Goal: Task Accomplishment & Management: Use online tool/utility

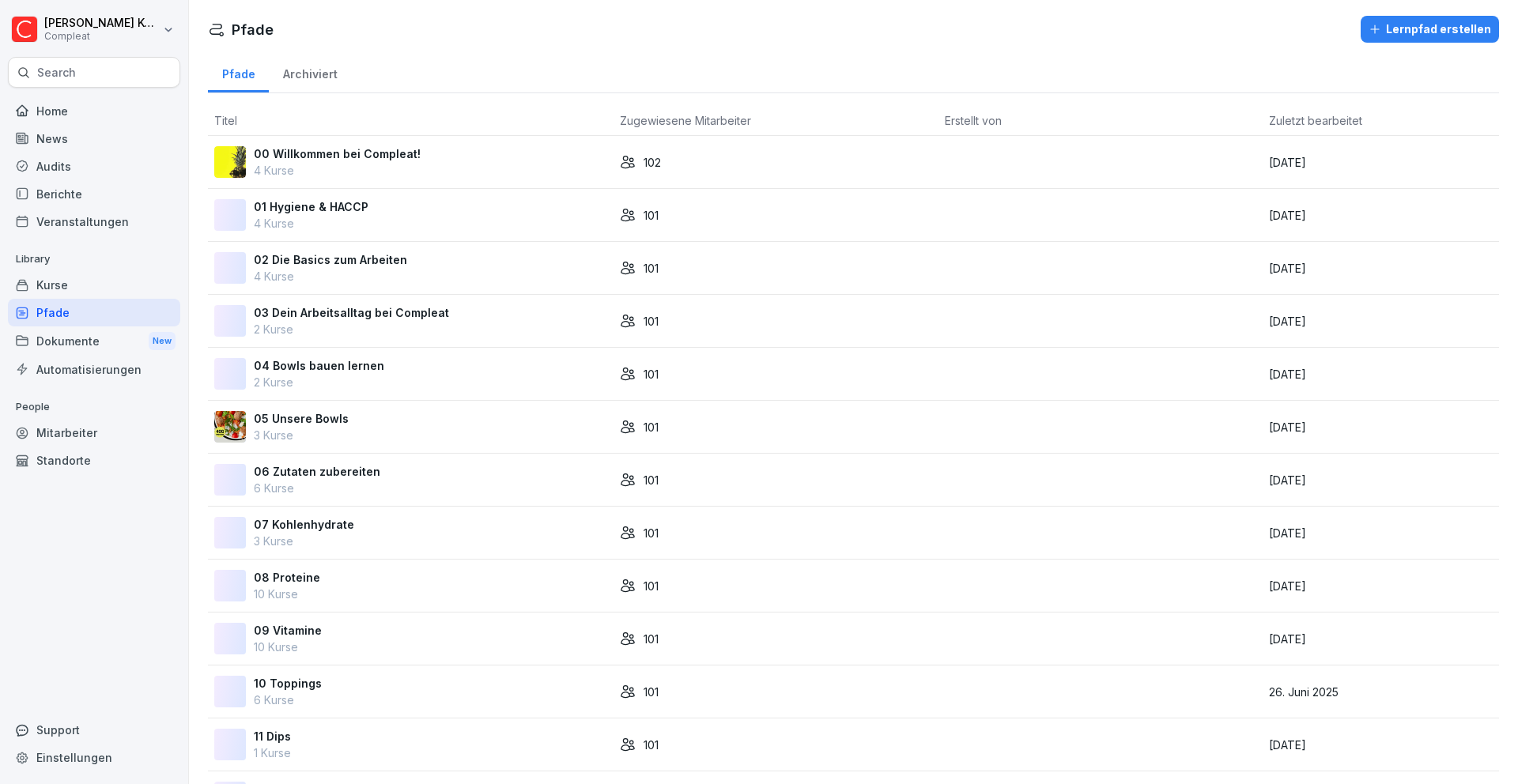
click at [321, 77] on div "Archiviert" at bounding box center [310, 72] width 82 height 40
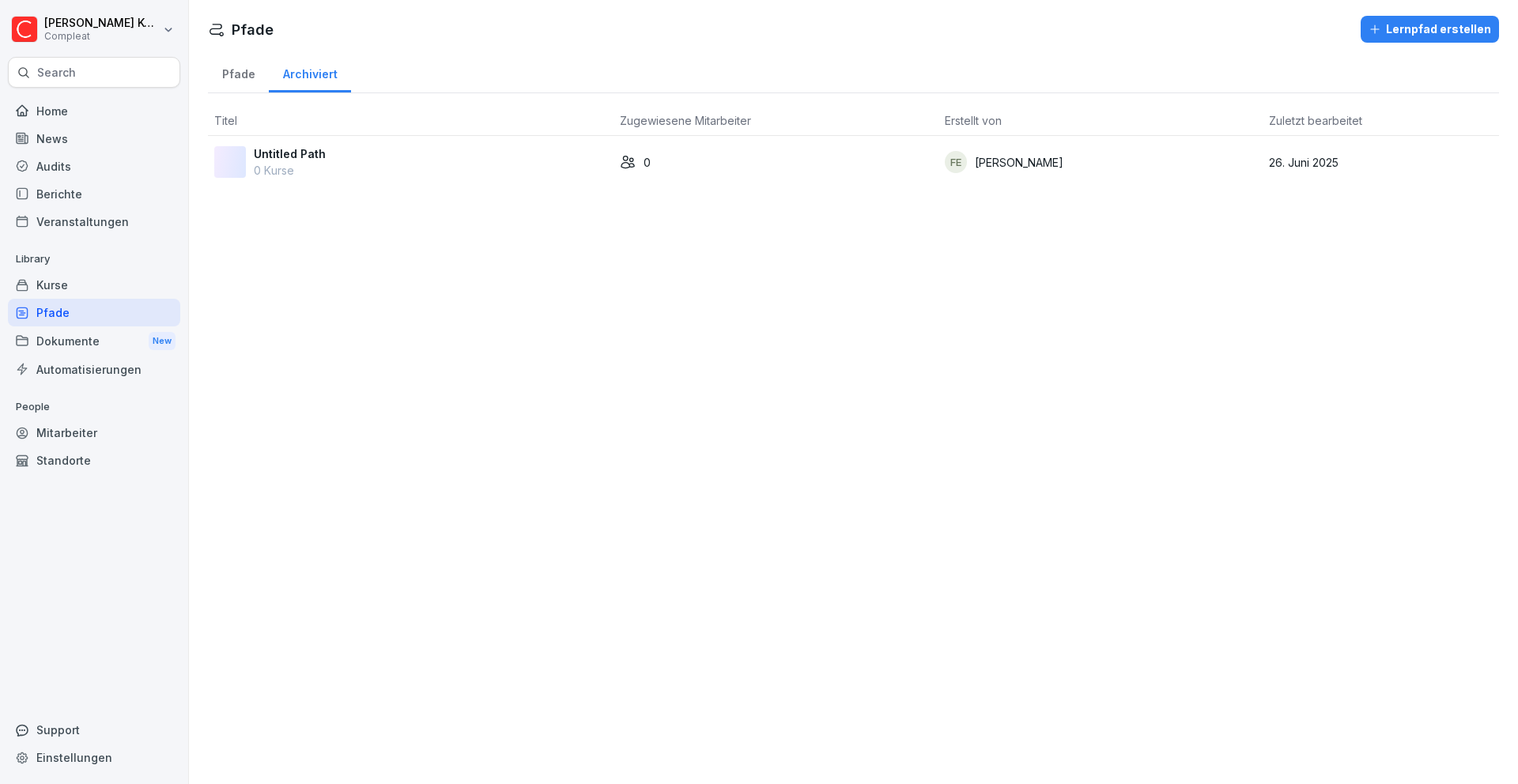
click at [238, 77] on div "Pfade" at bounding box center [237, 72] width 61 height 40
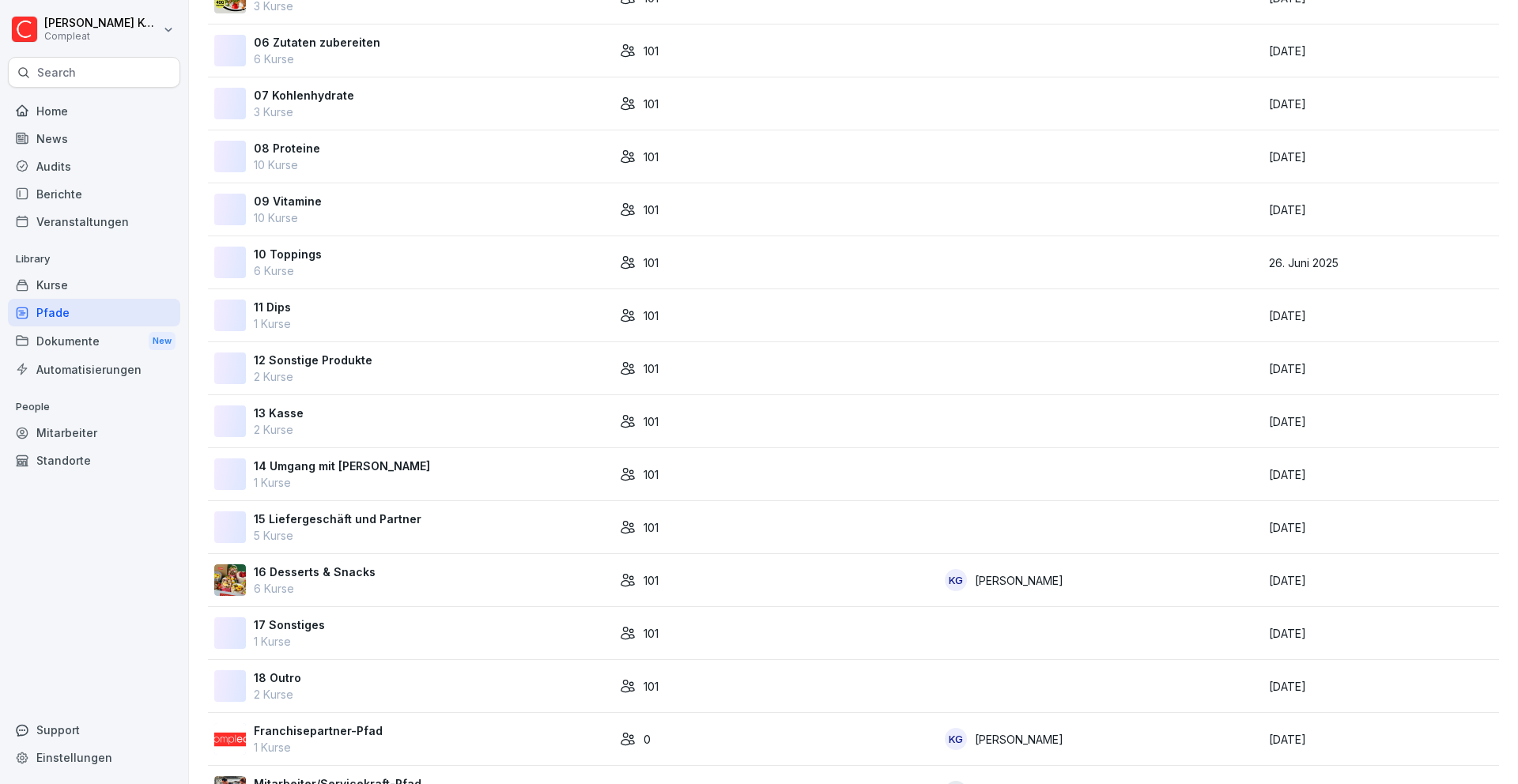
scroll to position [249, 0]
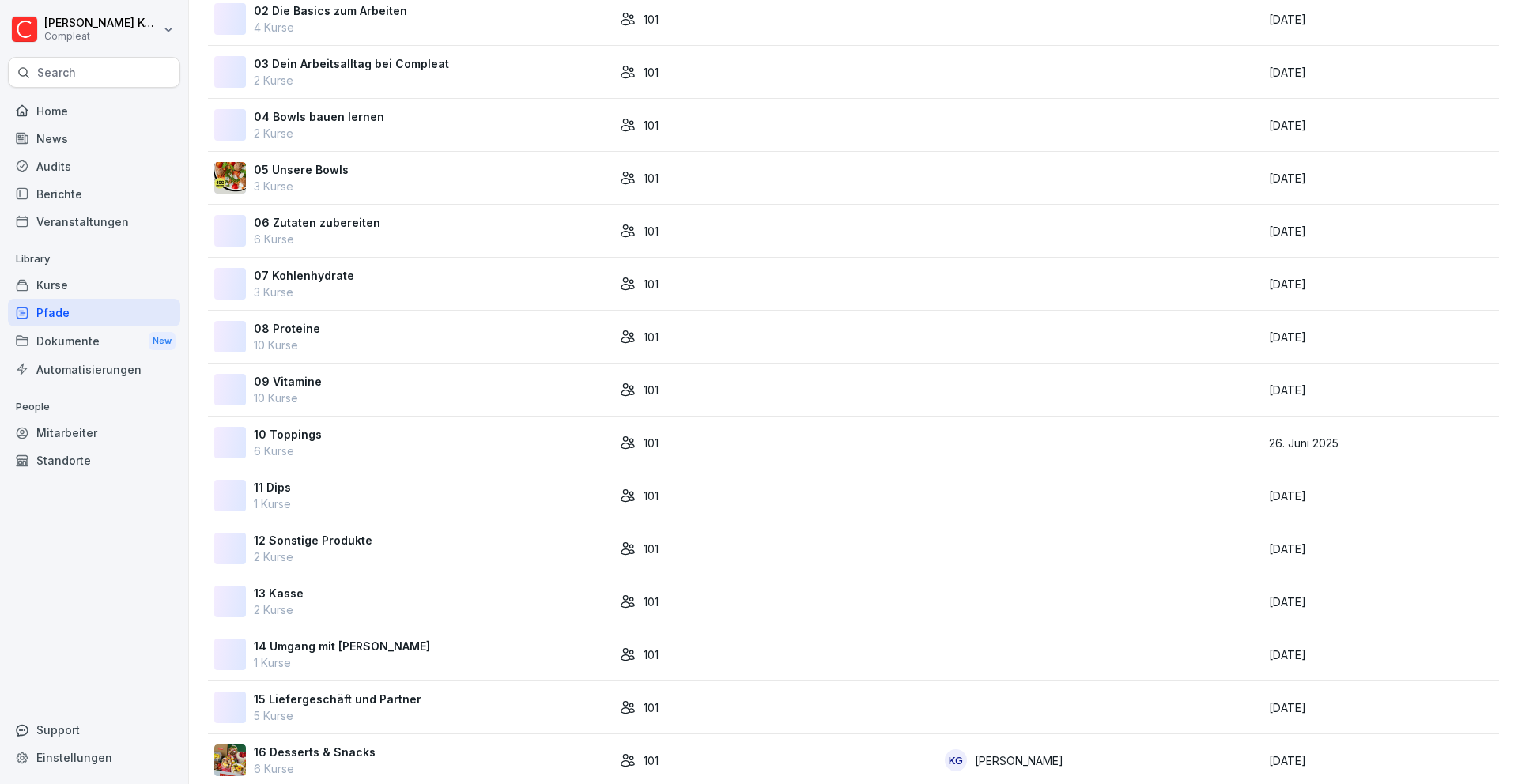
click at [65, 283] on div "Kurse" at bounding box center [93, 285] width 172 height 28
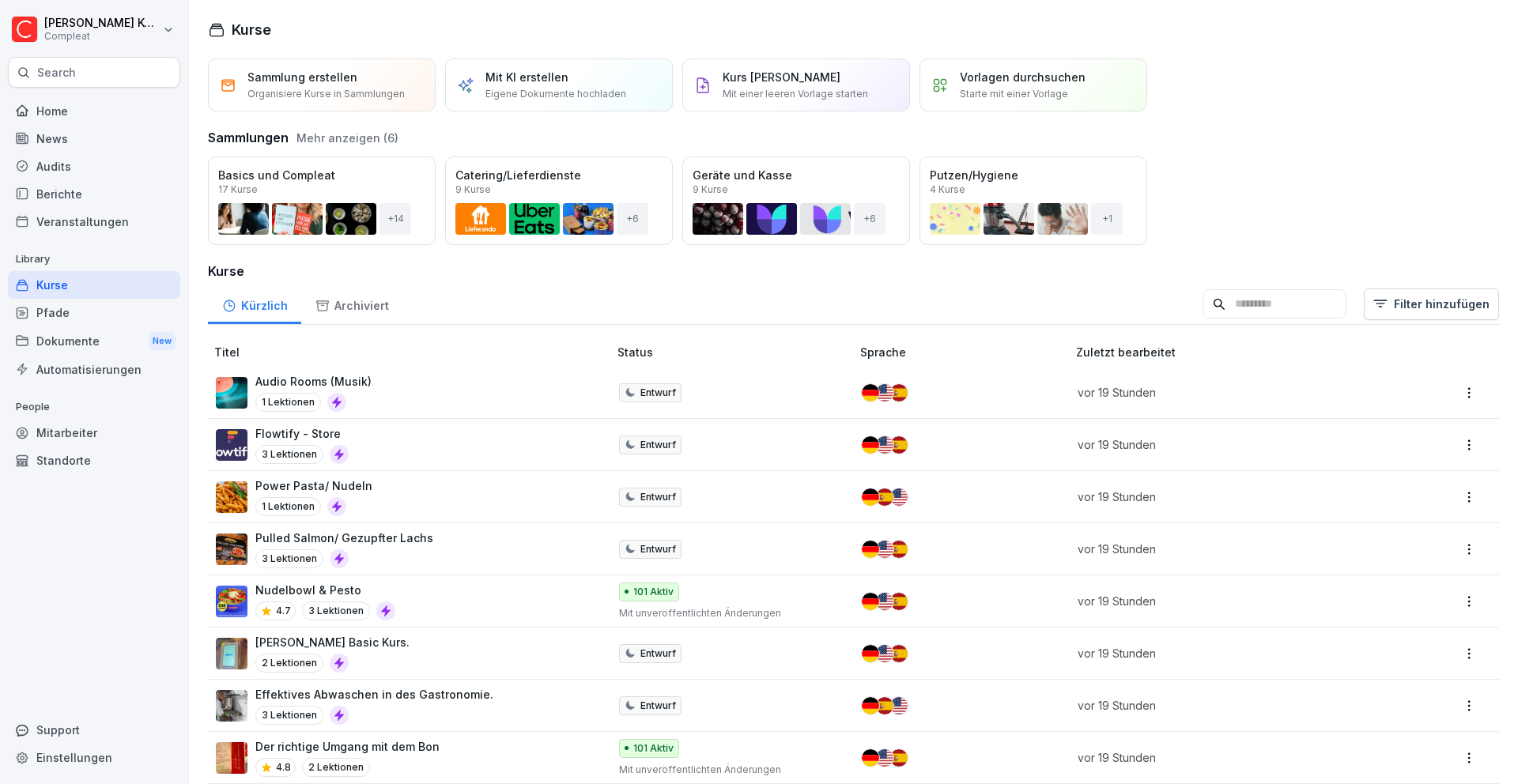
click at [126, 315] on div "Pfade" at bounding box center [93, 313] width 172 height 28
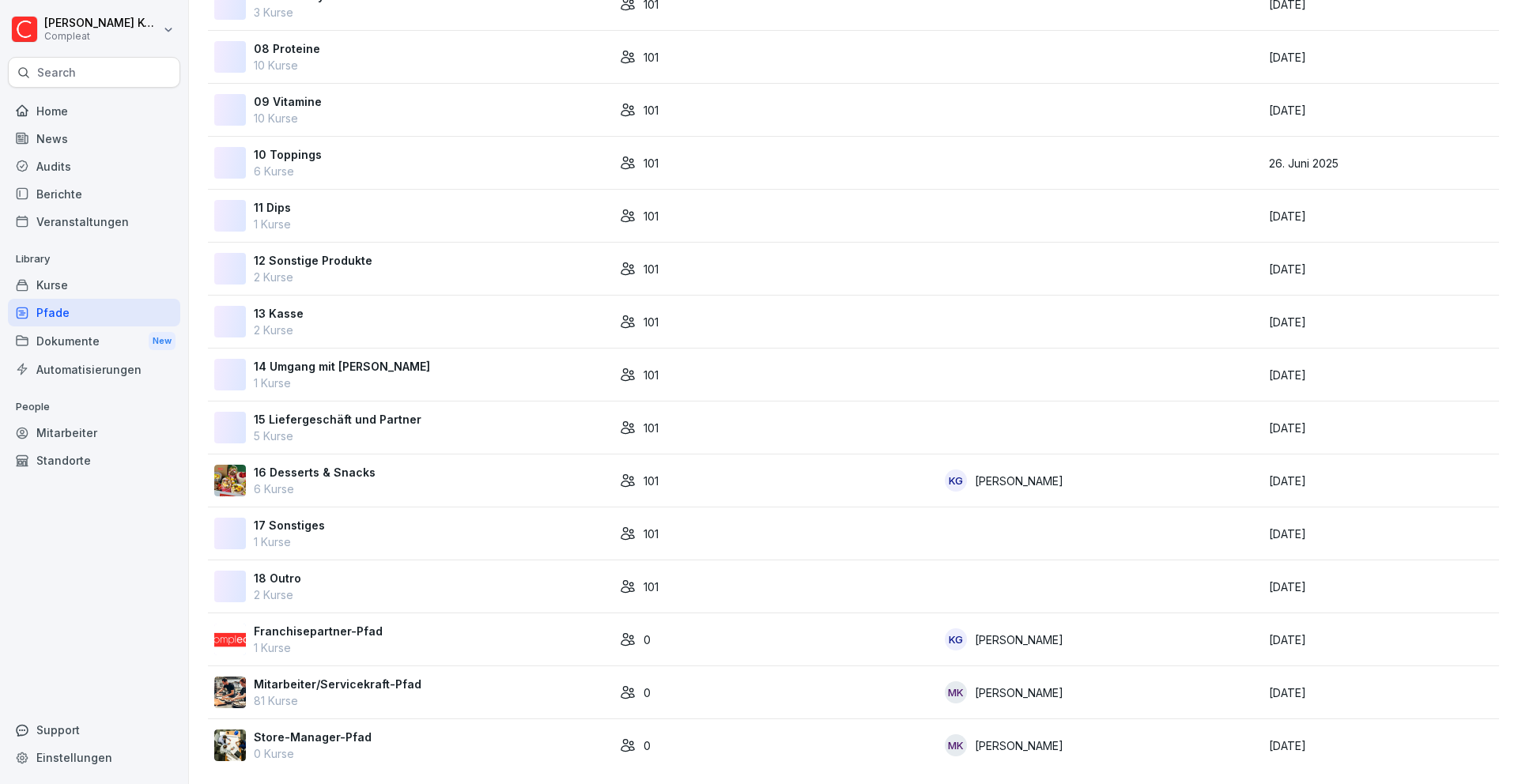
scroll to position [540, 0]
click at [324, 448] on p "81 Kurse" at bounding box center [337, 701] width 167 height 17
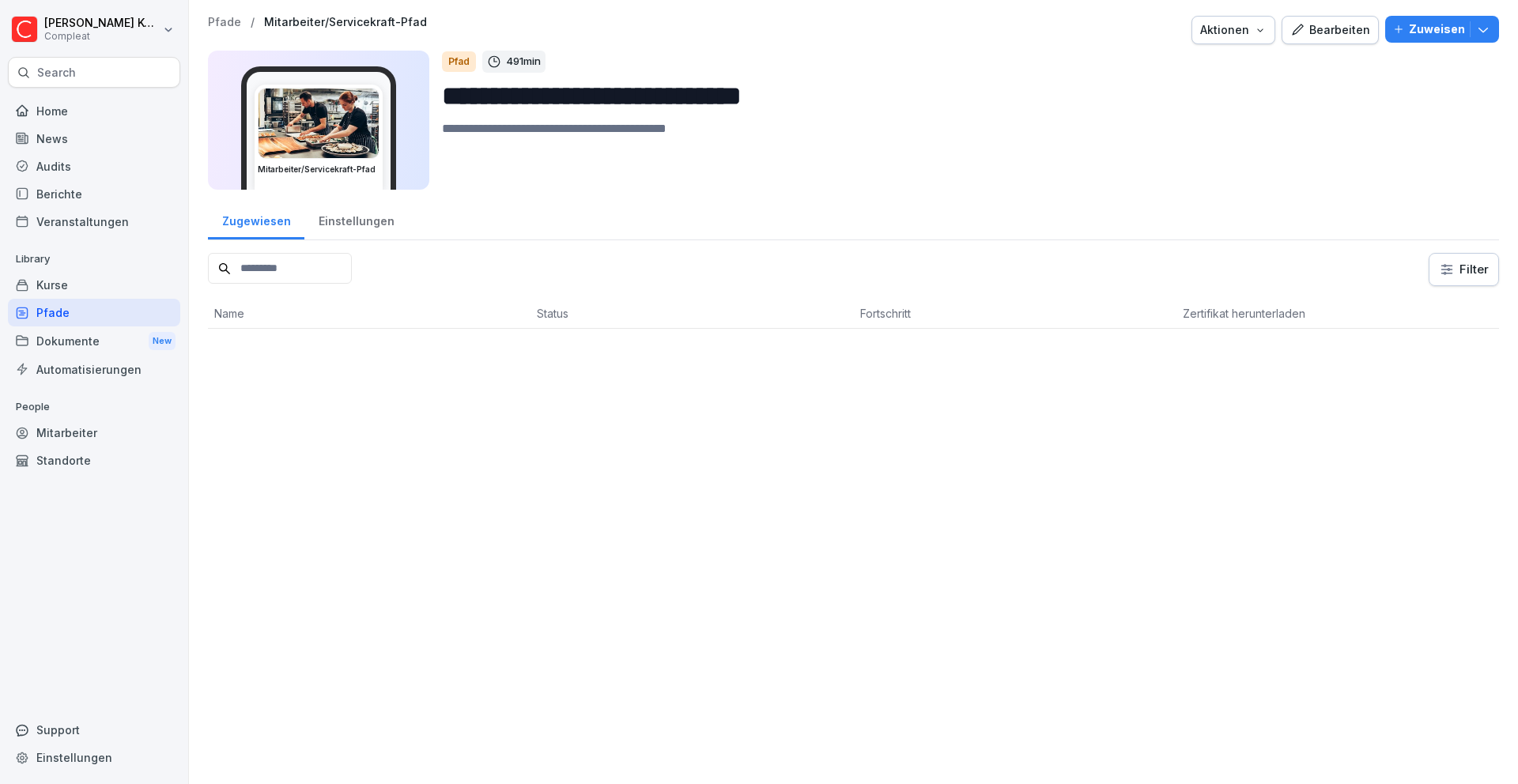
click at [1322, 33] on div "Bearbeiten" at bounding box center [1329, 30] width 79 height 18
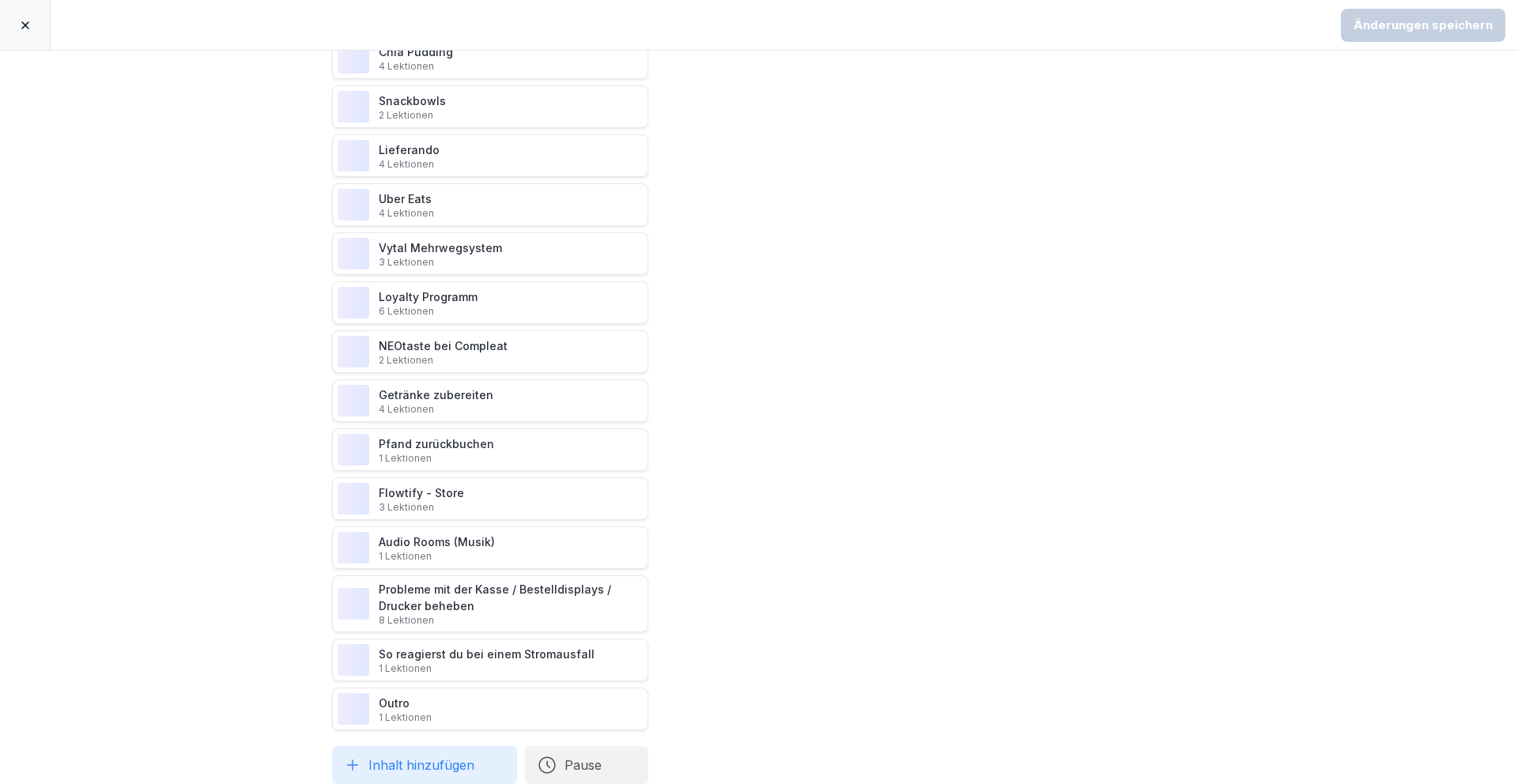
scroll to position [3394, 0]
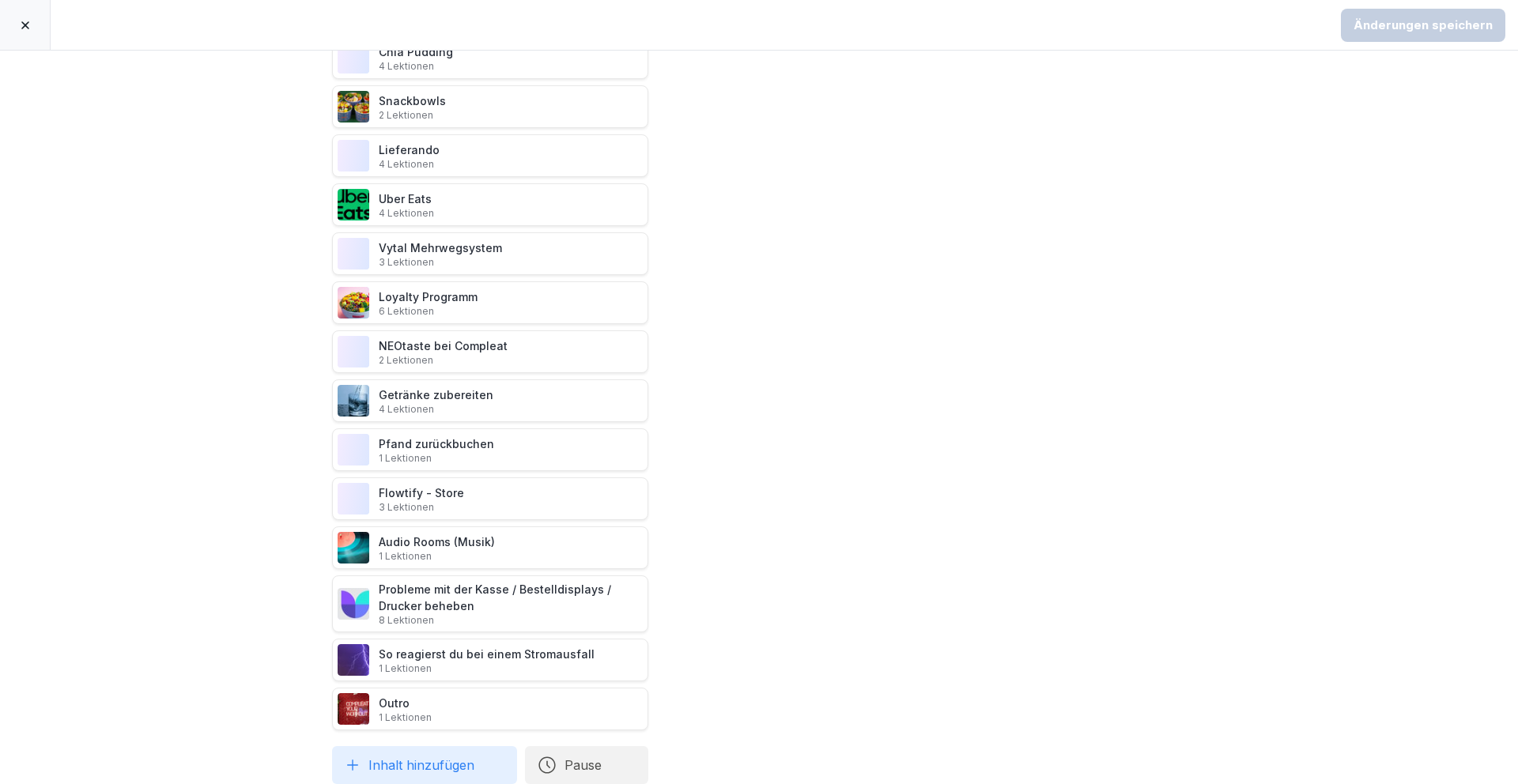
click at [23, 18] on div at bounding box center [25, 24] width 50 height 50
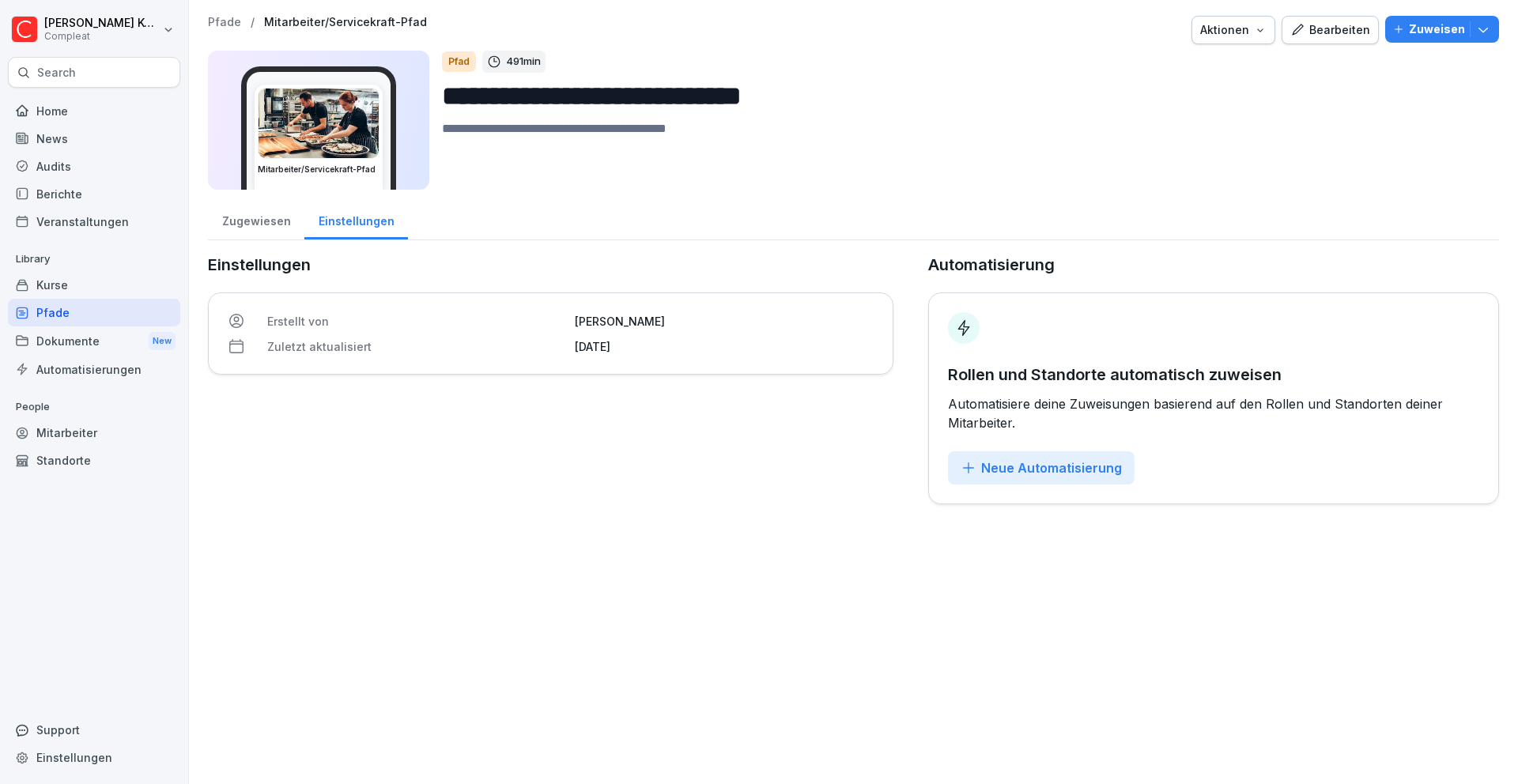
click at [90, 294] on div "Kurse" at bounding box center [93, 285] width 172 height 28
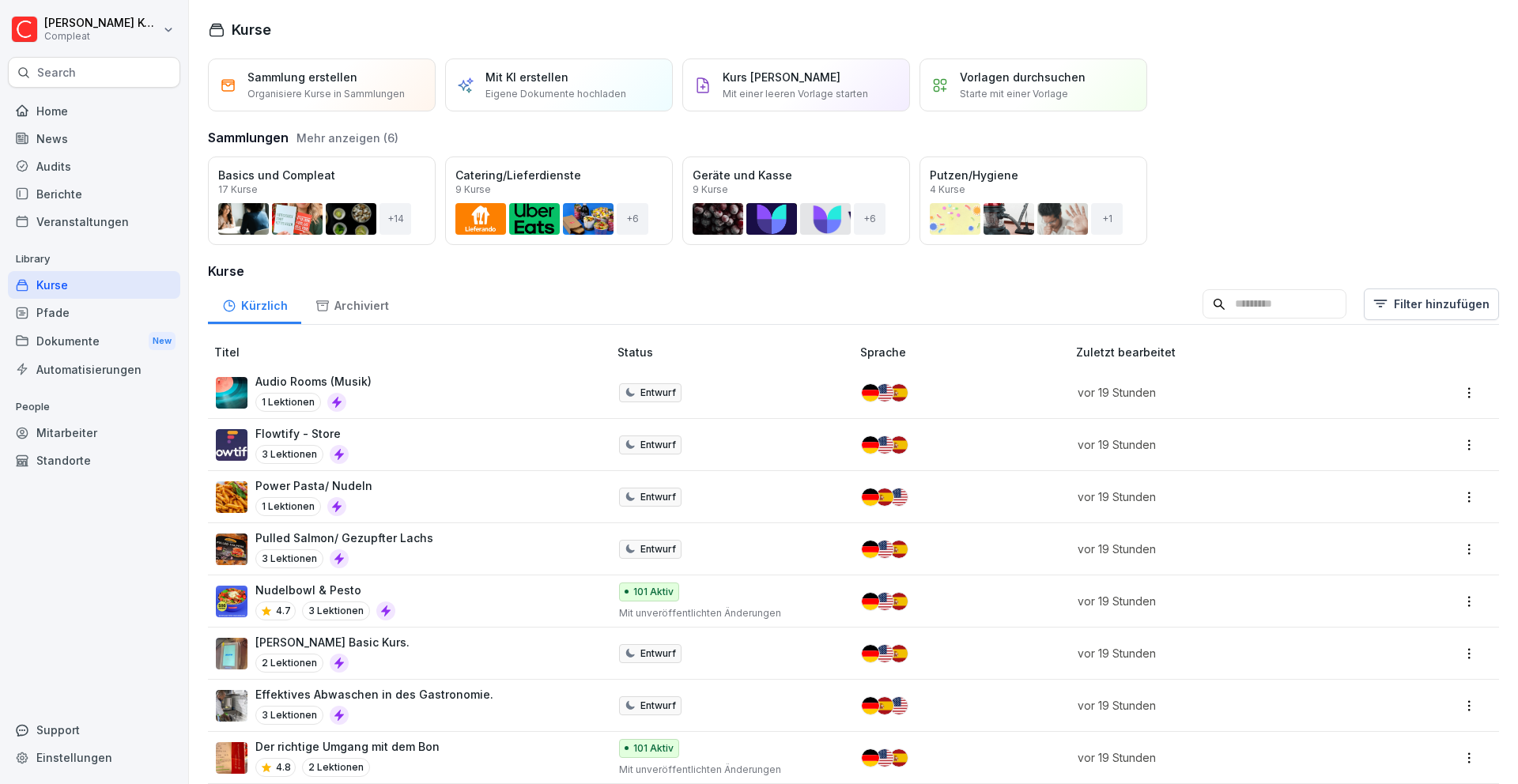
click at [1257, 299] on input at bounding box center [1274, 305] width 144 height 30
click at [0, 0] on div "Öffnen" at bounding box center [0, 0] width 0 height 0
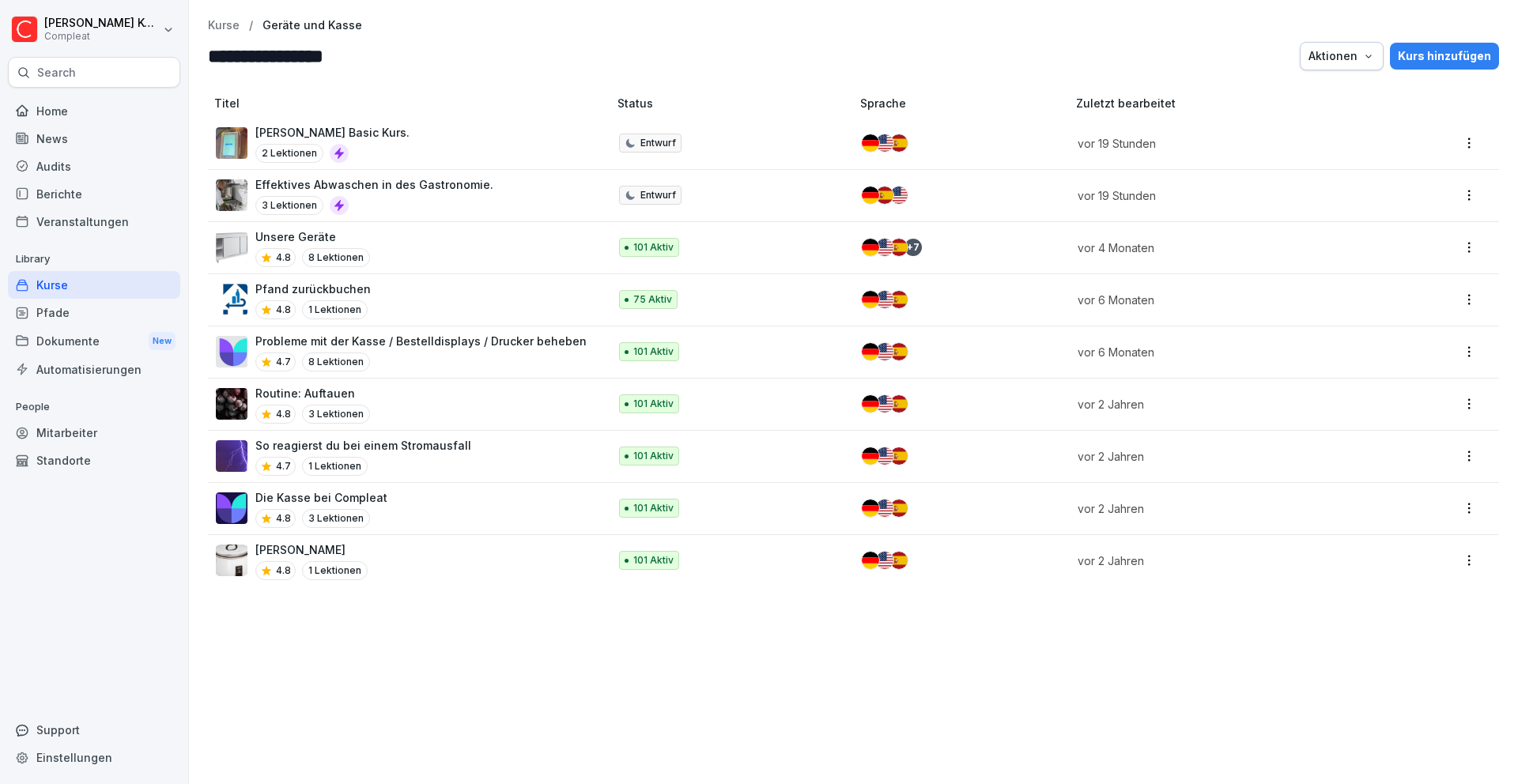
click at [464, 522] on div "Die Kasse bei Compleat 4.8 3 Lektionen" at bounding box center [404, 507] width 377 height 38
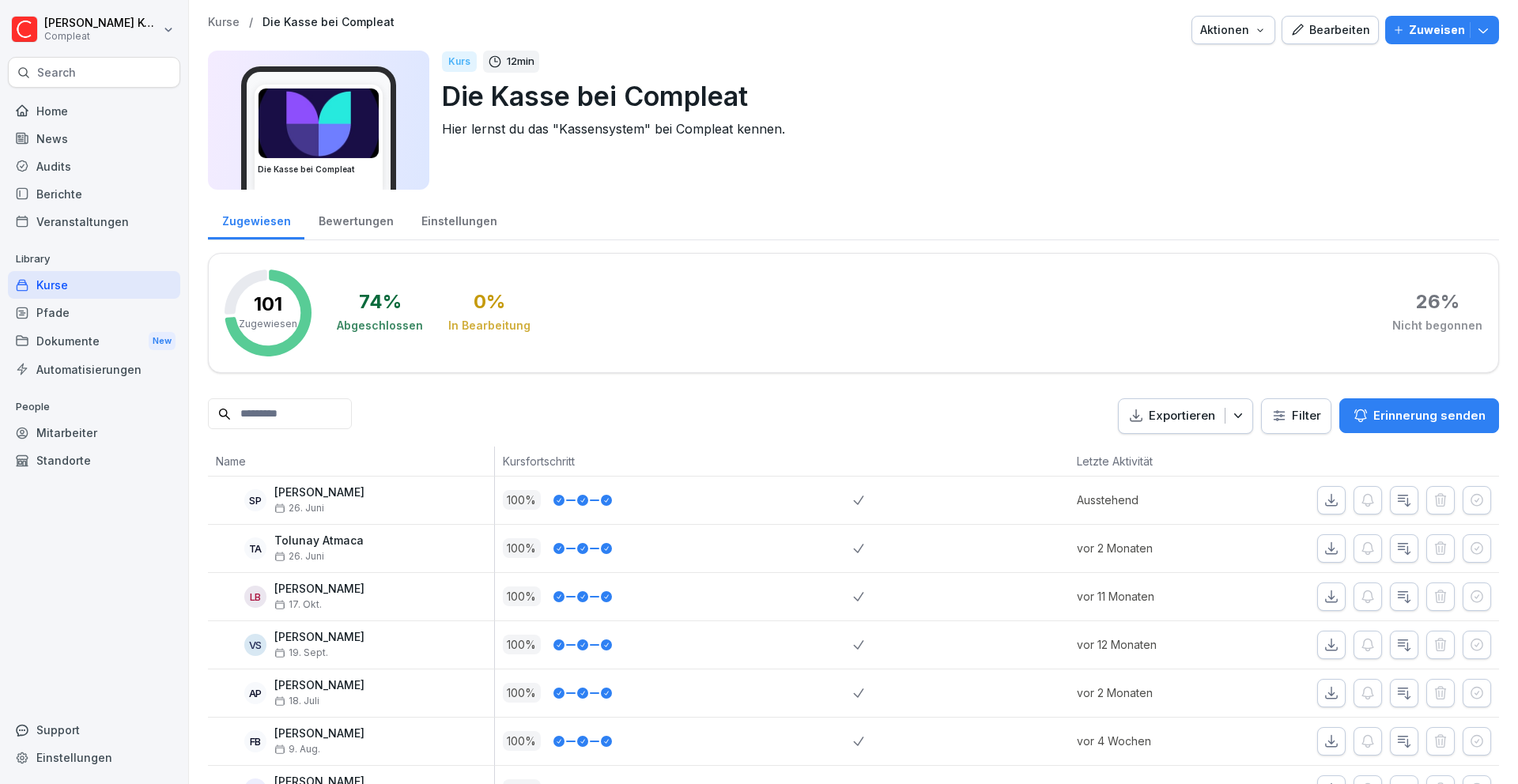
click at [1333, 38] on div "Bearbeiten" at bounding box center [1329, 30] width 79 height 18
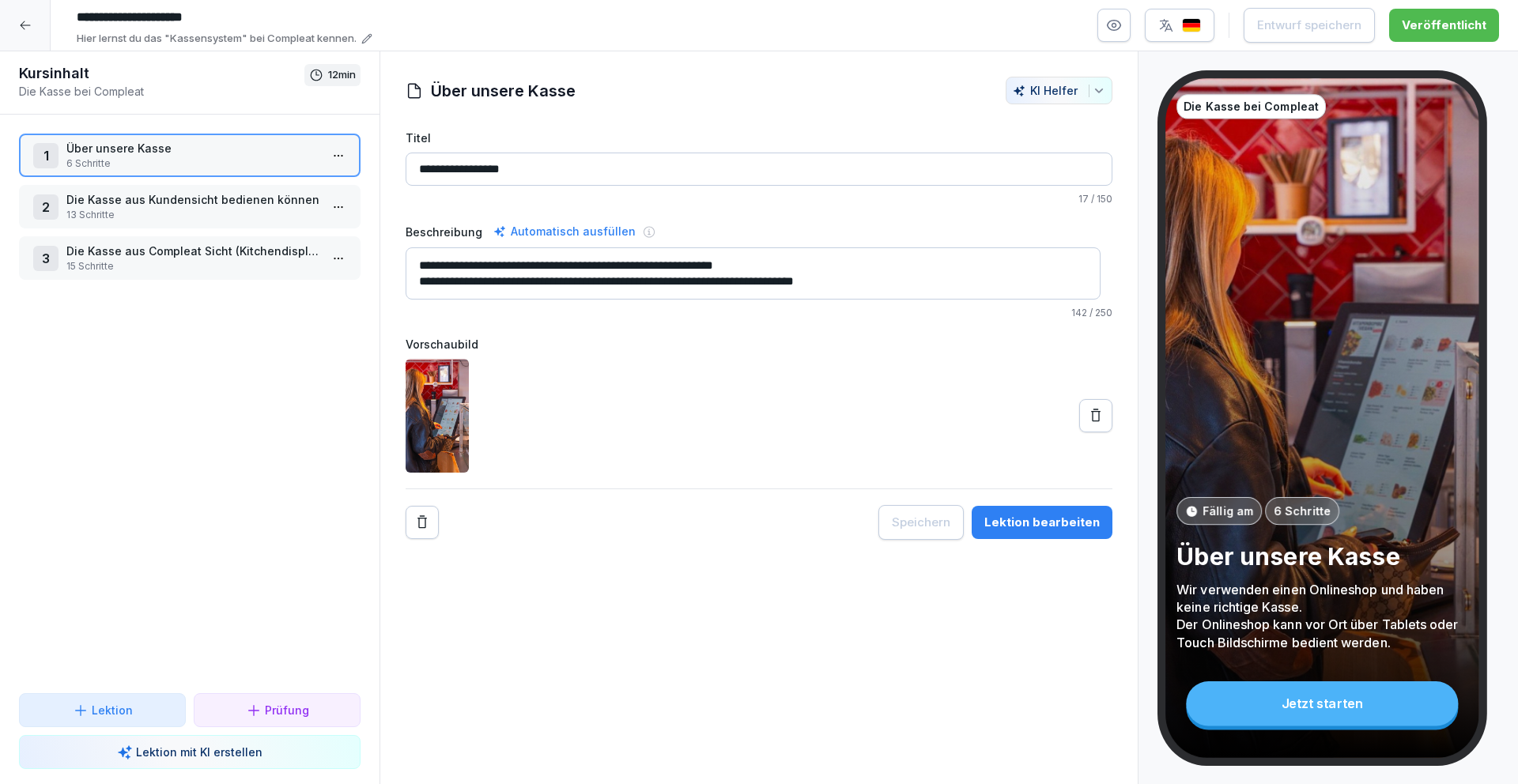
click at [236, 210] on p "13 Schritte" at bounding box center [193, 214] width 253 height 14
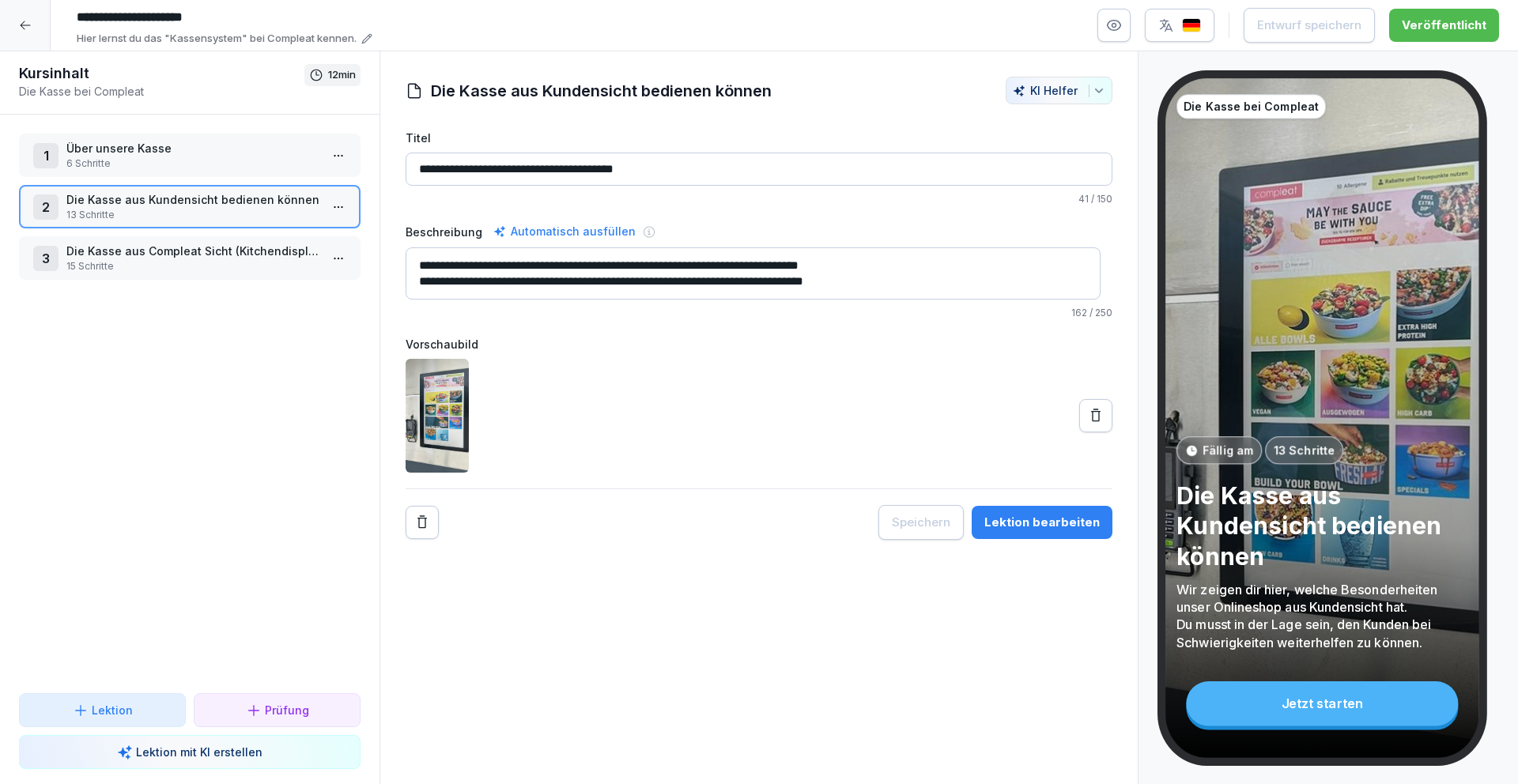
click at [83, 156] on p "6 Schritte" at bounding box center [193, 163] width 253 height 14
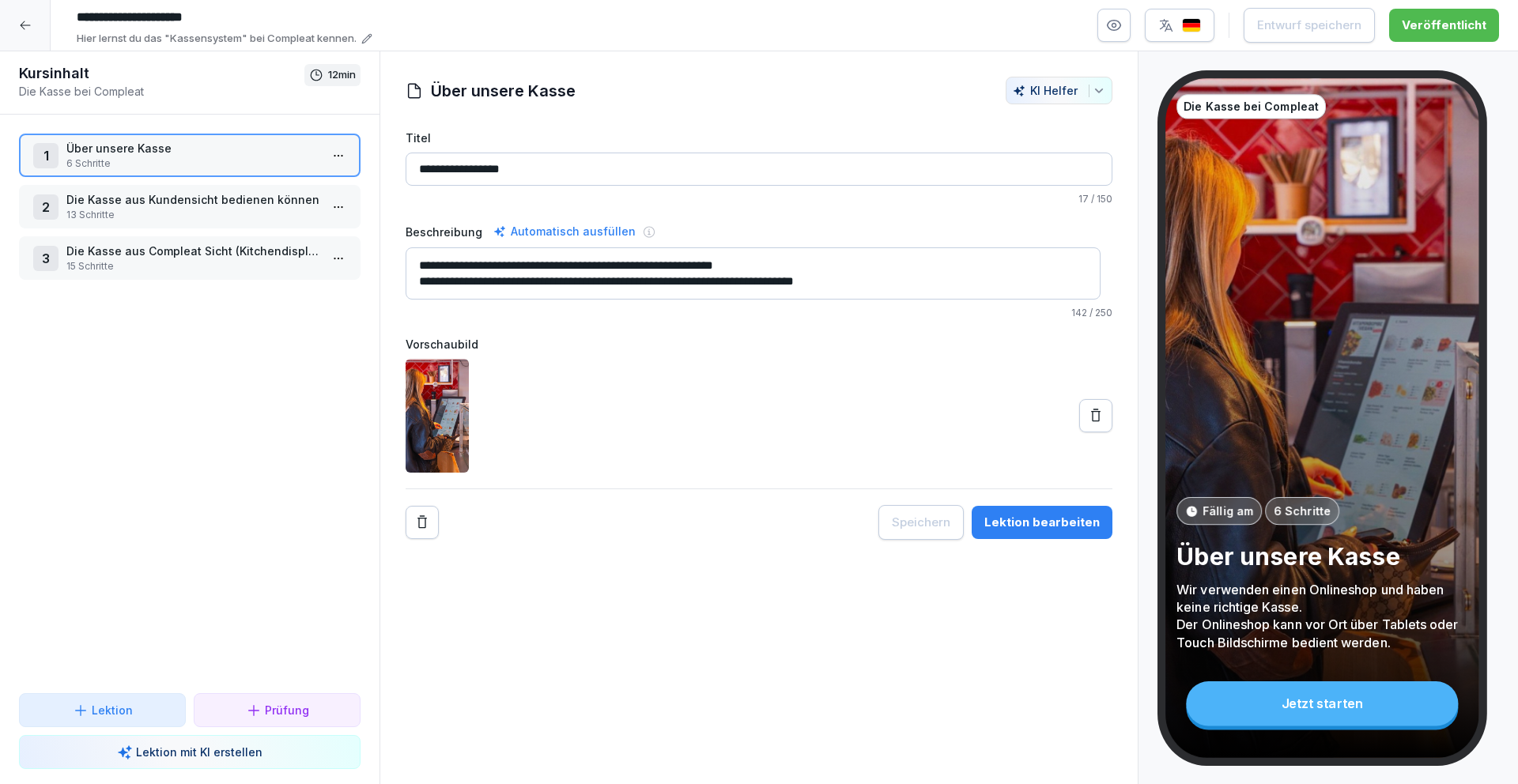
click at [1063, 525] on div "Lektion bearbeiten" at bounding box center [1041, 522] width 115 height 18
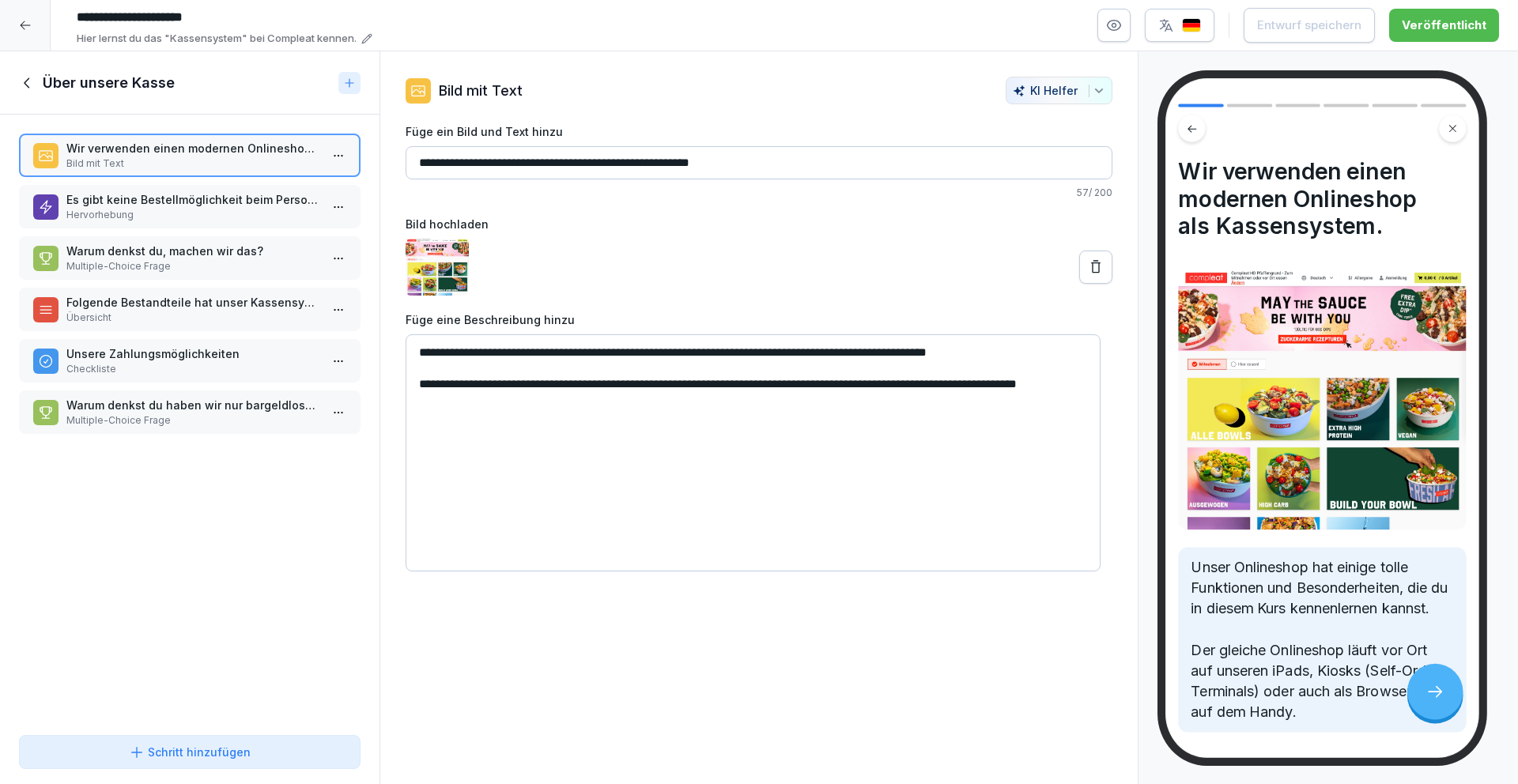
click at [275, 198] on p "Es gibt keine Bestellmöglichkeit beim Personal." at bounding box center [193, 200] width 253 height 17
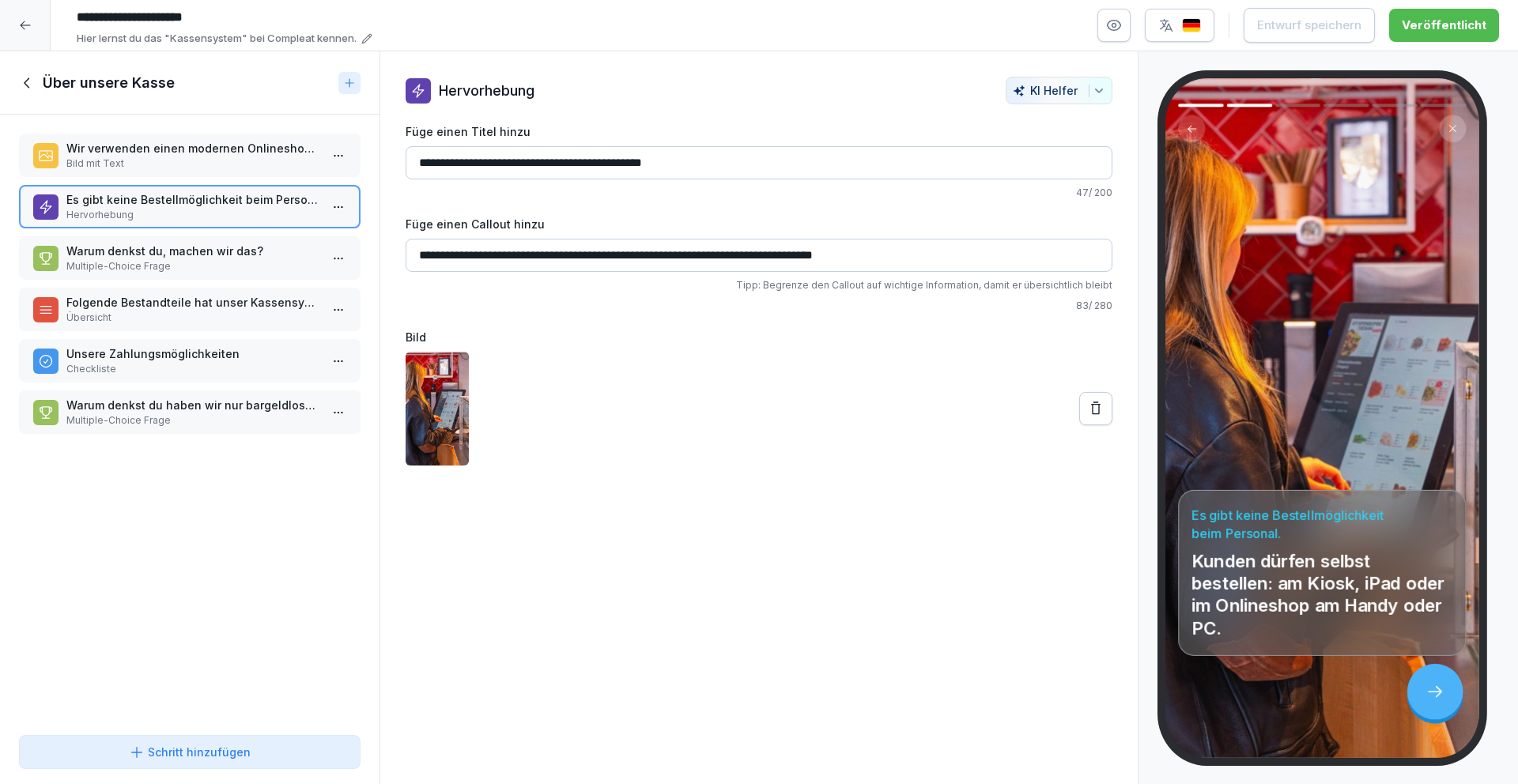
click at [23, 77] on icon at bounding box center [27, 82] width 18 height 18
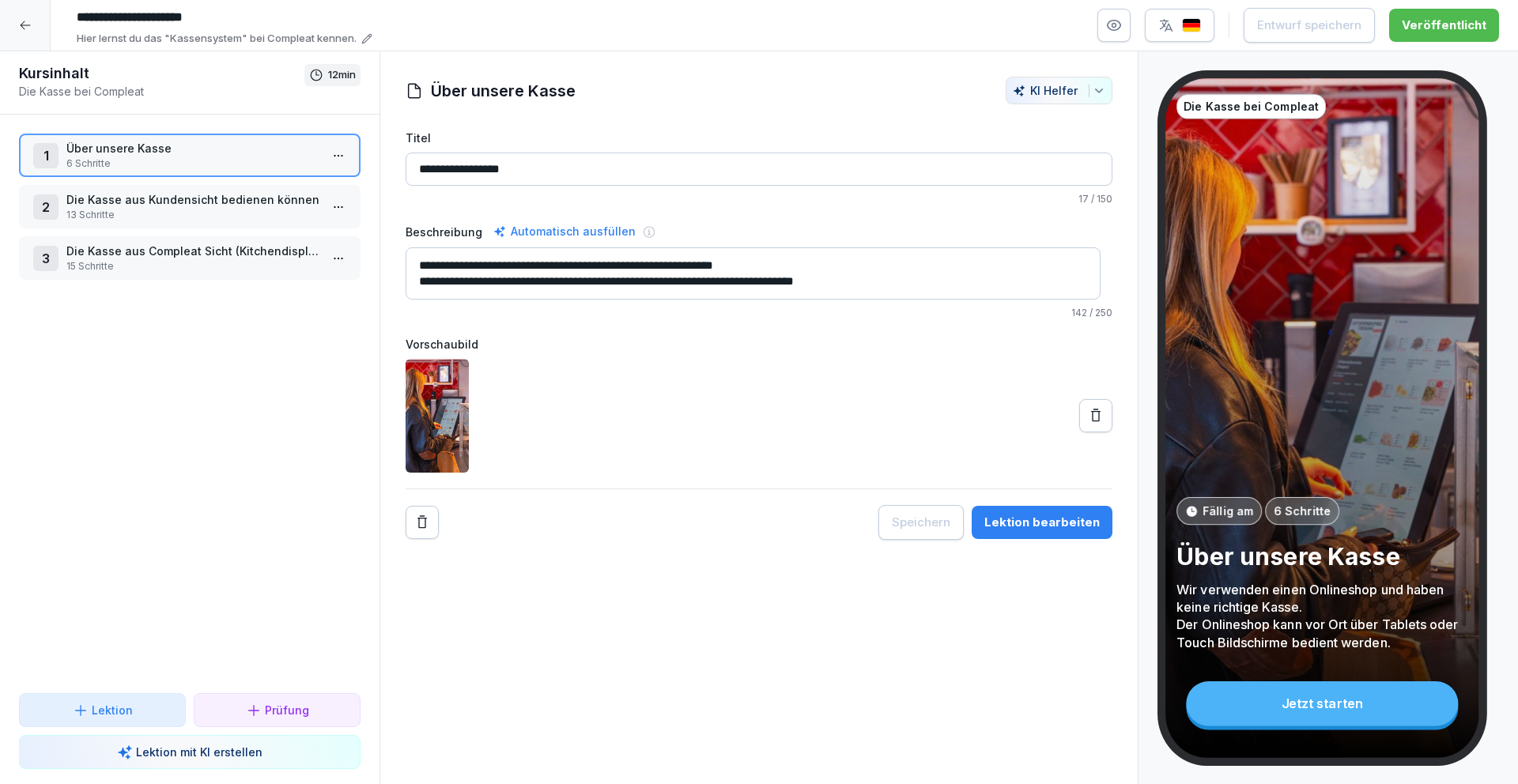
click at [146, 205] on p "Die Kasse aus Kundensicht bedienen können" at bounding box center [193, 200] width 253 height 17
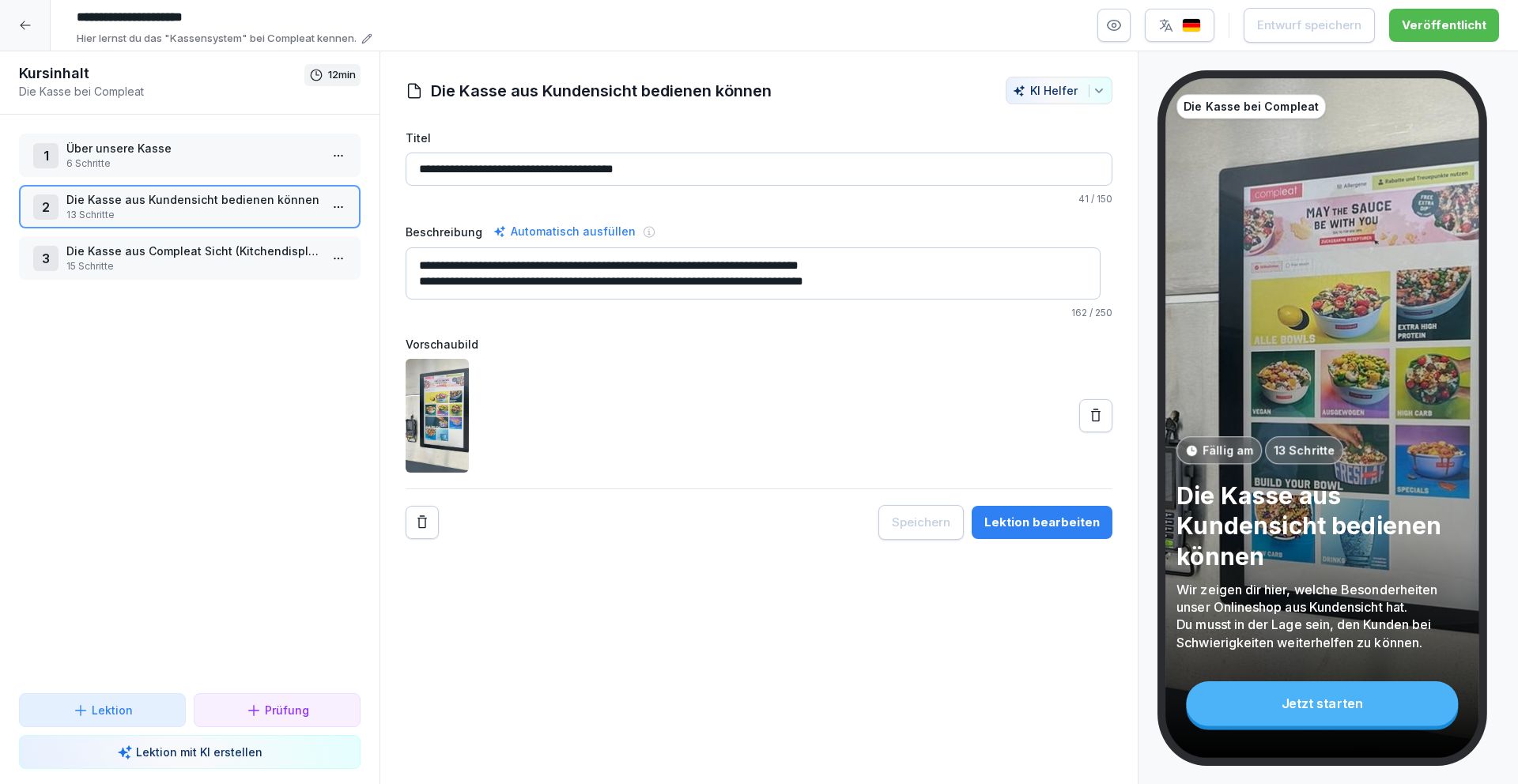
click at [1036, 520] on div "Lektion bearbeiten" at bounding box center [1041, 522] width 115 height 18
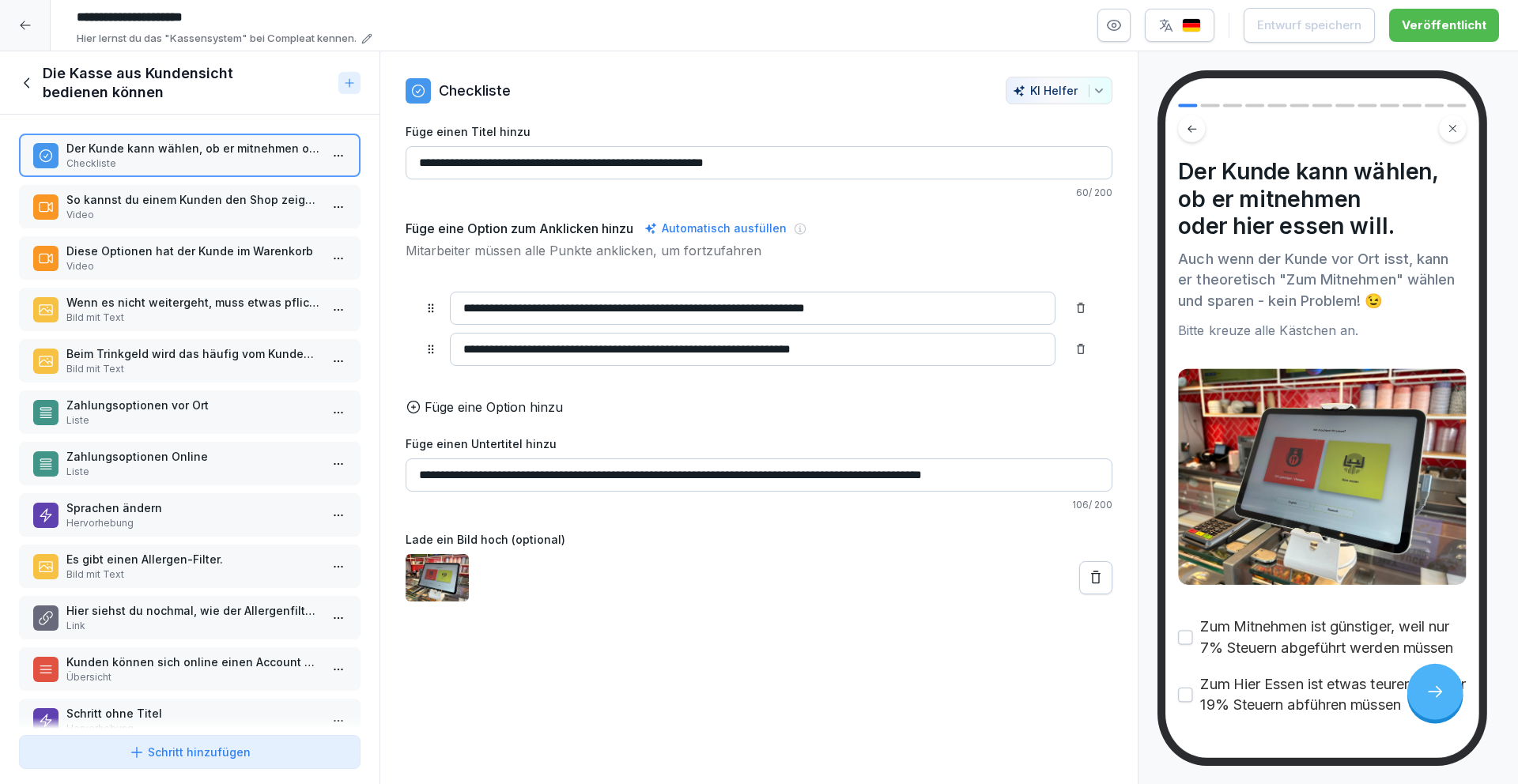
drag, startPoint x: 1057, startPoint y: 489, endPoint x: 414, endPoint y: 489, distance: 643.0
click at [414, 489] on input "**********" at bounding box center [759, 475] width 707 height 34
click at [626, 412] on div "Füge eine Option hinzu" at bounding box center [759, 406] width 707 height 19
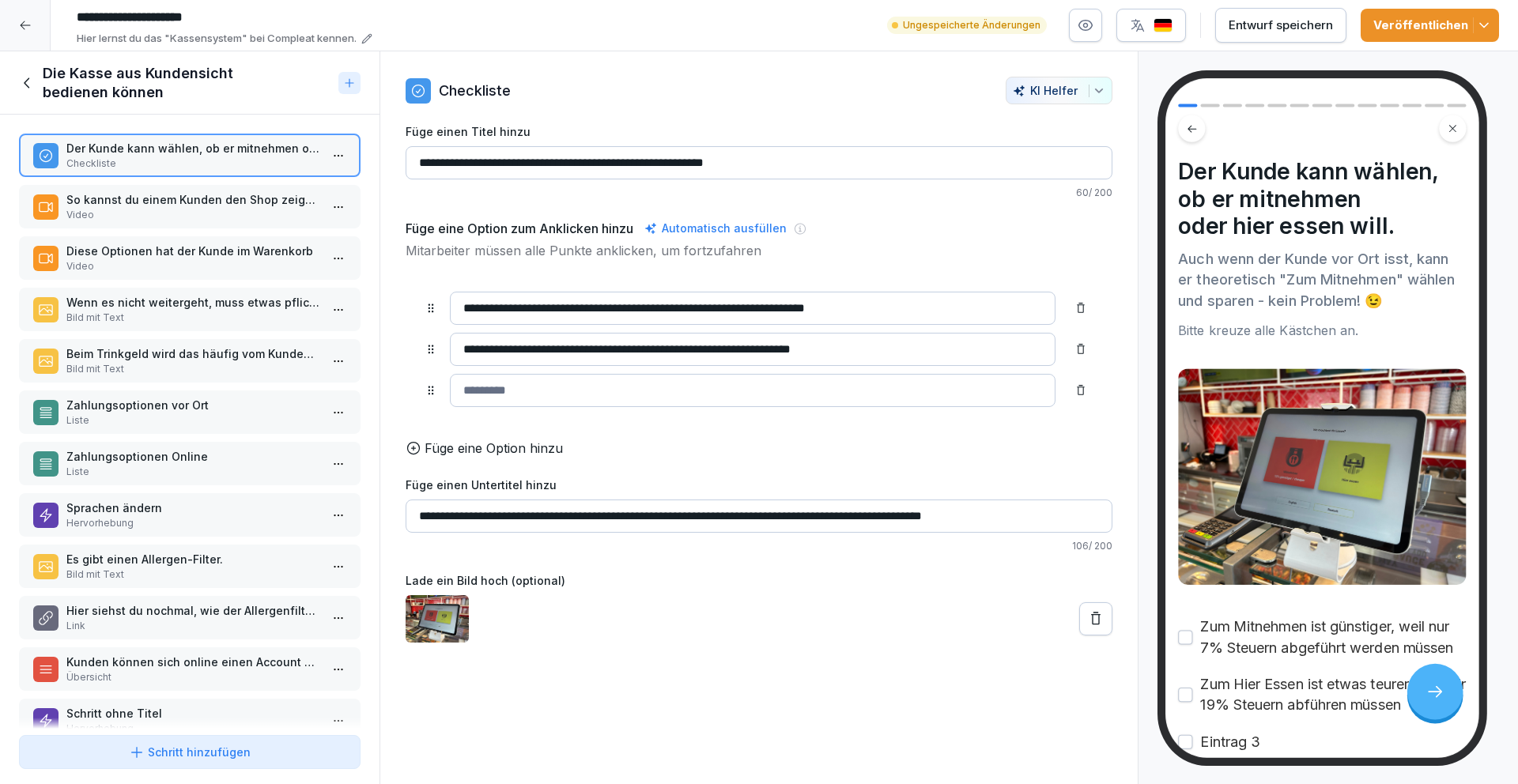
click at [1074, 392] on icon at bounding box center [1081, 391] width 13 height 13
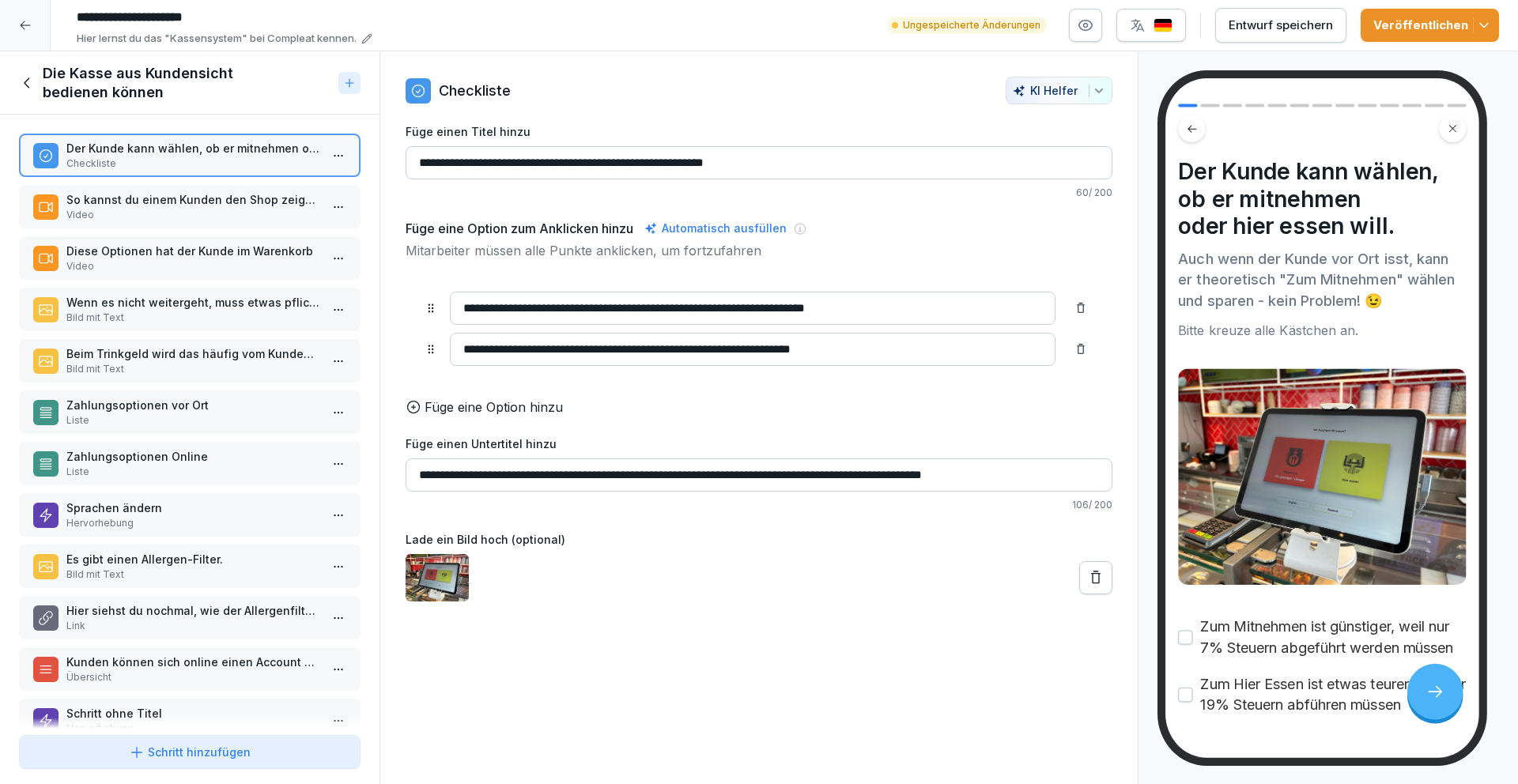
click at [573, 306] on input "**********" at bounding box center [752, 308] width 606 height 34
drag, startPoint x: 1045, startPoint y: 484, endPoint x: 410, endPoint y: 481, distance: 635.0
click at [409, 482] on input "**********" at bounding box center [759, 475] width 707 height 34
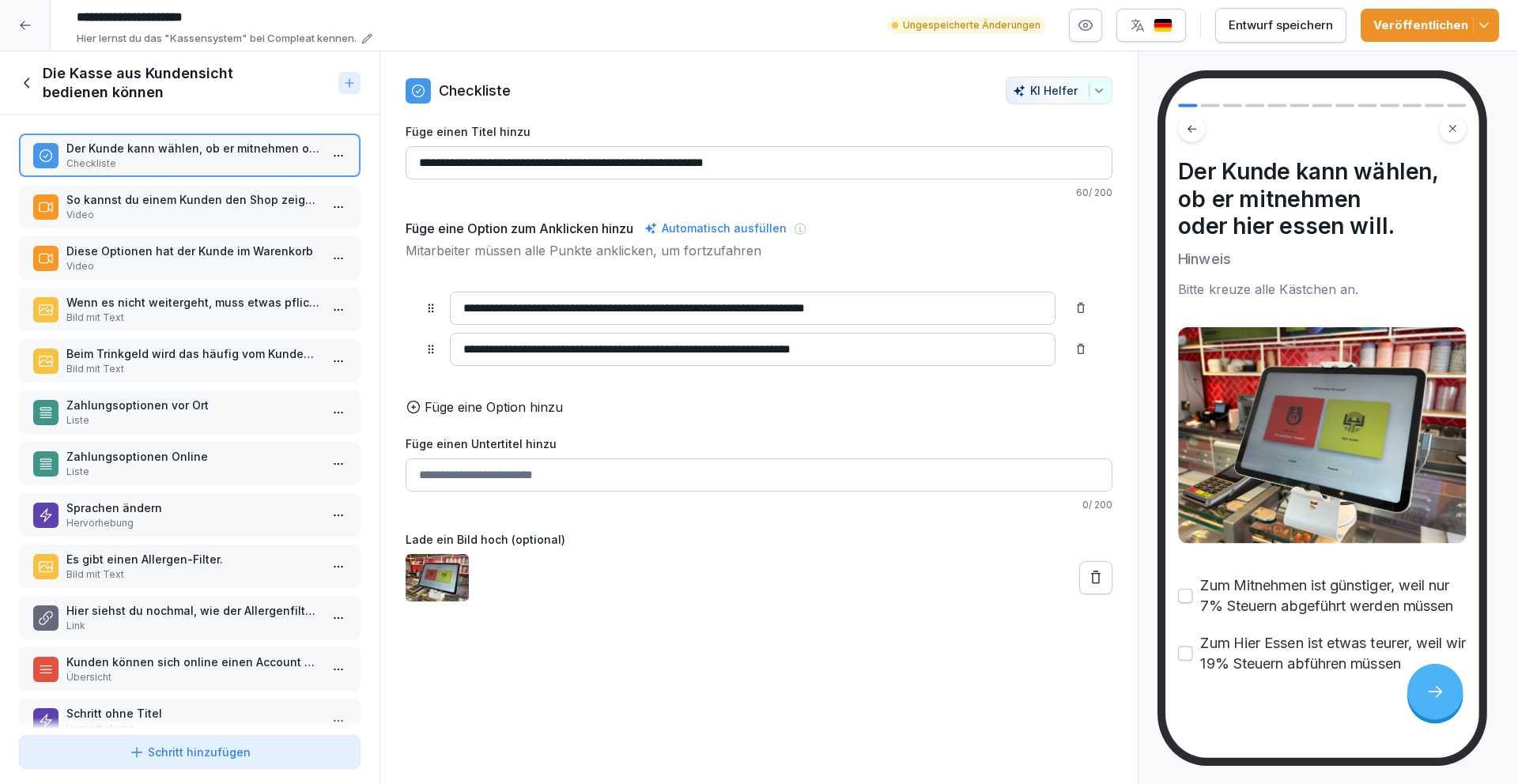
drag, startPoint x: 574, startPoint y: 308, endPoint x: 607, endPoint y: 308, distance: 33.0
click at [574, 308] on input "**********" at bounding box center [752, 308] width 606 height 34
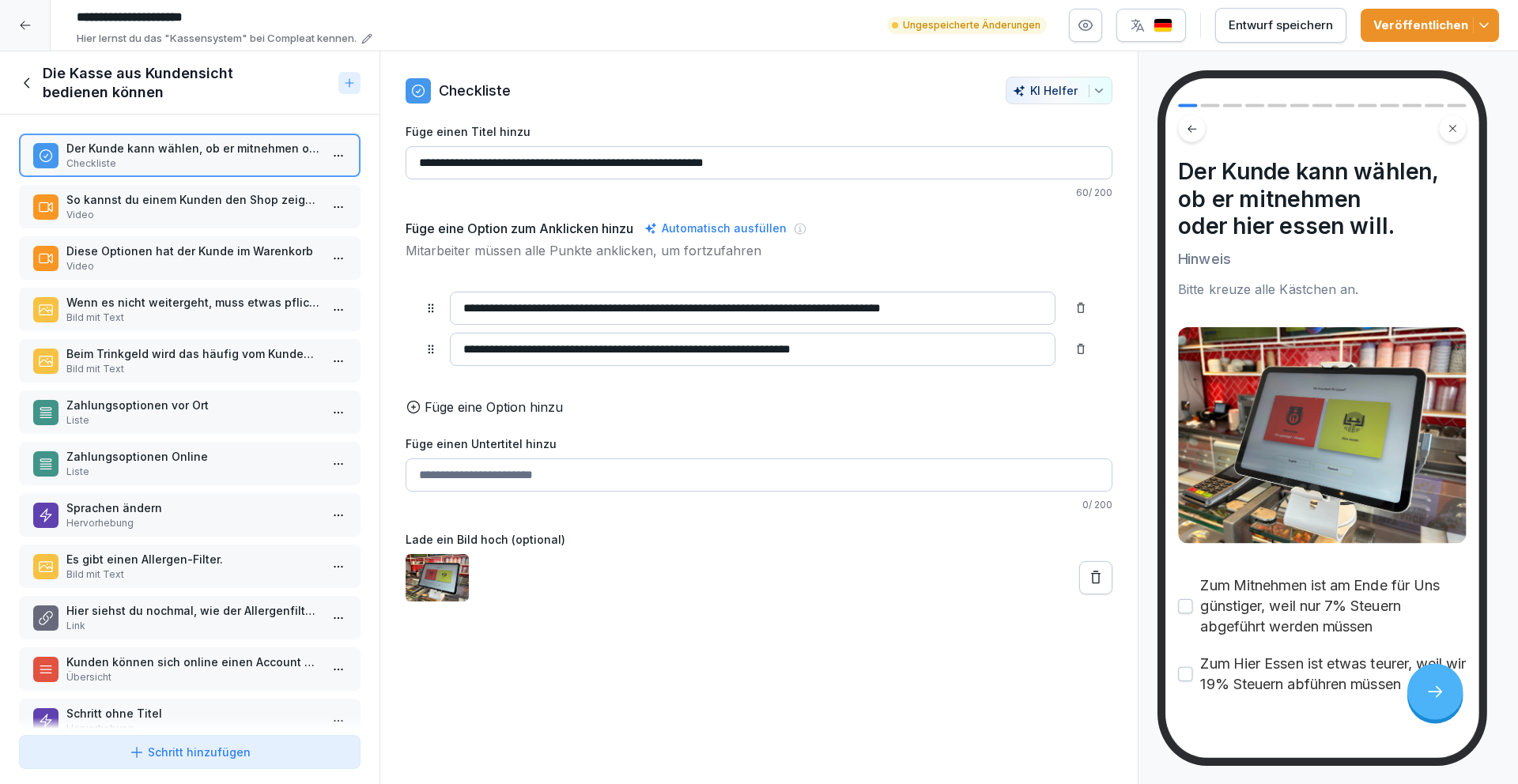
click at [654, 304] on input "**********" at bounding box center [752, 308] width 606 height 34
type input "**********"
click at [574, 349] on input "**********" at bounding box center [752, 349] width 606 height 34
type input "**********"
click at [623, 309] on input "**********" at bounding box center [752, 308] width 606 height 34
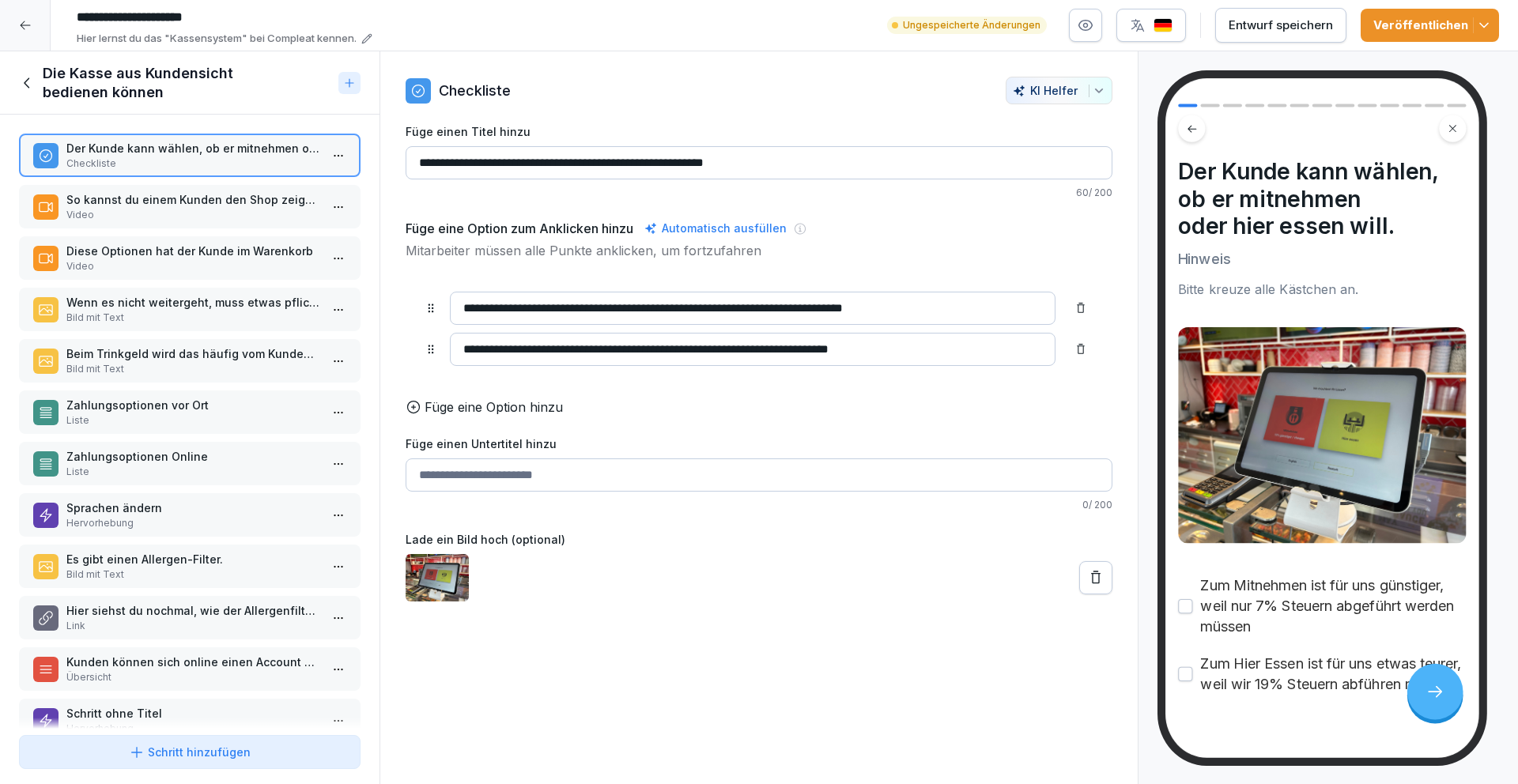
type input "**********"
click at [721, 414] on div "Füge eine Option hinzu" at bounding box center [759, 406] width 707 height 19
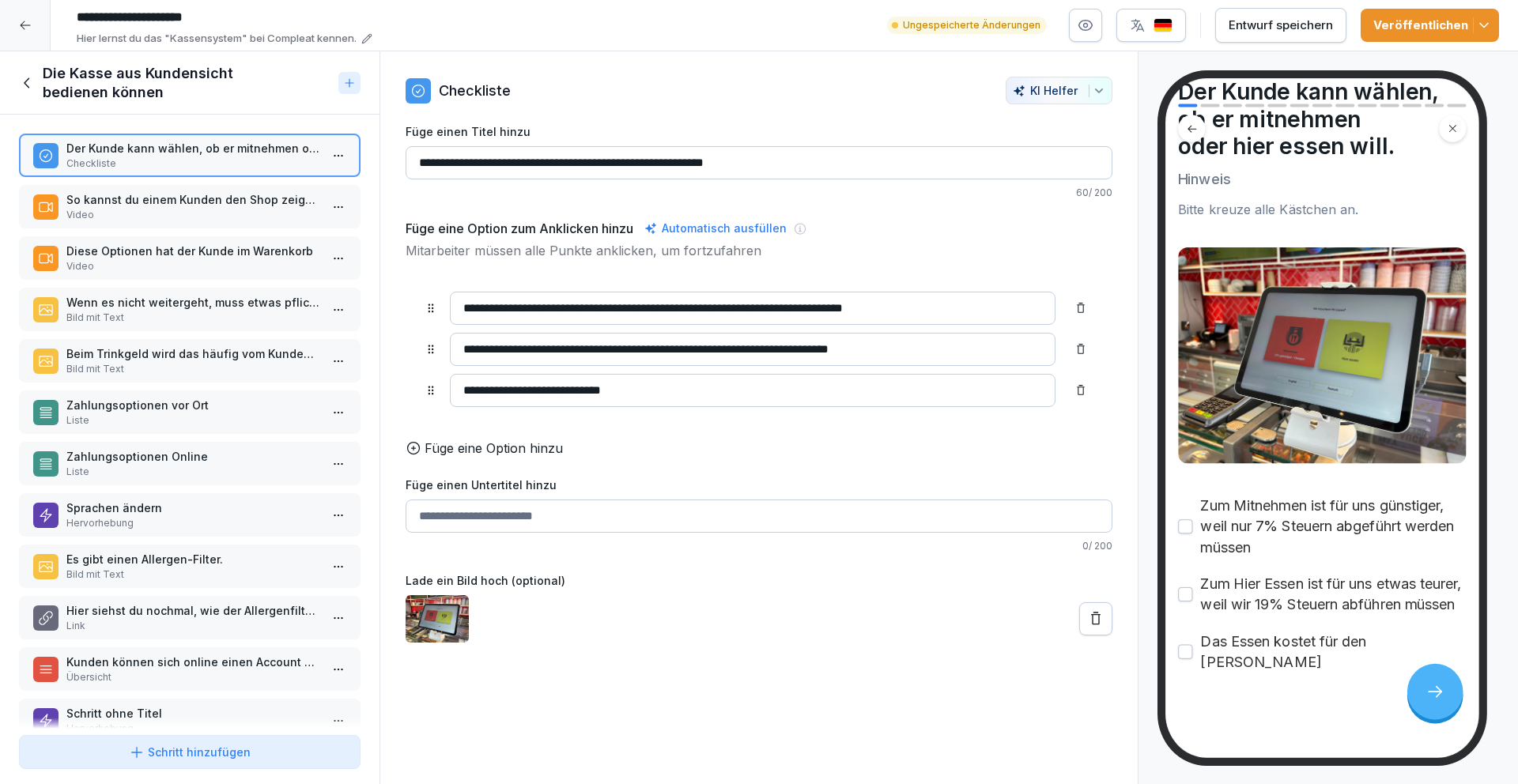
scroll to position [95, 0]
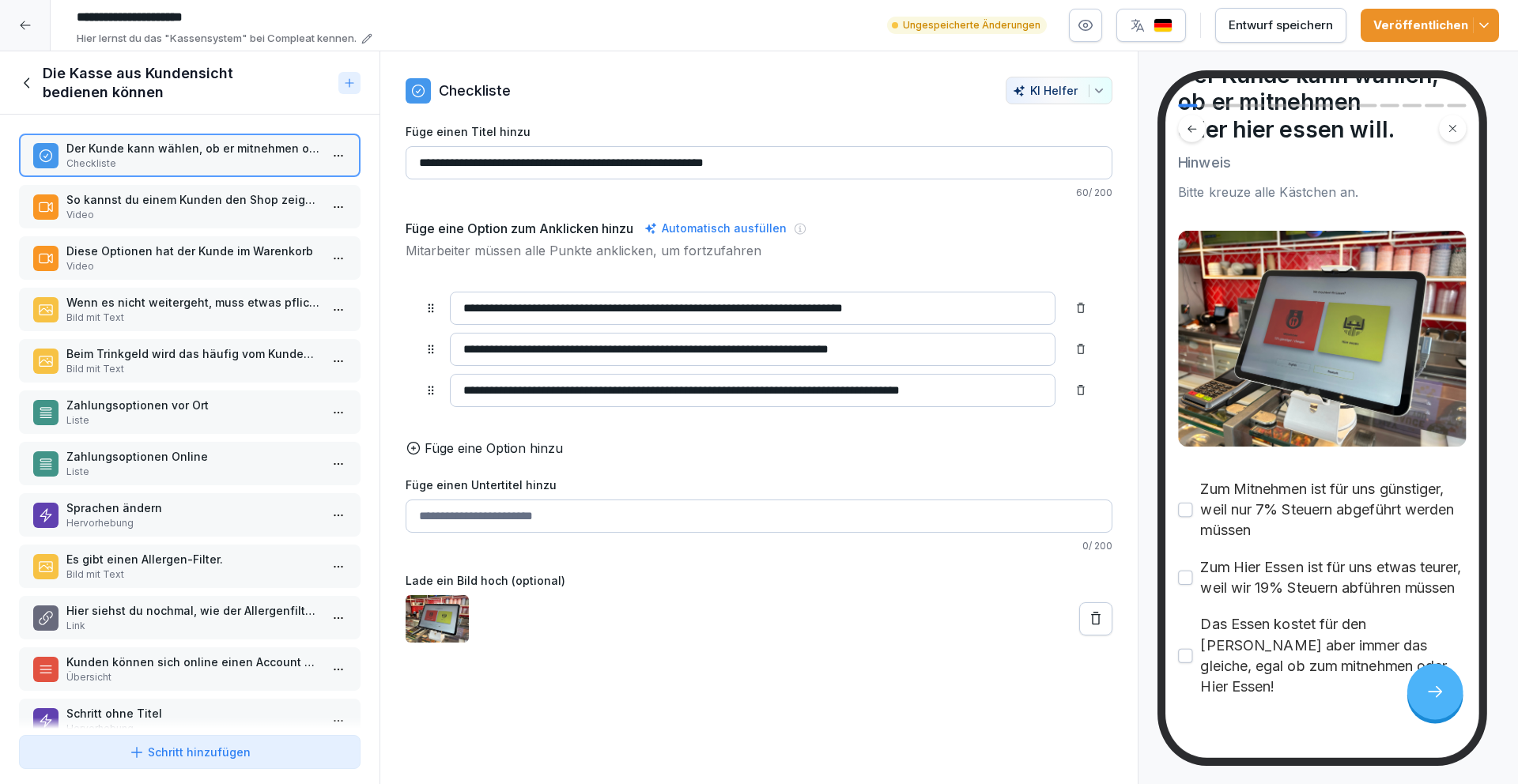
type input "**********"
click at [238, 219] on p "Video" at bounding box center [193, 214] width 253 height 14
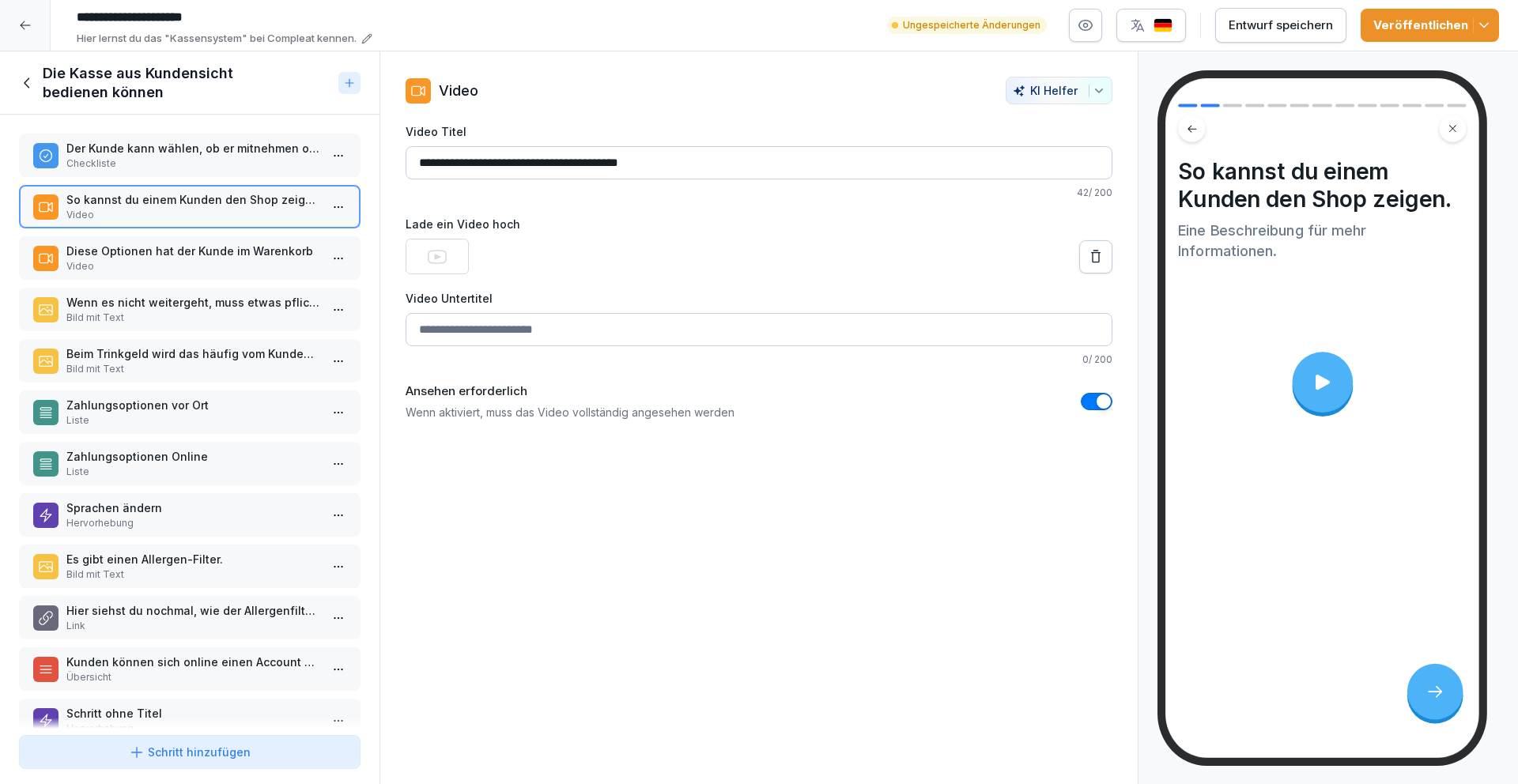
click at [238, 172] on div "Der Kunde kann wählen, ob er mitnehmen oder hier essen will. Checkliste" at bounding box center [189, 155] width 341 height 44
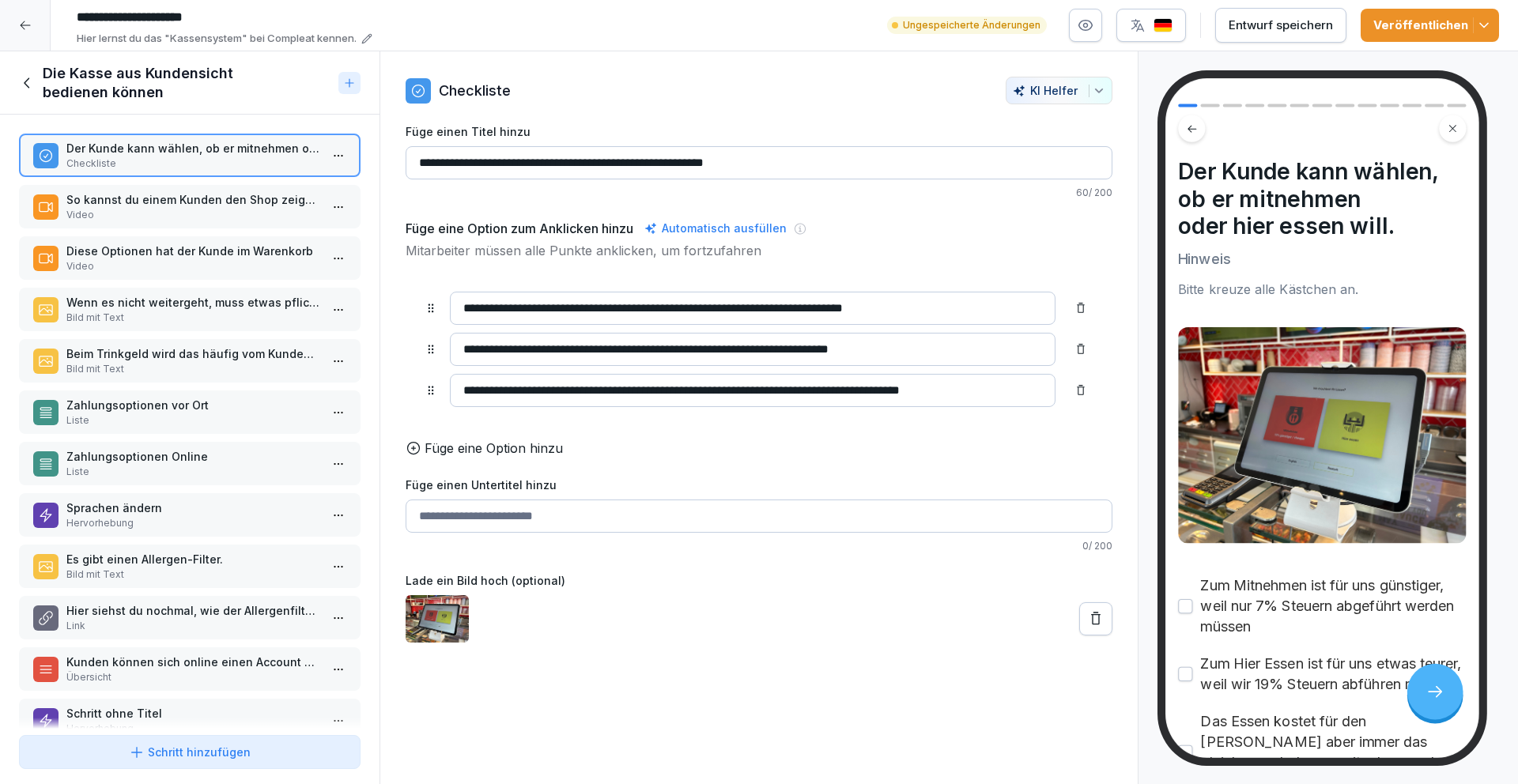
click at [1288, 35] on button "Entwurf speichern" at bounding box center [1281, 24] width 131 height 35
click at [193, 194] on p "So kannst du einem Kunden den Shop zeigen." at bounding box center [193, 200] width 253 height 17
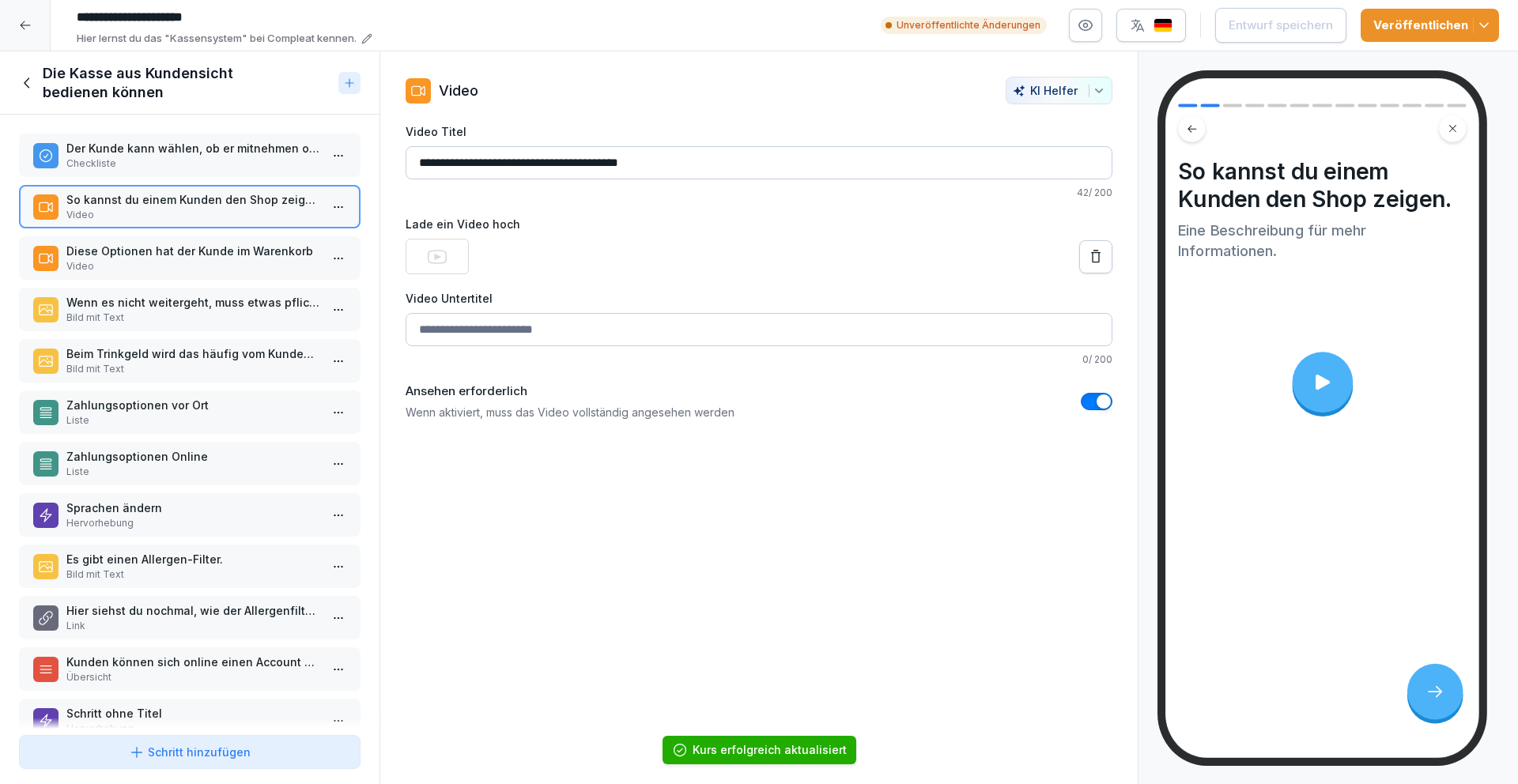
click at [181, 257] on p "Diese Optionen hat der Kunde im Warenkorb" at bounding box center [193, 251] width 253 height 17
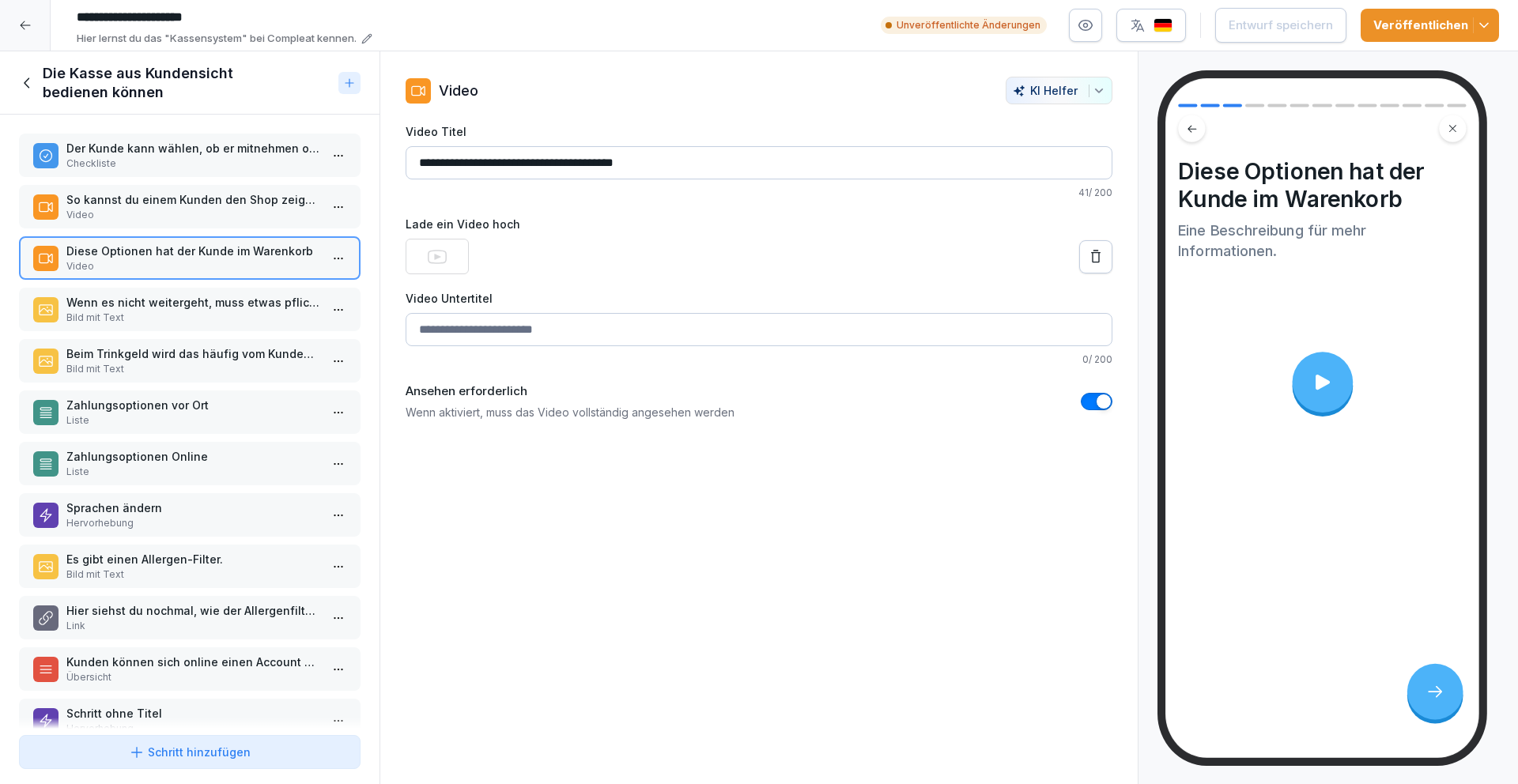
click at [155, 306] on p "Wenn es nicht weitergeht, muss etwas pflicht-ausgewählt werden. Das Ganze ist r…" at bounding box center [193, 303] width 253 height 17
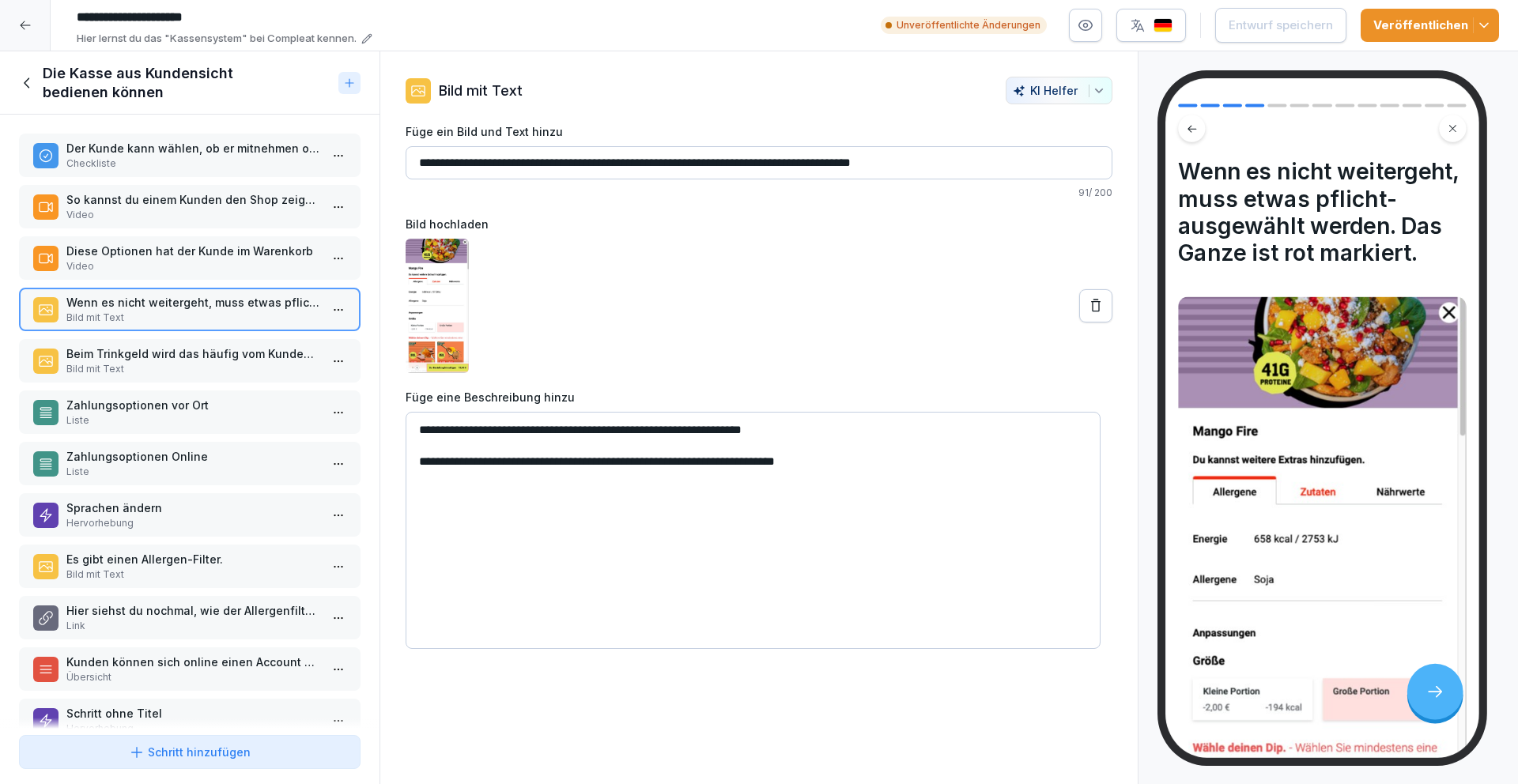
click at [145, 348] on p "Beim Trinkgeld wird das häufig vom Kunden übersehen." at bounding box center [193, 354] width 253 height 17
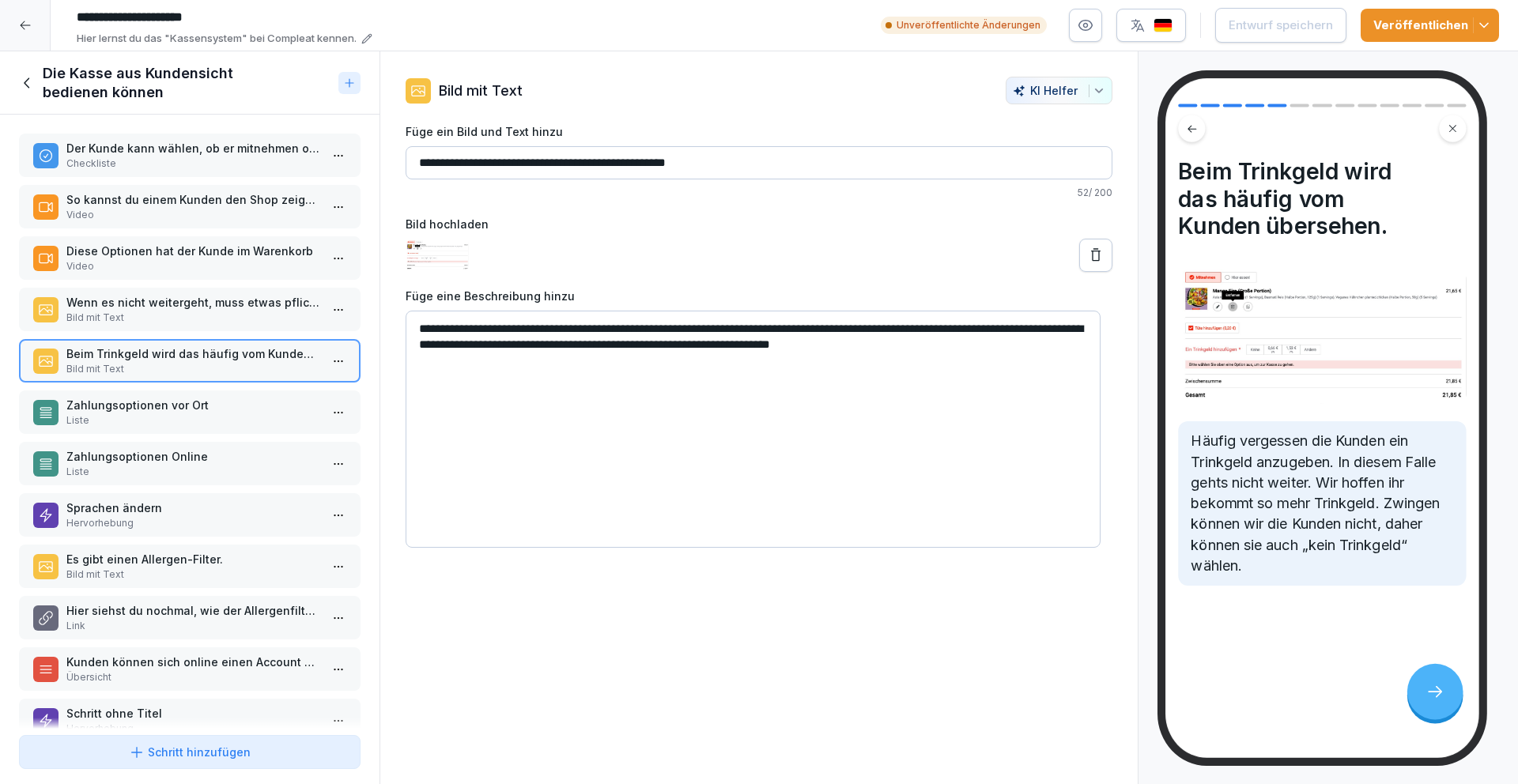
scroll to position [95, 0]
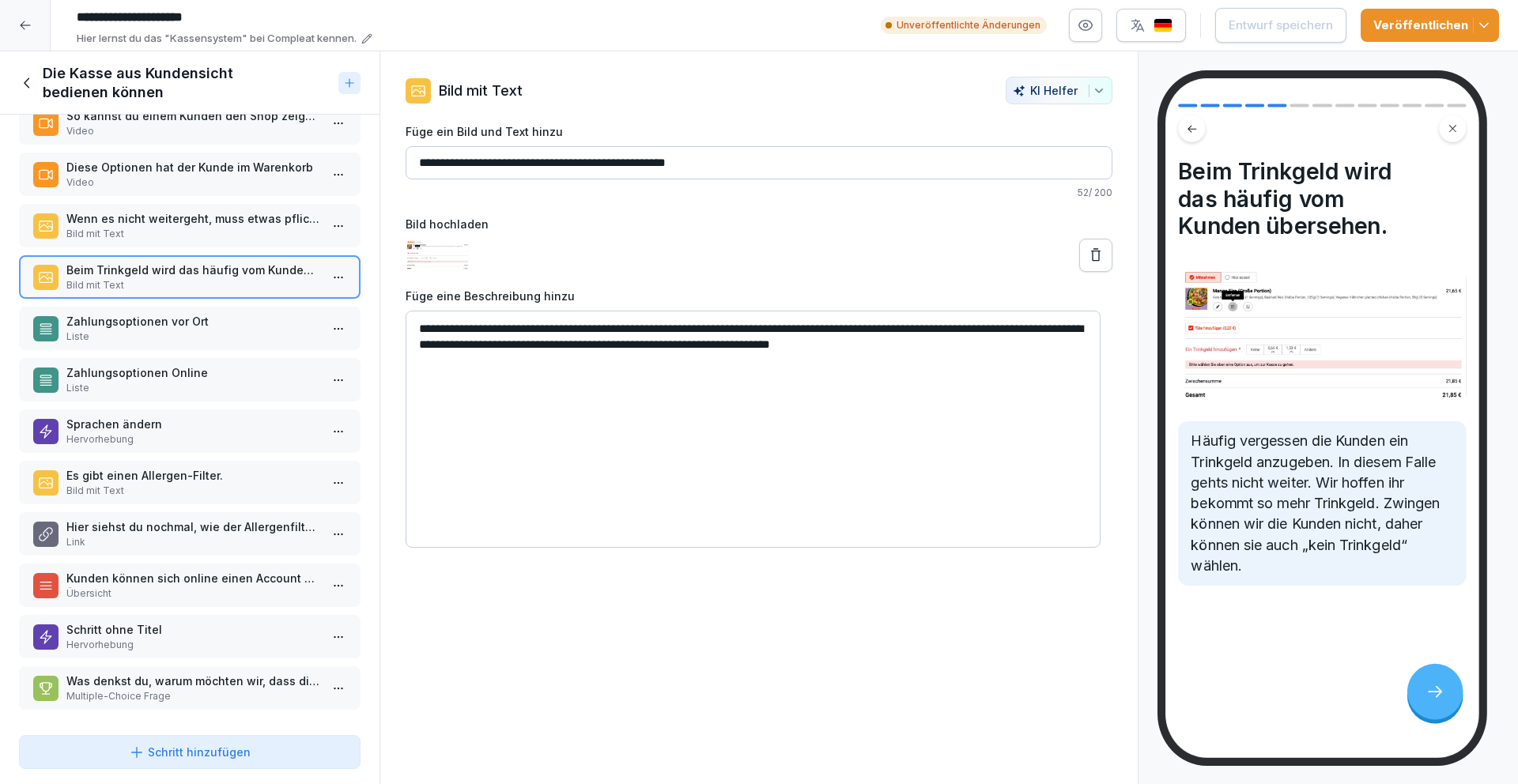
click at [170, 364] on p "Zahlungsoptionen Online" at bounding box center [193, 373] width 253 height 17
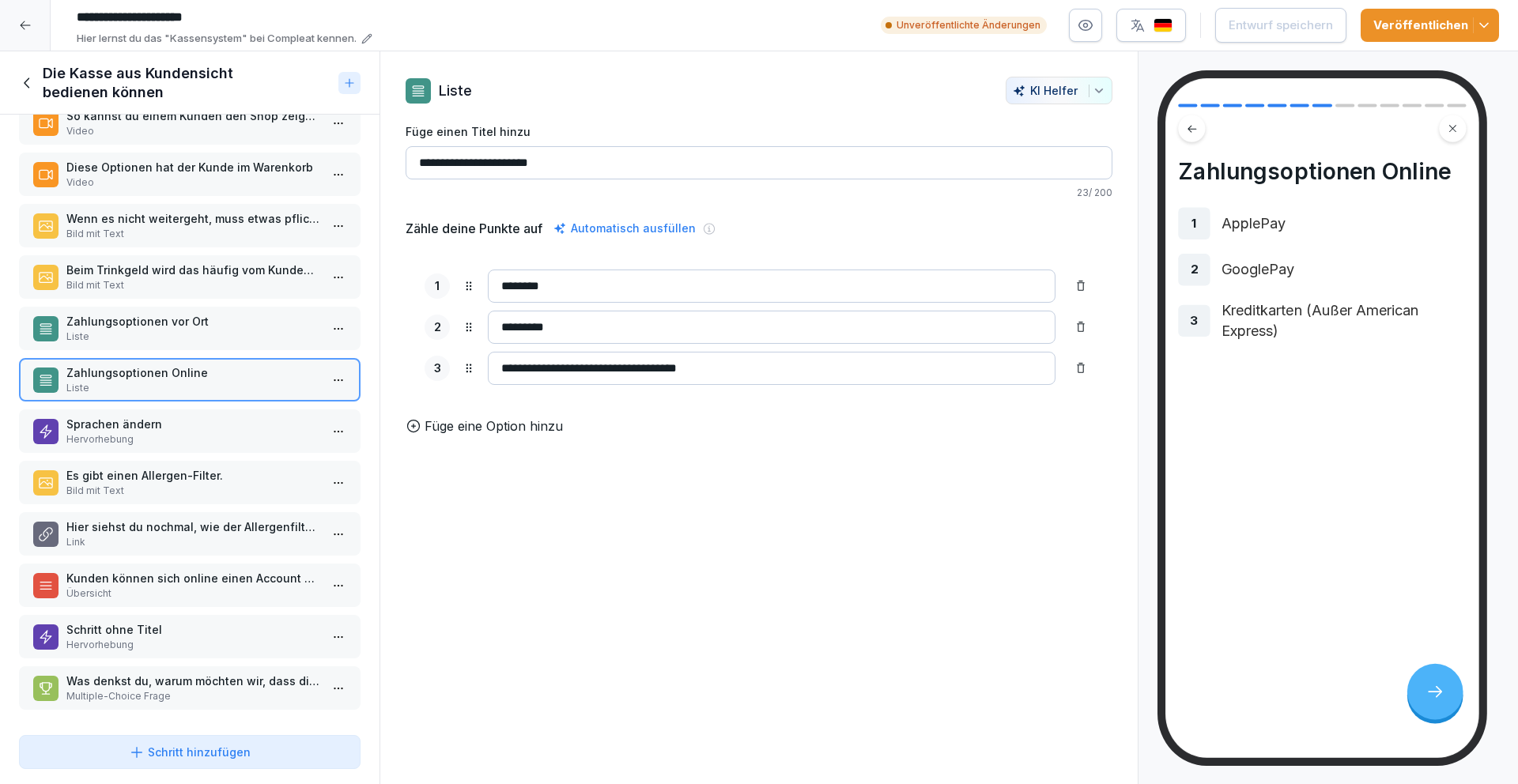
click at [170, 330] on p "Liste" at bounding box center [193, 336] width 253 height 14
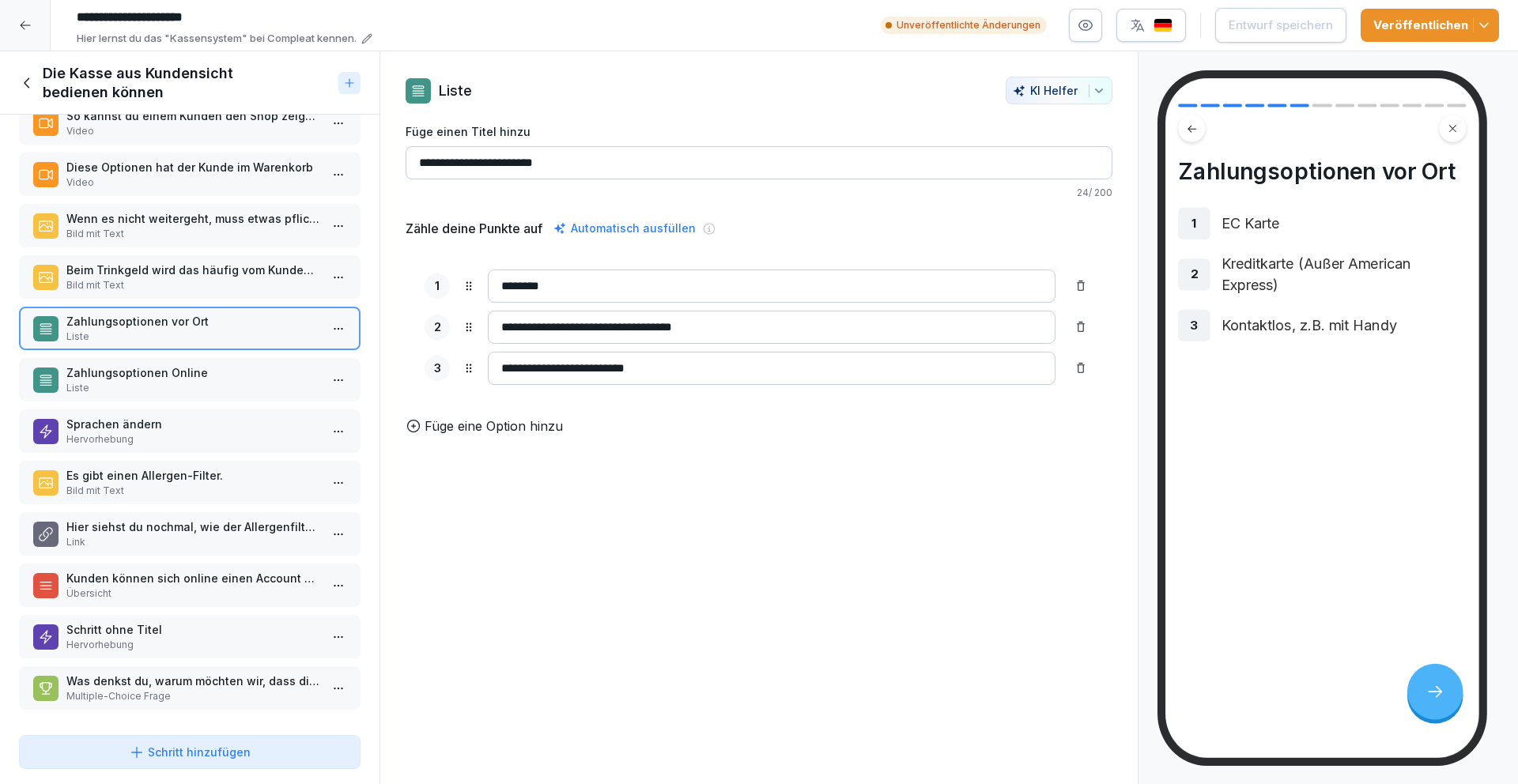
click at [162, 364] on p "Zahlungsoptionen Online" at bounding box center [193, 373] width 253 height 17
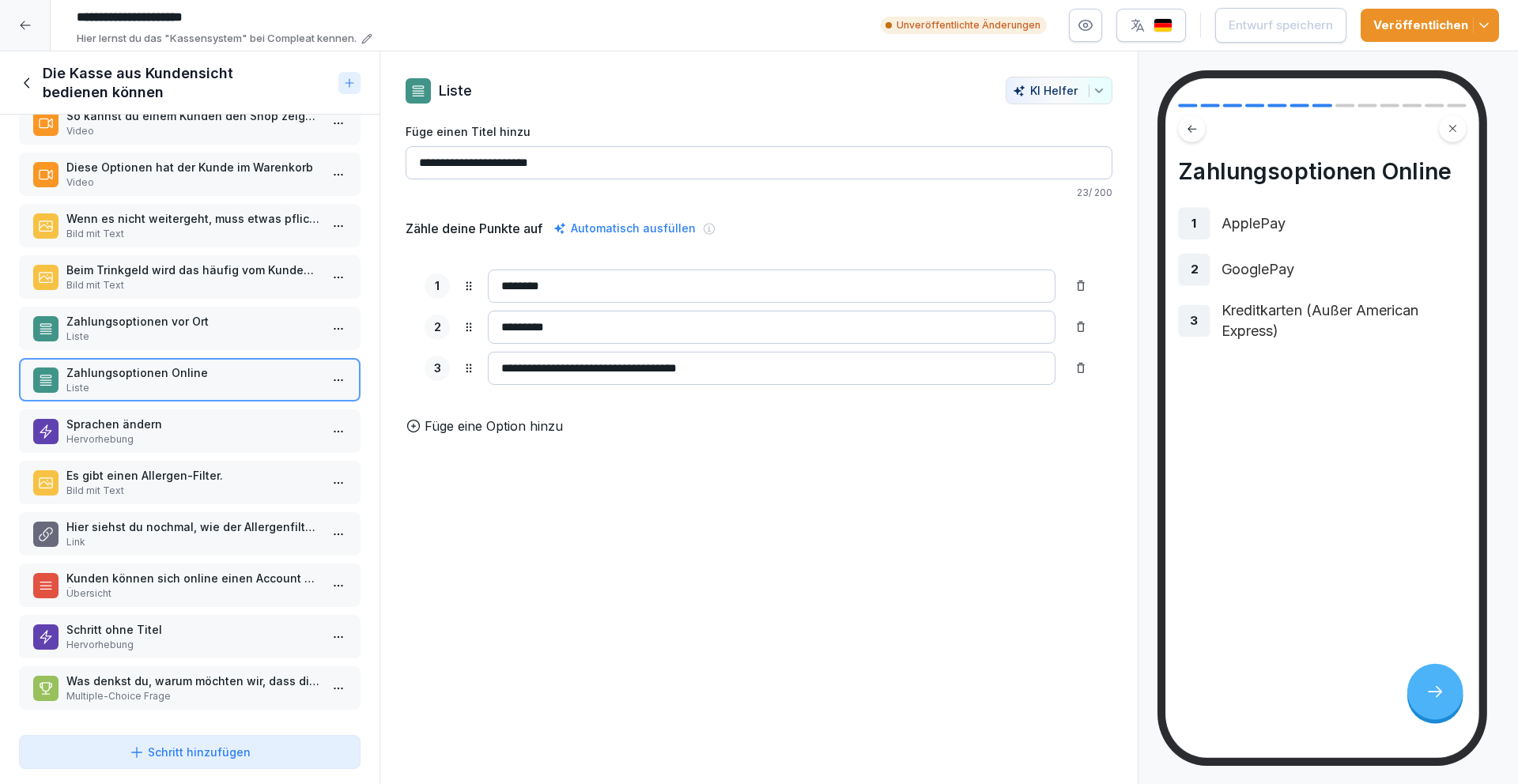
click at [148, 433] on p "Hervorhebung" at bounding box center [193, 439] width 253 height 14
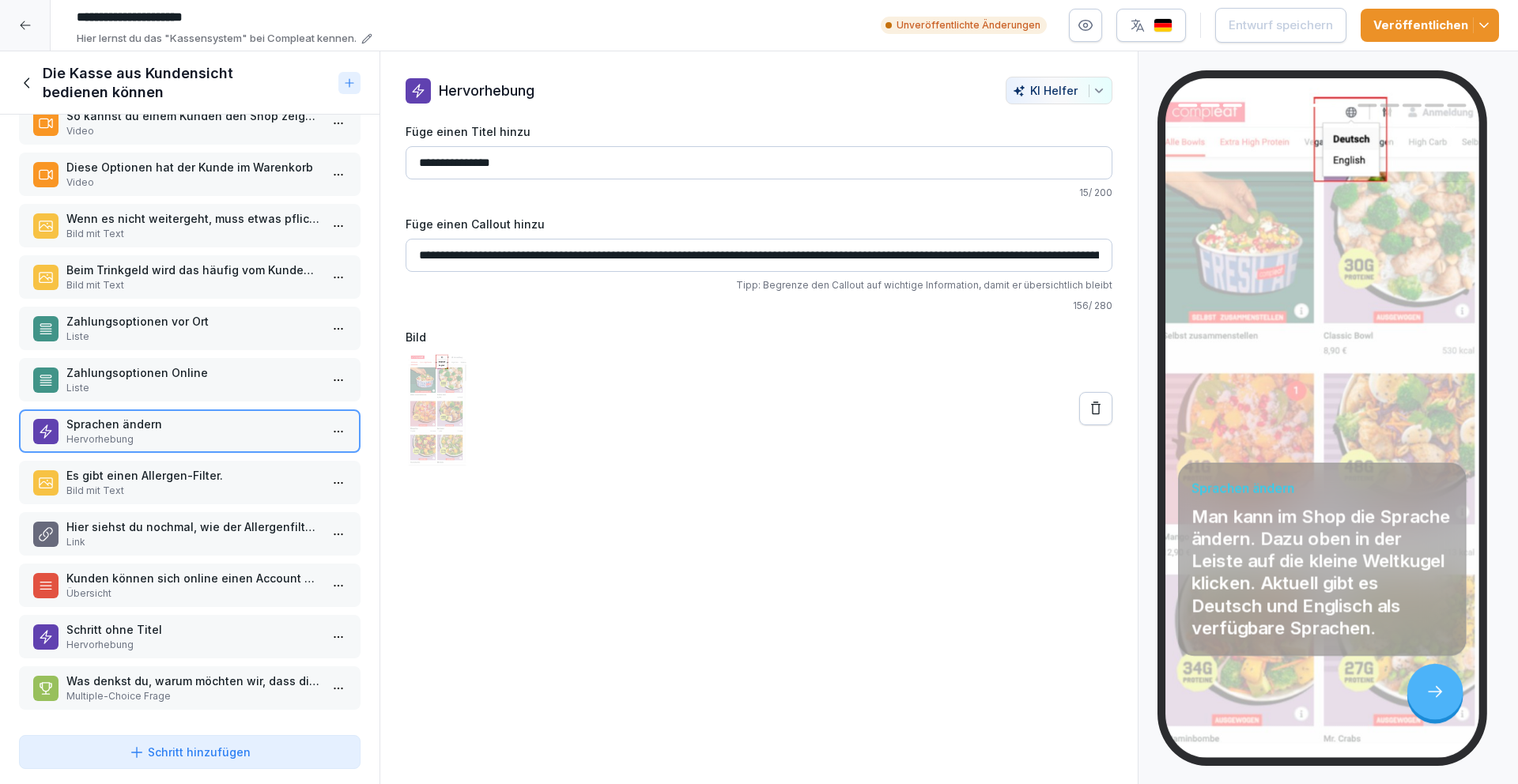
click at [141, 467] on p "Es gibt einen Allergen-Filter." at bounding box center [193, 476] width 253 height 17
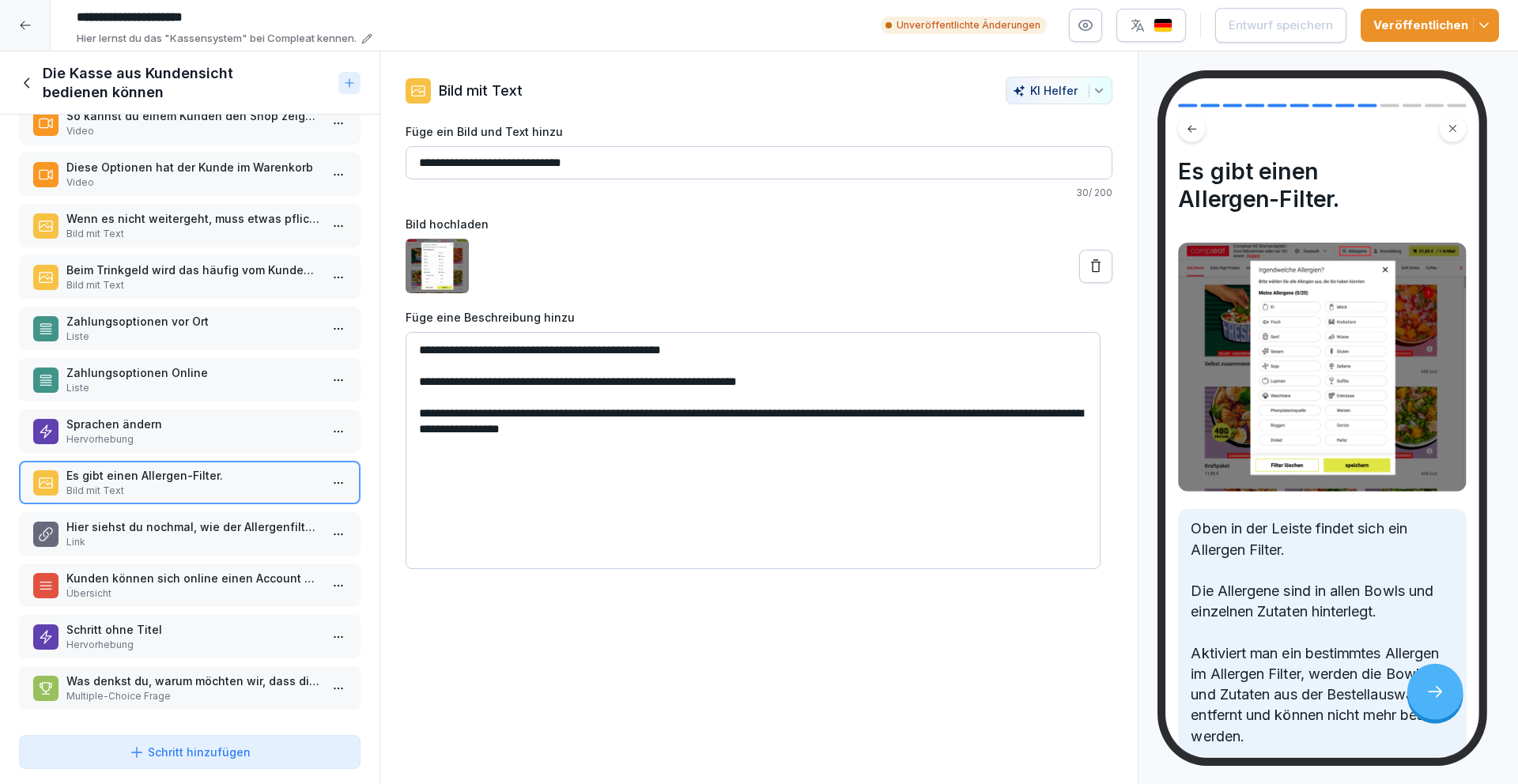
click at [169, 519] on p "Hier siehst du nochmal, wie der Allergenfilter angewendet werden kann." at bounding box center [193, 527] width 253 height 17
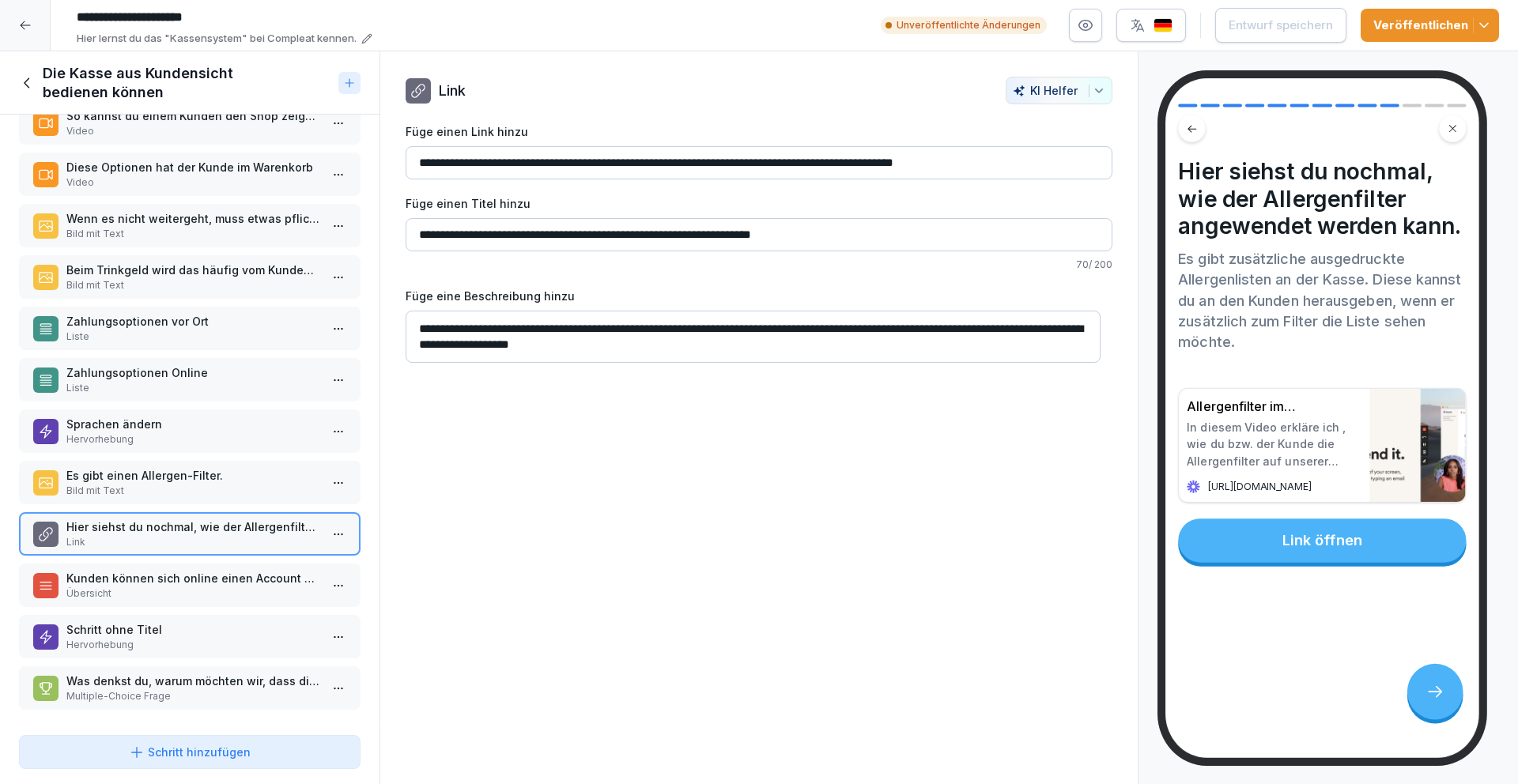
click at [173, 570] on p "Kunden können sich online einen Account erstellen. Die Vorteile:" at bounding box center [193, 578] width 253 height 17
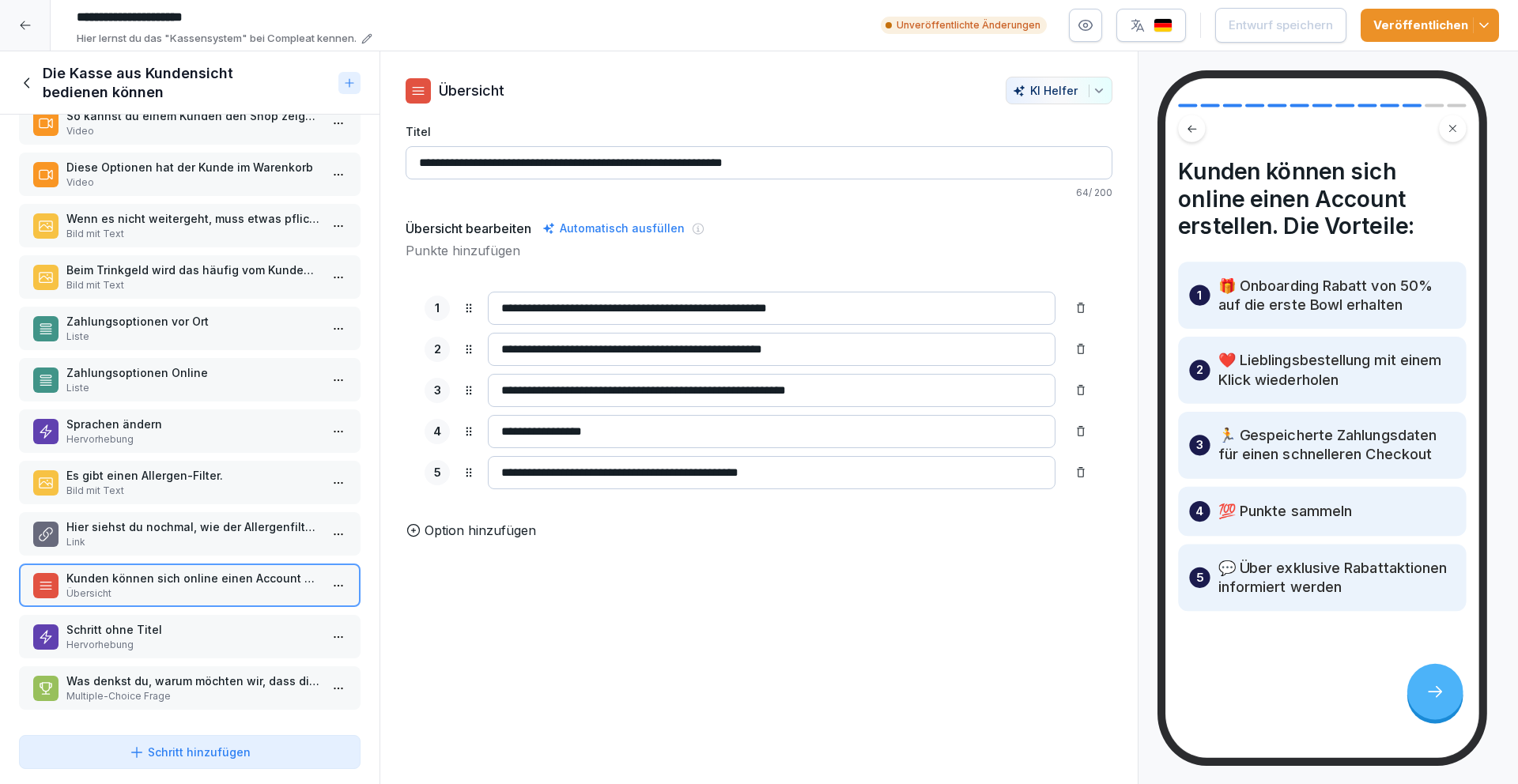
click at [146, 621] on p "Schritt ohne Titel" at bounding box center [193, 630] width 253 height 17
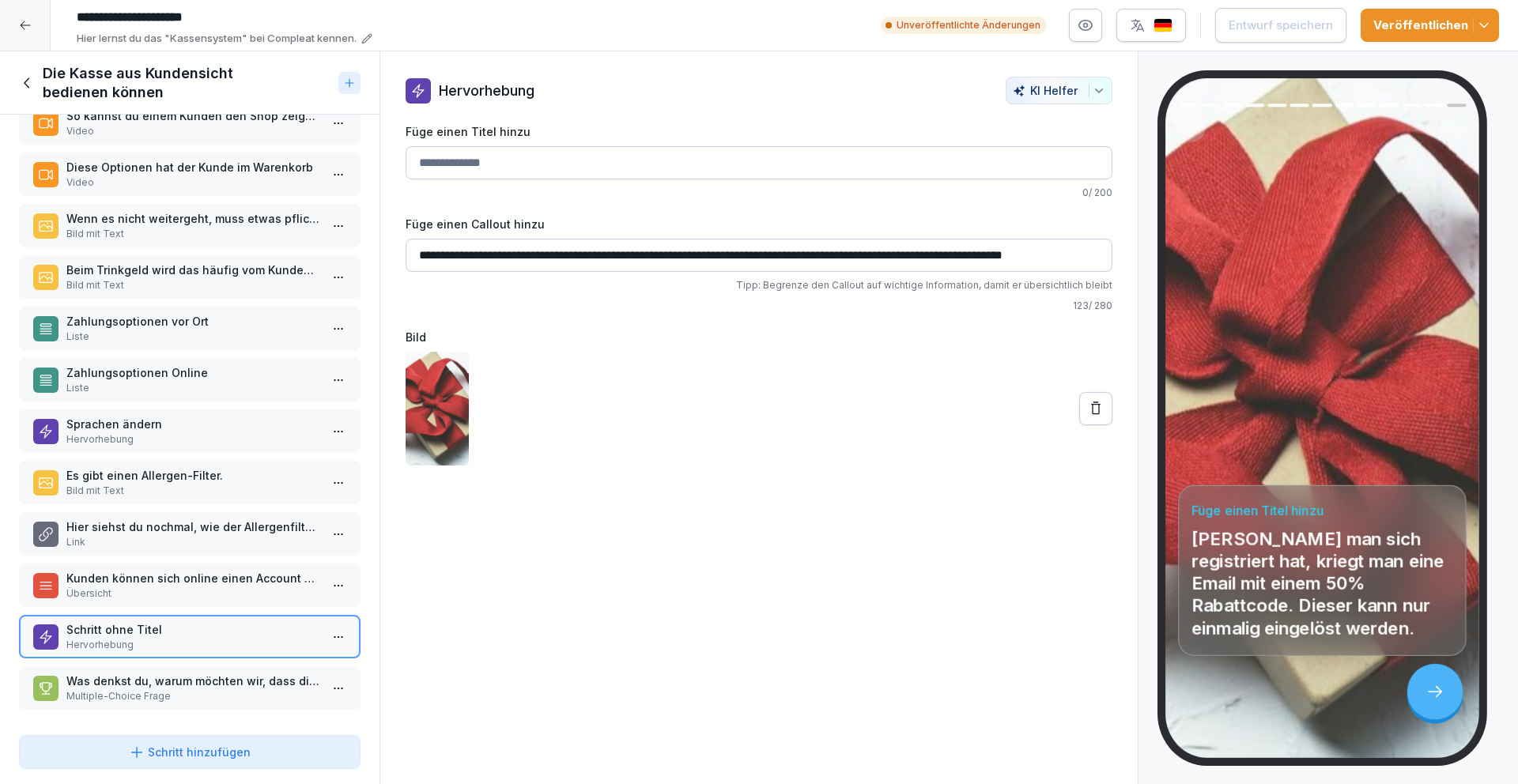
click at [164, 673] on p "Was denkst du, warum möchten wir, dass die Kunden sich registrieren und mit dem…" at bounding box center [193, 681] width 253 height 17
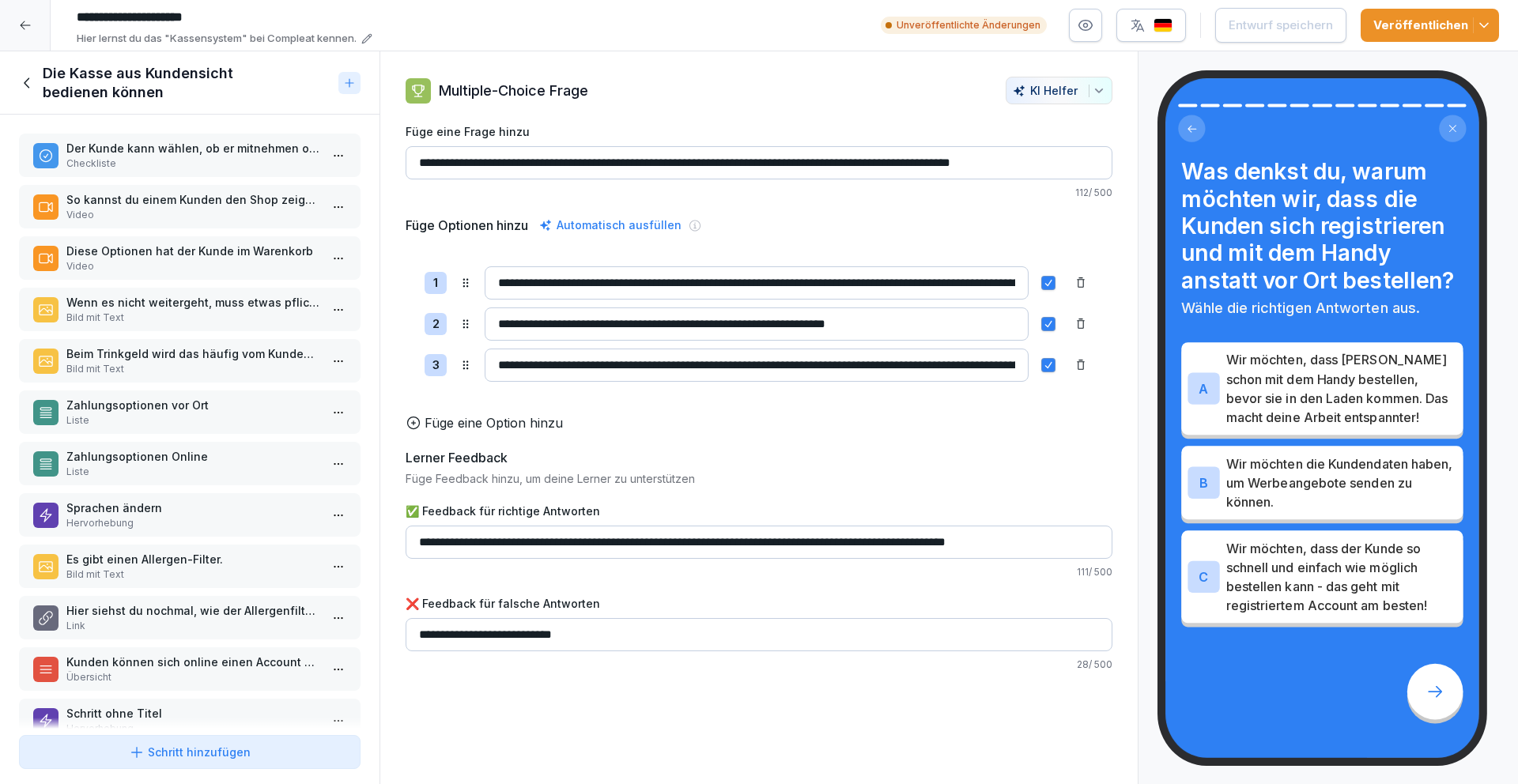
click at [27, 82] on icon at bounding box center [27, 82] width 18 height 18
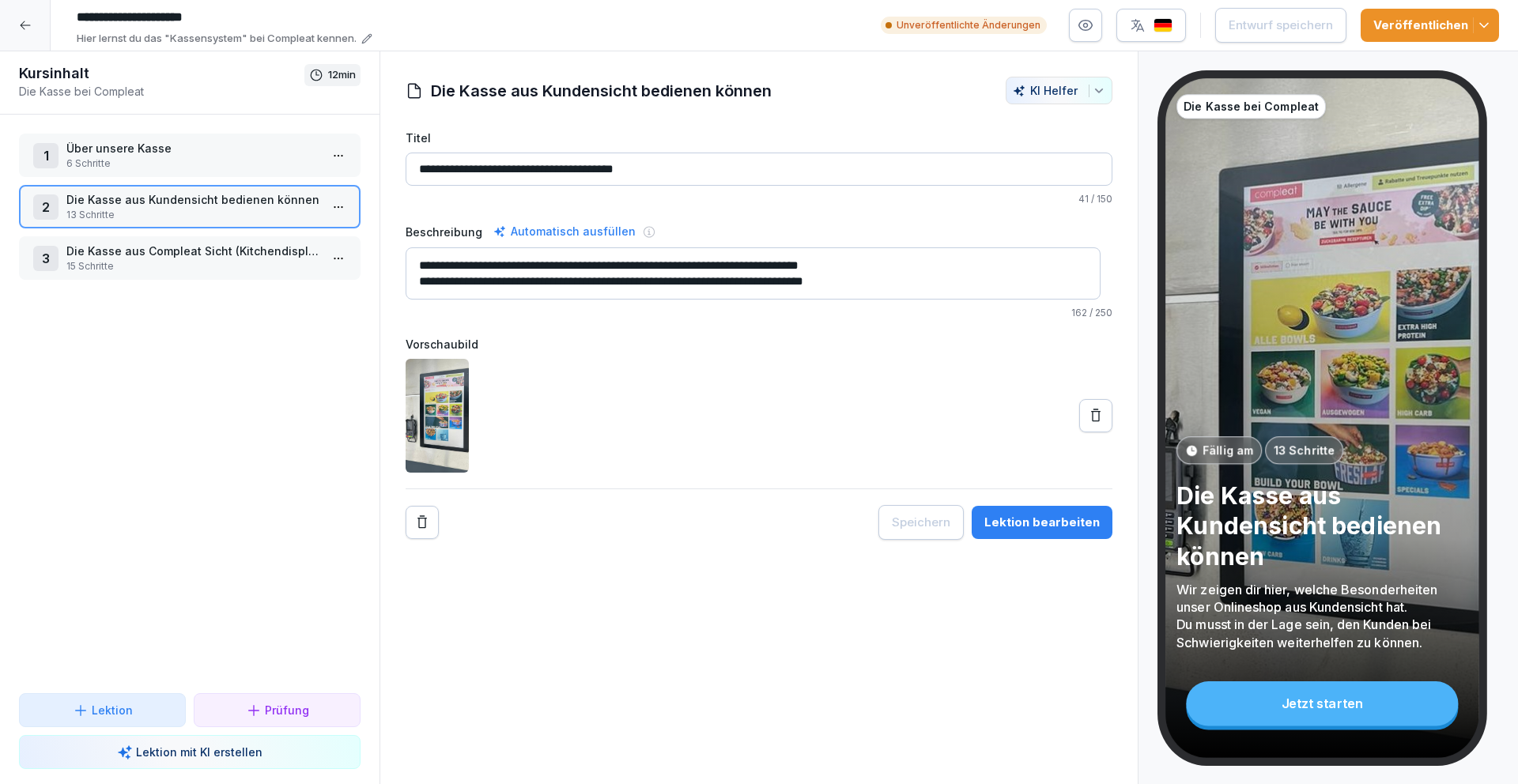
click at [147, 261] on p "15 Schritte" at bounding box center [193, 265] width 253 height 14
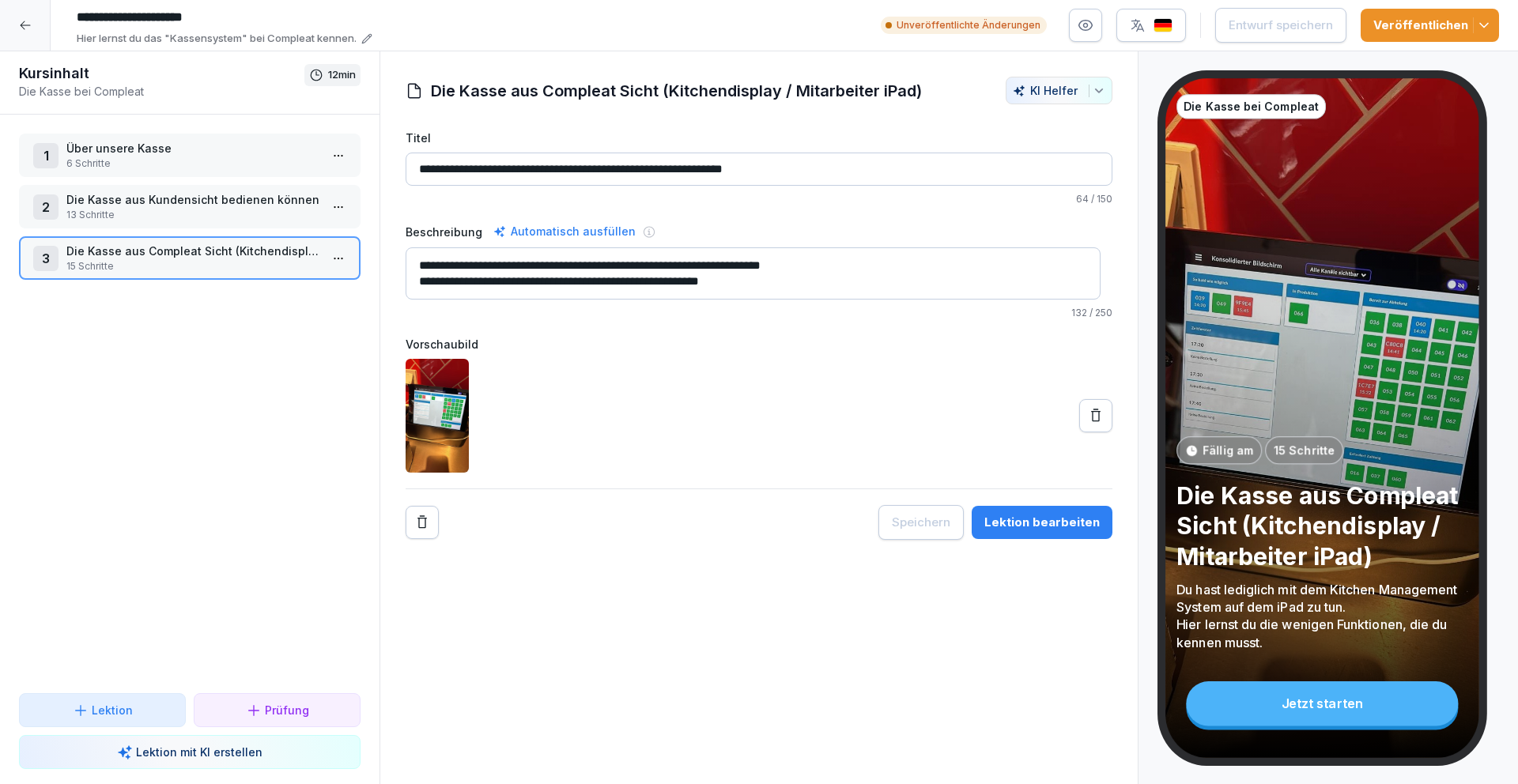
click at [1056, 520] on div "Lektion bearbeiten" at bounding box center [1041, 522] width 115 height 18
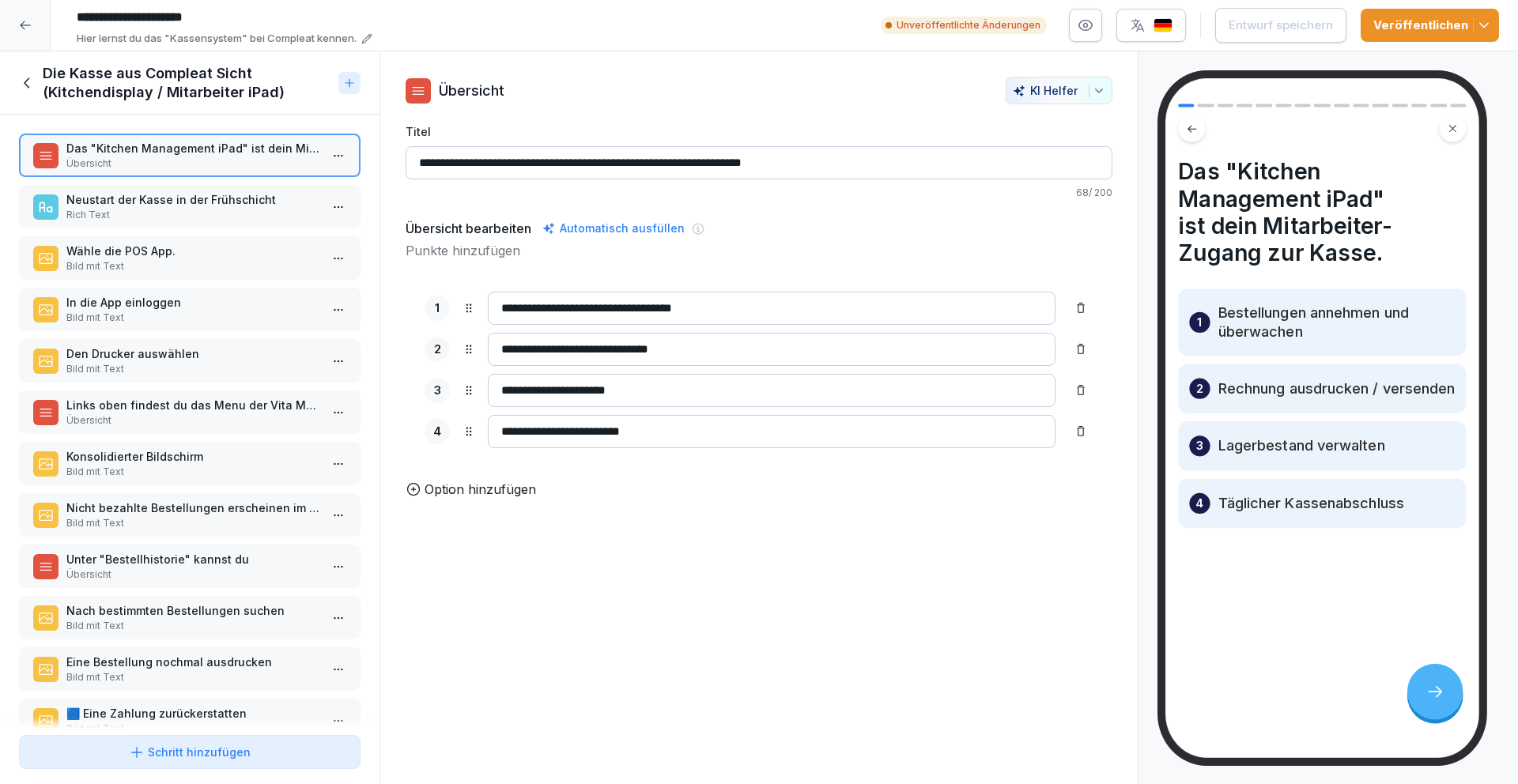
click at [191, 198] on p "Neustart der Kasse in der Frühschicht" at bounding box center [193, 200] width 253 height 17
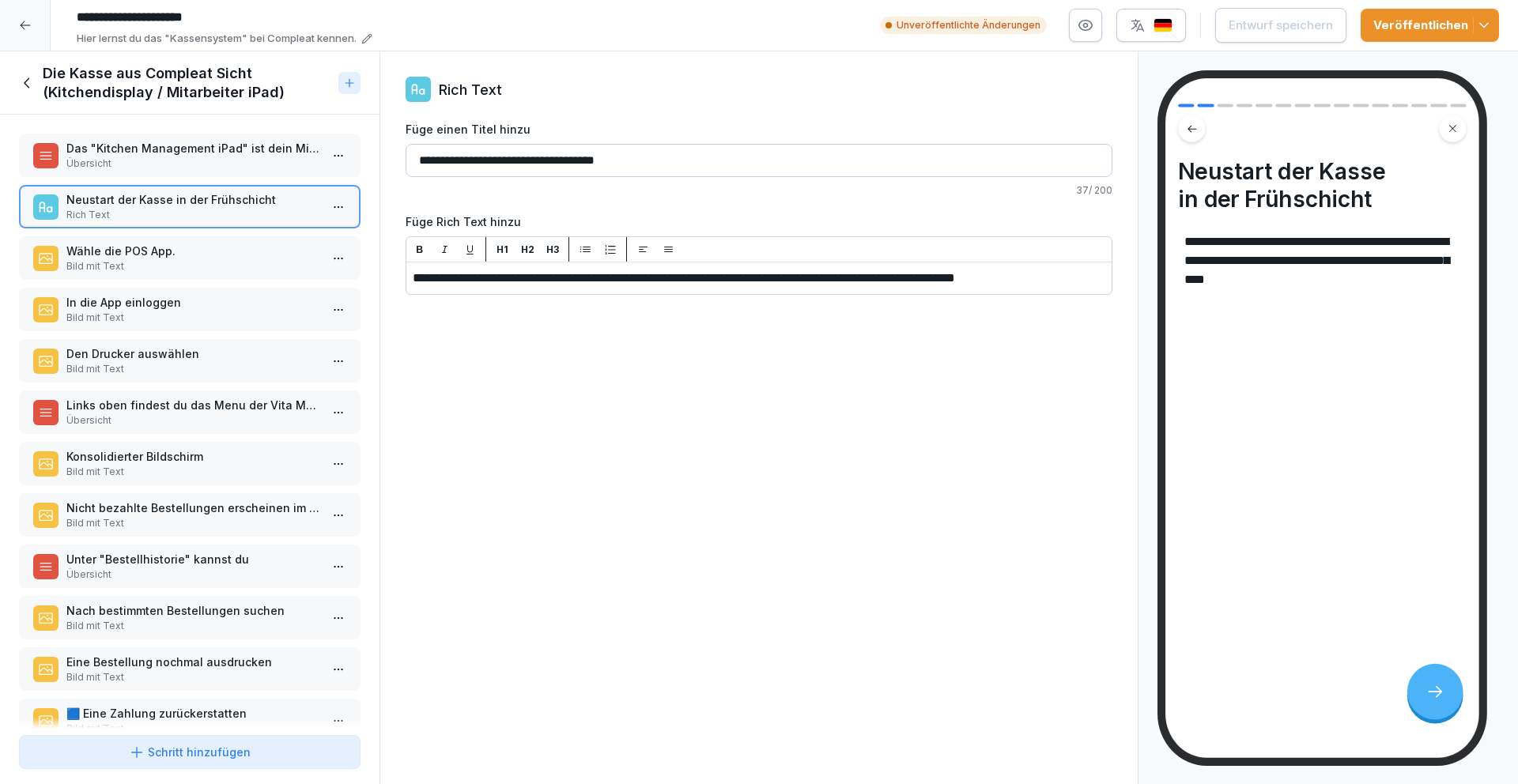
click at [200, 165] on p "Übersicht" at bounding box center [193, 163] width 253 height 14
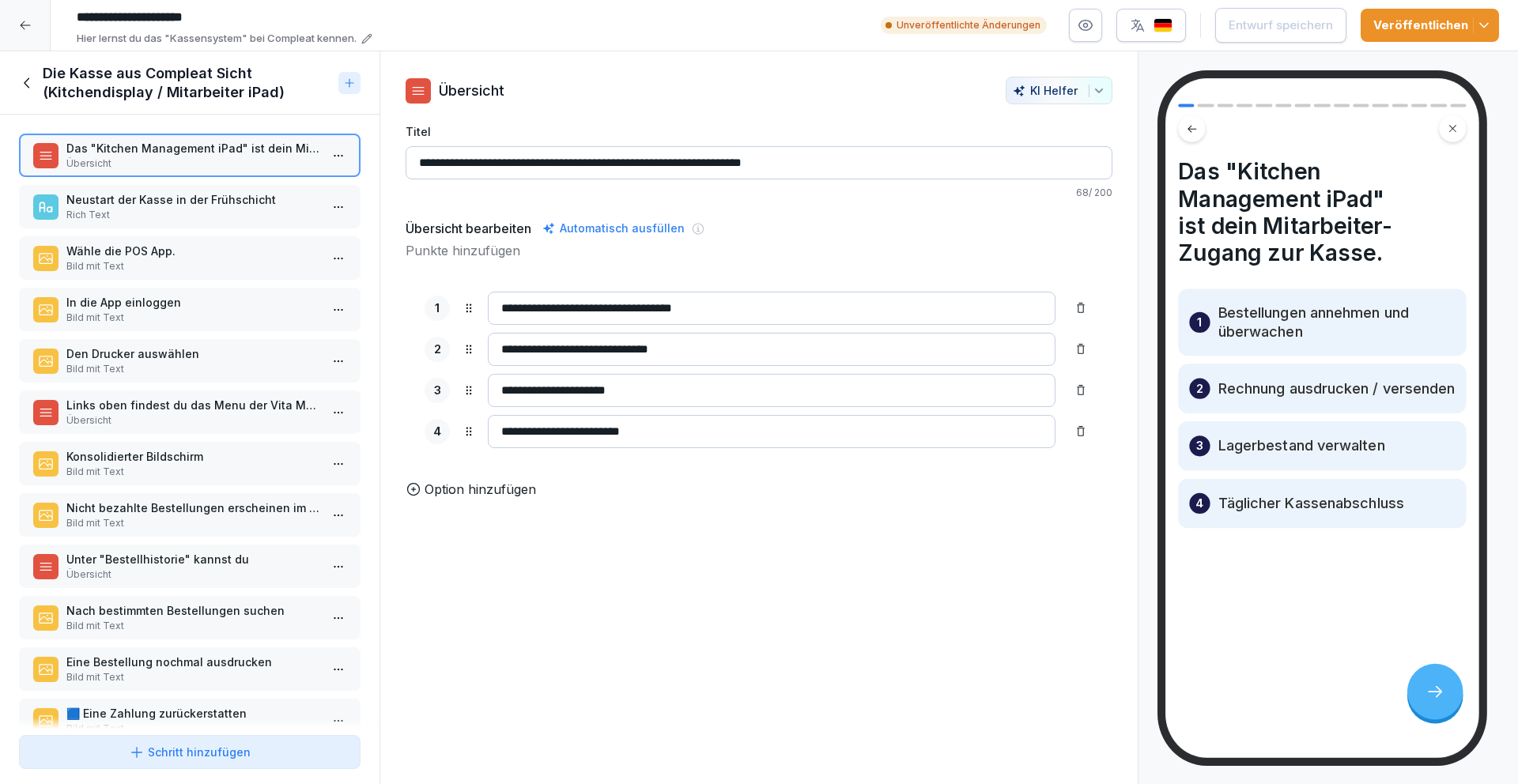
click at [177, 264] on p "Bild mit Text" at bounding box center [193, 265] width 253 height 14
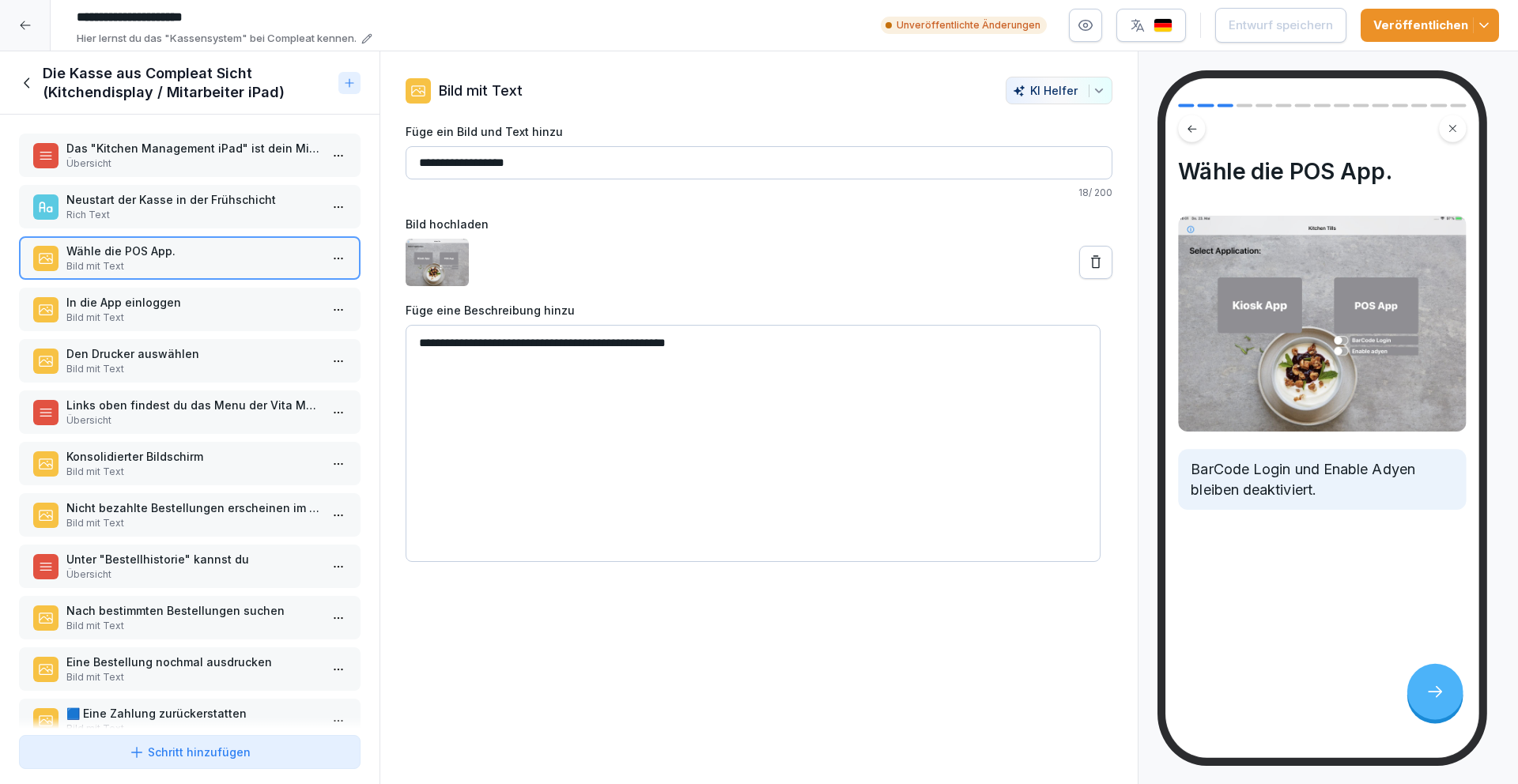
click at [197, 322] on p "Bild mit Text" at bounding box center [193, 317] width 253 height 14
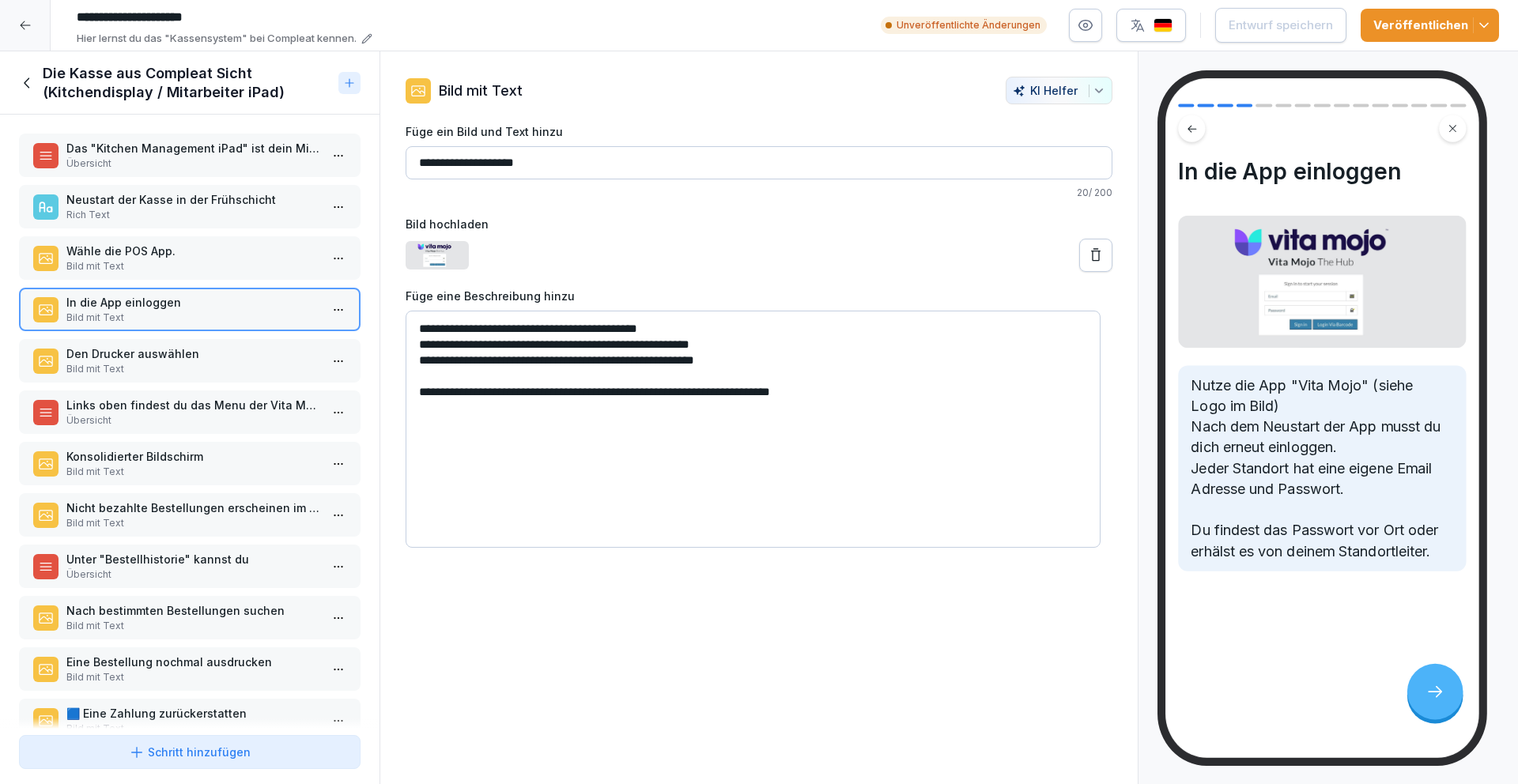
click at [205, 348] on p "Den Drucker auswählen" at bounding box center [193, 354] width 253 height 17
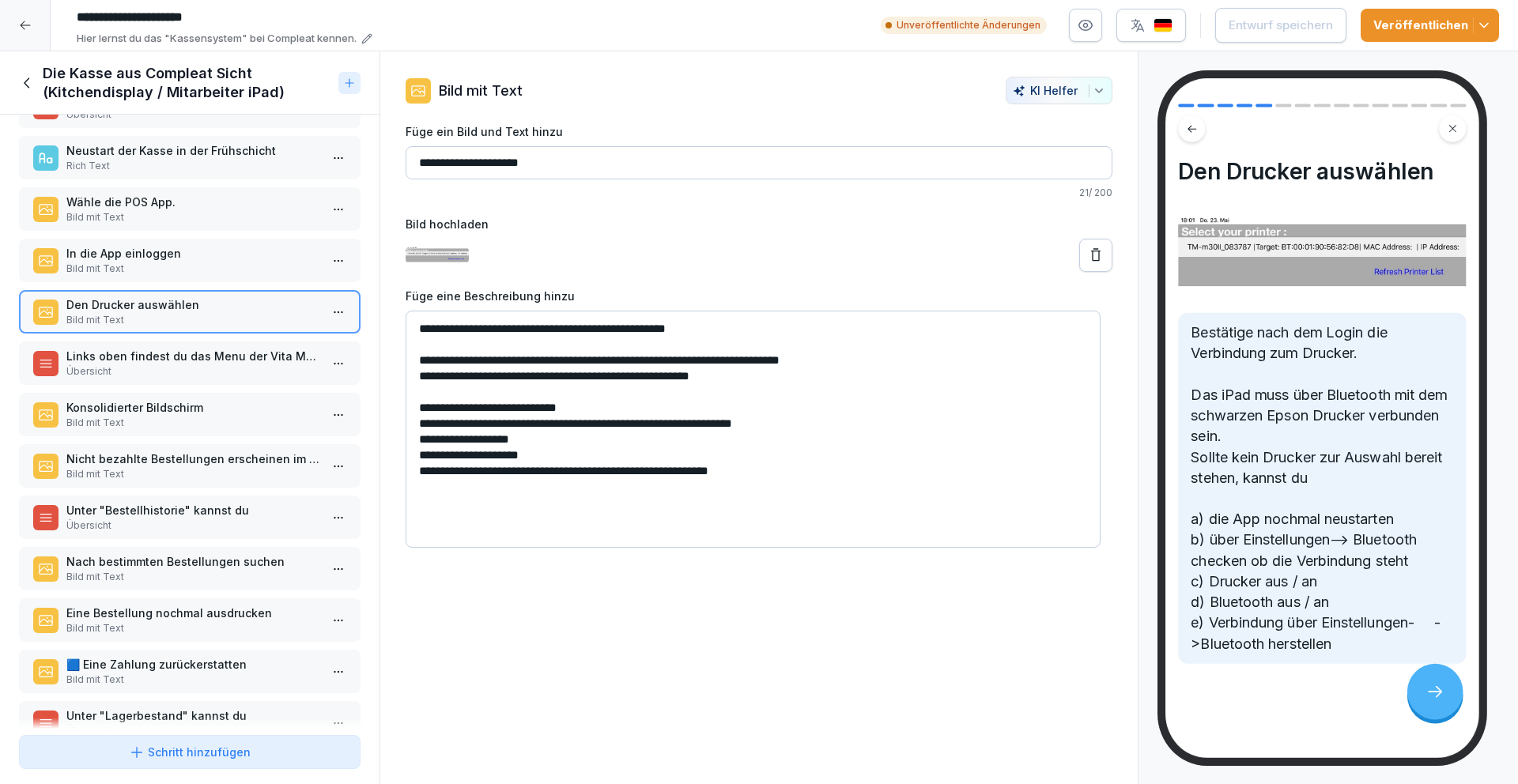
scroll to position [50, 0]
click at [161, 353] on p "Links oben findest du das Menu der Vita Mojo App. Bei "Konsolidierter Bildschir…" at bounding box center [193, 354] width 253 height 17
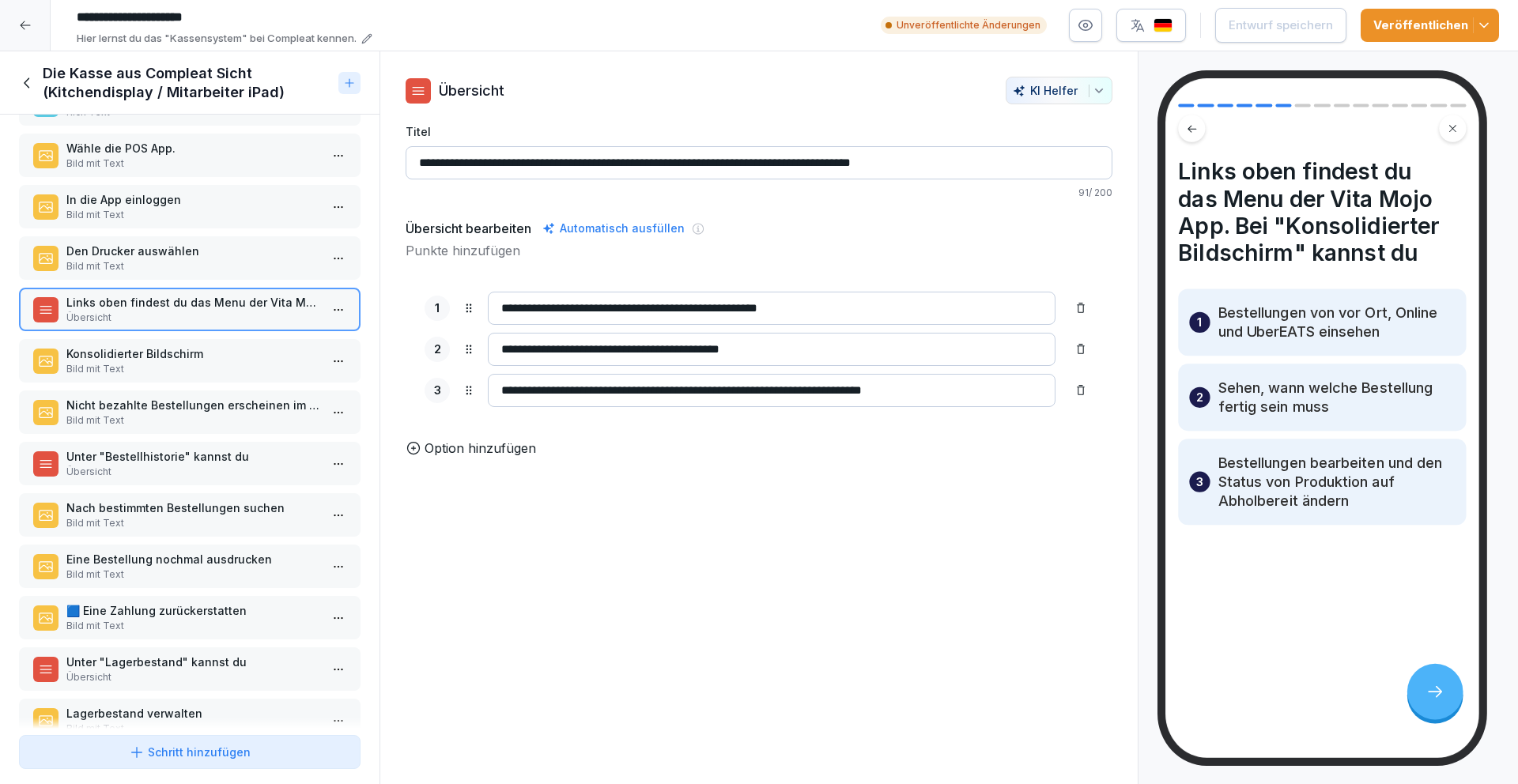
scroll to position [120, 0]
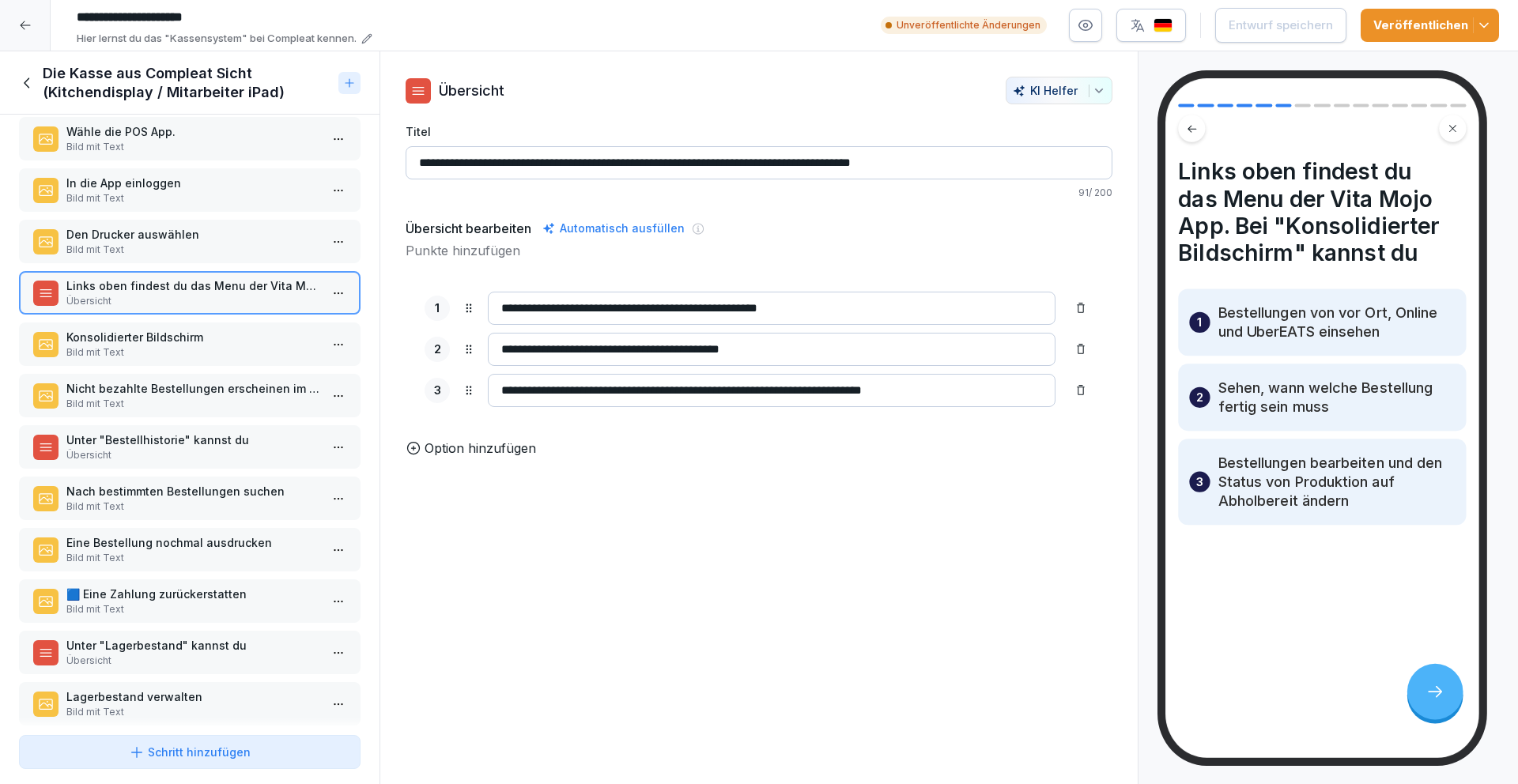
click at [188, 349] on p "Bild mit Text" at bounding box center [193, 352] width 253 height 14
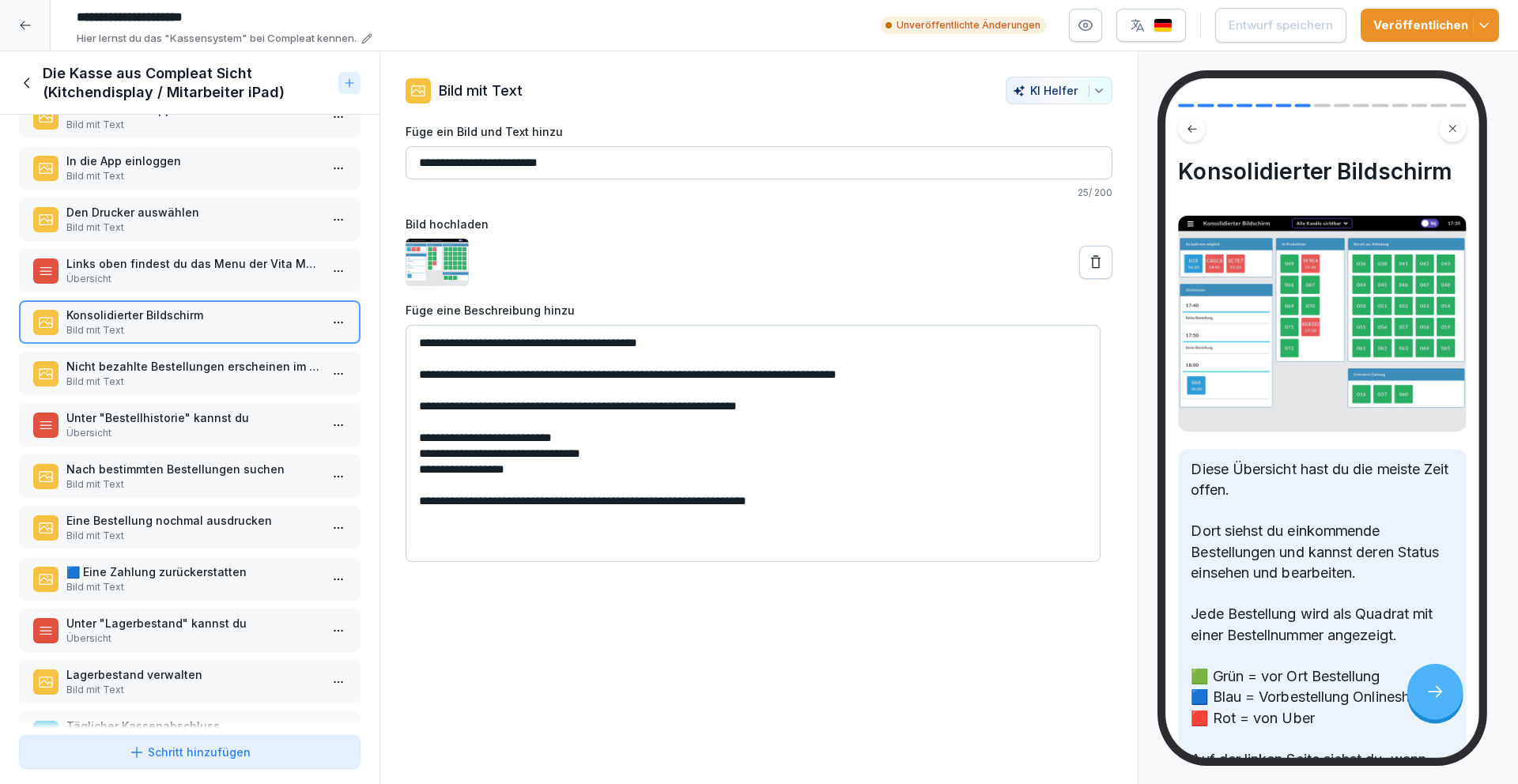
scroll to position [198, 0]
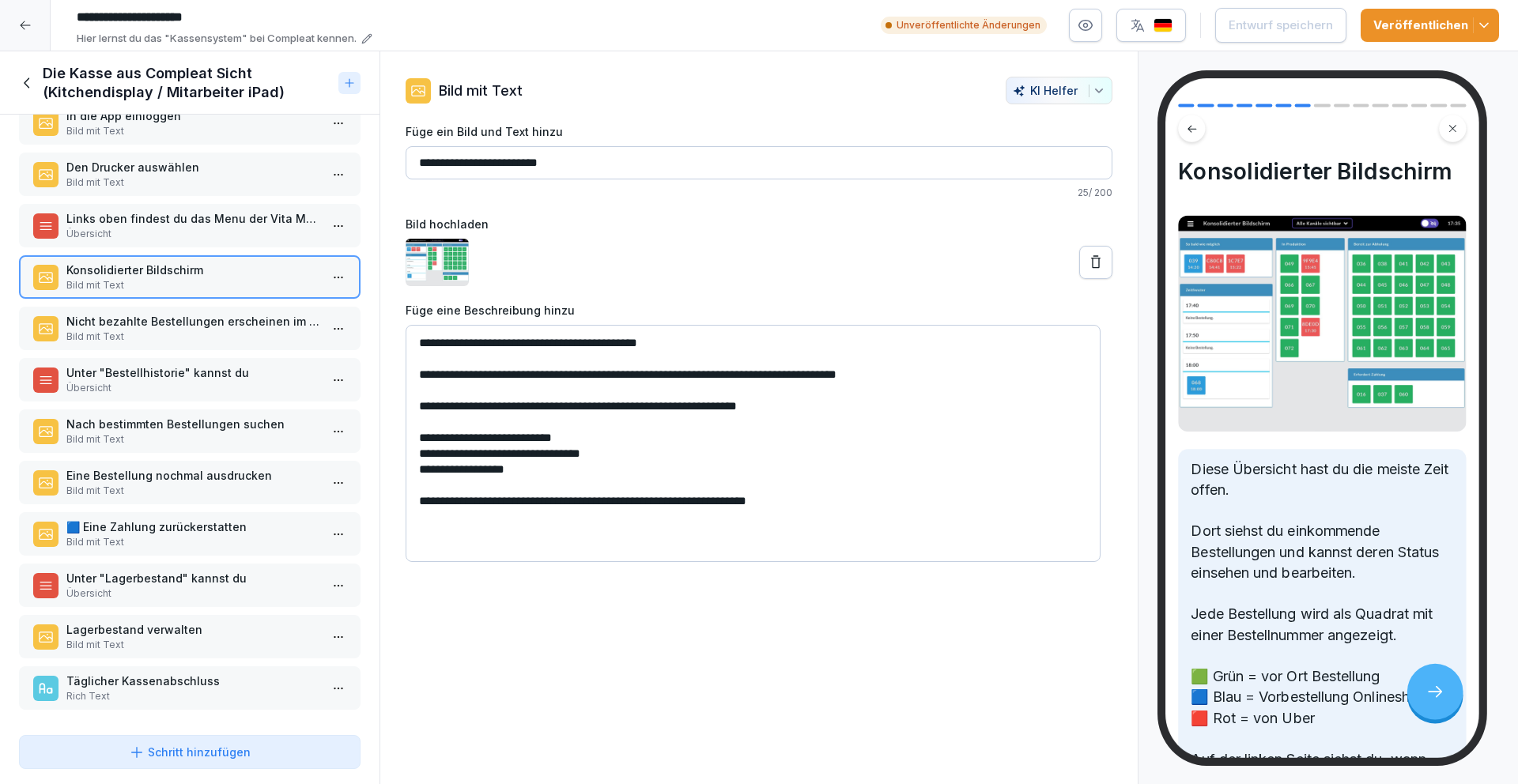
click at [186, 317] on p "Nicht bezahlte Bestellungen erscheinen im konsolidierten Bildschirm unten recht…" at bounding box center [193, 321] width 253 height 17
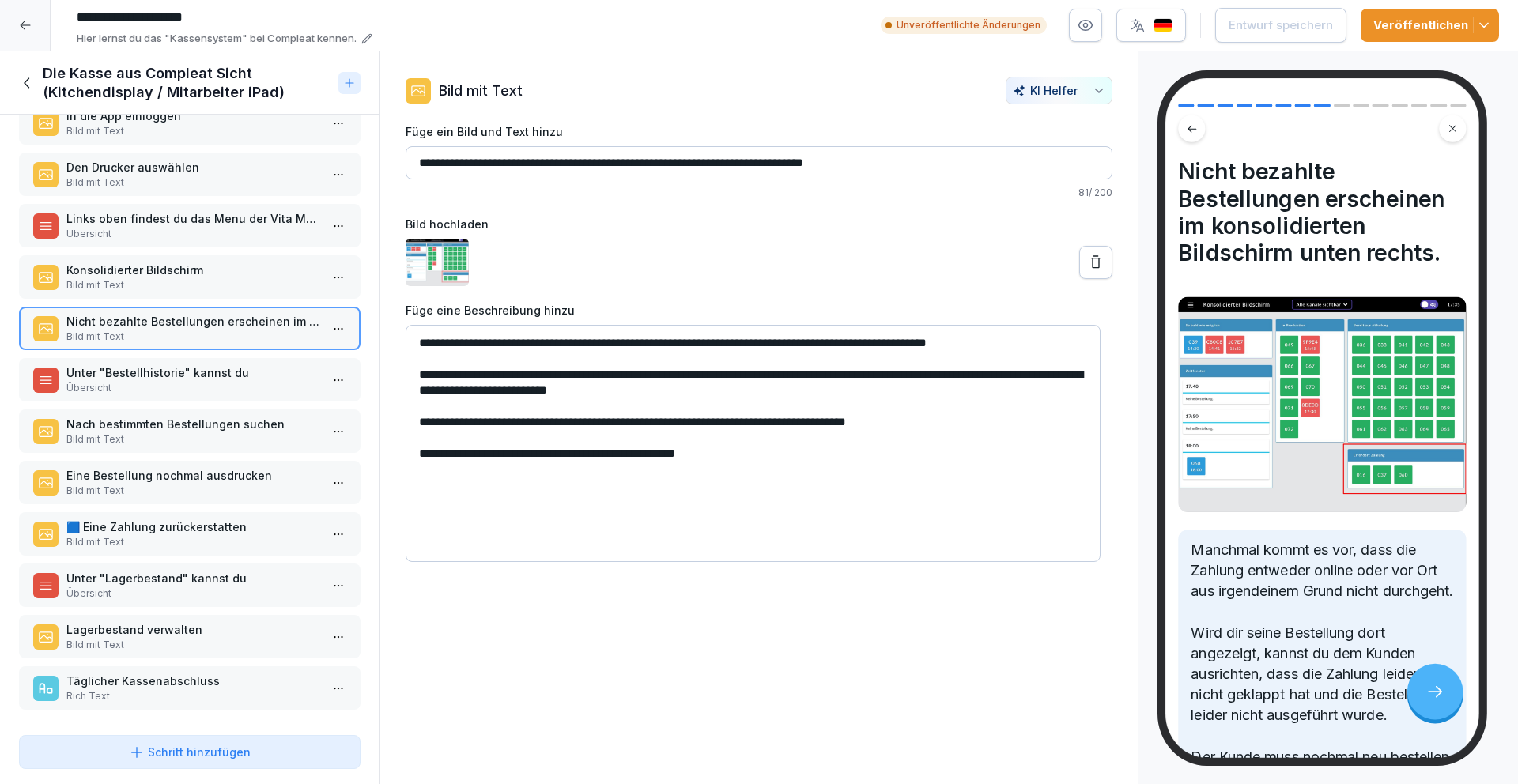
click at [208, 365] on p "Unter "Bestellhistorie" kannst du" at bounding box center [193, 373] width 253 height 17
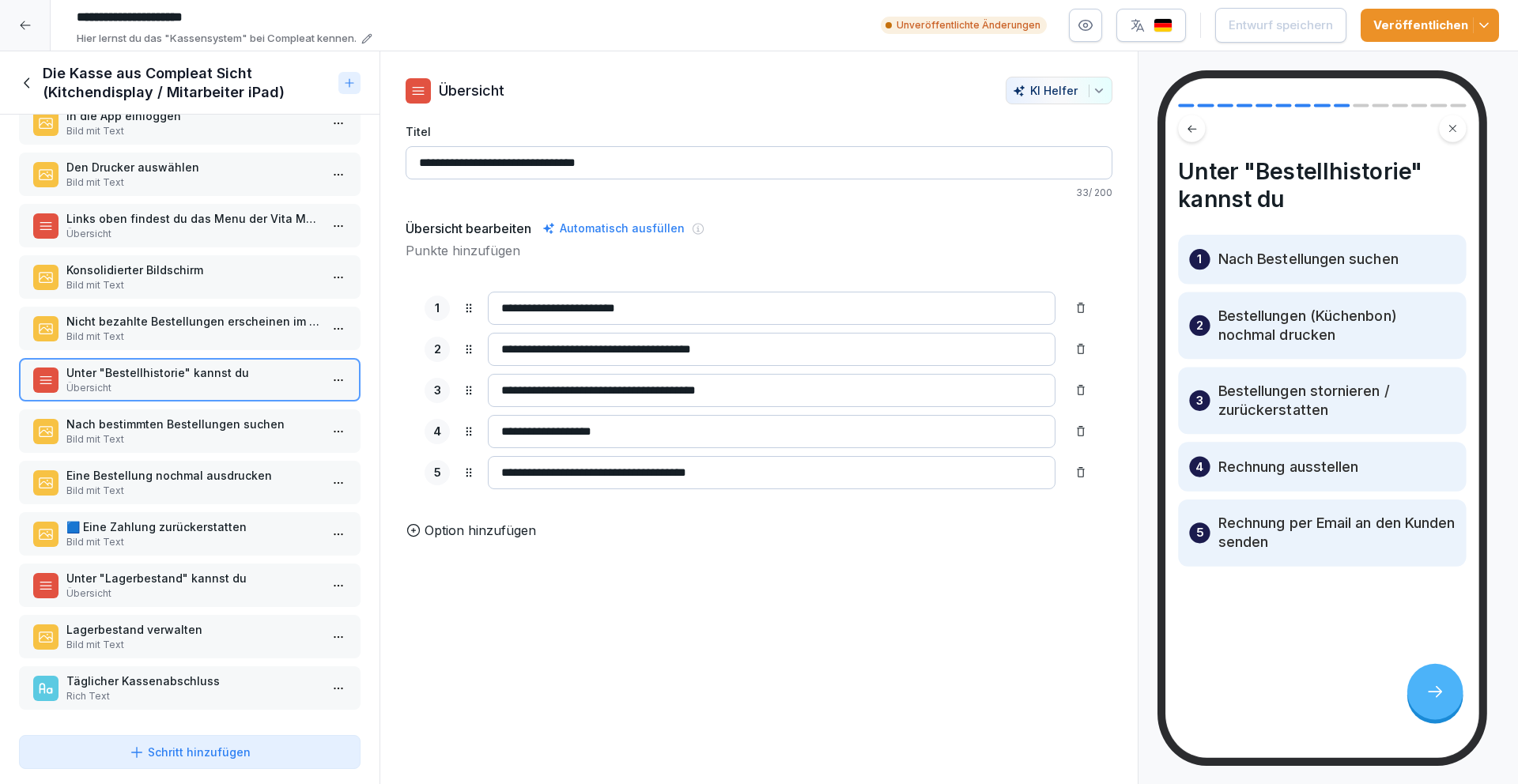
click at [172, 416] on p "Nach bestimmten Bestellungen suchen" at bounding box center [193, 424] width 253 height 17
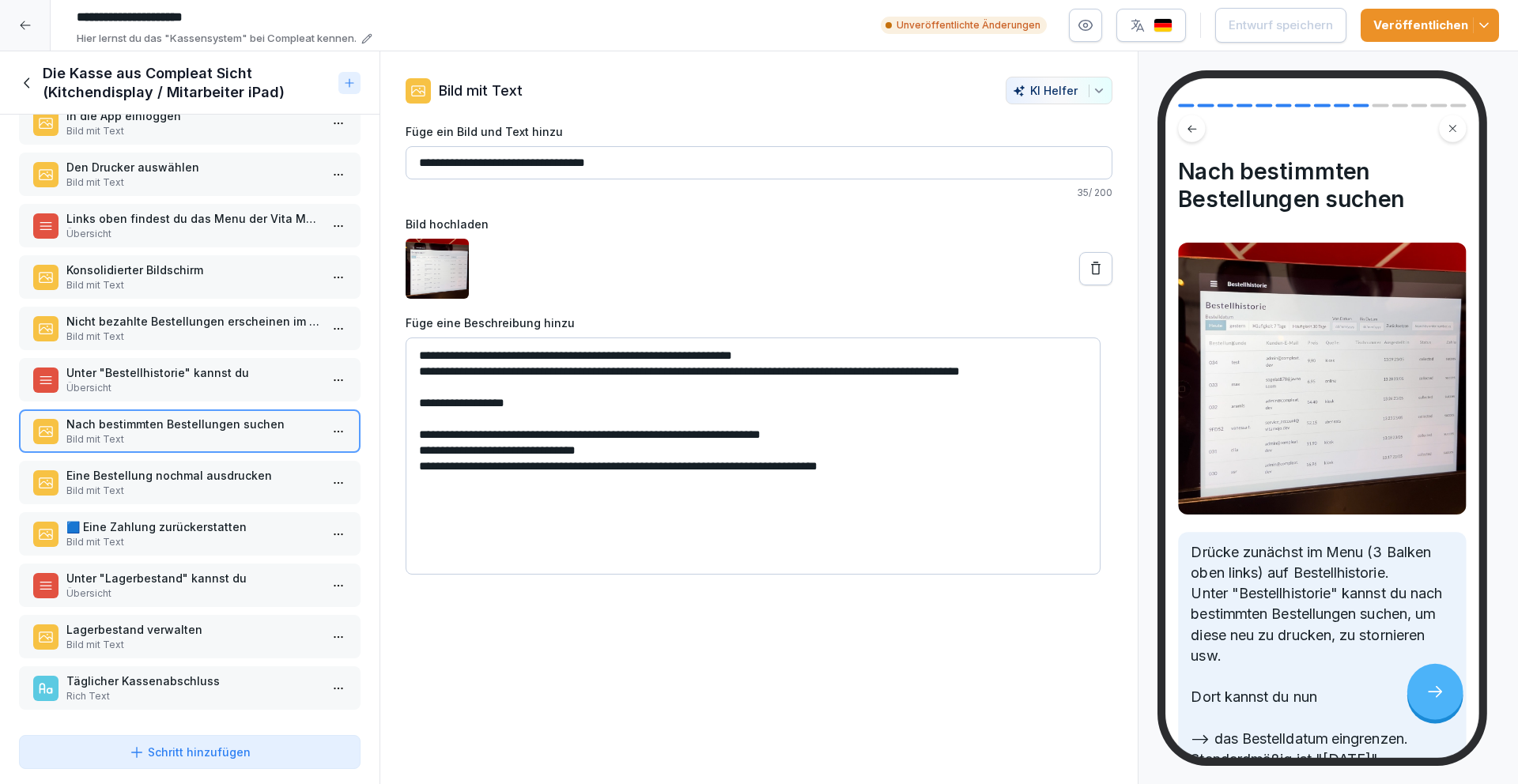
click at [153, 467] on p "Eine Bestellung nochmal ausdrucken" at bounding box center [193, 476] width 253 height 17
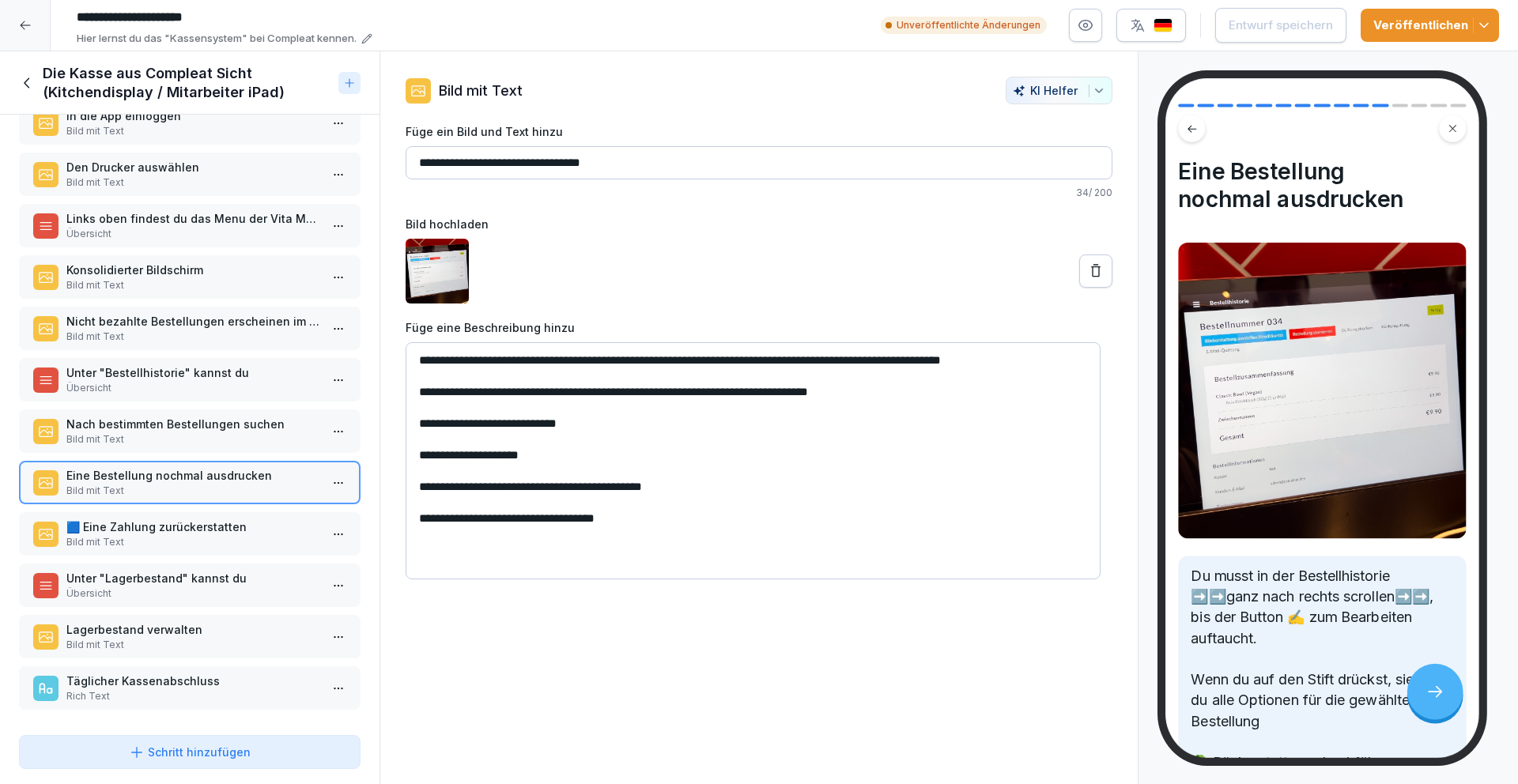
click at [170, 535] on p "Bild mit Text" at bounding box center [193, 542] width 253 height 14
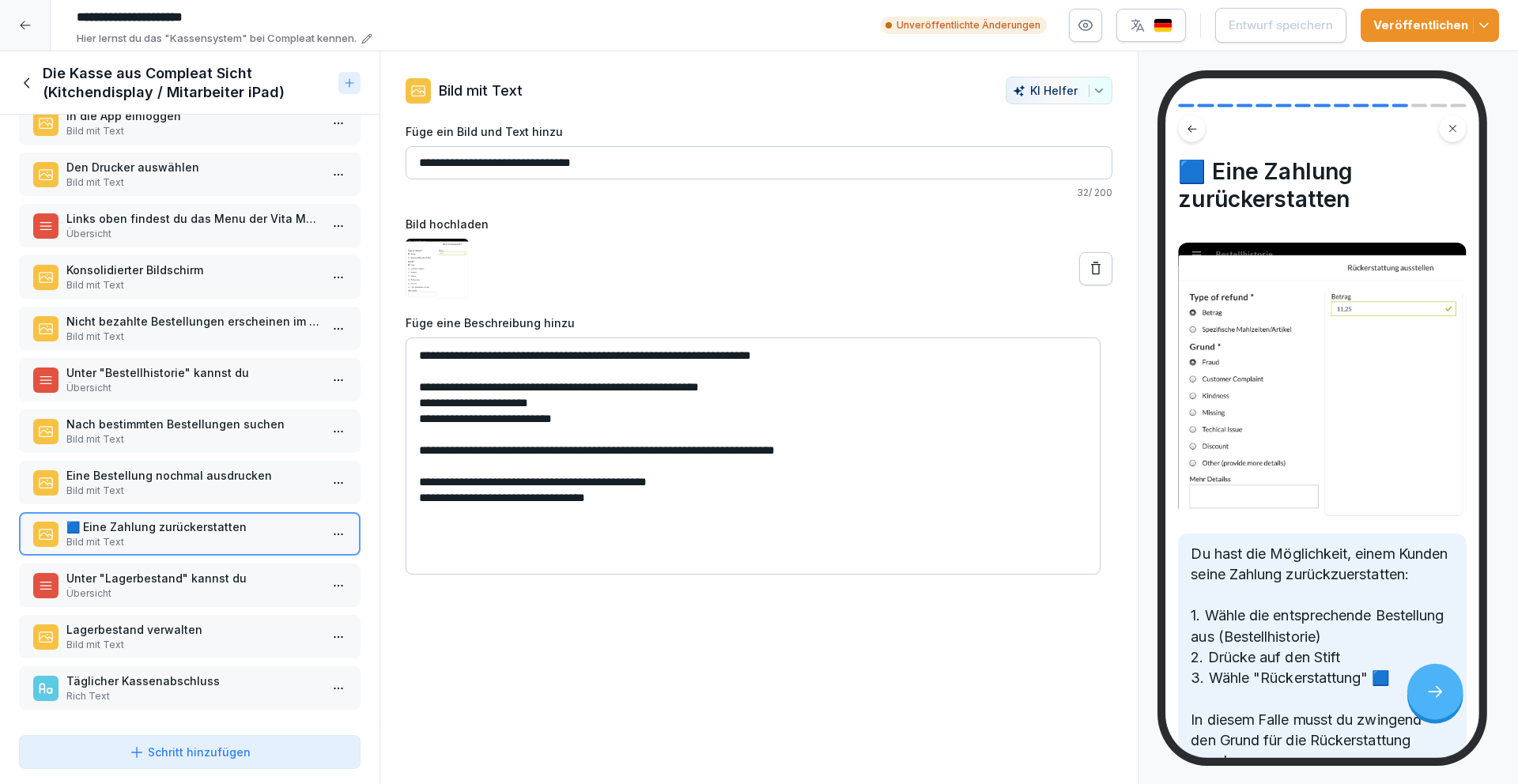
drag, startPoint x: 156, startPoint y: 583, endPoint x: 156, endPoint y: 568, distance: 15.0
click at [156, 586] on p "Übersicht" at bounding box center [193, 592] width 253 height 14
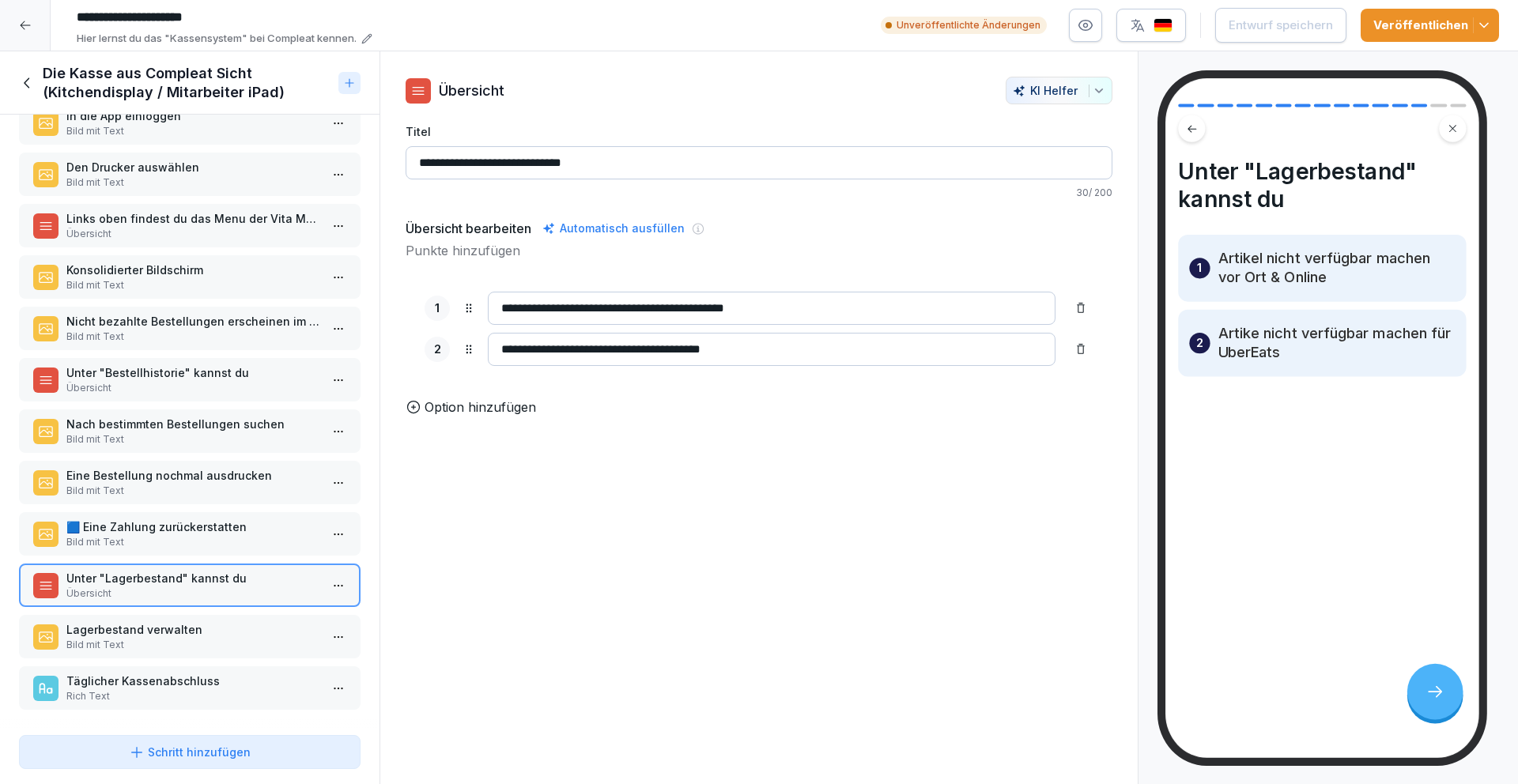
click at [174, 623] on p "Lagerbestand verwalten" at bounding box center [193, 630] width 253 height 17
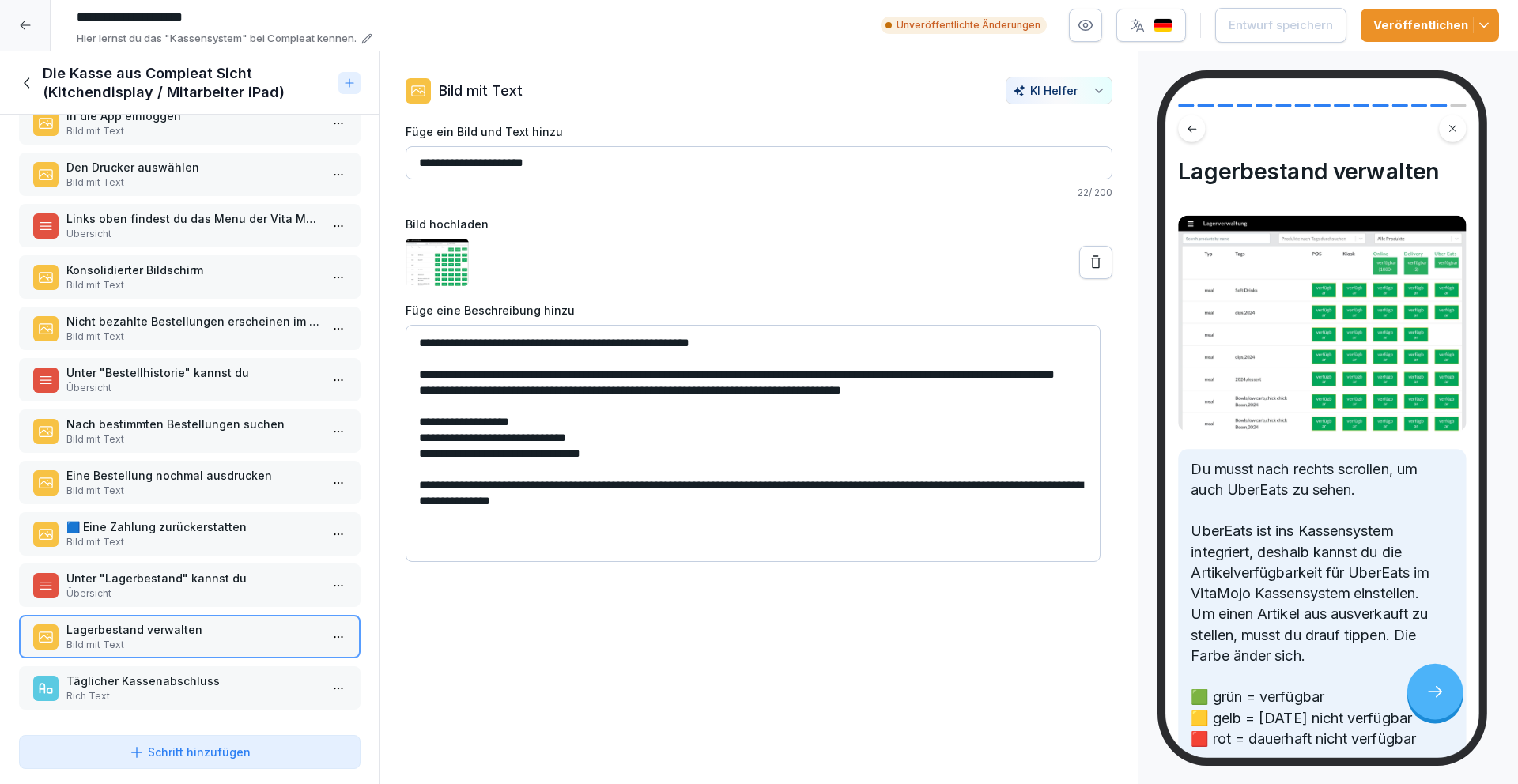
drag, startPoint x: 189, startPoint y: 670, endPoint x: 187, endPoint y: 661, distance: 9.2
click at [189, 673] on p "Täglicher Kassenabschluss" at bounding box center [193, 681] width 253 height 17
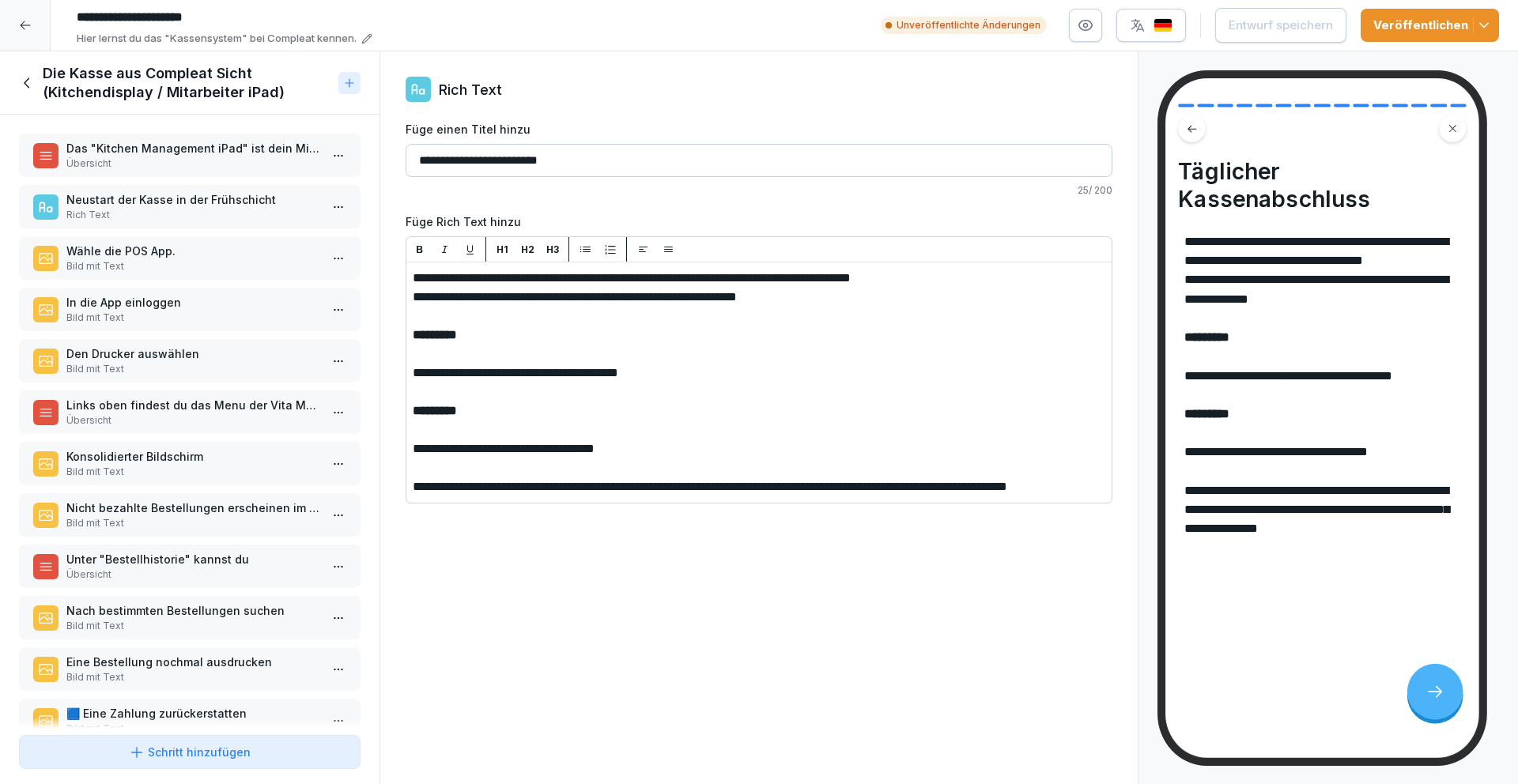
click at [187, 203] on p "Neustart der Kasse in der Frühschicht" at bounding box center [193, 200] width 253 height 17
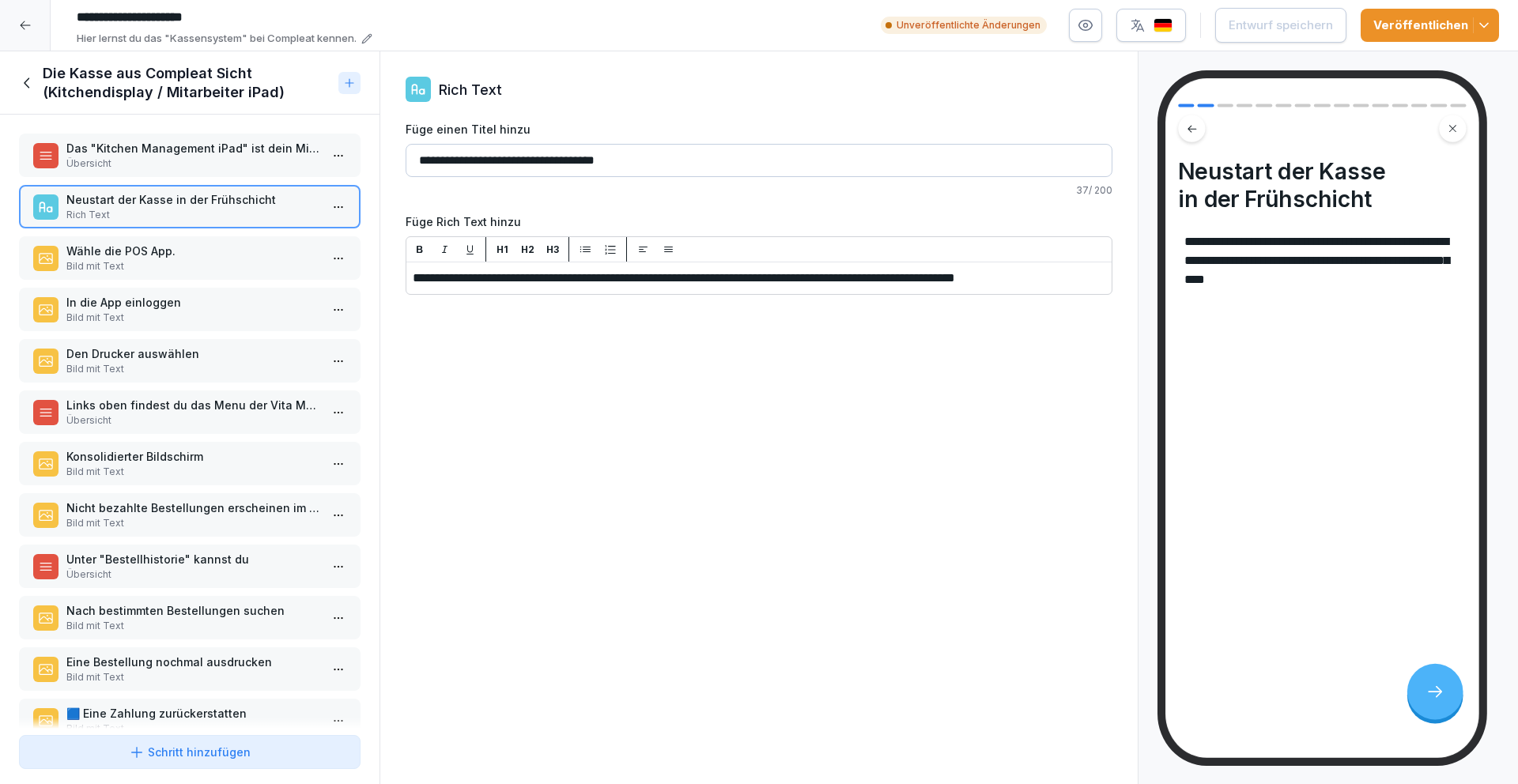
click at [195, 136] on div "Das "Kitchen Management iPad" ist dein Mitarbeiter-Zugang zur Kasse. Übersicht" at bounding box center [189, 155] width 341 height 44
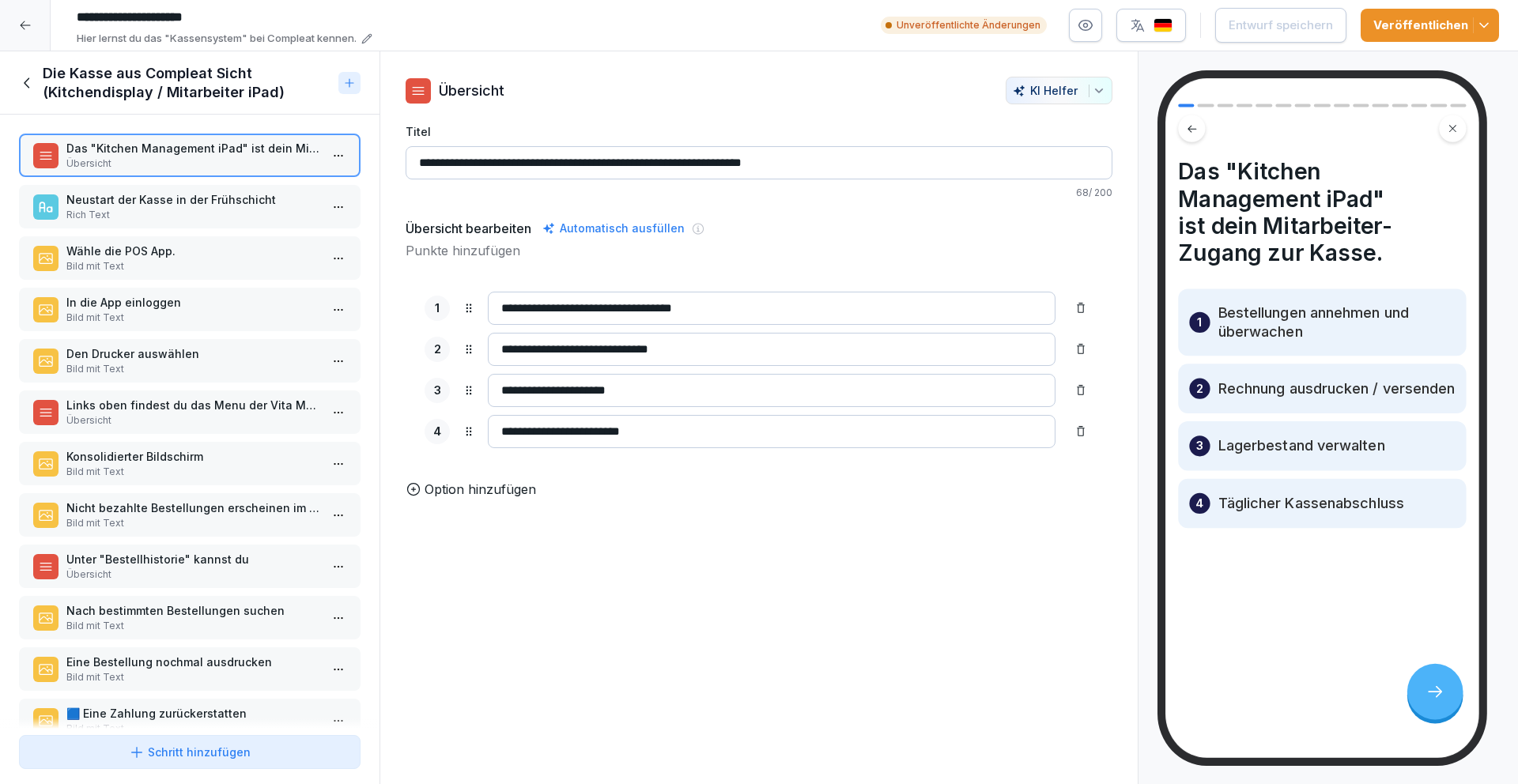
click at [208, 212] on p "Rich Text" at bounding box center [193, 214] width 253 height 14
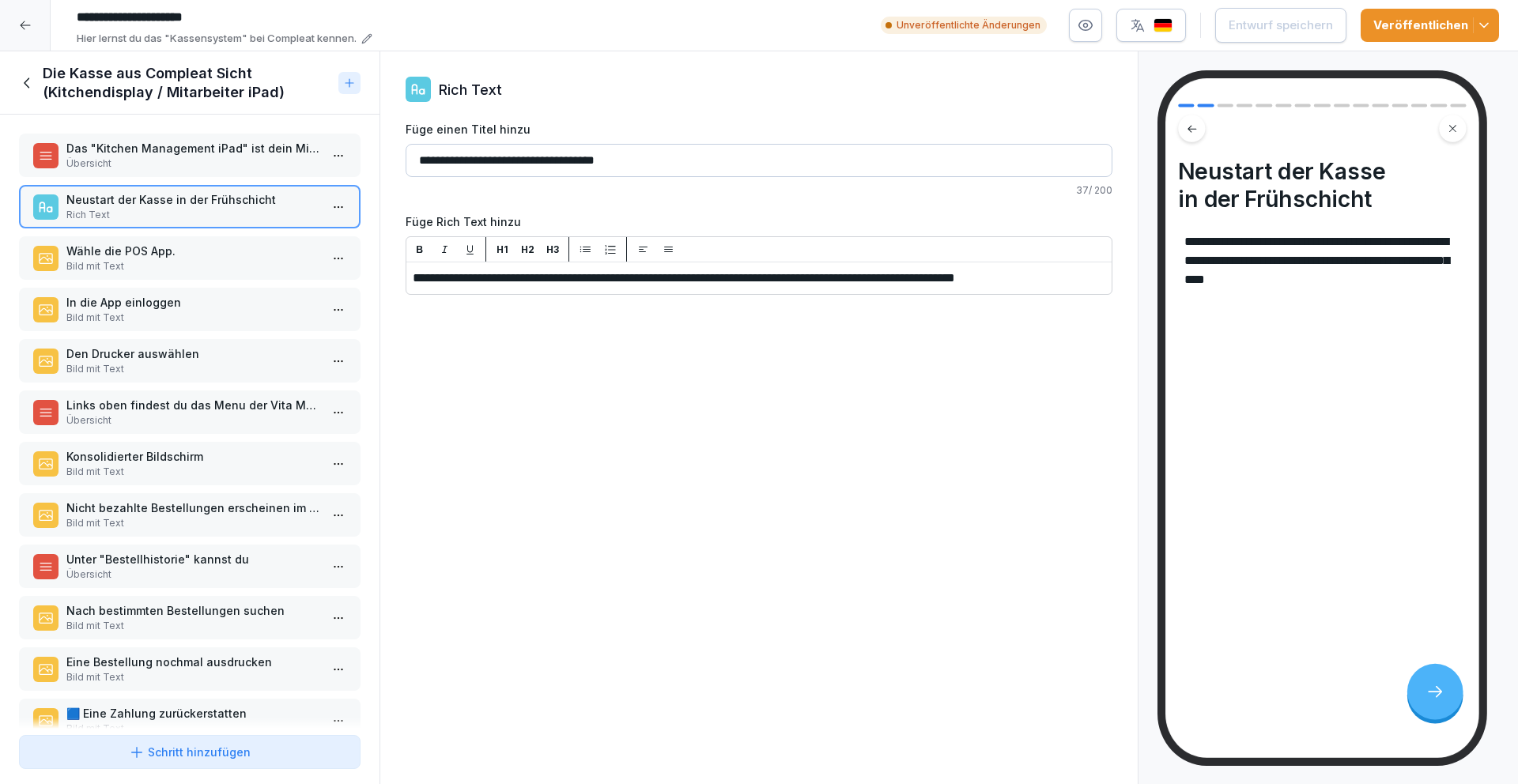
click at [212, 153] on p "Das "Kitchen Management iPad" ist dein Mitarbeiter-Zugang zur Kasse." at bounding box center [193, 149] width 253 height 17
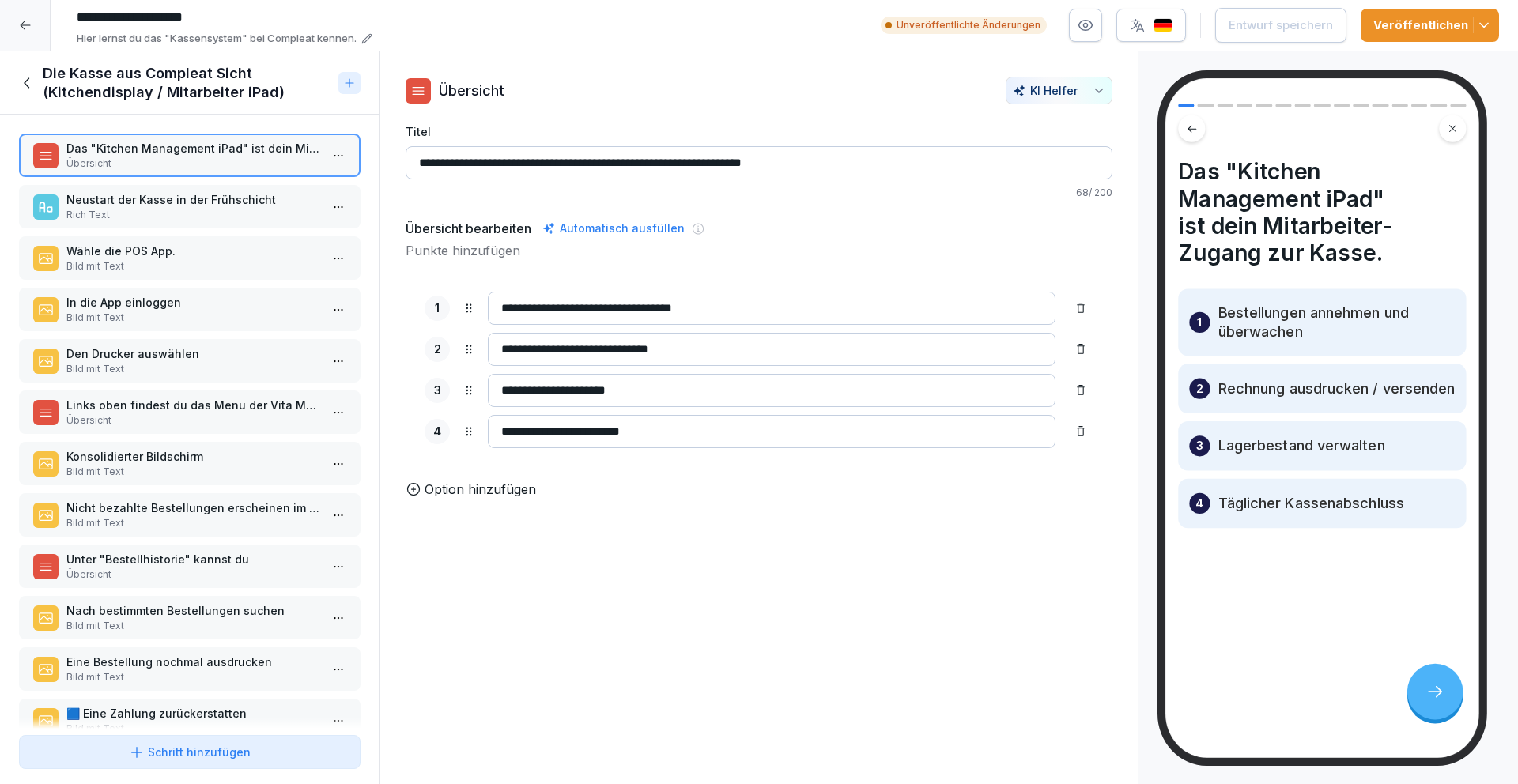
click at [197, 198] on p "Neustart der Kasse in der Frühschicht" at bounding box center [193, 200] width 253 height 17
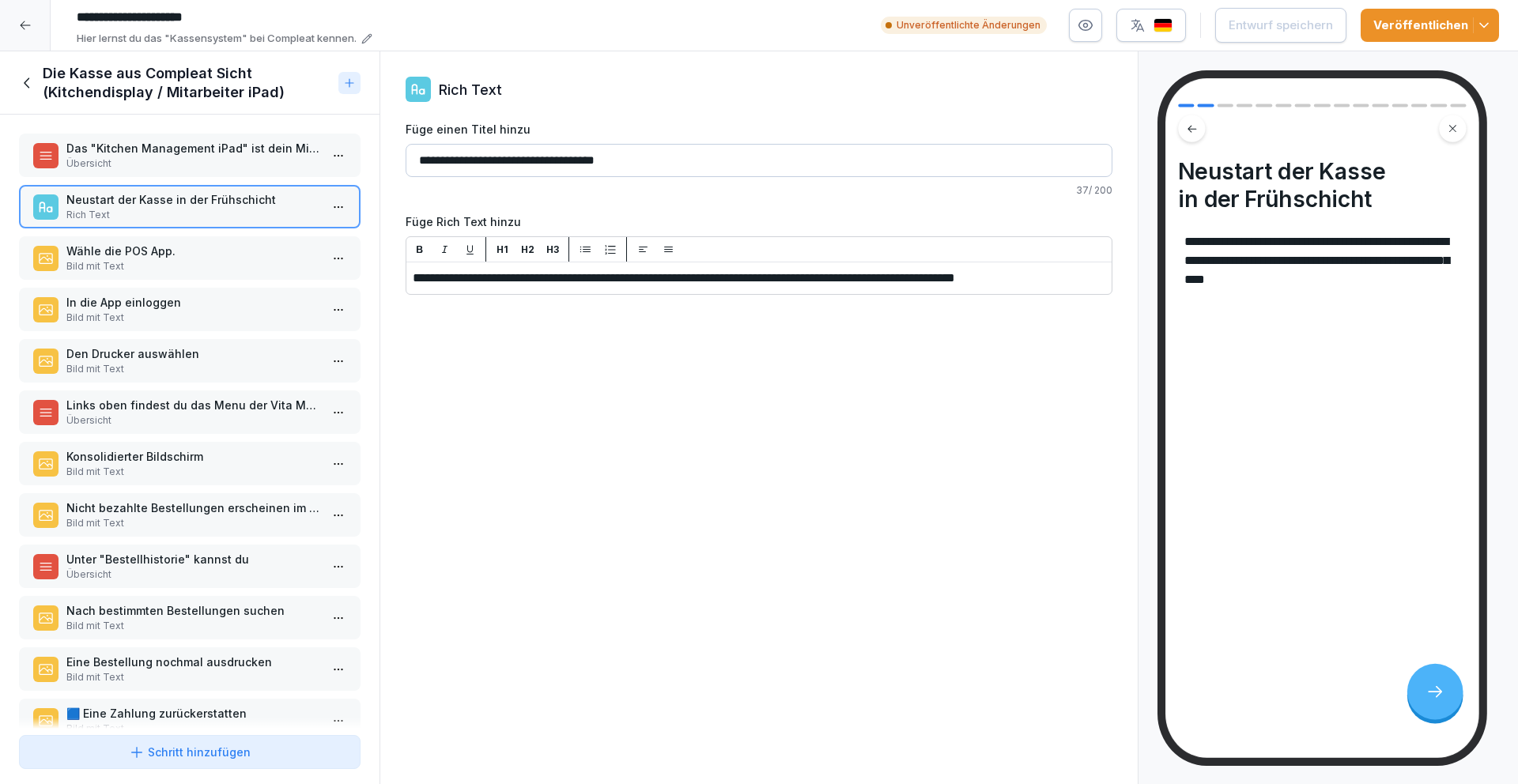
click at [24, 80] on icon at bounding box center [27, 82] width 18 height 18
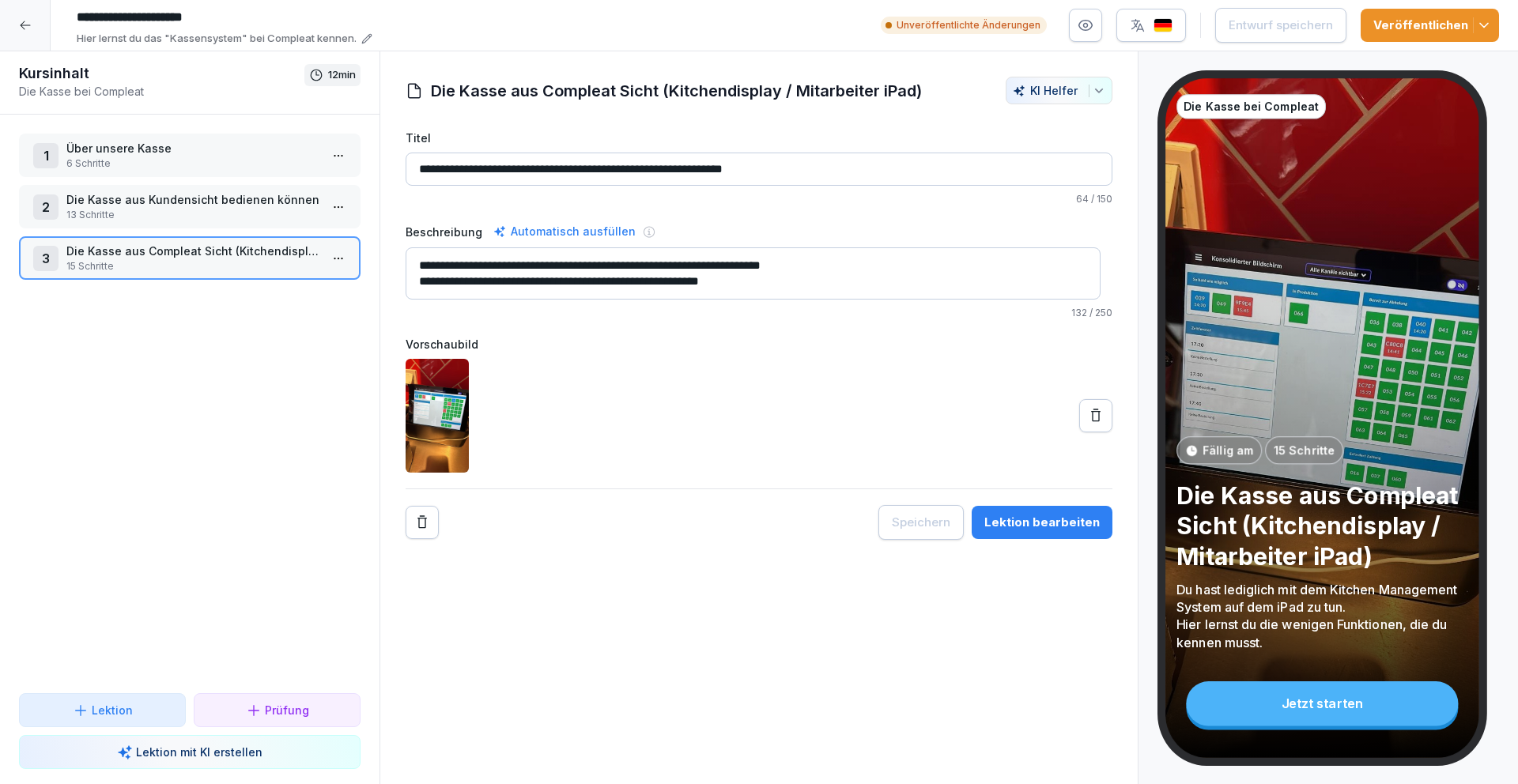
click at [33, 24] on div at bounding box center [25, 25] width 50 height 50
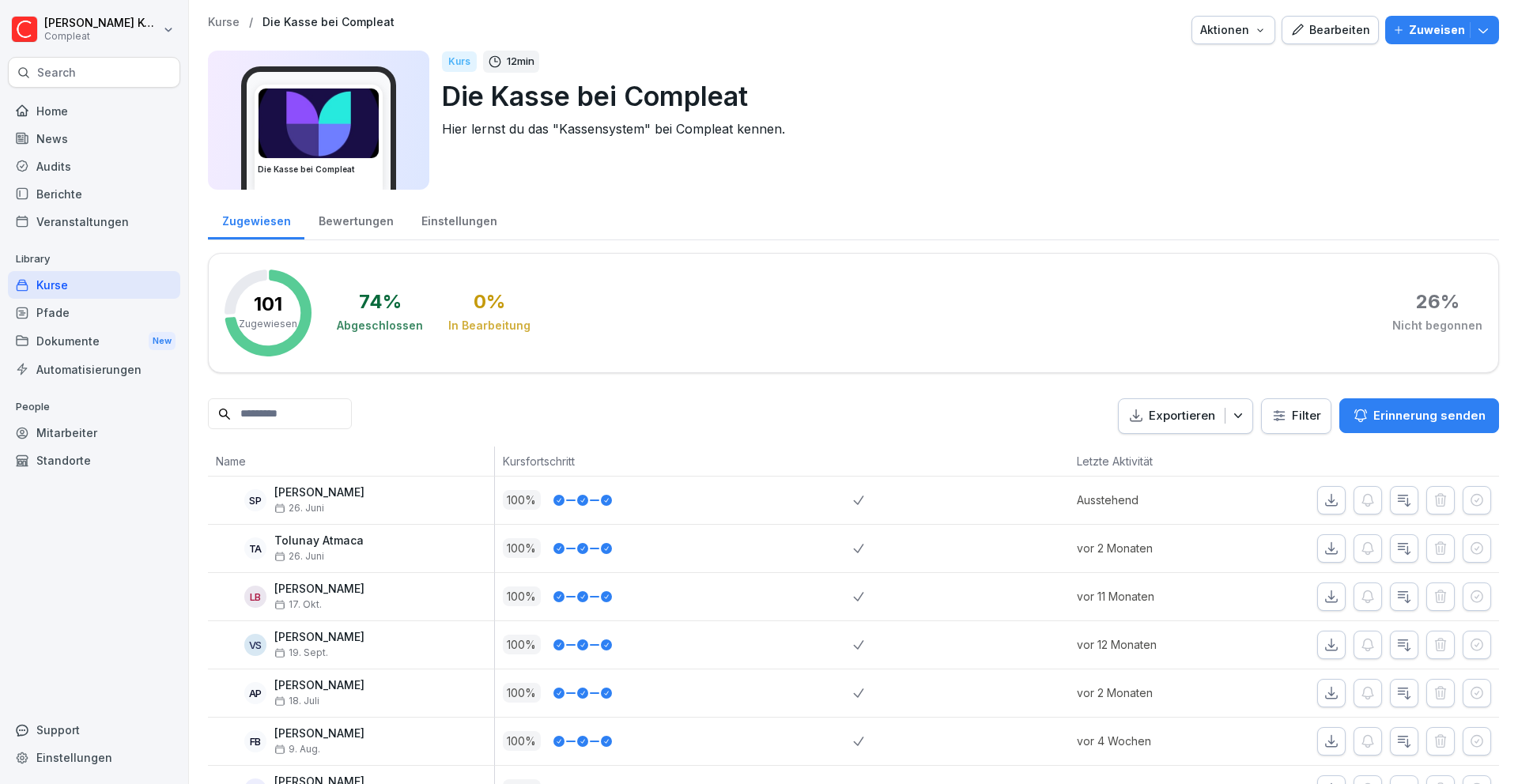
click at [147, 278] on div "Kurse" at bounding box center [93, 285] width 172 height 28
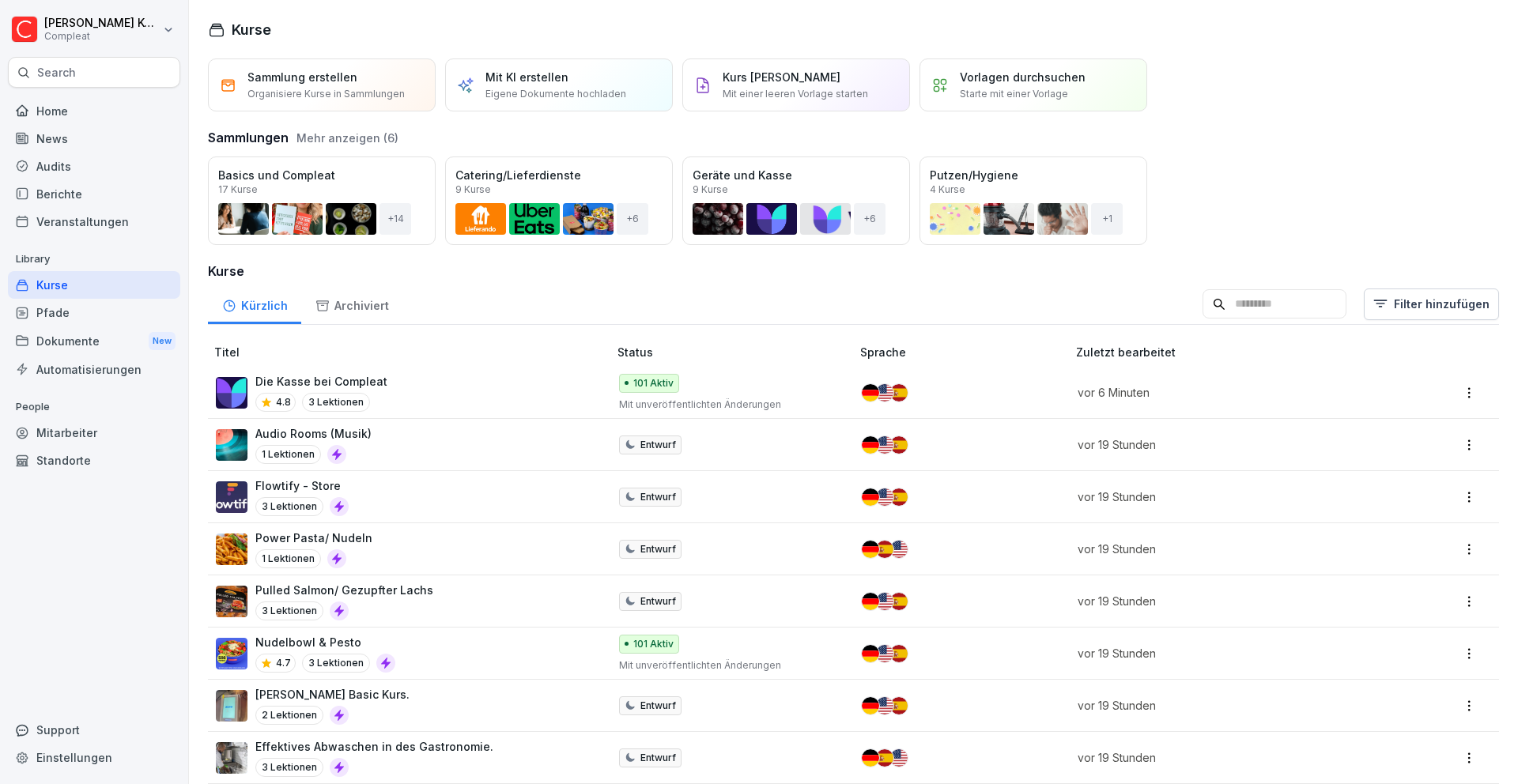
click at [1257, 300] on input at bounding box center [1274, 305] width 144 height 30
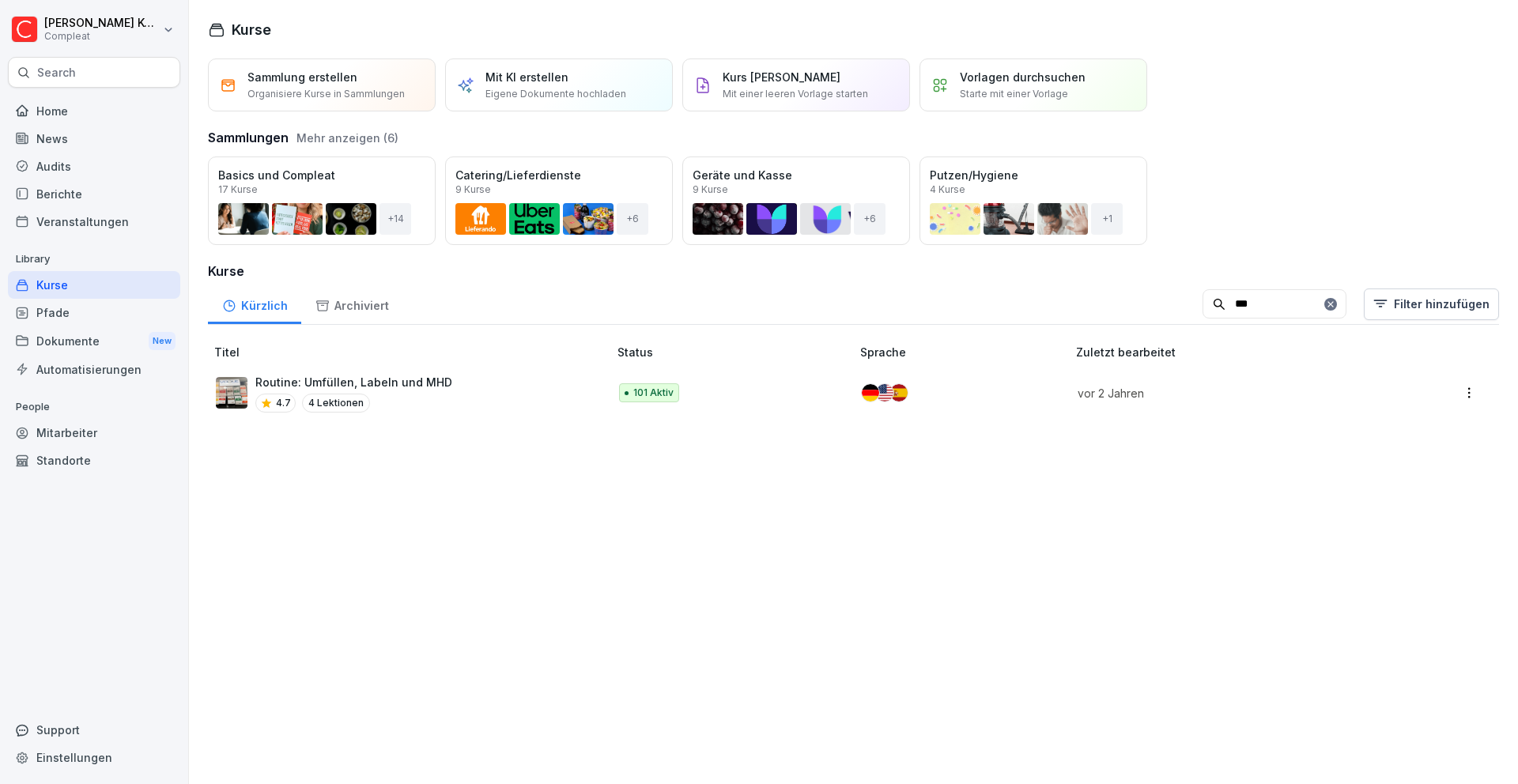
type input "***"
click at [431, 378] on p "Routine: Umfüllen, Labeln und MHD" at bounding box center [353, 382] width 197 height 17
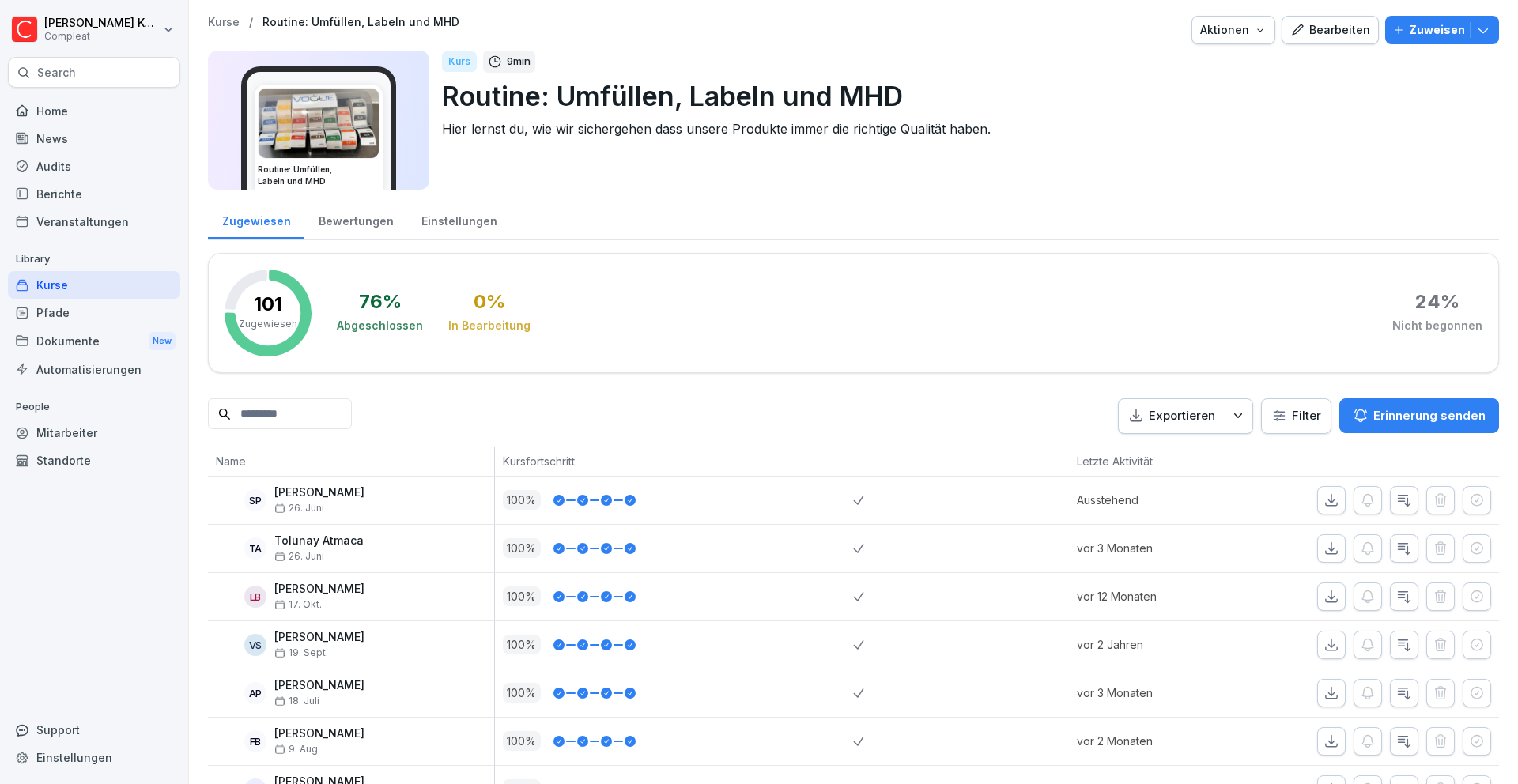
click at [1311, 38] on div "Bearbeiten" at bounding box center [1329, 30] width 79 height 18
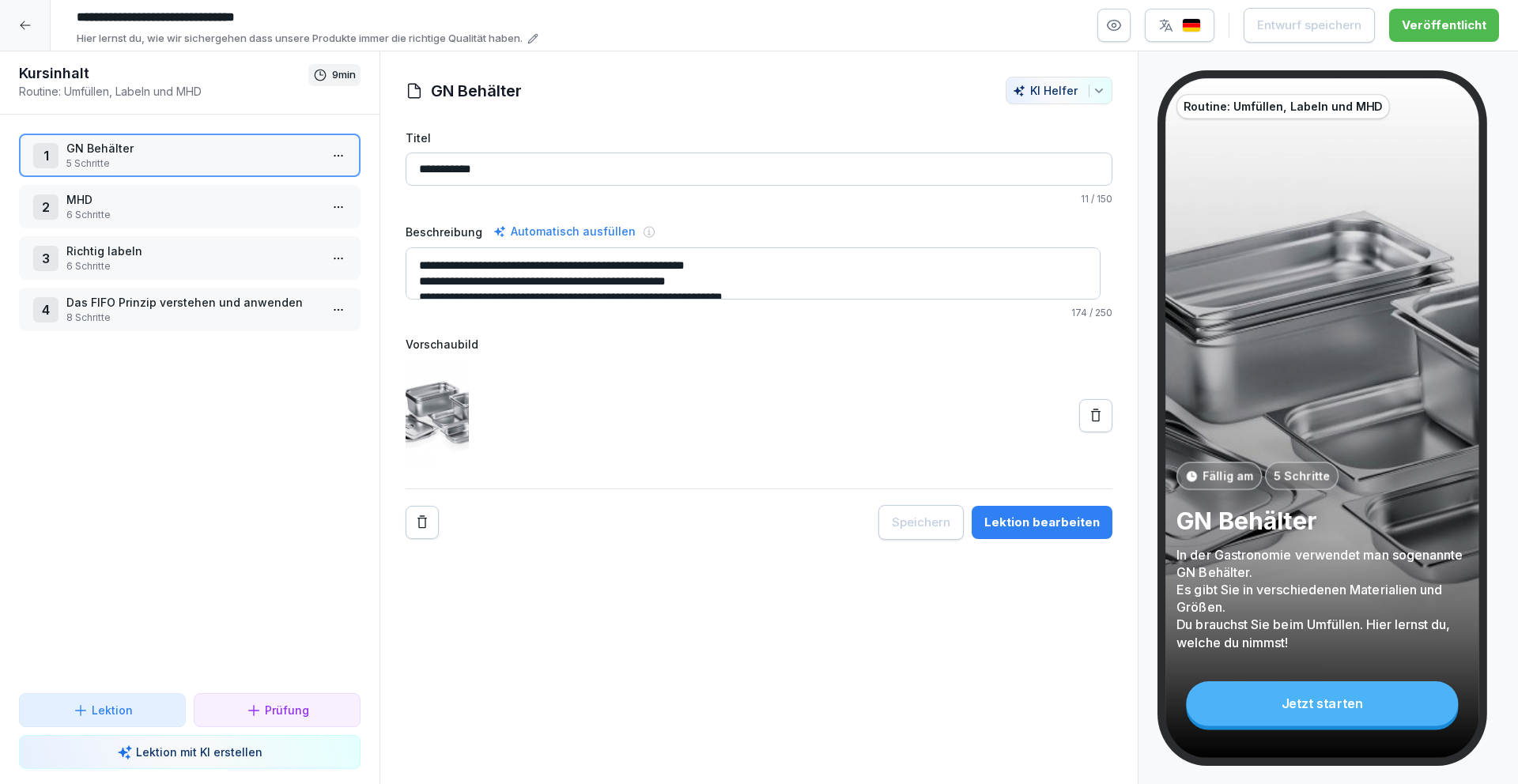
click at [773, 261] on textarea "**********" at bounding box center [752, 274] width 695 height 52
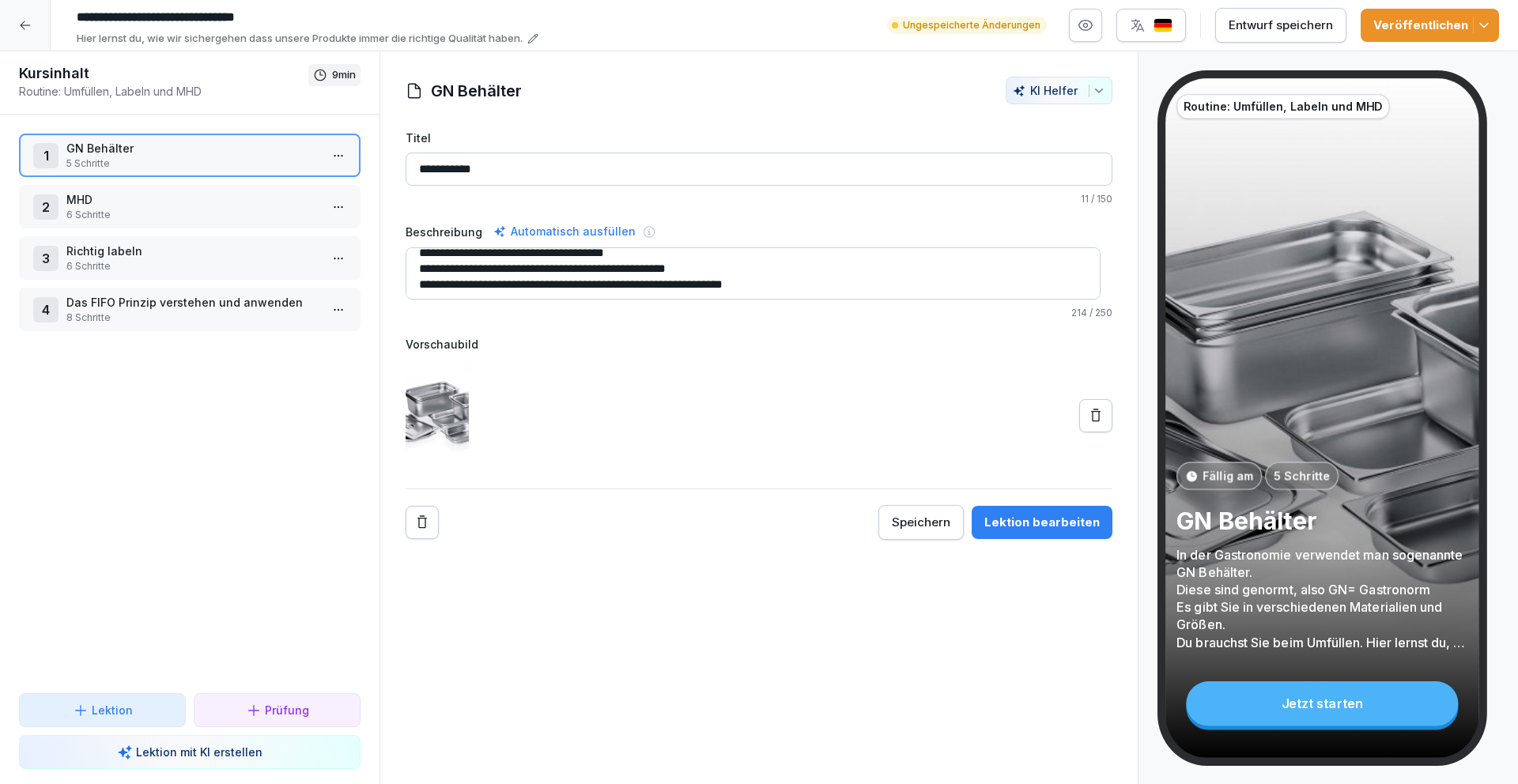
scroll to position [25, 0]
type textarea "**********"
click at [169, 197] on p "MHD" at bounding box center [193, 200] width 253 height 17
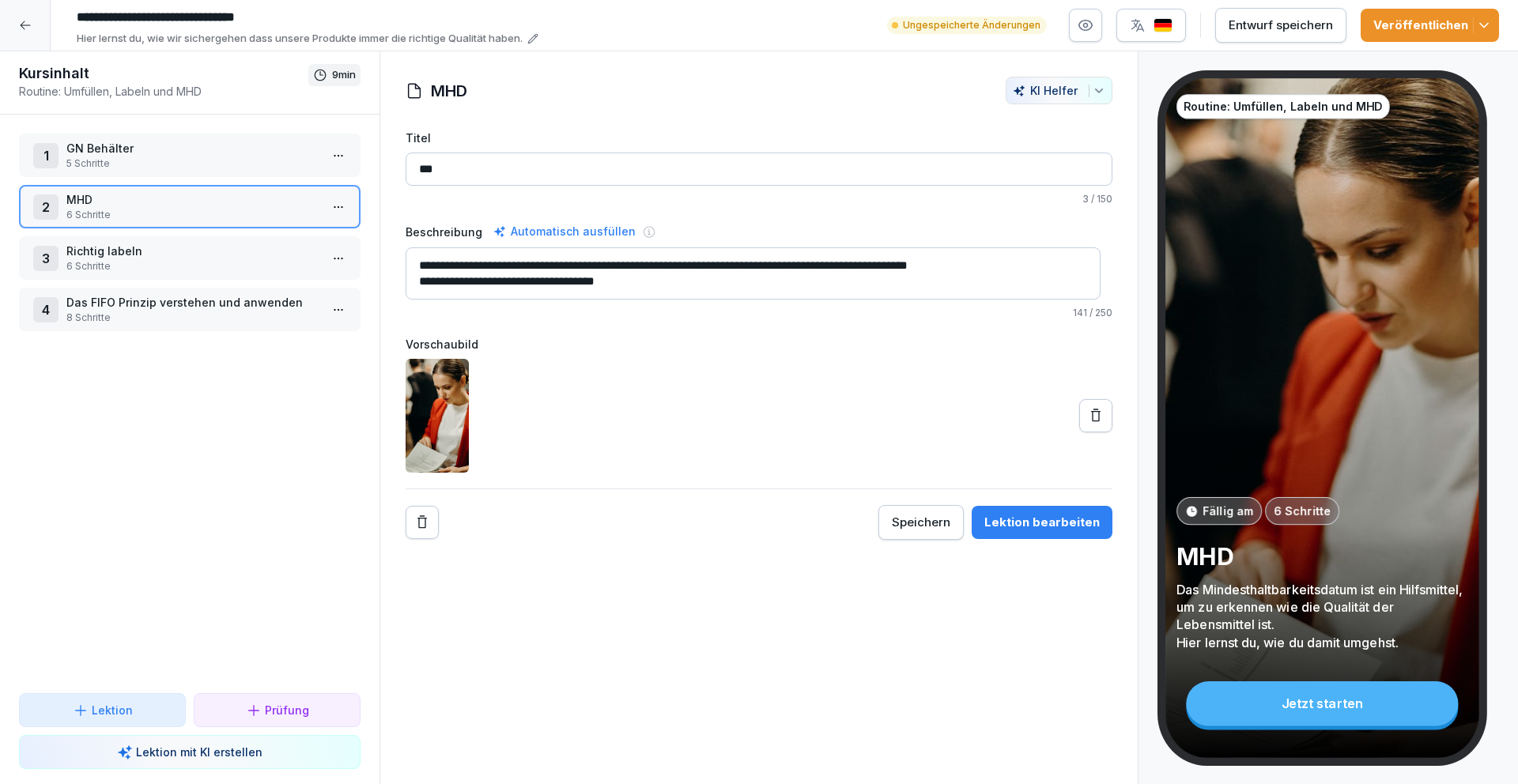
click at [177, 177] on div "1 GN Behälter 5 Schritte" at bounding box center [189, 155] width 341 height 44
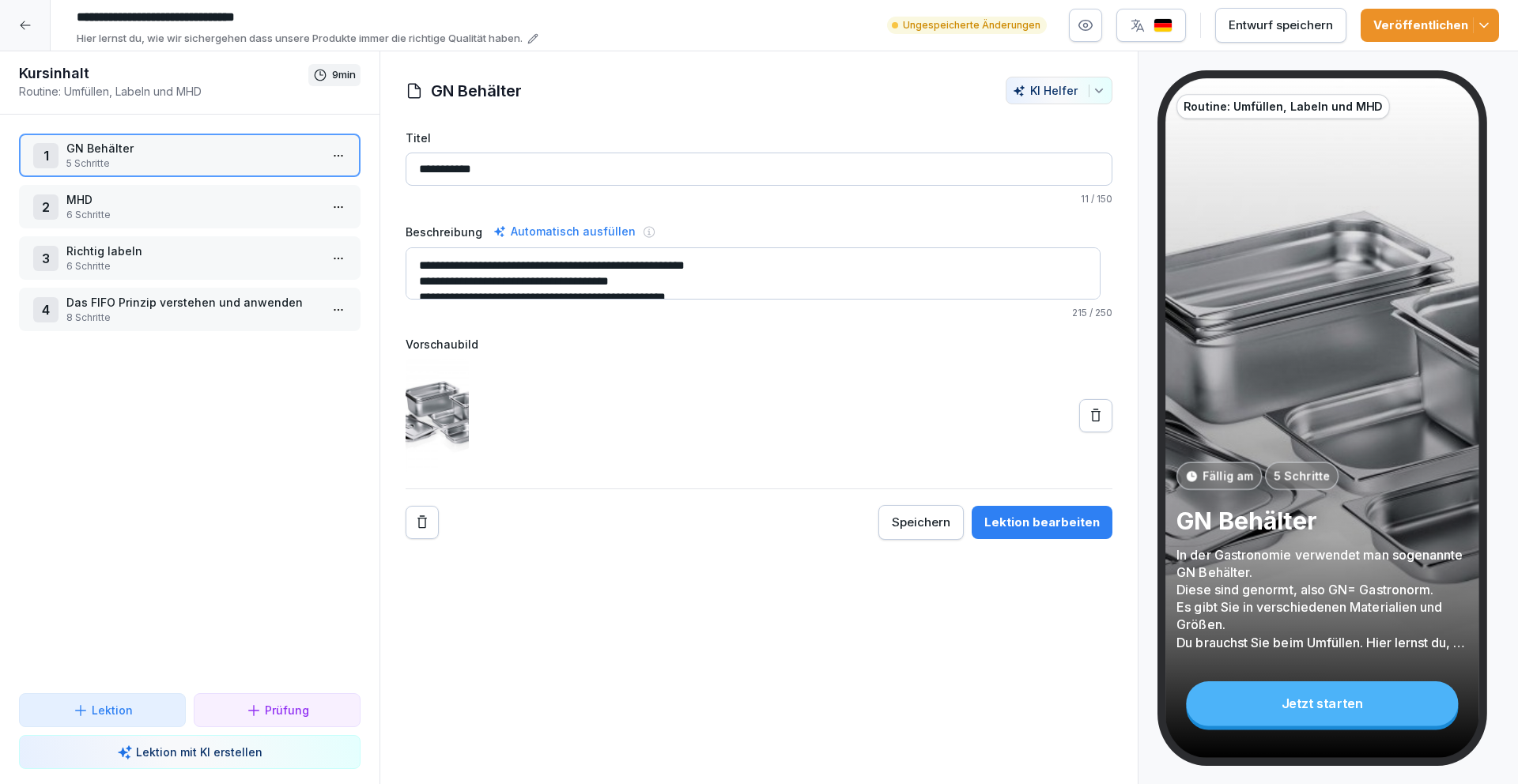
click at [1036, 525] on div "Lektion bearbeiten" at bounding box center [1041, 522] width 115 height 18
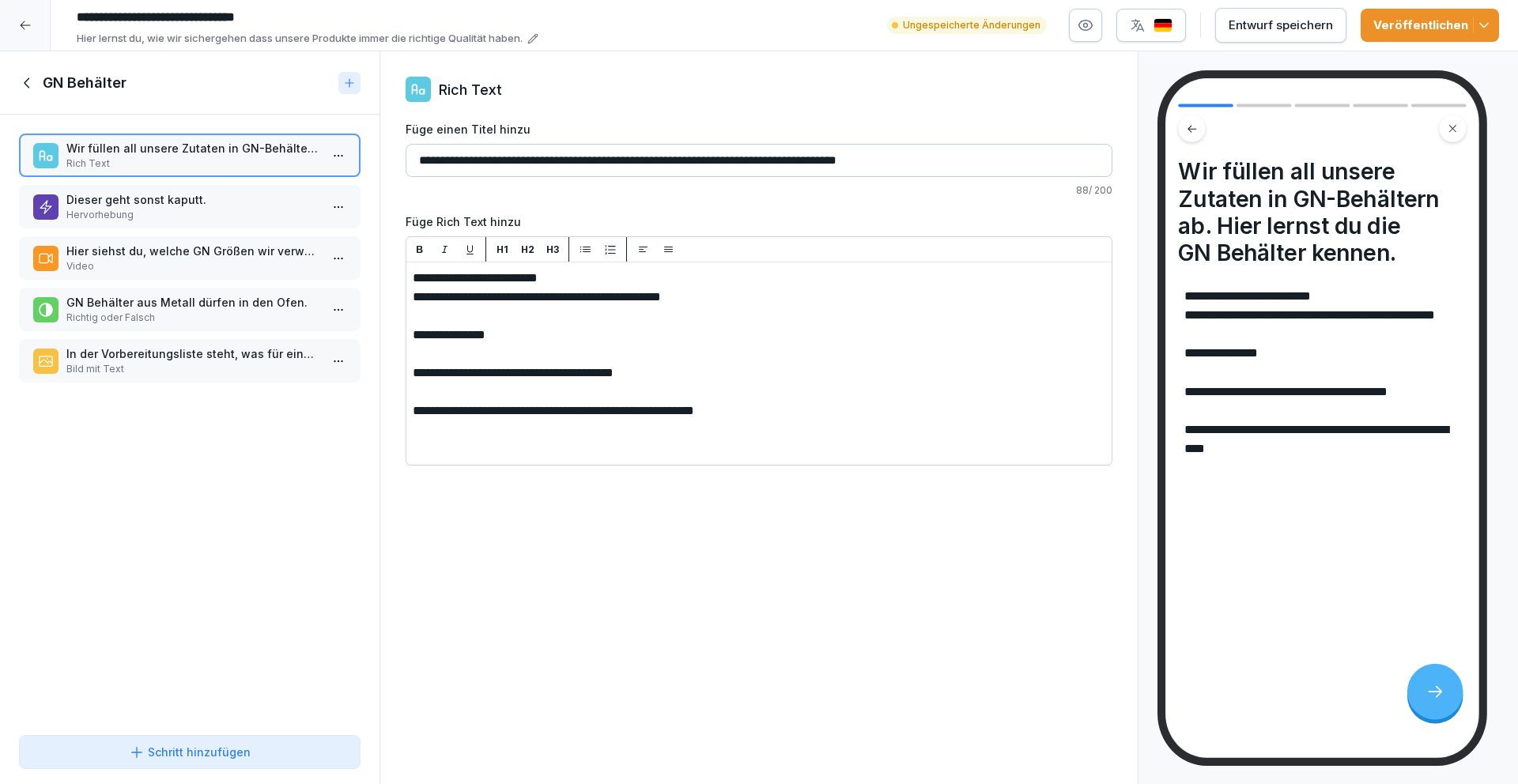
click at [27, 86] on icon at bounding box center [27, 82] width 18 height 18
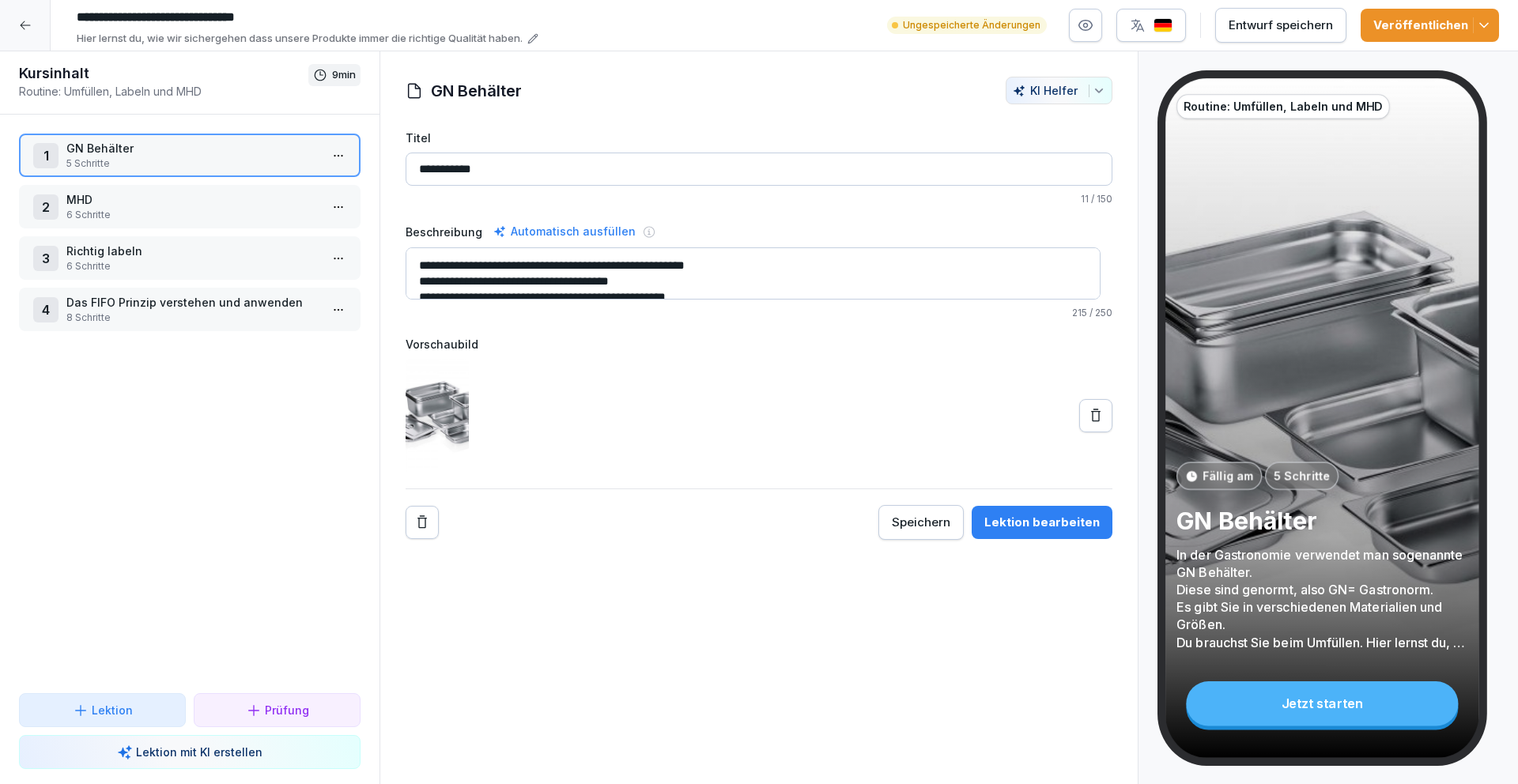
drag, startPoint x: 664, startPoint y: 282, endPoint x: 418, endPoint y: 282, distance: 246.0
click at [418, 282] on textarea "**********" at bounding box center [752, 274] width 695 height 52
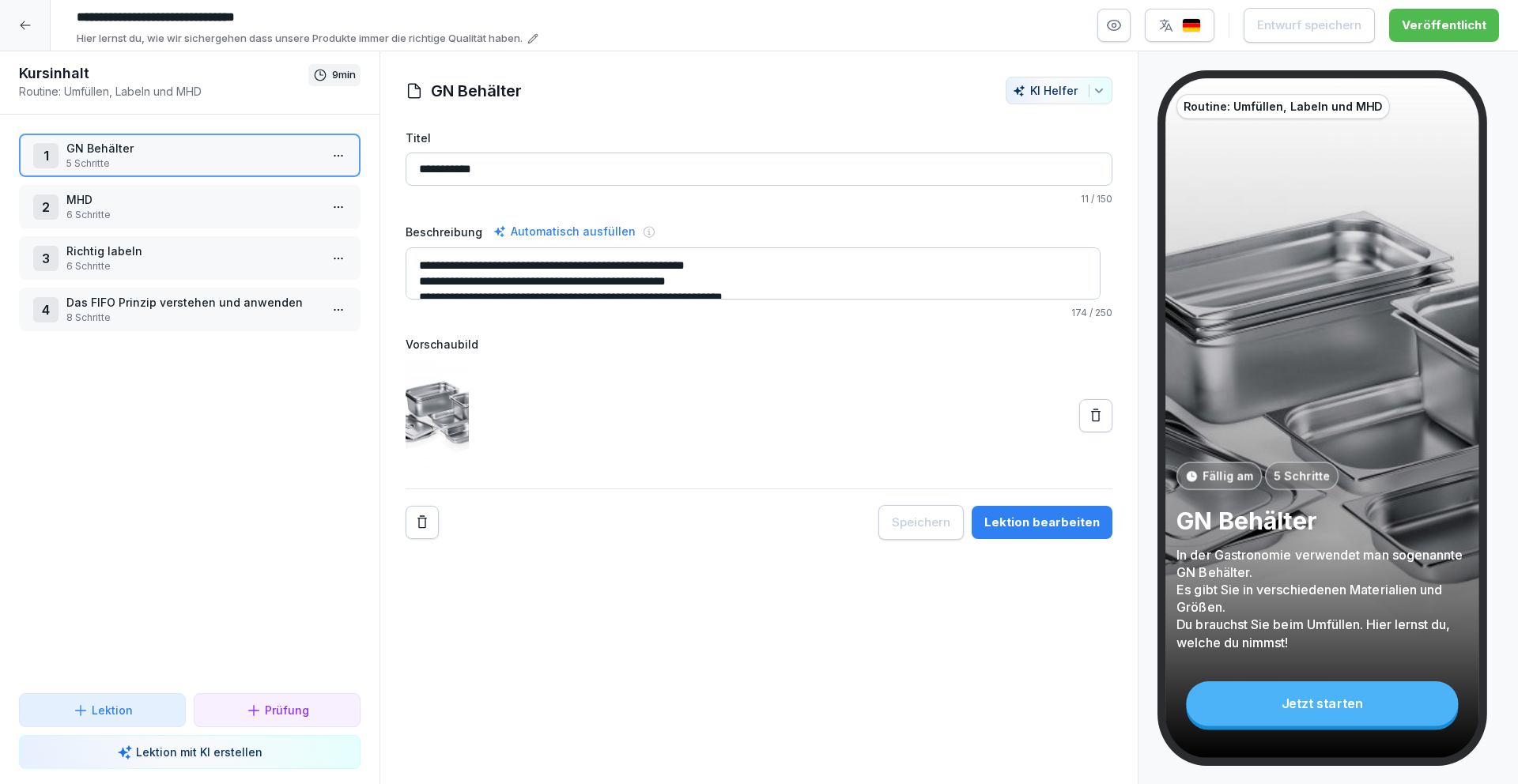
type textarea "**********"
click at [238, 217] on p "6 Schritte" at bounding box center [193, 214] width 253 height 14
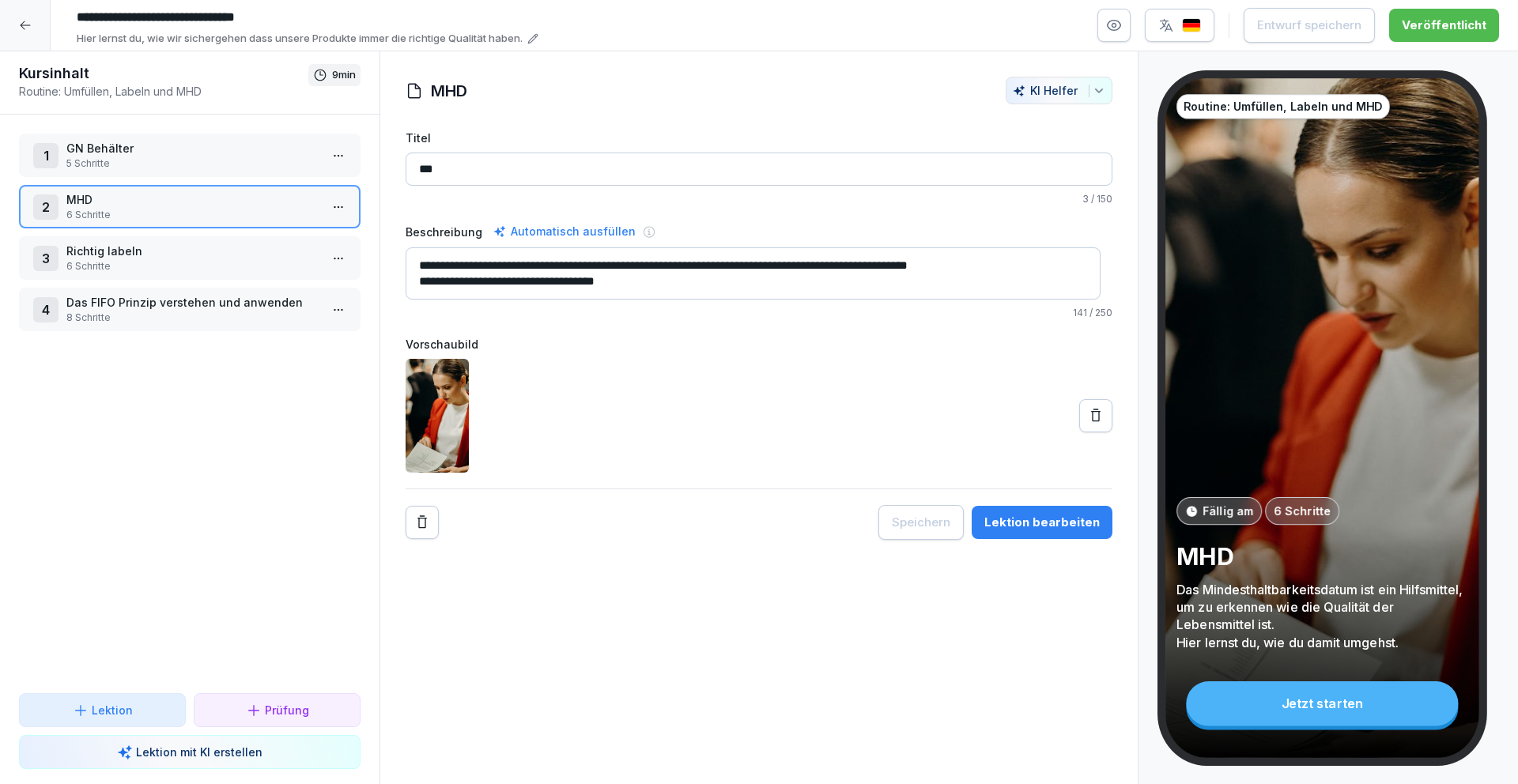
click at [165, 162] on p "5 Schritte" at bounding box center [193, 163] width 253 height 14
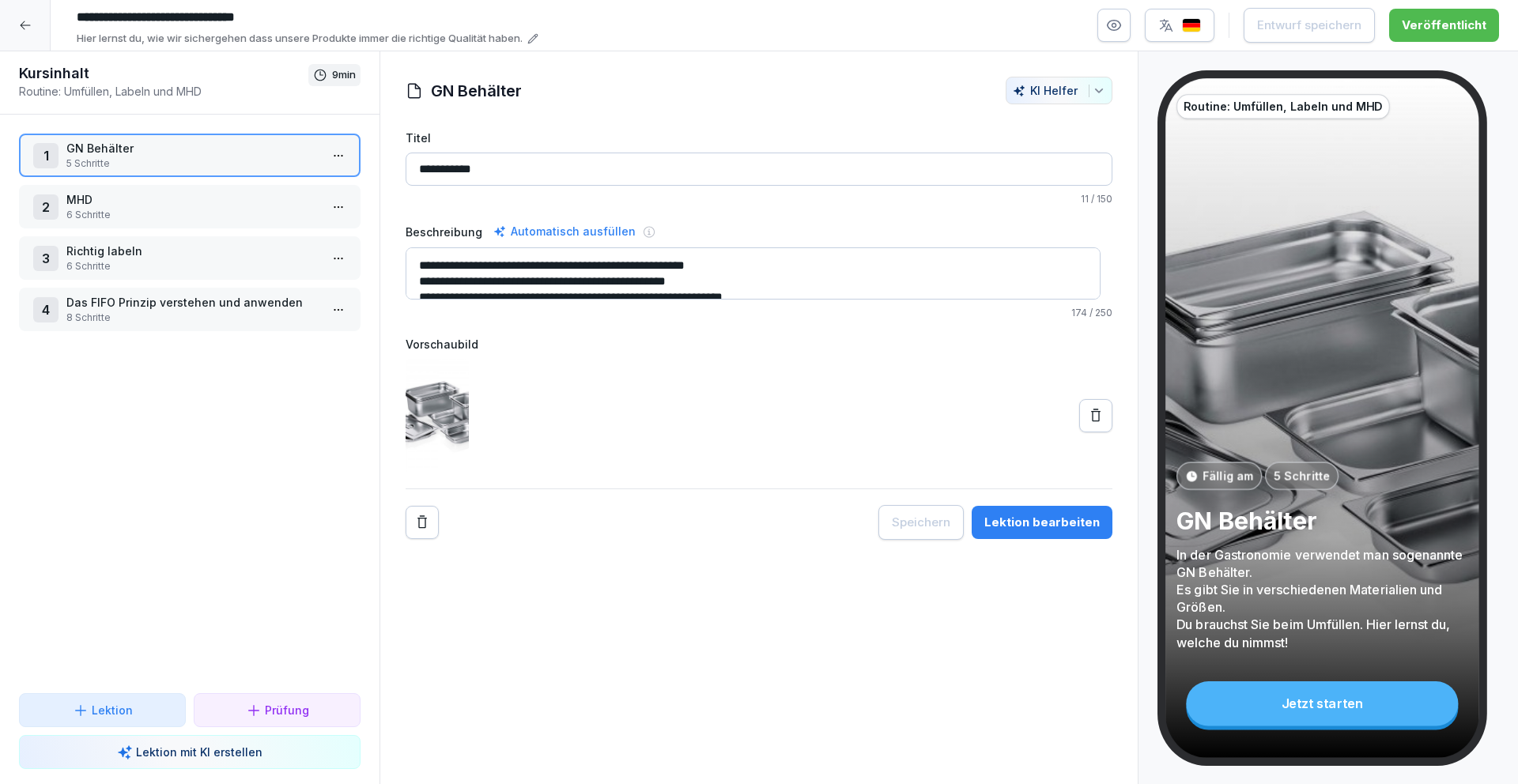
drag, startPoint x: 1022, startPoint y: 520, endPoint x: 1022, endPoint y: 512, distance: 8.0
click at [1022, 520] on div "Lektion bearbeiten" at bounding box center [1041, 522] width 115 height 18
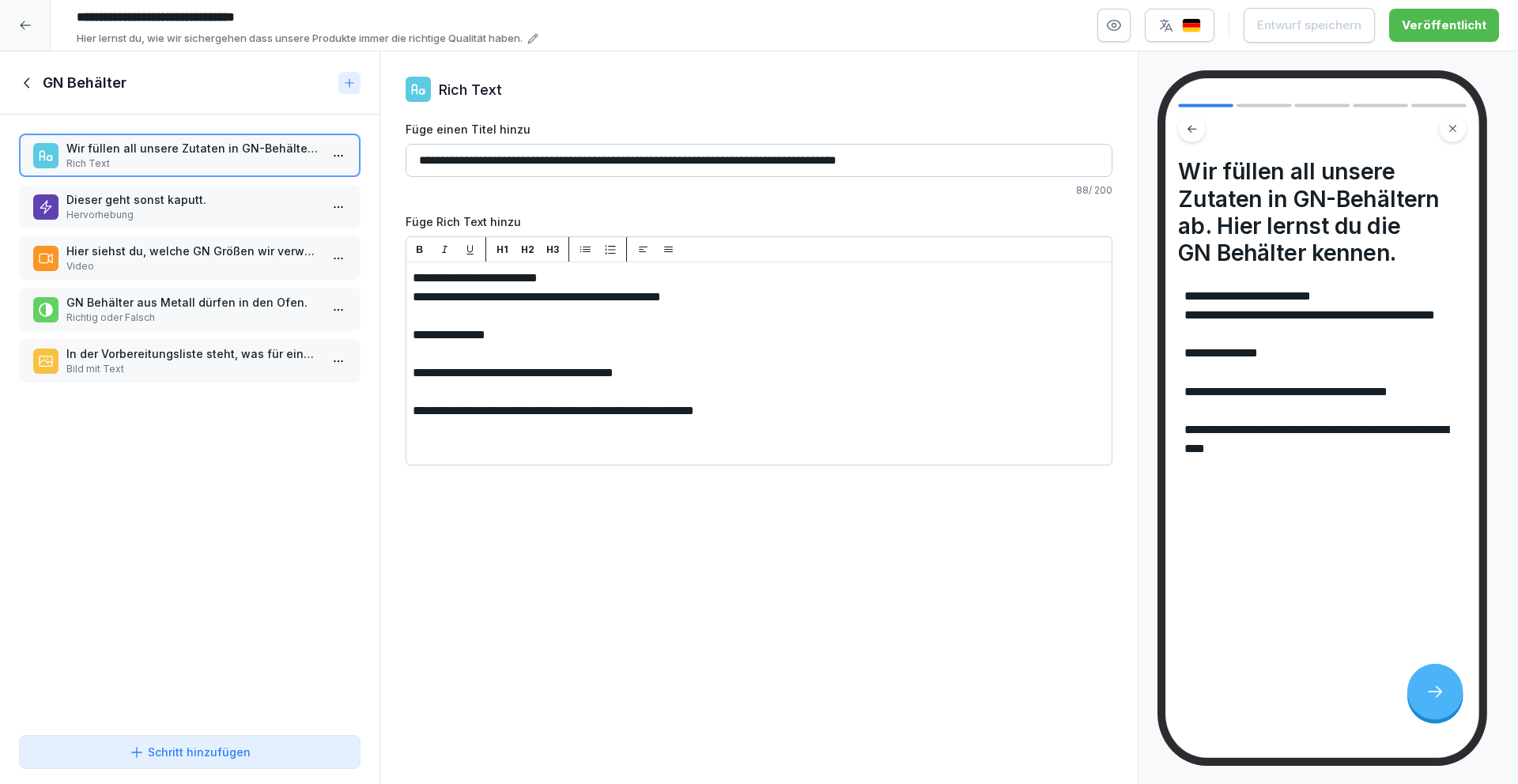
click at [252, 205] on p "Dieser geht sonst kaputt." at bounding box center [193, 200] width 253 height 17
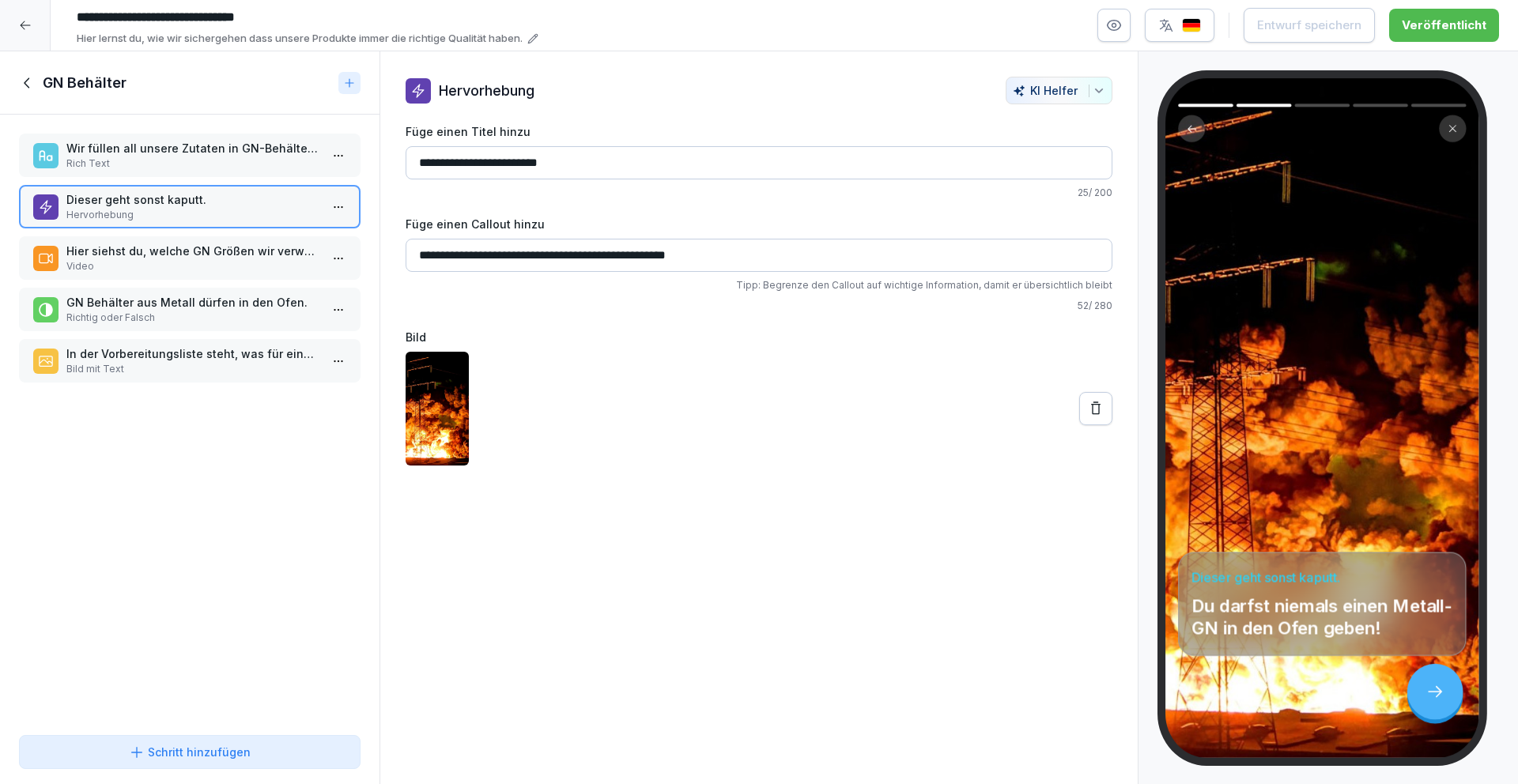
click at [225, 257] on p "Hier siehst du, welche GN Größen wir verwenden." at bounding box center [193, 251] width 253 height 17
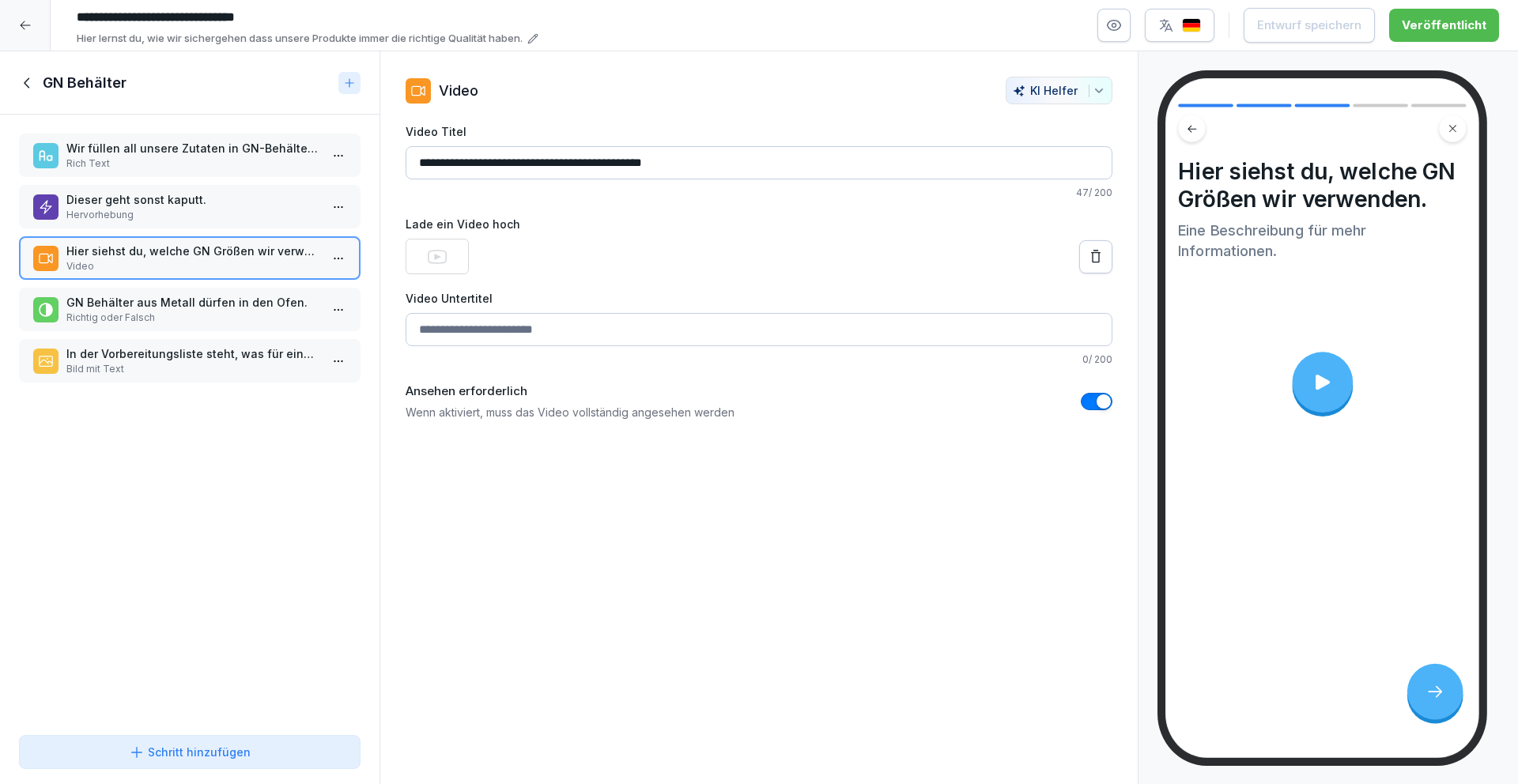
click at [210, 316] on p "Richtig oder Falsch" at bounding box center [193, 317] width 253 height 14
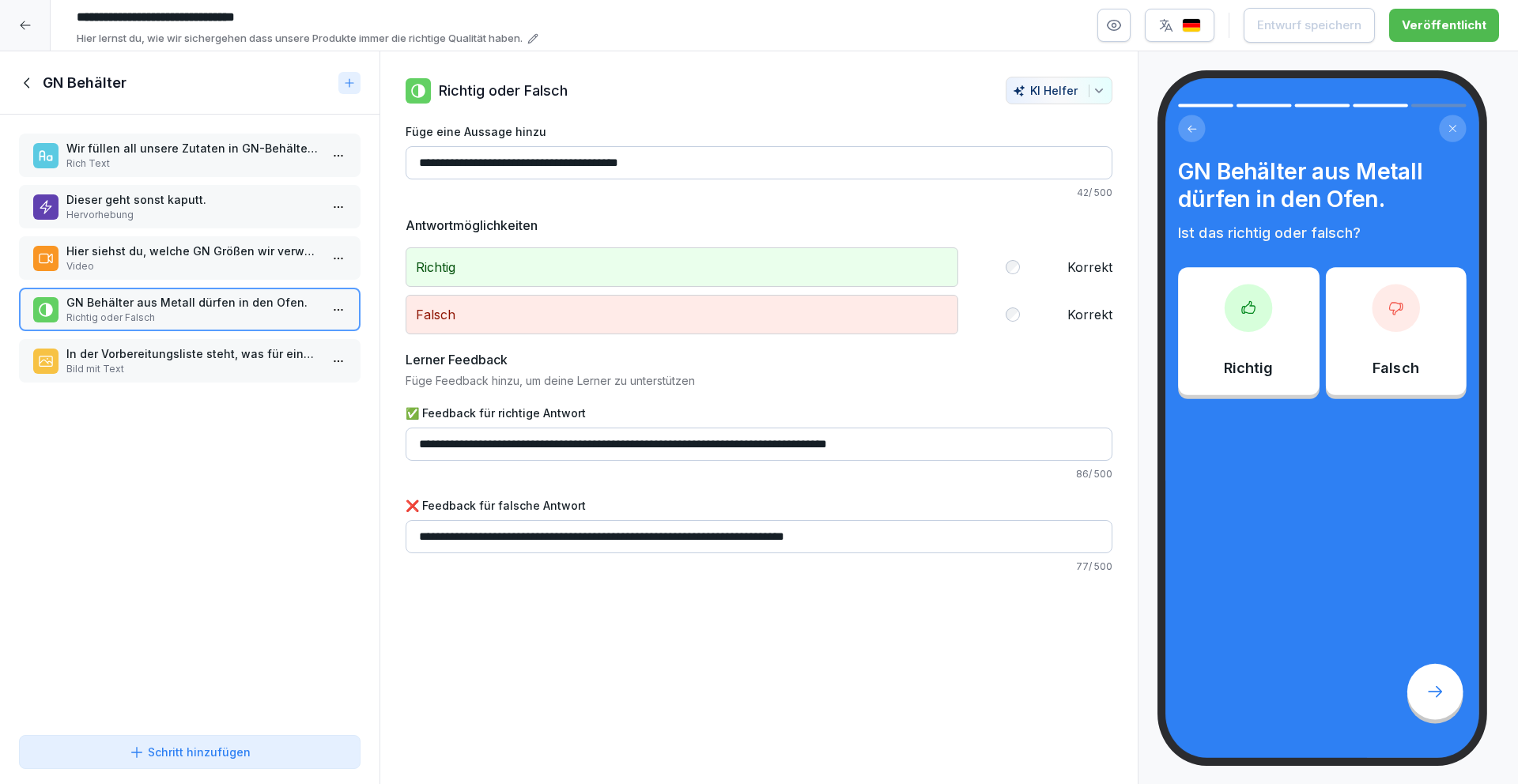
click at [200, 352] on p "In der Vorbereitungsliste steht, was für eine Art GN du für das jeweilige Produ…" at bounding box center [193, 354] width 253 height 17
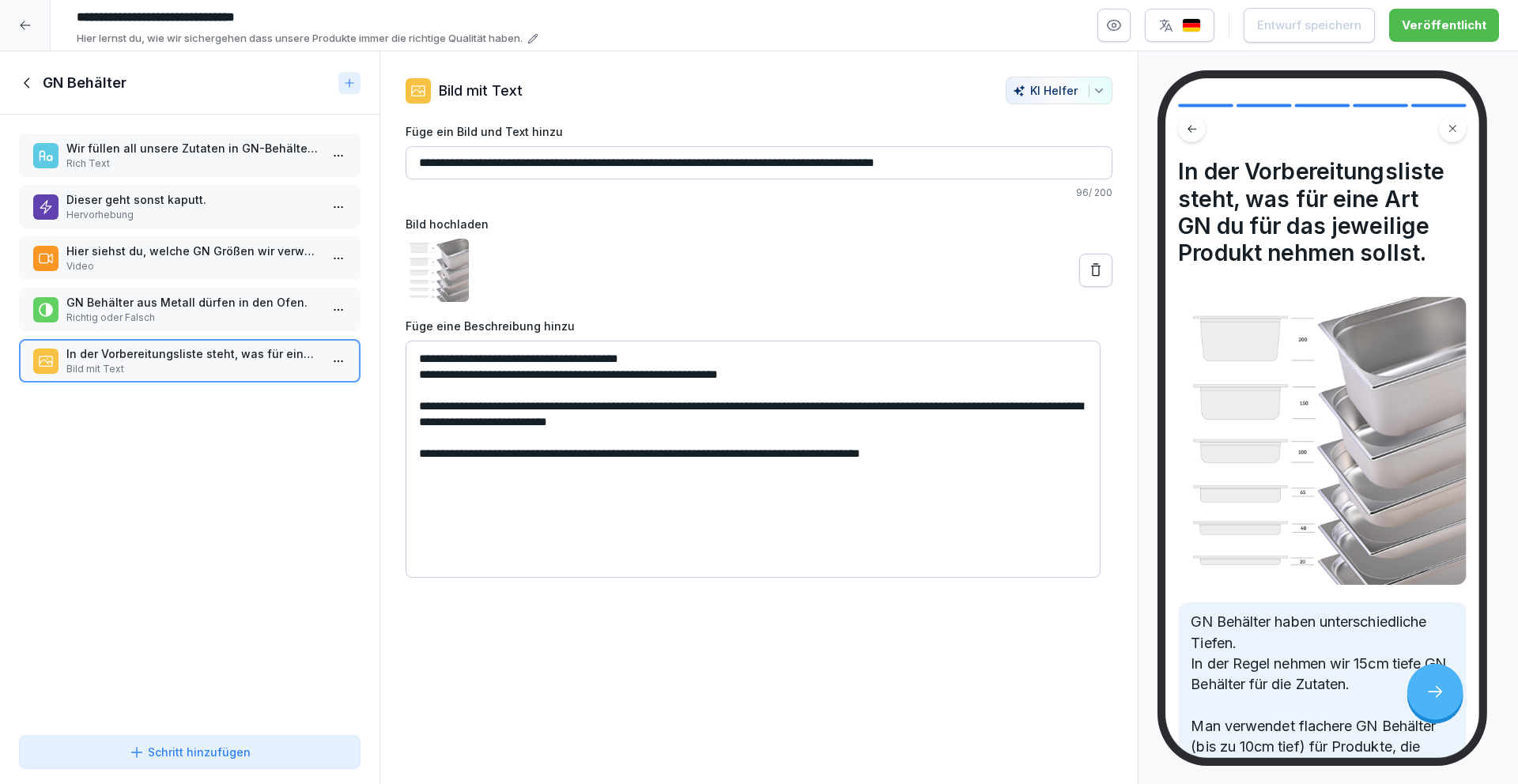
click at [24, 77] on icon at bounding box center [27, 82] width 18 height 18
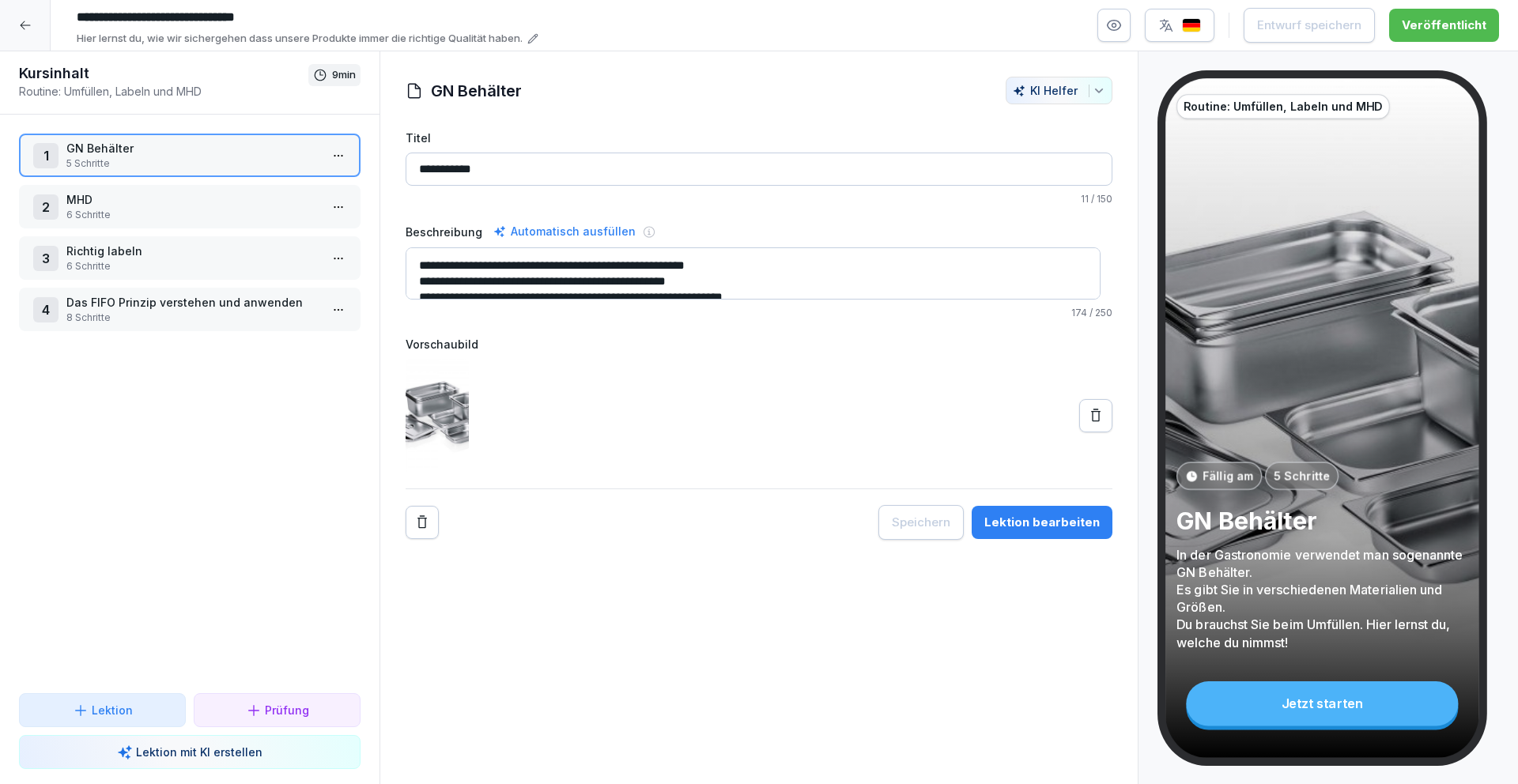
click at [154, 211] on p "6 Schritte" at bounding box center [193, 214] width 253 height 14
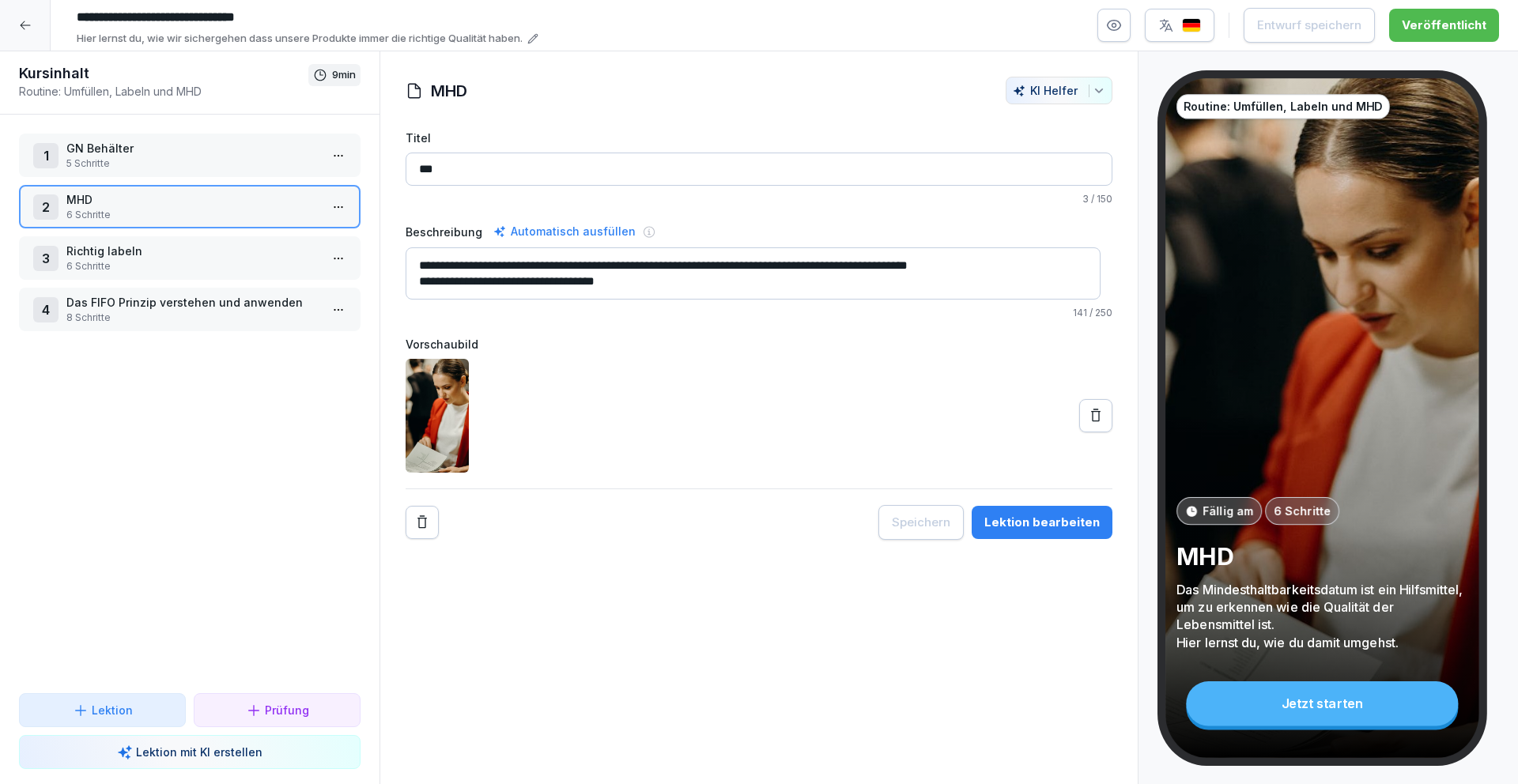
click at [1052, 518] on div "Lektion bearbeiten" at bounding box center [1041, 522] width 115 height 18
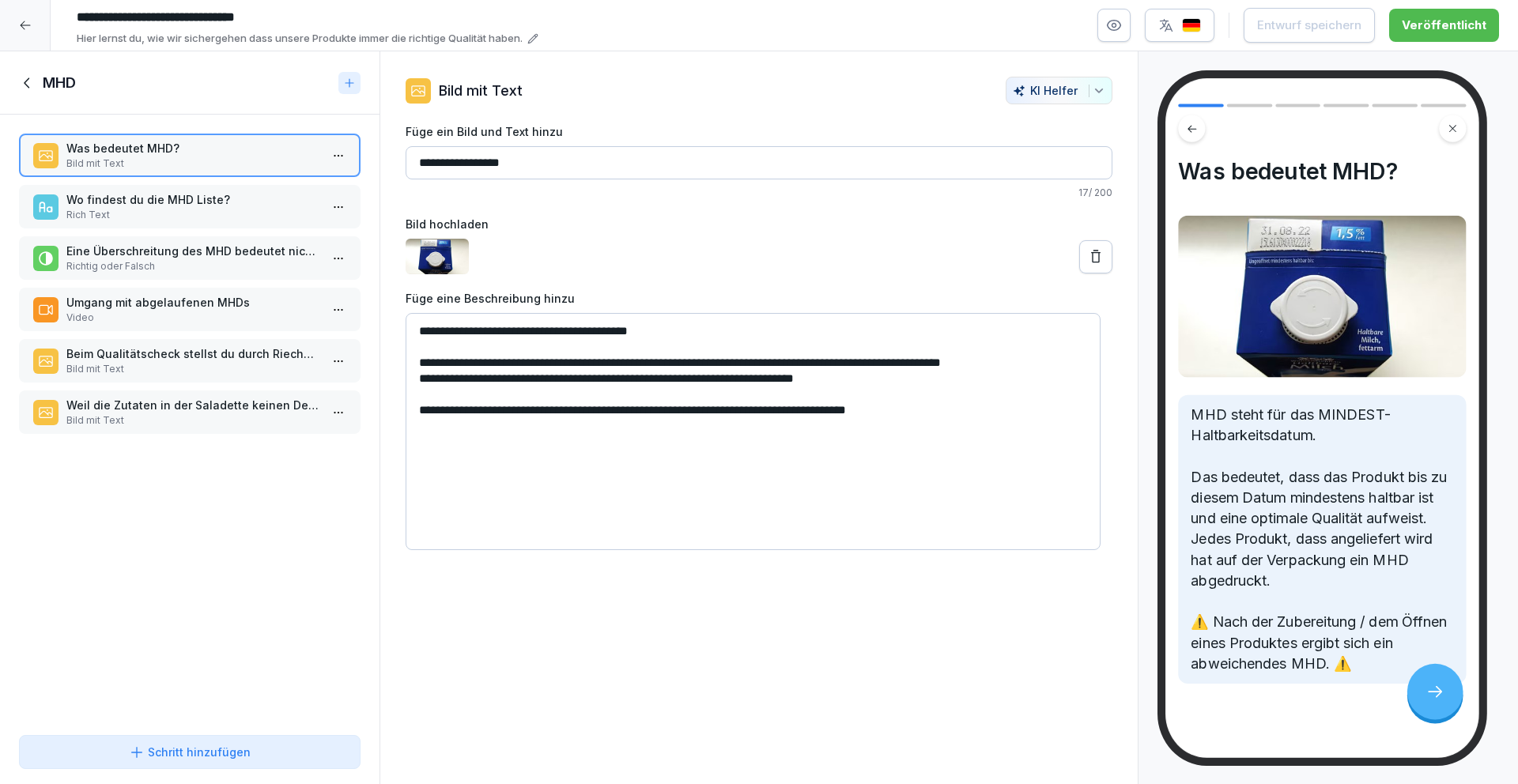
click at [255, 197] on p "Wo findest du die MHD Liste?" at bounding box center [193, 200] width 253 height 17
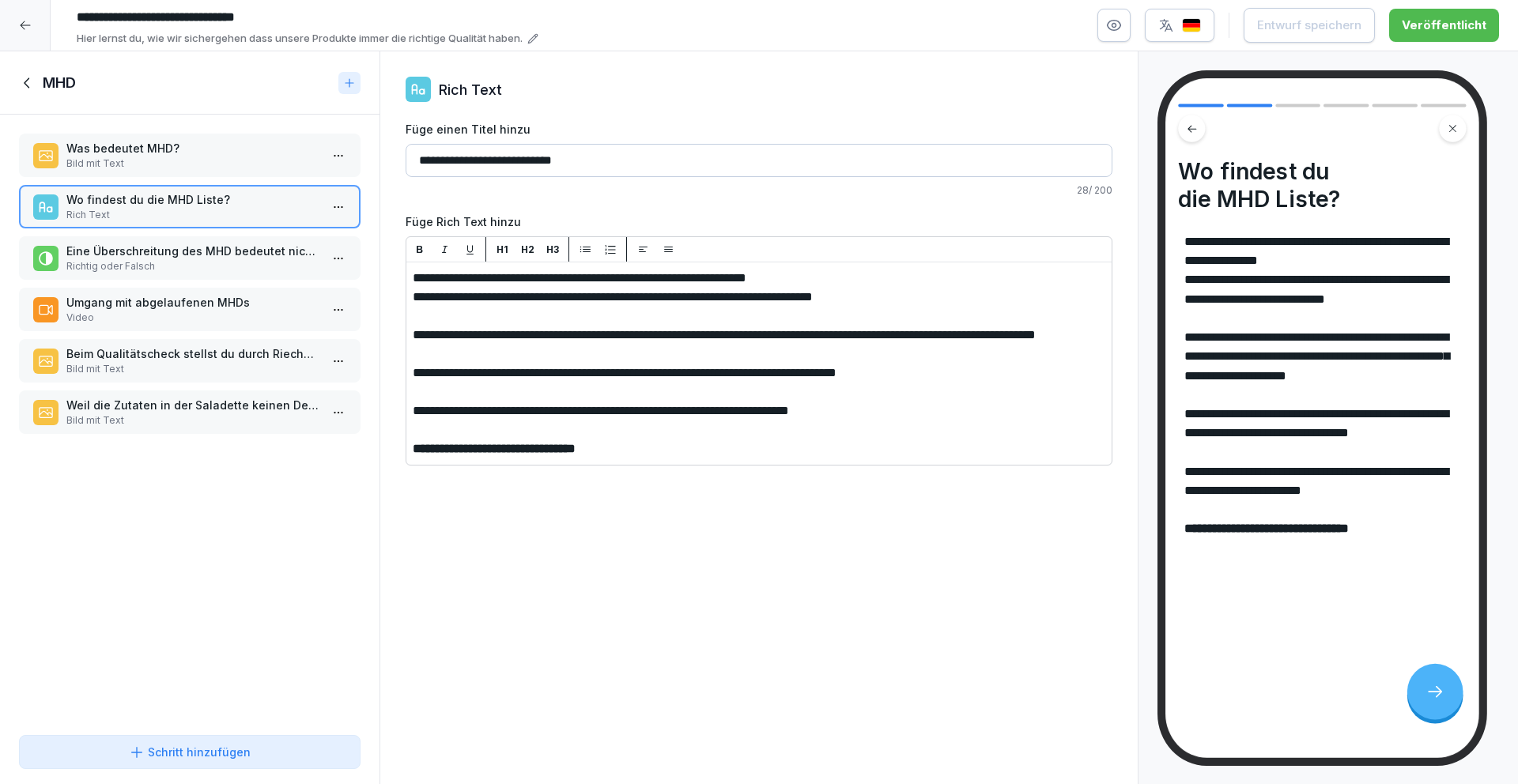
click at [223, 412] on p "Weil die Zutaten in der Saladette keinen Deckel mit Compleat-DayDot mehr haben,…" at bounding box center [193, 406] width 253 height 17
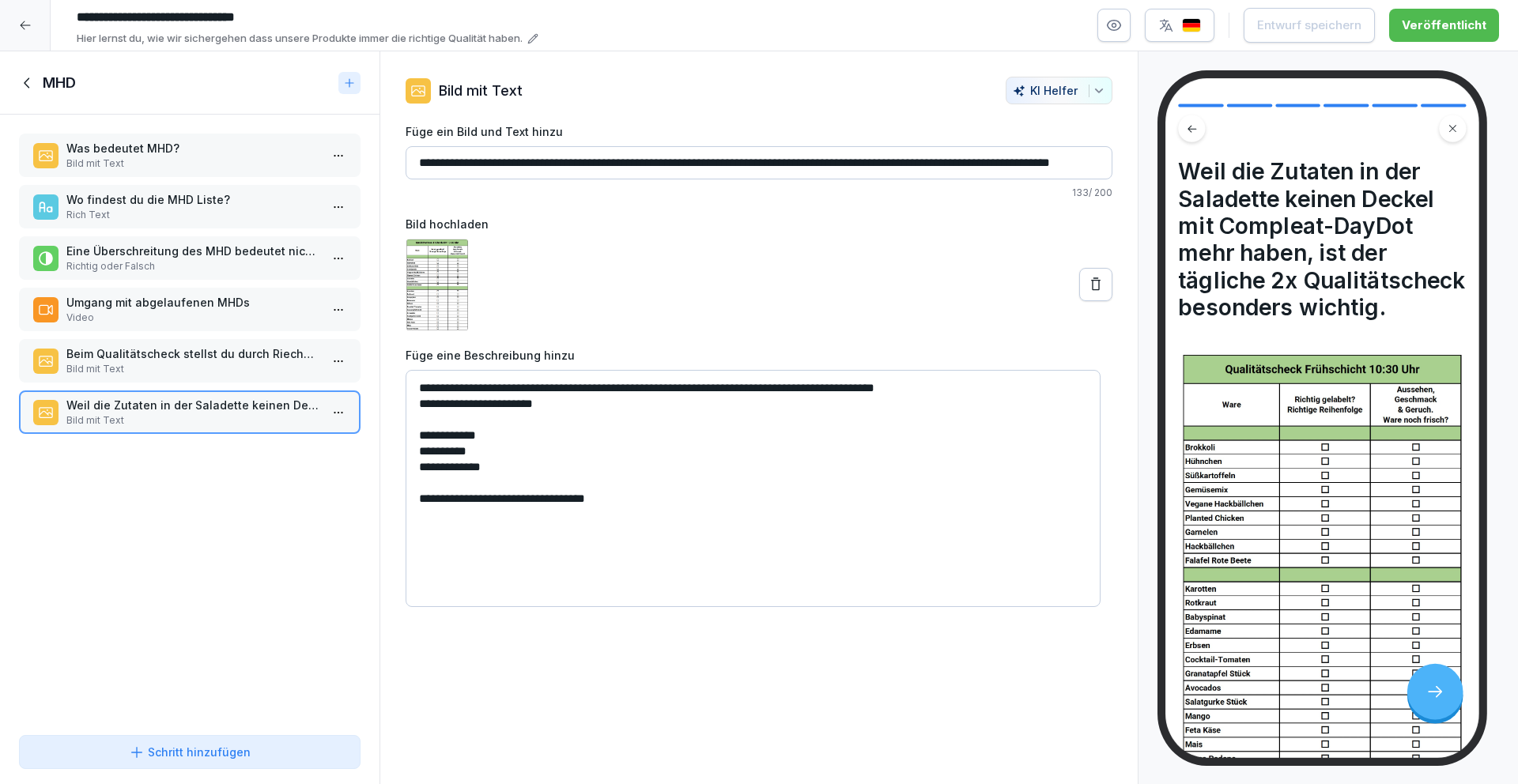
click at [243, 198] on p "Wo findest du die MHD Liste?" at bounding box center [193, 200] width 253 height 17
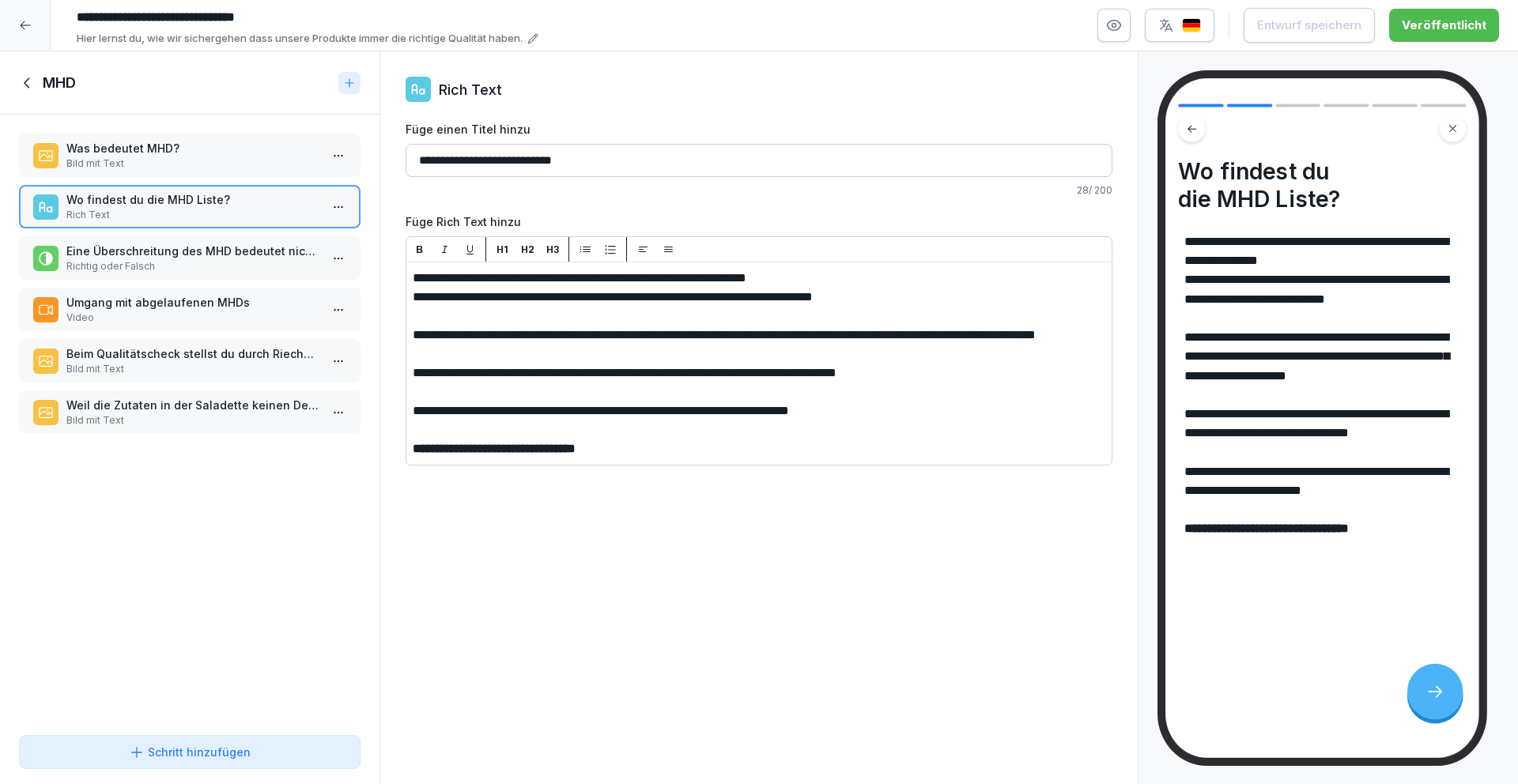
click at [193, 265] on p "Richtig oder Falsch" at bounding box center [193, 265] width 253 height 14
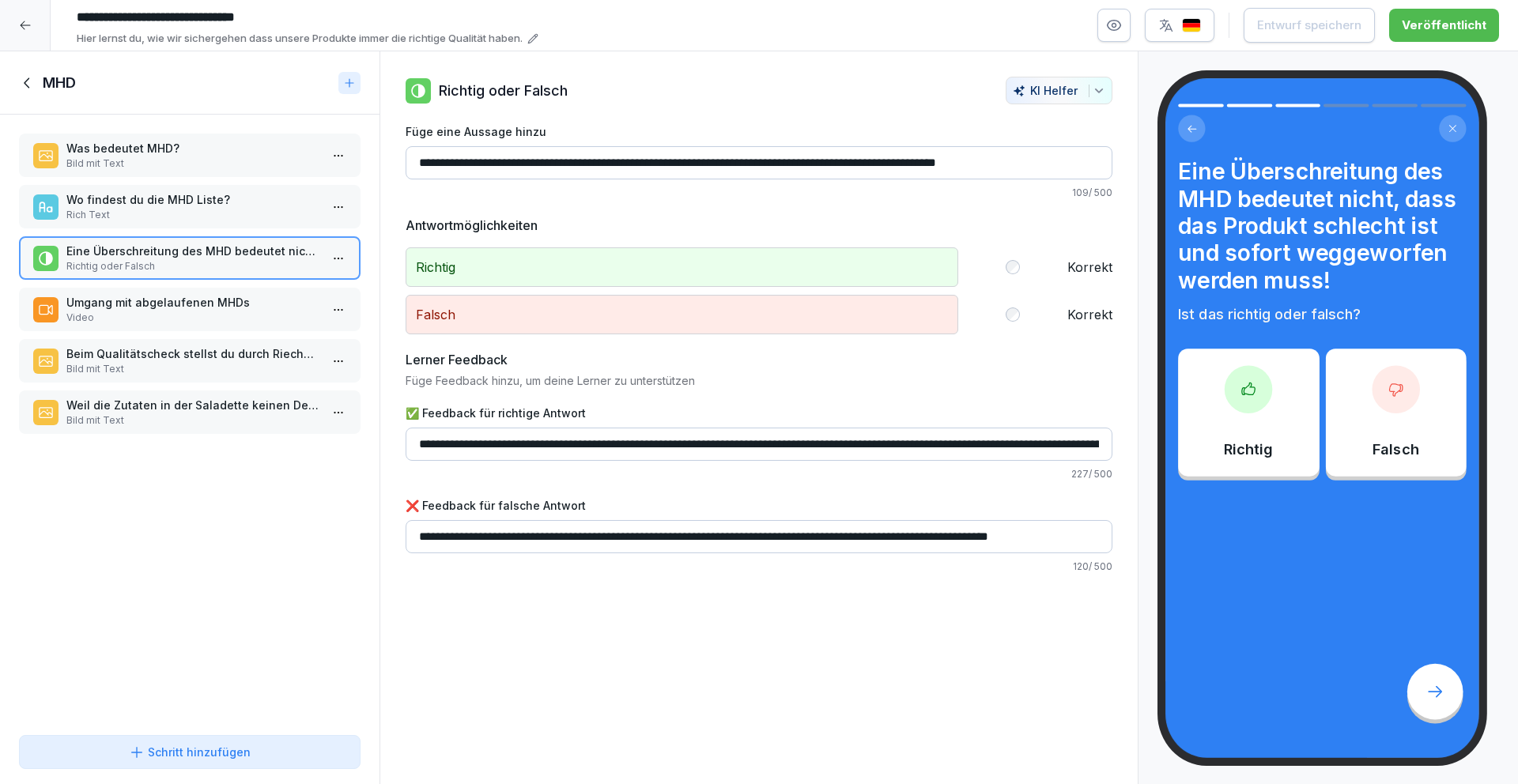
click at [192, 306] on p "Umgang mit abgelaufenen MHDs" at bounding box center [193, 303] width 253 height 17
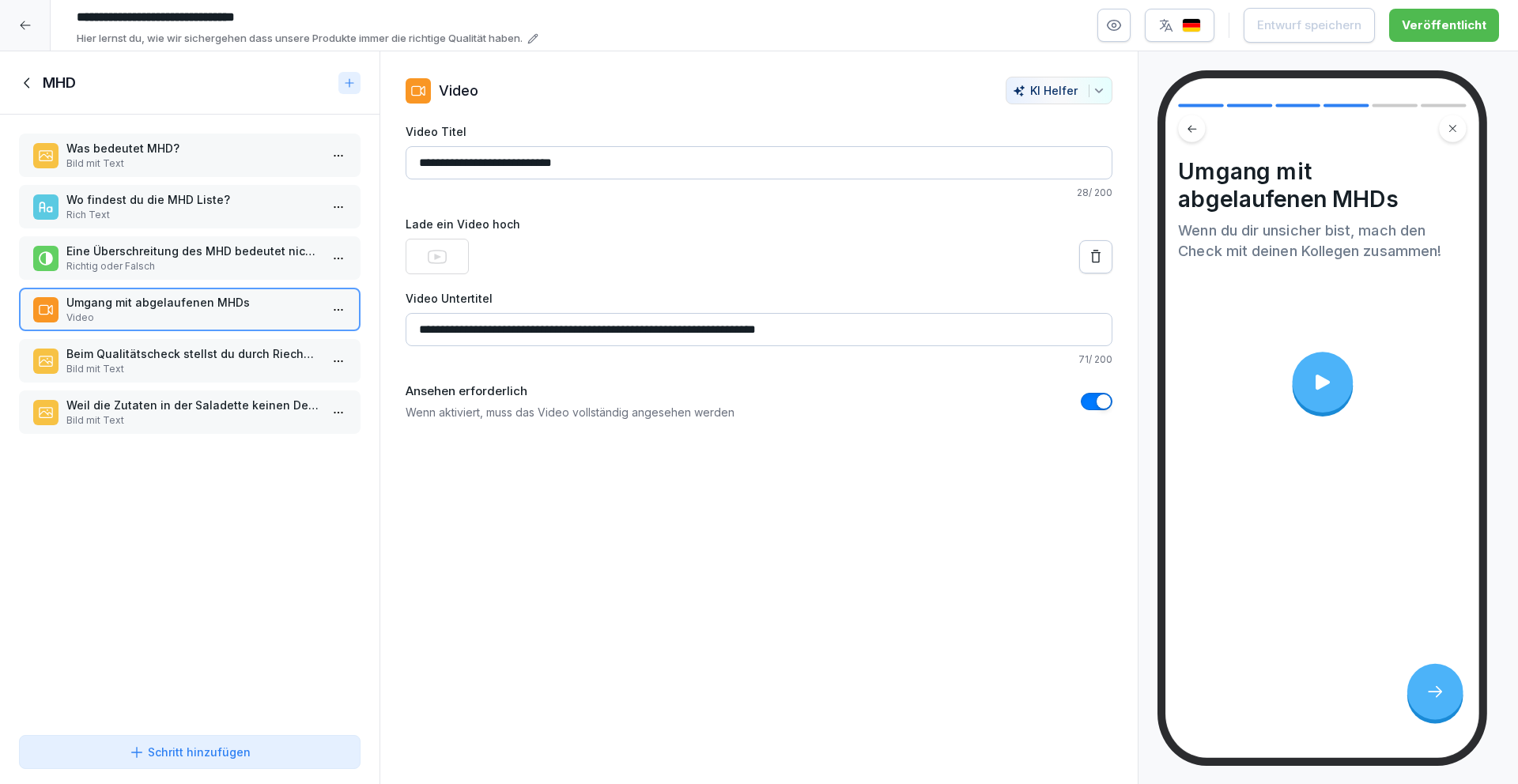
click at [1332, 383] on icon at bounding box center [1322, 382] width 22 height 22
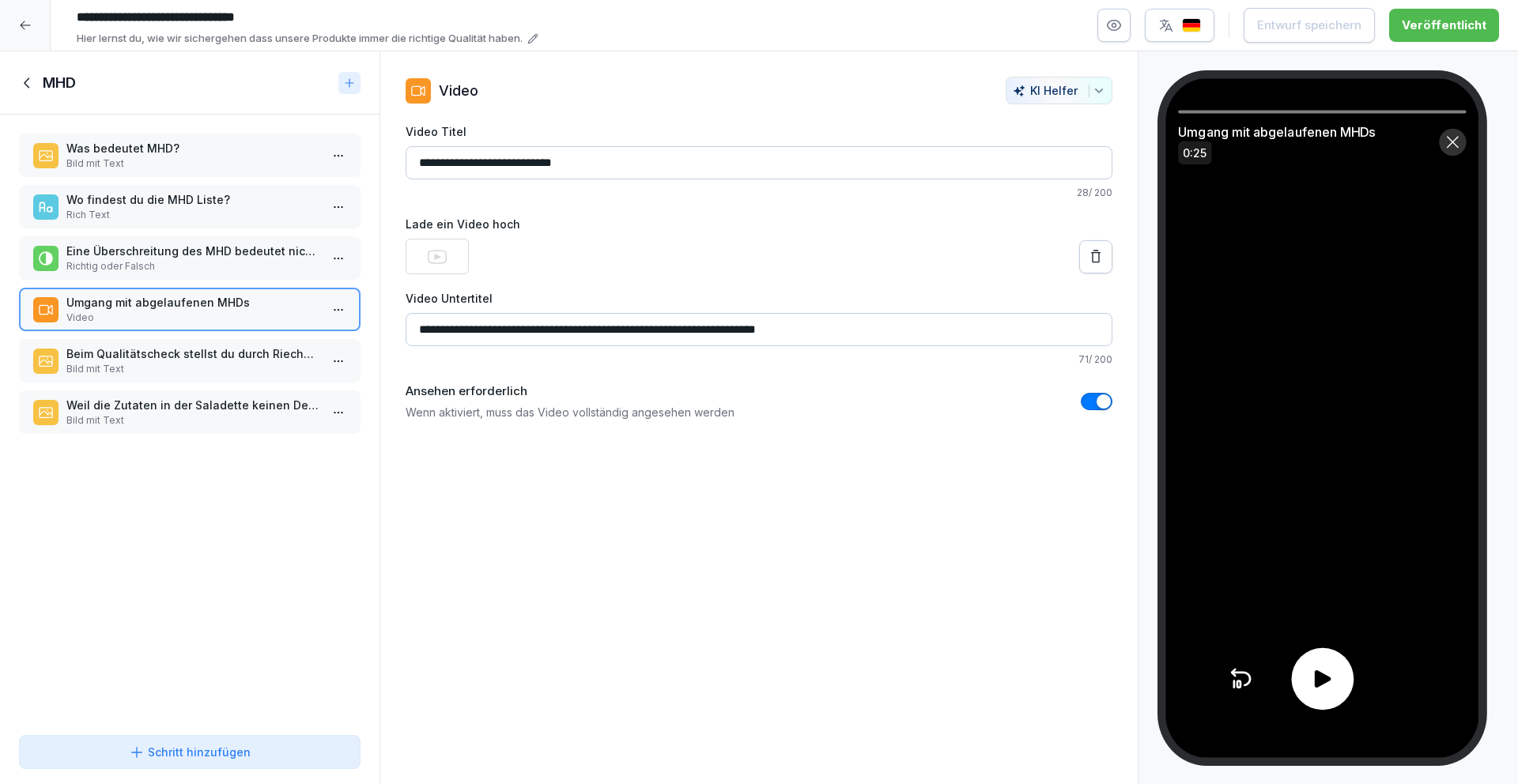
drag, startPoint x: 1333, startPoint y: 669, endPoint x: 1332, endPoint y: 658, distance: 11.0
click at [1333, 668] on icon at bounding box center [1321, 678] width 25 height 25
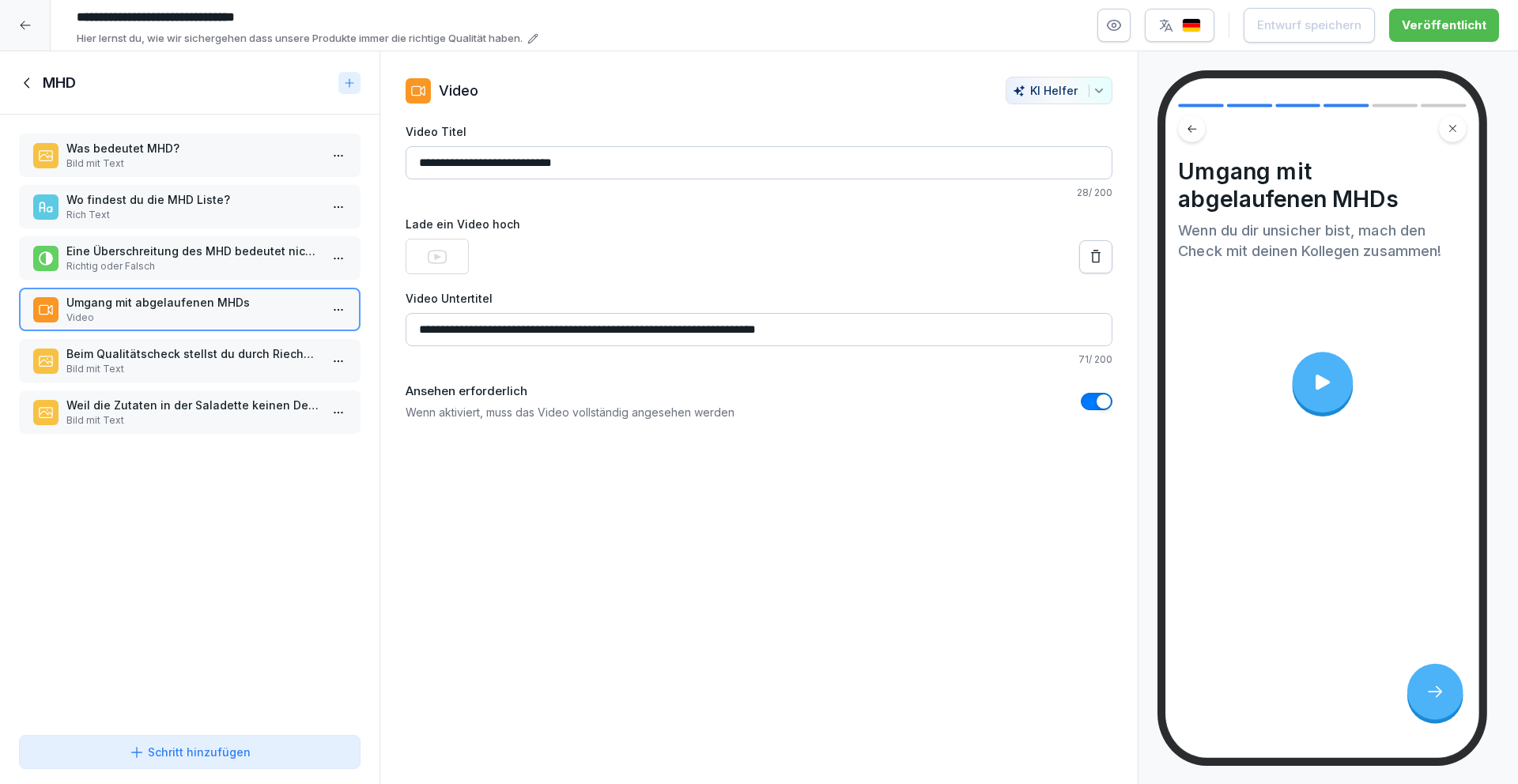
click at [226, 374] on p "Bild mit Text" at bounding box center [193, 368] width 253 height 14
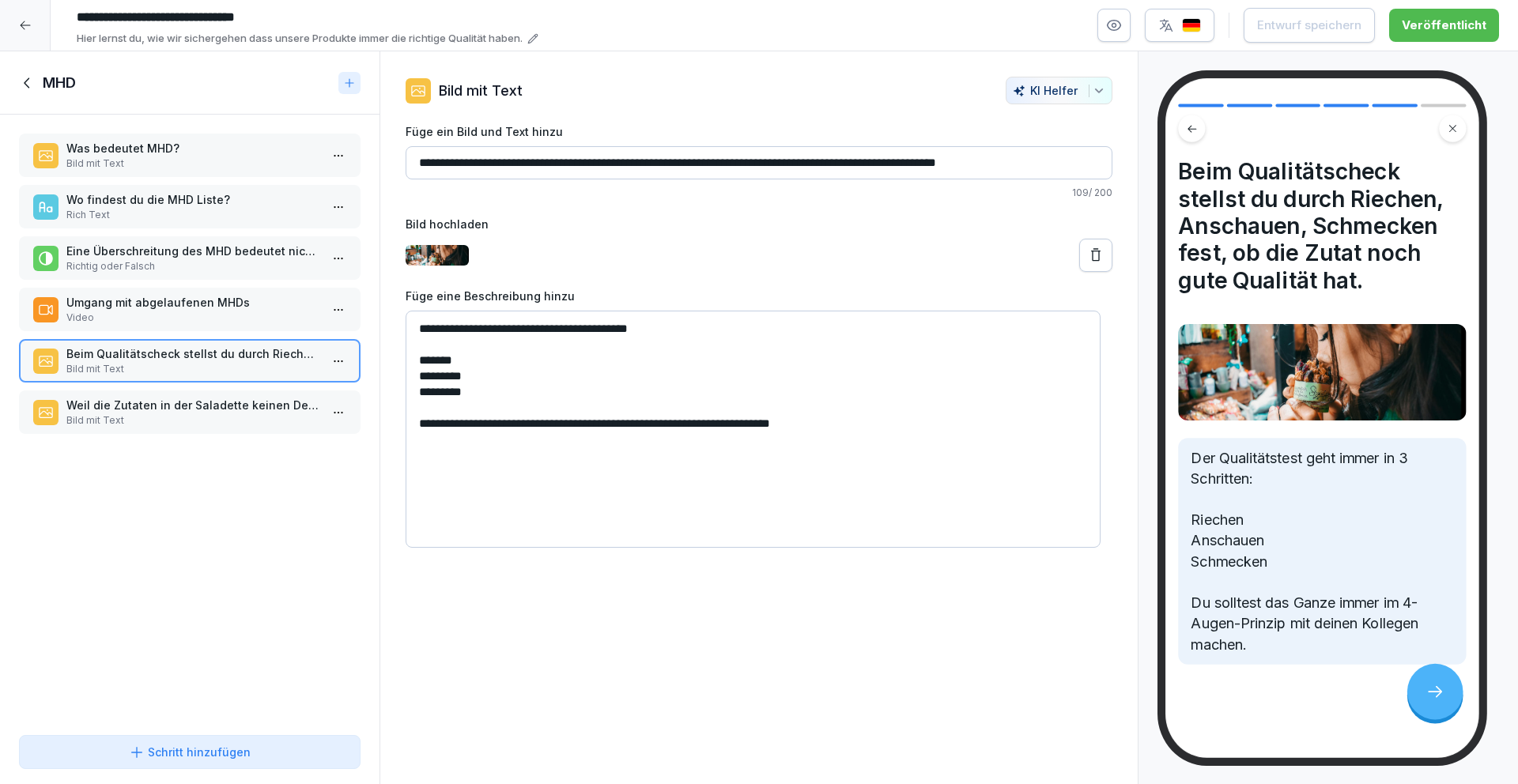
click at [227, 402] on p "Weil die Zutaten in der Saladette keinen Deckel mit Compleat-DayDot mehr haben,…" at bounding box center [193, 406] width 253 height 17
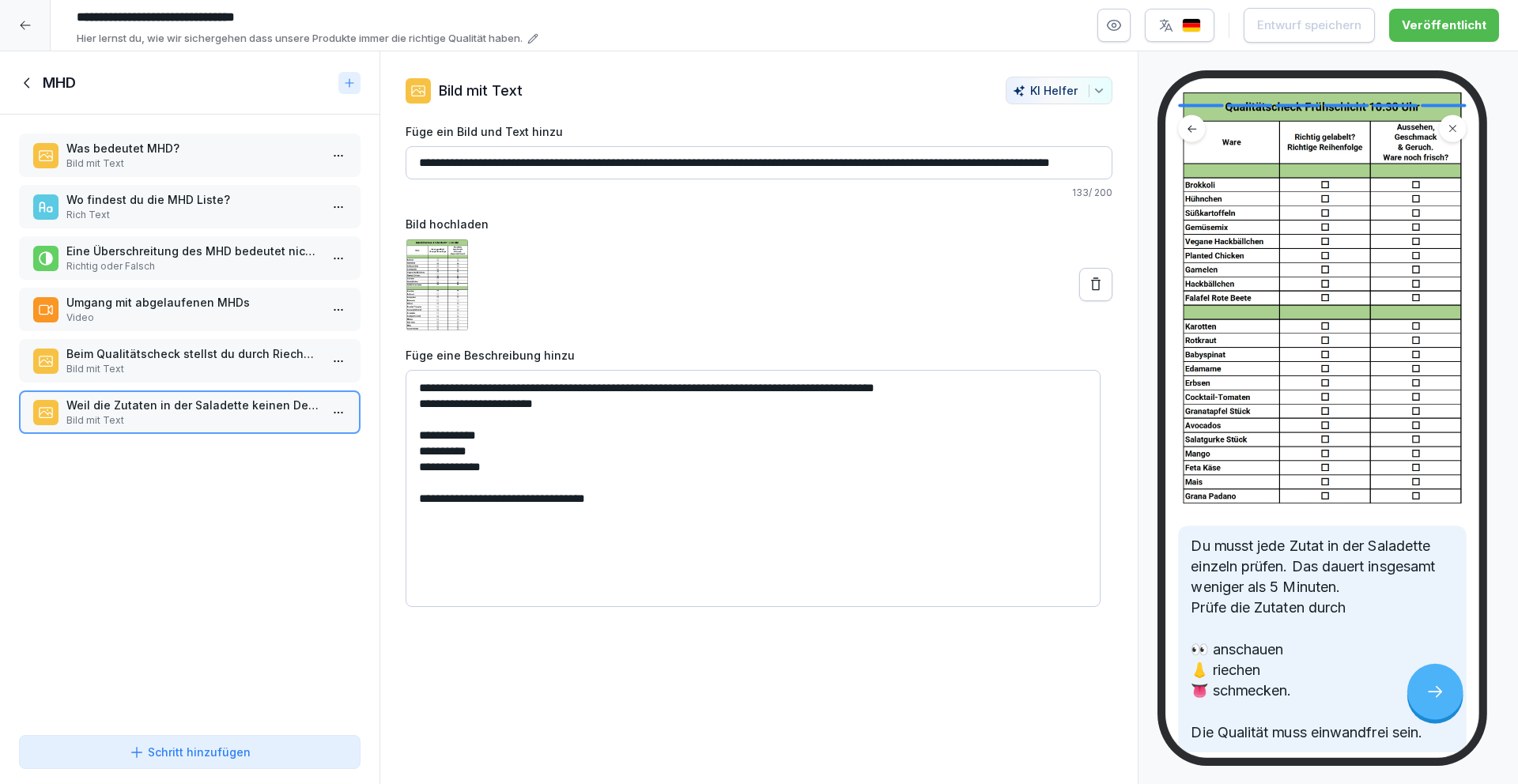
scroll to position [243, 0]
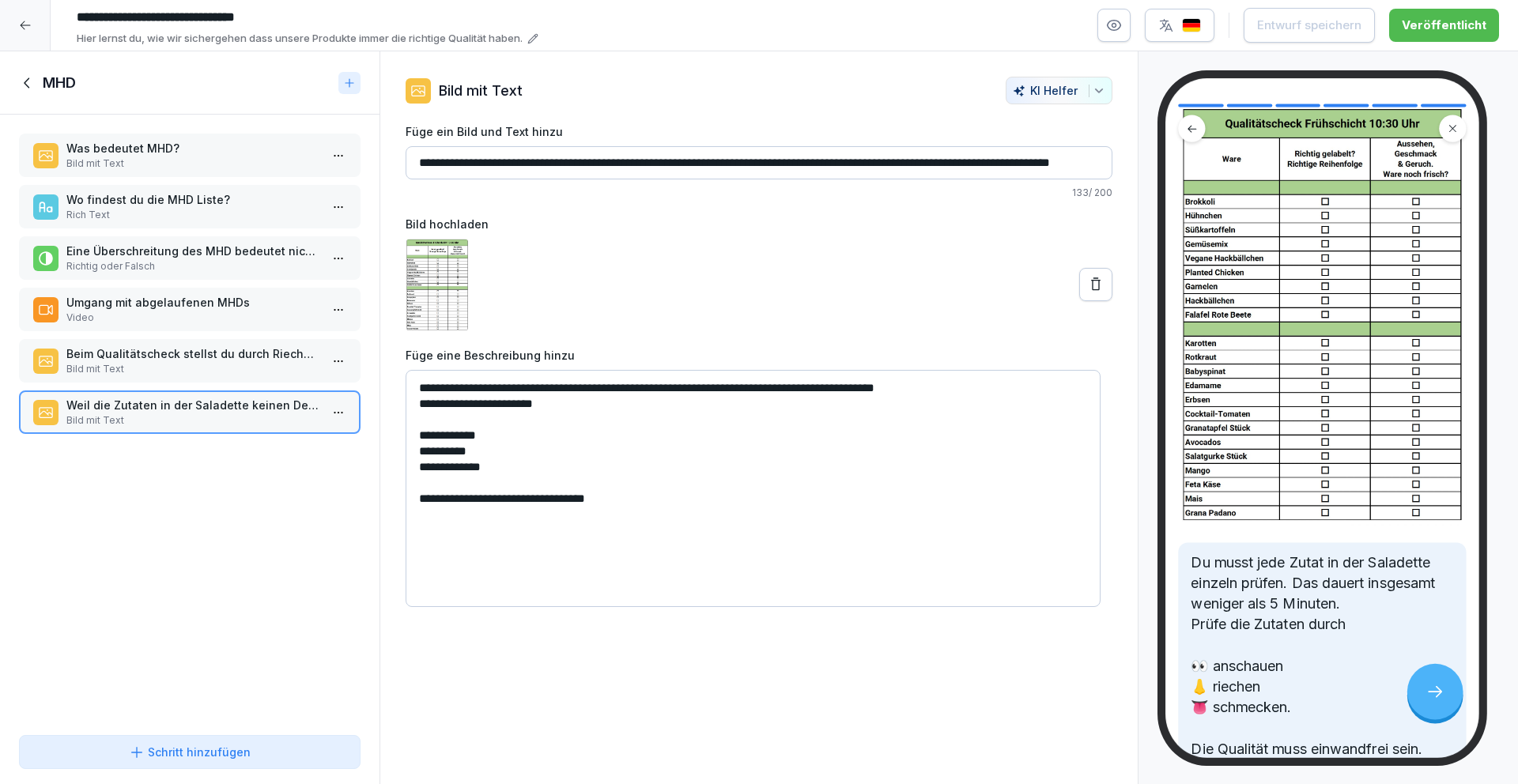
click at [599, 163] on input "**********" at bounding box center [759, 163] width 707 height 34
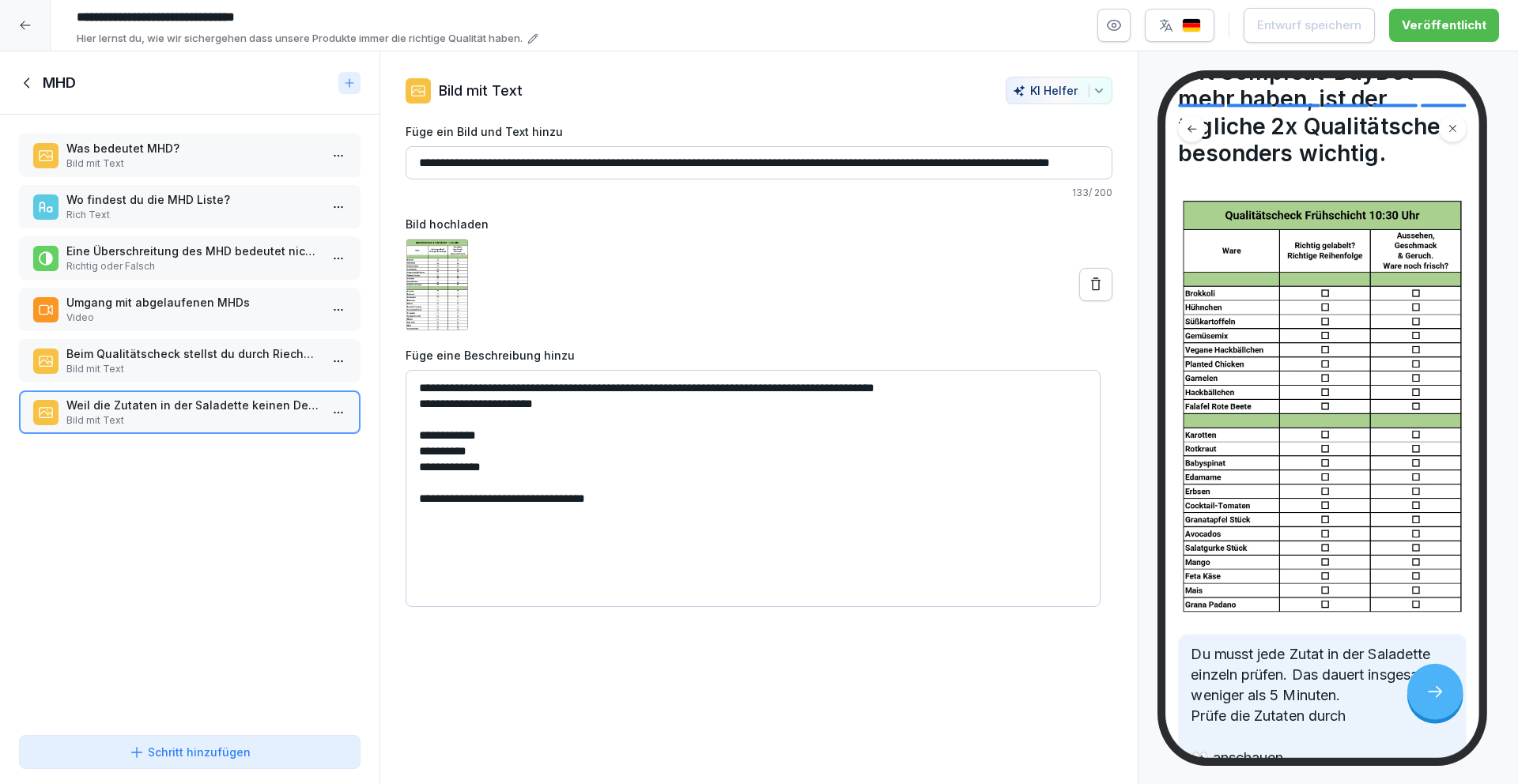
scroll to position [0, 0]
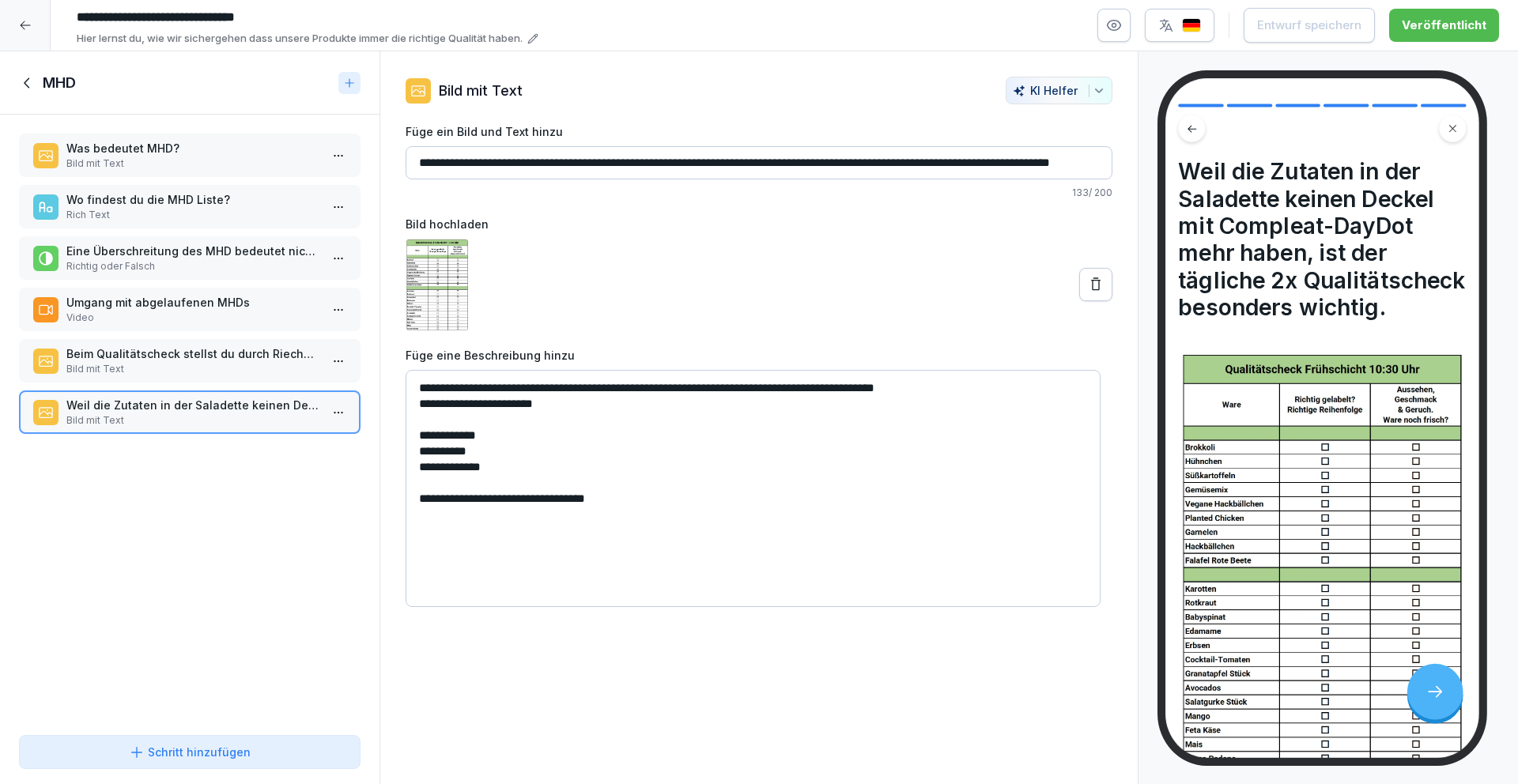
click at [168, 361] on p "Beim Qualitätscheck stellst du durch Riechen, Anschauen, Schmecken fest, ob die…" at bounding box center [193, 354] width 253 height 17
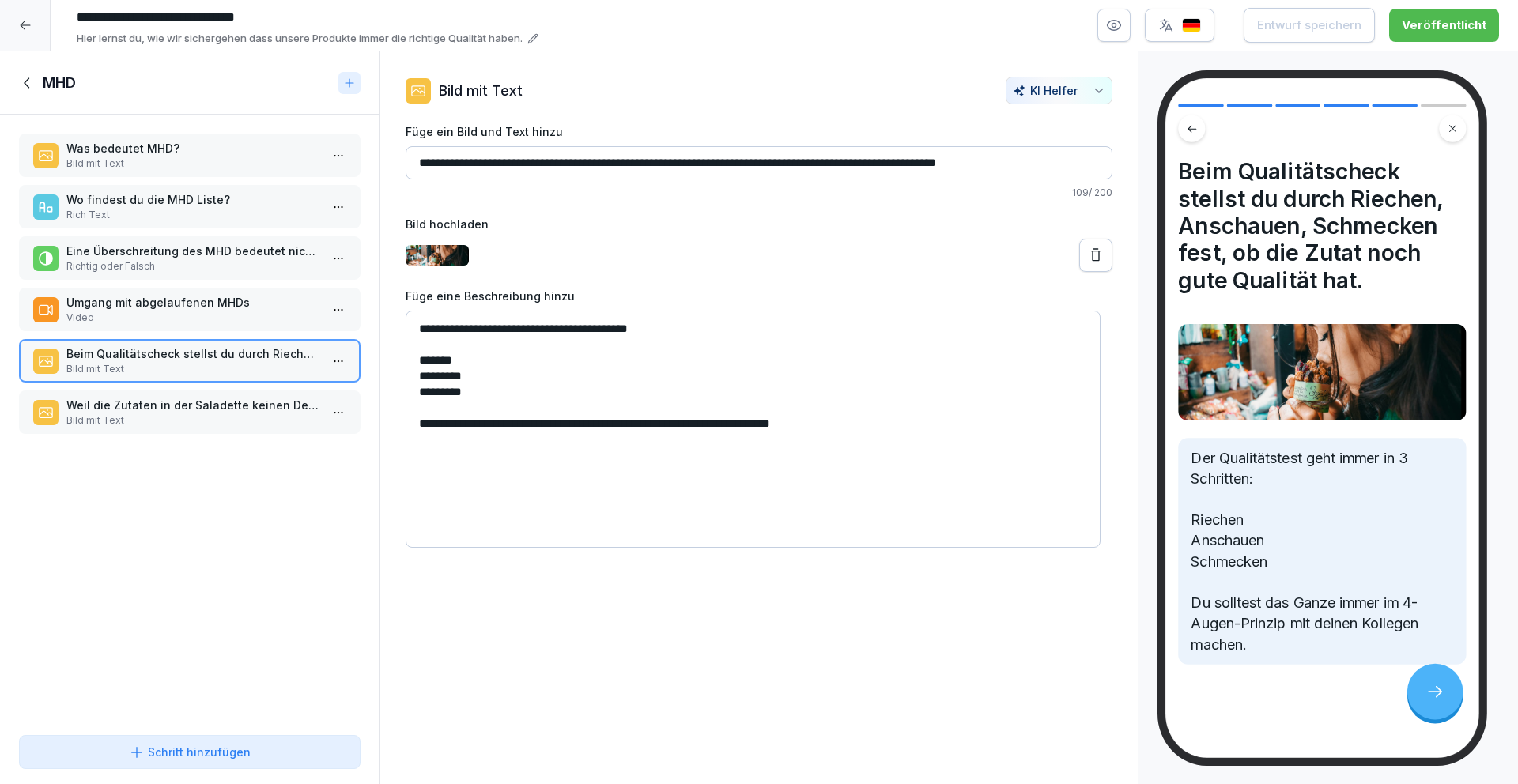
click at [206, 304] on p "Umgang mit abgelaufenen MHDs" at bounding box center [193, 303] width 253 height 17
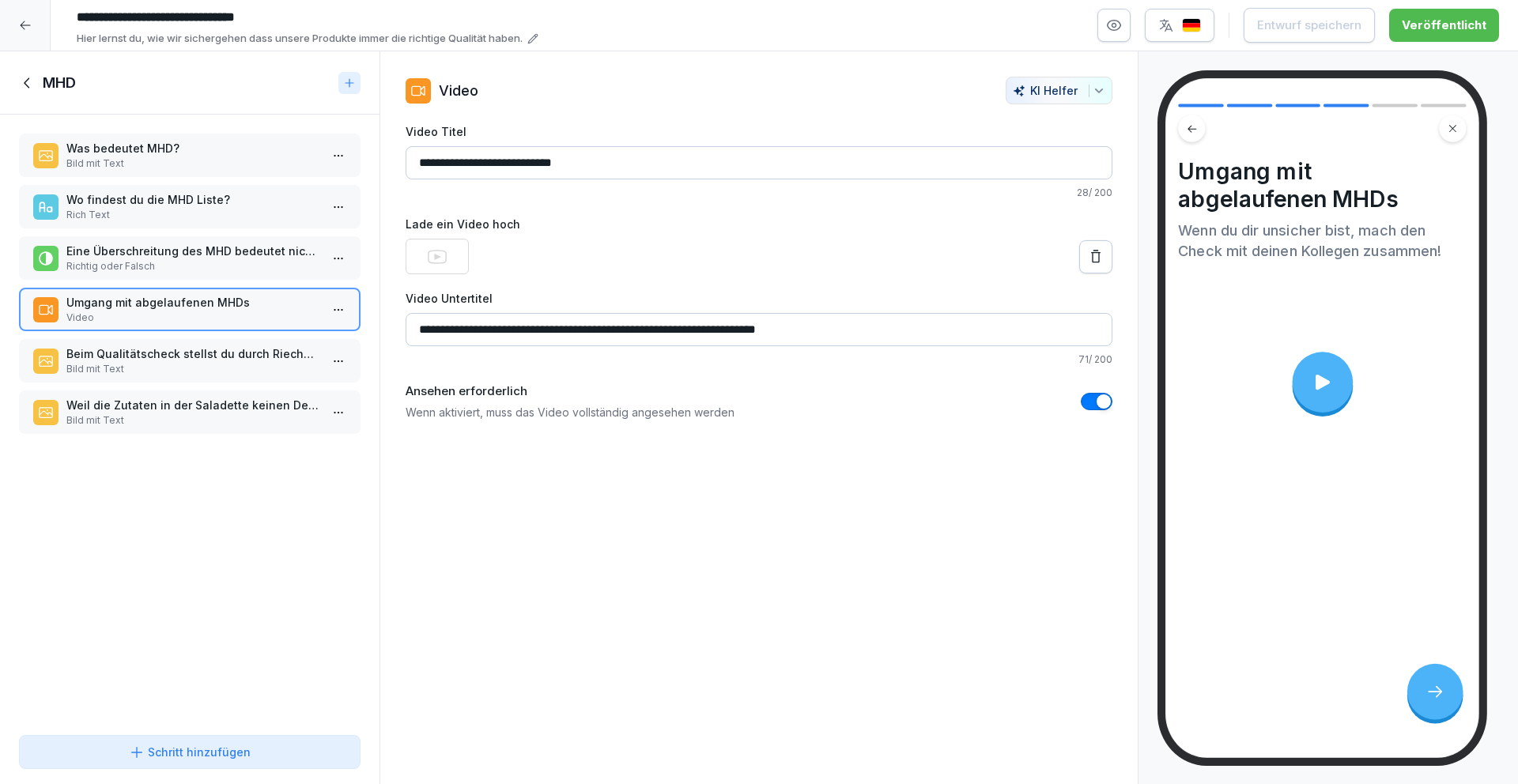
click at [218, 266] on p "Richtig oder Falsch" at bounding box center [193, 265] width 253 height 14
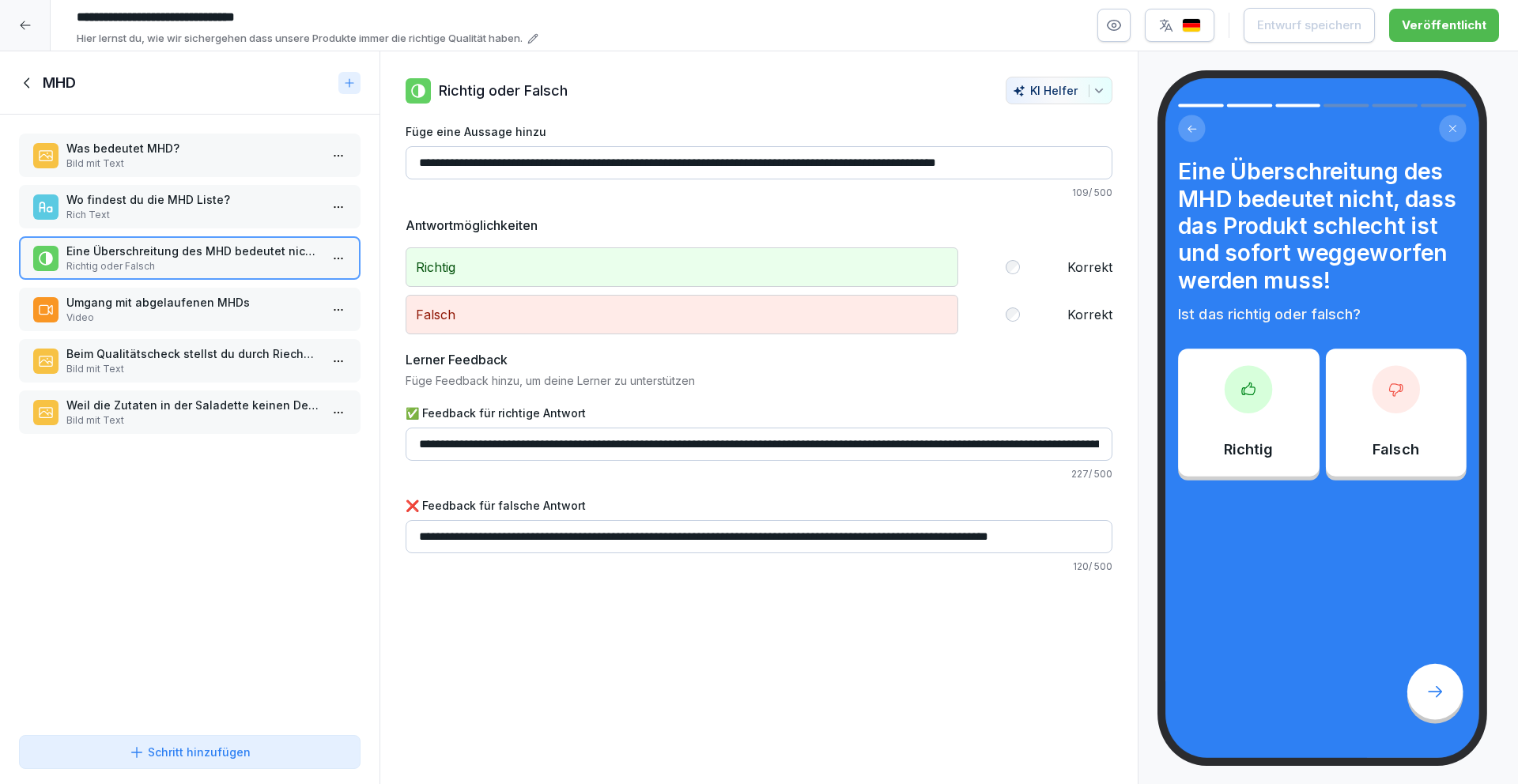
click at [176, 197] on p "Wo findest du die MHD Liste?" at bounding box center [193, 200] width 253 height 17
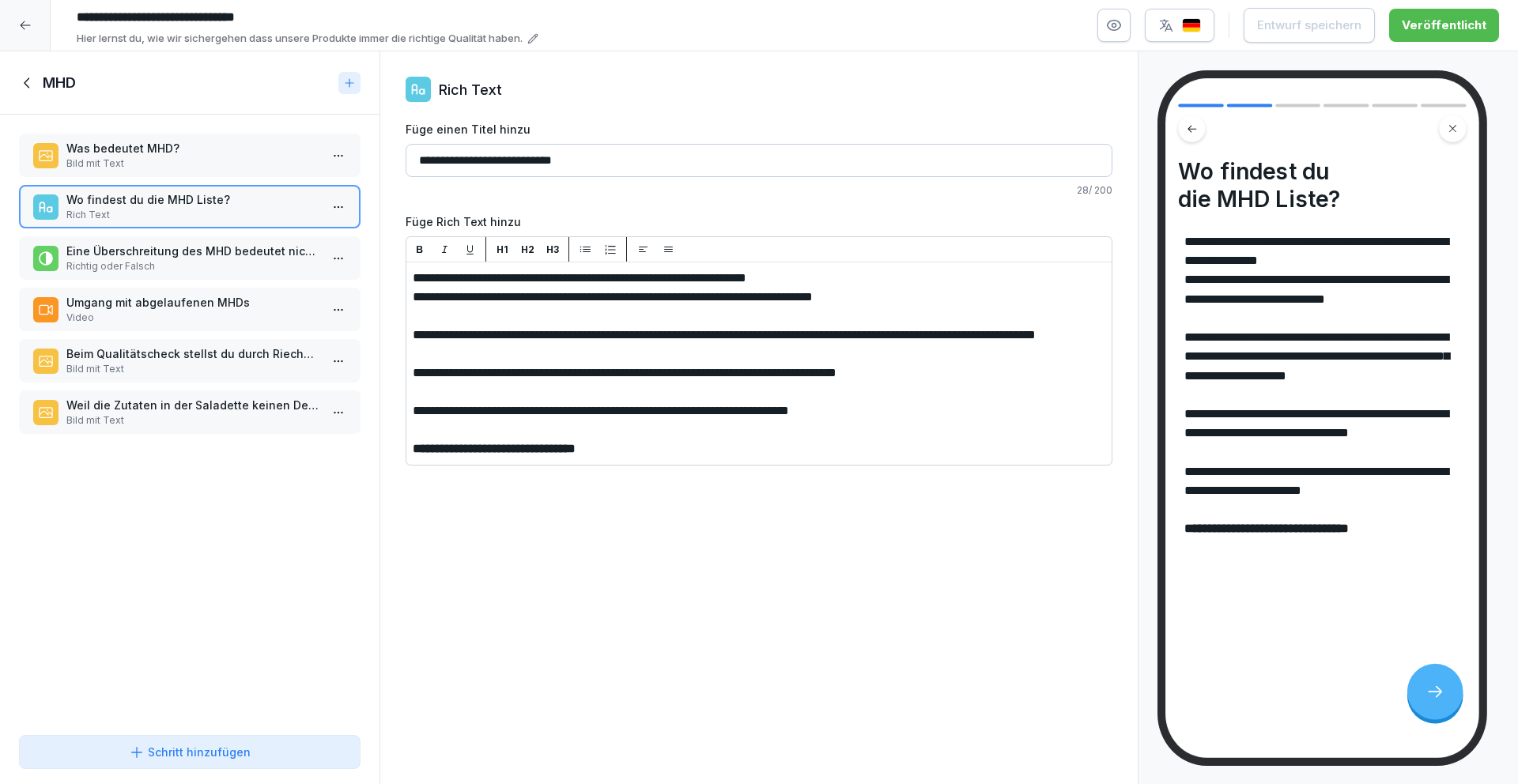
click at [330, 216] on html "**********" at bounding box center [759, 392] width 1518 height 784
click at [248, 299] on div "Löschen" at bounding box center [239, 297] width 64 height 17
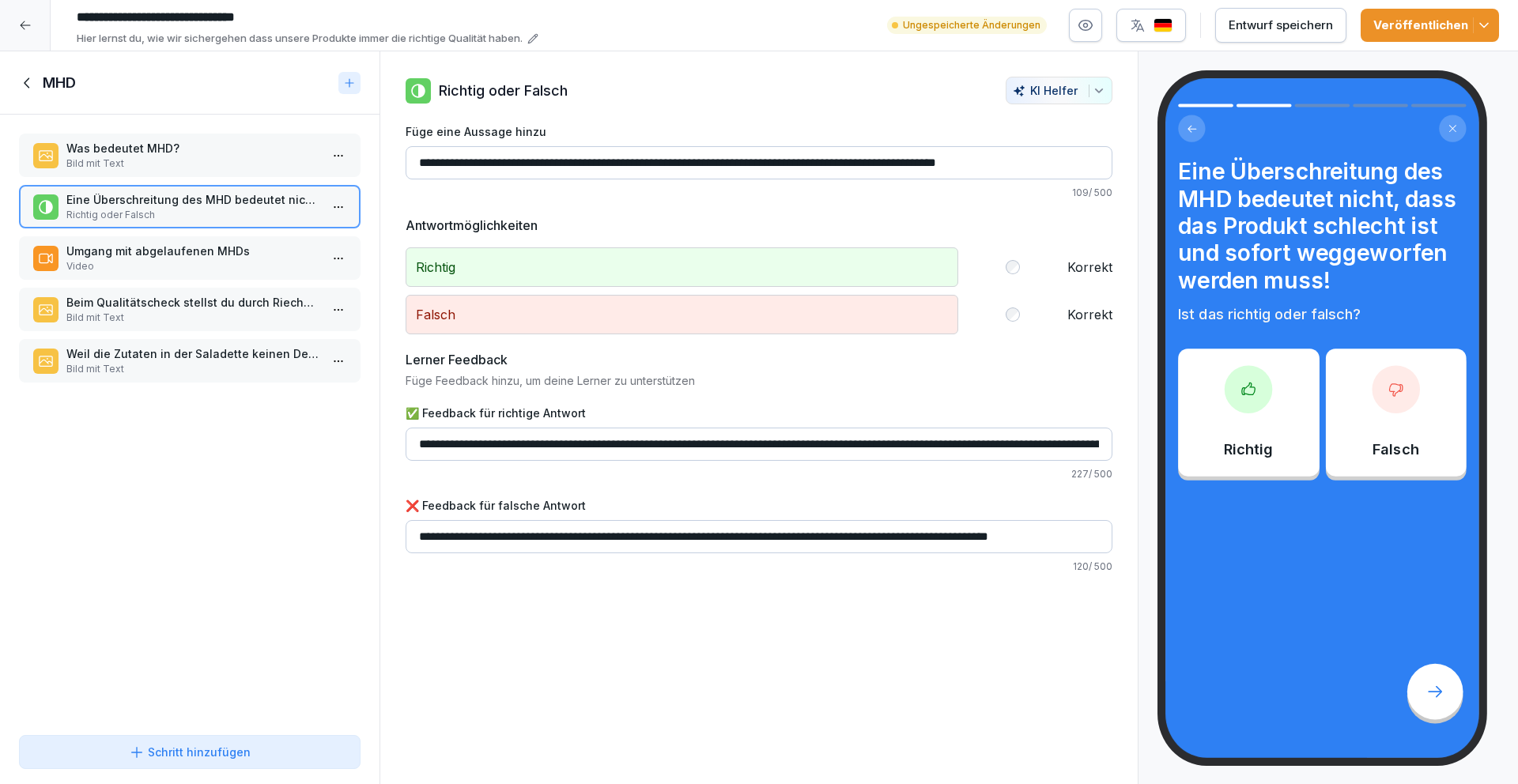
click at [222, 750] on div "Schritt hinzufügen" at bounding box center [190, 752] width 122 height 17
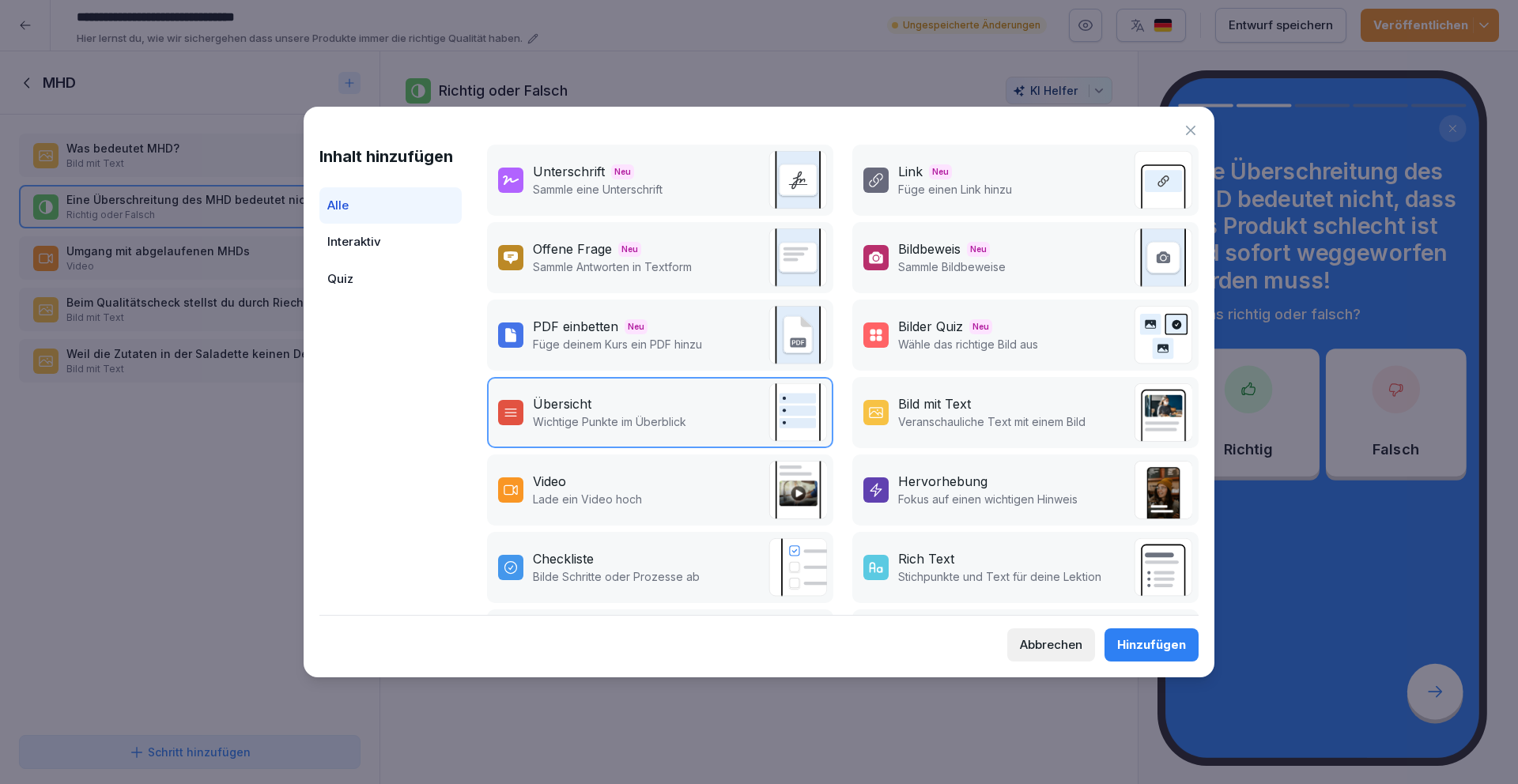
click at [983, 553] on div "Rich Text" at bounding box center [999, 559] width 203 height 19
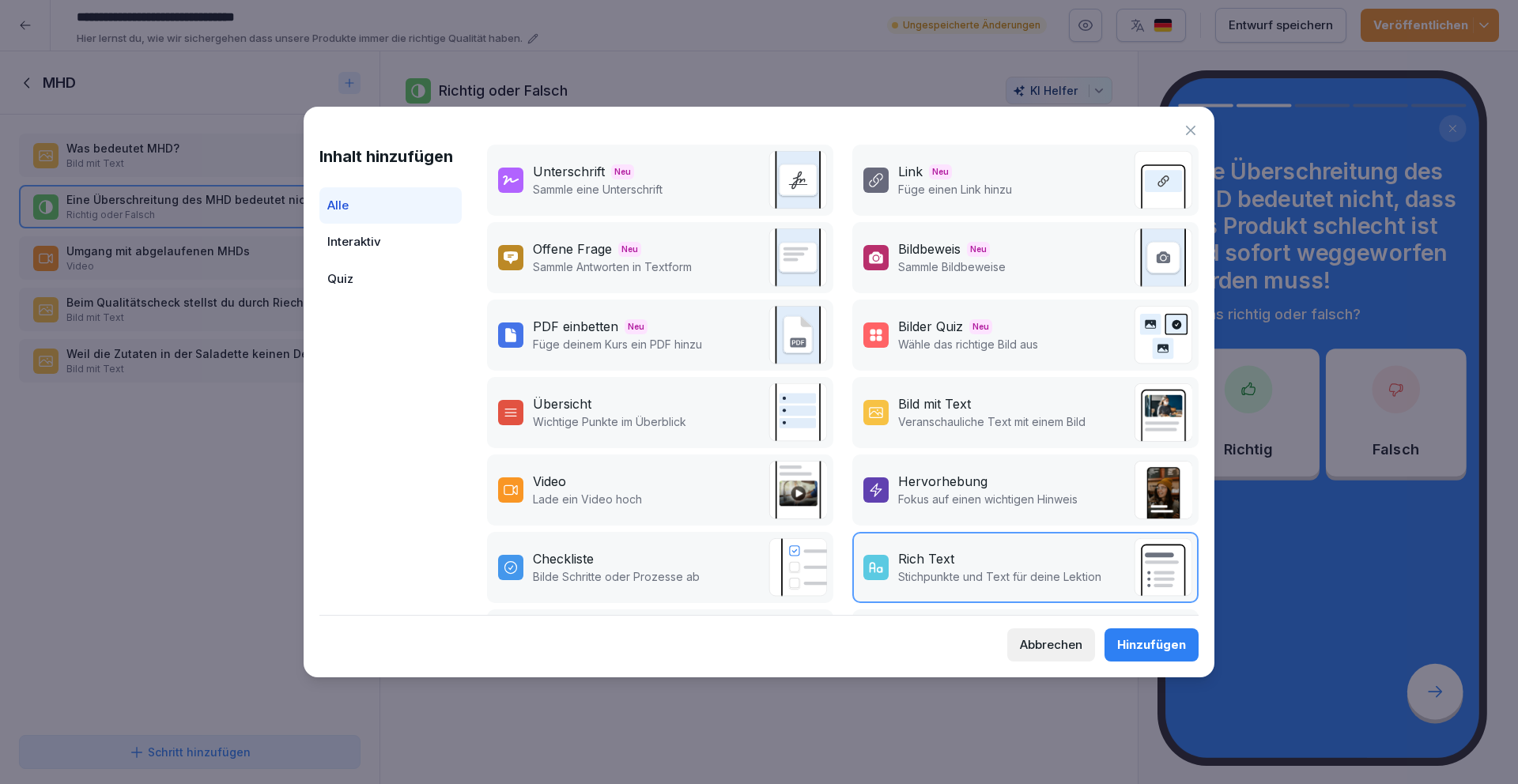
drag, startPoint x: 1135, startPoint y: 639, endPoint x: 1130, endPoint y: 629, distance: 11.2
click at [1135, 639] on div "Hinzufügen" at bounding box center [1152, 645] width 69 height 18
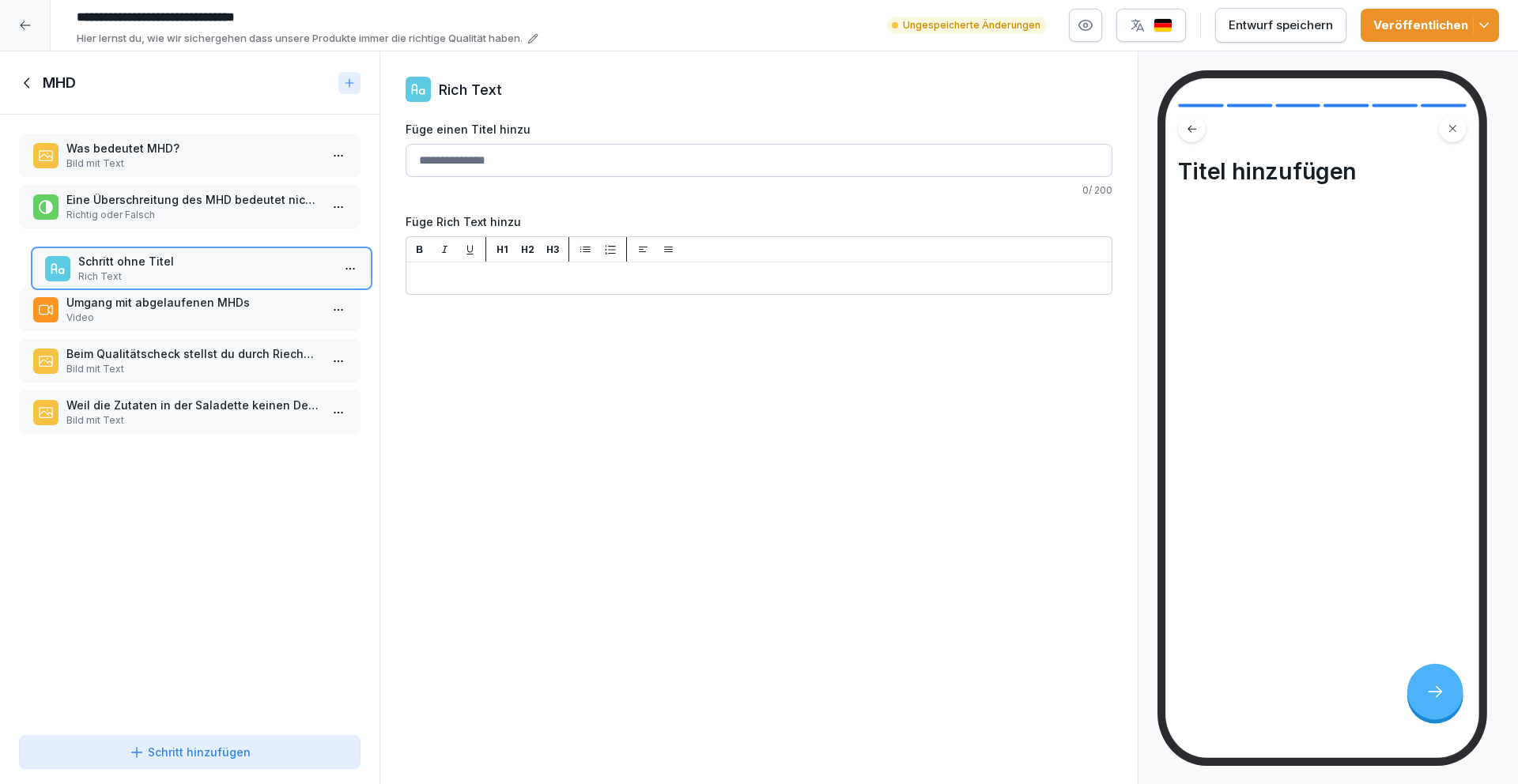
drag, startPoint x: 242, startPoint y: 410, endPoint x: 253, endPoint y: 265, distance: 145.4
click at [253, 265] on p "Schritt ohne Titel" at bounding box center [205, 262] width 253 height 17
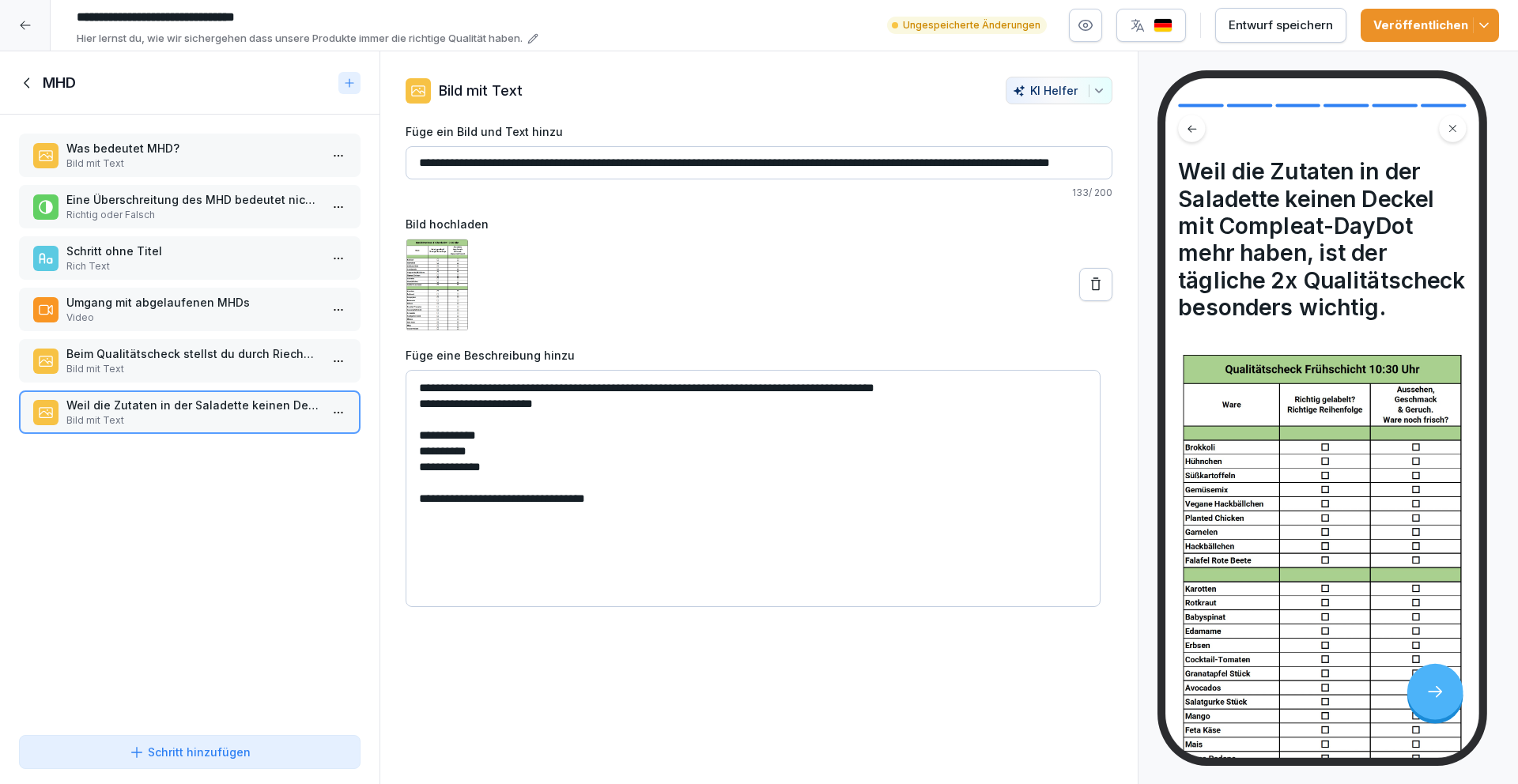
click at [197, 243] on p "Schritt ohne Titel" at bounding box center [193, 251] width 253 height 17
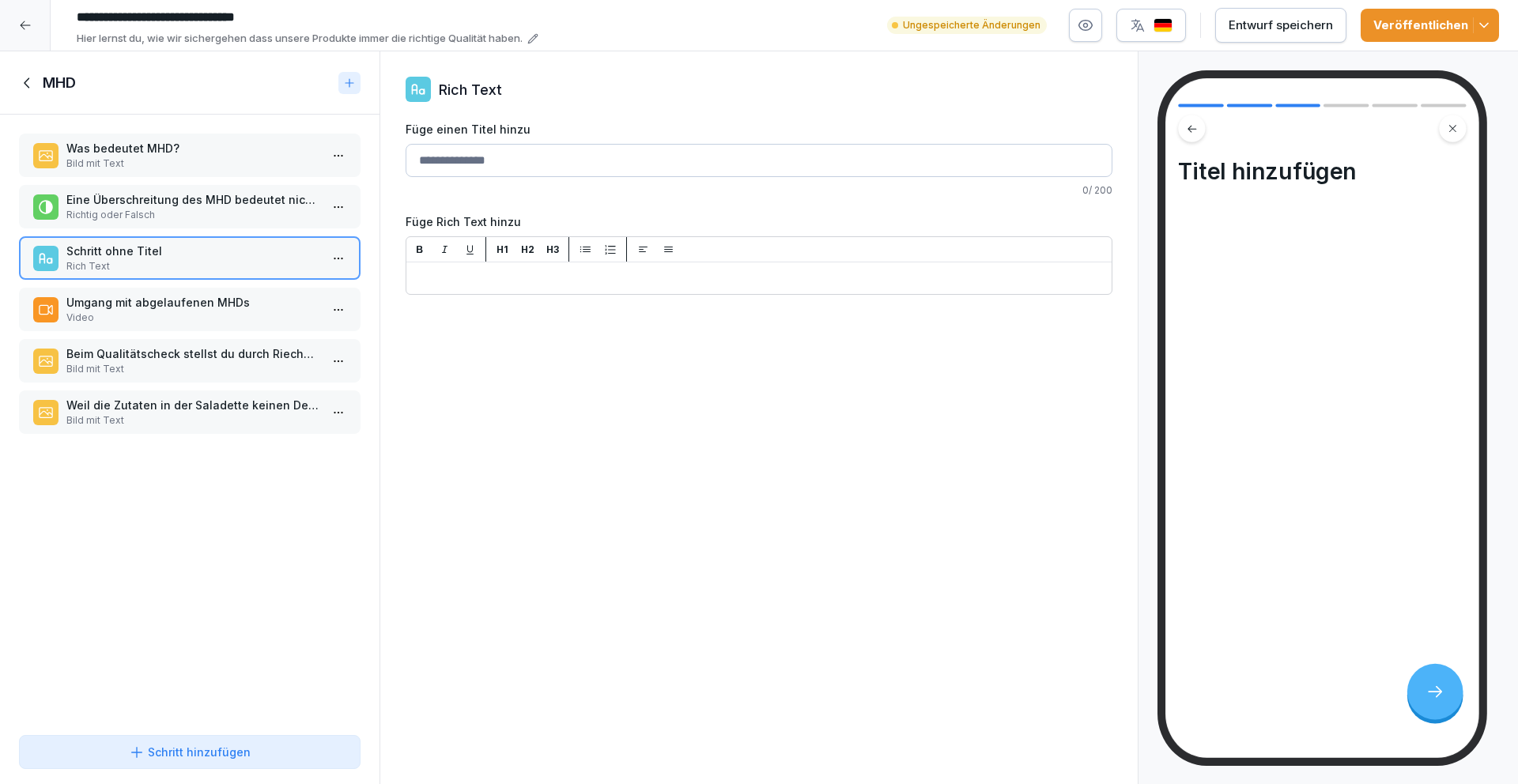
click at [505, 165] on input "Füge einen Titel hinzu" at bounding box center [759, 161] width 707 height 34
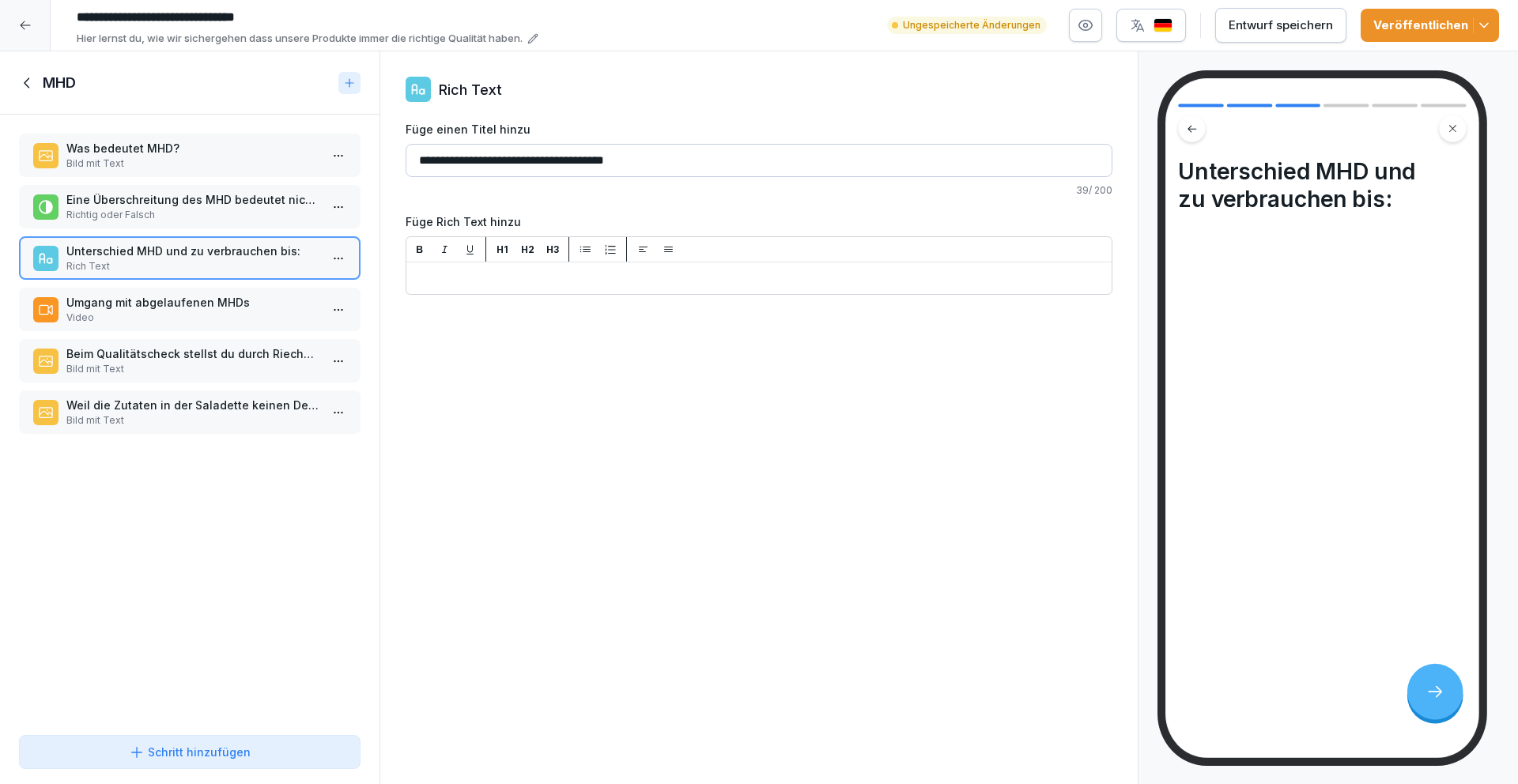
click at [416, 157] on input "**********" at bounding box center [759, 161] width 707 height 34
click at [515, 160] on input "**********" at bounding box center [759, 161] width 707 height 34
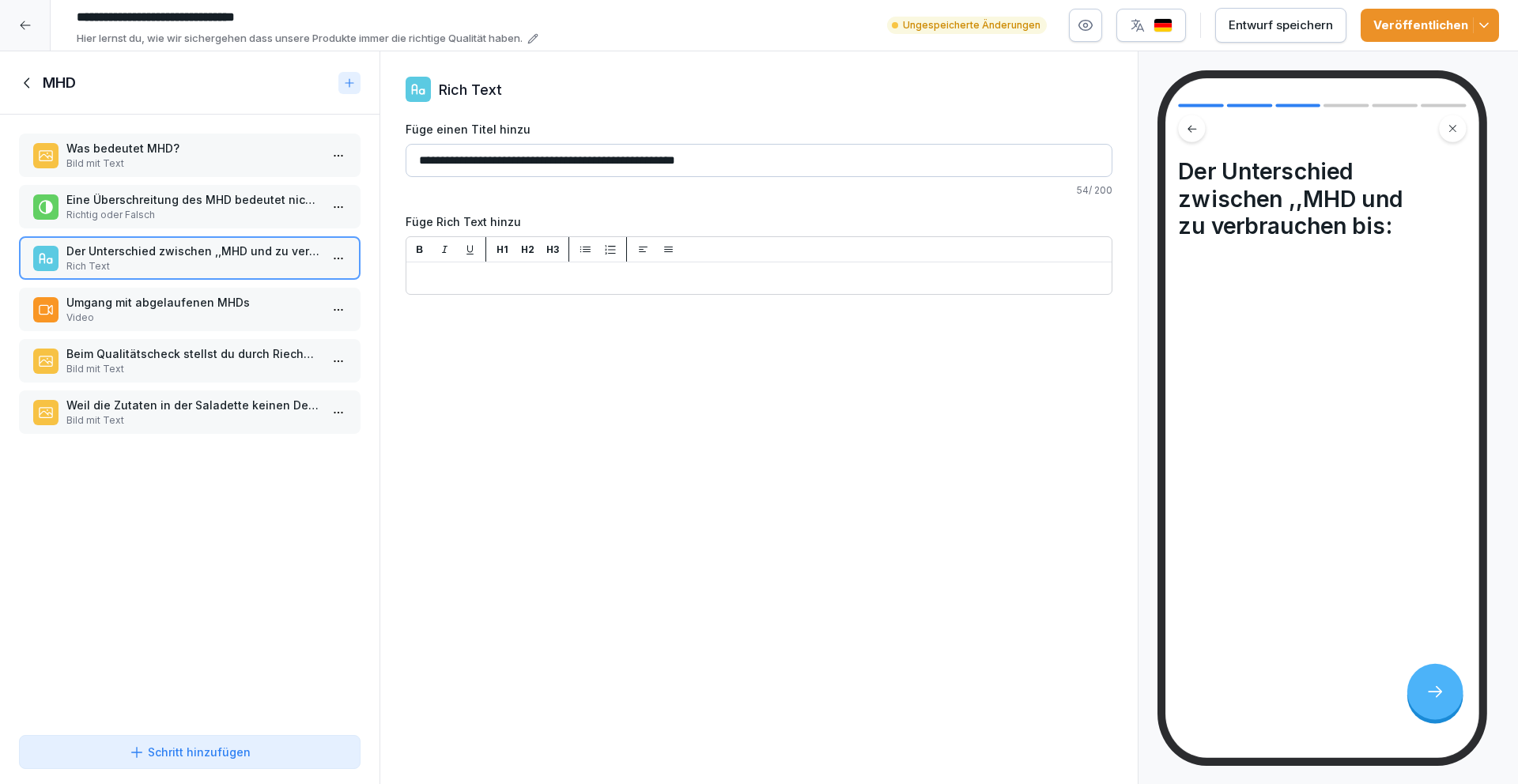
click at [605, 156] on input "**********" at bounding box center [759, 161] width 707 height 34
drag, startPoint x: 642, startPoint y: 162, endPoint x: 662, endPoint y: 167, distance: 20.6
click at [642, 162] on input "**********" at bounding box center [759, 161] width 707 height 34
click at [639, 159] on input "**********" at bounding box center [759, 161] width 707 height 34
click at [752, 162] on input "**********" at bounding box center [759, 161] width 707 height 34
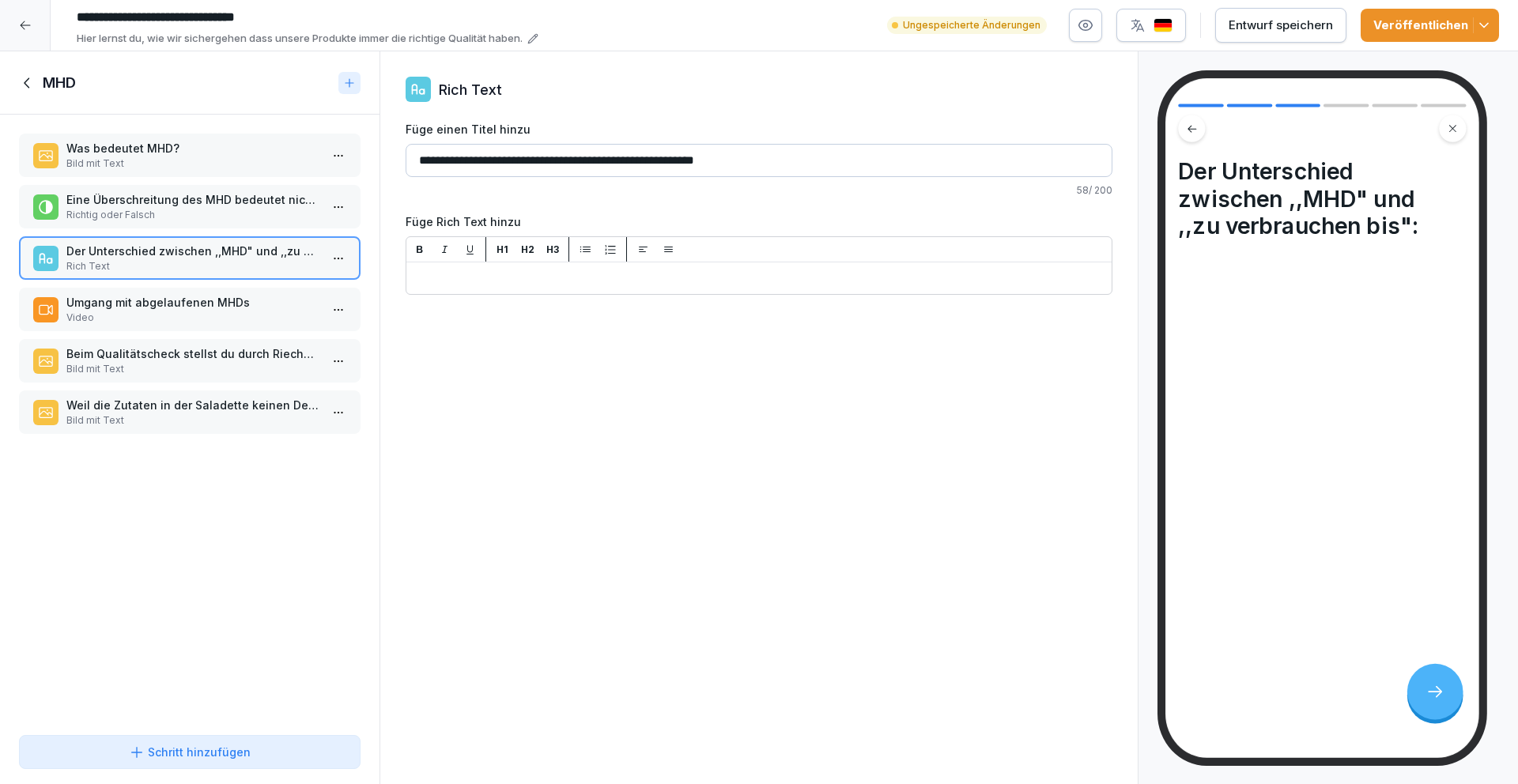
type input "**********"
click at [210, 214] on p "Richtig oder Falsch" at bounding box center [193, 214] width 253 height 14
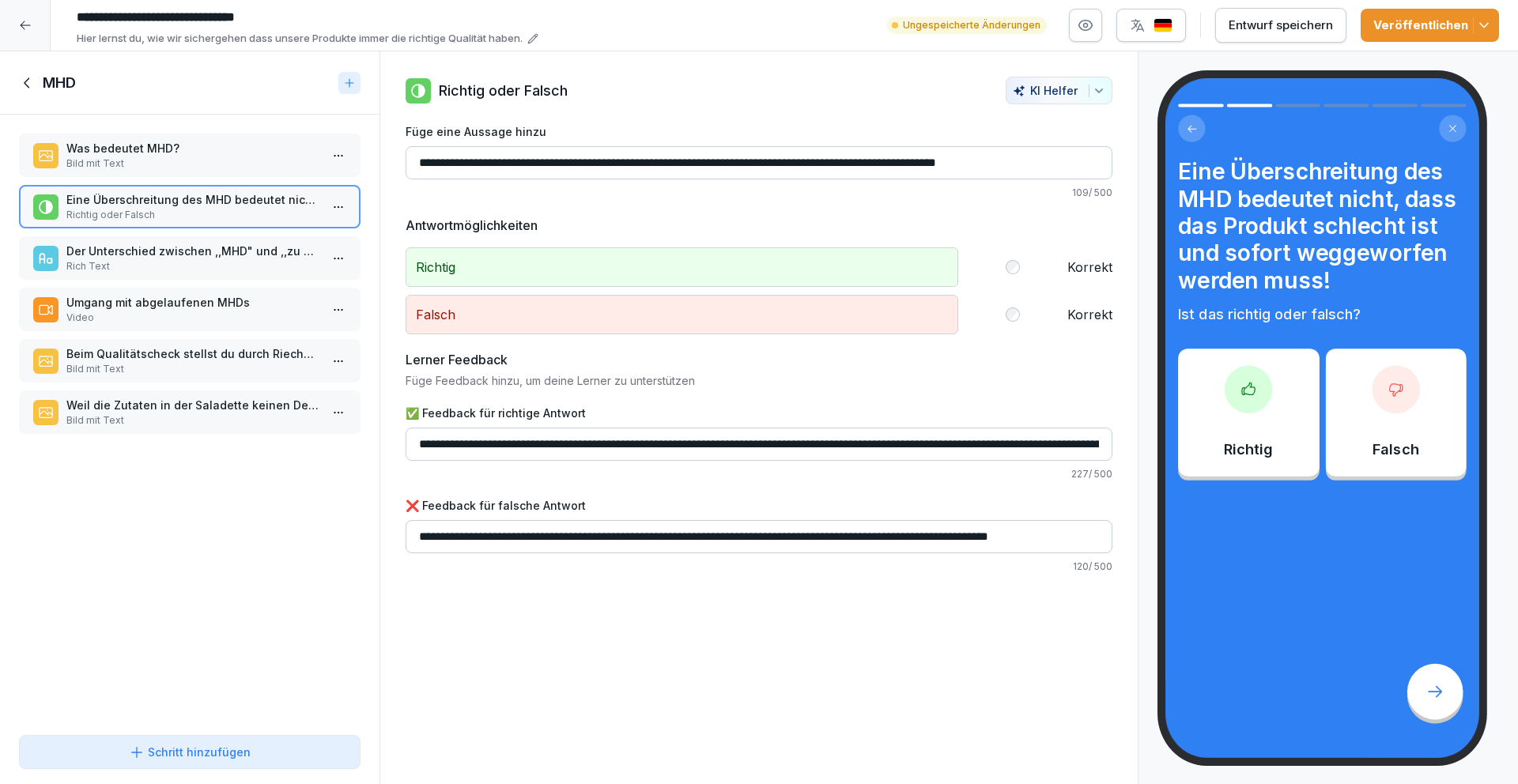
click at [214, 156] on p "Bild mit Text" at bounding box center [193, 163] width 253 height 14
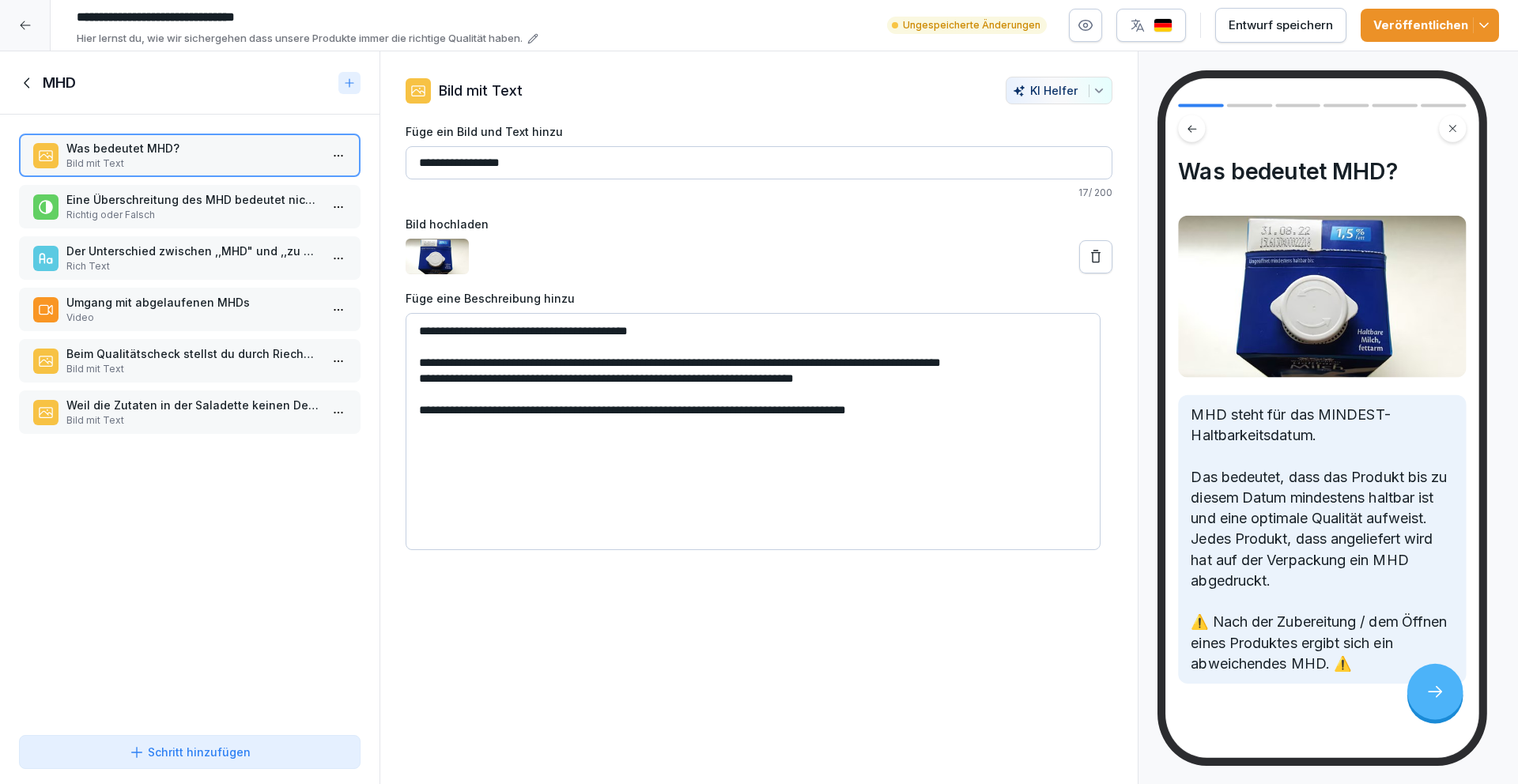
click at [218, 749] on div "Schritt hinzufügen" at bounding box center [190, 752] width 122 height 17
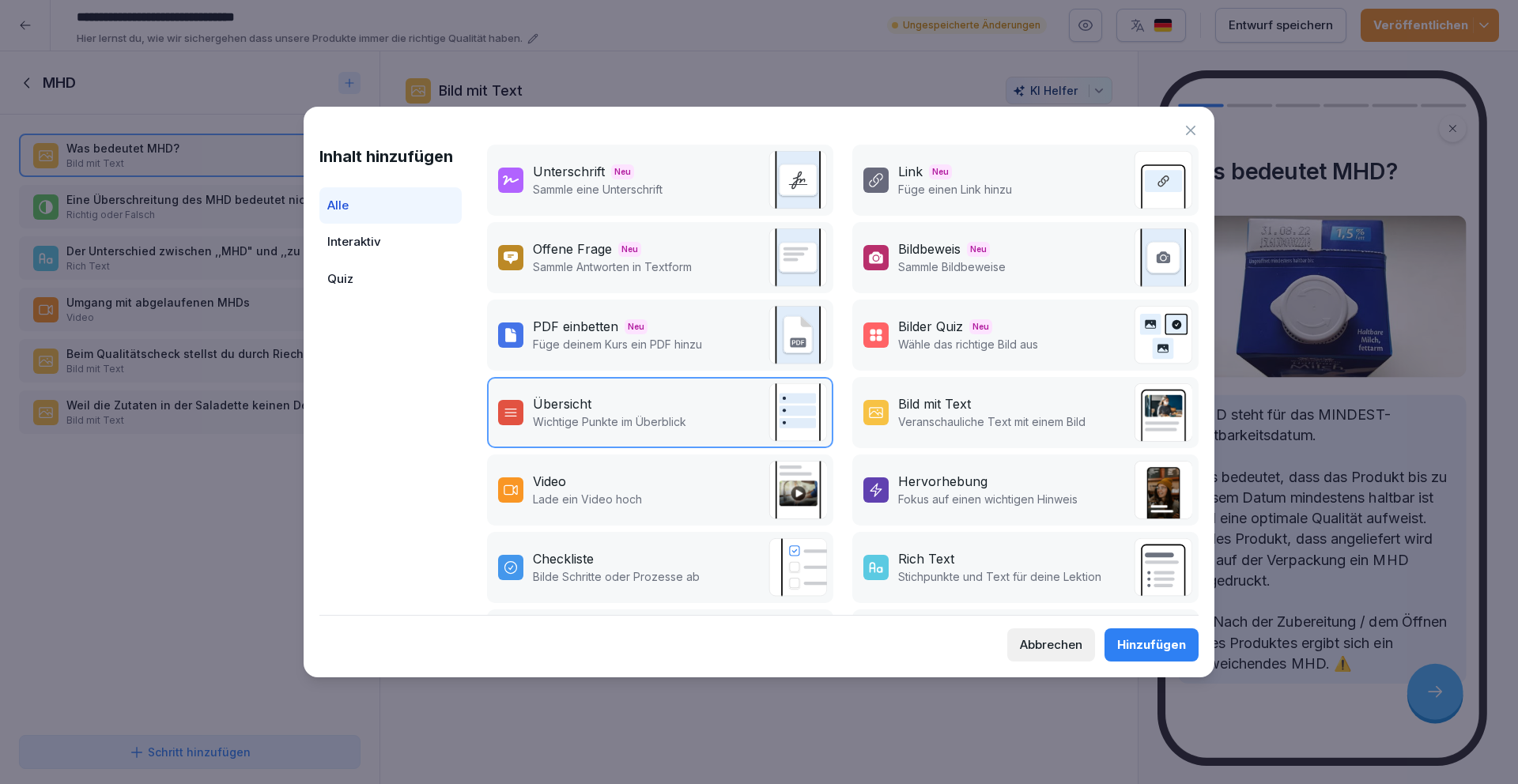
click at [571, 403] on div "Übersicht" at bounding box center [562, 404] width 59 height 19
click at [1159, 641] on div "Hinzufügen" at bounding box center [1152, 645] width 69 height 18
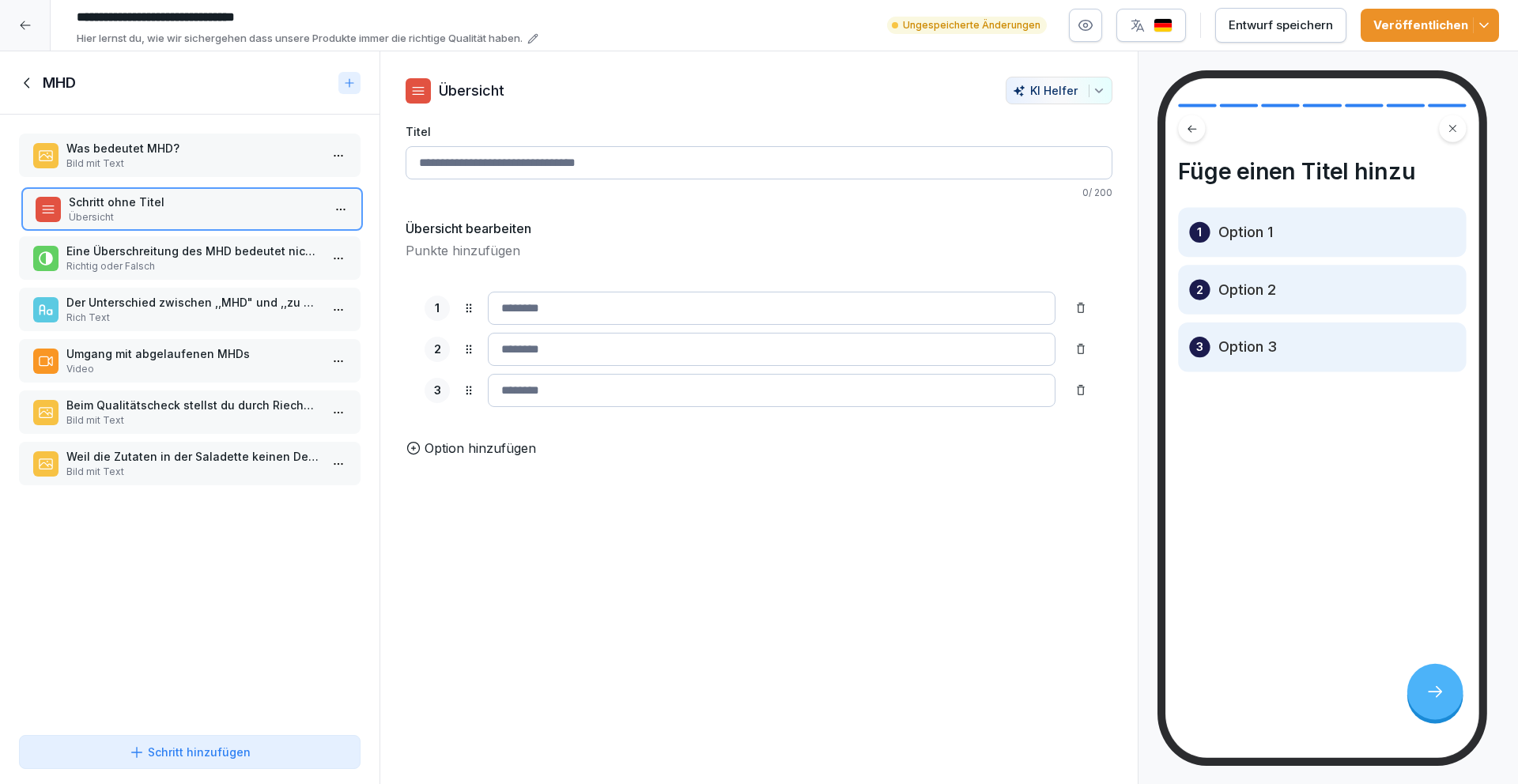
drag, startPoint x: 193, startPoint y: 459, endPoint x: 192, endPoint y: 204, distance: 255.0
click at [192, 204] on p "Schritt ohne Titel" at bounding box center [195, 202] width 253 height 17
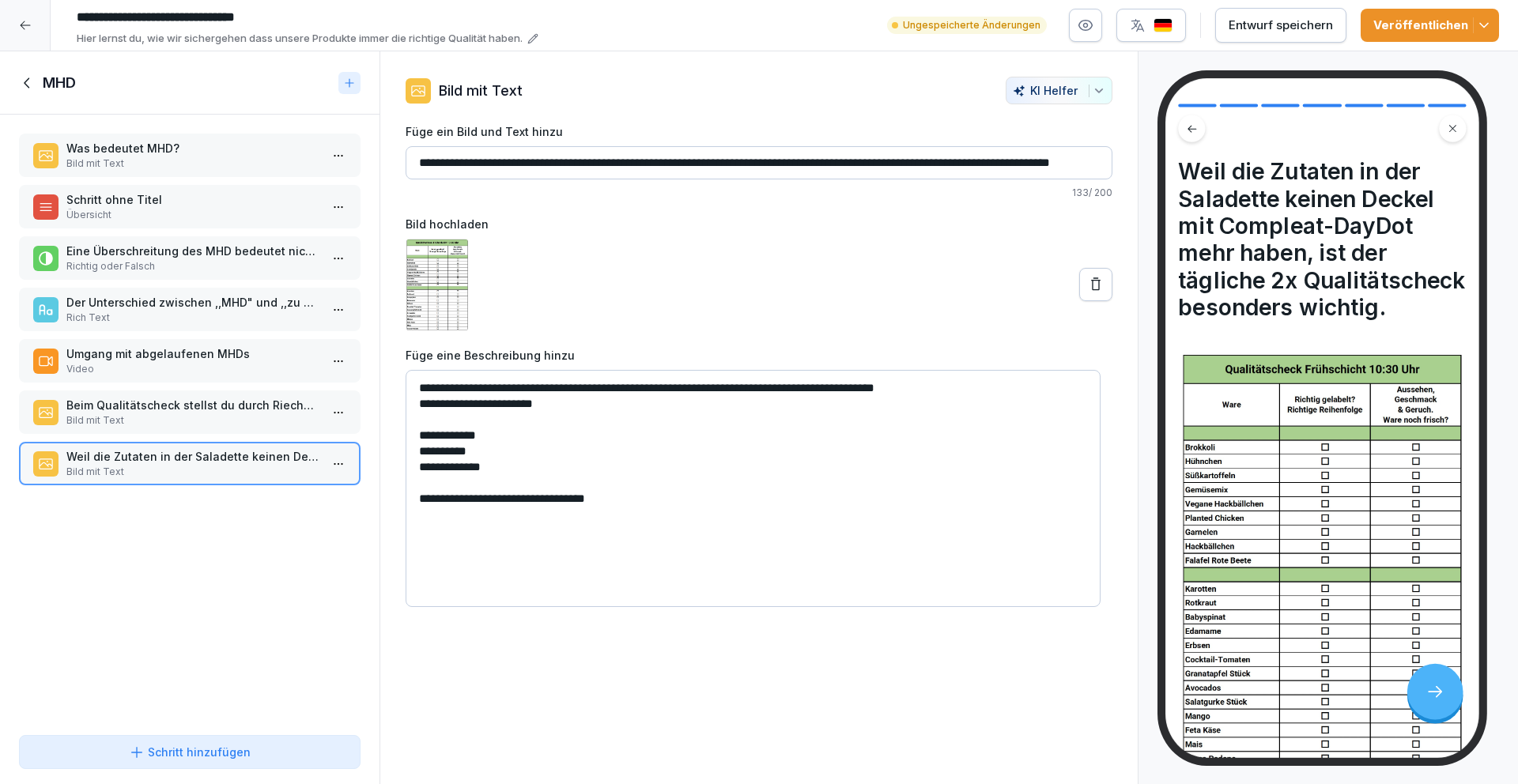
click at [154, 207] on p "Schritt ohne Titel" at bounding box center [193, 200] width 253 height 17
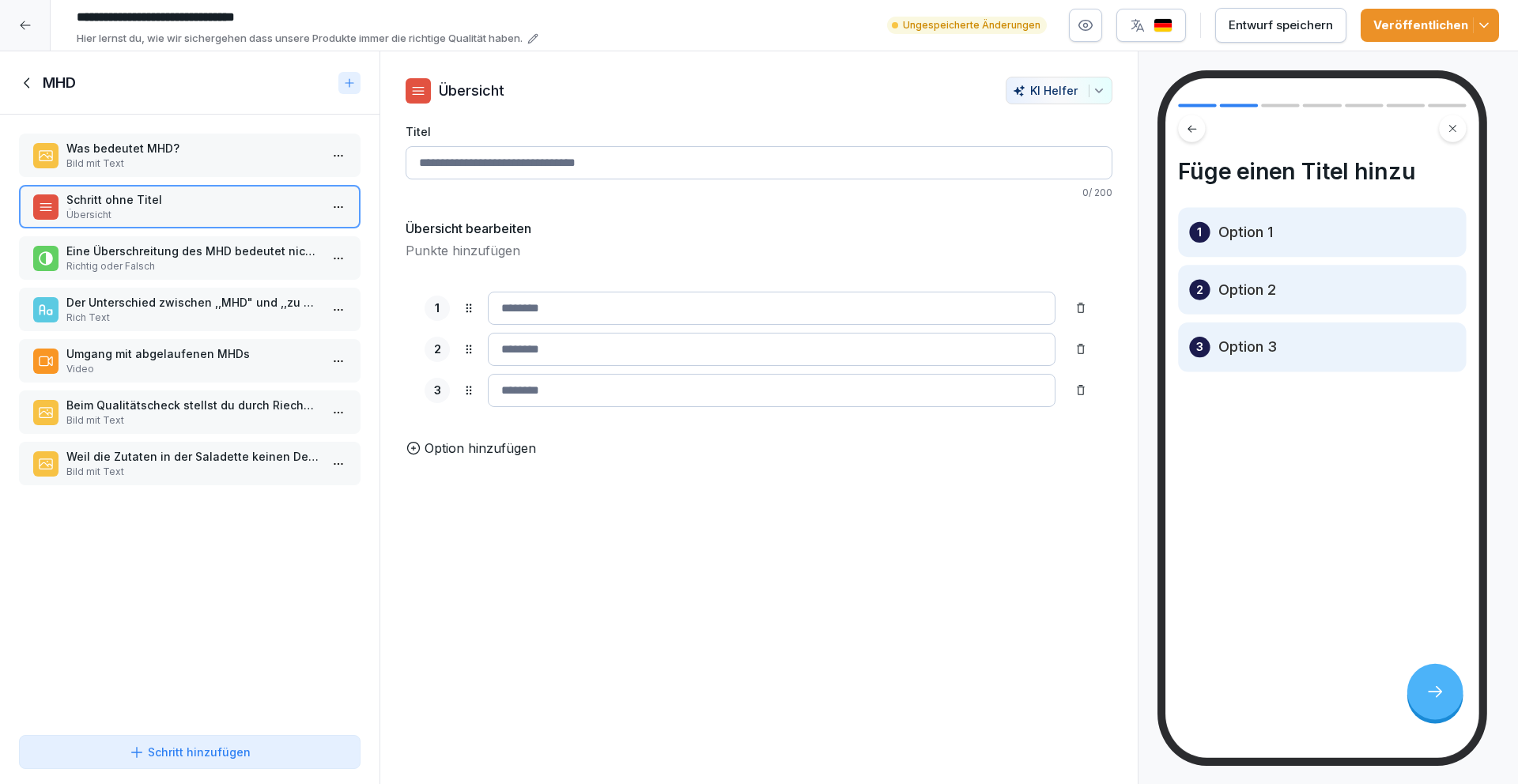
click at [670, 165] on input "Titel" at bounding box center [759, 163] width 707 height 34
type input "***"
click at [330, 215] on html "**********" at bounding box center [759, 392] width 1518 height 784
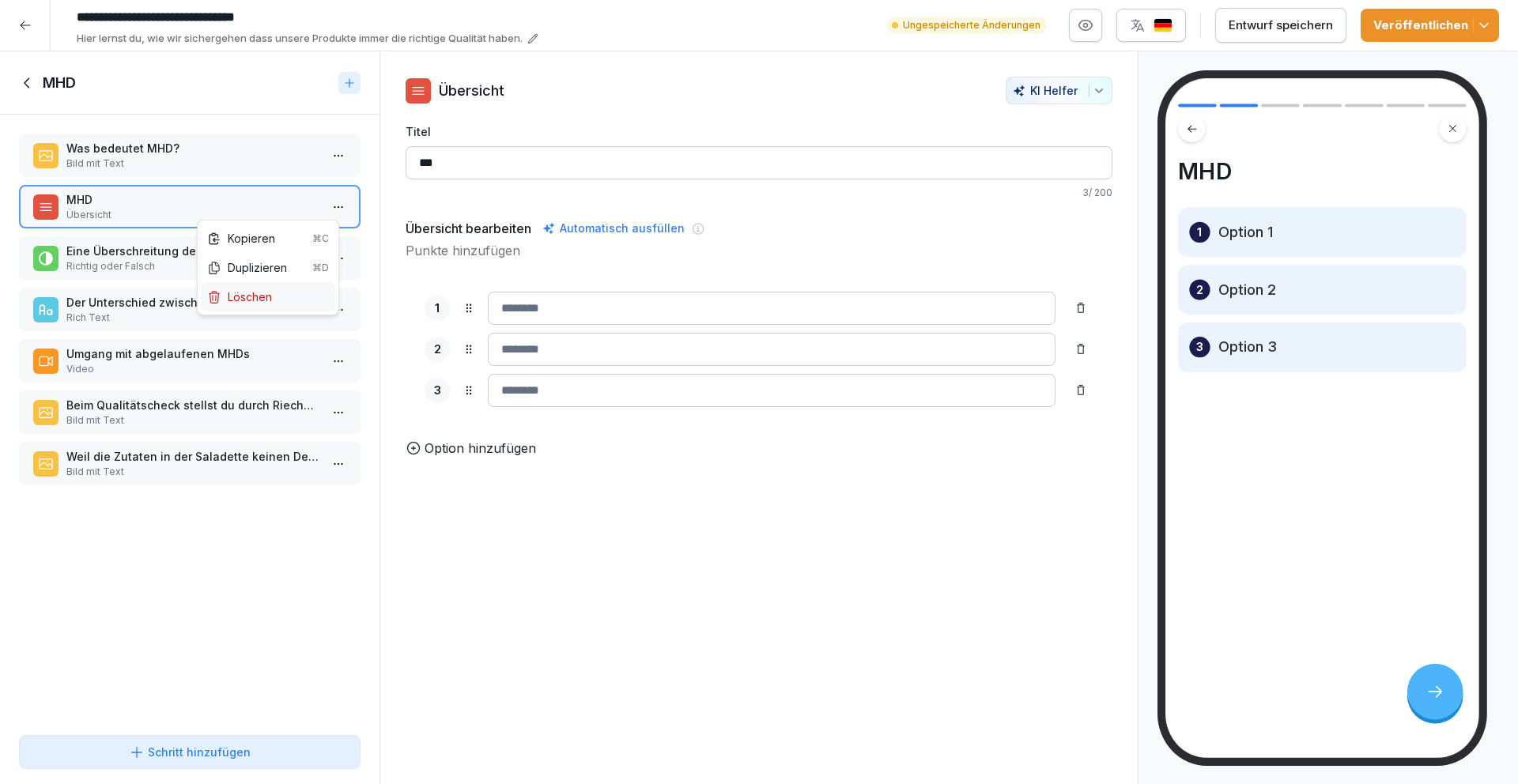
click at [278, 303] on div "Löschen" at bounding box center [268, 296] width 135 height 29
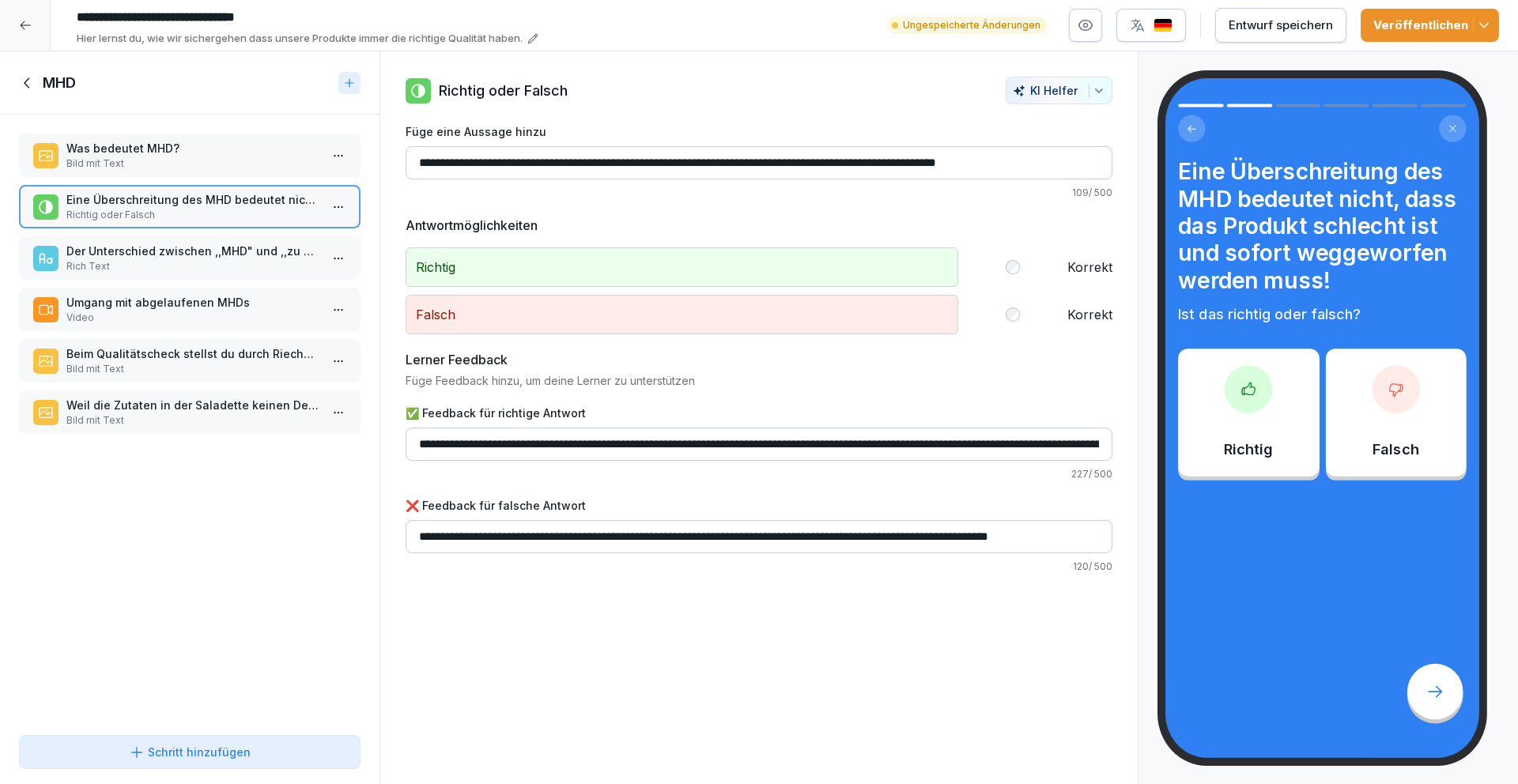
click at [222, 164] on p "Bild mit Text" at bounding box center [193, 163] width 253 height 14
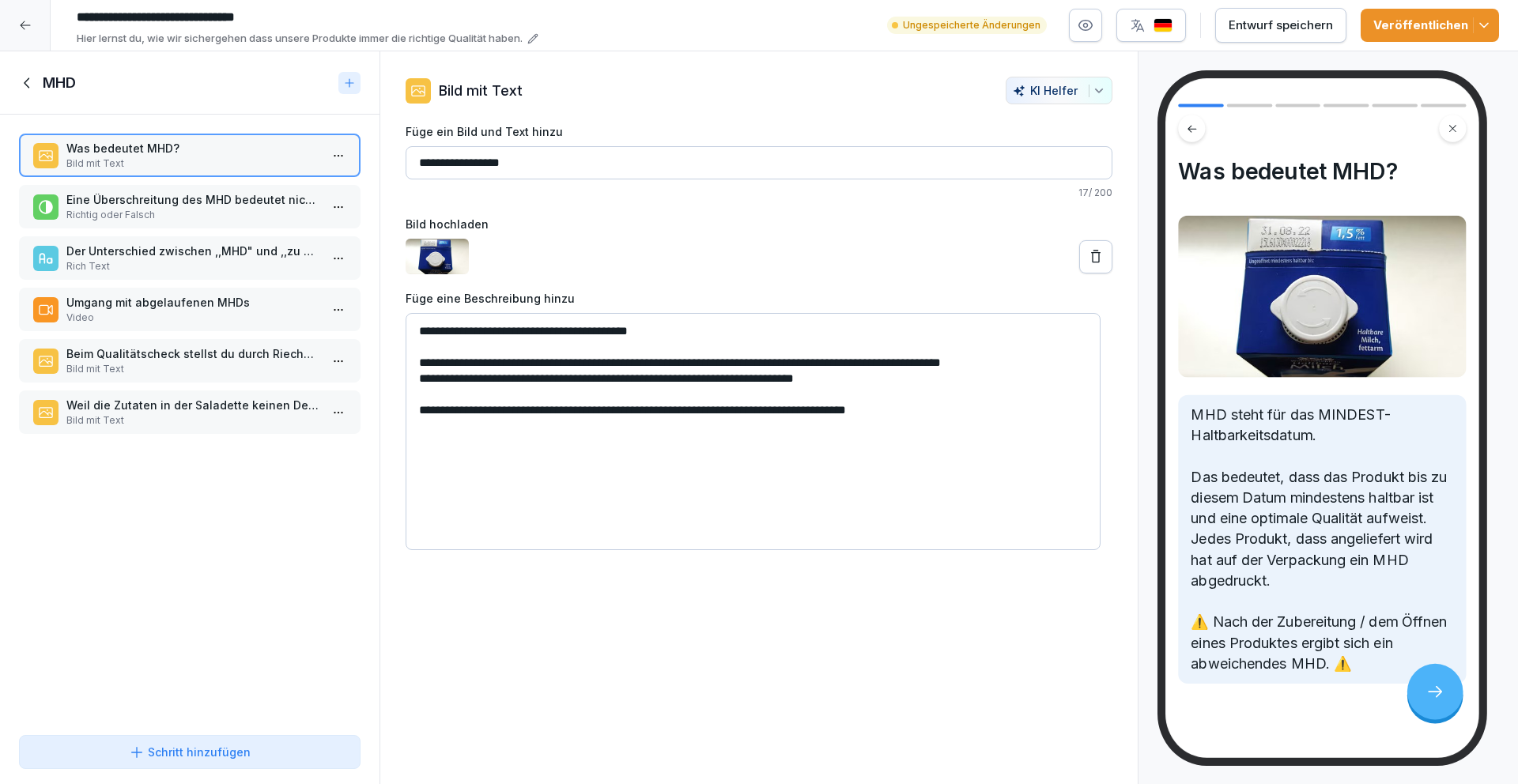
click at [920, 388] on textarea "**********" at bounding box center [752, 432] width 695 height 237
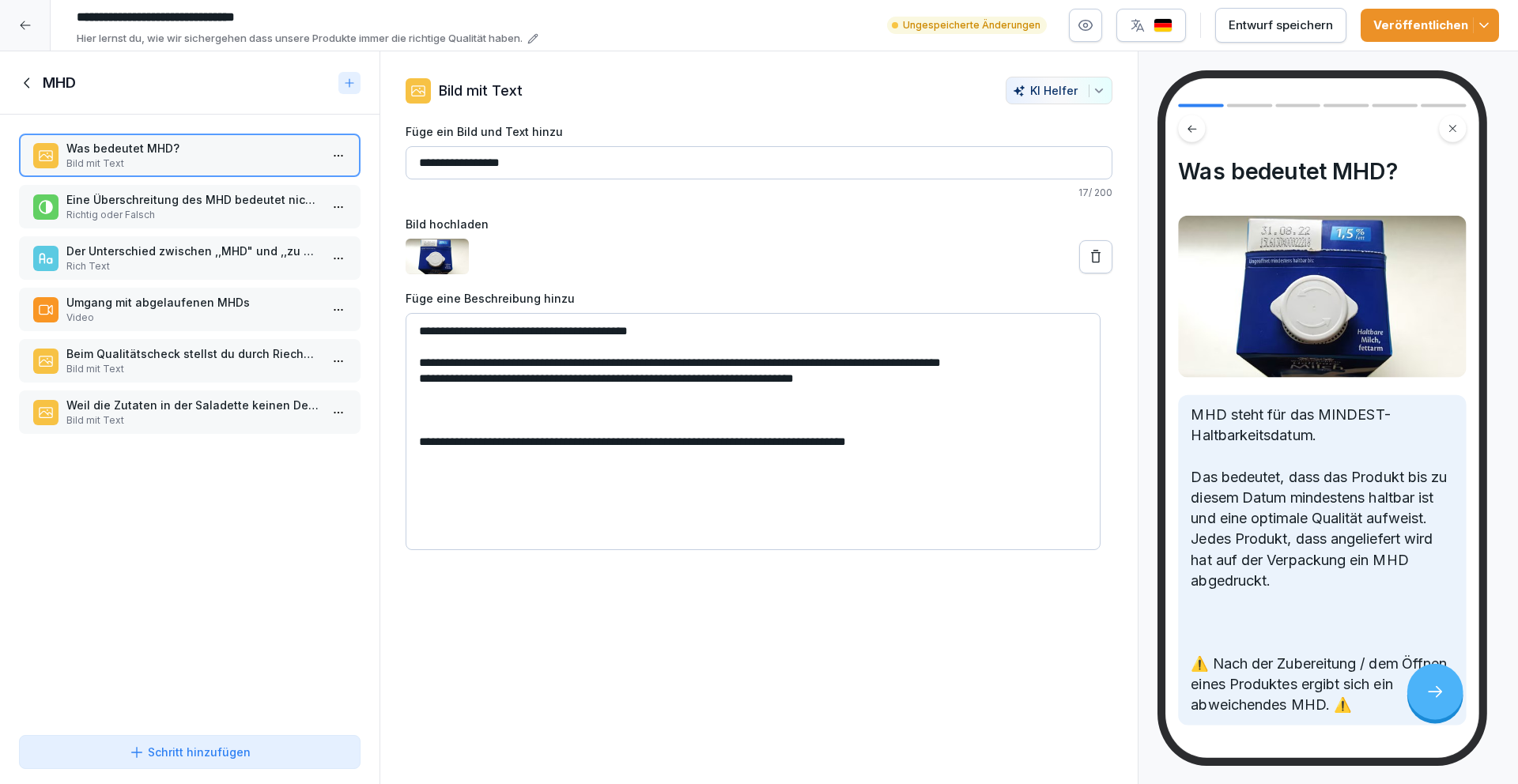
click at [422, 405] on textarea "**********" at bounding box center [752, 432] width 695 height 237
paste textarea "**********"
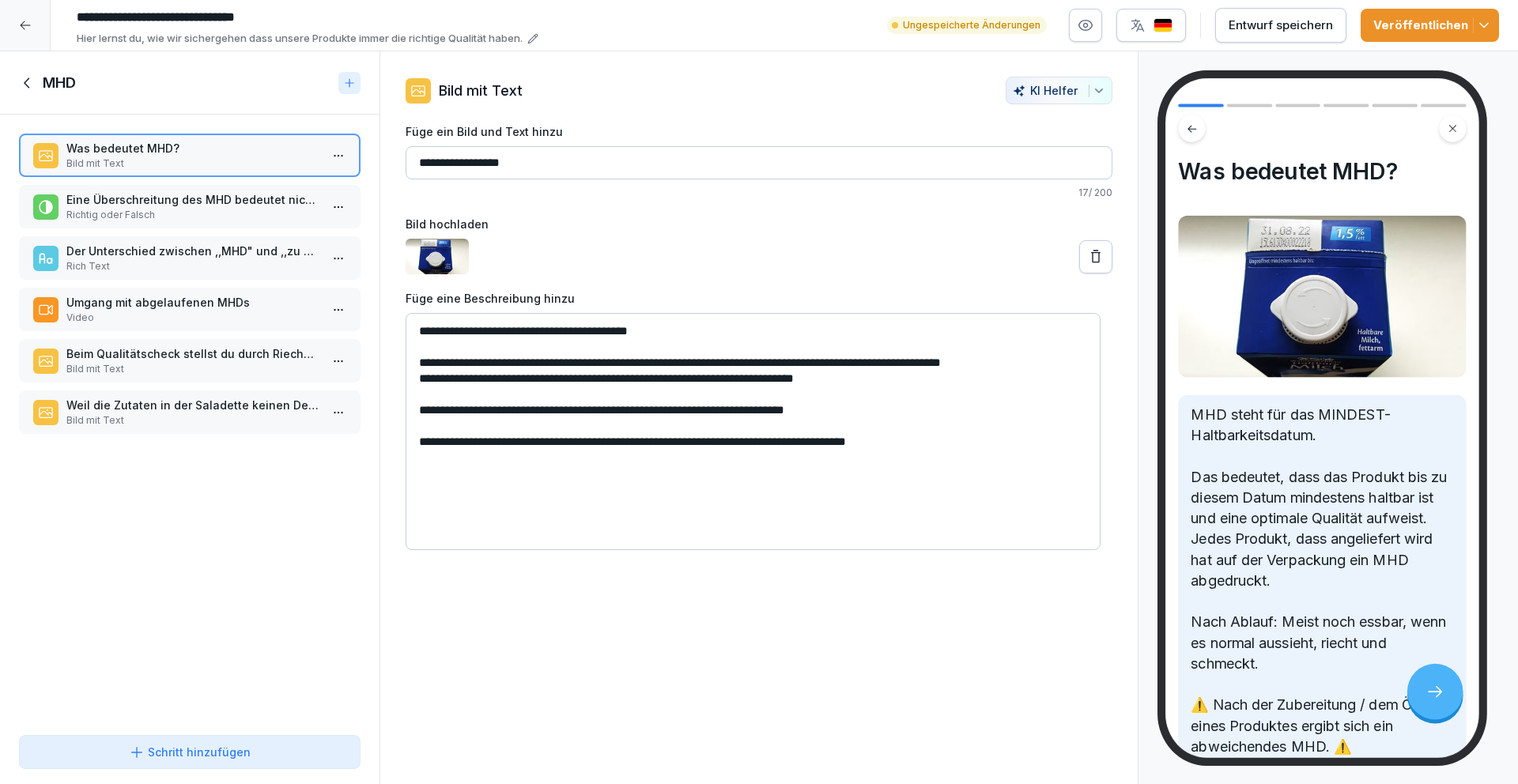
type textarea "**********"
click at [177, 209] on p "Richtig oder Falsch" at bounding box center [193, 214] width 253 height 14
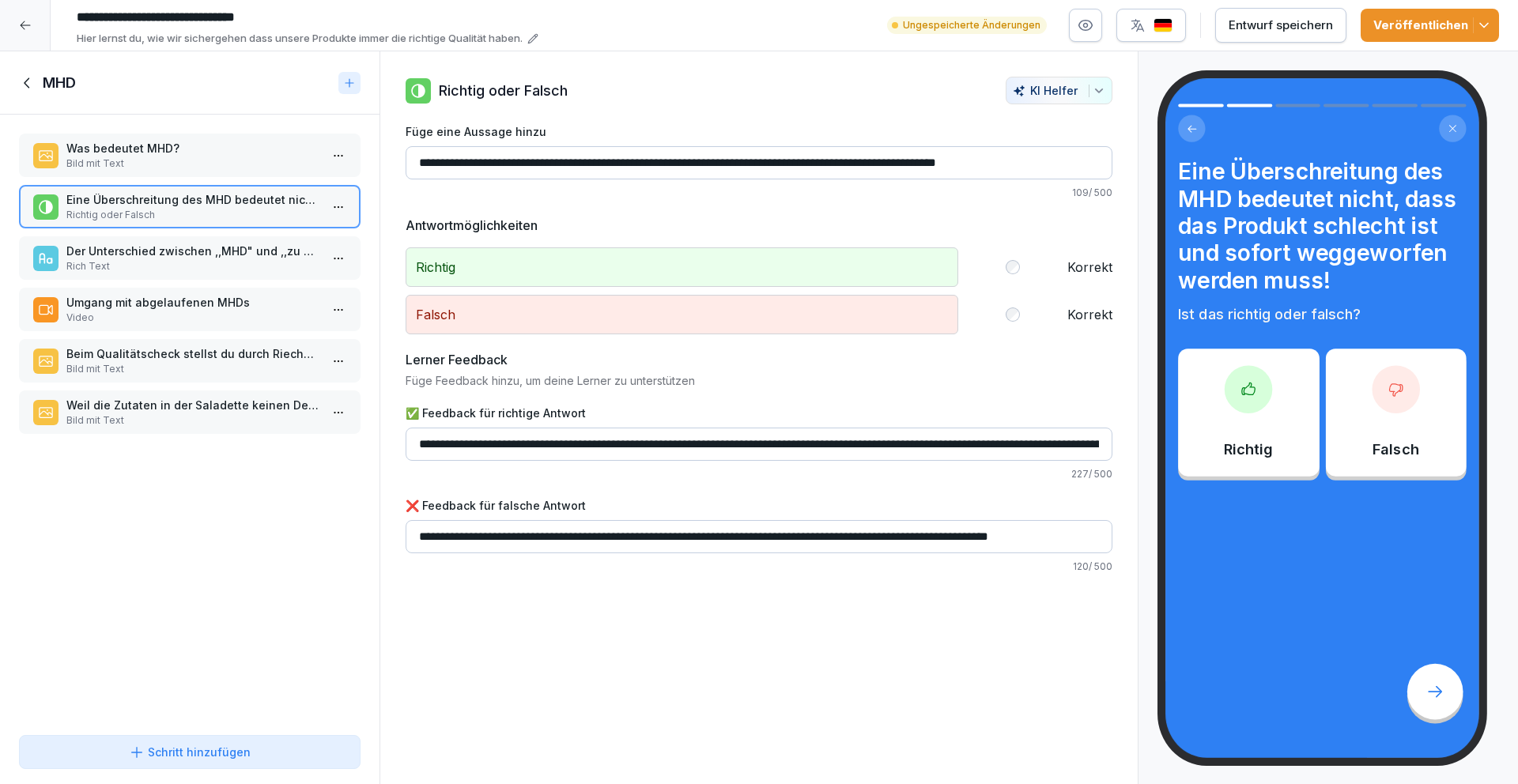
click at [176, 245] on p "Der Unterschied zwischen ,,MHD" und ,,zu verbrauchen bis":" at bounding box center [193, 251] width 253 height 17
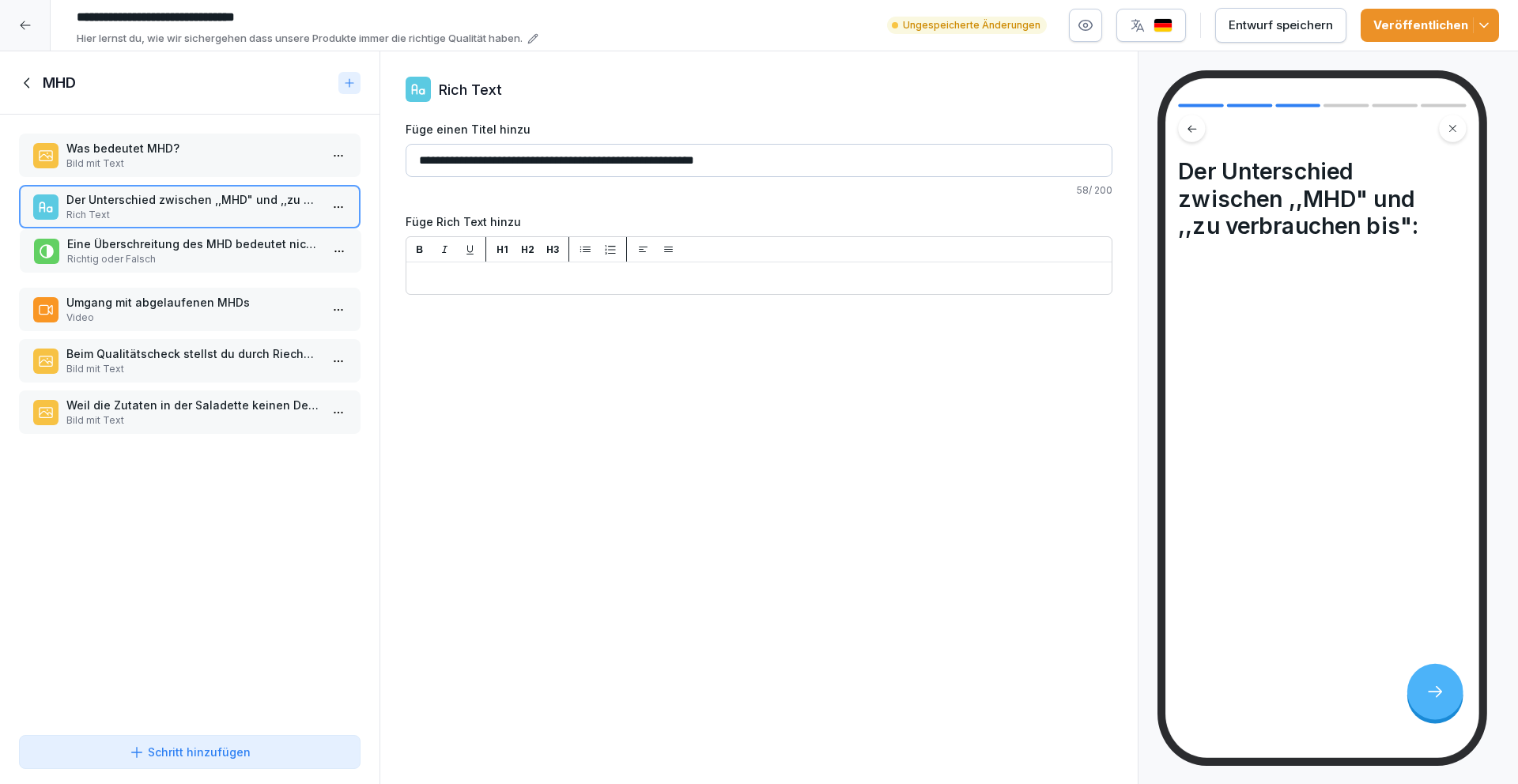
drag, startPoint x: 172, startPoint y: 207, endPoint x: 172, endPoint y: 254, distance: 47.0
click at [175, 205] on p "Der Unterschied zwischen ,,MHD" und ,,zu verbrauchen bis":" at bounding box center [193, 200] width 253 height 17
click at [485, 288] on div "H1 H2 H3 ﻿" at bounding box center [759, 265] width 705 height 57
click at [455, 265] on div "H1 H2 H3 ﻿" at bounding box center [759, 265] width 705 height 57
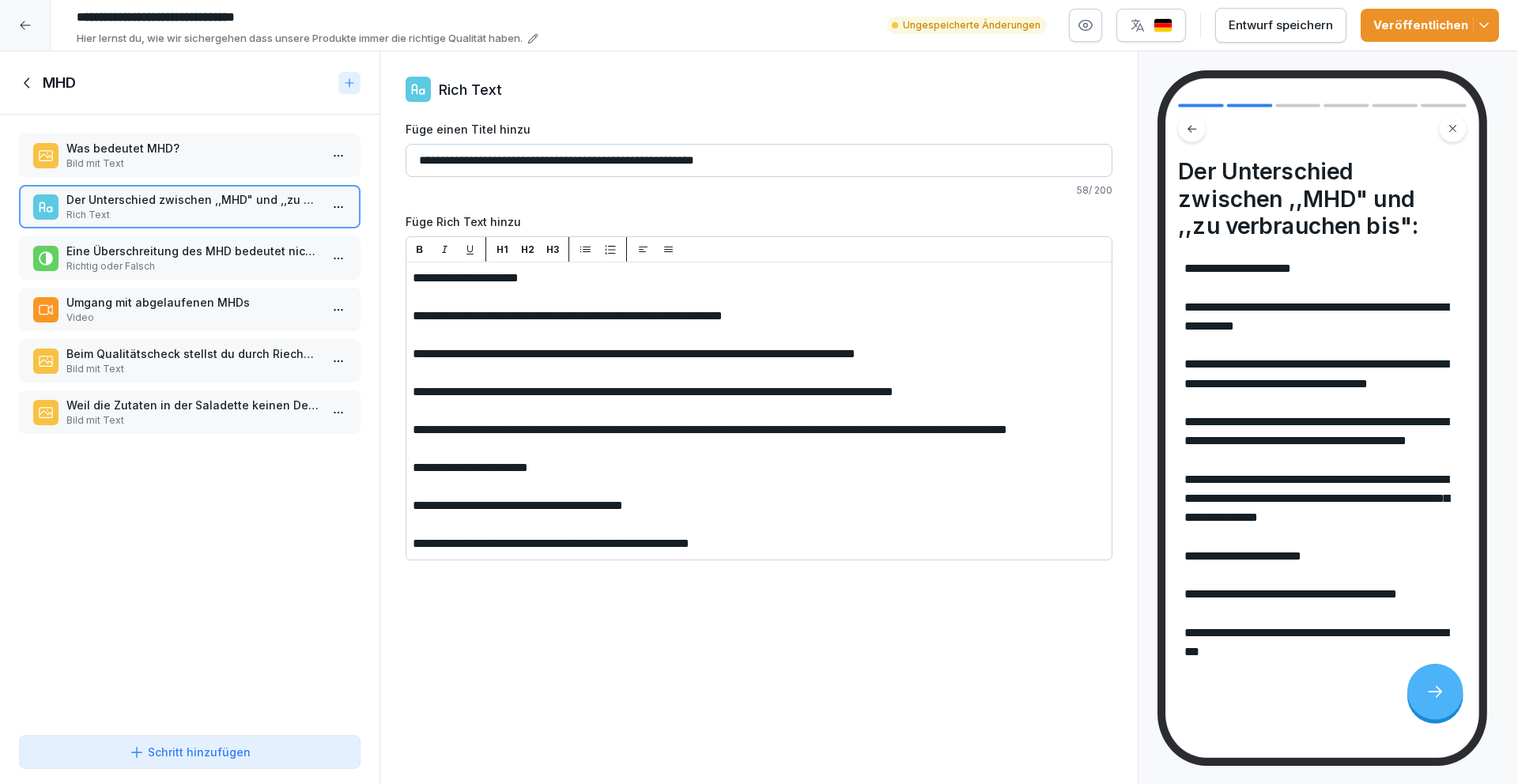
click at [202, 254] on p "Eine Überschreitung des MHD bedeutet nicht, dass das Produkt schlecht ist und s…" at bounding box center [193, 251] width 253 height 17
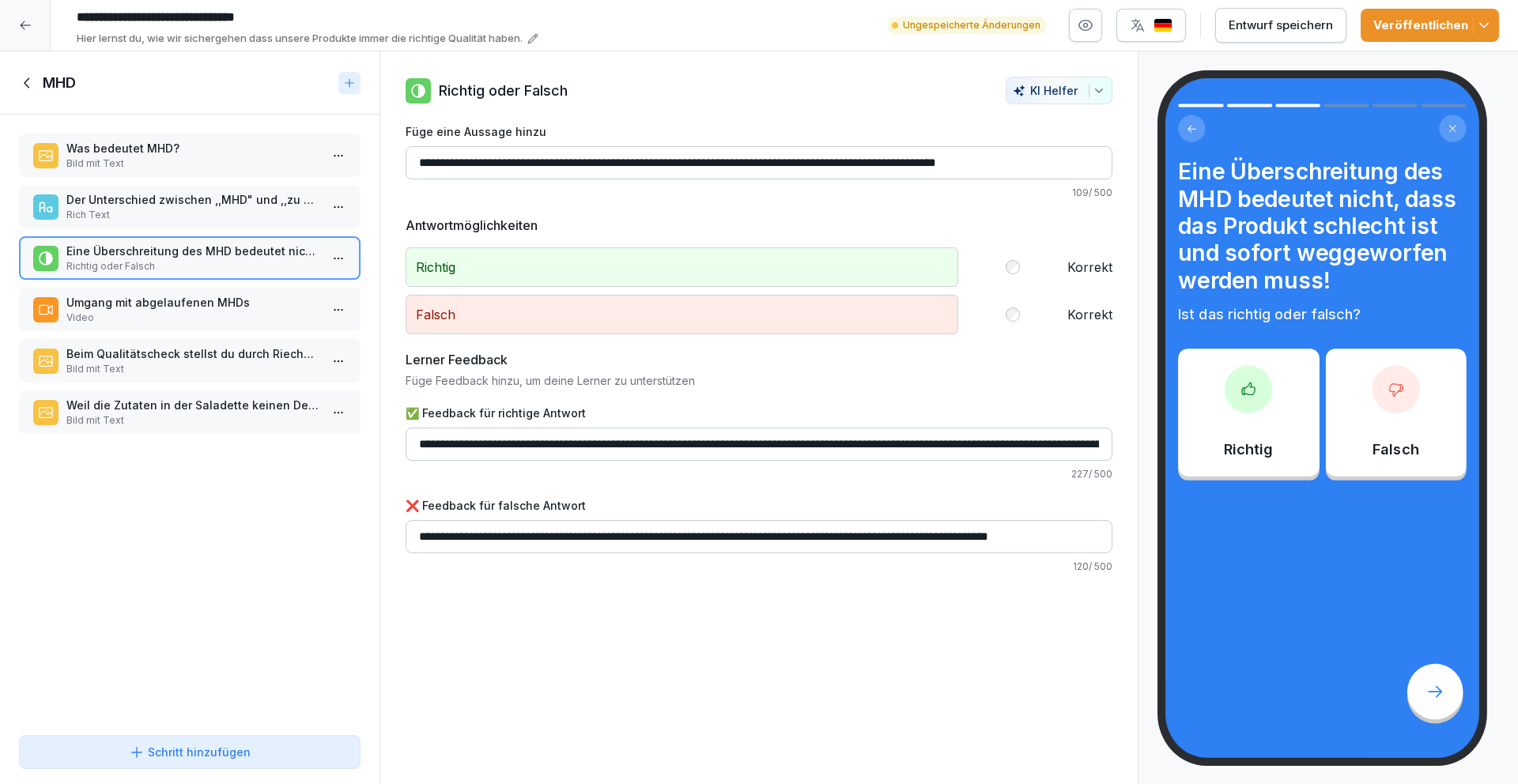
click at [193, 302] on p "Umgang mit abgelaufenen MHDs" at bounding box center [193, 303] width 253 height 17
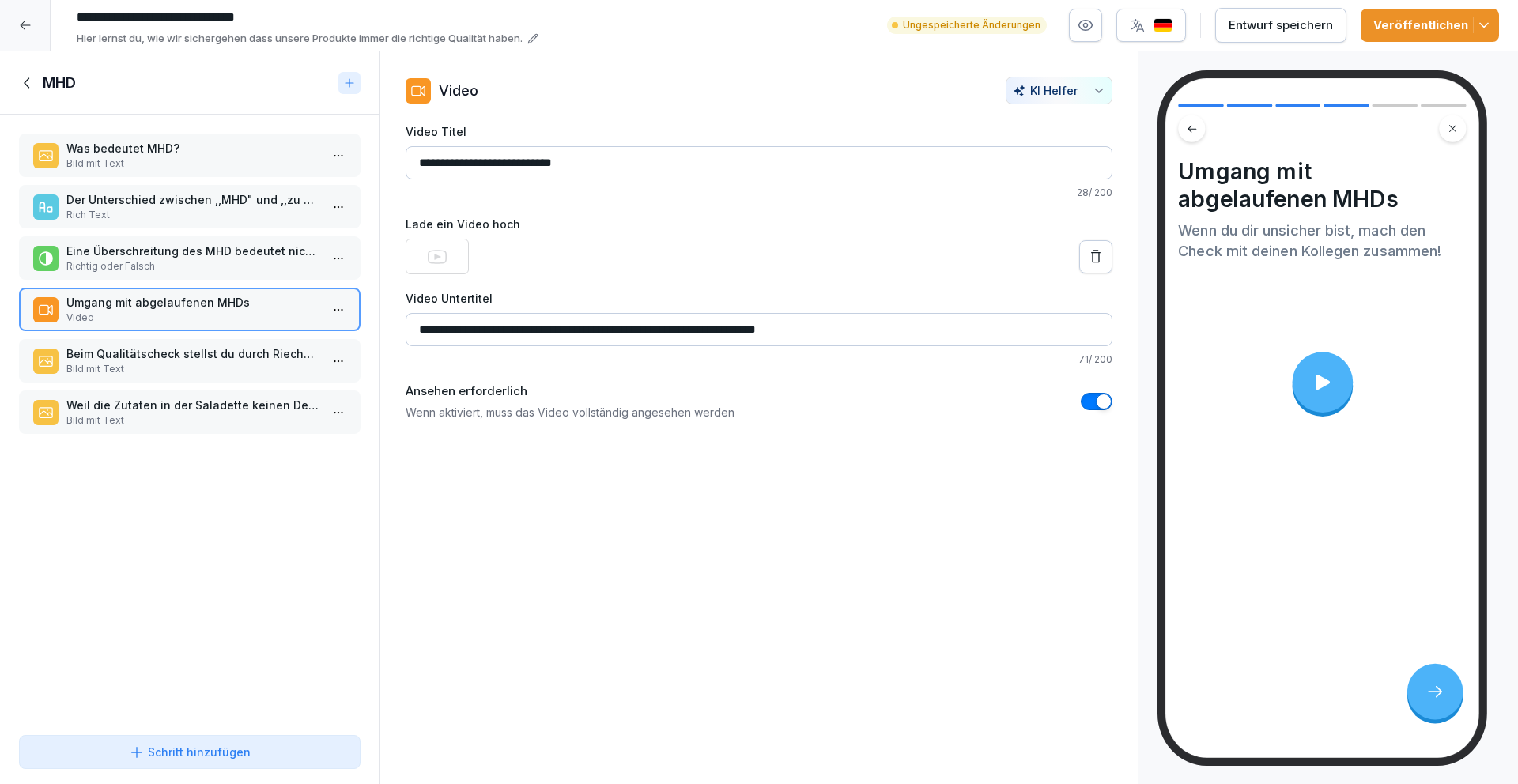
click at [197, 360] on p "Beim Qualitätscheck stellst du durch Riechen, Anschauen, Schmecken fest, ob die…" at bounding box center [193, 354] width 253 height 17
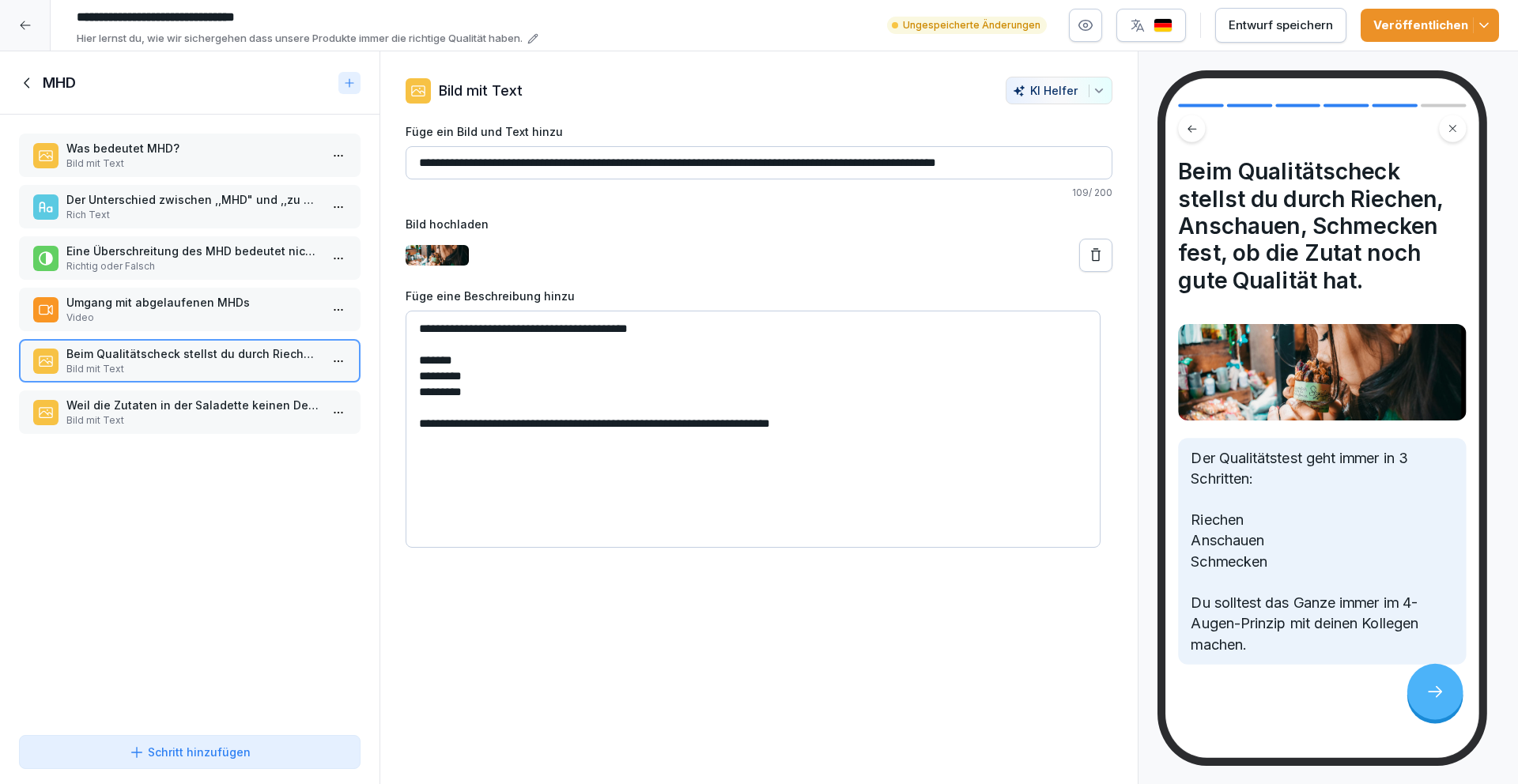
click at [203, 389] on div "Was bedeutet MHD? Bild mit Text Der Unterschied zwischen ,,MHD" und ,,zu verbra…" at bounding box center [190, 421] width 380 height 614
click at [216, 418] on p "Bild mit Text" at bounding box center [193, 420] width 253 height 14
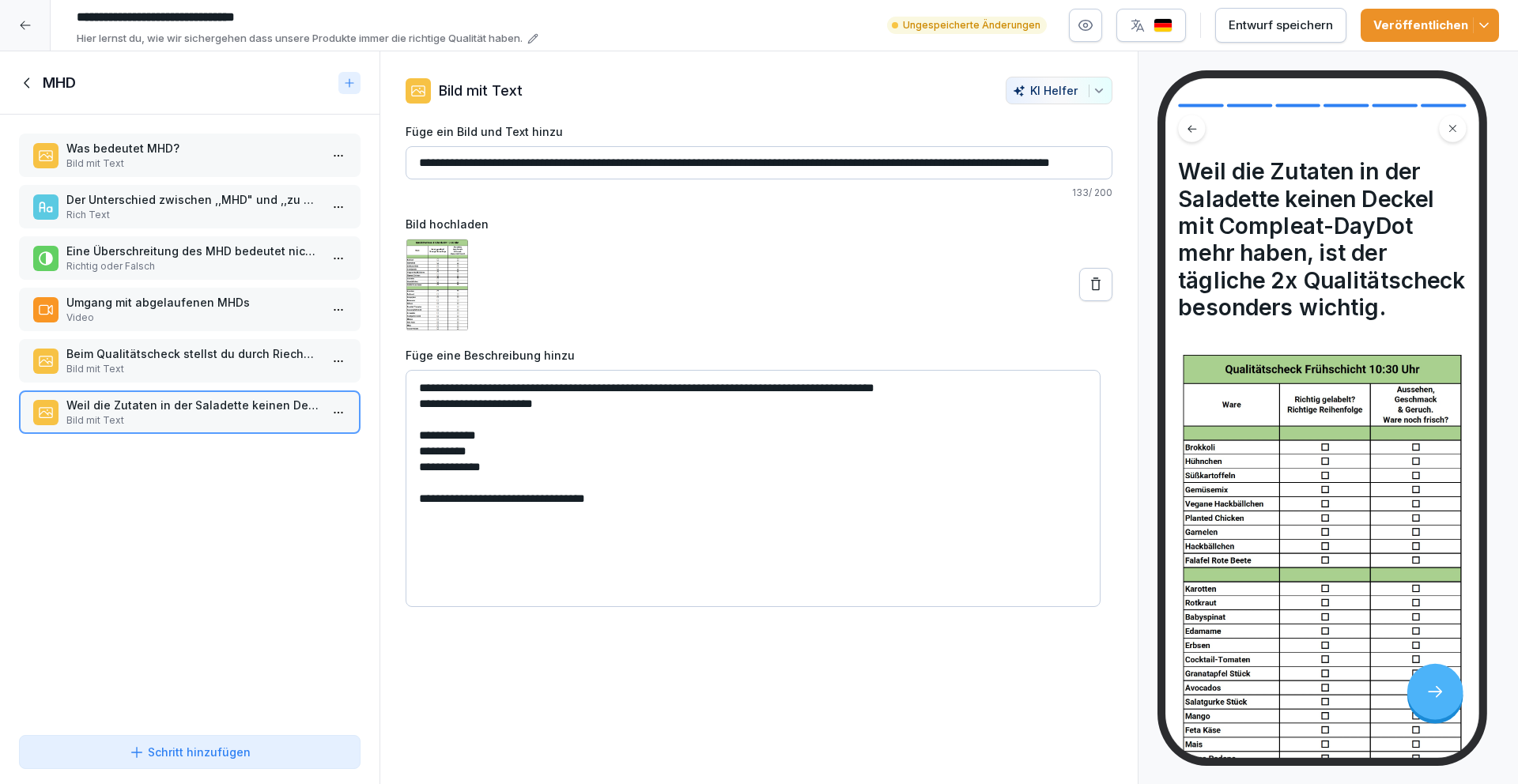
click at [1282, 25] on div "Entwurf speichern" at bounding box center [1281, 25] width 105 height 18
click at [32, 83] on icon at bounding box center [27, 82] width 18 height 18
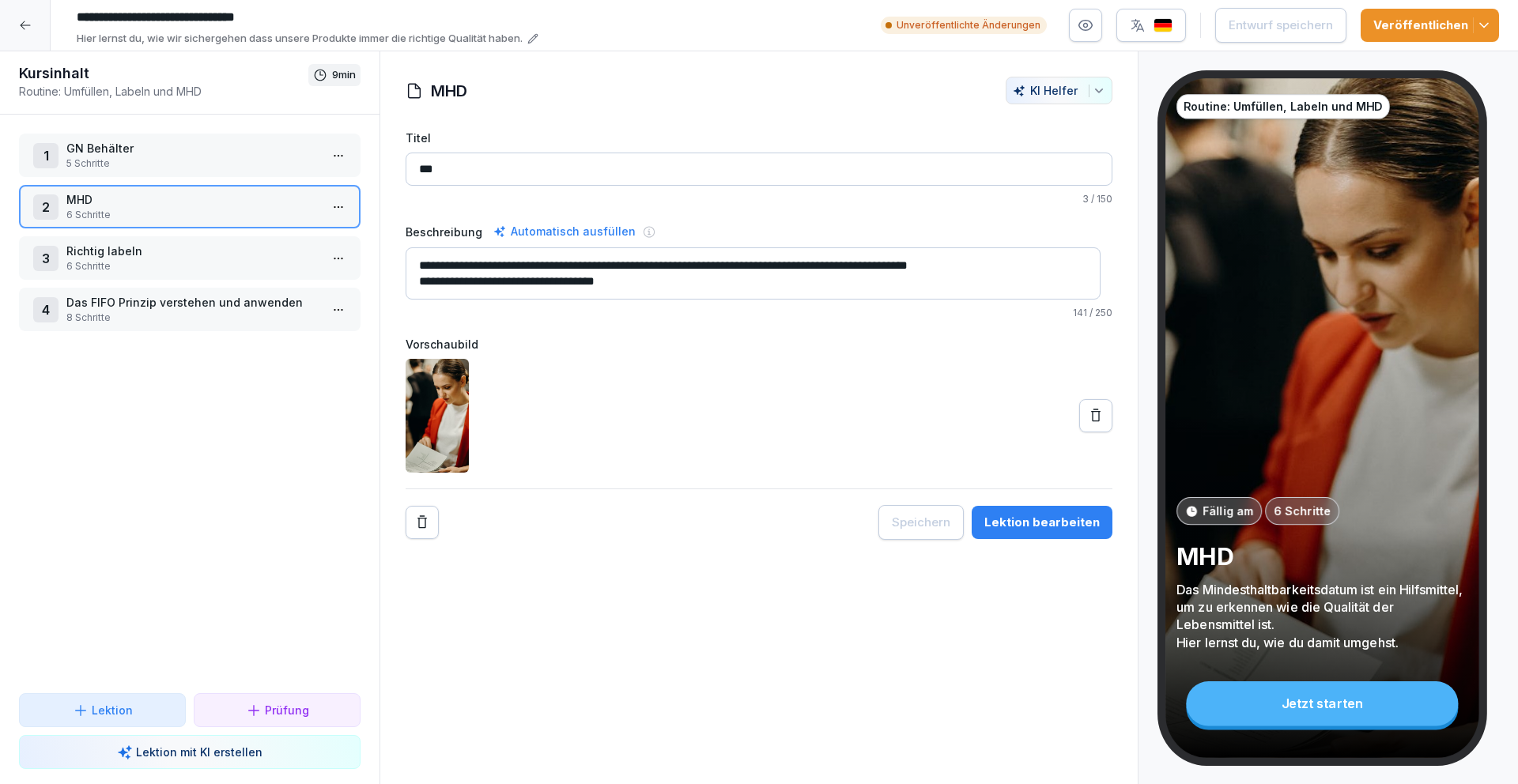
click at [205, 253] on p "Richtig labeln" at bounding box center [193, 251] width 253 height 17
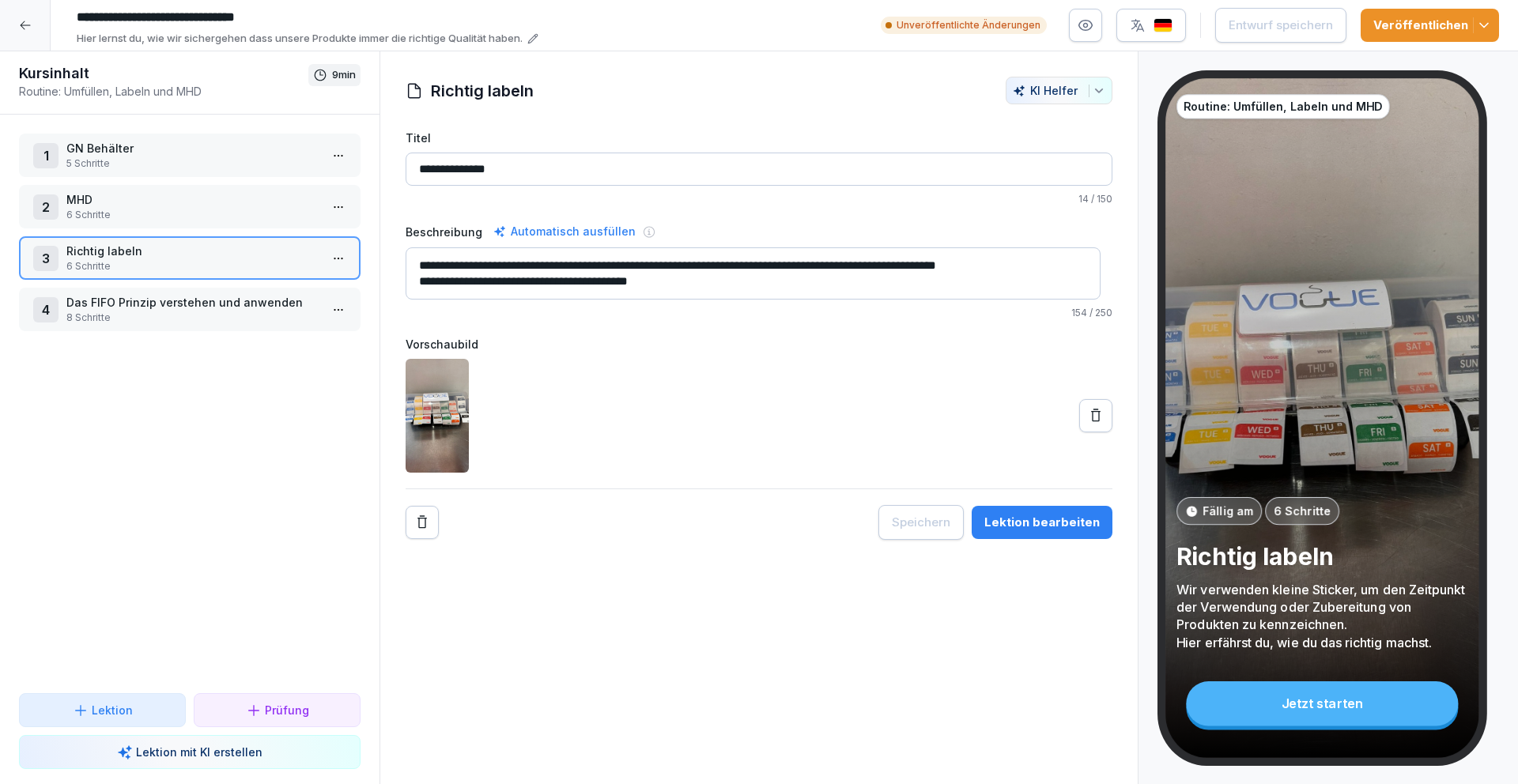
click at [1022, 528] on div "Lektion bearbeiten" at bounding box center [1041, 522] width 115 height 18
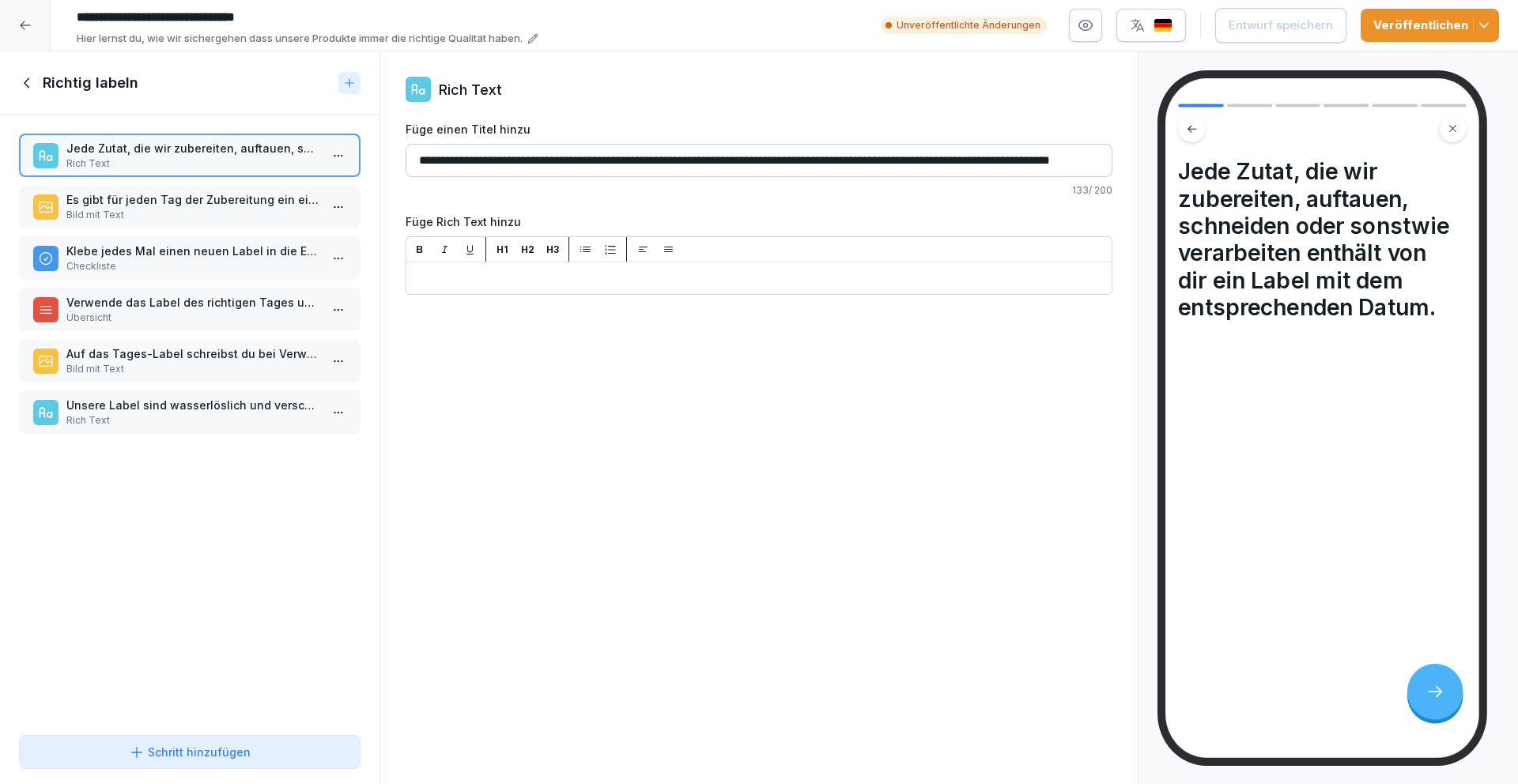
click at [177, 205] on p "Es gibt für jeden Tag der Zubereitung ein eigenes Label." at bounding box center [193, 200] width 253 height 17
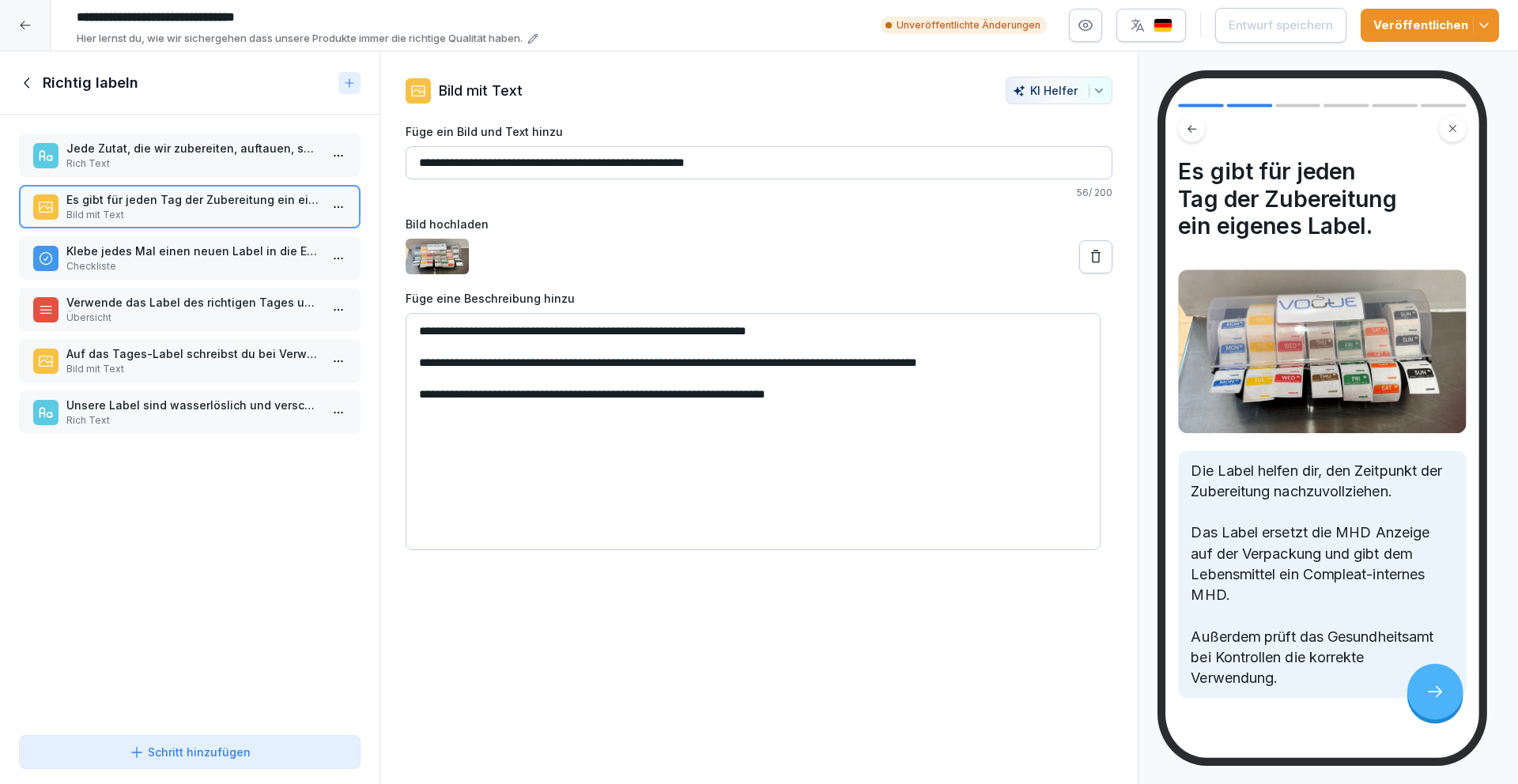
click at [179, 259] on p "Klebe jedes Mal einen neuen Label in die Ecke des Deckels, wenn.." at bounding box center [193, 251] width 253 height 17
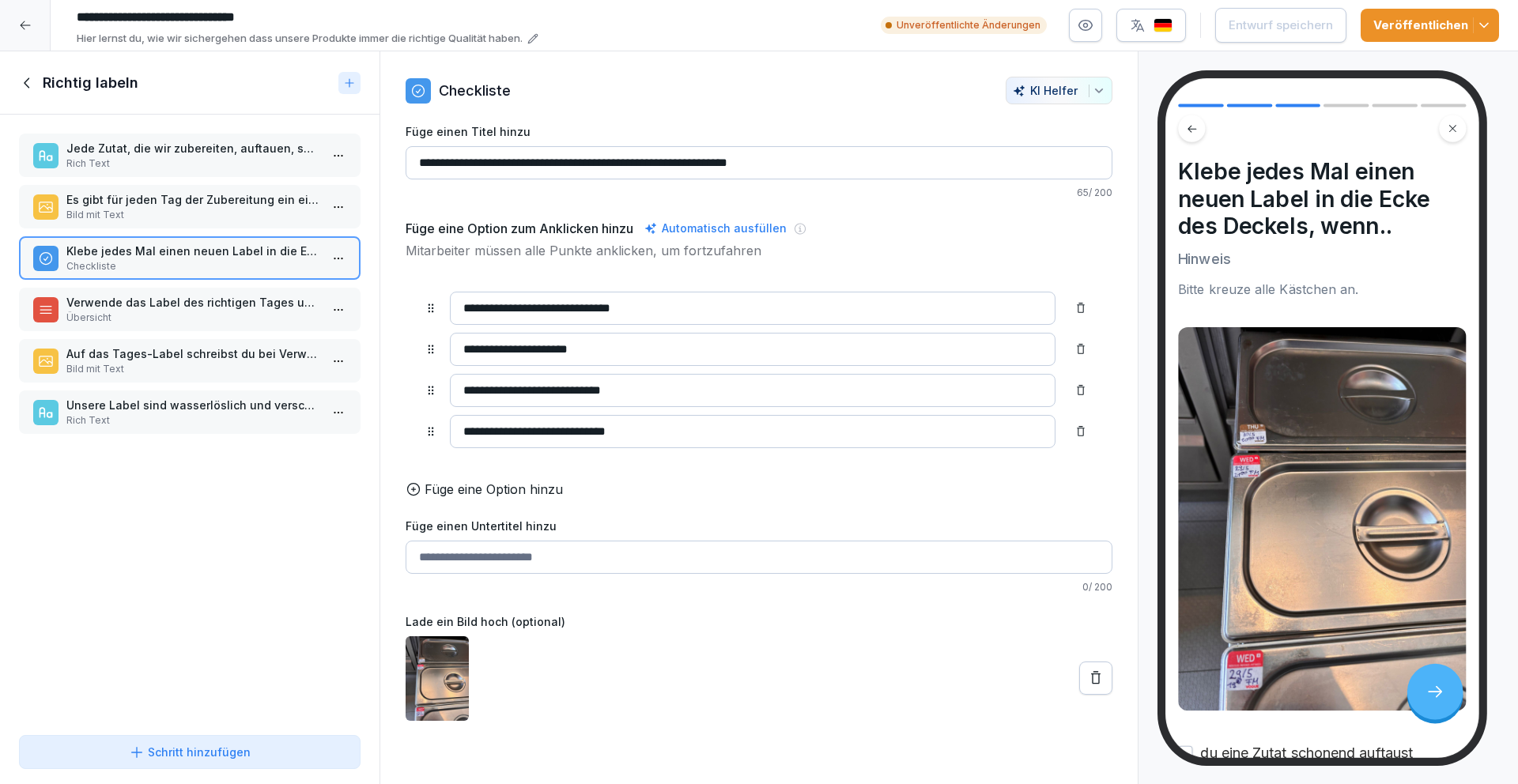
click at [211, 301] on p "Verwende das Label des richtigen Tages und versehe das Label mit" at bounding box center [193, 303] width 253 height 17
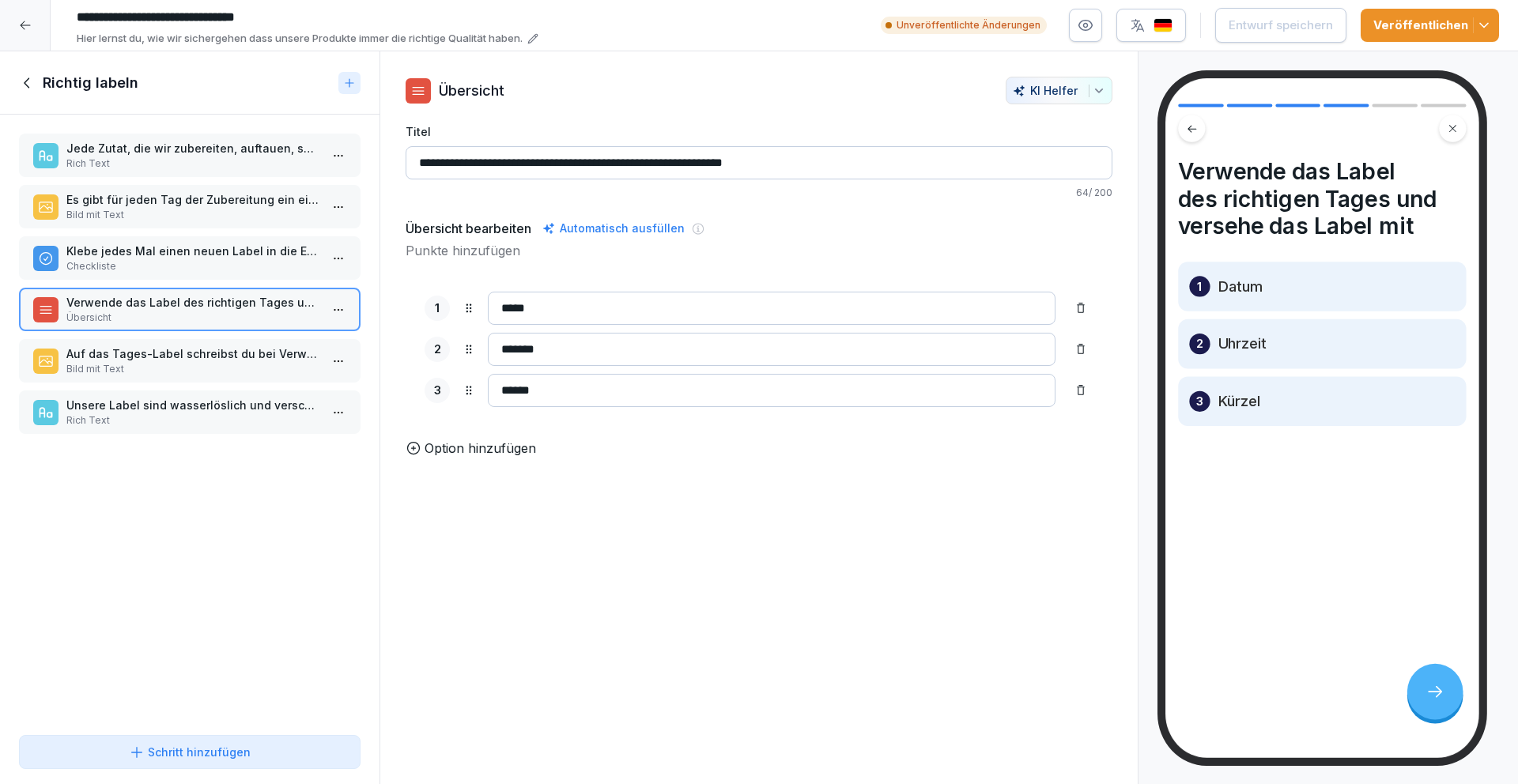
click at [223, 361] on p "Auf das Tages-Label schreibst du bei Verwendung das Datum, die Uhrzeit und dein…" at bounding box center [193, 354] width 253 height 17
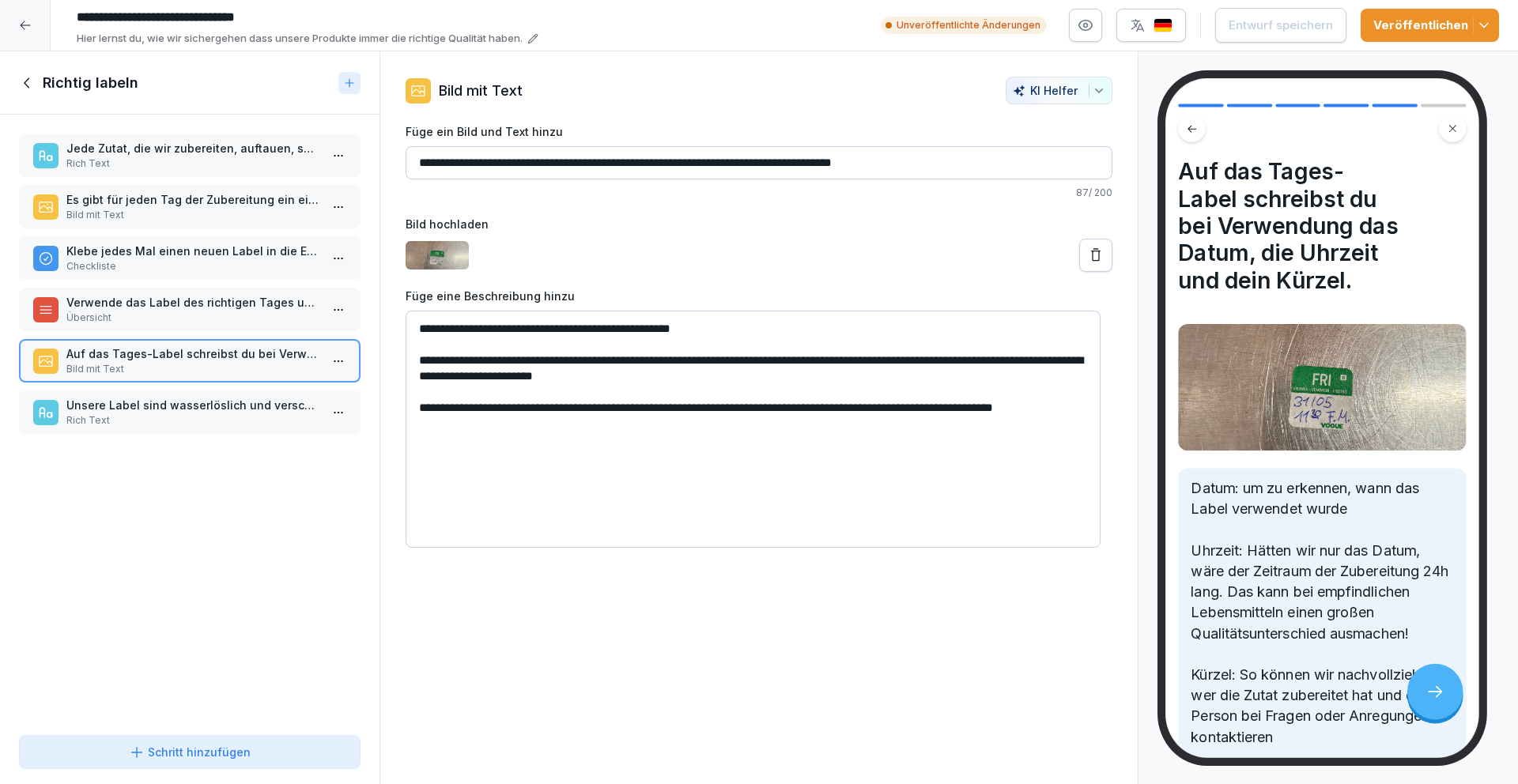
click at [207, 407] on p "Unsere Label sind wasserlöslich und verschwinden in der Spülmaschine." at bounding box center [193, 406] width 253 height 17
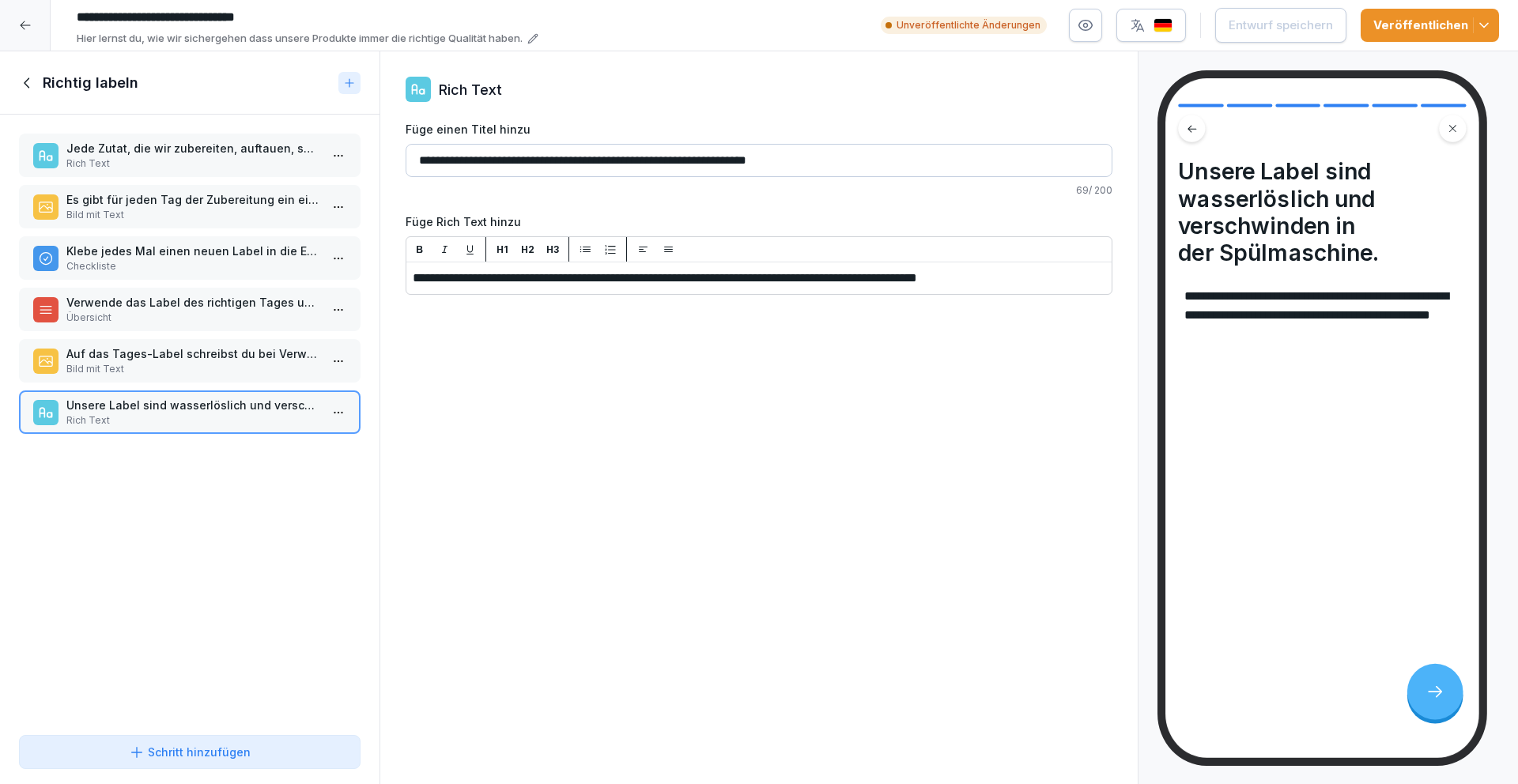
click at [207, 158] on p "Rich Text" at bounding box center [193, 163] width 253 height 14
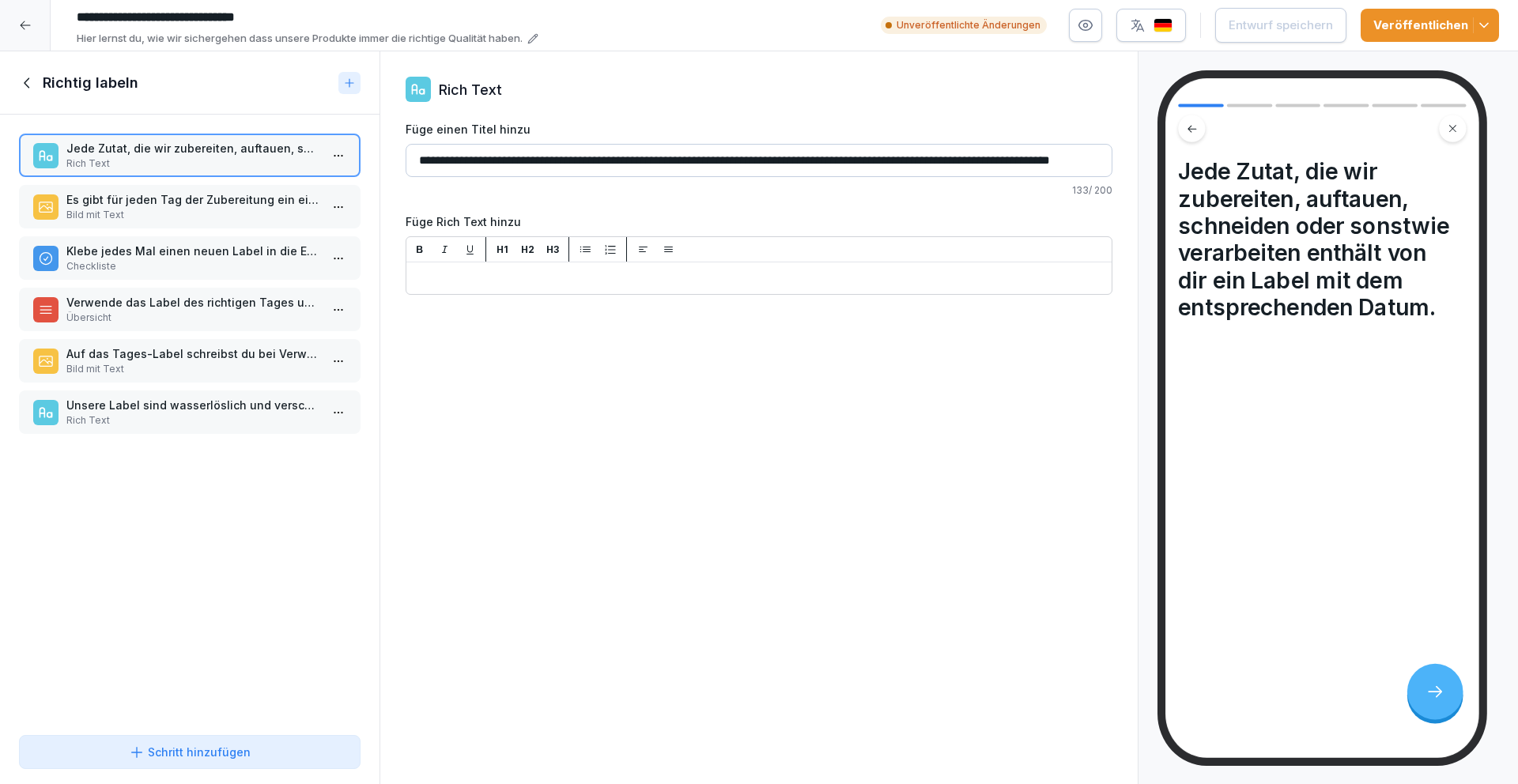
click at [24, 83] on icon at bounding box center [26, 82] width 6 height 10
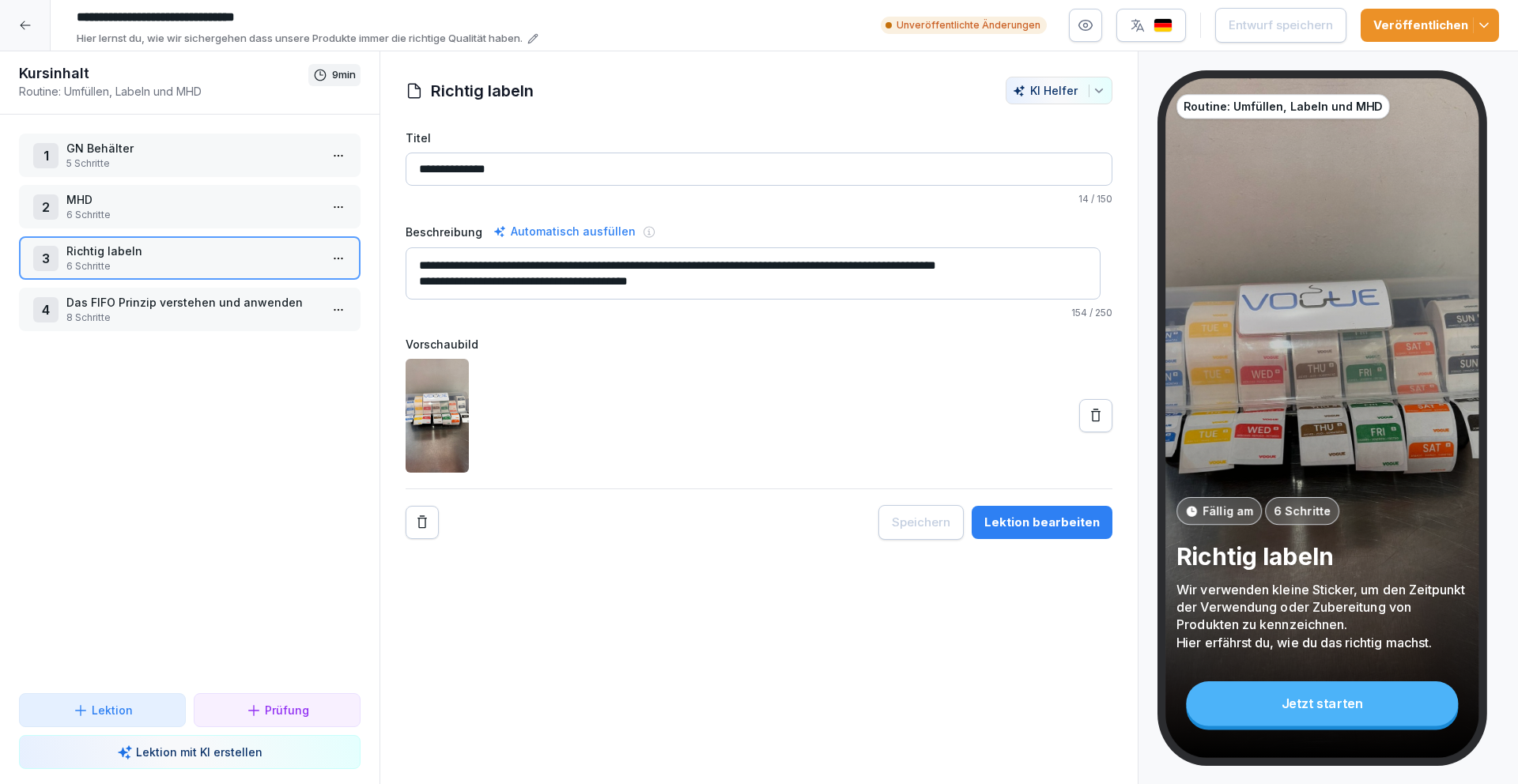
click at [25, 20] on icon at bounding box center [25, 25] width 13 height 13
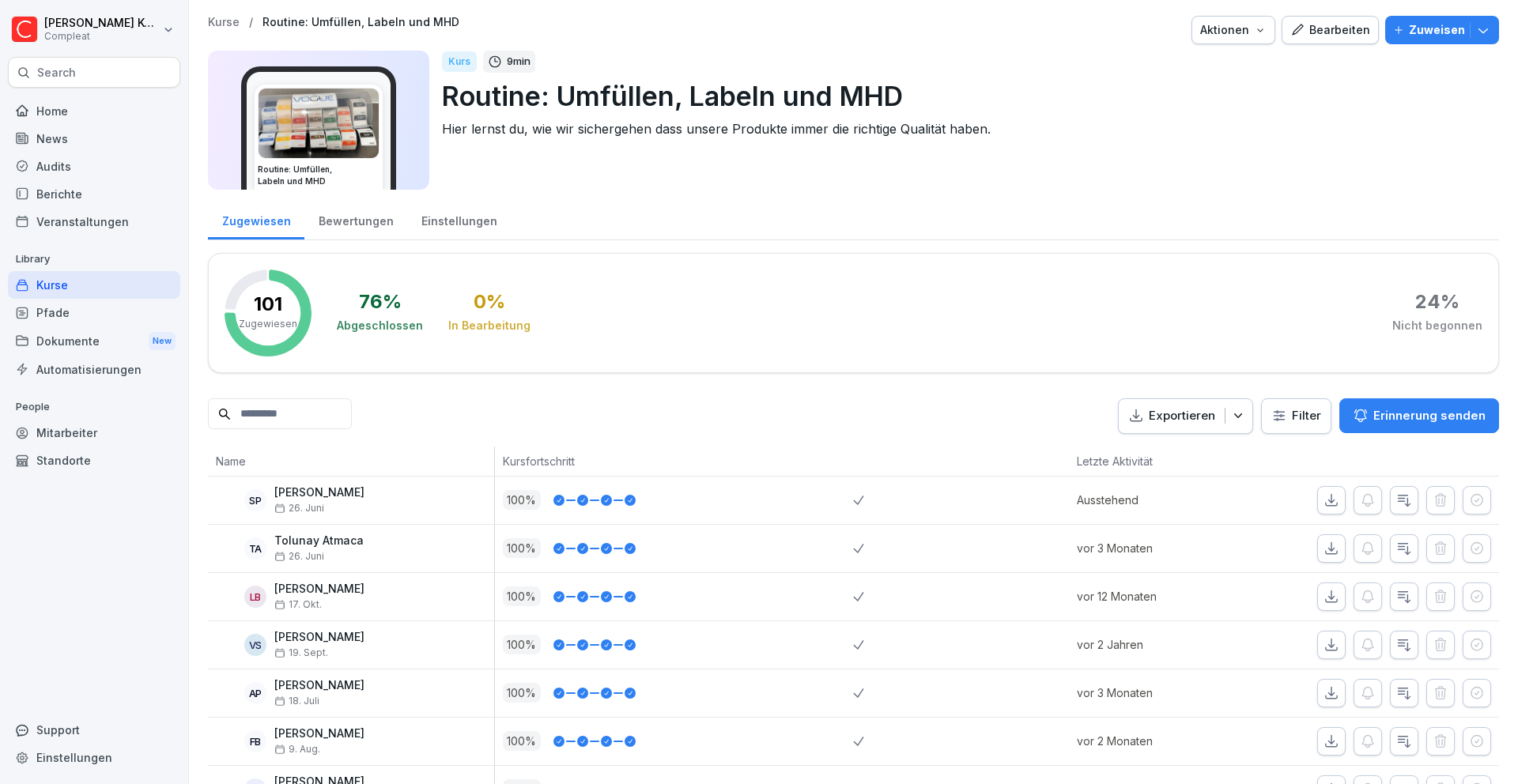
click at [96, 309] on div "Pfade" at bounding box center [93, 313] width 172 height 28
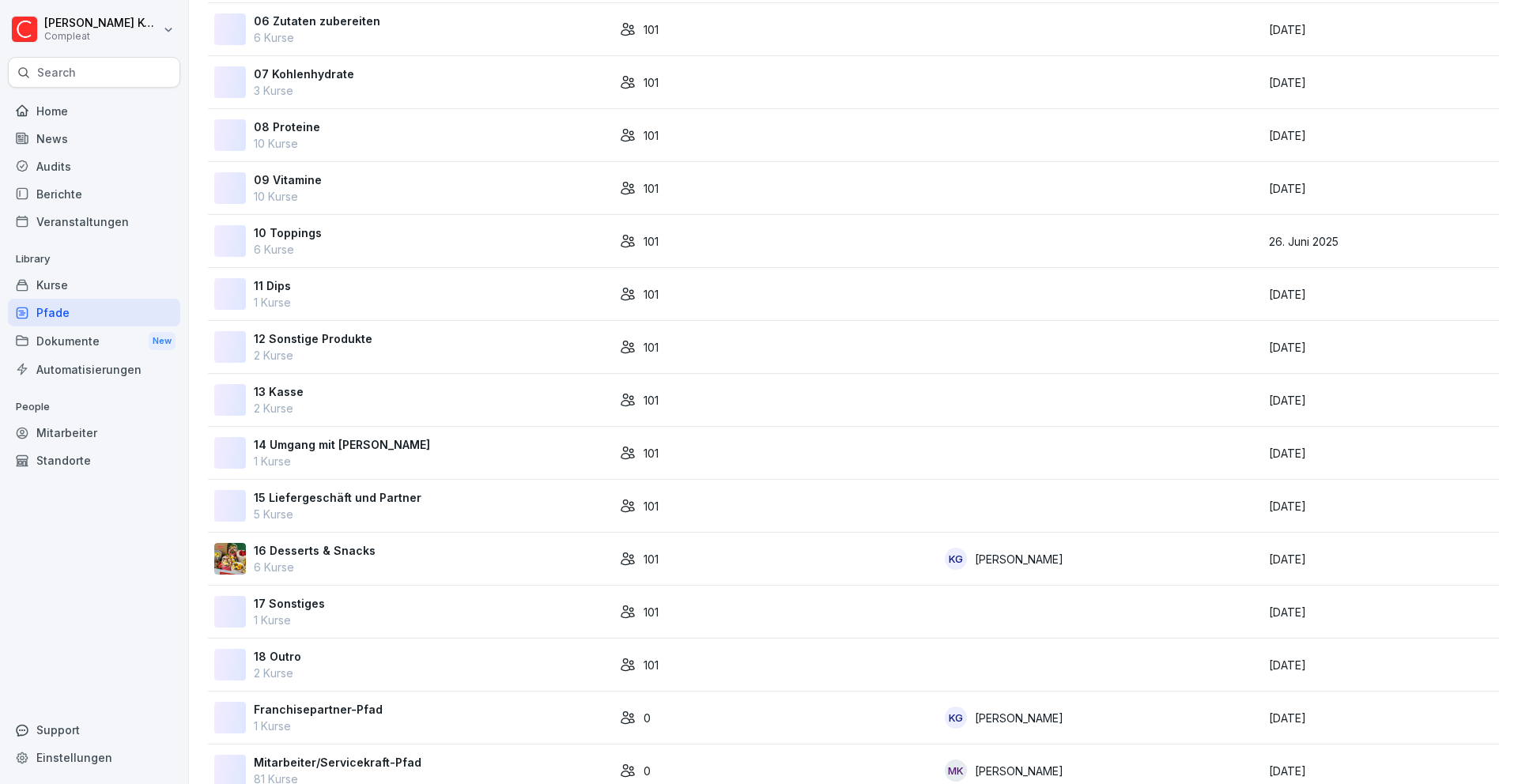
scroll to position [540, 0]
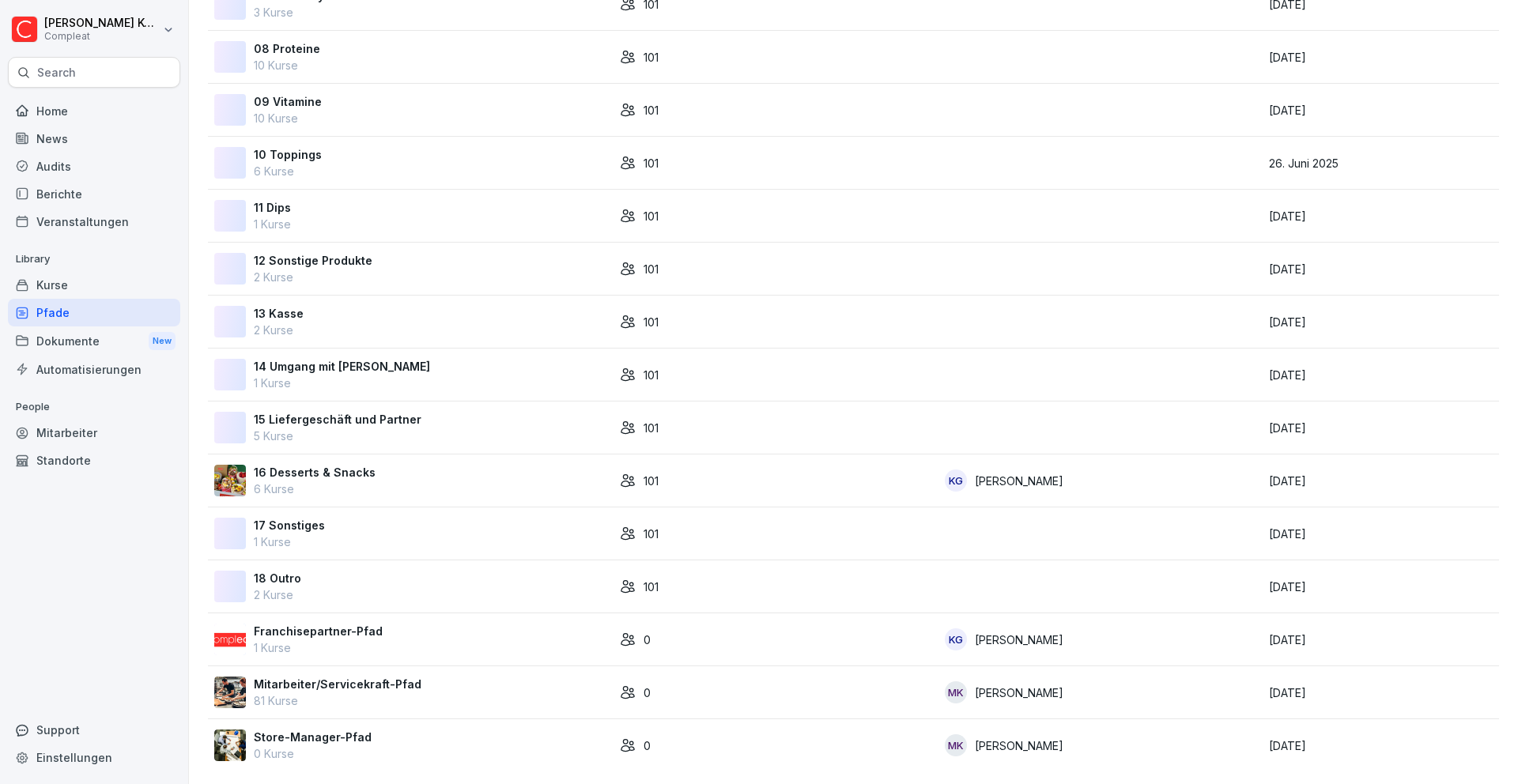
click at [349, 676] on p "Mitarbeiter/Servicekraft-Pfad" at bounding box center [337, 684] width 167 height 17
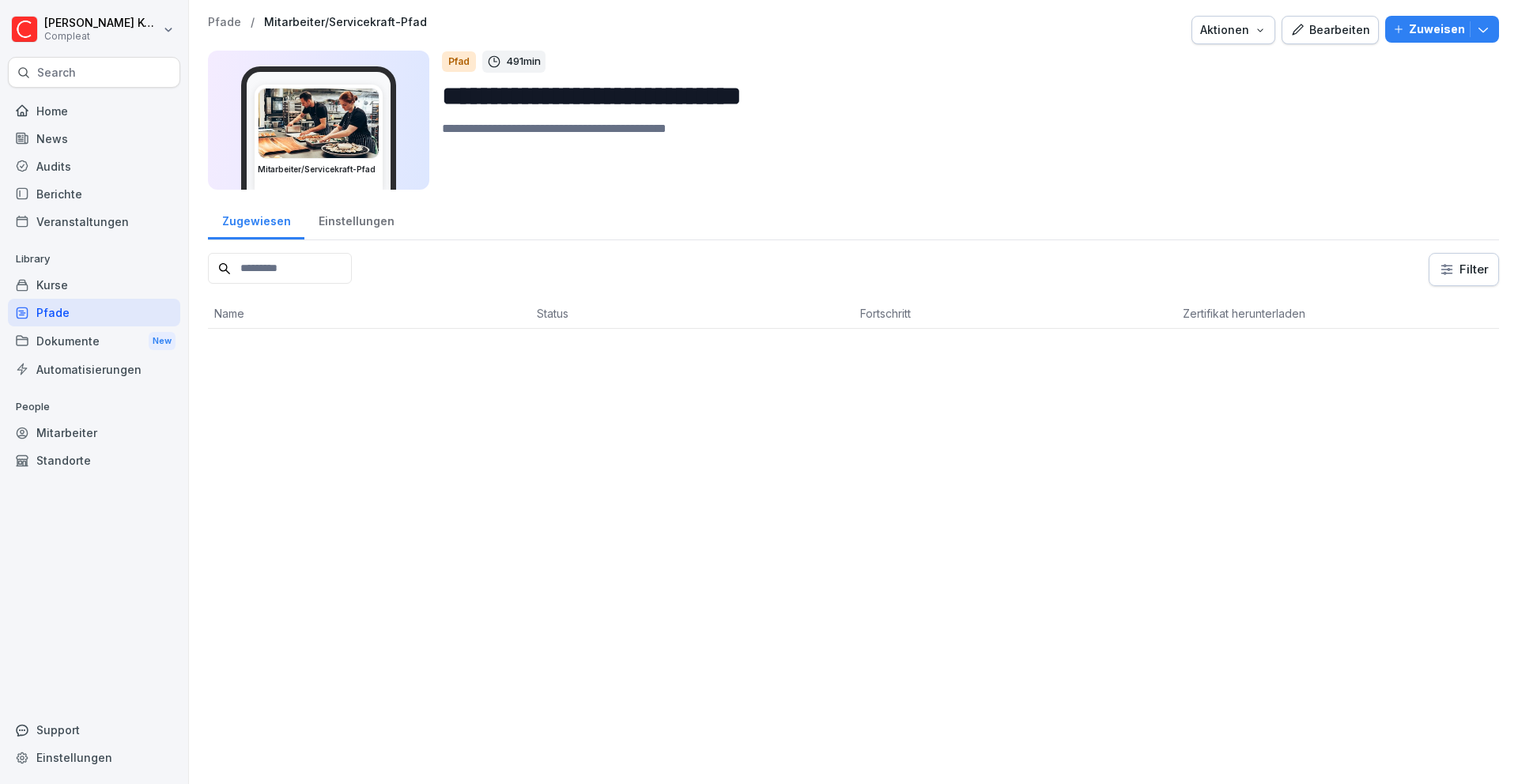
click at [1326, 25] on div "Bearbeiten" at bounding box center [1329, 30] width 79 height 18
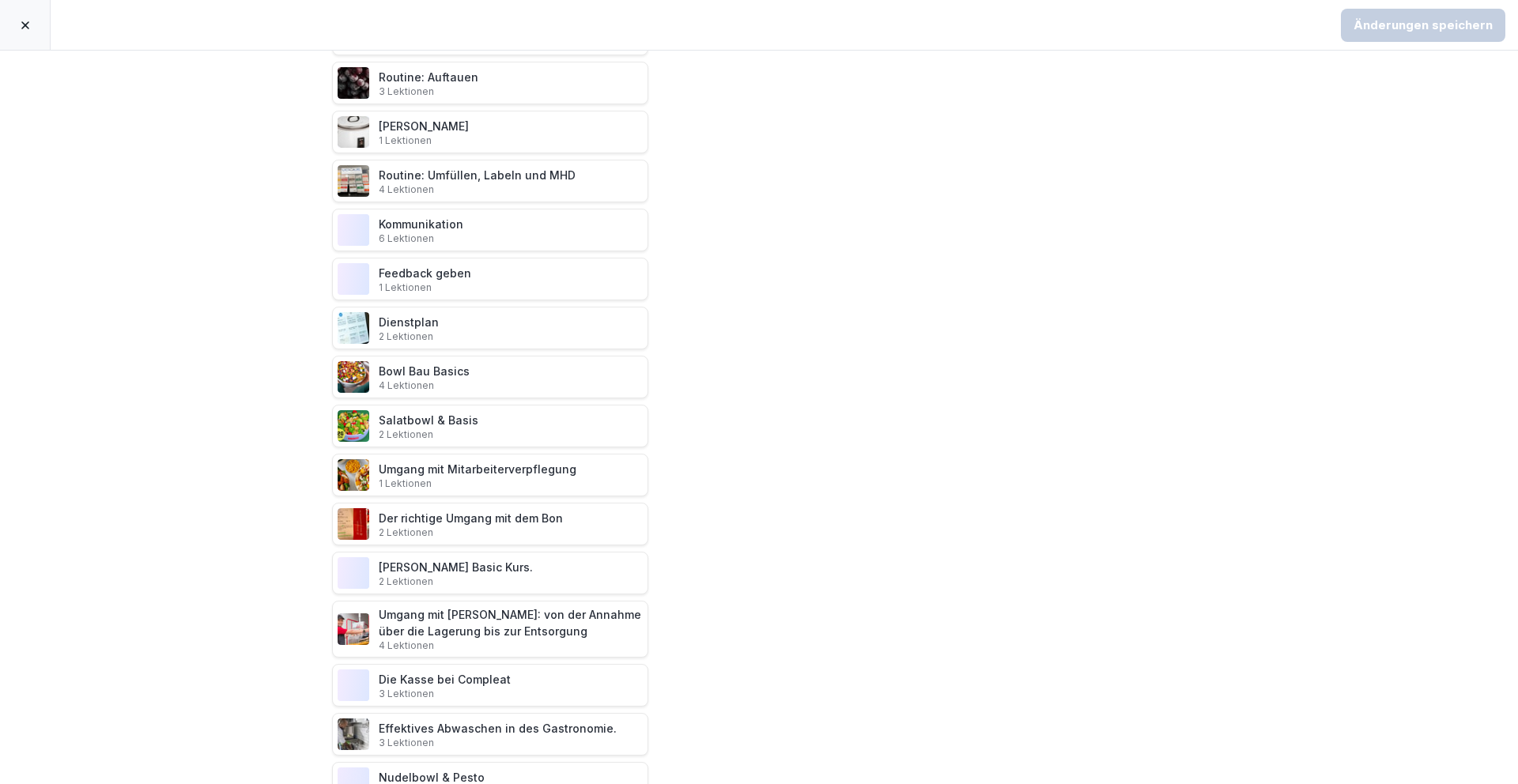
scroll to position [663, 0]
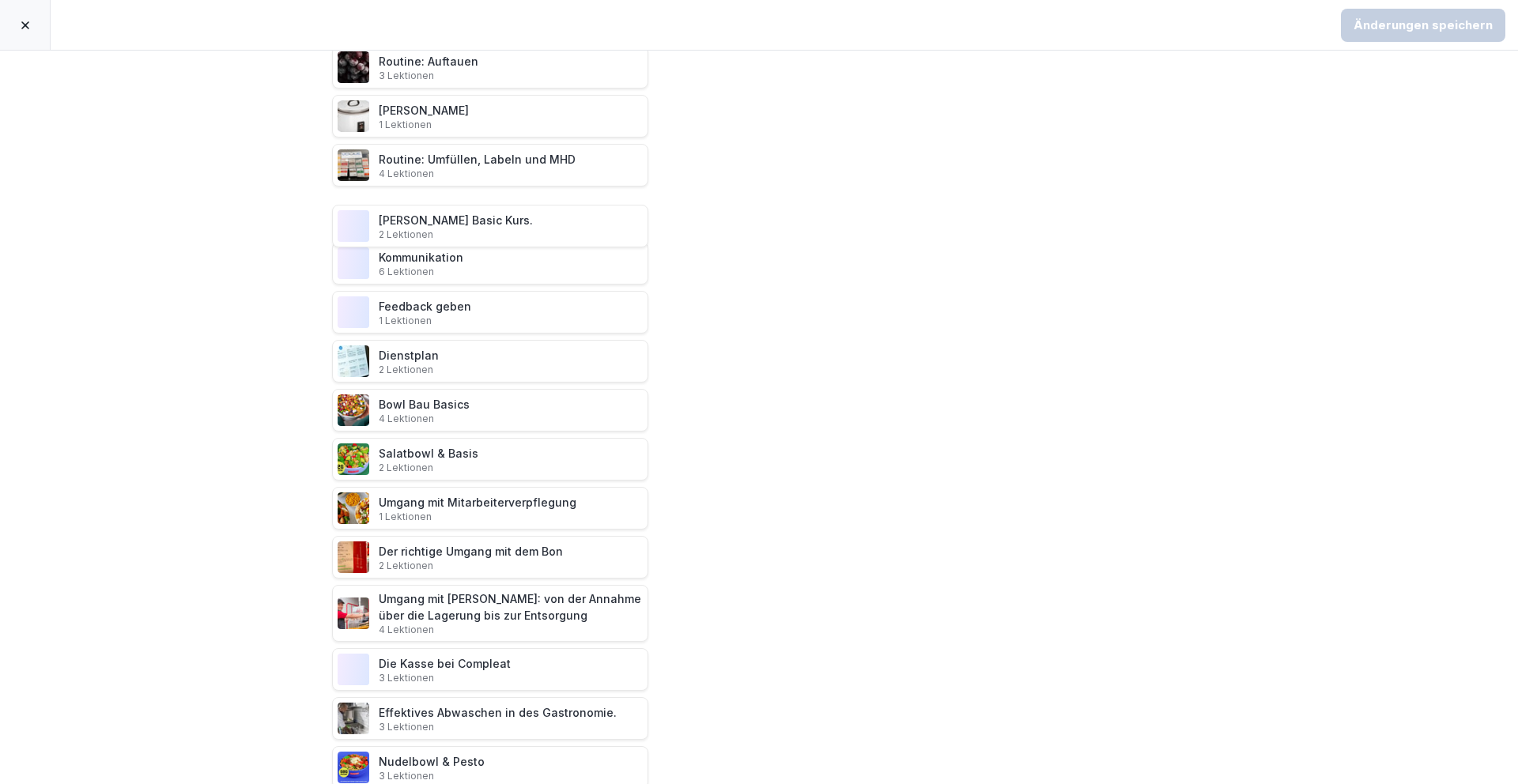
drag, startPoint x: 446, startPoint y: 561, endPoint x: 460, endPoint y: 225, distance: 336.3
click at [462, 229] on p "2 Lektionen" at bounding box center [455, 235] width 154 height 13
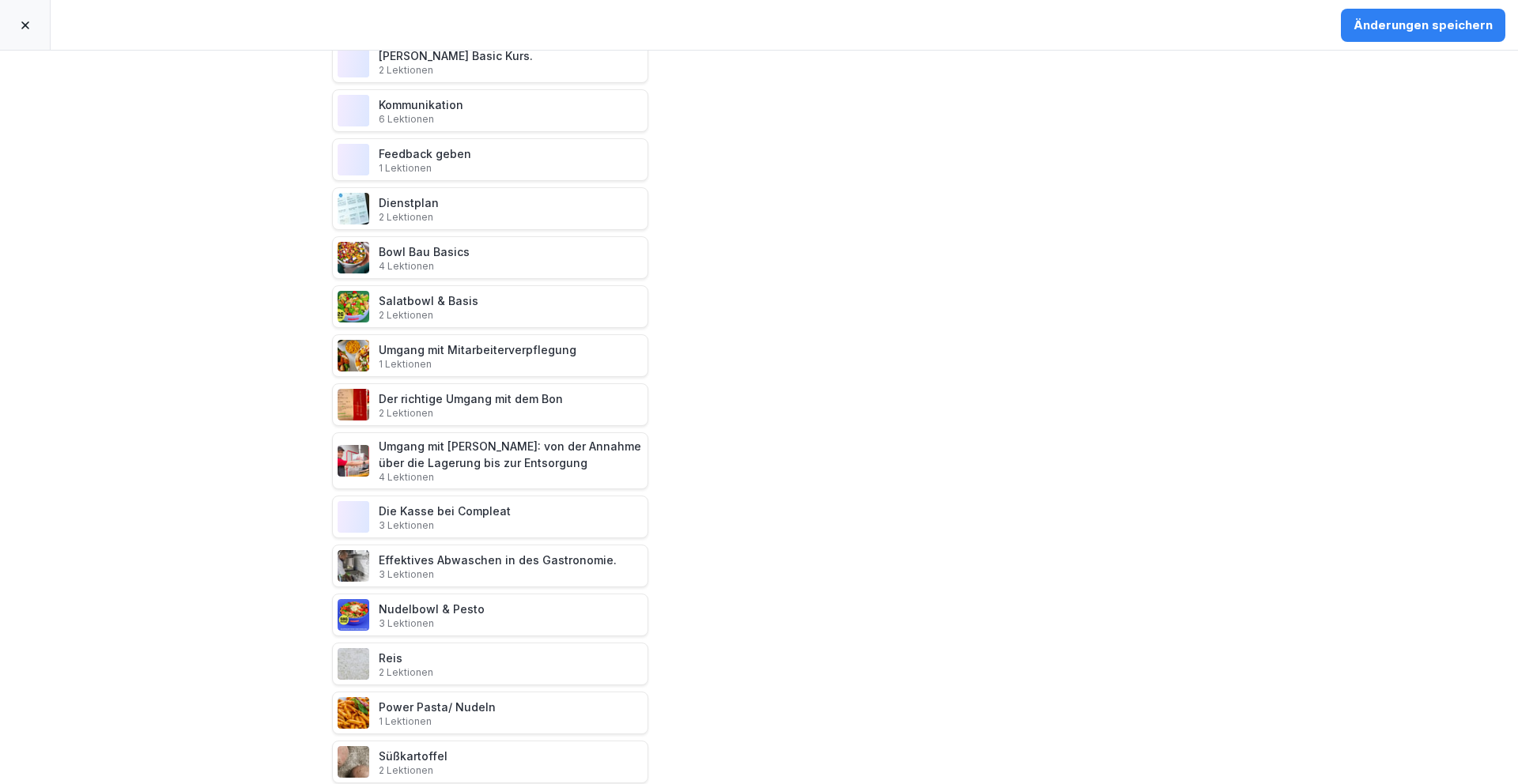
scroll to position [1223, 0]
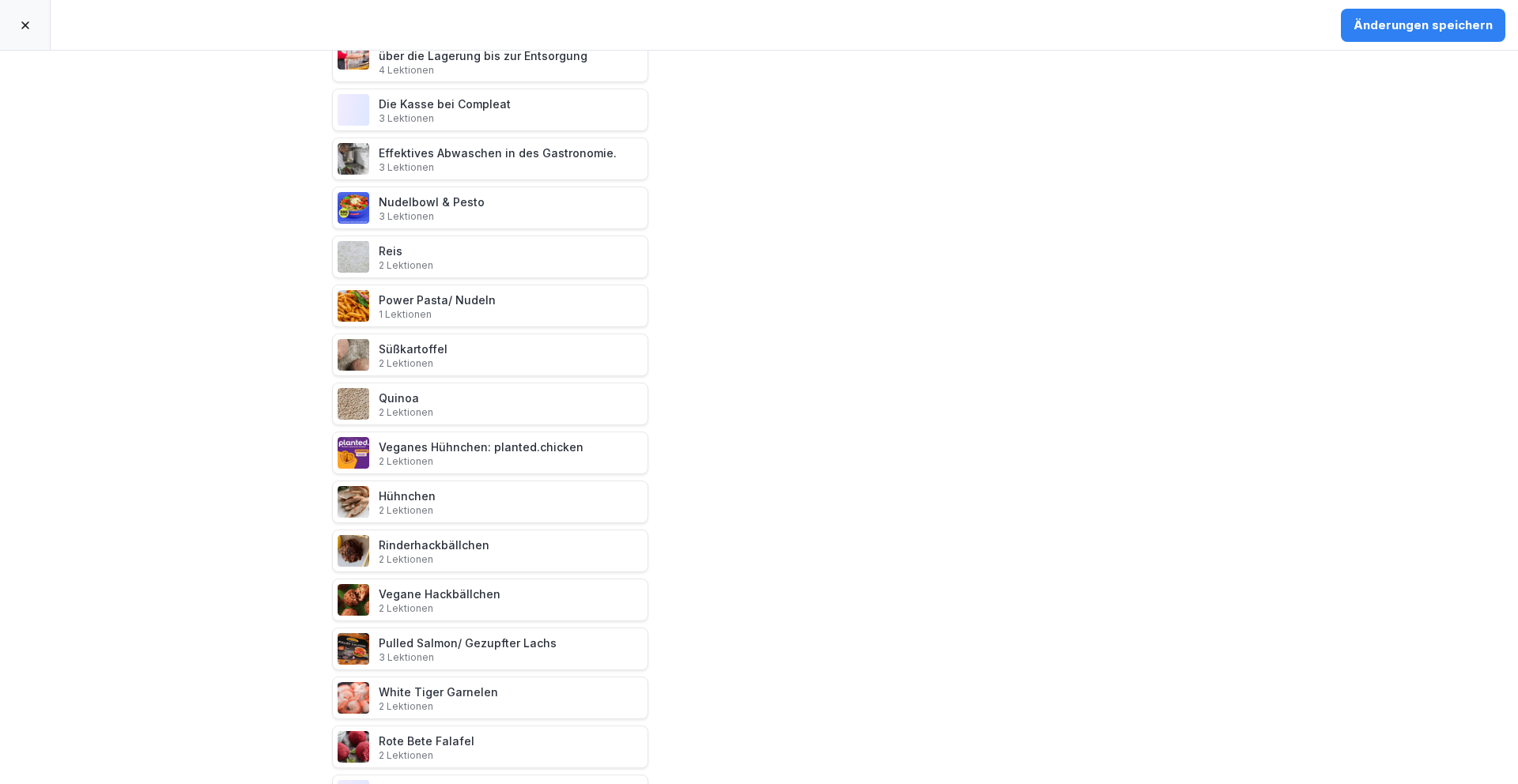
click at [1495, 21] on button "Änderungen speichern" at bounding box center [1423, 25] width 165 height 34
click at [29, 23] on icon at bounding box center [25, 25] width 13 height 13
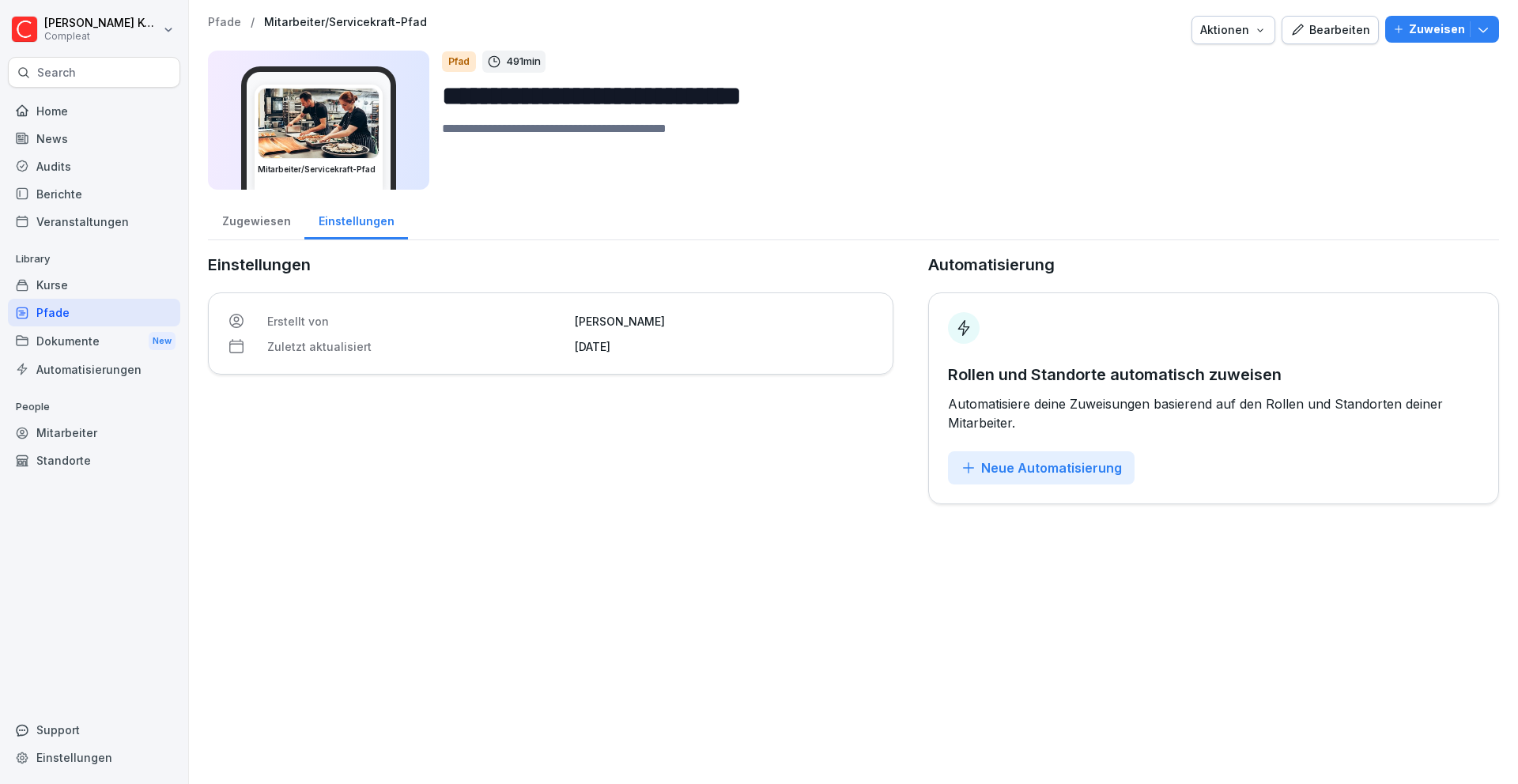
click at [115, 294] on div "Kurse" at bounding box center [93, 285] width 172 height 28
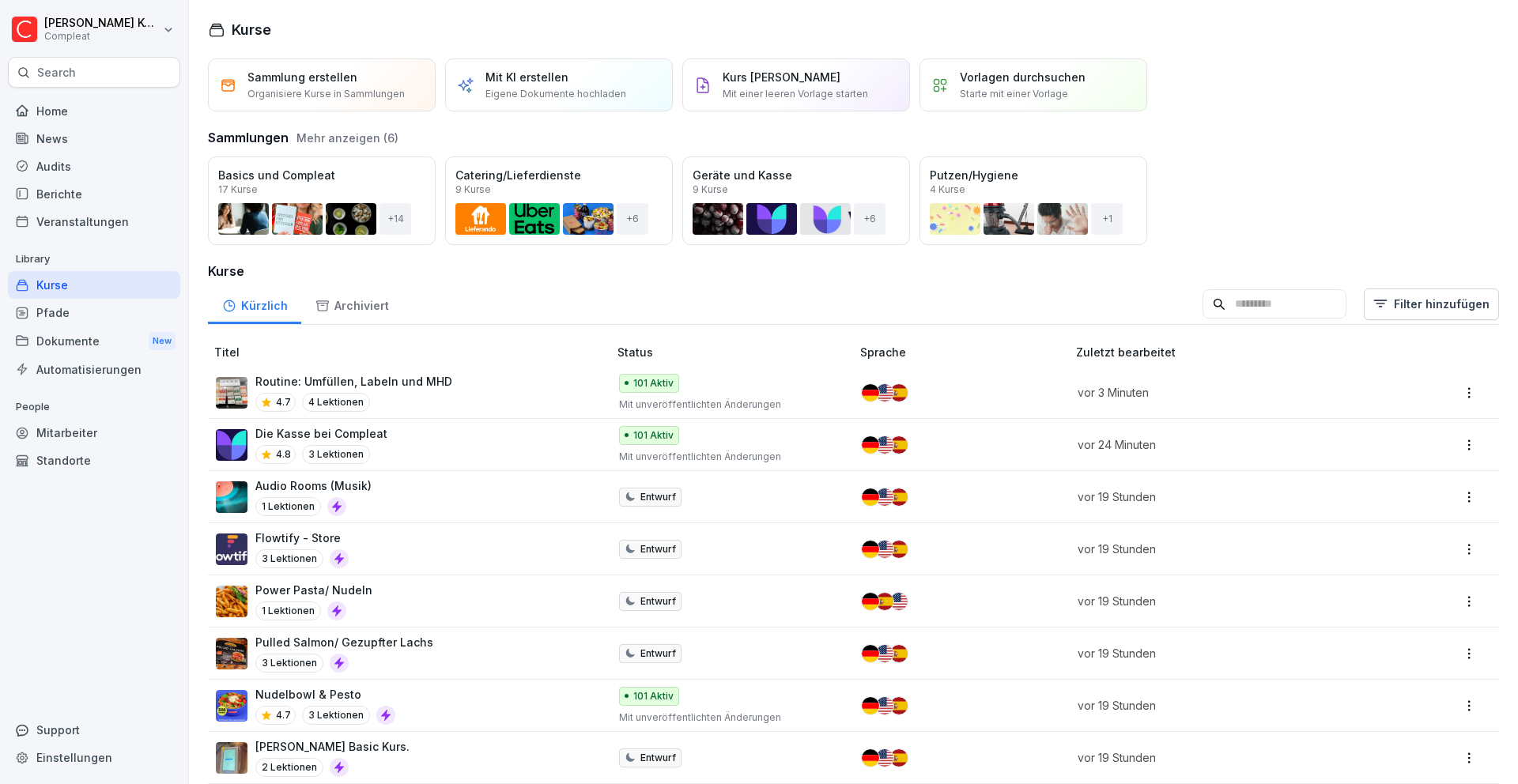
click at [476, 402] on div "Routine: Umfüllen, Labeln und MHD 4.7 4 Lektionen" at bounding box center [404, 392] width 377 height 38
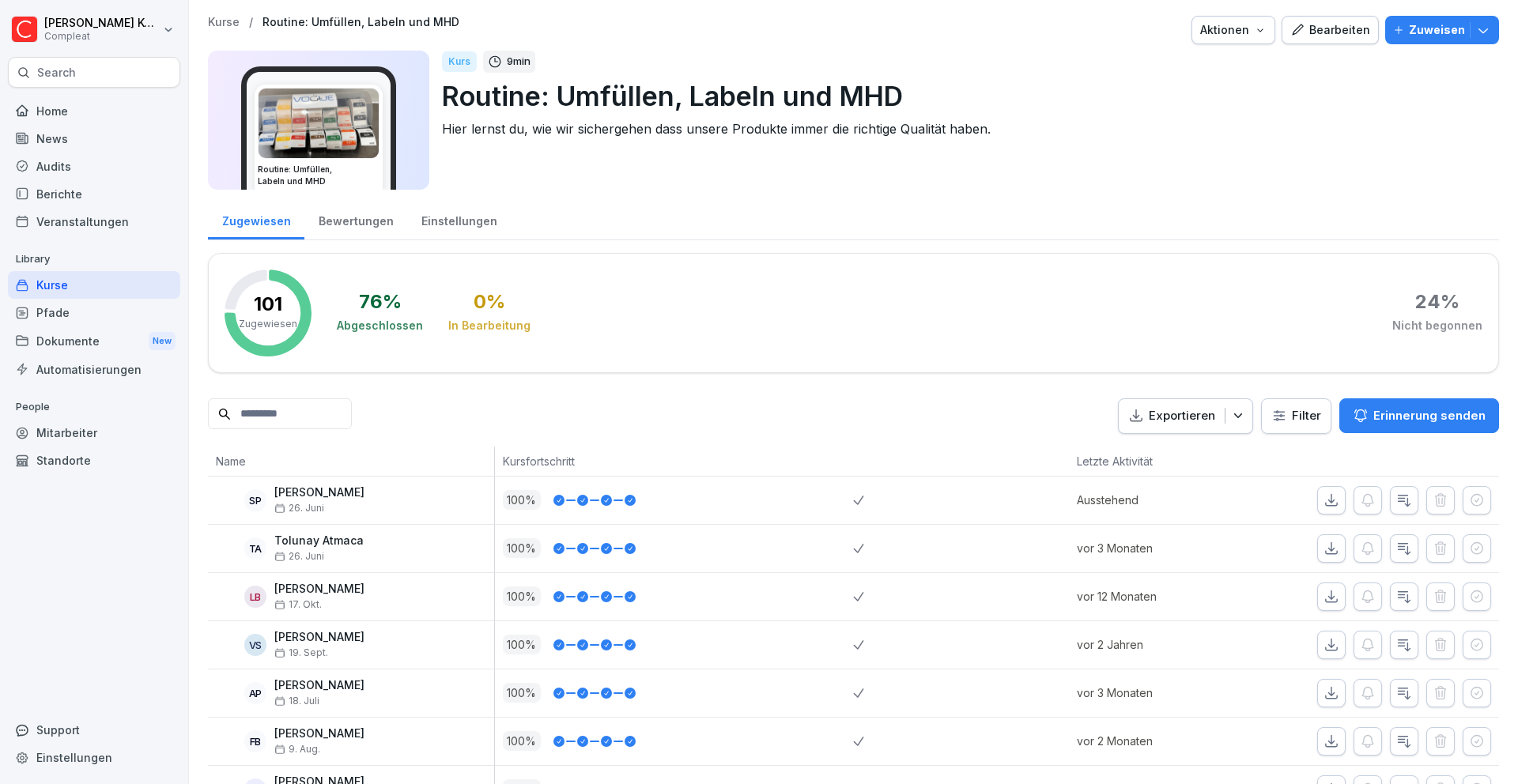
click at [1318, 32] on div "Bearbeiten" at bounding box center [1329, 30] width 79 height 18
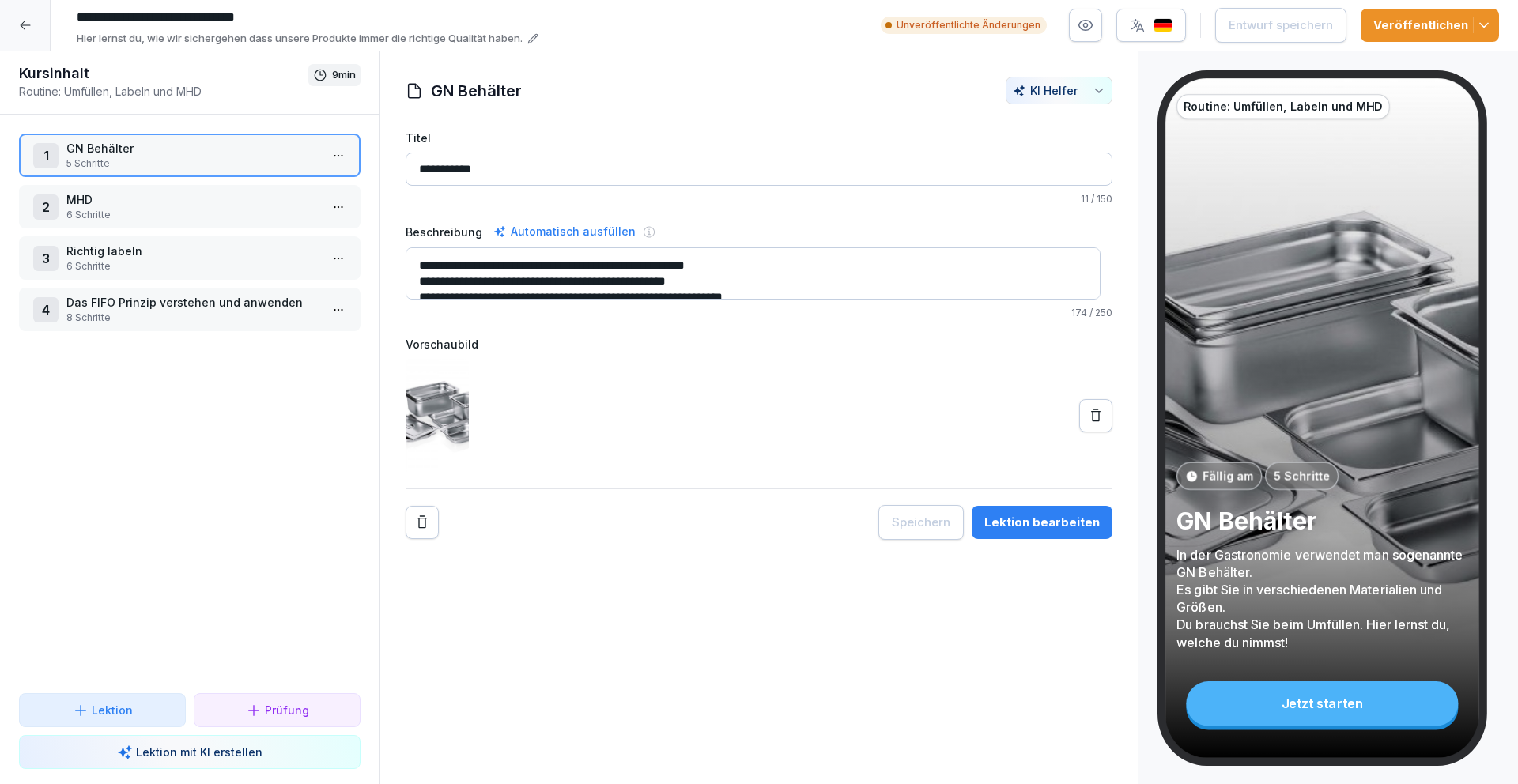
click at [177, 213] on p "6 Schritte" at bounding box center [193, 214] width 253 height 14
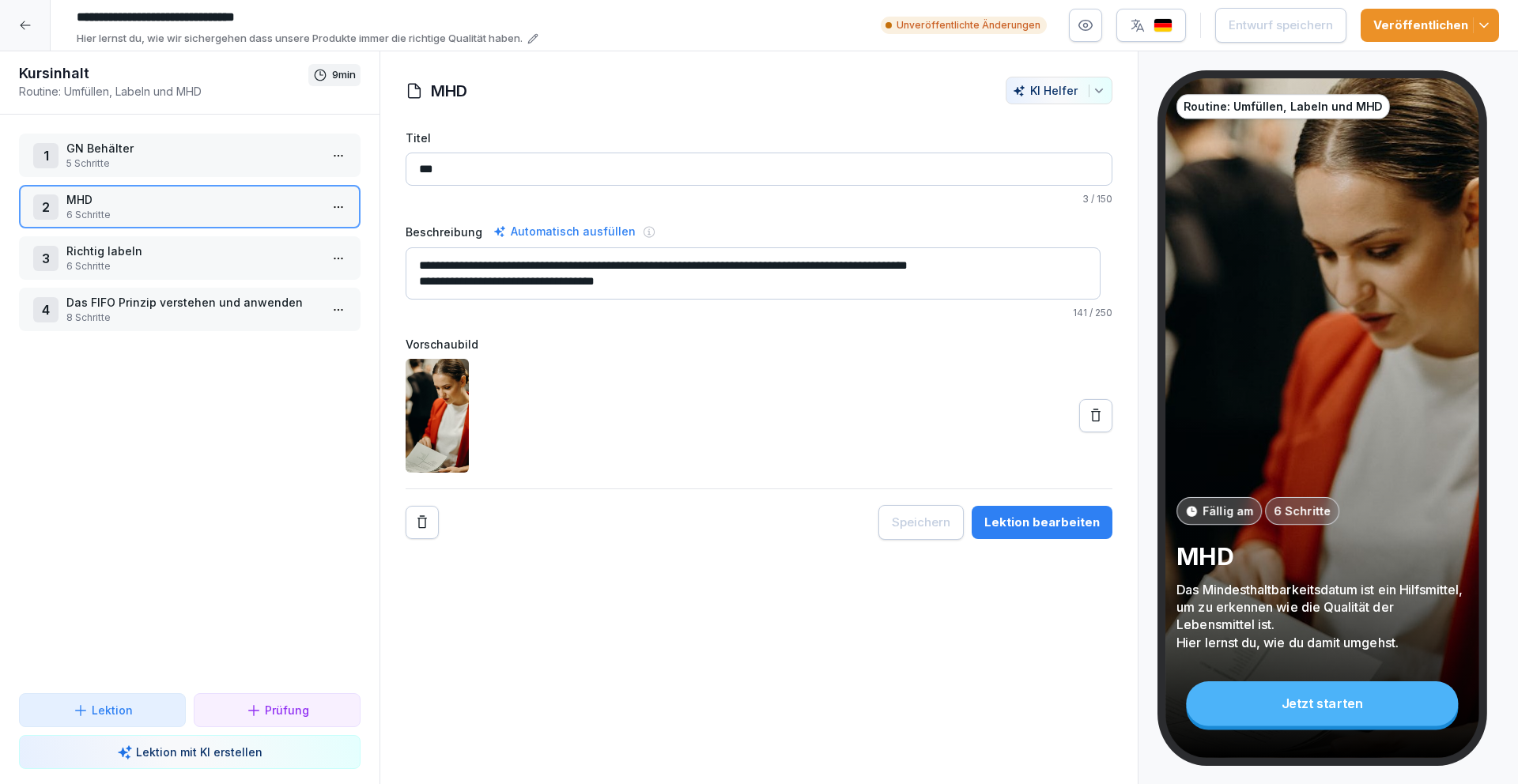
click at [31, 18] on div at bounding box center [25, 25] width 50 height 50
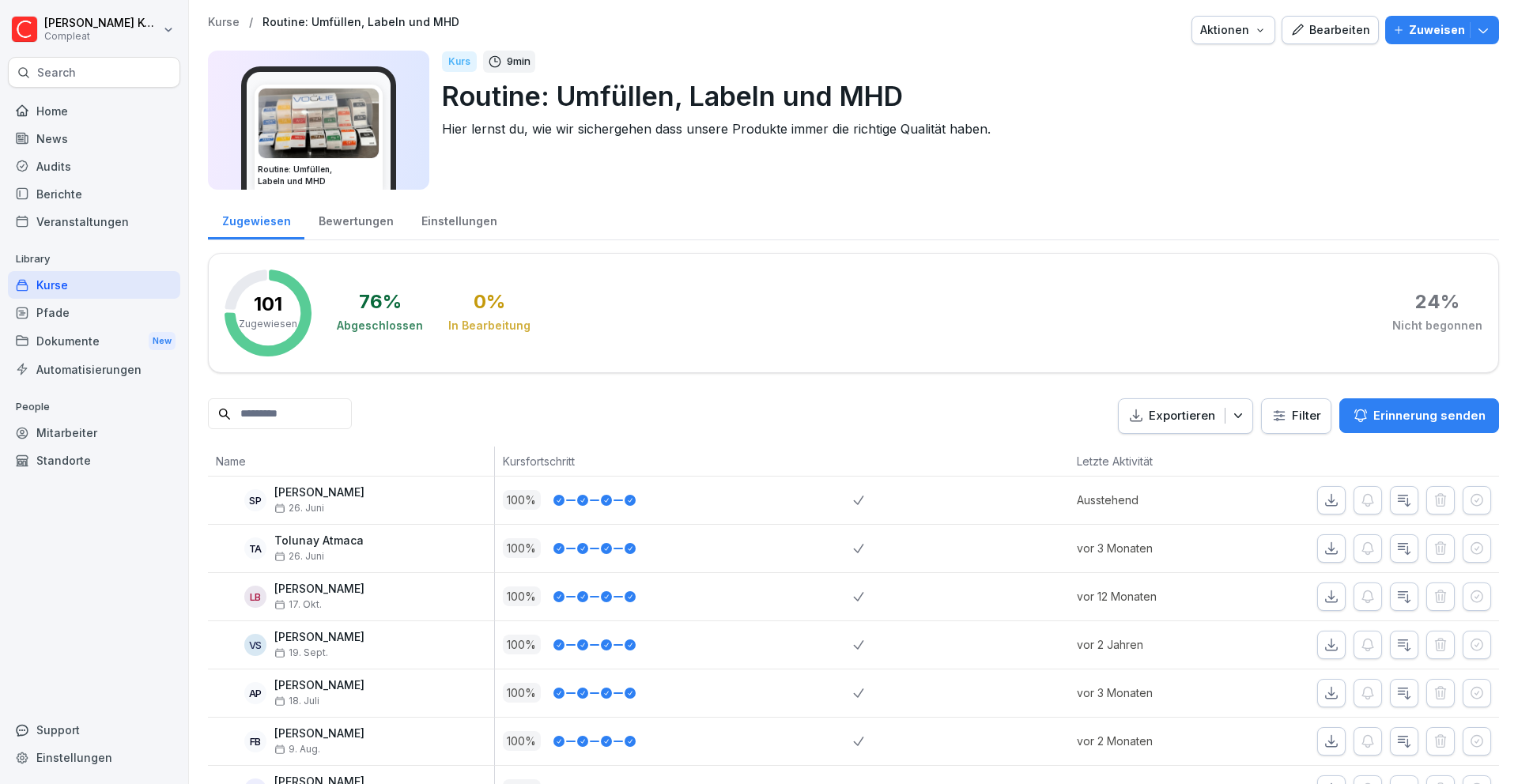
click at [77, 281] on div "Kurse" at bounding box center [93, 285] width 172 height 28
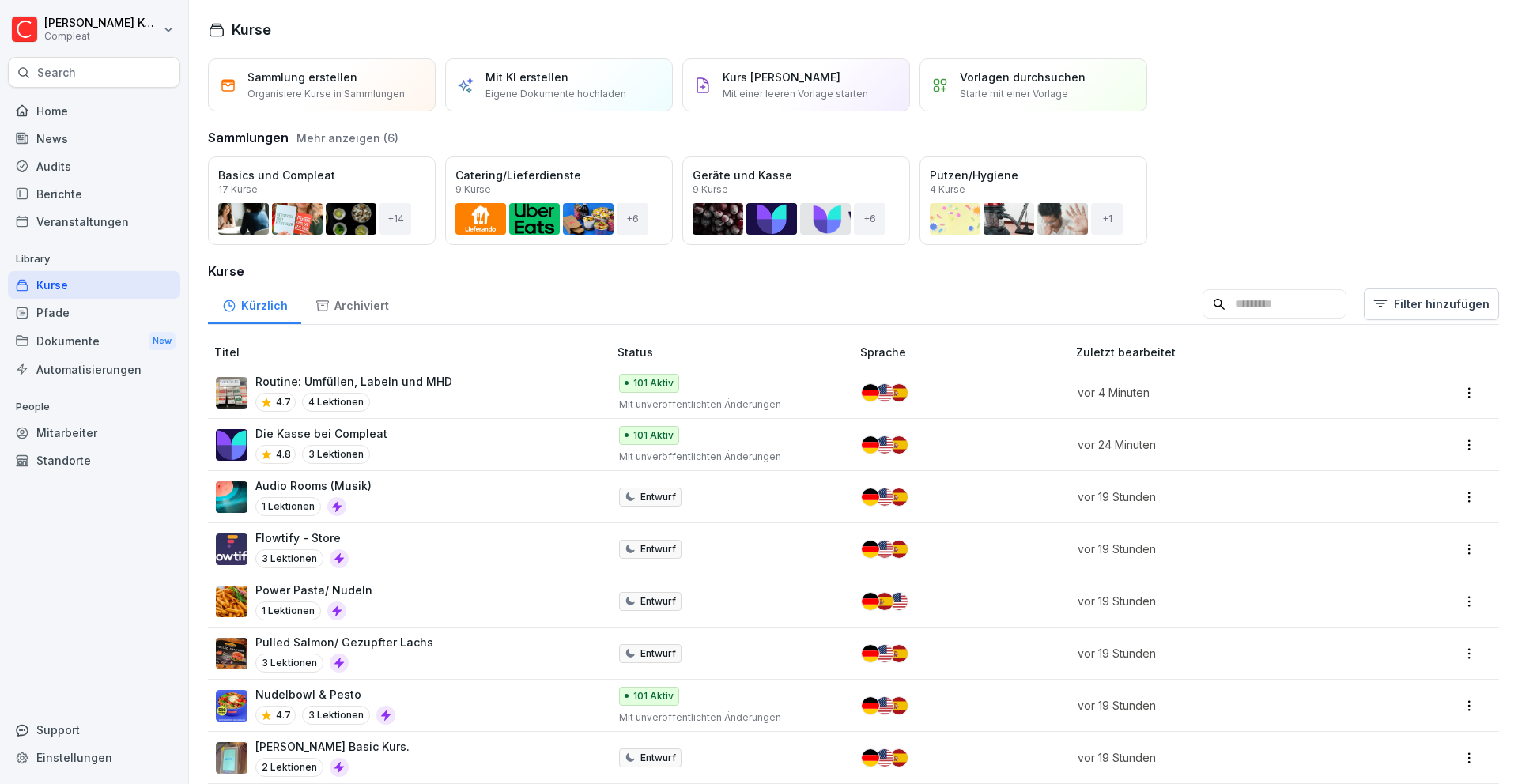
click at [1222, 295] on input at bounding box center [1274, 305] width 144 height 30
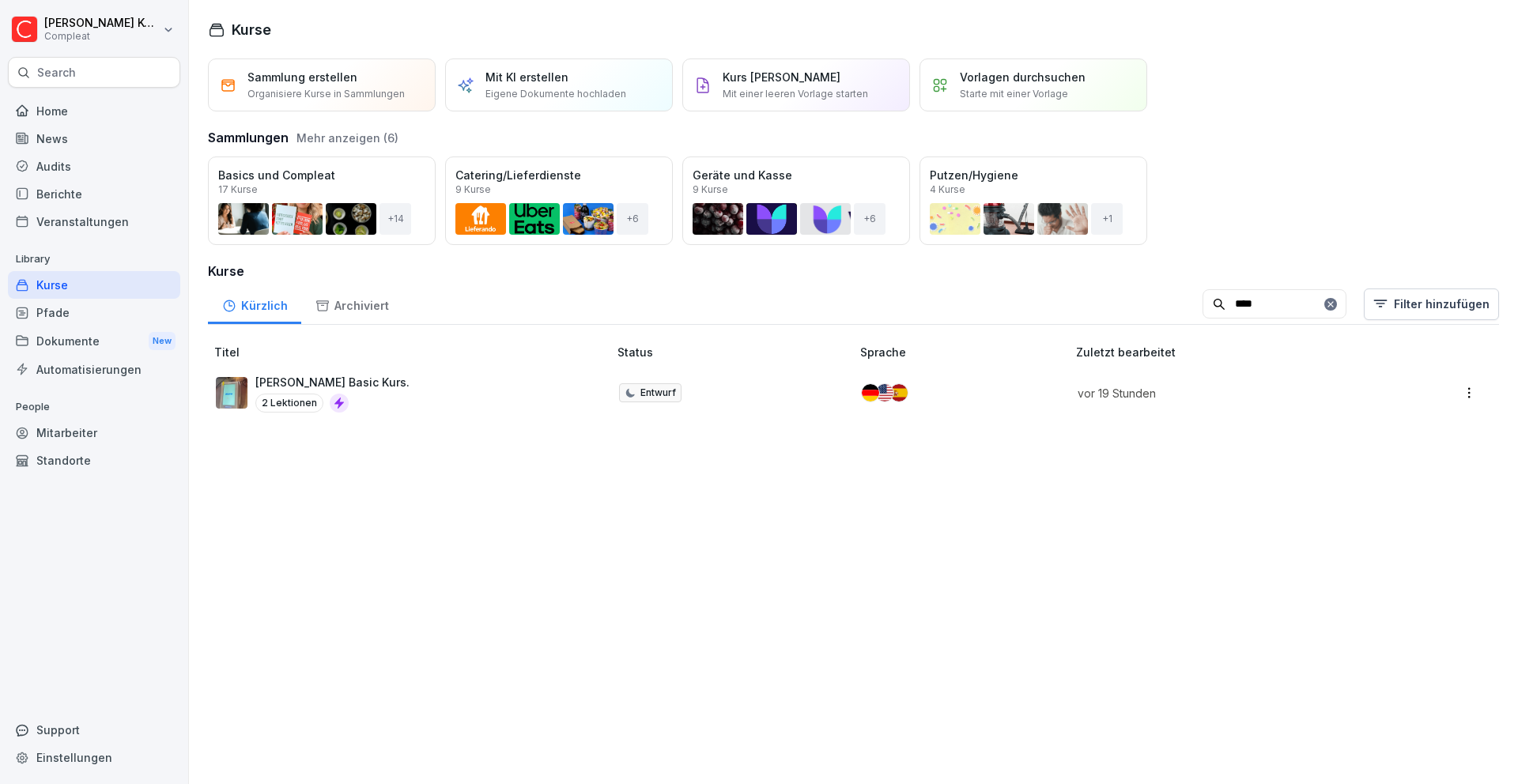
type input "****"
click at [422, 391] on div "[PERSON_NAME] Basic Kurs. 2 Lektionen" at bounding box center [404, 392] width 377 height 38
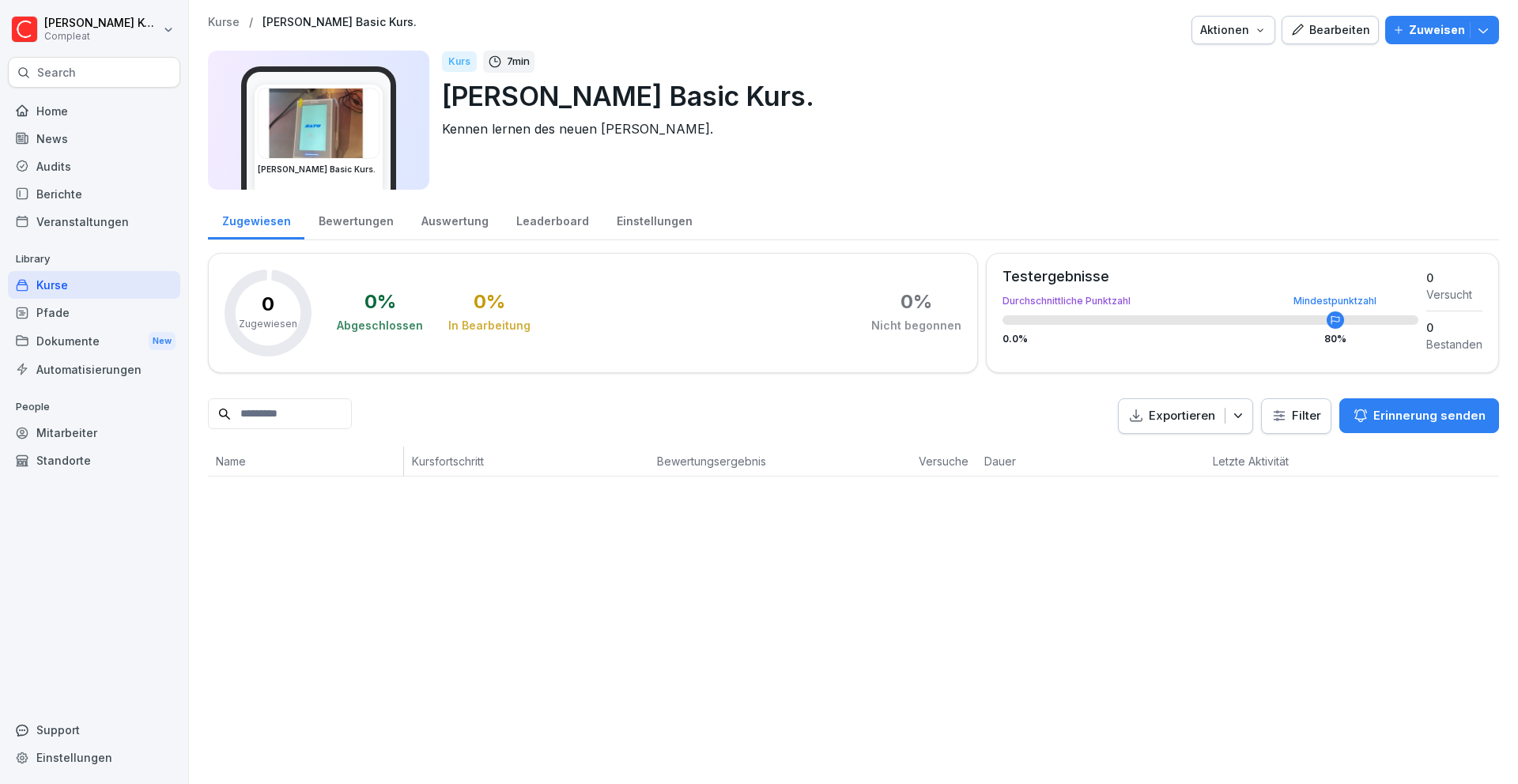
click at [1310, 20] on button "Bearbeiten" at bounding box center [1330, 30] width 97 height 28
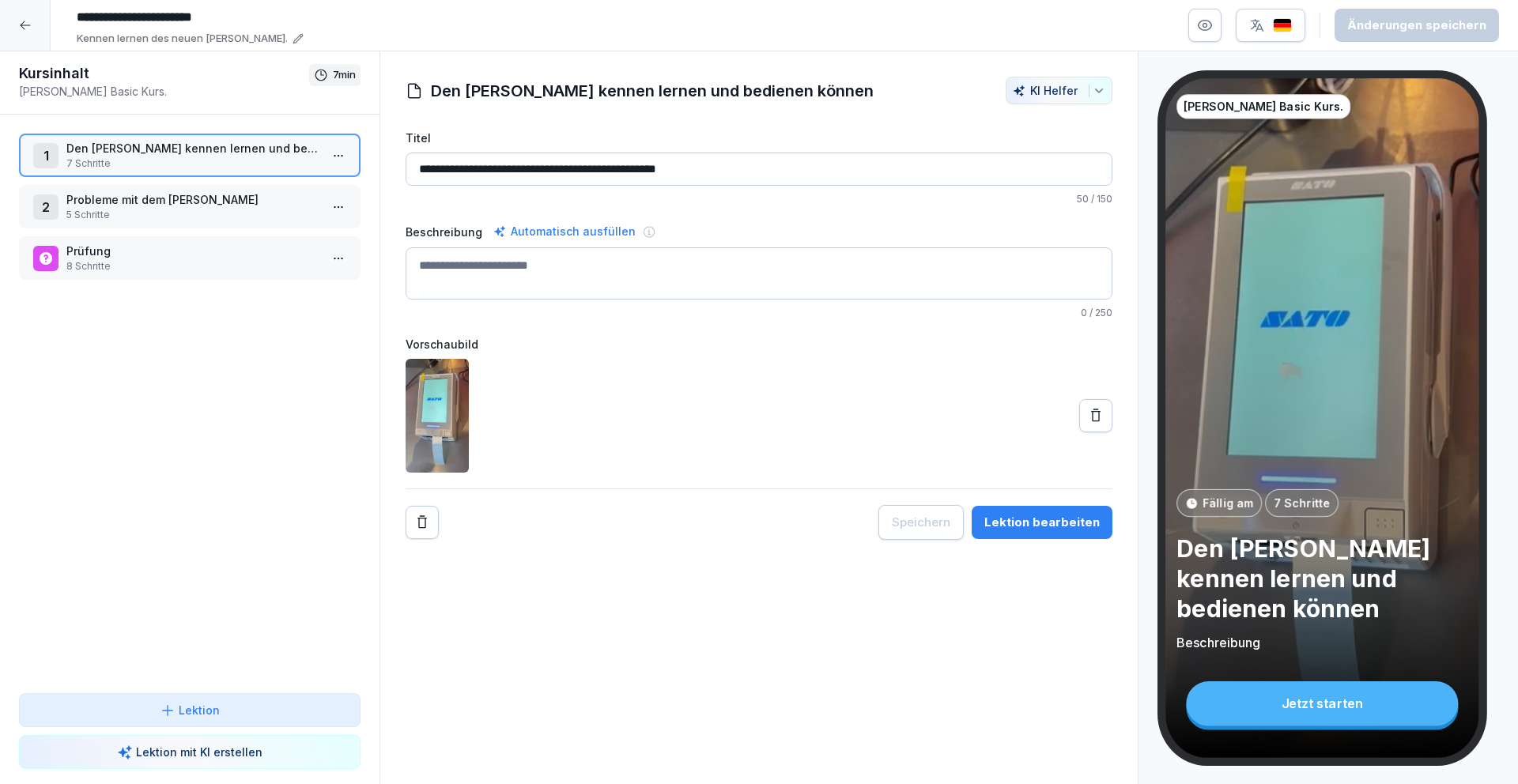
click at [1037, 520] on div "Lektion bearbeiten" at bounding box center [1041, 522] width 115 height 18
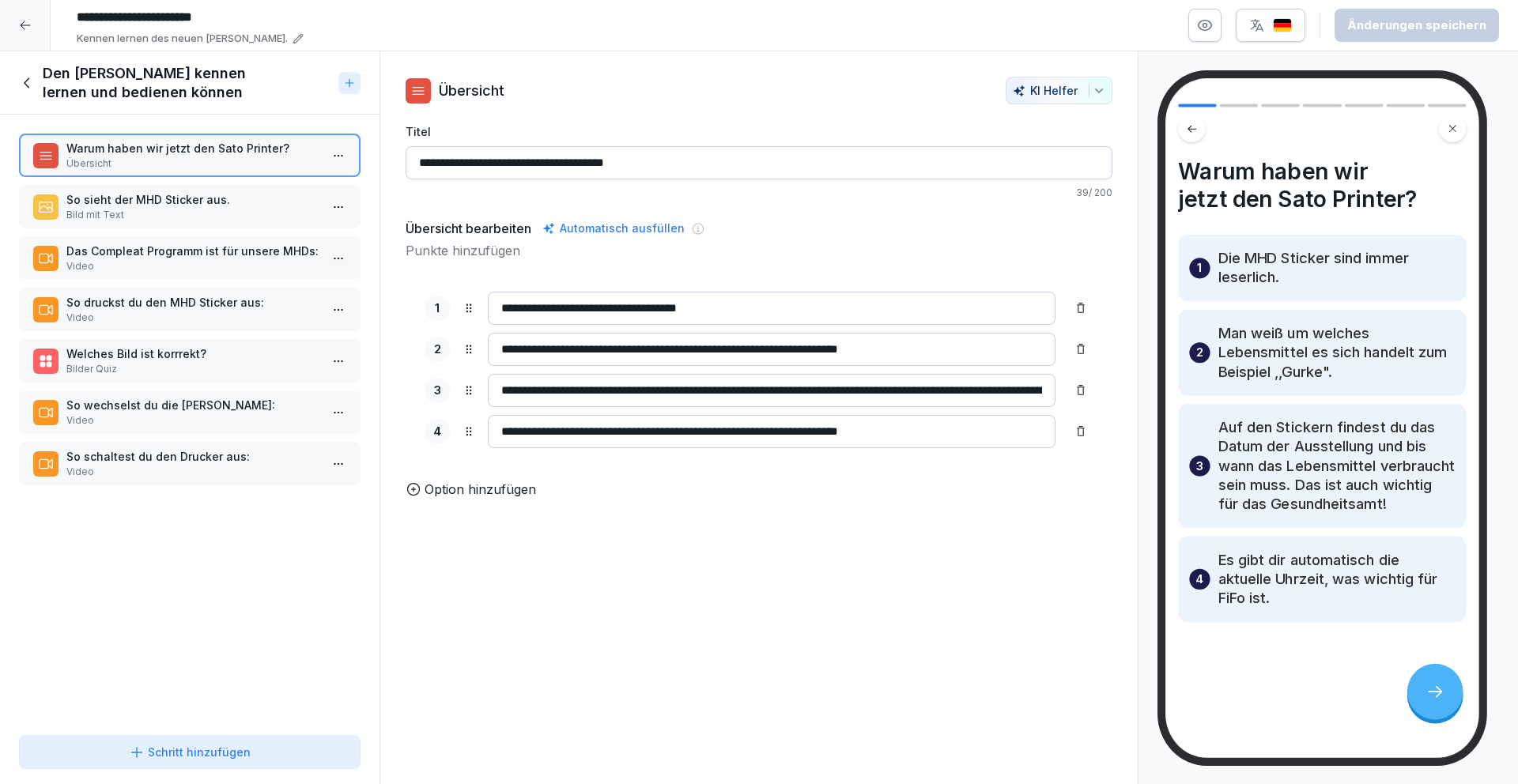
drag, startPoint x: 544, startPoint y: 162, endPoint x: 521, endPoint y: 164, distance: 23.1
click at [521, 164] on input "**********" at bounding box center [759, 163] width 707 height 34
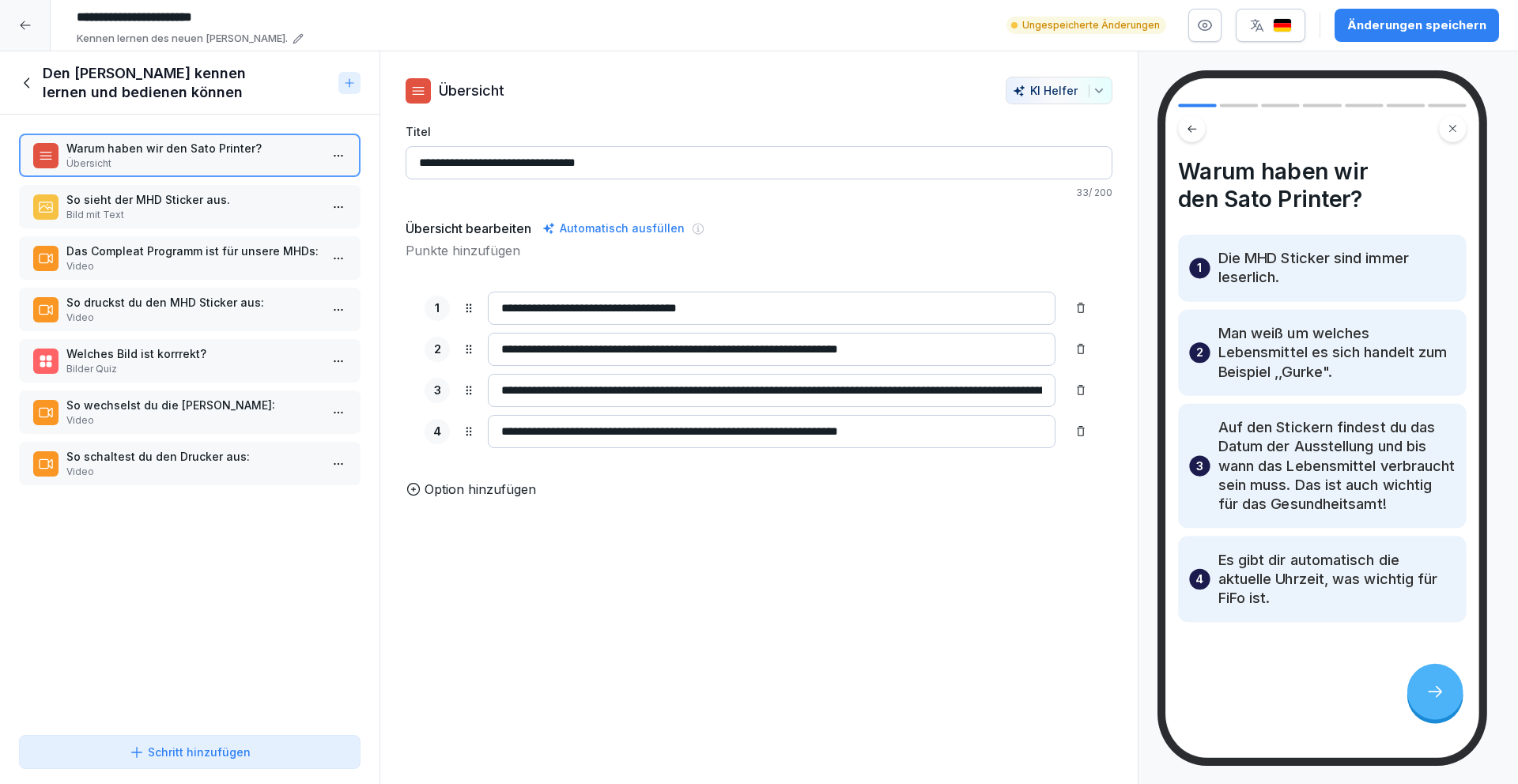
type input "**********"
click at [211, 218] on p "Bild mit Text" at bounding box center [193, 214] width 253 height 14
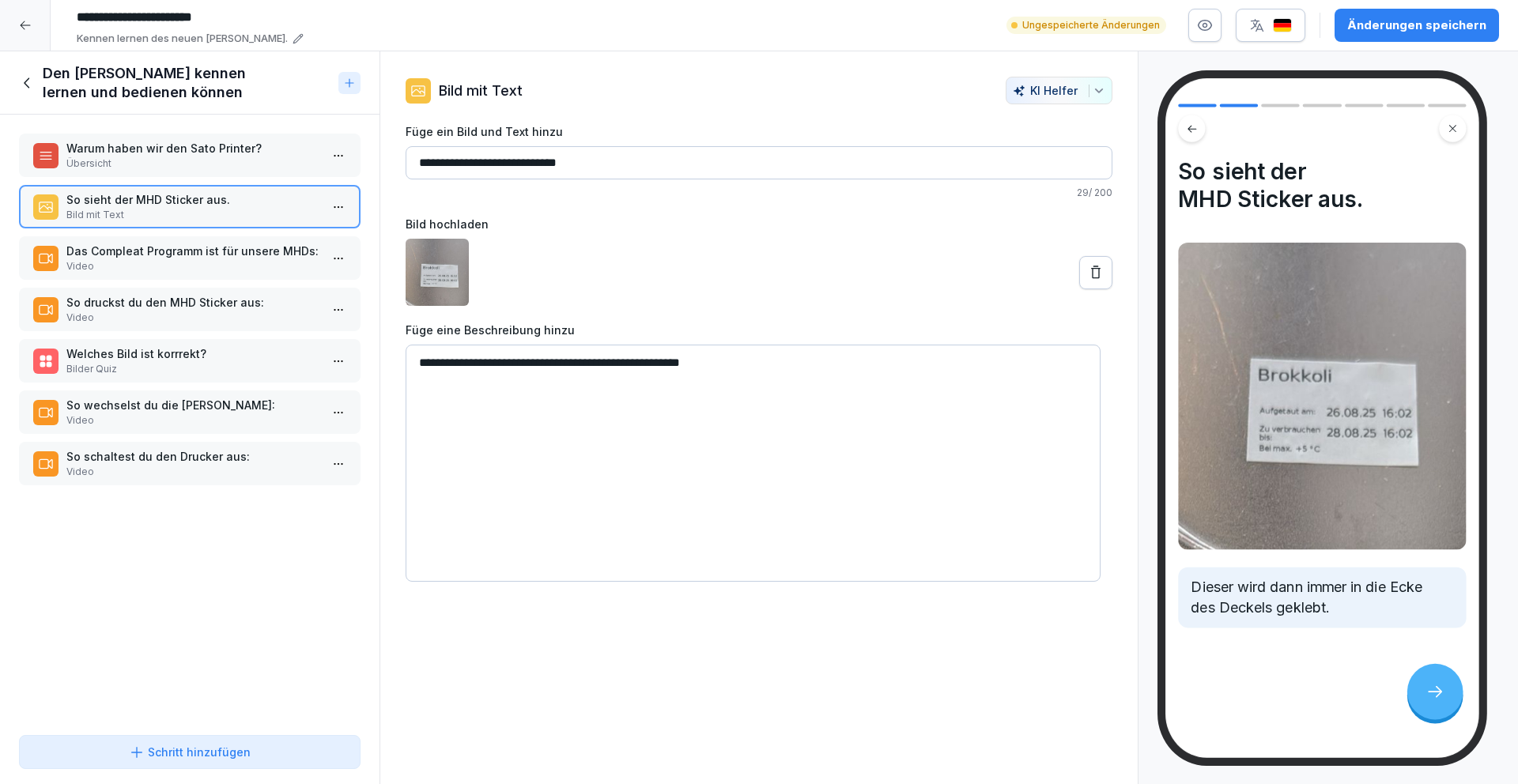
click at [216, 256] on p "Das Compleat Programm ist für unsere MHDs:" at bounding box center [193, 251] width 253 height 17
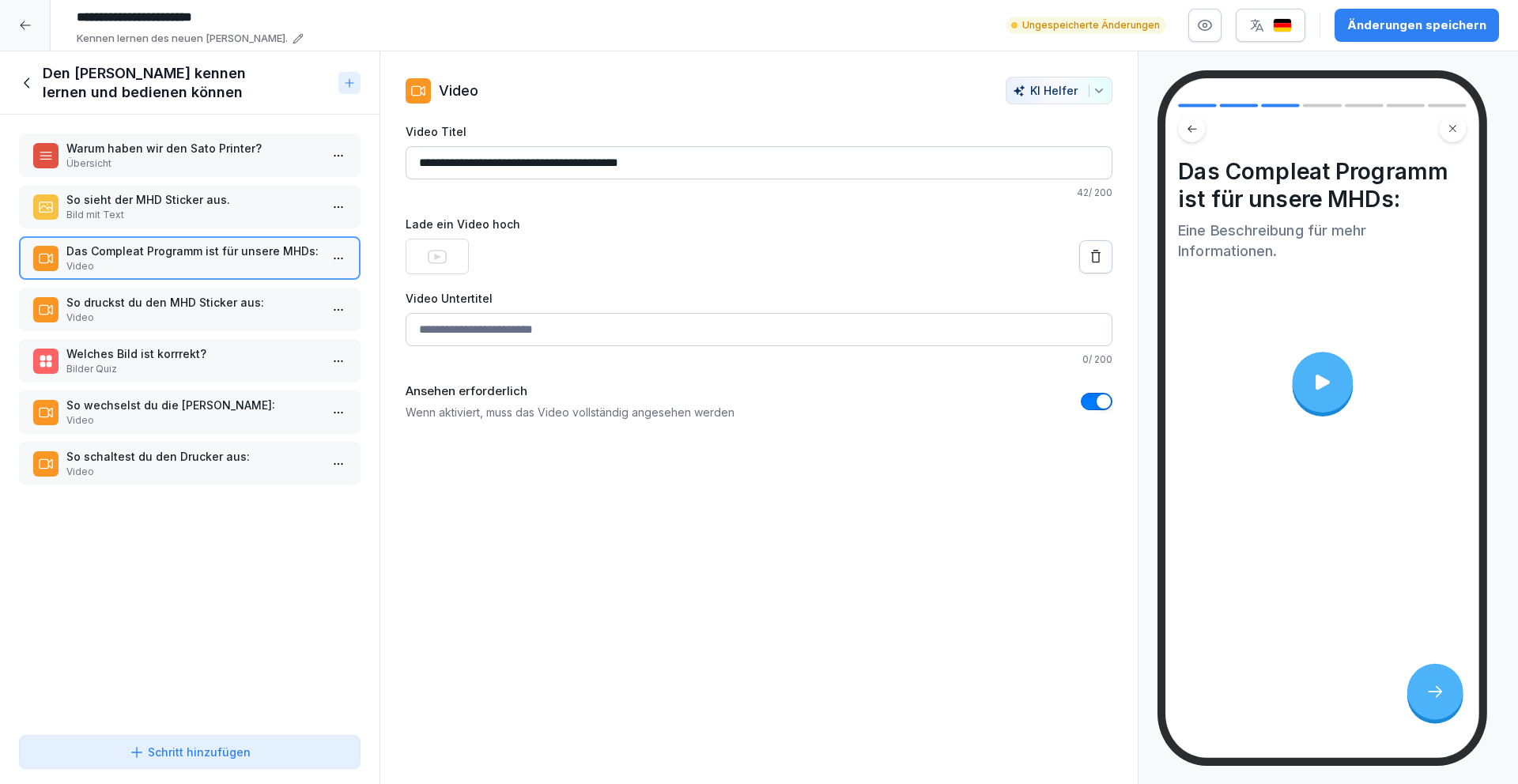
click at [208, 311] on p "Video" at bounding box center [193, 317] width 253 height 14
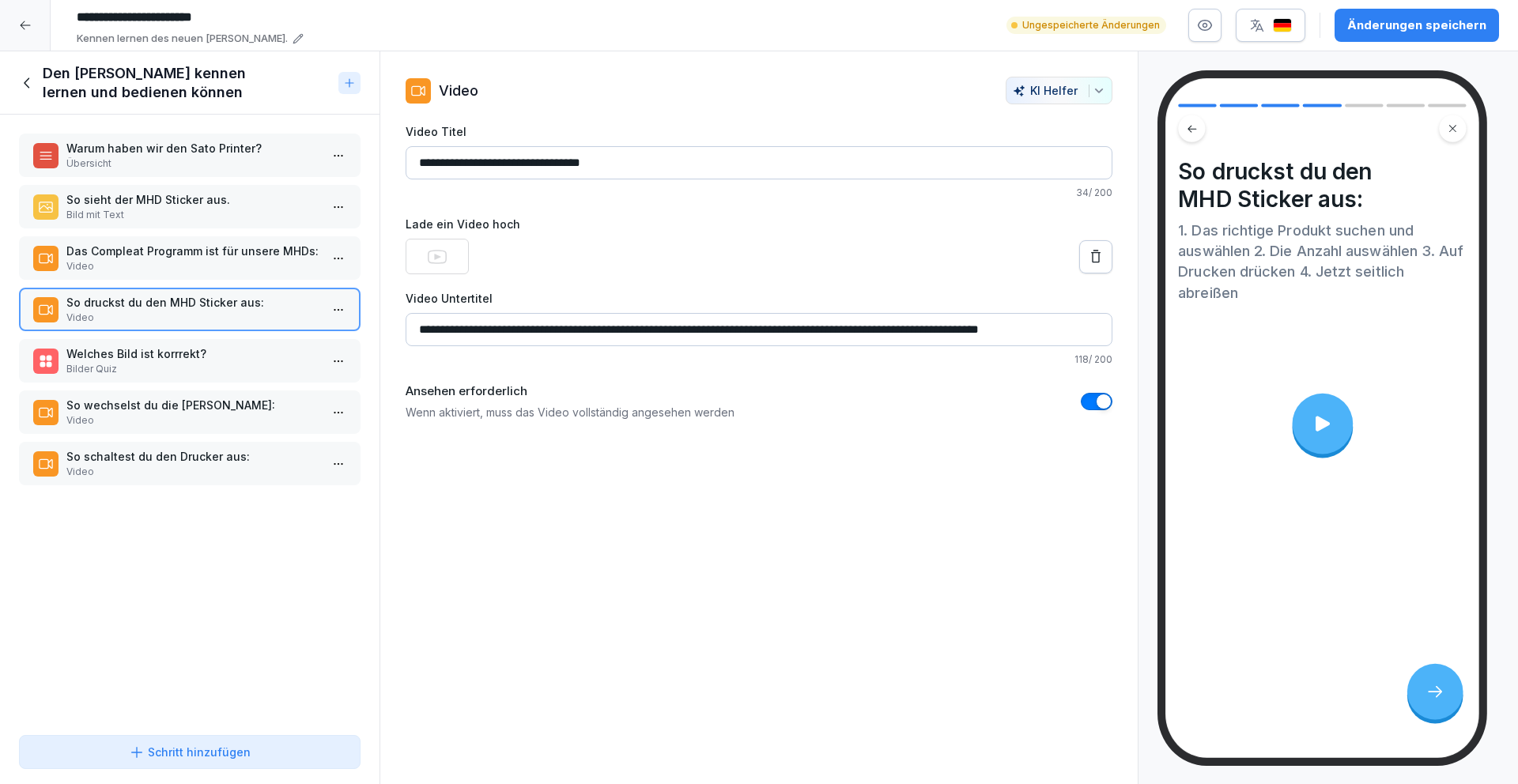
click at [158, 355] on p "Welches Bild ist korrrekt?" at bounding box center [193, 354] width 253 height 17
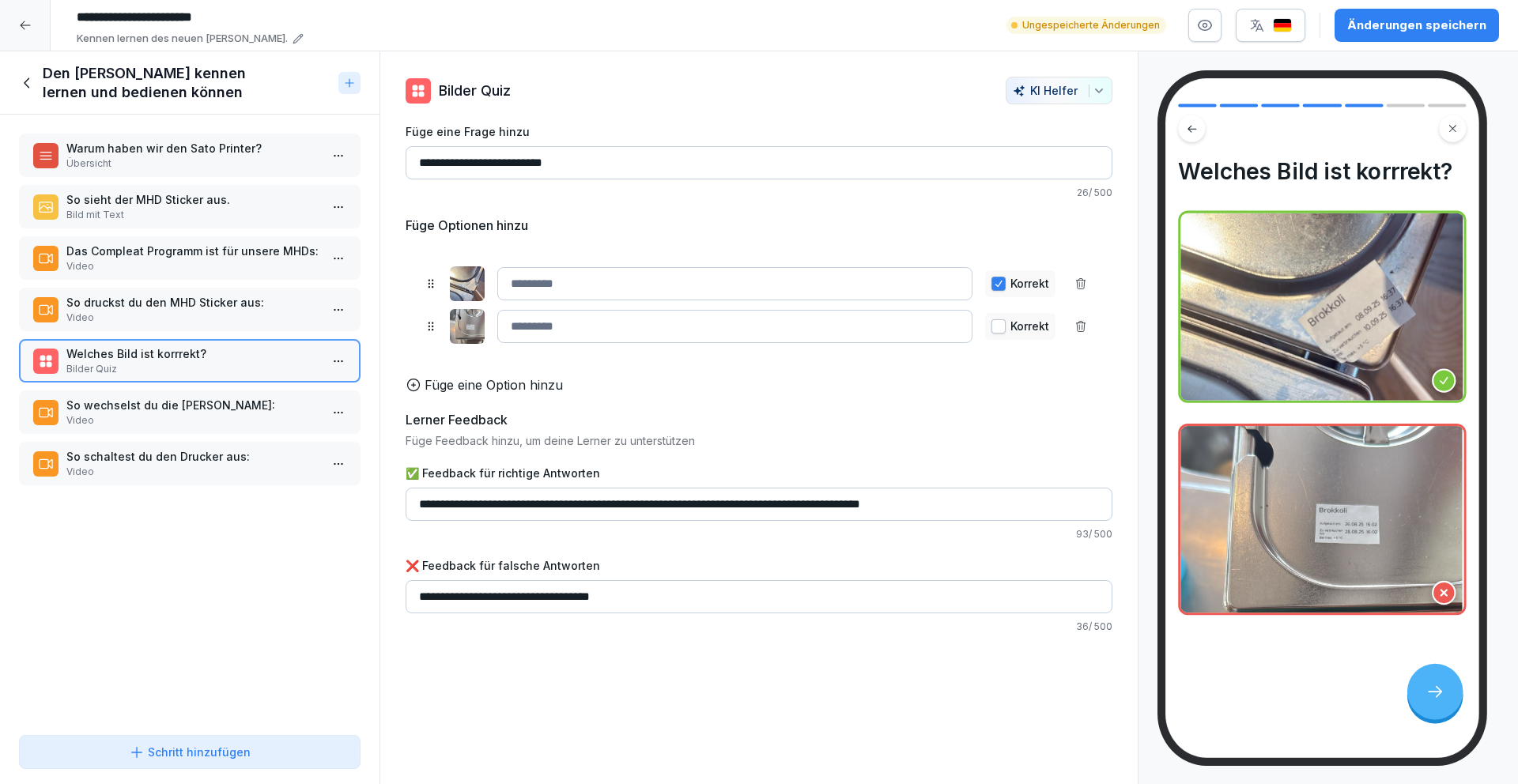
click at [172, 405] on p "So wechselst du die [PERSON_NAME]:" at bounding box center [193, 406] width 253 height 17
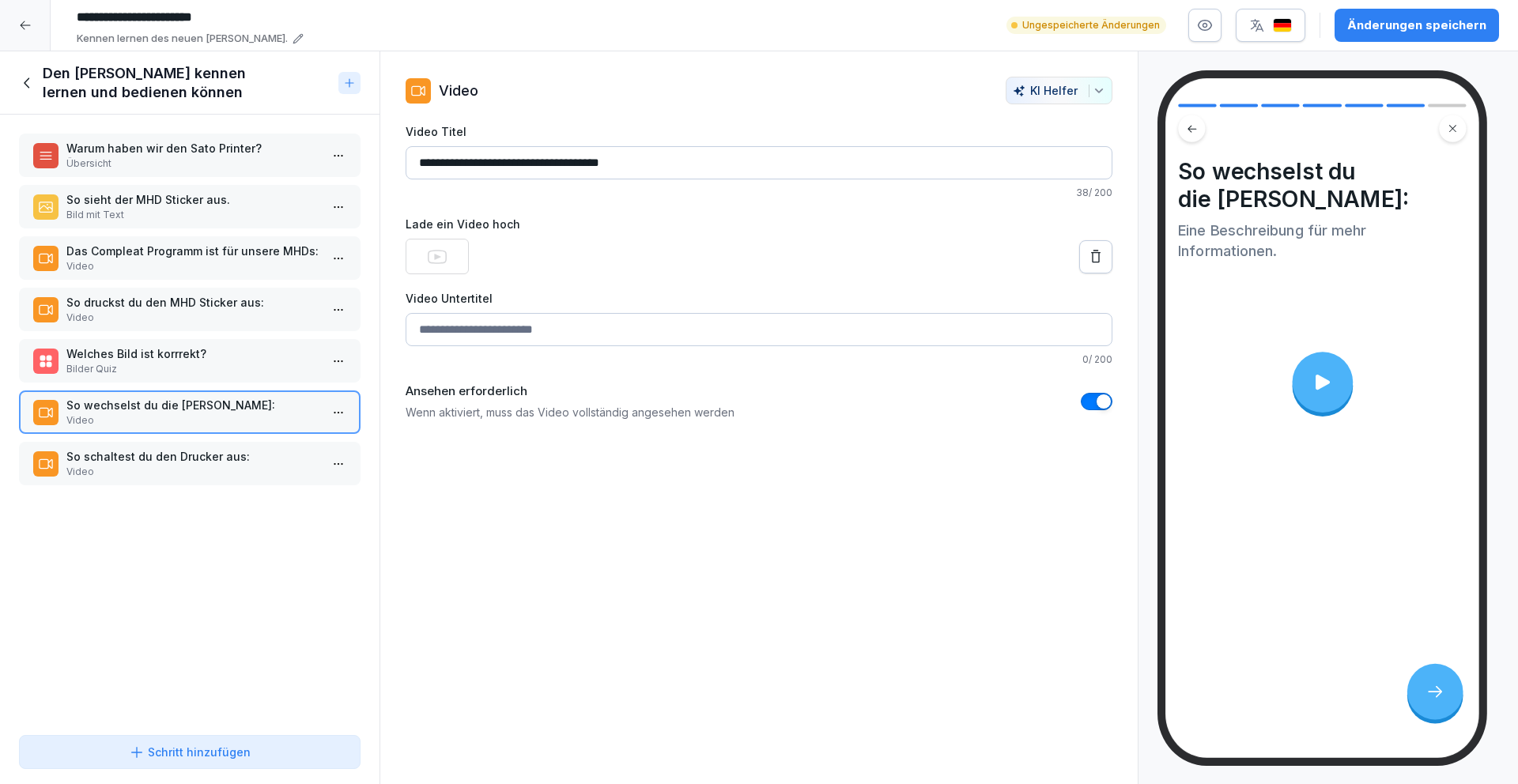
click at [197, 459] on p "So schaltest du den Drucker aus:" at bounding box center [193, 456] width 253 height 17
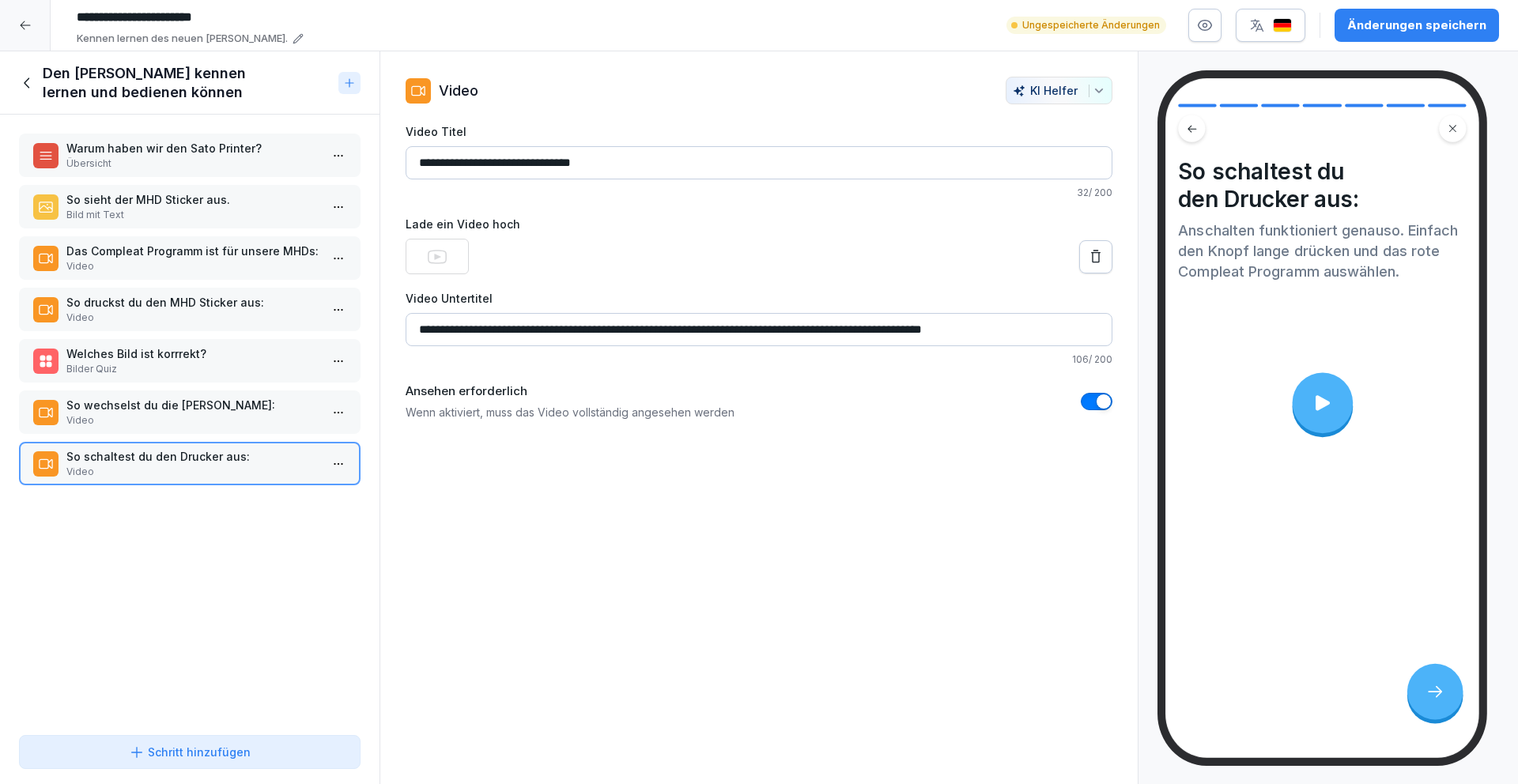
click at [28, 77] on icon at bounding box center [27, 82] width 18 height 18
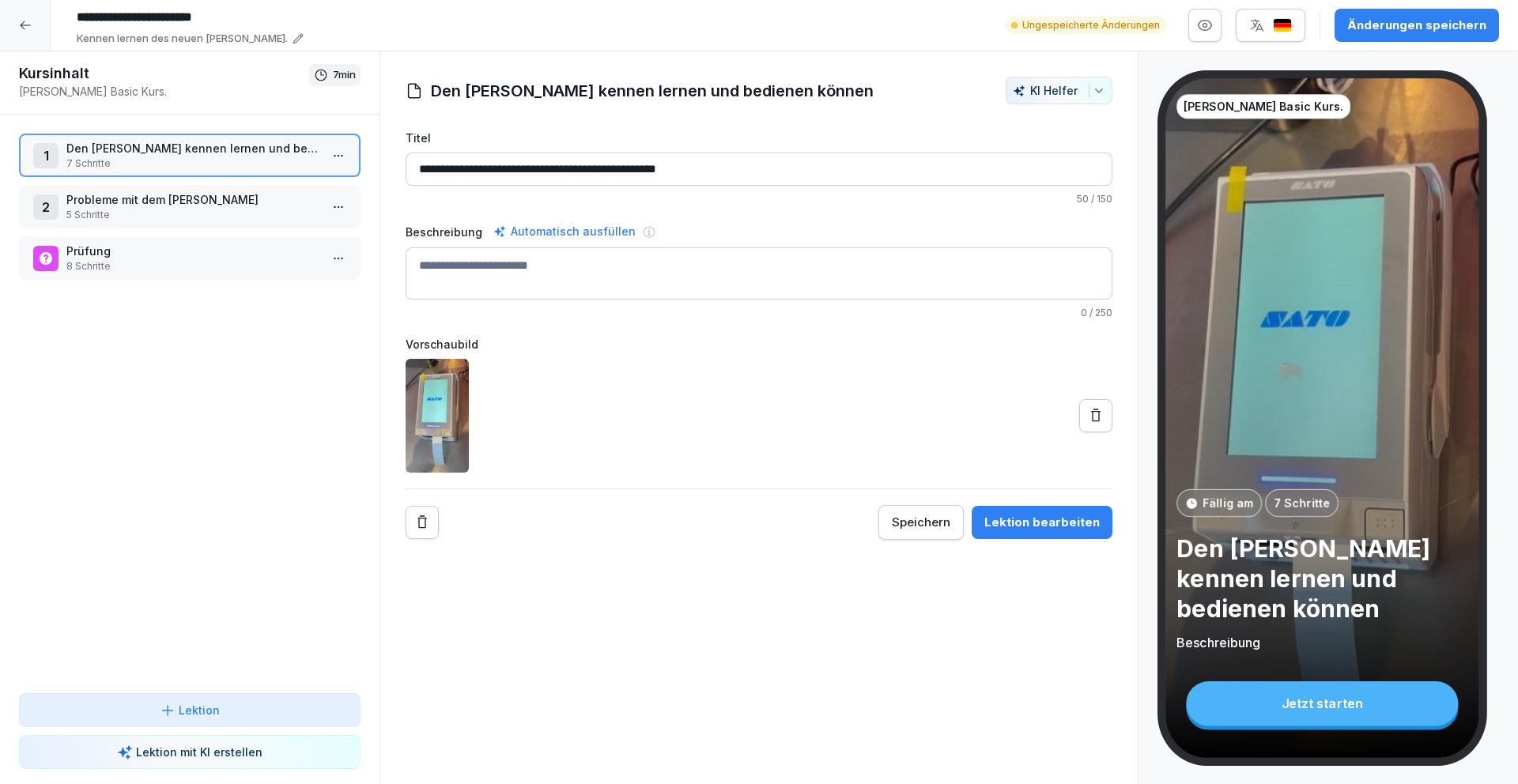
click at [1377, 23] on div "Änderungen speichern" at bounding box center [1416, 25] width 139 height 18
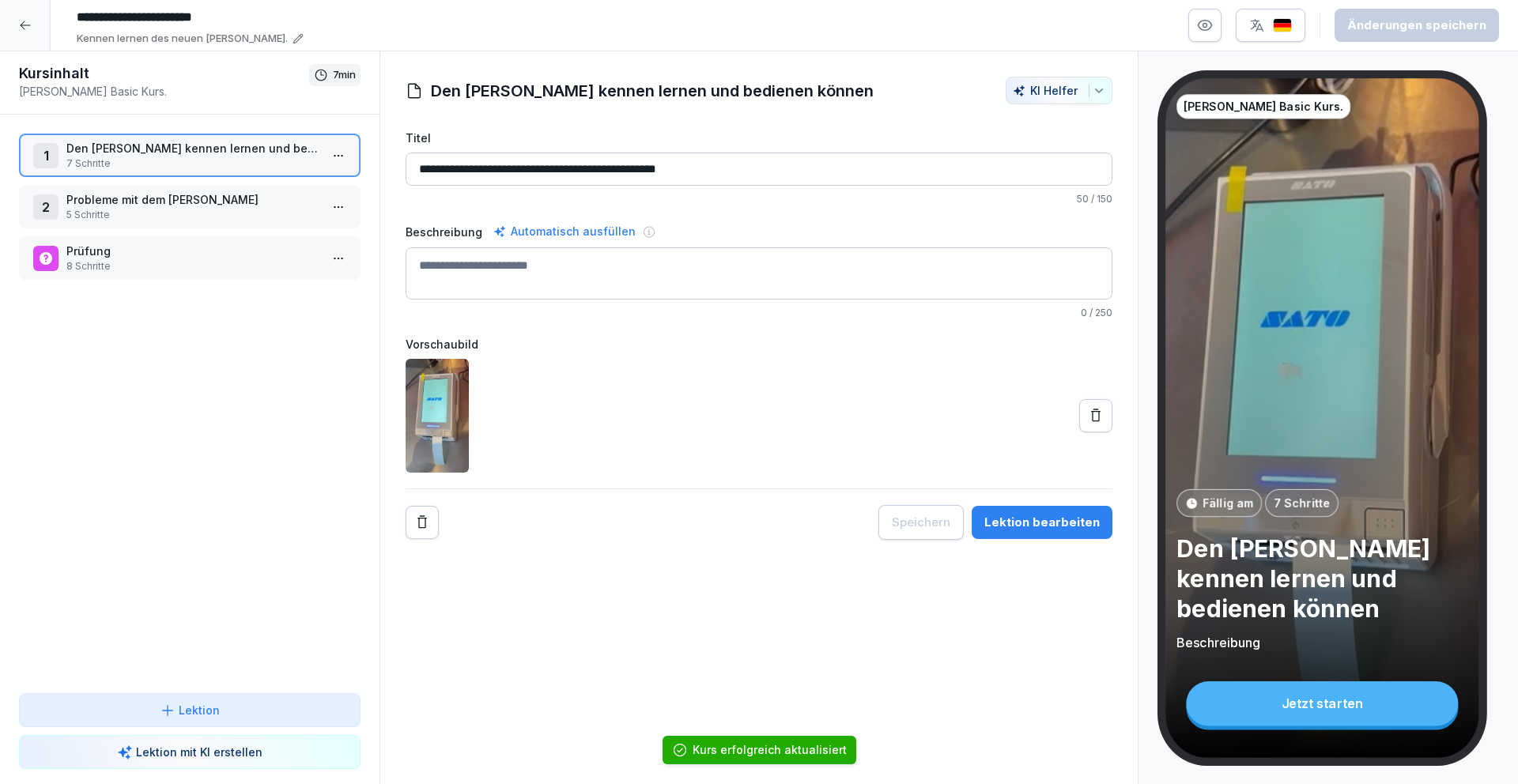
click at [30, 23] on icon at bounding box center [25, 25] width 13 height 13
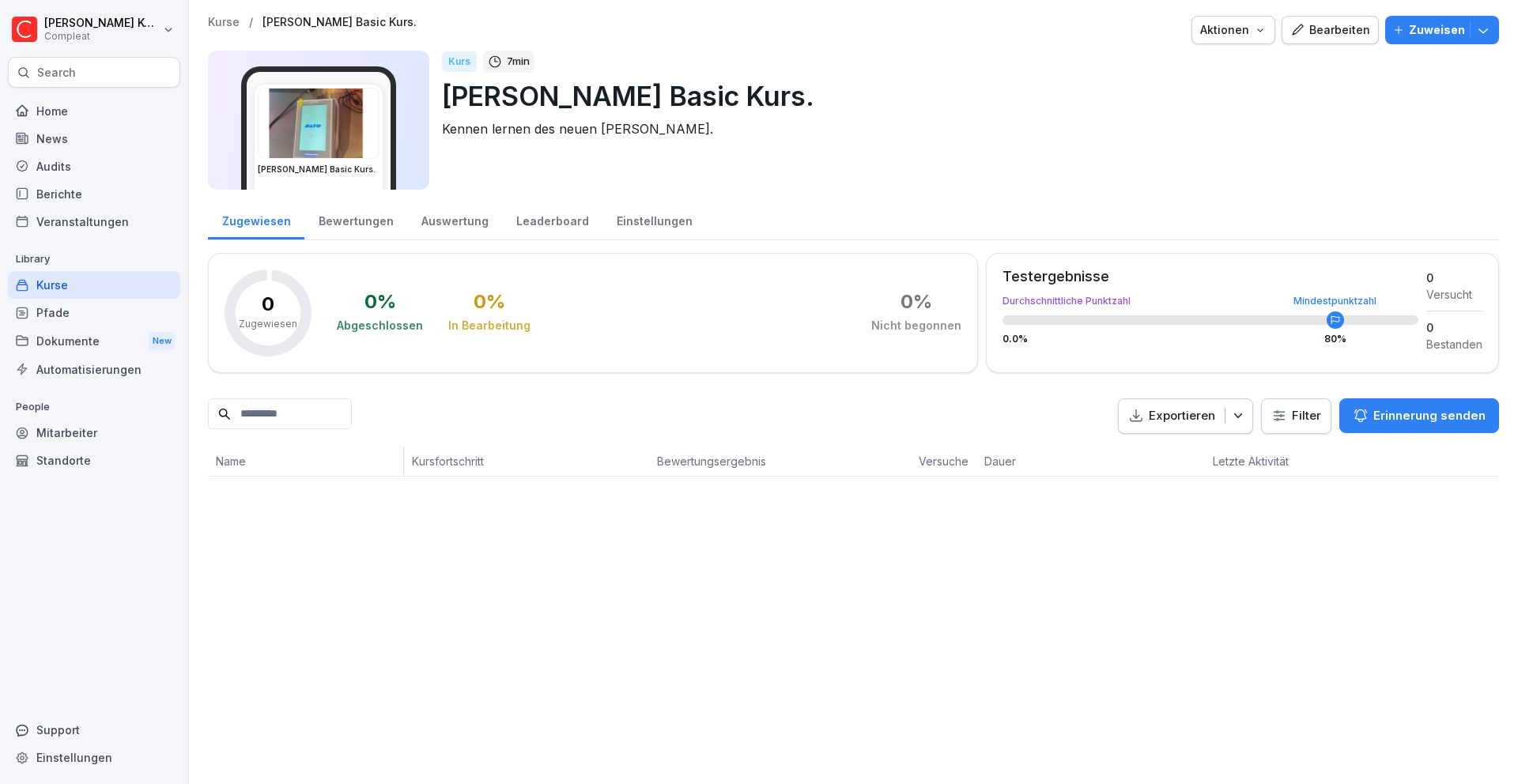
click at [133, 285] on div "Kurse" at bounding box center [93, 285] width 172 height 28
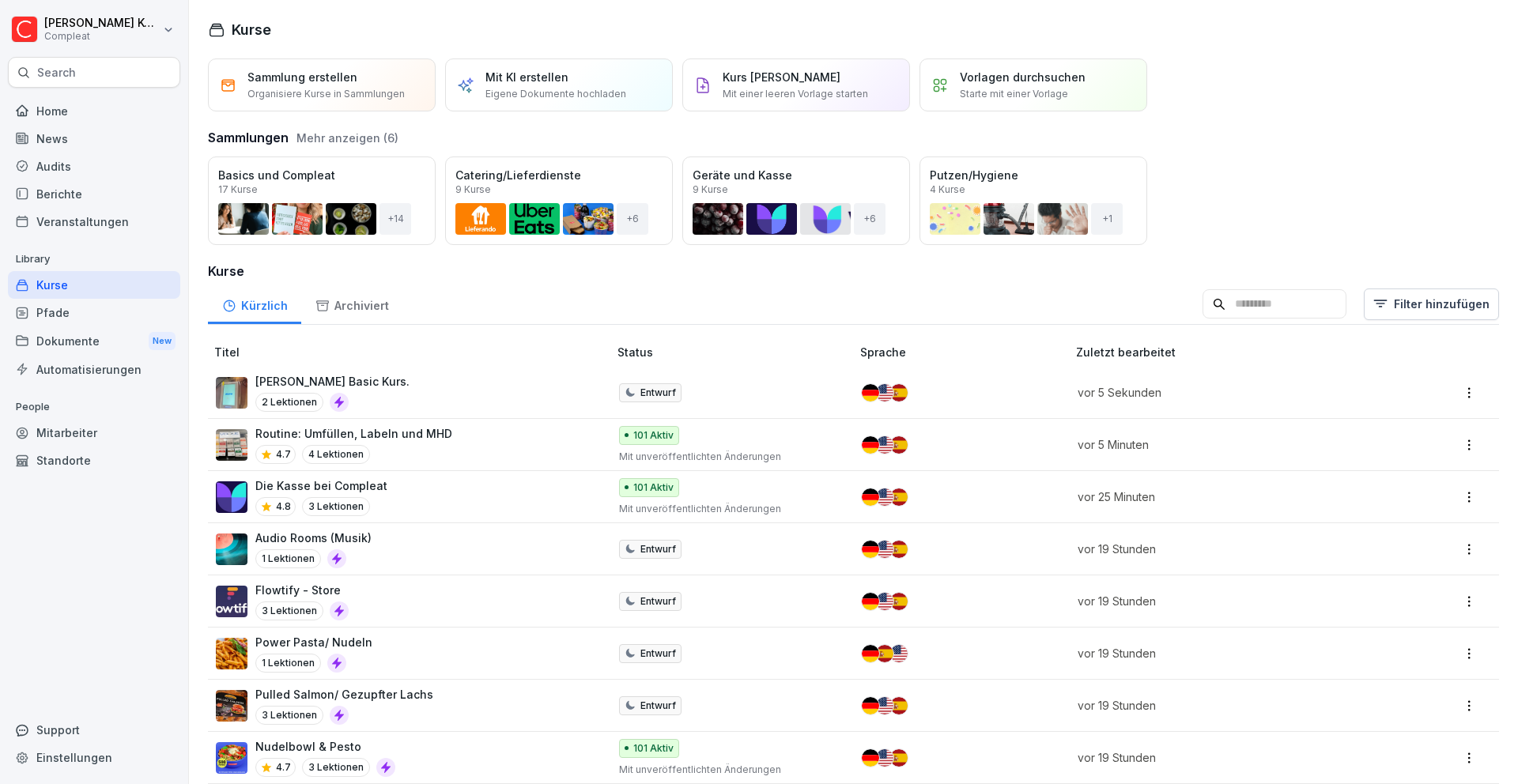
click at [782, 403] on td "Entwurf" at bounding box center [733, 392] width 243 height 52
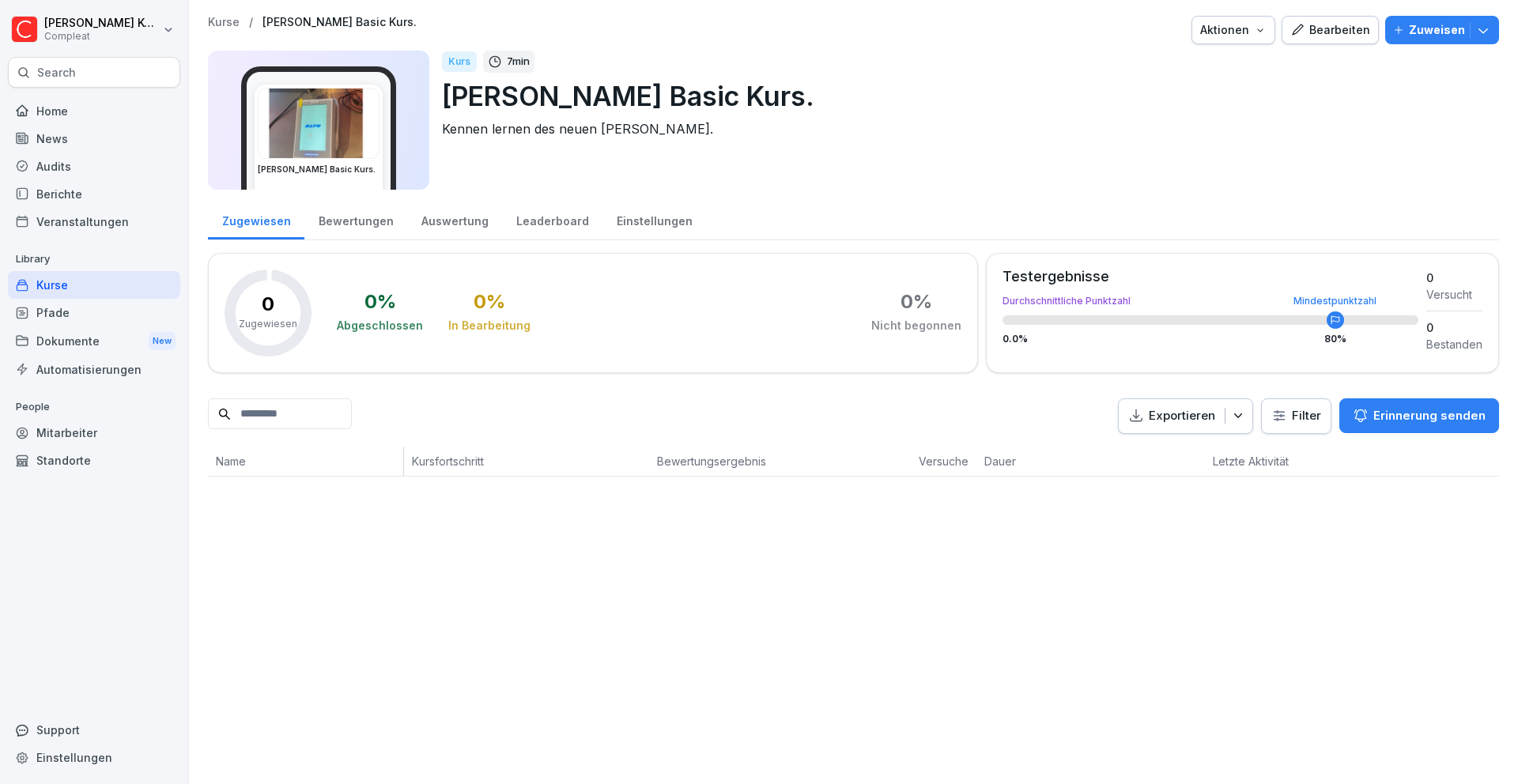
click at [1334, 30] on div "Bearbeiten" at bounding box center [1329, 30] width 79 height 18
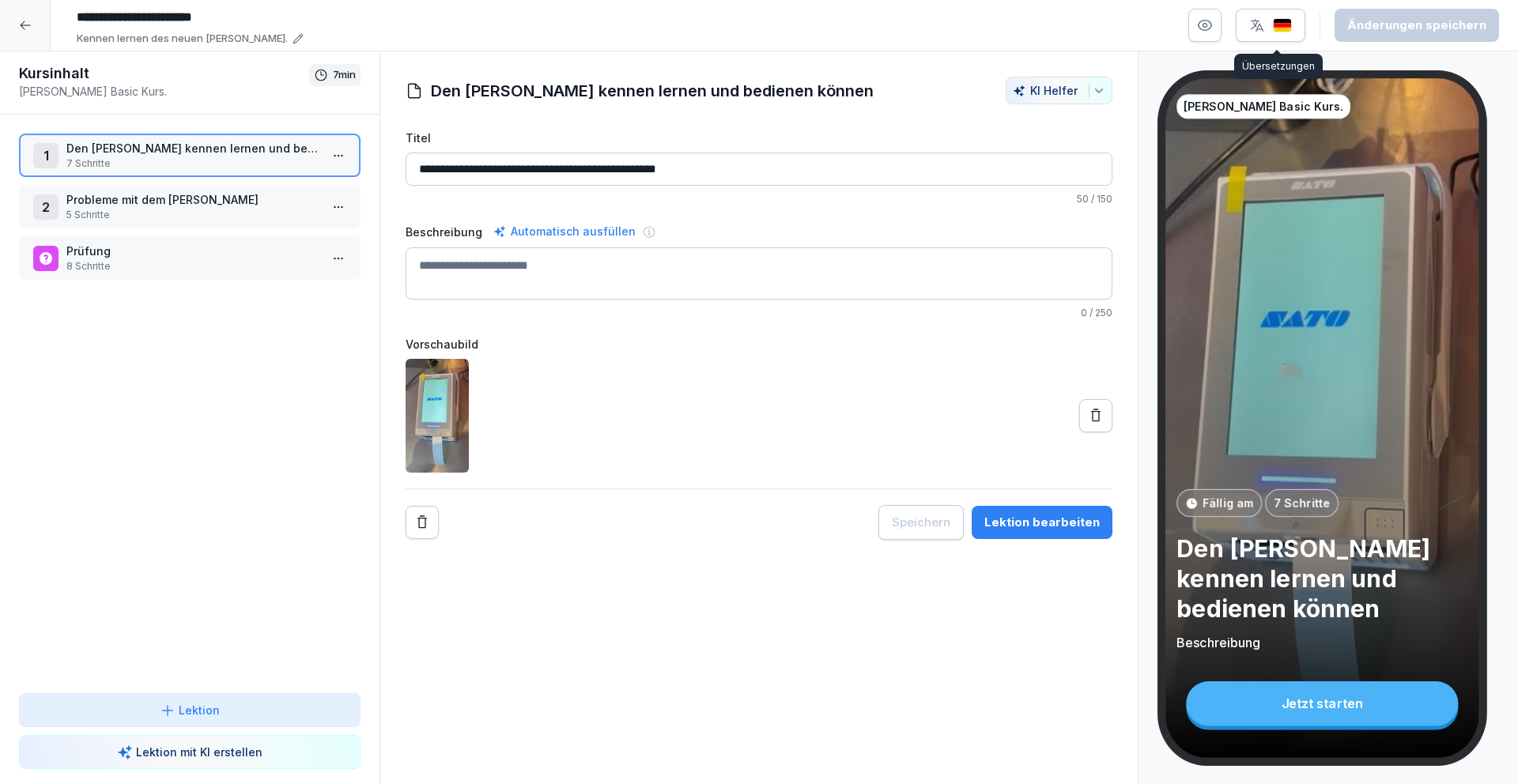
click at [1298, 34] on button "button" at bounding box center [1270, 25] width 69 height 34
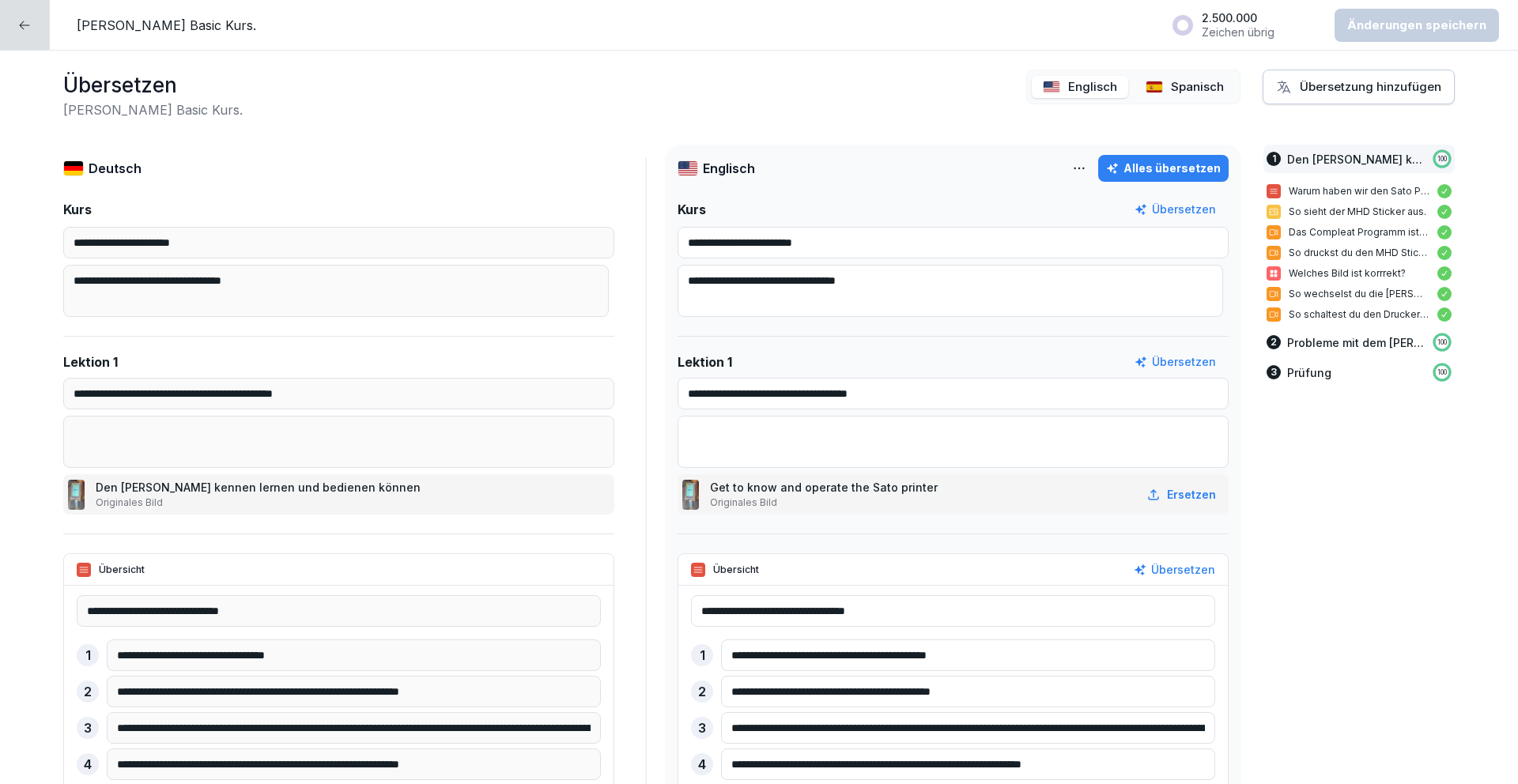
click at [1170, 79] on p "Spanisch" at bounding box center [1196, 87] width 53 height 18
click at [1067, 88] on p "Englisch" at bounding box center [1092, 87] width 49 height 18
click at [18, 30] on icon at bounding box center [24, 25] width 13 height 13
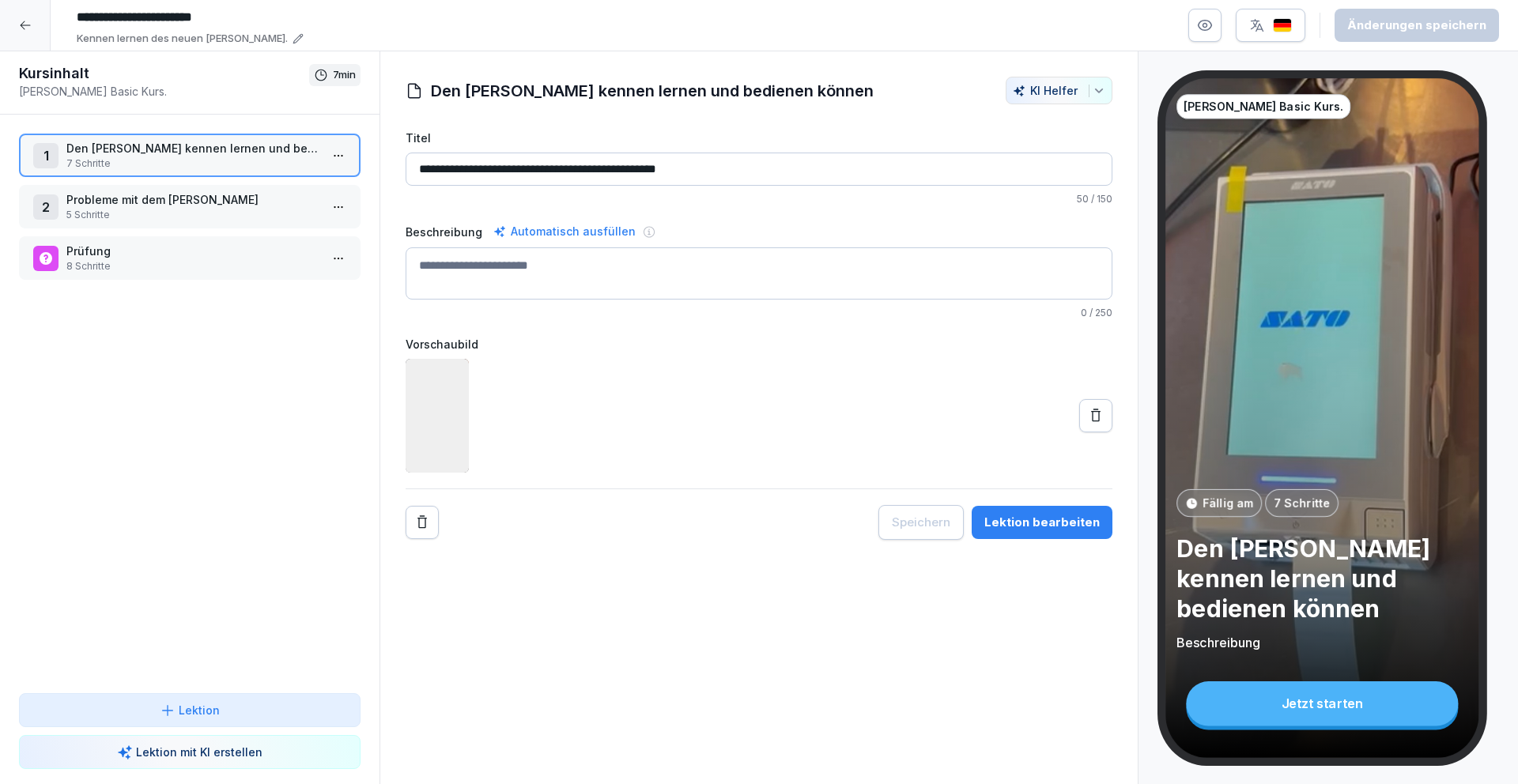
click at [19, 23] on icon at bounding box center [25, 25] width 13 height 13
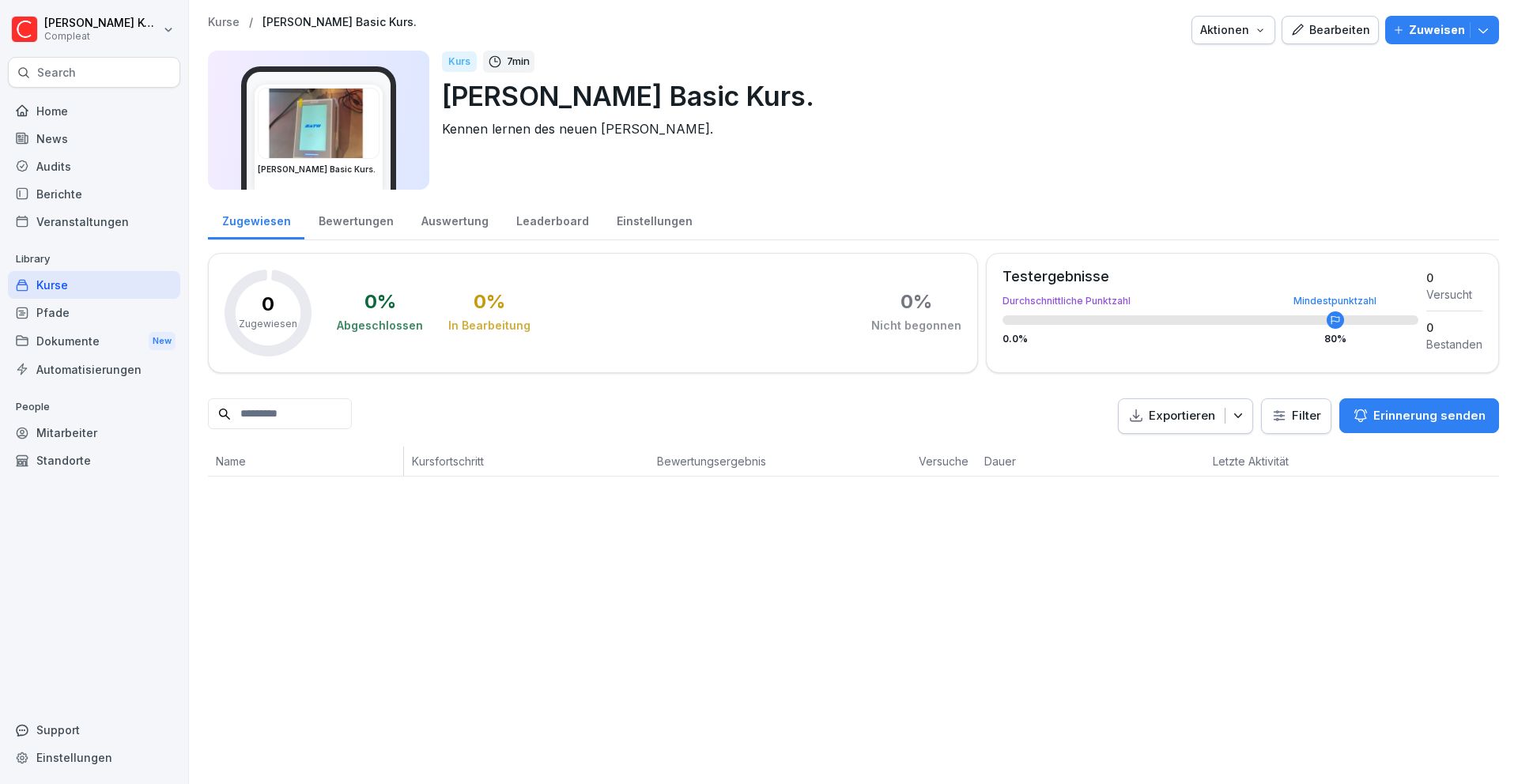
click at [100, 279] on div "Kurse" at bounding box center [93, 285] width 172 height 28
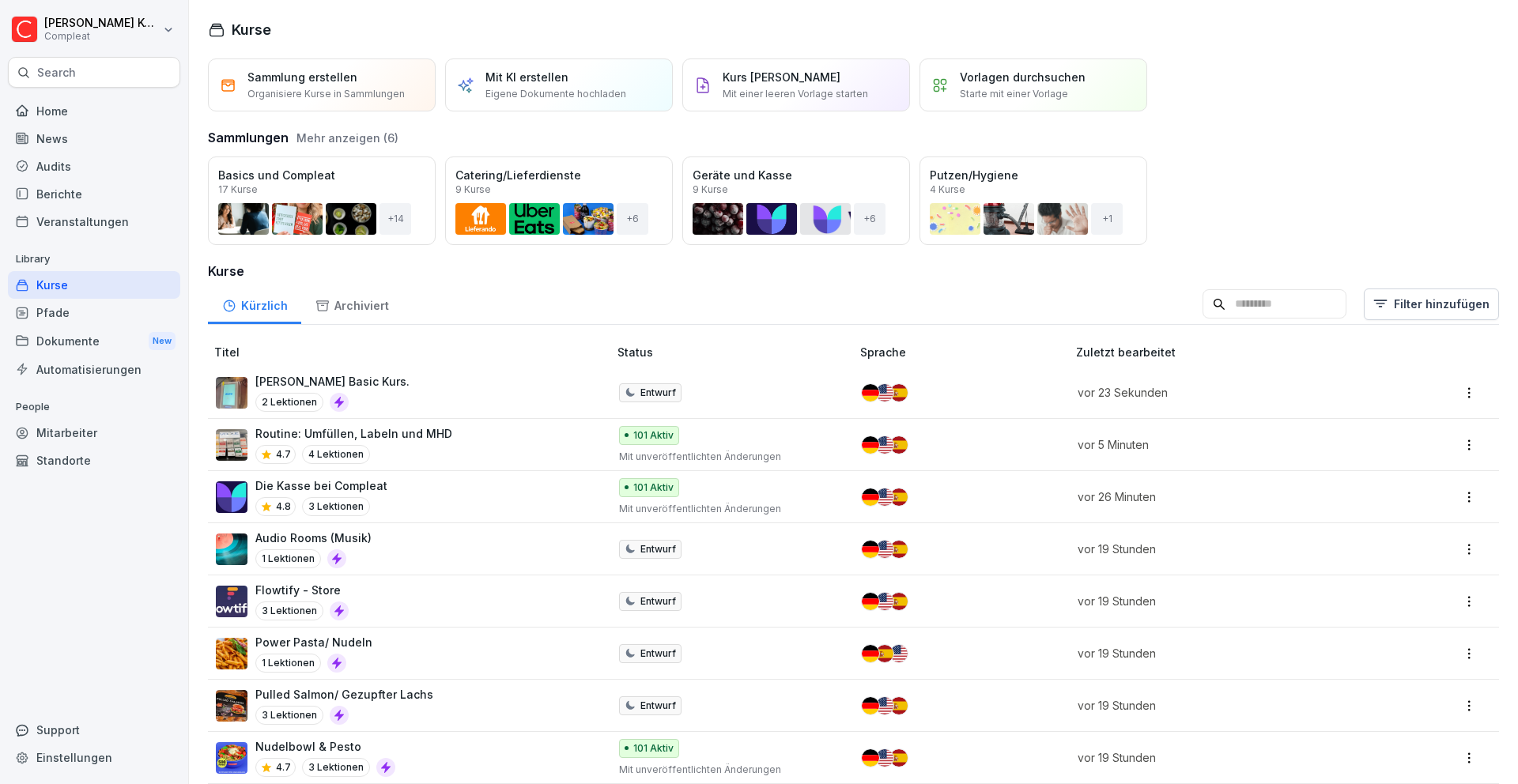
click at [508, 438] on div "Routine: Umfüllen, Labeln und MHD 4.7 4 Lektionen" at bounding box center [404, 444] width 377 height 38
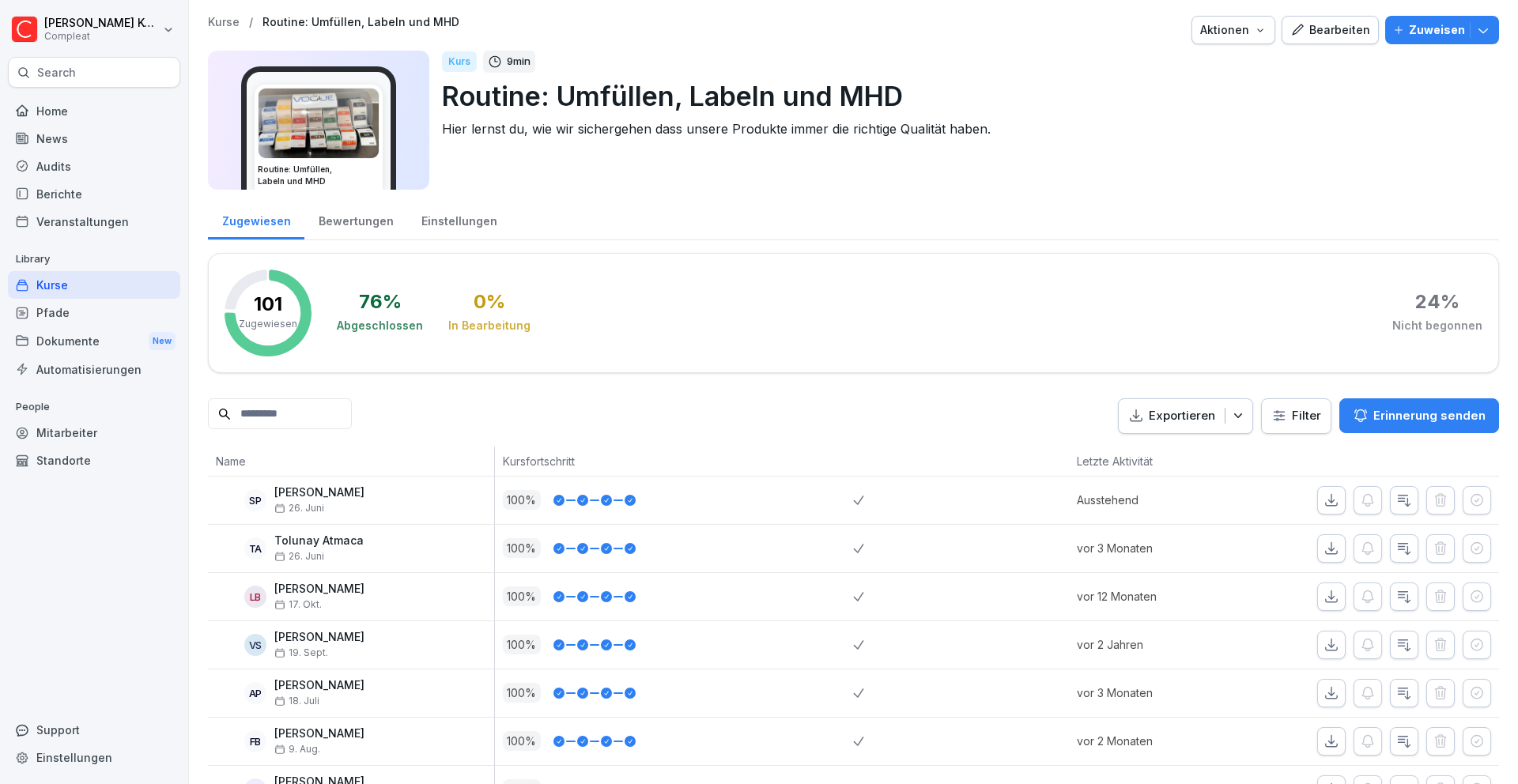
click at [1340, 24] on div "Bearbeiten" at bounding box center [1329, 30] width 79 height 18
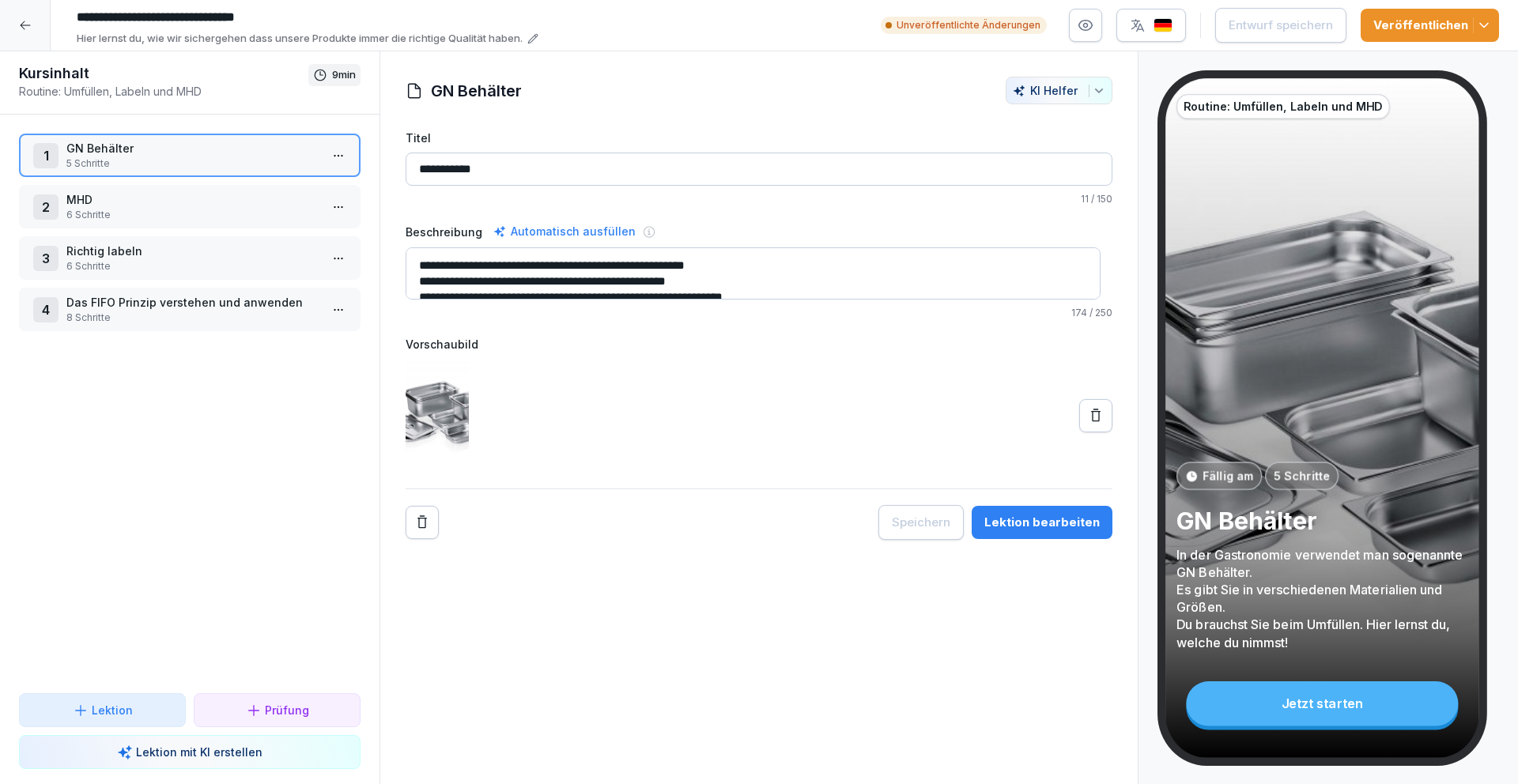
click at [197, 210] on p "6 Schritte" at bounding box center [193, 214] width 253 height 14
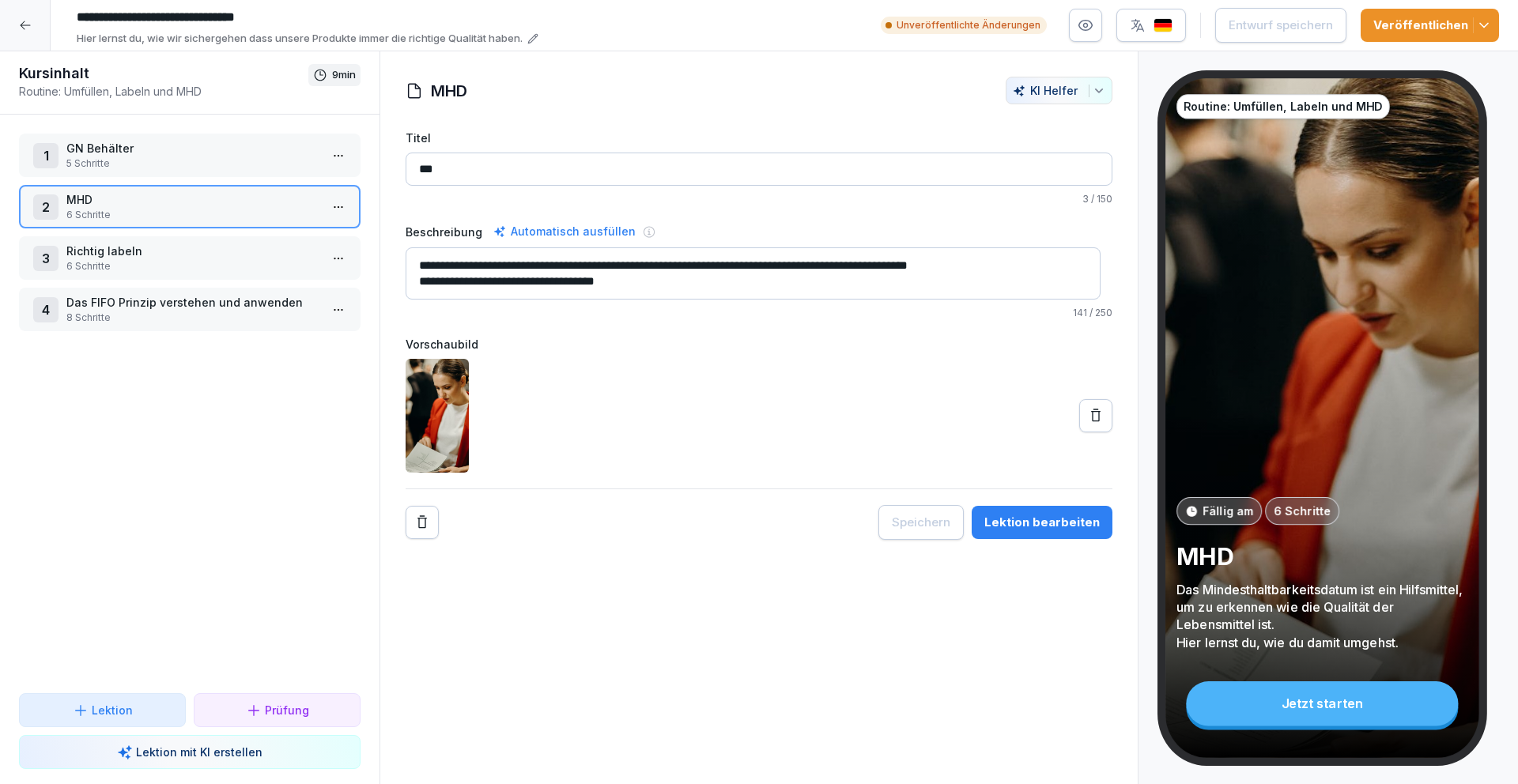
click at [1059, 533] on button "Lektion bearbeiten" at bounding box center [1041, 522] width 141 height 34
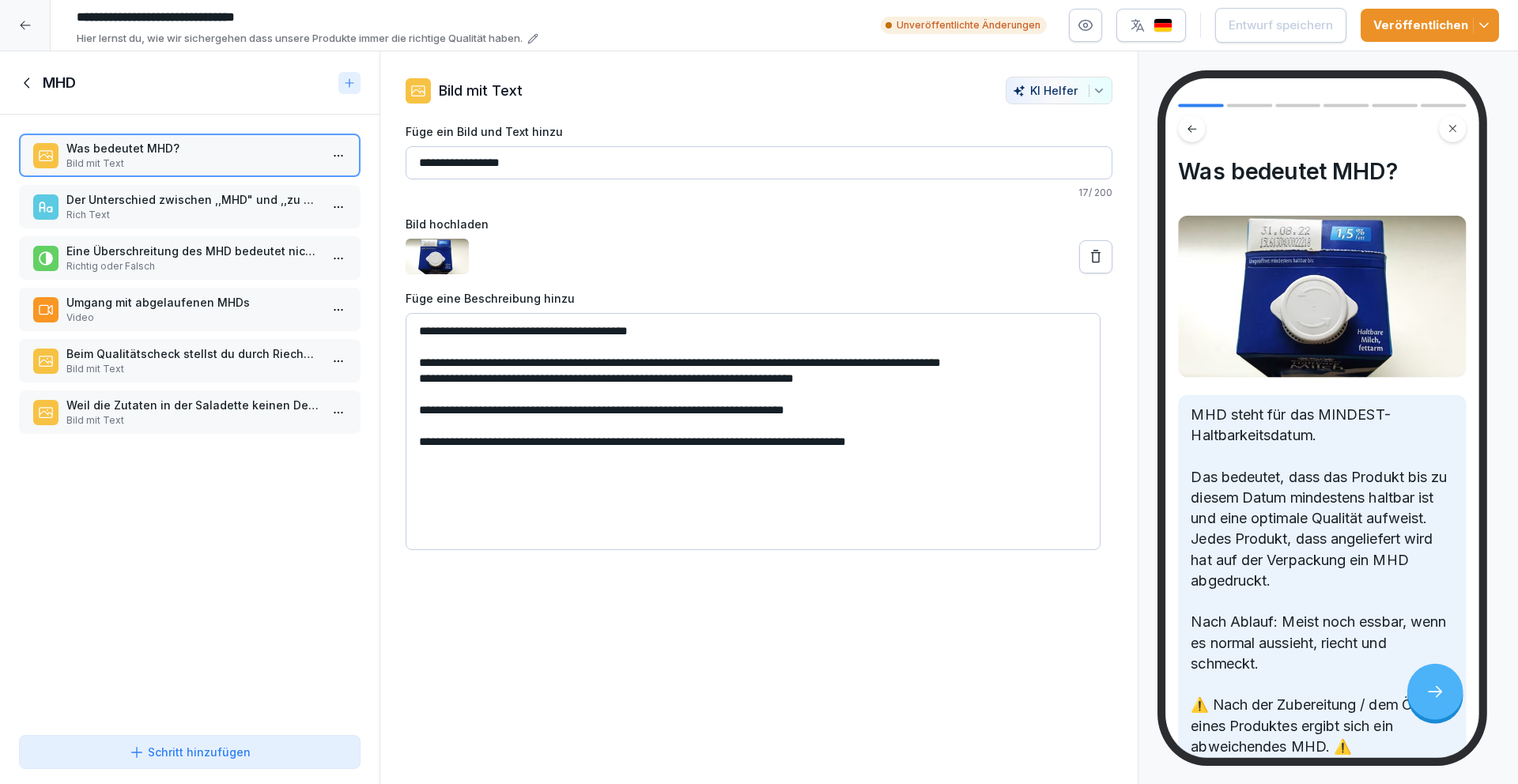
click at [28, 80] on icon at bounding box center [27, 82] width 18 height 18
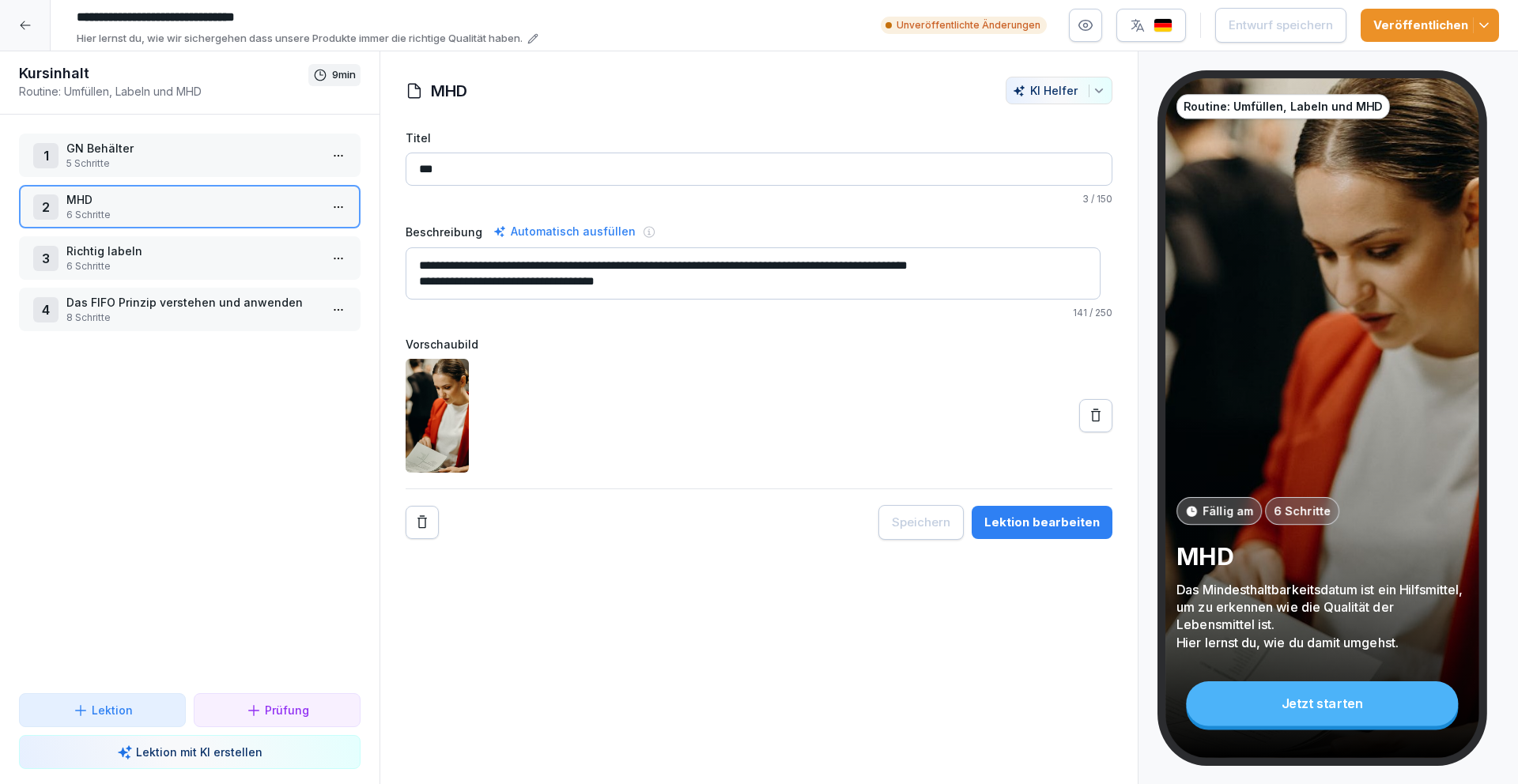
click at [164, 249] on p "Richtig labeln" at bounding box center [193, 251] width 253 height 17
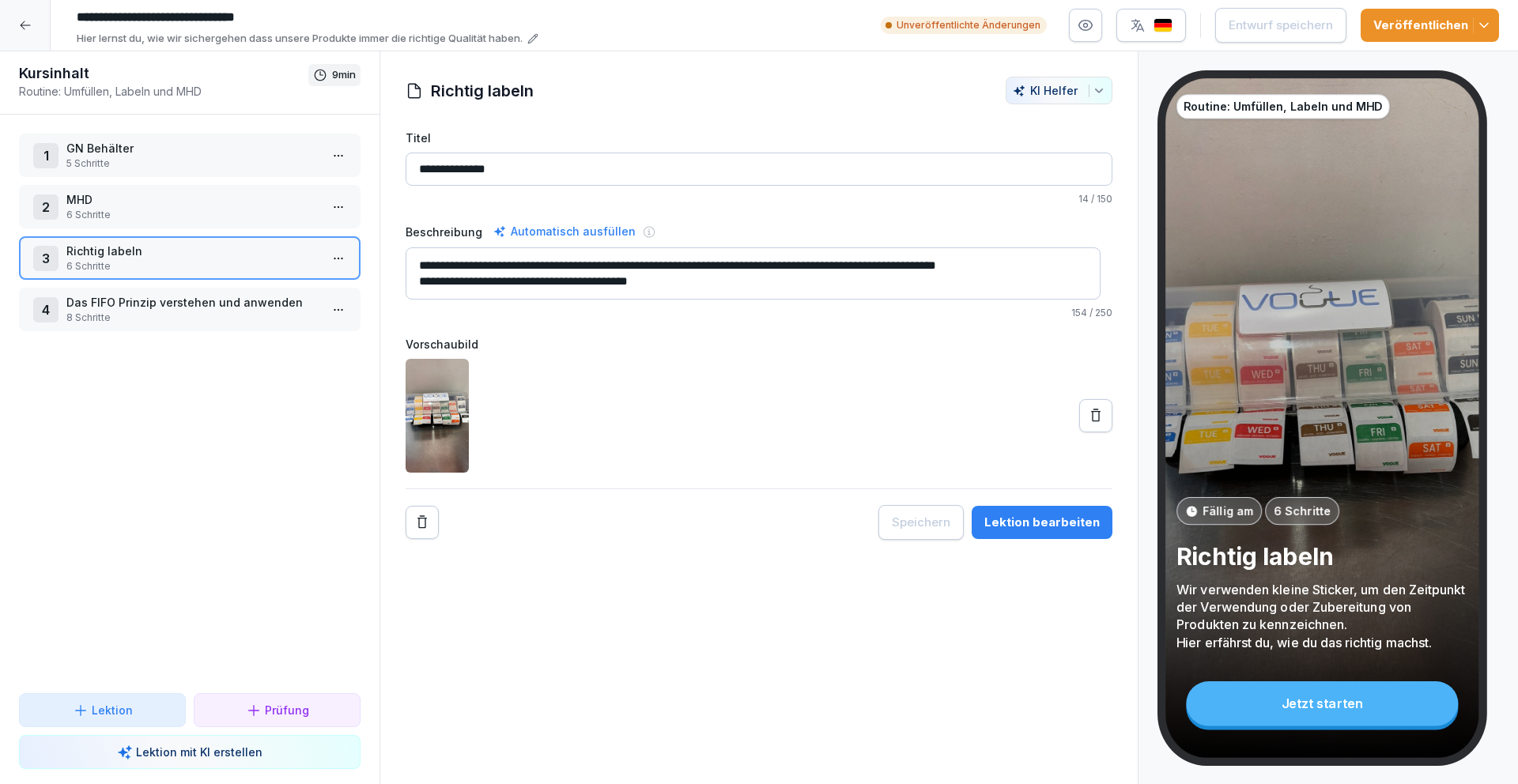
drag, startPoint x: 1033, startPoint y: 520, endPoint x: 1014, endPoint y: 495, distance: 31.4
click at [1033, 520] on div "Lektion bearbeiten" at bounding box center [1041, 522] width 115 height 18
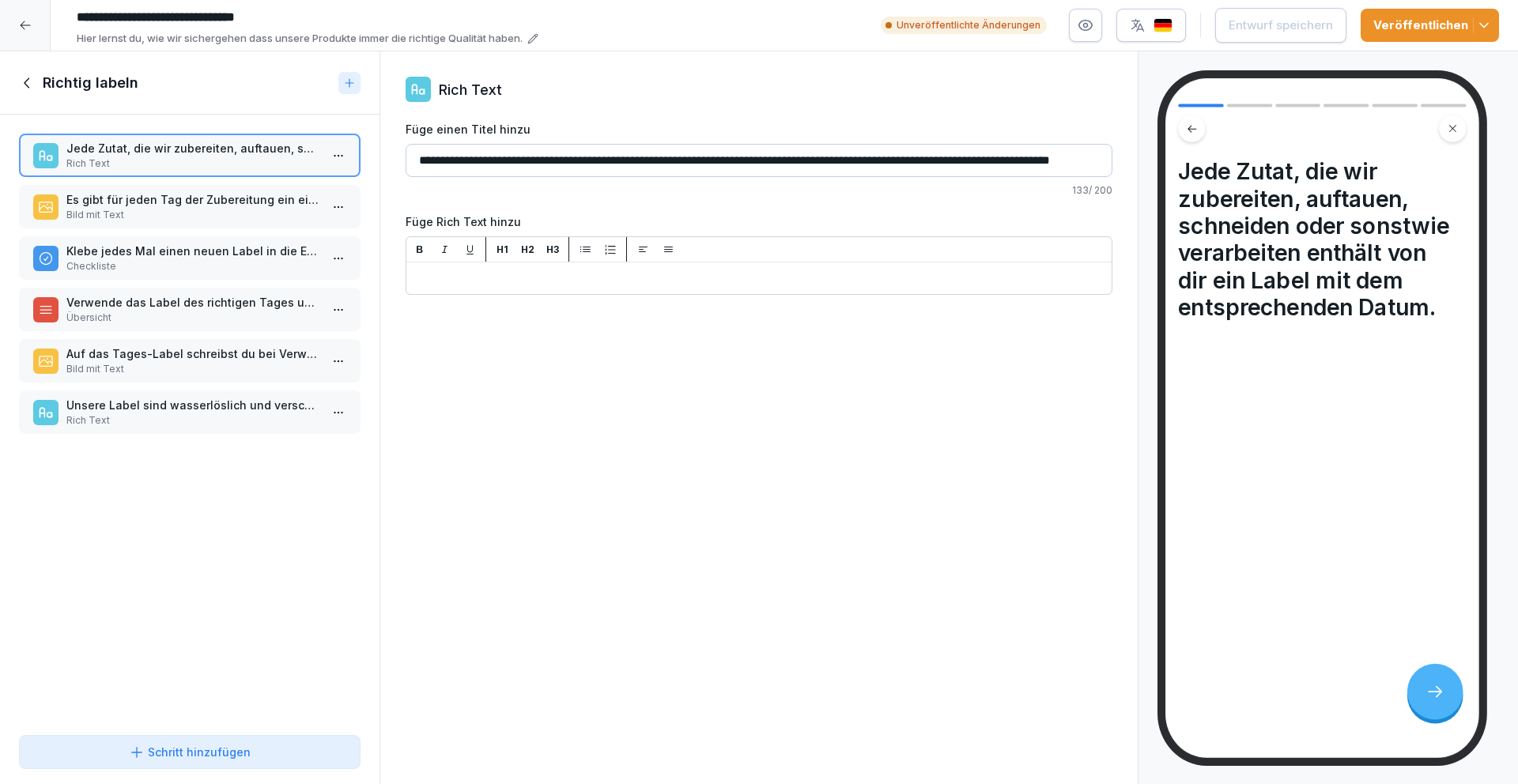
click at [155, 358] on p "Auf das Tages-Label schreibst du bei Verwendung das Datum, die Uhrzeit und dein…" at bounding box center [193, 354] width 253 height 17
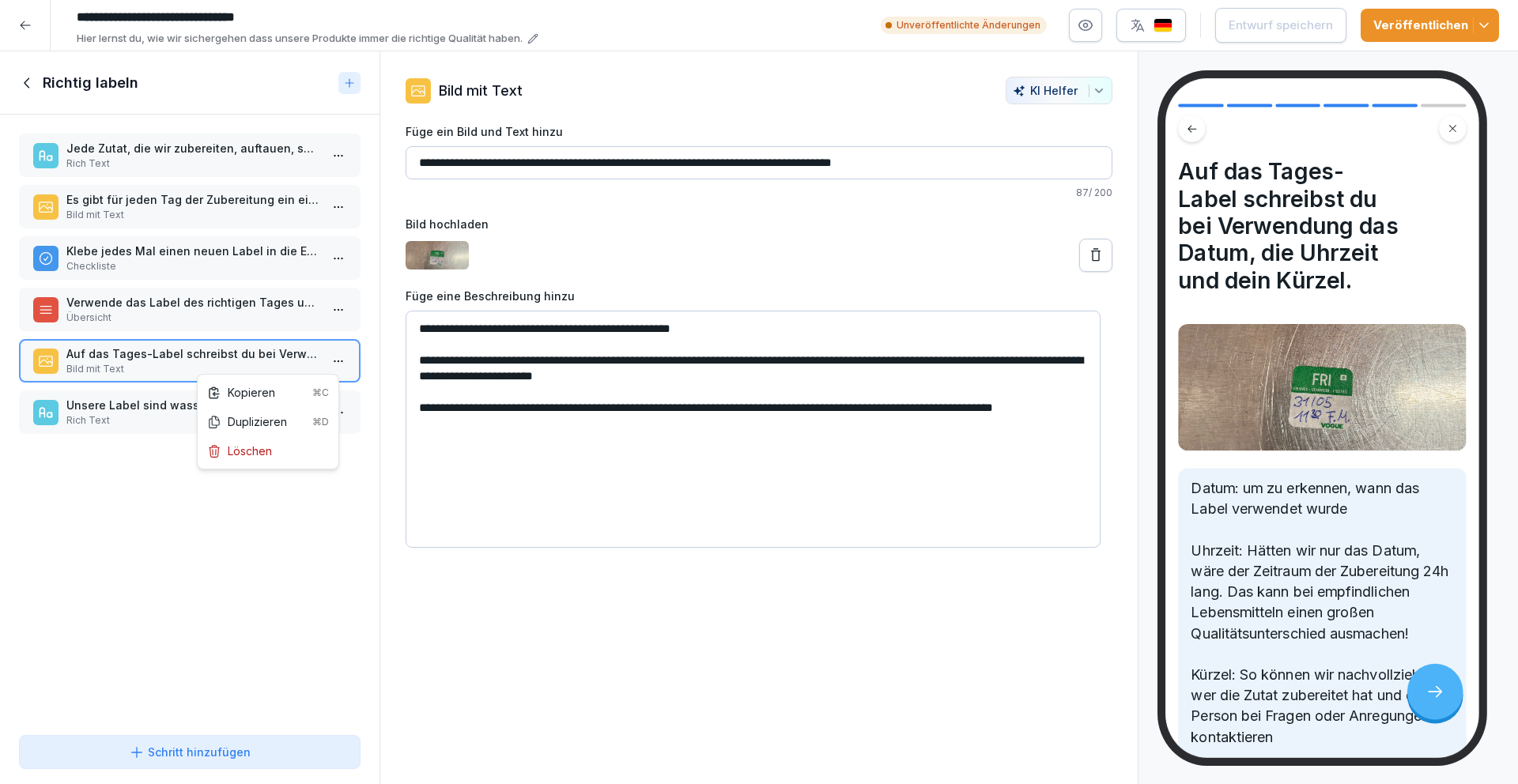
click at [333, 363] on html "**********" at bounding box center [759, 392] width 1518 height 784
click at [275, 450] on div "Löschen" at bounding box center [268, 450] width 135 height 29
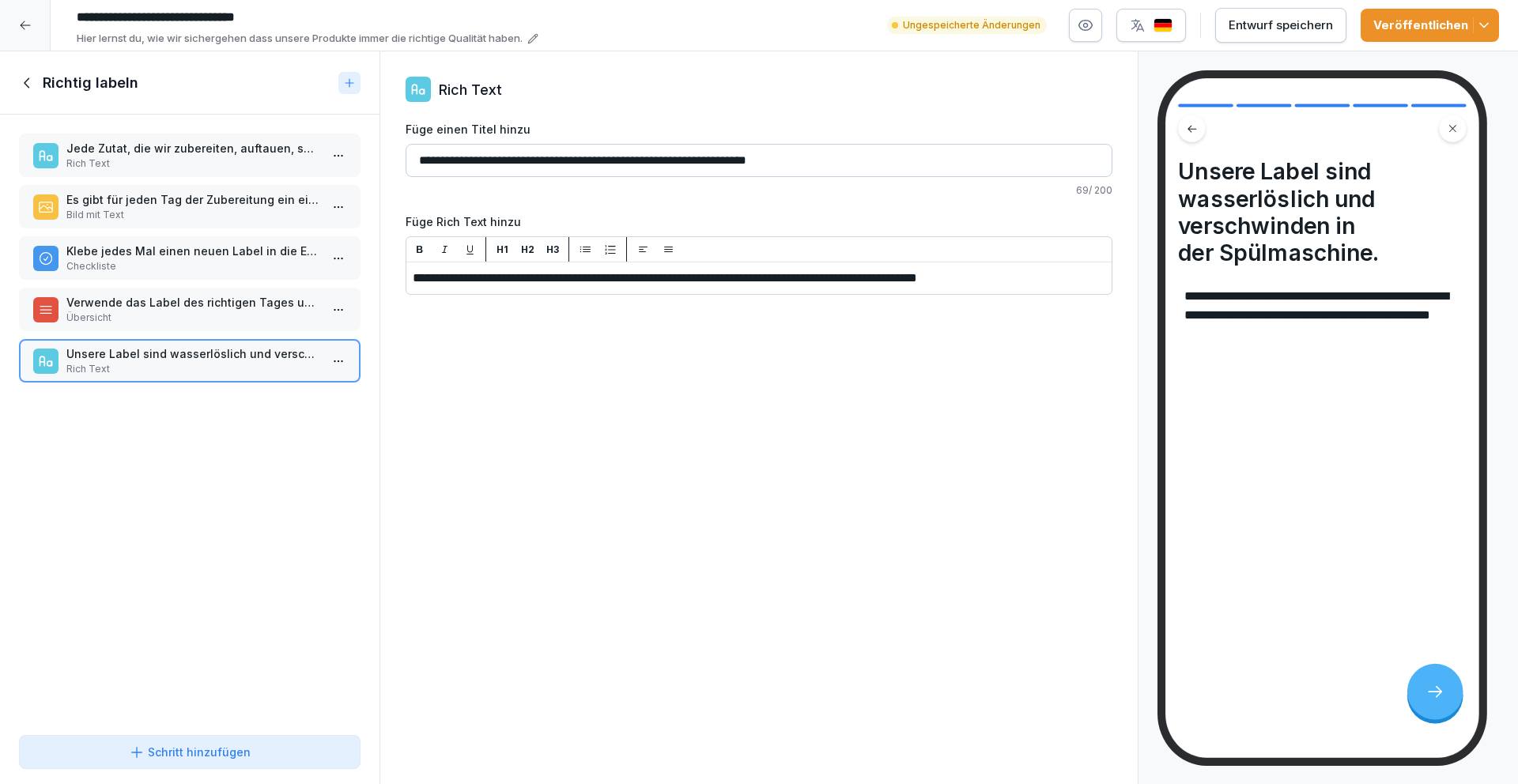
click at [219, 302] on p "Verwende das Label des richtigen Tages und versehe das Label mit" at bounding box center [193, 303] width 253 height 17
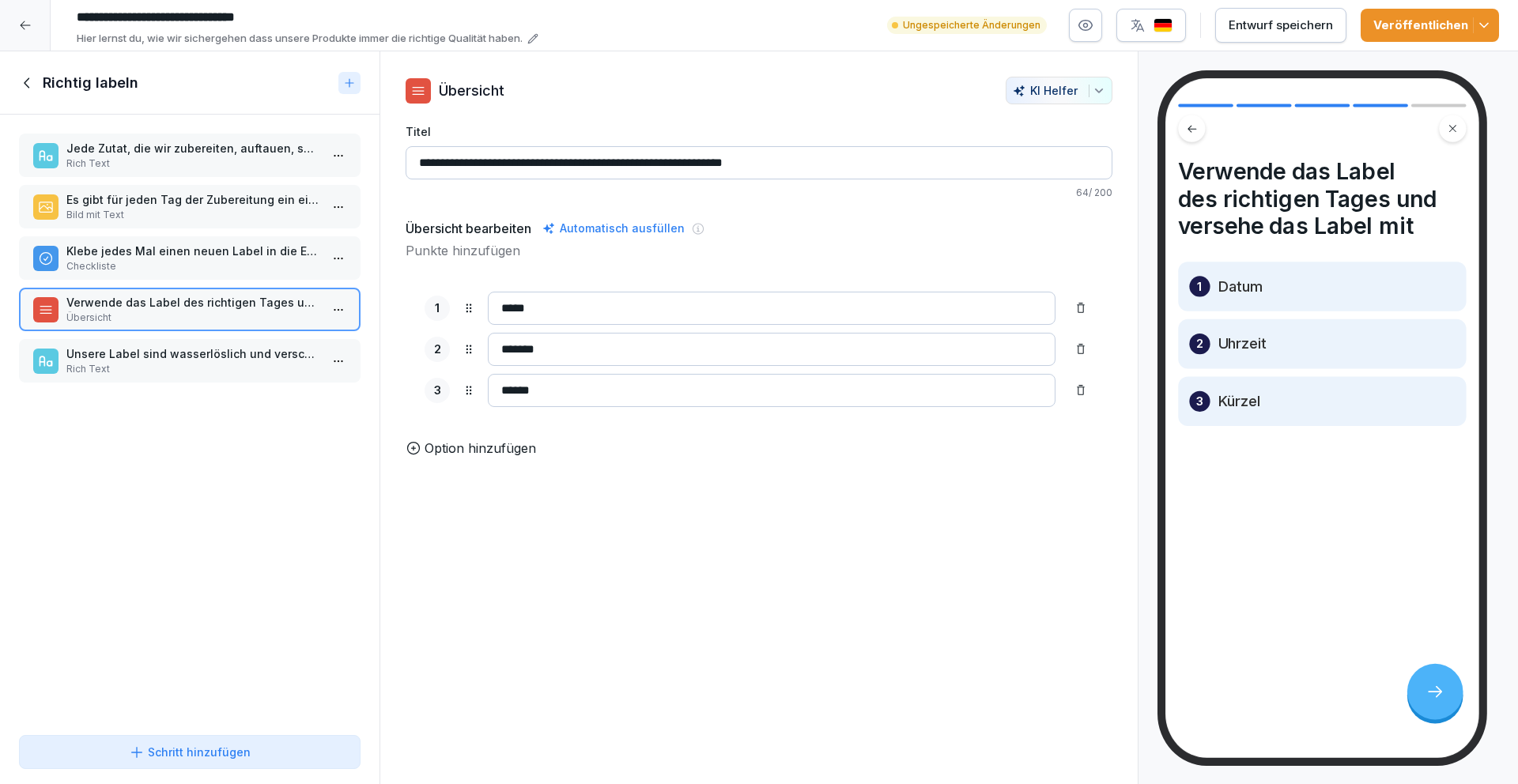
click at [328, 315] on html "**********" at bounding box center [759, 392] width 1518 height 784
click at [295, 399] on div "Löschen" at bounding box center [268, 399] width 135 height 29
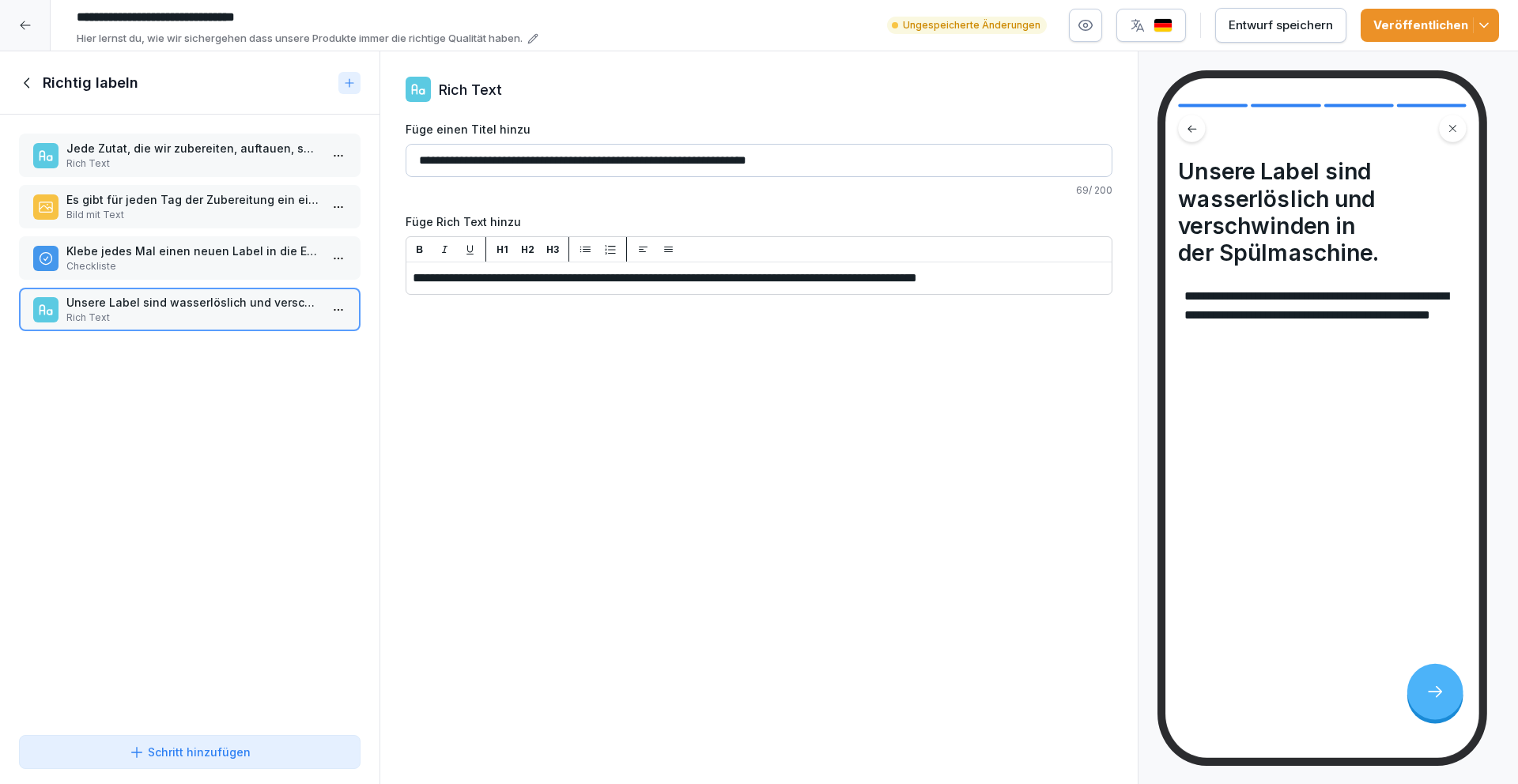
click at [223, 255] on p "Klebe jedes Mal einen neuen Label in die Ecke des Deckels, wenn.." at bounding box center [193, 251] width 253 height 17
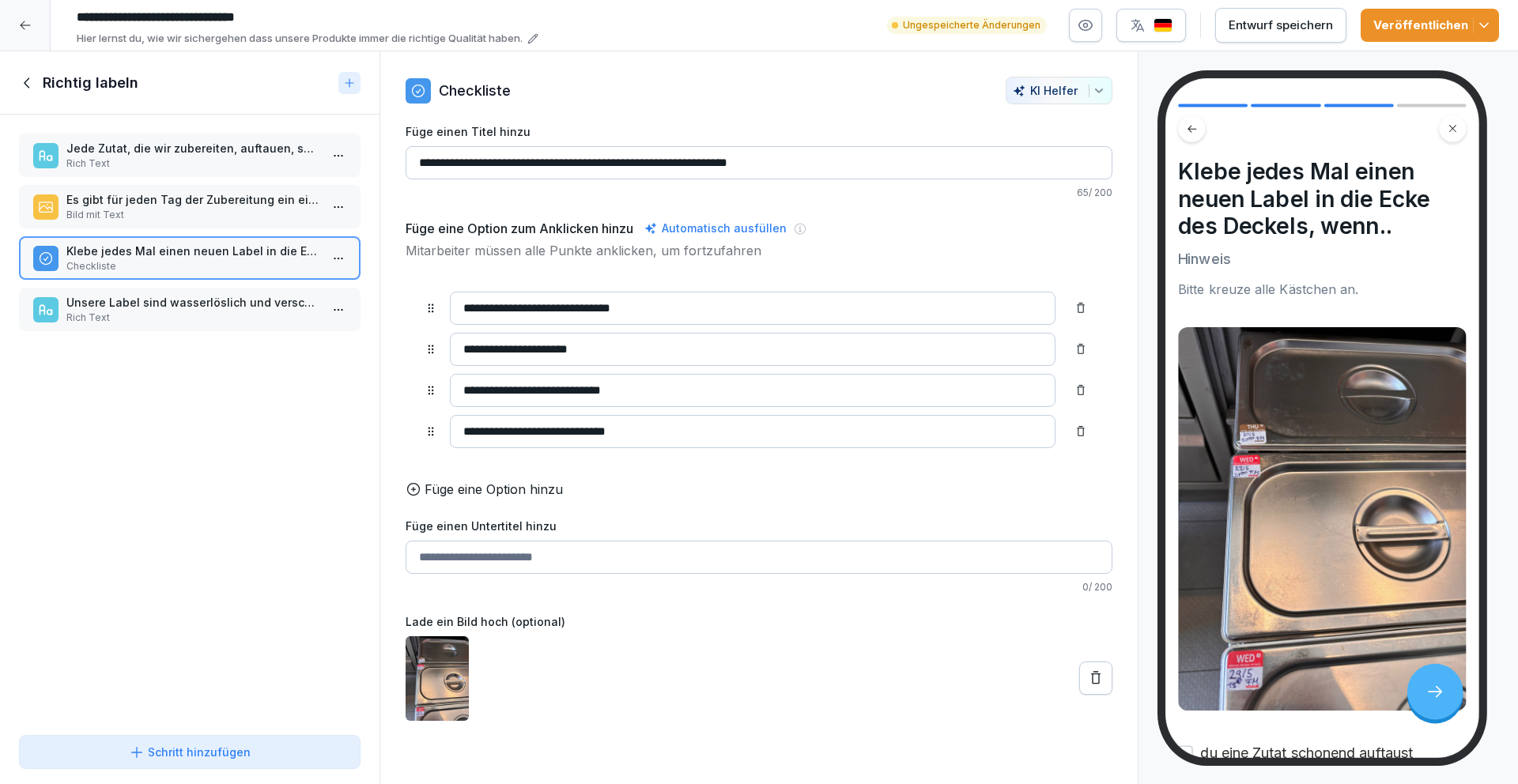
click at [215, 209] on p "Bild mit Text" at bounding box center [193, 214] width 253 height 14
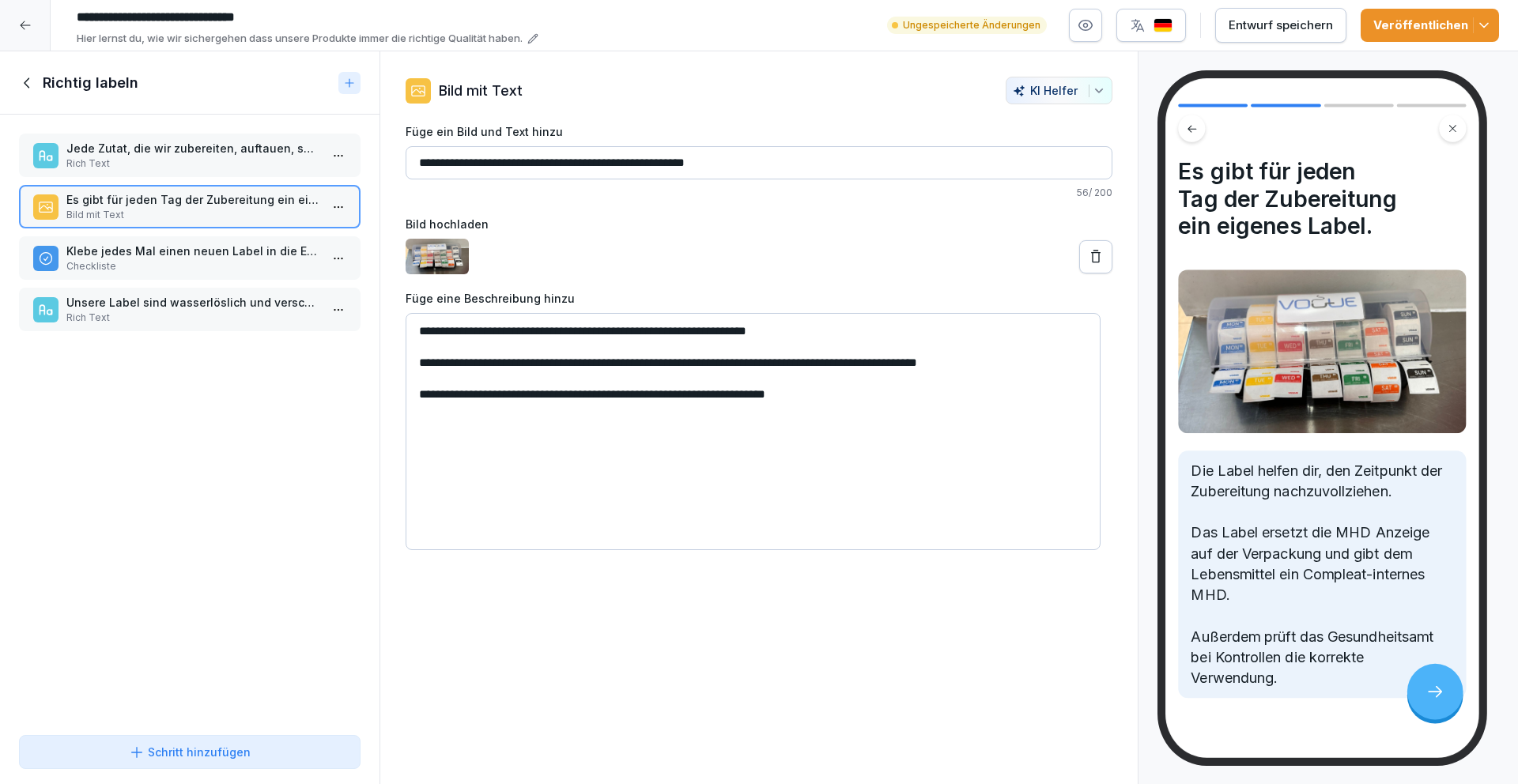
click at [330, 207] on html "**********" at bounding box center [759, 392] width 1518 height 784
click at [294, 427] on html "**********" at bounding box center [759, 392] width 1518 height 784
click at [248, 168] on p "Rich Text" at bounding box center [193, 163] width 253 height 14
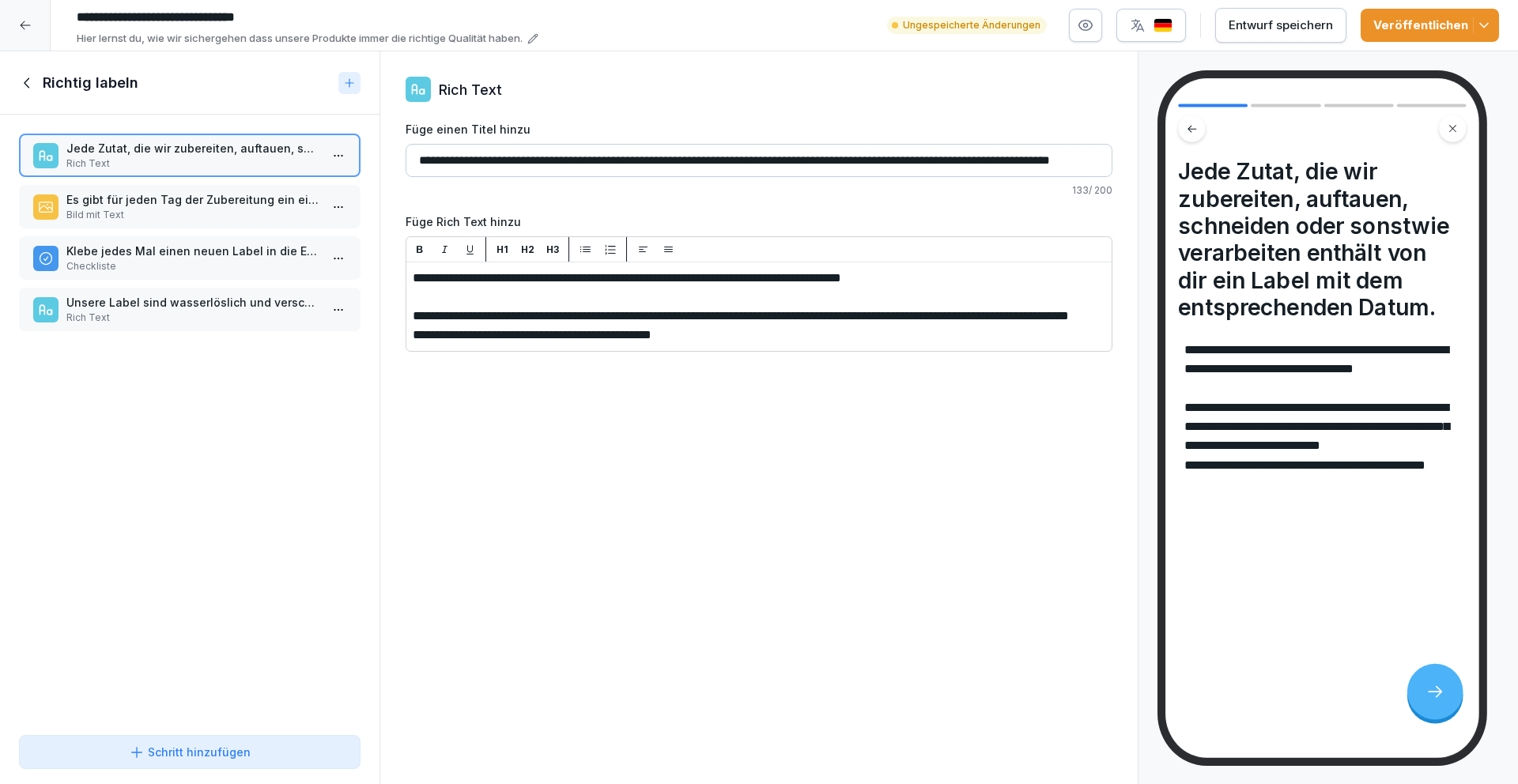
click at [261, 219] on p "Bild mit Text" at bounding box center [193, 214] width 253 height 14
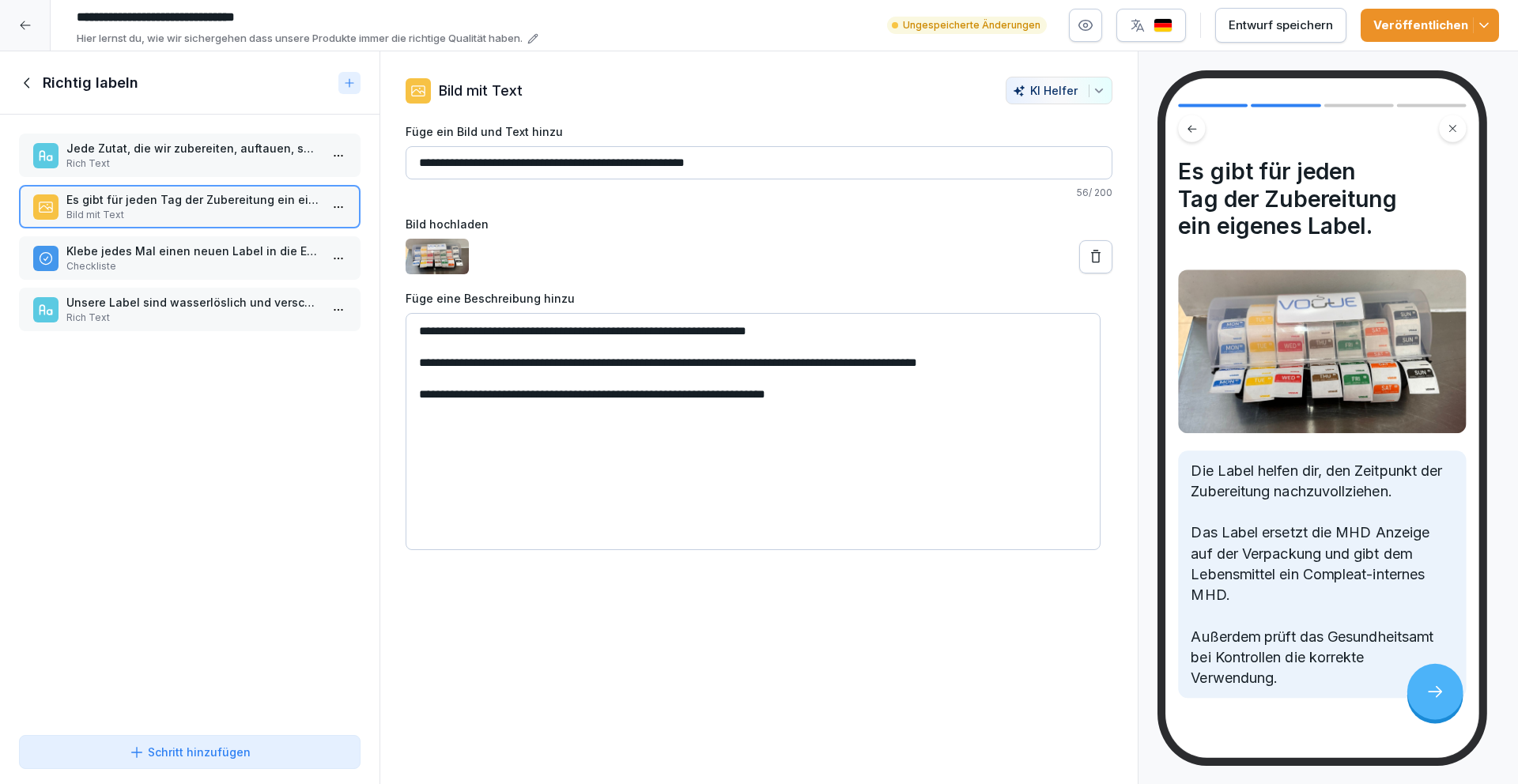
click at [1088, 257] on icon at bounding box center [1096, 256] width 16 height 16
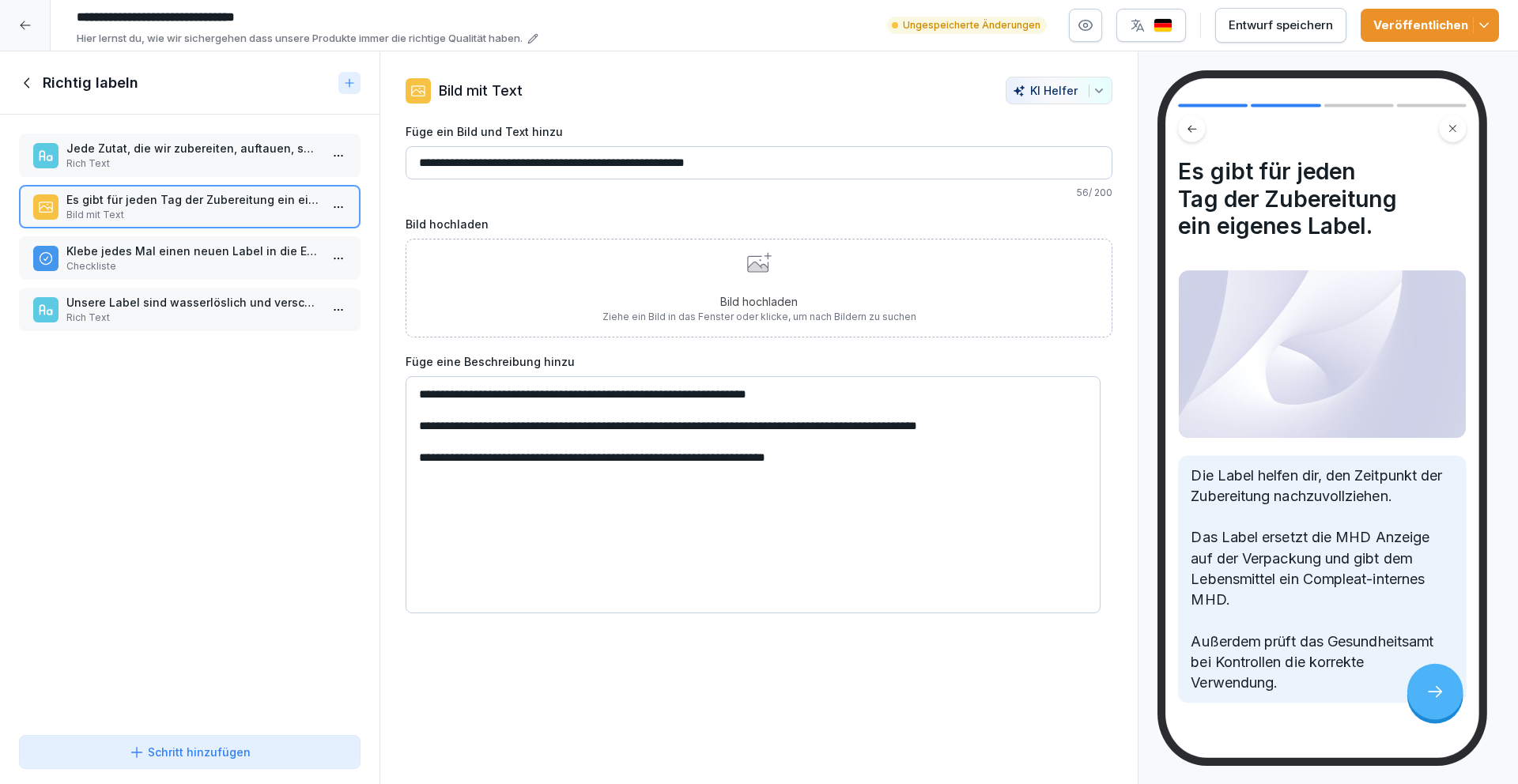
click at [736, 293] on p "Bild hochladen" at bounding box center [759, 302] width 314 height 17
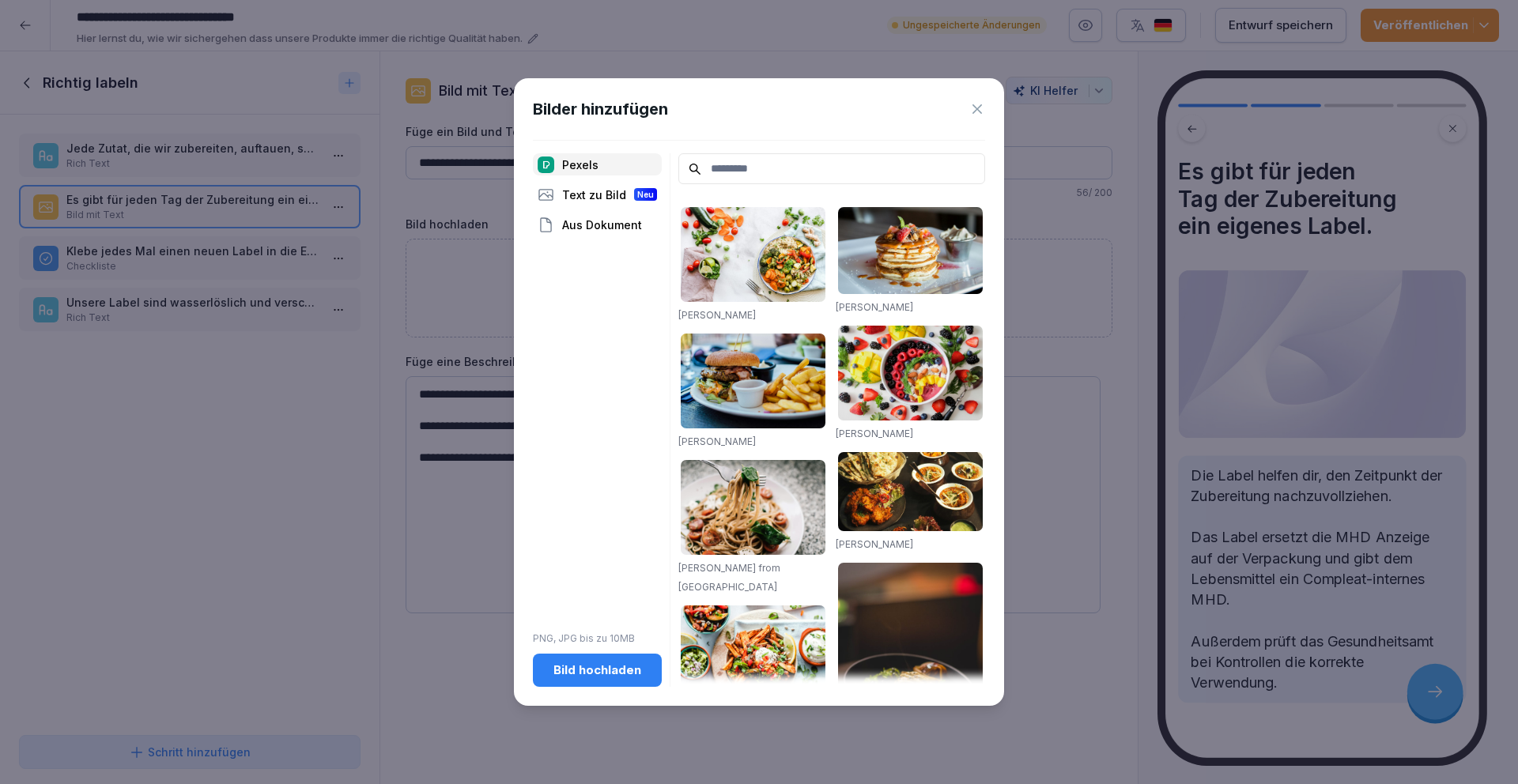
click at [589, 676] on div "Bild hochladen" at bounding box center [596, 670] width 104 height 18
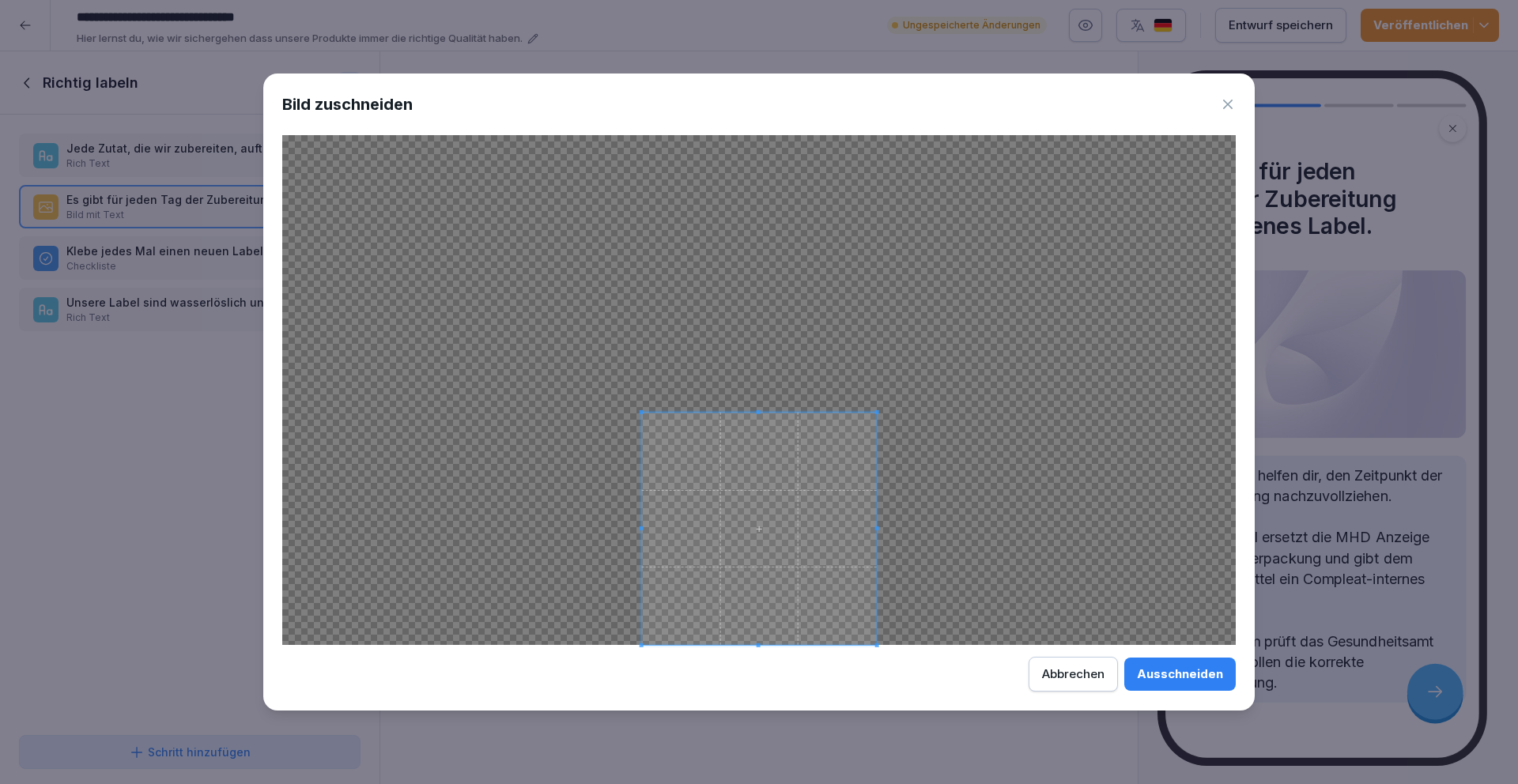
click at [724, 412] on div at bounding box center [759, 528] width 235 height 233
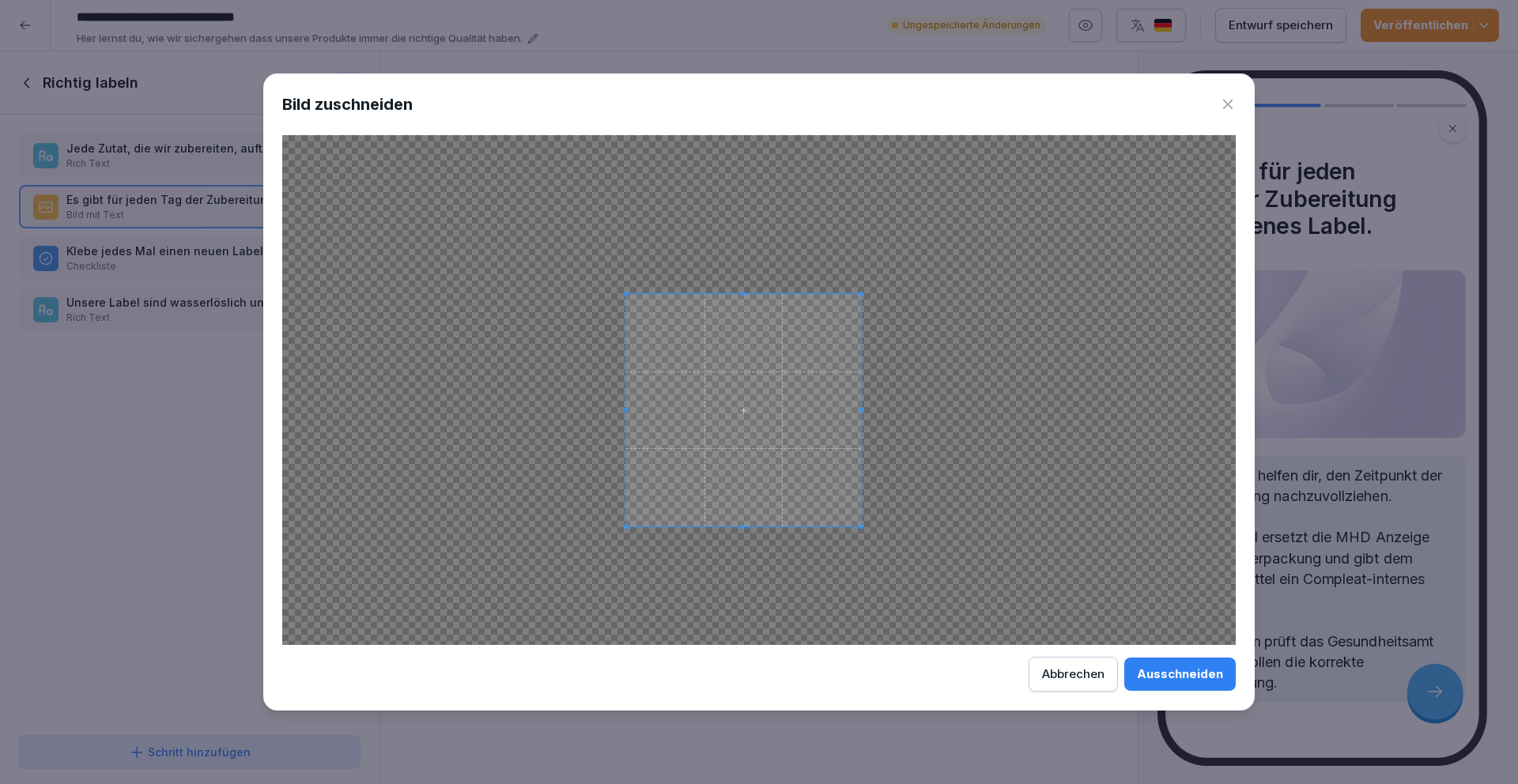
click at [752, 423] on span at bounding box center [743, 410] width 235 height 233
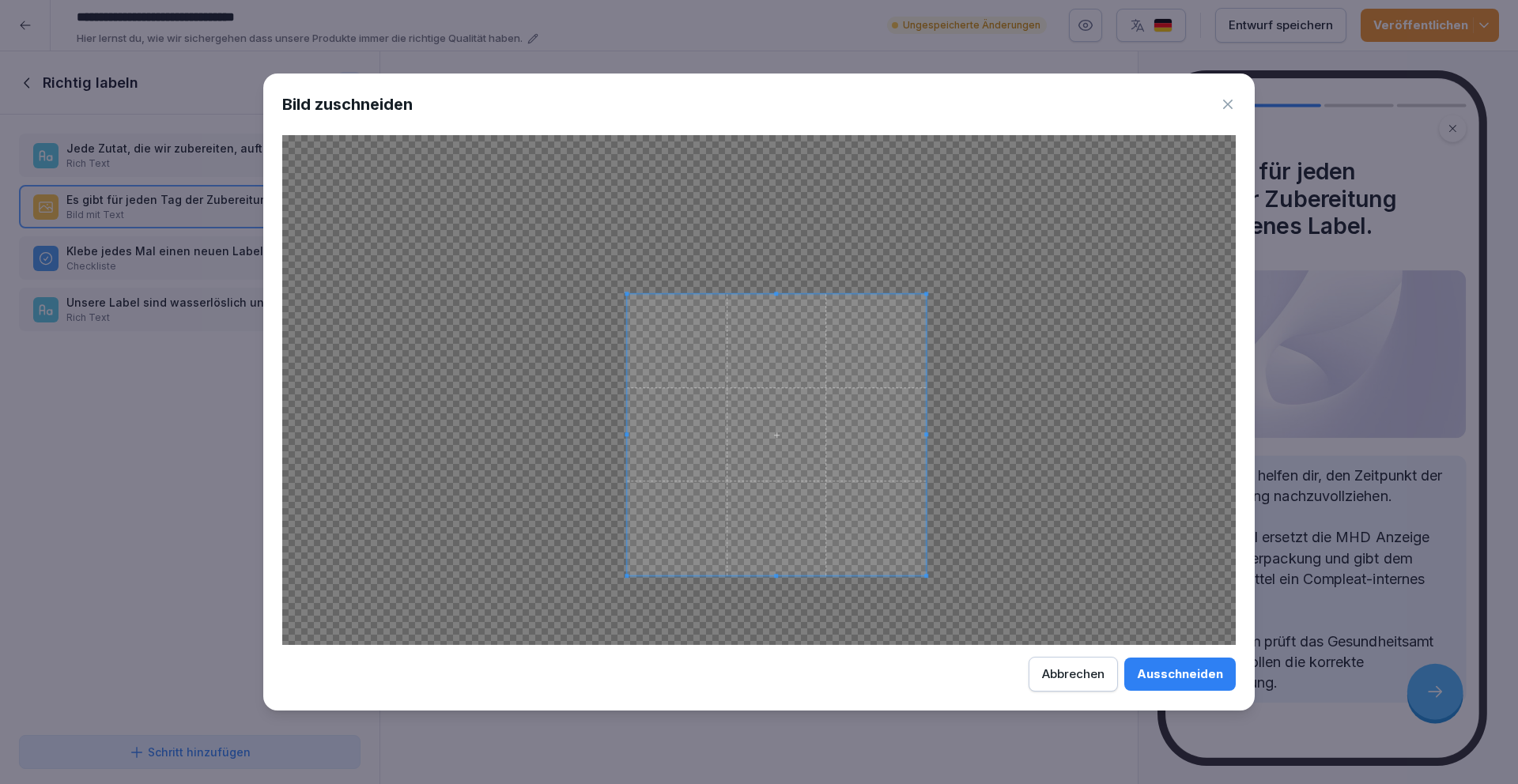
click at [924, 576] on span at bounding box center [926, 577] width 4 height 4
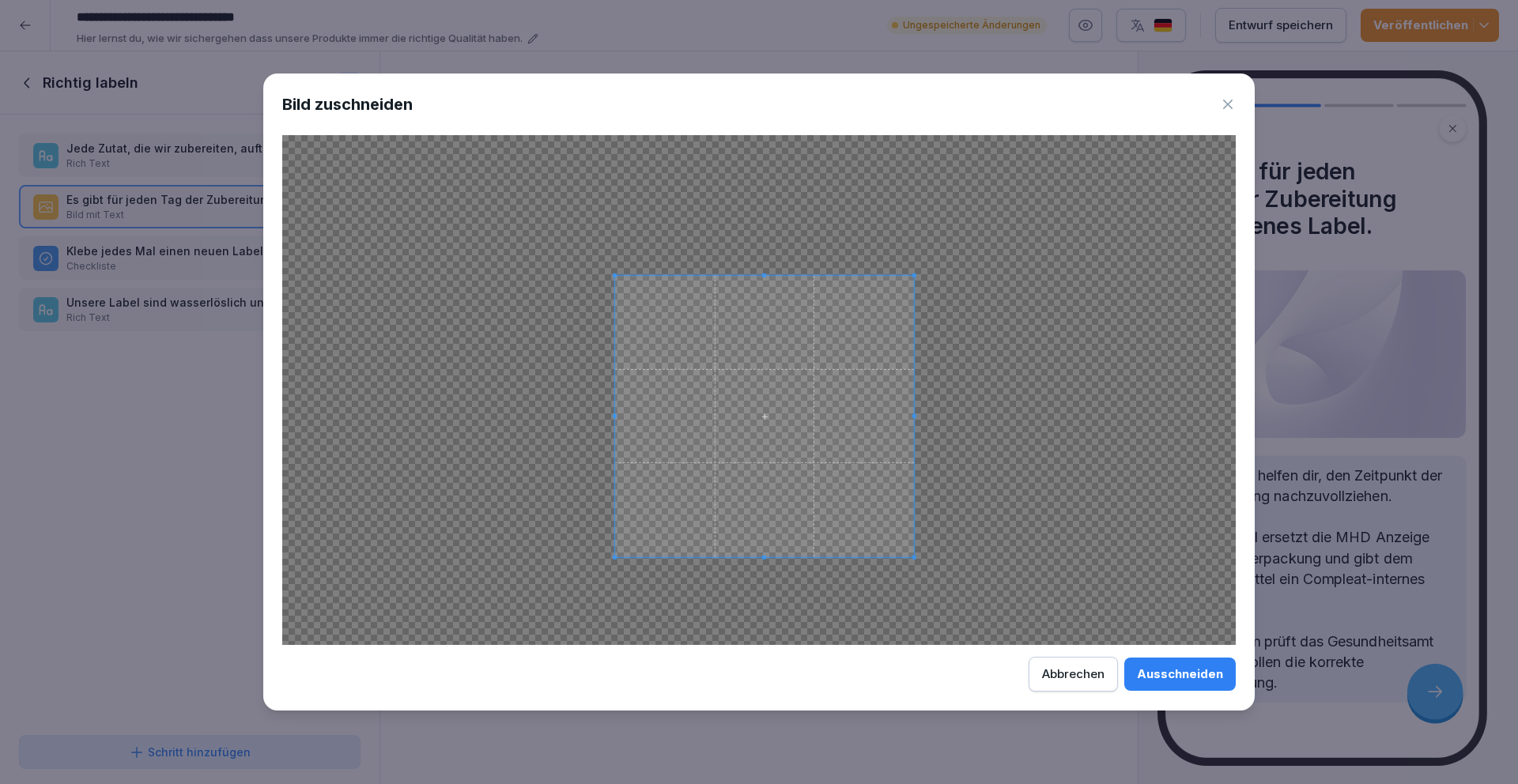
click at [840, 509] on span at bounding box center [765, 416] width 299 height 282
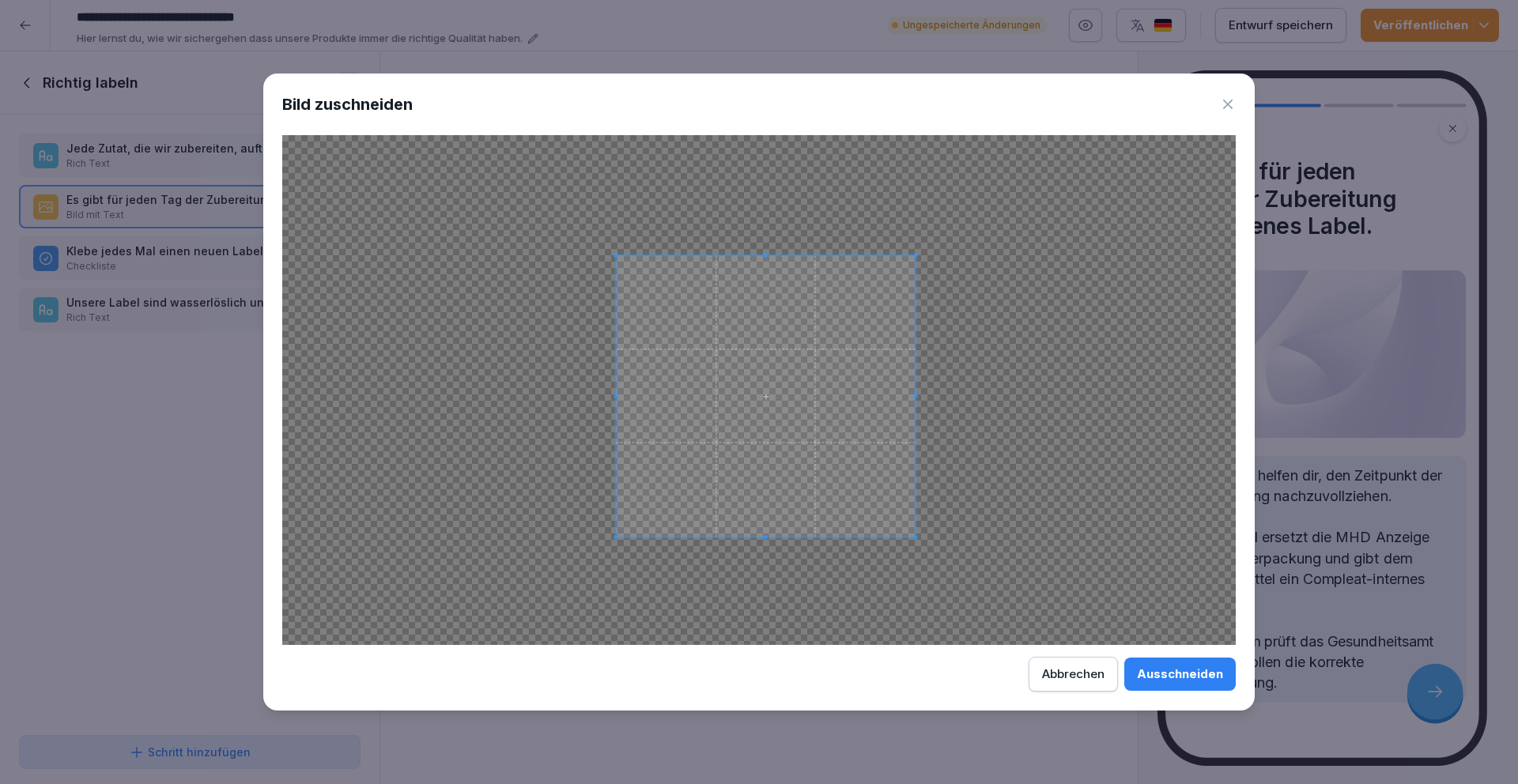
click at [771, 413] on span at bounding box center [766, 396] width 299 height 282
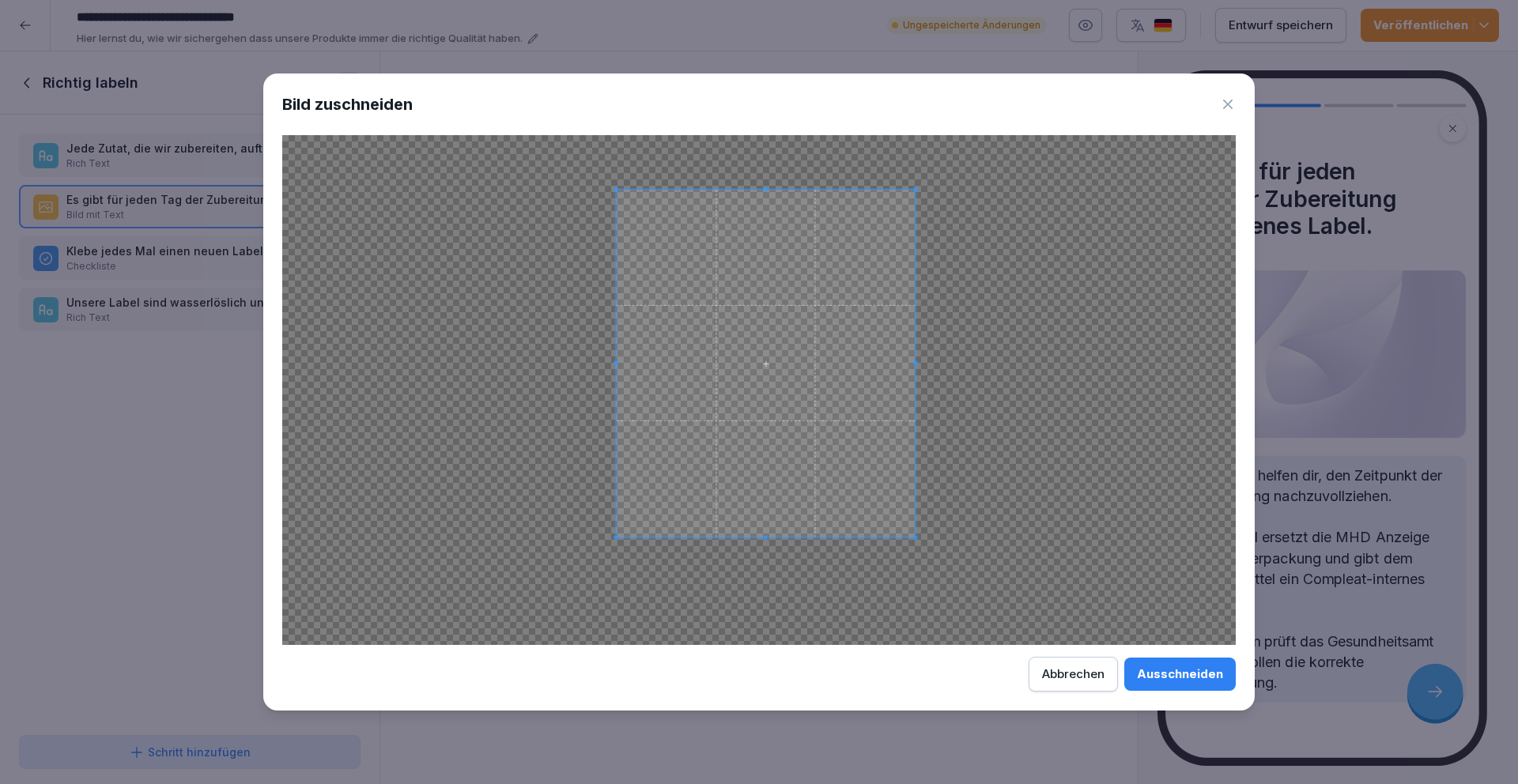
click at [754, 189] on div at bounding box center [766, 363] width 299 height 348
click at [829, 445] on span at bounding box center [760, 361] width 299 height 348
drag, startPoint x: 1190, startPoint y: 678, endPoint x: 627, endPoint y: 330, distance: 661.9
click at [1190, 678] on div "Ausschneiden" at bounding box center [1180, 674] width 86 height 18
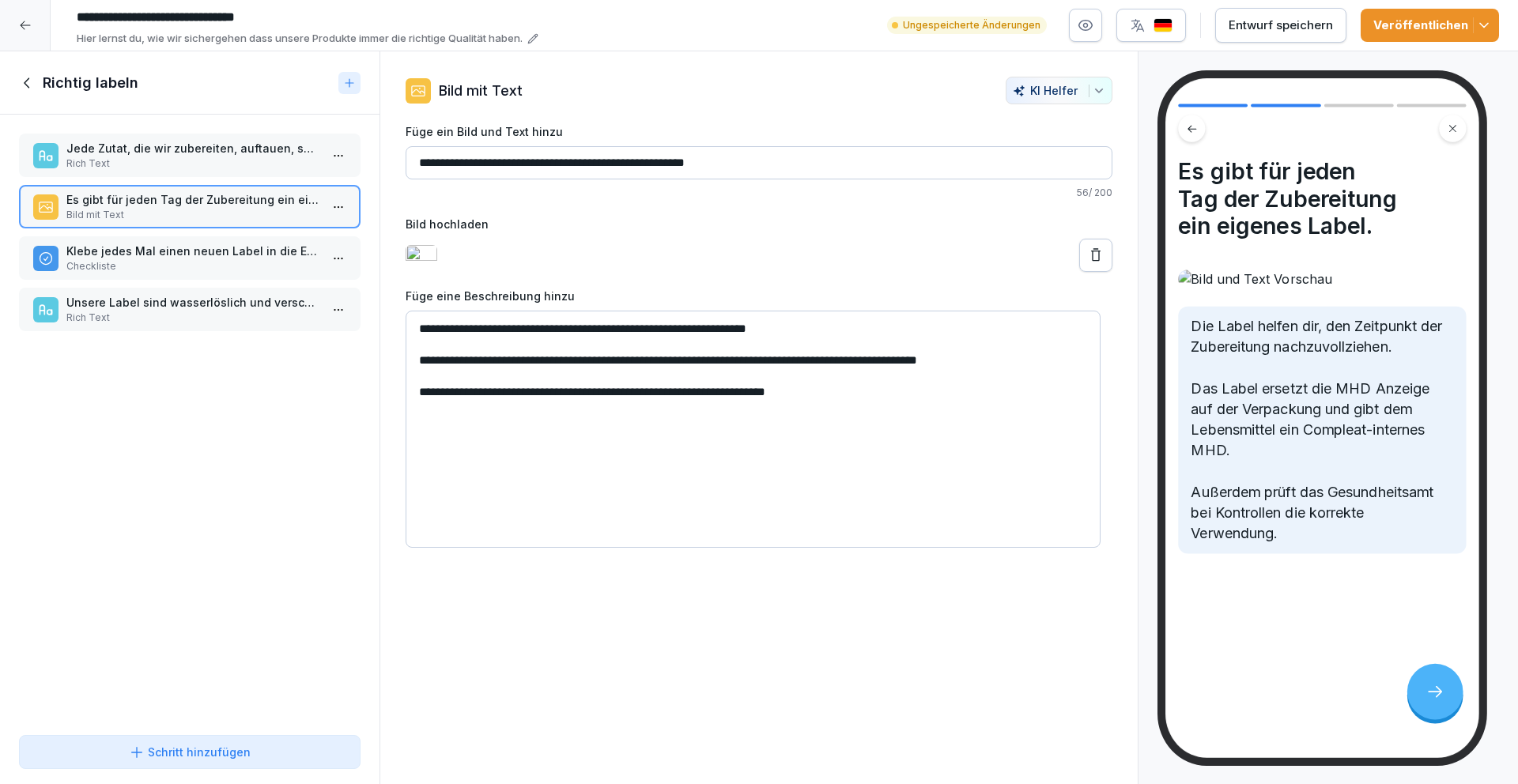
click at [534, 162] on input "**********" at bounding box center [759, 163] width 707 height 34
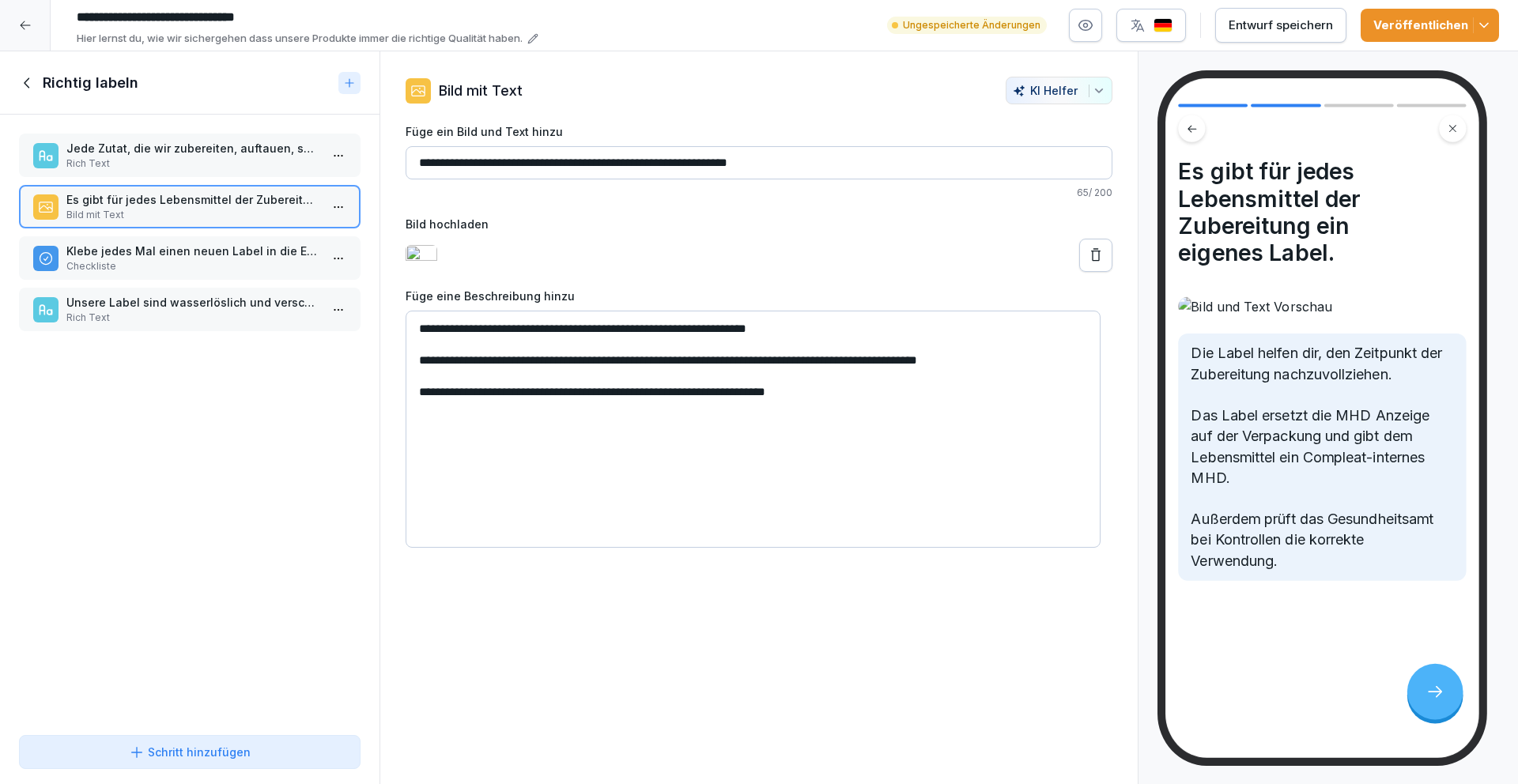
click at [797, 162] on input "**********" at bounding box center [759, 163] width 707 height 34
drag, startPoint x: 679, startPoint y: 162, endPoint x: 589, endPoint y: 163, distance: 90.0
click at [589, 164] on input "**********" at bounding box center [759, 163] width 707 height 34
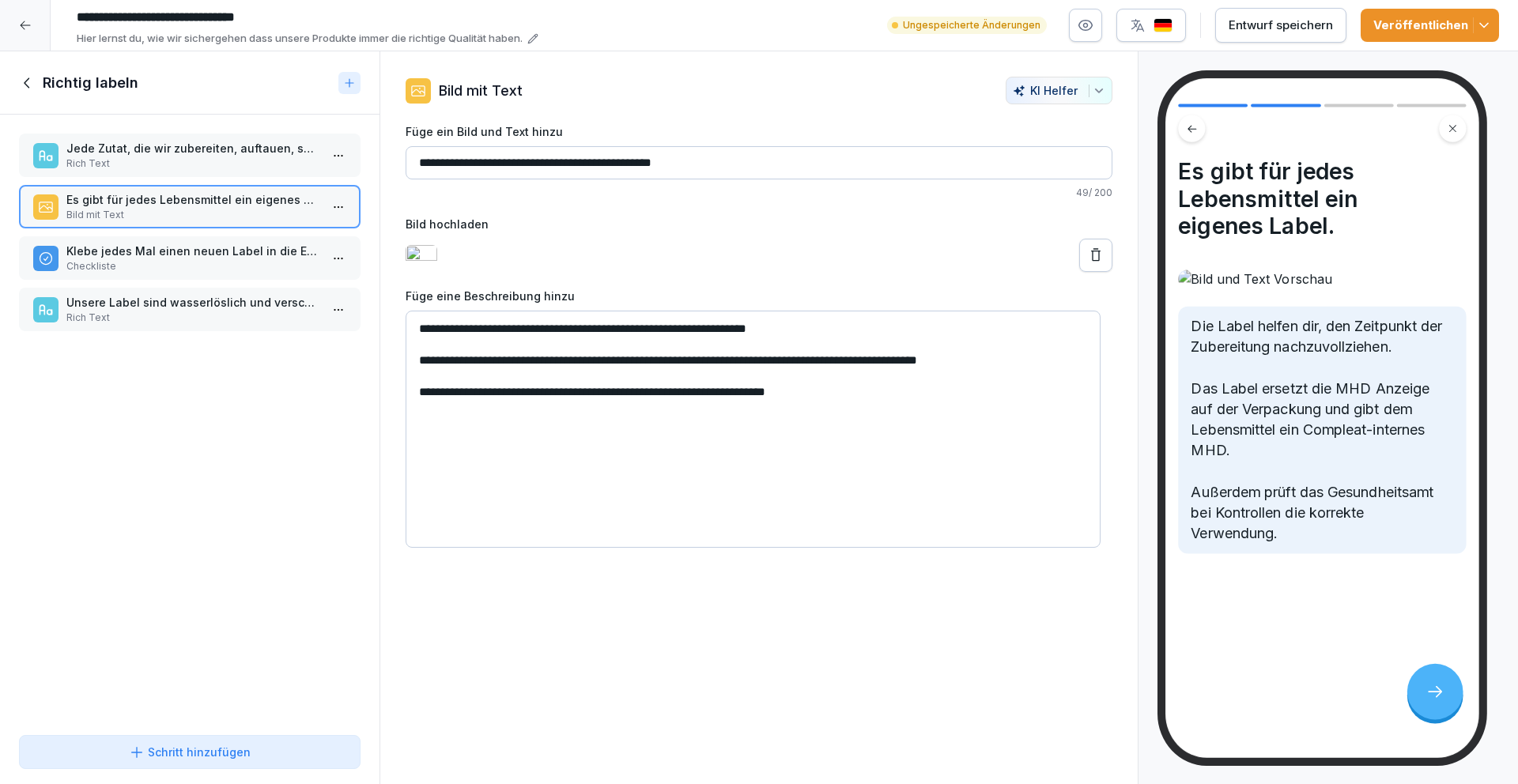
type input "**********"
click at [718, 123] on label "Füge ein Bild und Text hinzu" at bounding box center [759, 132] width 707 height 17
click at [718, 146] on input "**********" at bounding box center [759, 163] width 707 height 34
click at [727, 116] on div "**********" at bounding box center [759, 312] width 707 height 471
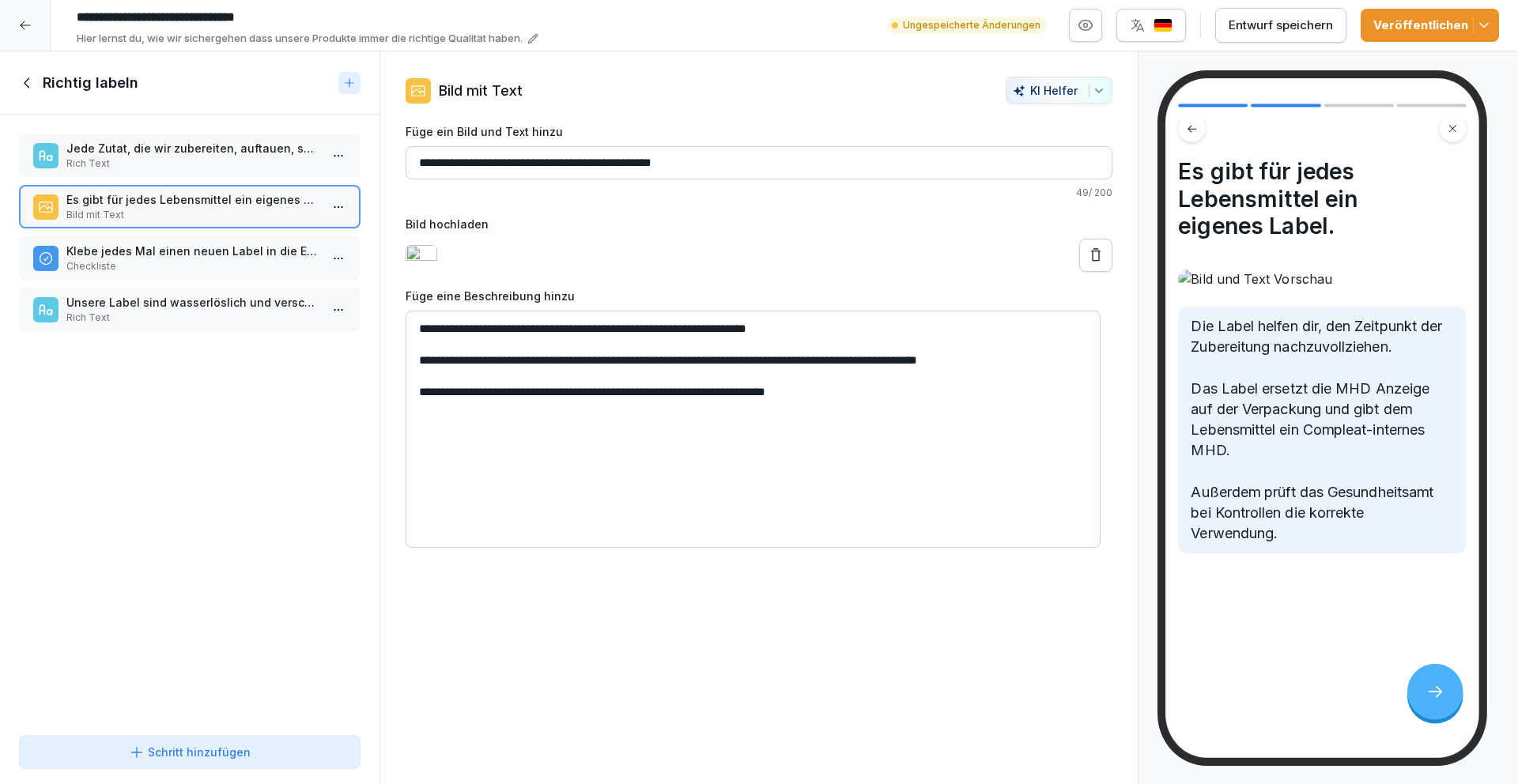
click at [197, 162] on p "Rich Text" at bounding box center [193, 163] width 253 height 14
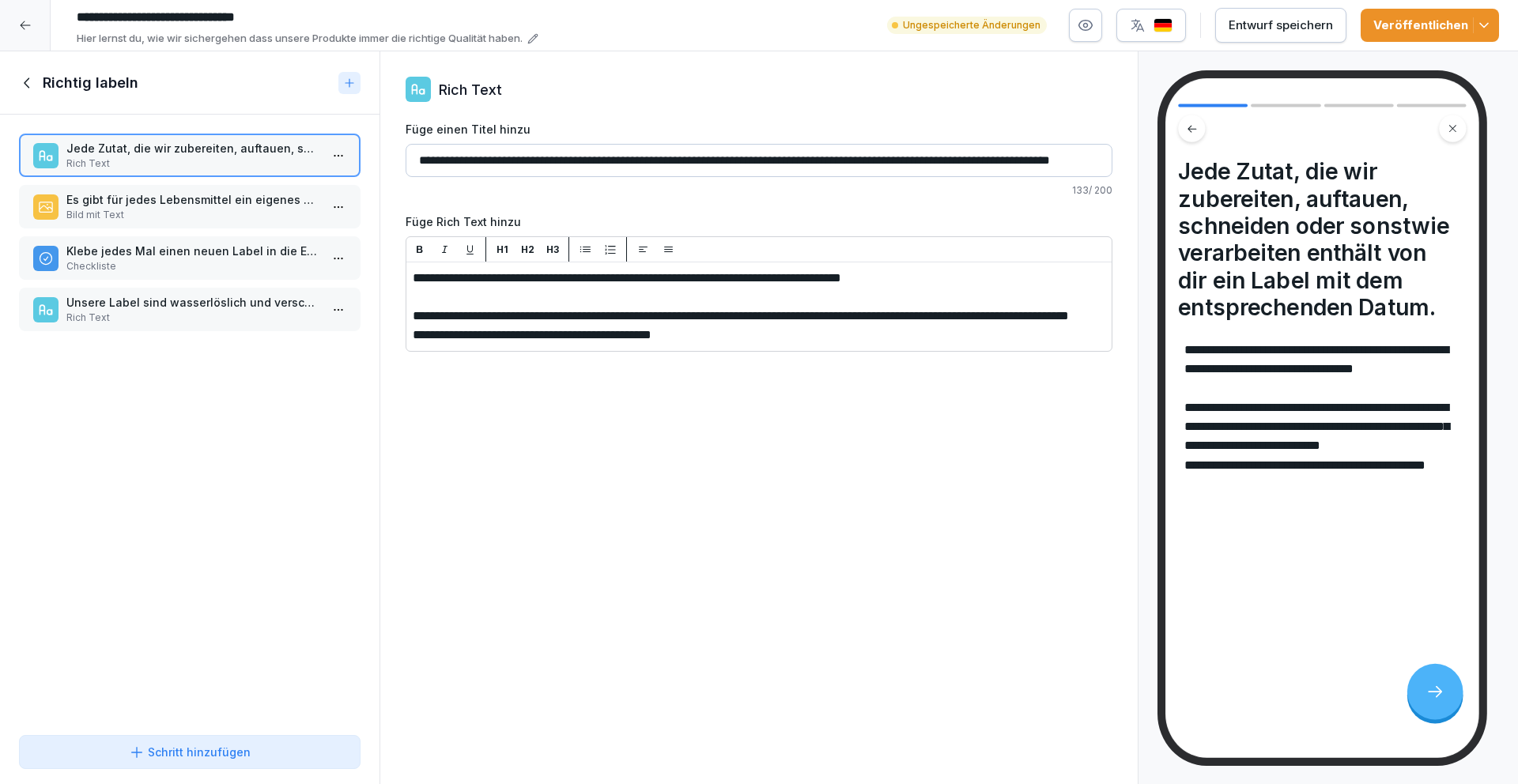
click at [190, 192] on p "Es gibt für jedes Lebensmittel ein eigenes Label." at bounding box center [193, 200] width 253 height 17
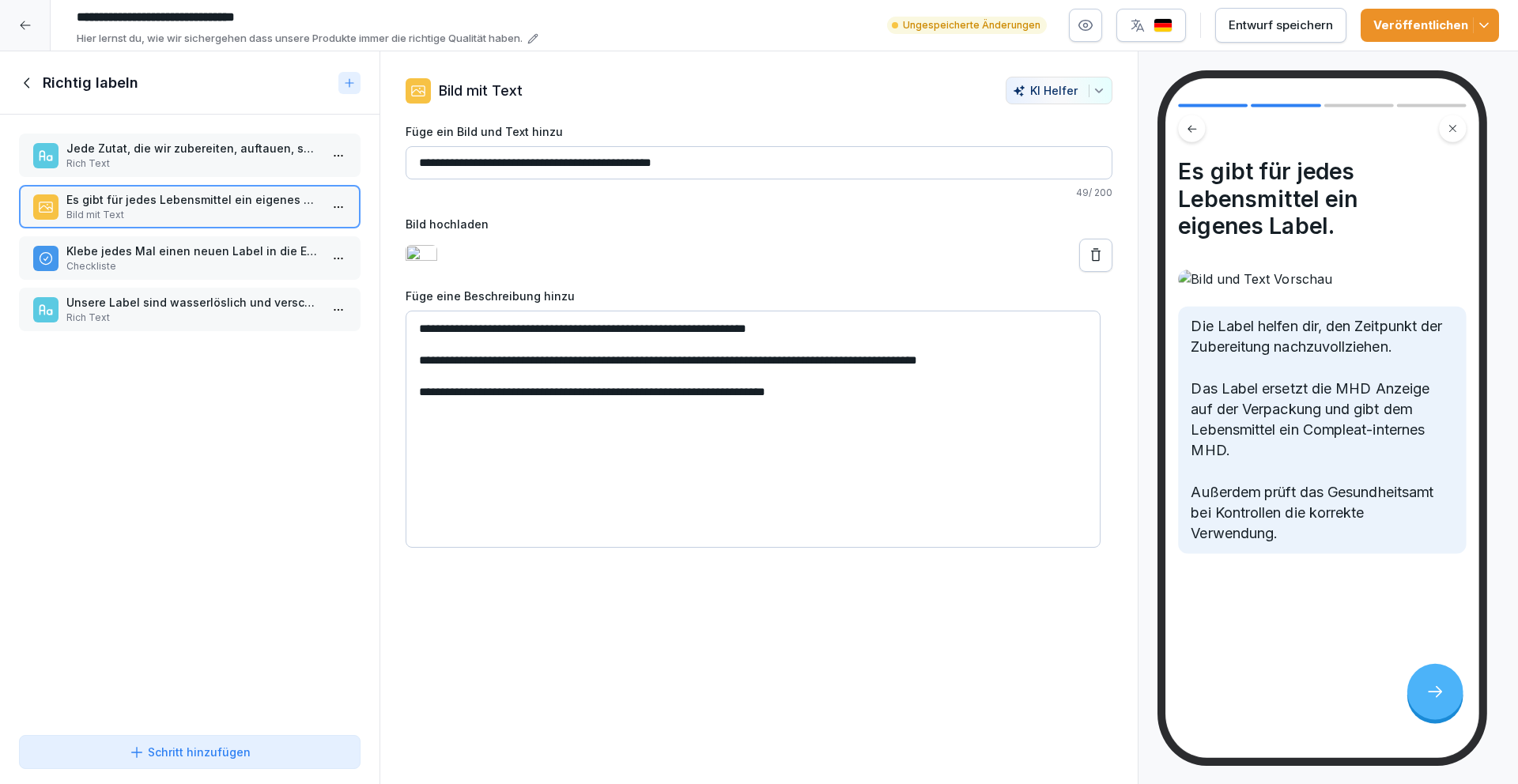
click at [193, 254] on p "Klebe jedes Mal einen neuen Label in die Ecke des Deckels, wenn.." at bounding box center [193, 251] width 253 height 17
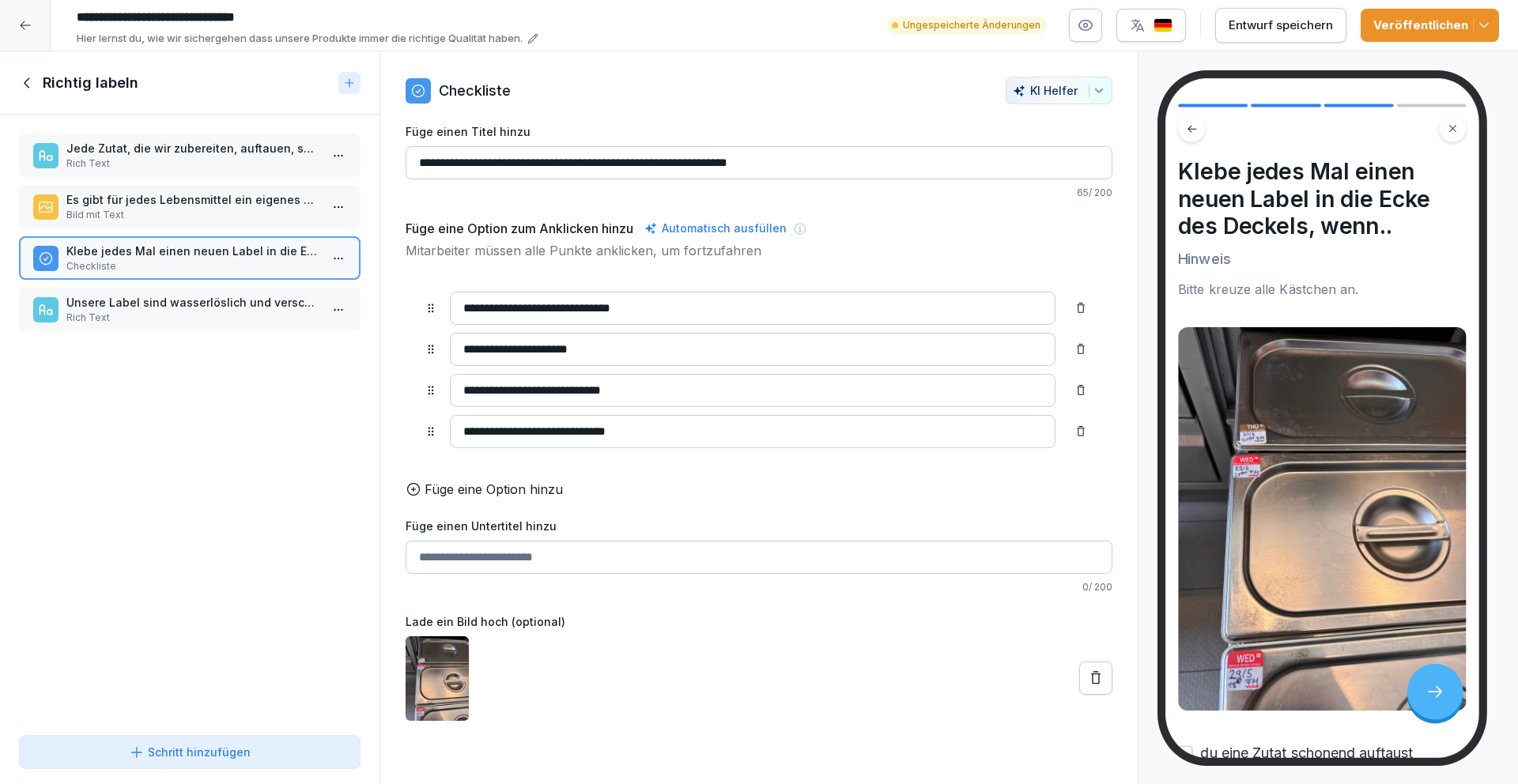
click at [166, 312] on p "Rich Text" at bounding box center [193, 317] width 253 height 14
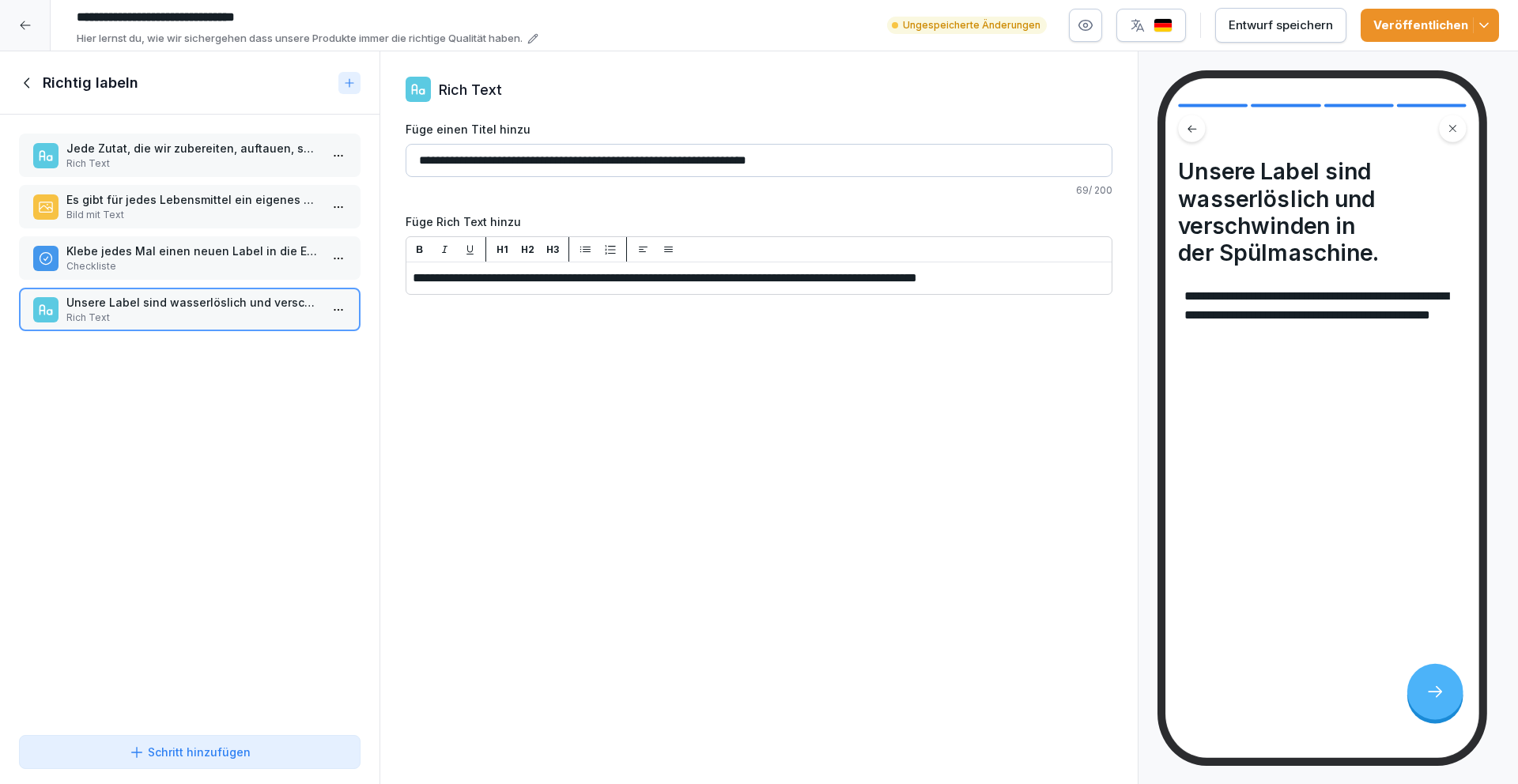
click at [1258, 27] on div "Entwurf speichern" at bounding box center [1281, 25] width 105 height 18
click at [26, 79] on icon at bounding box center [26, 82] width 6 height 10
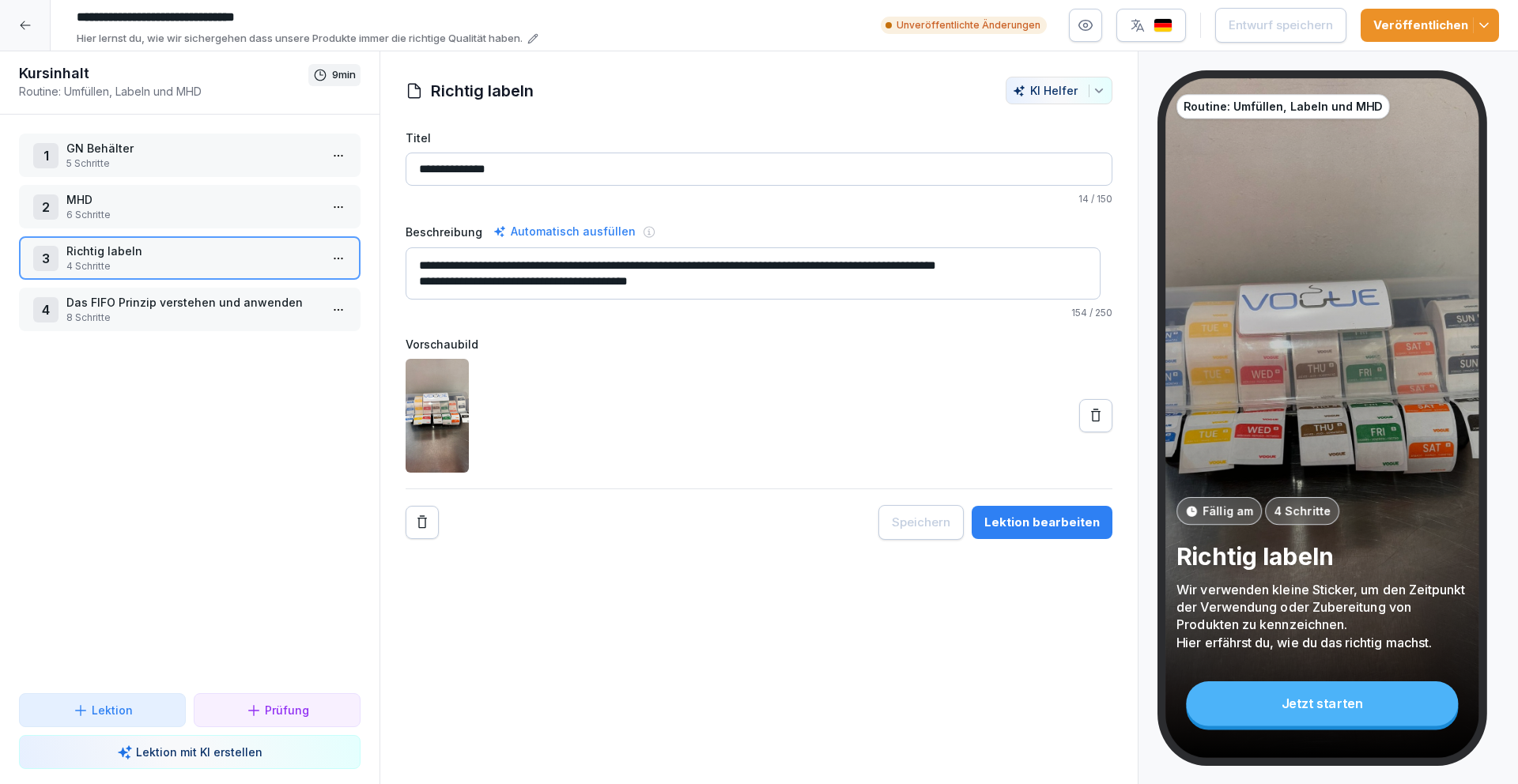
click at [196, 306] on p "Das FIFO Prinzip verstehen und anwenden" at bounding box center [193, 303] width 253 height 17
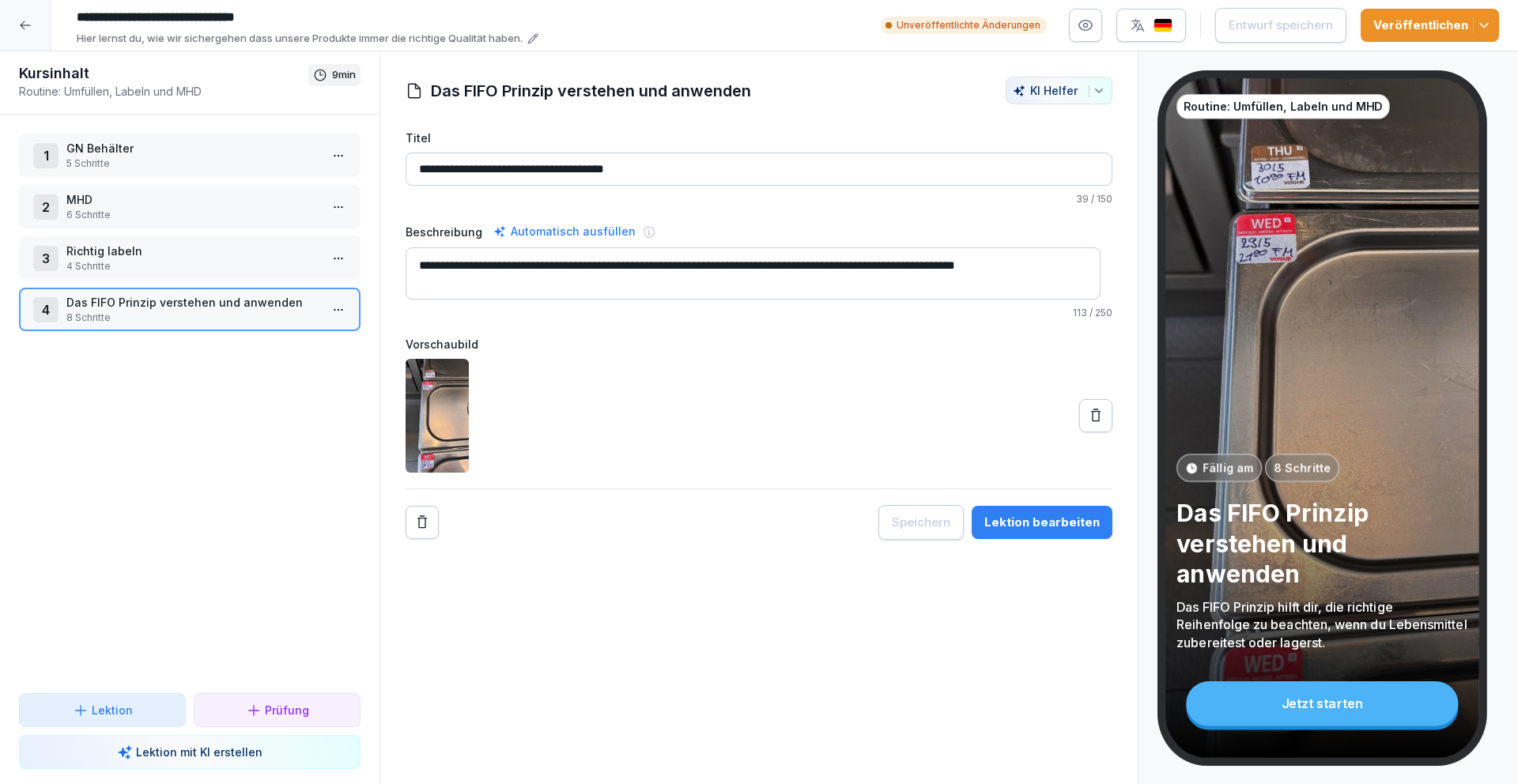
drag, startPoint x: 1047, startPoint y: 516, endPoint x: 1034, endPoint y: 506, distance: 16.4
click at [1047, 516] on div "Lektion bearbeiten" at bounding box center [1041, 522] width 115 height 18
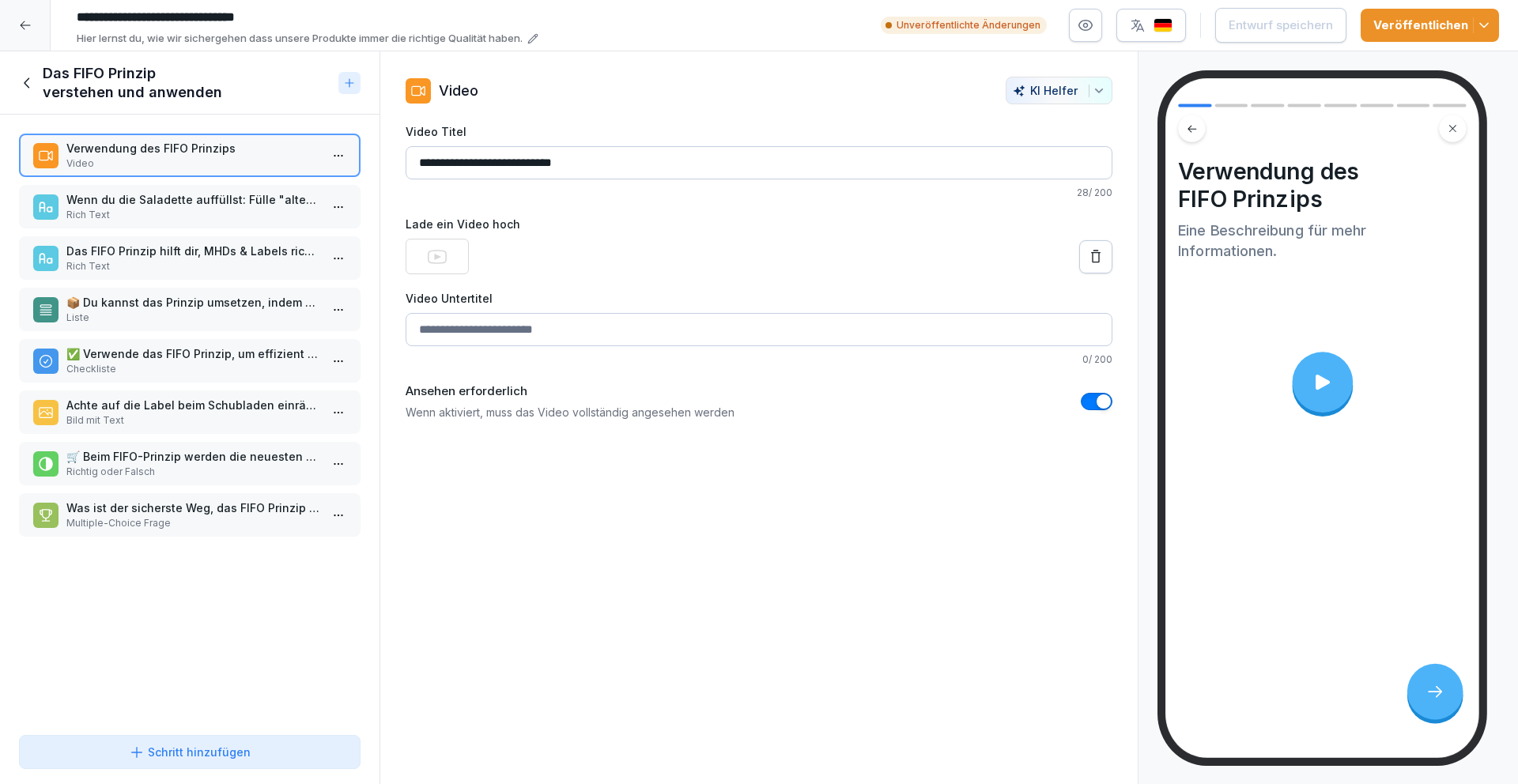
click at [251, 207] on p "Rich Text" at bounding box center [193, 214] width 253 height 14
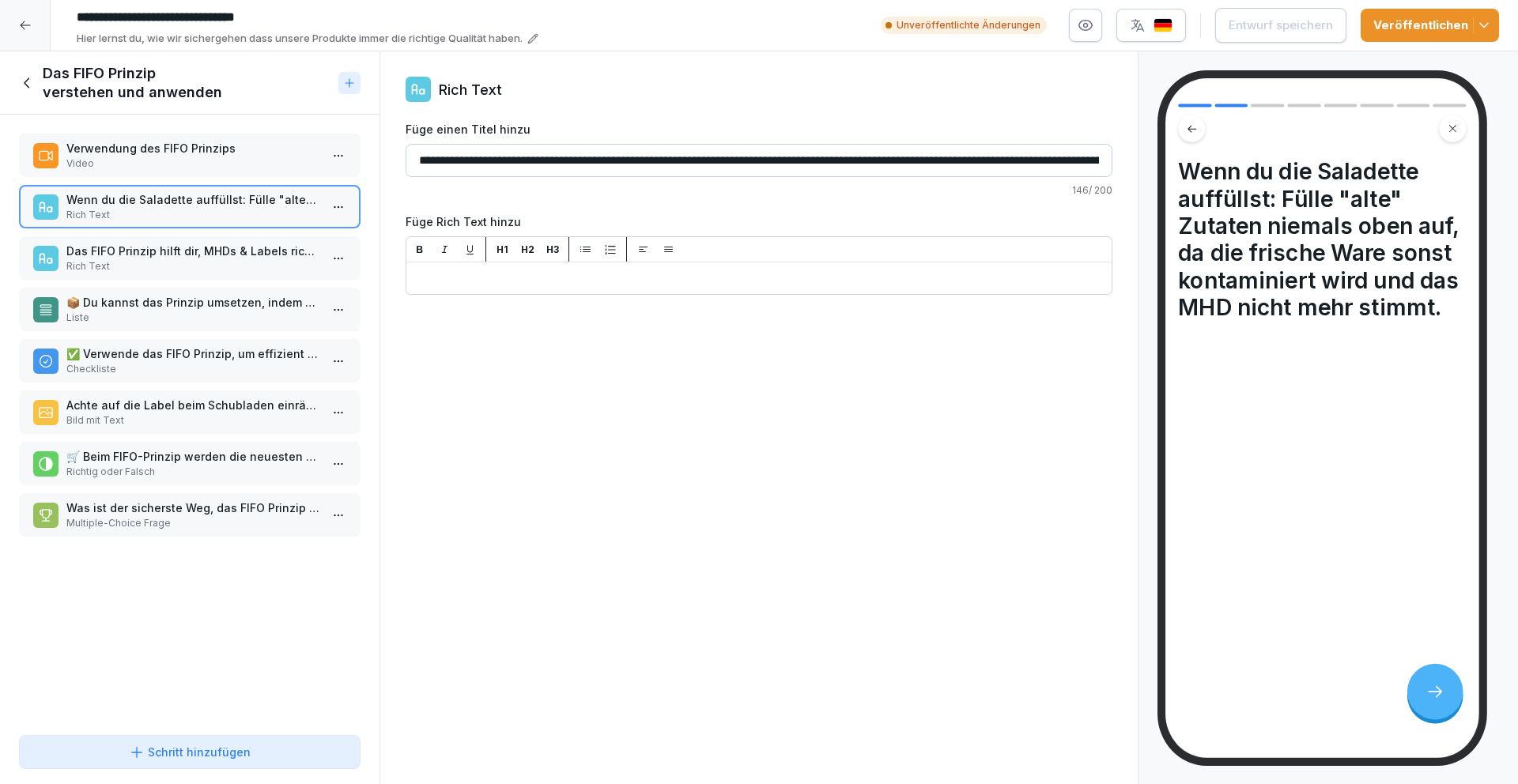
click at [233, 165] on p "Video" at bounding box center [193, 163] width 253 height 14
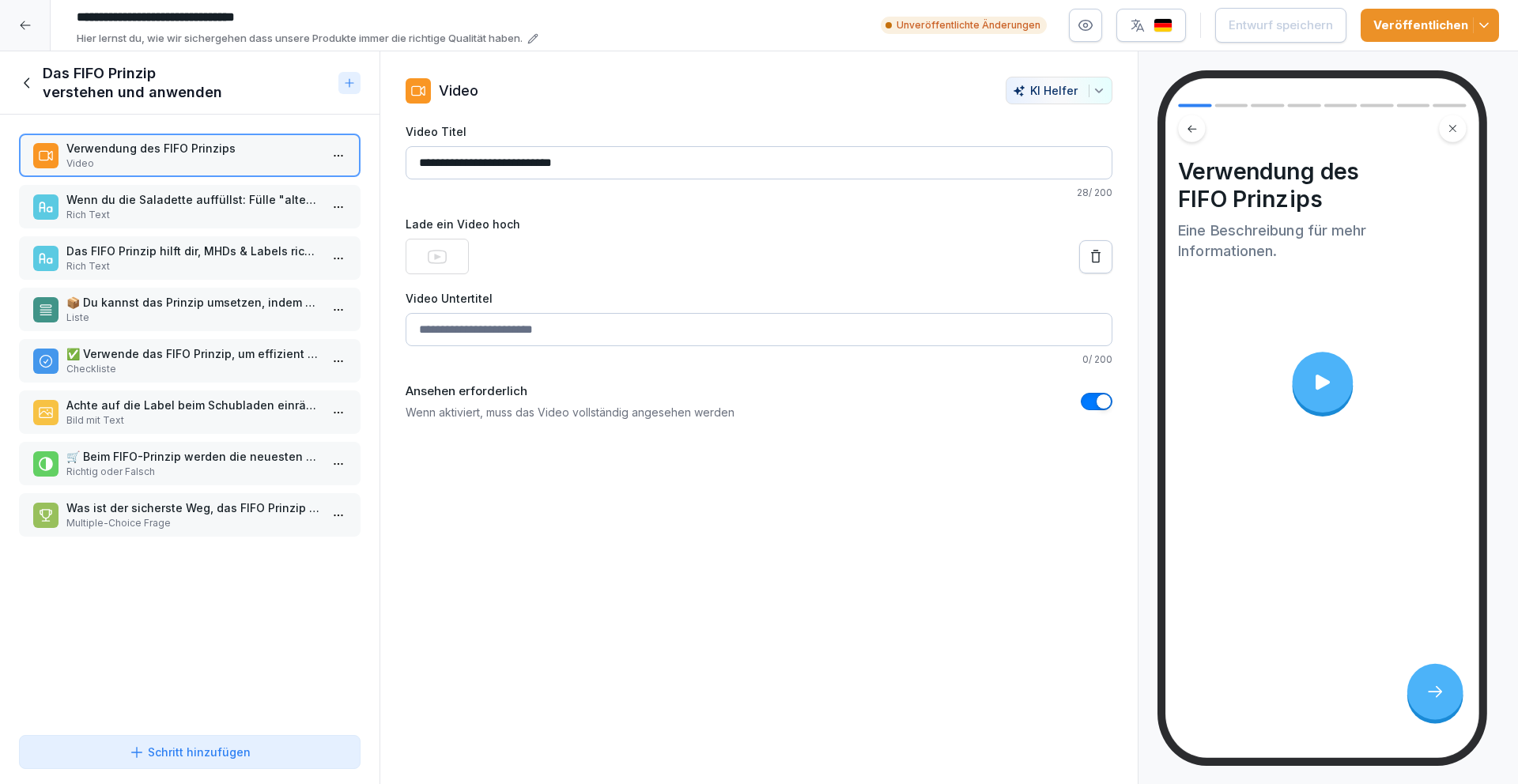
click at [1324, 368] on div at bounding box center [1322, 381] width 61 height 61
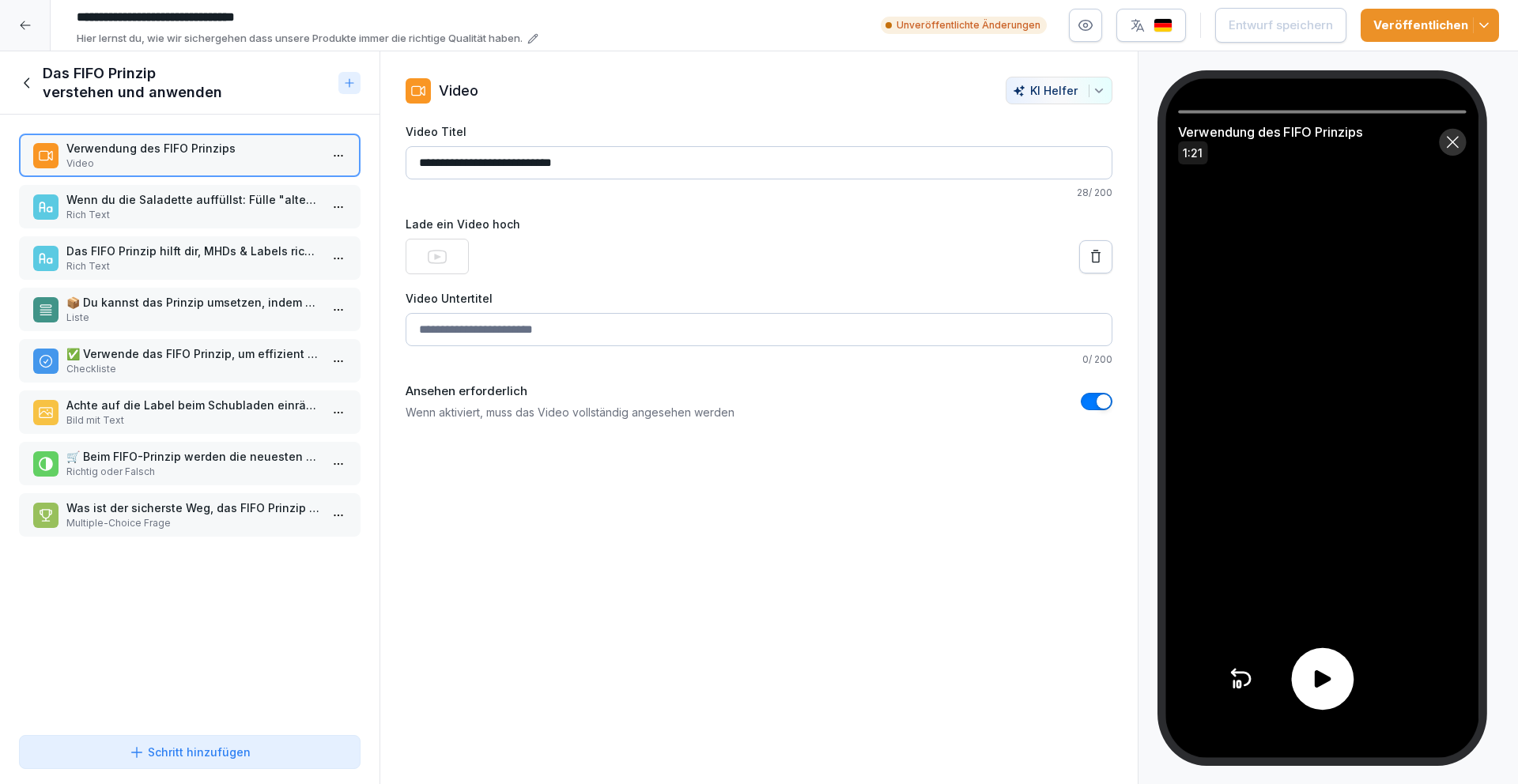
click at [1330, 674] on icon at bounding box center [1321, 678] width 25 height 25
click at [157, 212] on p "Rich Text" at bounding box center [193, 214] width 253 height 14
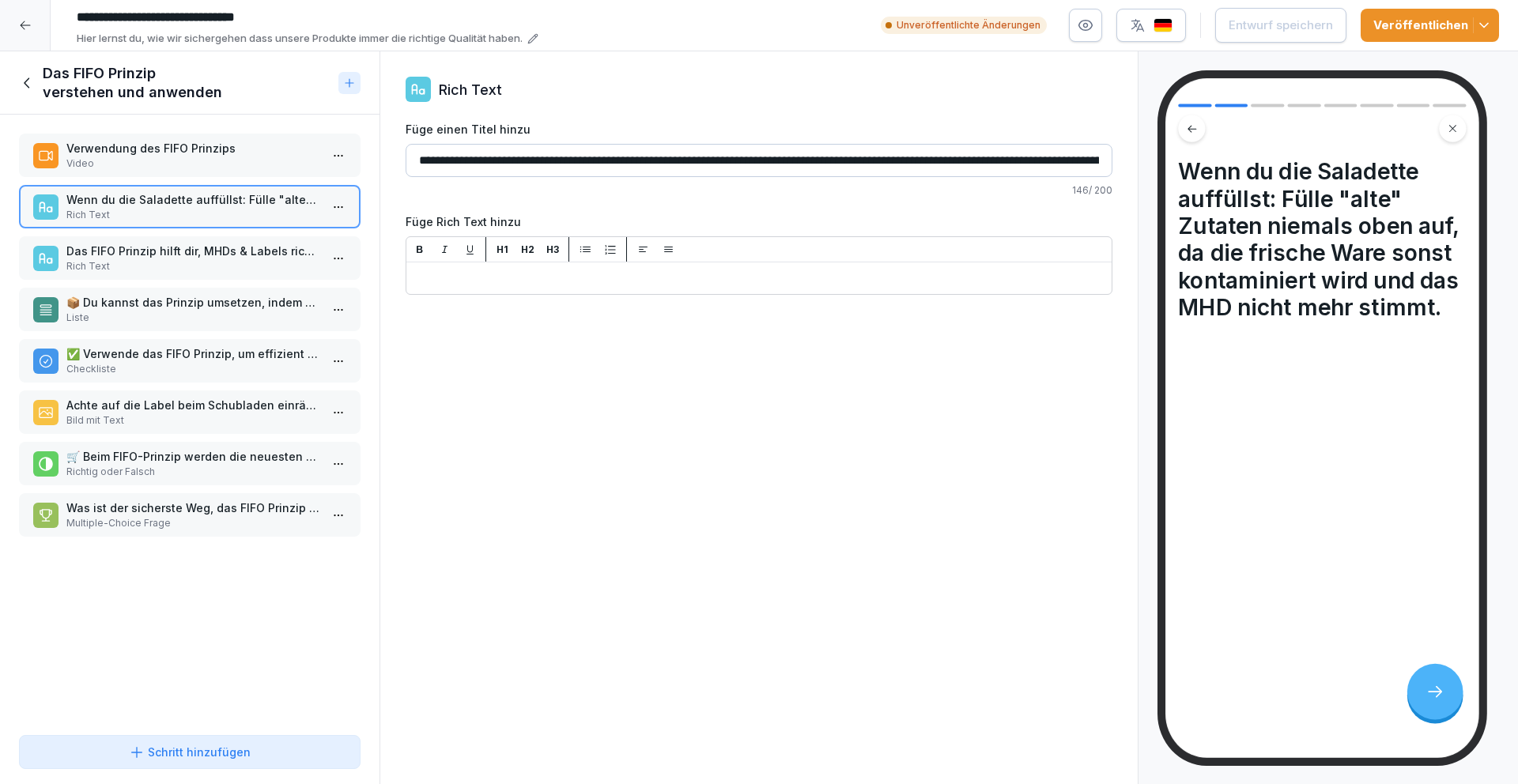
click at [197, 148] on p "Verwendung des FIFO Prinzips" at bounding box center [193, 149] width 253 height 17
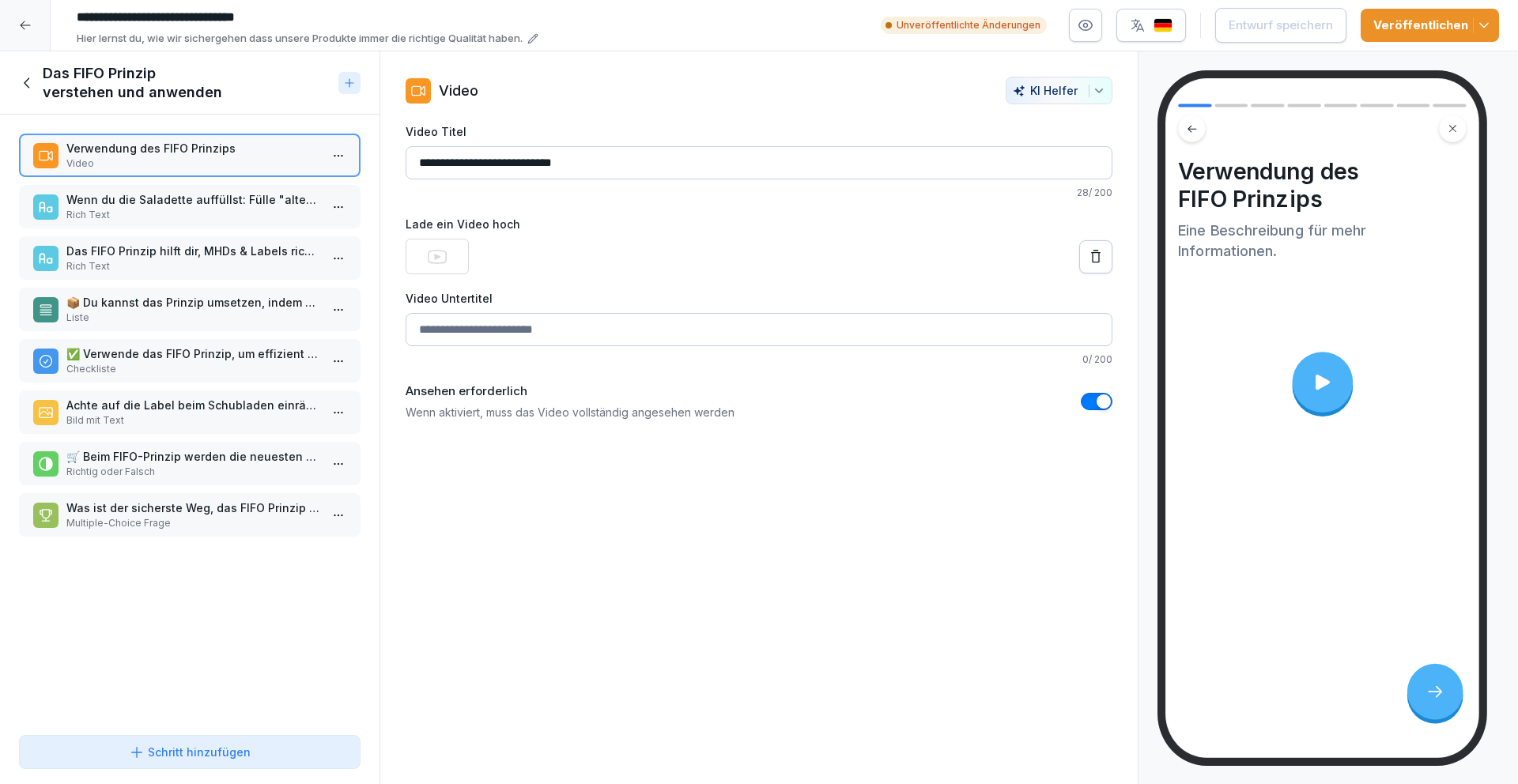
click at [178, 201] on p "Wenn du die Saladette auffüllst: Fülle "alte" Zutaten niemals oben auf, da die …" at bounding box center [193, 200] width 253 height 17
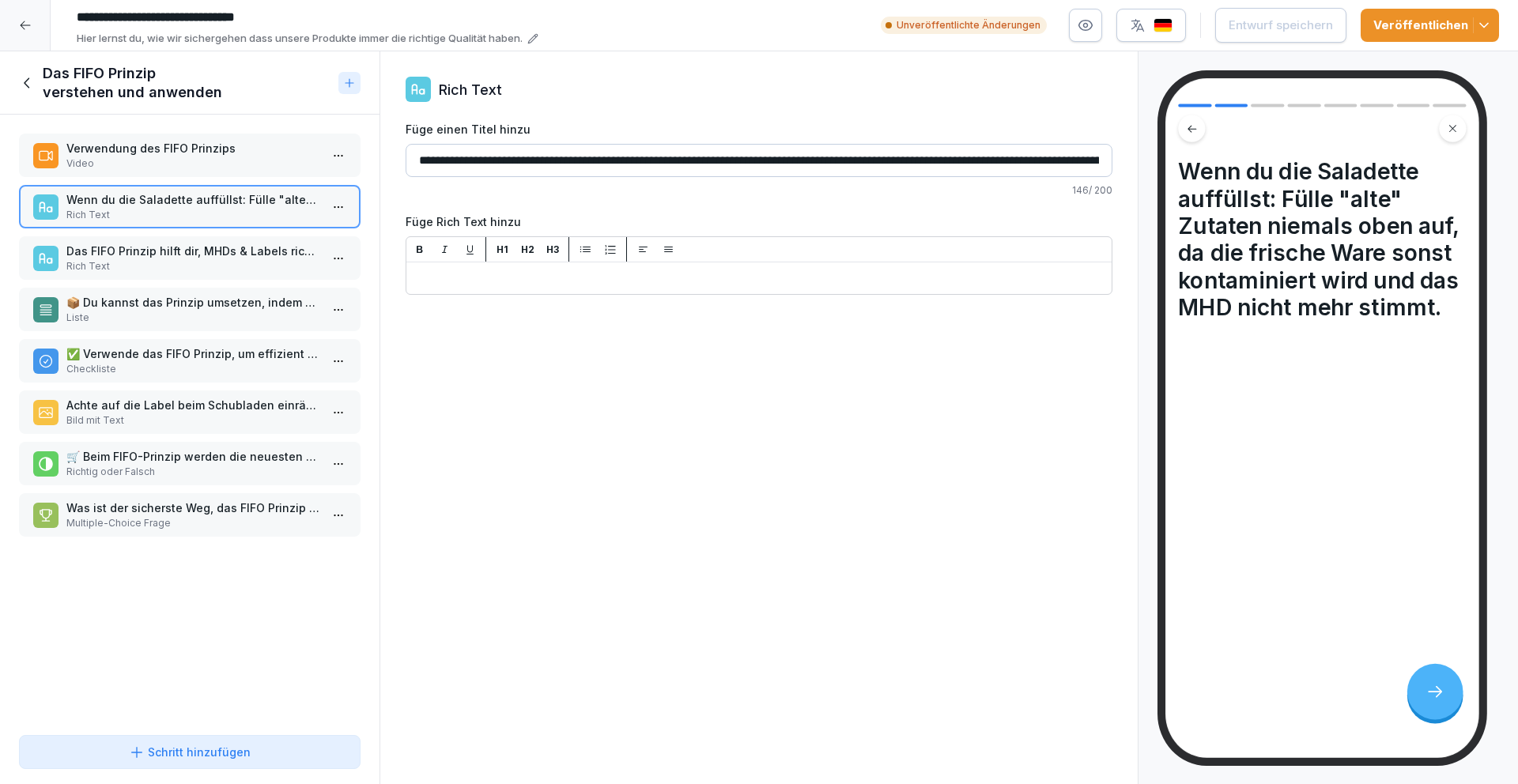
click at [156, 261] on p "Rich Text" at bounding box center [193, 265] width 253 height 14
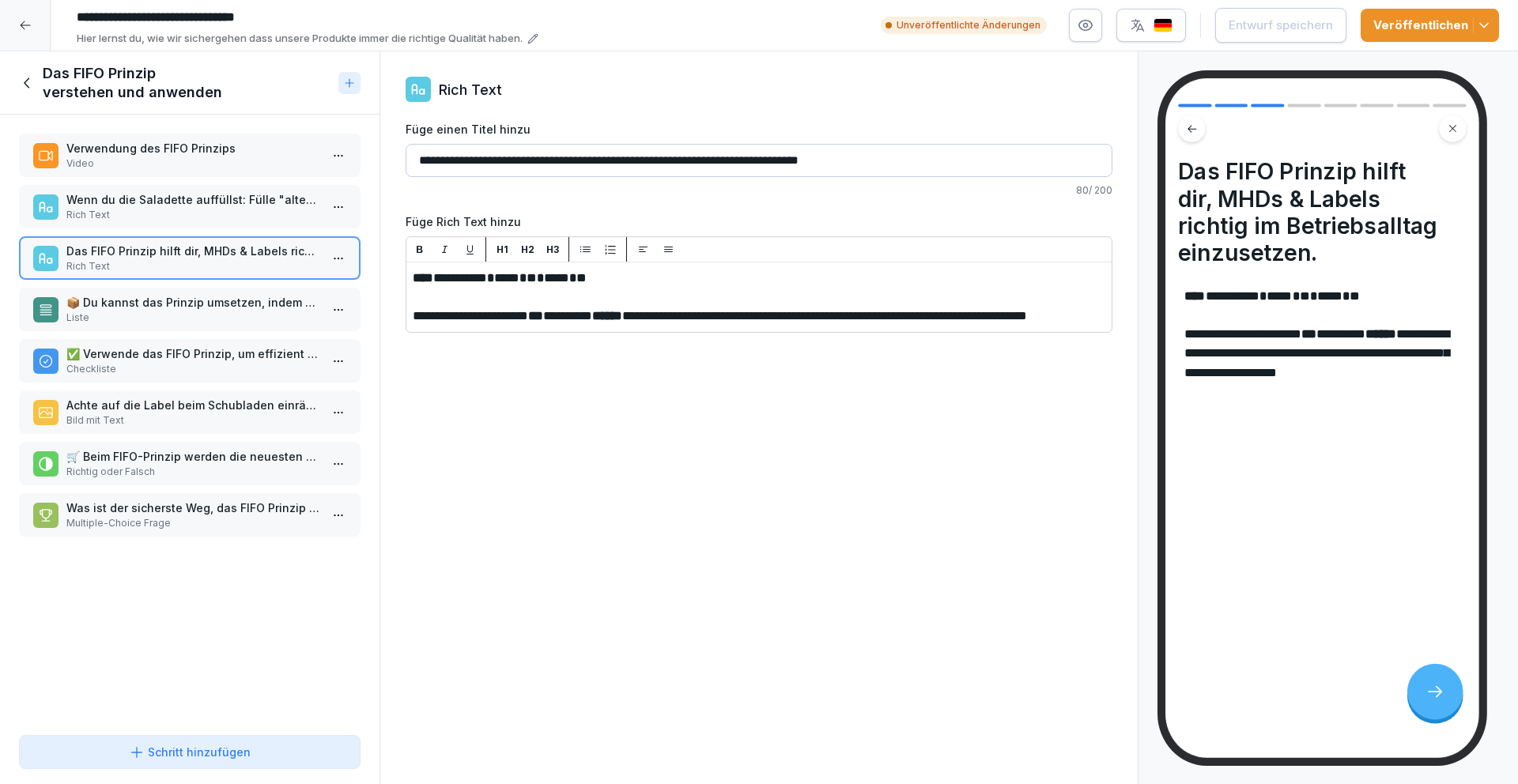
click at [159, 215] on p "Rich Text" at bounding box center [193, 214] width 253 height 14
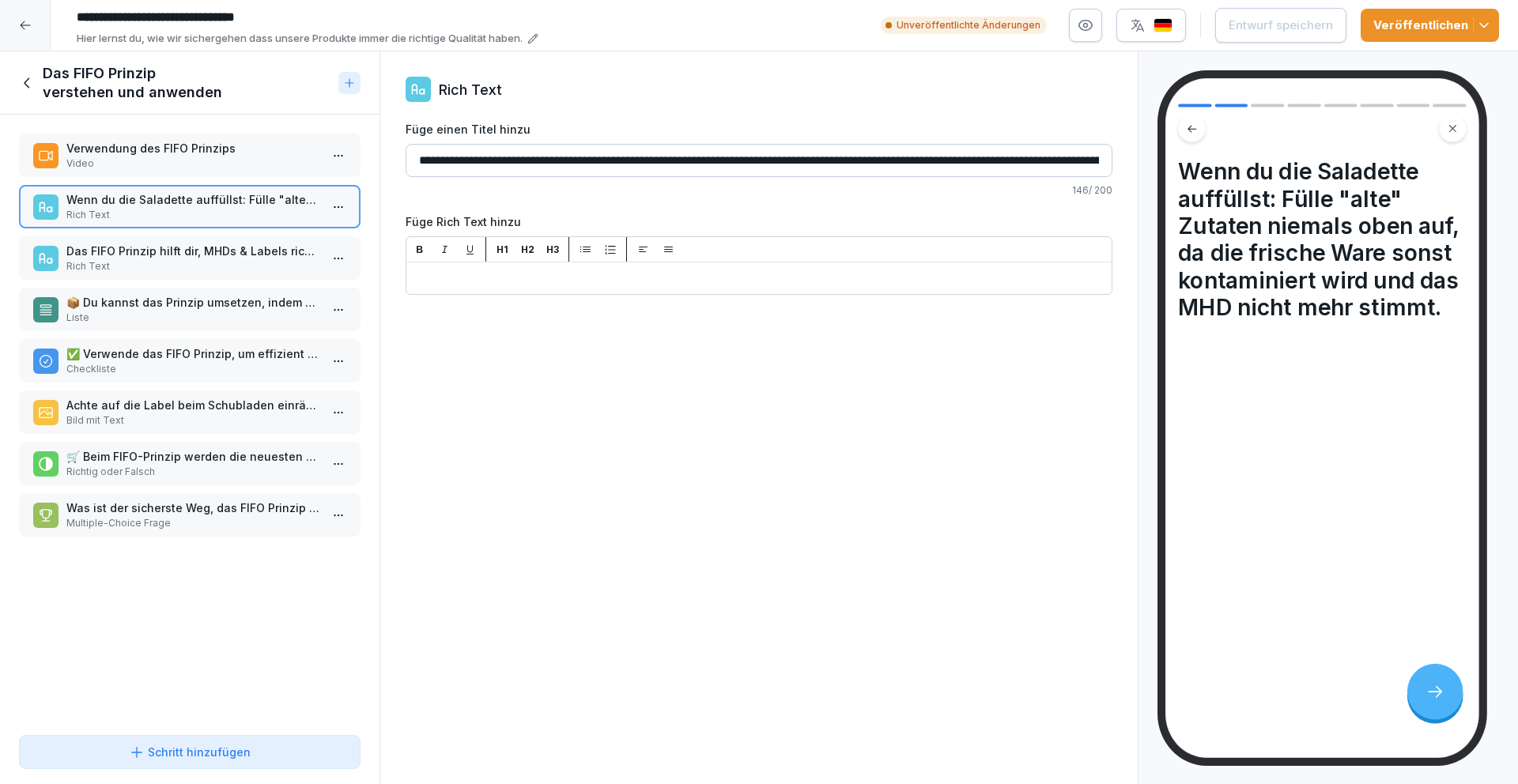
click at [164, 304] on p "📦 Du kannst das Prinzip umsetzen, indem du auf folgende Punkte achtest:" at bounding box center [193, 303] width 253 height 17
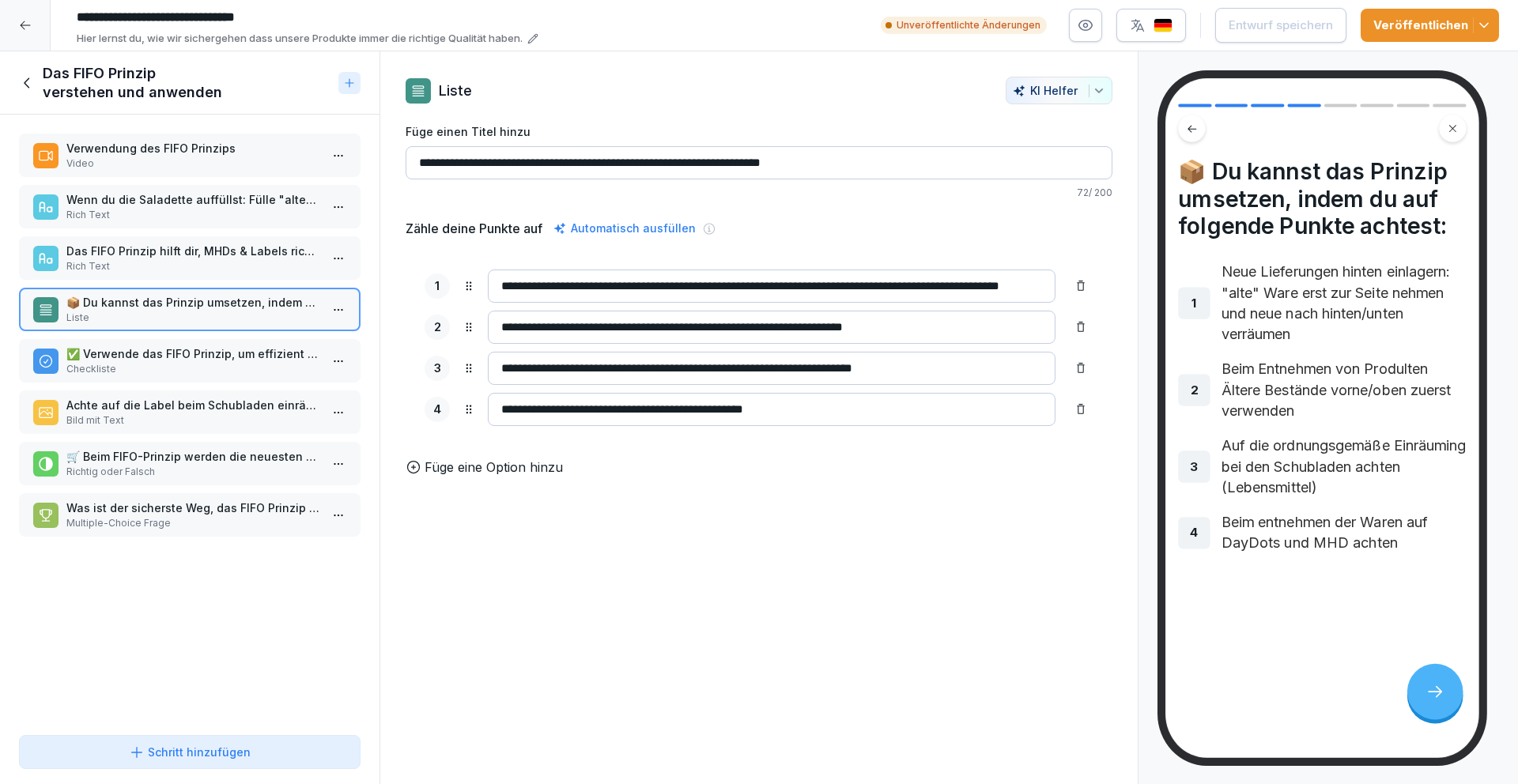
click at [156, 167] on p "Video" at bounding box center [193, 163] width 253 height 14
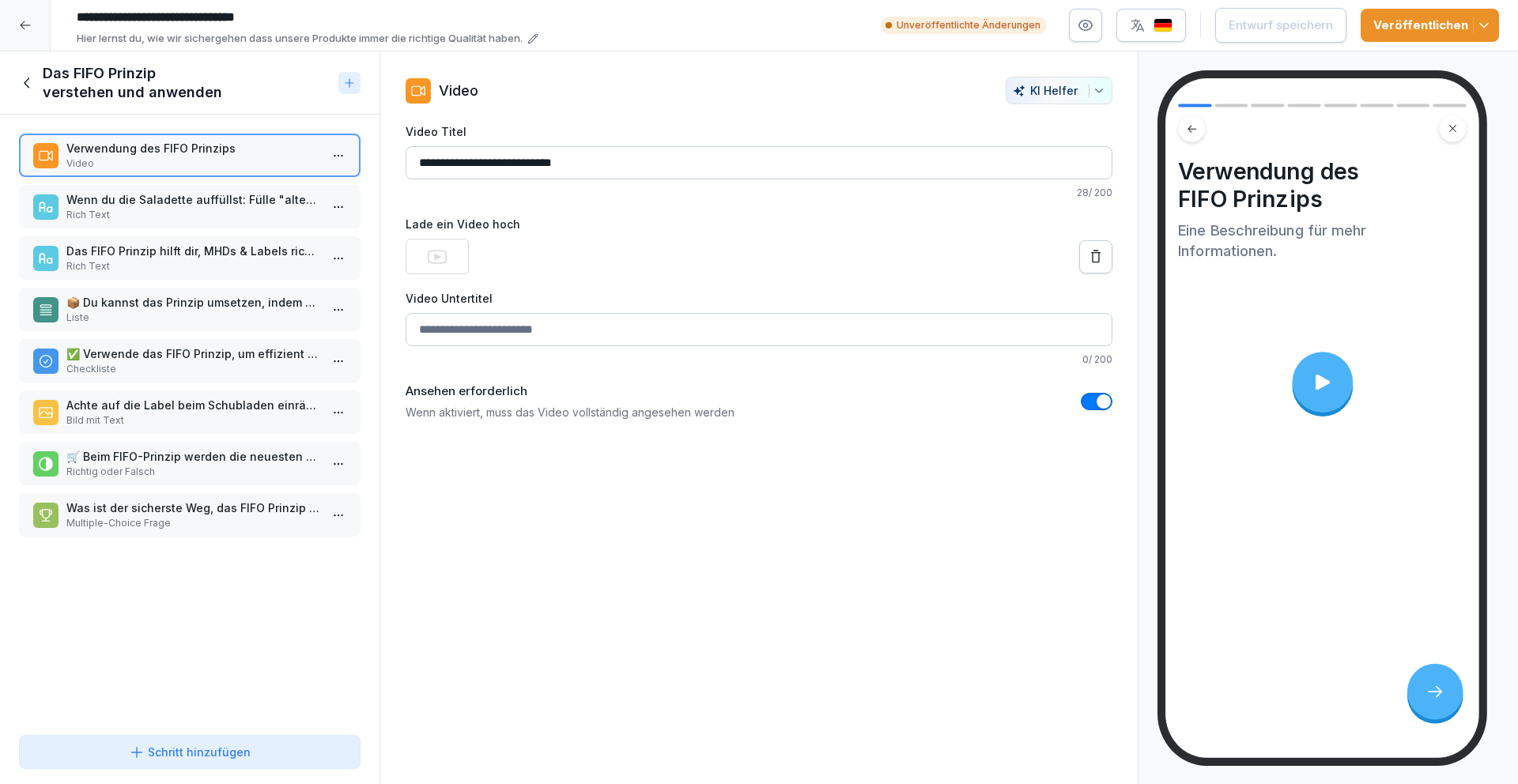
click at [139, 248] on p "Das FIFO Prinzip hilft dir, MHDs & Labels richtig im Betriebsalltag einzusetzen." at bounding box center [193, 251] width 253 height 17
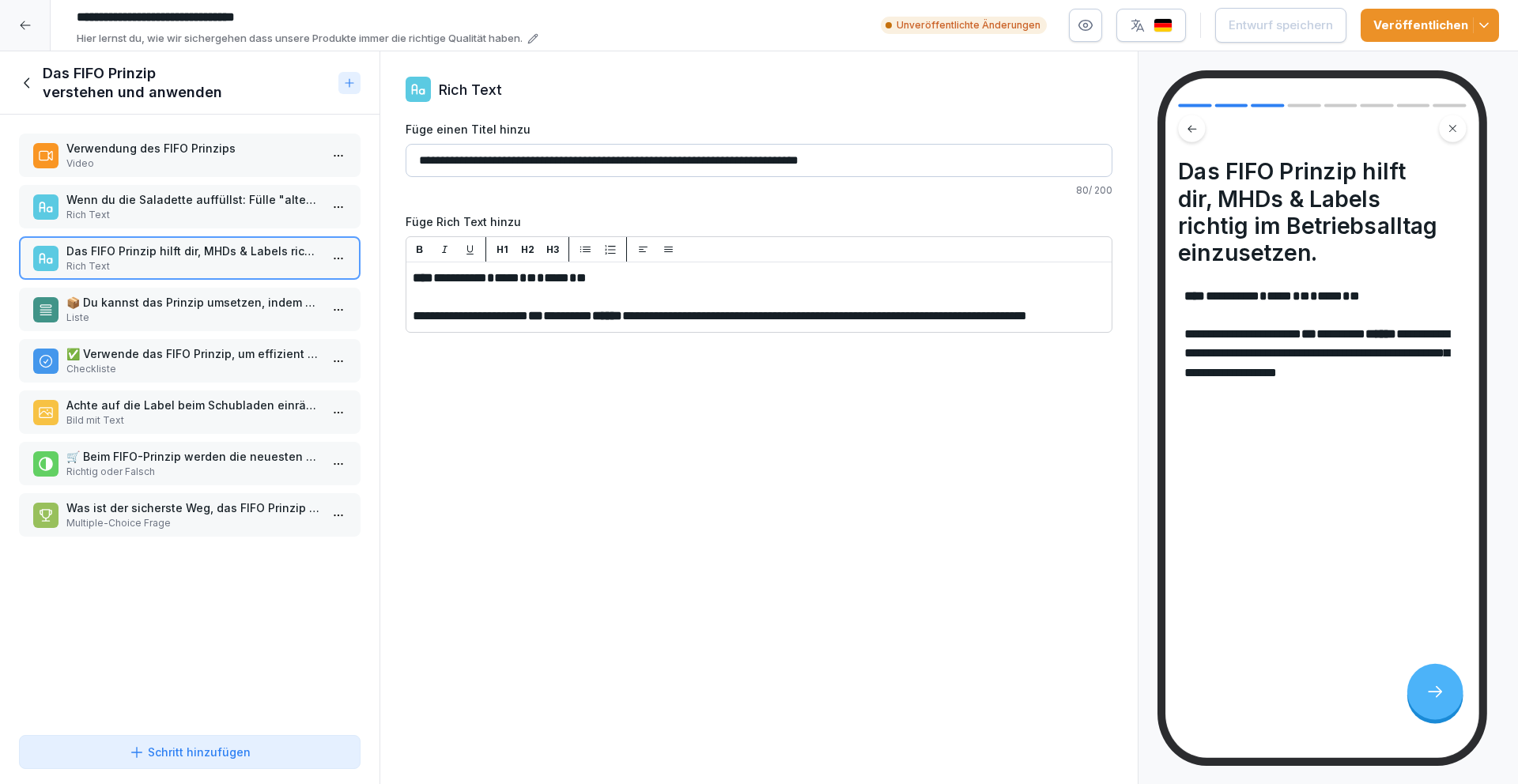
click at [233, 145] on p "Verwendung des FIFO Prinzips" at bounding box center [193, 149] width 253 height 17
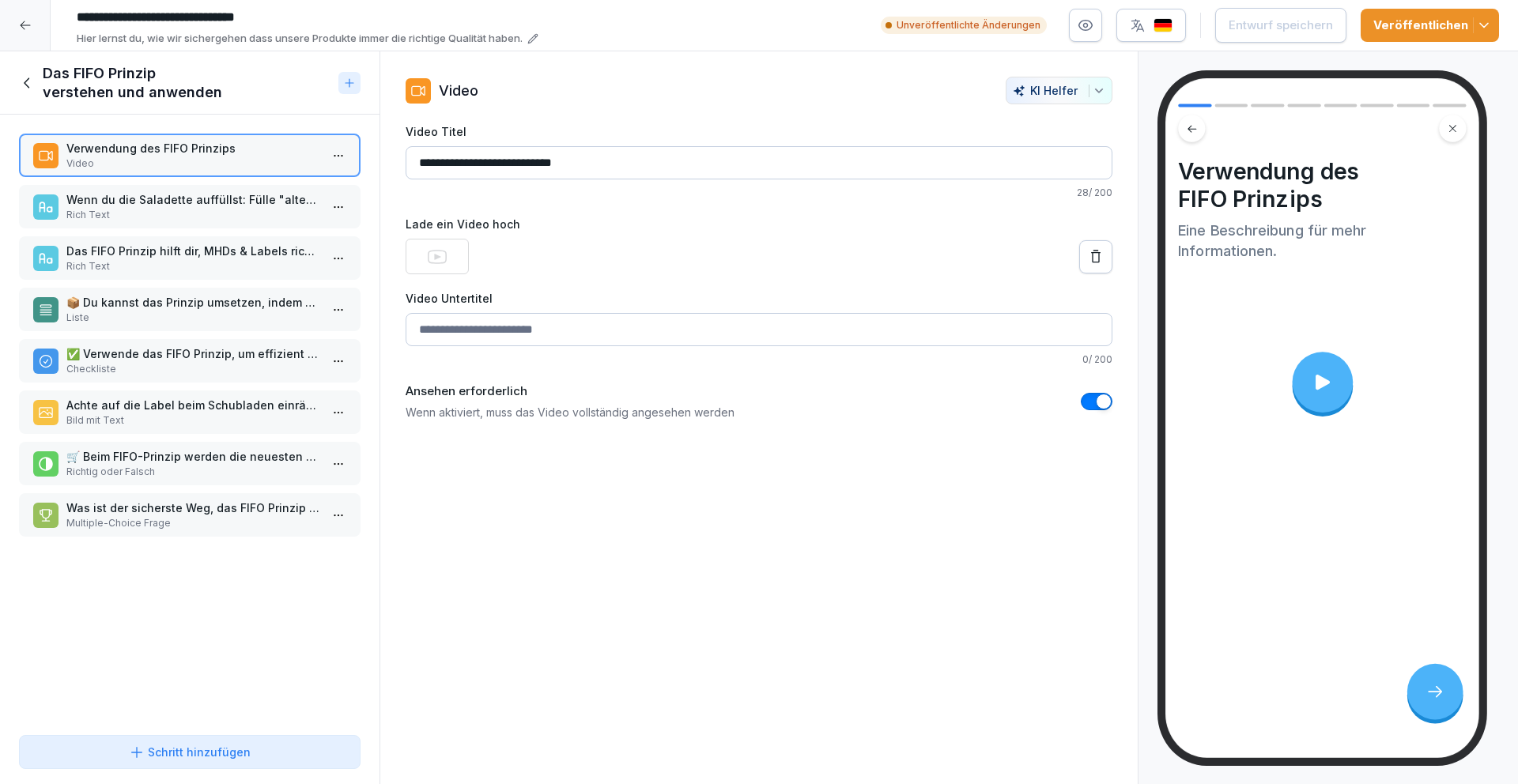
click at [1088, 259] on icon at bounding box center [1096, 256] width 16 height 16
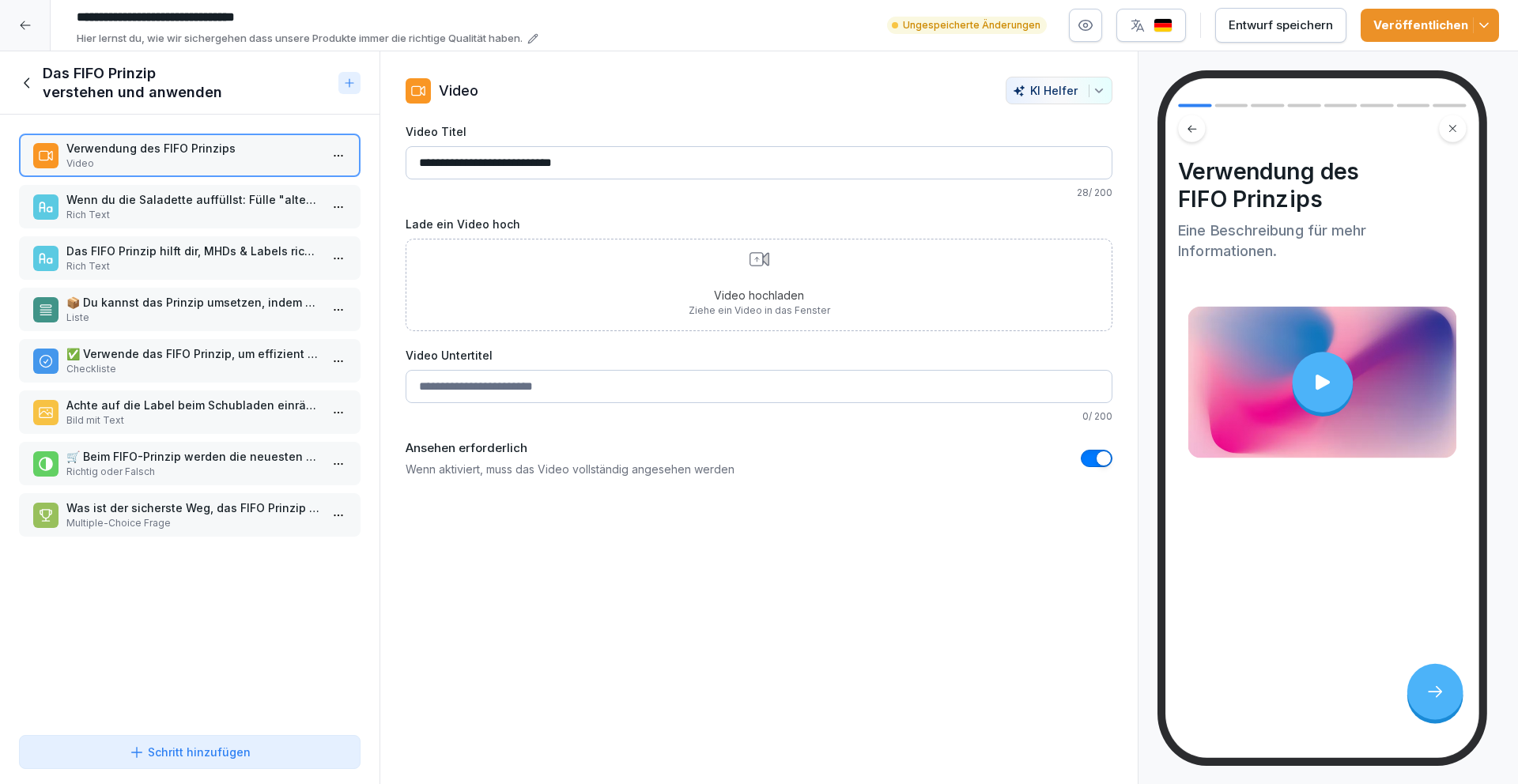
click at [336, 158] on html "**********" at bounding box center [759, 392] width 1518 height 784
drag, startPoint x: 648, startPoint y: 165, endPoint x: 637, endPoint y: 163, distance: 11.2
click at [647, 165] on html "**********" at bounding box center [759, 392] width 1518 height 784
drag, startPoint x: 627, startPoint y: 163, endPoint x: 425, endPoint y: 153, distance: 202.2
click at [425, 153] on input "**********" at bounding box center [759, 163] width 707 height 34
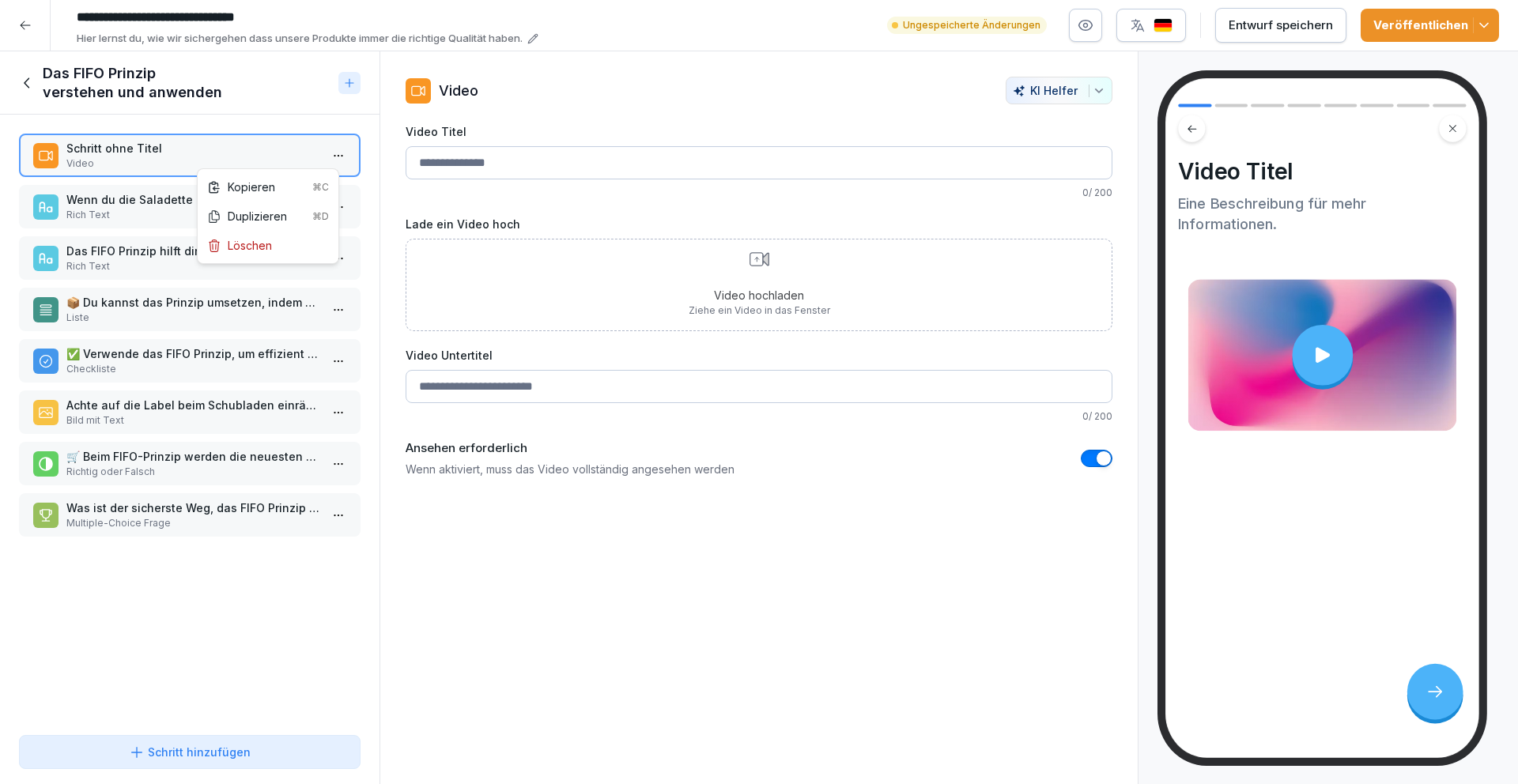
click at [330, 154] on html "**********" at bounding box center [759, 392] width 1518 height 784
click at [264, 244] on div "Löschen" at bounding box center [239, 246] width 64 height 17
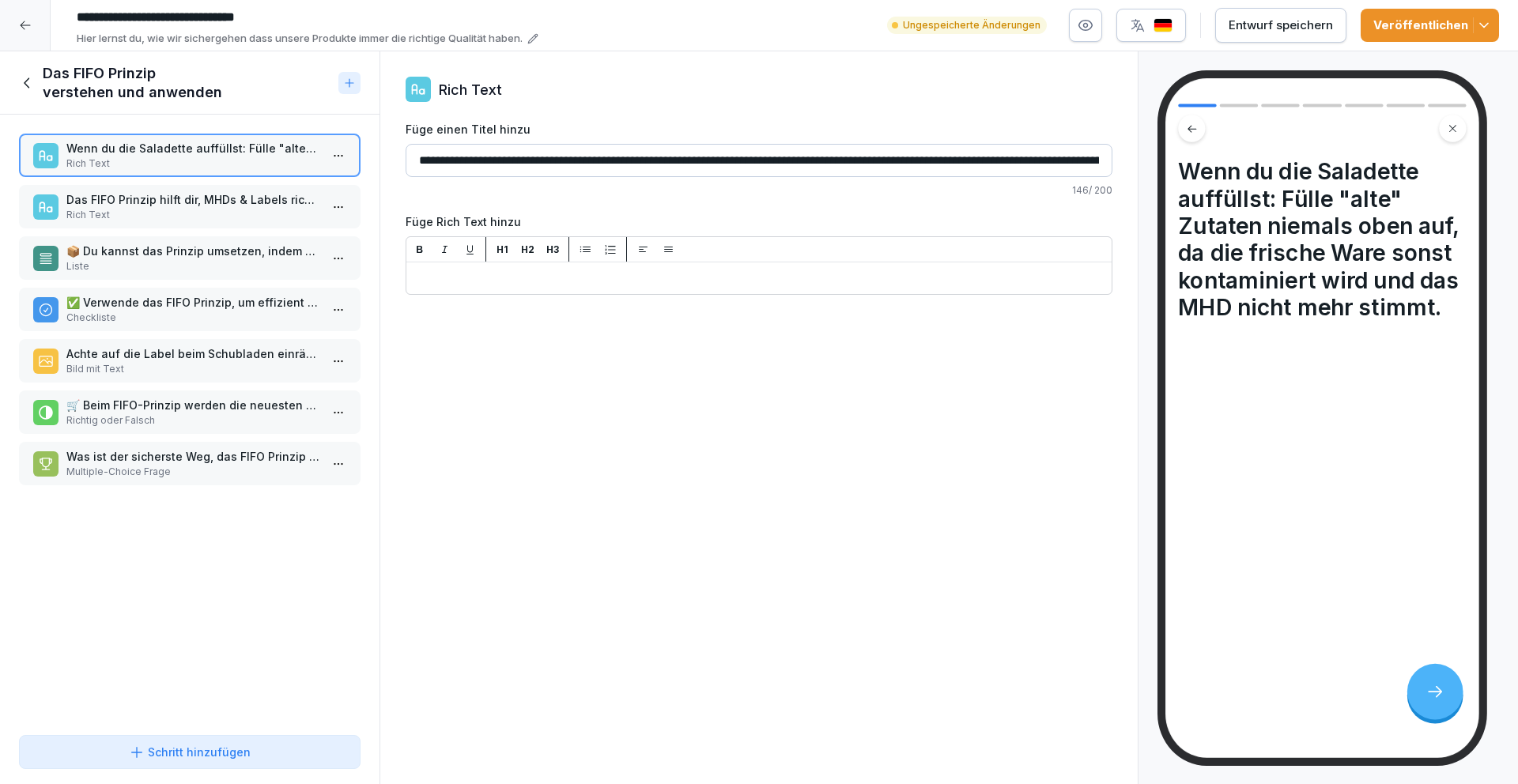
click at [222, 756] on div "Schritt hinzufügen" at bounding box center [190, 752] width 122 height 17
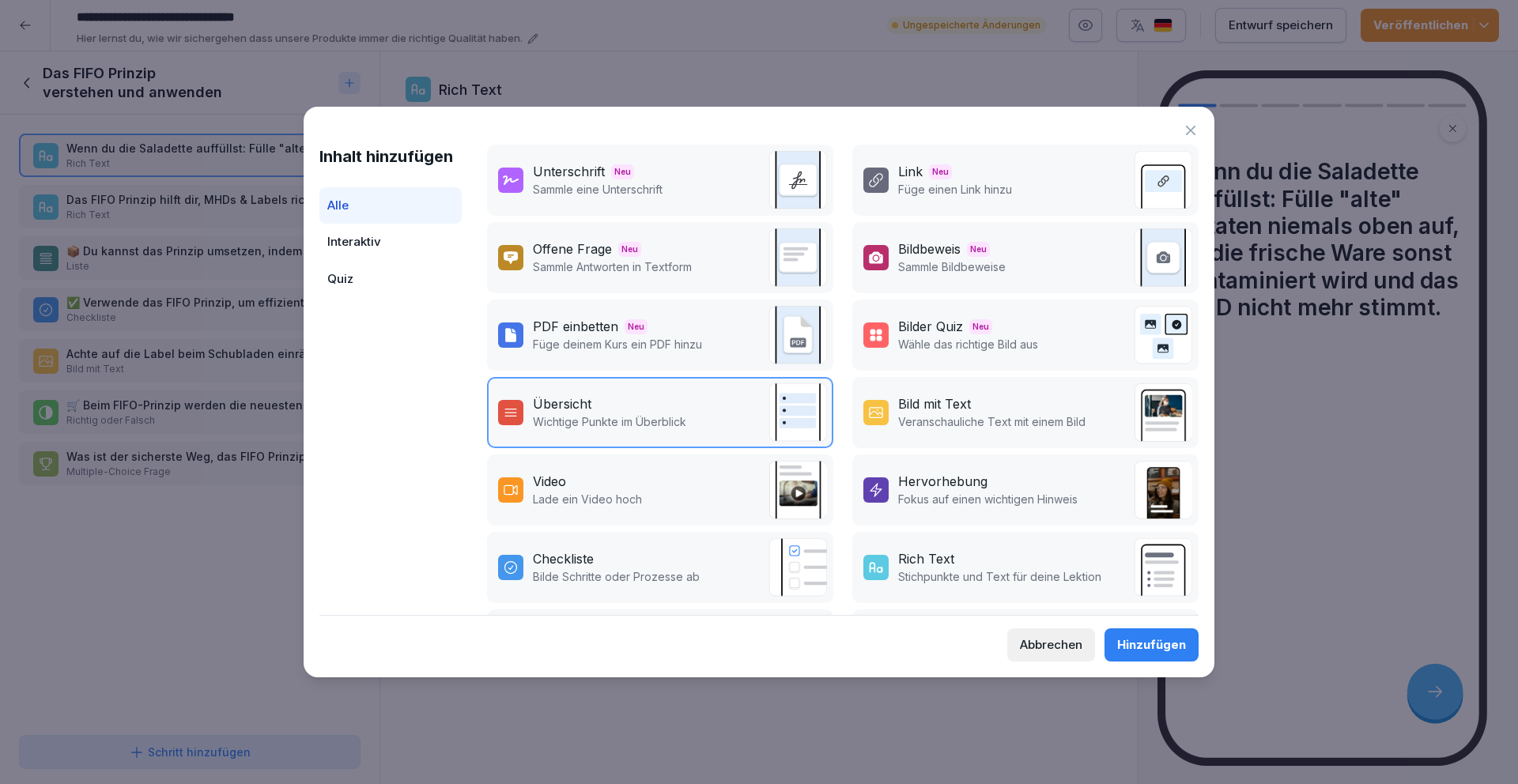
click at [916, 421] on p "Veranschauliche Text mit einem Bild" at bounding box center [992, 421] width 187 height 17
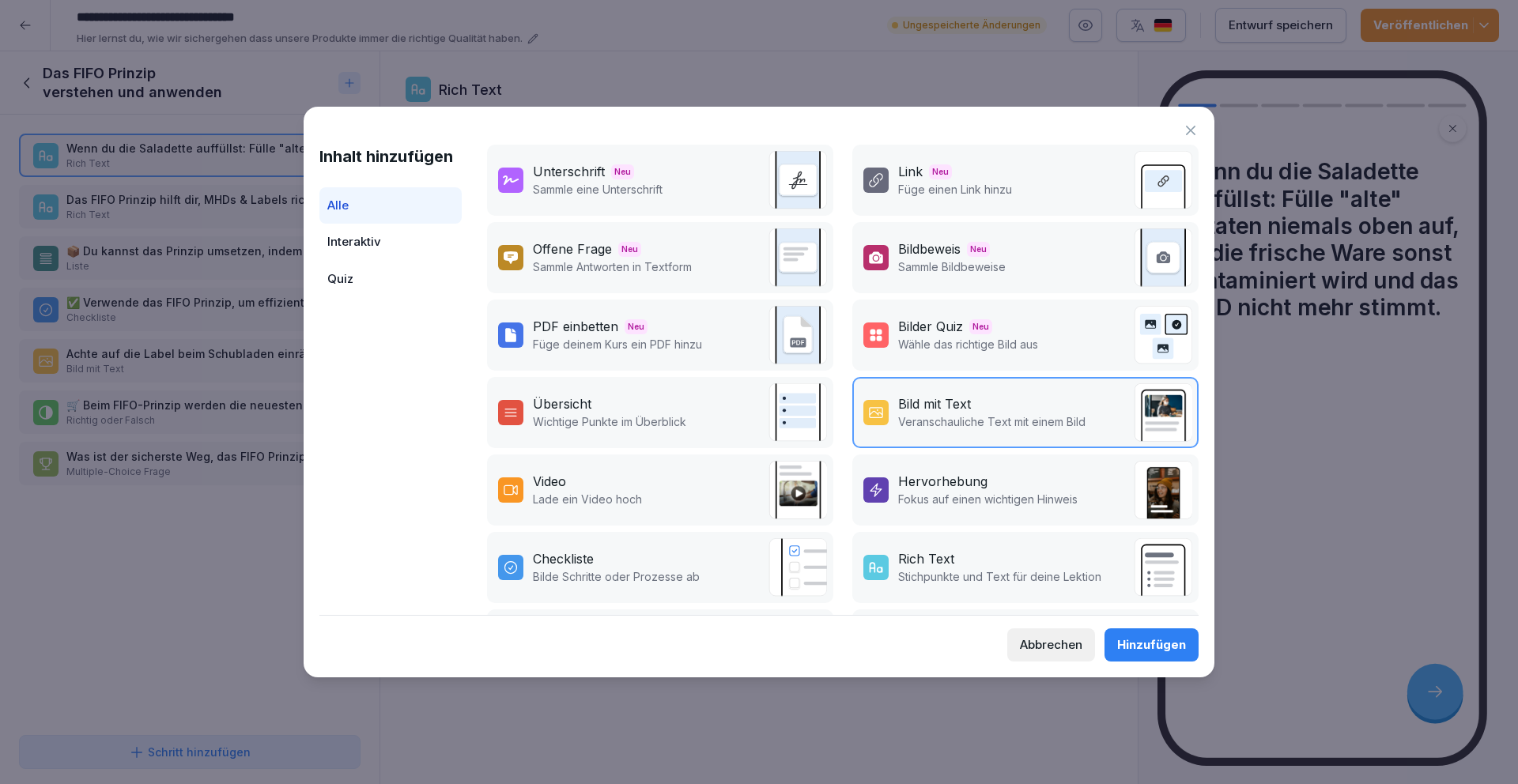
click at [1117, 634] on button "Hinzufügen" at bounding box center [1151, 645] width 94 height 34
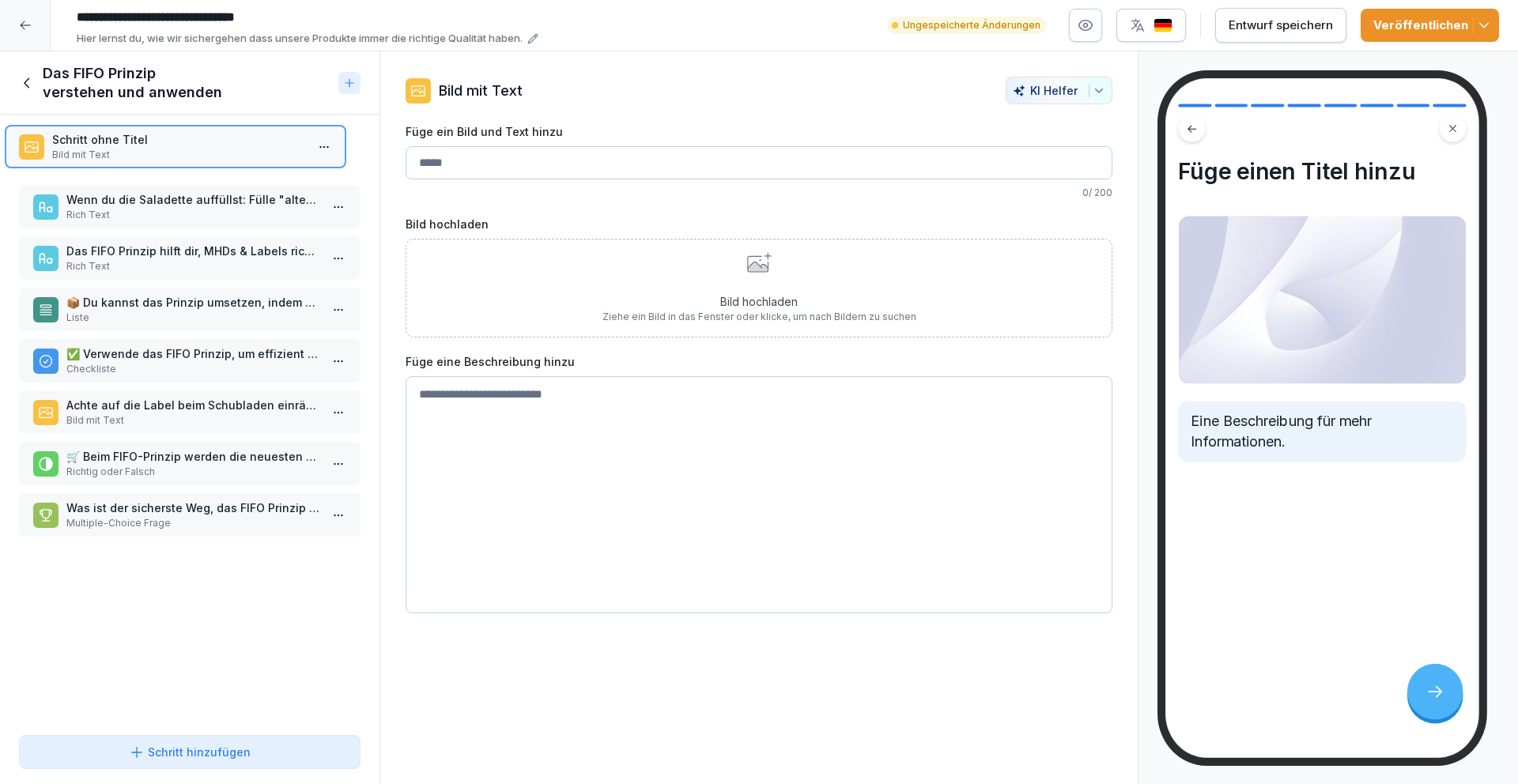
drag, startPoint x: 227, startPoint y: 517, endPoint x: 218, endPoint y: 144, distance: 373.1
click at [218, 148] on p "Bild mit Text" at bounding box center [179, 154] width 253 height 14
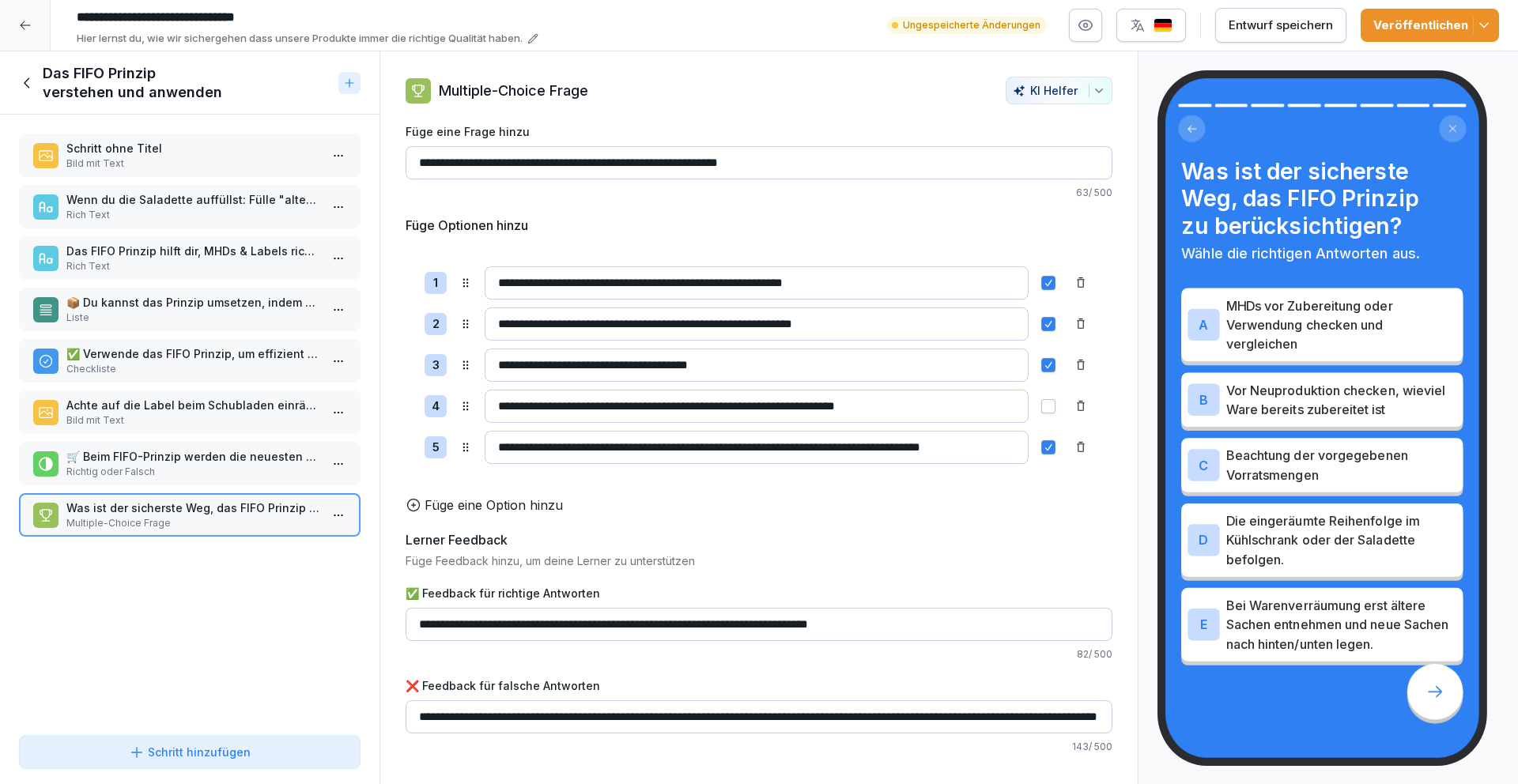
click at [186, 156] on p "Bild mit Text" at bounding box center [193, 163] width 253 height 14
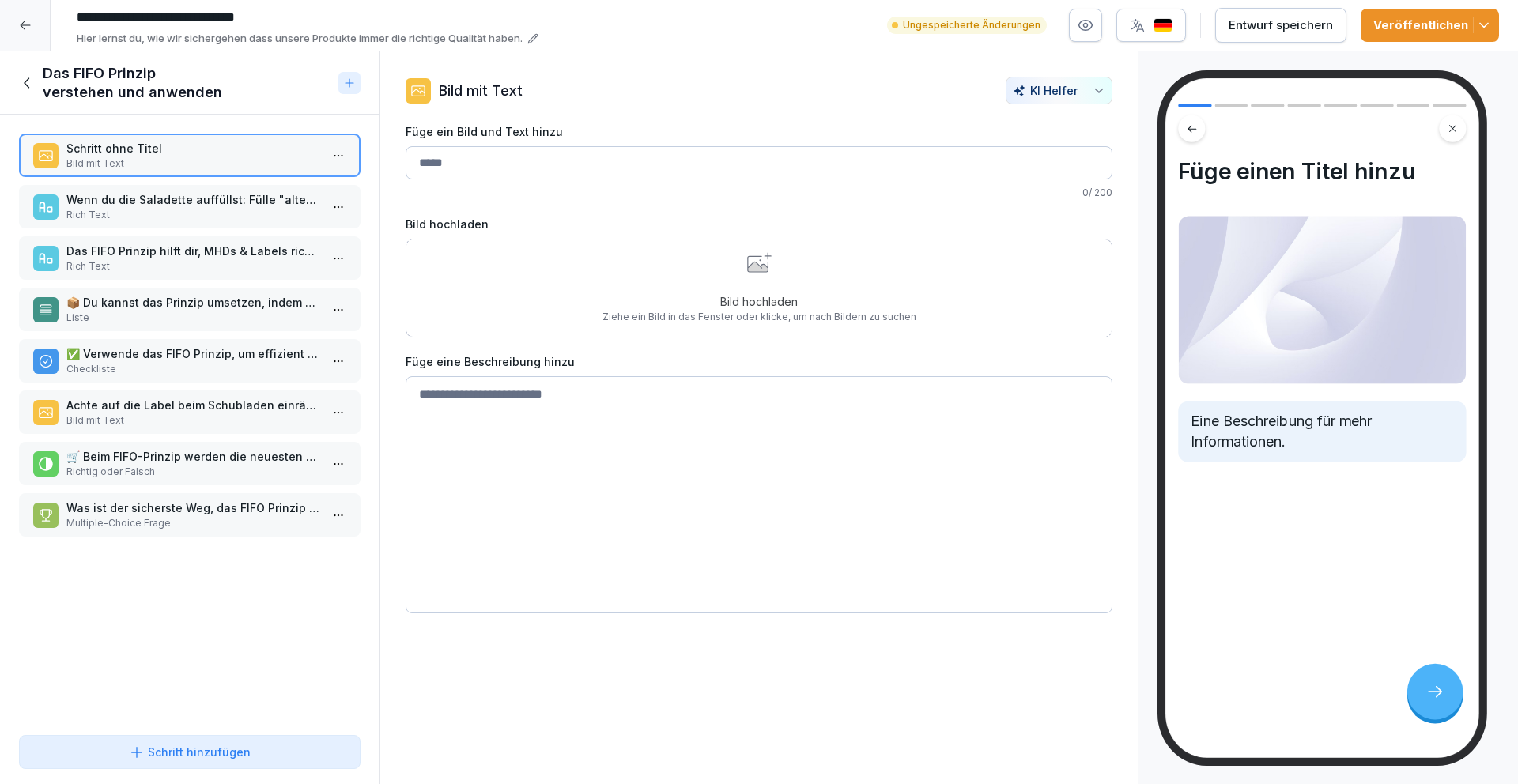
click at [575, 167] on input "Füge ein Bild und Text hinzu" at bounding box center [759, 163] width 707 height 34
paste input "**********"
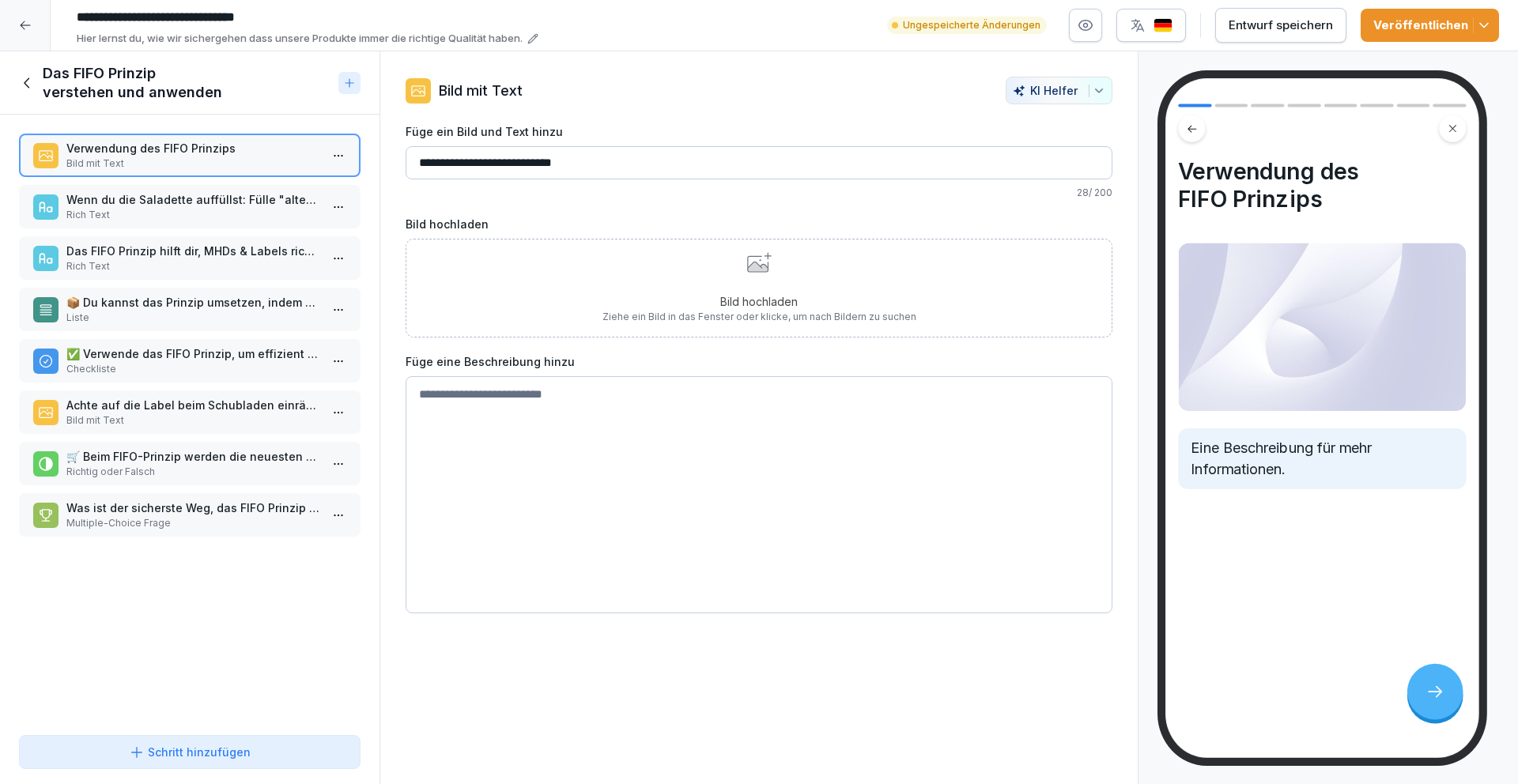
type input "**********"
click at [216, 271] on p "Rich Text" at bounding box center [193, 265] width 253 height 14
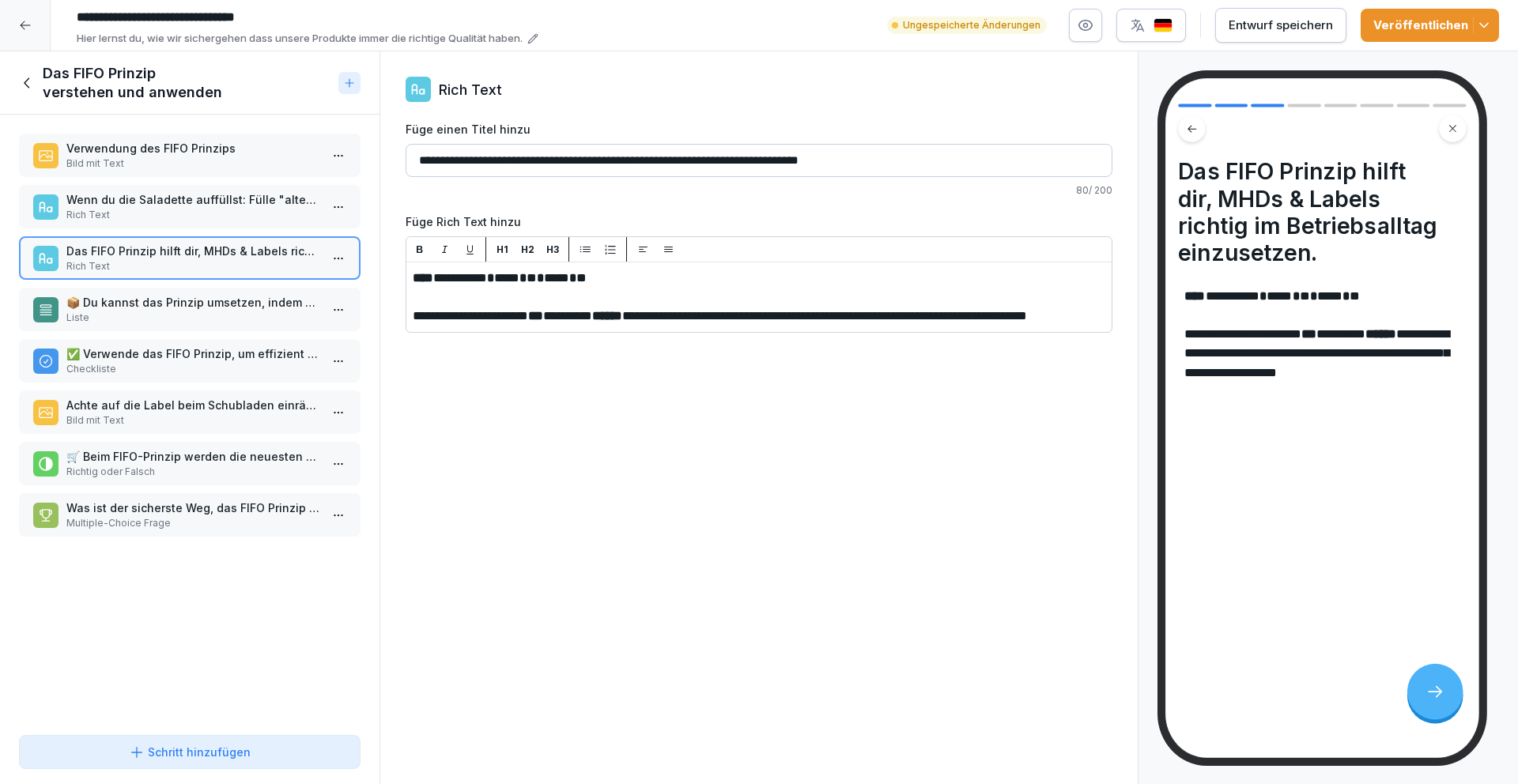
click at [218, 296] on p "📦 Du kannst das Prinzip umsetzen, indem du auf folgende Punkte achtest:" at bounding box center [193, 303] width 253 height 17
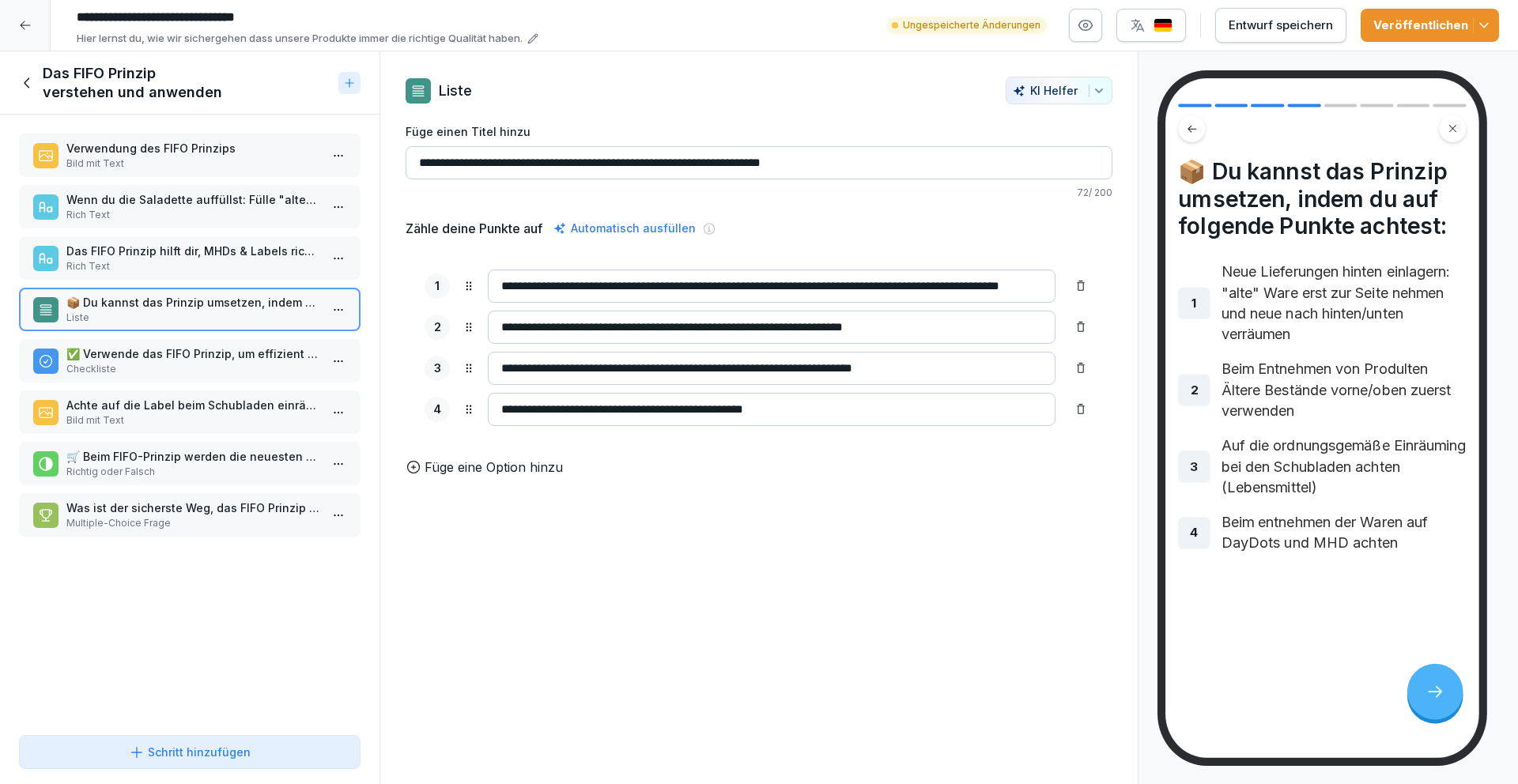
click at [208, 358] on p "✅ Verwende das FIFO Prinzip, um effizient und verantwortungsvoll mit Lebensmitt…" at bounding box center [193, 354] width 253 height 17
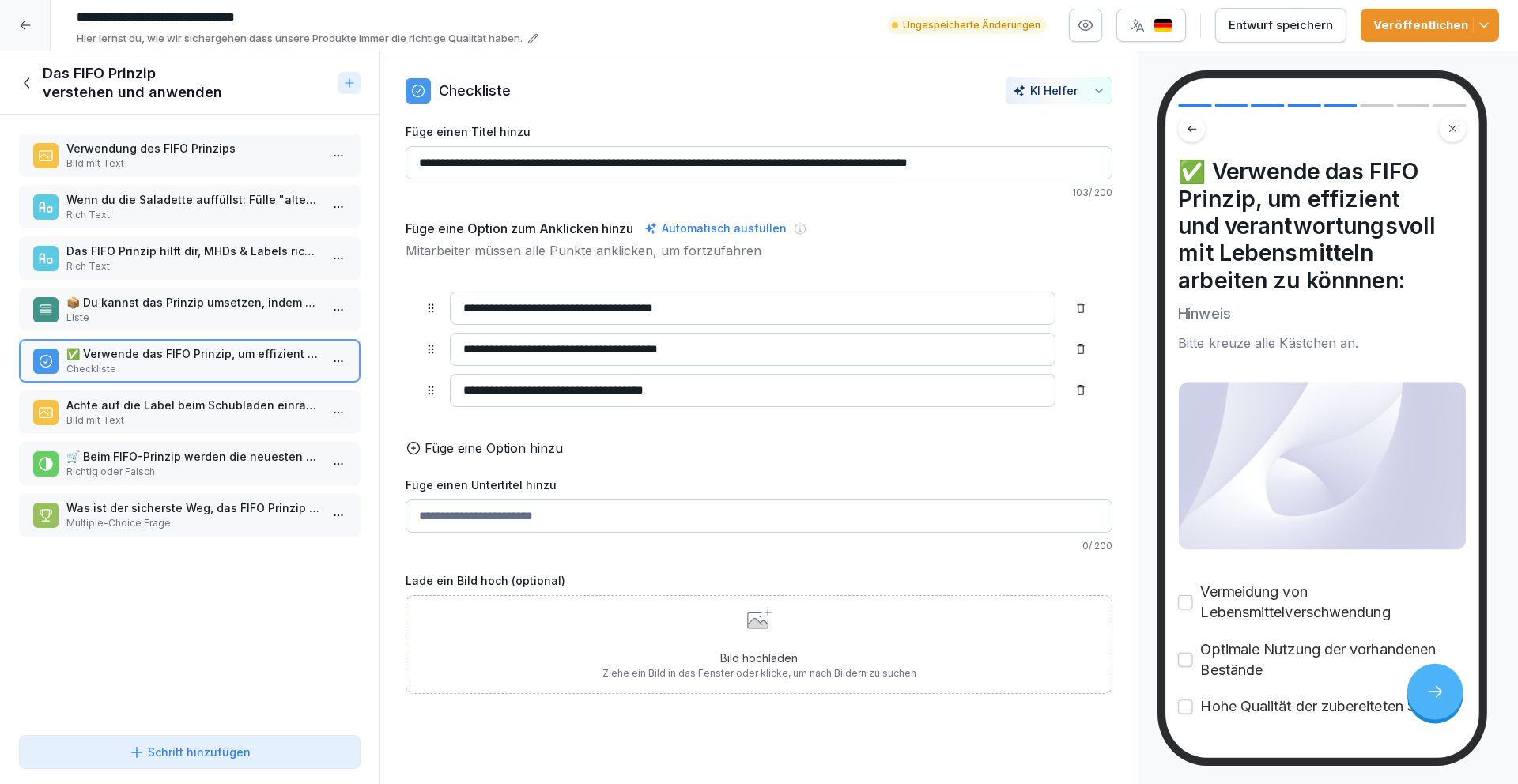
click at [200, 407] on p "Achte auf die Label beim Schubladen einräumen und beim entnehmen!" at bounding box center [193, 406] width 253 height 17
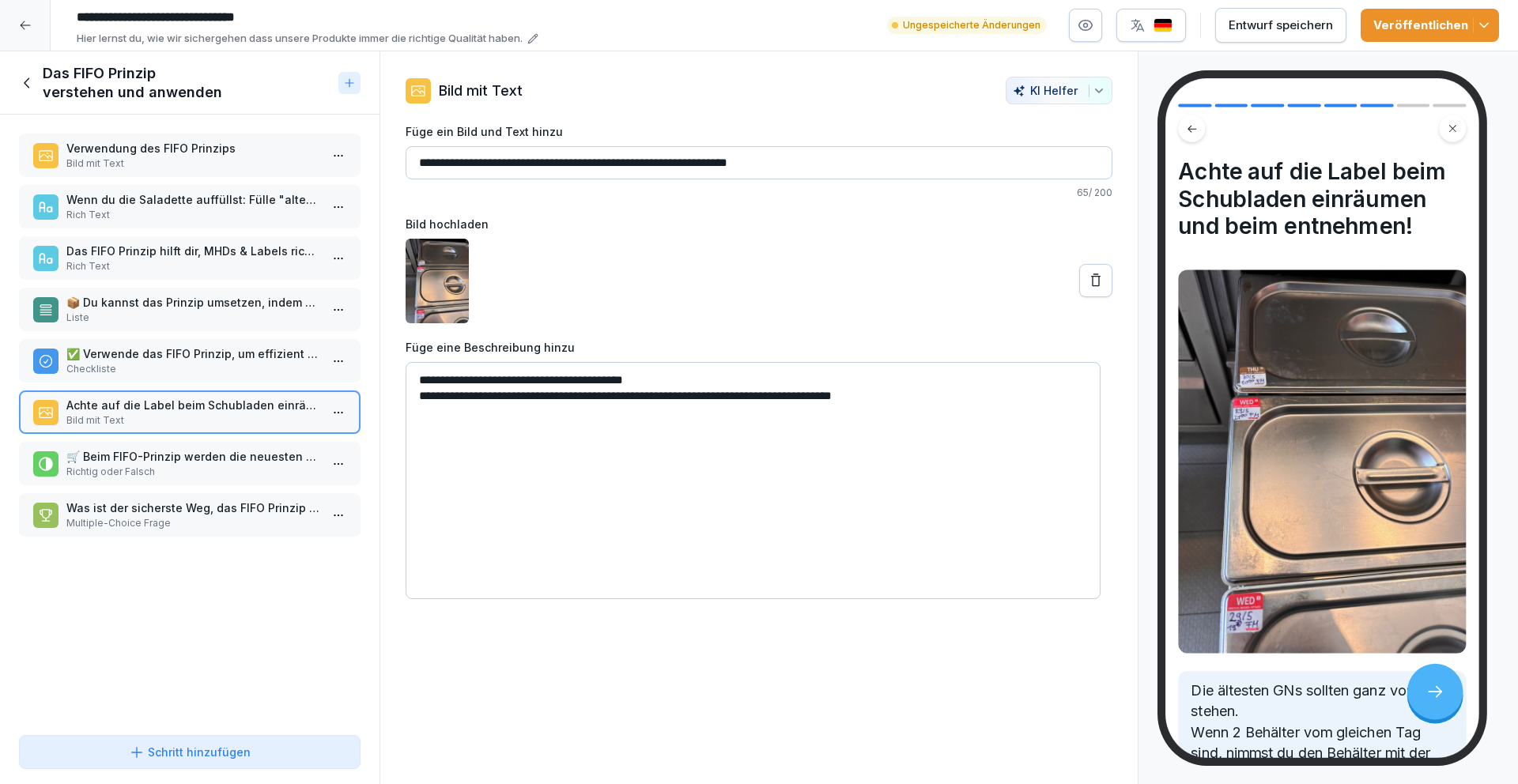
click at [192, 474] on p "Richtig oder Falsch" at bounding box center [193, 471] width 253 height 14
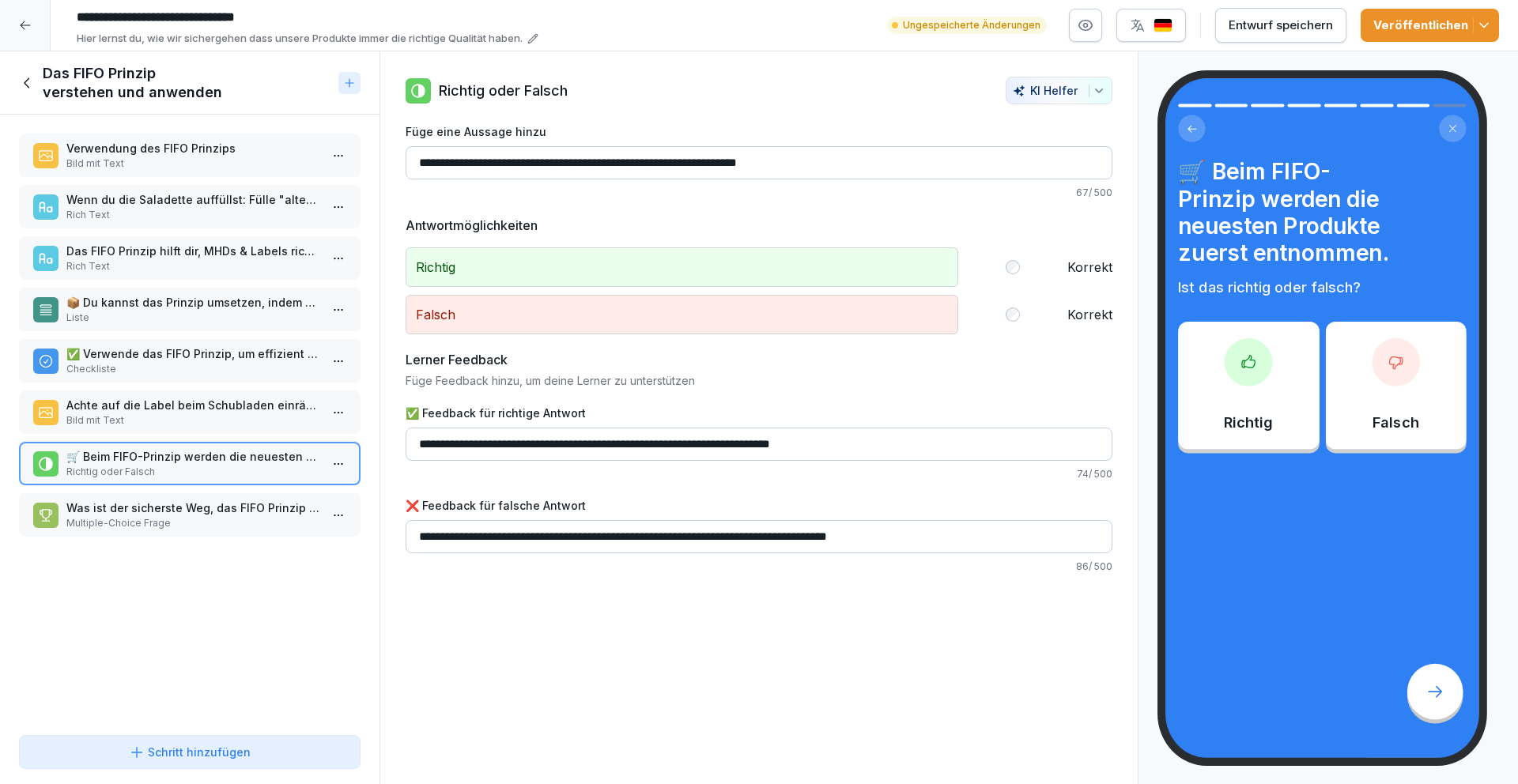
click at [192, 506] on p "Was ist der sicherste Weg, das FIFO Prinzip zu berücksichtigen?" at bounding box center [193, 507] width 253 height 17
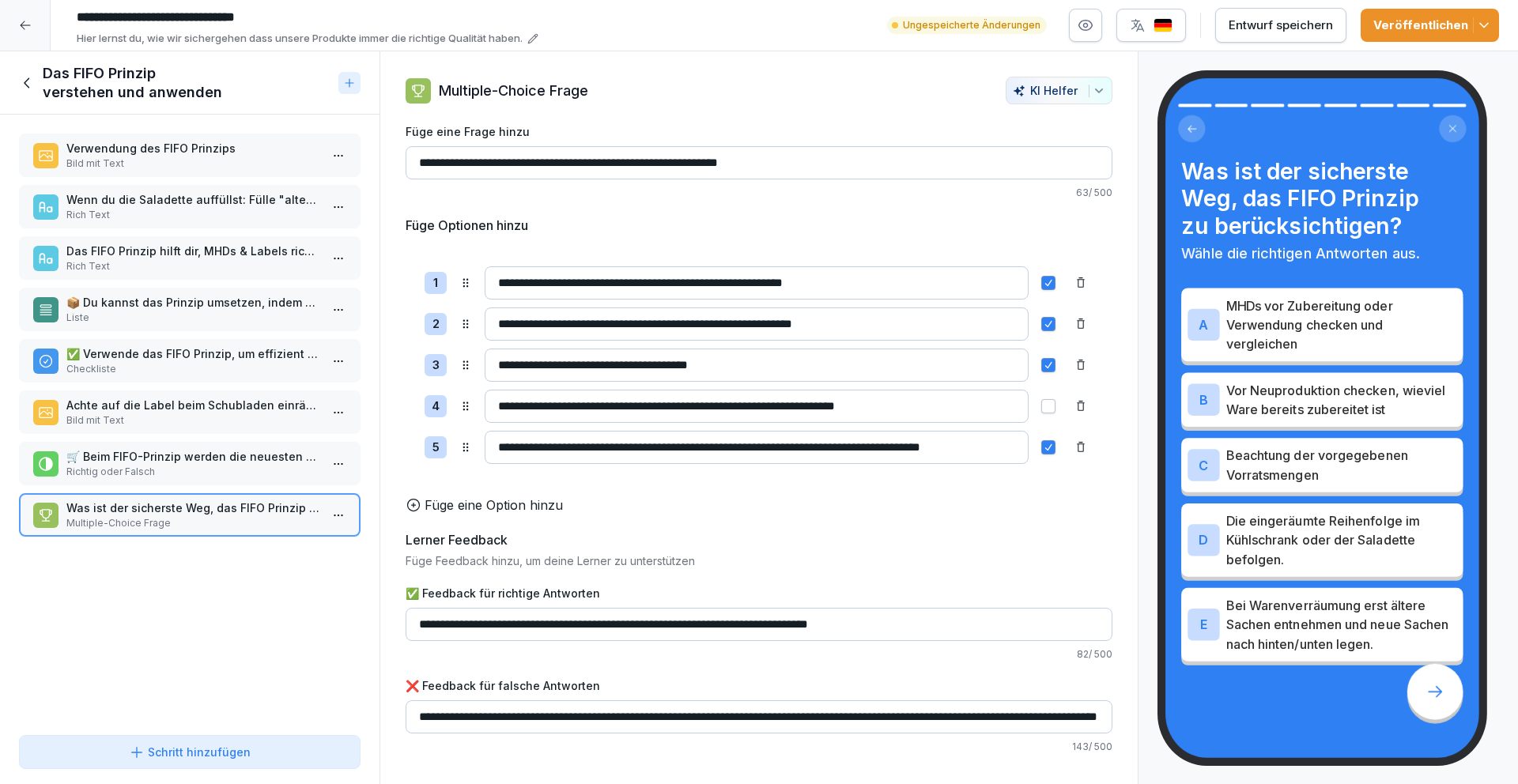
click at [203, 157] on p "Bild mit Text" at bounding box center [193, 163] width 253 height 14
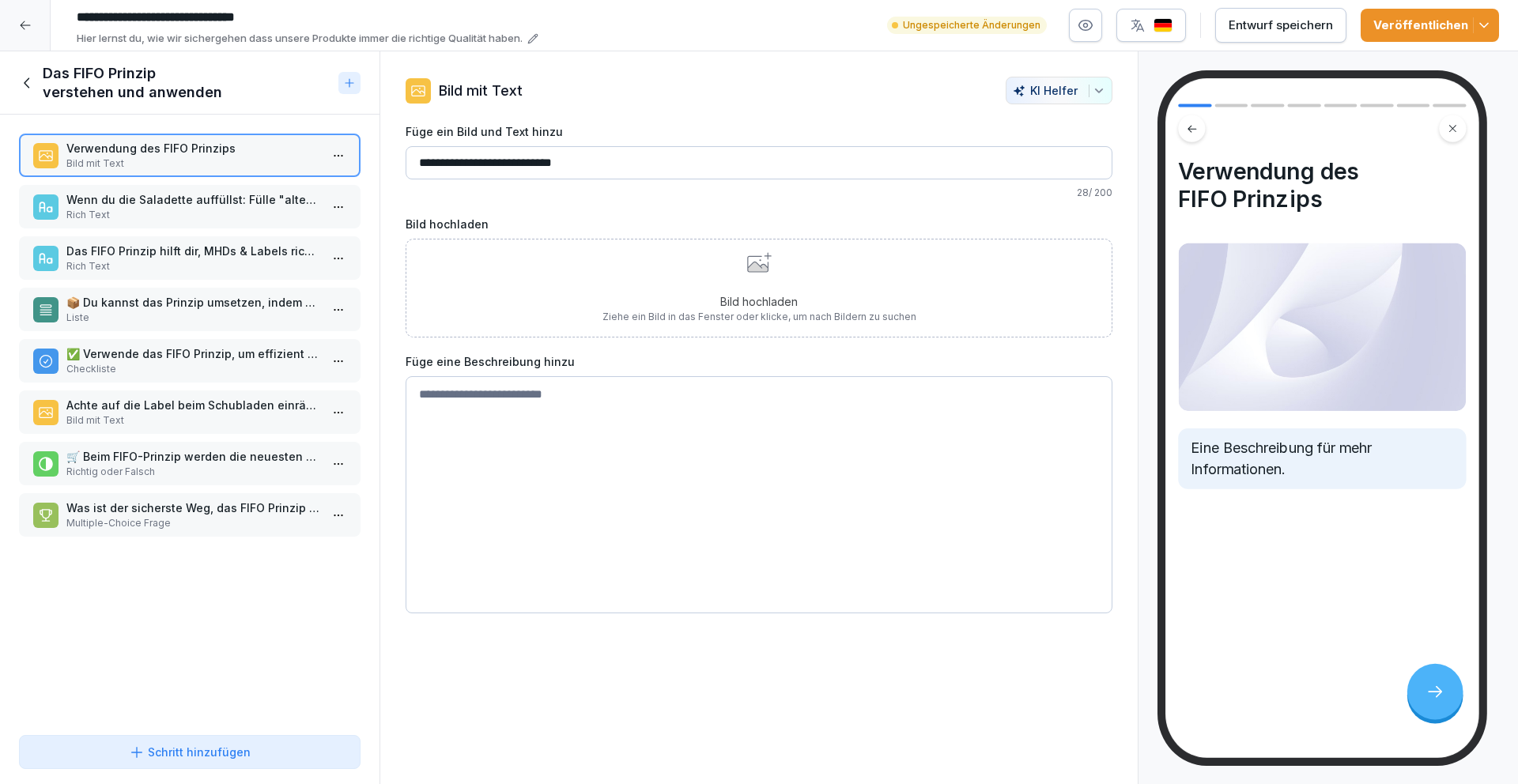
click at [202, 269] on p "Rich Text" at bounding box center [193, 265] width 253 height 14
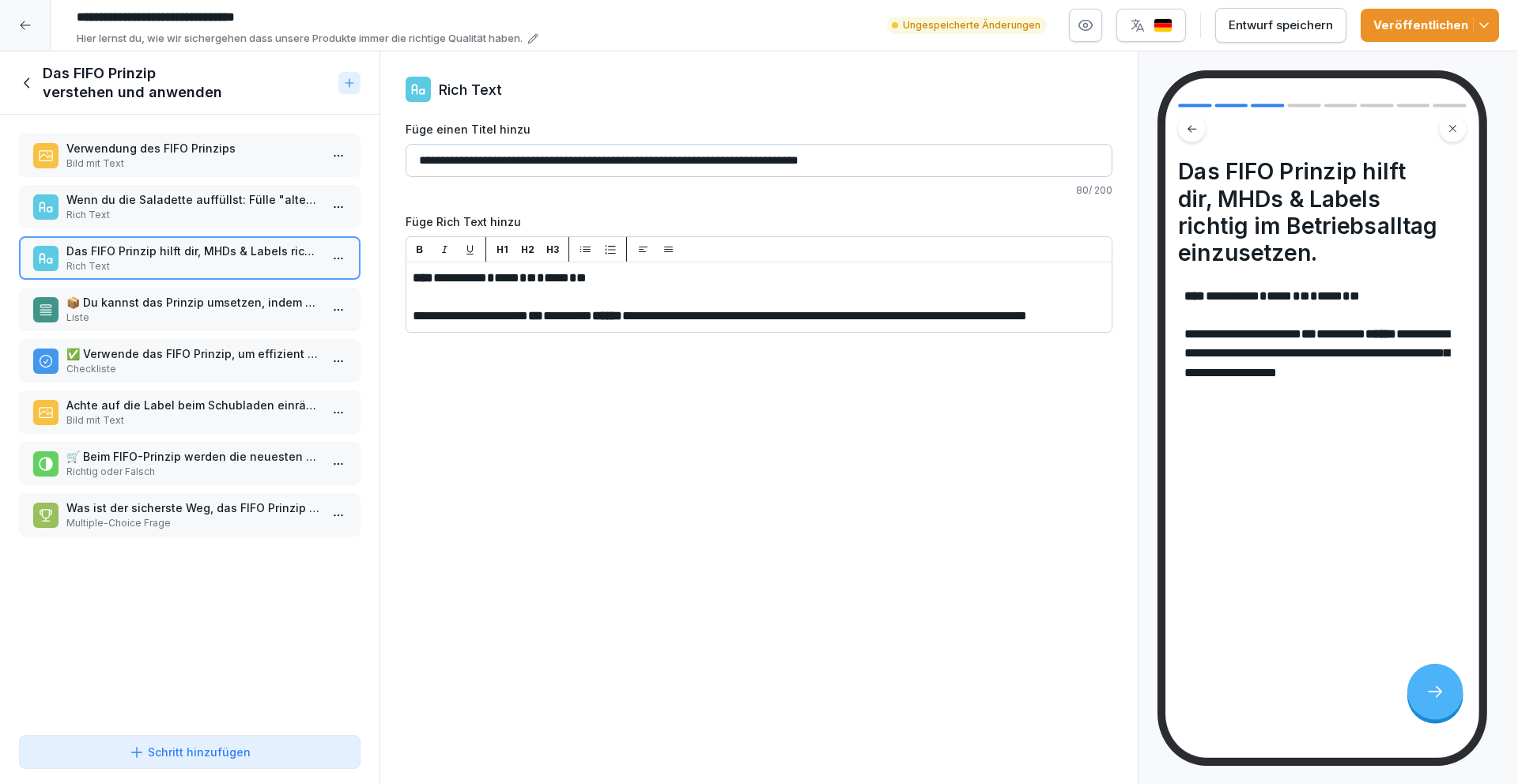
click at [197, 354] on p "✅ Verwende das FIFO Prinzip, um effizient und verantwortungsvoll mit Lebensmitt…" at bounding box center [193, 354] width 253 height 17
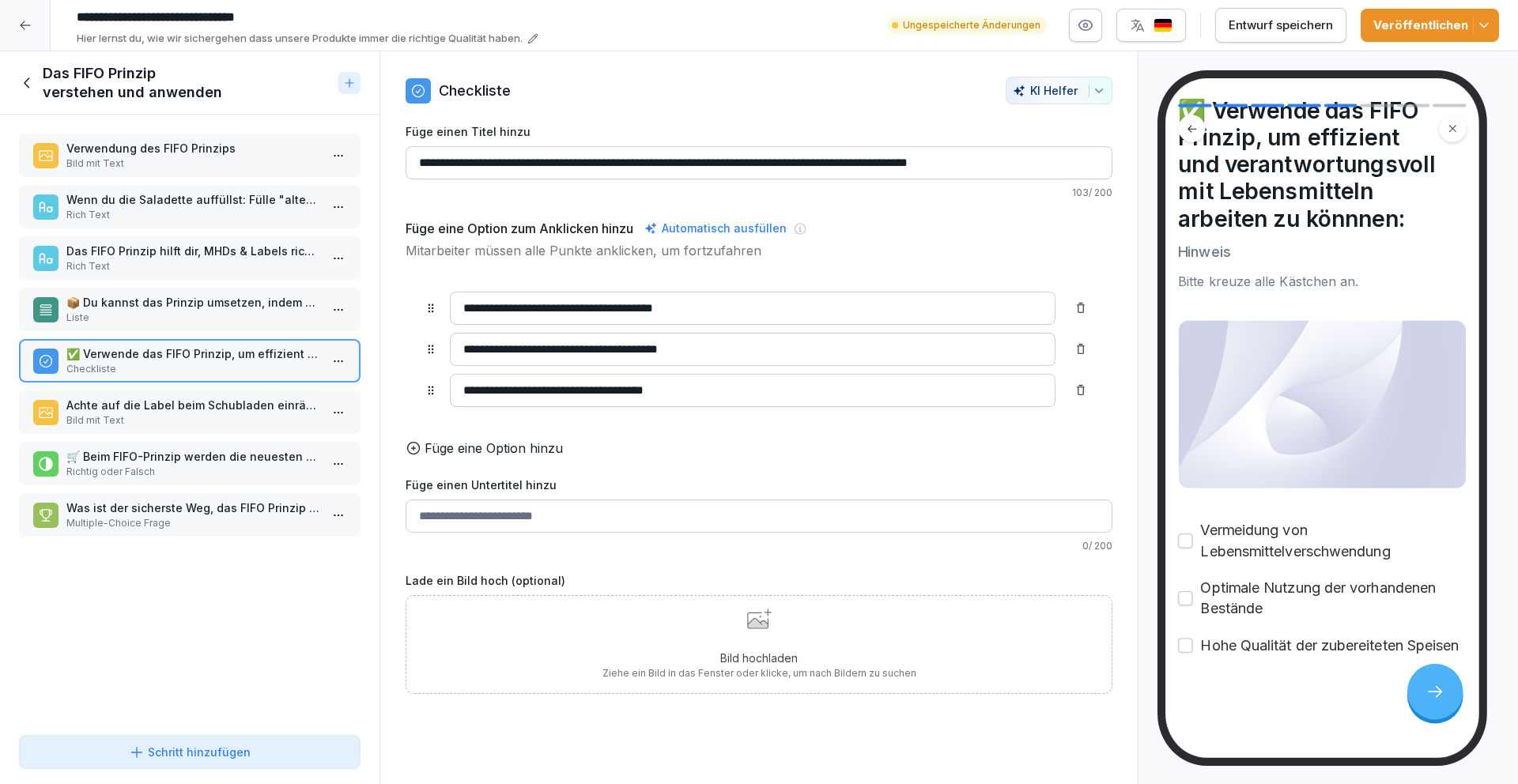
scroll to position [81, 0]
click at [765, 627] on icon at bounding box center [759, 619] width 24 height 21
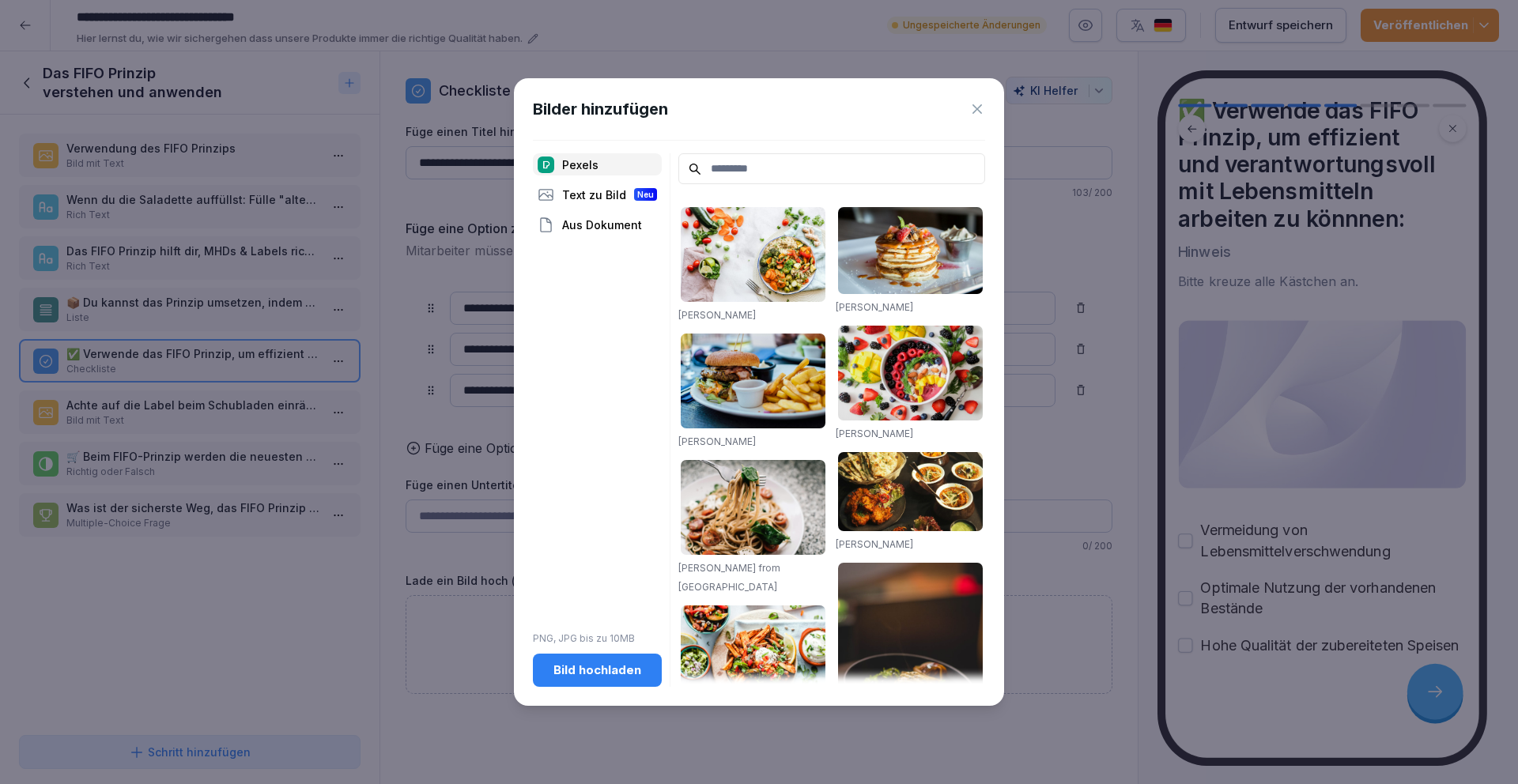
click at [617, 678] on button "Bild hochladen" at bounding box center [597, 670] width 129 height 34
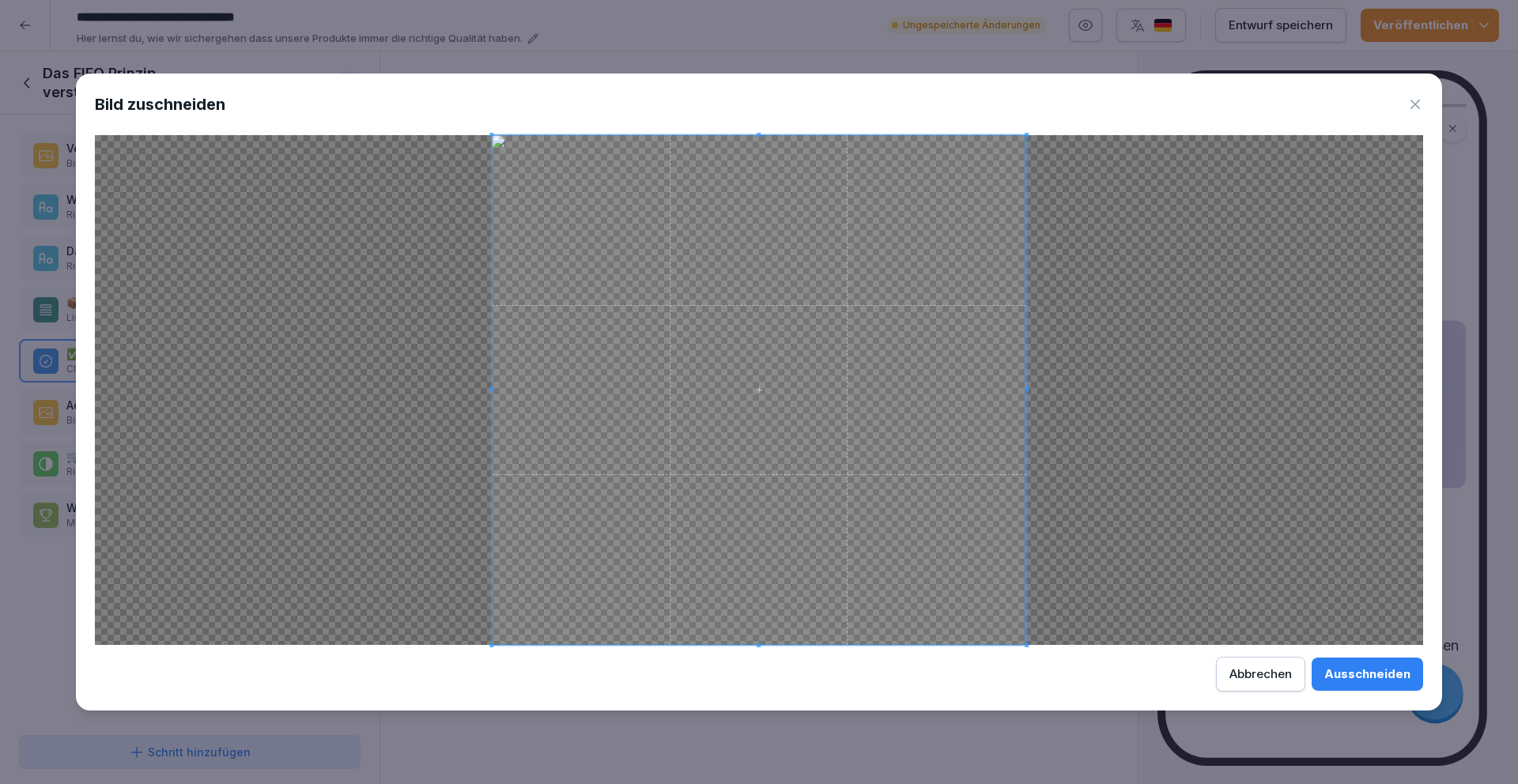
click at [1361, 680] on div "Ausschneiden" at bounding box center [1367, 674] width 86 height 18
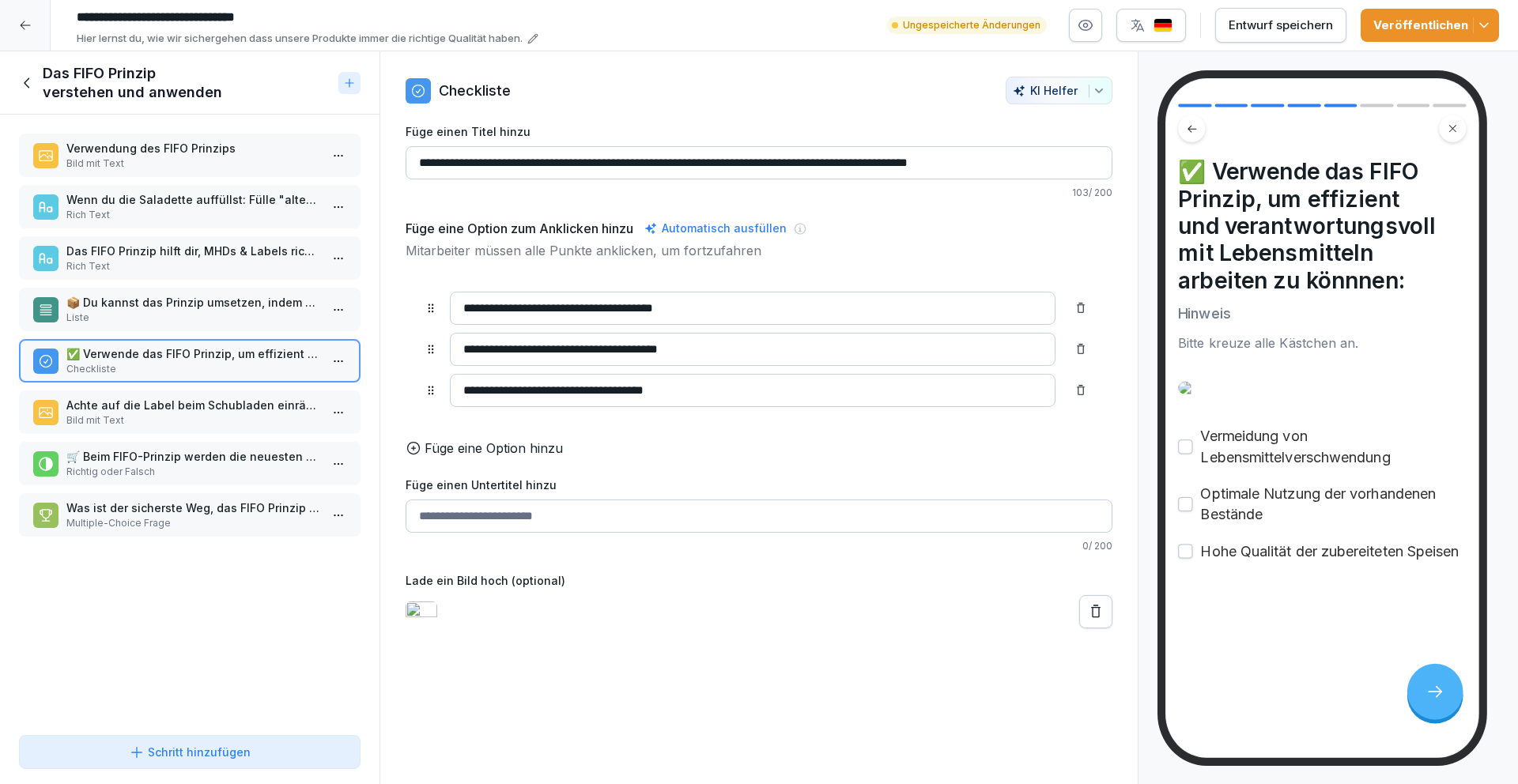
click at [183, 216] on p "Rich Text" at bounding box center [193, 214] width 253 height 14
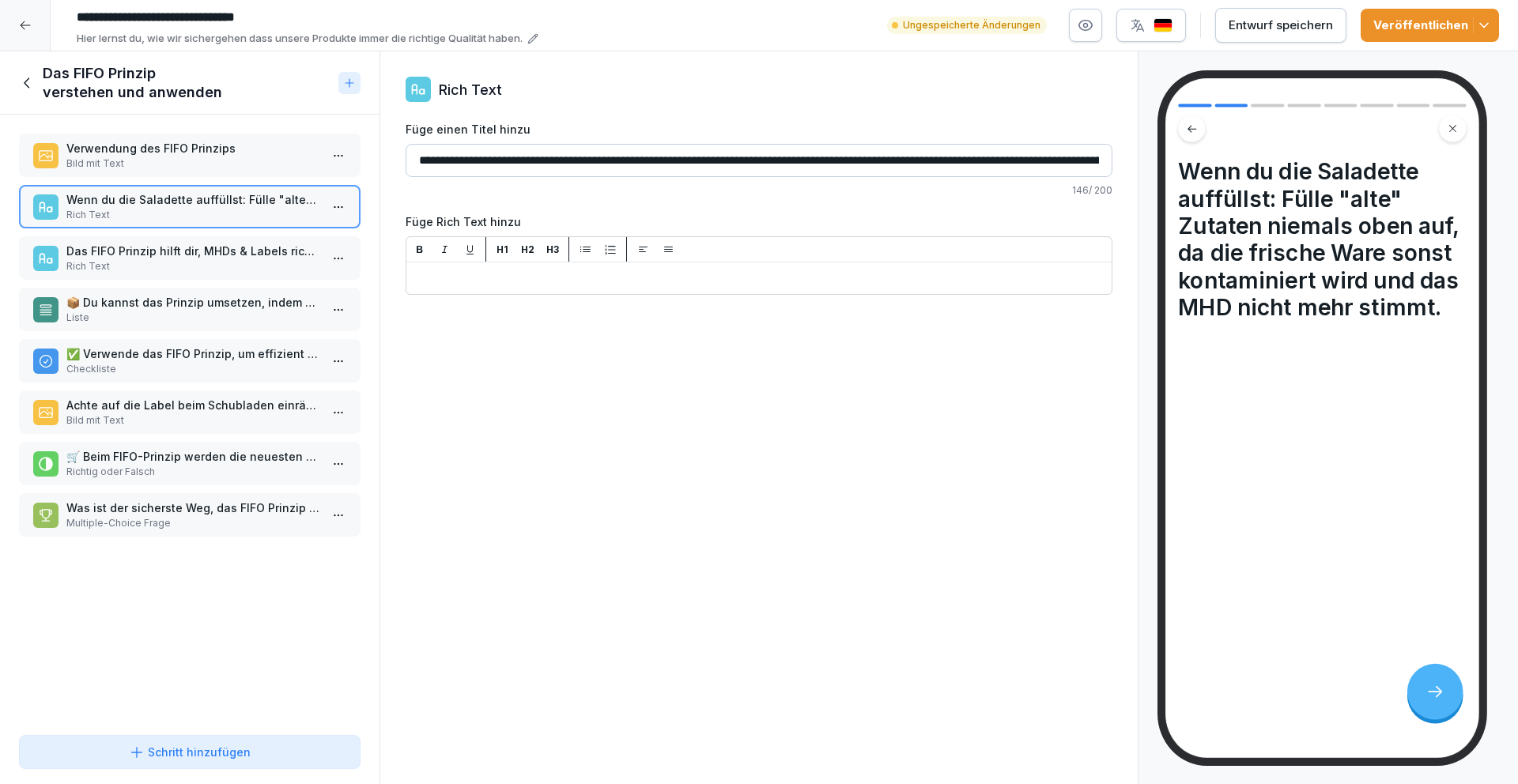
click at [186, 156] on p "Bild mit Text" at bounding box center [193, 163] width 253 height 14
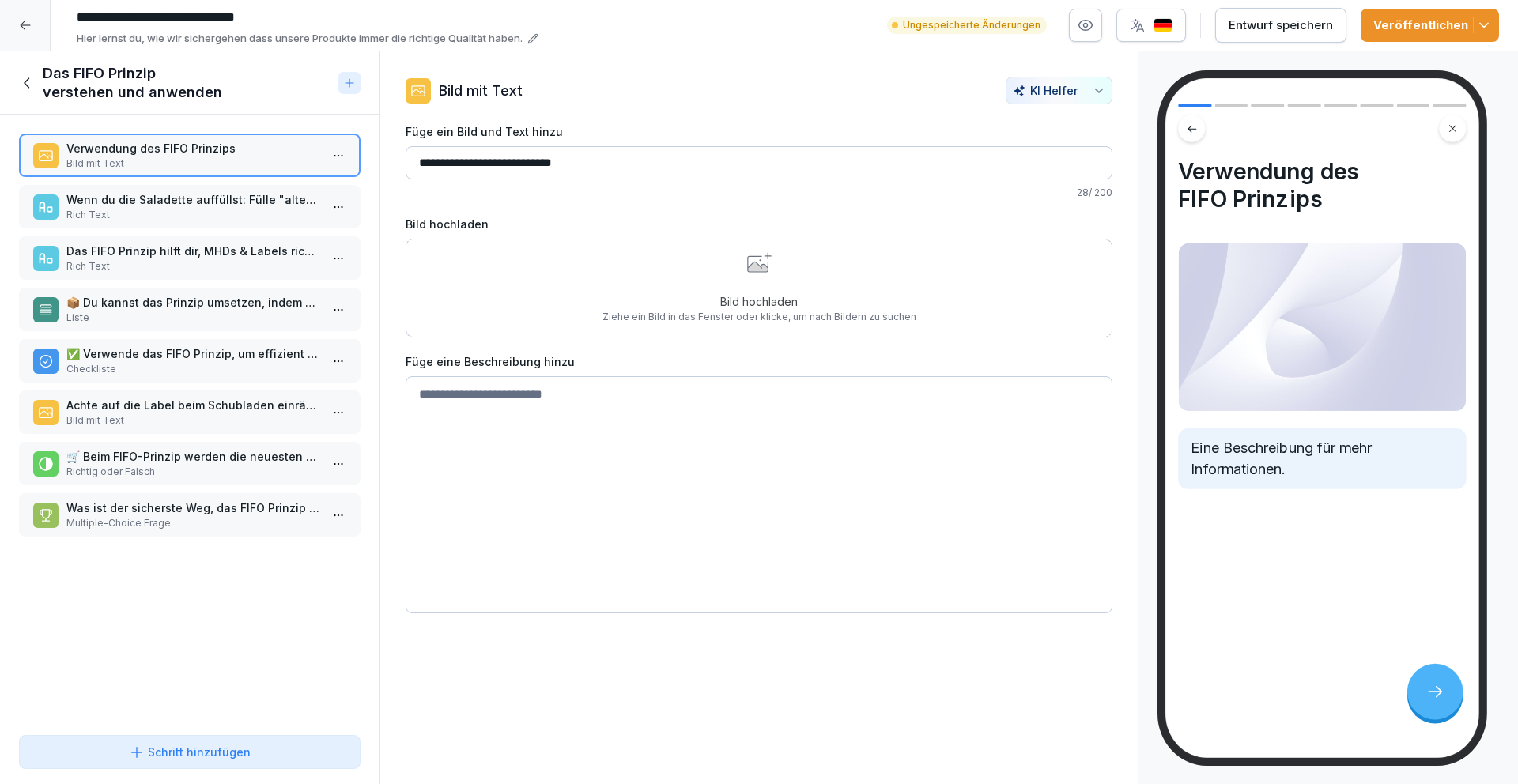
click at [515, 392] on textarea at bounding box center [759, 495] width 707 height 237
drag, startPoint x: 464, startPoint y: 394, endPoint x: 424, endPoint y: 397, distance: 40.1
click at [424, 397] on textarea "**********" at bounding box center [752, 495] width 695 height 237
click at [613, 392] on textarea "**********" at bounding box center [752, 495] width 695 height 237
type textarea "**********"
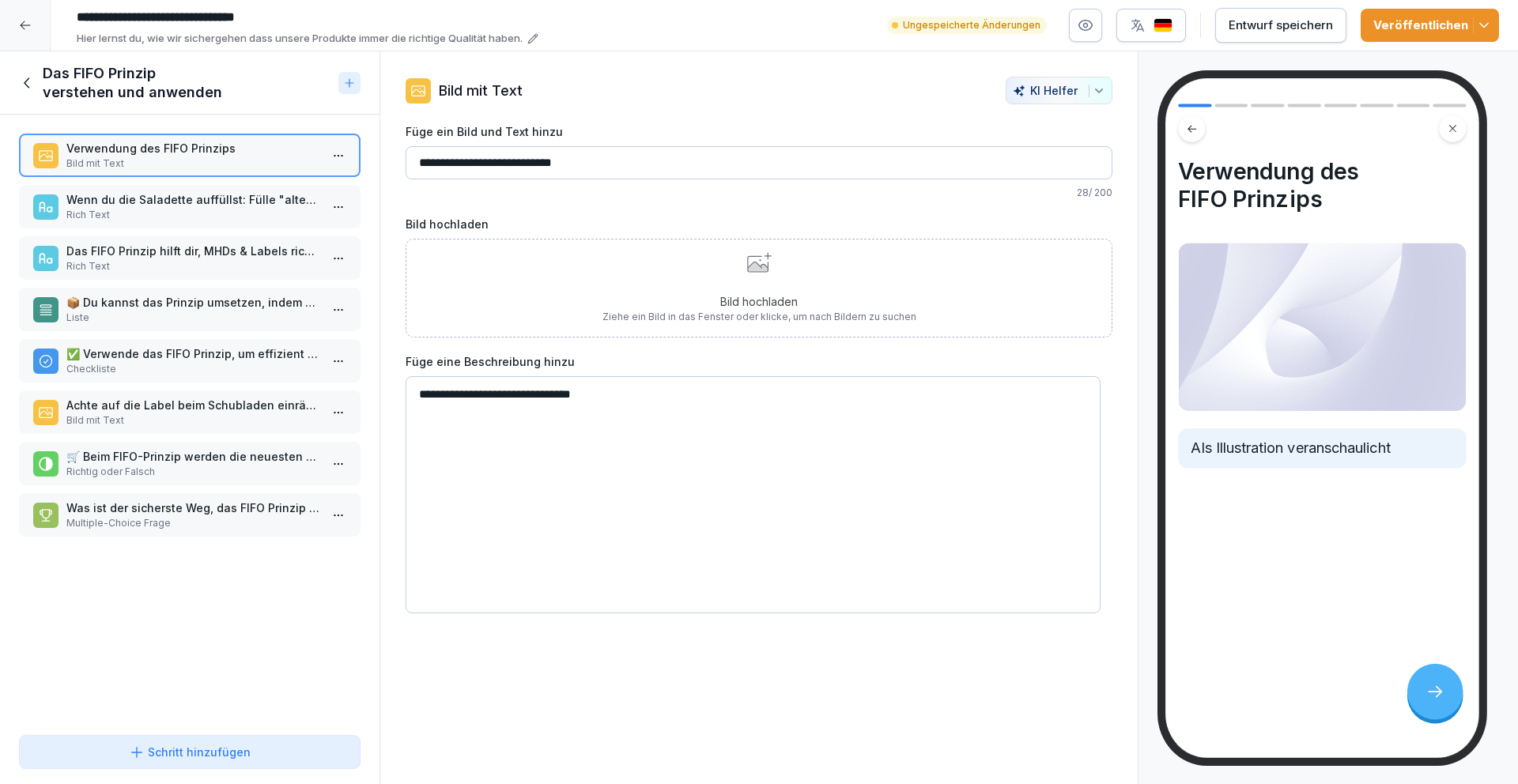
click at [755, 285] on div "Bild hochladen Ziehe ein Bild in das Fenster oder klicke, um nach Bildern zu su…" at bounding box center [759, 288] width 314 height 72
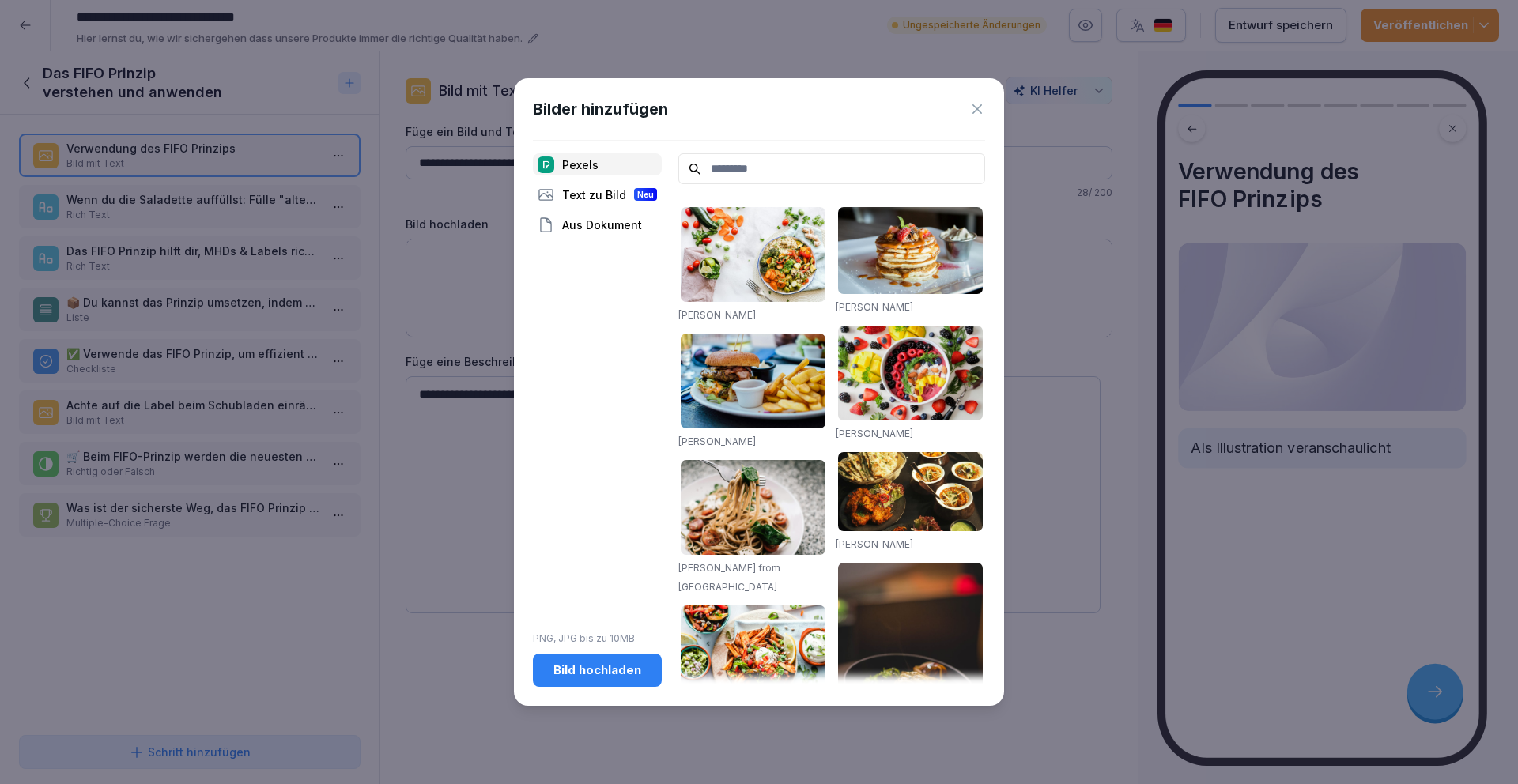
click at [741, 162] on input at bounding box center [832, 168] width 307 height 31
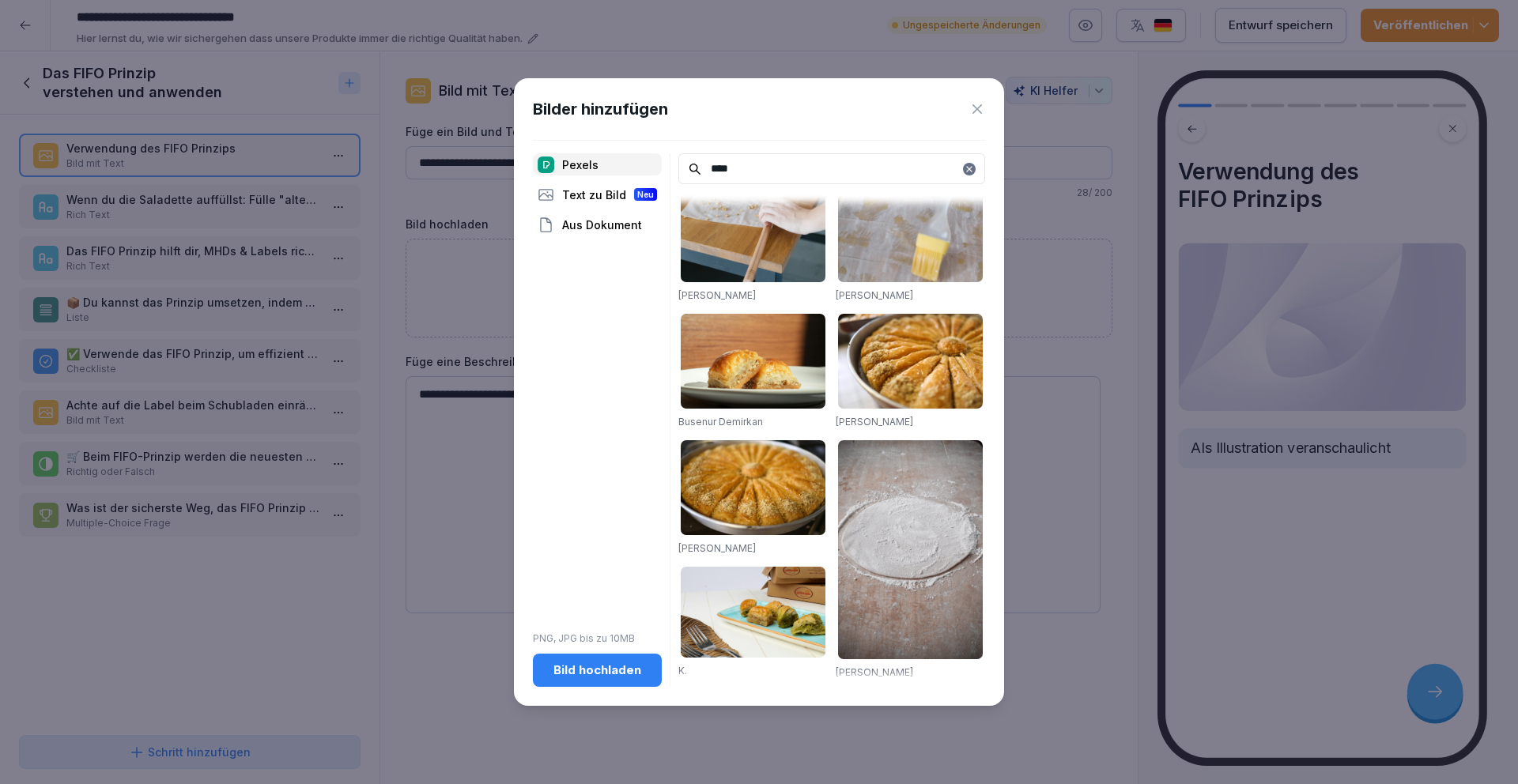
scroll to position [319, 0]
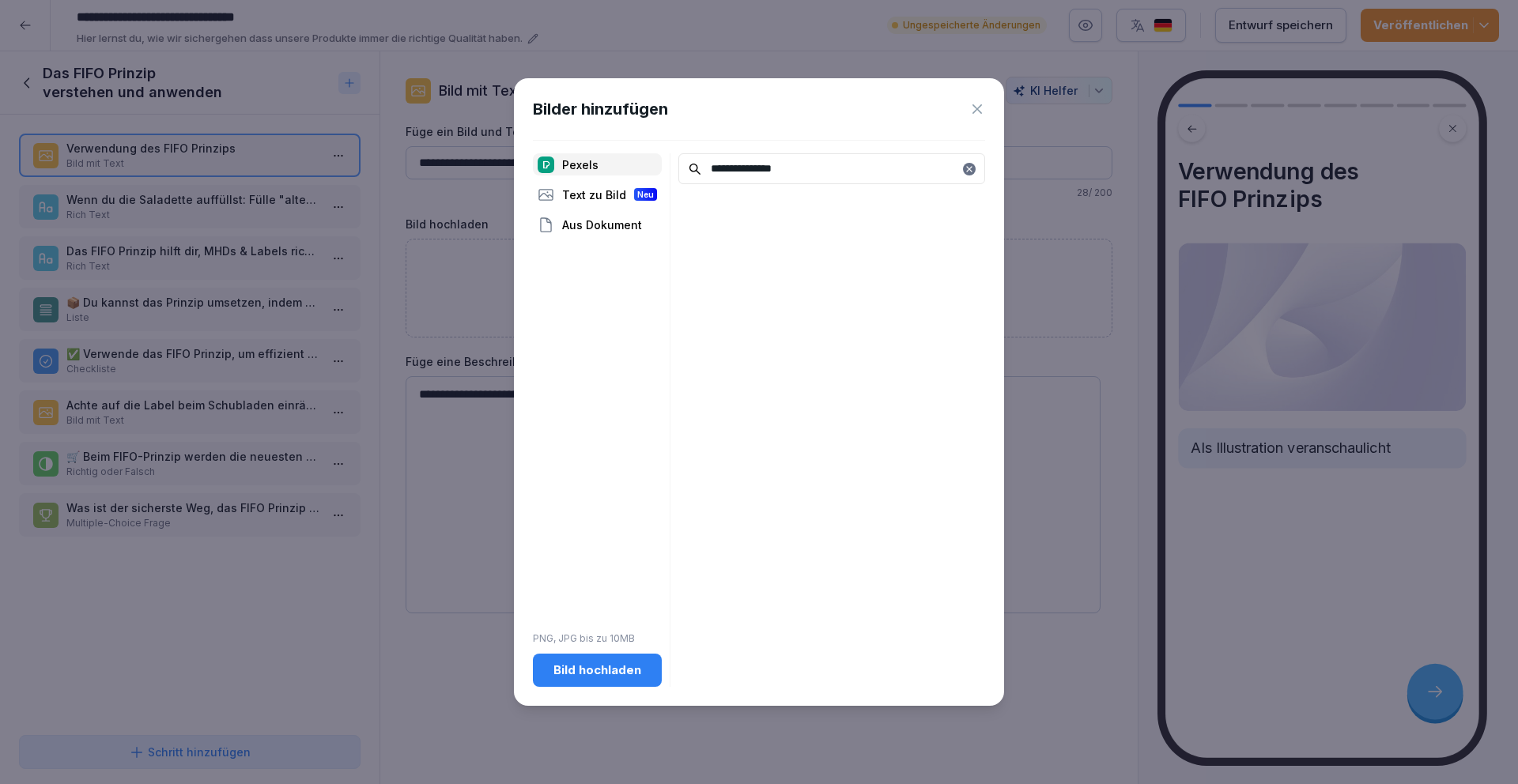
click at [977, 172] on input "**********" at bounding box center [832, 168] width 307 height 31
type input "**********"
click at [592, 673] on div "Bild hochladen" at bounding box center [596, 670] width 104 height 18
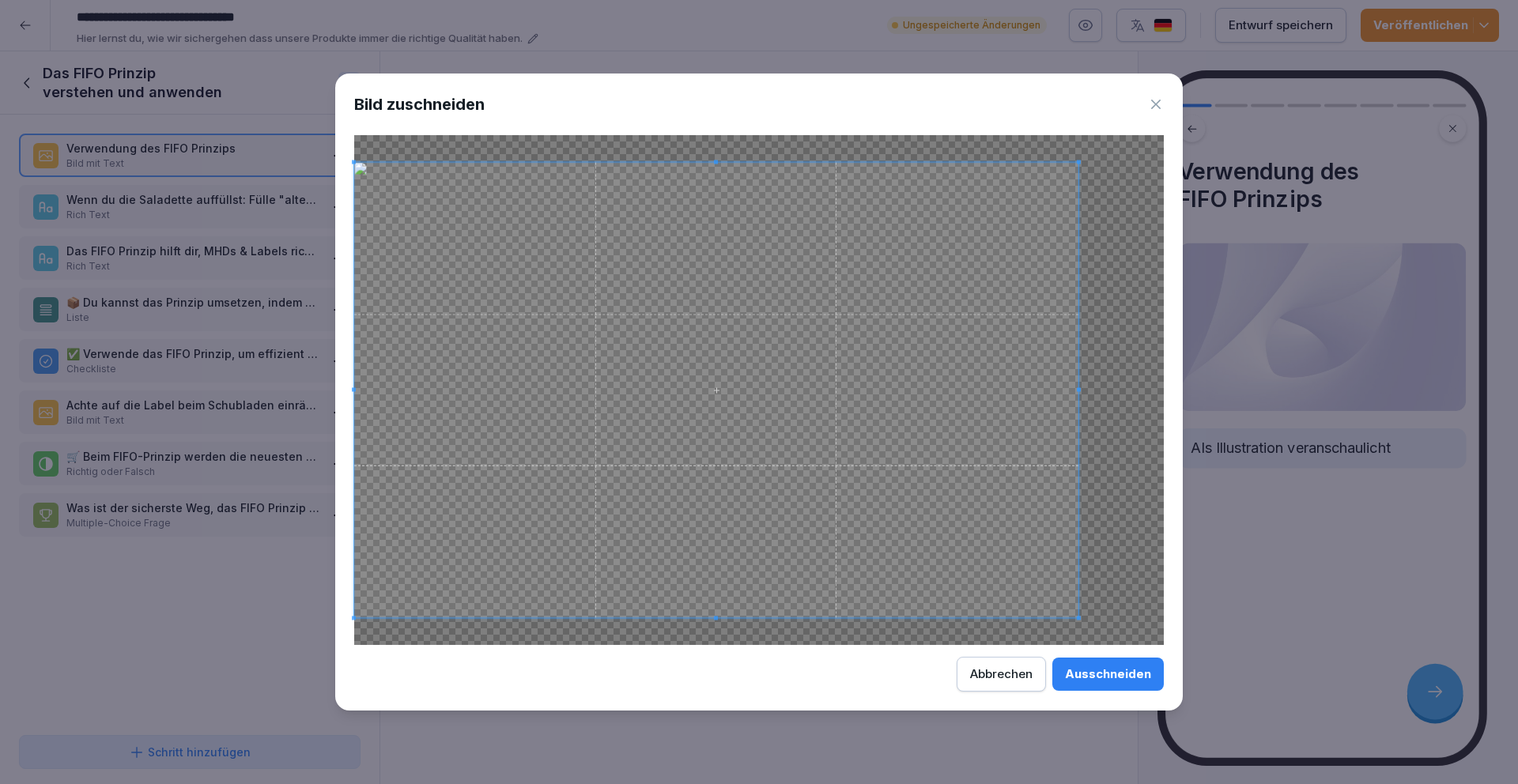
click at [1078, 392] on div at bounding box center [716, 389] width 724 height 455
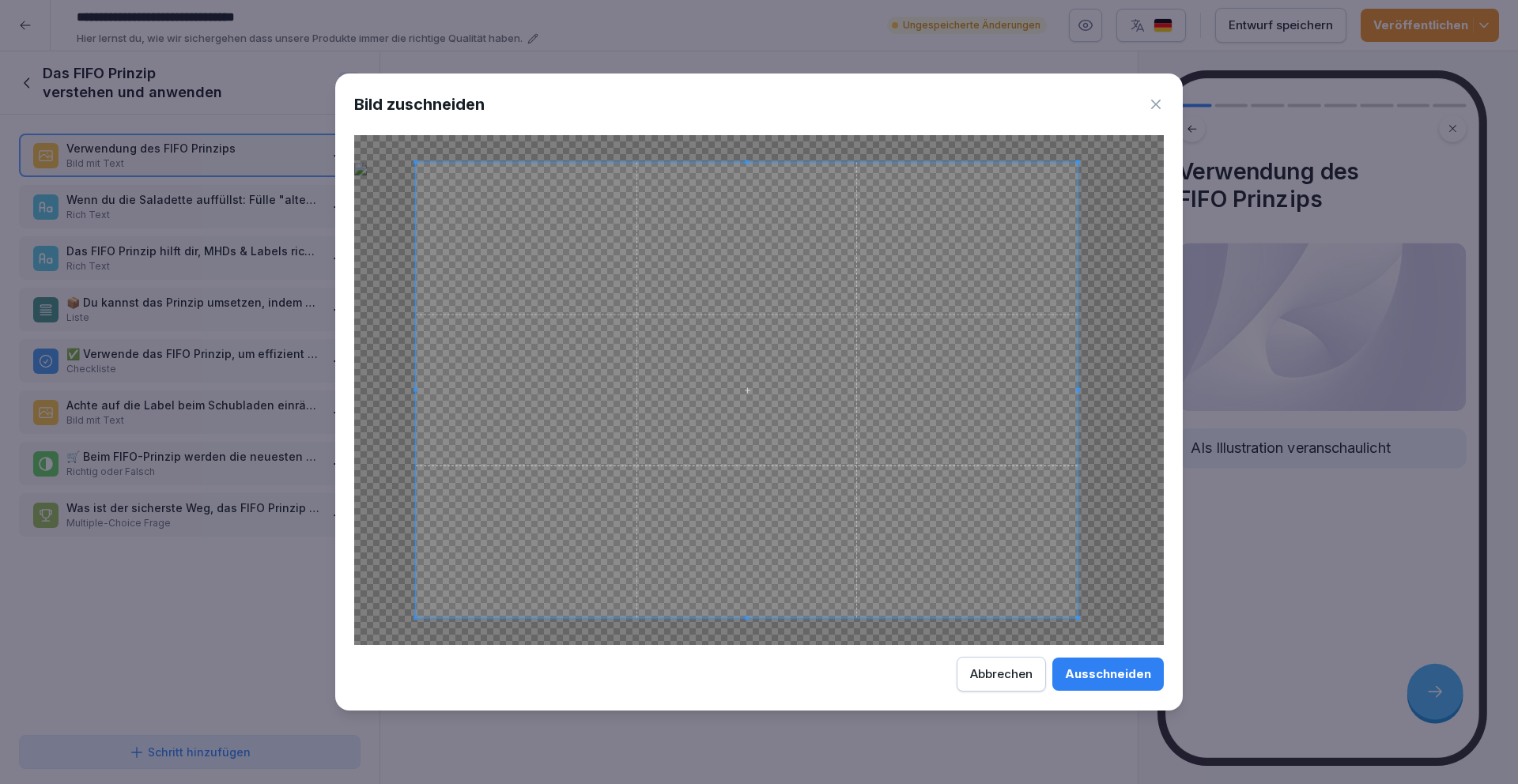
click at [414, 384] on span at bounding box center [415, 389] width 4 height 455
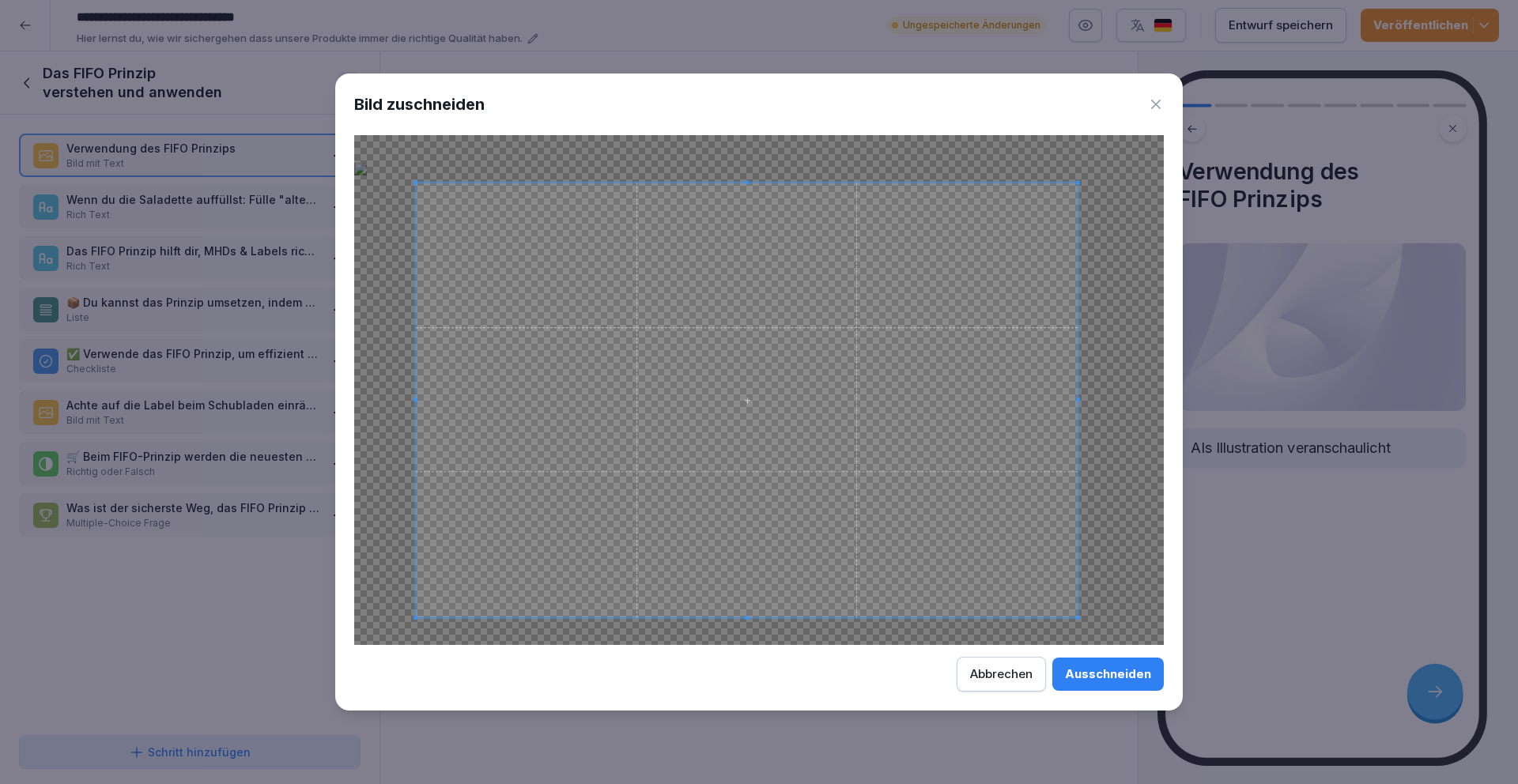
click at [747, 181] on span at bounding box center [747, 182] width 4 height 4
click at [747, 617] on span at bounding box center [747, 618] width 4 height 4
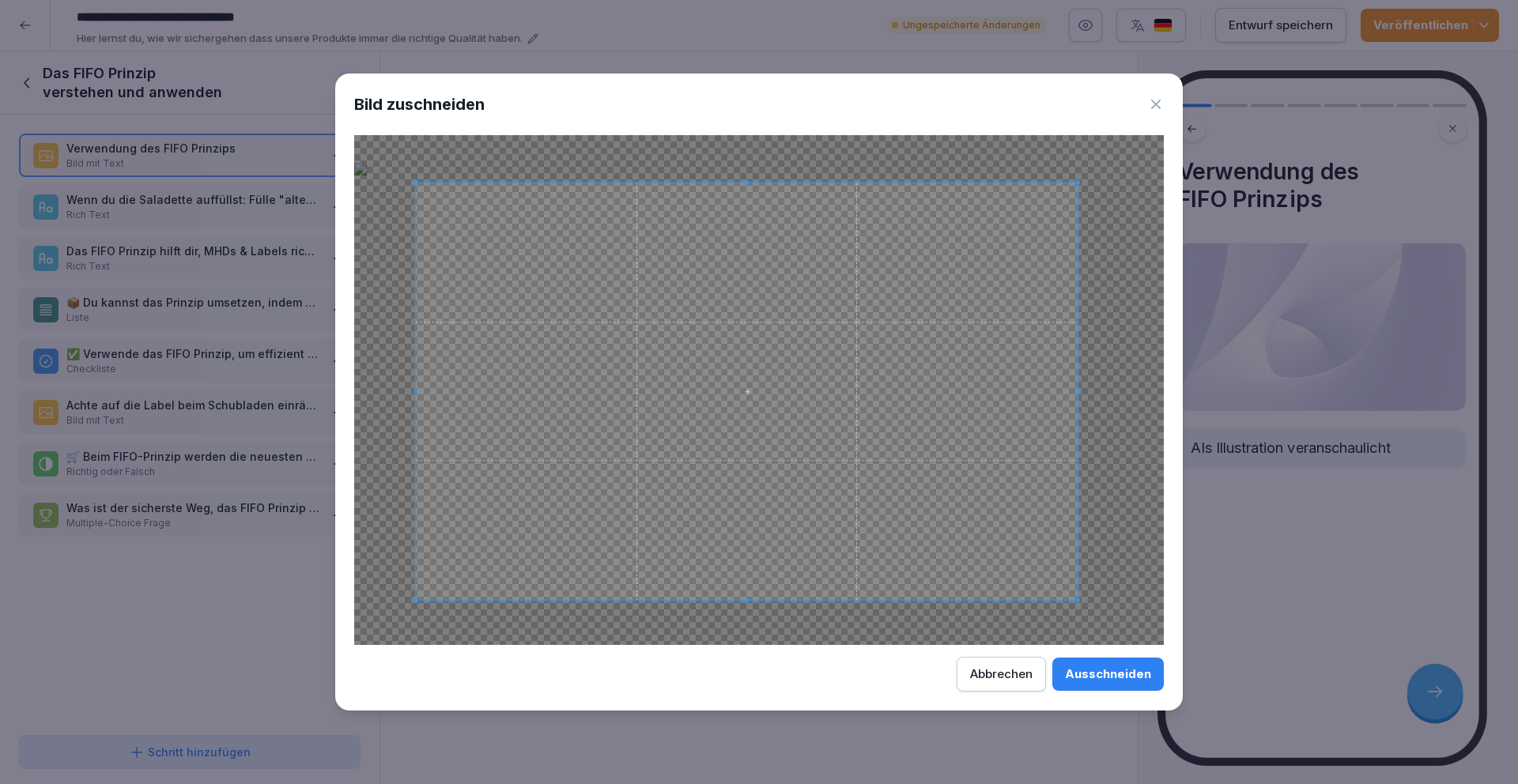
click at [746, 600] on span at bounding box center [747, 601] width 4 height 4
click at [1098, 674] on div "Ausschneiden" at bounding box center [1108, 674] width 86 height 18
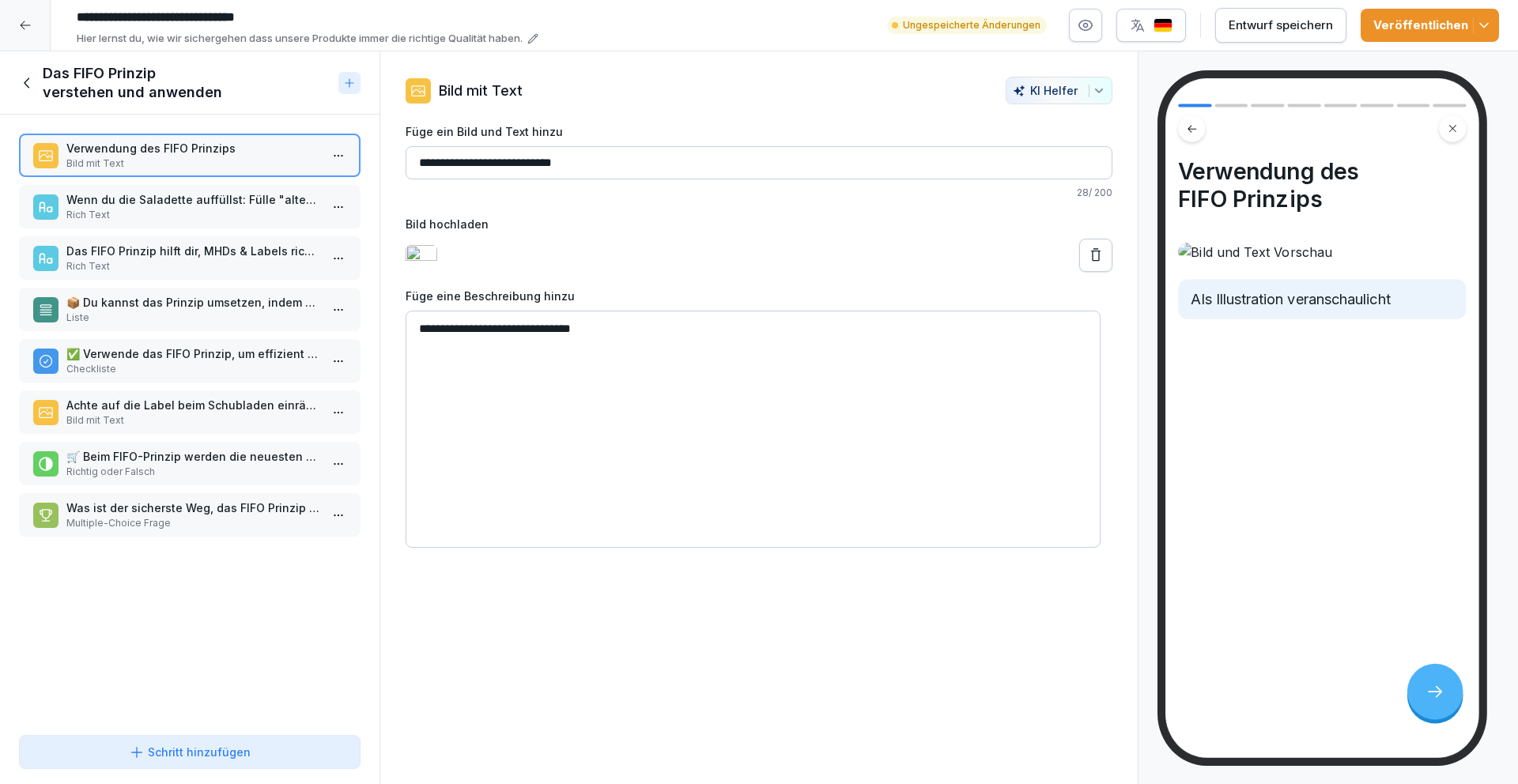
click at [1397, 309] on p "Als Illustration veranschaulicht" at bounding box center [1322, 300] width 263 height 21
click at [596, 325] on textarea "**********" at bounding box center [752, 429] width 695 height 237
click at [602, 332] on textarea "**********" at bounding box center [752, 429] width 695 height 237
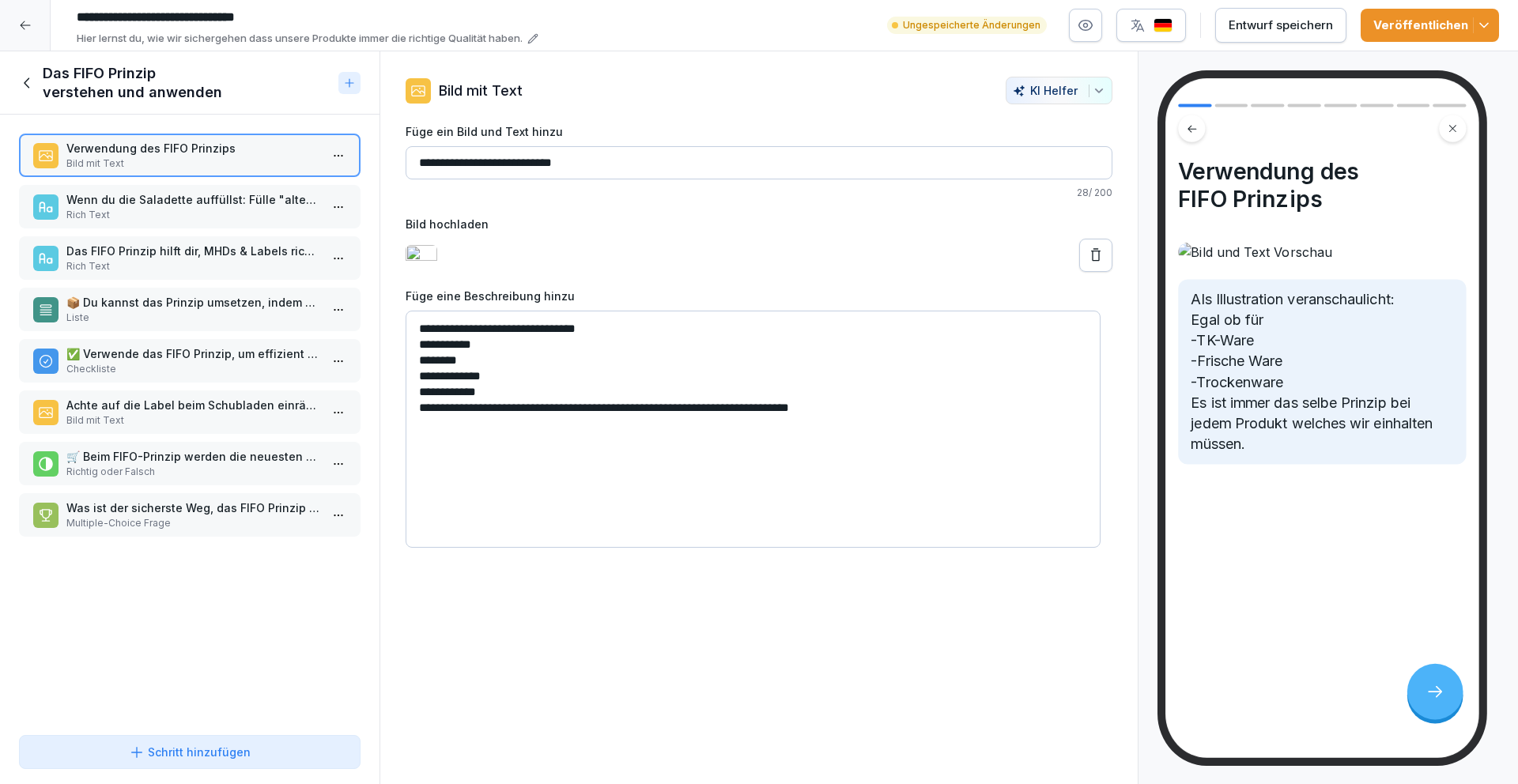
click at [567, 392] on textarea "**********" at bounding box center [752, 429] width 695 height 237
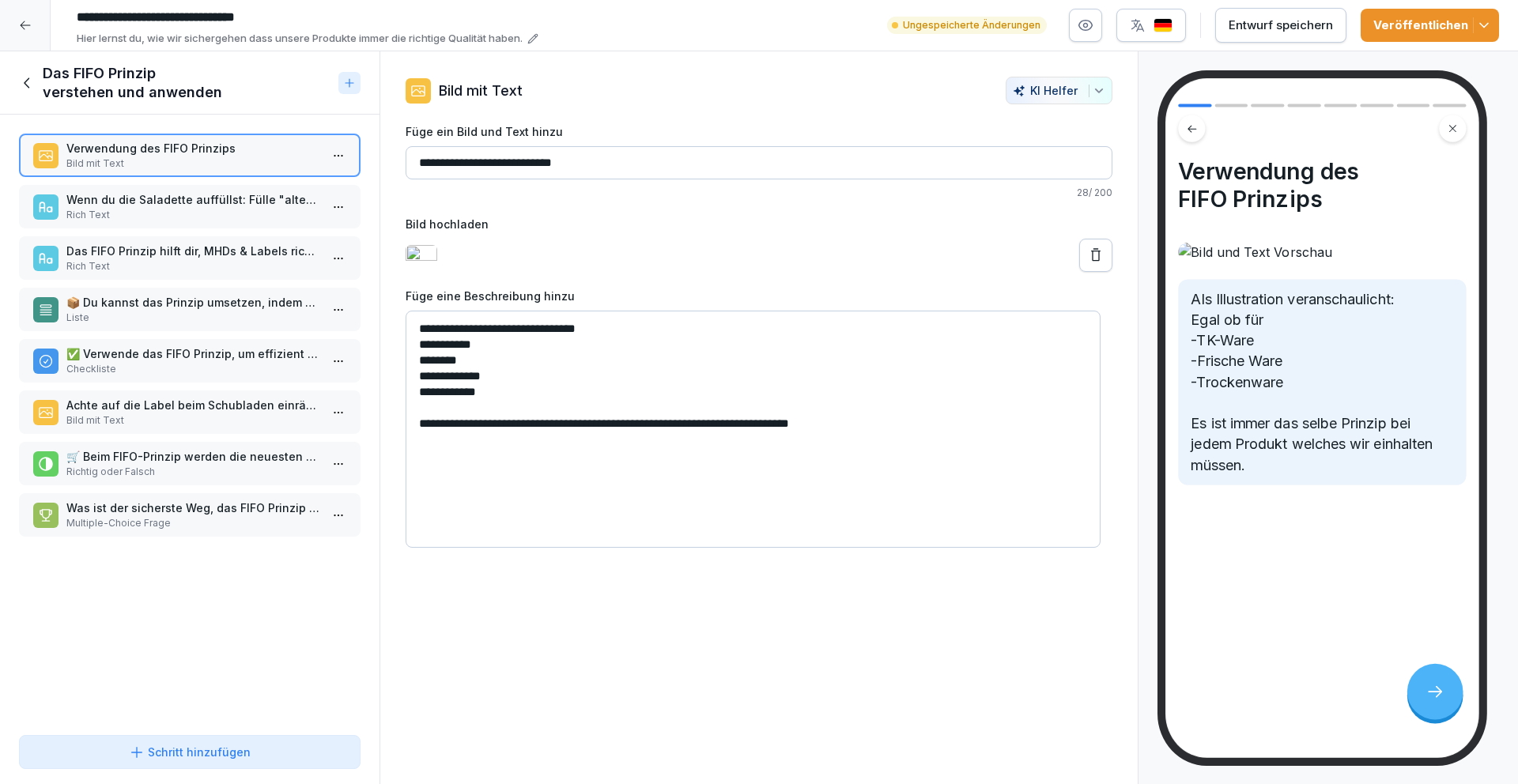
click at [653, 324] on textarea "**********" at bounding box center [752, 429] width 695 height 237
click at [630, 332] on textarea "**********" at bounding box center [752, 429] width 695 height 237
click at [535, 350] on textarea "**********" at bounding box center [752, 429] width 695 height 237
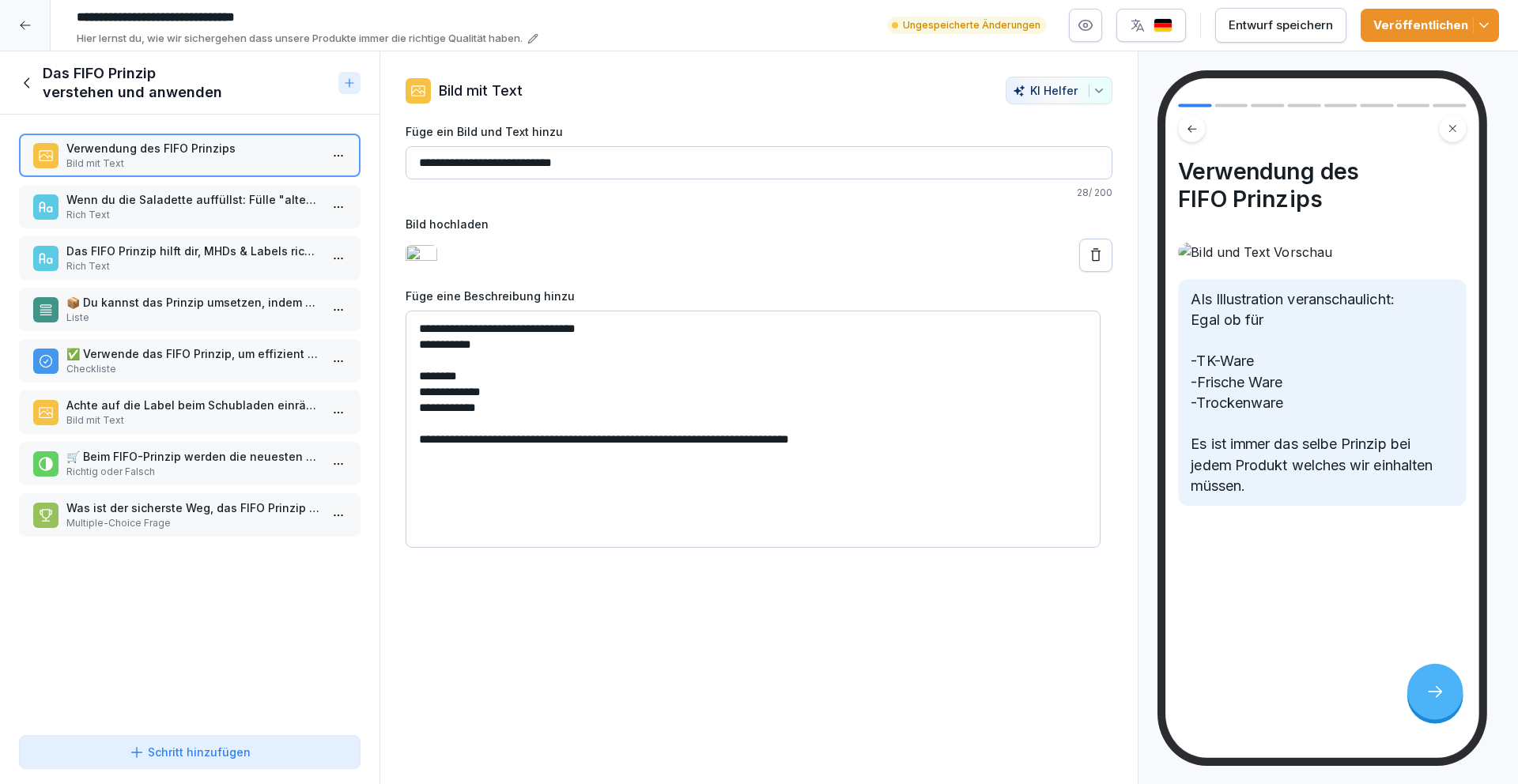
drag, startPoint x: 872, startPoint y: 443, endPoint x: 697, endPoint y: 448, distance: 175.1
click at [697, 448] on textarea "**********" at bounding box center [752, 429] width 695 height 237
type textarea "**********"
click at [236, 214] on p "Rich Text" at bounding box center [193, 214] width 253 height 14
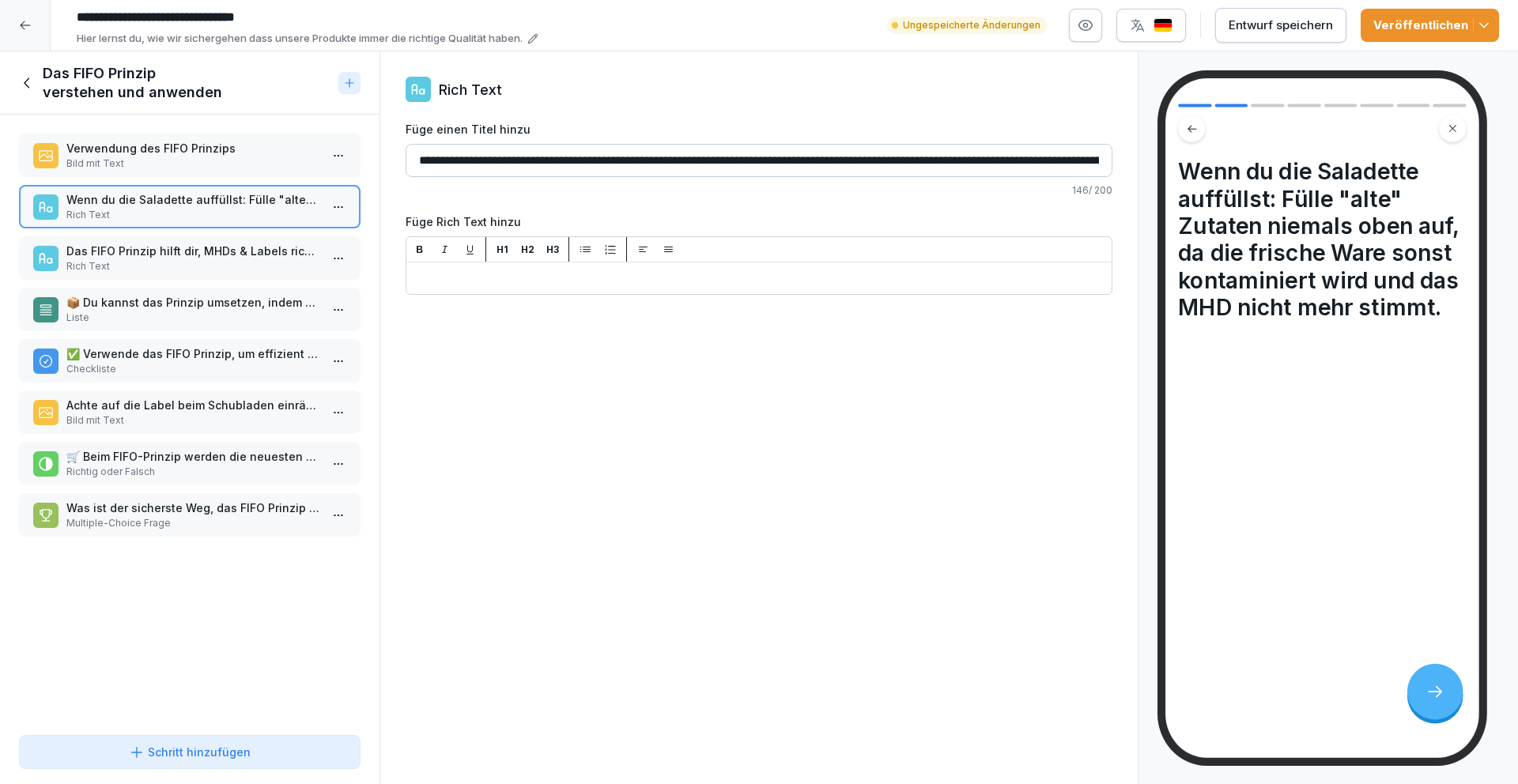
click at [213, 253] on p "Das FIFO Prinzip hilft dir, MHDs & Labels richtig im Betriebsalltag einzusetzen." at bounding box center [193, 251] width 253 height 17
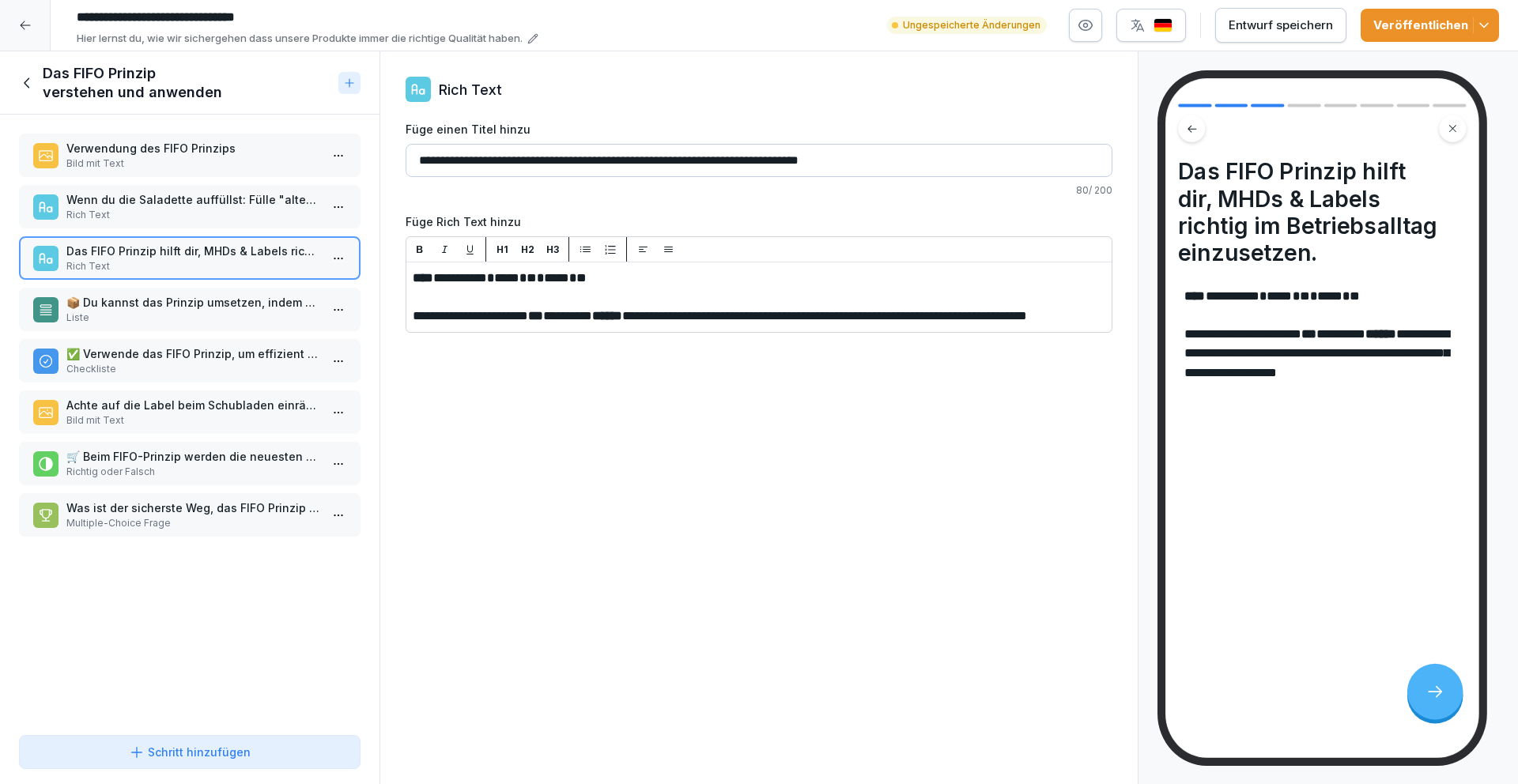
click at [200, 217] on p "Rich Text" at bounding box center [193, 214] width 253 height 14
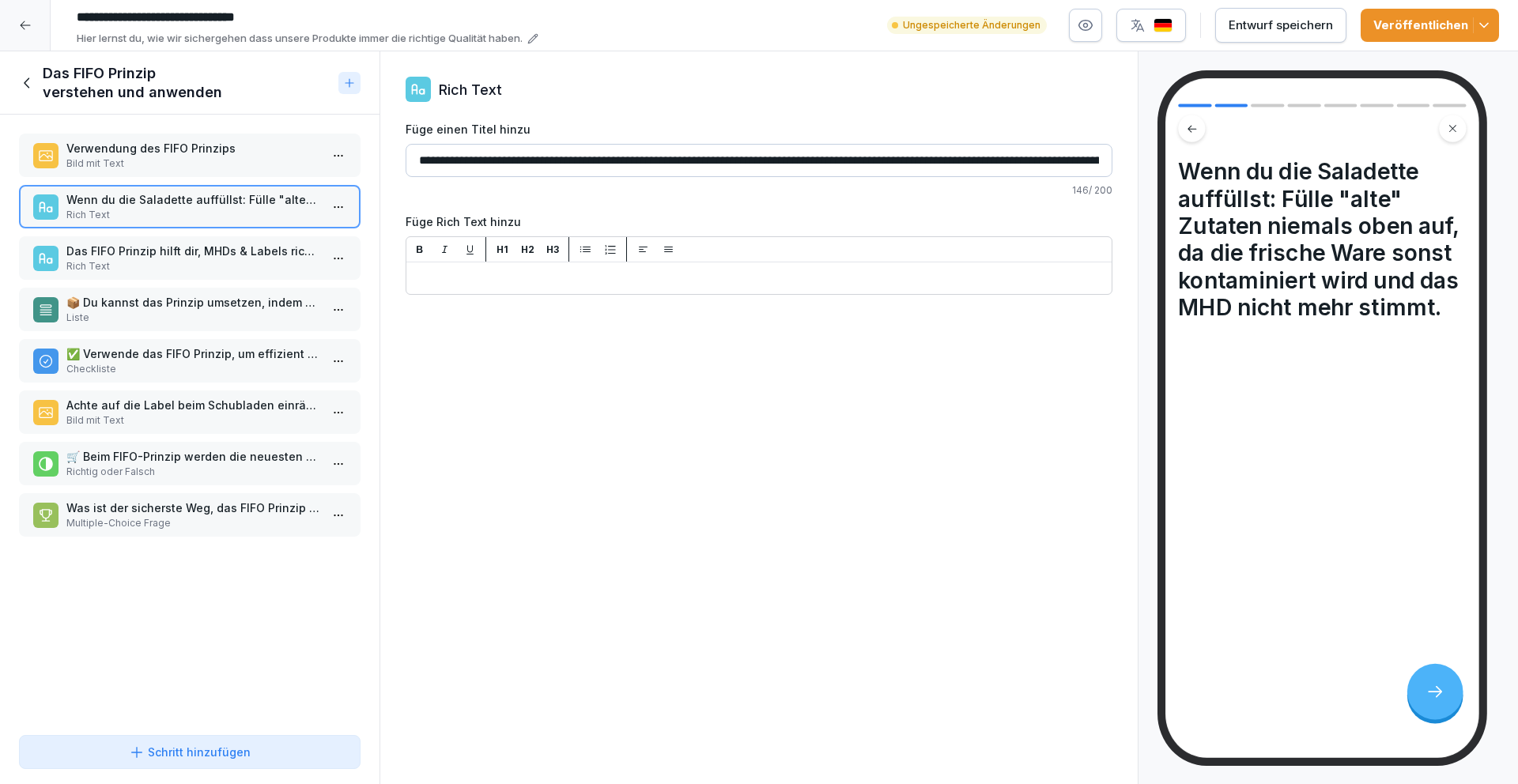
click at [275, 761] on button "Schritt hinzufügen" at bounding box center [189, 751] width 341 height 34
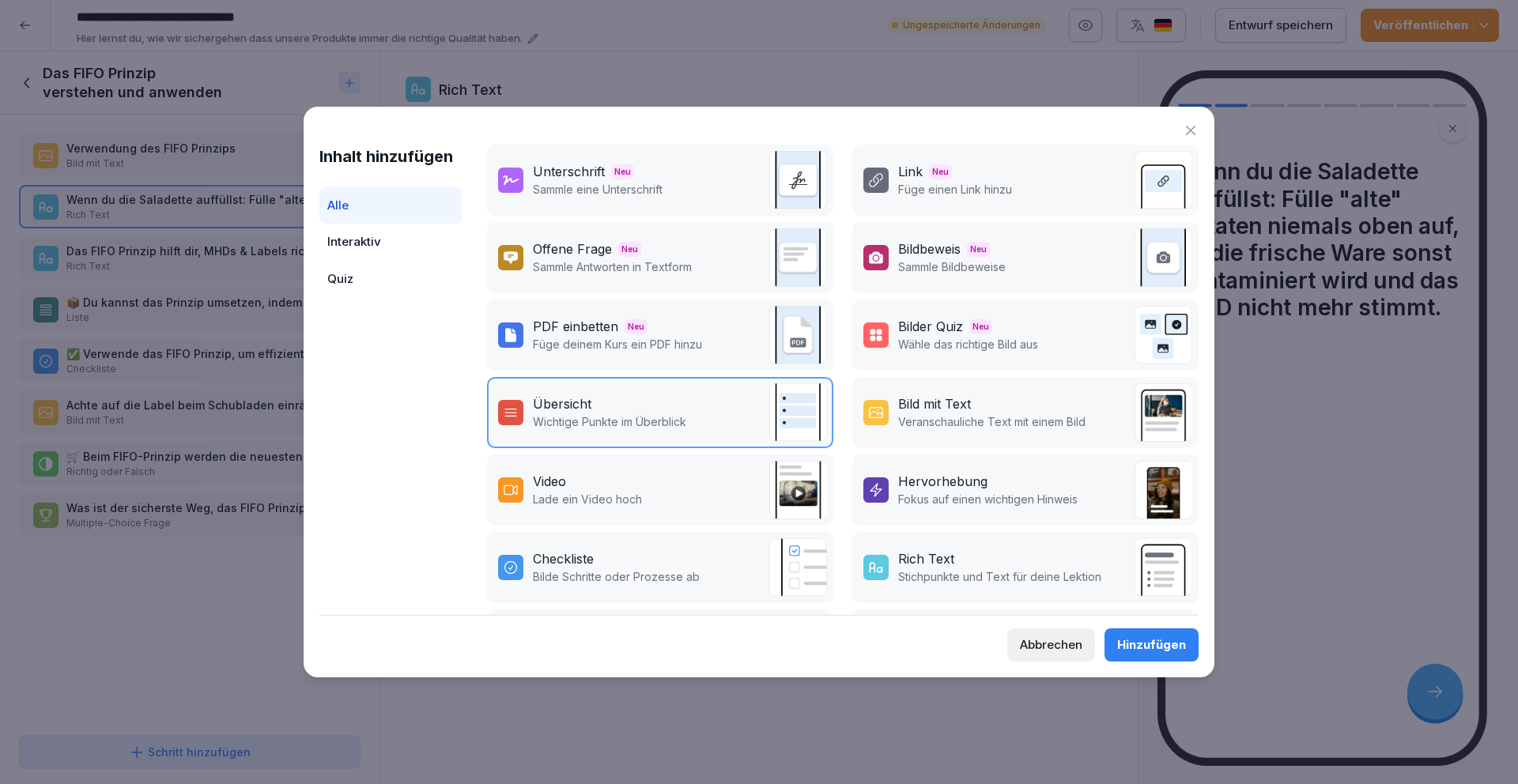
click at [633, 192] on p "Sammle eine Unterschrift" at bounding box center [597, 190] width 130 height 17
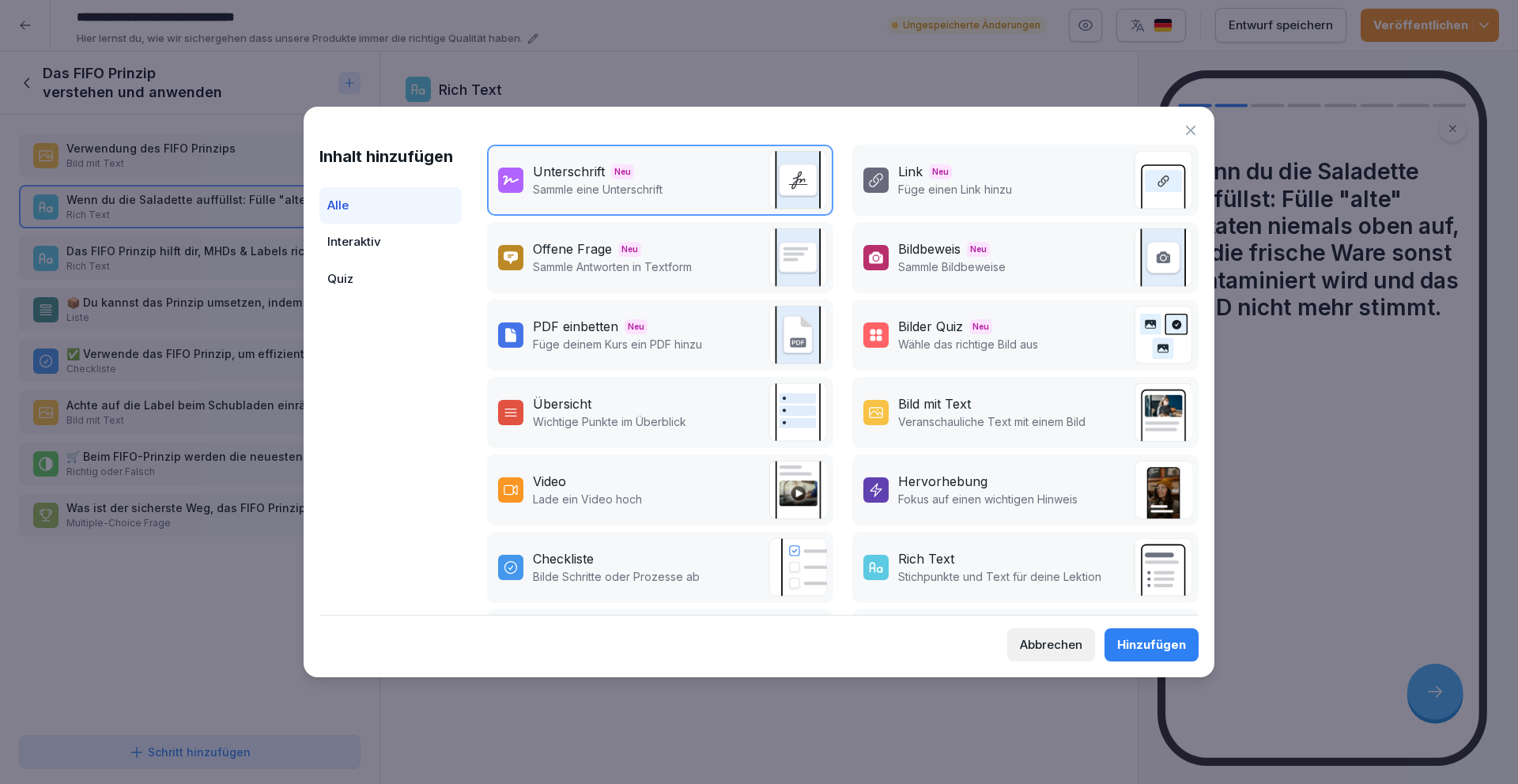
click at [1135, 642] on div "Hinzufügen" at bounding box center [1152, 645] width 69 height 18
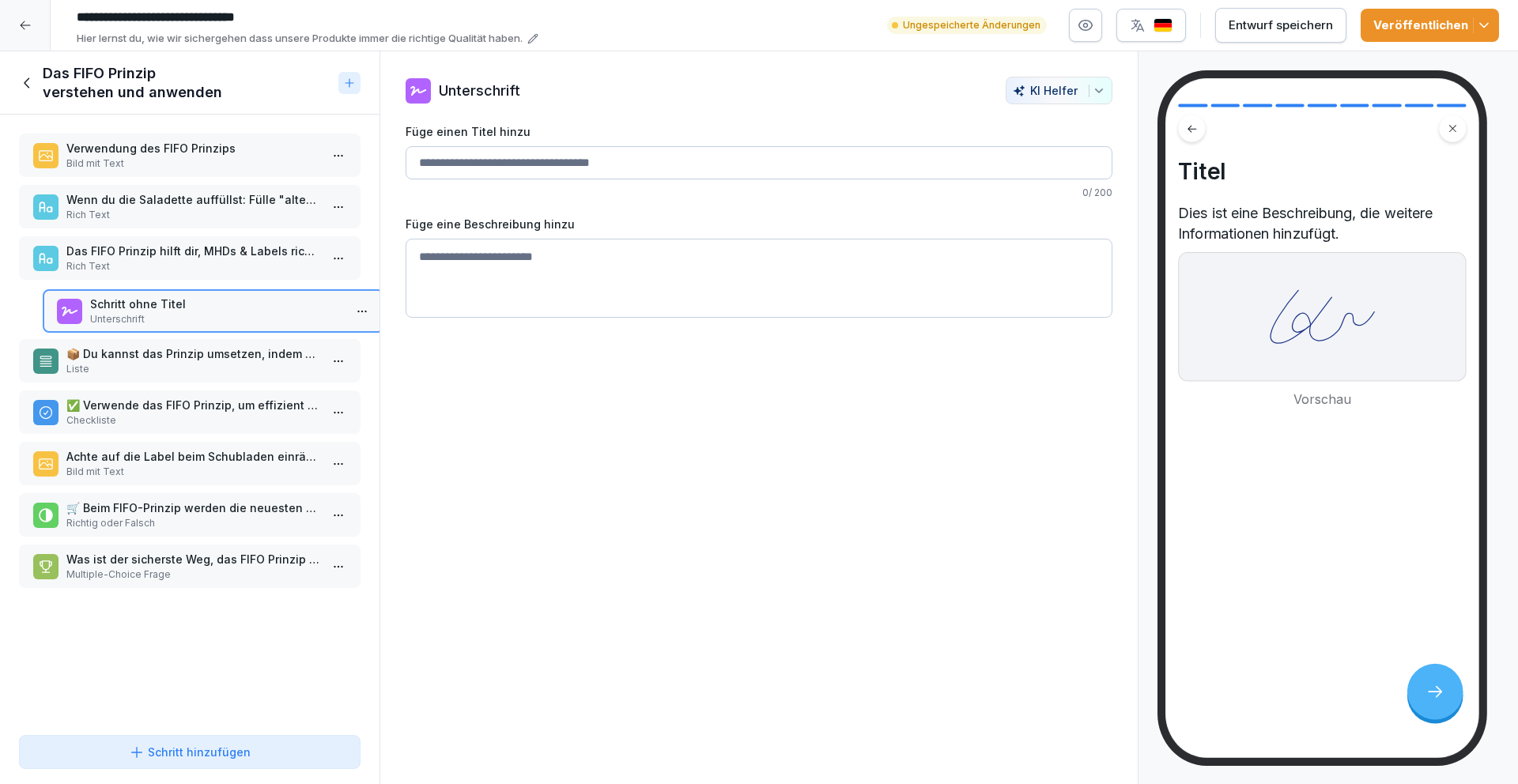
drag, startPoint x: 159, startPoint y: 568, endPoint x: 183, endPoint y: 315, distance: 254.1
click at [183, 318] on p "Unterschrift" at bounding box center [216, 319] width 253 height 14
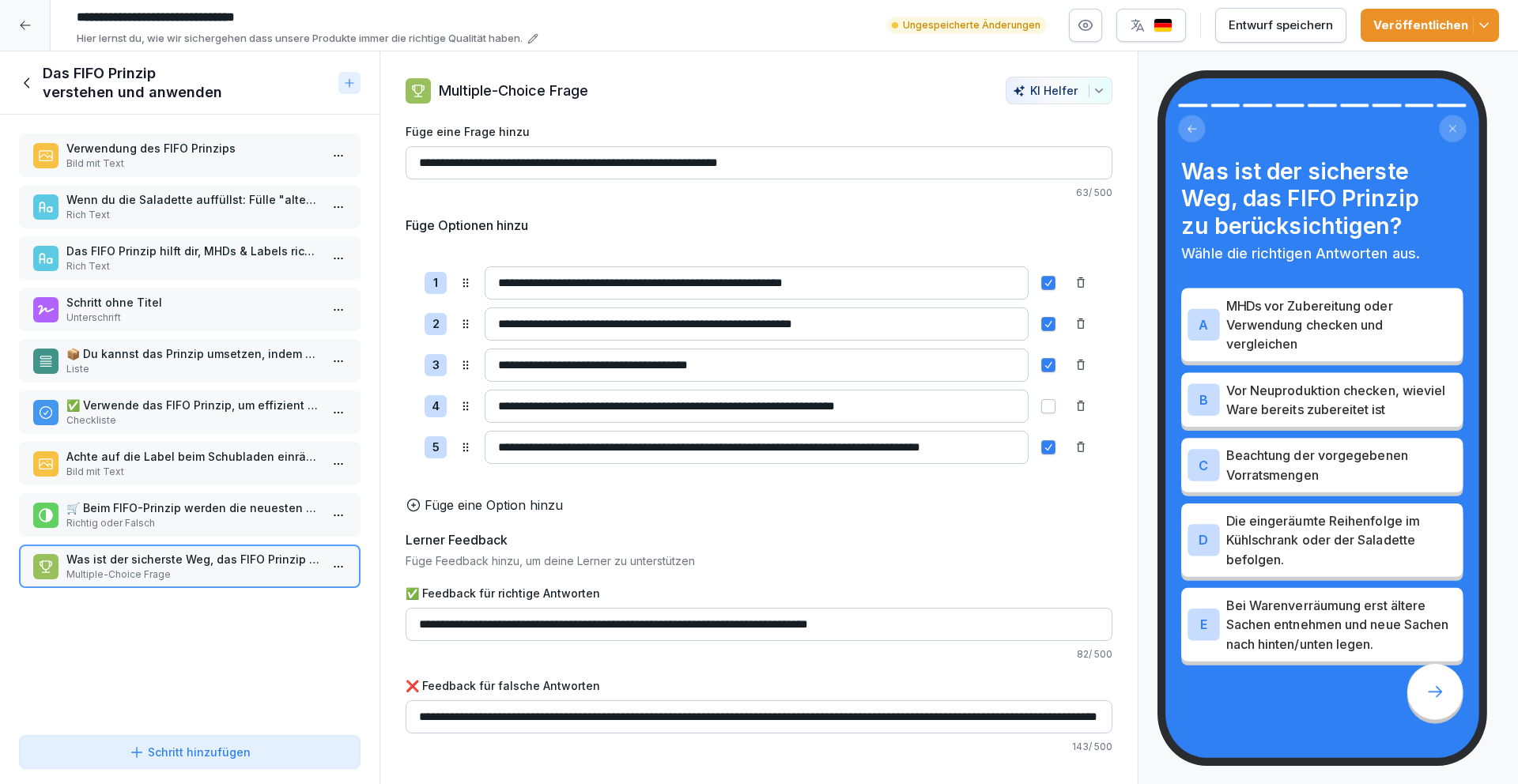
click at [192, 315] on p "Unterschrift" at bounding box center [193, 317] width 253 height 14
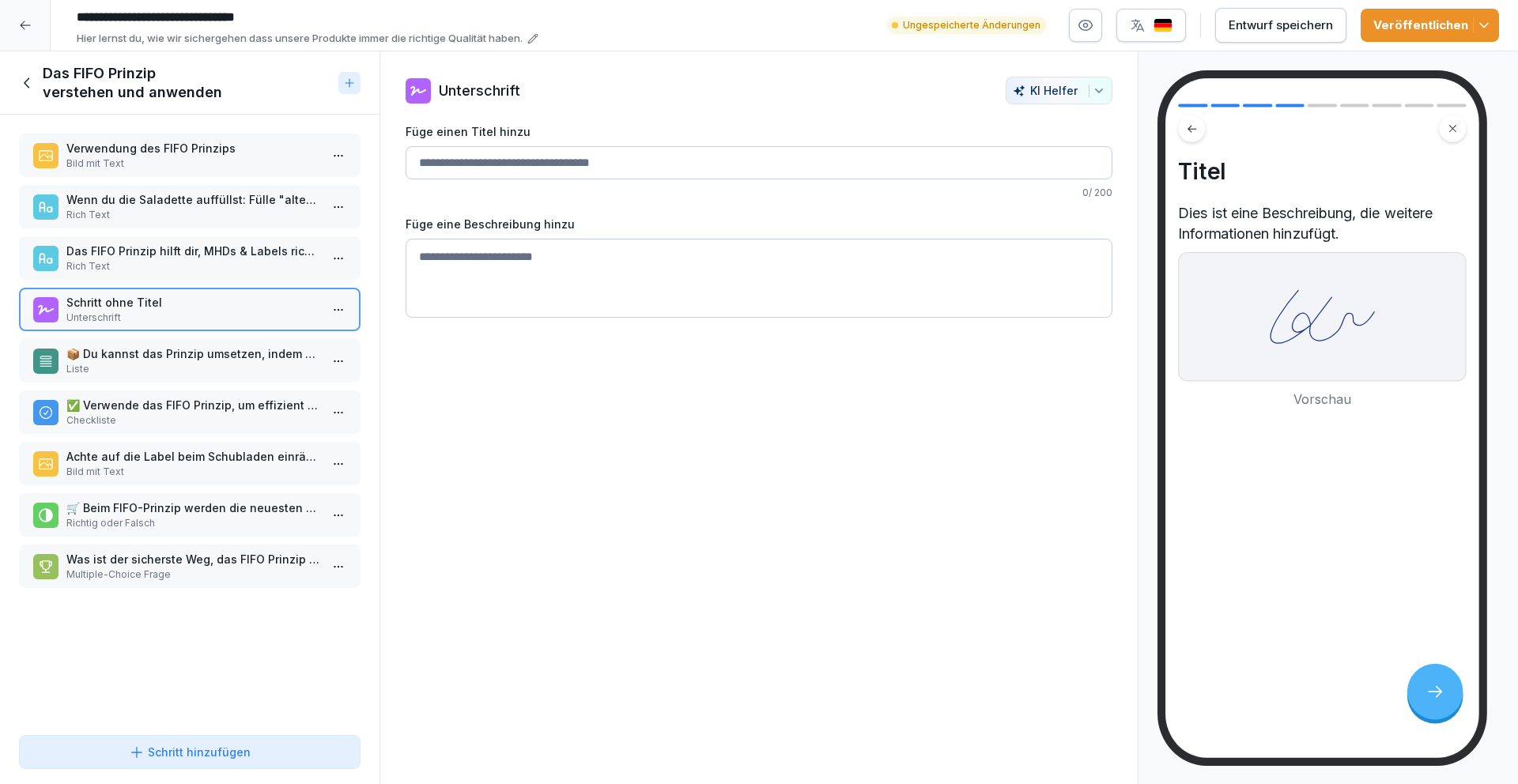
click at [523, 168] on input "Füge einen Titel hinzu" at bounding box center [759, 163] width 707 height 34
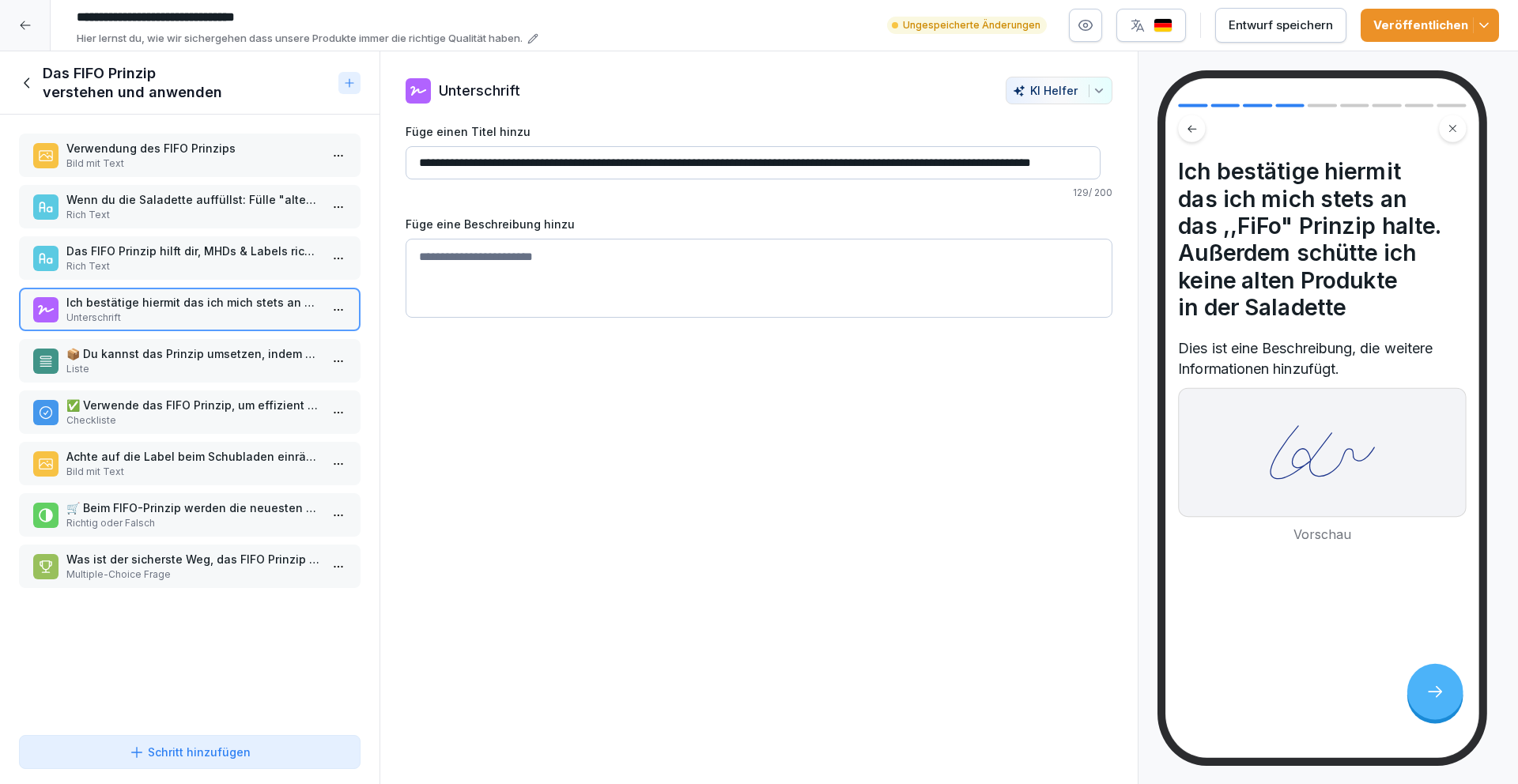
scroll to position [0, 41]
click at [919, 166] on input "**********" at bounding box center [752, 163] width 695 height 34
click at [917, 165] on input "**********" at bounding box center [752, 163] width 695 height 34
click at [951, 159] on input "**********" at bounding box center [752, 163] width 695 height 34
click at [948, 163] on input "**********" at bounding box center [752, 163] width 695 height 34
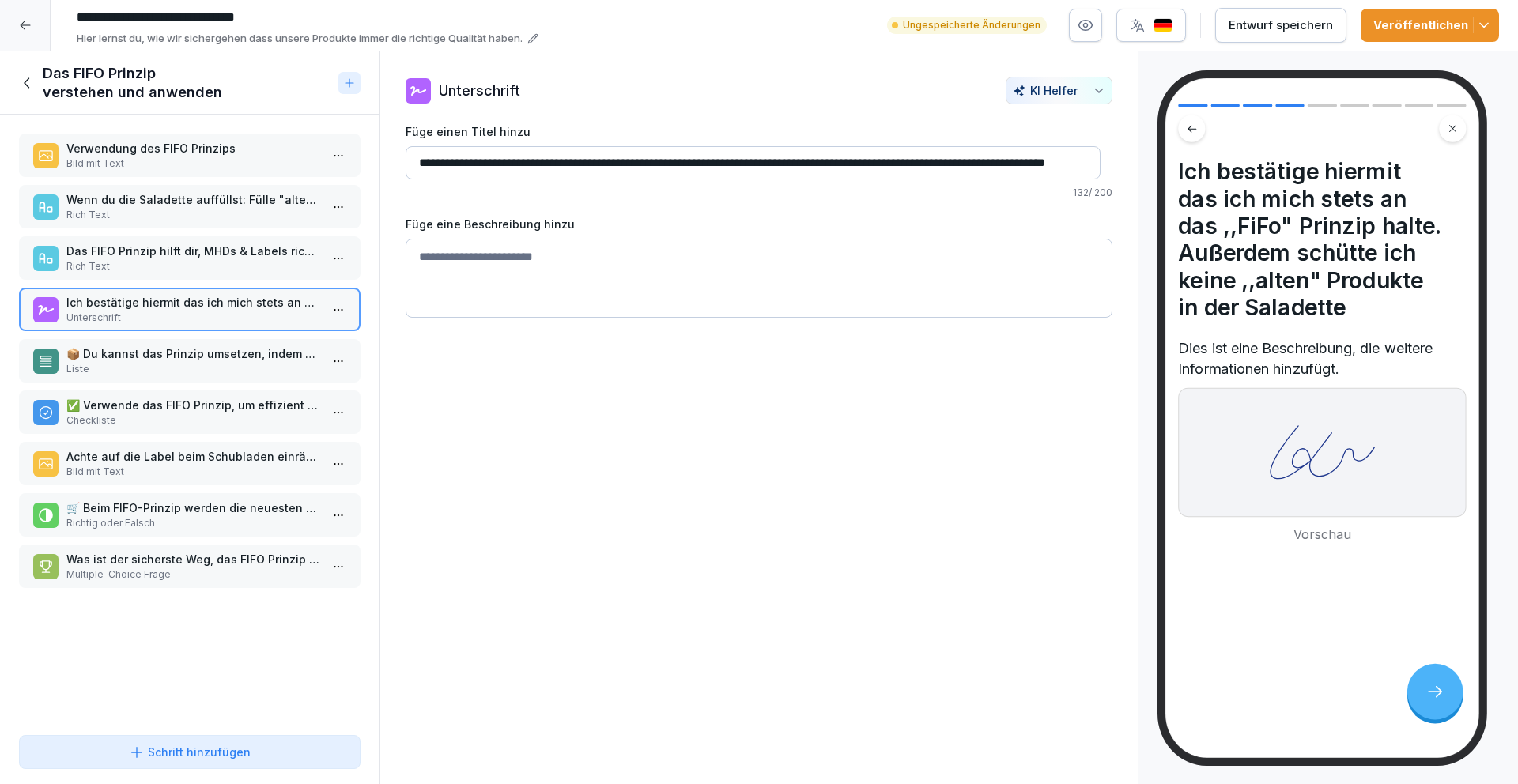
scroll to position [0, 54]
drag, startPoint x: 1022, startPoint y: 158, endPoint x: 1129, endPoint y: 155, distance: 107.0
click at [1128, 155] on div "**********" at bounding box center [759, 418] width 759 height 734
click at [1091, 161] on input "**********" at bounding box center [752, 163] width 695 height 34
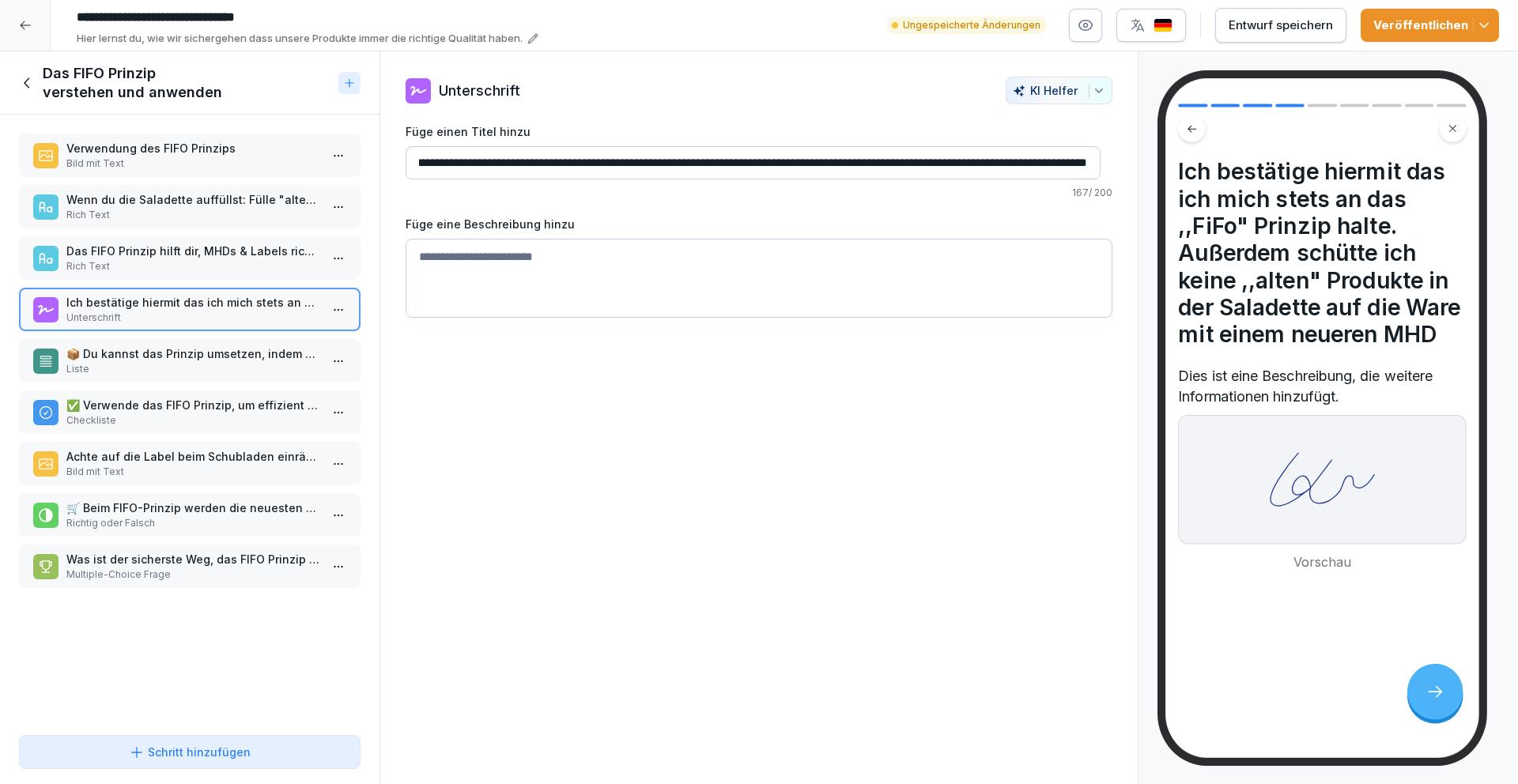
scroll to position [0, 269]
click at [726, 162] on input "**********" at bounding box center [752, 163] width 695 height 34
type input "**********"
click at [650, 411] on div "**********" at bounding box center [759, 418] width 759 height 734
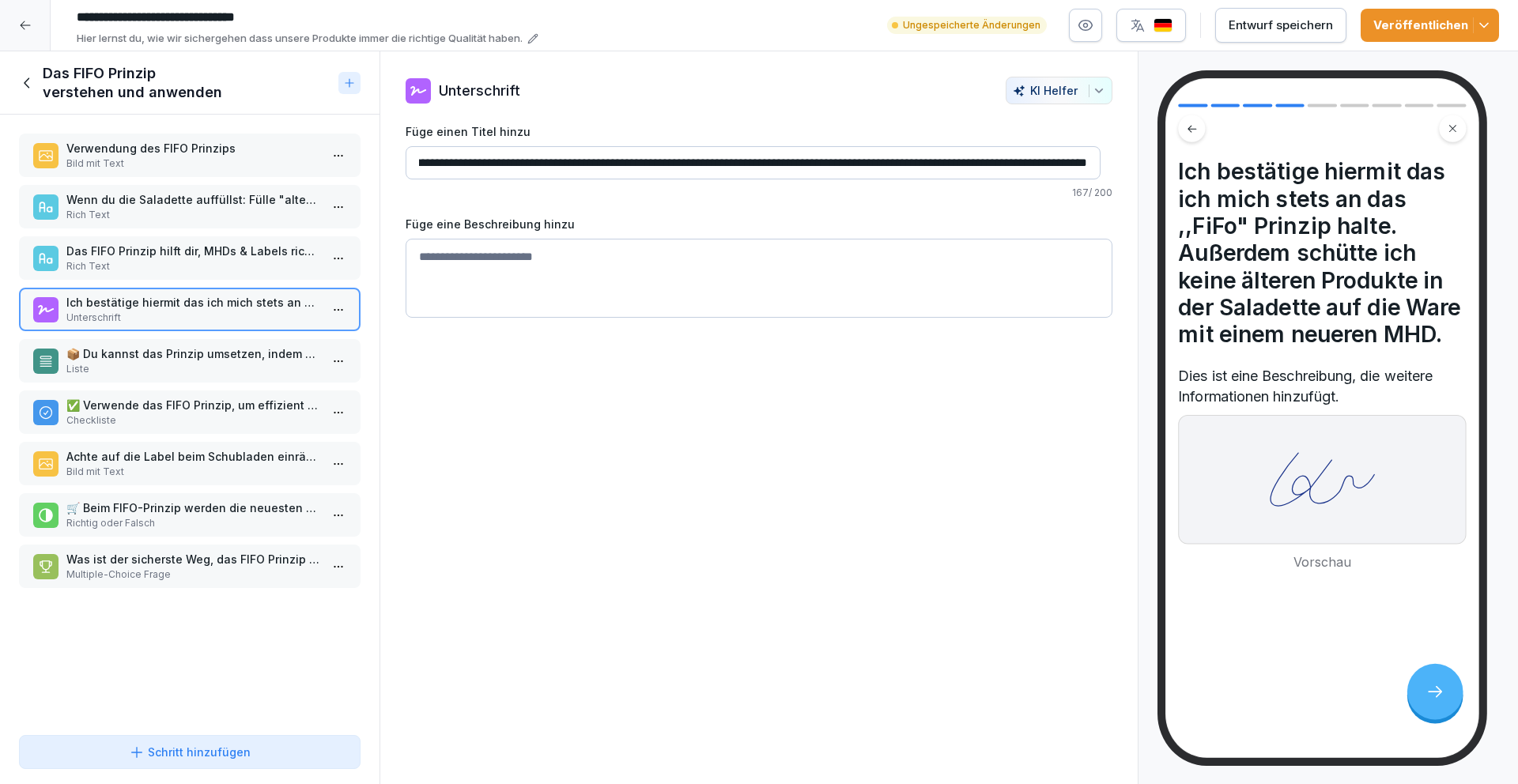
scroll to position [0, 0]
click at [208, 256] on p "Das FIFO Prinzip hilft dir, MHDs & Labels richtig im Betriebsalltag einzusetzen." at bounding box center [193, 251] width 253 height 17
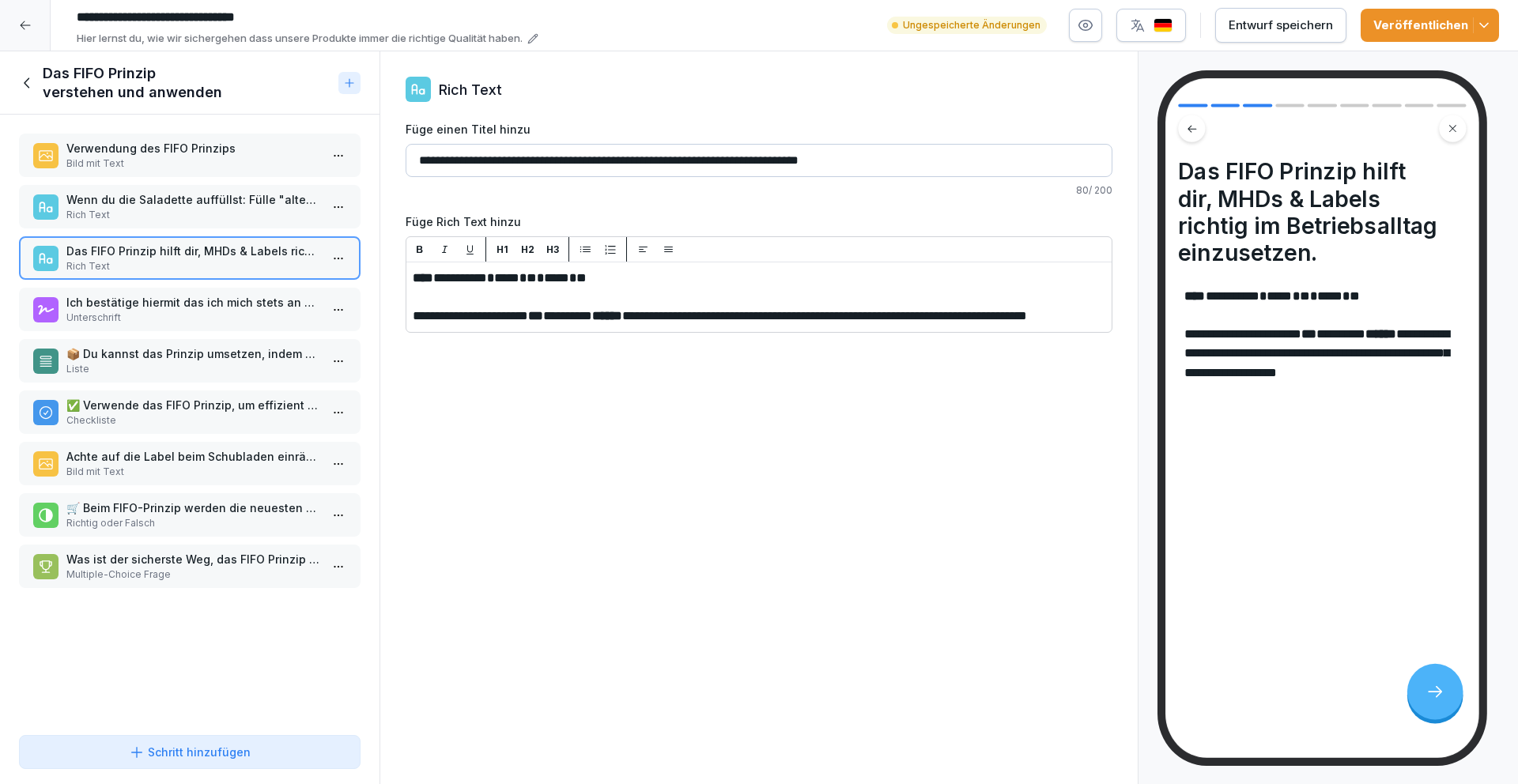
click at [193, 206] on p "Wenn du die Saladette auffüllst: Fülle "alte" Zutaten niemals oben auf, da die …" at bounding box center [193, 200] width 253 height 17
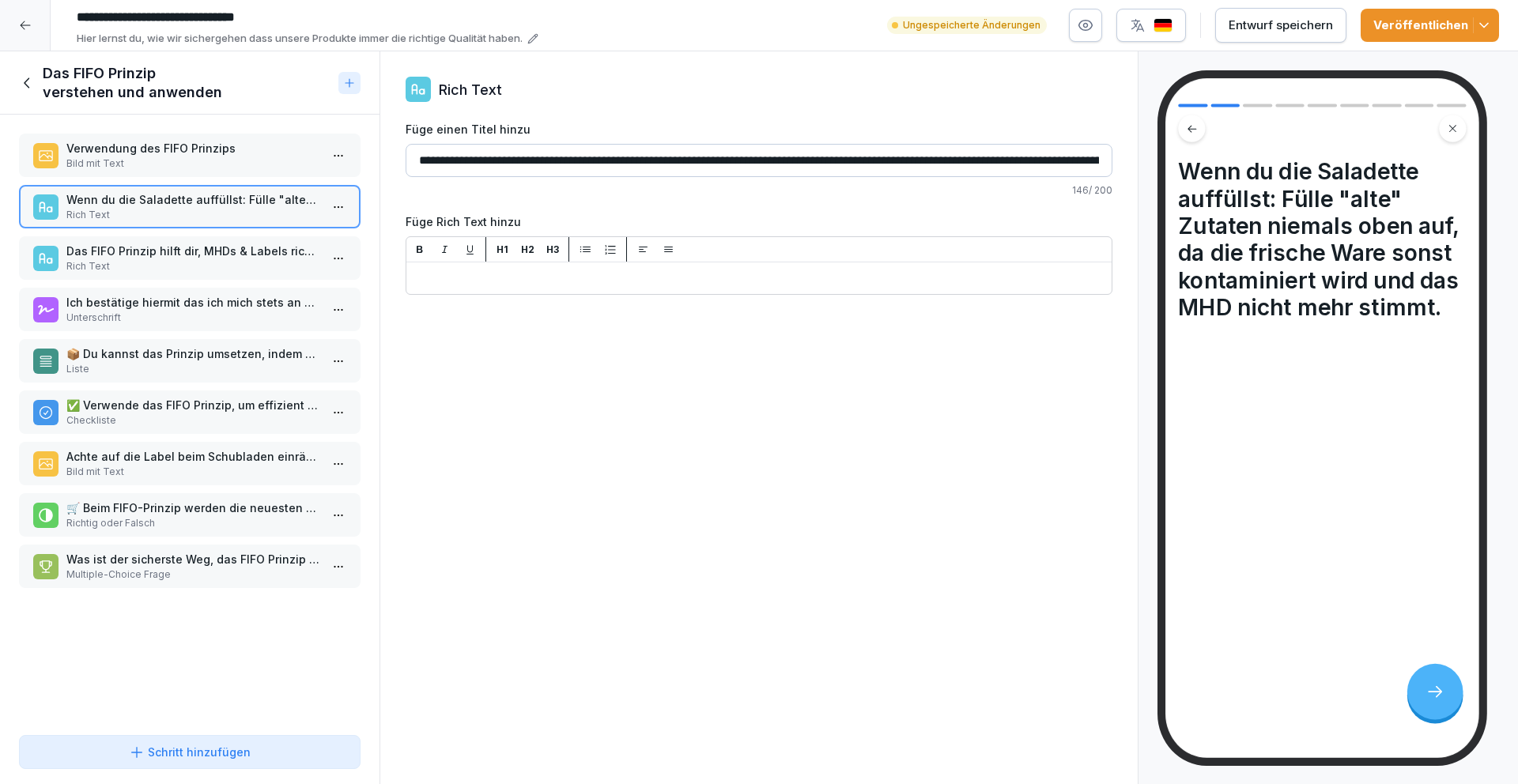
drag, startPoint x: 661, startPoint y: 158, endPoint x: 631, endPoint y: 166, distance: 31.0
click at [631, 166] on input "**********" at bounding box center [759, 161] width 707 height 34
drag, startPoint x: 786, startPoint y: 159, endPoint x: 1148, endPoint y: 164, distance: 362.0
click at [1148, 164] on div "Kursinhalt Routine: Umfüllen, Labeln und MHD 9 min 1 GN Behälter 5 Schritte 2 M…" at bounding box center [759, 418] width 1518 height 734
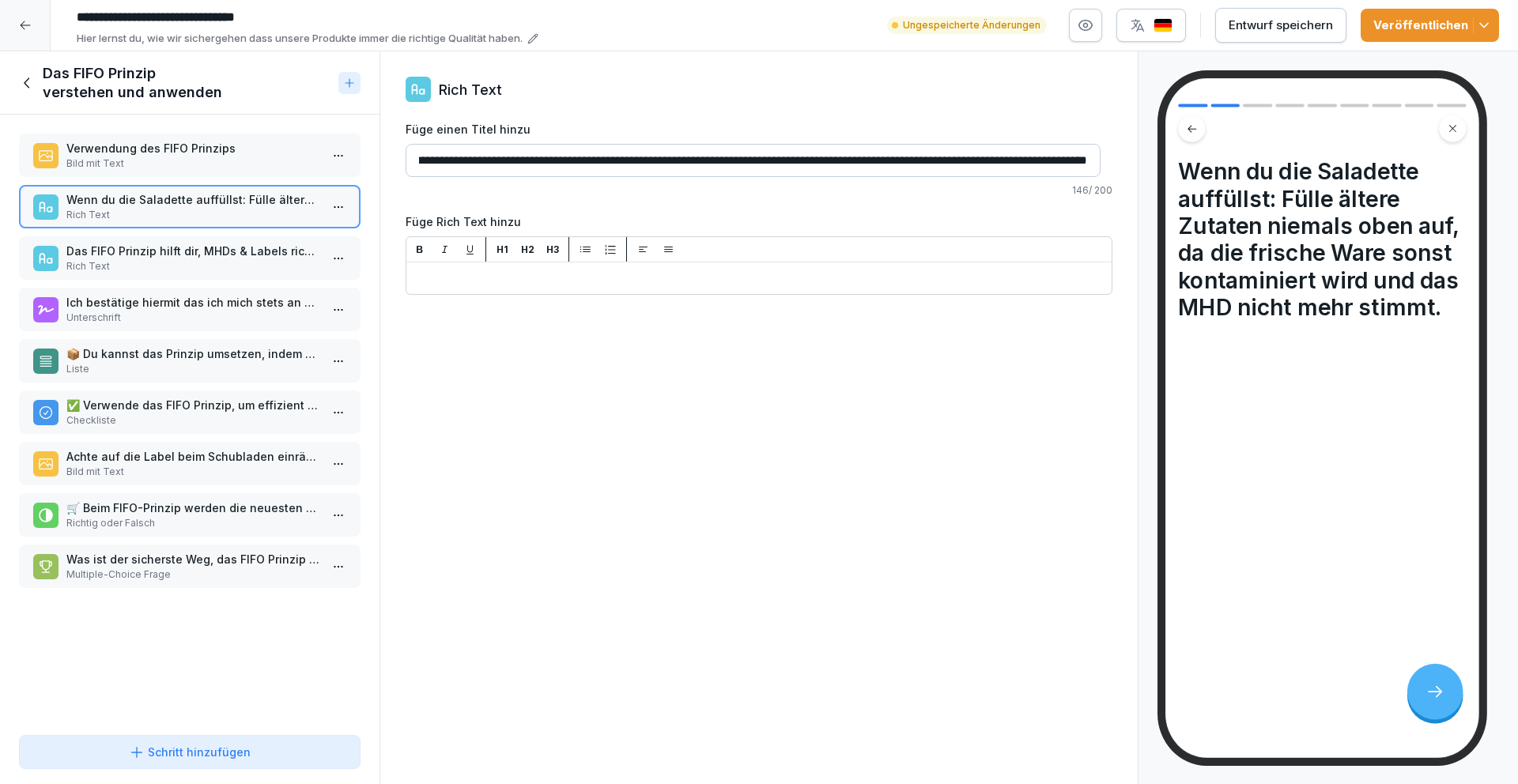
type input "**********"
click at [949, 431] on div "**********" at bounding box center [759, 418] width 759 height 734
click at [237, 170] on p "Bild mit Text" at bounding box center [193, 163] width 253 height 14
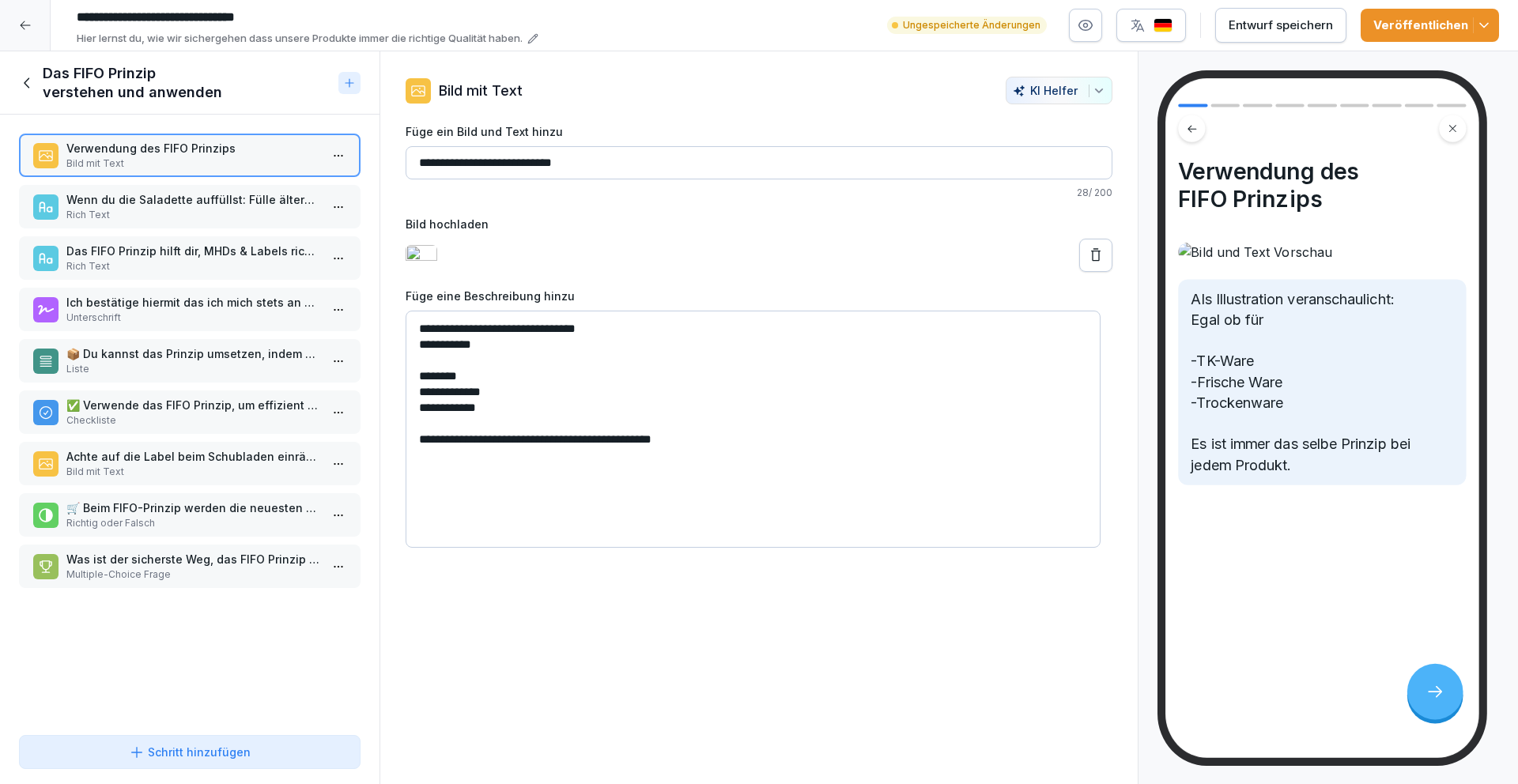
click at [183, 218] on p "Rich Text" at bounding box center [193, 214] width 253 height 14
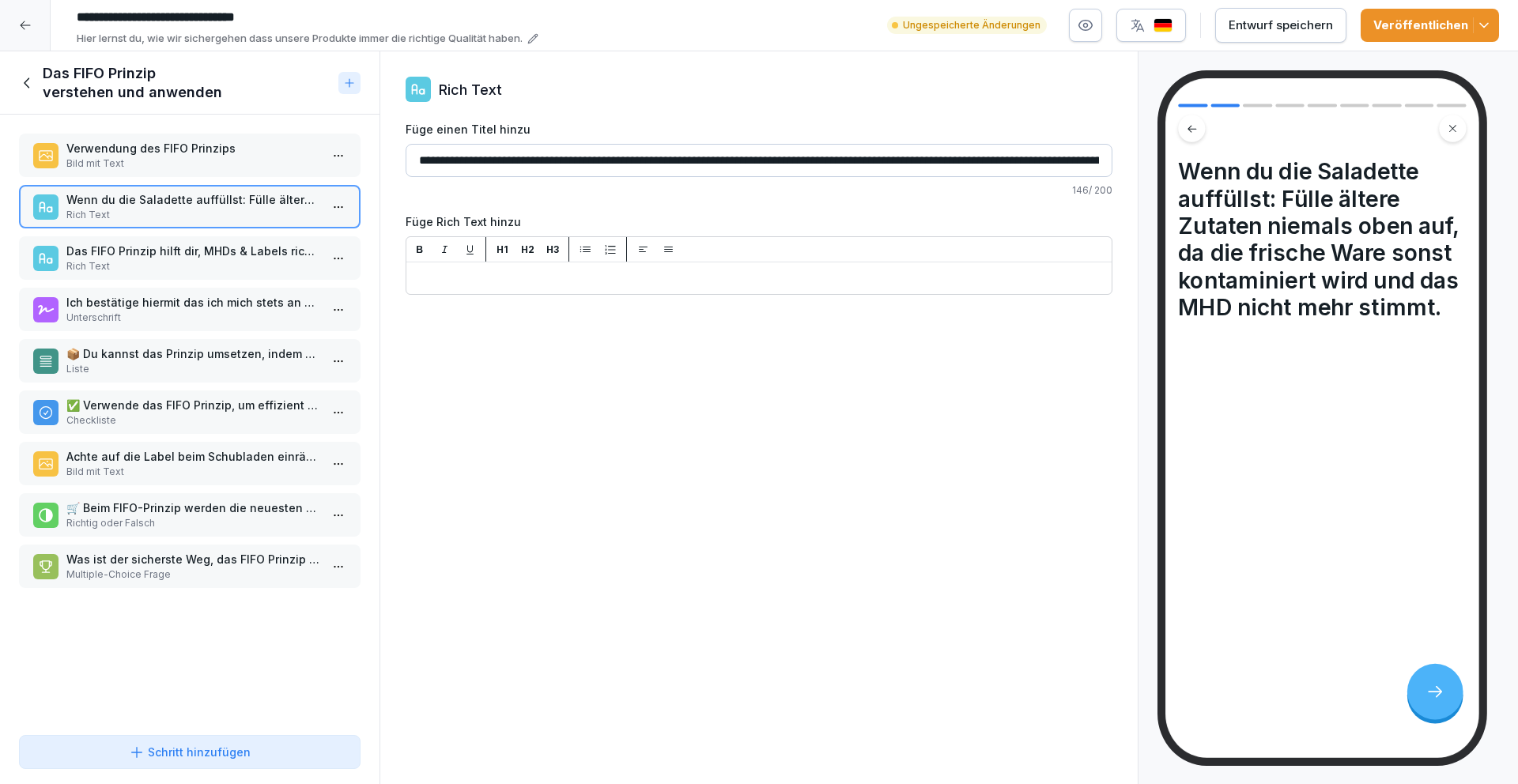
click at [177, 273] on p "Rich Text" at bounding box center [193, 265] width 253 height 14
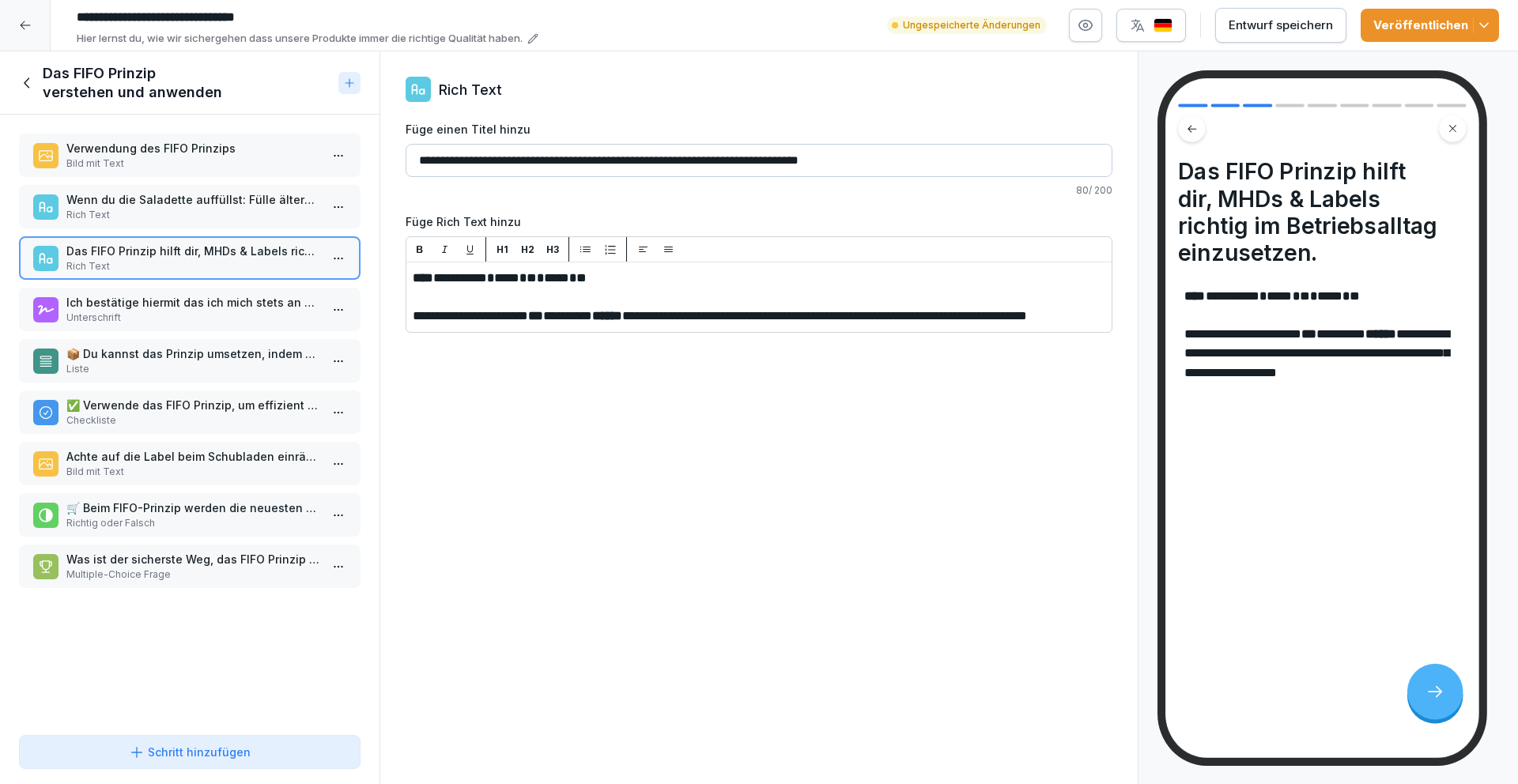
click at [177, 159] on p "Bild mit Text" at bounding box center [193, 163] width 253 height 14
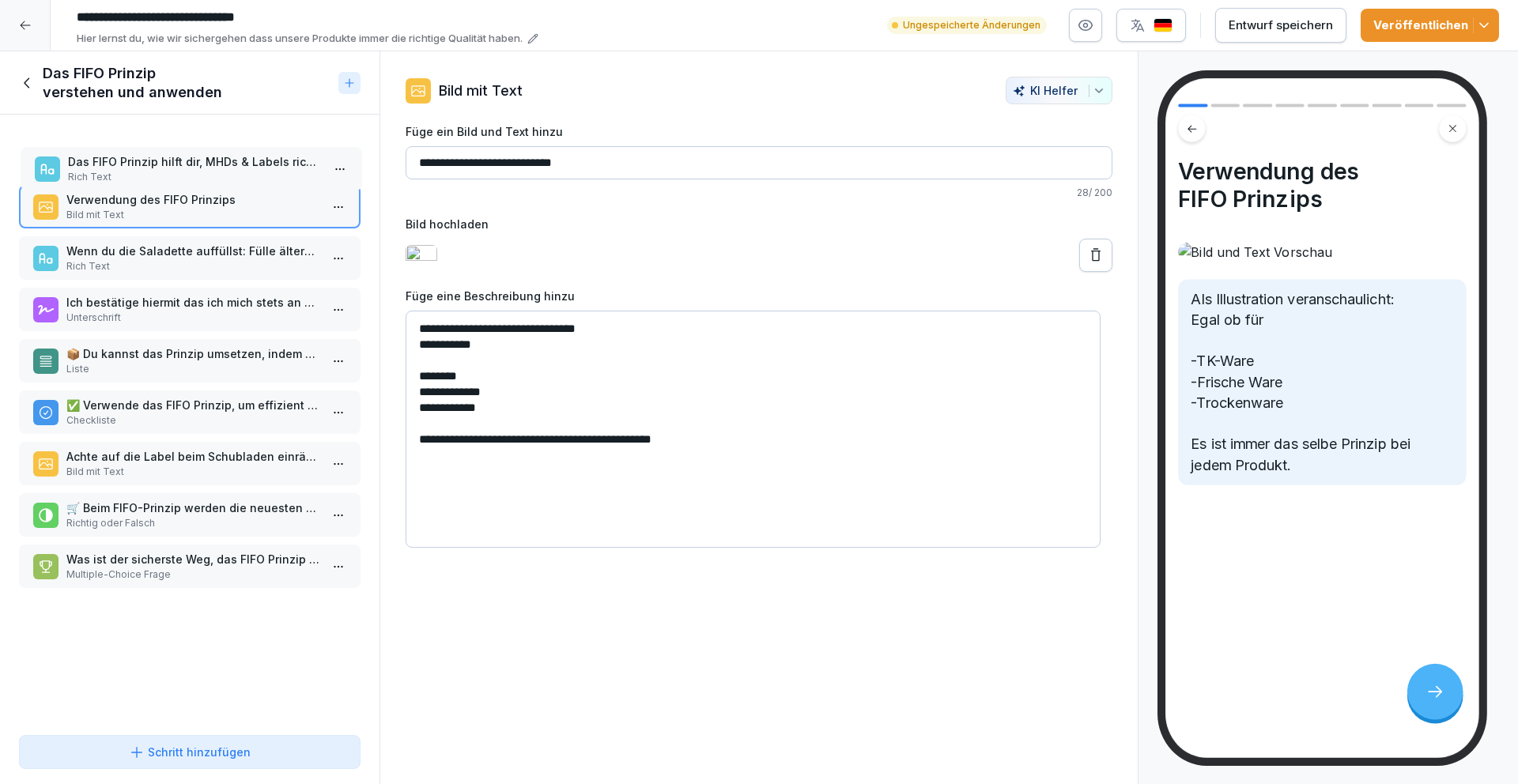
drag, startPoint x: 152, startPoint y: 250, endPoint x: 155, endPoint y: 162, distance: 88.1
click at [155, 162] on p "Das FIFO Prinzip hilft dir, MHDs & Labels richtig im Betriebsalltag einzusetzen." at bounding box center [194, 162] width 253 height 17
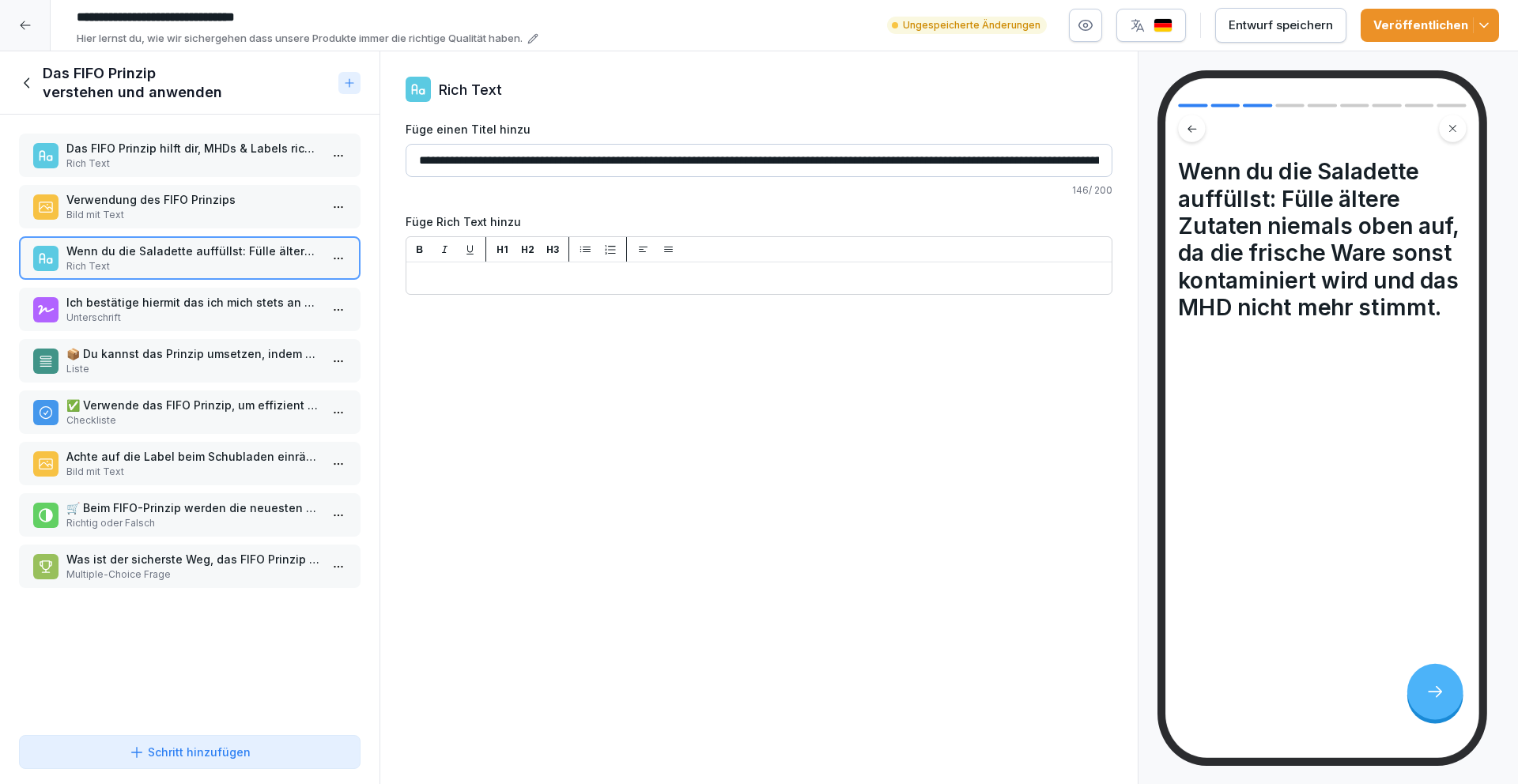
click at [155, 160] on p "Rich Text" at bounding box center [193, 163] width 253 height 14
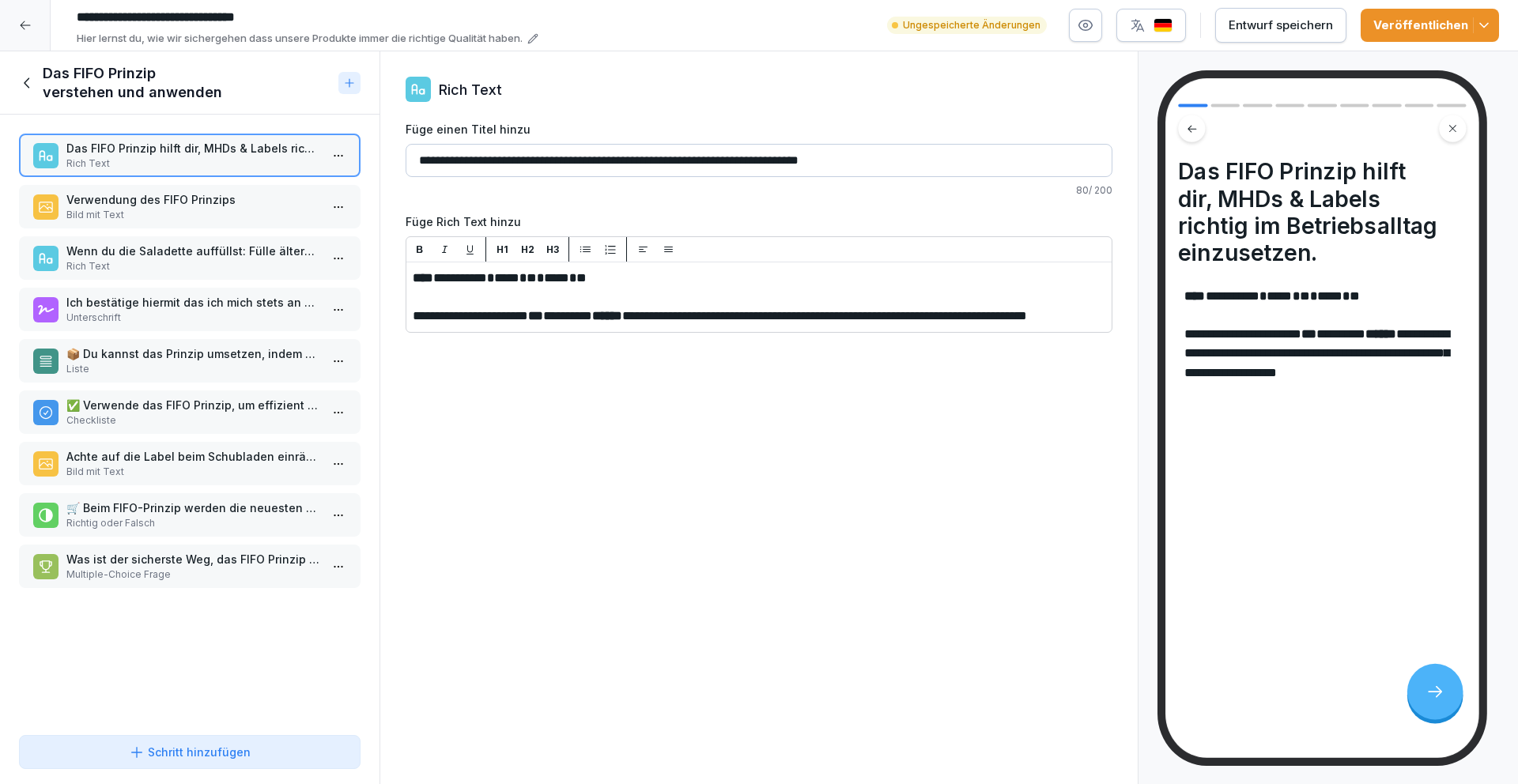
click at [160, 204] on p "Verwendung des FIFO Prinzips" at bounding box center [193, 200] width 253 height 17
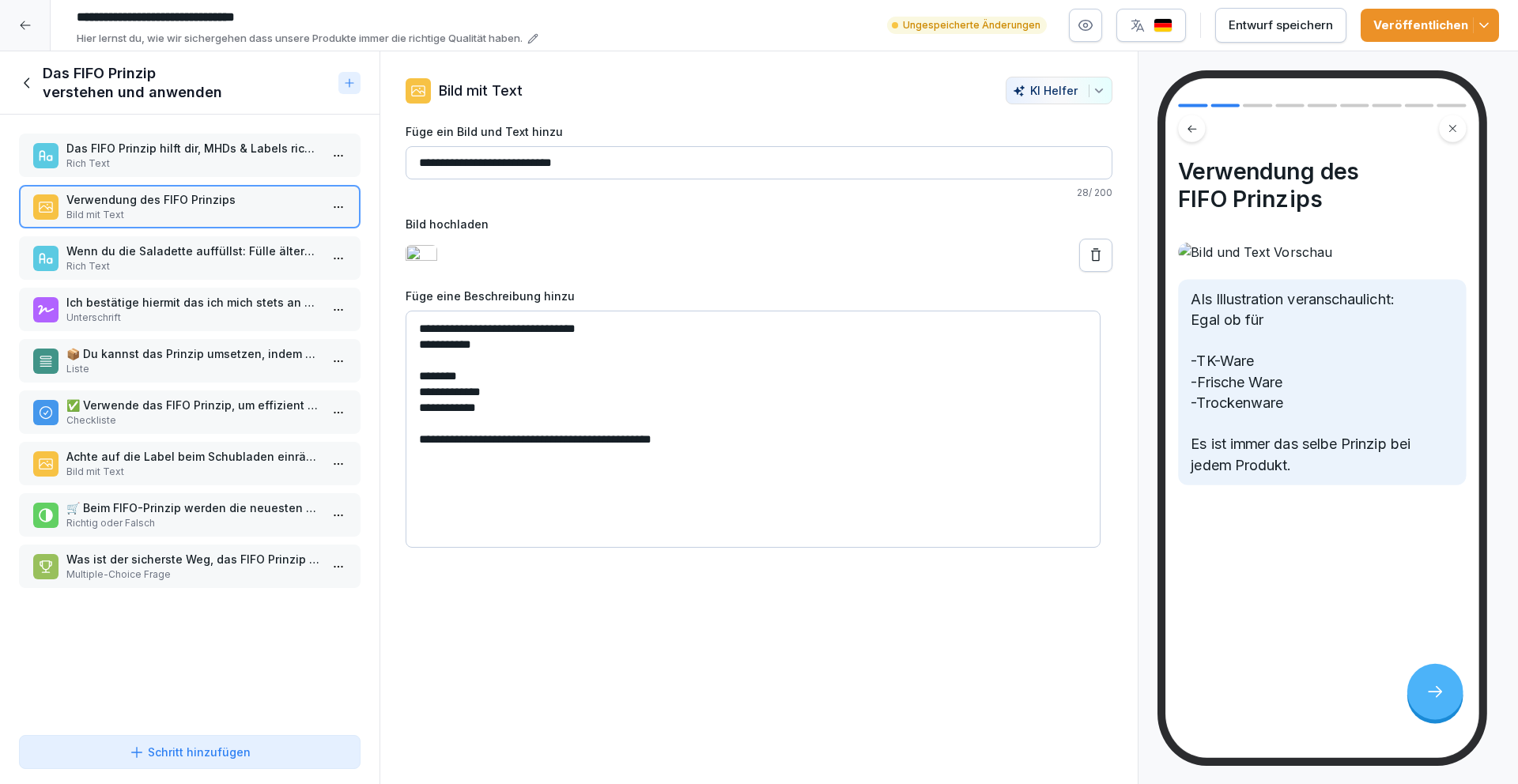
click at [162, 267] on p "Rich Text" at bounding box center [193, 265] width 253 height 14
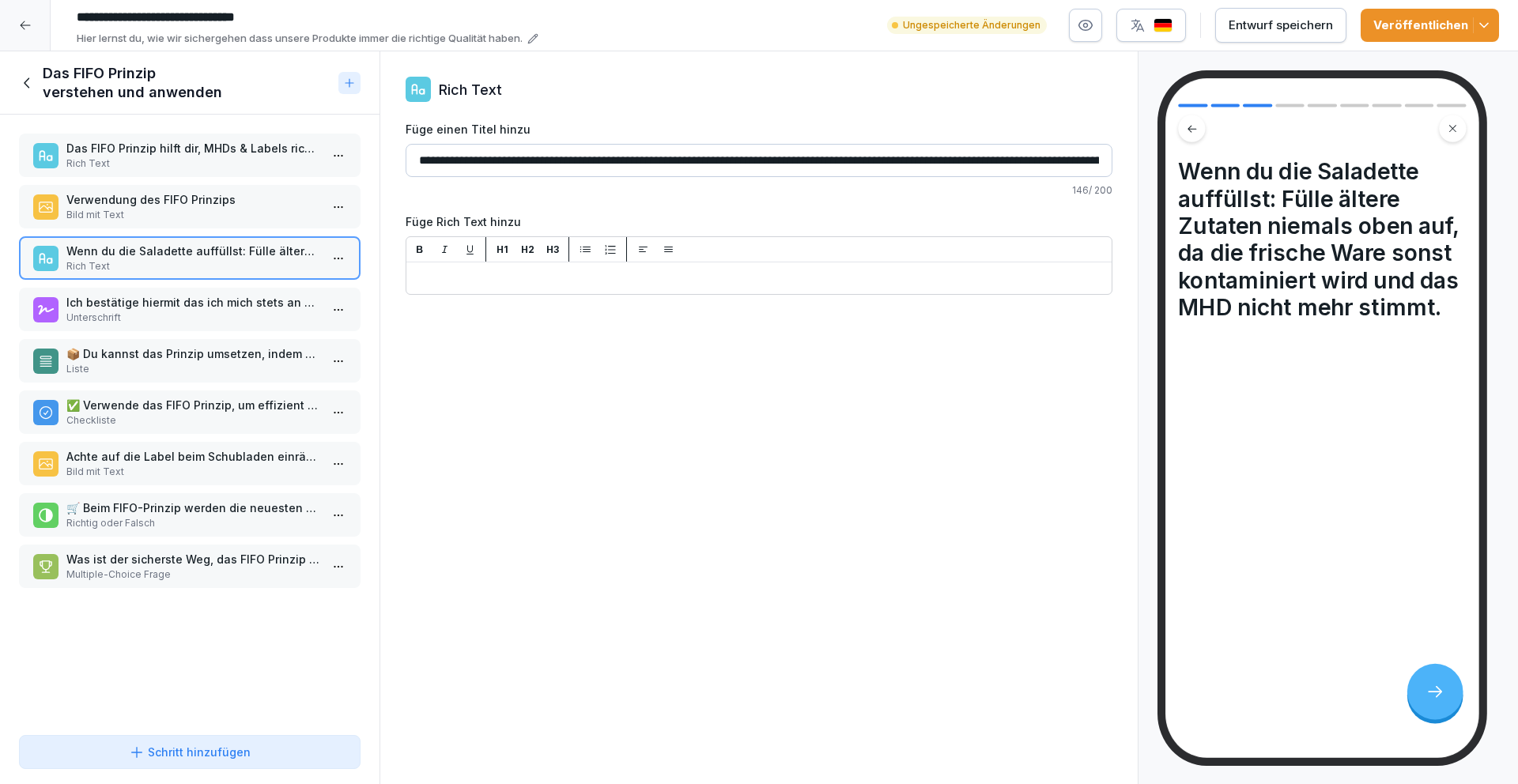
click at [161, 304] on p "Ich bestätige hiermit das ich mich stets an das ,,FiFo" Prinzip halte. Außerdem…" at bounding box center [193, 303] width 253 height 17
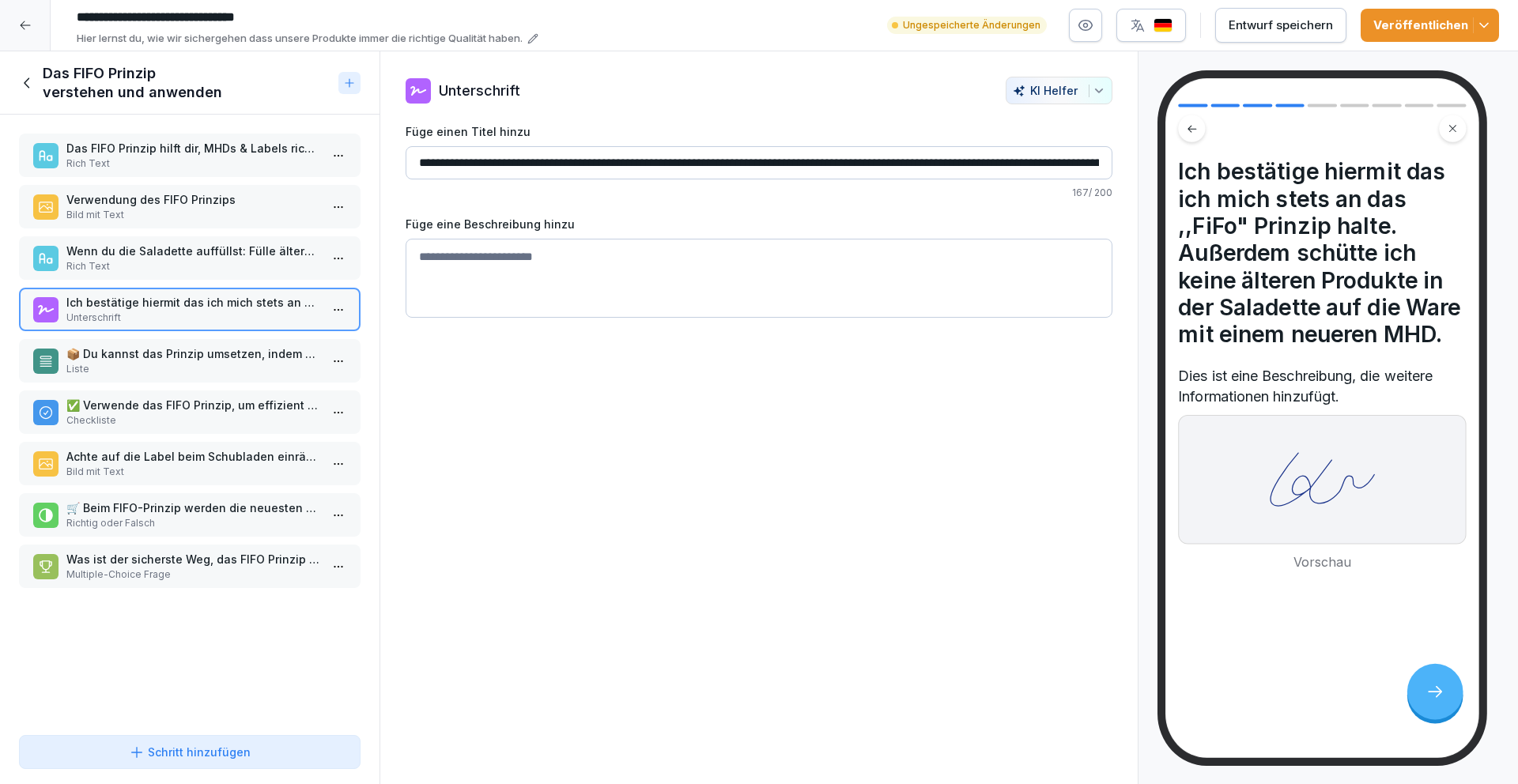
click at [210, 361] on p "📦 Du kannst das Prinzip umsetzen, indem du auf folgende Punkte achtest:" at bounding box center [193, 354] width 253 height 17
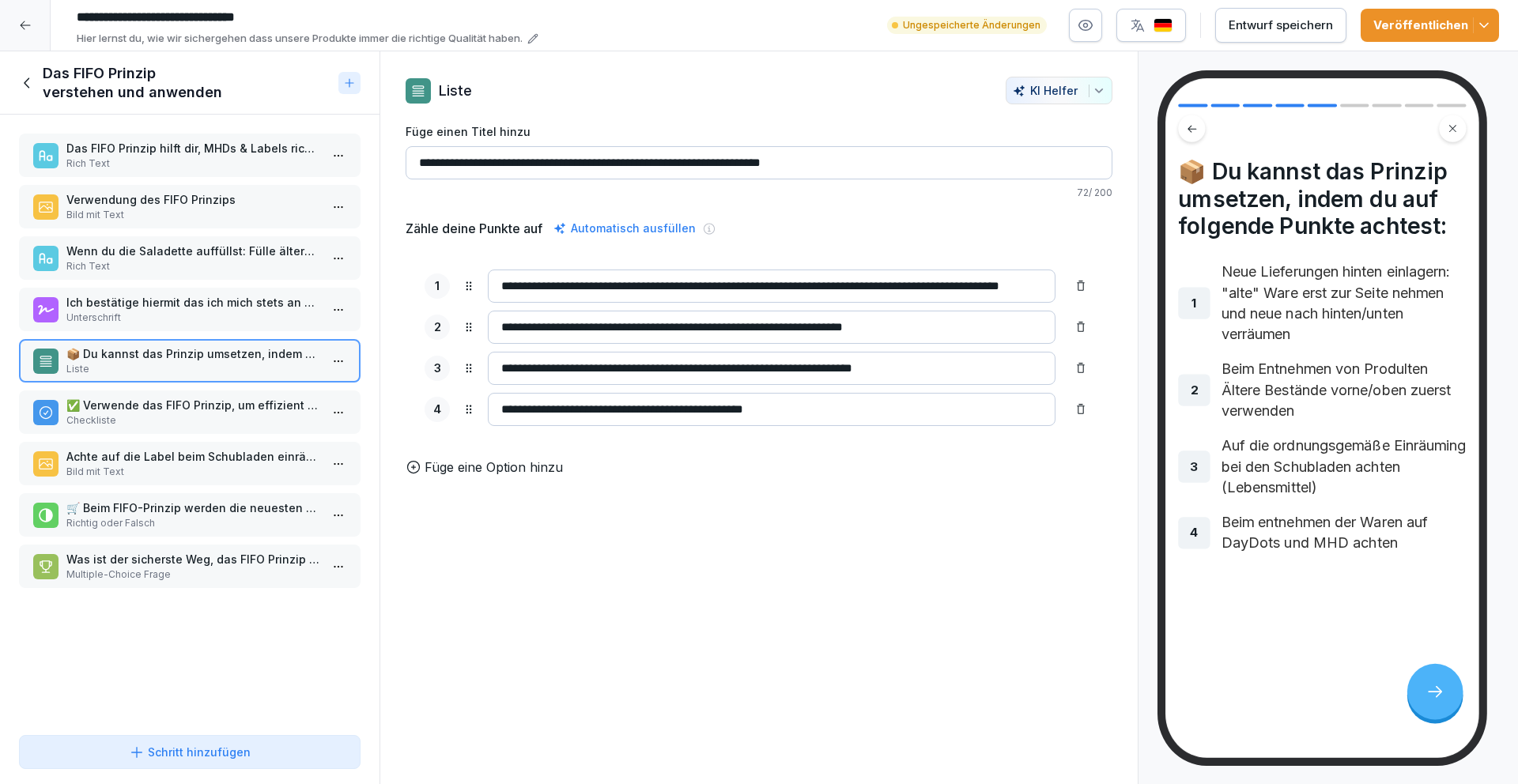
click at [187, 413] on p "Checkliste" at bounding box center [193, 420] width 253 height 14
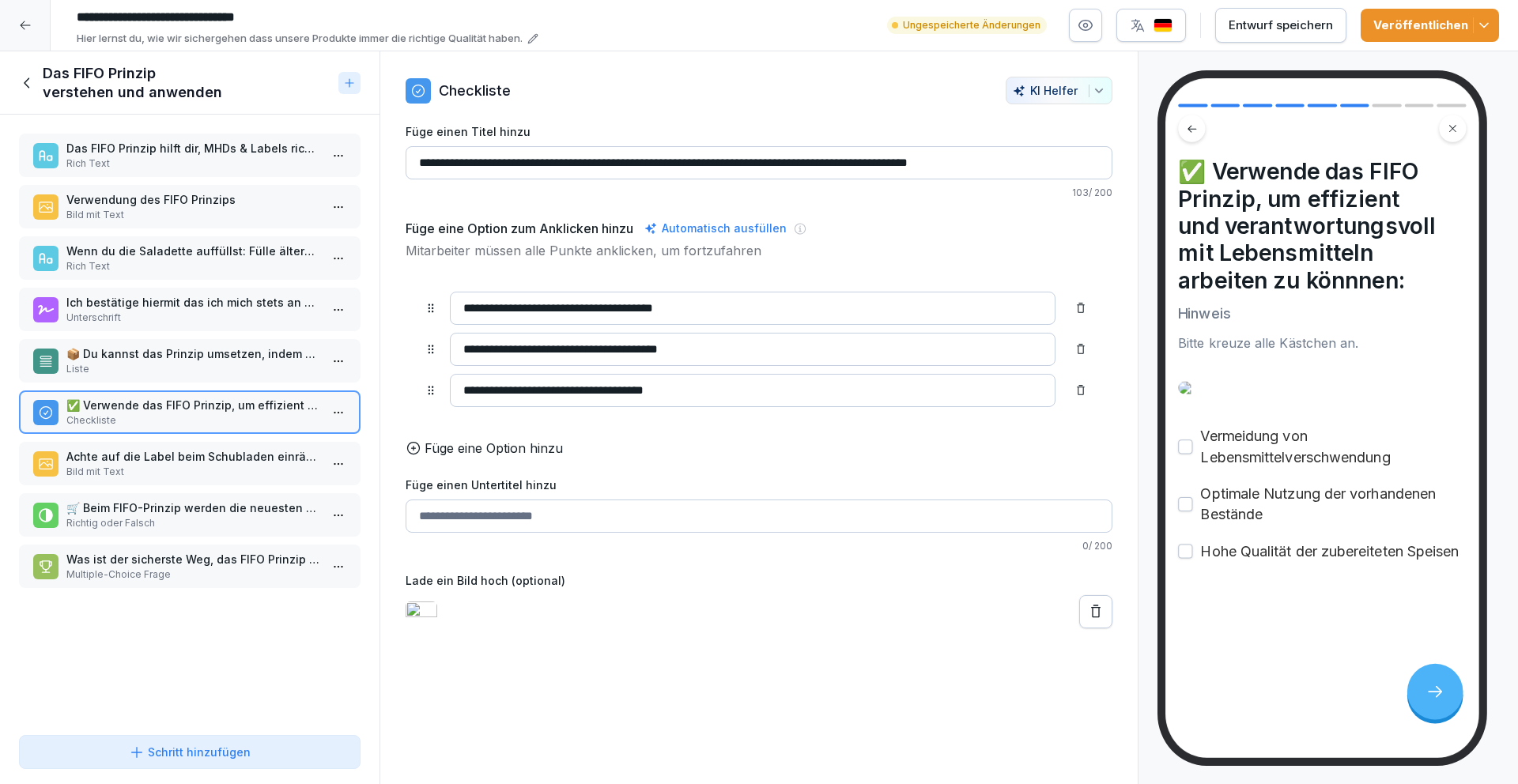
scroll to position [136, 0]
click at [233, 464] on p "Bild mit Text" at bounding box center [193, 471] width 253 height 14
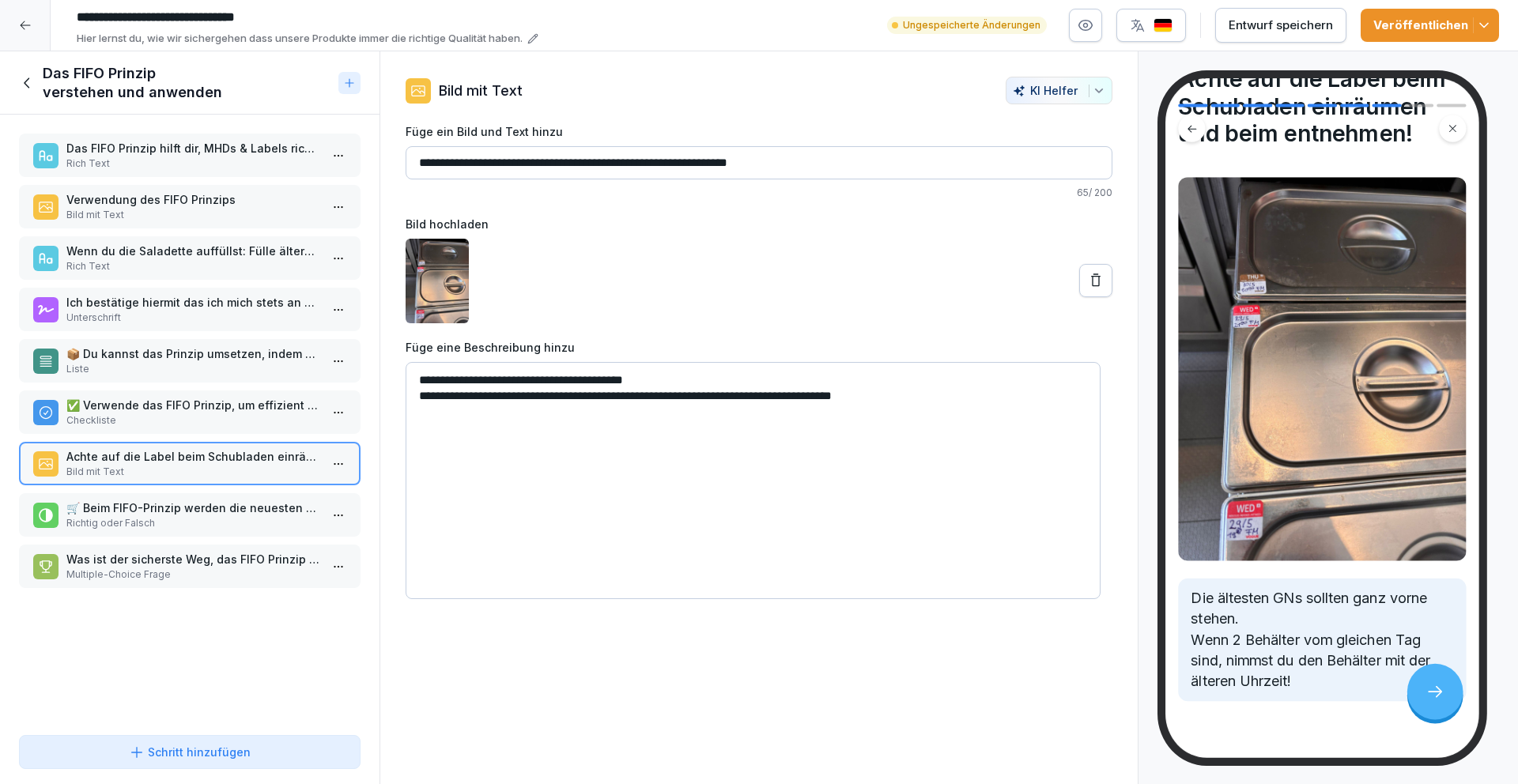
scroll to position [94, 0]
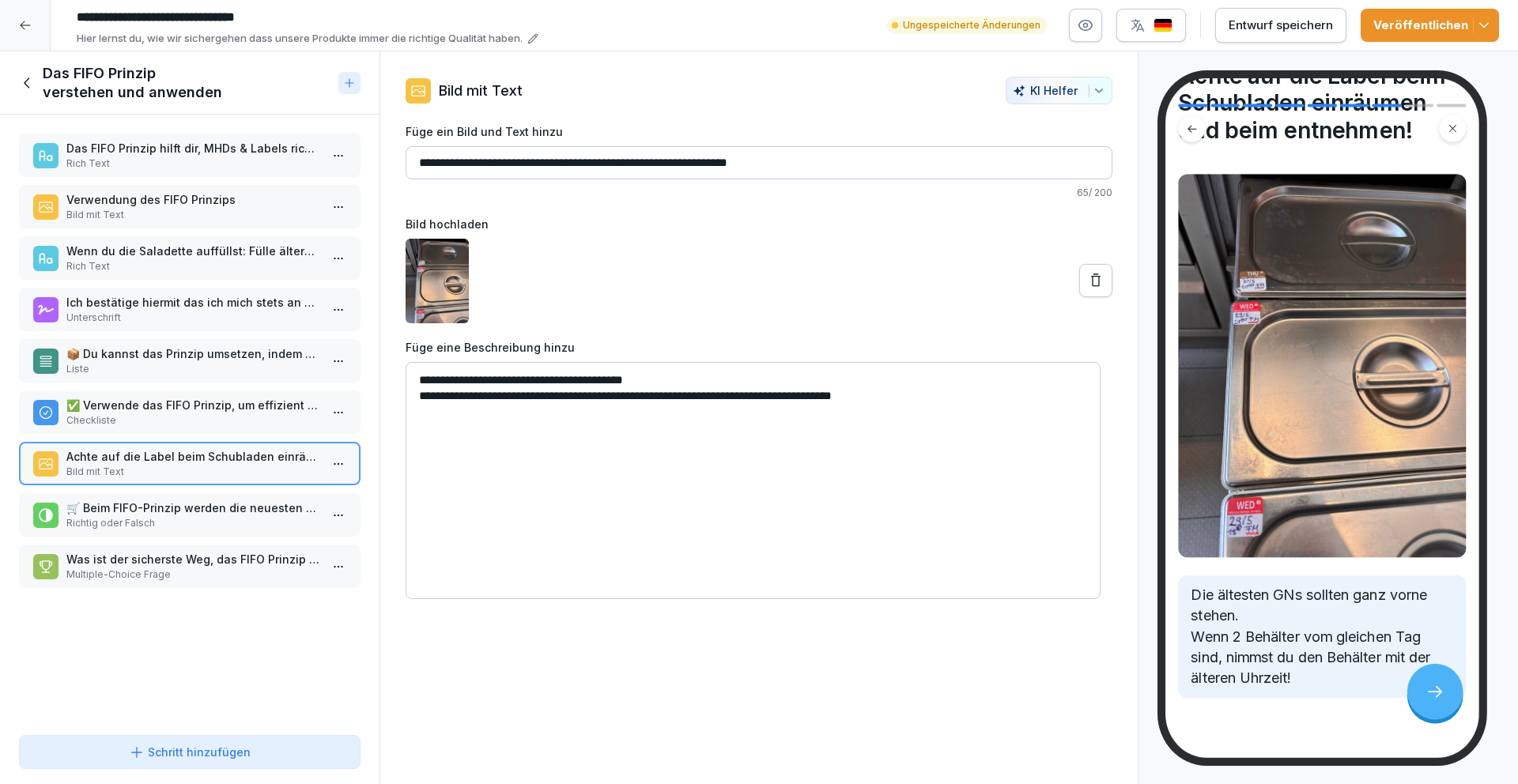
click at [232, 527] on p "Richtig oder Falsch" at bounding box center [193, 522] width 253 height 14
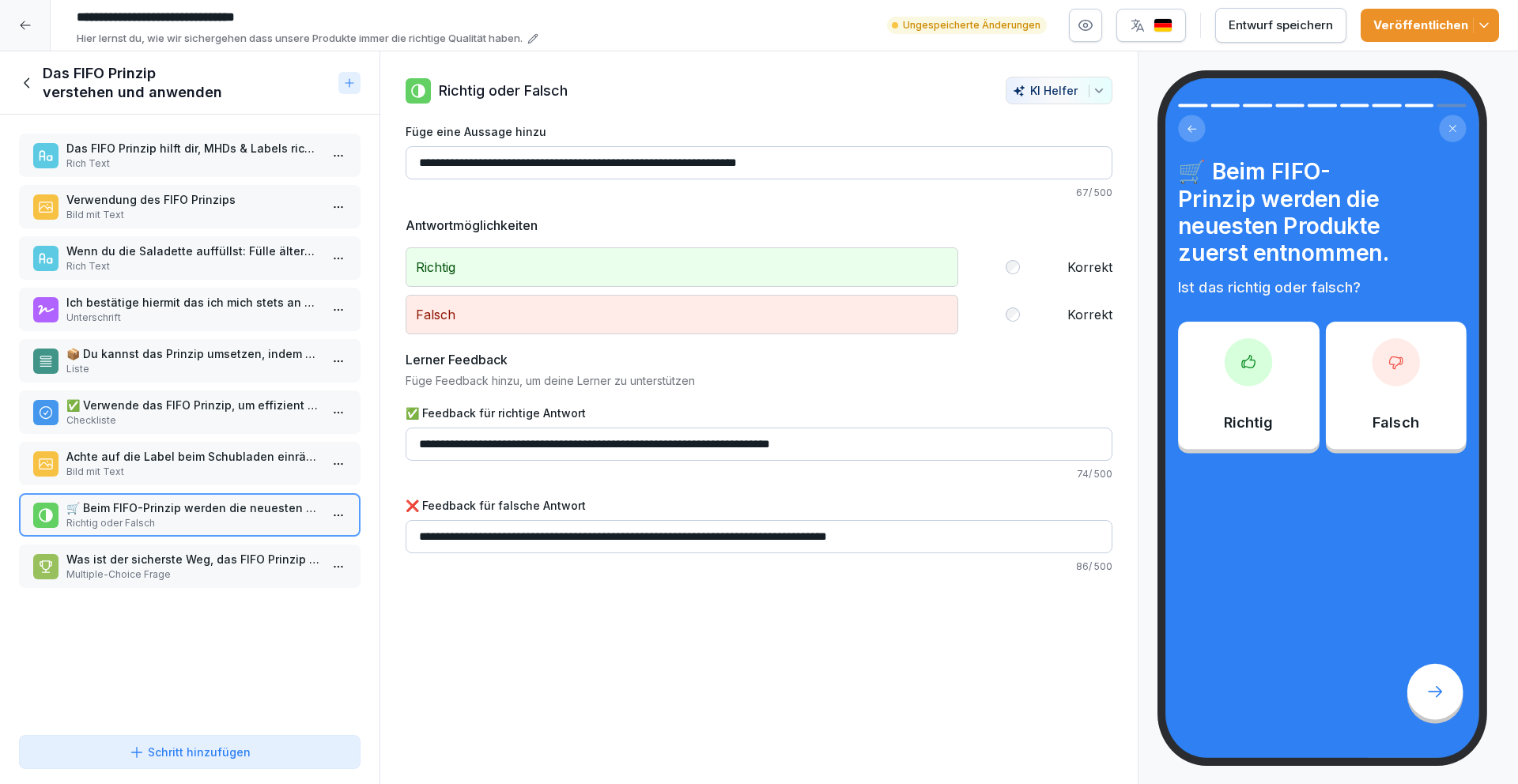
click at [1269, 20] on div "Entwurf speichern" at bounding box center [1281, 25] width 105 height 18
click at [25, 78] on icon at bounding box center [27, 82] width 18 height 18
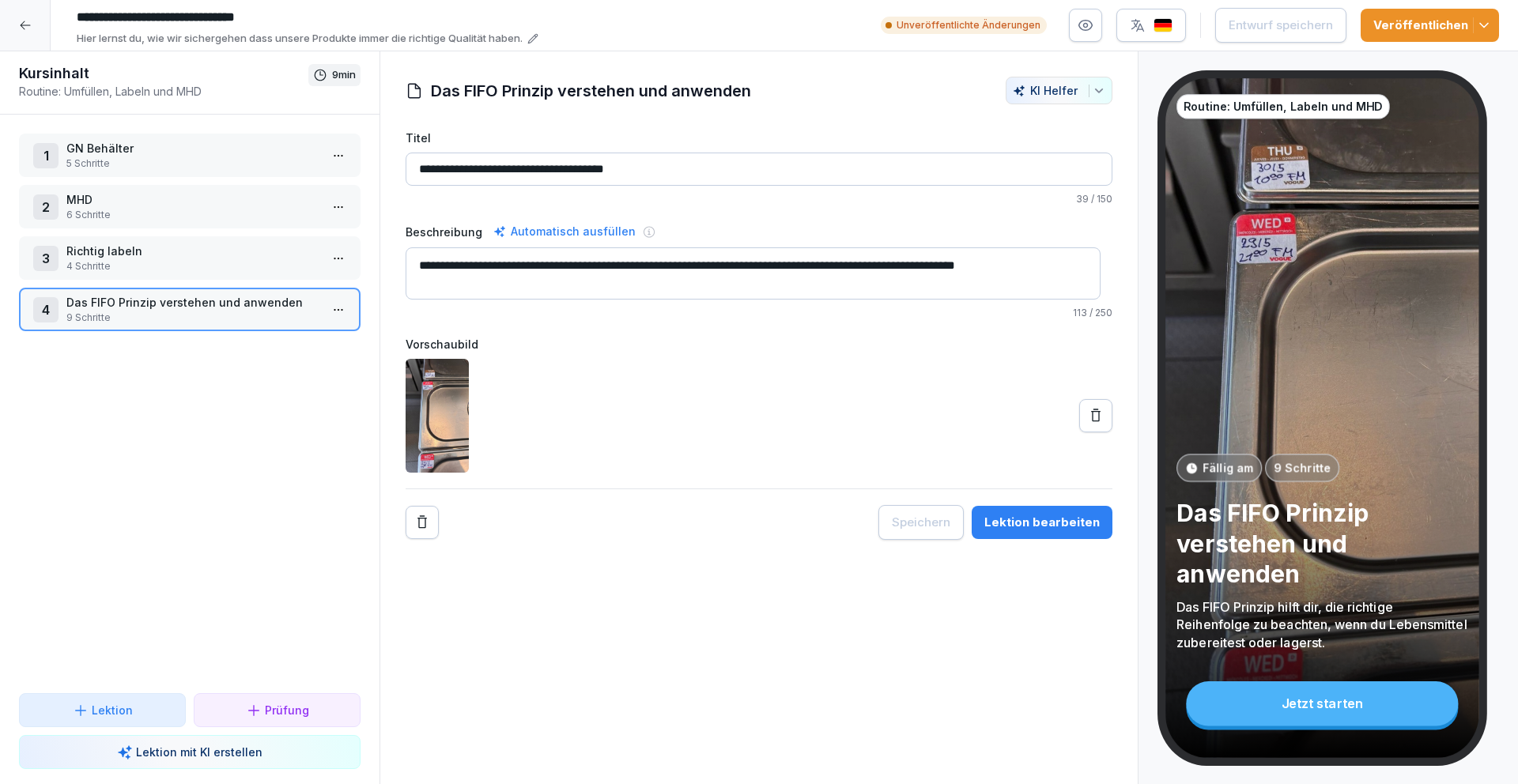
click at [32, 21] on div at bounding box center [25, 25] width 50 height 50
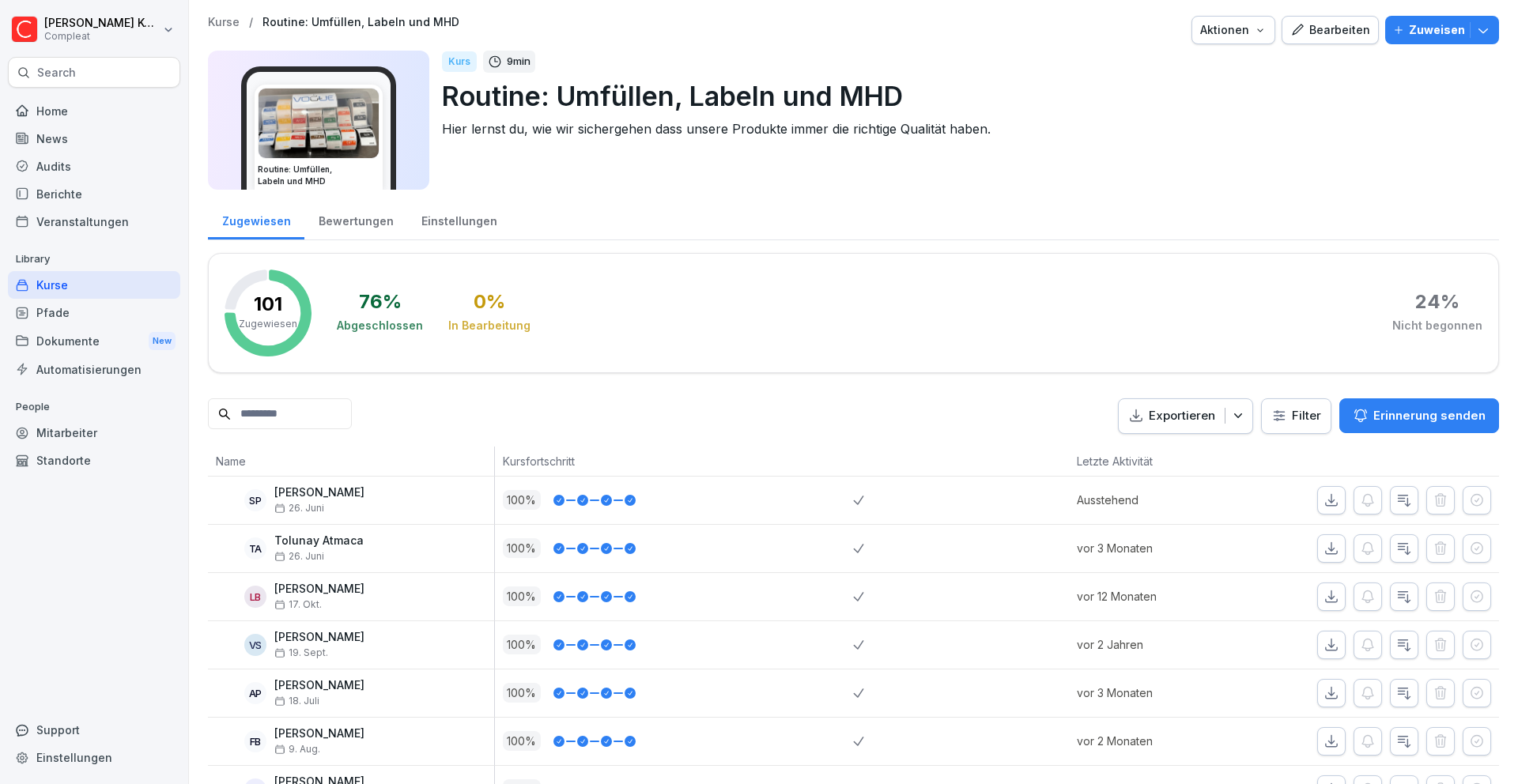
click at [123, 285] on div "Kurse" at bounding box center [93, 285] width 172 height 28
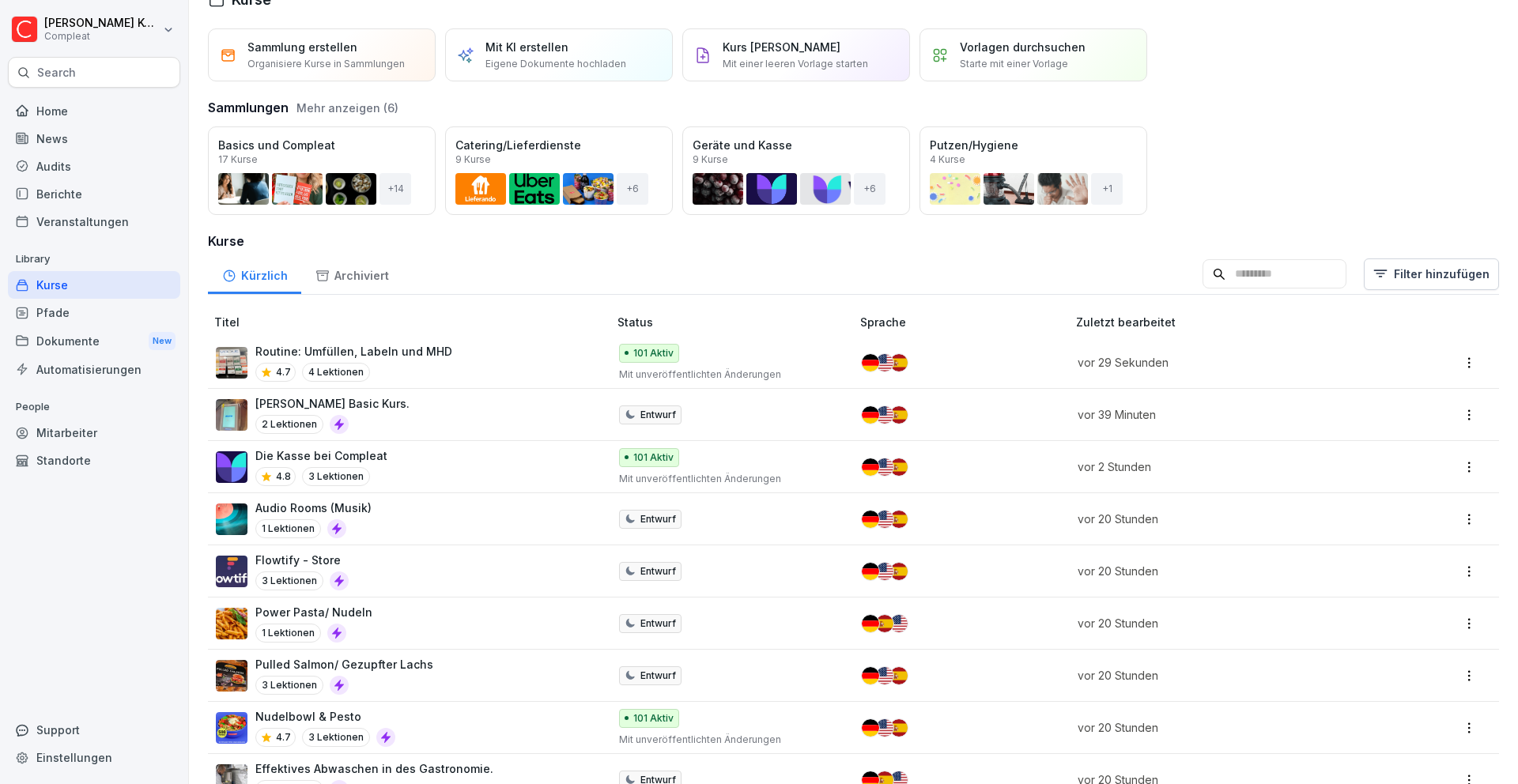
scroll to position [33, 0]
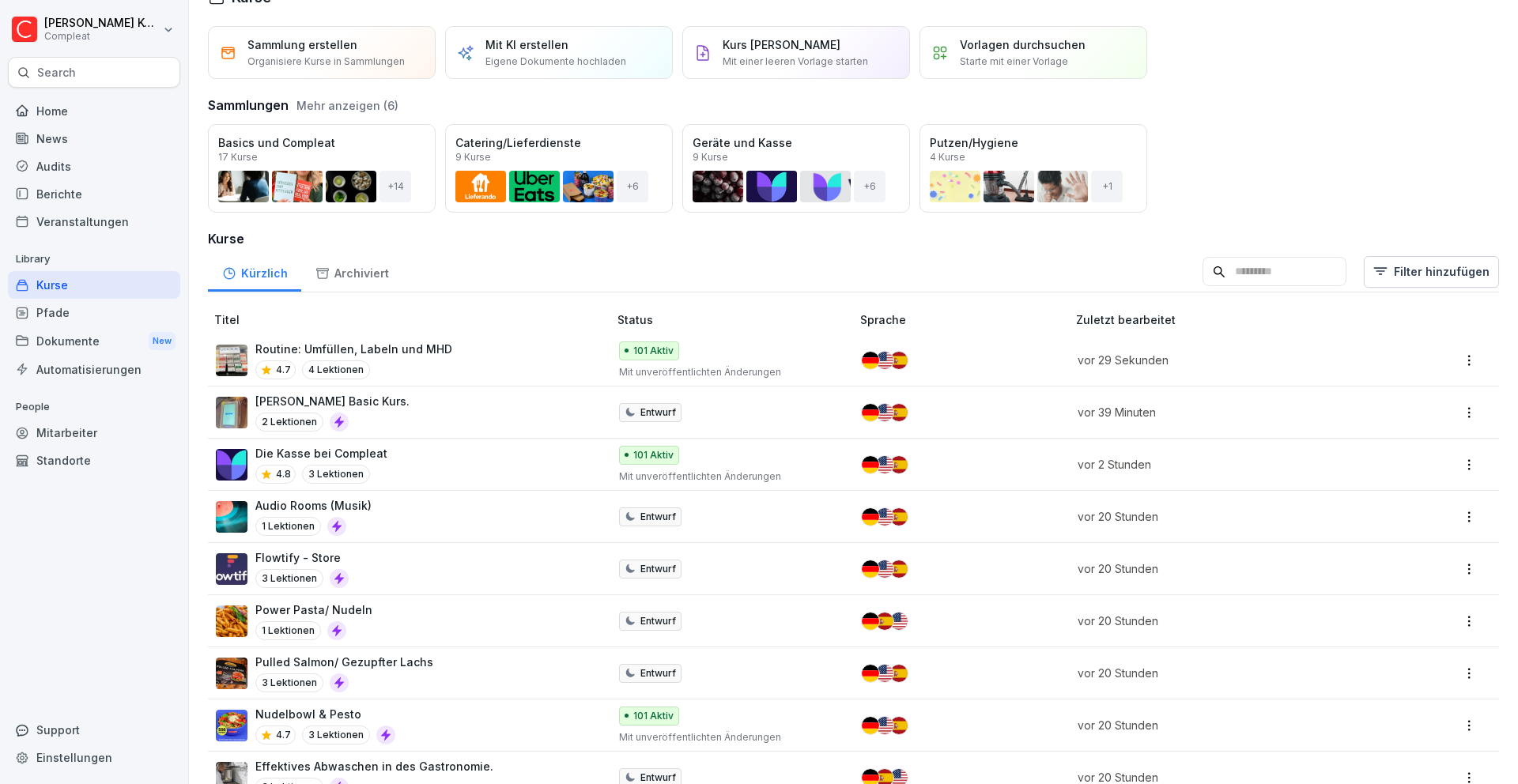
click at [1018, 474] on td at bounding box center [961, 464] width 216 height 52
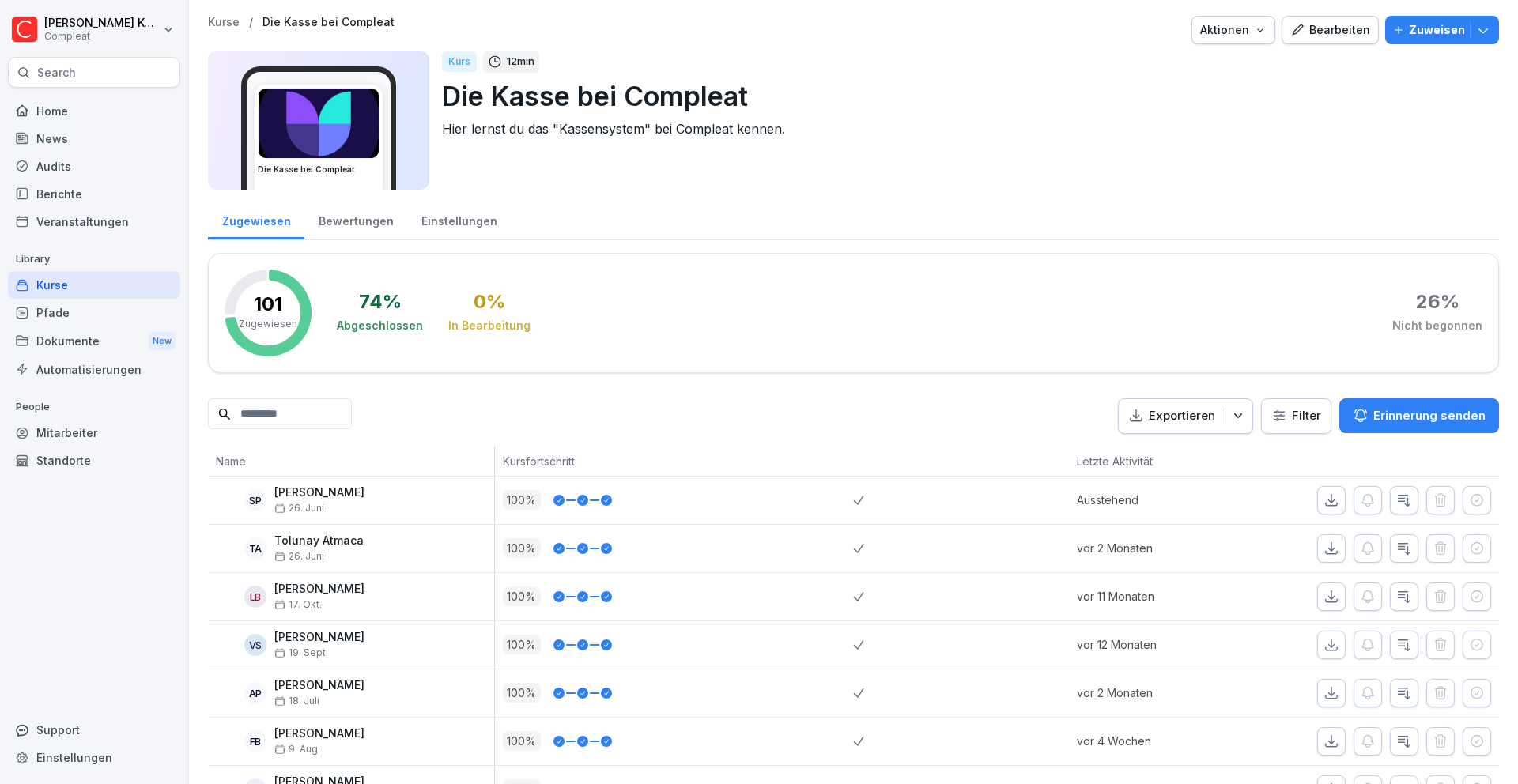
click at [1295, 36] on icon "button" at bounding box center [1296, 30] width 14 height 14
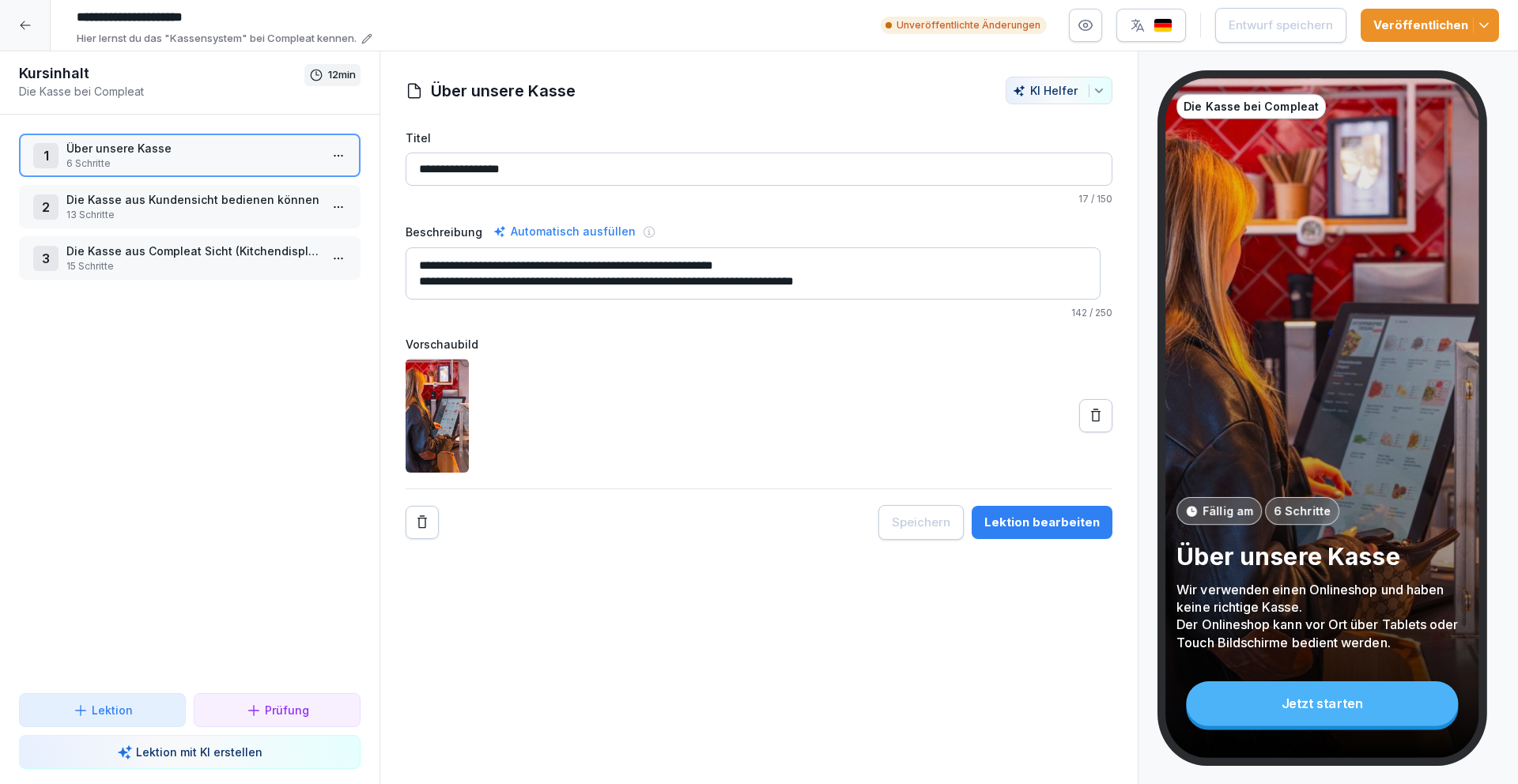
click at [1158, 20] on img "button" at bounding box center [1163, 25] width 19 height 15
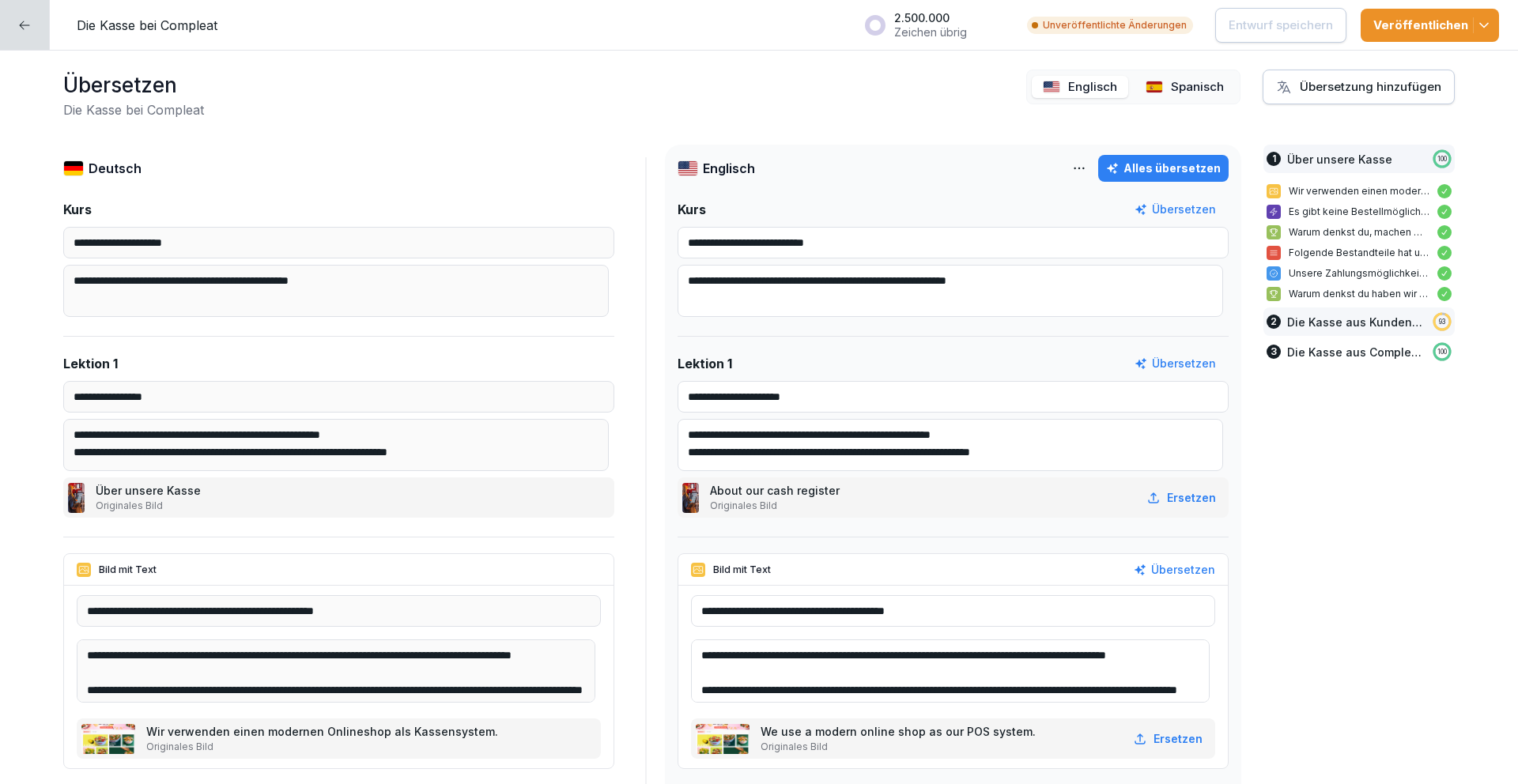
click at [1319, 322] on p "Die Kasse aus Kundensicht bedienen können" at bounding box center [1355, 322] width 137 height 17
click at [1325, 82] on div "Übersetzung hinzufügen" at bounding box center [1358, 87] width 165 height 18
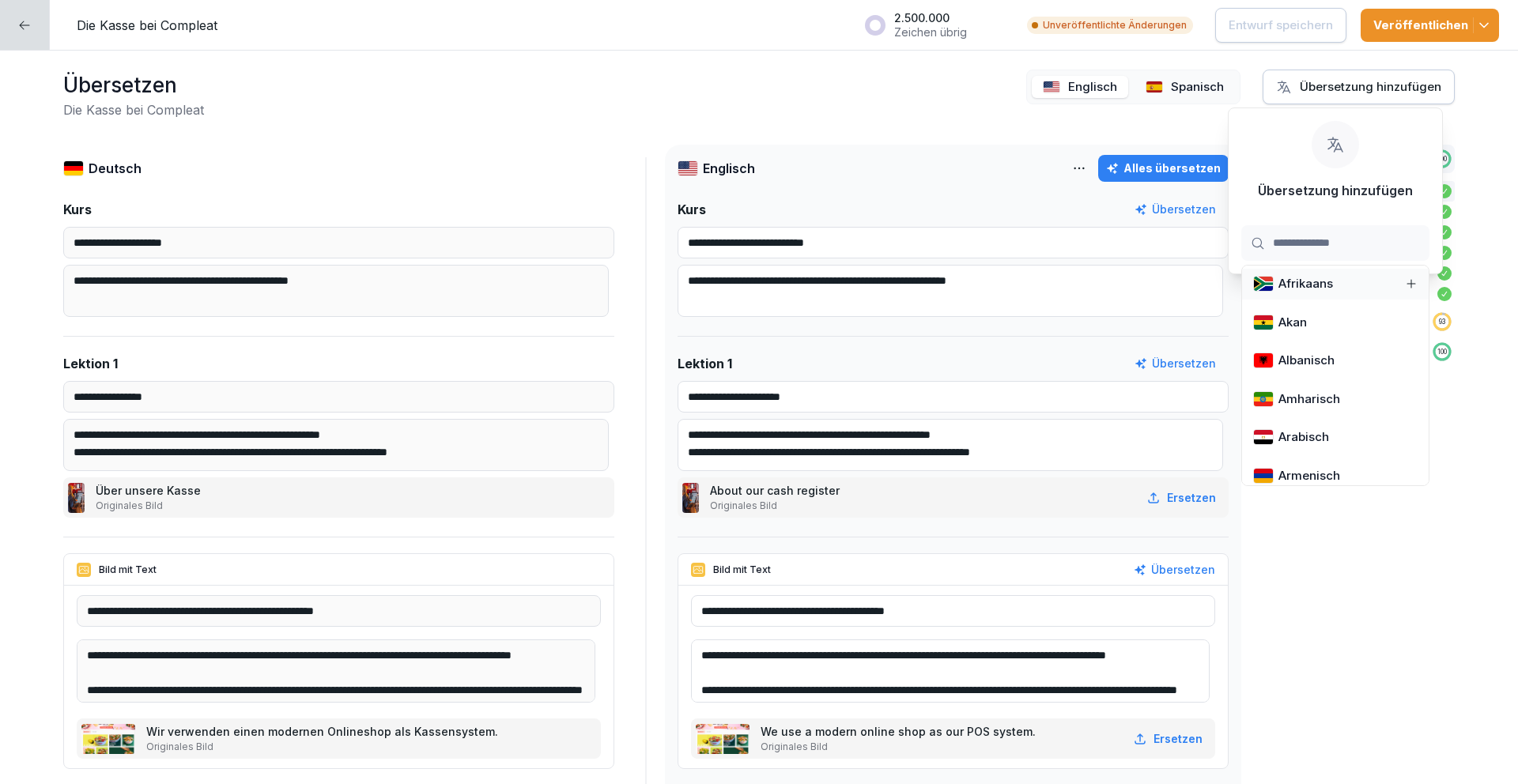
click at [844, 97] on div "Übersetzen Die Kasse bei Compleat Englisch Spanisch Übersetzung hinzufügen" at bounding box center [759, 93] width 1391 height 50
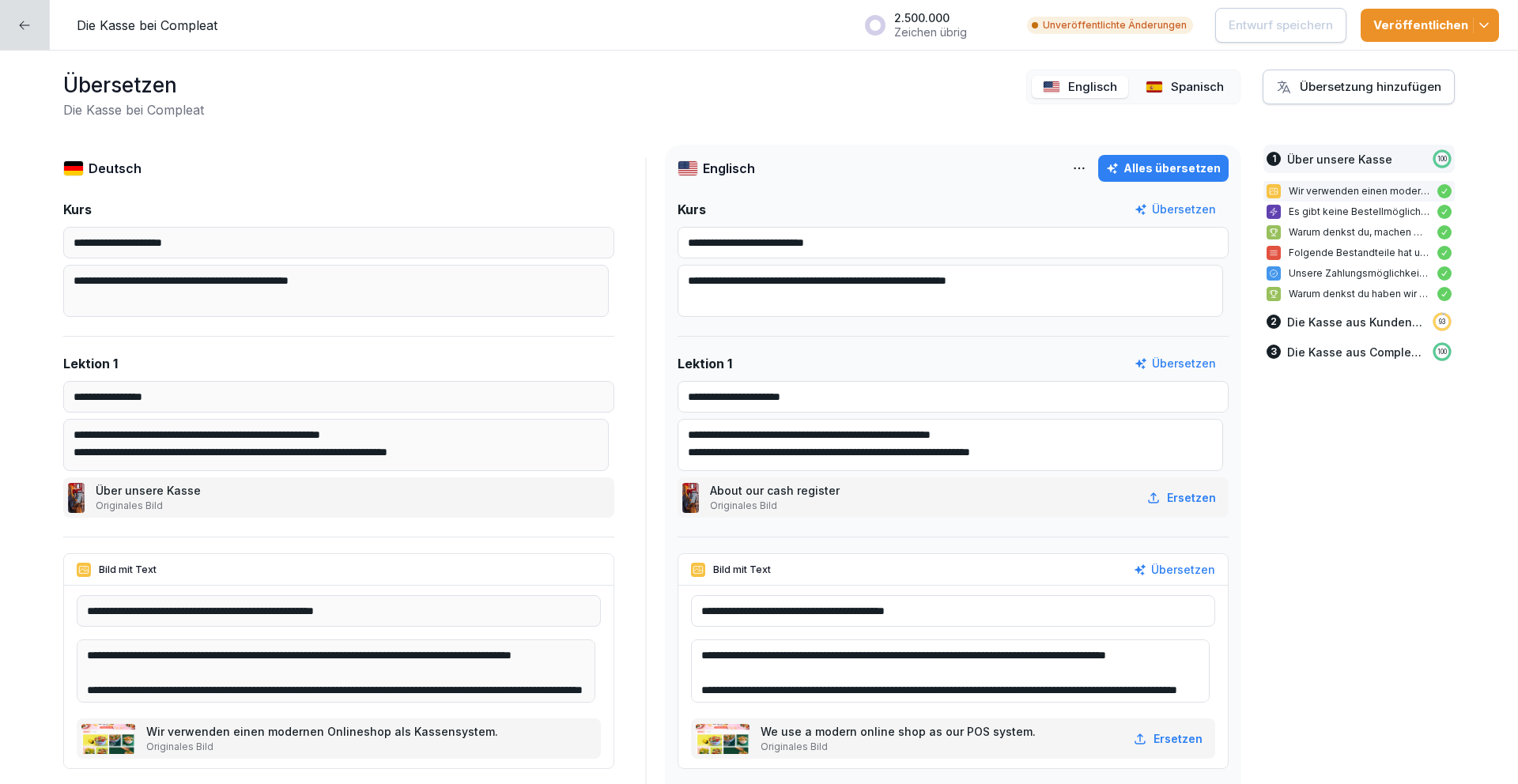
click at [1180, 170] on div "Alles übersetzen" at bounding box center [1163, 168] width 115 height 18
click at [1185, 84] on p "Spanisch" at bounding box center [1196, 87] width 53 height 18
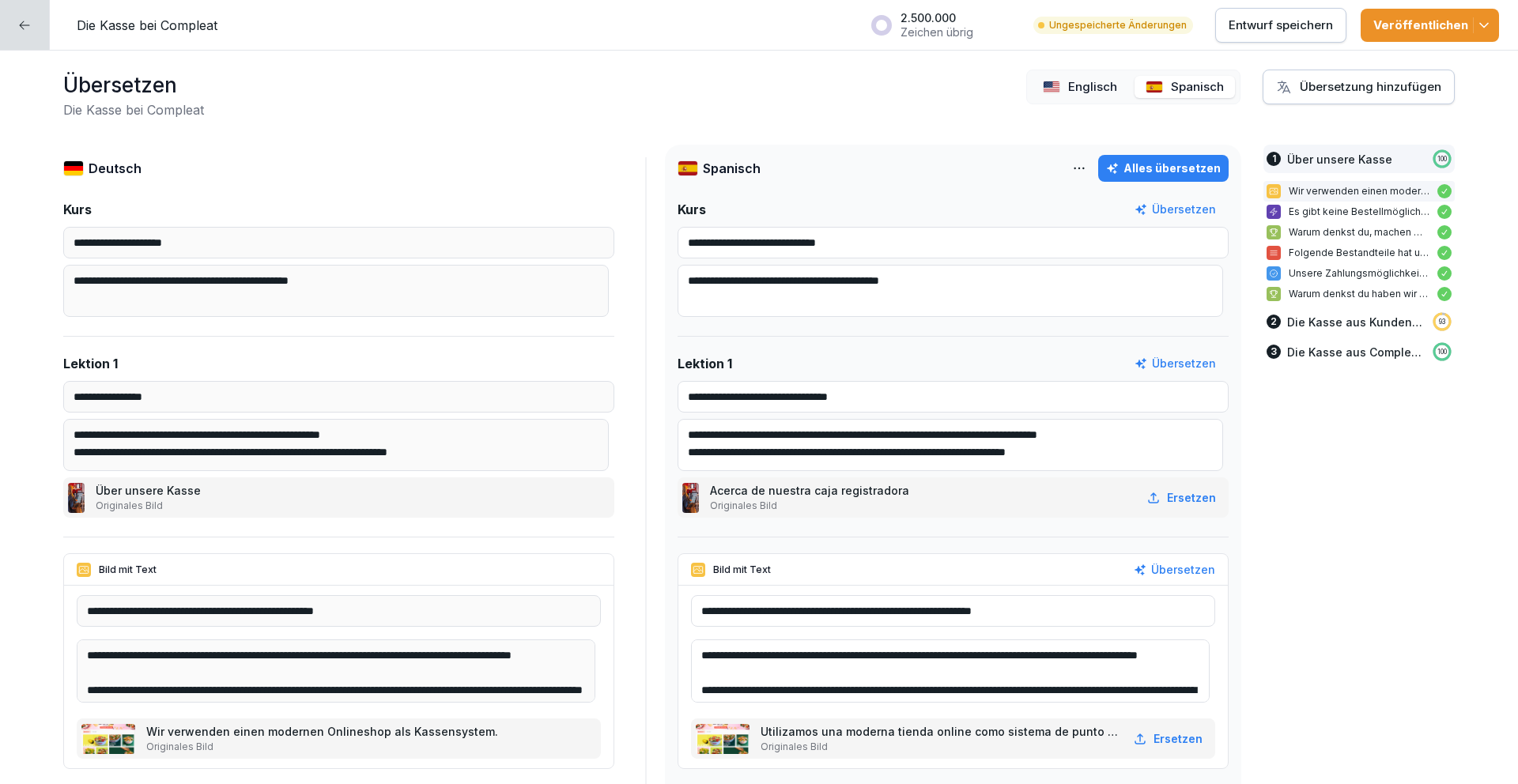
click at [1178, 165] on div "Alles übersetzen" at bounding box center [1163, 168] width 115 height 18
type input "**********"
type textarea "**********"
click at [1285, 25] on p "Entwurf speichern" at bounding box center [1281, 25] width 105 height 18
click at [4, 32] on div at bounding box center [24, 24] width 50 height 50
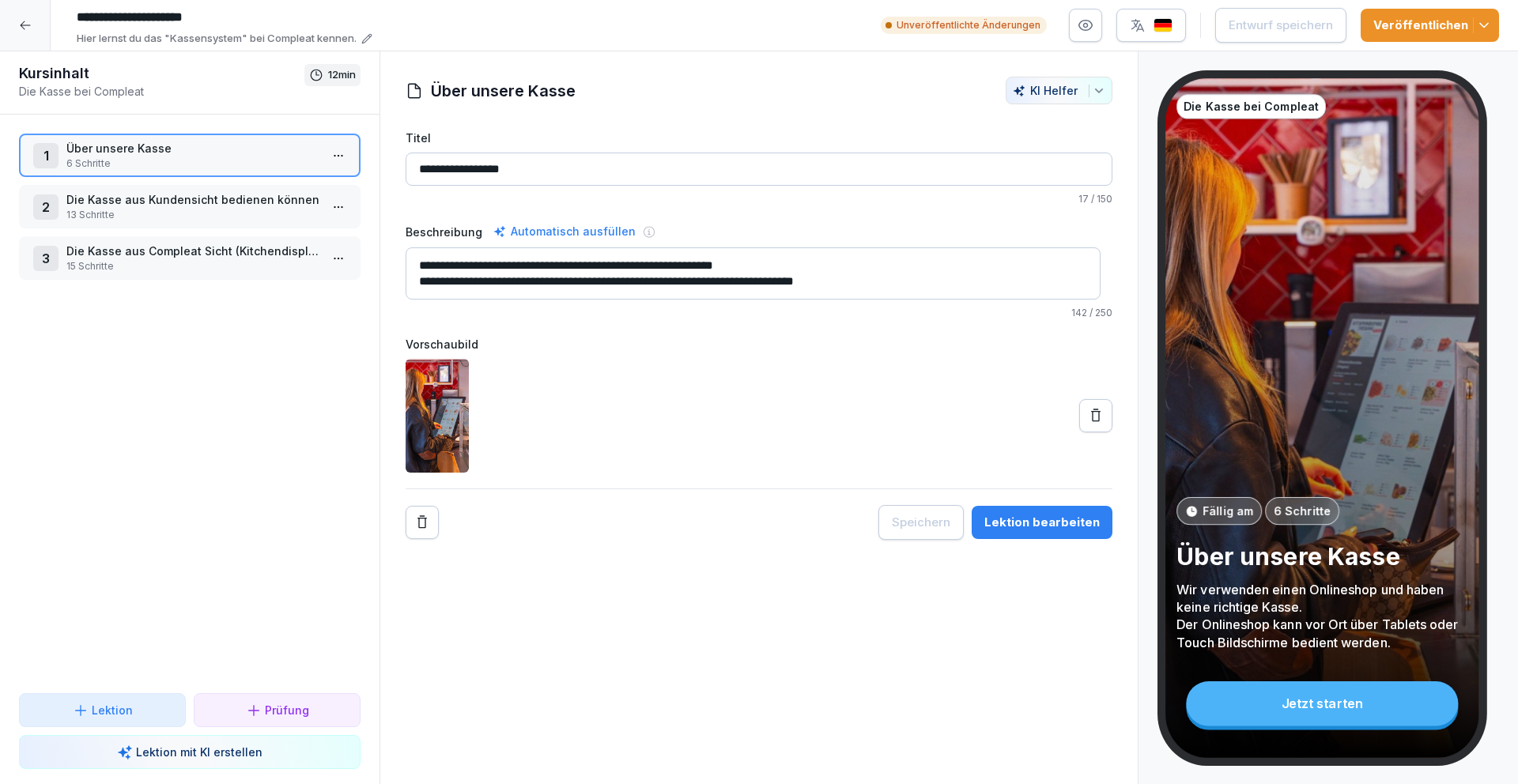
click at [27, 31] on icon at bounding box center [25, 25] width 13 height 13
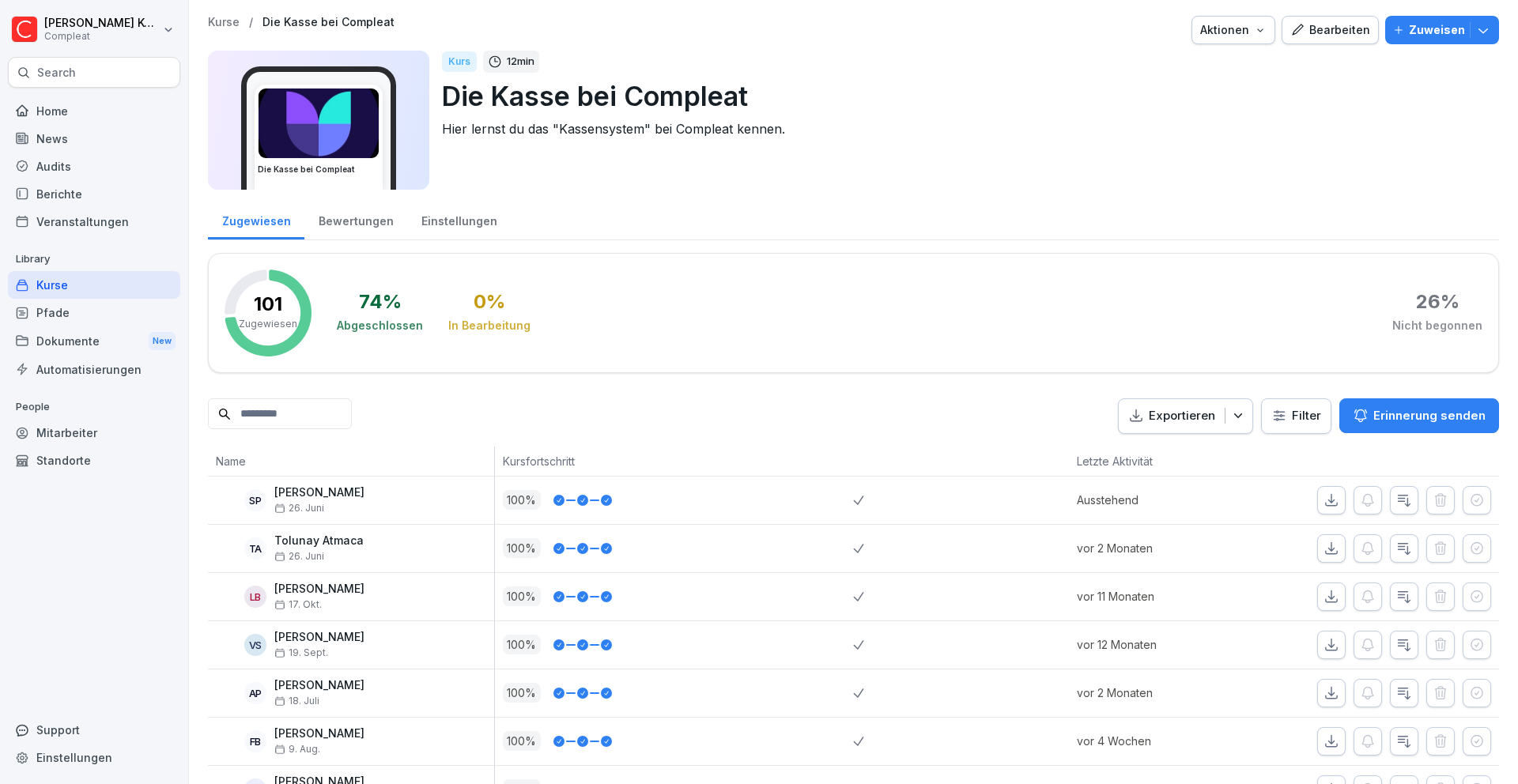
click at [130, 293] on div "Kurse" at bounding box center [93, 285] width 172 height 28
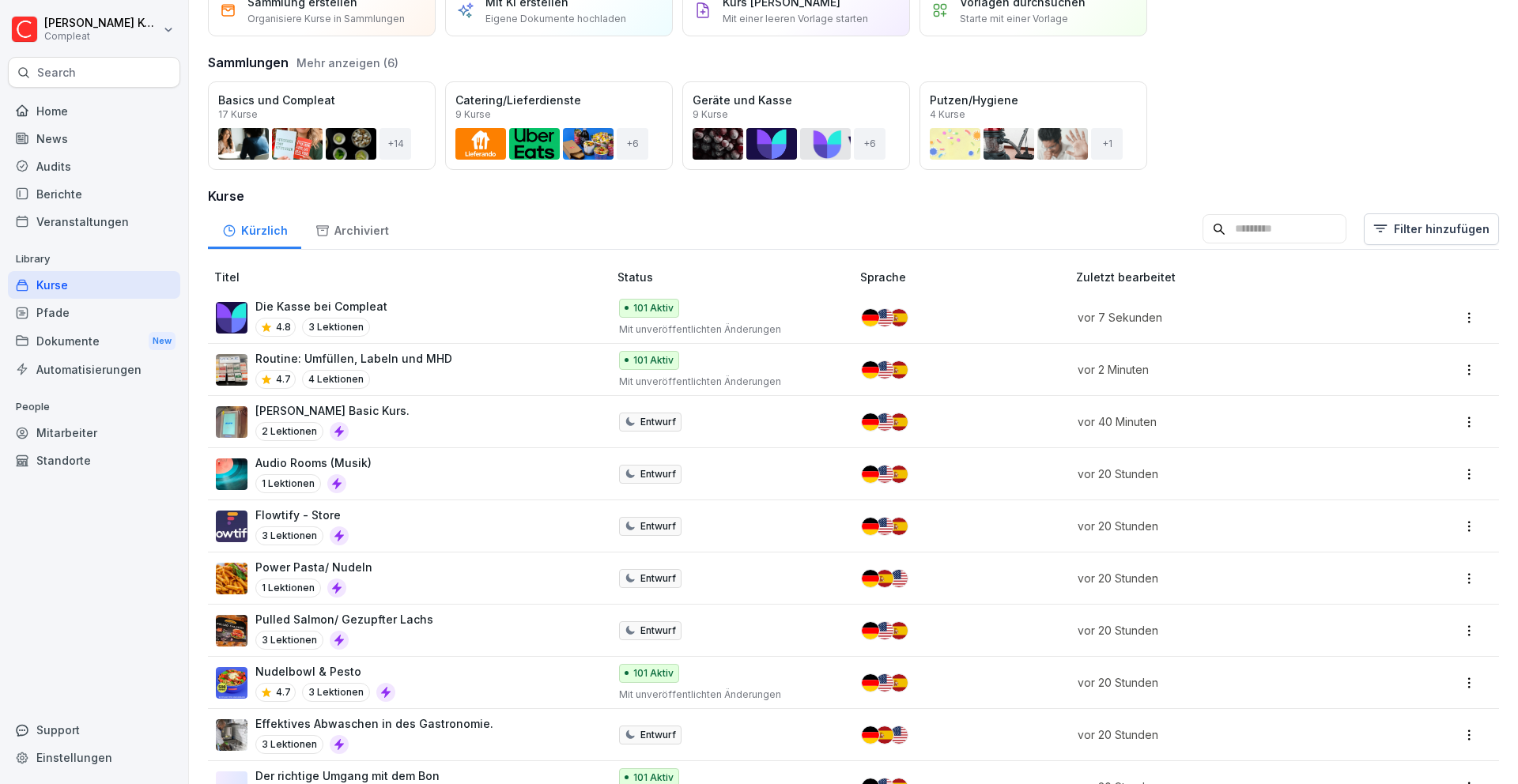
scroll to position [86, 0]
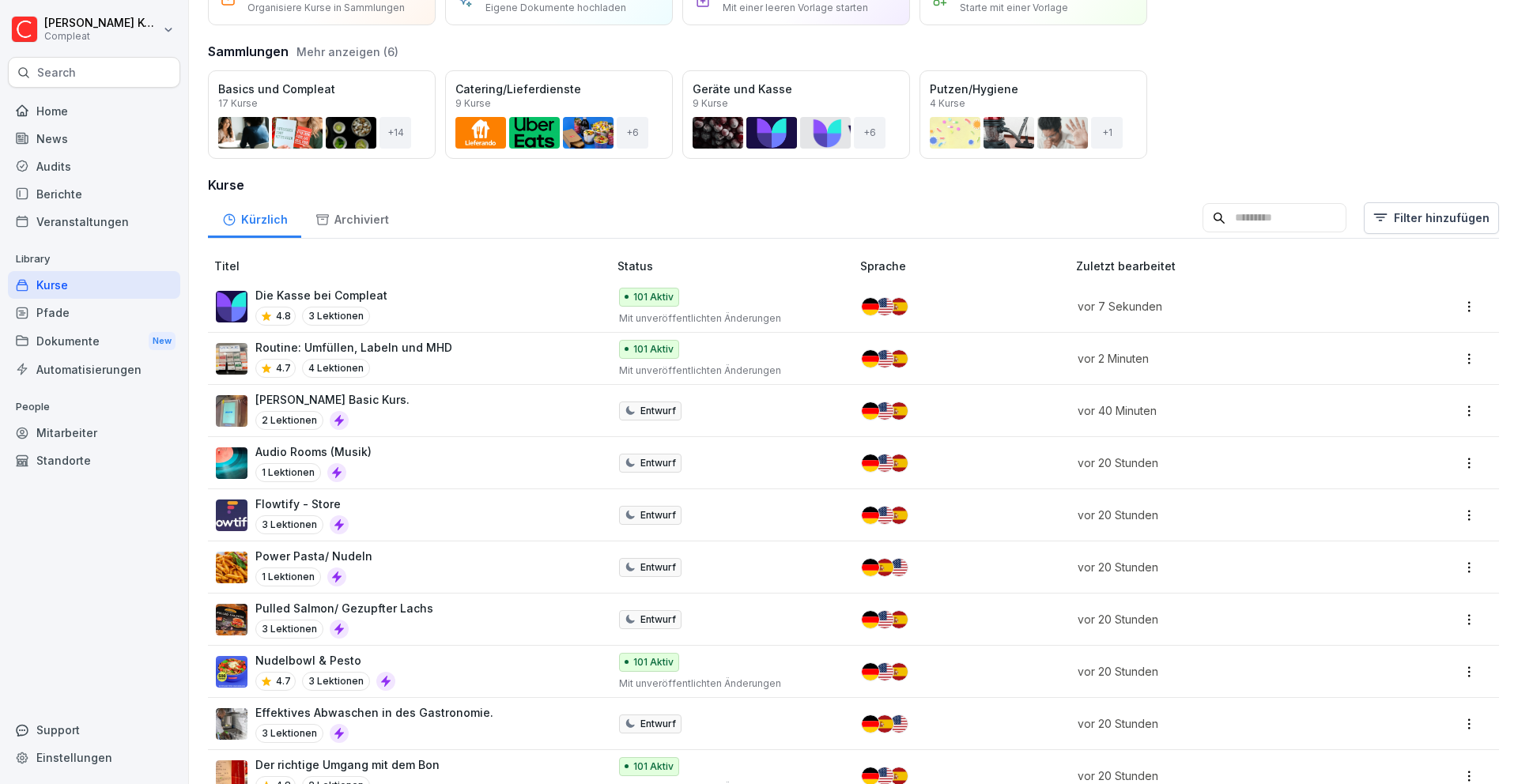
click at [499, 348] on div "Routine: Umfüllen, Labeln und MHD 4.7 4 Lektionen" at bounding box center [404, 358] width 377 height 38
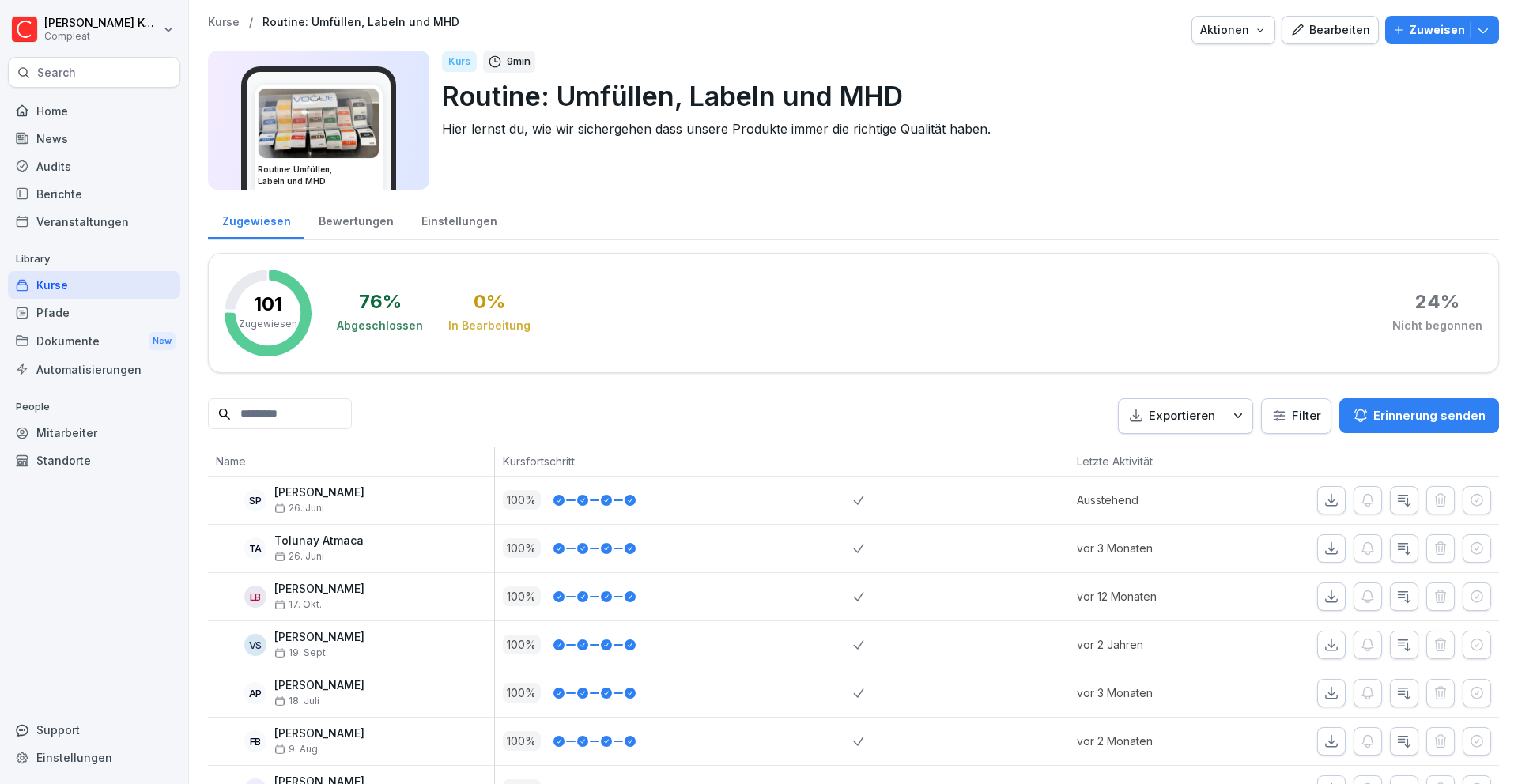
click at [1310, 30] on div "Bearbeiten" at bounding box center [1329, 30] width 79 height 18
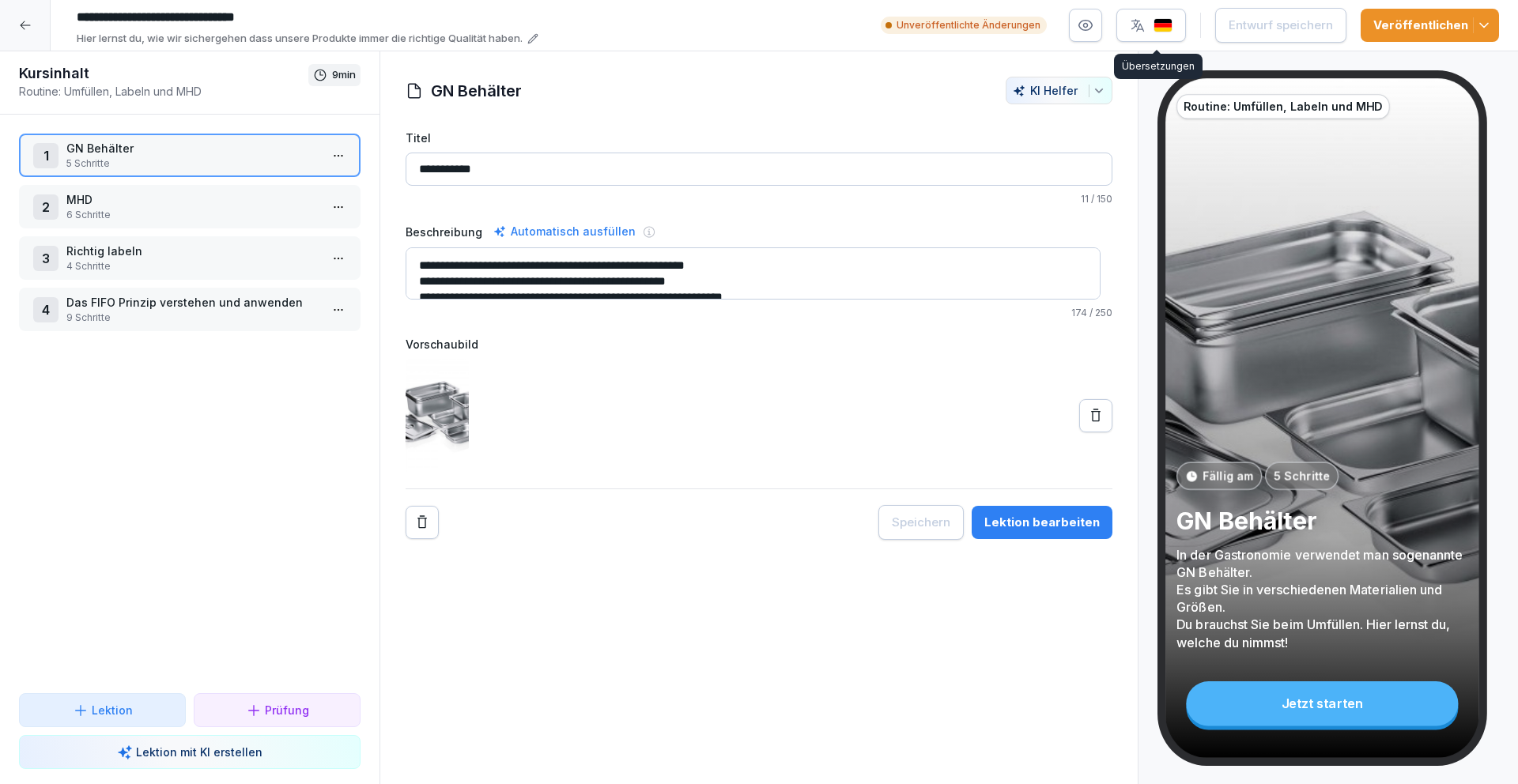
click at [1178, 18] on button "button" at bounding box center [1151, 25] width 69 height 34
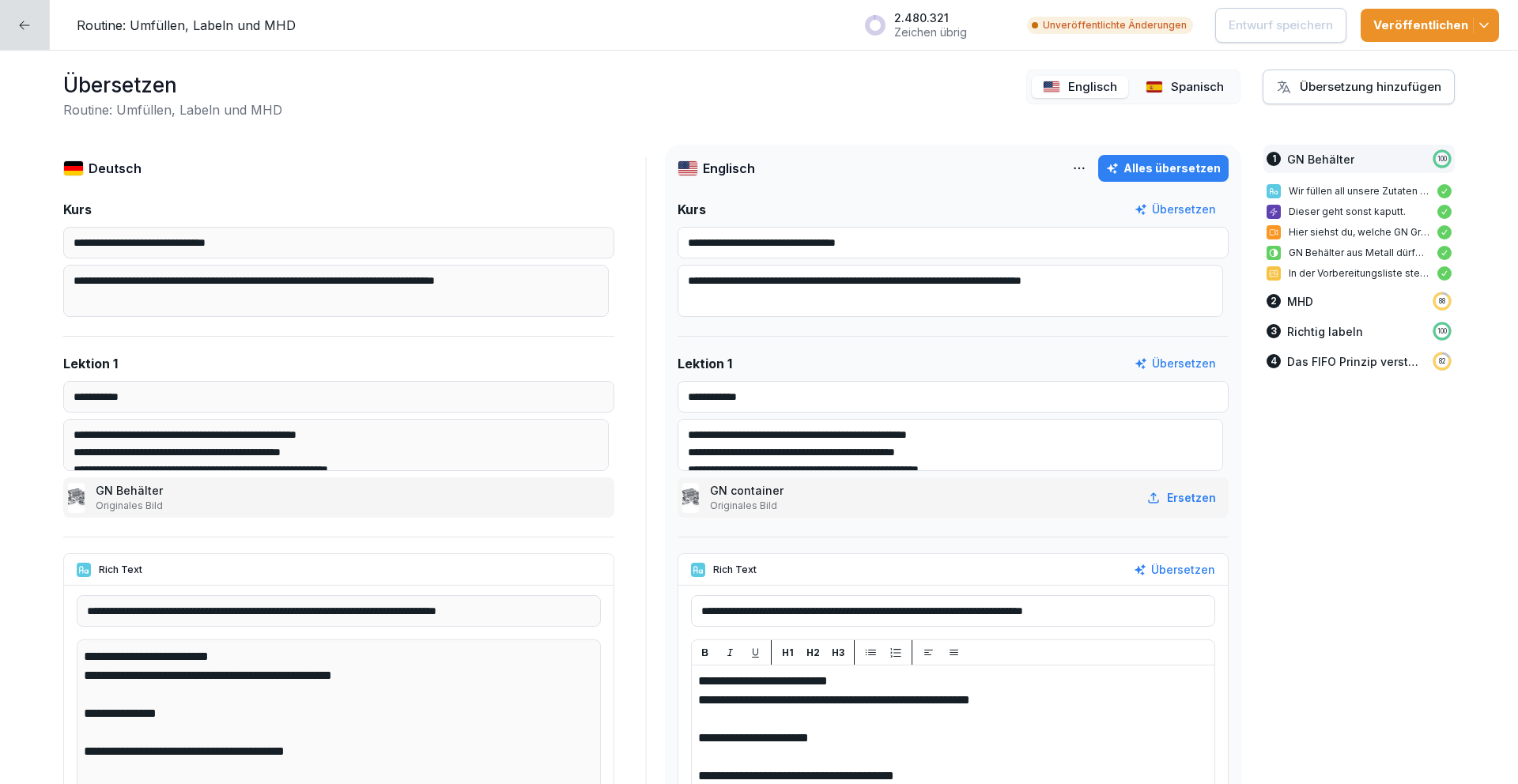
click at [1153, 164] on div "Alles übersetzen" at bounding box center [1163, 168] width 115 height 18
type textarea "**********"
click at [1159, 86] on div "Spanisch" at bounding box center [1183, 87] width 100 height 23
click at [1181, 163] on div "Alles übersetzen" at bounding box center [1163, 168] width 115 height 18
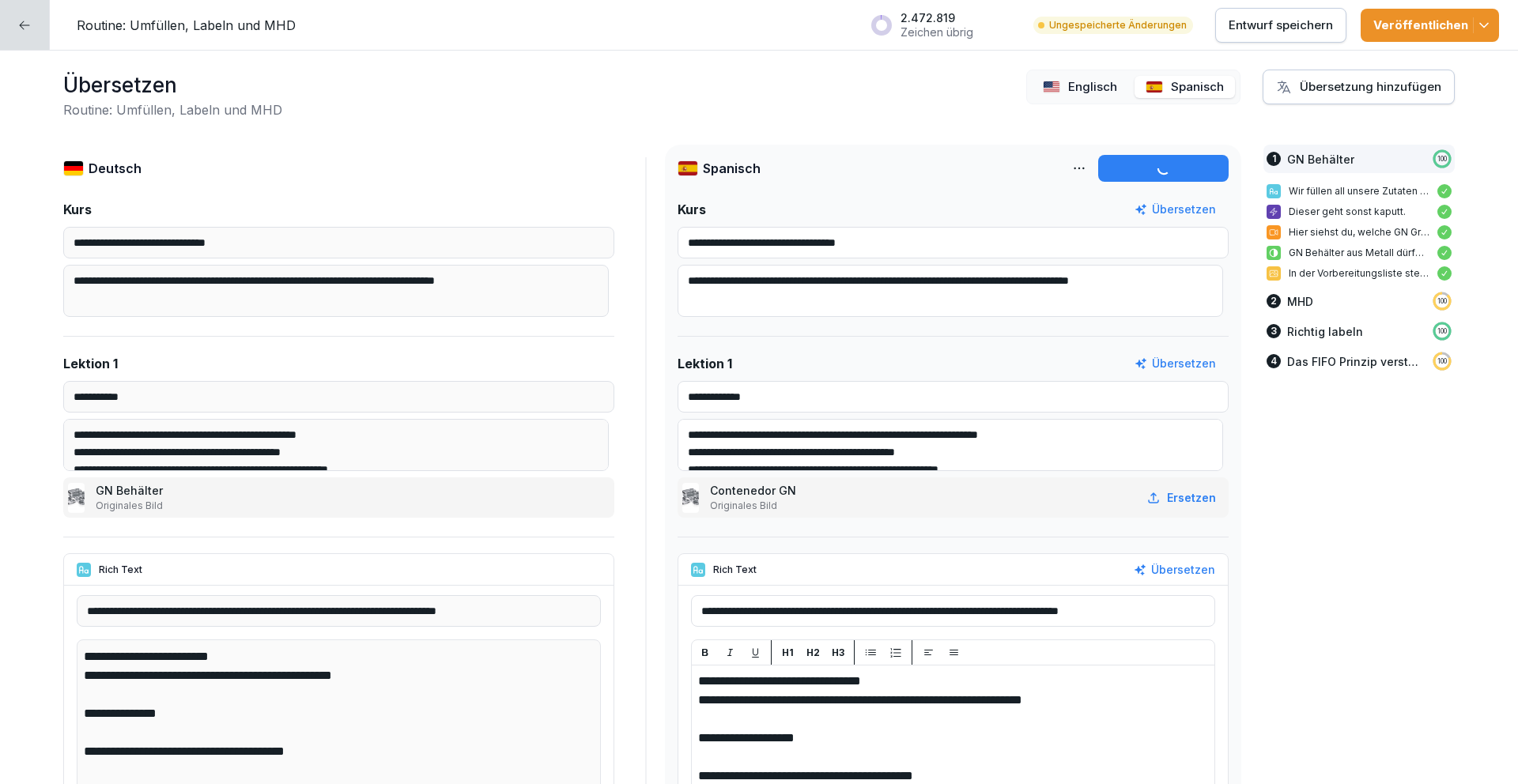
type textarea "**********"
click at [1249, 19] on p "Entwurf speichern" at bounding box center [1281, 25] width 105 height 18
click at [9, 33] on div at bounding box center [24, 24] width 50 height 50
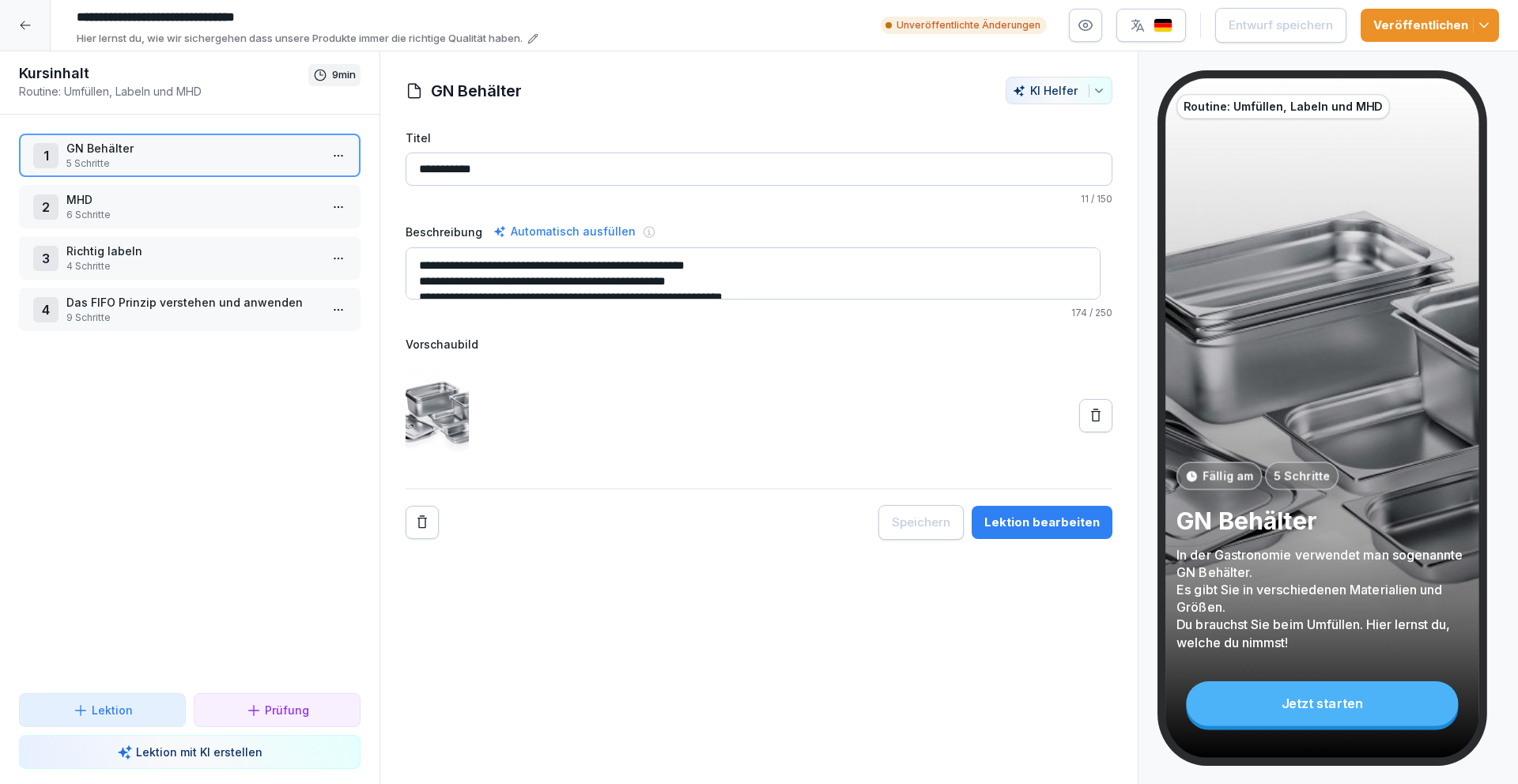
click at [19, 28] on icon at bounding box center [25, 25] width 13 height 13
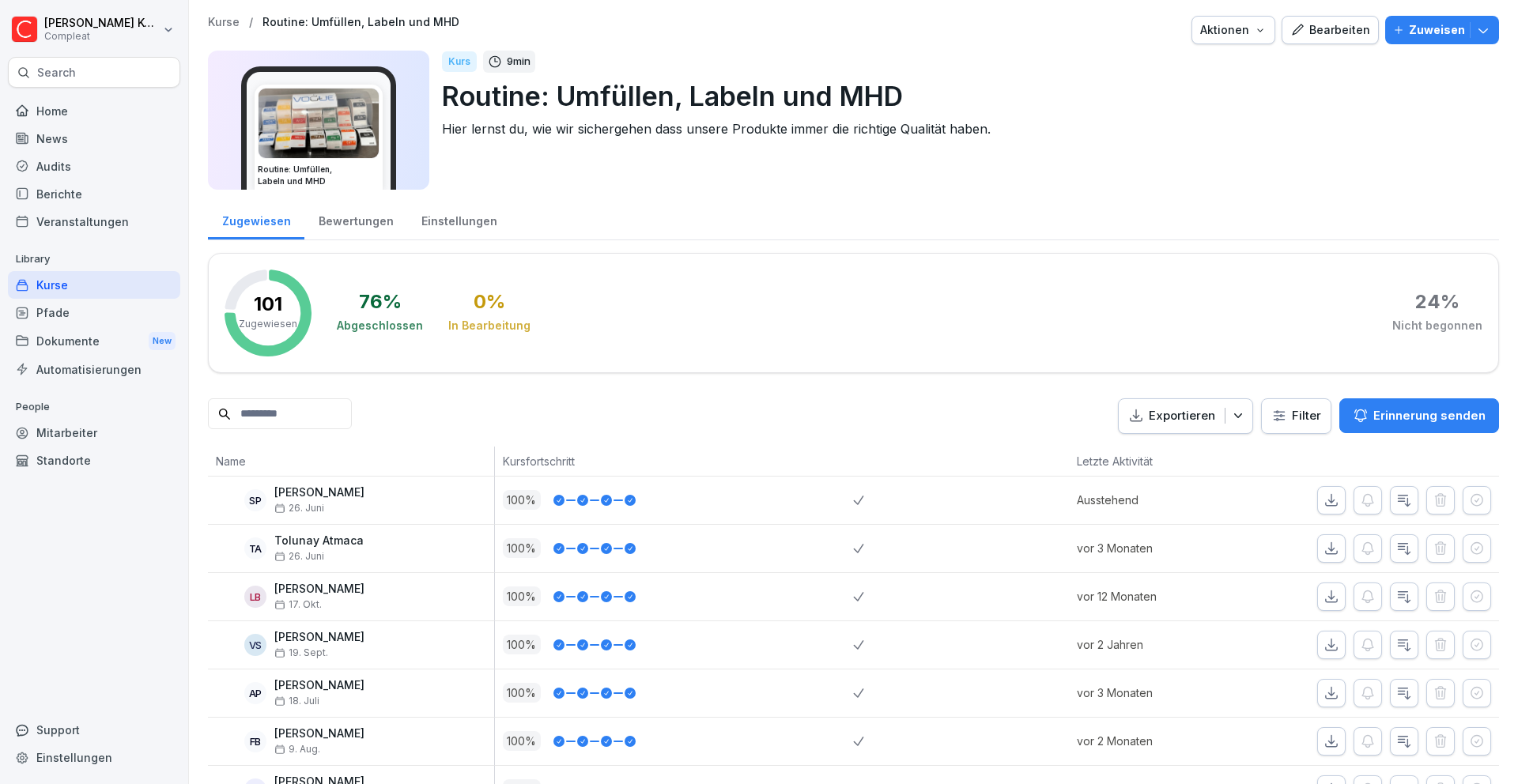
click at [109, 279] on div "Kurse" at bounding box center [93, 285] width 172 height 28
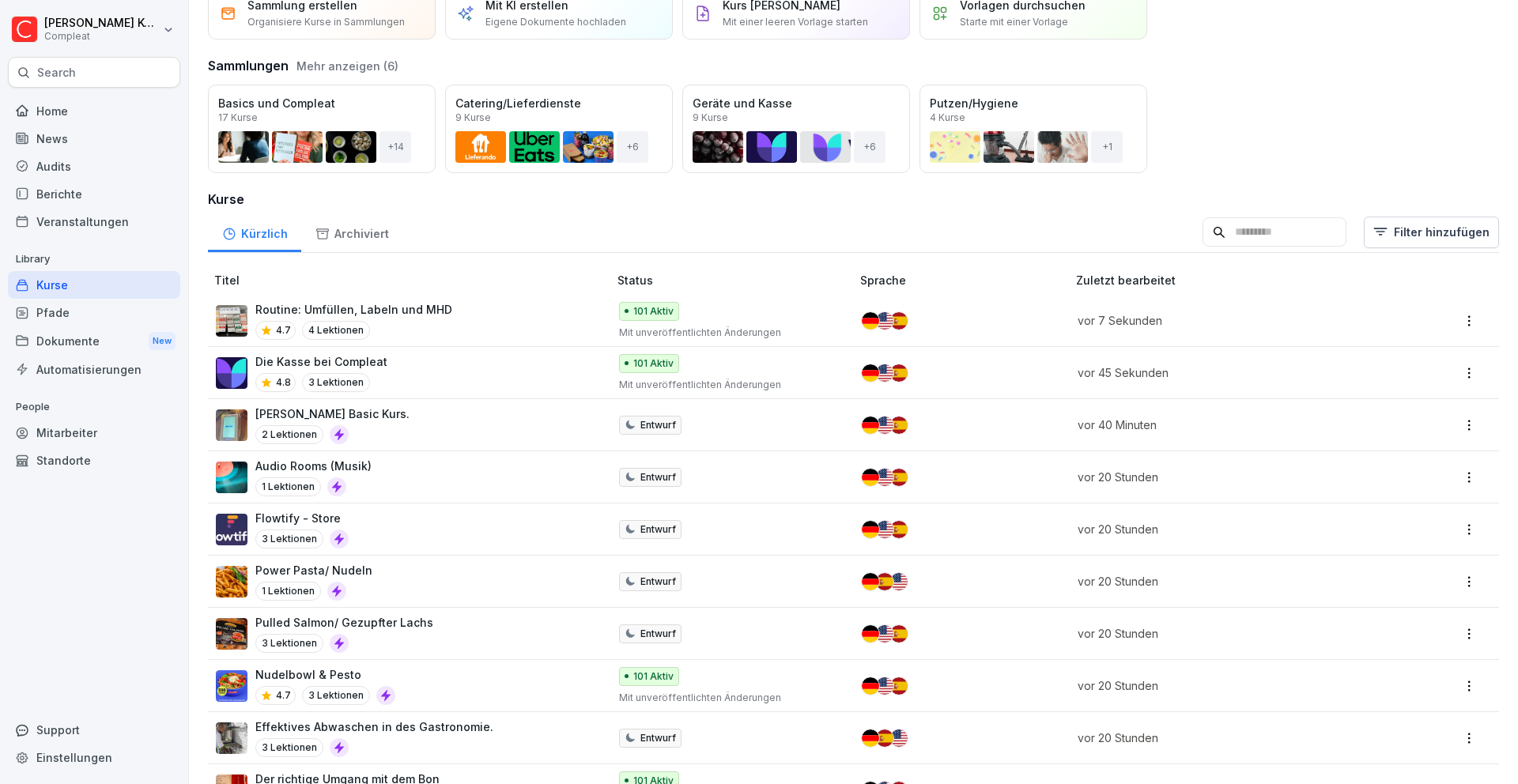
scroll to position [75, 0]
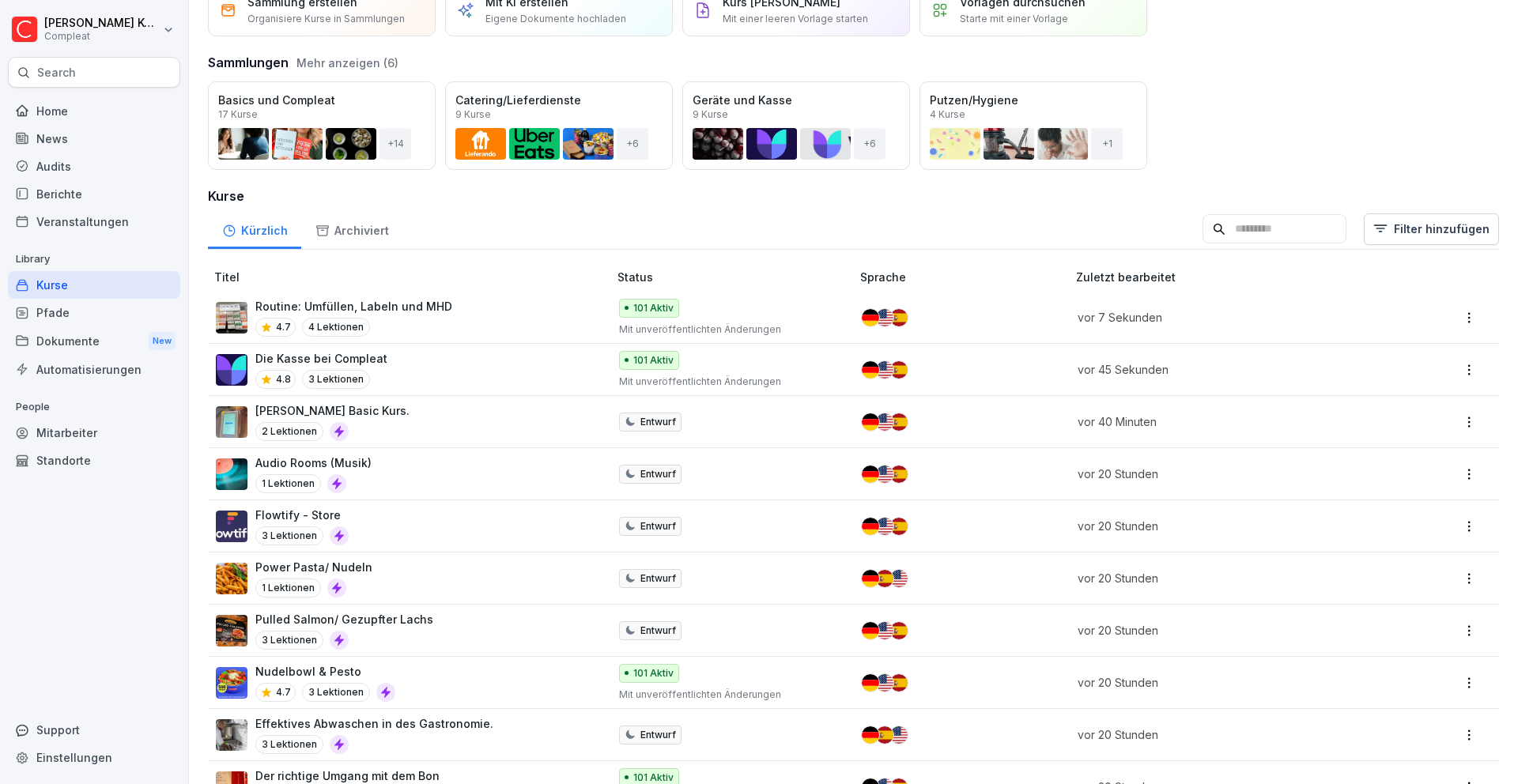
click at [529, 427] on div "Sato Drucker Basic Kurs. 2 Lektionen" at bounding box center [404, 421] width 377 height 38
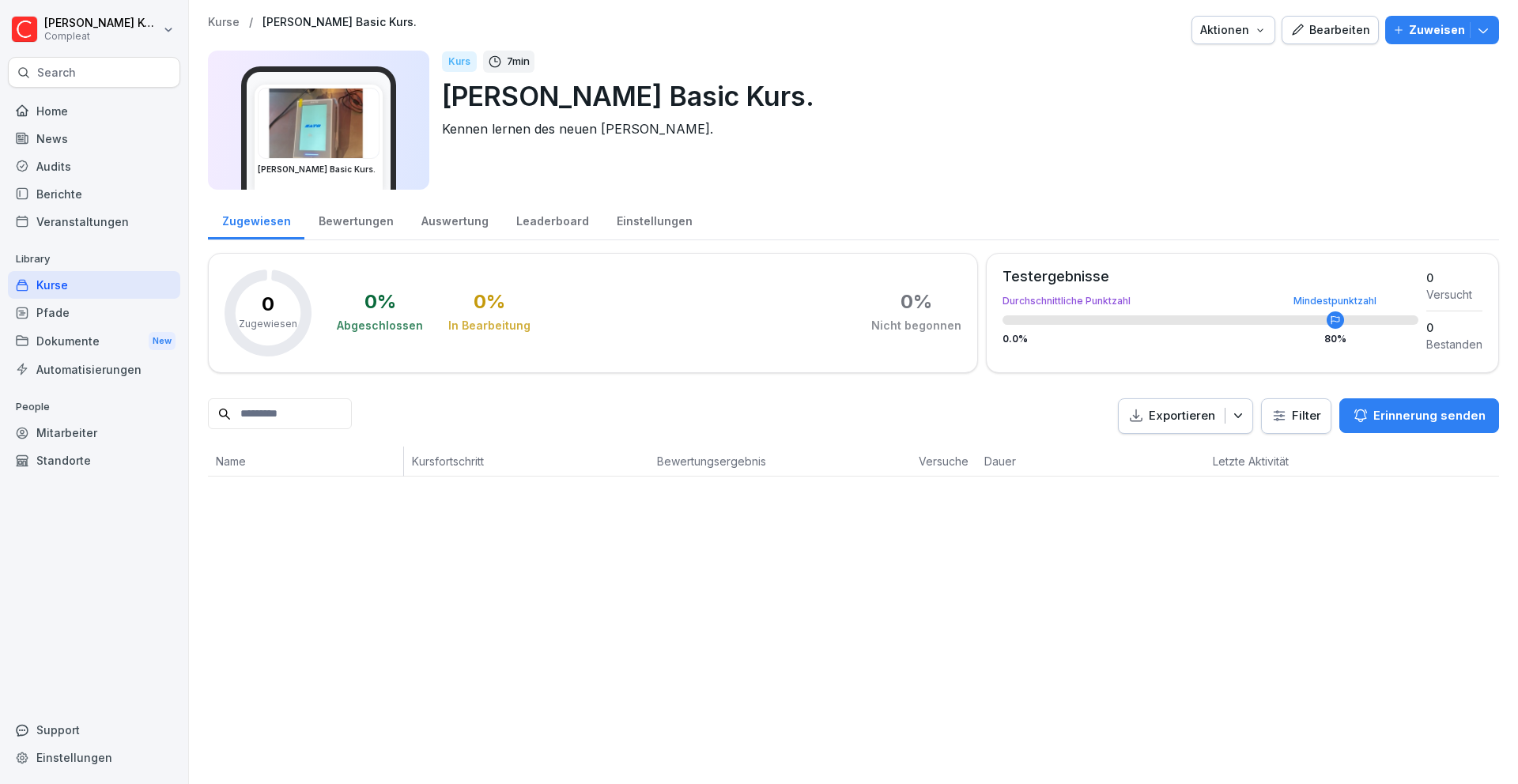
click at [1303, 37] on div "Bearbeiten" at bounding box center [1329, 30] width 79 height 18
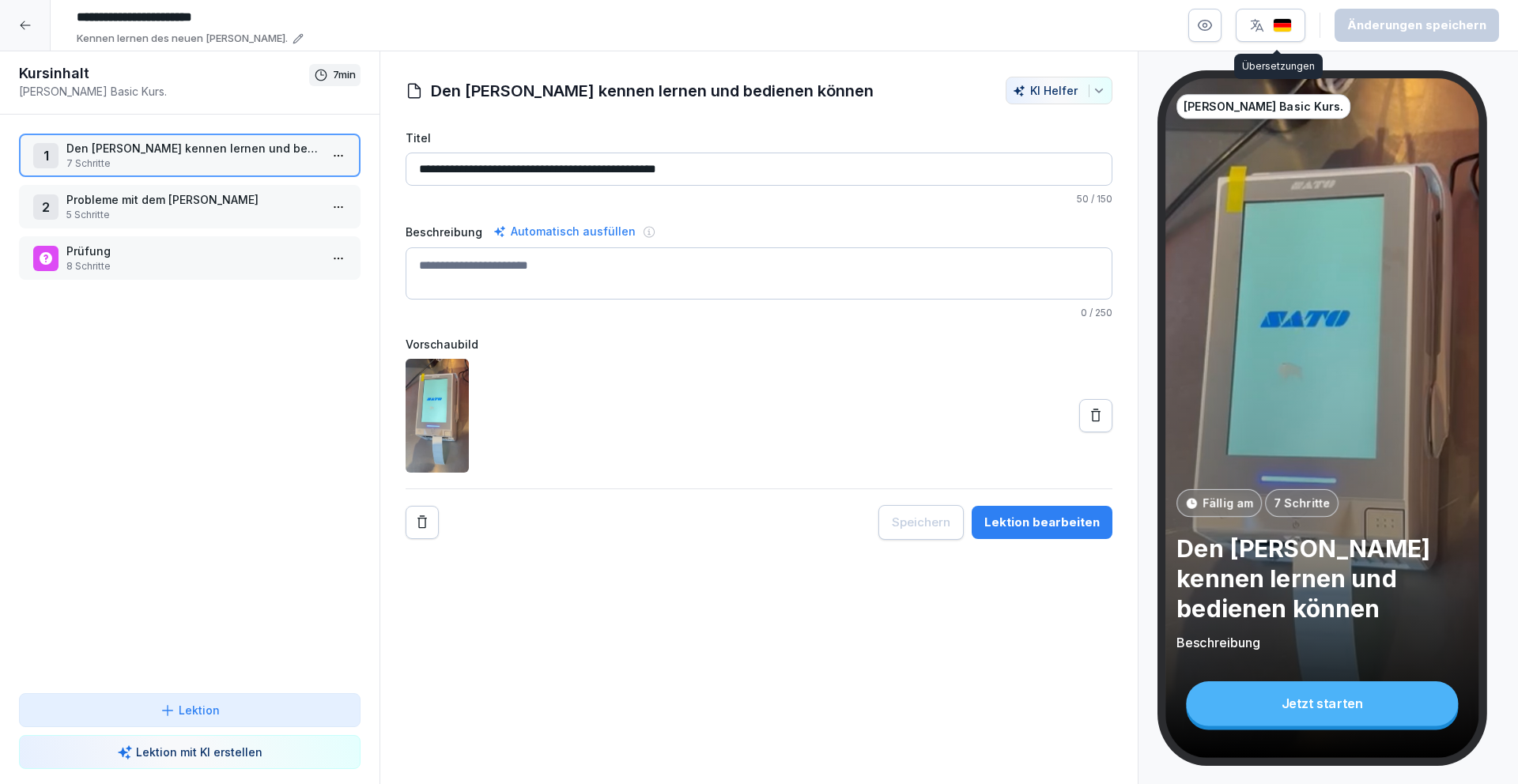
click at [1291, 21] on img "button" at bounding box center [1282, 25] width 19 height 15
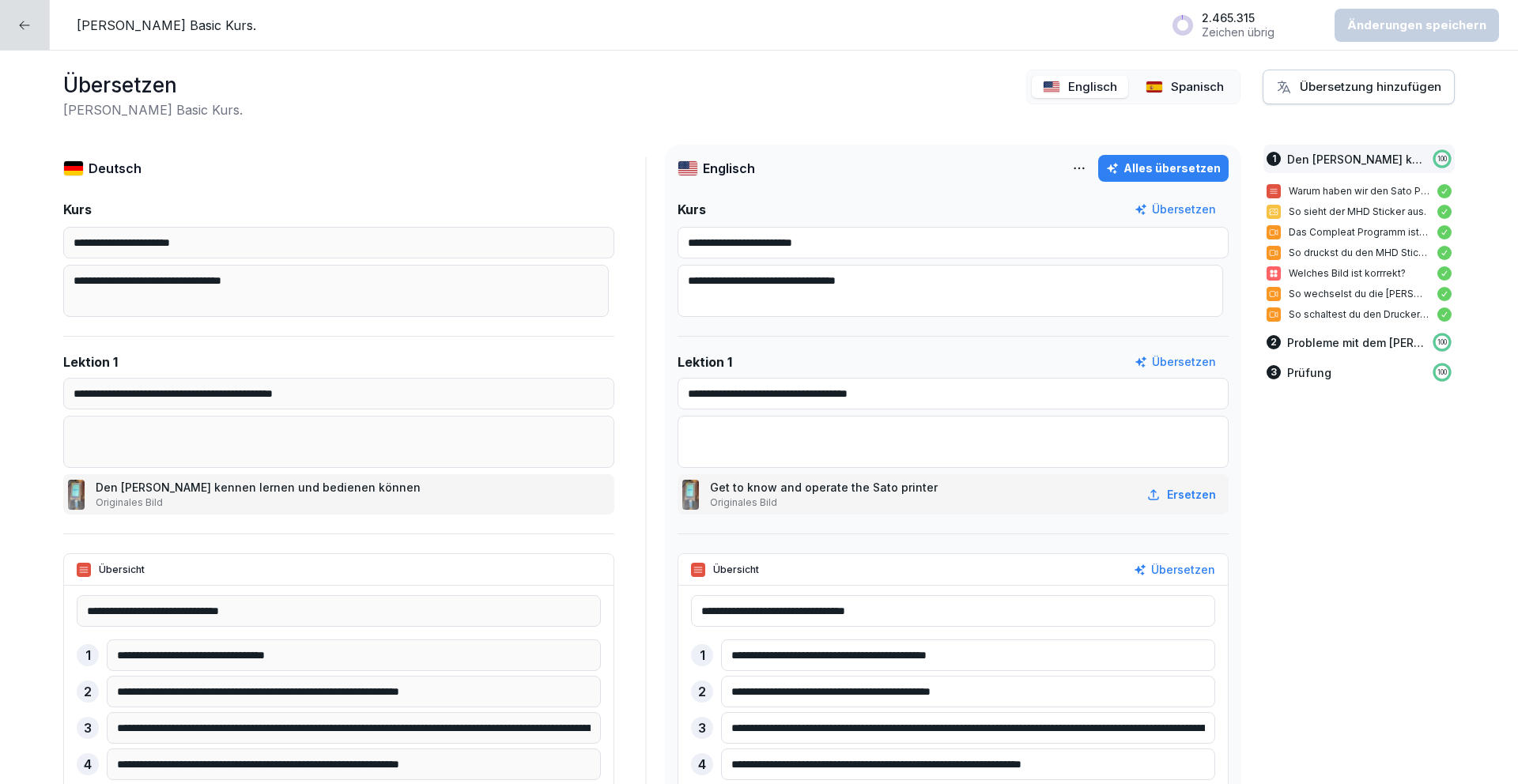
click at [28, 24] on icon at bounding box center [24, 24] width 10 height 8
click at [21, 21] on icon at bounding box center [24, 25] width 13 height 13
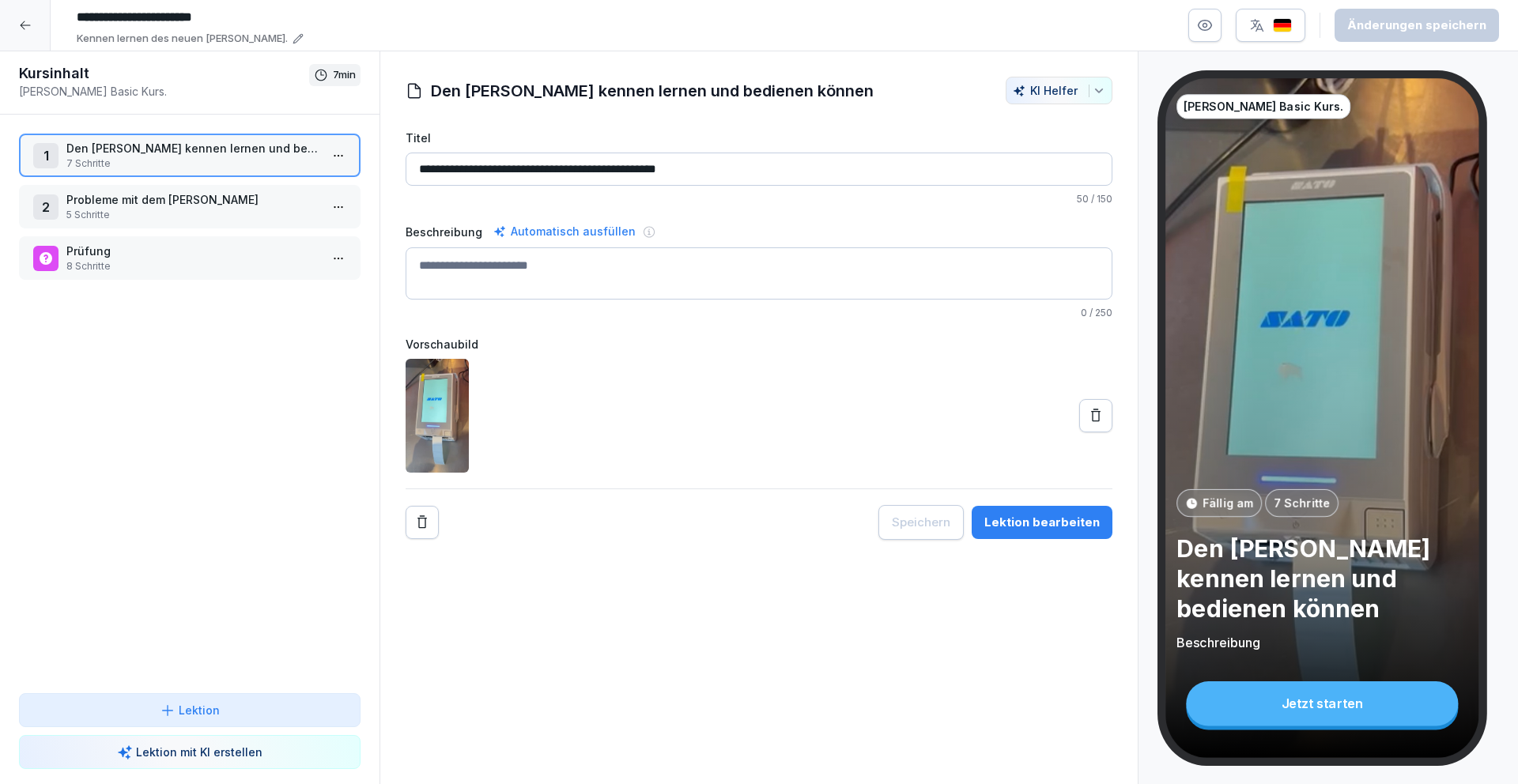
click at [27, 21] on icon at bounding box center [25, 25] width 13 height 13
click at [28, 28] on icon at bounding box center [25, 25] width 13 height 13
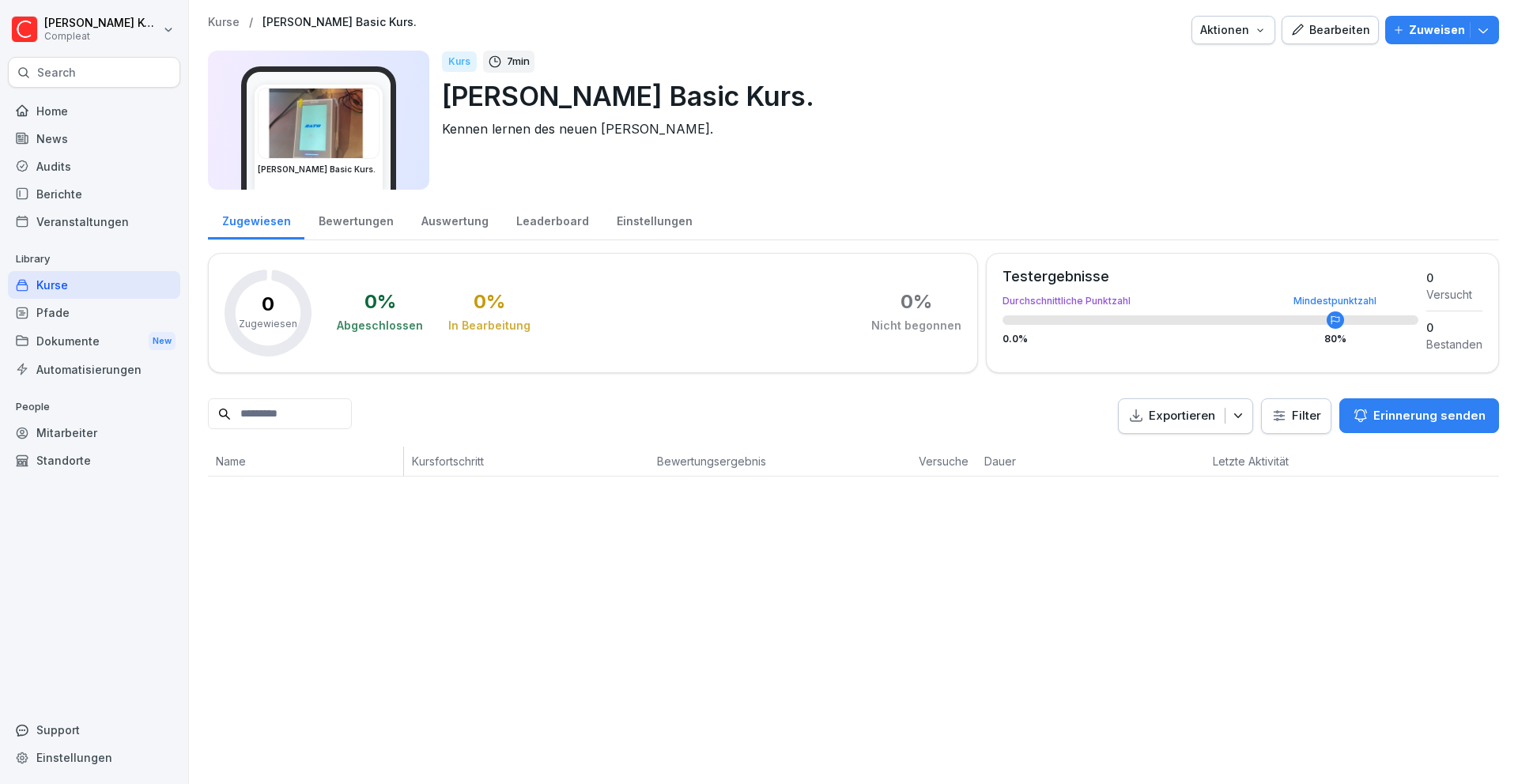
click at [78, 294] on div "Kurse" at bounding box center [93, 285] width 172 height 28
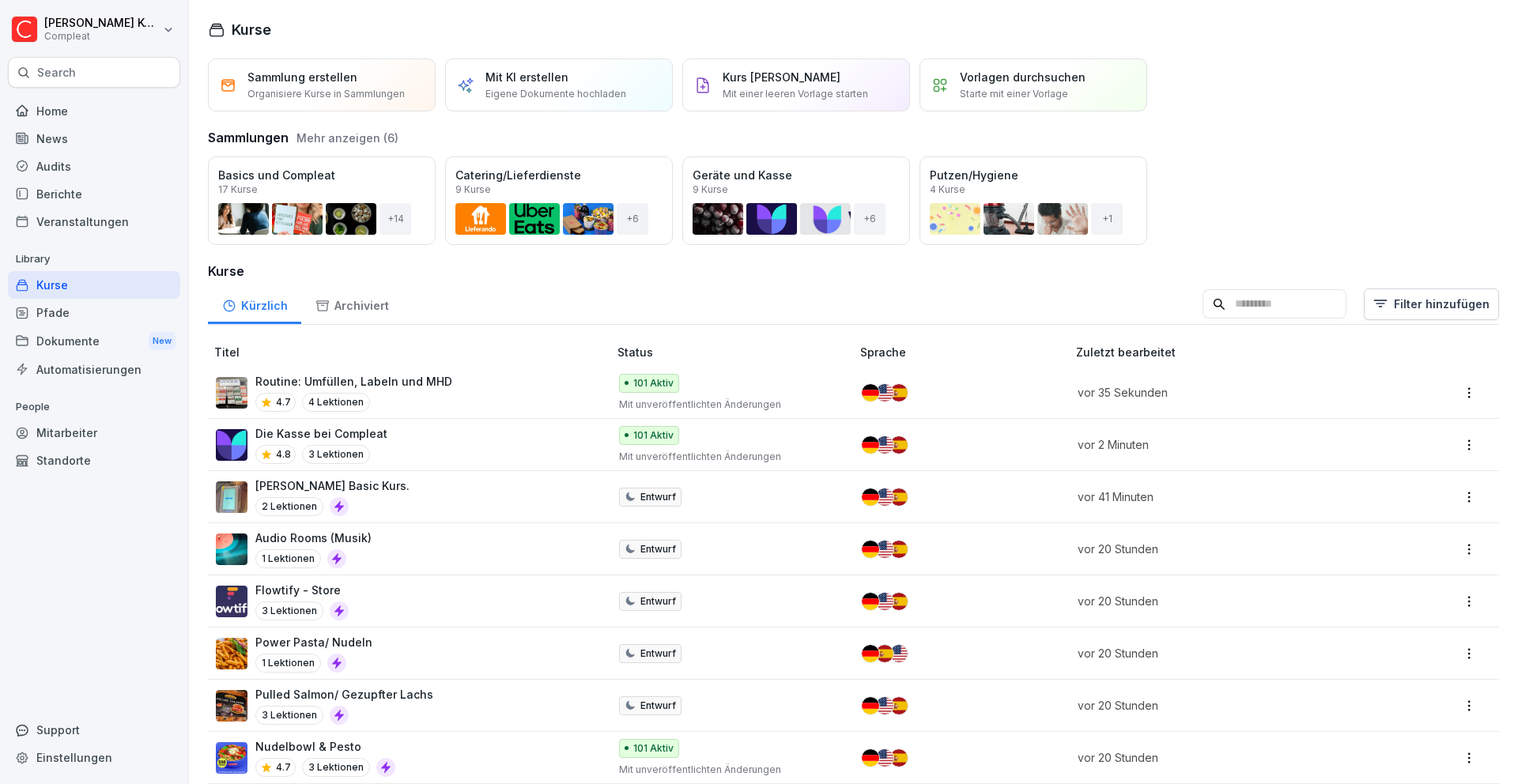
click at [79, 314] on div "Pfade" at bounding box center [93, 313] width 172 height 28
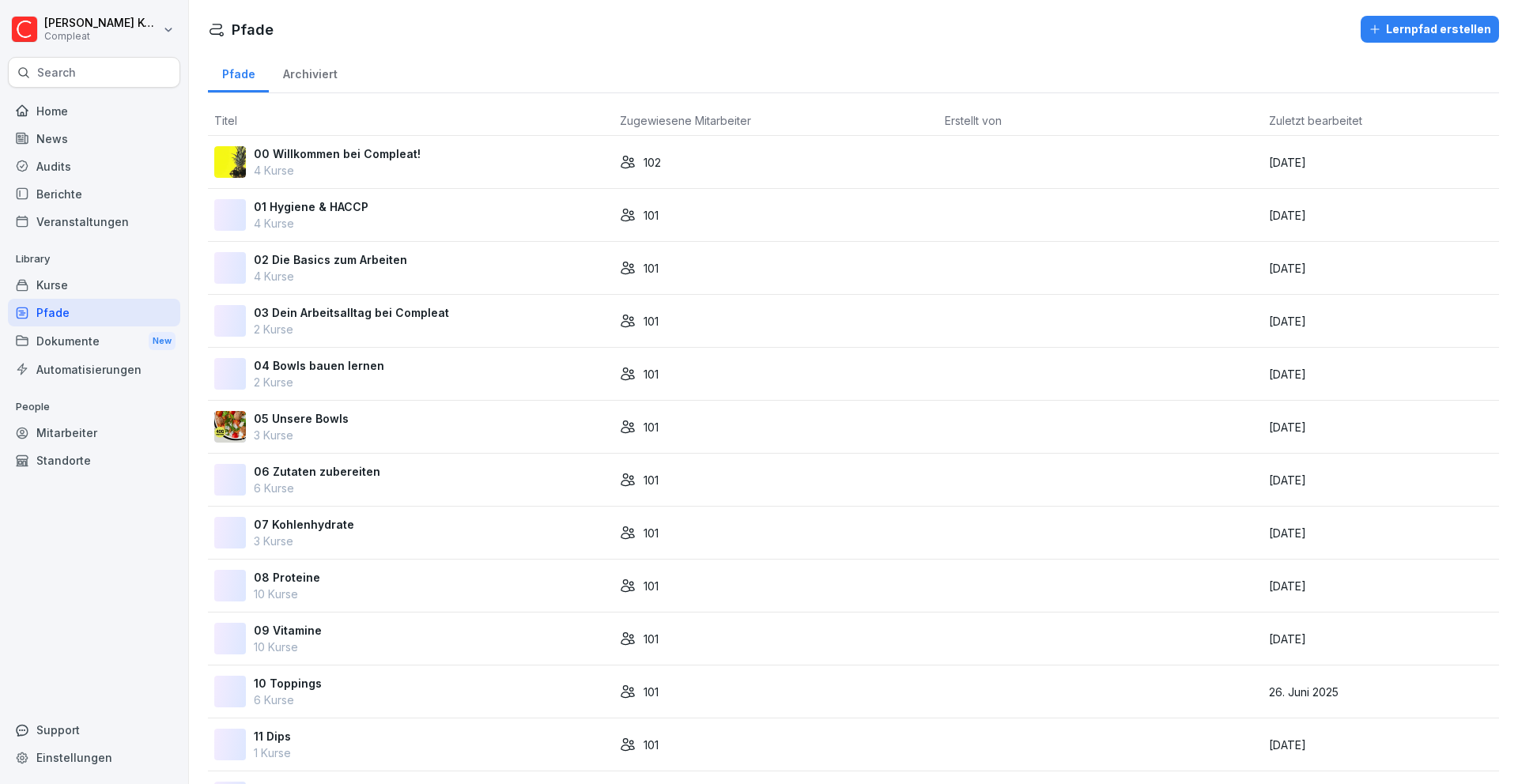
scroll to position [540, 0]
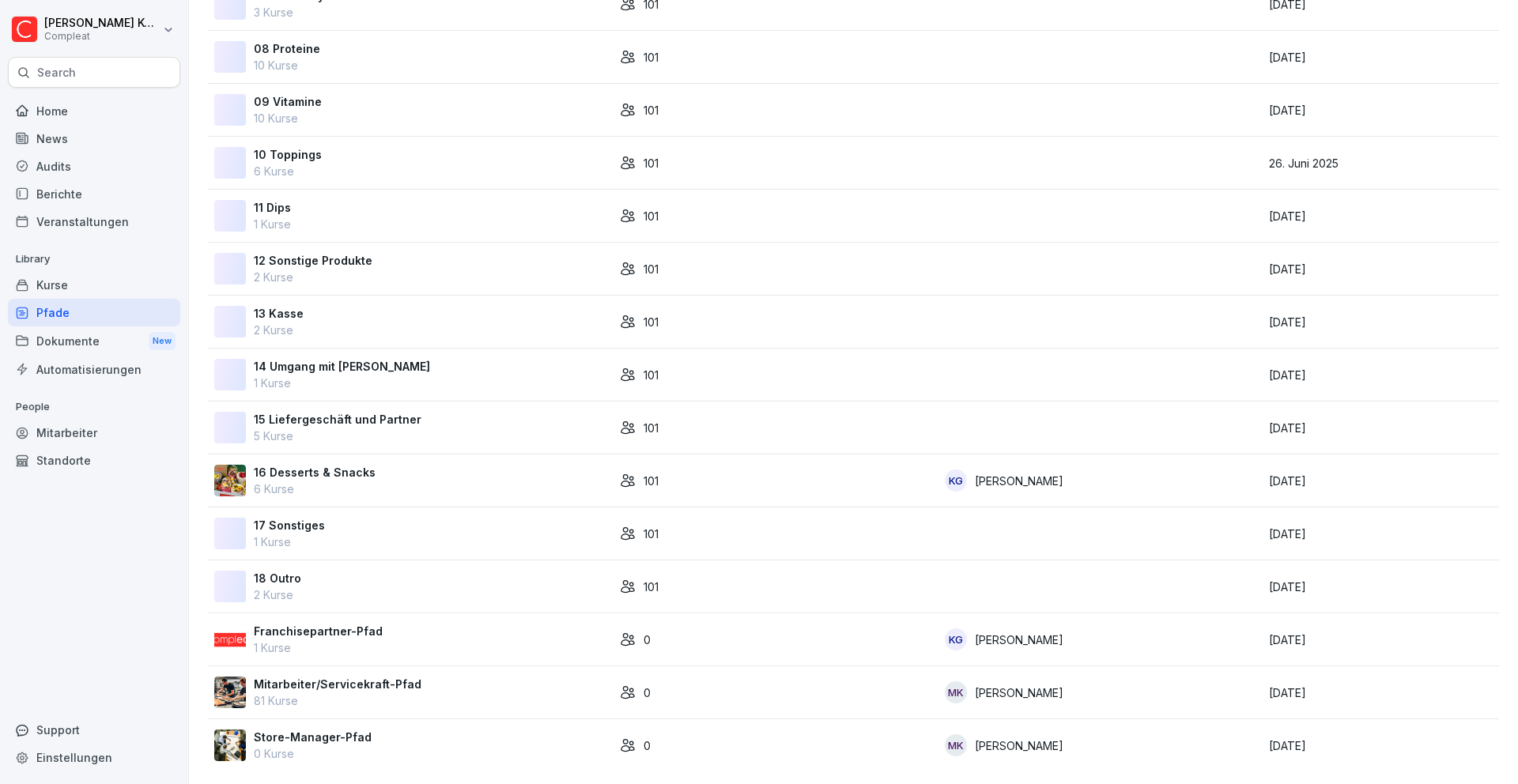
click at [431, 676] on div "Mitarbeiter/Servicekraft-Pfad 81 Kurse" at bounding box center [410, 692] width 393 height 34
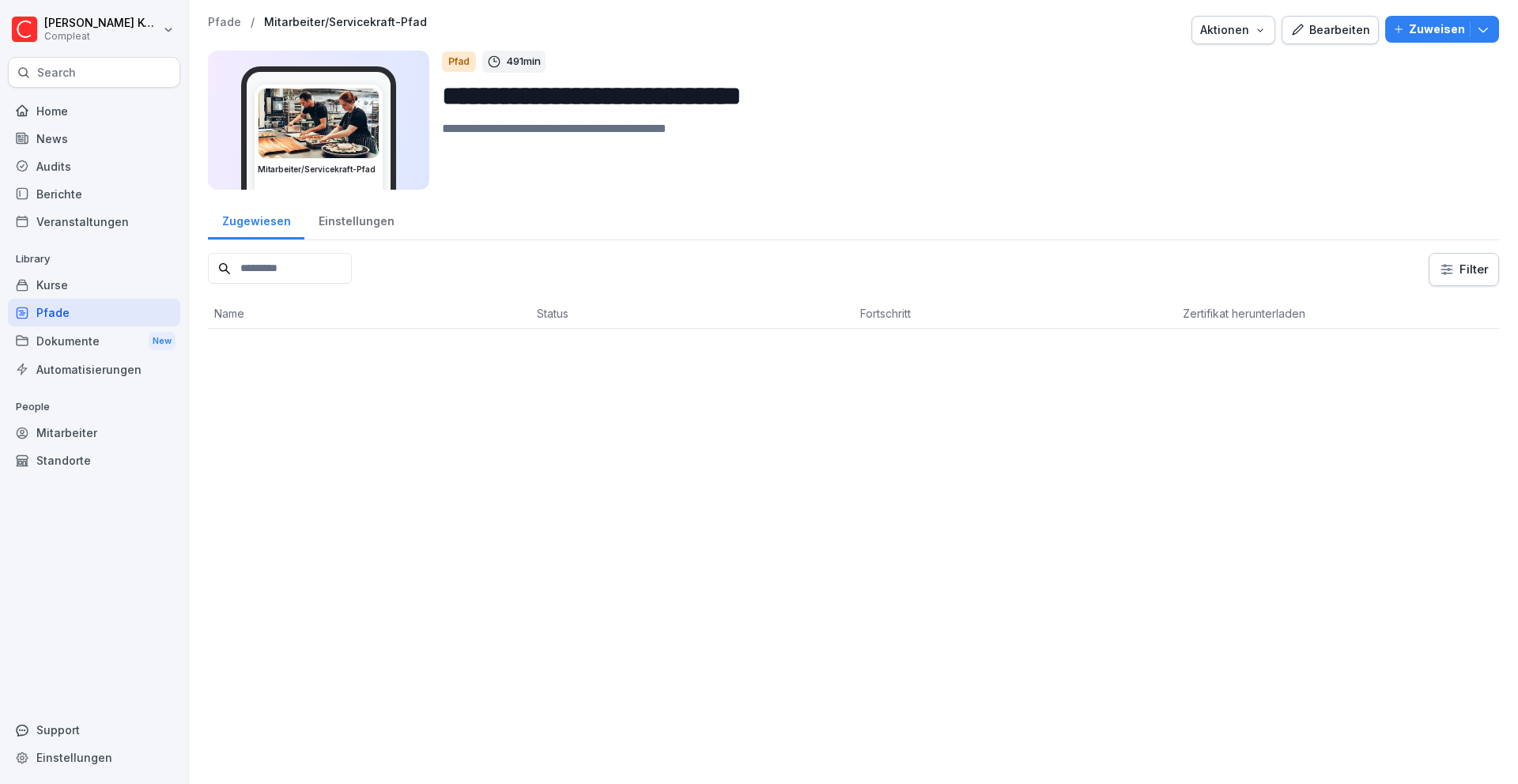
click at [1325, 38] on div "Bearbeiten" at bounding box center [1329, 30] width 79 height 18
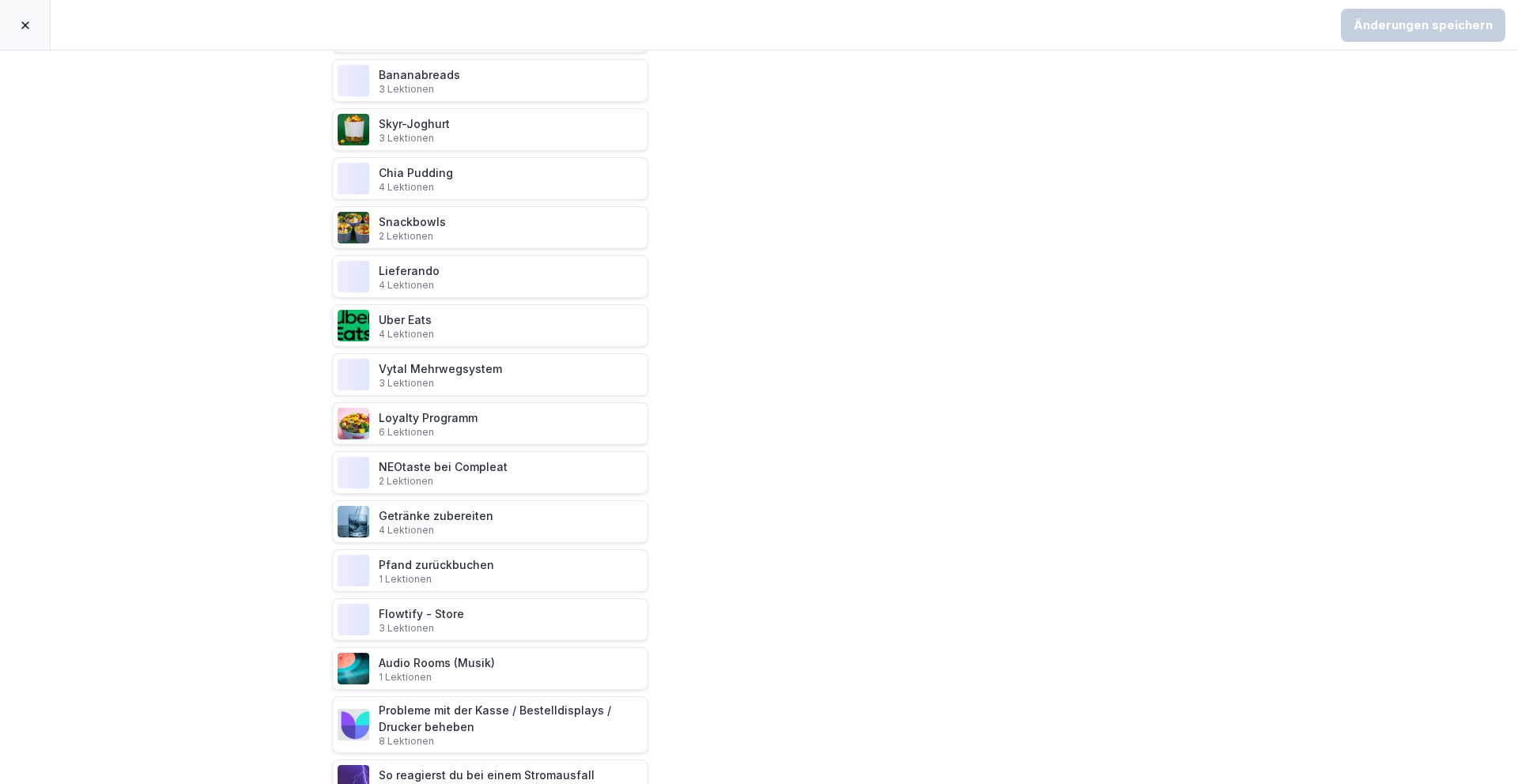
scroll to position [3394, 0]
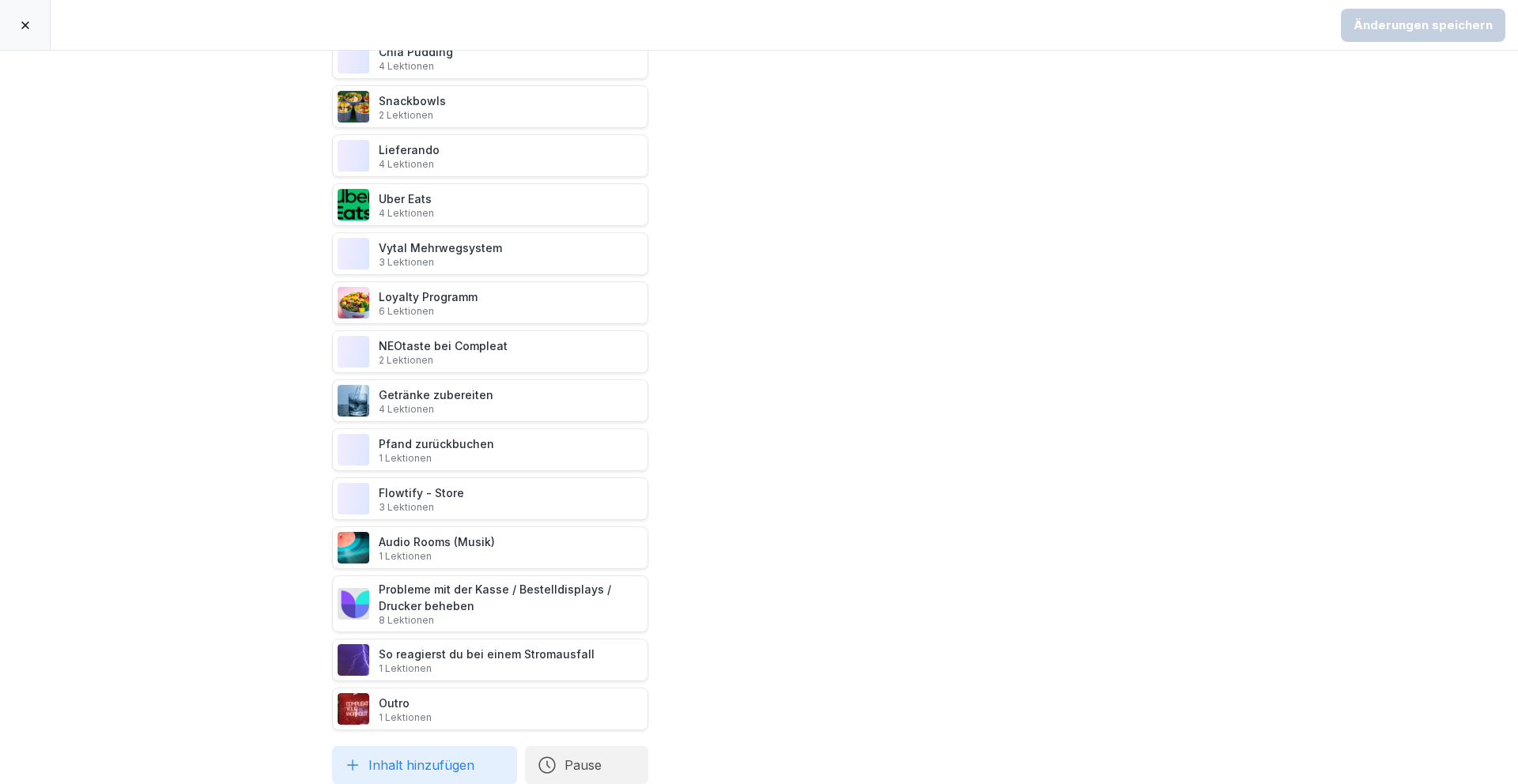
click at [24, 25] on icon at bounding box center [25, 25] width 7 height 7
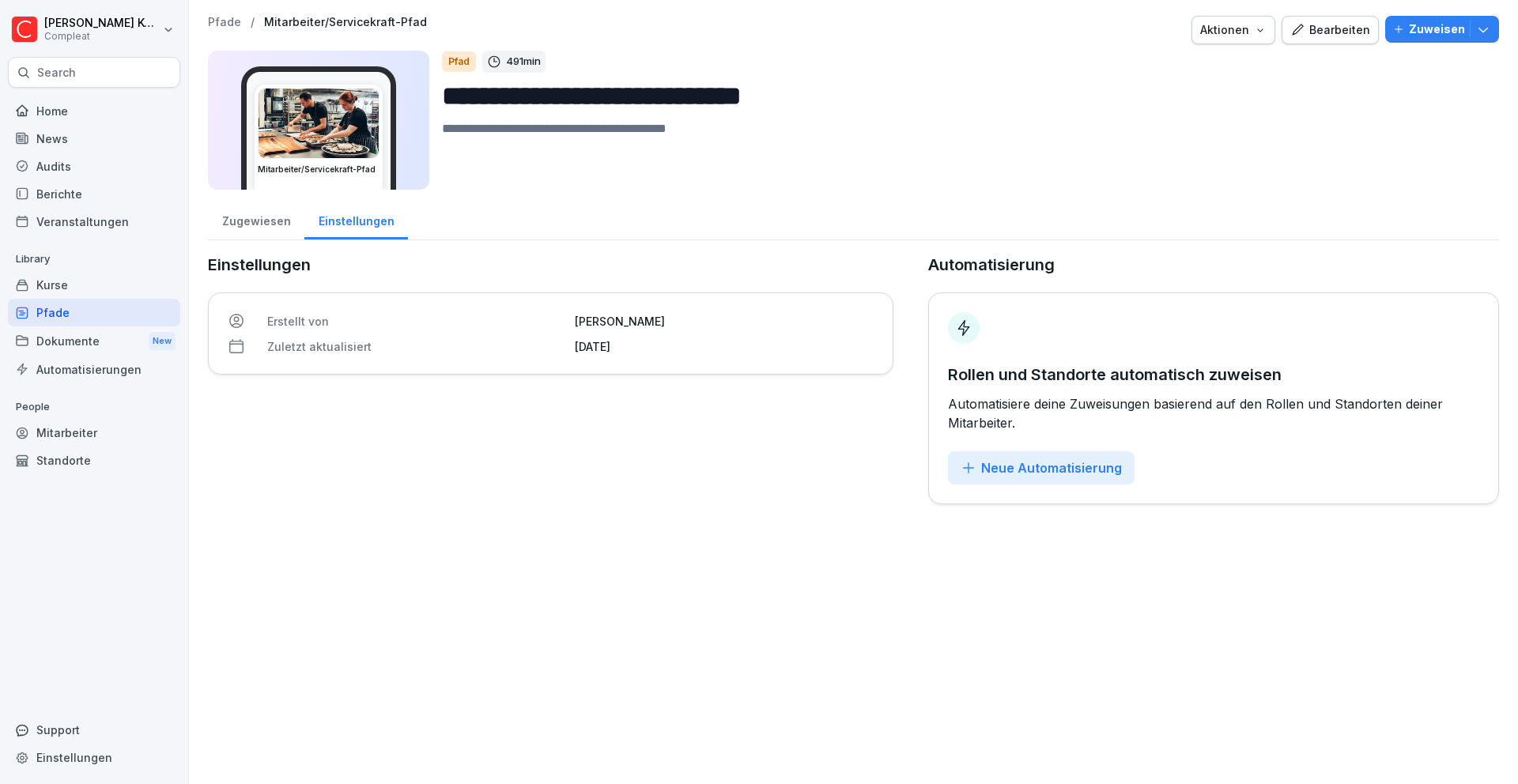
click at [79, 306] on div "Pfade" at bounding box center [93, 313] width 172 height 28
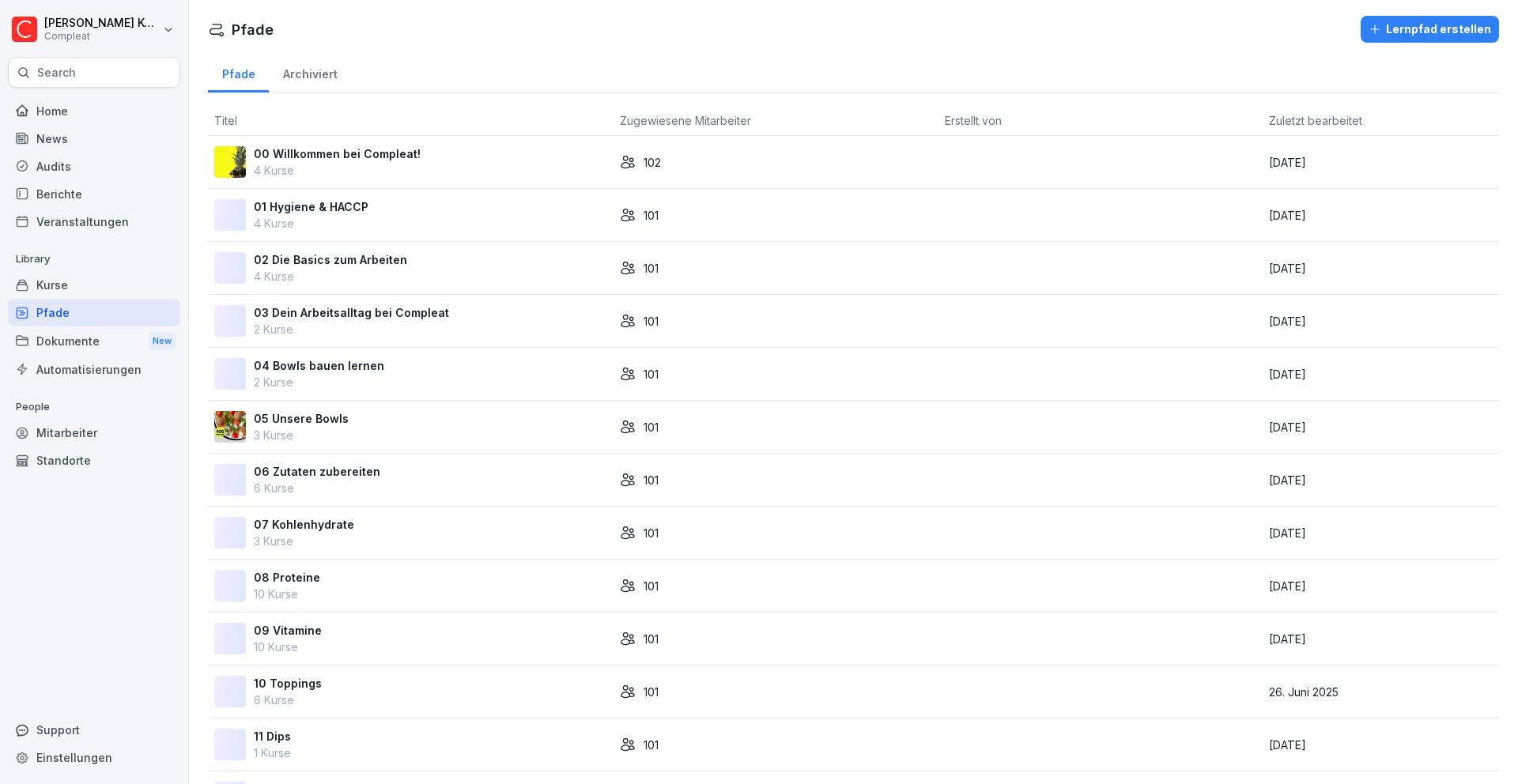
click at [79, 292] on div "Kurse" at bounding box center [93, 285] width 172 height 28
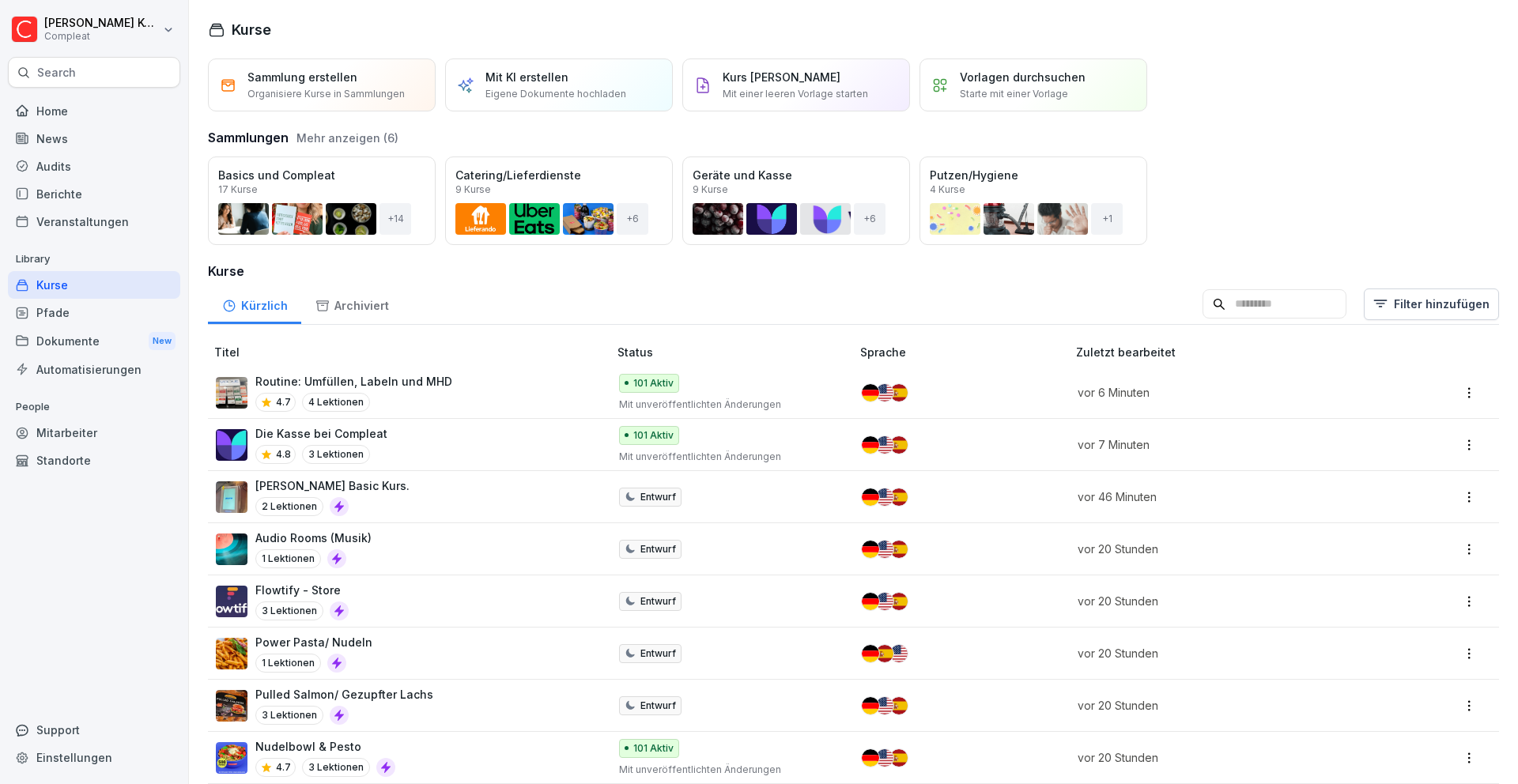
click at [1249, 309] on input at bounding box center [1274, 305] width 144 height 30
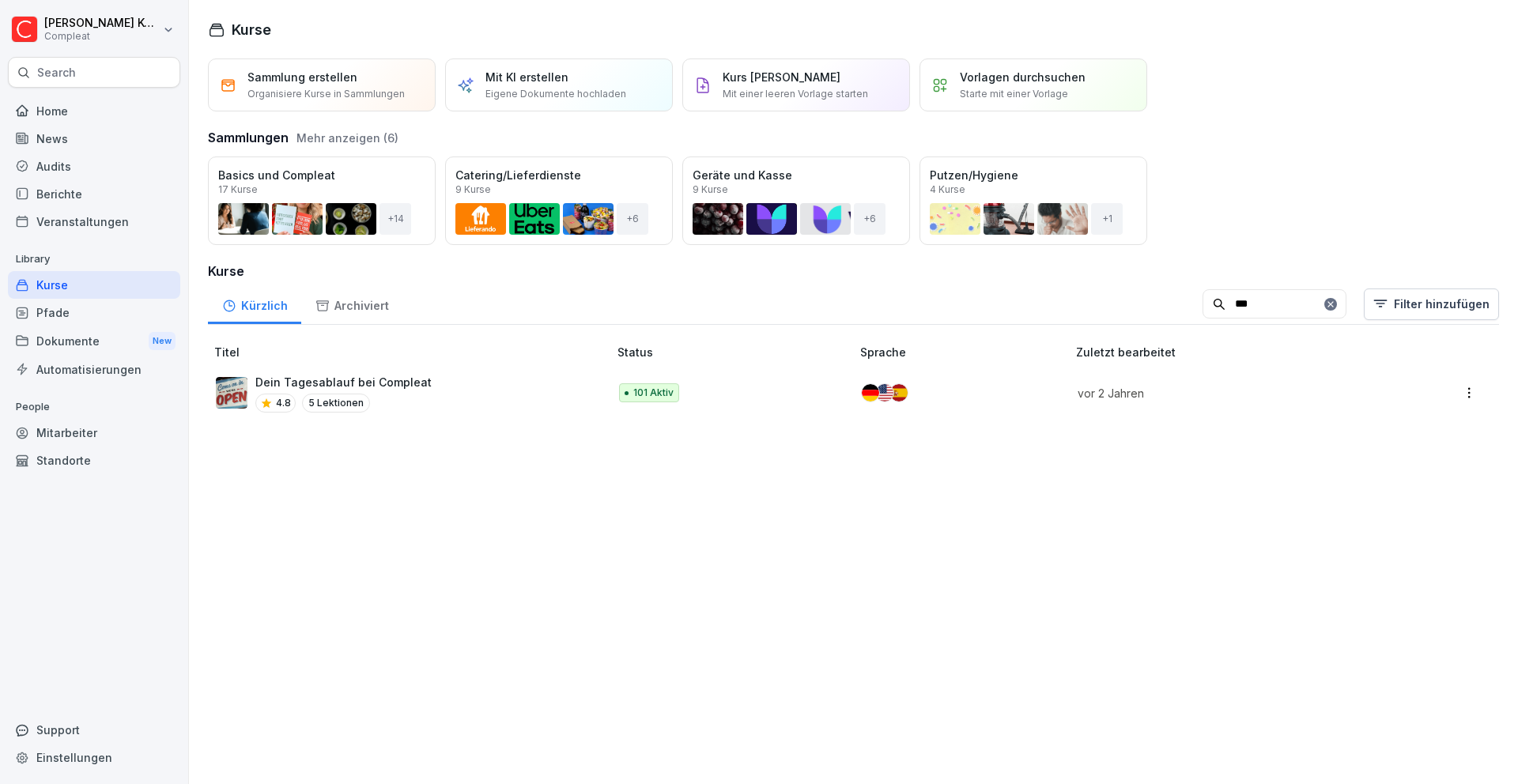
type input "***"
click at [457, 382] on div "Dein Tagesablauf bei Compleat 4.8 5 Lektionen" at bounding box center [404, 392] width 377 height 38
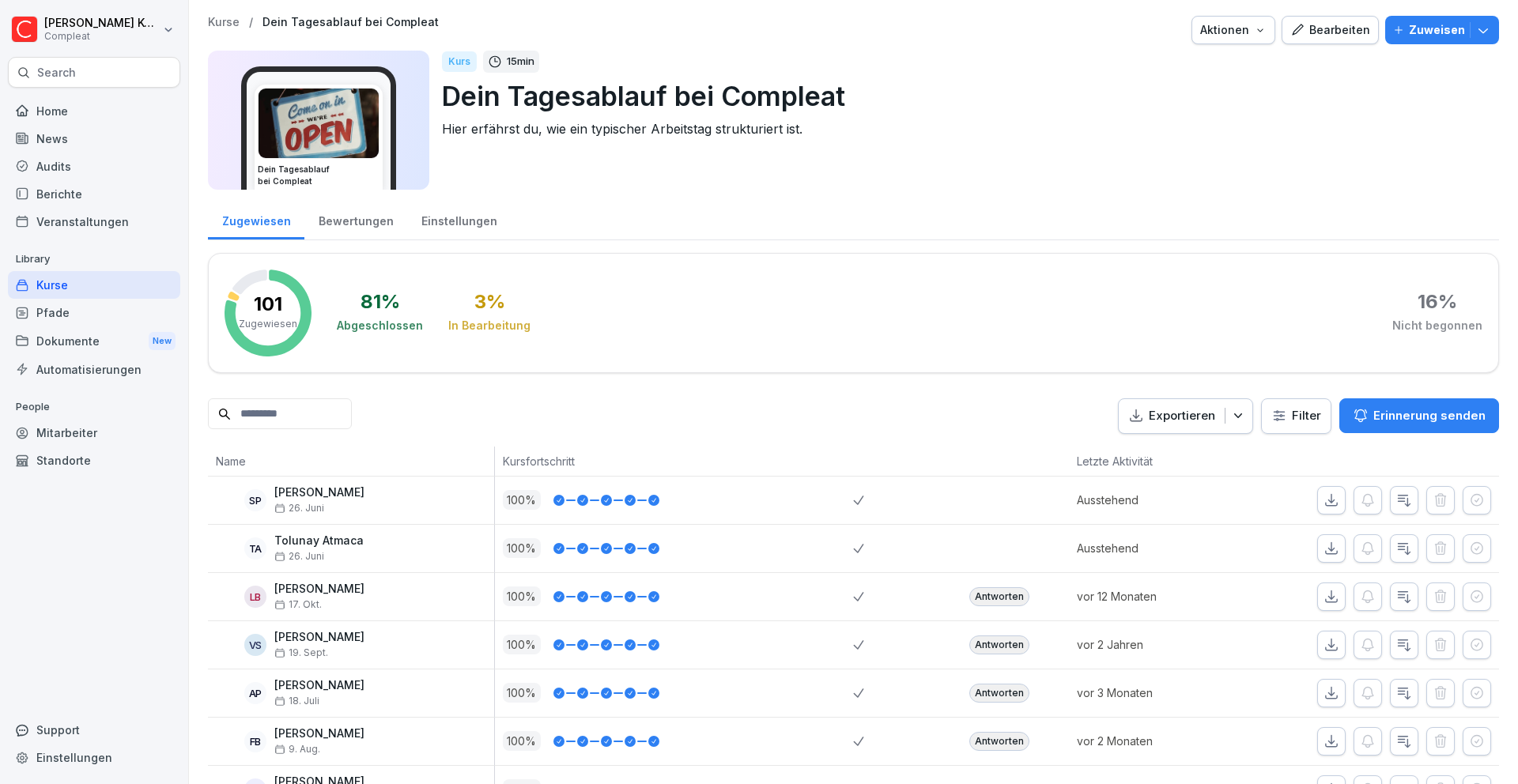
click at [1331, 18] on button "Bearbeiten" at bounding box center [1330, 30] width 97 height 28
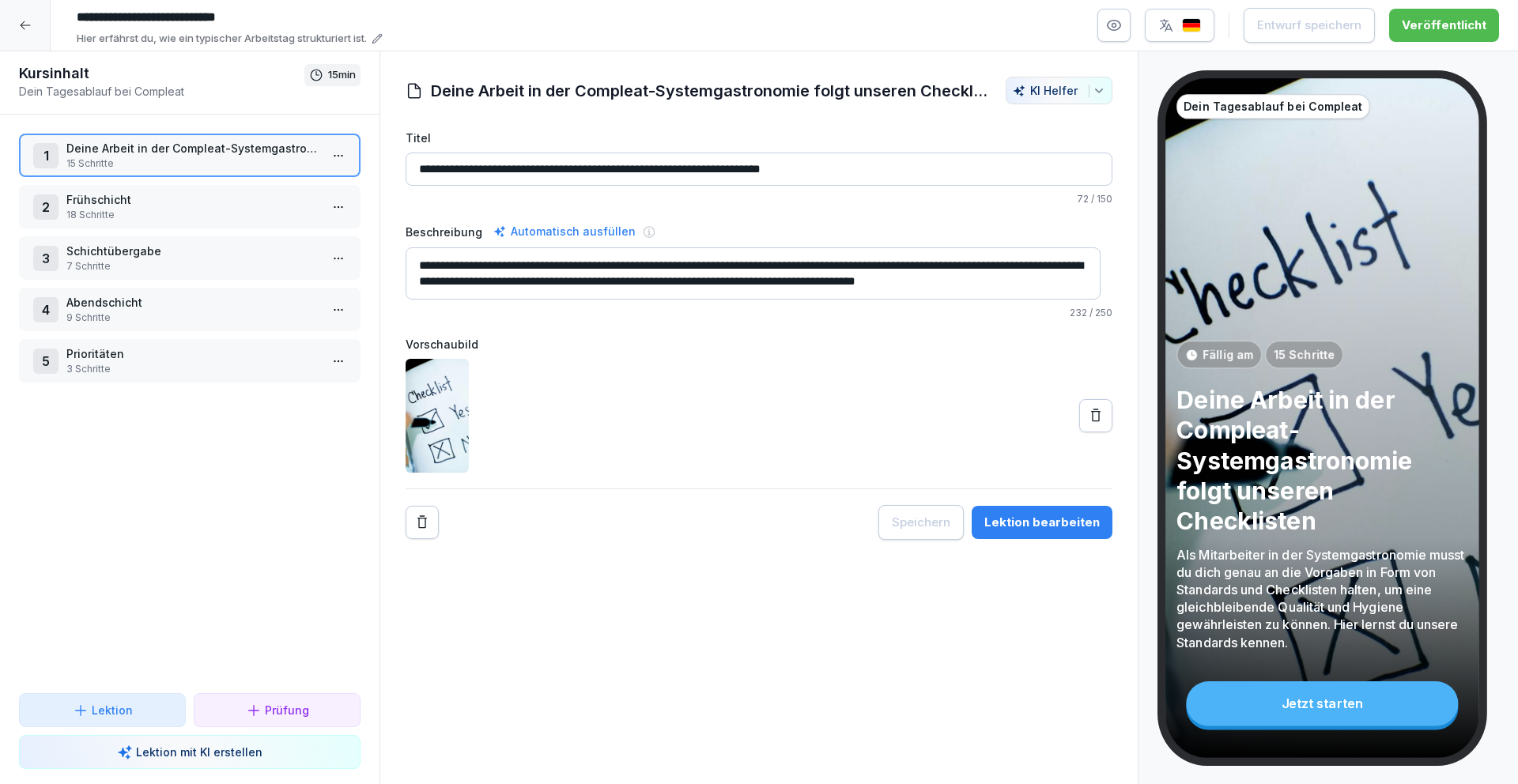
click at [1050, 518] on div "Lektion bearbeiten" at bounding box center [1041, 522] width 115 height 18
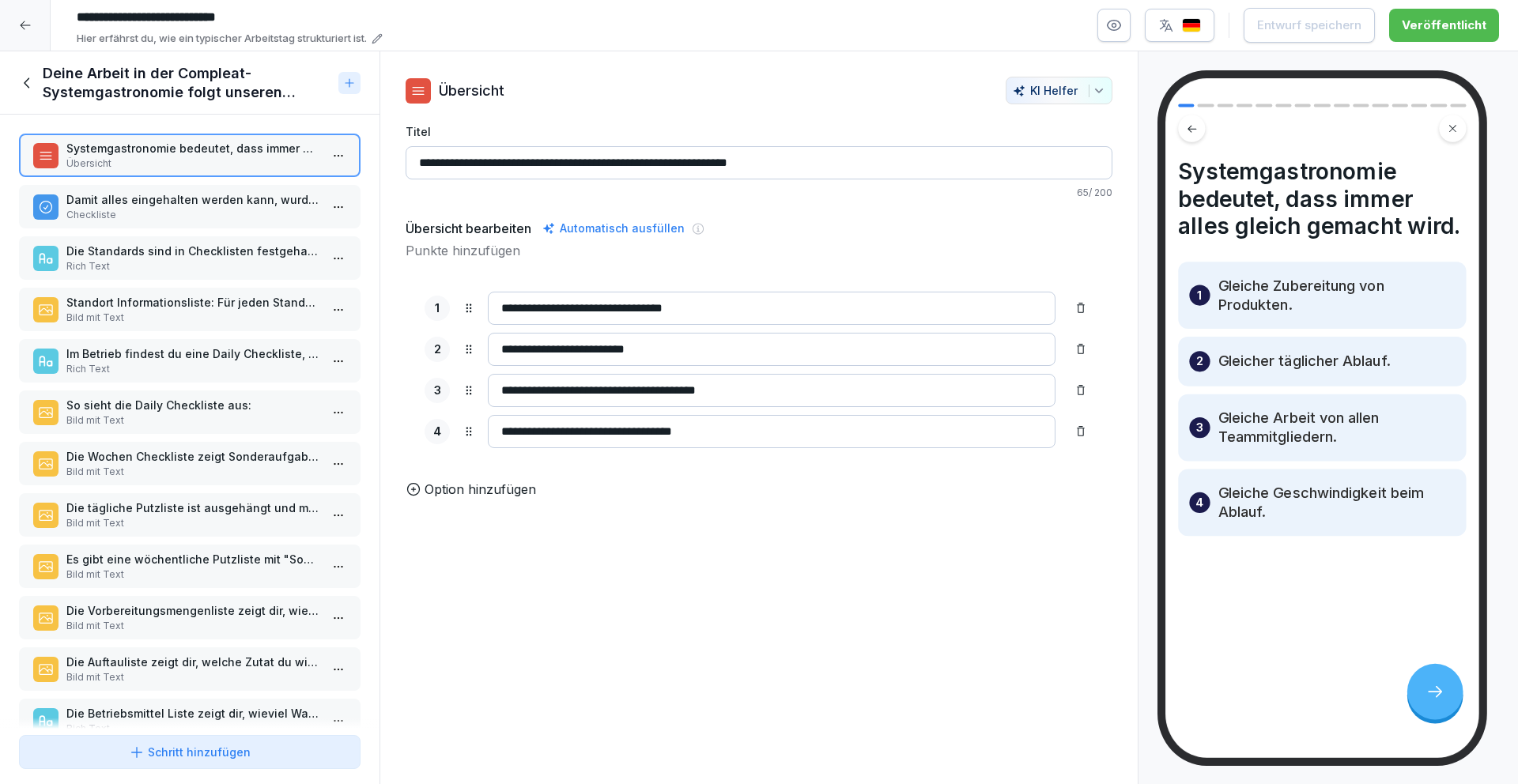
click at [199, 210] on p "Checkliste" at bounding box center [193, 214] width 253 height 14
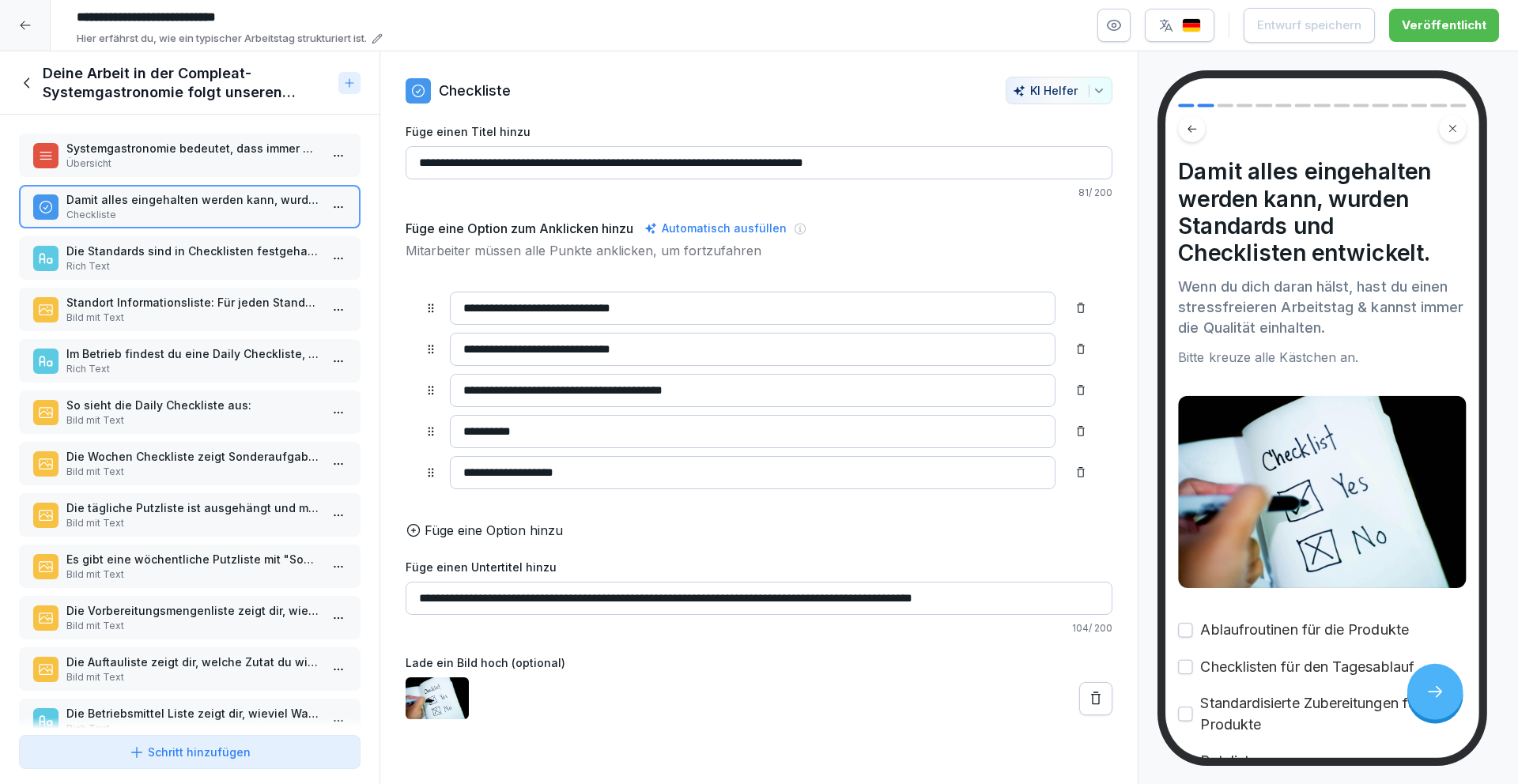
click at [200, 253] on p "Die Standards sind in Checklisten festgehalten." at bounding box center [193, 251] width 253 height 17
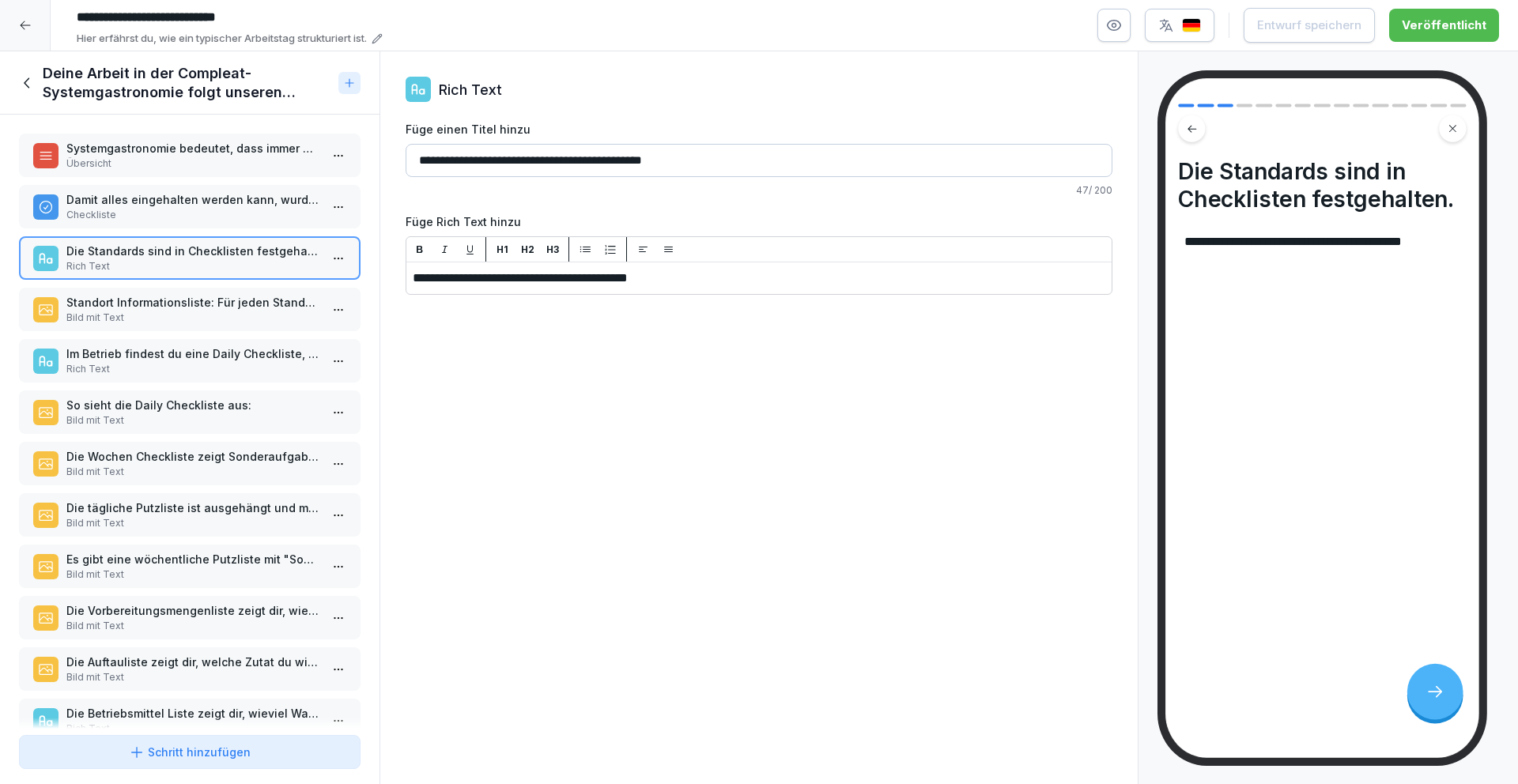
scroll to position [3, 0]
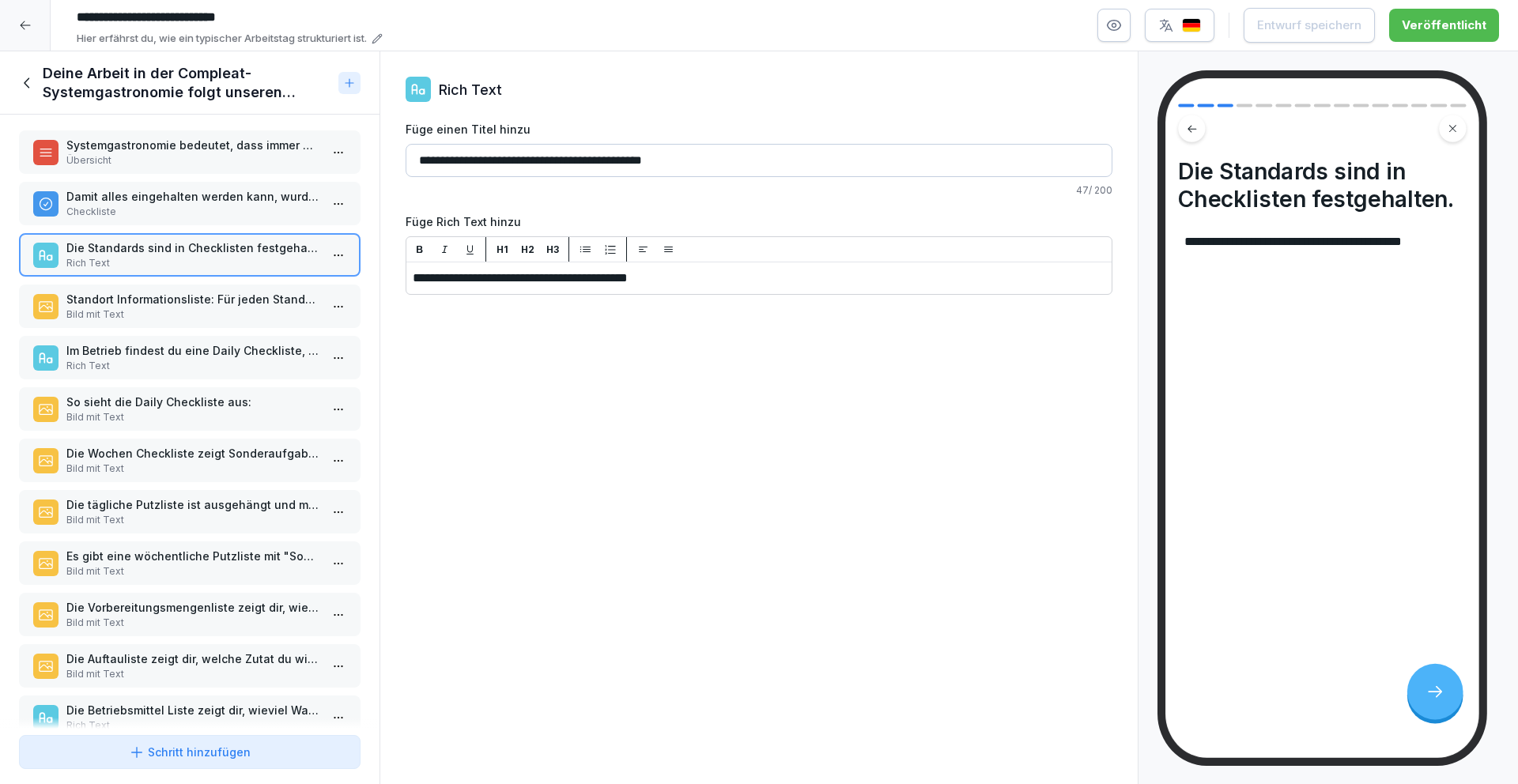
click at [196, 294] on p "Standort Informationsliste: Für jeden Standort gibt es eine Übersichtsliste, au…" at bounding box center [193, 299] width 253 height 17
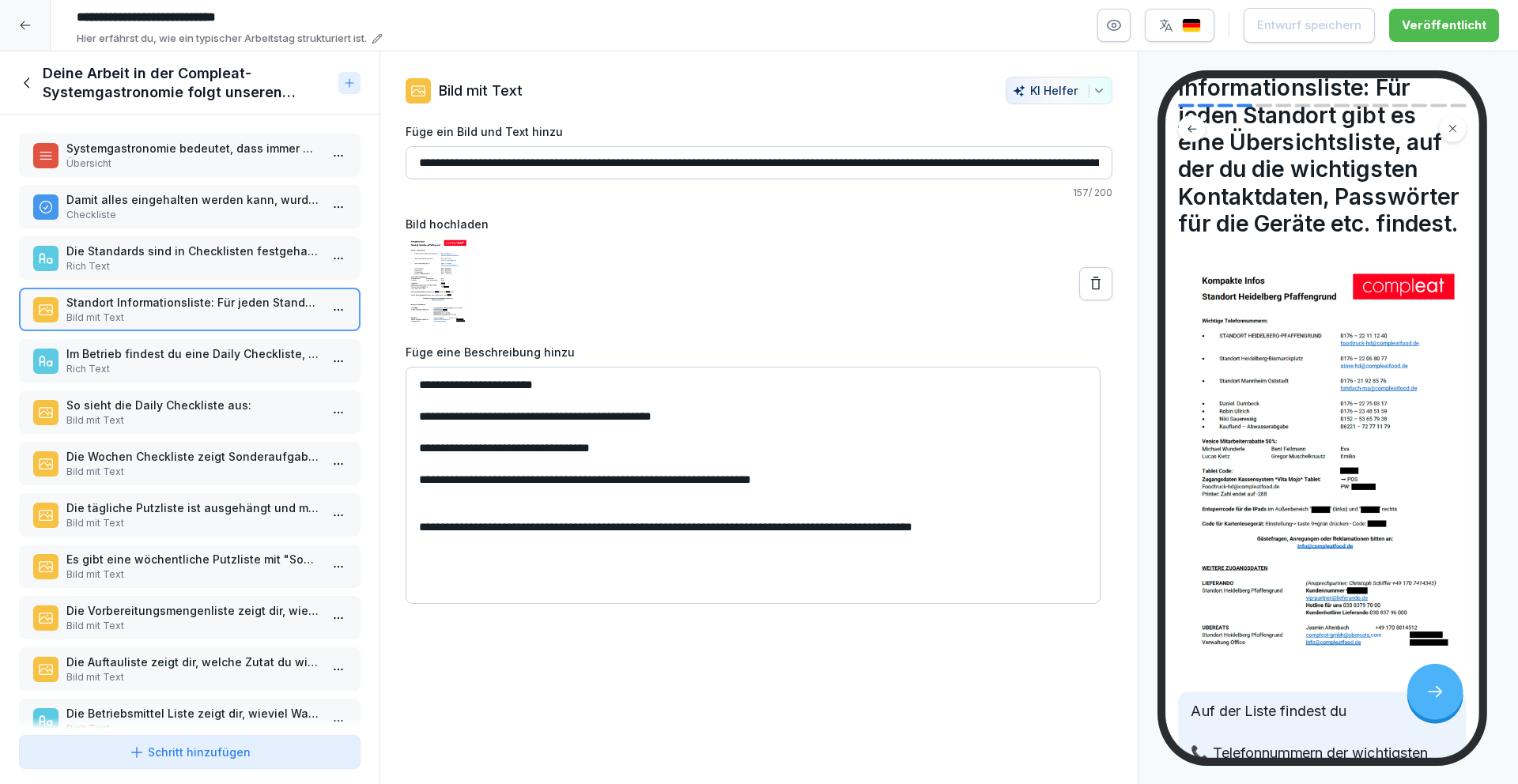
scroll to position [113, 0]
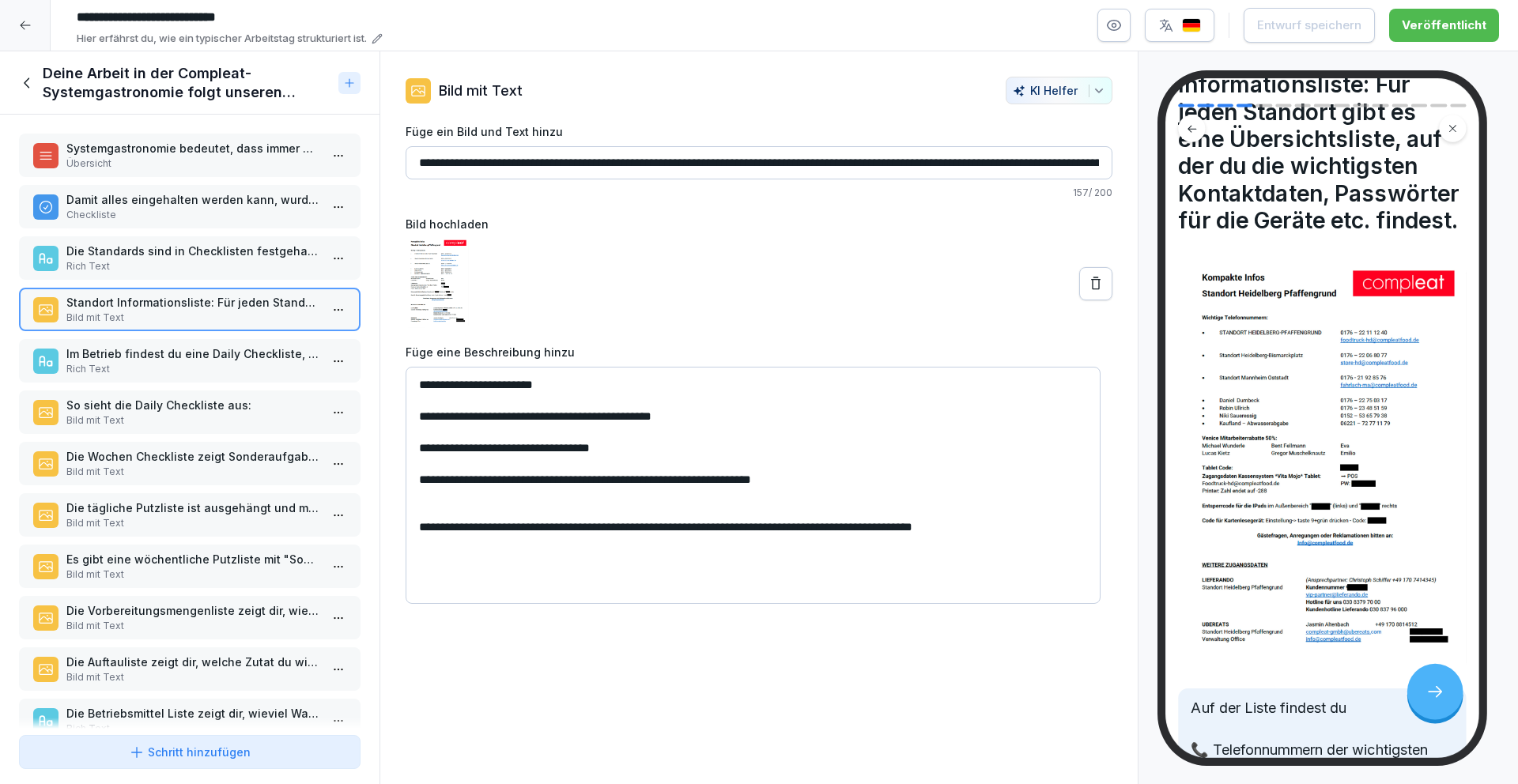
click at [29, 82] on icon at bounding box center [27, 82] width 18 height 18
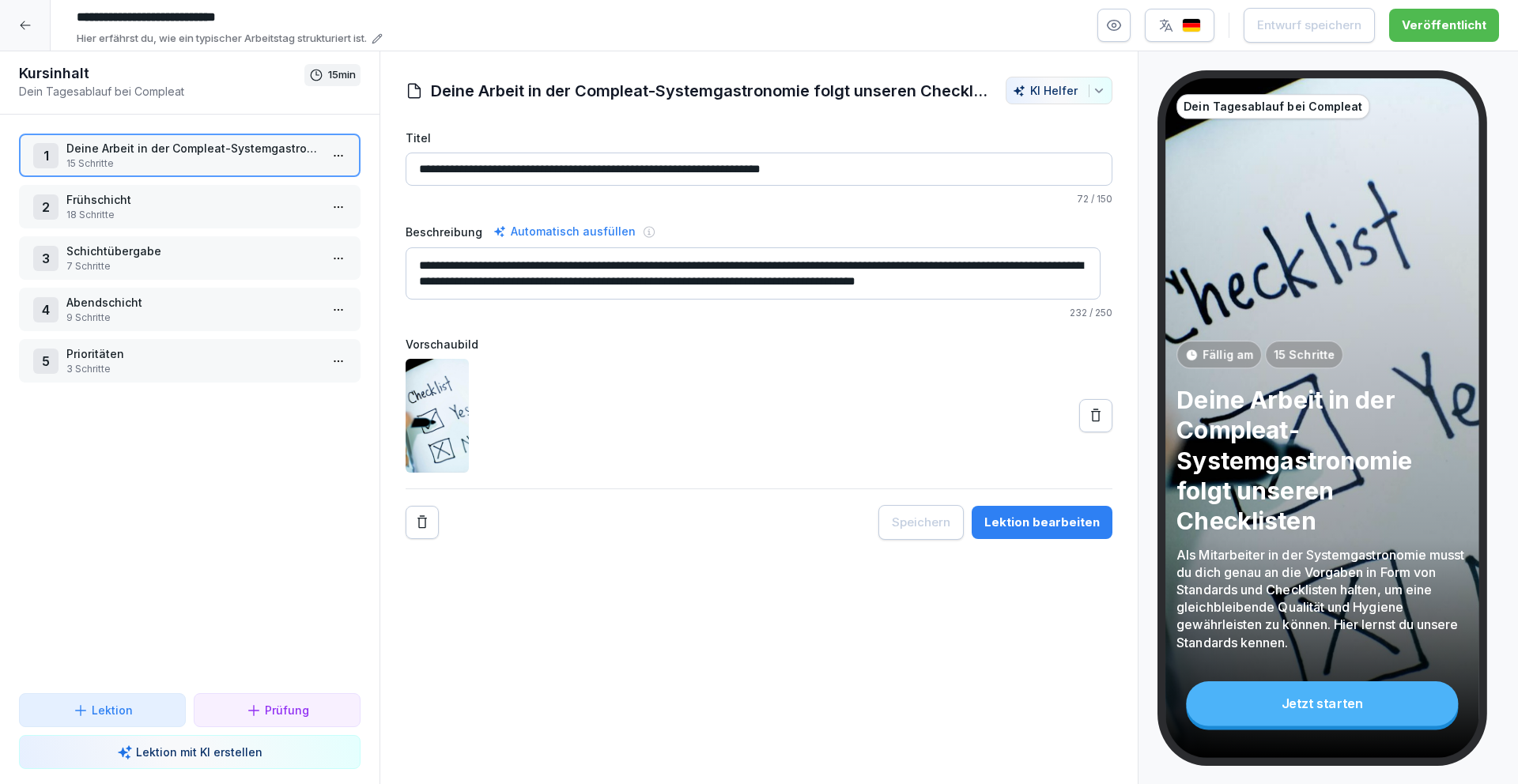
click at [19, 23] on icon at bounding box center [25, 25] width 13 height 13
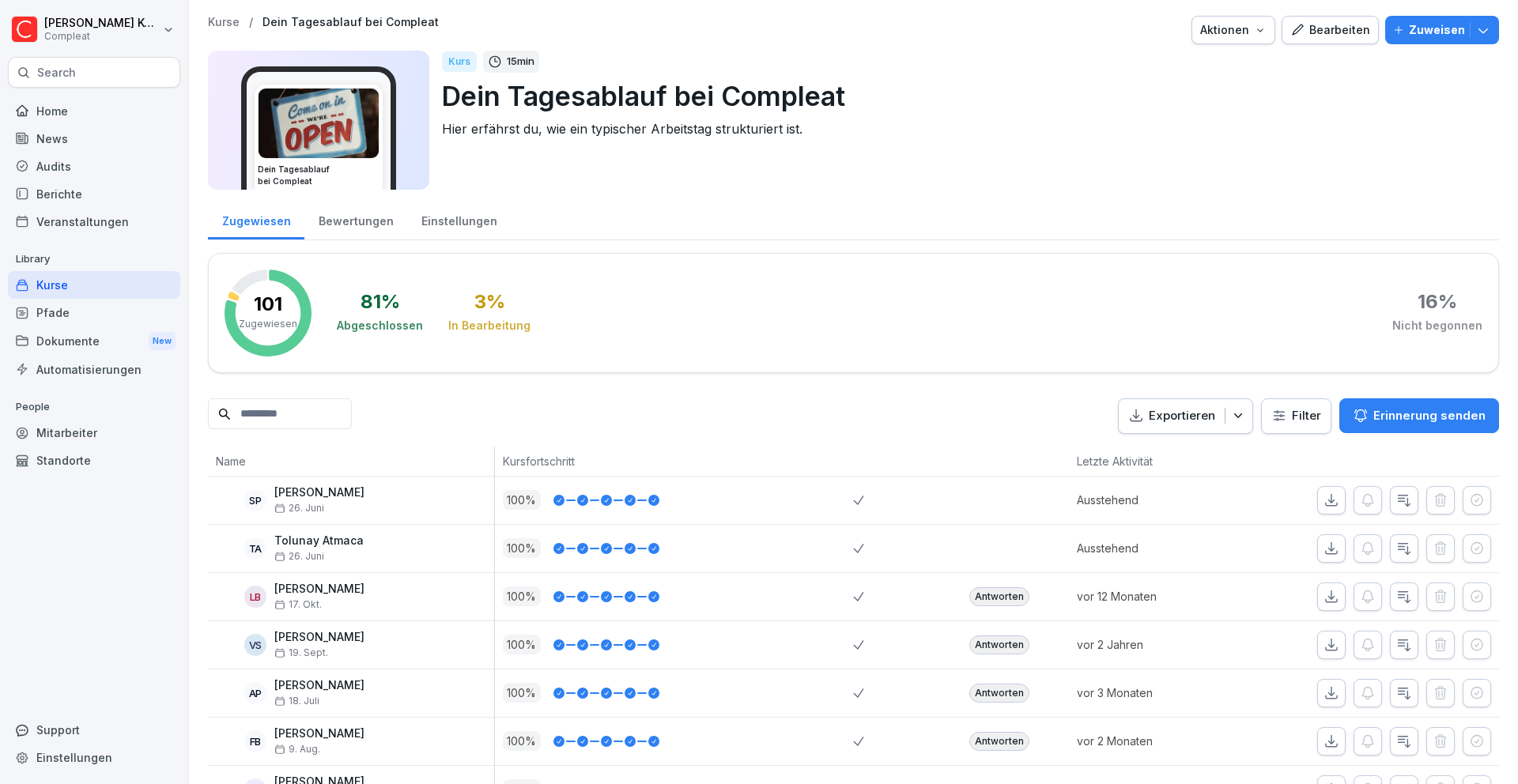
click at [102, 286] on div "Kurse" at bounding box center [93, 285] width 172 height 28
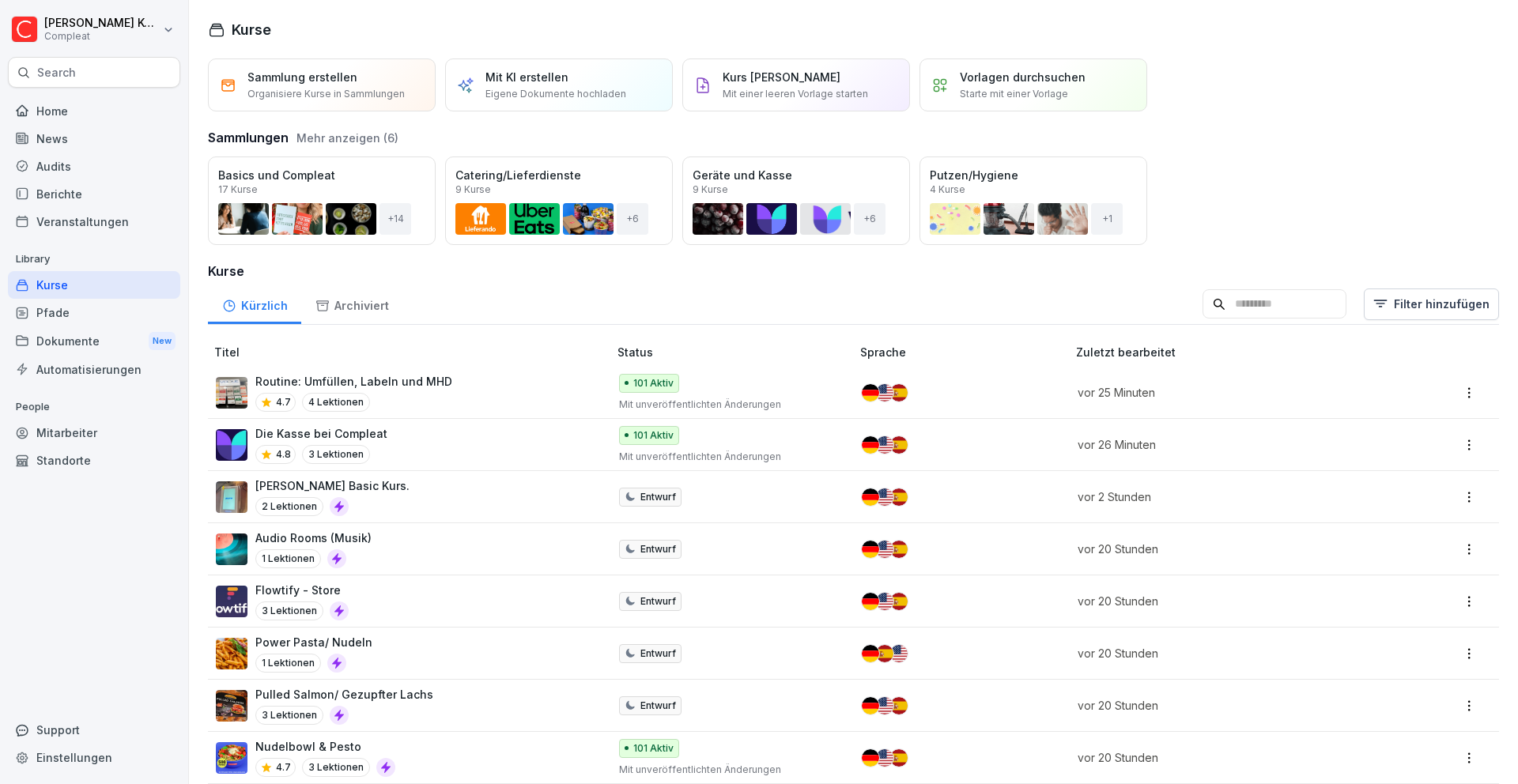
click at [1211, 305] on icon at bounding box center [1218, 304] width 14 height 14
click at [1216, 301] on input at bounding box center [1274, 305] width 144 height 30
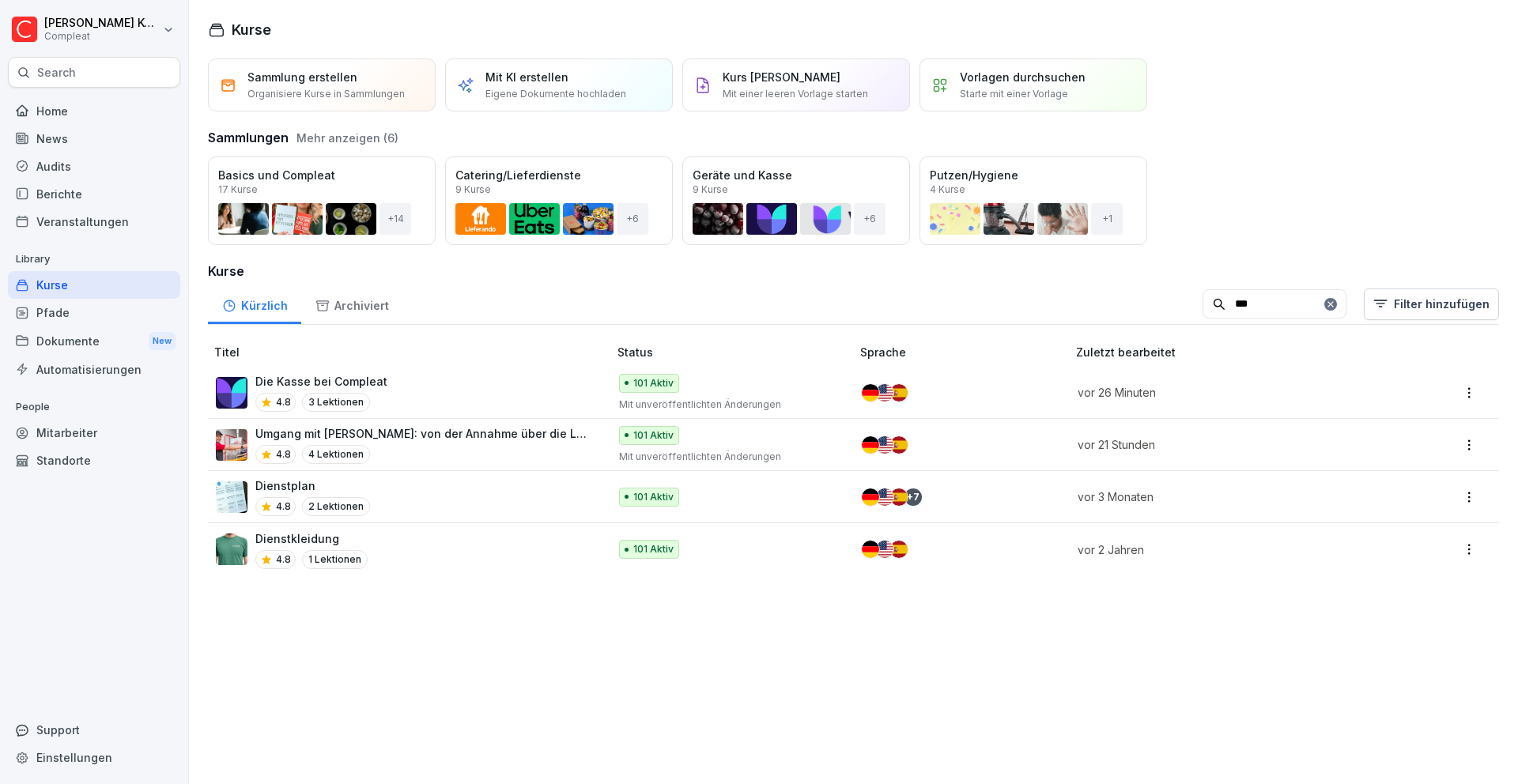
type input "***"
click at [496, 488] on div "Dienstplan 4.8 2 Lektionen" at bounding box center [404, 496] width 377 height 38
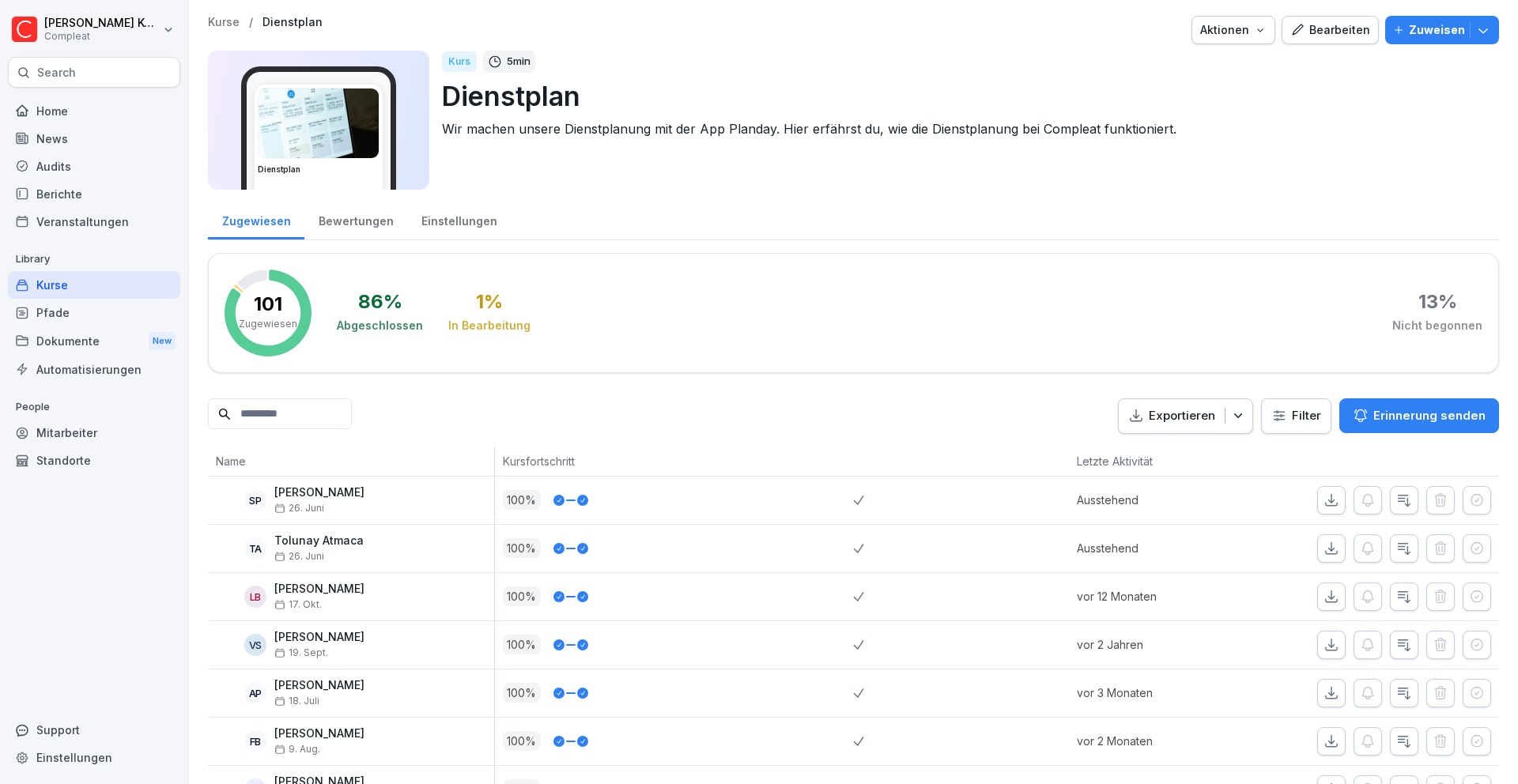
click at [1315, 30] on div "Bearbeiten" at bounding box center [1329, 30] width 79 height 18
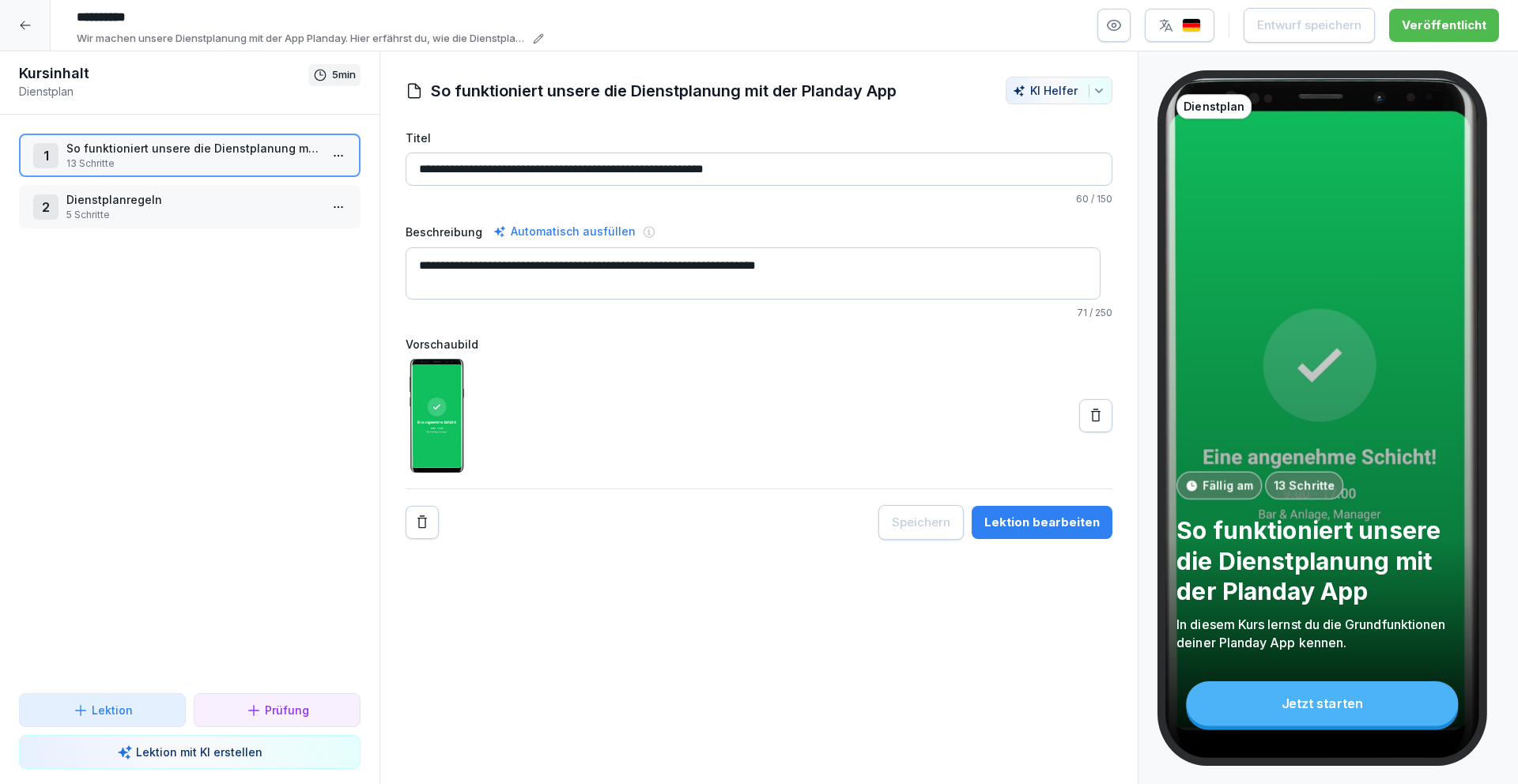
click at [146, 196] on p "Dienstplanregeln" at bounding box center [193, 200] width 253 height 17
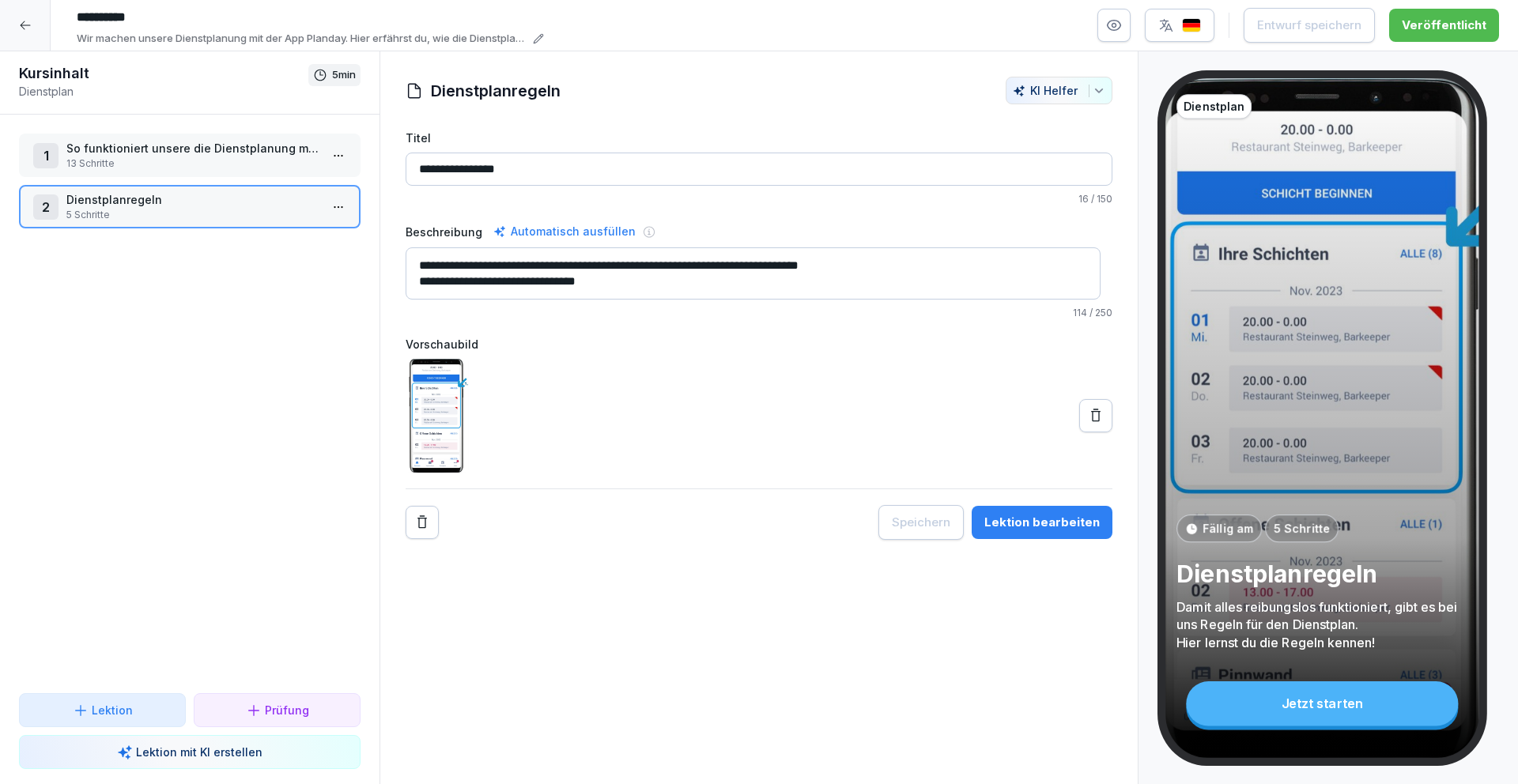
click at [1071, 522] on div "Lektion bearbeiten" at bounding box center [1041, 522] width 115 height 18
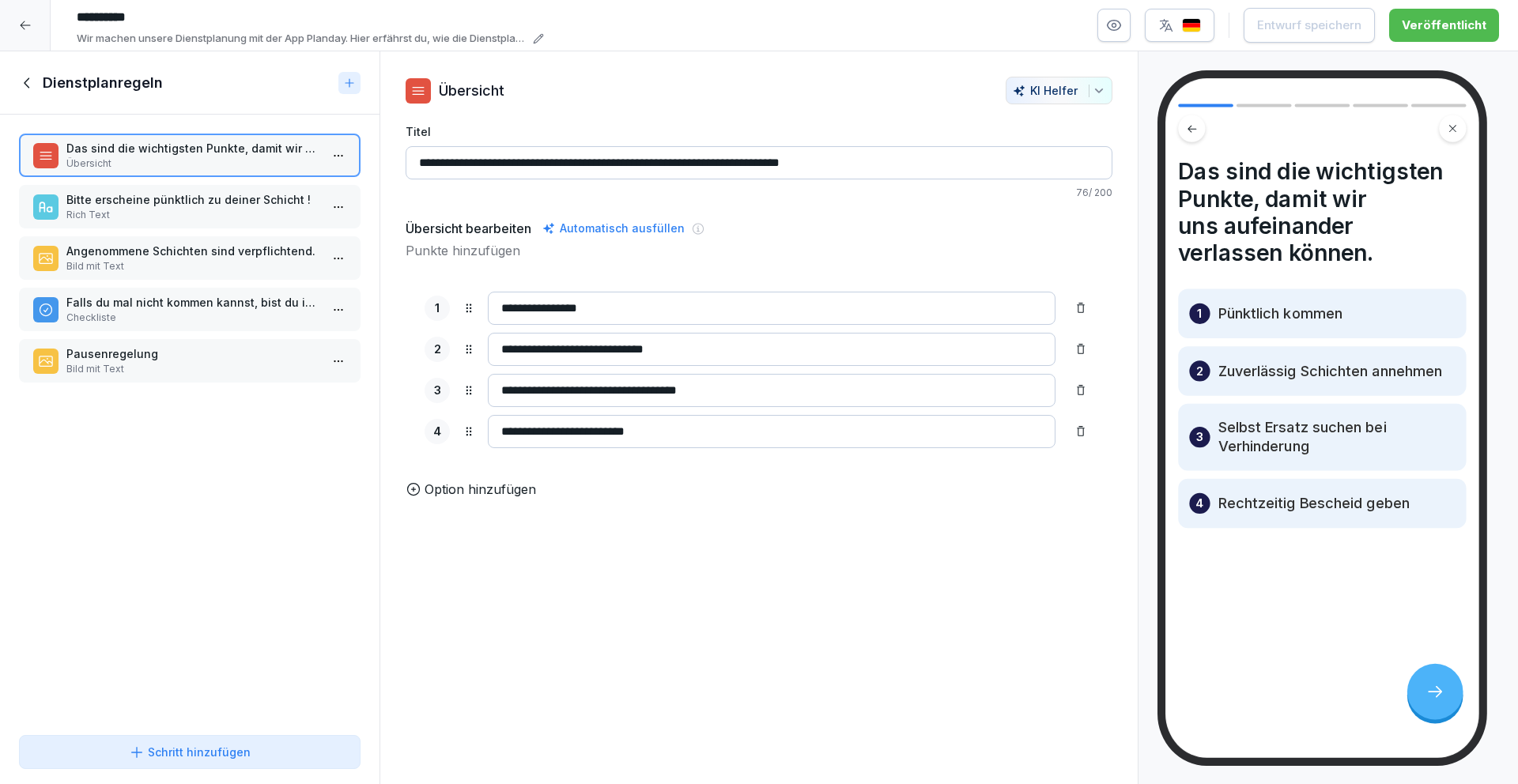
click at [160, 224] on div "Bitte erscheine pünktlich zu deiner Schicht ! Rich Text" at bounding box center [189, 207] width 341 height 44
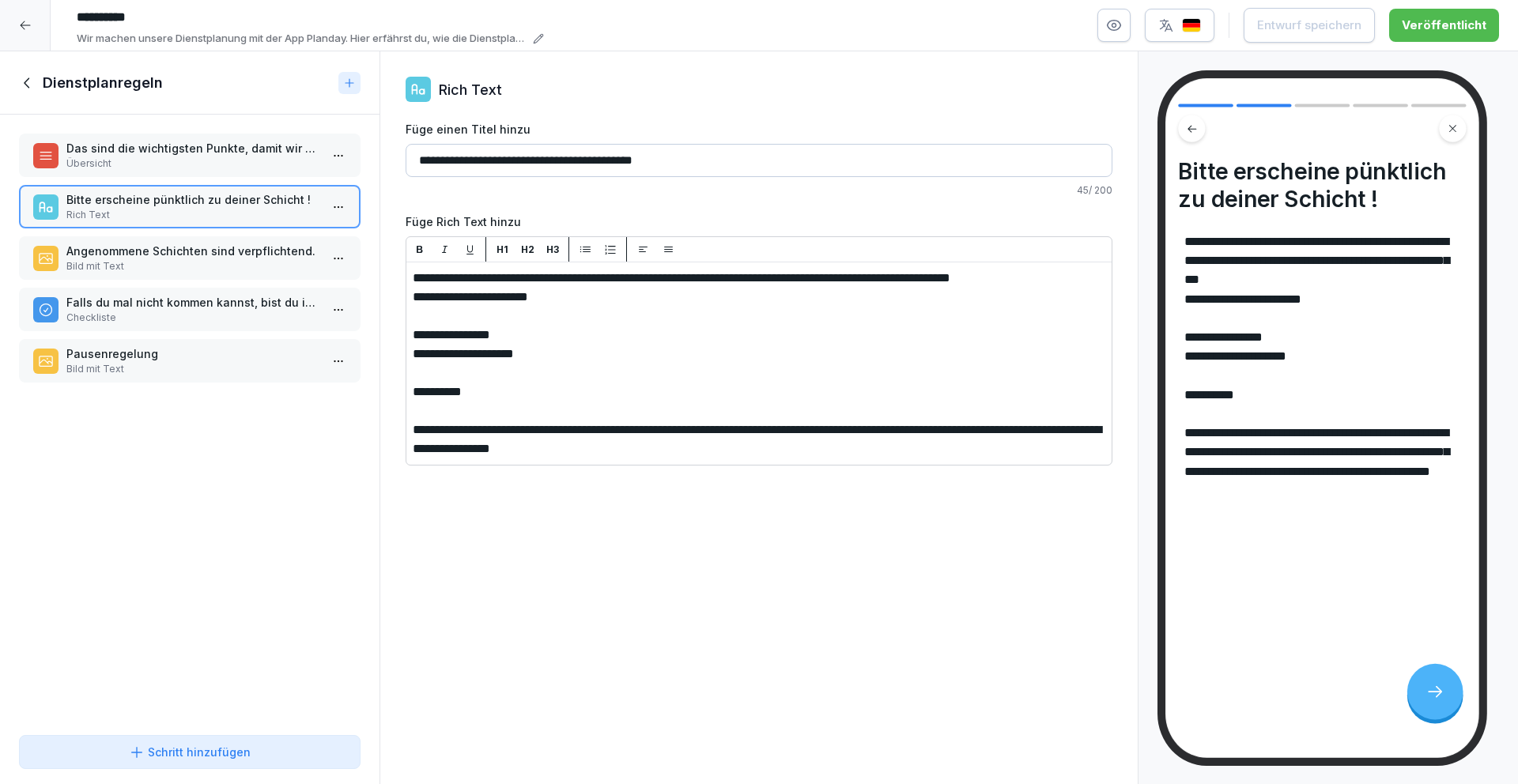
click at [177, 256] on p "Angenommene Schichten sind verpflichtend." at bounding box center [193, 251] width 253 height 17
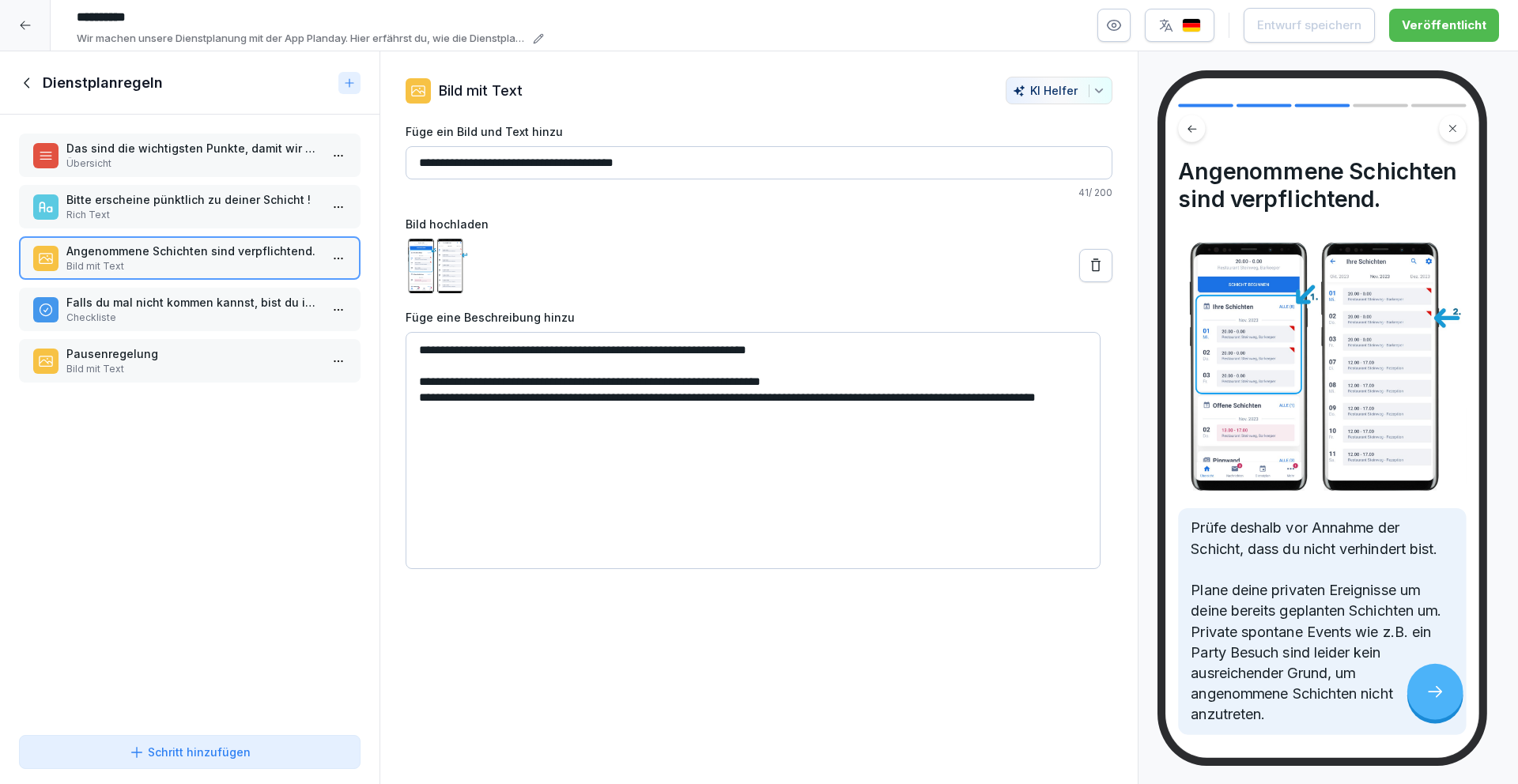
click at [177, 304] on p "Falls du mal nicht kommen kannst, bist du in der Verantwortung Ersatz zu finden." at bounding box center [193, 303] width 253 height 17
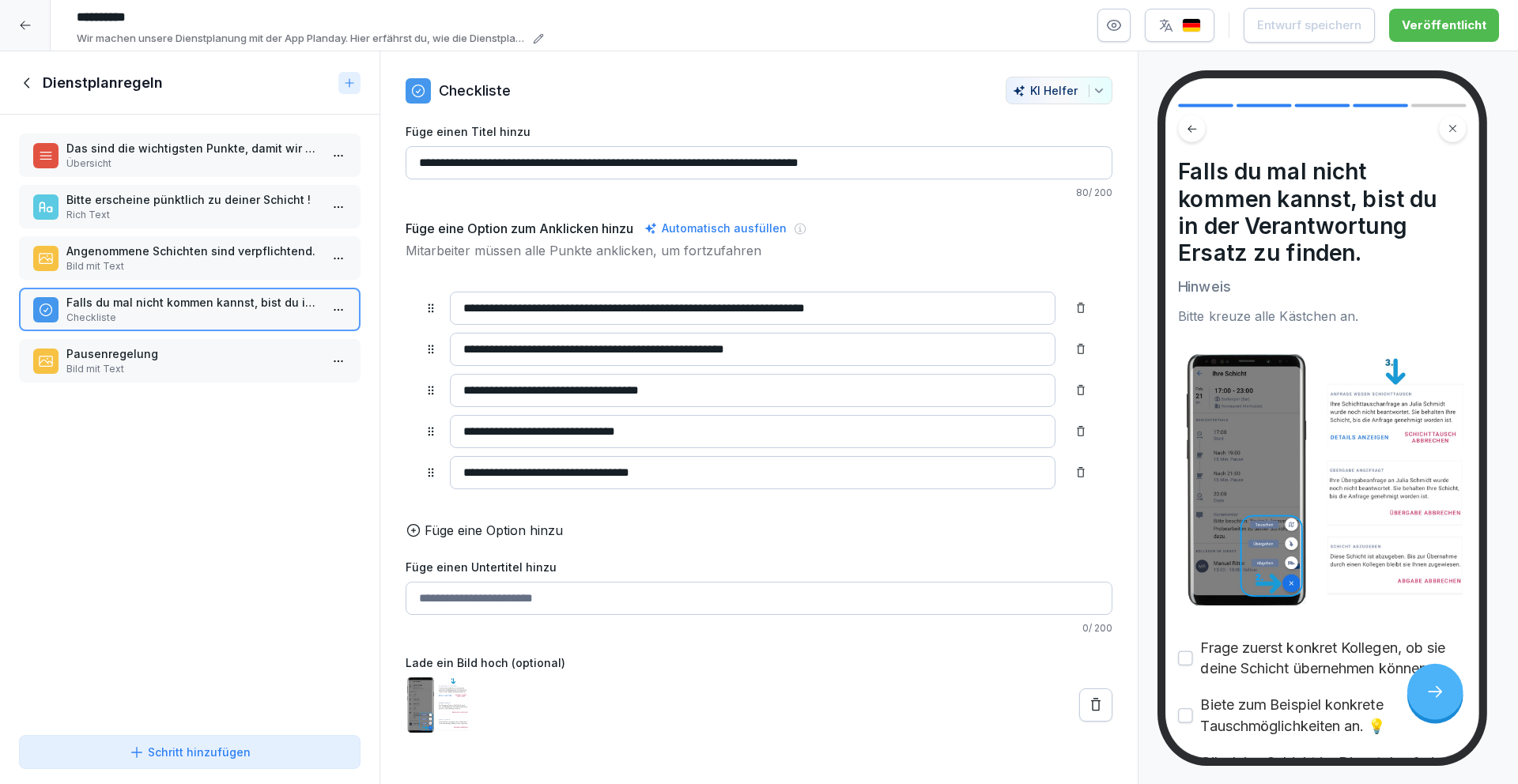
click at [150, 363] on p "Bild mit Text" at bounding box center [193, 368] width 253 height 14
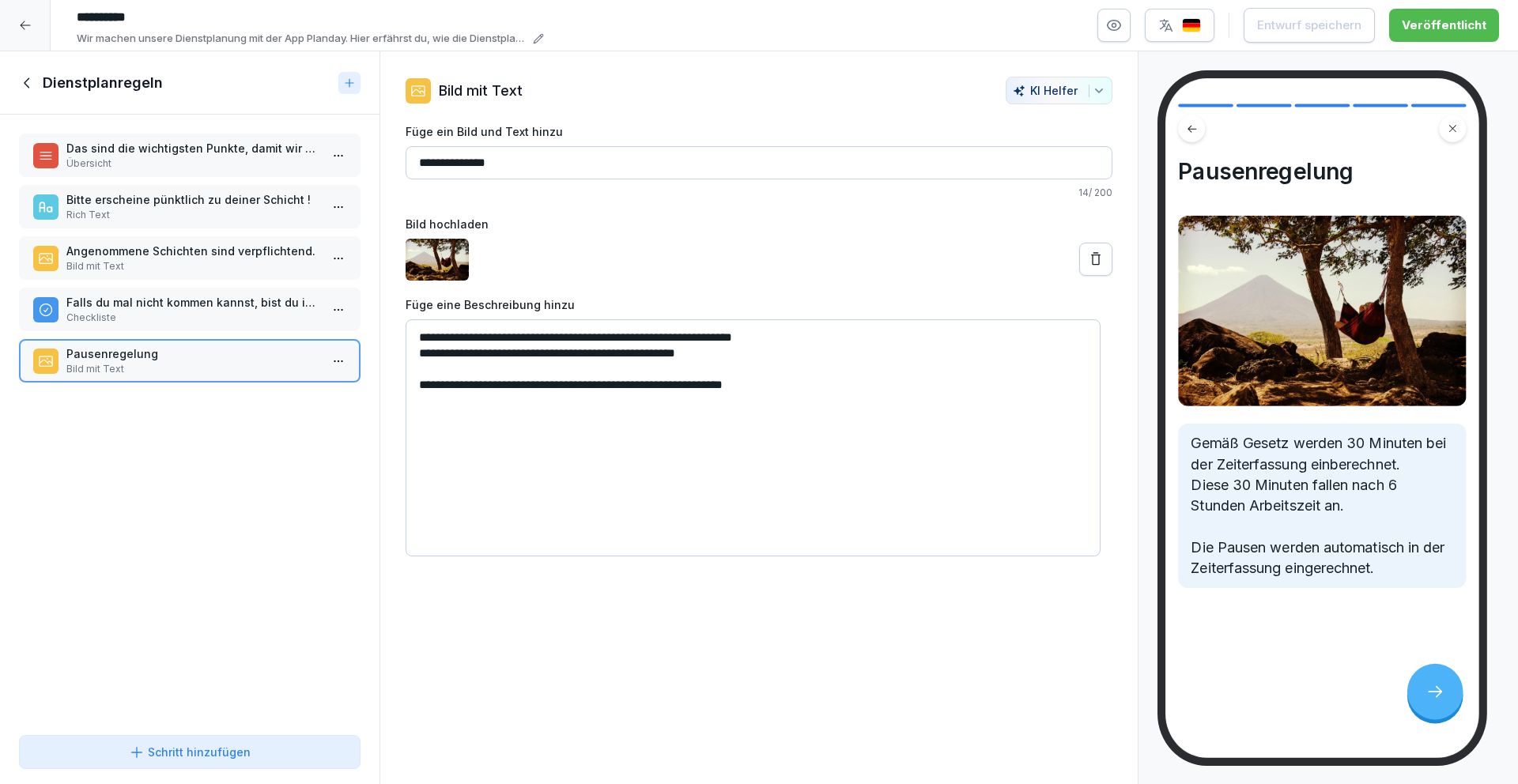
click at [755, 359] on textarea "**********" at bounding box center [752, 438] width 695 height 237
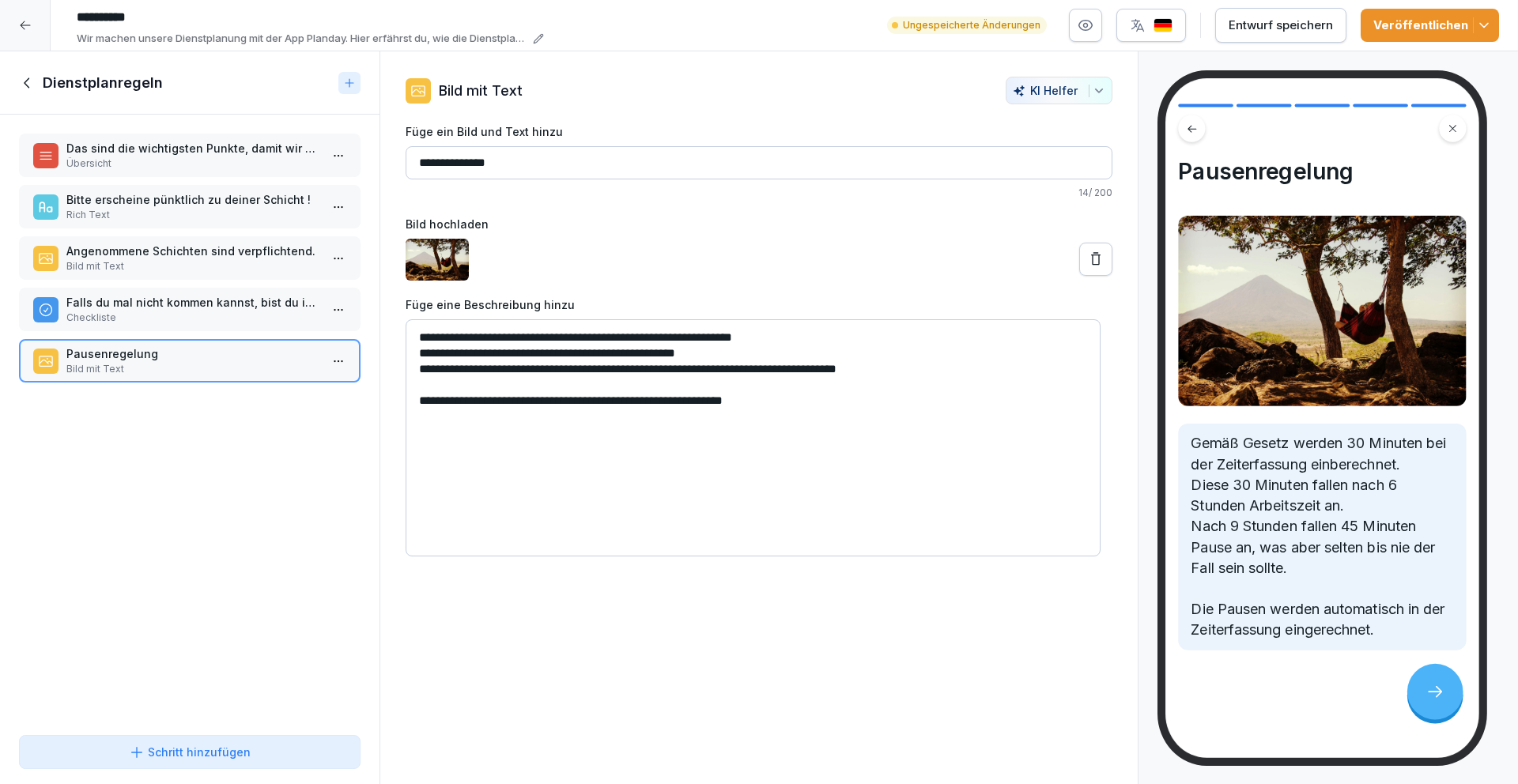
type textarea "**********"
click at [29, 84] on icon at bounding box center [27, 82] width 18 height 18
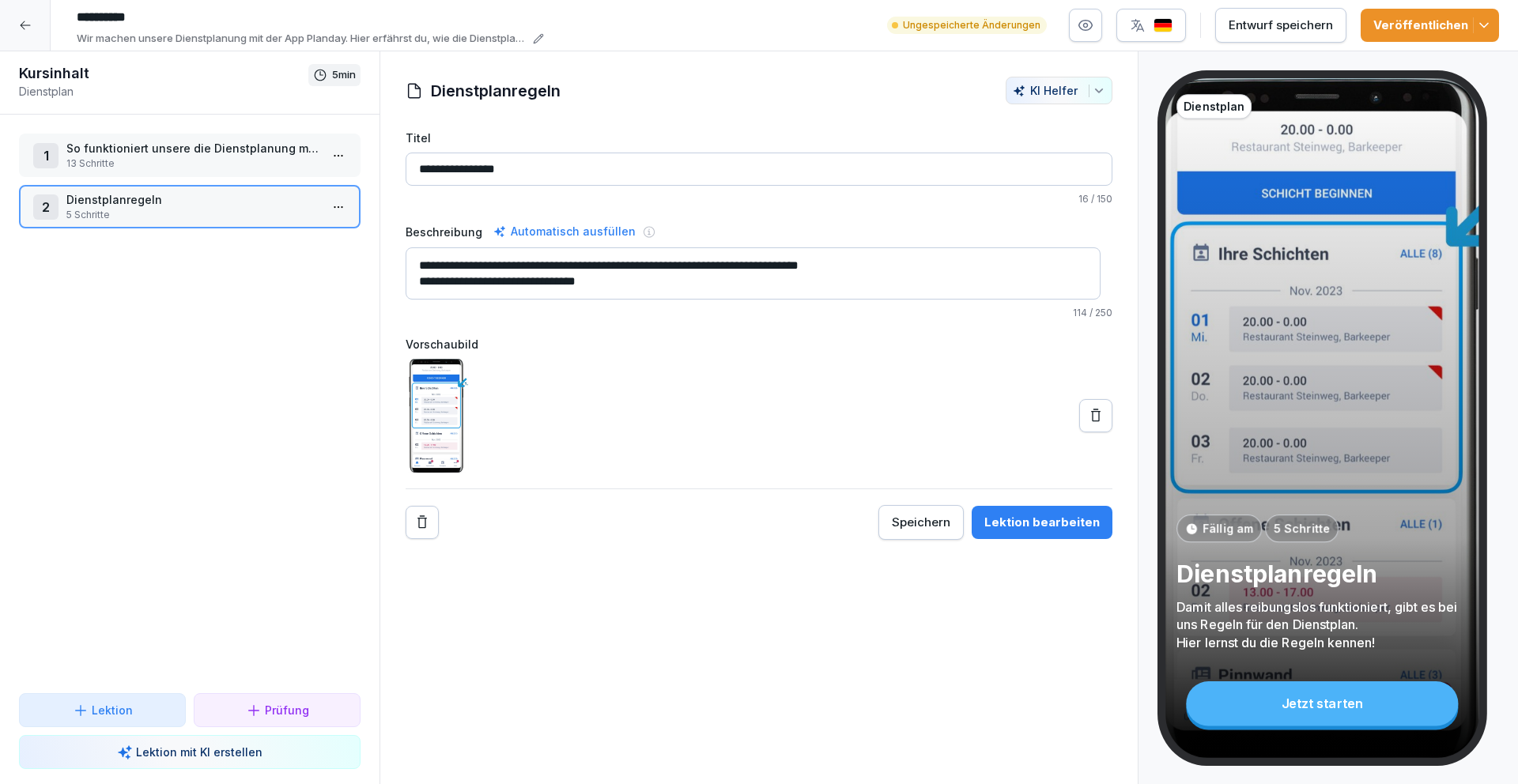
click at [171, 162] on p "13 Schritte" at bounding box center [193, 163] width 253 height 14
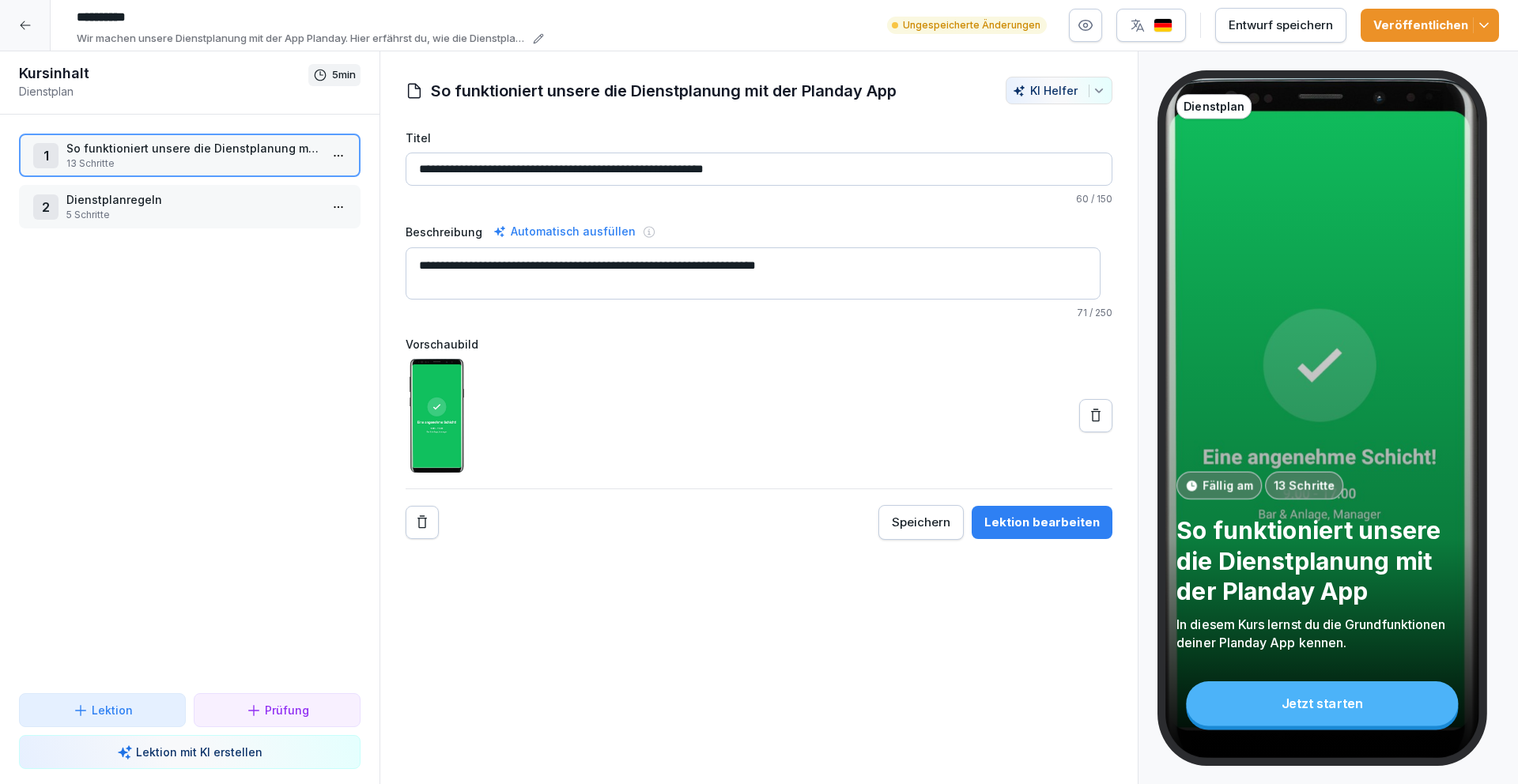
drag, startPoint x: 563, startPoint y: 172, endPoint x: 545, endPoint y: 172, distance: 18.0
click at [545, 172] on input "**********" at bounding box center [759, 169] width 707 height 34
click at [743, 168] on input "**********" at bounding box center [759, 169] width 707 height 34
click at [716, 175] on input "**********" at bounding box center [759, 169] width 707 height 34
type input "**********"
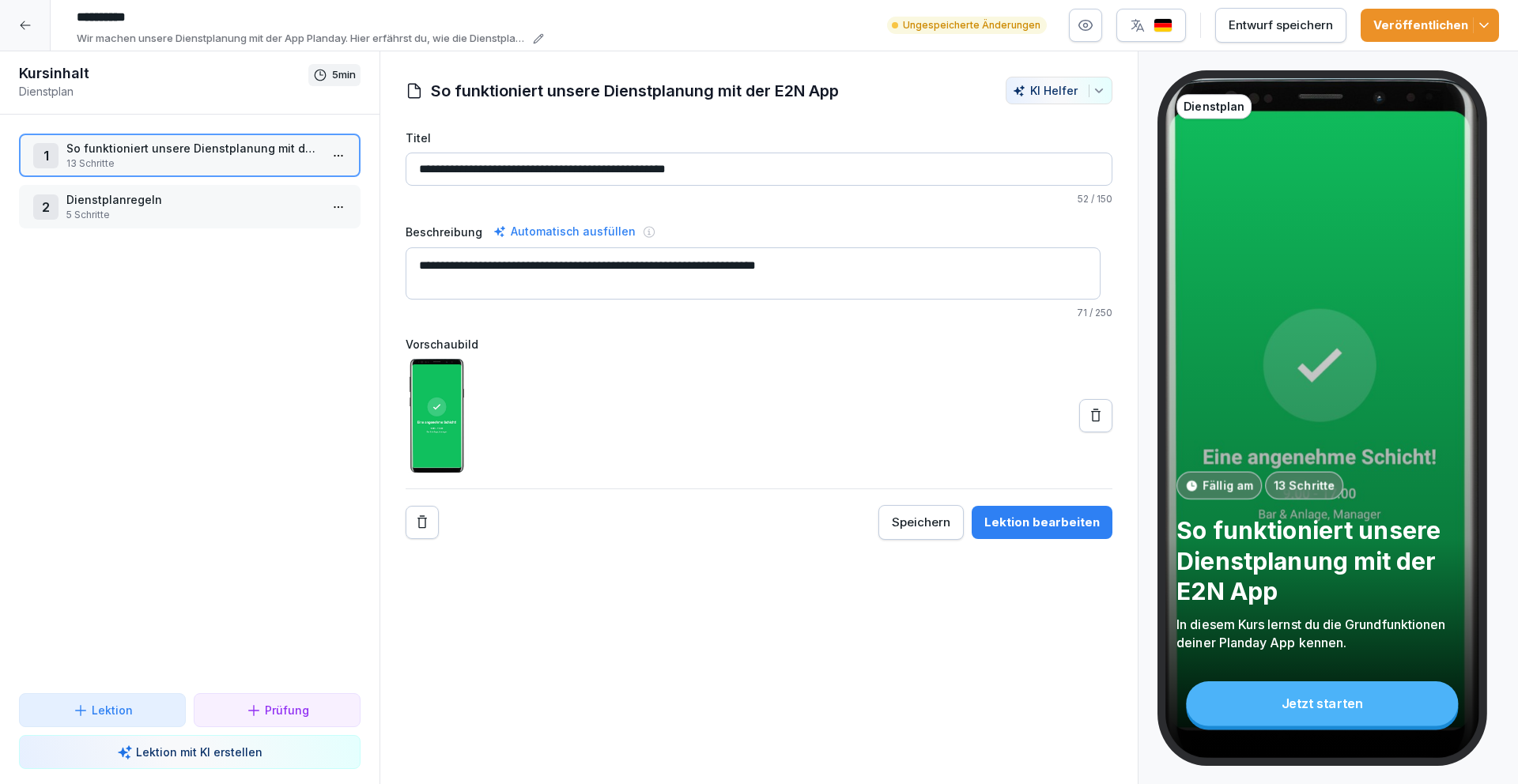
click at [1088, 420] on icon at bounding box center [1096, 415] width 16 height 16
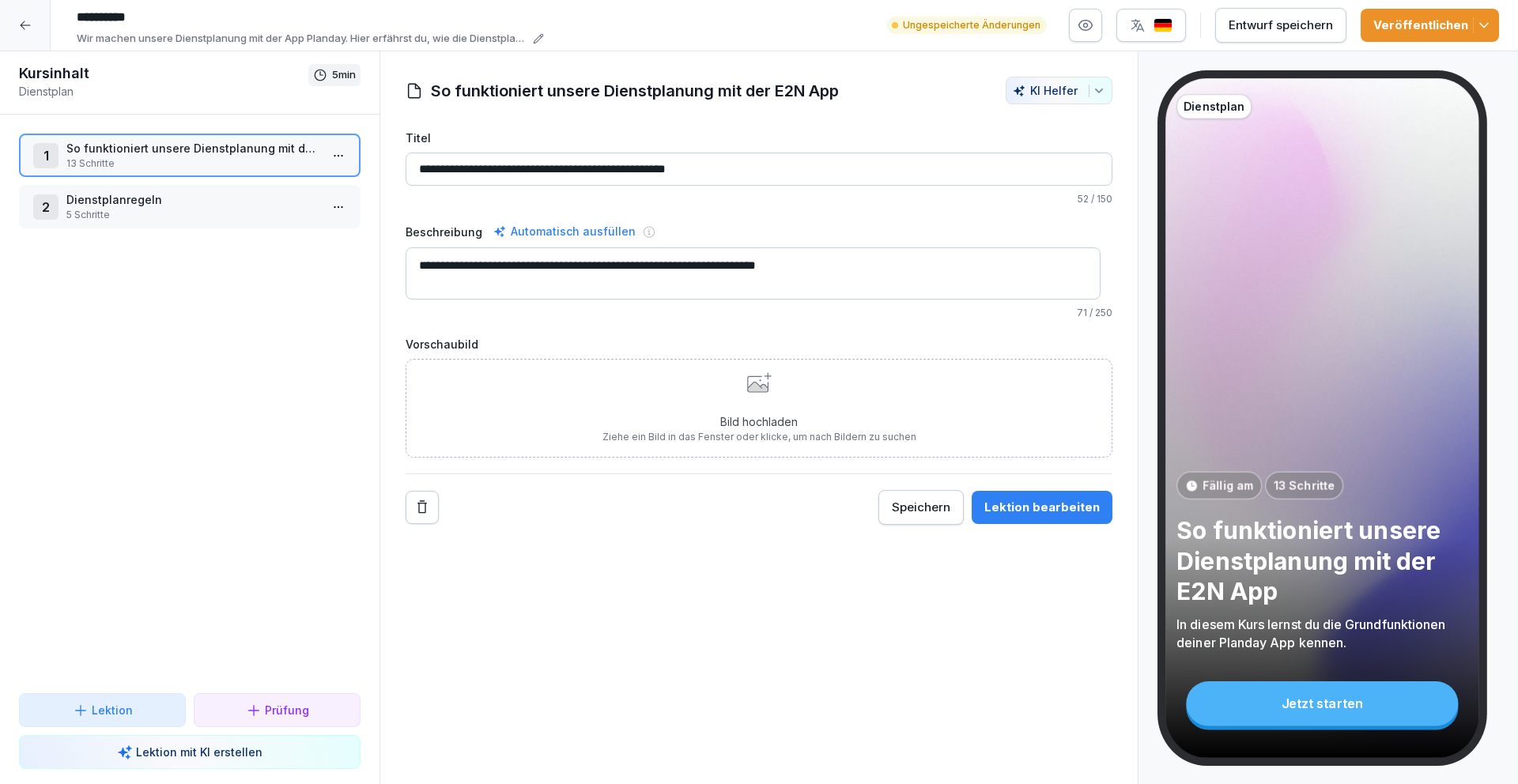
click at [712, 409] on div "Bild hochladen Ziehe ein Bild in das Fenster oder klicke, um nach Bildern zu su…" at bounding box center [759, 407] width 314 height 72
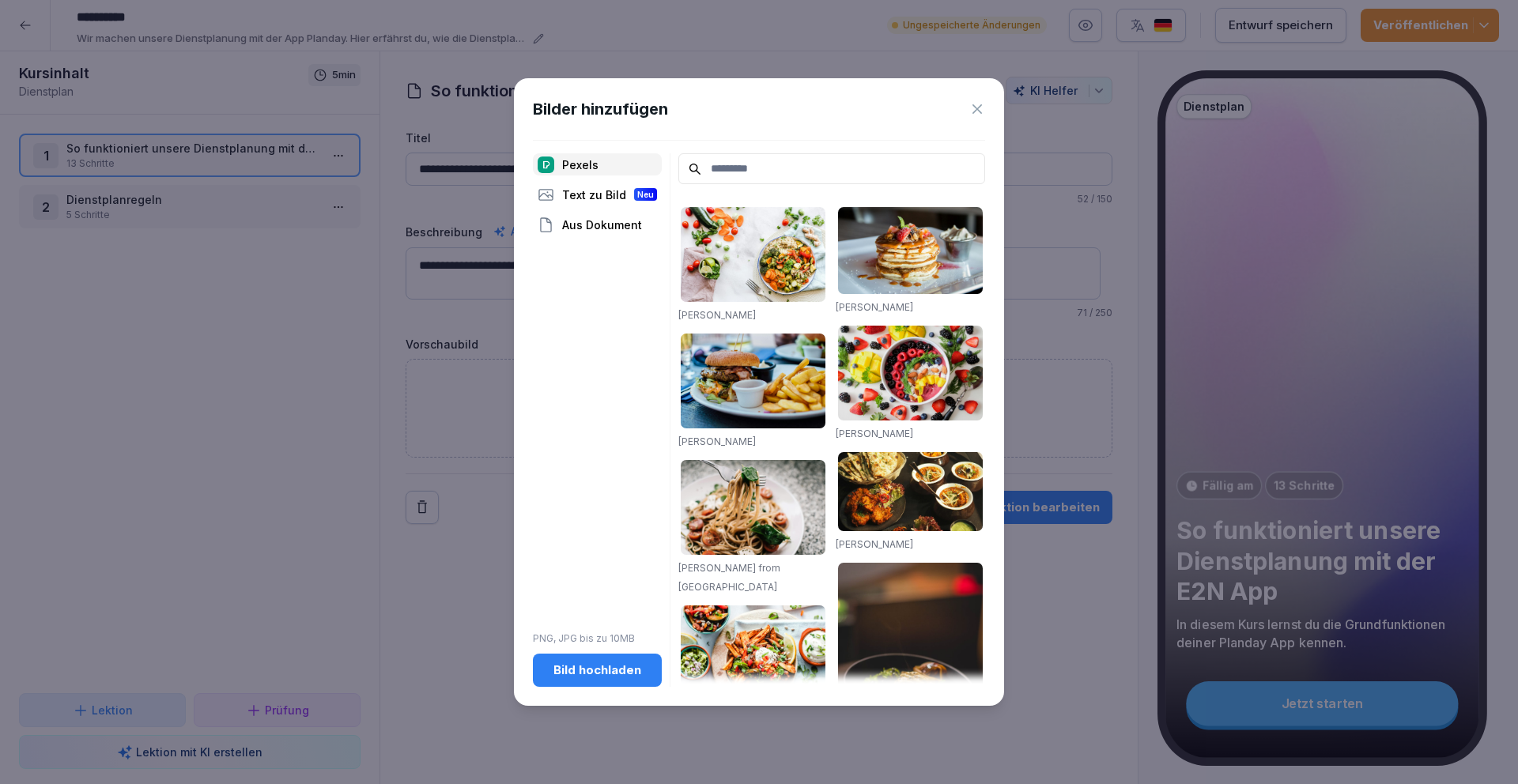
click at [563, 672] on div "Bild hochladen" at bounding box center [596, 670] width 104 height 18
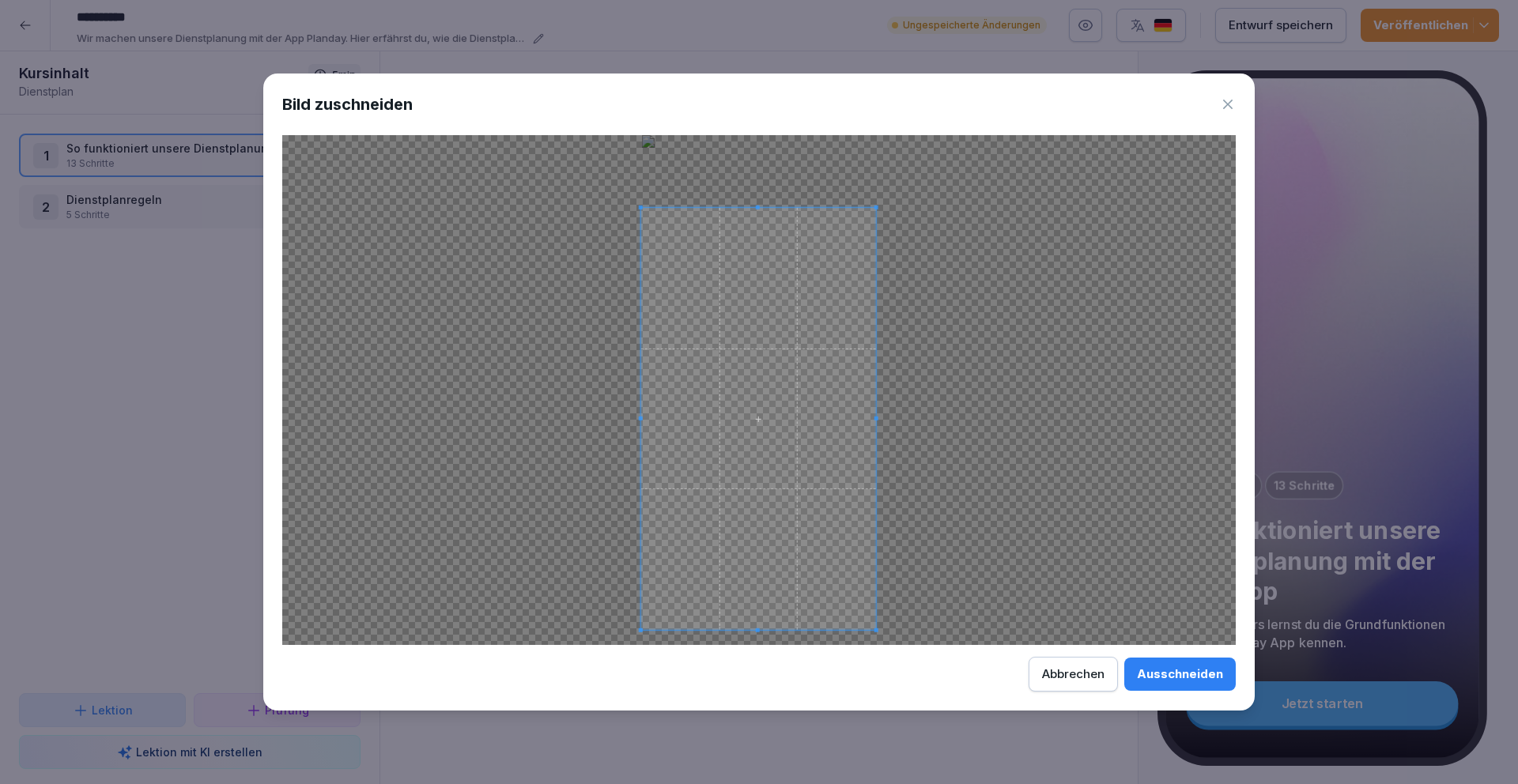
click at [764, 567] on span at bounding box center [758, 419] width 235 height 422
click at [1192, 680] on div "Ausschneiden" at bounding box center [1180, 674] width 86 height 18
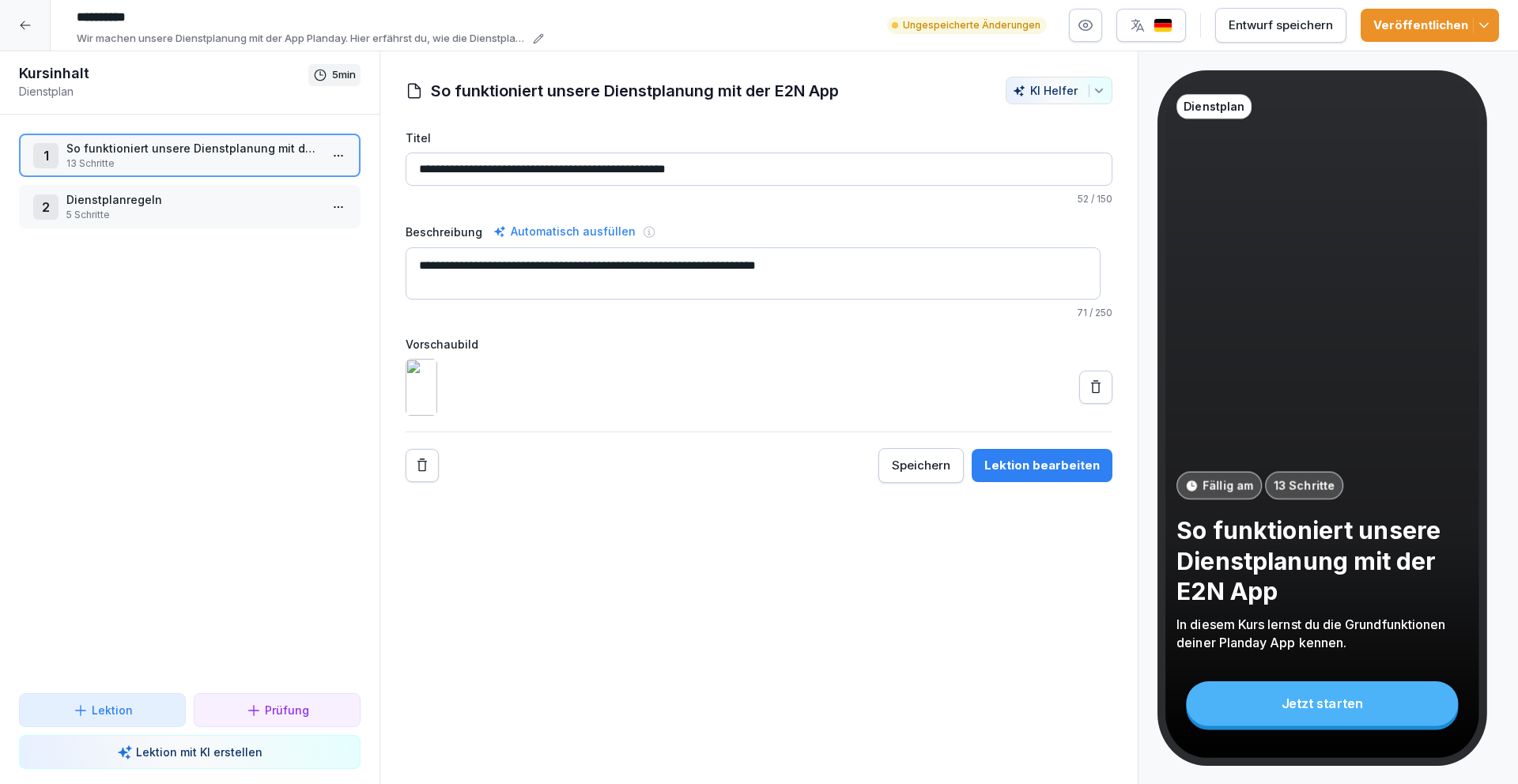
click at [232, 211] on p "5 Schritte" at bounding box center [193, 214] width 253 height 14
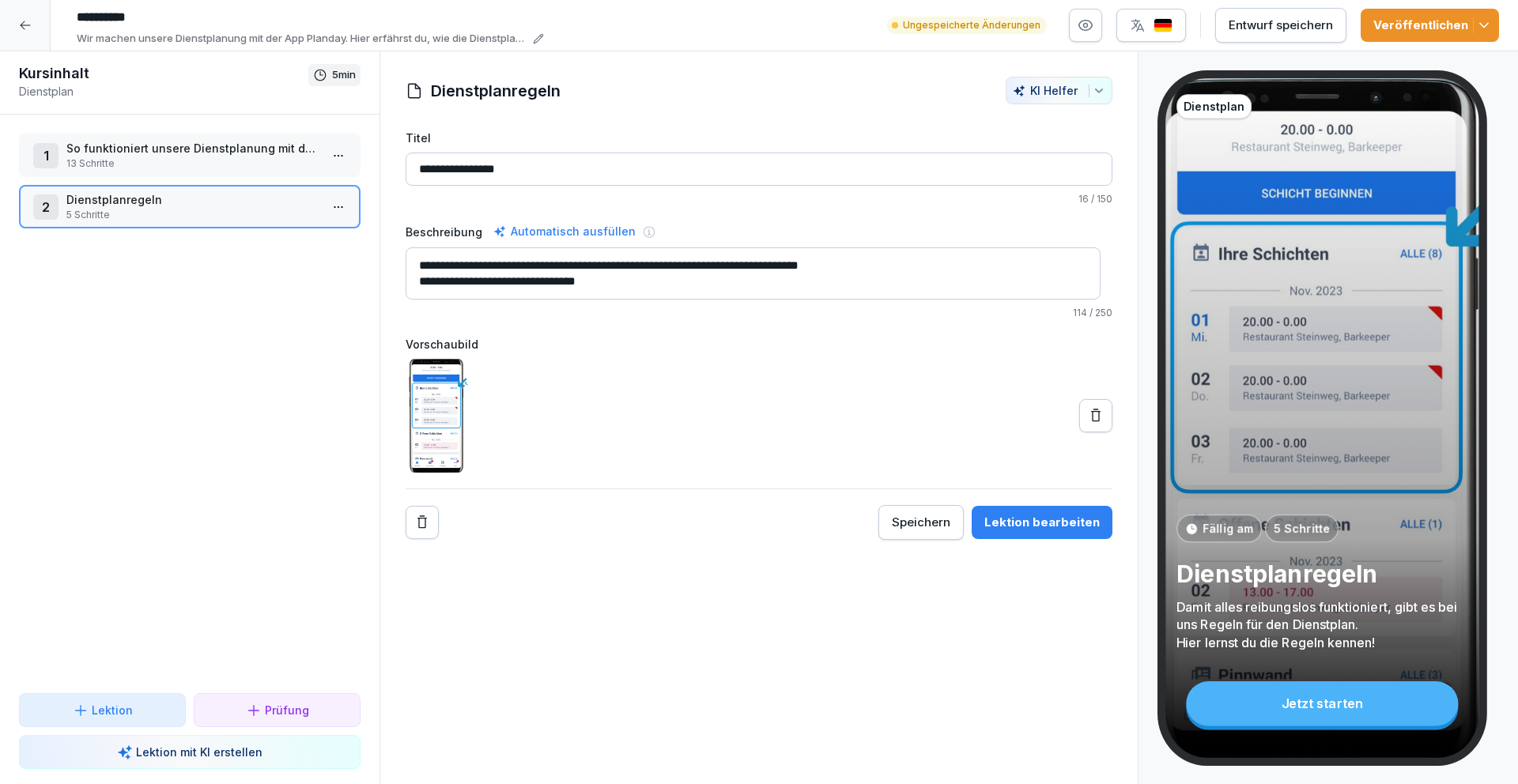
click at [439, 386] on img at bounding box center [437, 416] width 64 height 114
click at [425, 516] on icon "Remove" at bounding box center [422, 522] width 16 height 16
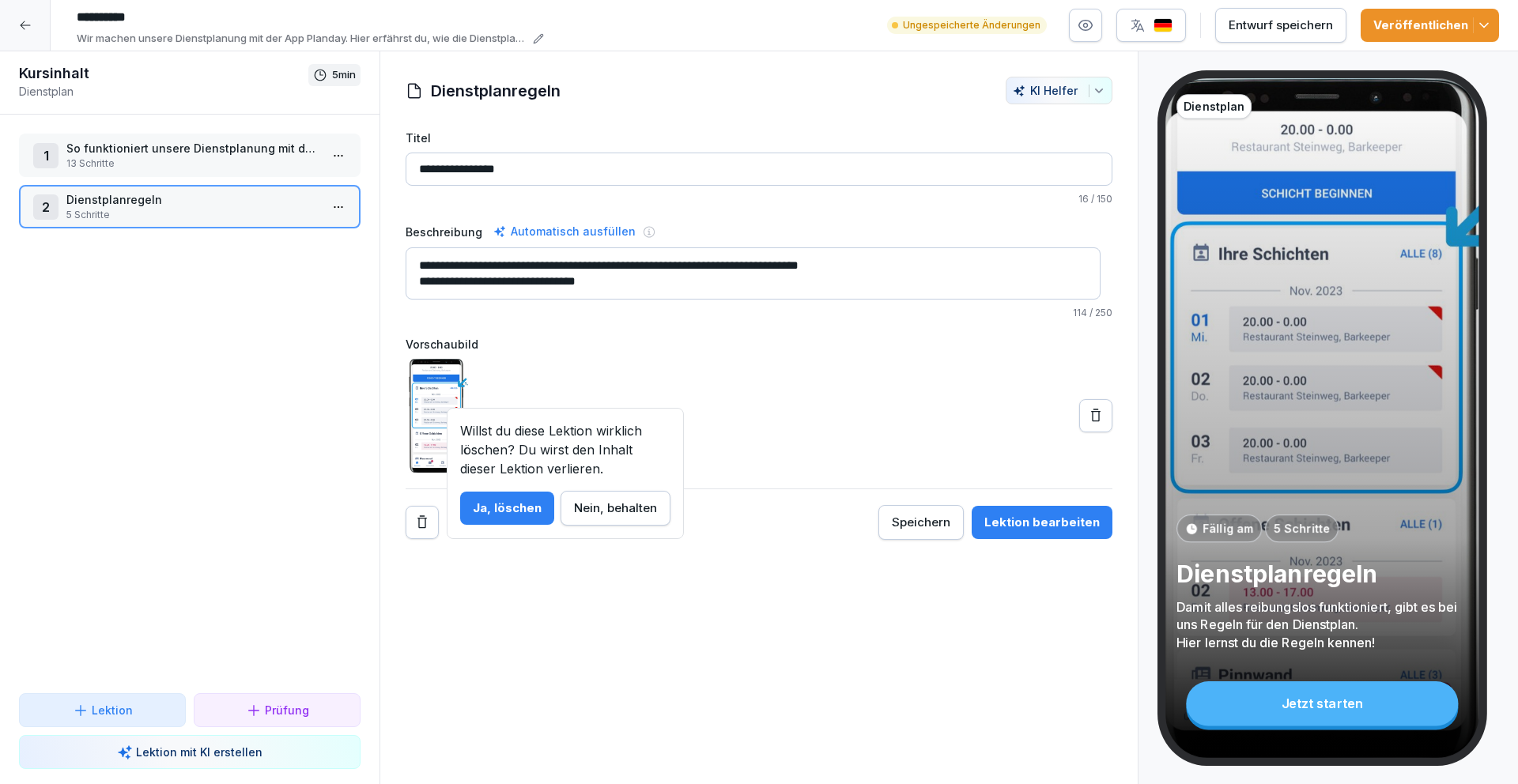
click at [636, 509] on div "Nein, behalten" at bounding box center [615, 507] width 83 height 18
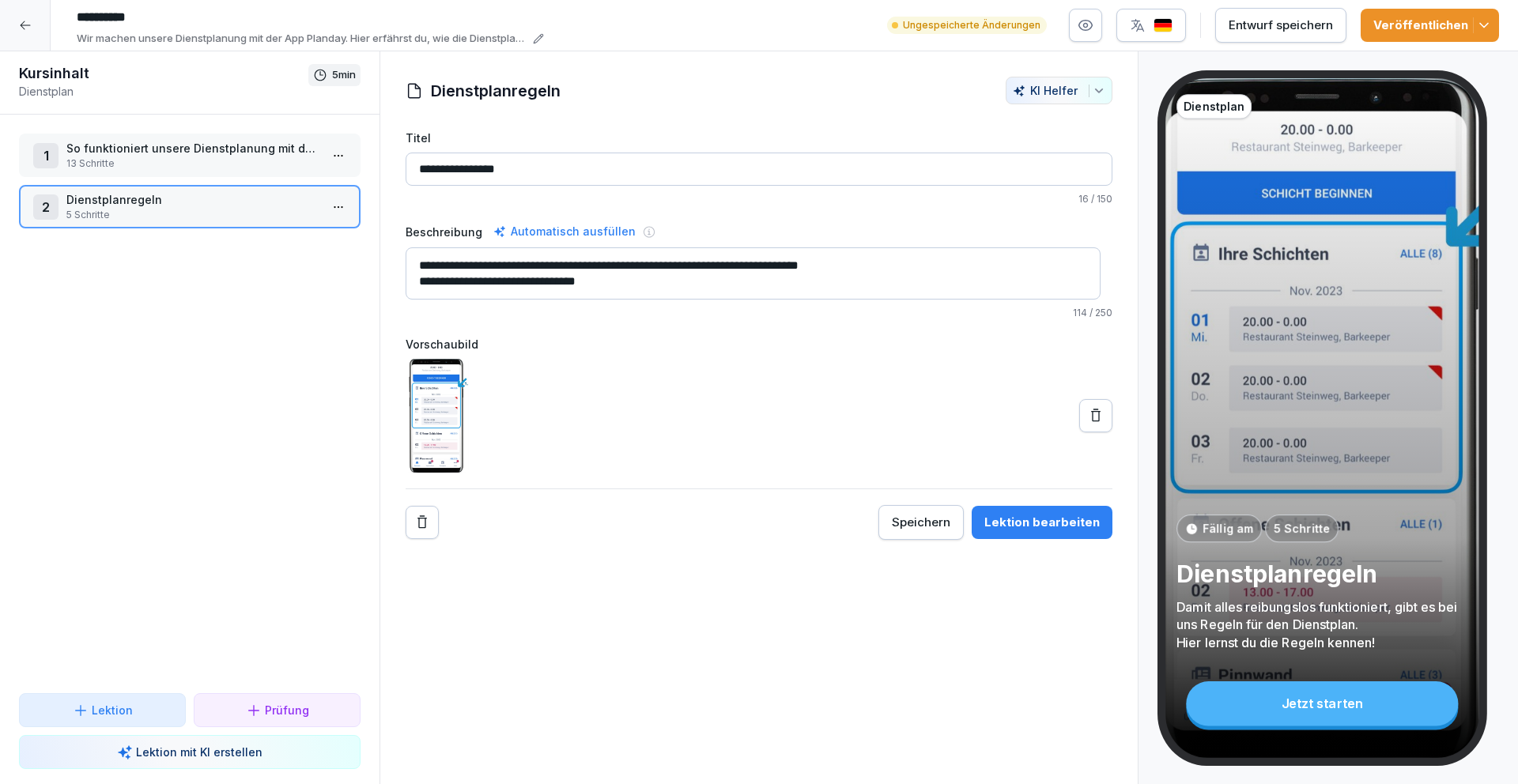
click at [1091, 416] on icon at bounding box center [1096, 415] width 9 height 13
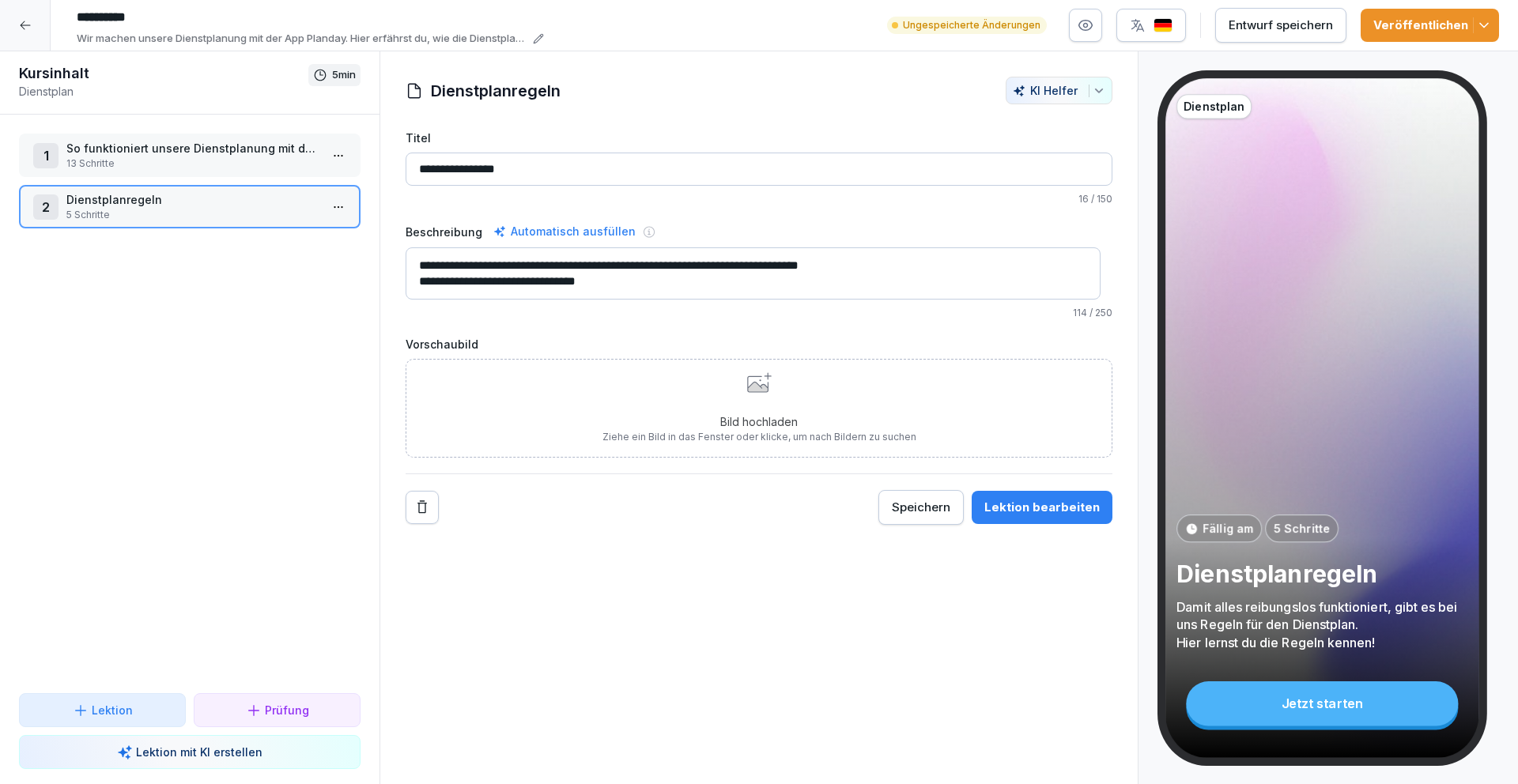
click at [751, 379] on icon at bounding box center [759, 382] width 24 height 21
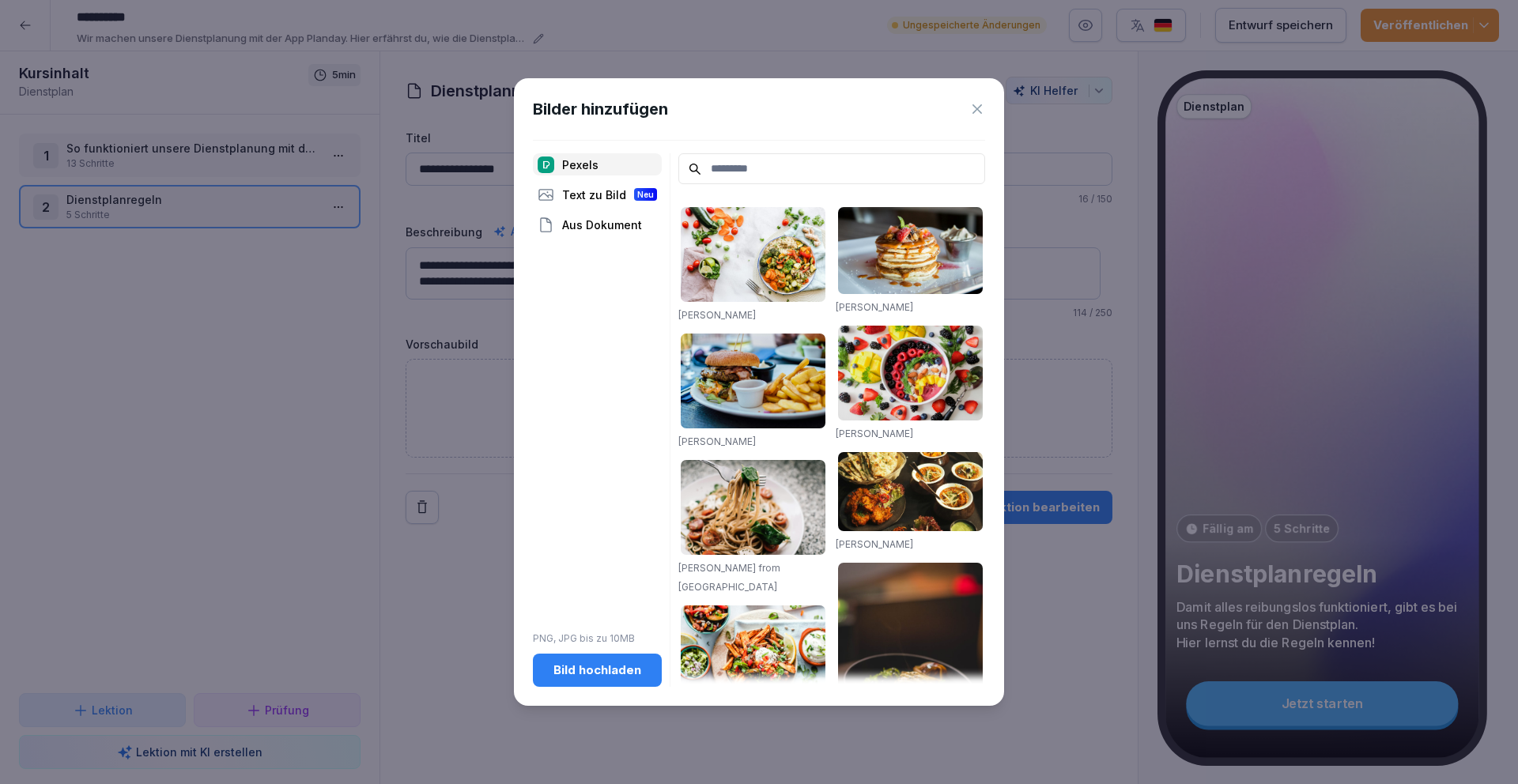
click at [617, 673] on div "Bild hochladen" at bounding box center [596, 670] width 104 height 18
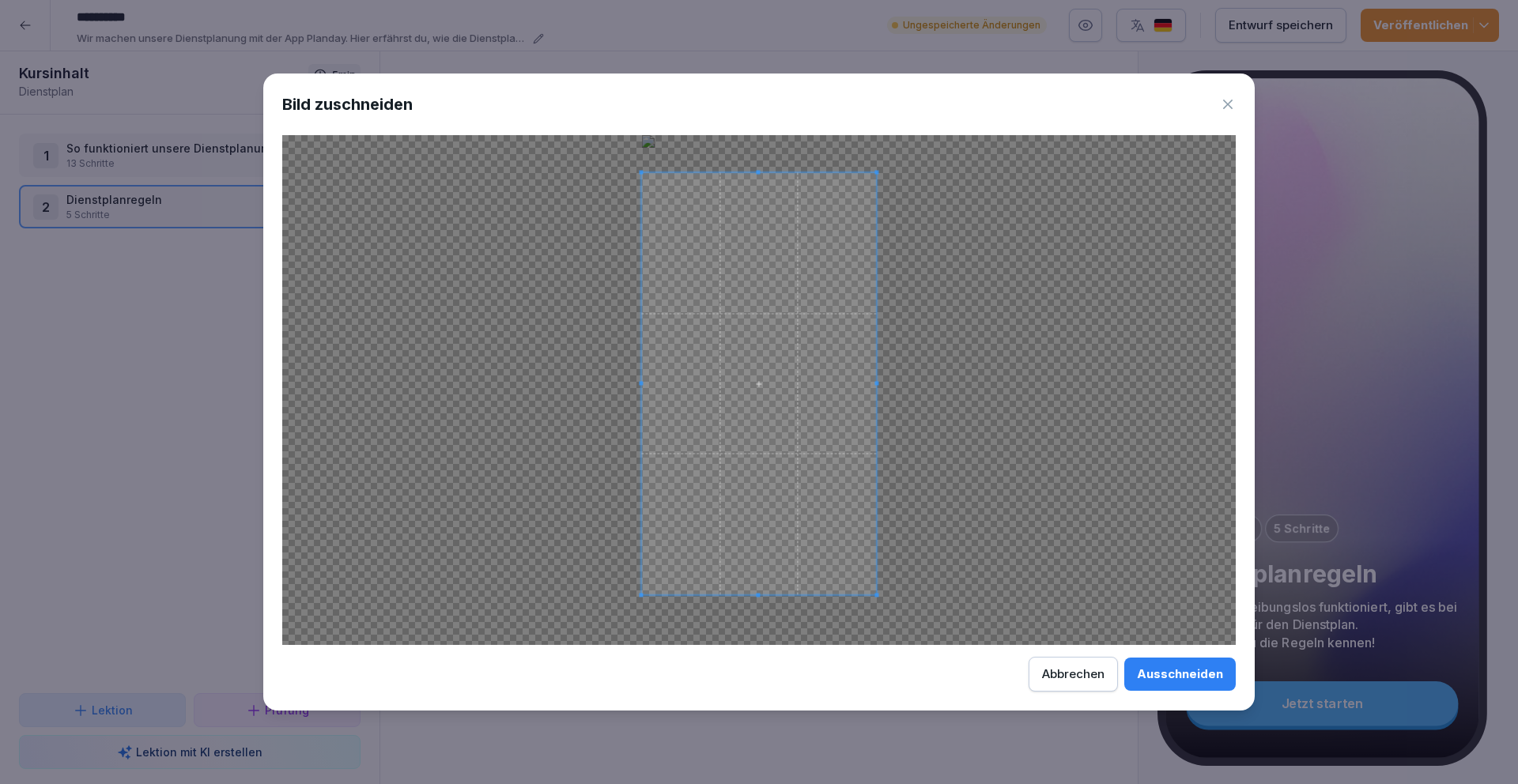
click at [837, 369] on span at bounding box center [758, 383] width 235 height 422
click at [1175, 673] on div "Ausschneiden" at bounding box center [1180, 674] width 86 height 18
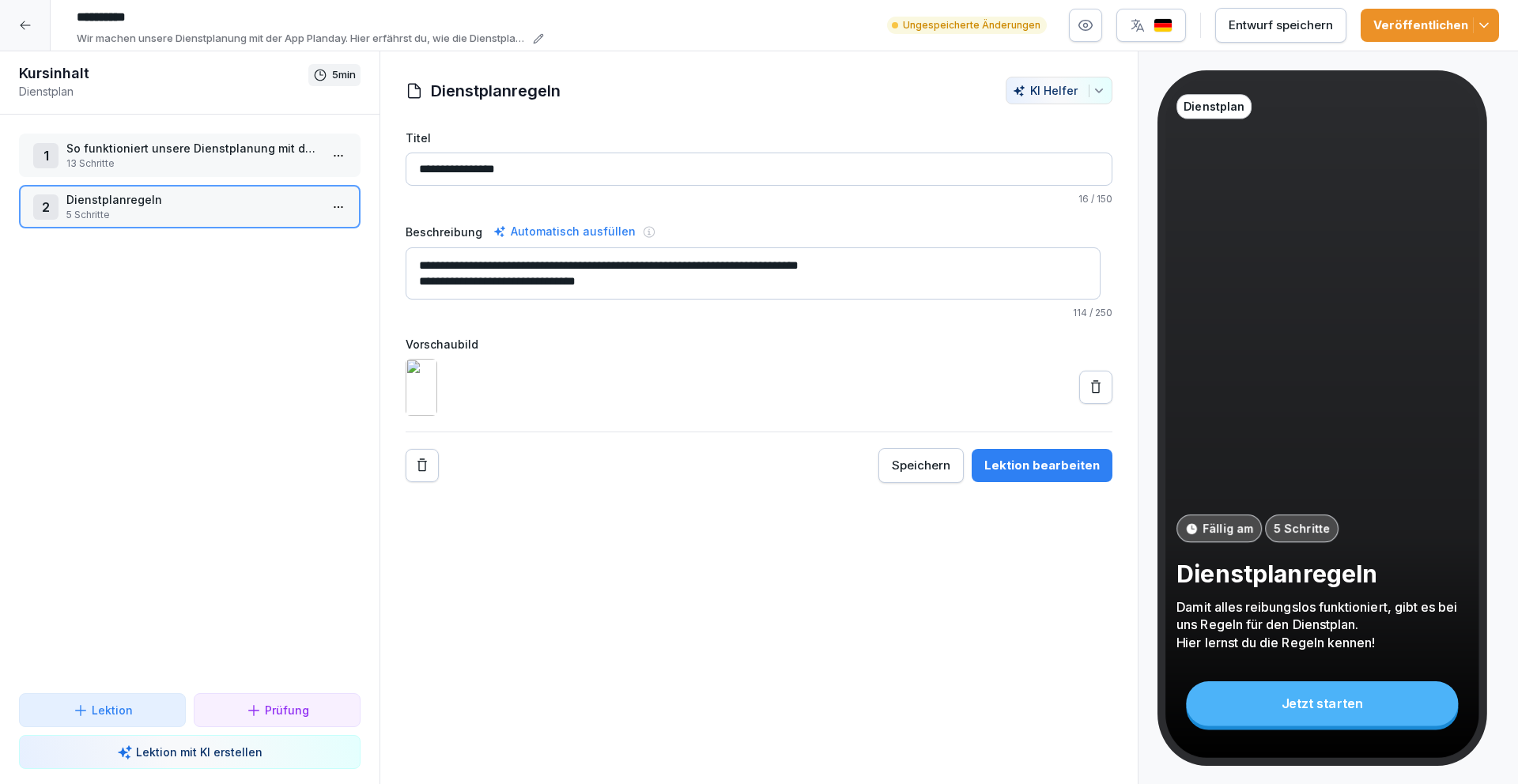
click at [190, 146] on p "So funktioniert unsere Dienstplanung mit der E2N App" at bounding box center [193, 149] width 253 height 17
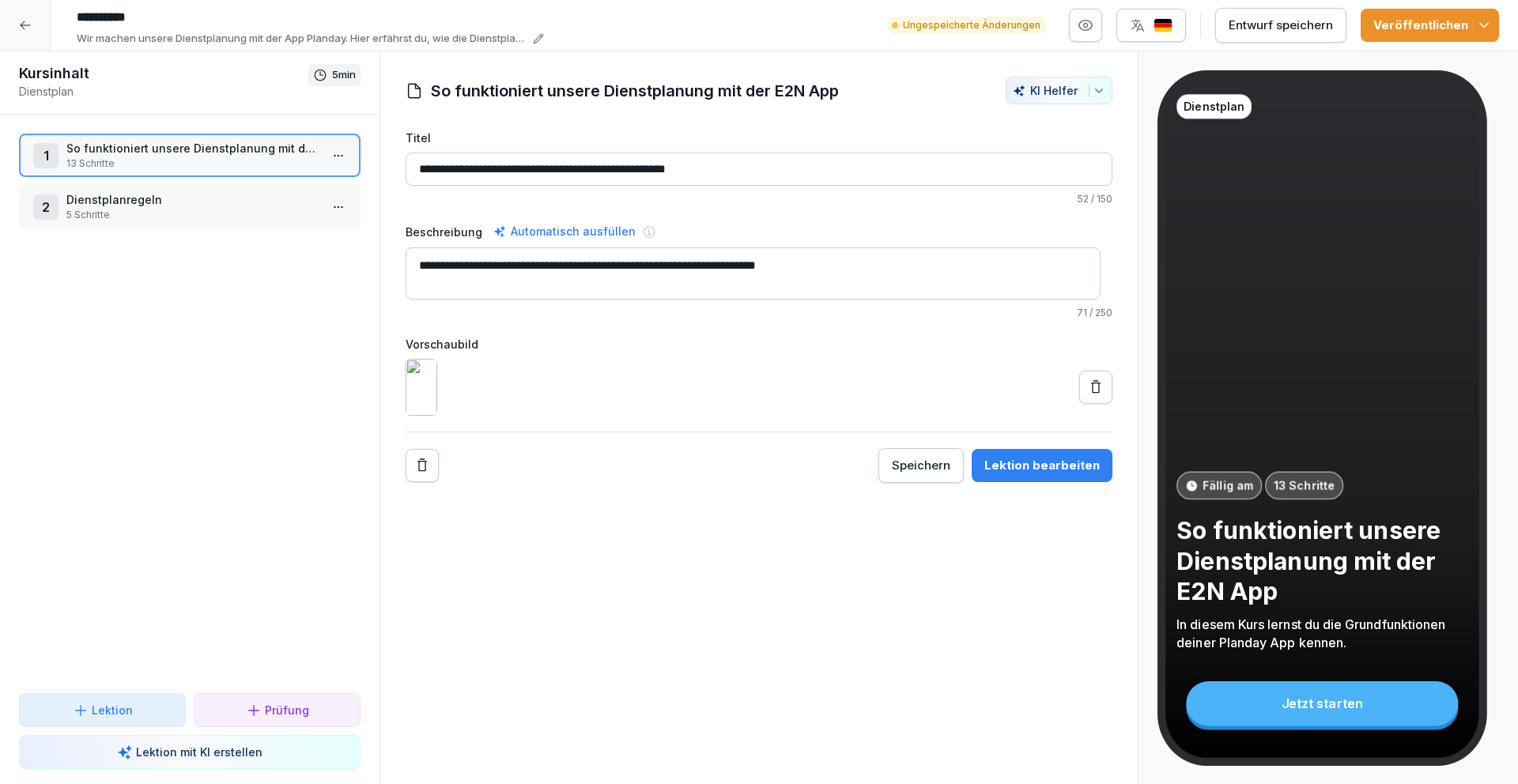
click at [221, 207] on p "Dienstplanregeln" at bounding box center [193, 200] width 253 height 17
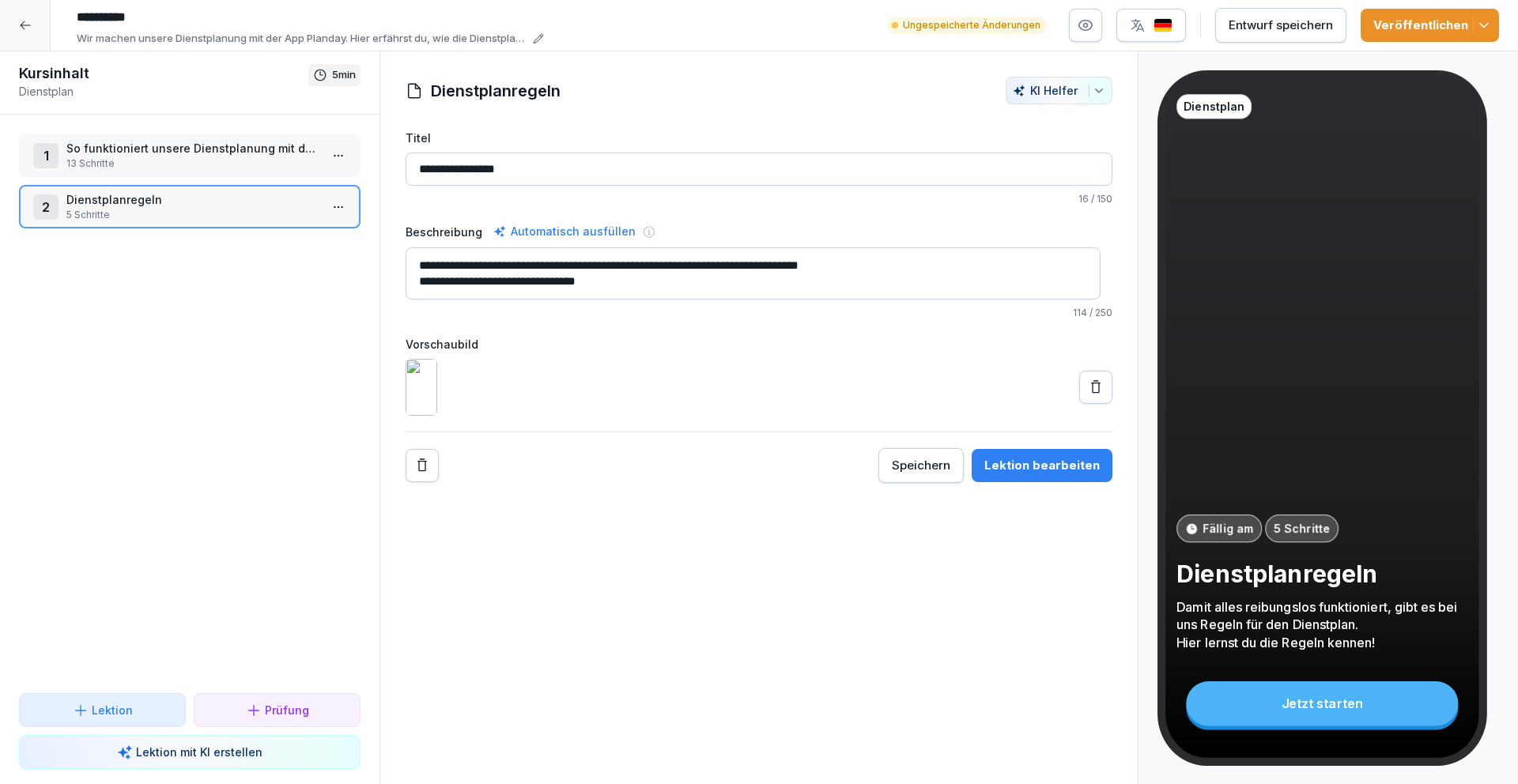
click at [212, 149] on p "So funktioniert unsere Dienstplanung mit der E2N App" at bounding box center [193, 149] width 253 height 17
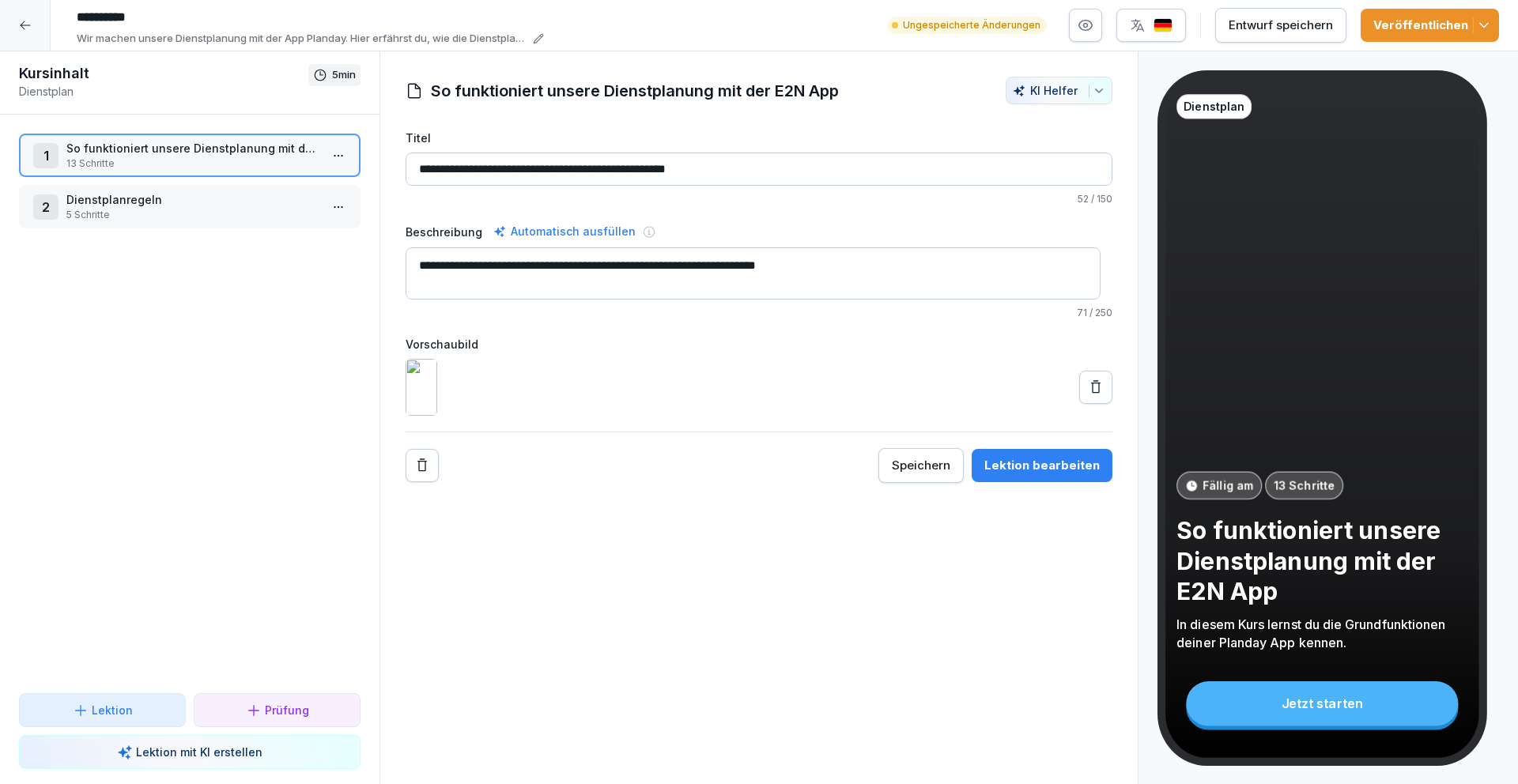
click at [222, 207] on p "Dienstplanregeln" at bounding box center [193, 200] width 253 height 17
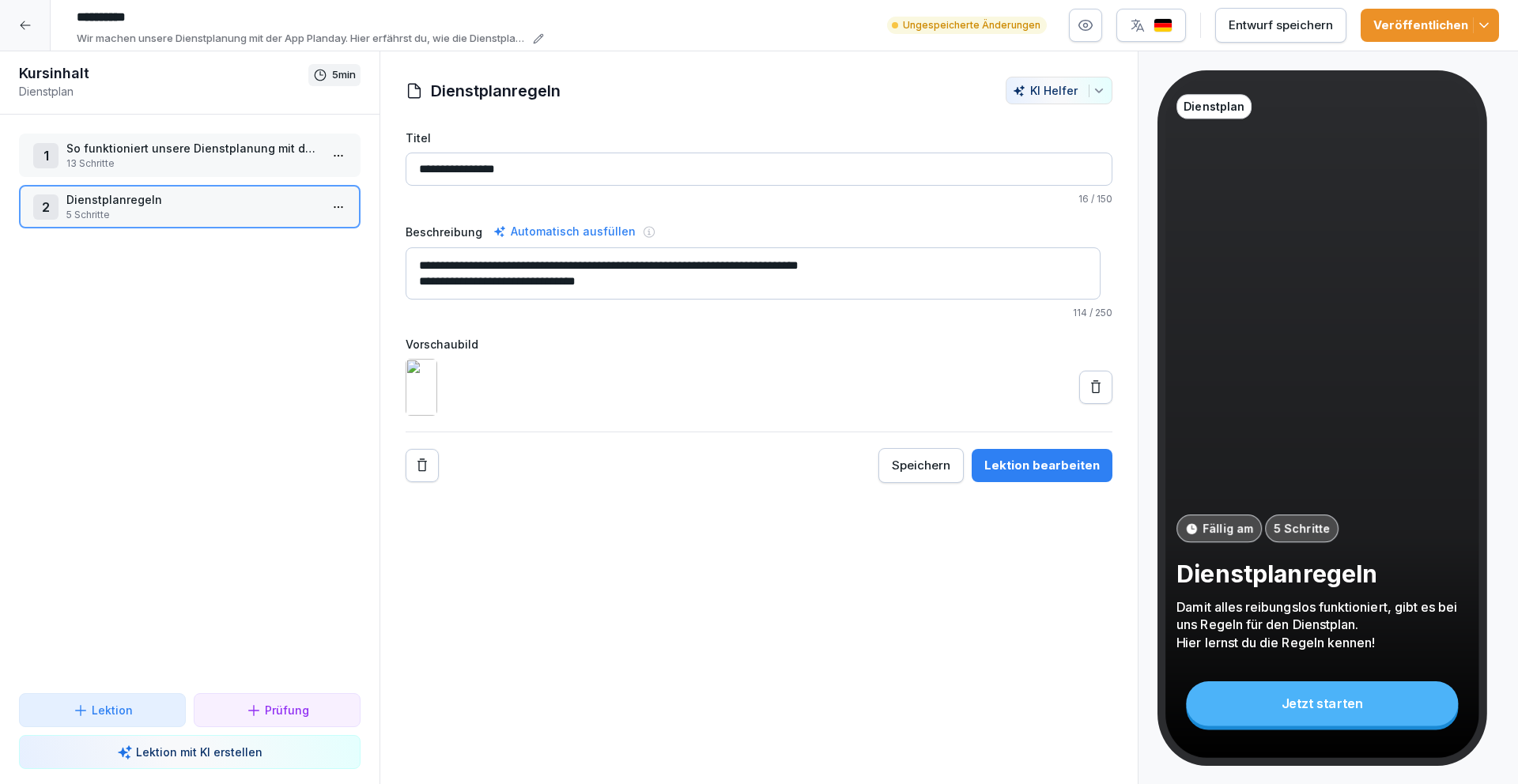
click at [1079, 474] on div "Lektion bearbeiten" at bounding box center [1041, 465] width 115 height 18
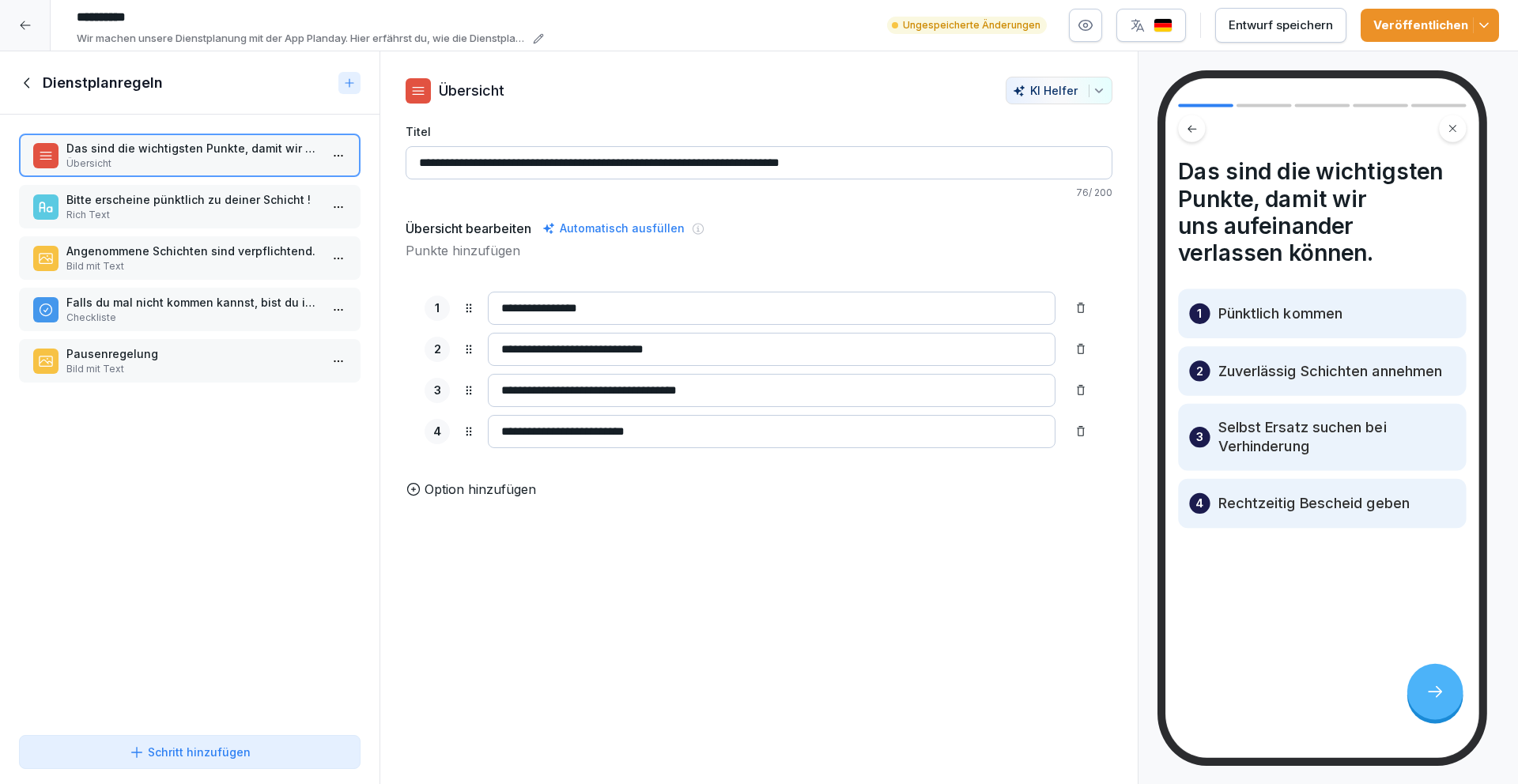
click at [226, 218] on p "Rich Text" at bounding box center [193, 214] width 253 height 14
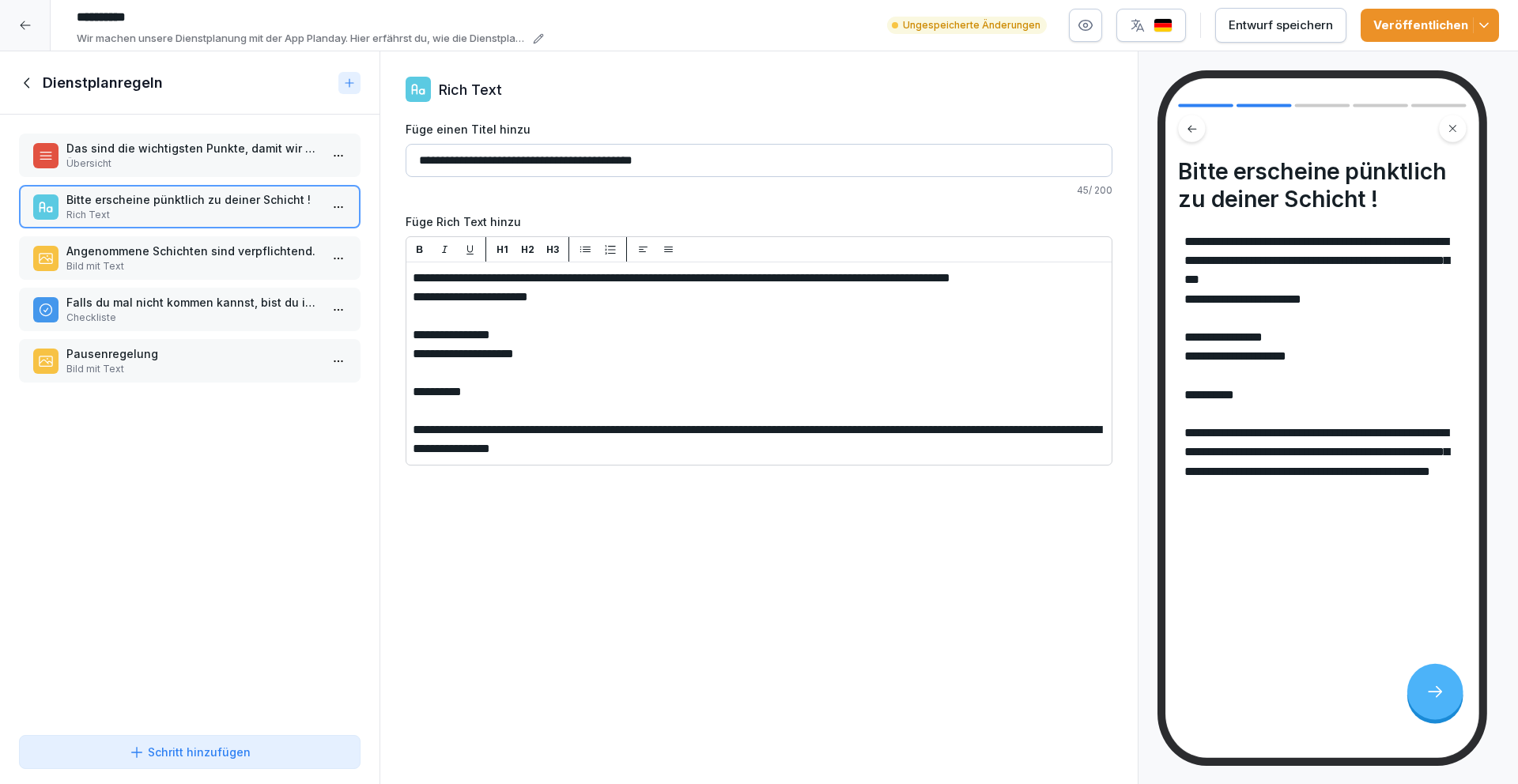
click at [215, 244] on p "Angenommene Schichten sind verpflichtend." at bounding box center [193, 251] width 253 height 17
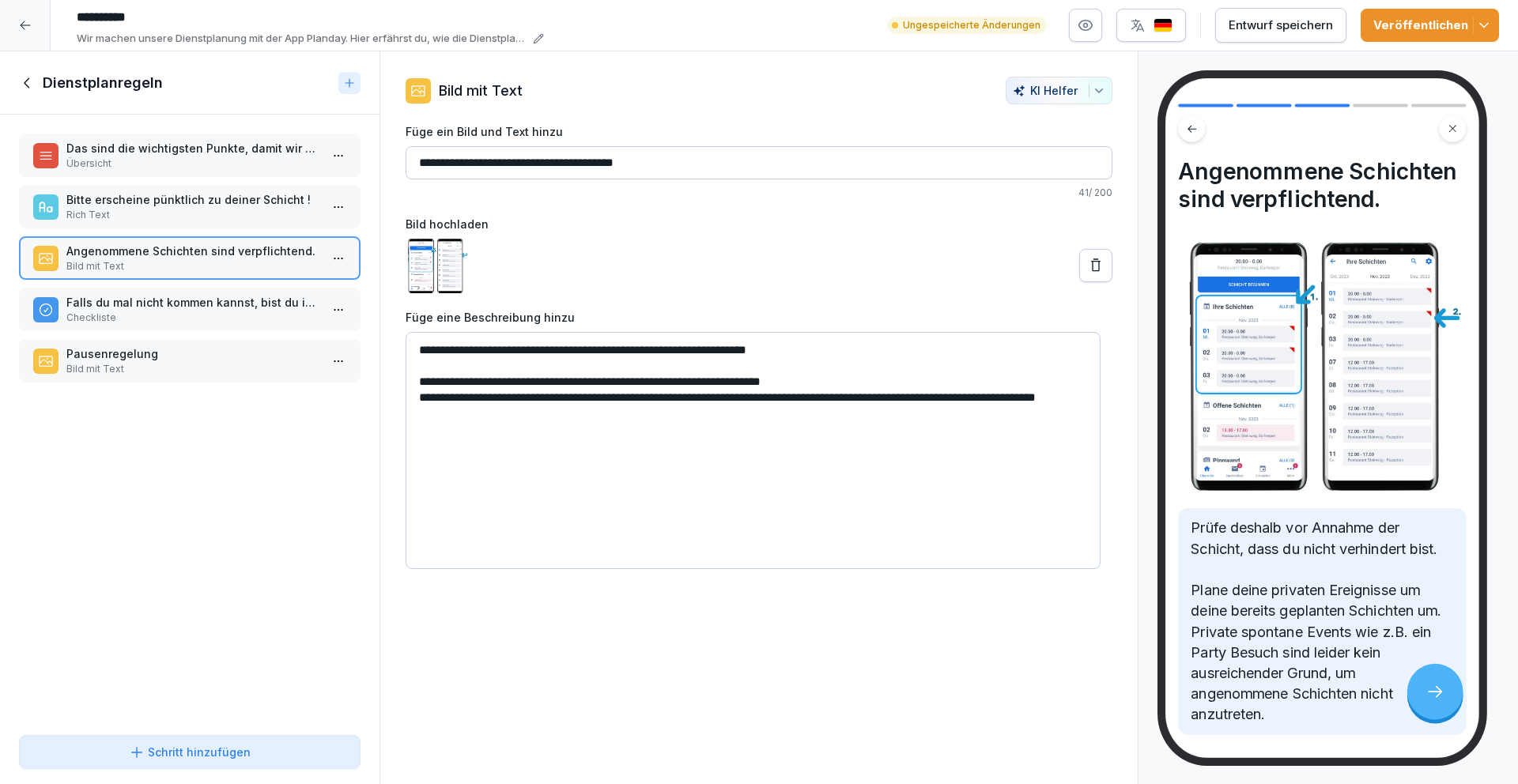
click at [1088, 263] on icon at bounding box center [1096, 265] width 16 height 16
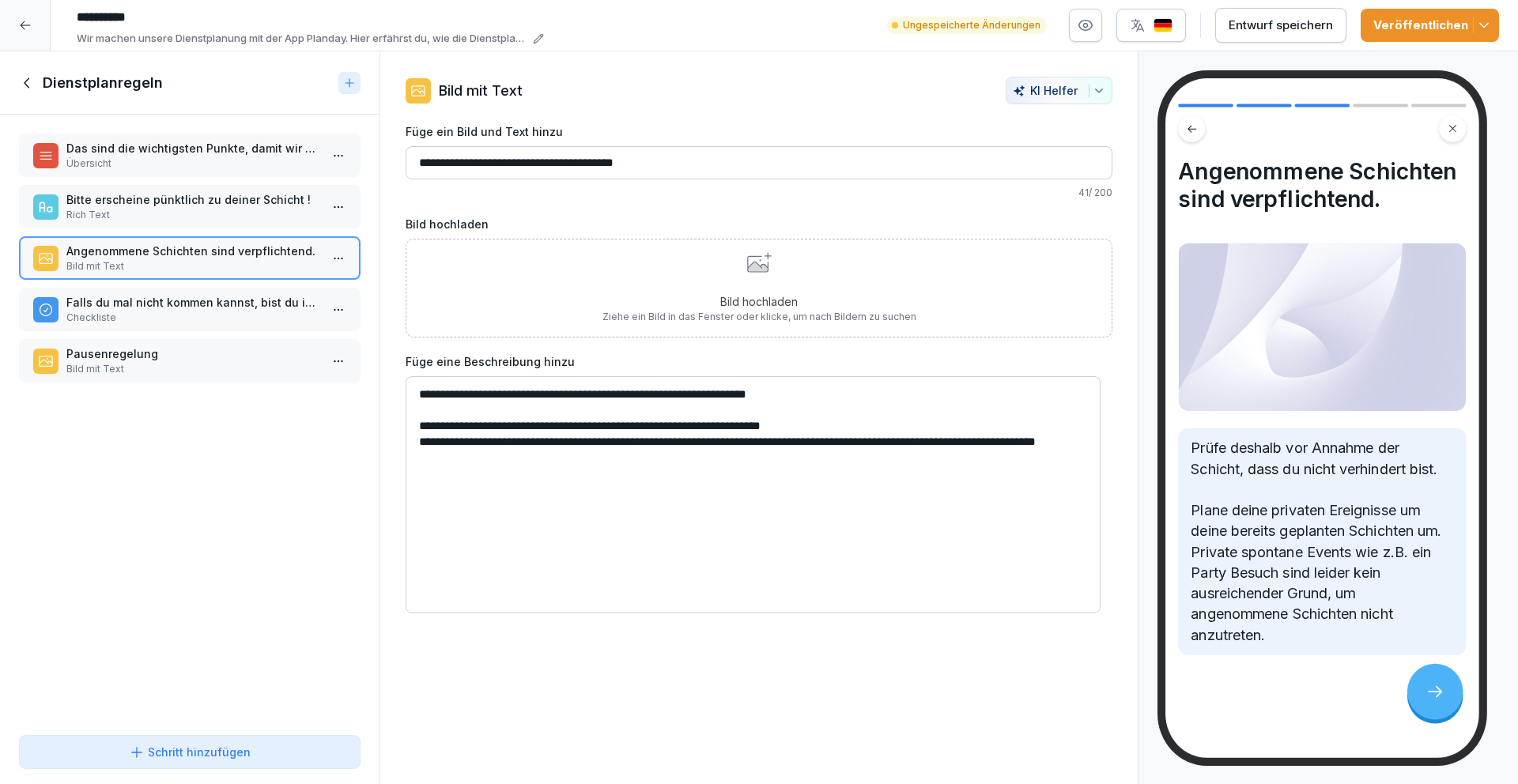
click at [738, 266] on div "Bild hochladen Ziehe ein Bild in das Fenster oder klicke, um nach Bildern zu su…" at bounding box center [759, 288] width 314 height 72
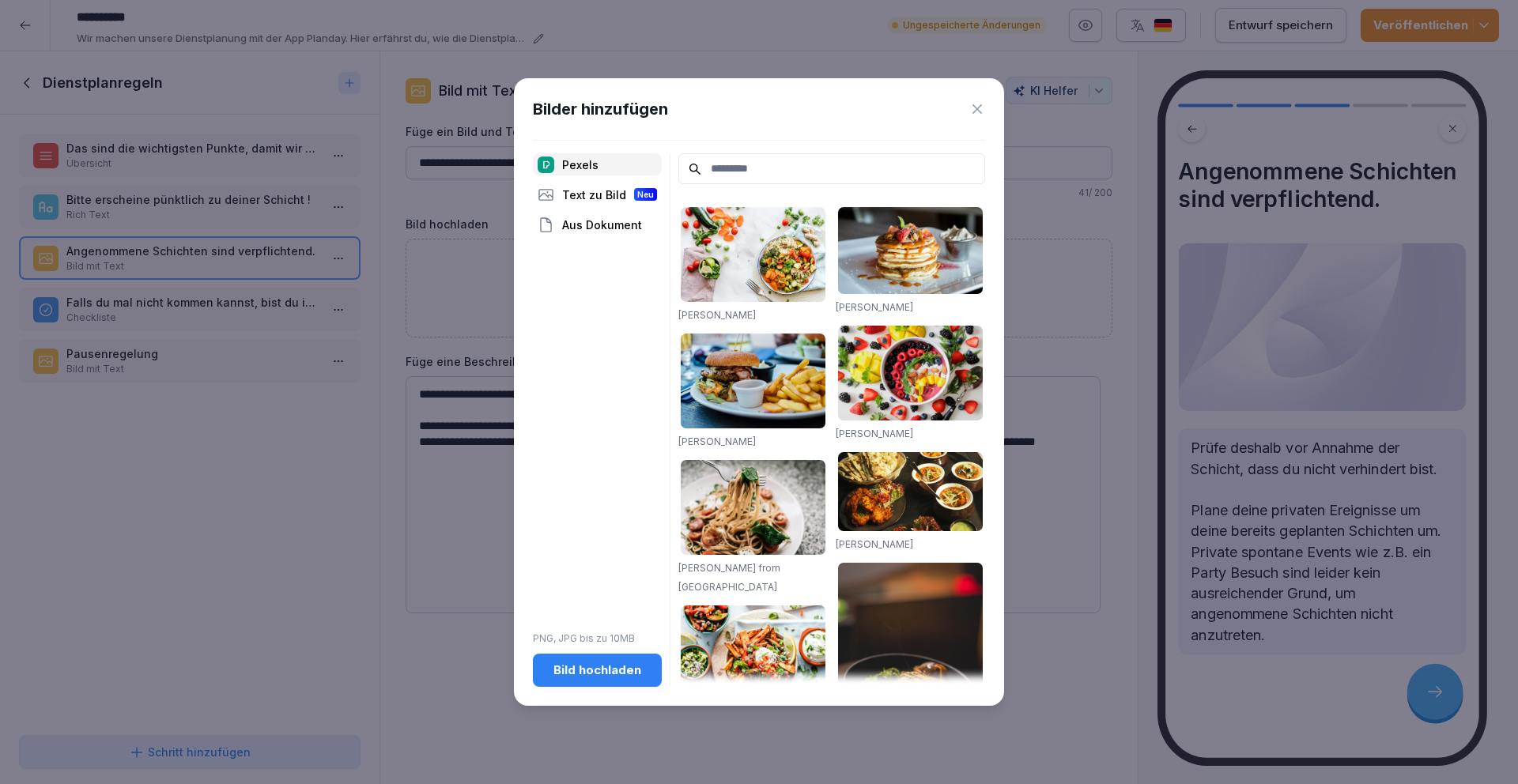
click at [603, 670] on div "Bild hochladen" at bounding box center [596, 670] width 104 height 18
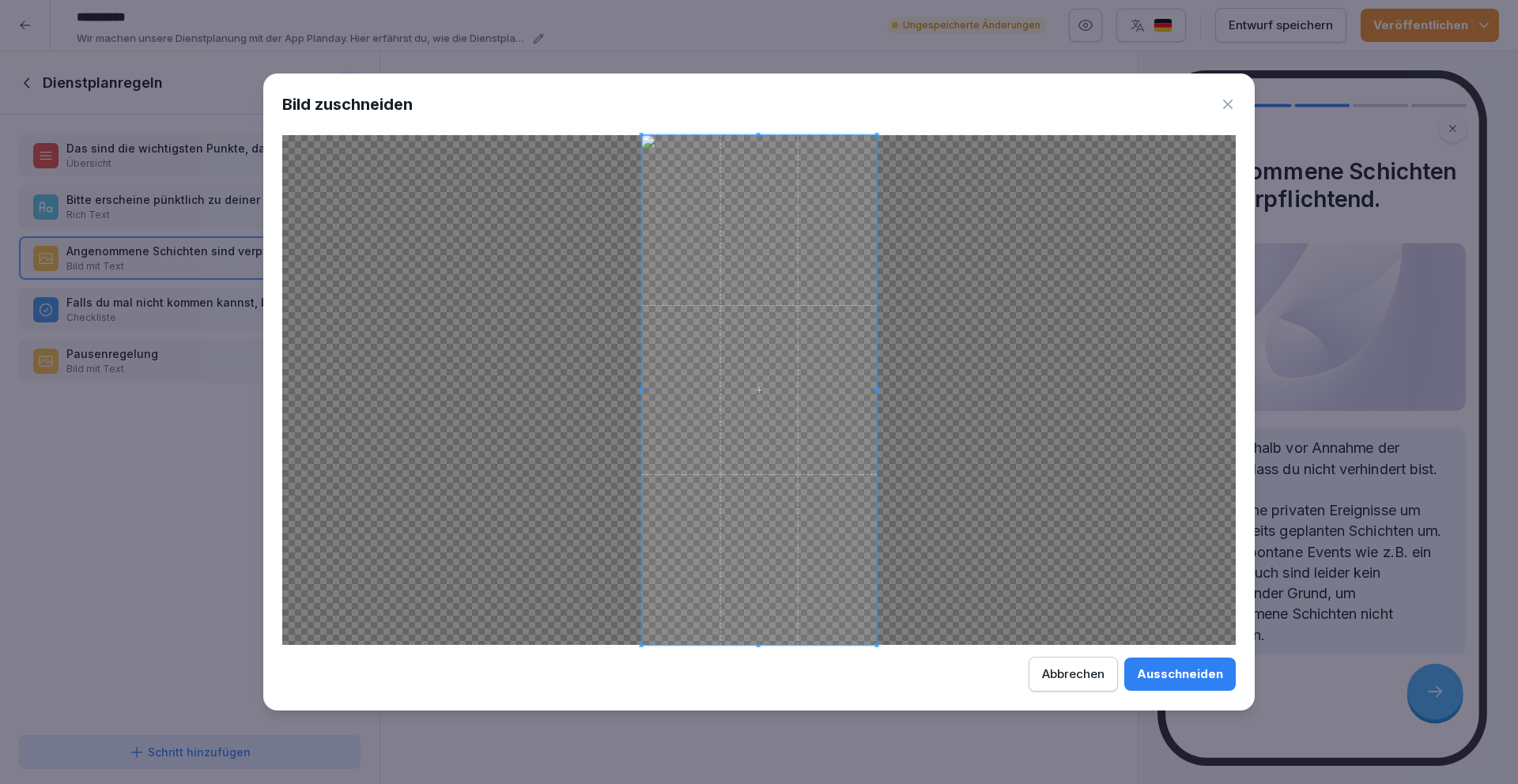
click at [756, 648] on div "Bild zuschneiden Ausschneiden Abbrechen" at bounding box center [759, 392] width 991 height 637
click at [756, 633] on span at bounding box center [758, 634] width 4 height 4
click at [763, 185] on div at bounding box center [759, 408] width 235 height 448
drag, startPoint x: 1182, startPoint y: 678, endPoint x: 808, endPoint y: 437, distance: 444.9
click at [1182, 678] on div "Ausschneiden" at bounding box center [1180, 674] width 86 height 18
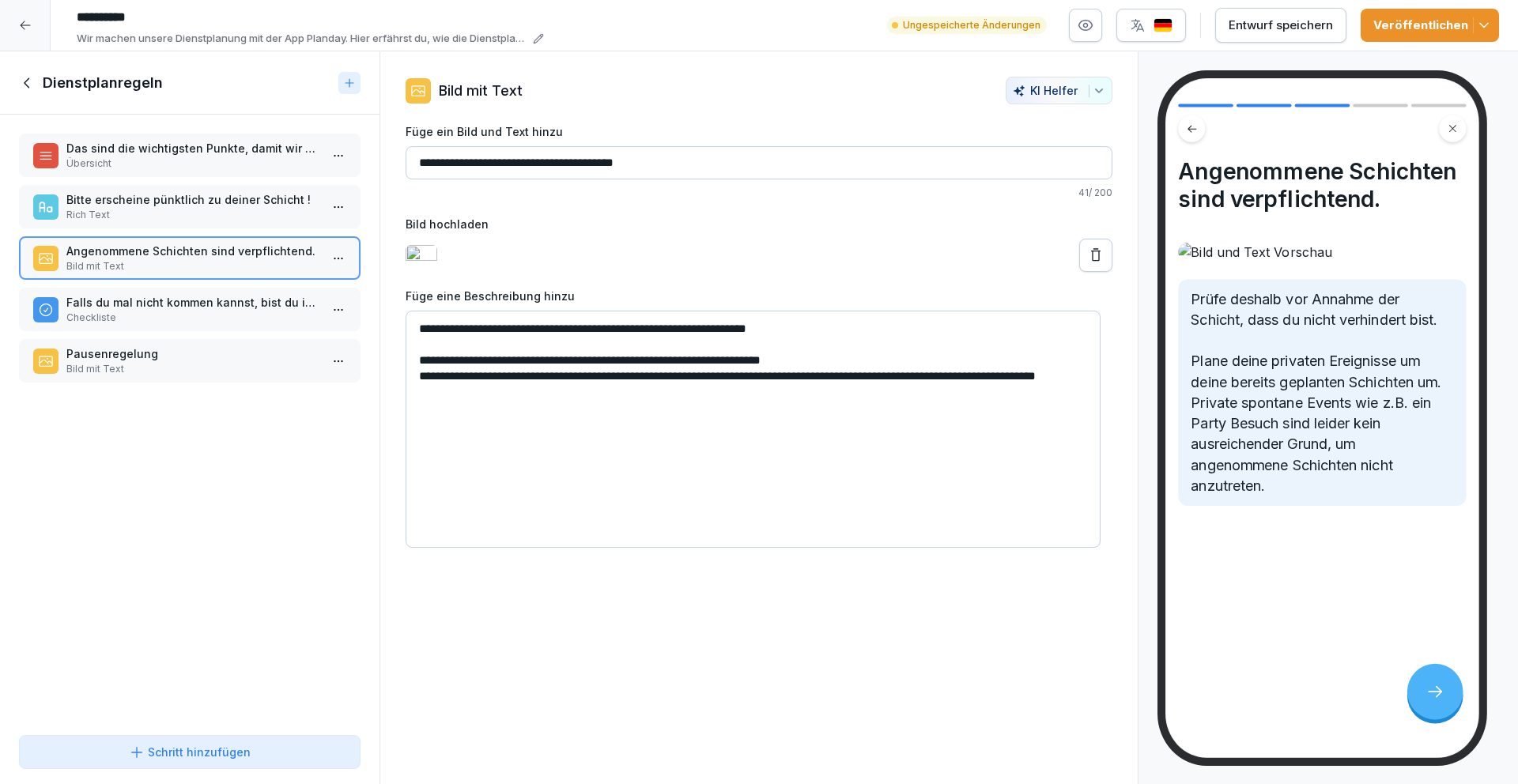
click at [164, 304] on p "Falls du mal nicht kommen kannst, bist du in der Verantwortung Ersatz zu finden." at bounding box center [193, 303] width 253 height 17
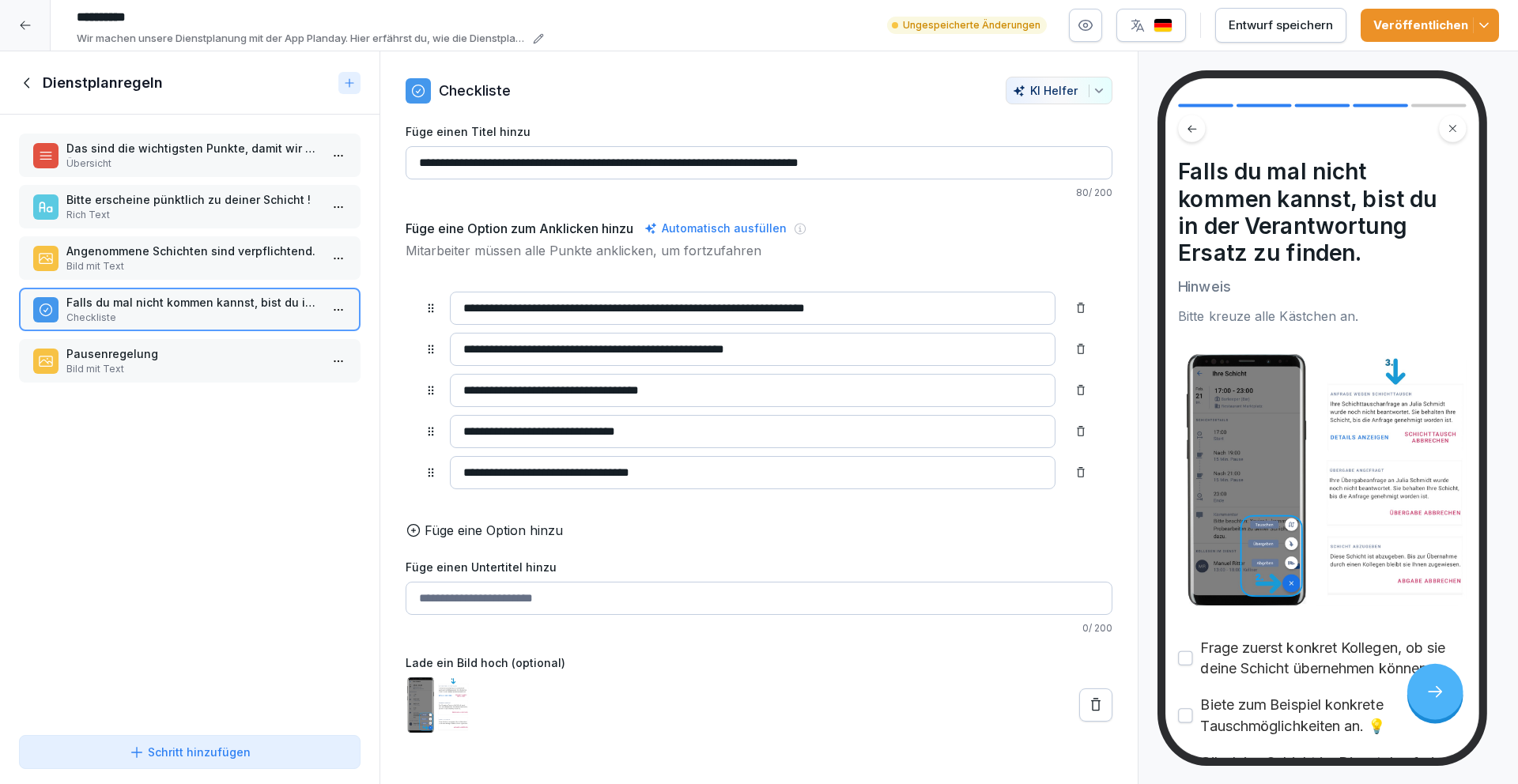
click at [1288, 35] on button "Entwurf speichern" at bounding box center [1281, 24] width 131 height 35
click at [1089, 713] on icon at bounding box center [1096, 705] width 16 height 16
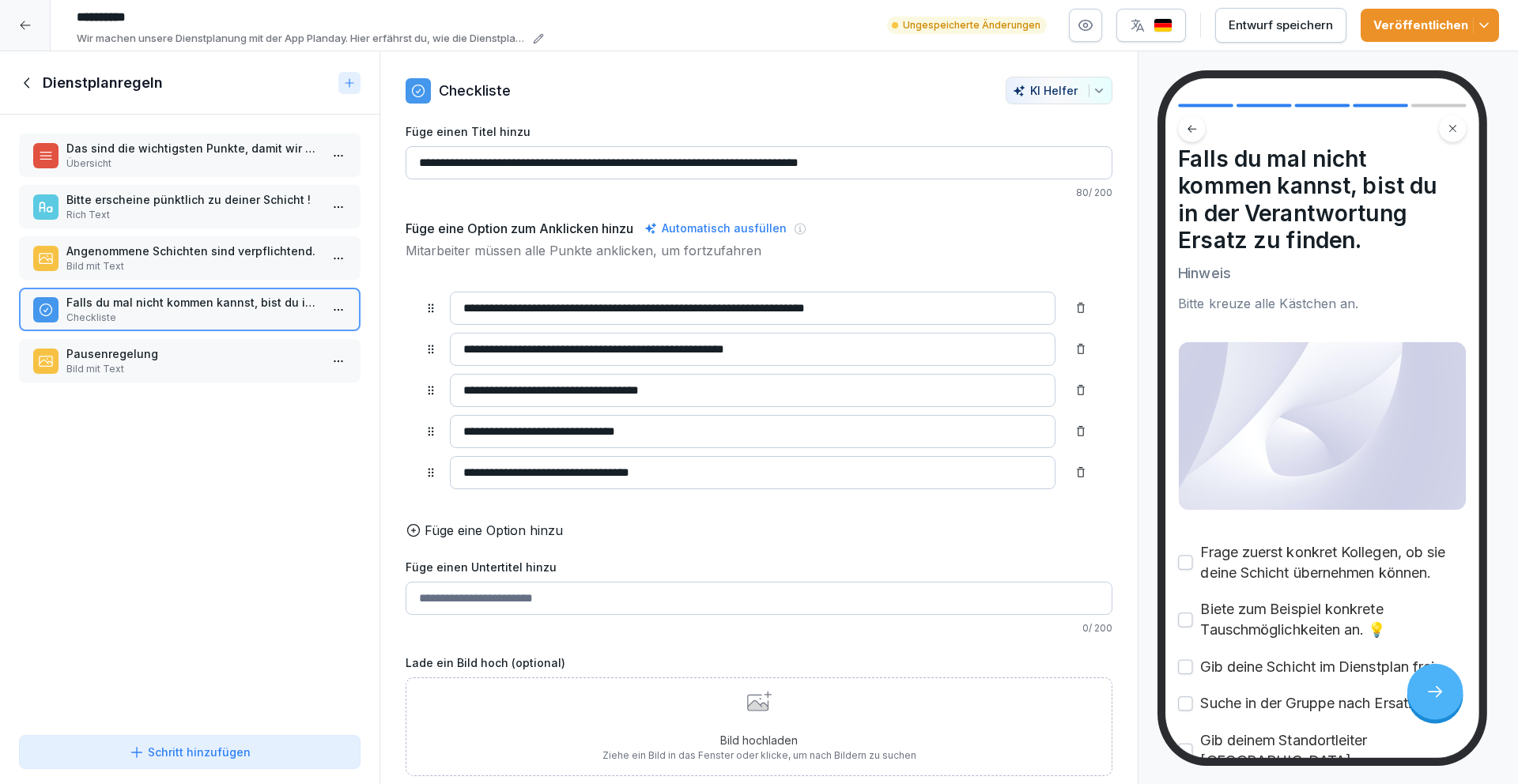
scroll to position [107, 0]
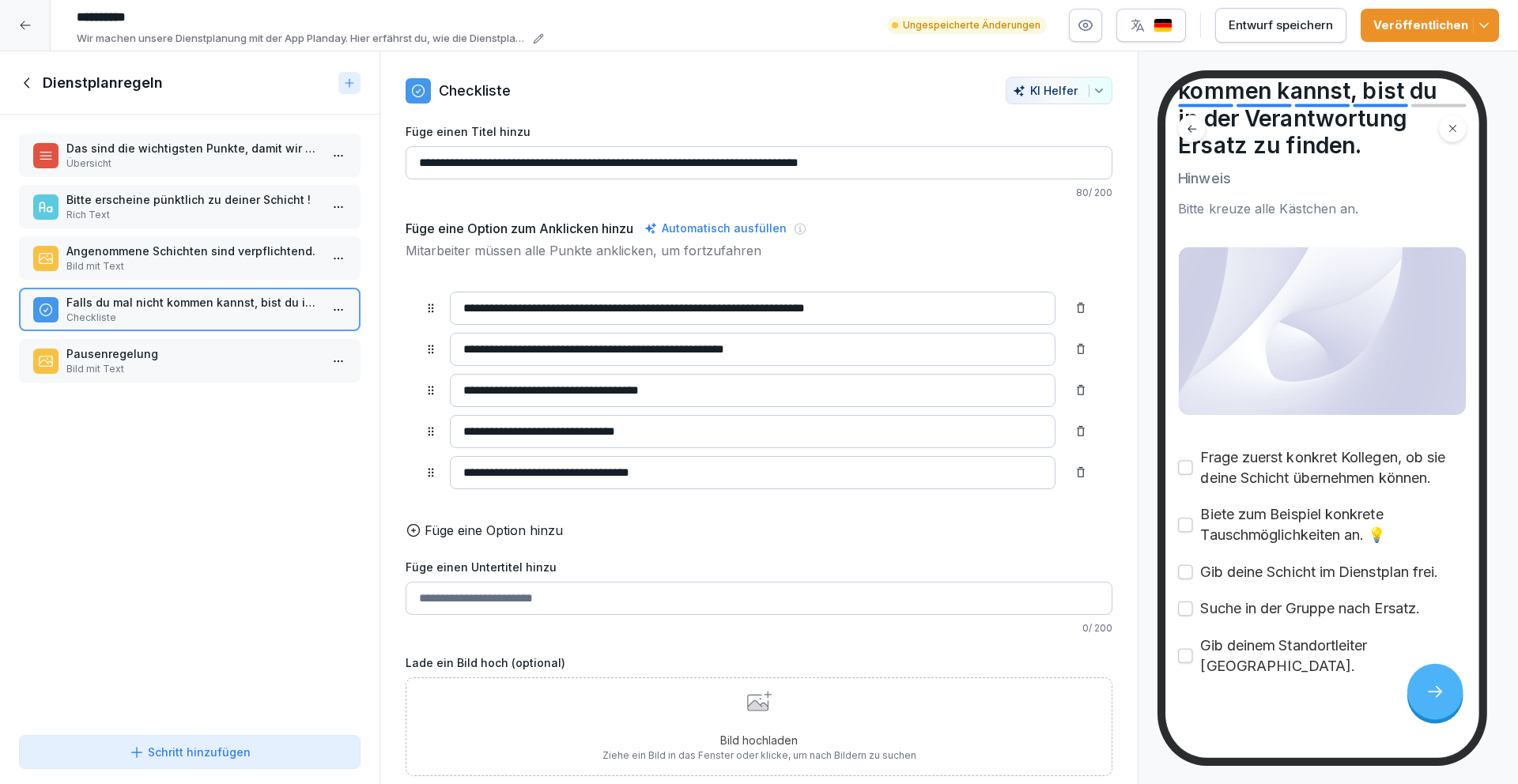
click at [727, 705] on div "Bild hochladen Ziehe ein Bild in das Fenster oder klicke, um nach Bildern zu su…" at bounding box center [759, 726] width 314 height 72
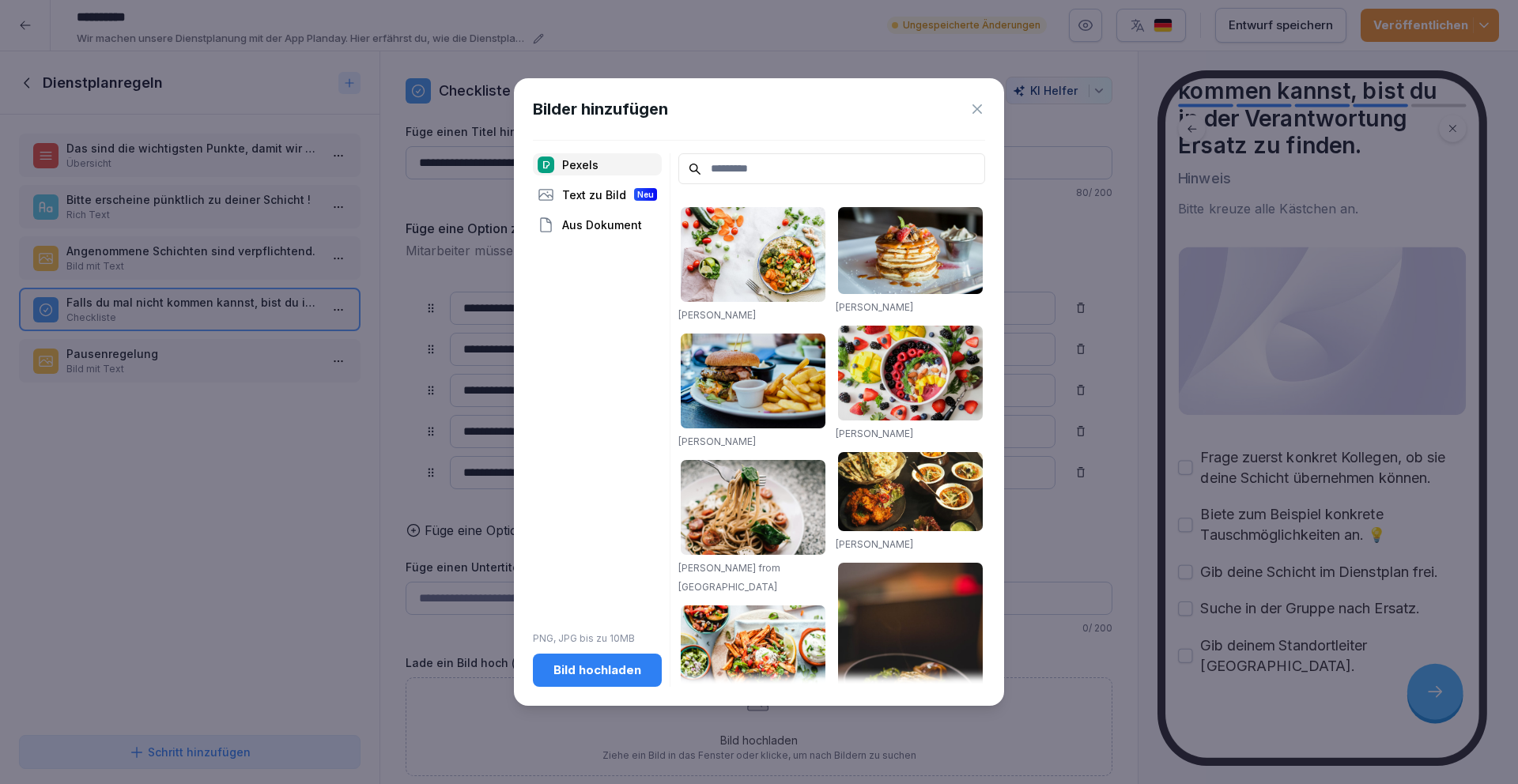
click at [618, 676] on div "Bild hochladen" at bounding box center [596, 670] width 104 height 18
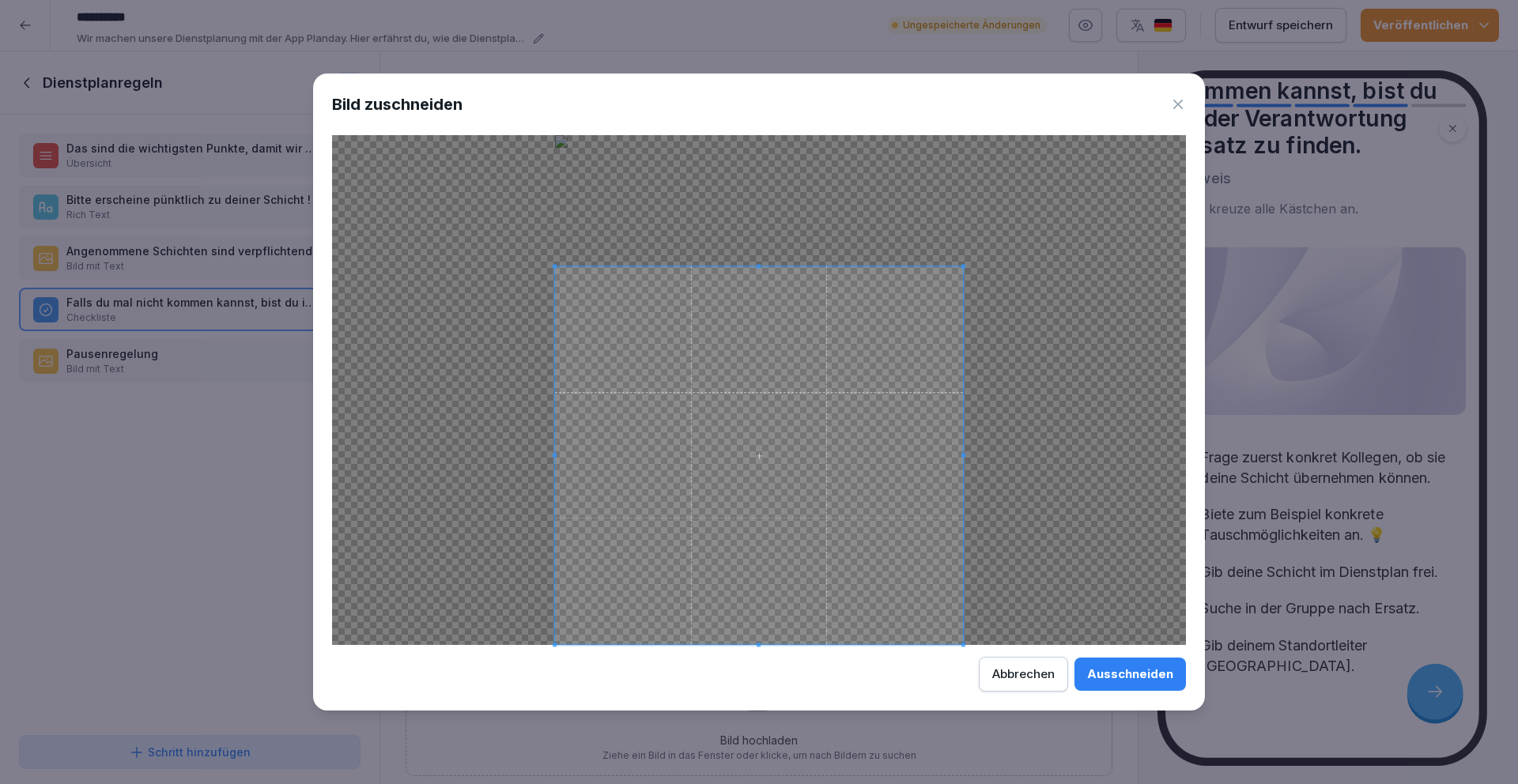
click at [773, 266] on div at bounding box center [759, 455] width 408 height 378
click at [938, 397] on span at bounding box center [938, 455] width 4 height 378
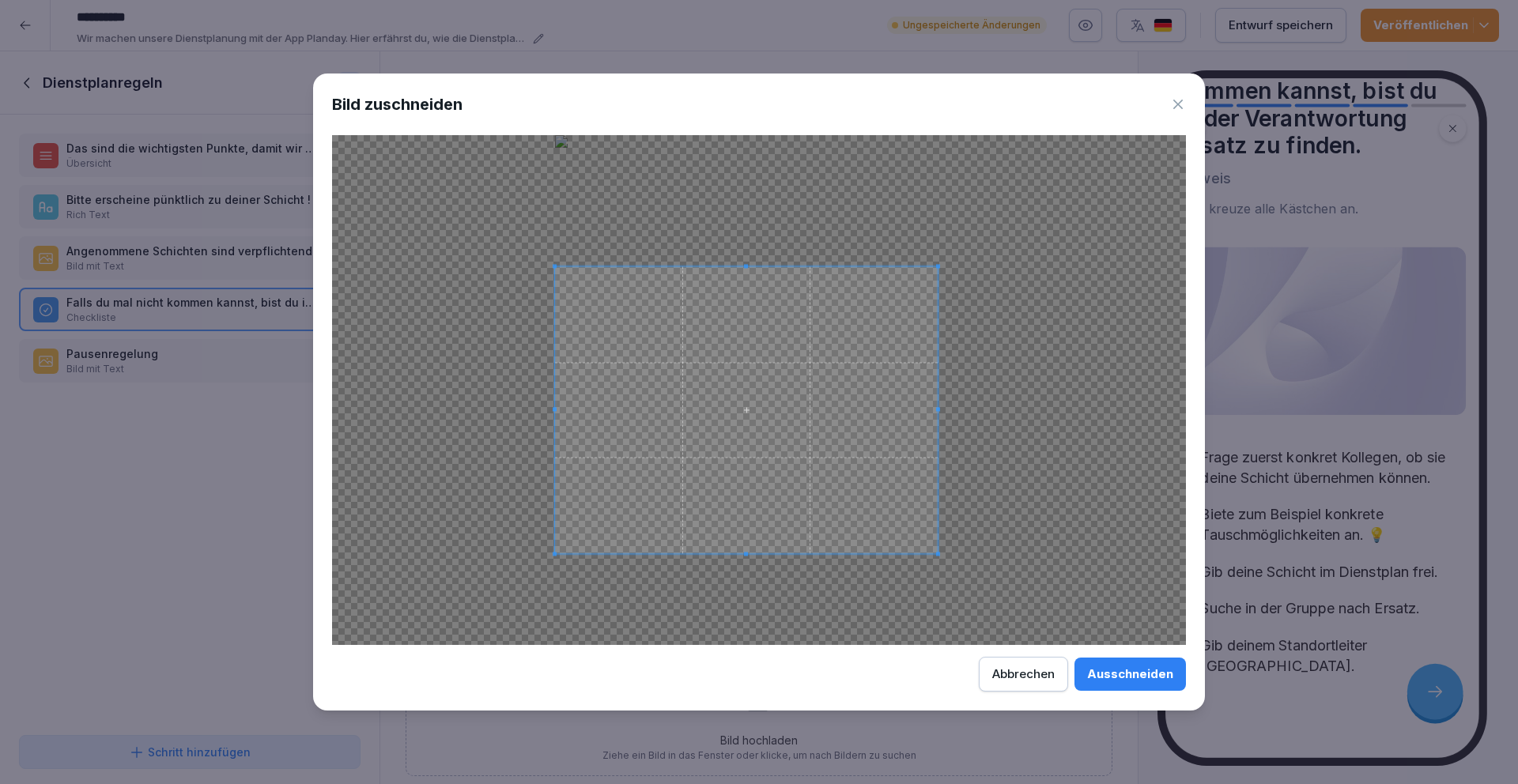
click at [740, 552] on div at bounding box center [746, 410] width 382 height 288
click at [1130, 677] on div "Ausschneiden" at bounding box center [1130, 674] width 86 height 18
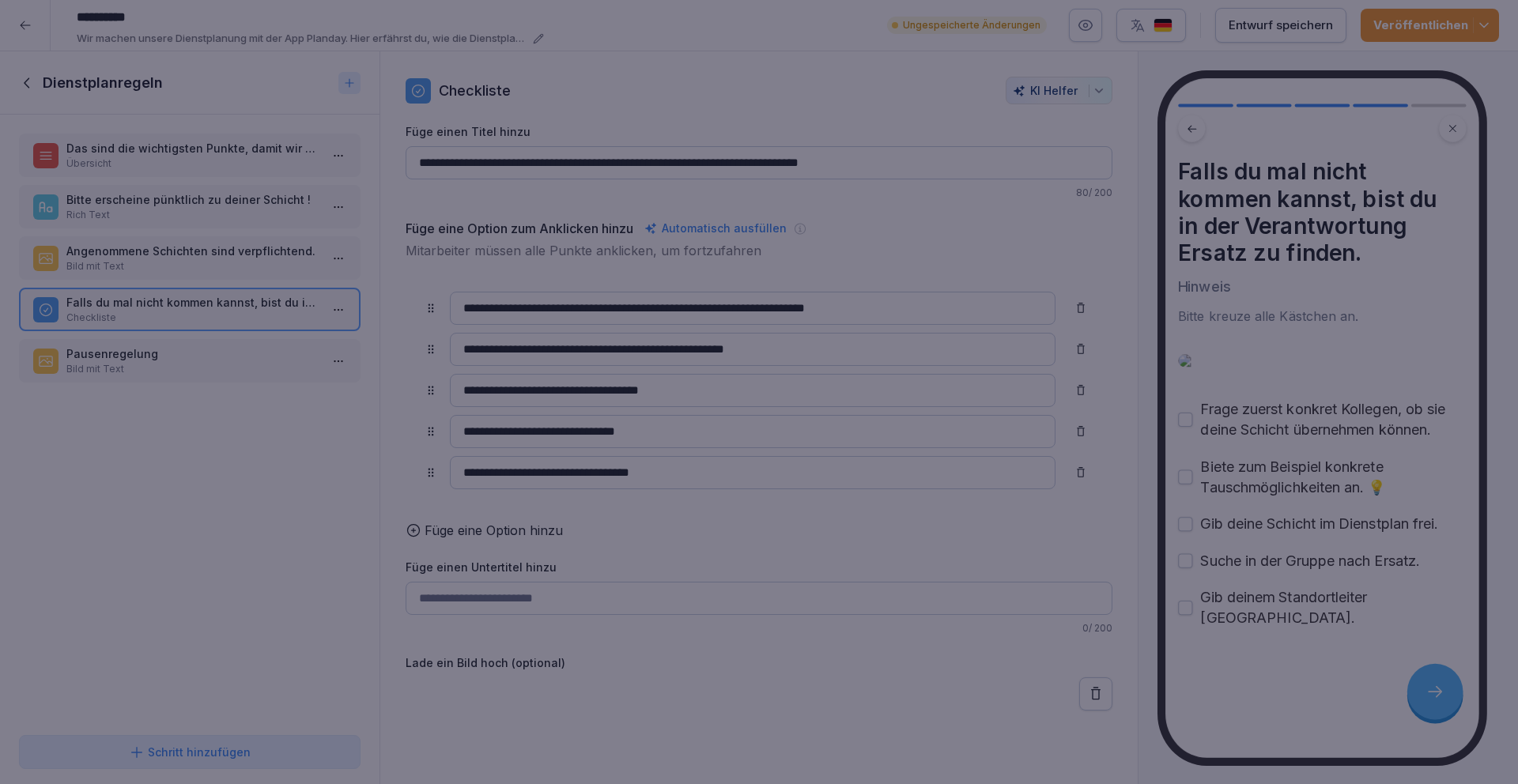
scroll to position [0, 0]
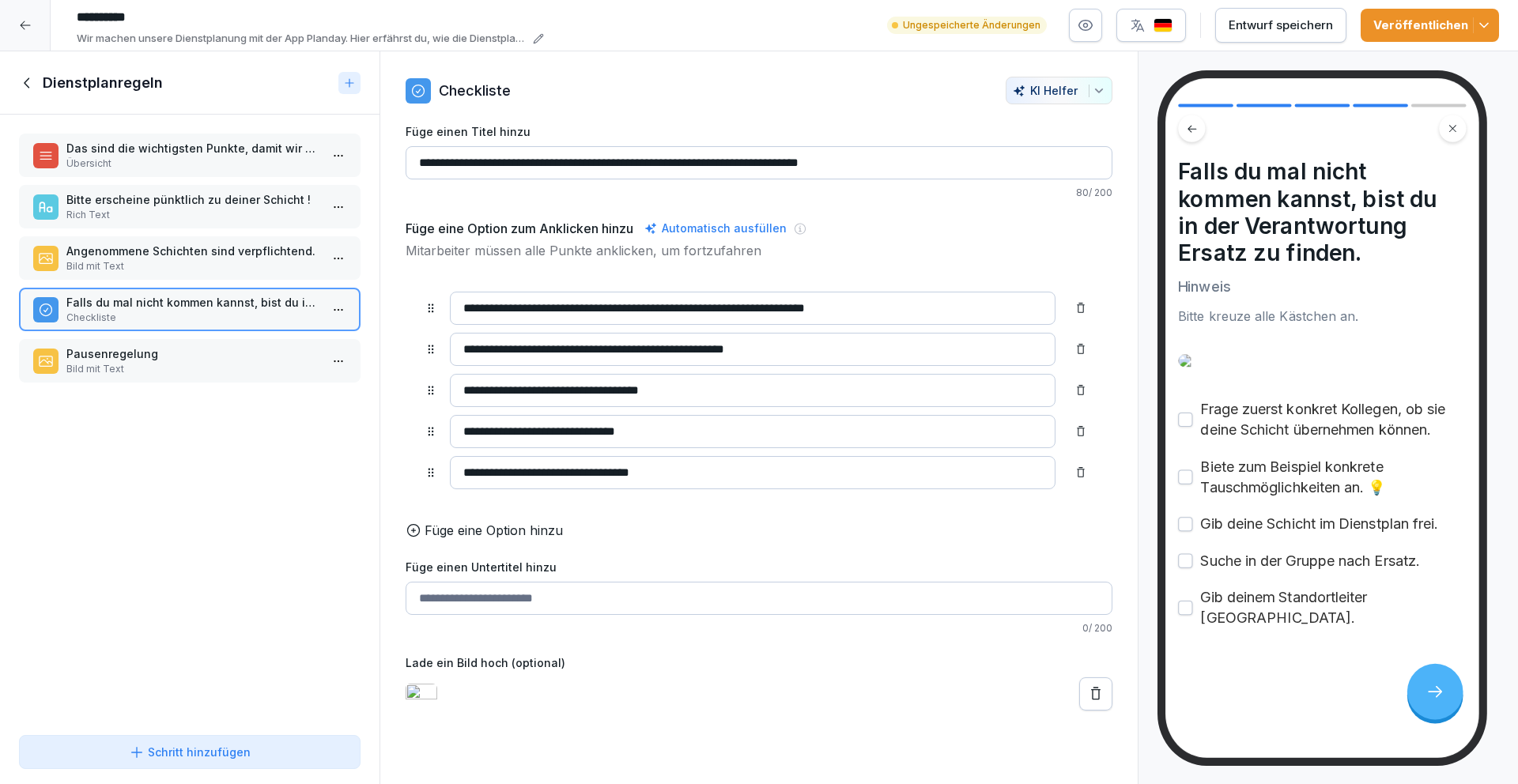
click at [151, 363] on p "Bild mit Text" at bounding box center [193, 368] width 253 height 14
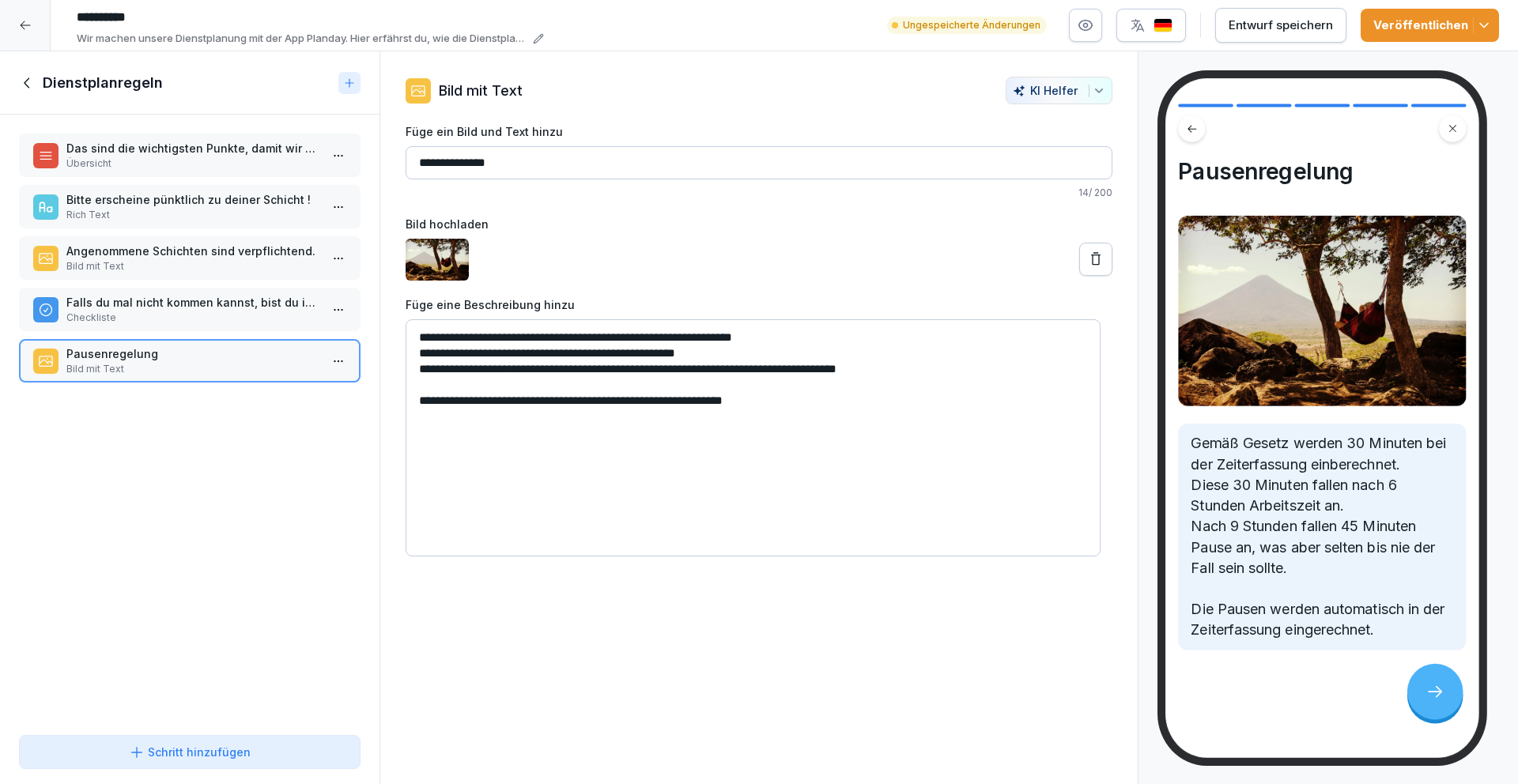
click at [155, 306] on p "Falls du mal nicht kommen kannst, bist du in der Verantwortung Ersatz zu finden." at bounding box center [193, 303] width 253 height 17
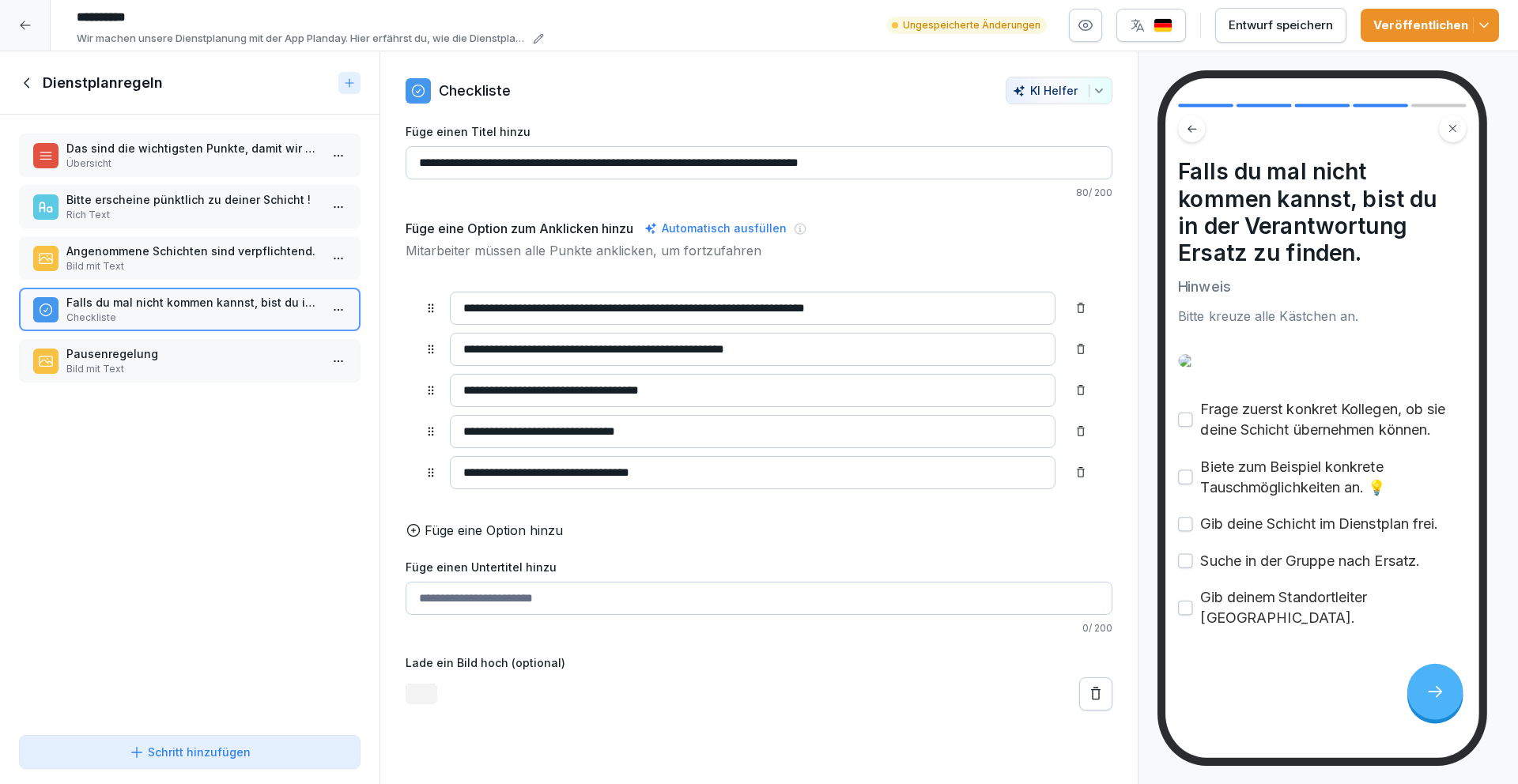
click at [166, 258] on p "Angenommene Schichten sind verpflichtend." at bounding box center [193, 251] width 253 height 17
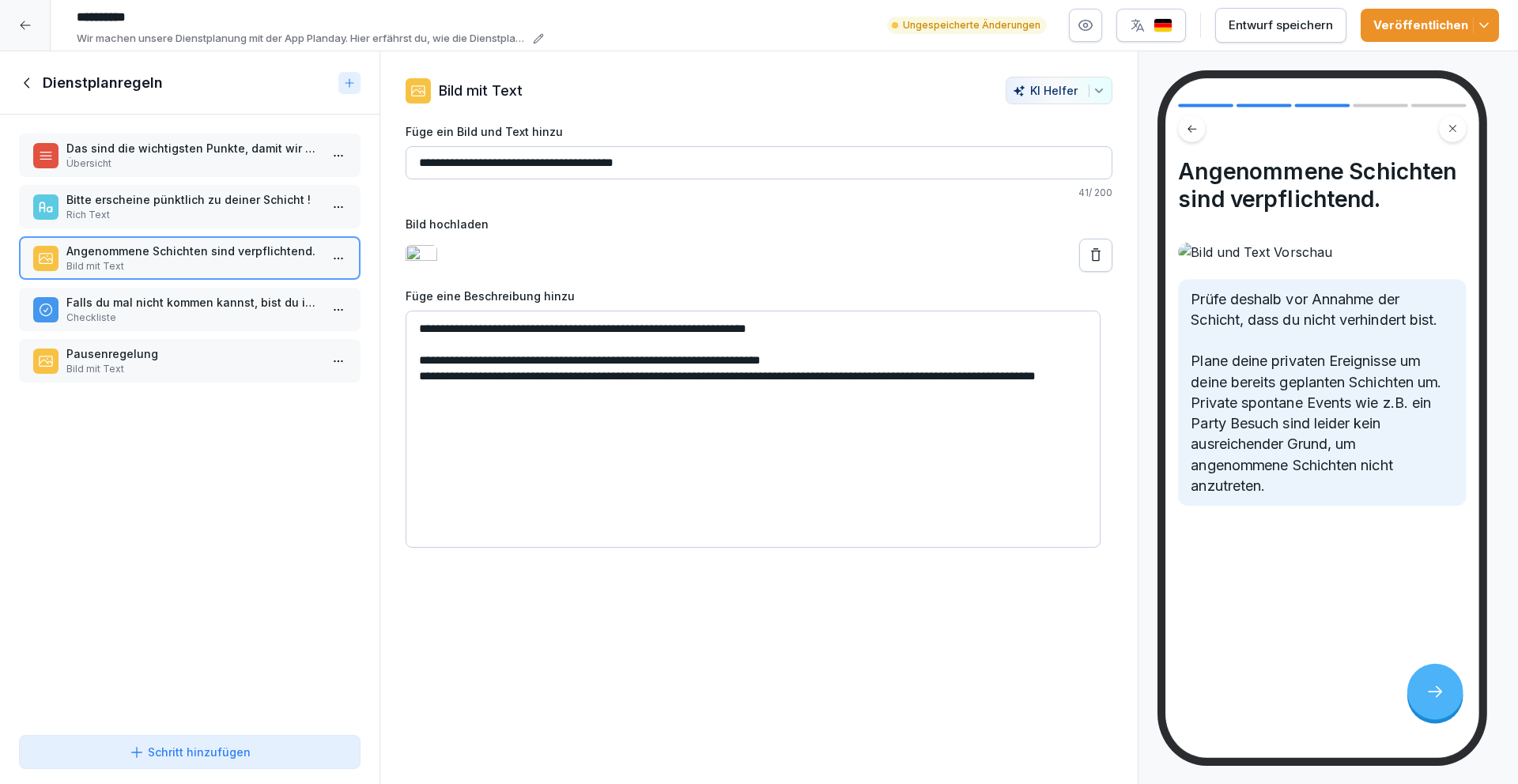
click at [180, 195] on p "Bitte erscheine pünktlich zu deiner Schicht !" at bounding box center [193, 200] width 253 height 17
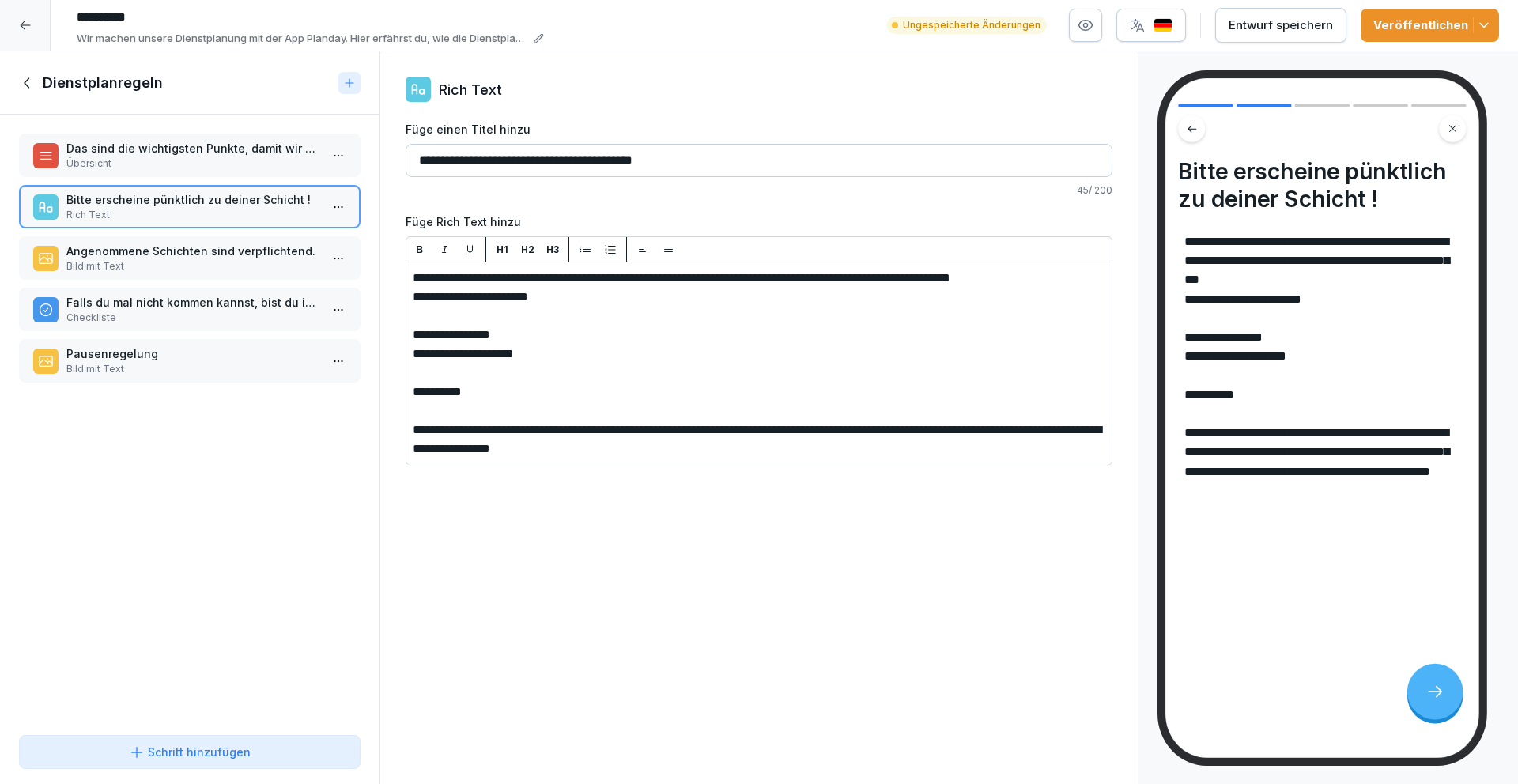
click at [180, 162] on p "Übersicht" at bounding box center [193, 163] width 253 height 14
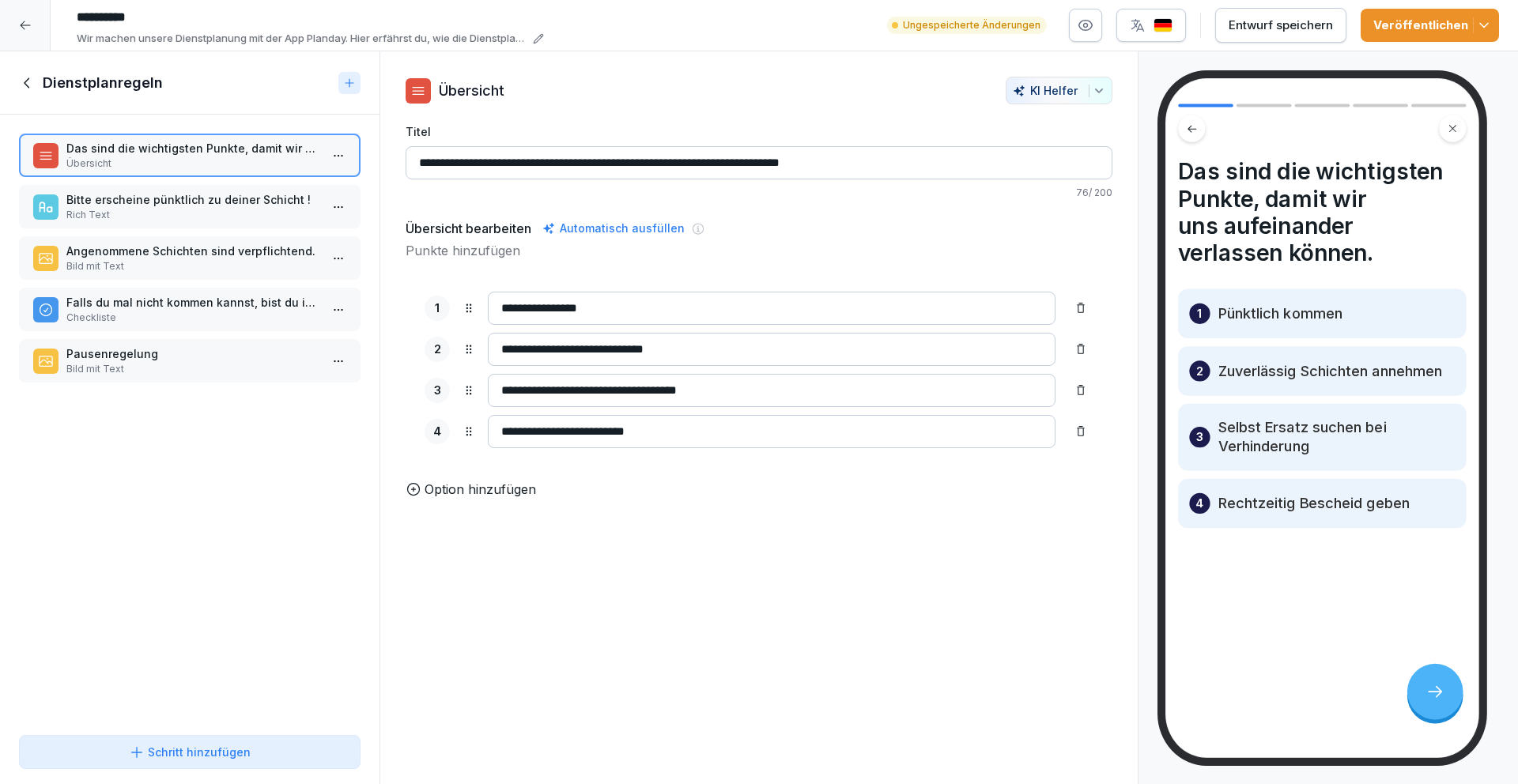
click at [1296, 12] on button "Entwurf speichern" at bounding box center [1281, 24] width 131 height 35
click at [26, 80] on icon at bounding box center [27, 82] width 18 height 18
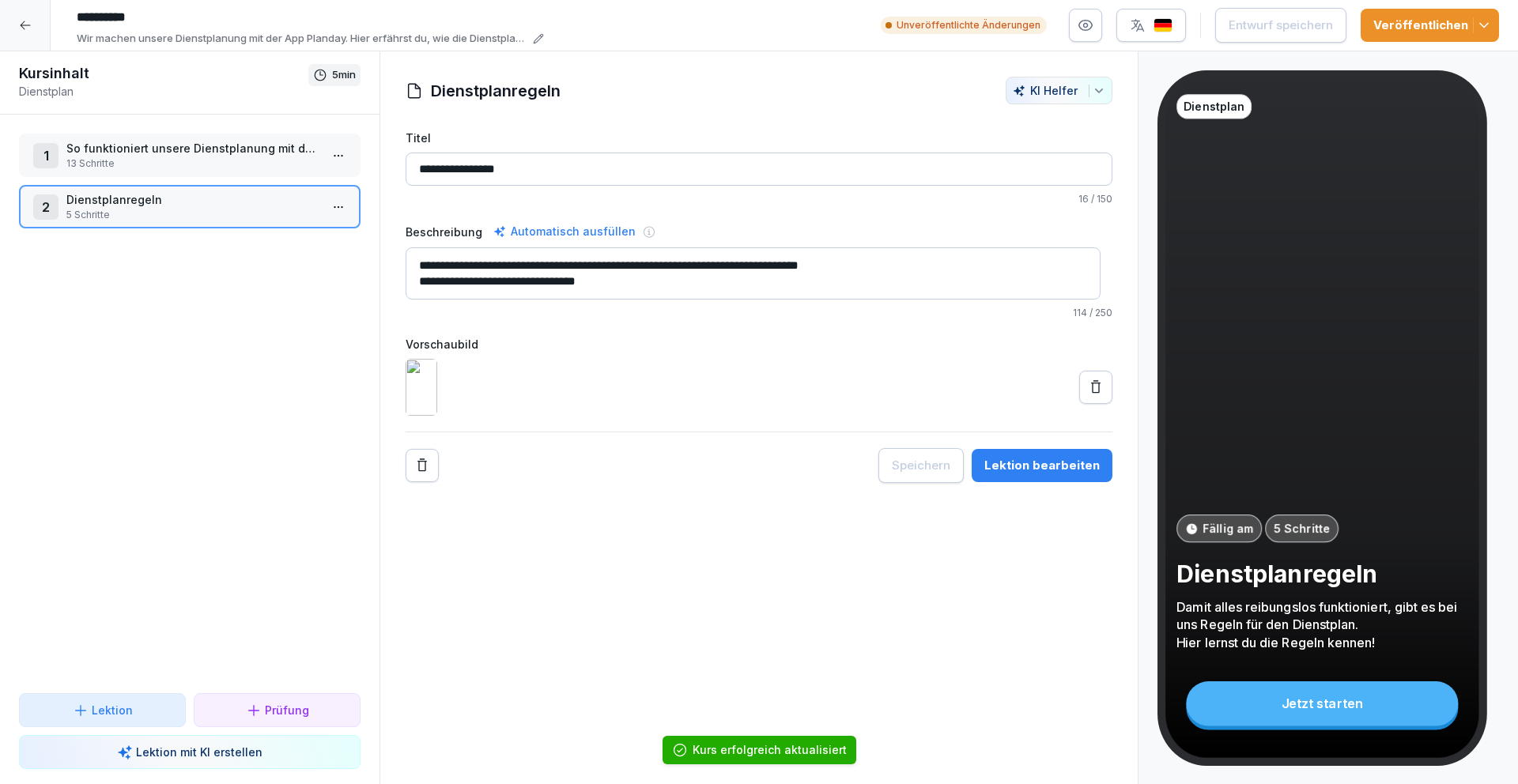
click at [127, 157] on p "13 Schritte" at bounding box center [193, 163] width 253 height 14
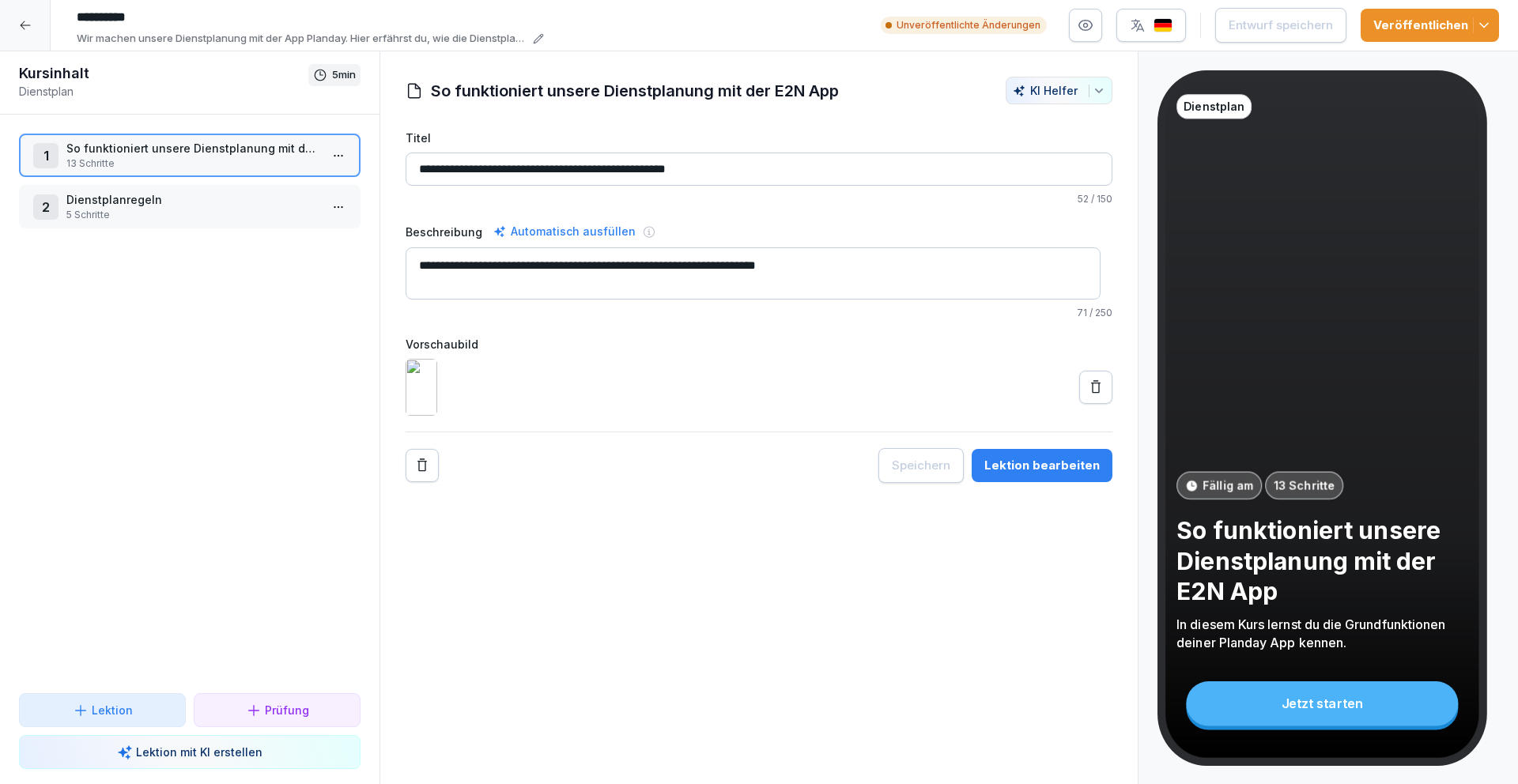
click at [761, 267] on textarea "**********" at bounding box center [752, 274] width 695 height 52
click at [185, 221] on p "5 Schritte" at bounding box center [193, 214] width 253 height 14
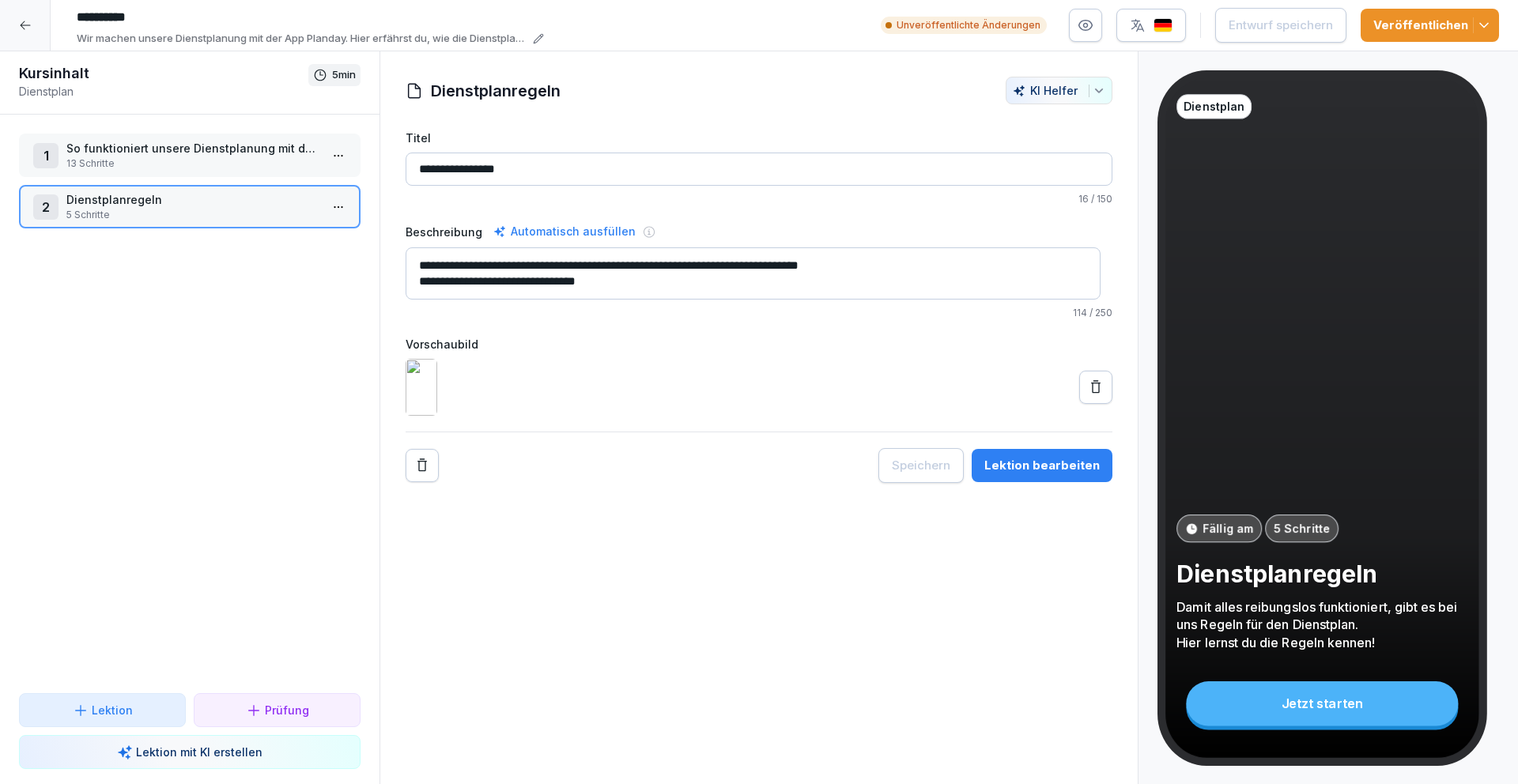
drag, startPoint x: 198, startPoint y: 160, endPoint x: 218, endPoint y: 158, distance: 20.1
click at [198, 160] on p "13 Schritte" at bounding box center [193, 163] width 253 height 14
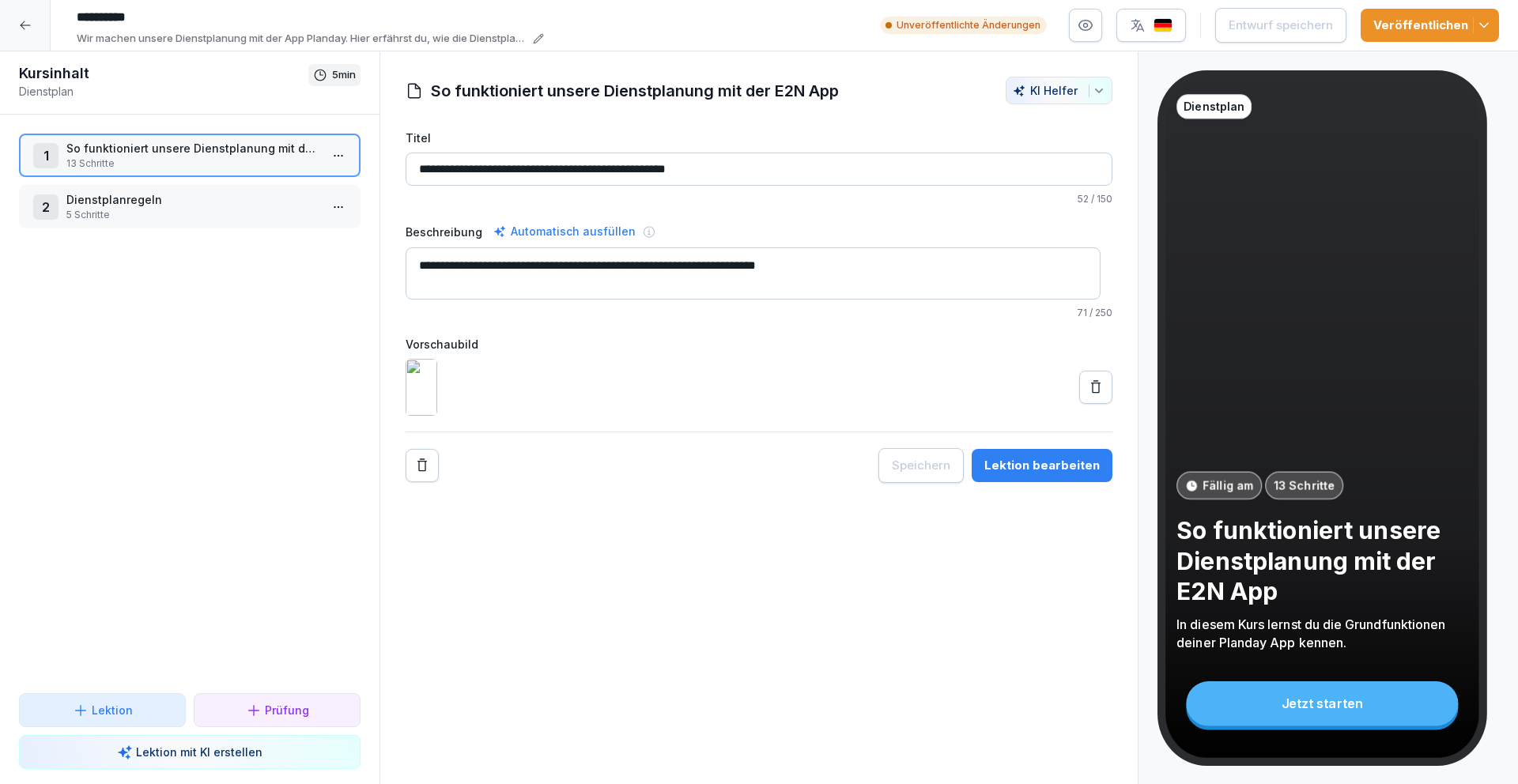
drag, startPoint x: 760, startPoint y: 263, endPoint x: 769, endPoint y: 264, distance: 9.1
click at [760, 263] on textarea "**********" at bounding box center [752, 274] width 695 height 52
type textarea "**********"
click at [916, 411] on div at bounding box center [759, 387] width 707 height 57
drag, startPoint x: 1239, startPoint y: 21, endPoint x: 1223, endPoint y: 30, distance: 18.4
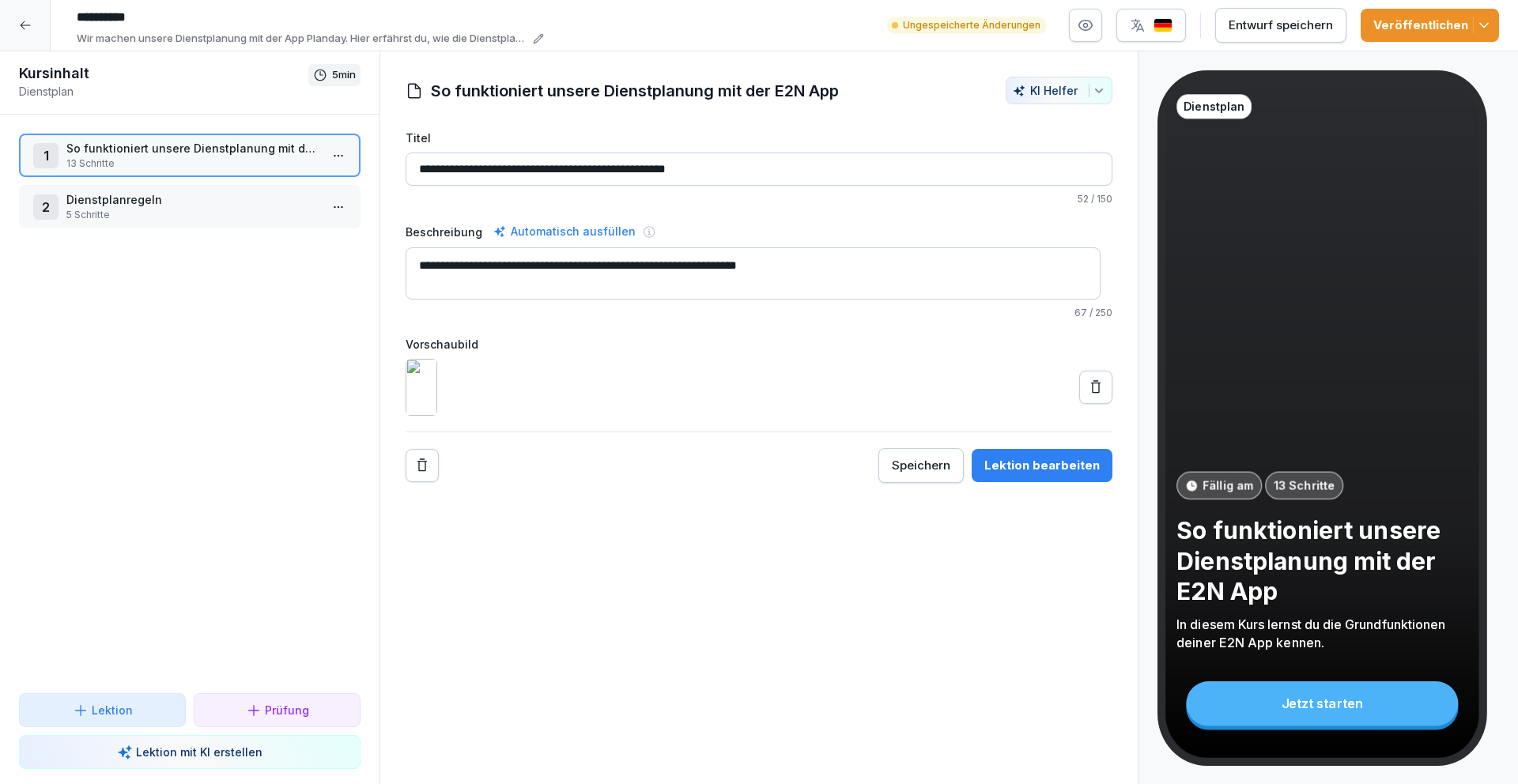
click at [1239, 21] on div "Entwurf speichern" at bounding box center [1281, 25] width 105 height 18
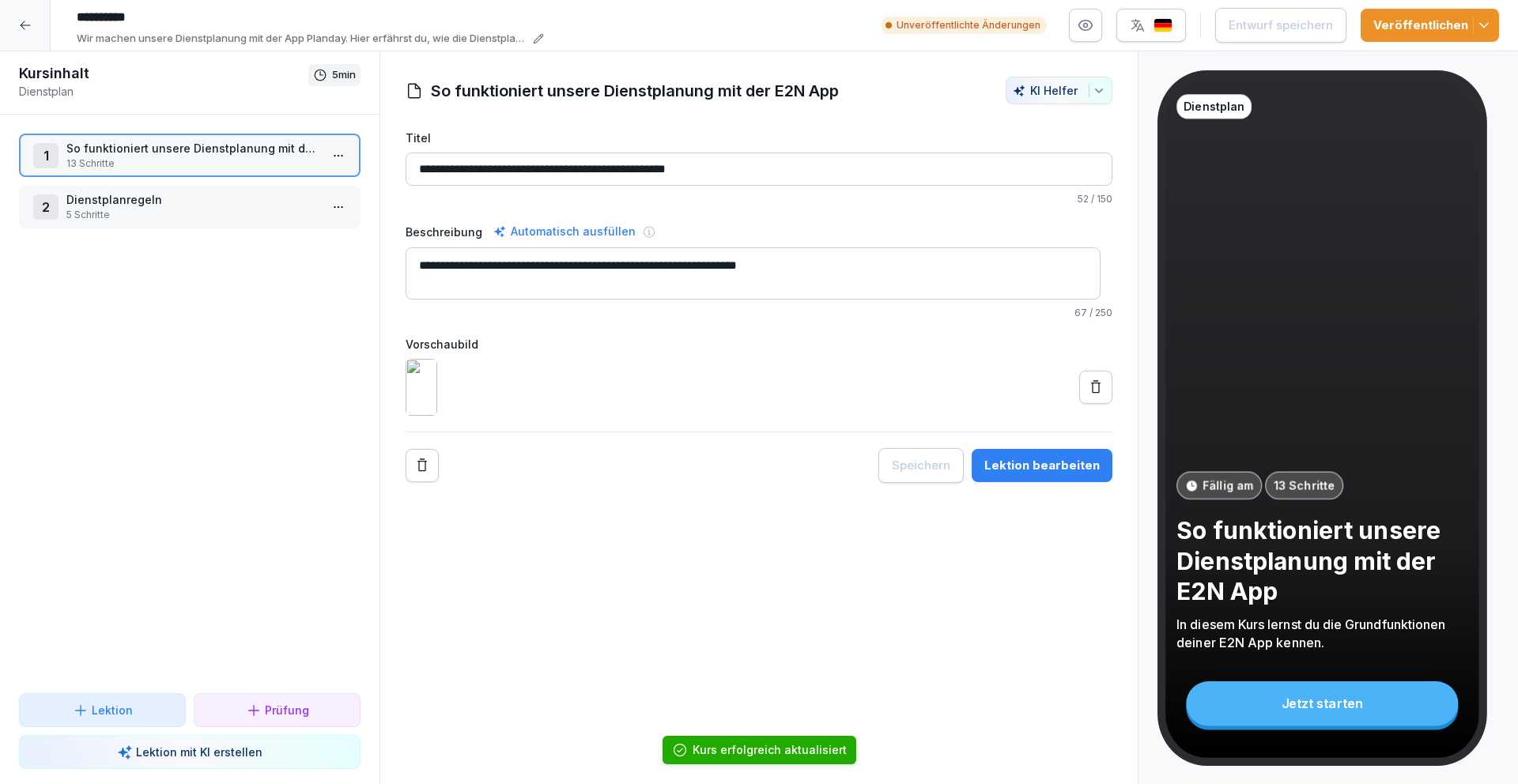
click at [1007, 474] on div "Lektion bearbeiten" at bounding box center [1041, 465] width 115 height 18
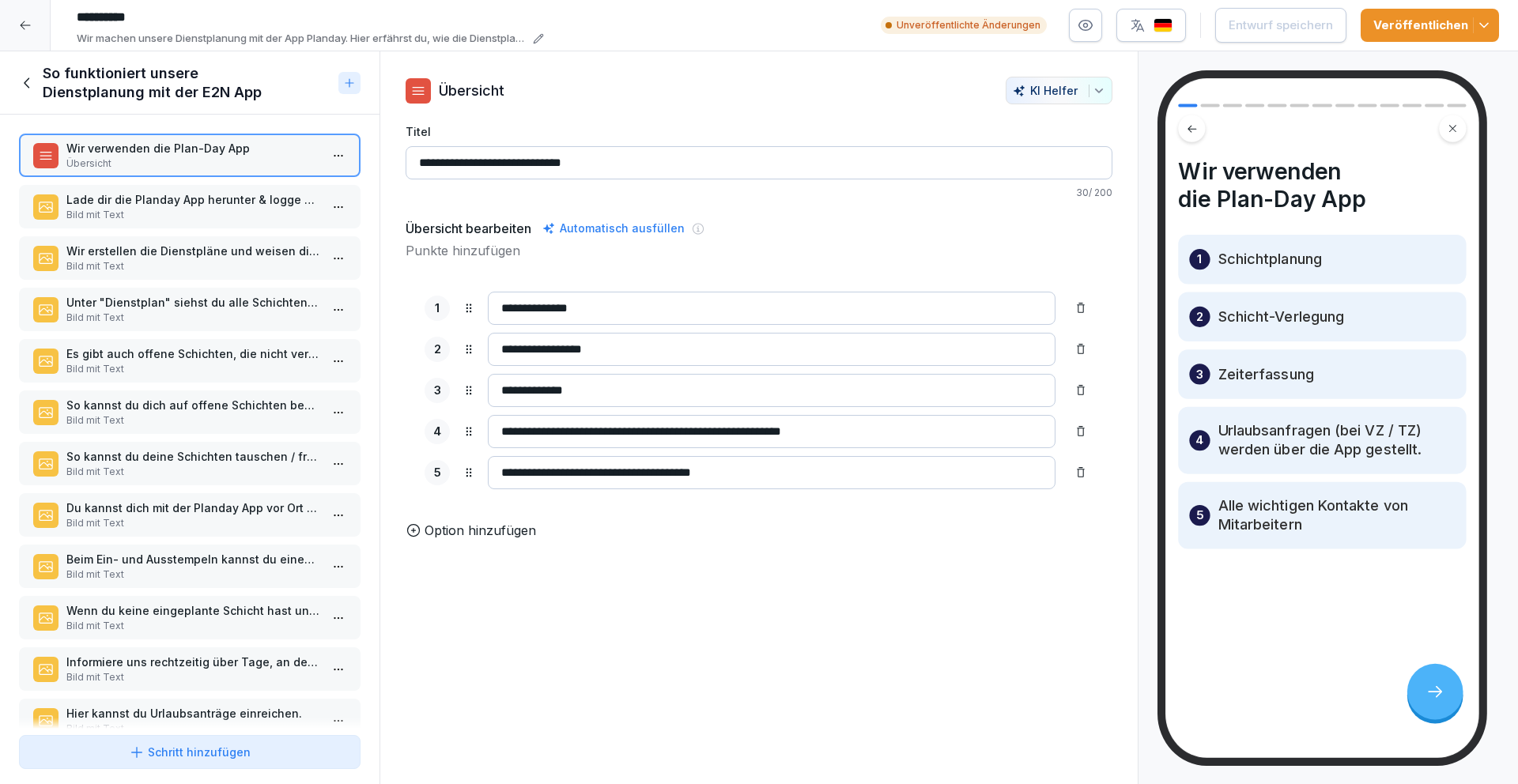
click at [31, 82] on icon at bounding box center [27, 82] width 18 height 18
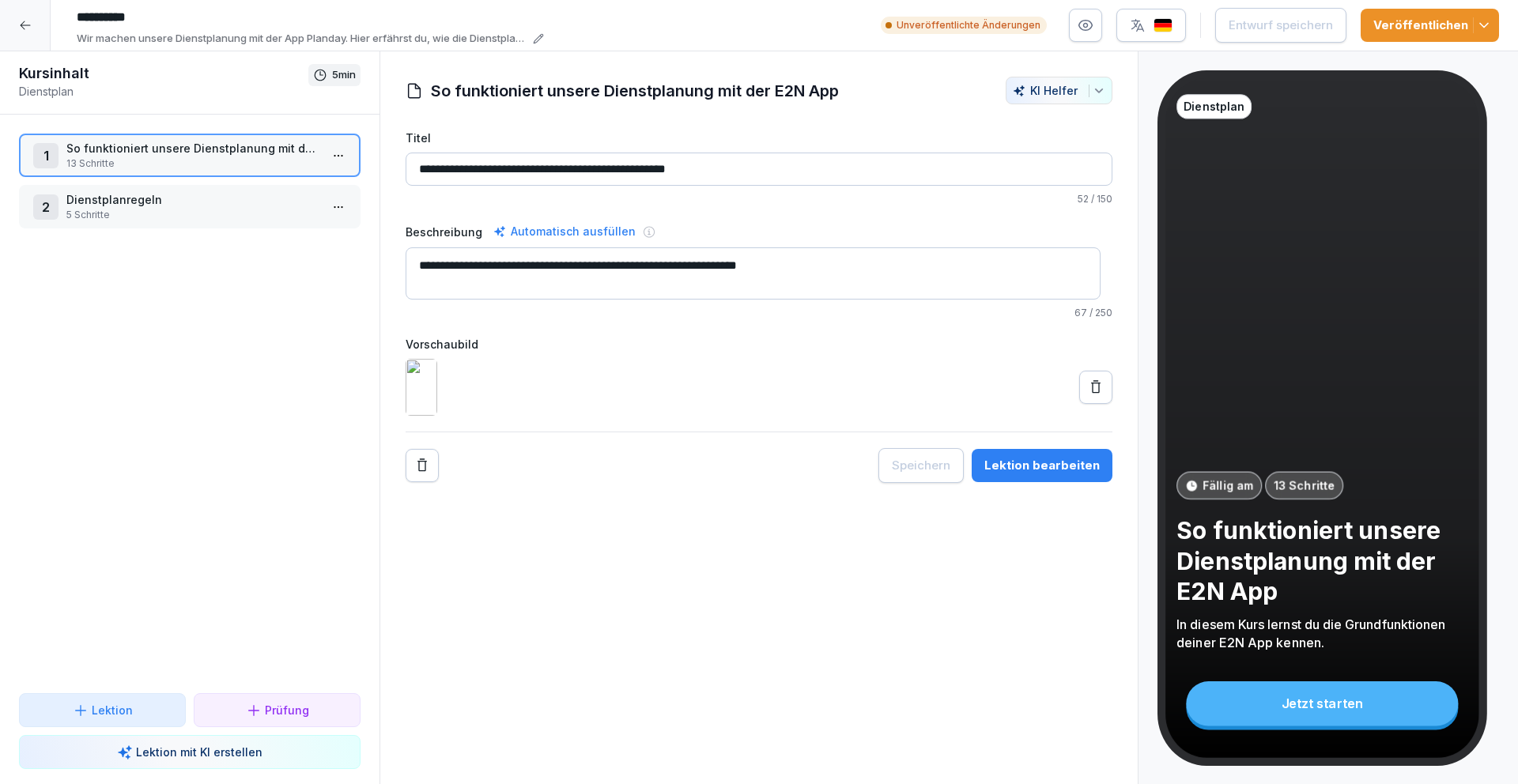
click at [26, 28] on icon at bounding box center [25, 25] width 13 height 13
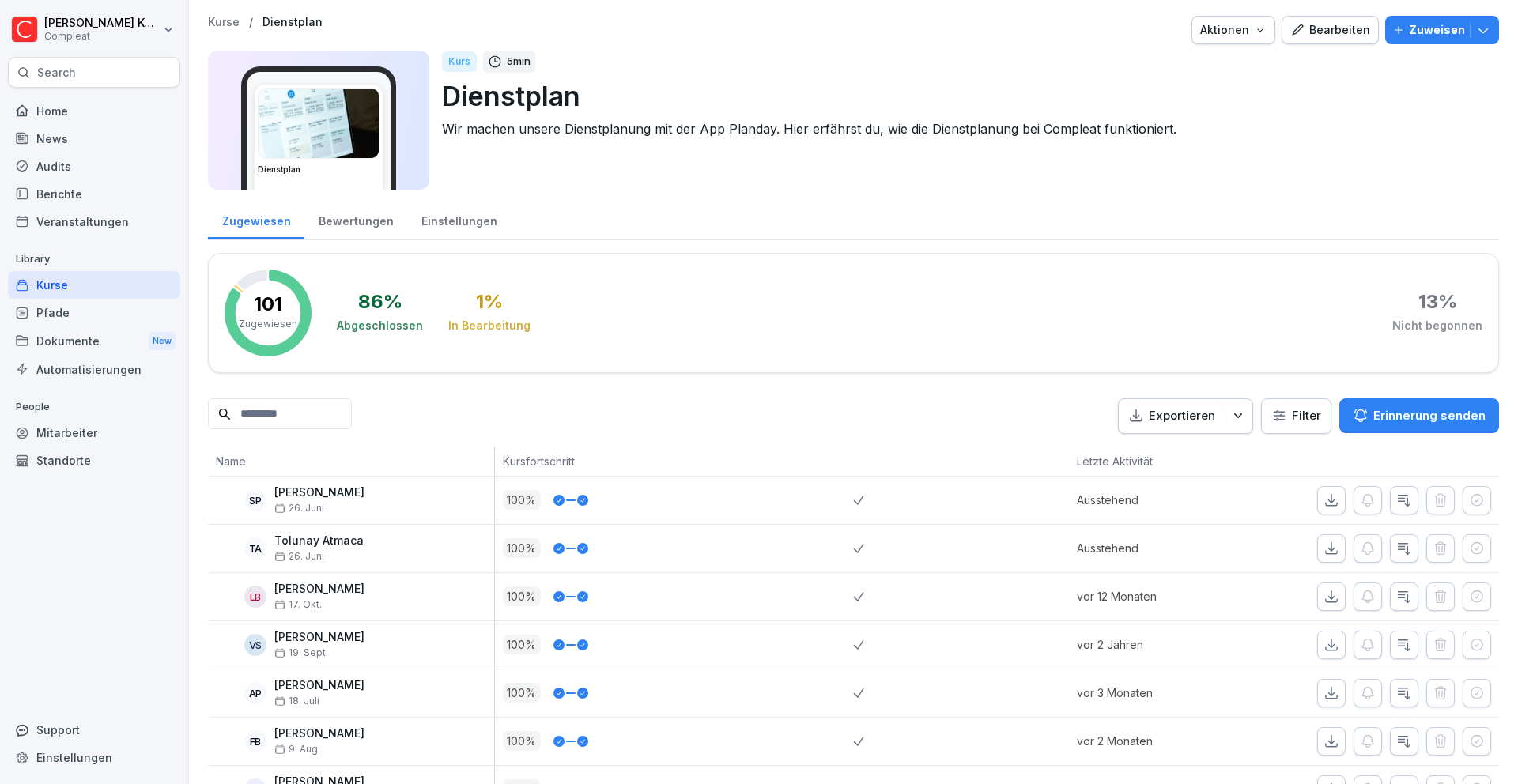
click at [128, 281] on div "Kurse" at bounding box center [93, 285] width 172 height 28
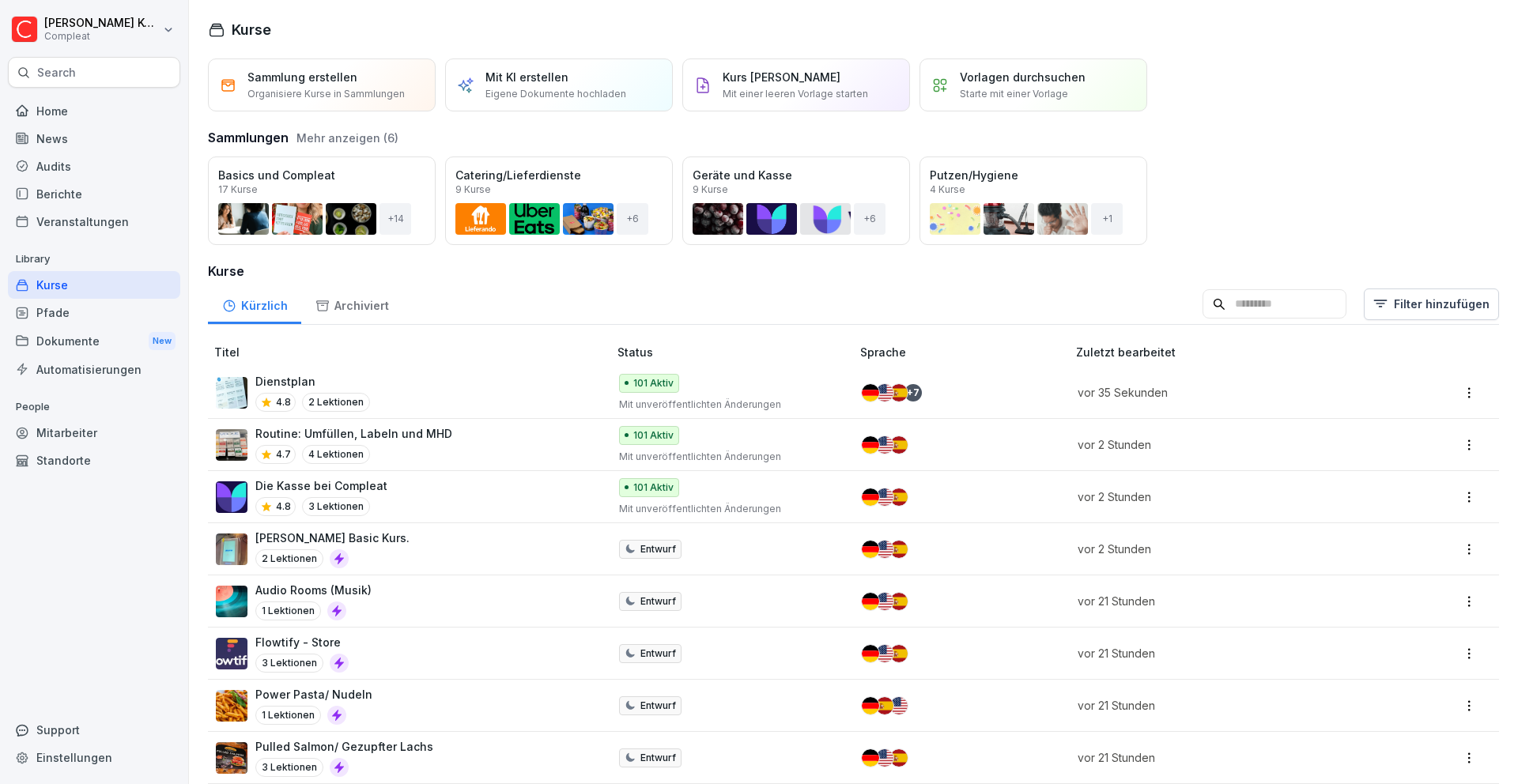
click at [149, 285] on div "Kurse" at bounding box center [93, 285] width 172 height 28
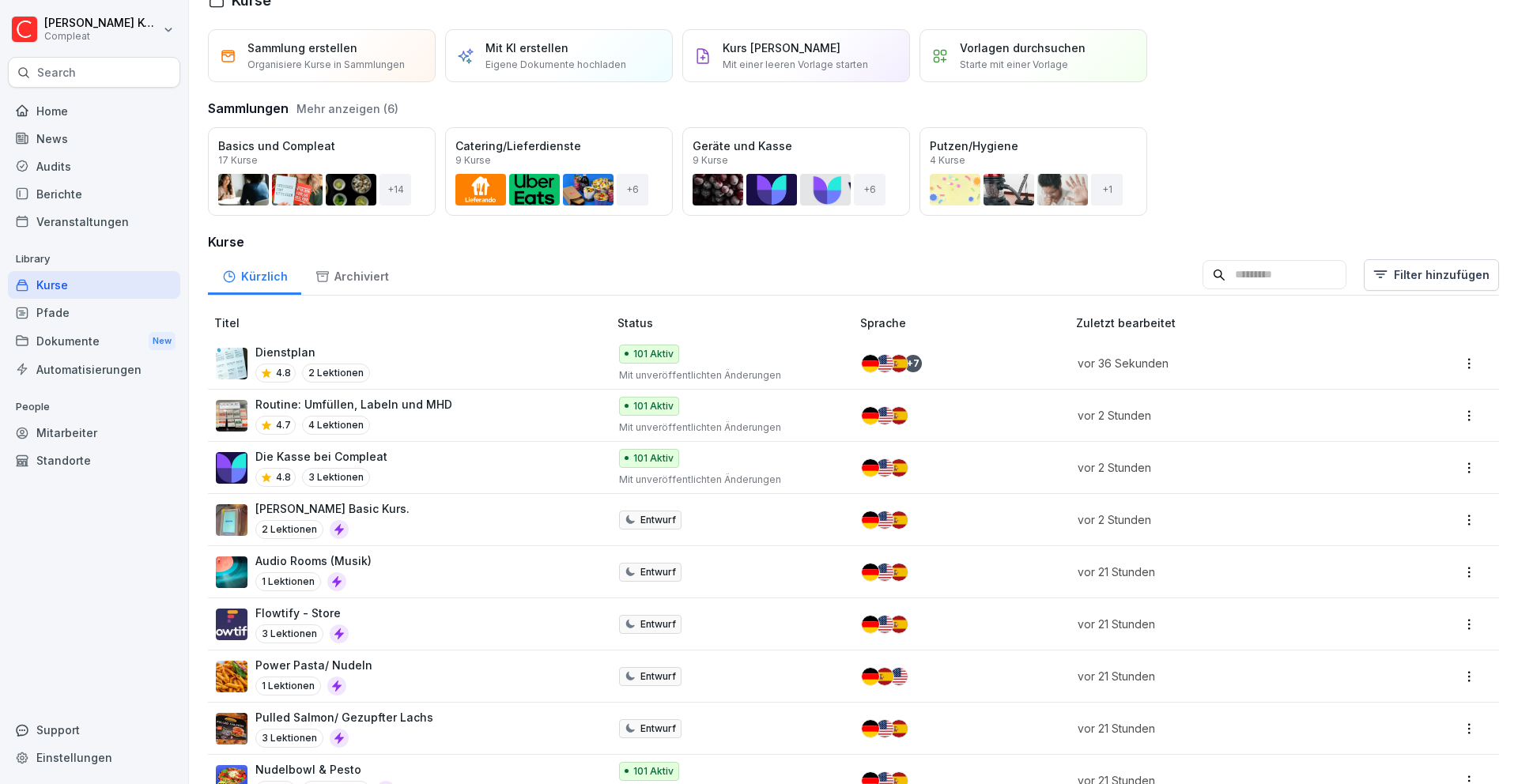
scroll to position [30, 0]
click at [484, 456] on div "Die Kasse bei Compleat 4.8 3 Lektionen" at bounding box center [404, 466] width 377 height 38
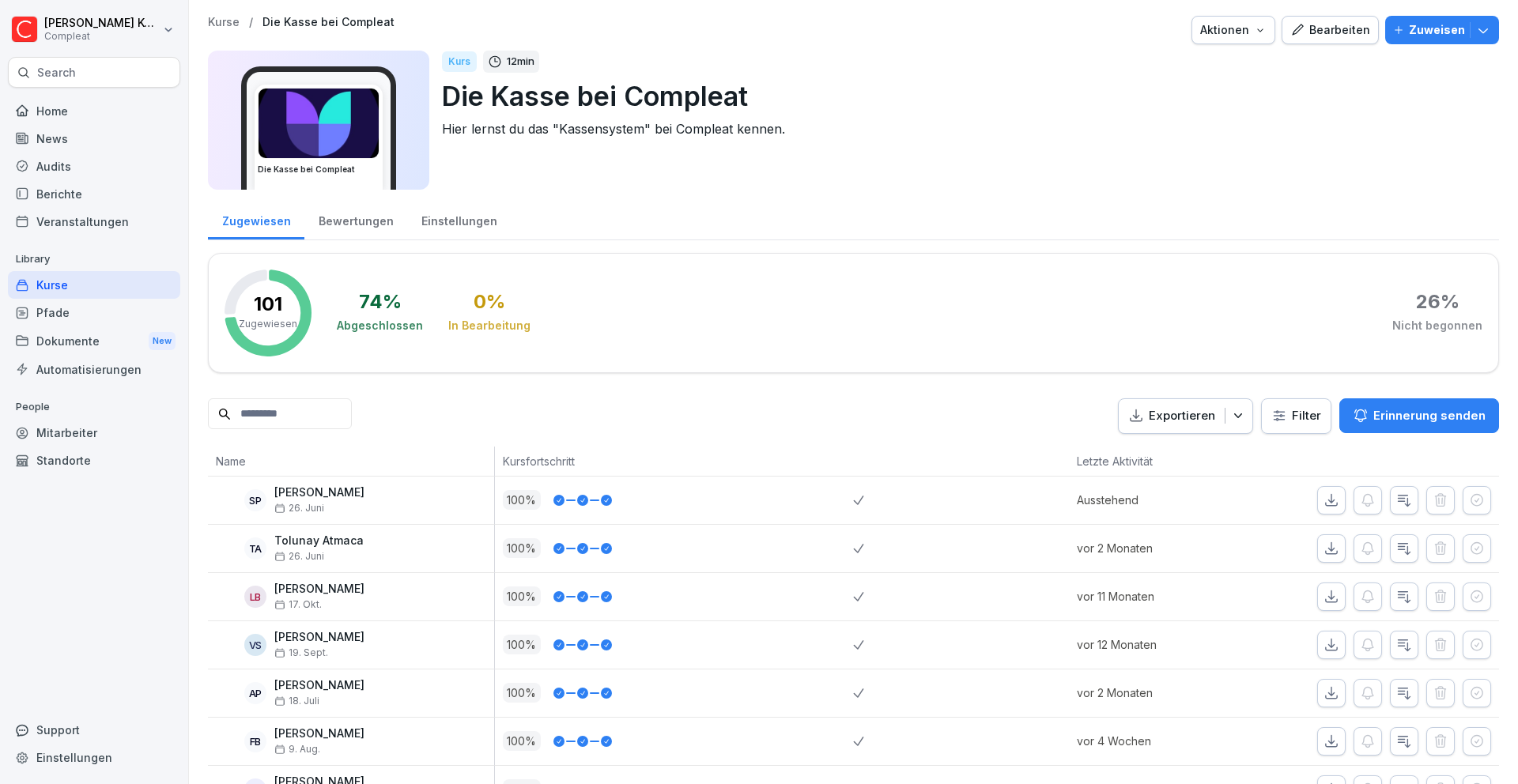
click at [1312, 25] on div "Bearbeiten" at bounding box center [1329, 30] width 79 height 18
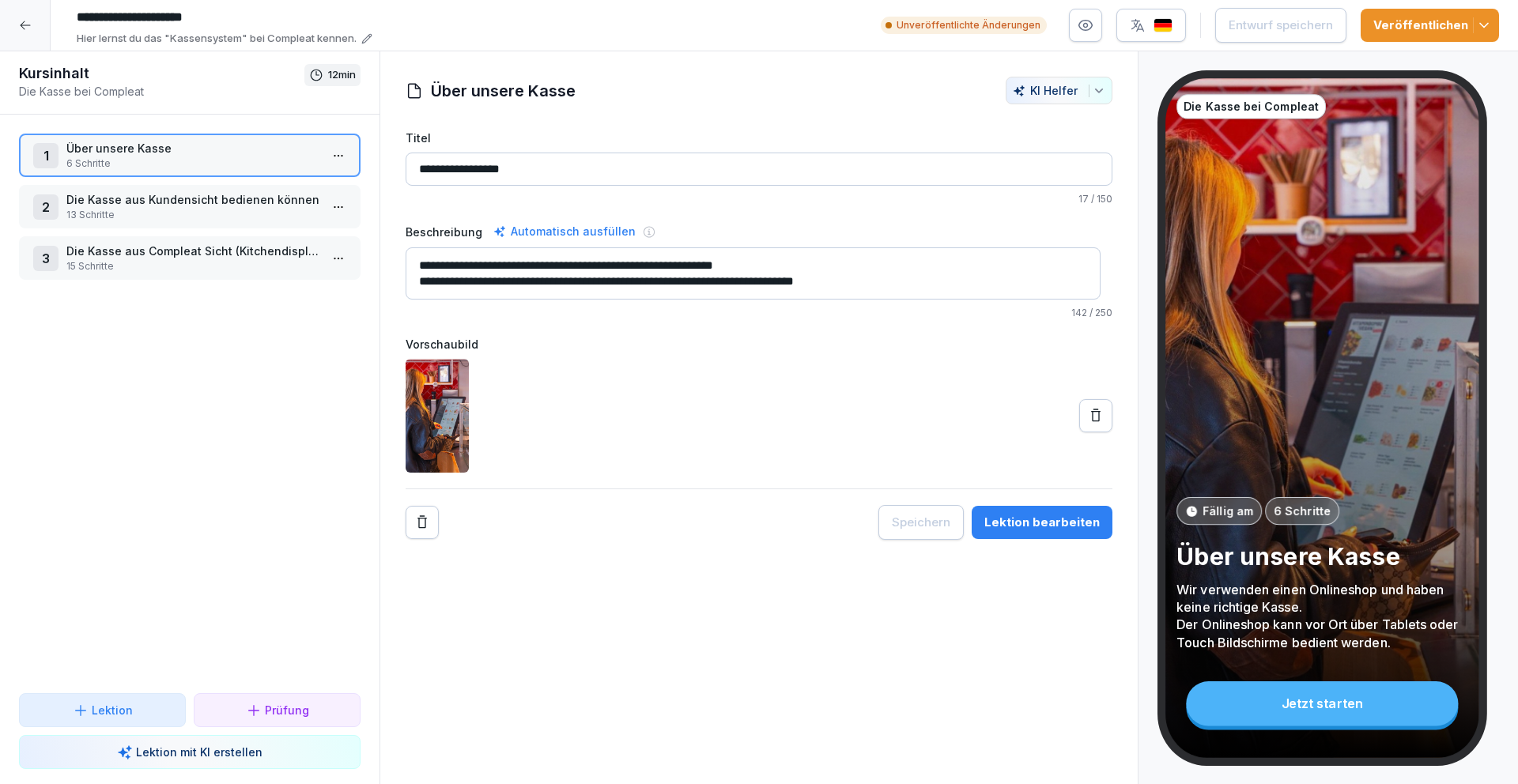
click at [185, 243] on p "Die Kasse aus Compleat Sicht (Kitchendisplay / Mitarbeiter iPad)" at bounding box center [193, 251] width 253 height 17
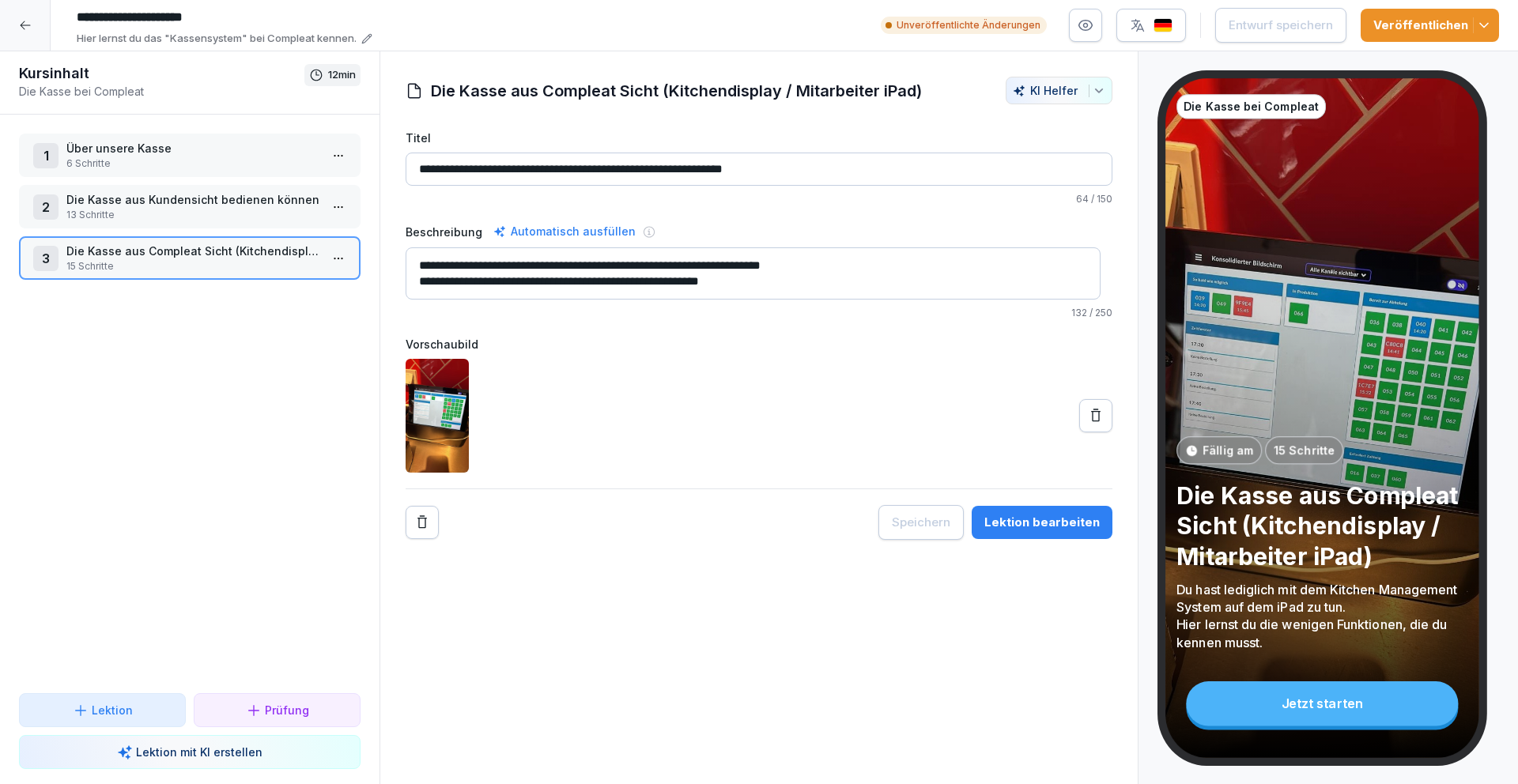
click at [1079, 518] on div "Lektion bearbeiten" at bounding box center [1041, 522] width 115 height 18
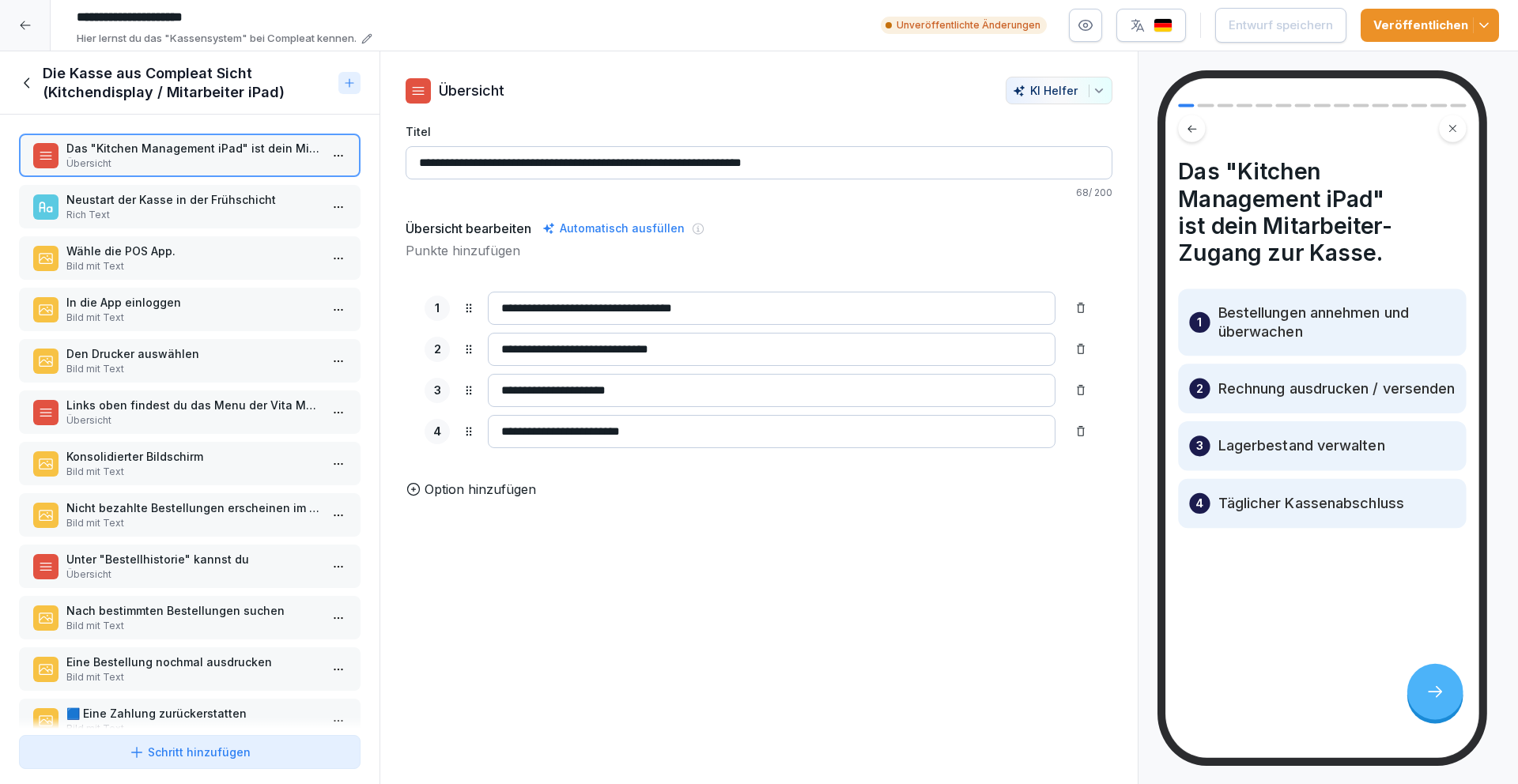
click at [23, 80] on icon at bounding box center [27, 82] width 18 height 18
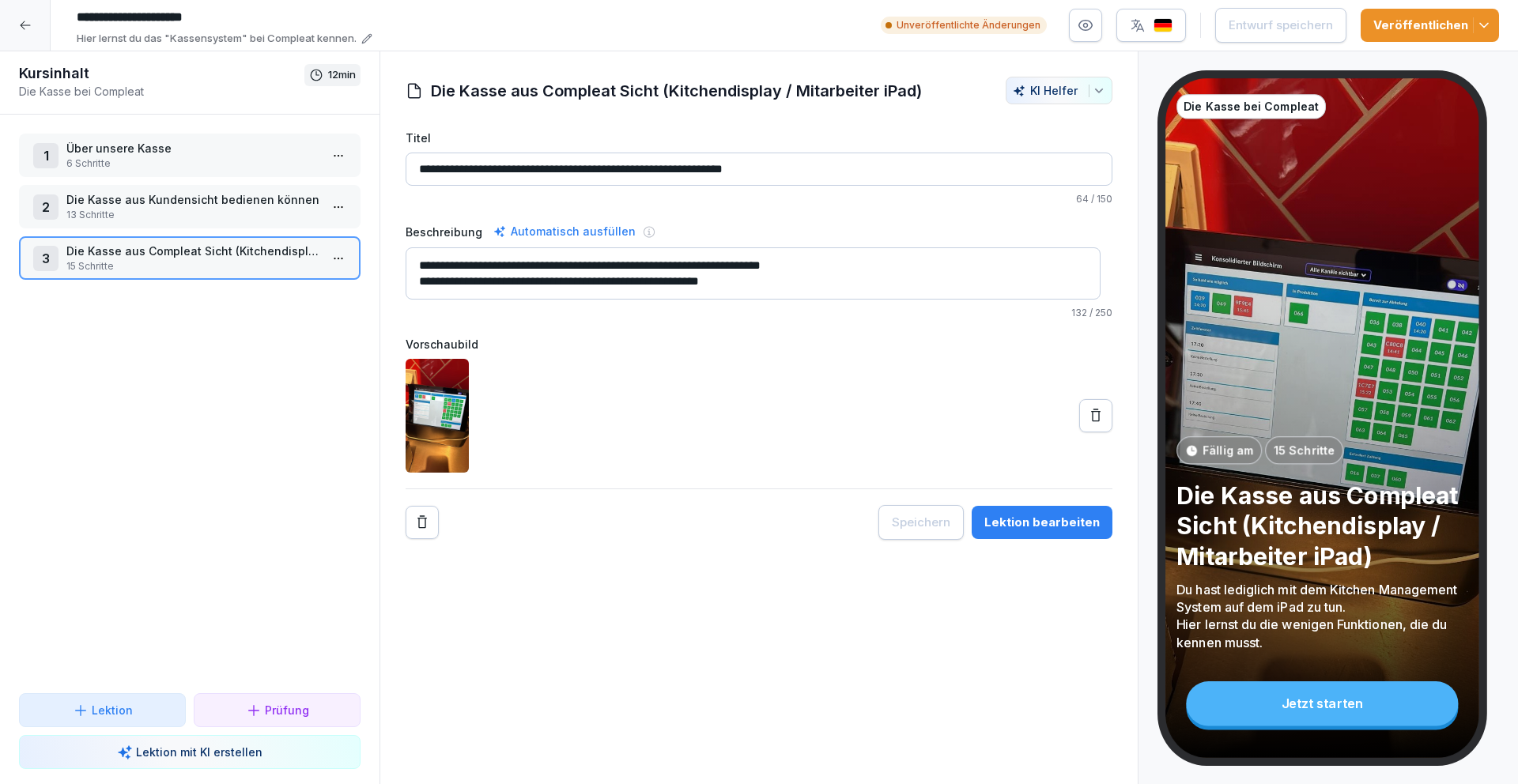
click at [28, 22] on icon at bounding box center [25, 25] width 13 height 13
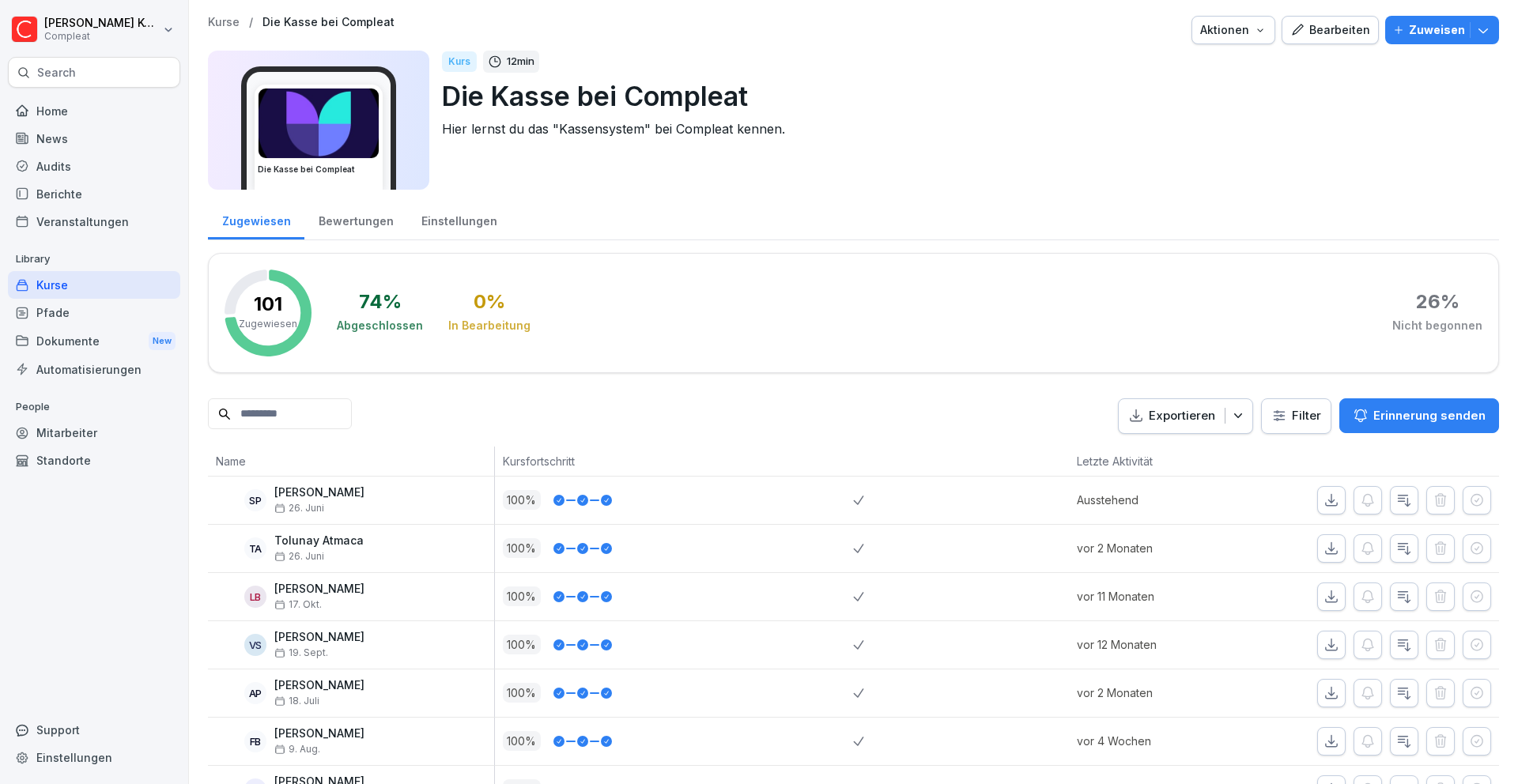
click at [92, 290] on div "Kurse" at bounding box center [93, 285] width 172 height 28
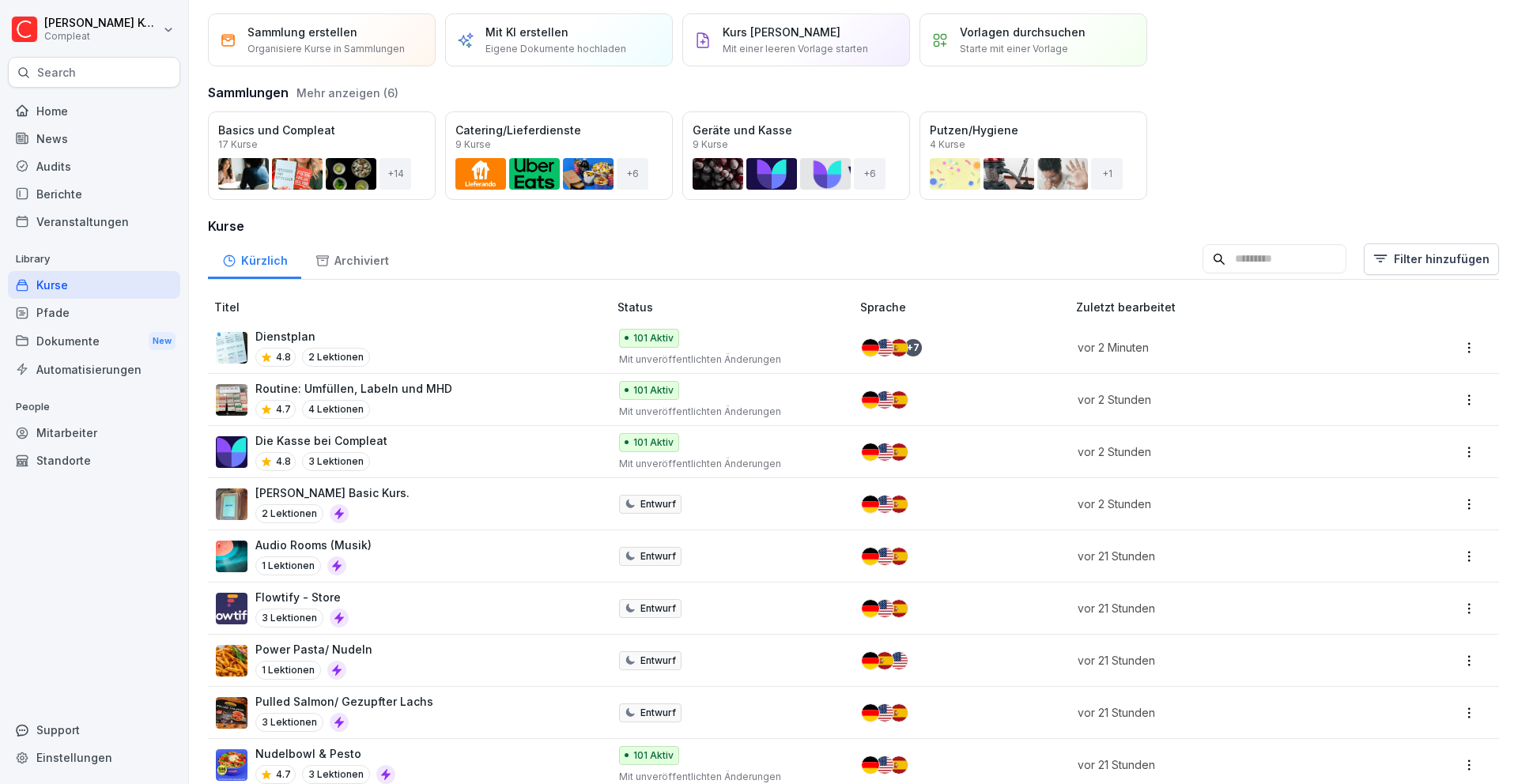
scroll to position [74, 0]
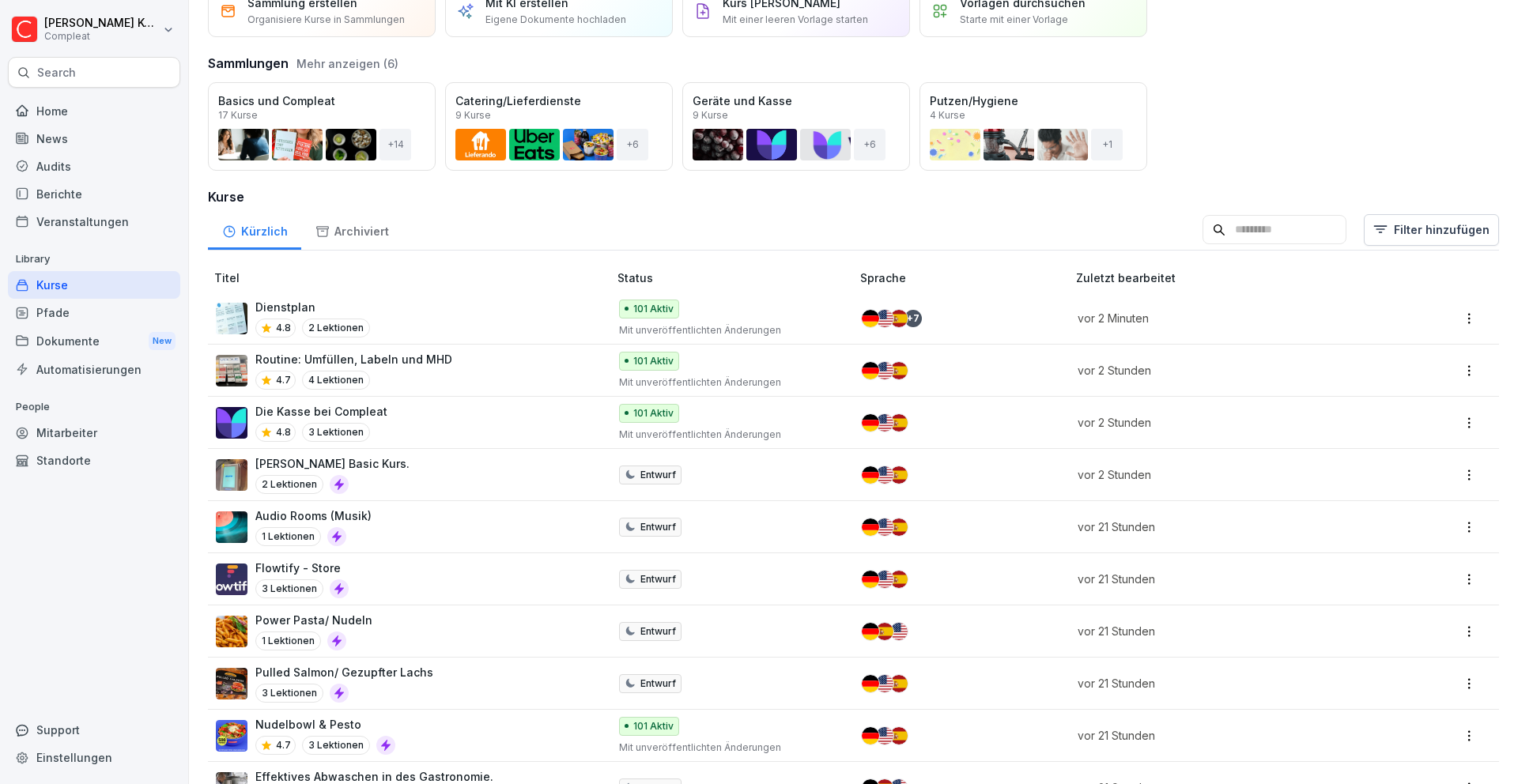
click at [498, 317] on div "Dienstplan 4.8 2 Lektionen" at bounding box center [404, 318] width 377 height 38
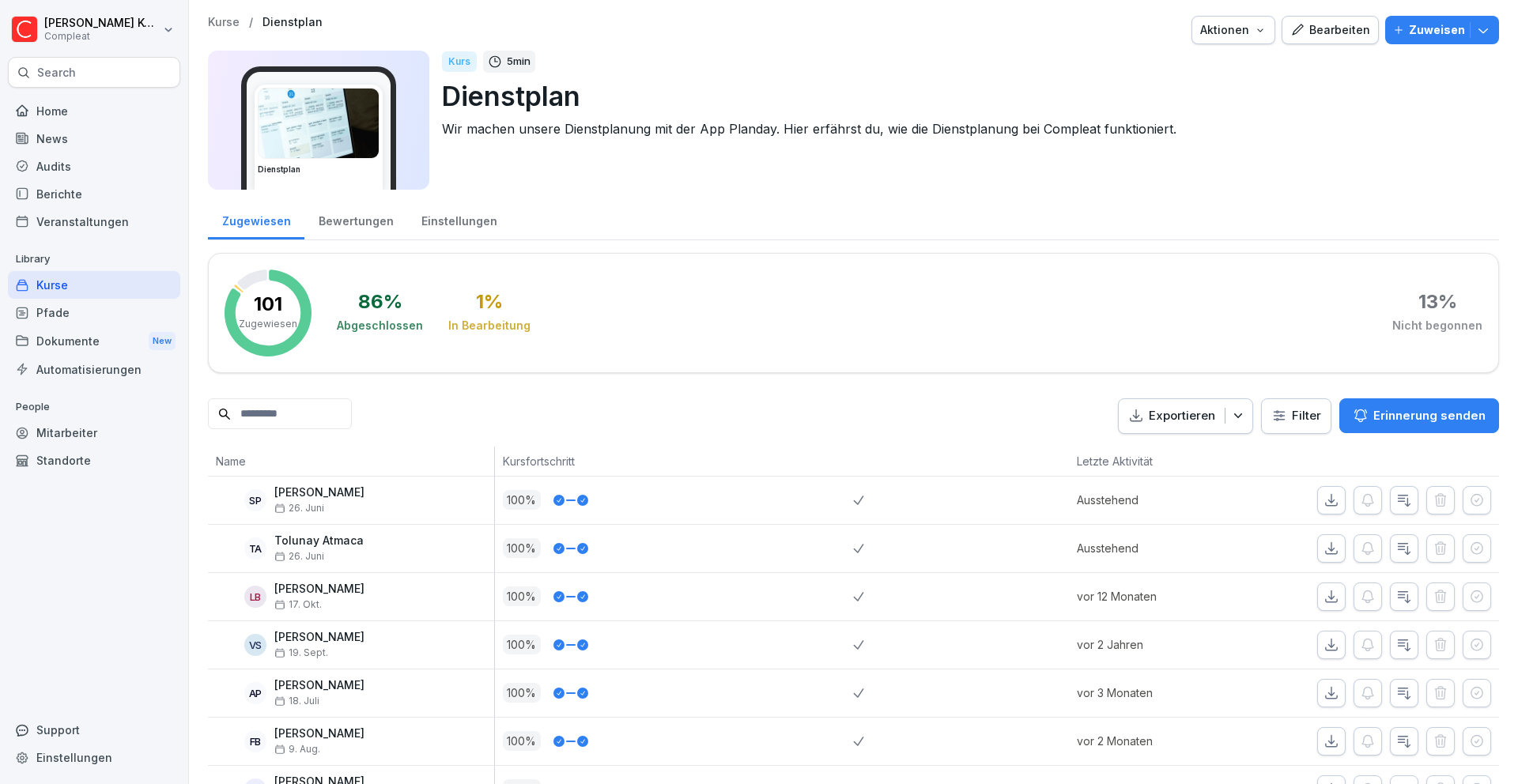
click at [1327, 33] on div "Bearbeiten" at bounding box center [1329, 30] width 79 height 18
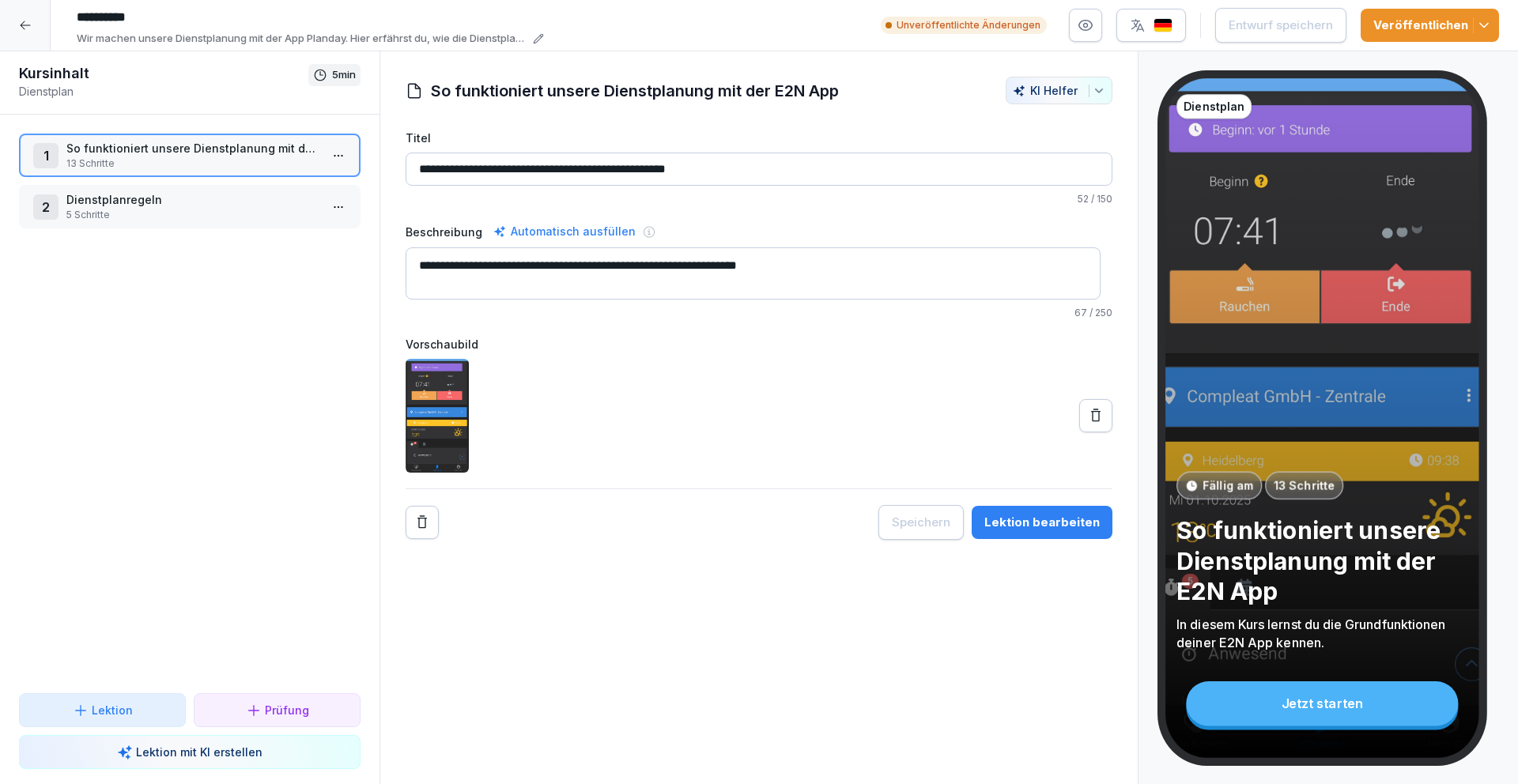
click at [216, 209] on p "5 Schritte" at bounding box center [193, 214] width 253 height 14
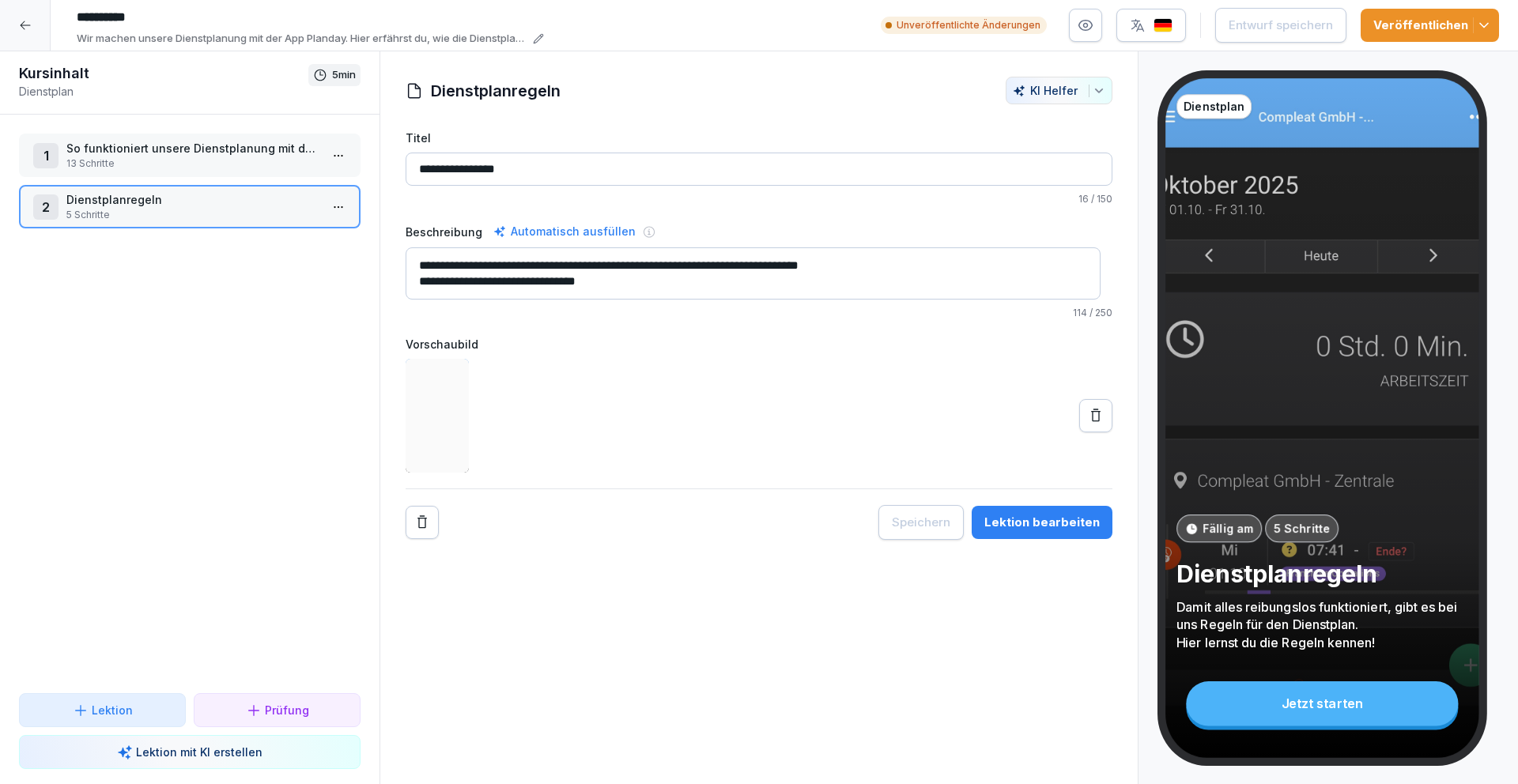
click at [218, 168] on p "13 Schritte" at bounding box center [193, 163] width 253 height 14
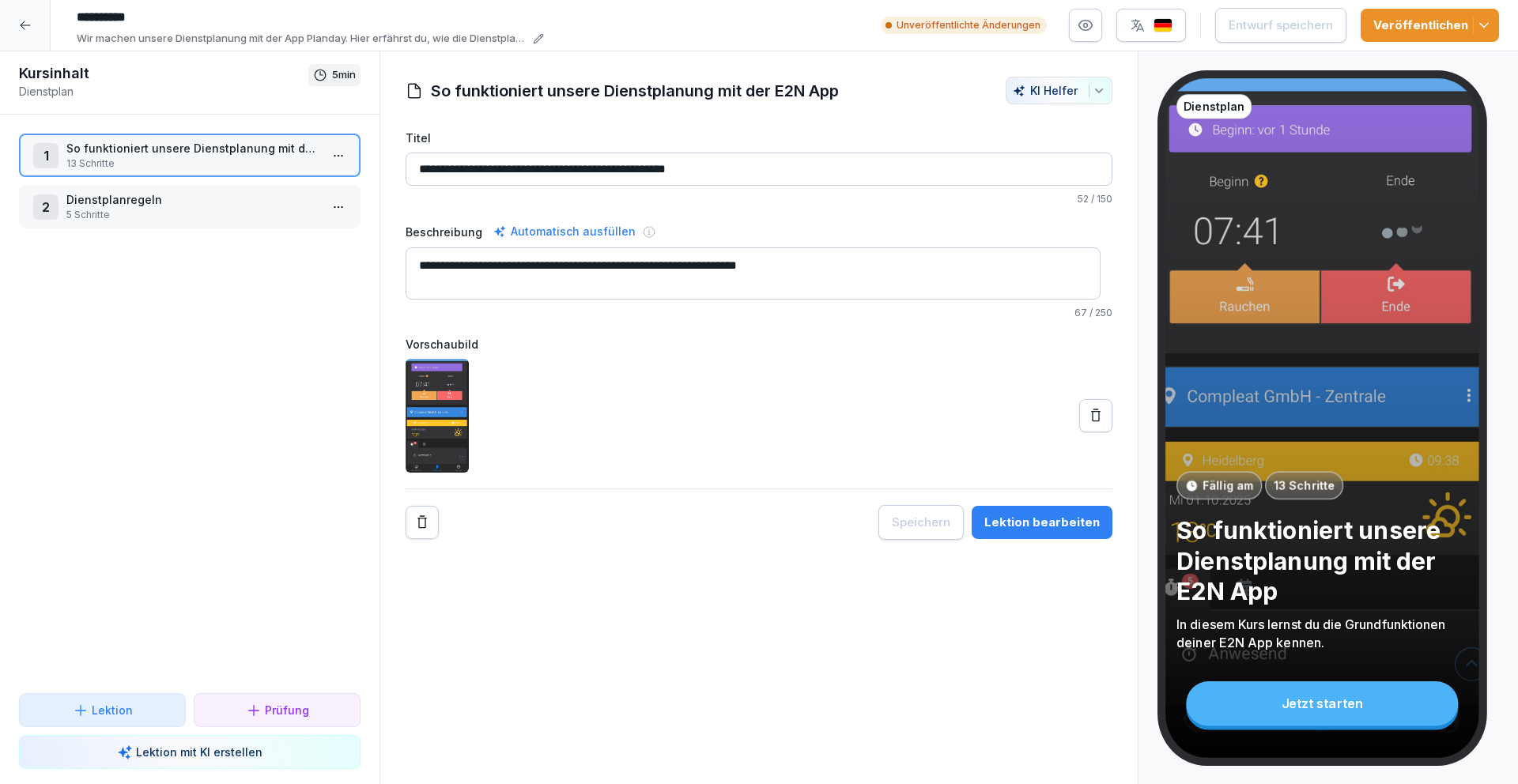
click at [32, 21] on div at bounding box center [25, 25] width 50 height 50
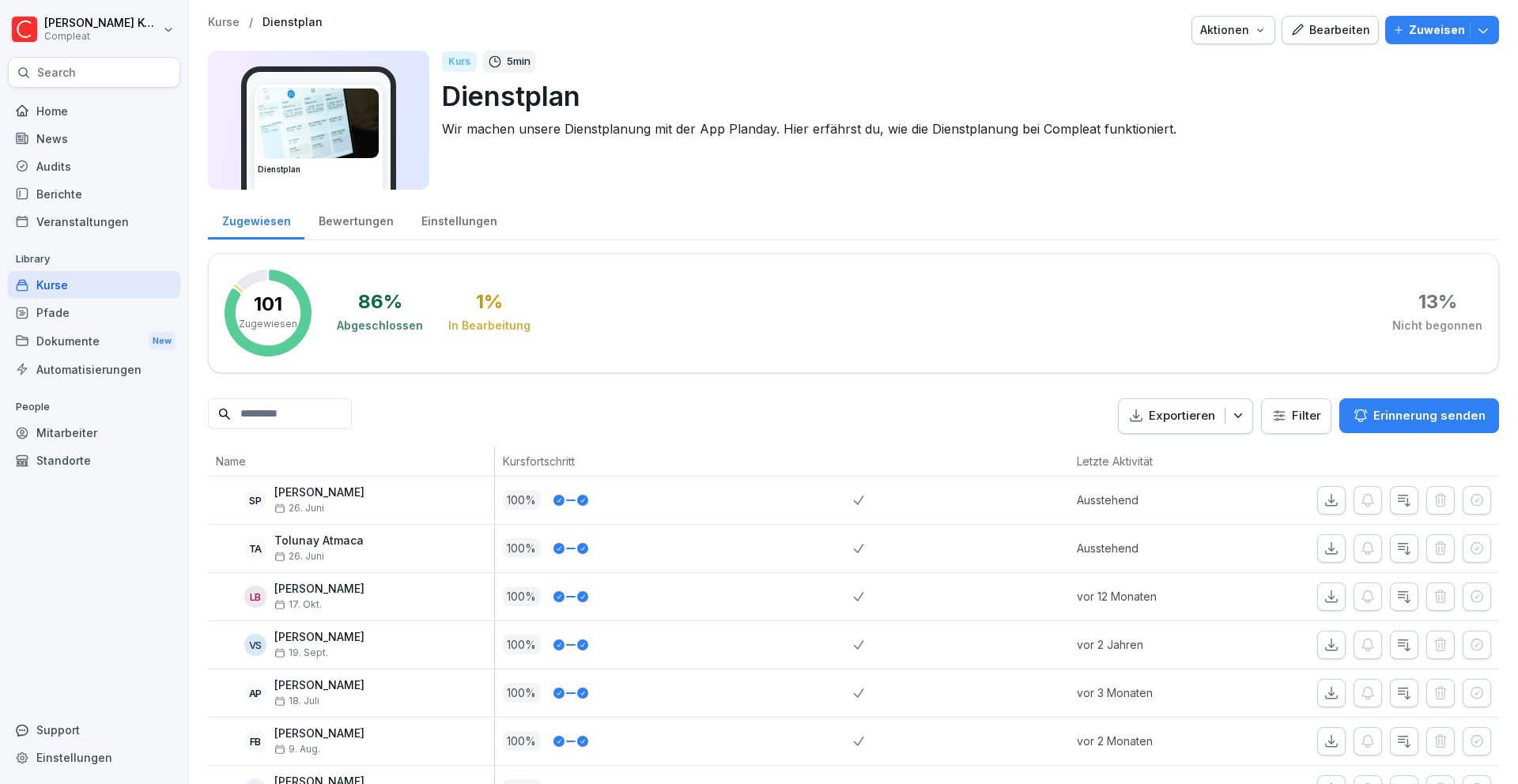
click at [574, 91] on p "Dienstplan" at bounding box center [964, 95] width 1044 height 40
click at [1330, 31] on div "Bearbeiten" at bounding box center [1329, 30] width 79 height 18
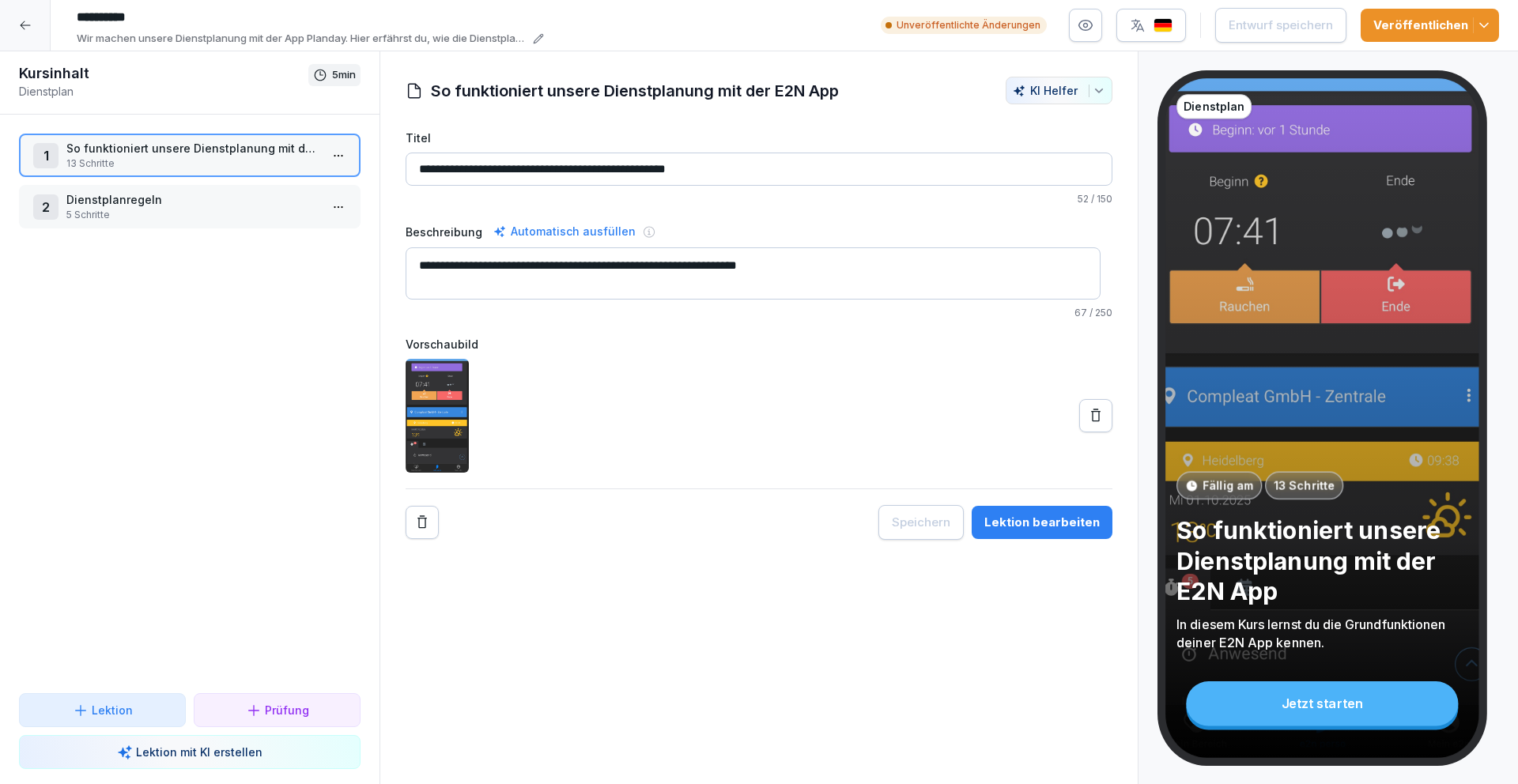
click at [163, 13] on input "**********" at bounding box center [306, 17] width 474 height 27
type input "**********"
click at [1320, 27] on div "Entwurf speichern" at bounding box center [1281, 25] width 105 height 18
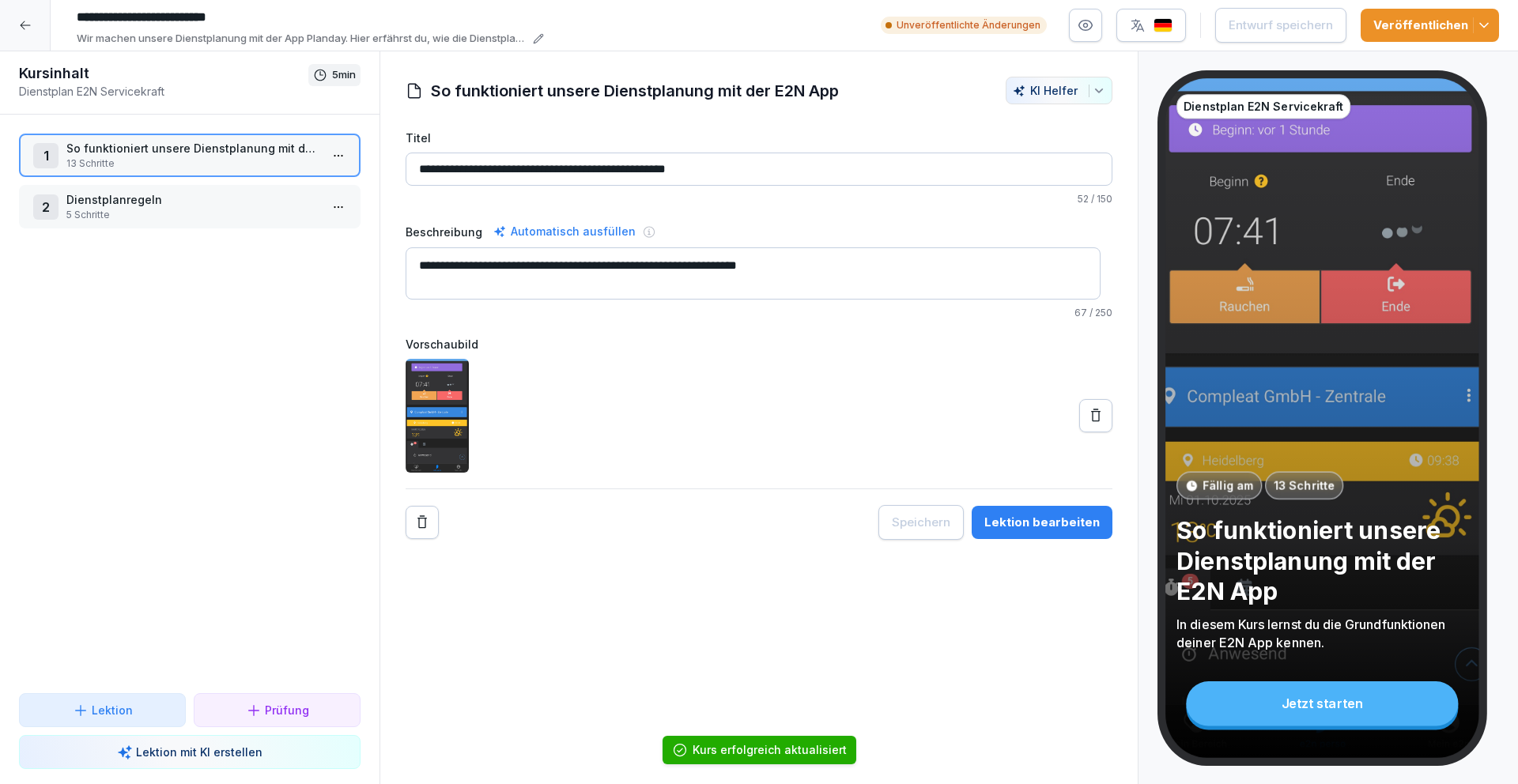
click at [24, 23] on icon at bounding box center [25, 25] width 13 height 13
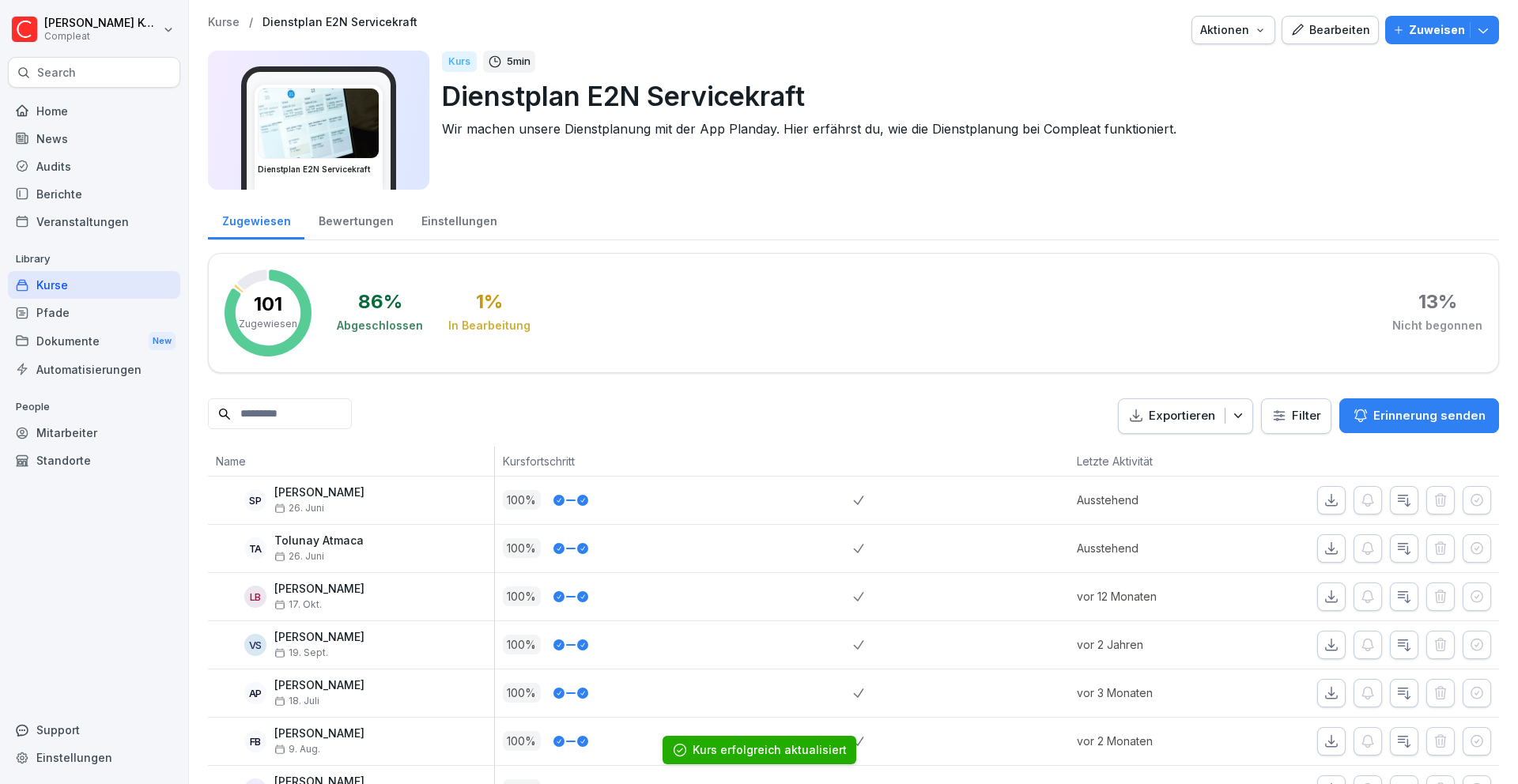
click at [80, 320] on div "Pfade" at bounding box center [93, 313] width 172 height 28
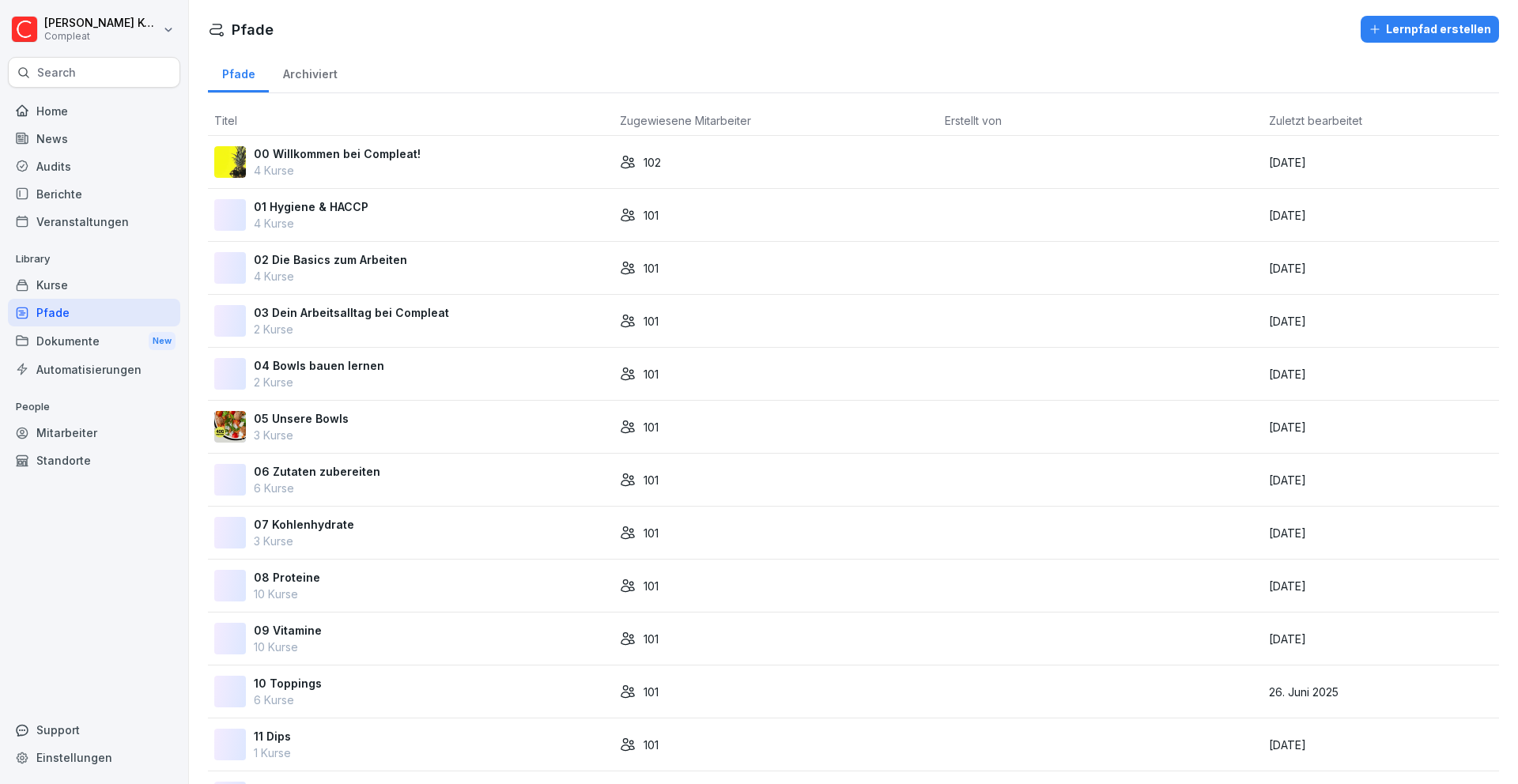
click at [108, 283] on div "Kurse" at bounding box center [93, 285] width 172 height 28
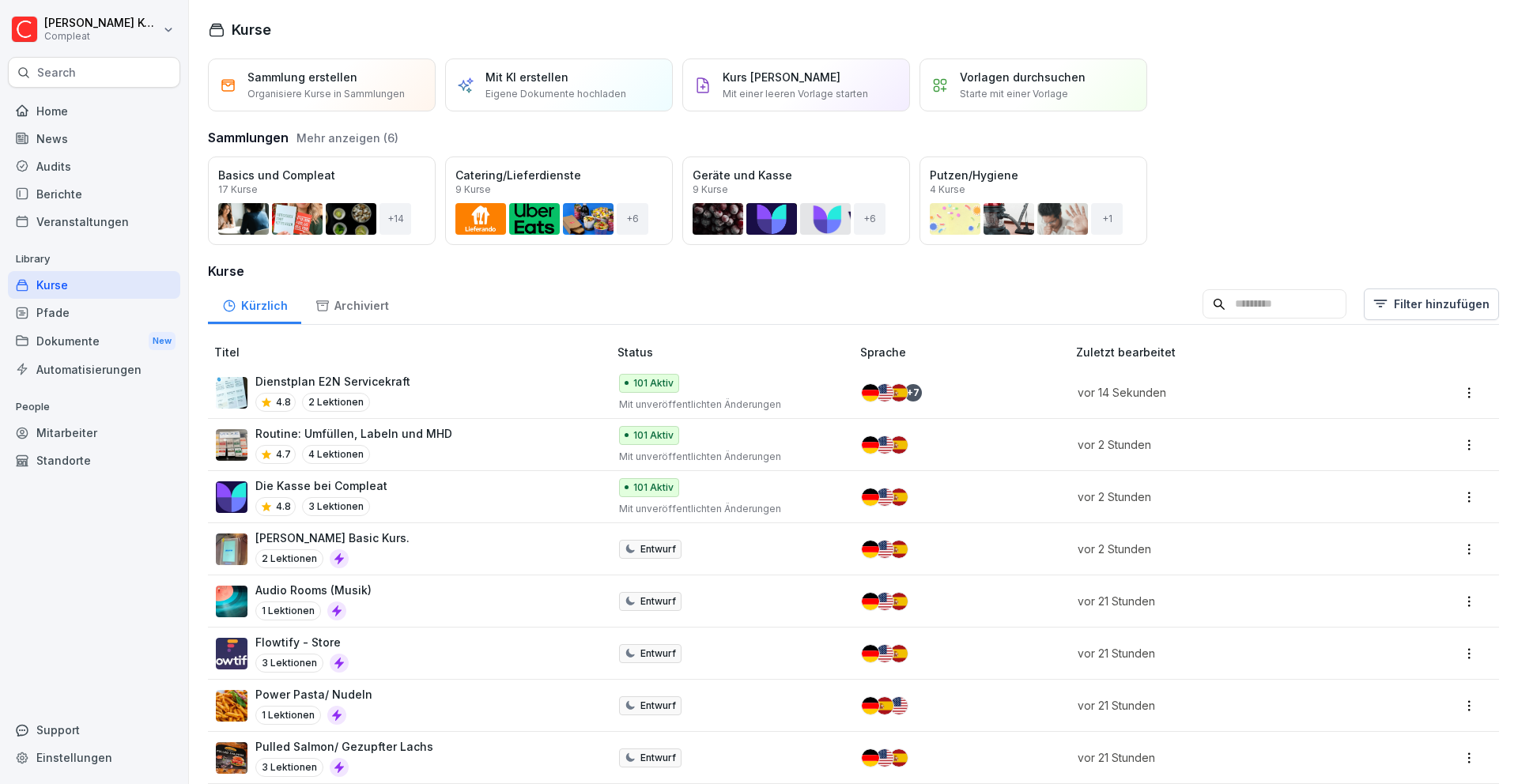
click at [447, 383] on div "Dienstplan E2N Servicekraft 4.8 2 Lektionen" at bounding box center [404, 392] width 377 height 38
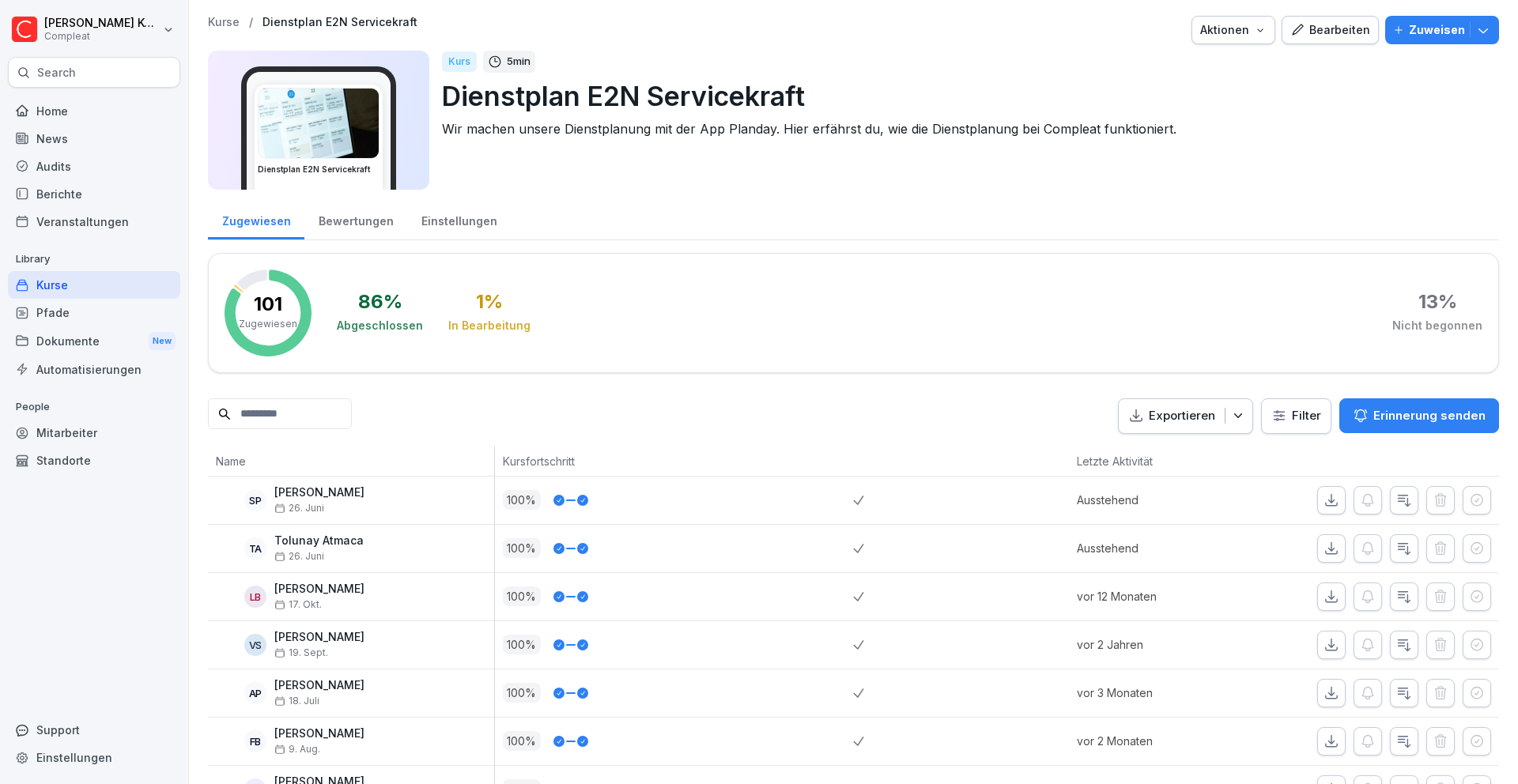
click at [1315, 30] on div "Bearbeiten" at bounding box center [1329, 30] width 79 height 18
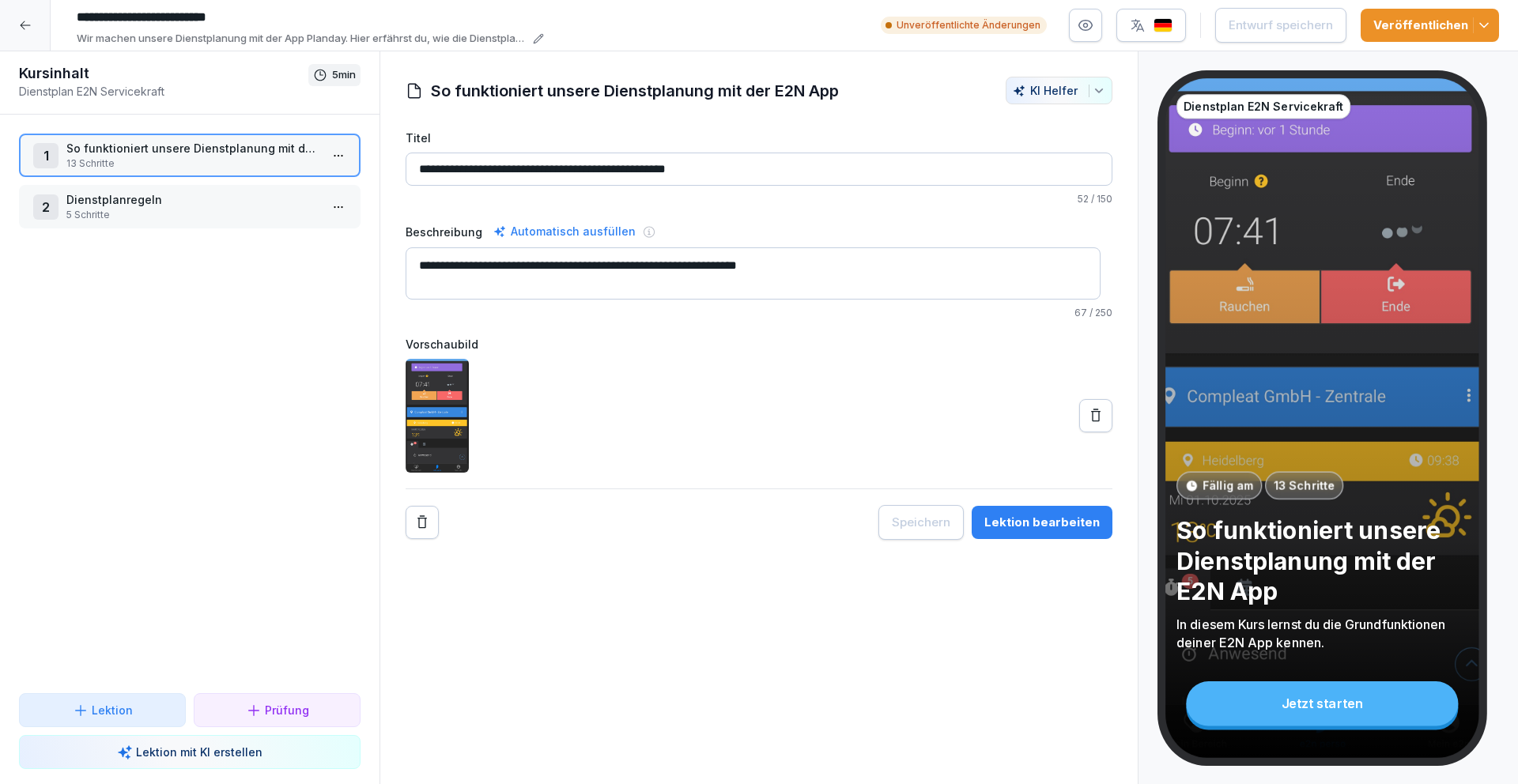
click at [1024, 535] on button "Lektion bearbeiten" at bounding box center [1041, 522] width 141 height 34
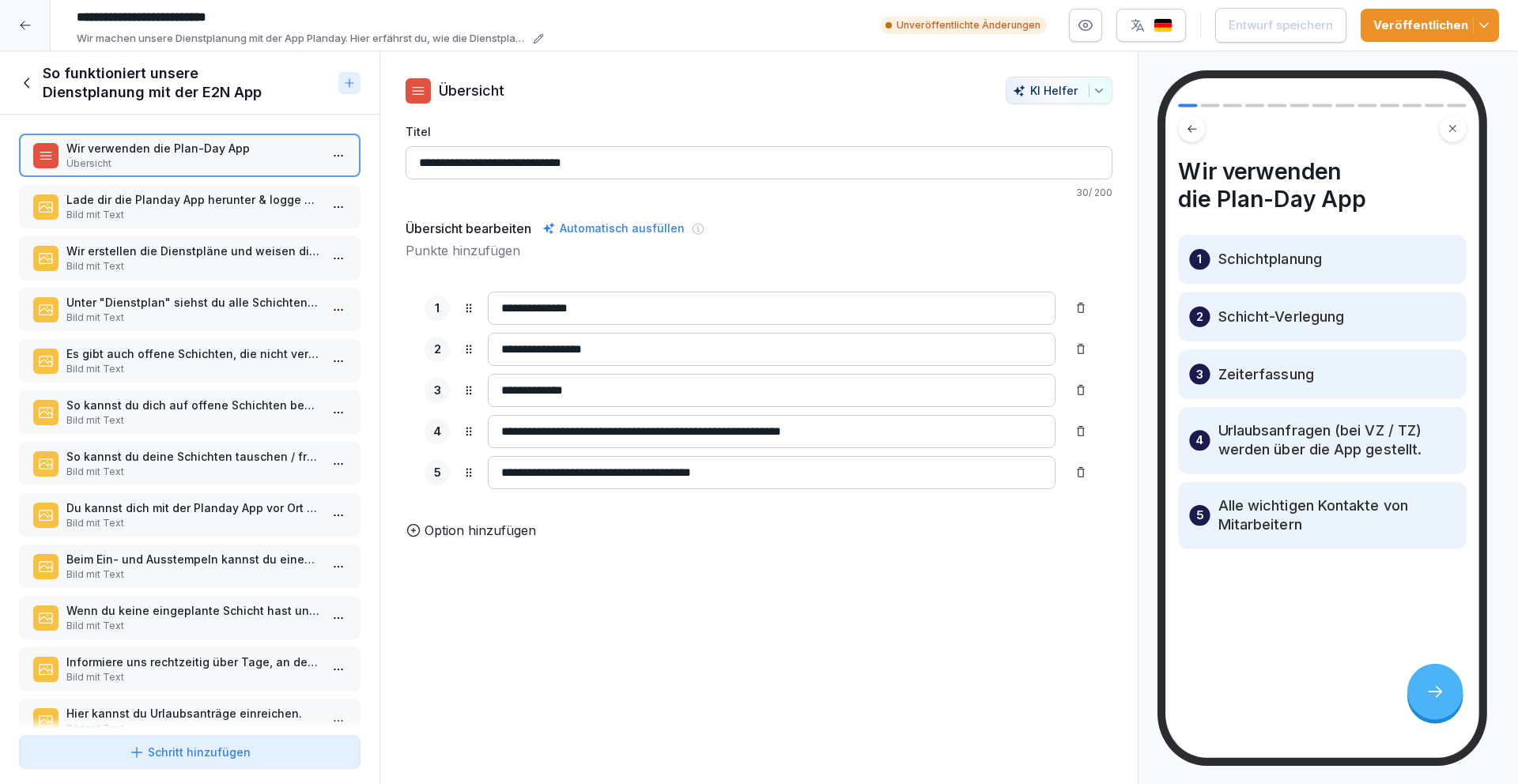
drag, startPoint x: 579, startPoint y: 162, endPoint x: 530, endPoint y: 163, distance: 49.0
click at [530, 163] on input "**********" at bounding box center [759, 163] width 707 height 34
type input "**********"
click at [1262, 23] on div "Entwurf speichern" at bounding box center [1281, 25] width 105 height 18
click at [28, 77] on icon at bounding box center [27, 82] width 18 height 18
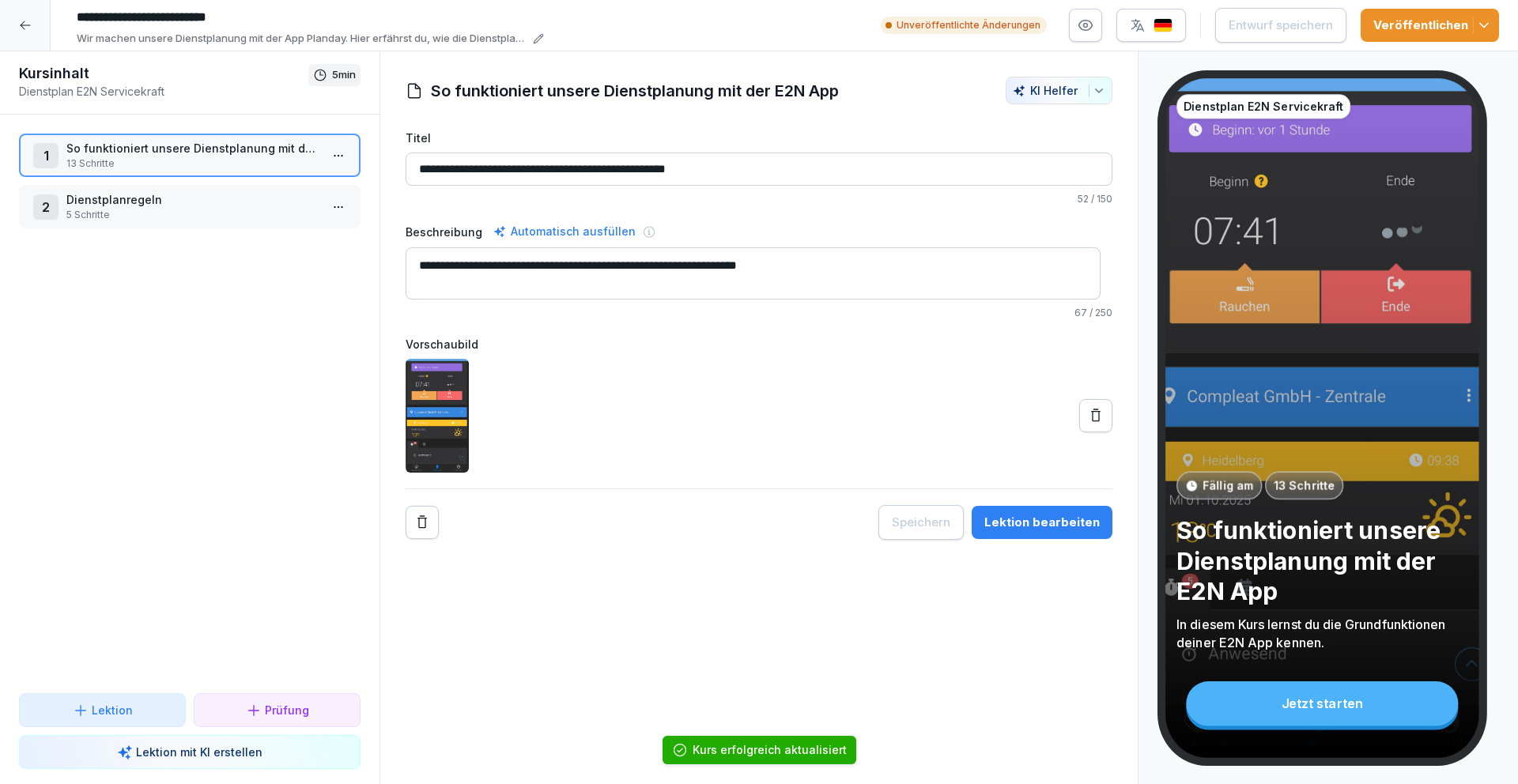
click at [146, 192] on p "Dienstplanregeln" at bounding box center [193, 200] width 253 height 17
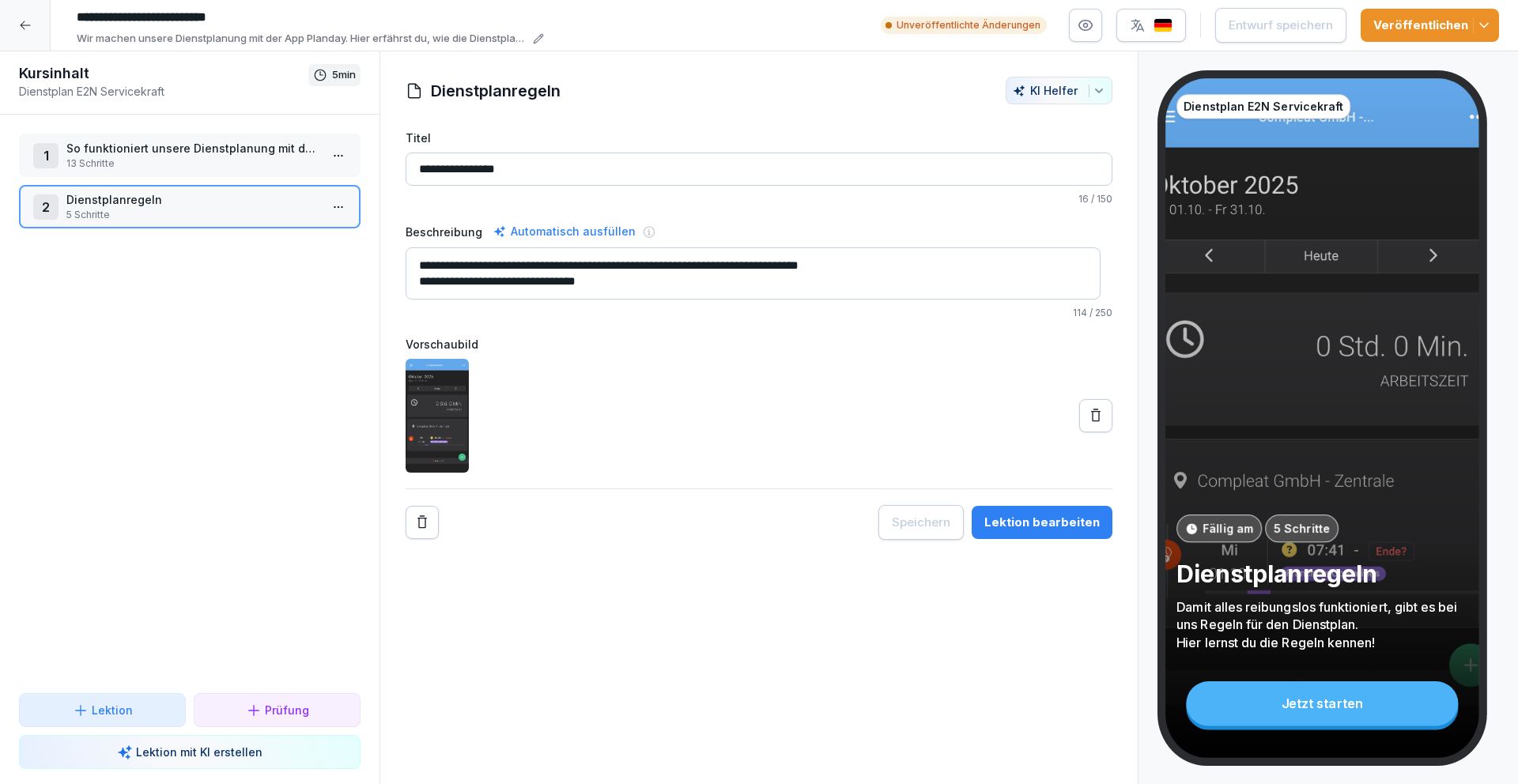
click at [1042, 521] on div "Lektion bearbeiten" at bounding box center [1041, 522] width 115 height 18
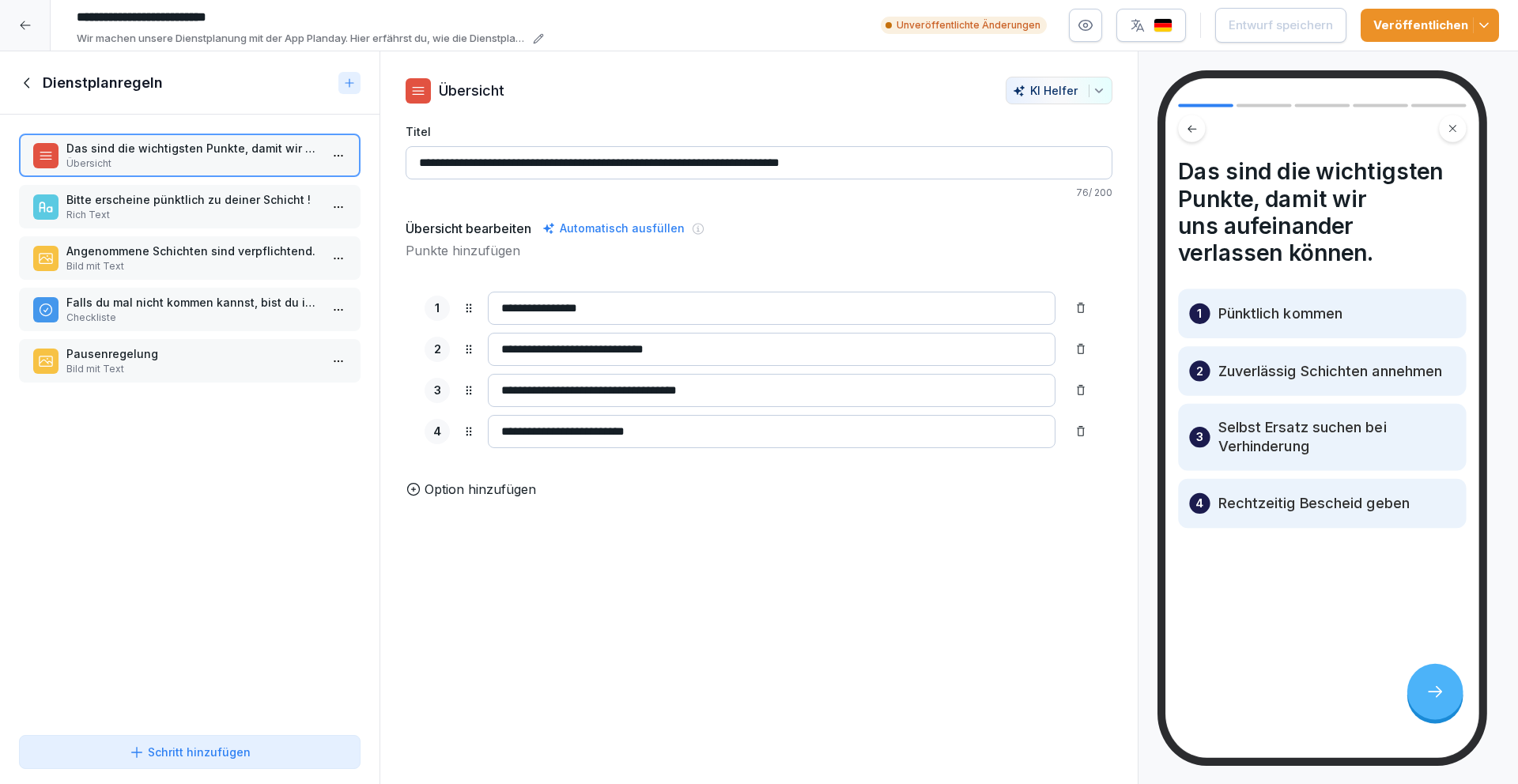
click at [269, 206] on p "Bitte erscheine pünktlich zu deiner Schicht !" at bounding box center [193, 200] width 253 height 17
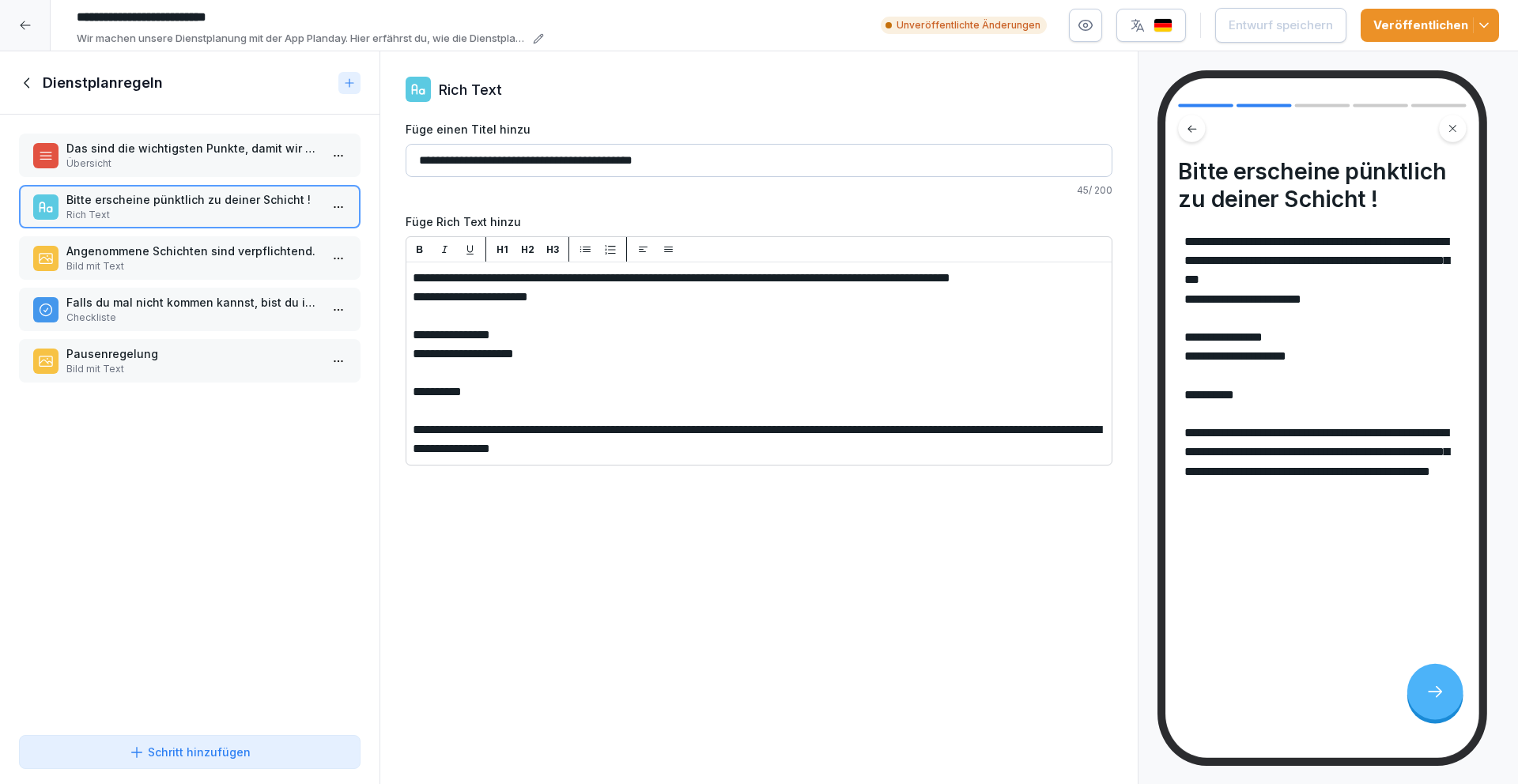
click at [238, 257] on p "Angenommene Schichten sind verpflichtend." at bounding box center [193, 251] width 253 height 17
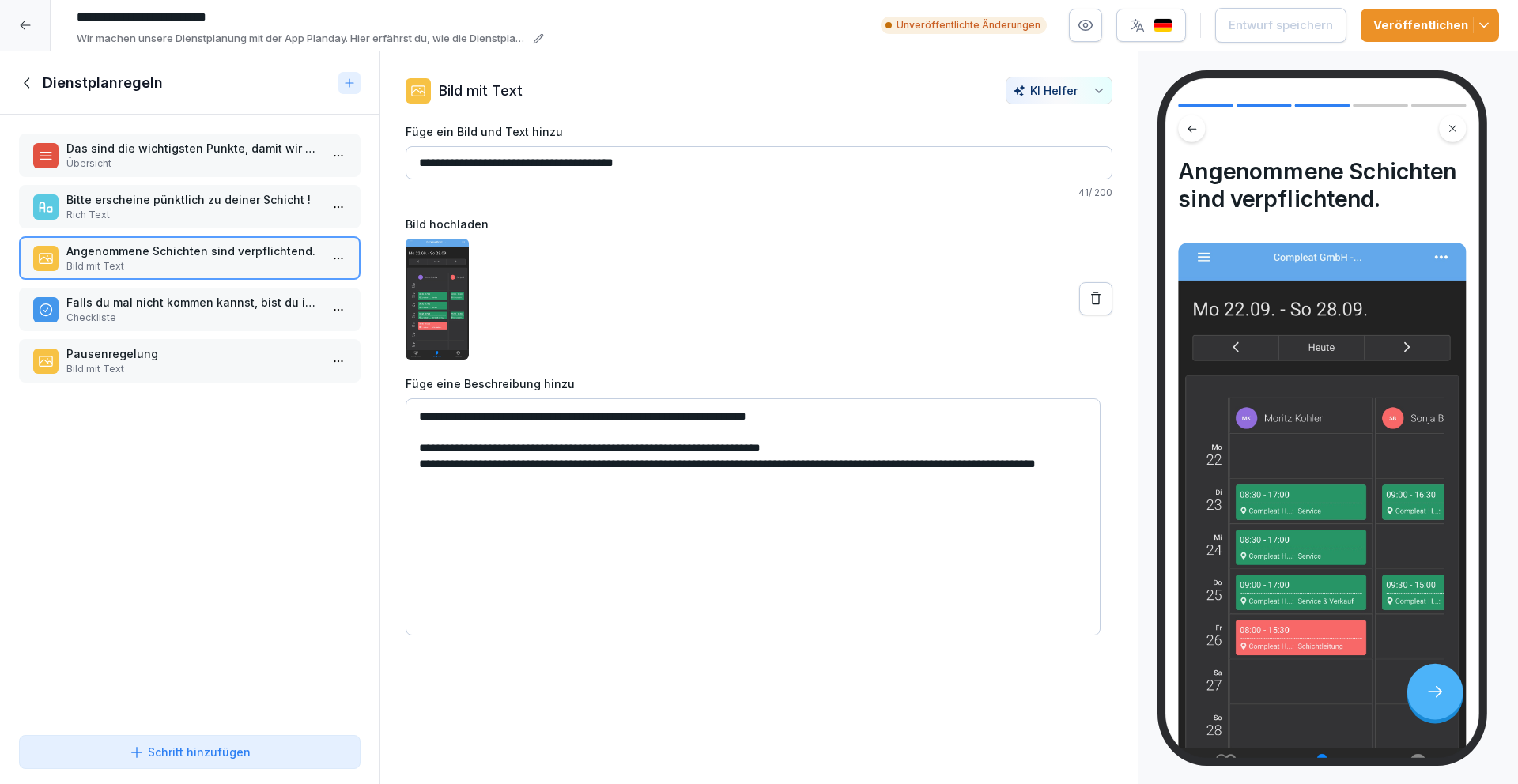
click at [192, 208] on p "Rich Text" at bounding box center [193, 214] width 253 height 14
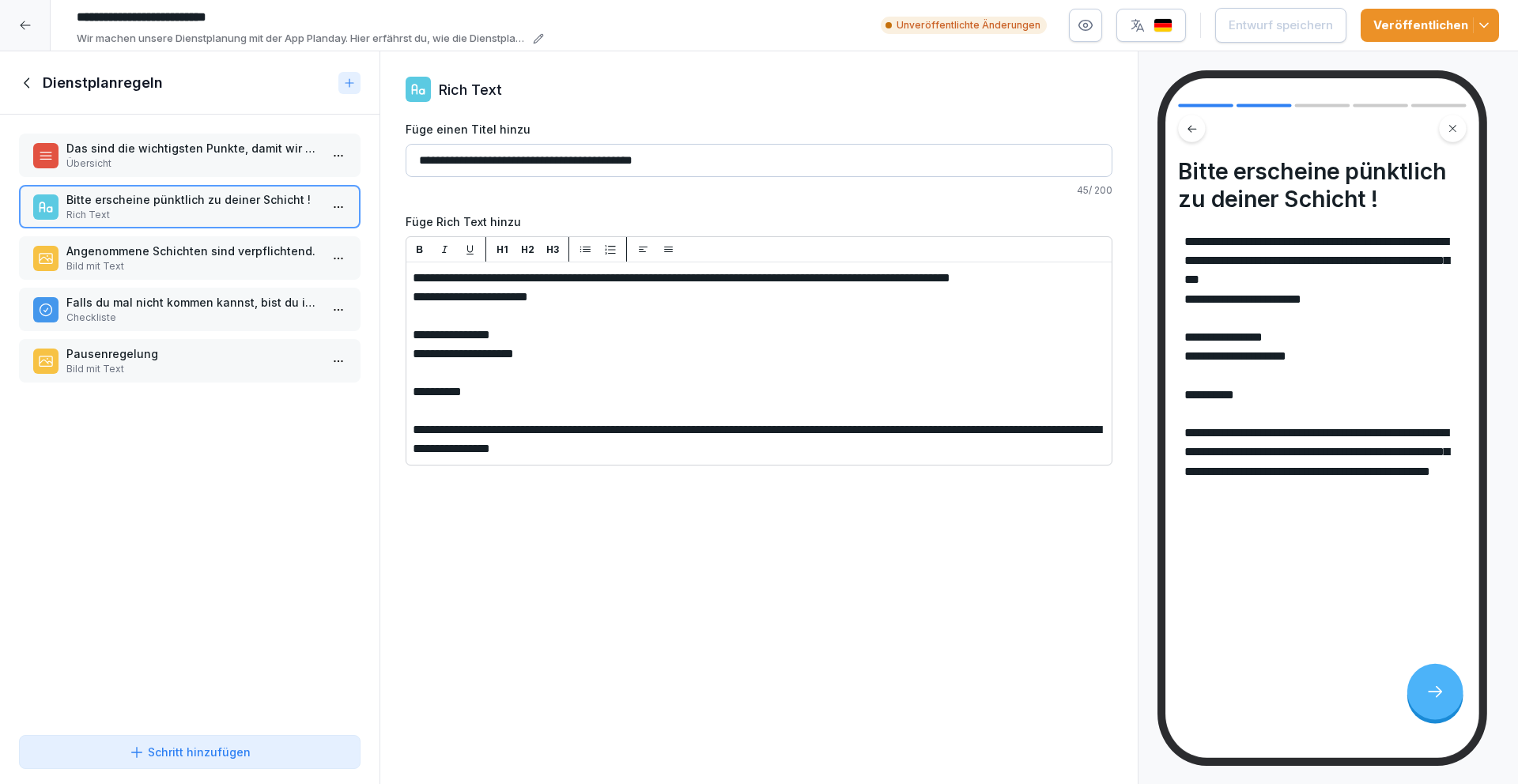
click at [190, 306] on p "Falls du mal nicht kommen kannst, bist du in der Verantwortung Ersatz zu finden." at bounding box center [193, 303] width 253 height 17
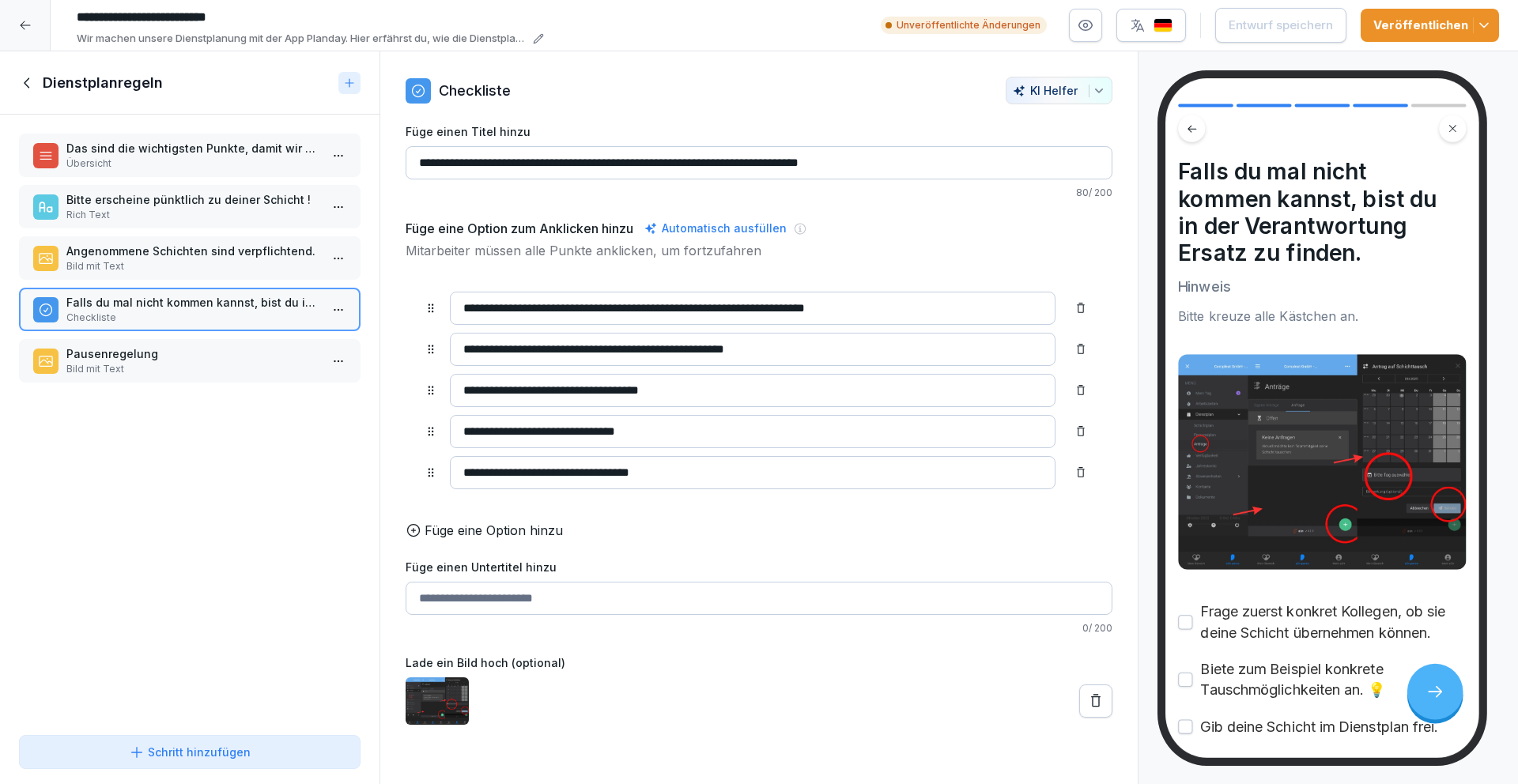
click at [193, 348] on p "Pausenregelung" at bounding box center [193, 354] width 253 height 17
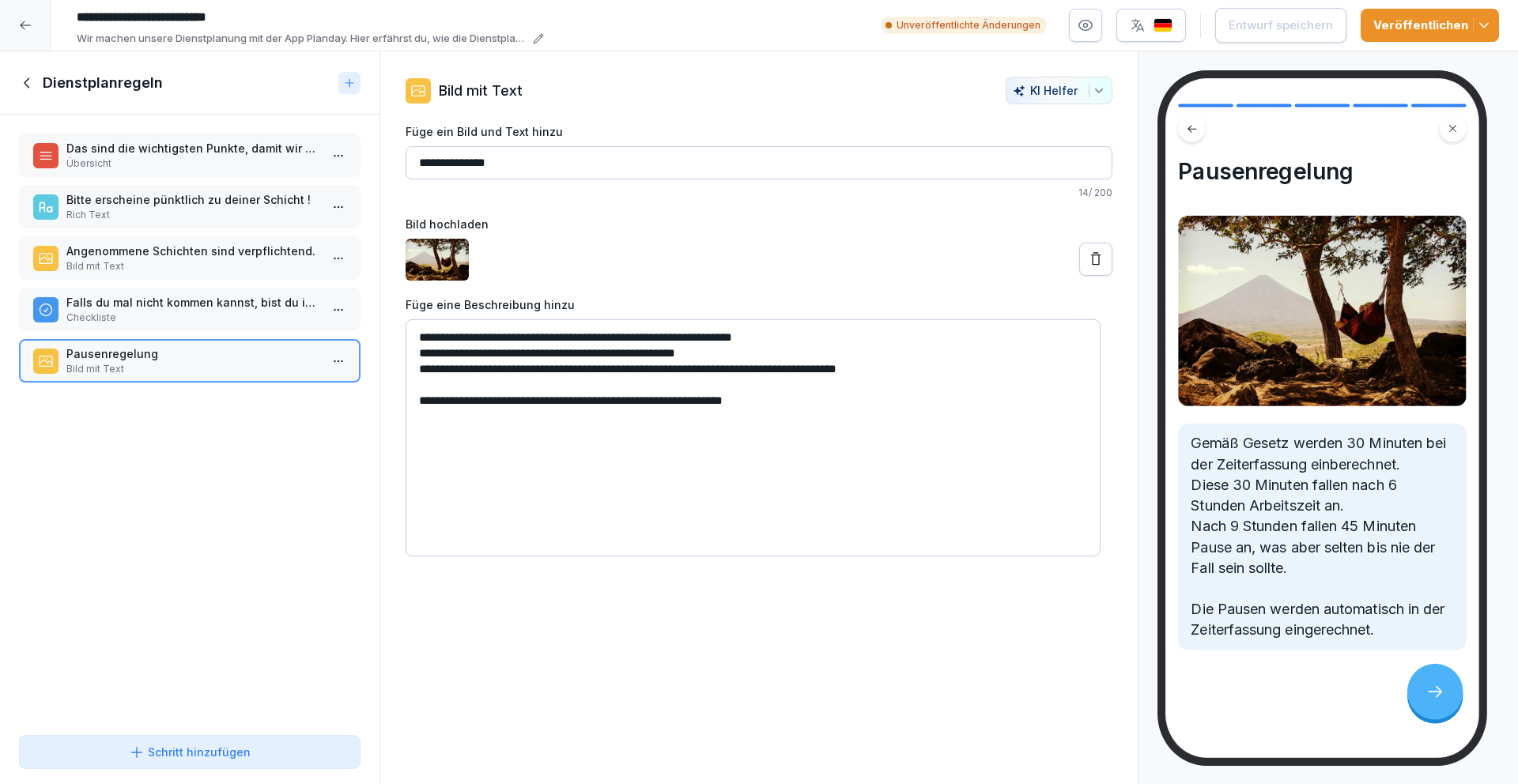
click at [205, 309] on p "Falls du mal nicht kommen kannst, bist du in der Verantwortung Ersatz zu finden." at bounding box center [193, 303] width 253 height 17
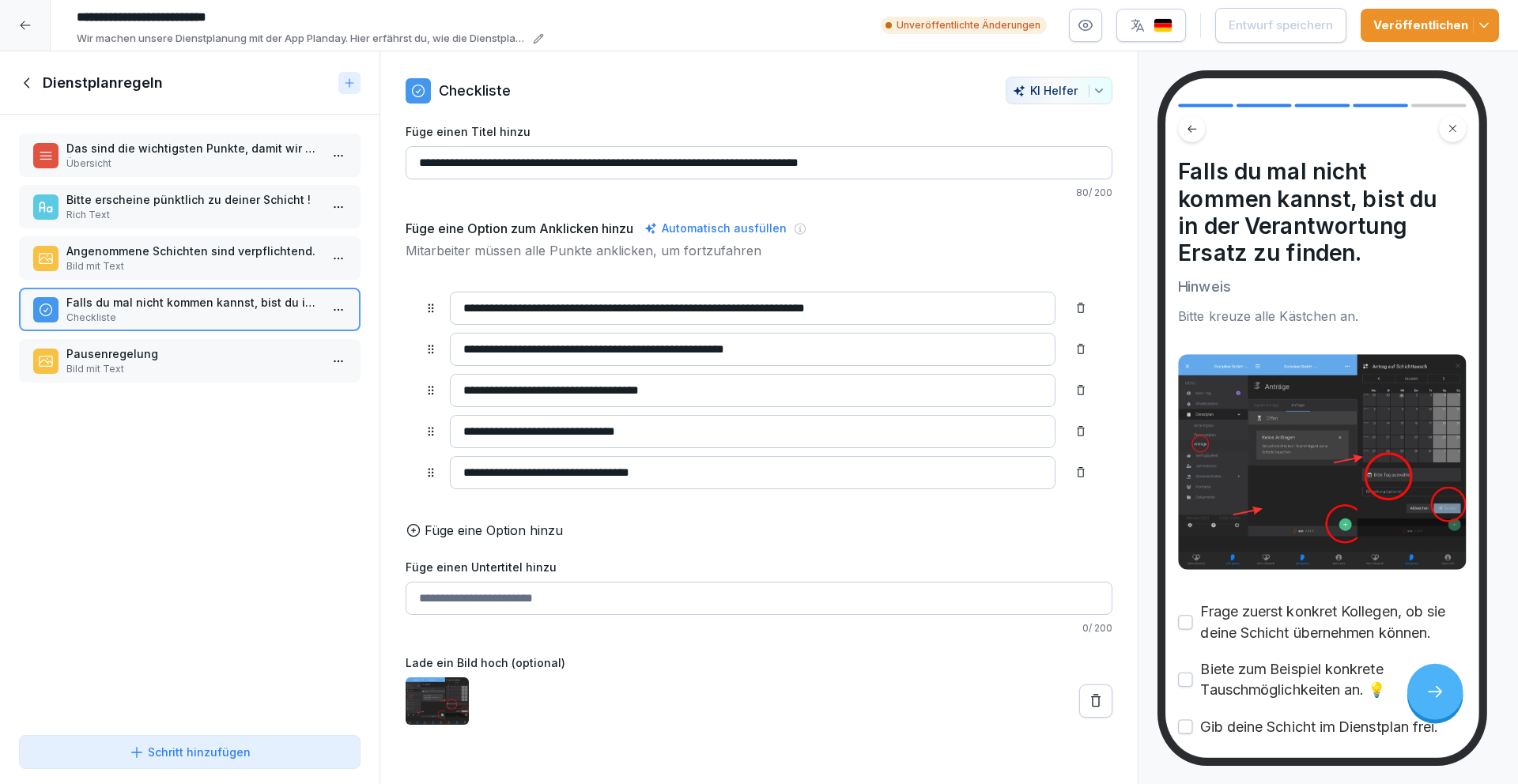
click at [204, 166] on p "Übersicht" at bounding box center [193, 163] width 253 height 14
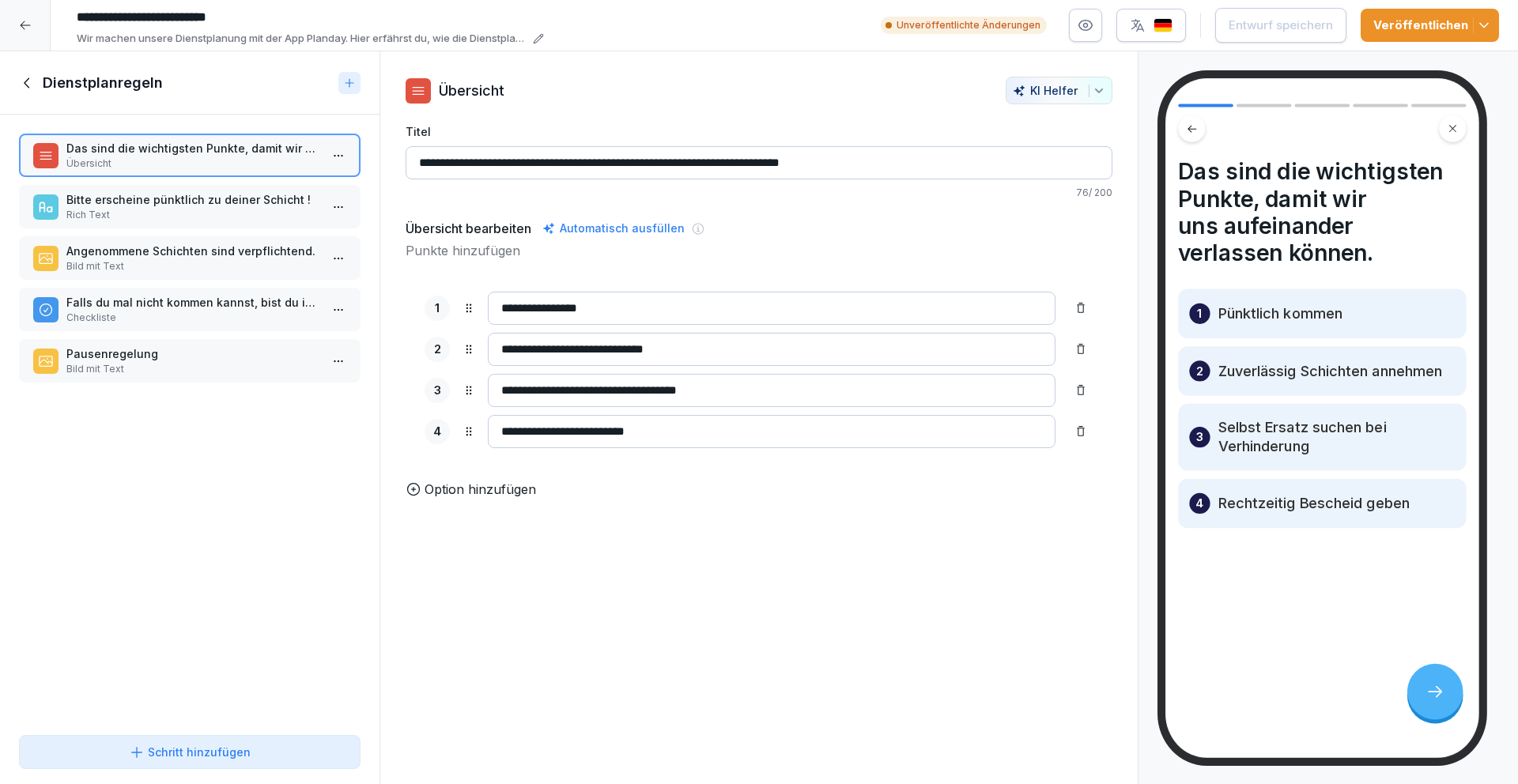
click at [29, 82] on icon at bounding box center [27, 82] width 18 height 18
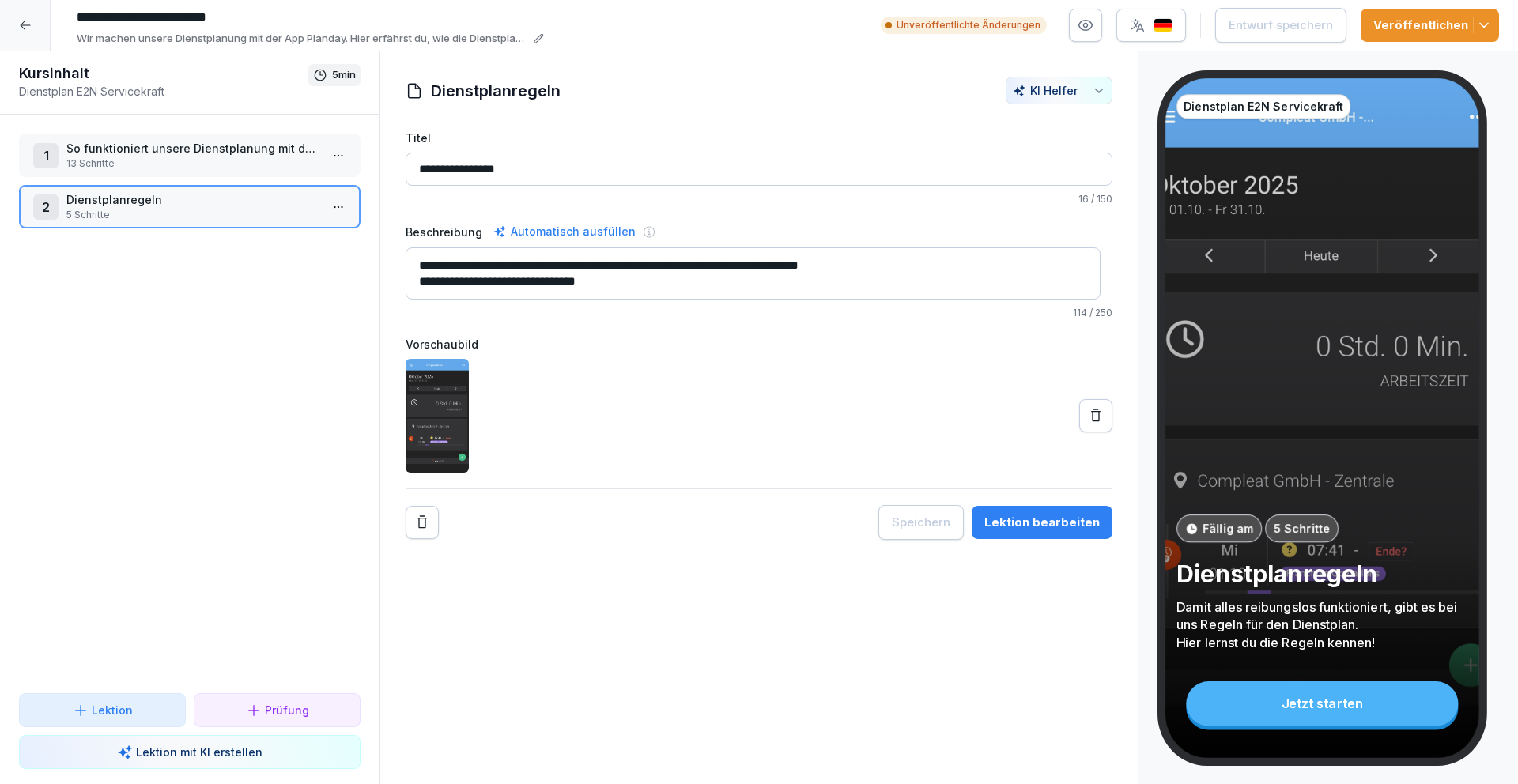
click at [231, 158] on p "13 Schritte" at bounding box center [193, 163] width 253 height 14
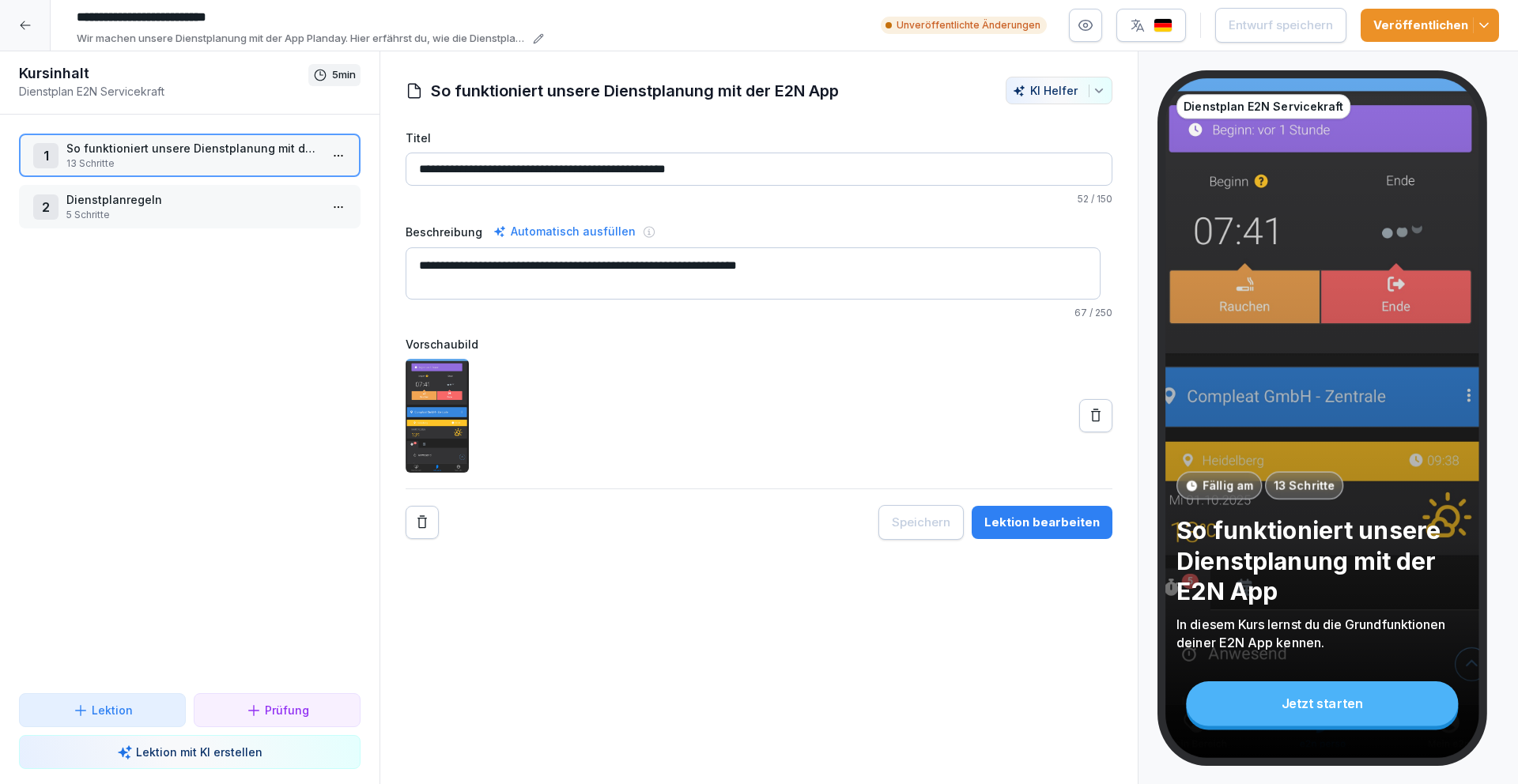
click at [999, 511] on button "Lektion bearbeiten" at bounding box center [1041, 522] width 141 height 34
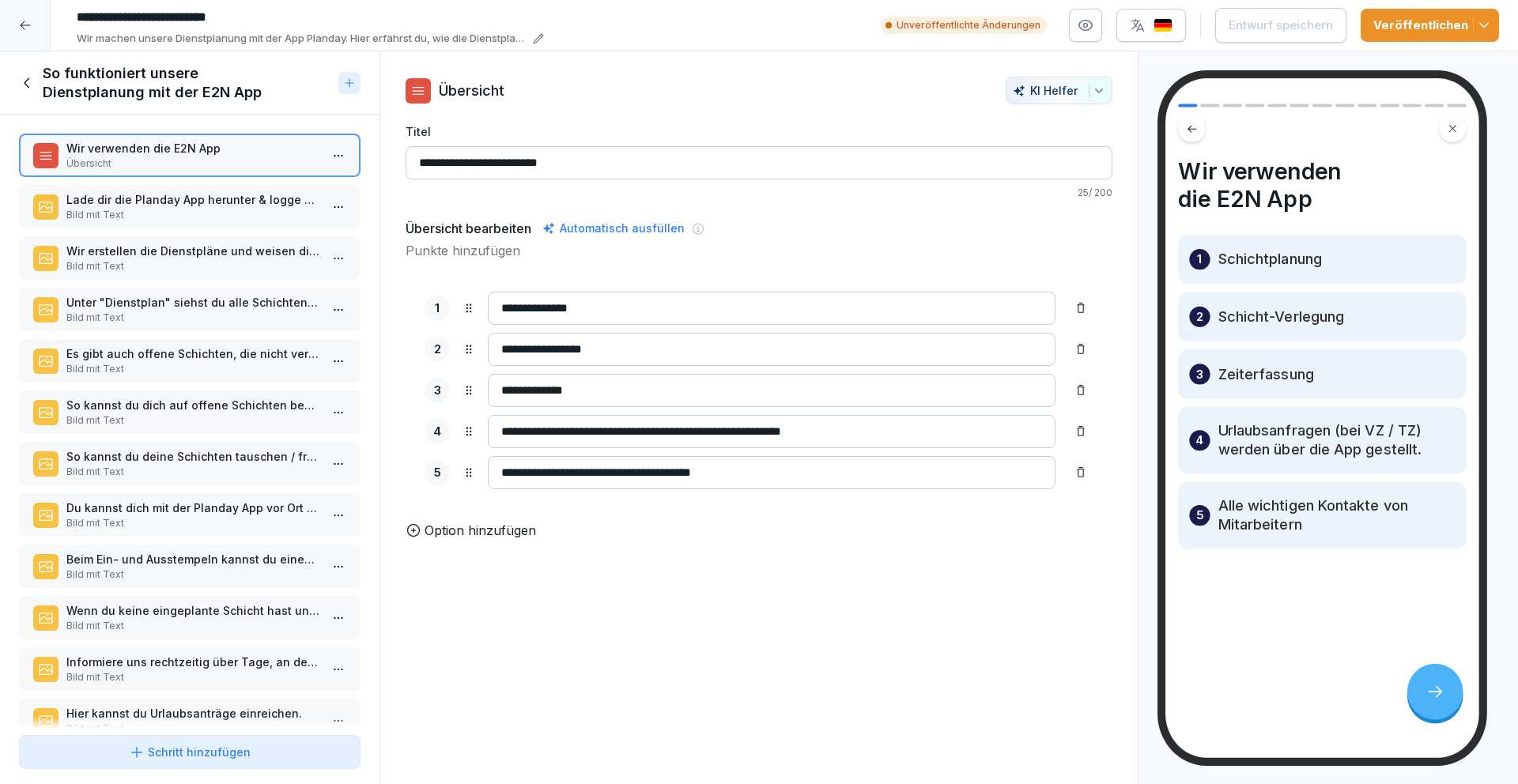
click at [116, 207] on p "Bild mit Text" at bounding box center [193, 214] width 253 height 14
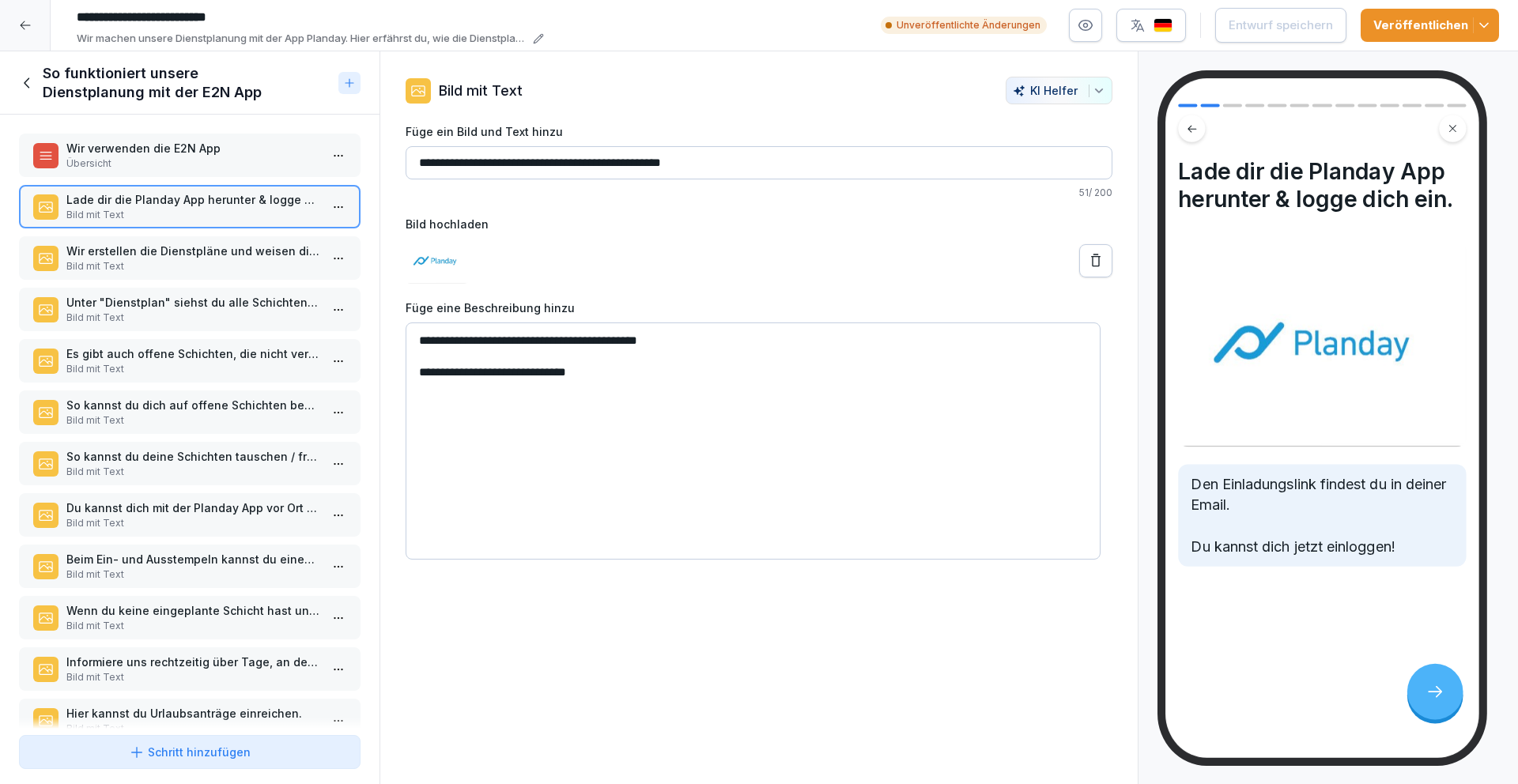
drag, startPoint x: 532, startPoint y: 163, endPoint x: 490, endPoint y: 166, distance: 42.1
click at [490, 166] on input "**********" at bounding box center [759, 163] width 707 height 34
type input "**********"
click at [441, 342] on textarea "**********" at bounding box center [752, 441] width 695 height 237
click at [522, 342] on textarea "**********" at bounding box center [752, 441] width 695 height 237
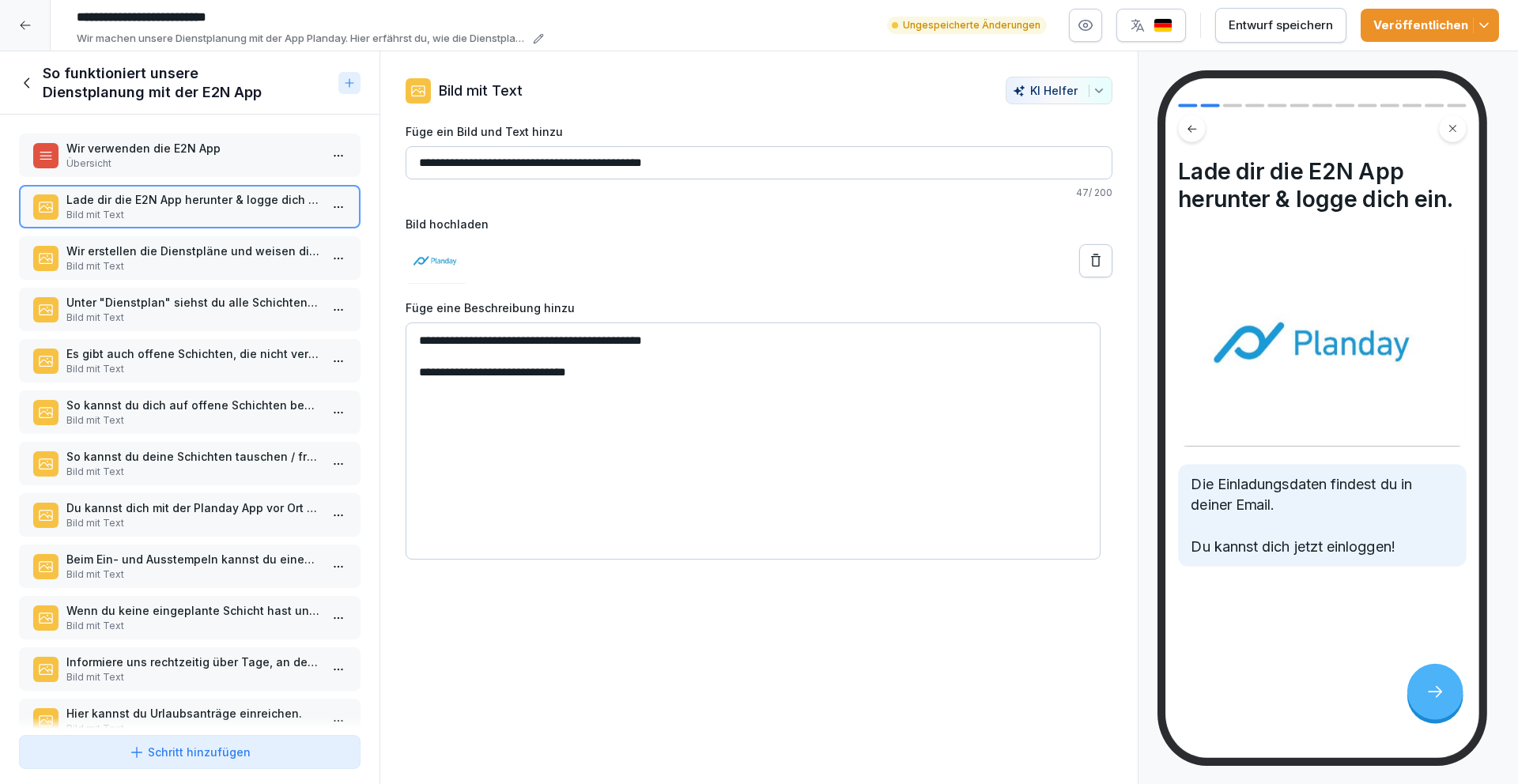
click at [497, 341] on textarea "**********" at bounding box center [752, 441] width 695 height 237
type textarea "**********"
click at [1089, 260] on icon at bounding box center [1096, 261] width 16 height 16
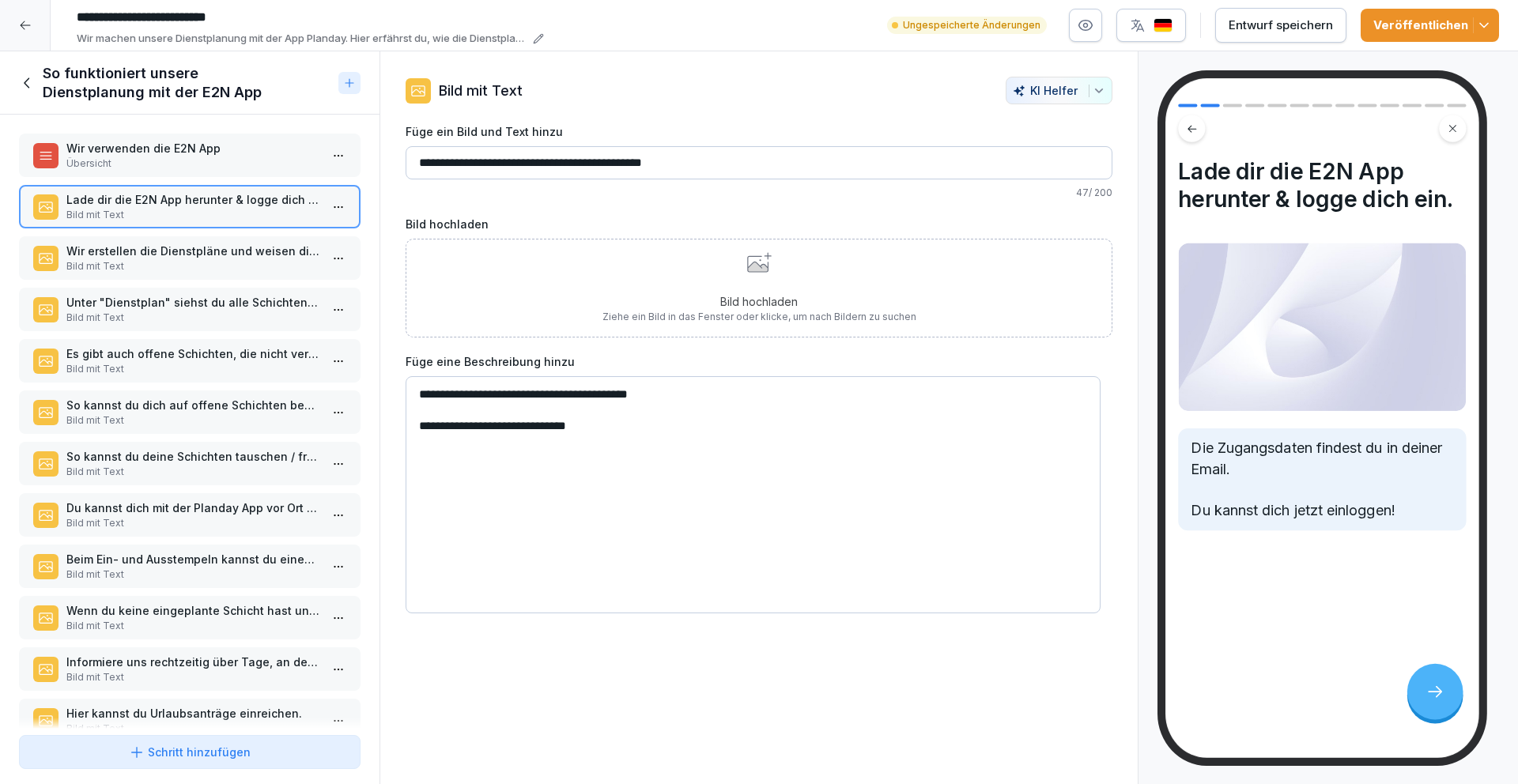
click at [714, 304] on p "Bild hochladen" at bounding box center [759, 302] width 314 height 17
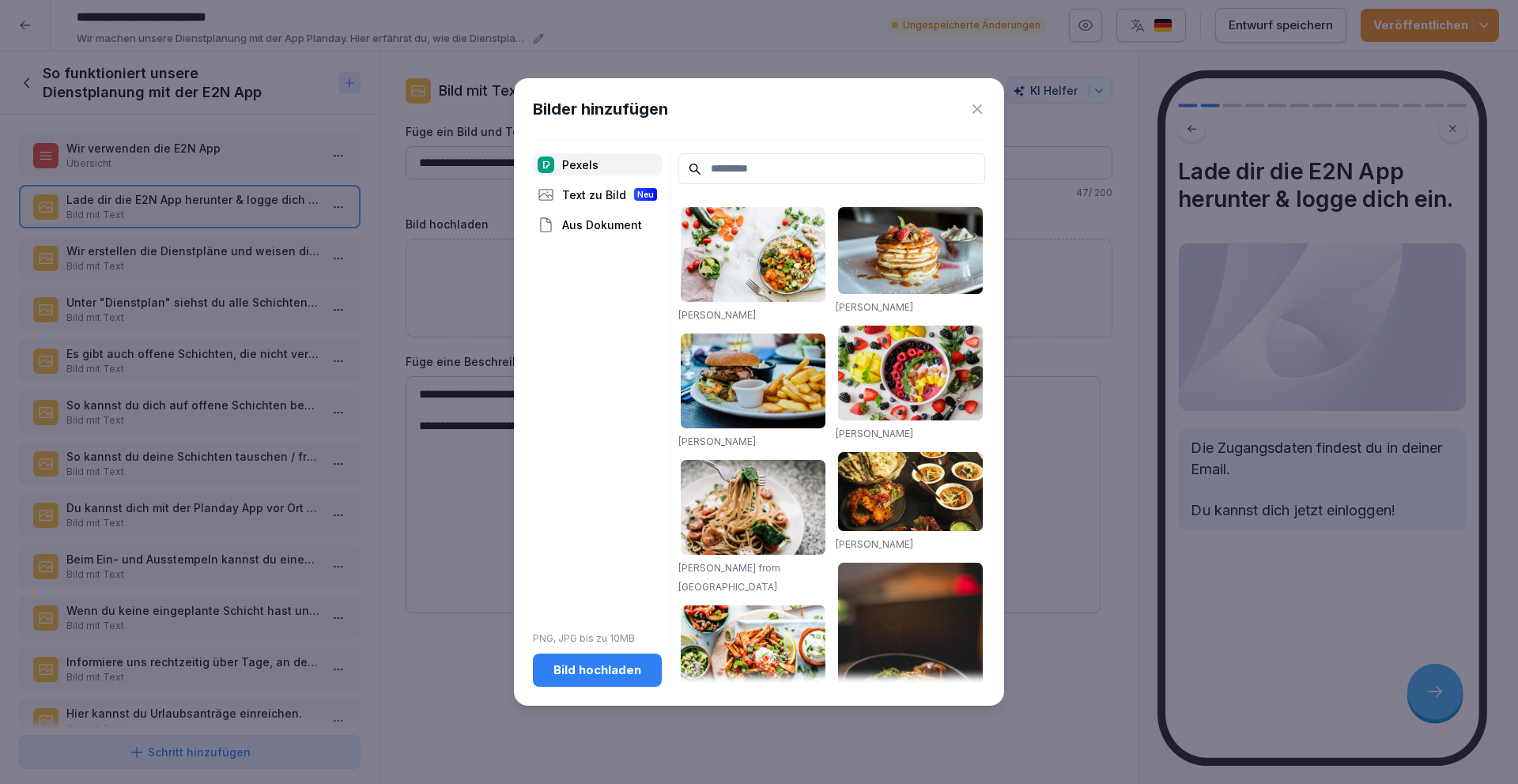
click at [613, 677] on div "Bild hochladen" at bounding box center [596, 670] width 104 height 18
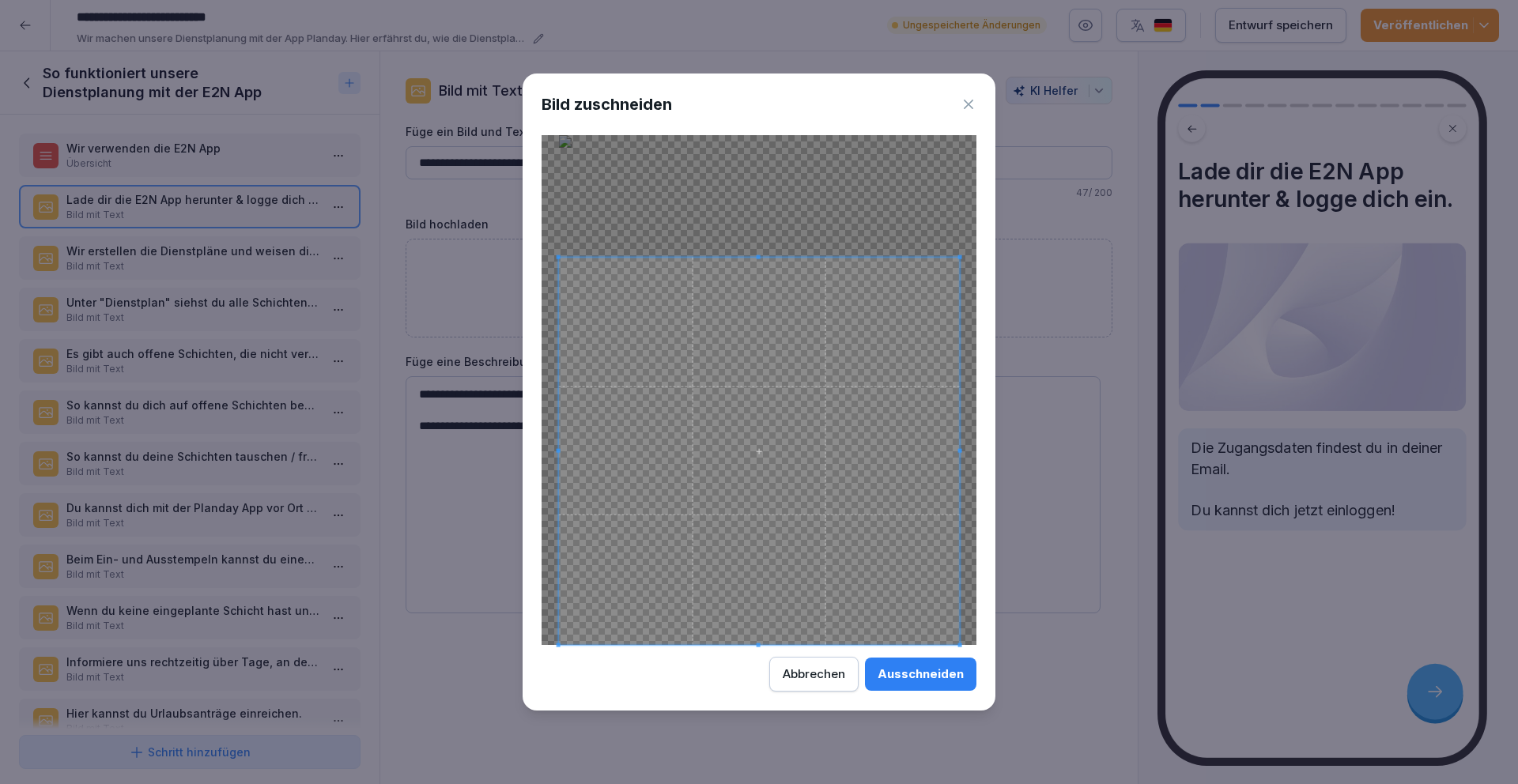
click at [766, 255] on span at bounding box center [759, 256] width 401 height 4
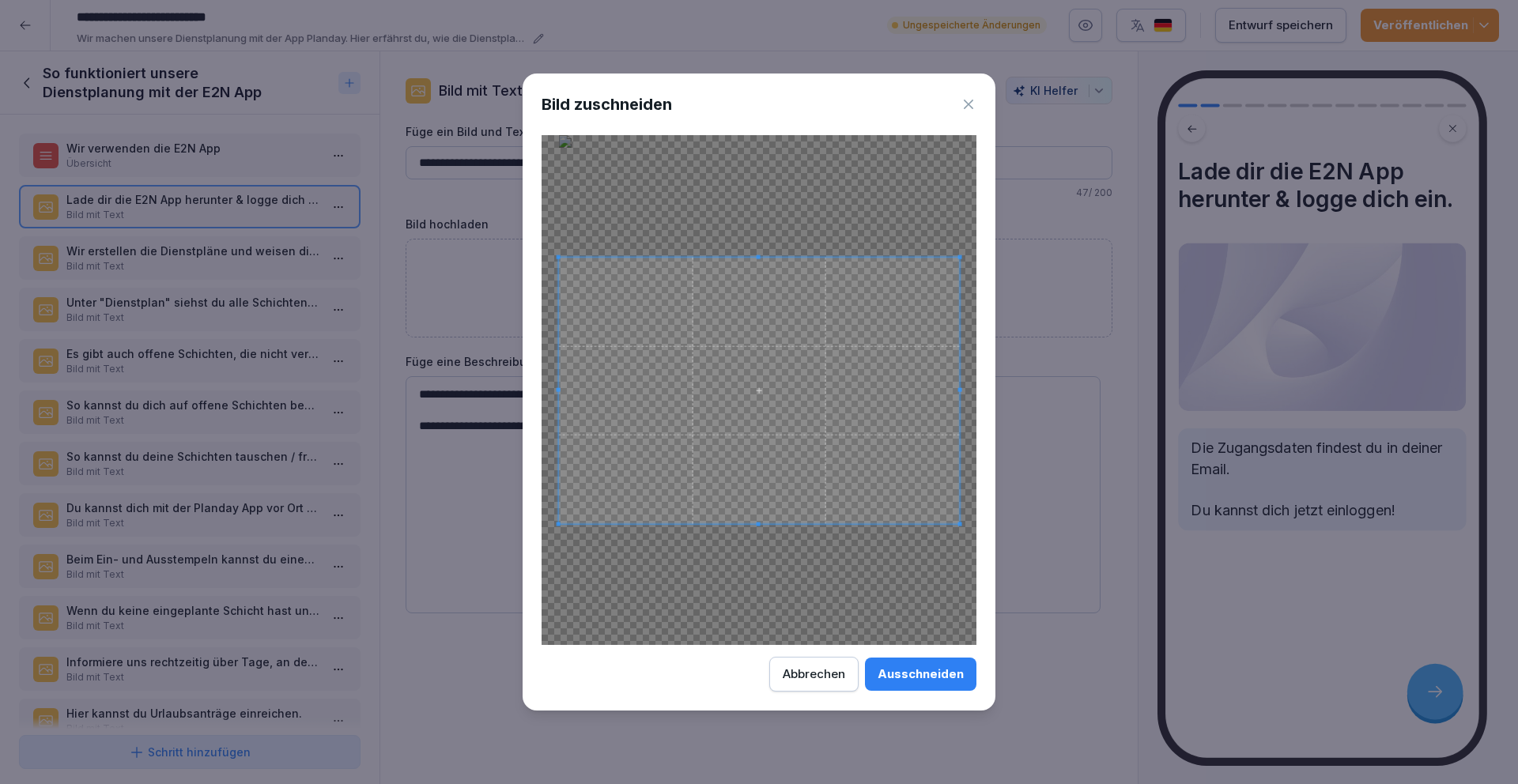
click at [753, 524] on div at bounding box center [759, 391] width 401 height 267
click at [926, 668] on div "Ausschneiden" at bounding box center [921, 674] width 86 height 18
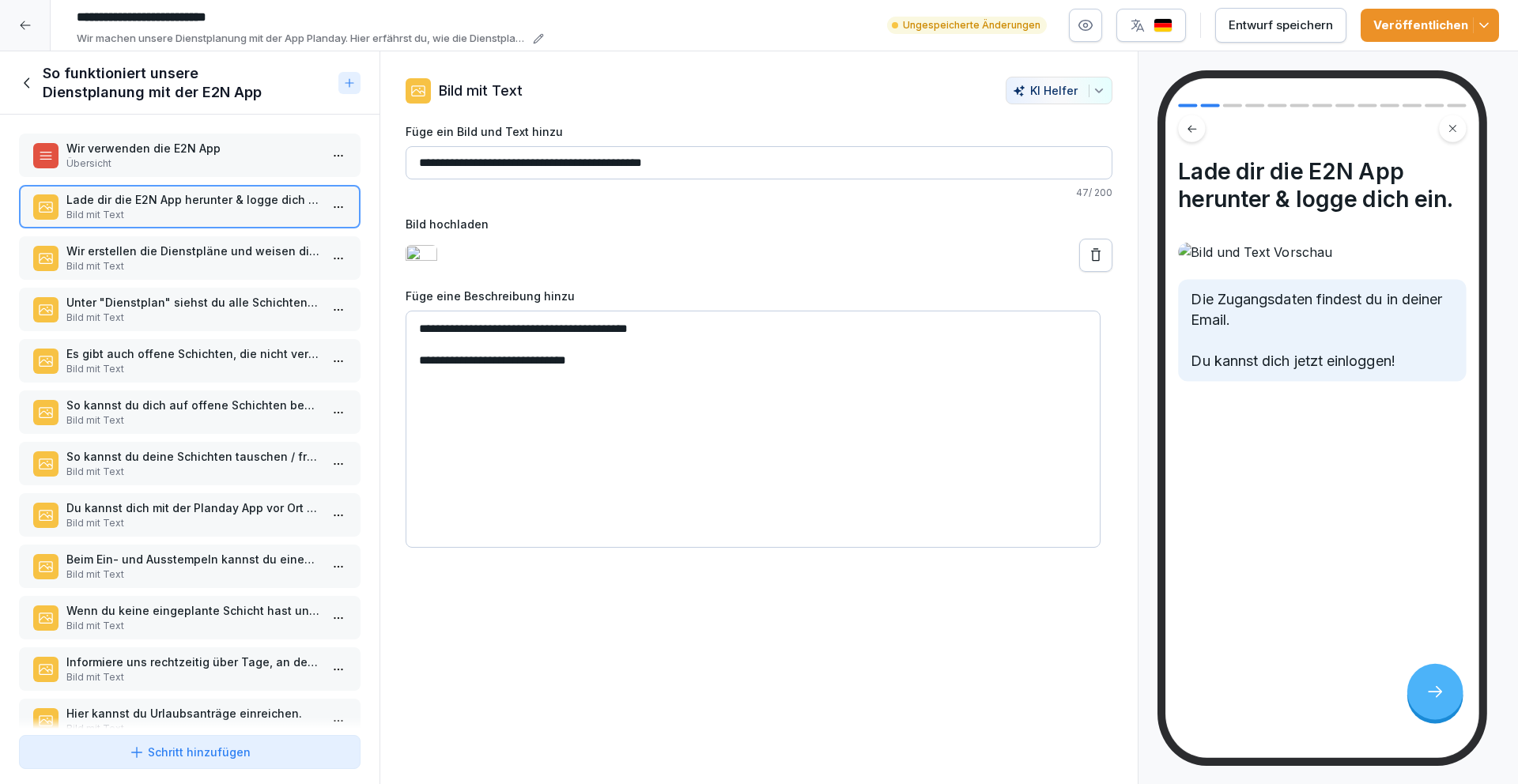
click at [1079, 248] on button at bounding box center [1096, 255] width 34 height 34
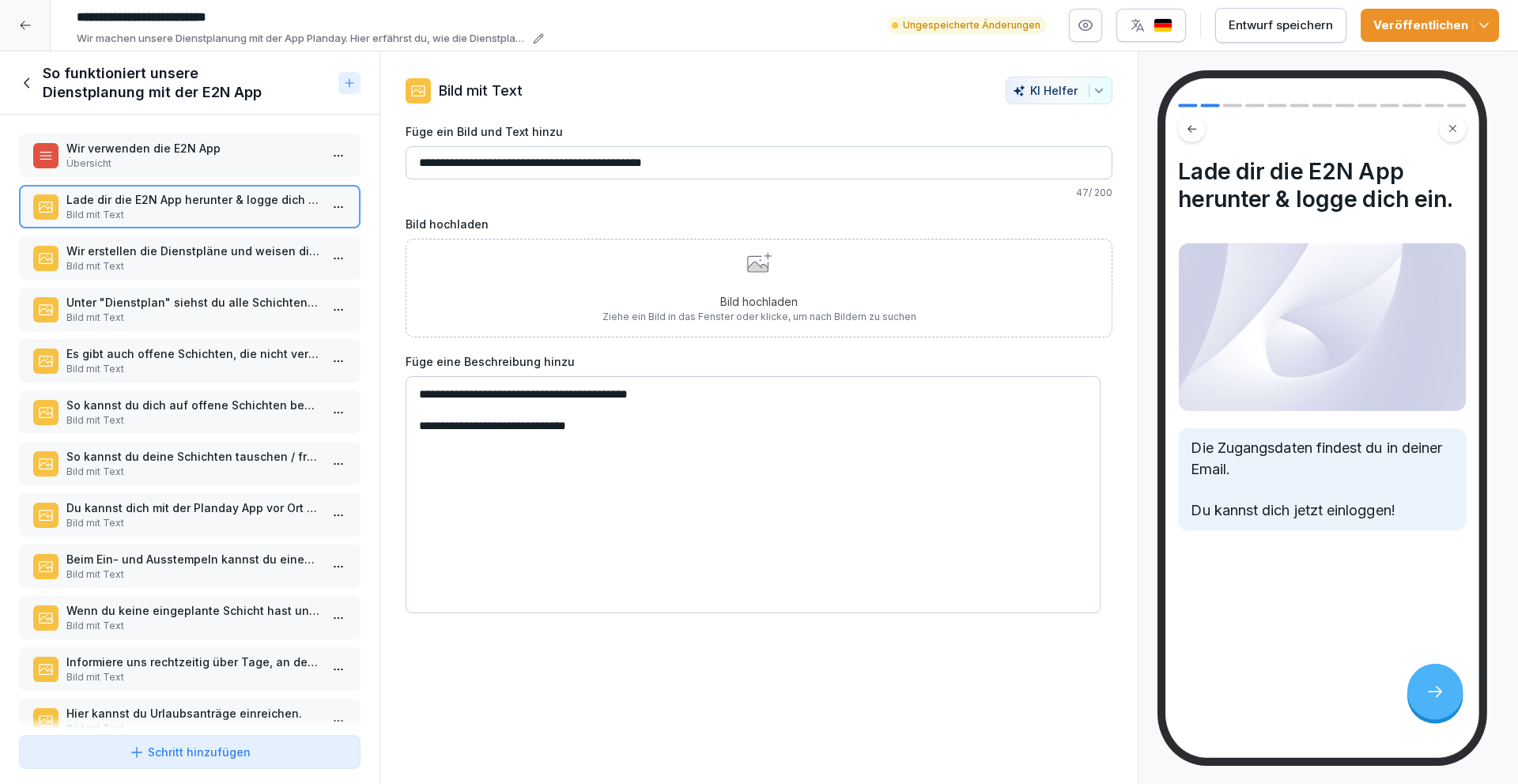
click at [525, 259] on div "Bild hochladen Ziehe ein Bild in das Fenster oder klicke, um nach Bildern zu su…" at bounding box center [759, 288] width 707 height 99
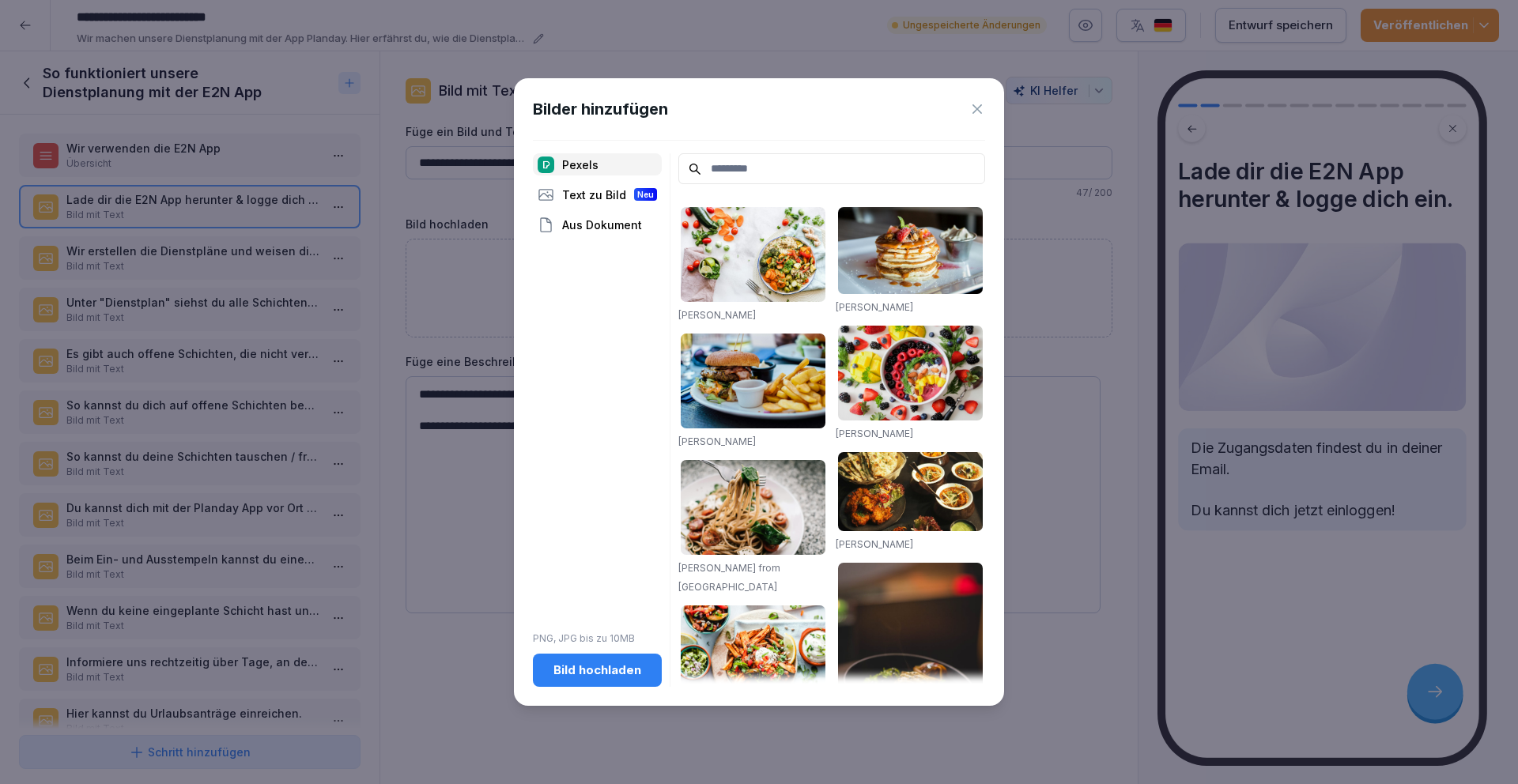
click at [623, 677] on div "Bild hochladen" at bounding box center [596, 670] width 104 height 18
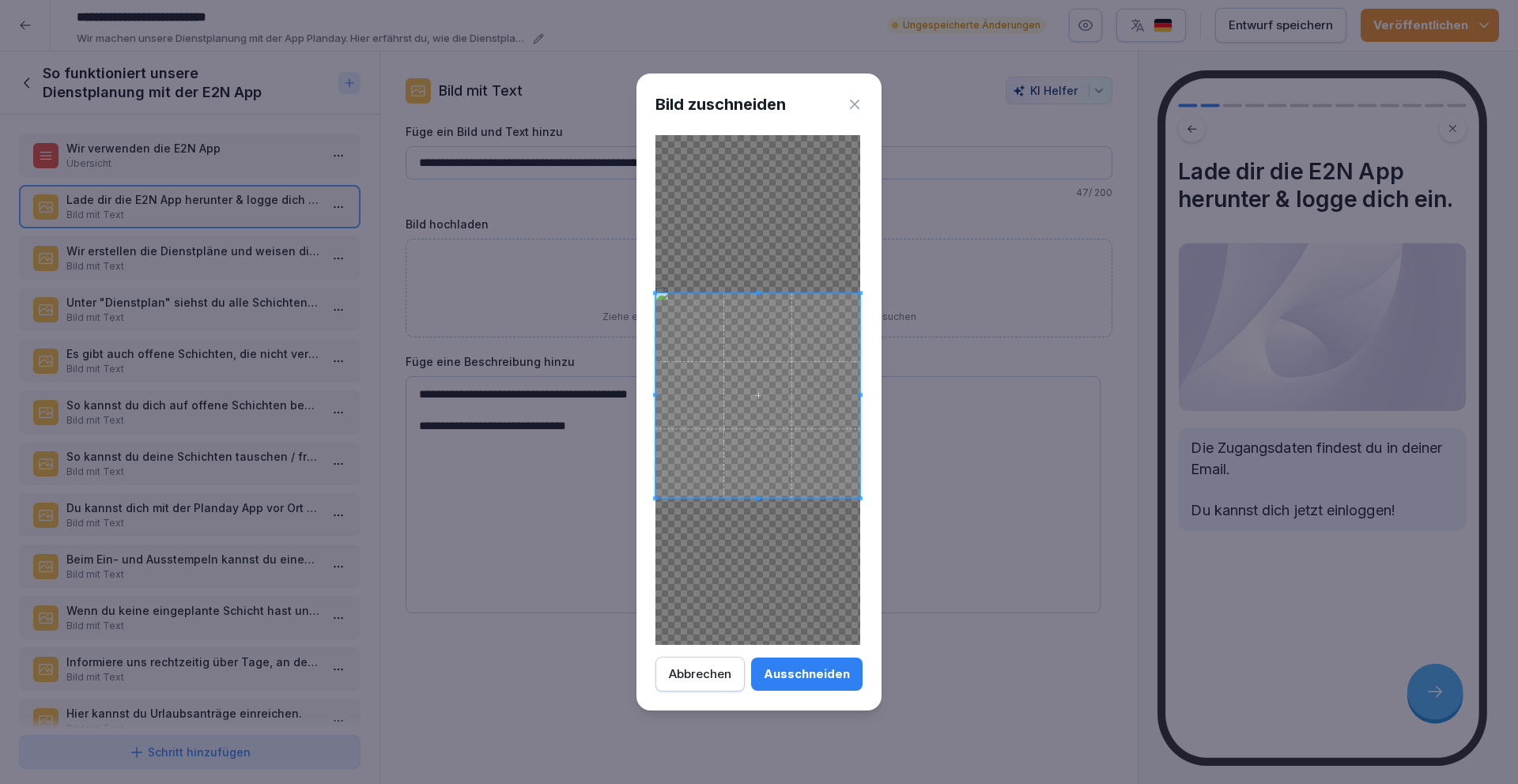
click at [809, 415] on span at bounding box center [757, 395] width 205 height 205
click at [761, 482] on span at bounding box center [757, 481] width 205 height 4
click at [753, 297] on span at bounding box center [757, 296] width 205 height 4
click at [832, 673] on div "Ausschneiden" at bounding box center [807, 674] width 86 height 18
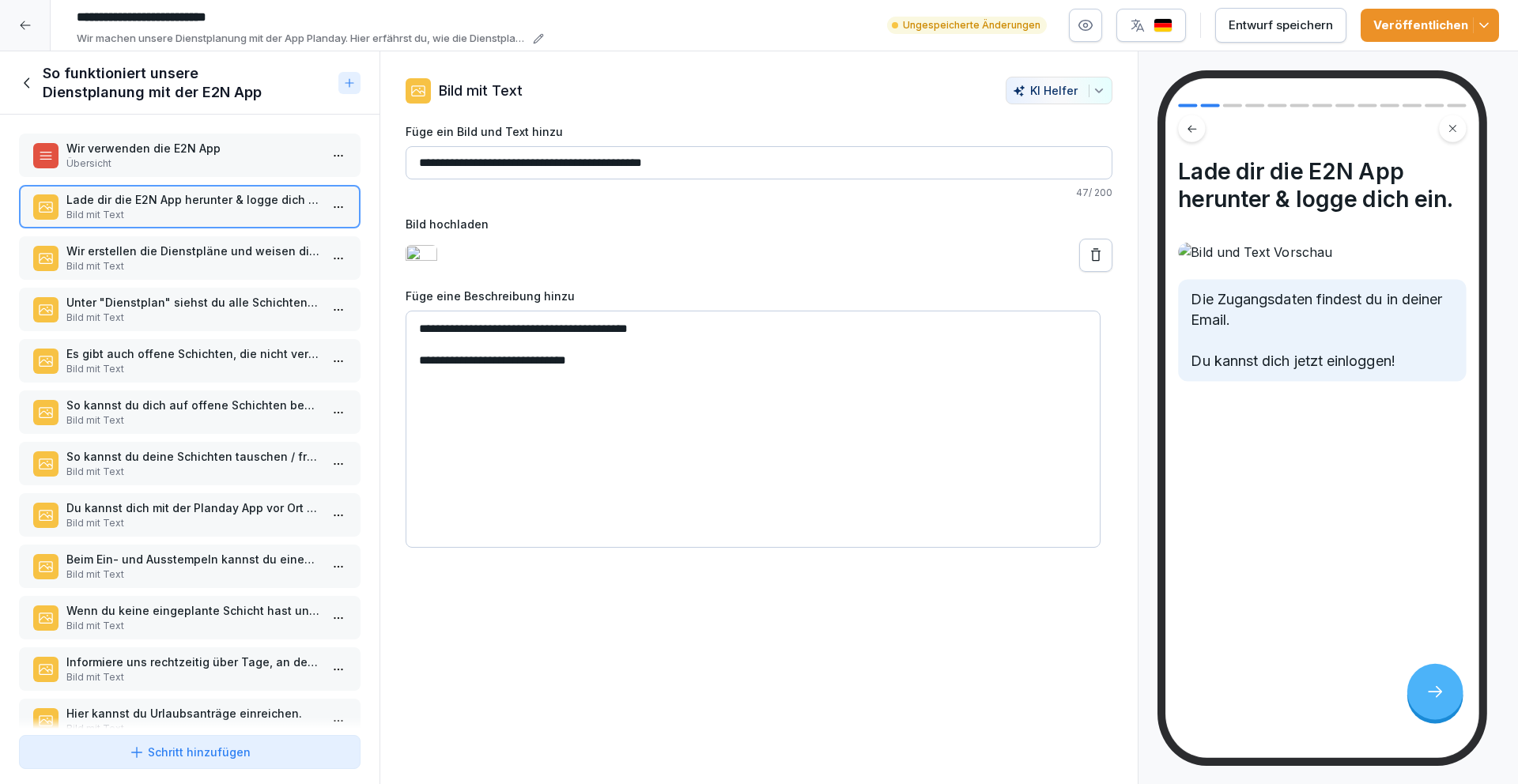
click at [1290, 26] on div "Entwurf speichern" at bounding box center [1281, 25] width 105 height 18
click at [153, 163] on p "Übersicht" at bounding box center [193, 163] width 253 height 14
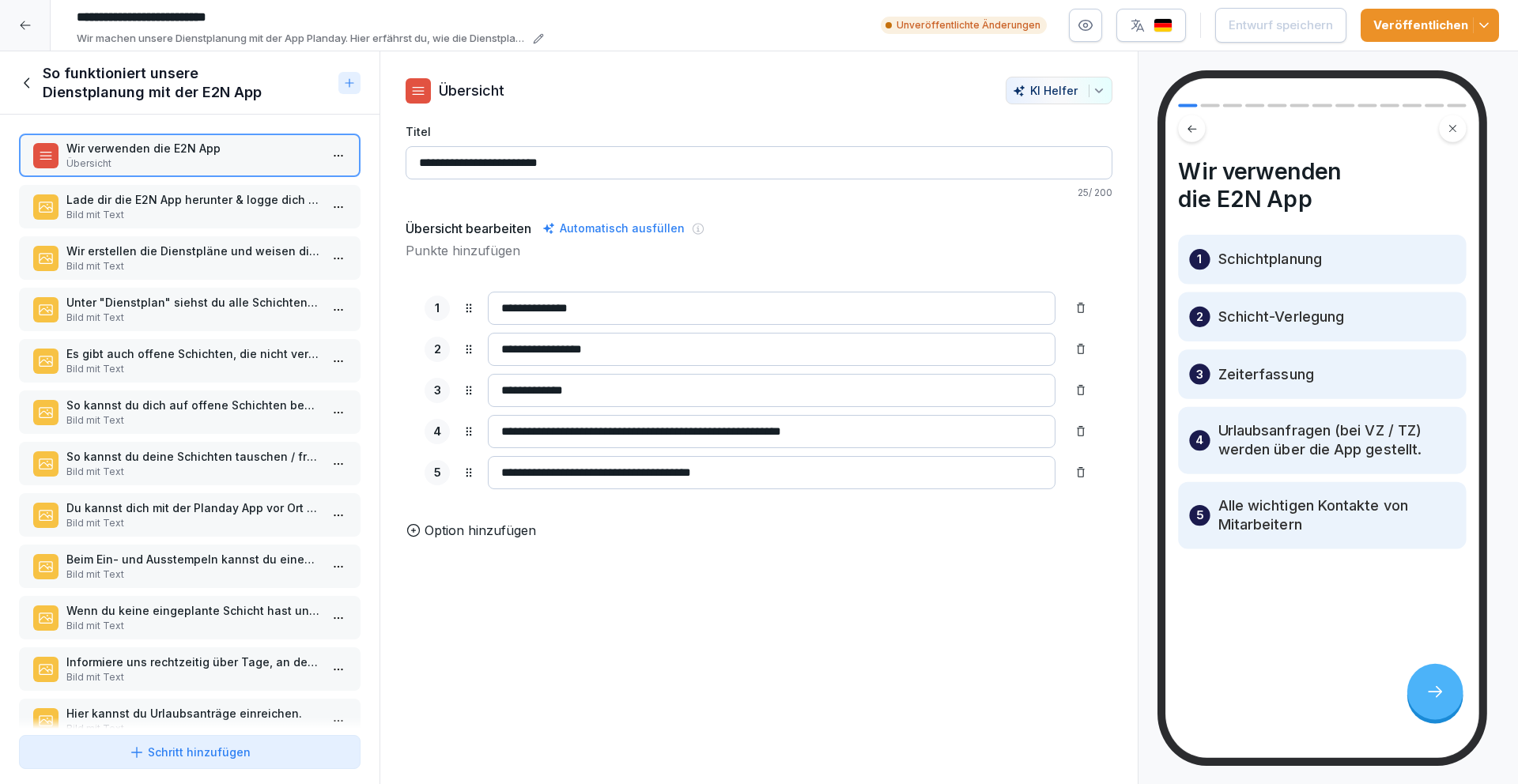
drag, startPoint x: 669, startPoint y: 429, endPoint x: 601, endPoint y: 434, distance: 68.2
click at [601, 434] on input "**********" at bounding box center [771, 432] width 567 height 34
type input "**********"
click at [494, 540] on p "Option hinzufügen" at bounding box center [480, 530] width 111 height 19
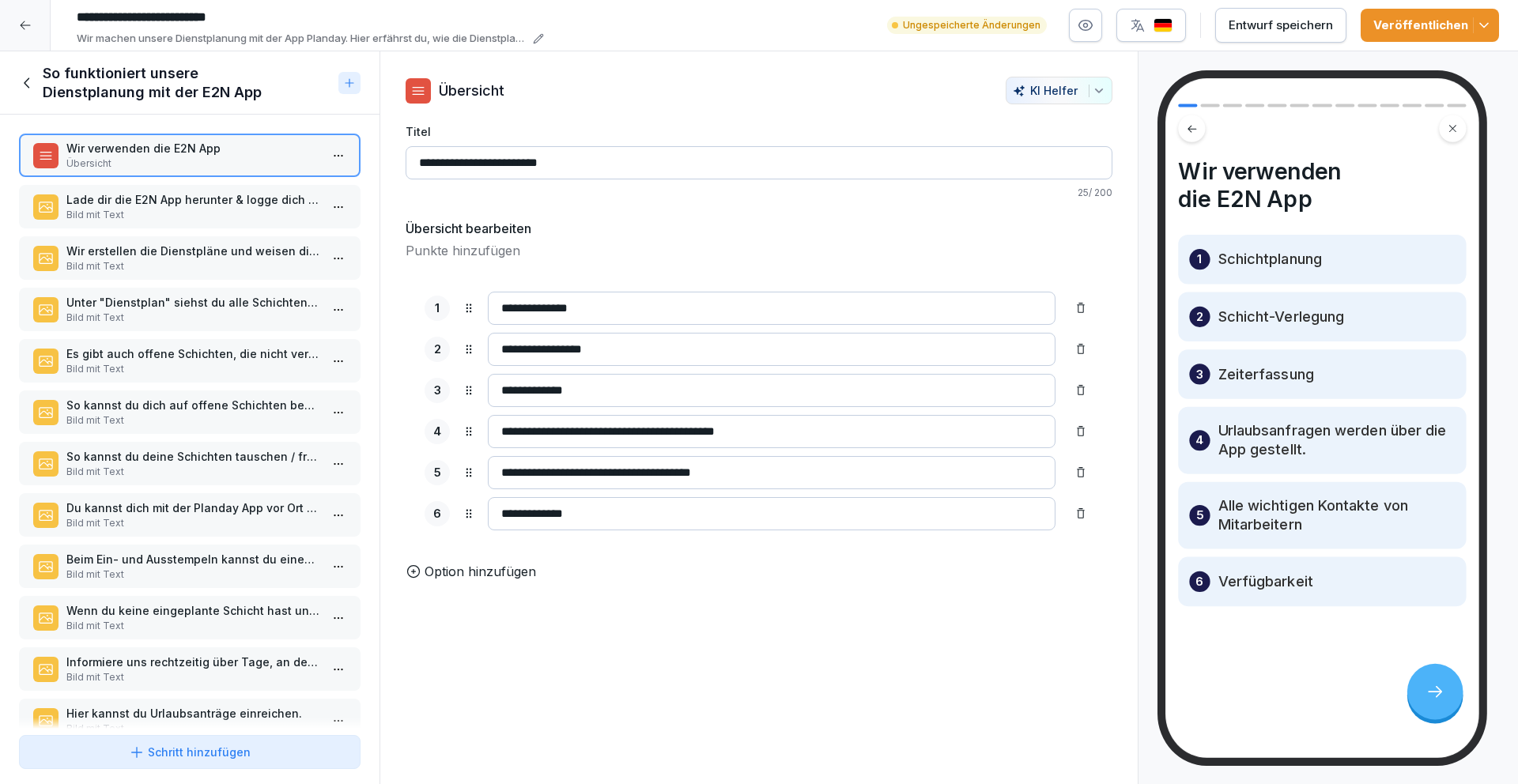
type input "**********"
click at [675, 228] on div "Übersicht bearbeiten" at bounding box center [759, 228] width 707 height 19
click at [178, 206] on p "Lade dir die E2N App herunter & logge dich ein." at bounding box center [193, 200] width 253 height 17
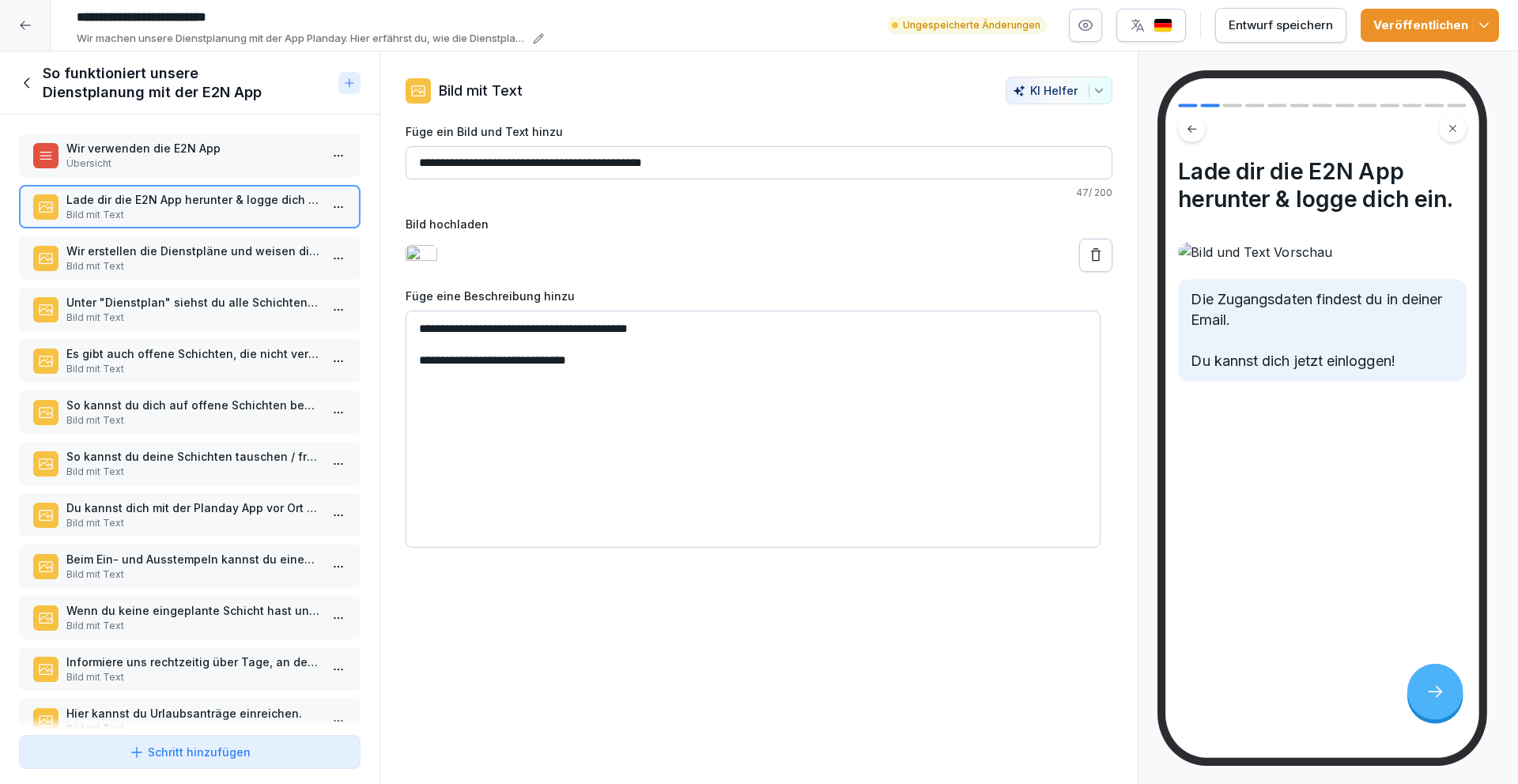
click at [178, 247] on p "Wir erstellen die Dienstpläne und weisen dir Schichten zu. Unter "Meine Schicht…" at bounding box center [193, 251] width 253 height 17
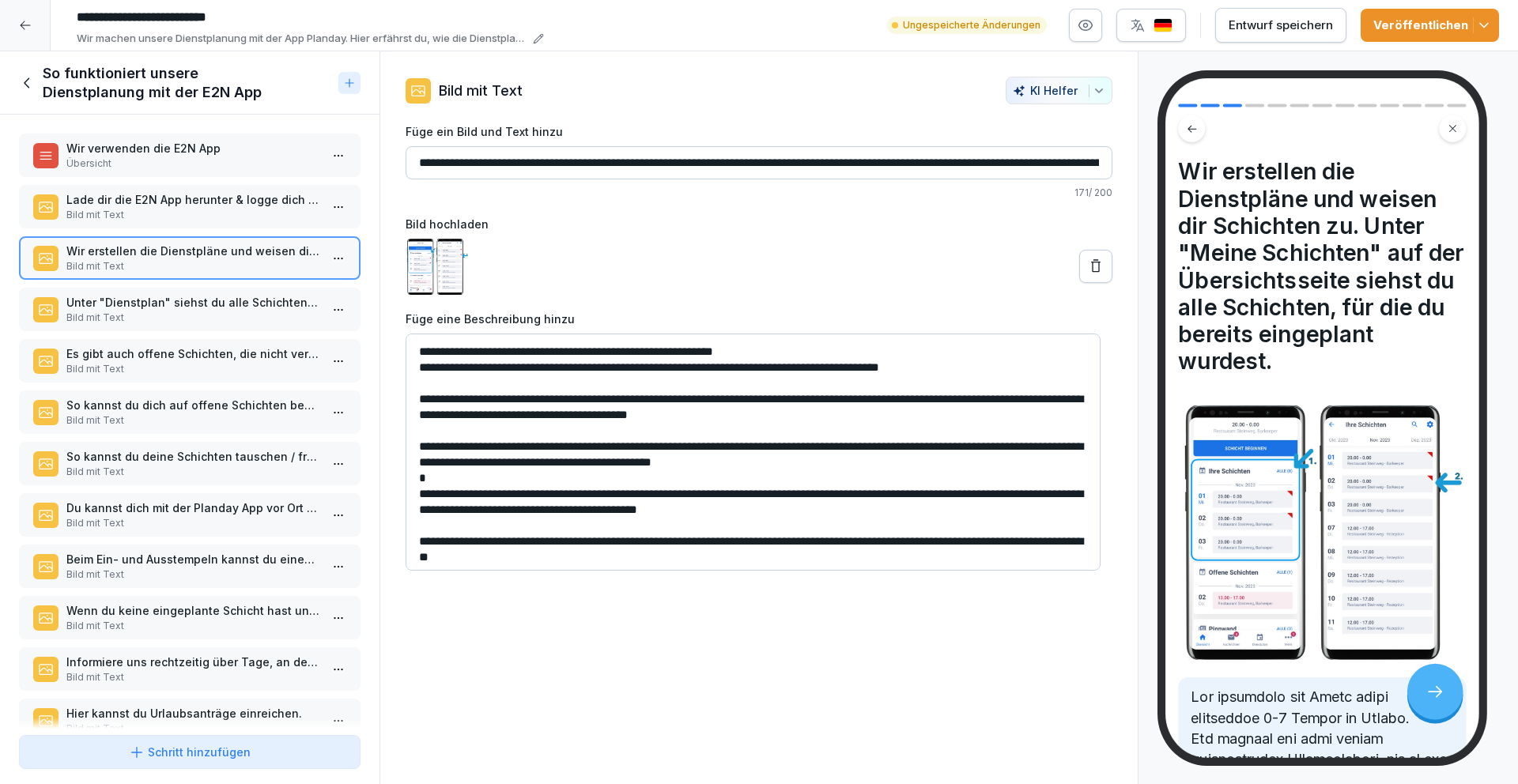
click at [212, 305] on p "Unter "Dienstplan" siehst du alle Schichten aller Mitarbeiter." at bounding box center [193, 303] width 253 height 17
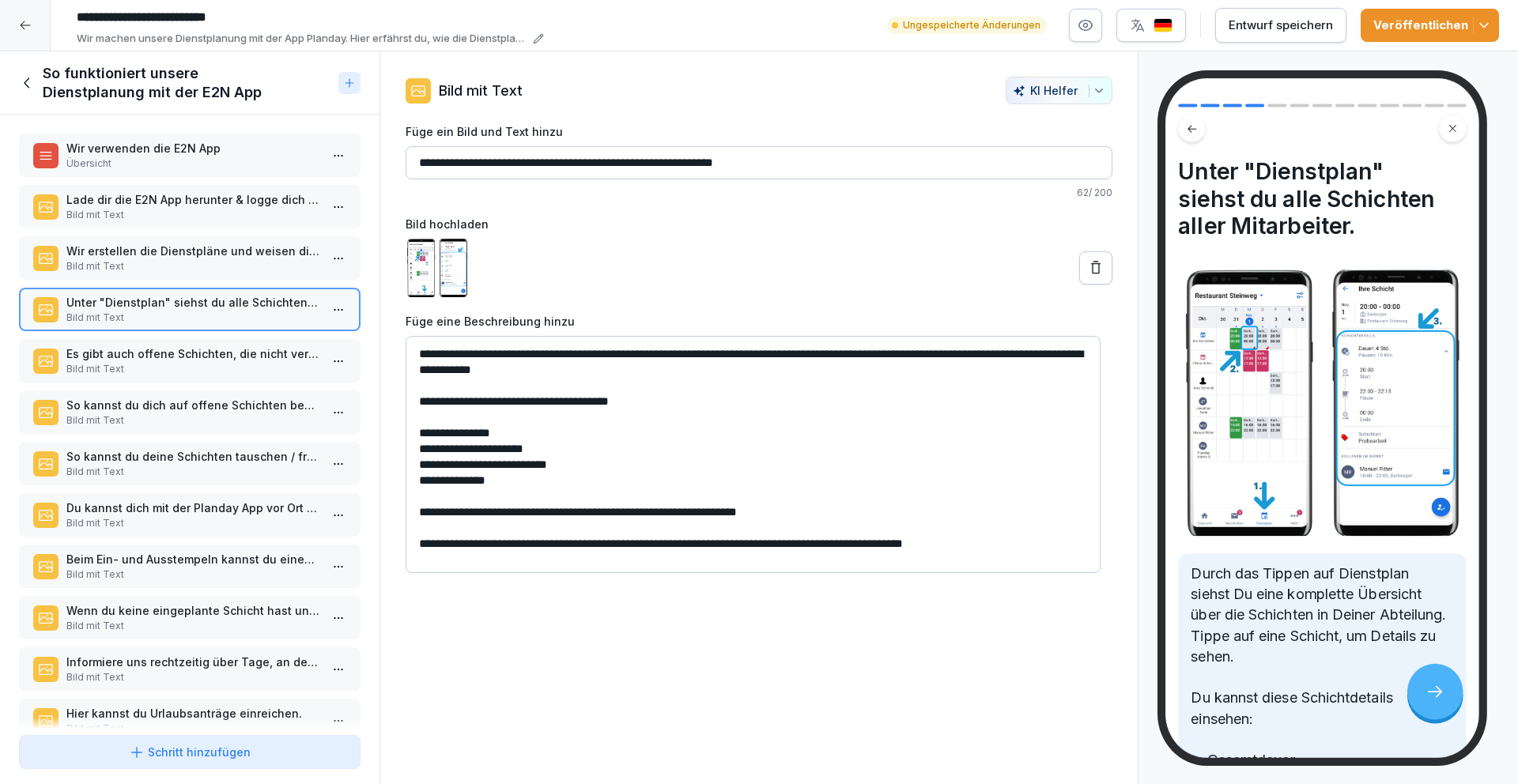
click at [142, 358] on p "Es gibt auch offene Schichten, die nicht vergeben sind und auf die du dich bewe…" at bounding box center [193, 354] width 253 height 17
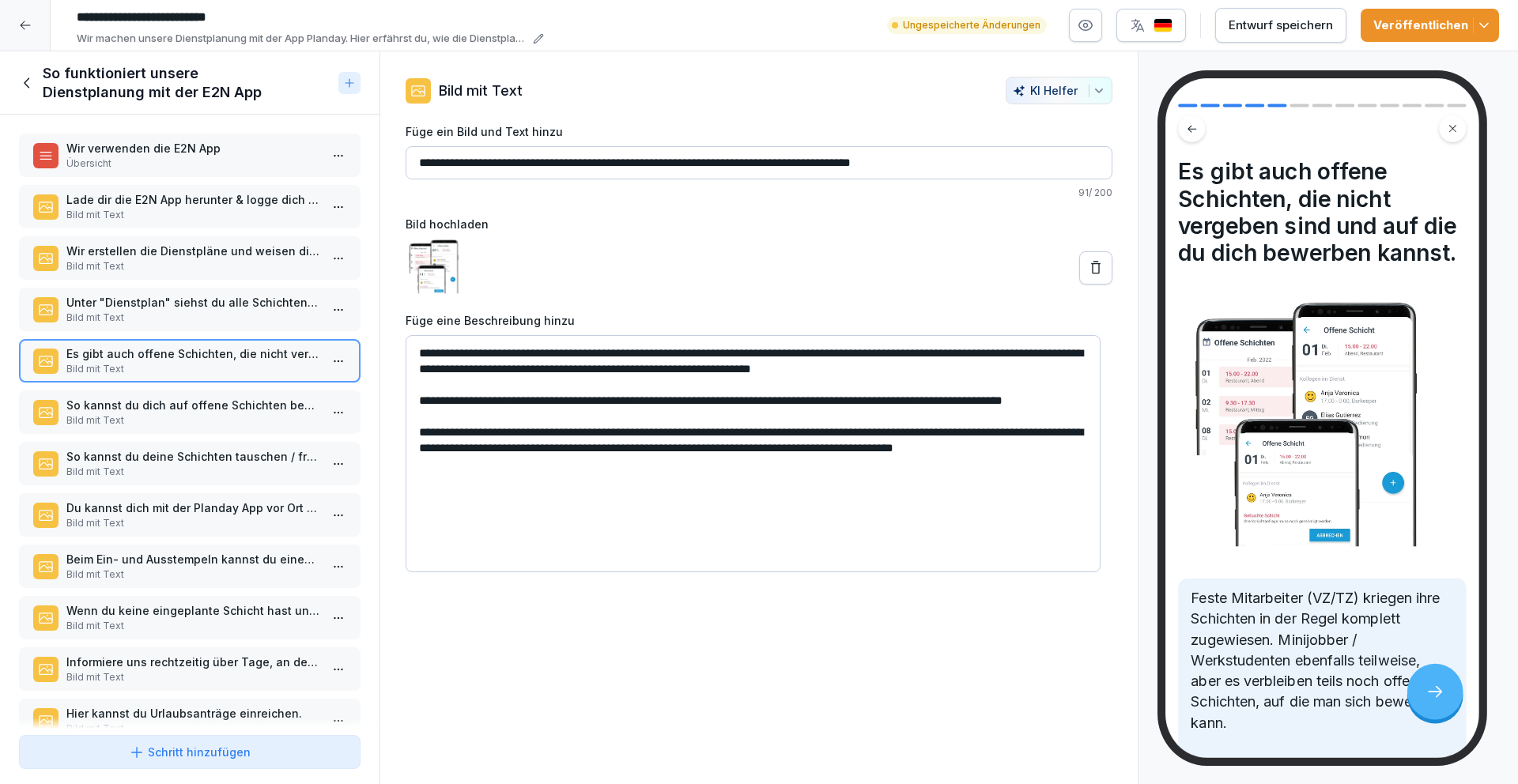
click at [174, 211] on p "Bild mit Text" at bounding box center [193, 214] width 253 height 14
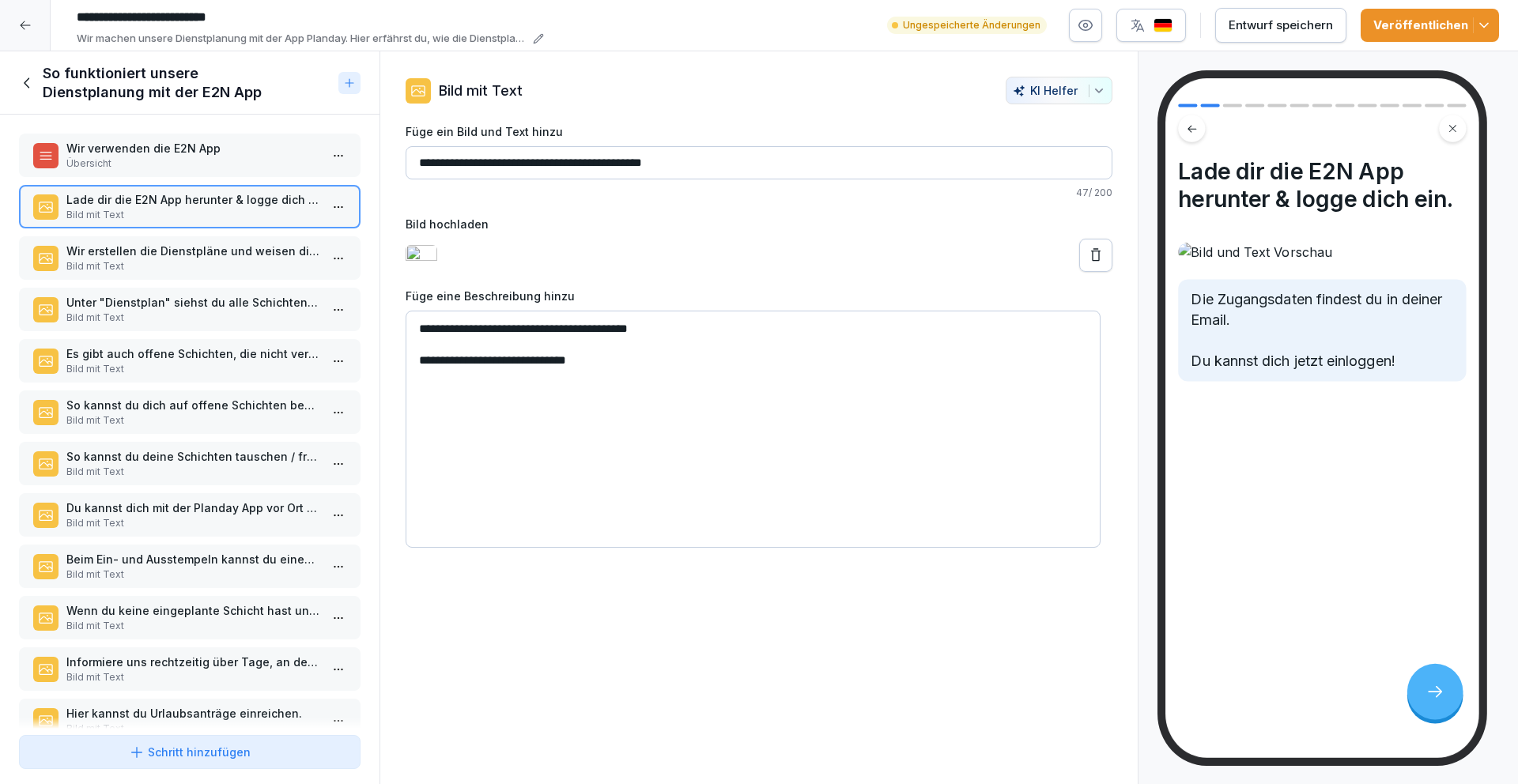
click at [168, 259] on p "Wir erstellen die Dienstpläne und weisen dir Schichten zu. Unter "Meine Schicht…" at bounding box center [193, 251] width 253 height 17
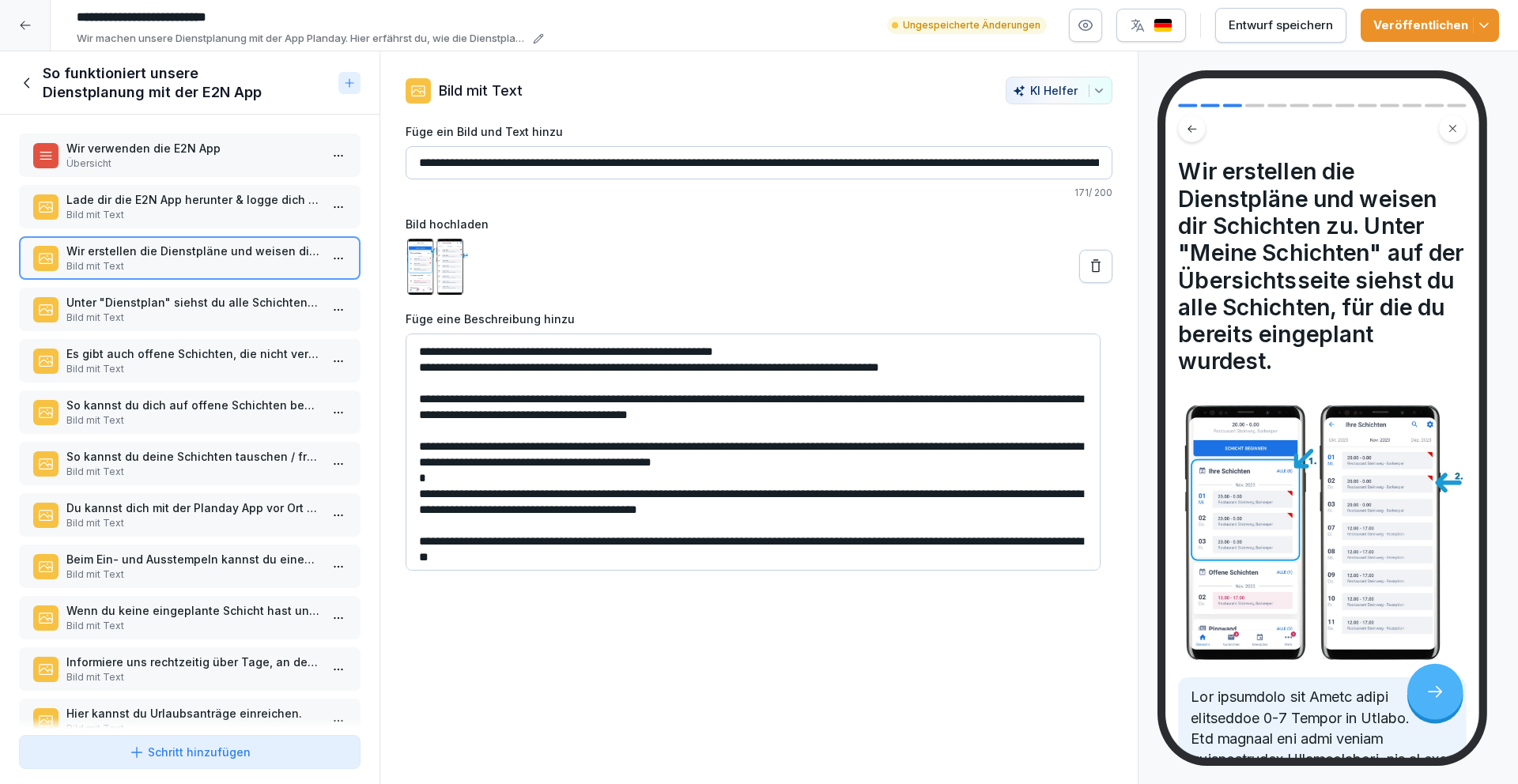
click at [190, 150] on p "Wir verwenden die E2N App" at bounding box center [193, 149] width 253 height 17
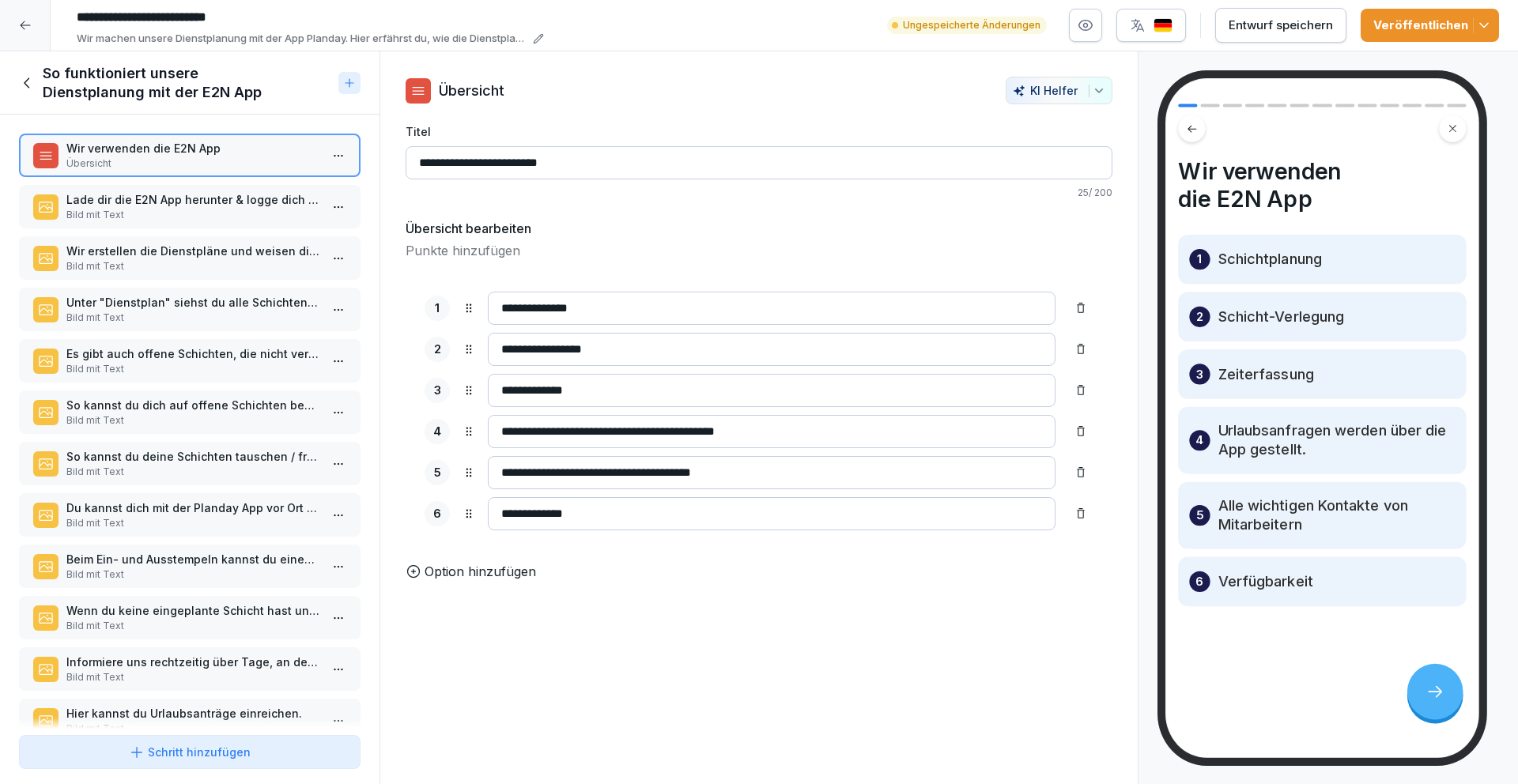
click at [189, 210] on p "Bild mit Text" at bounding box center [193, 214] width 253 height 14
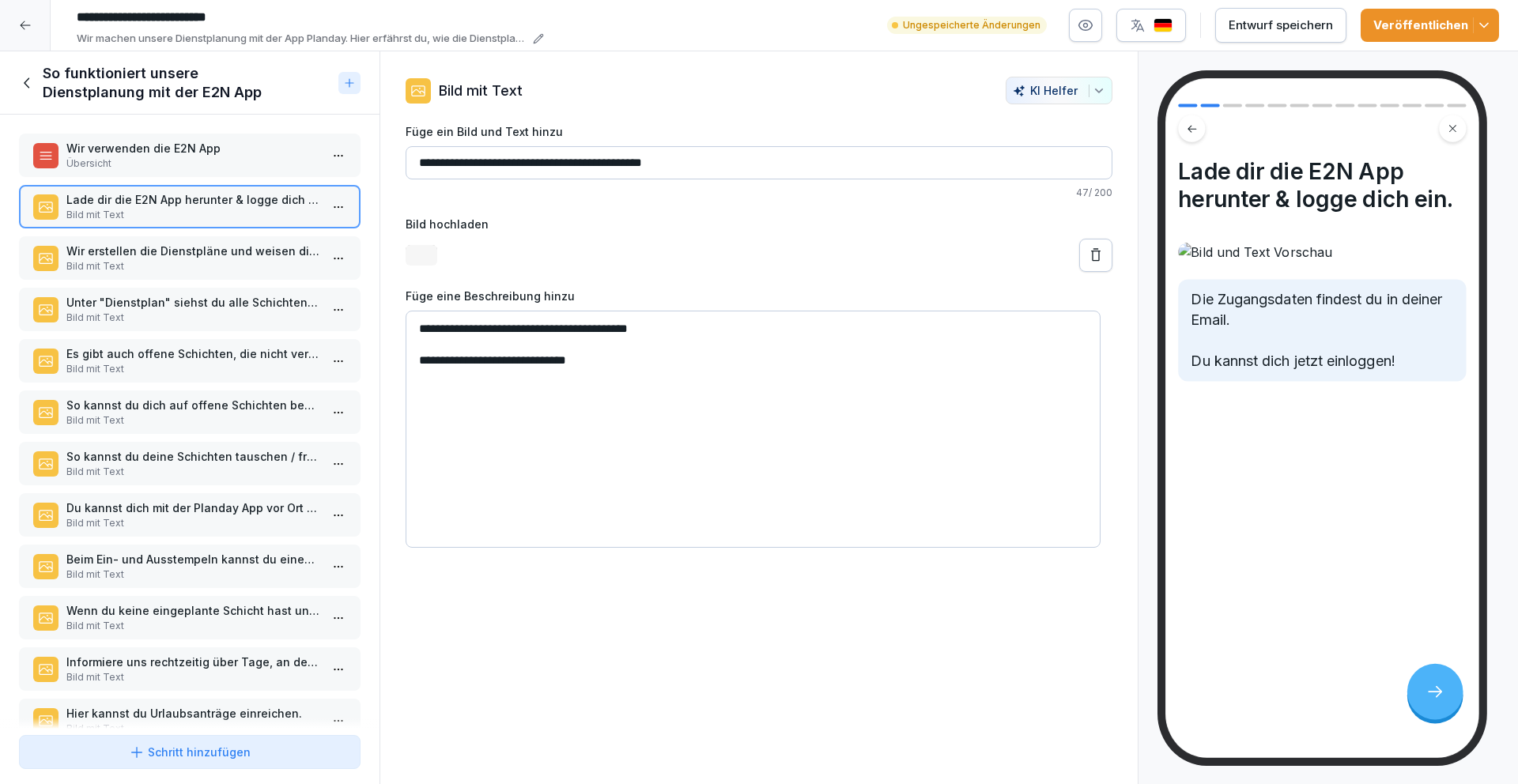
click at [179, 266] on p "Bild mit Text" at bounding box center [193, 265] width 253 height 14
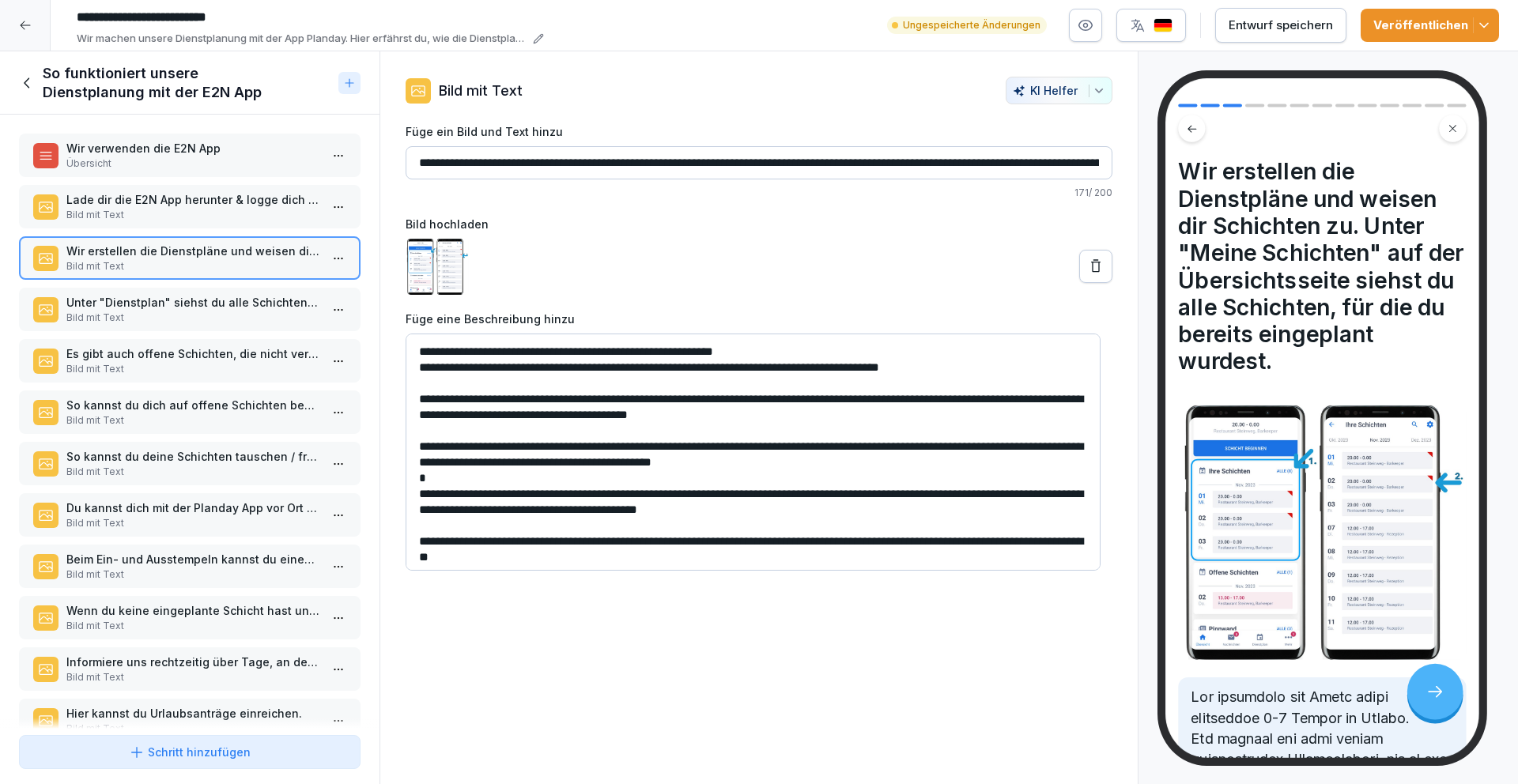
click at [191, 221] on p "Bild mit Text" at bounding box center [193, 214] width 253 height 14
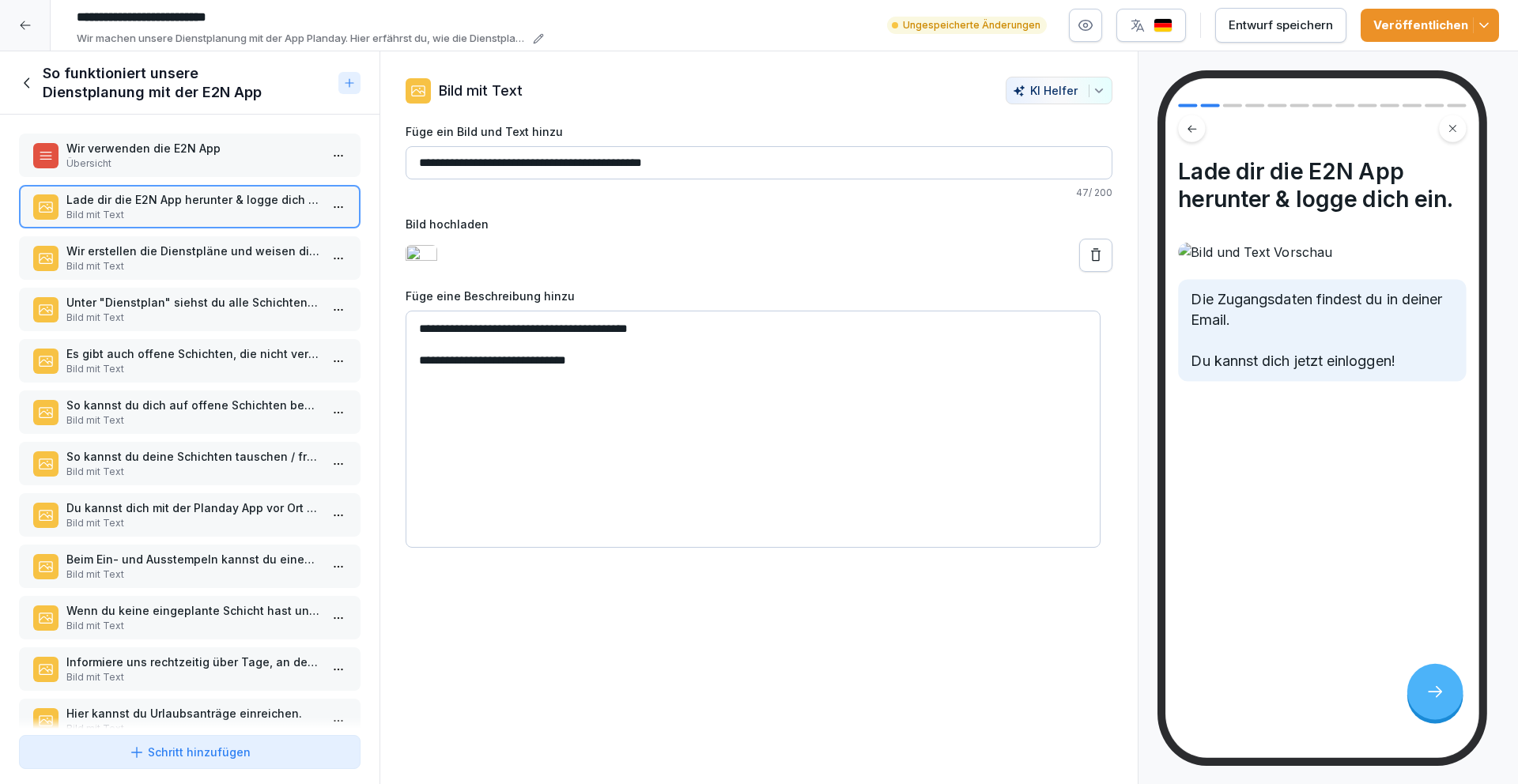
click at [181, 159] on p "Übersicht" at bounding box center [193, 163] width 253 height 14
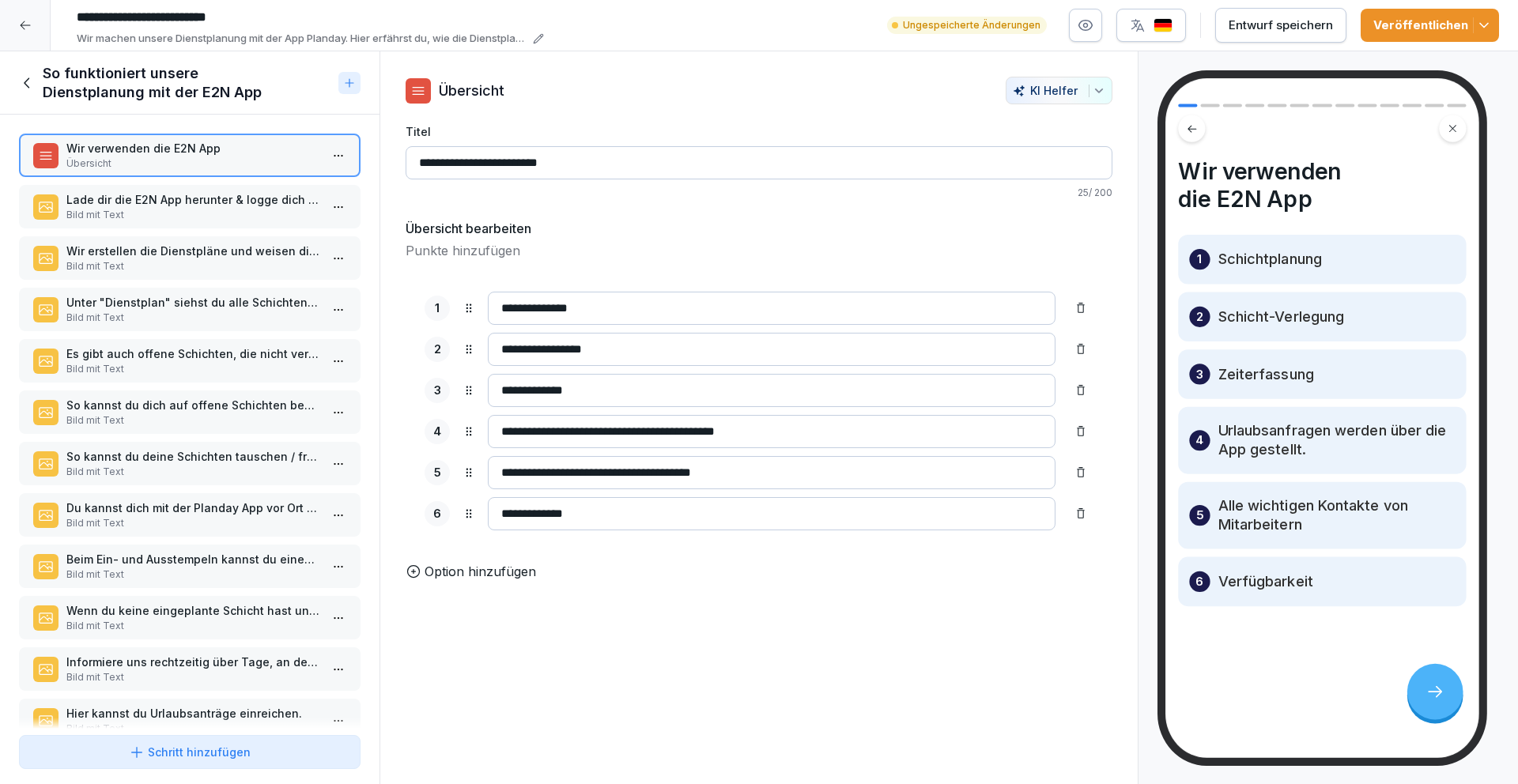
click at [208, 207] on p "Bild mit Text" at bounding box center [193, 214] width 253 height 14
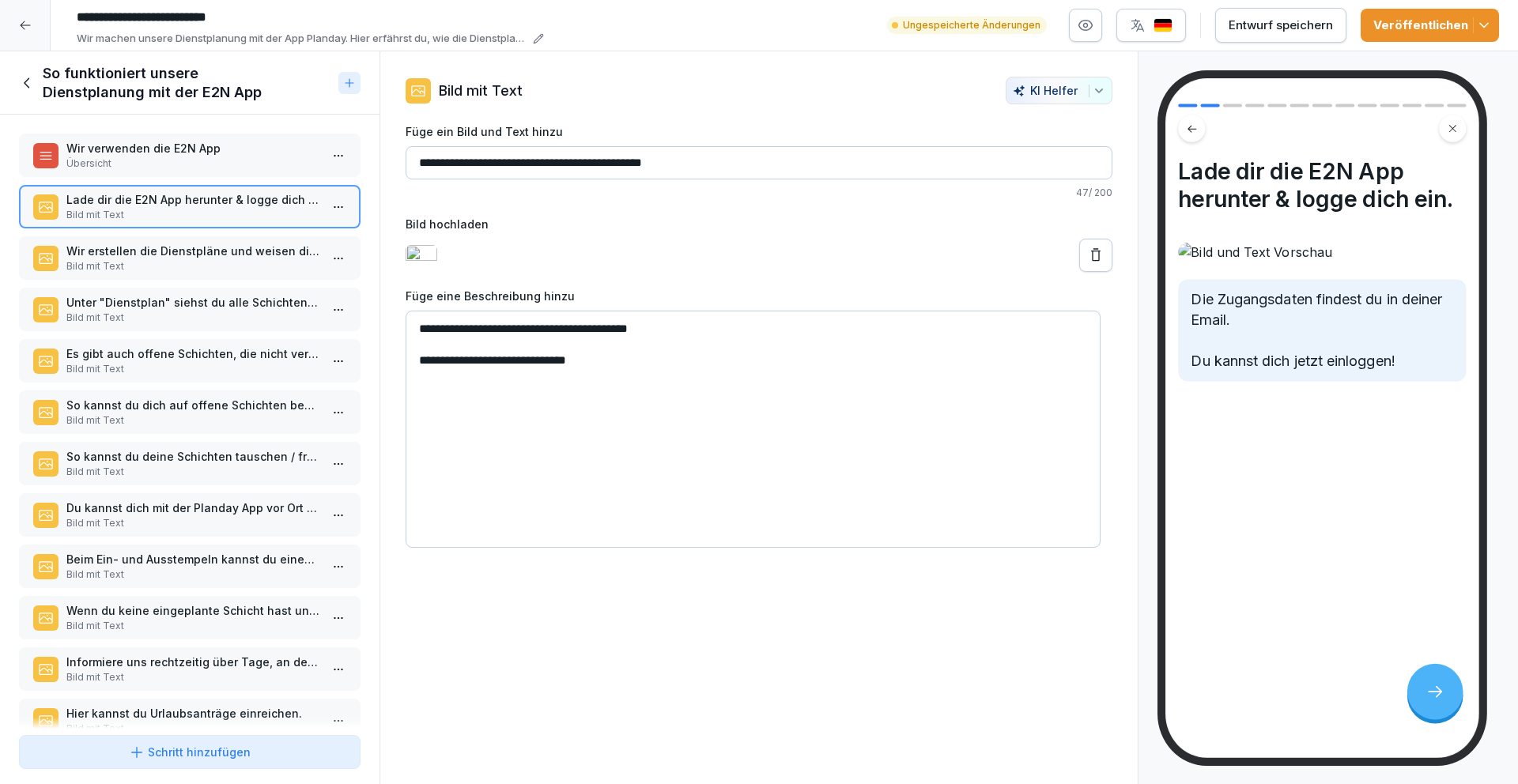
click at [188, 249] on p "Wir erstellen die Dienstpläne und weisen dir Schichten zu. Unter "Meine Schicht…" at bounding box center [193, 251] width 253 height 17
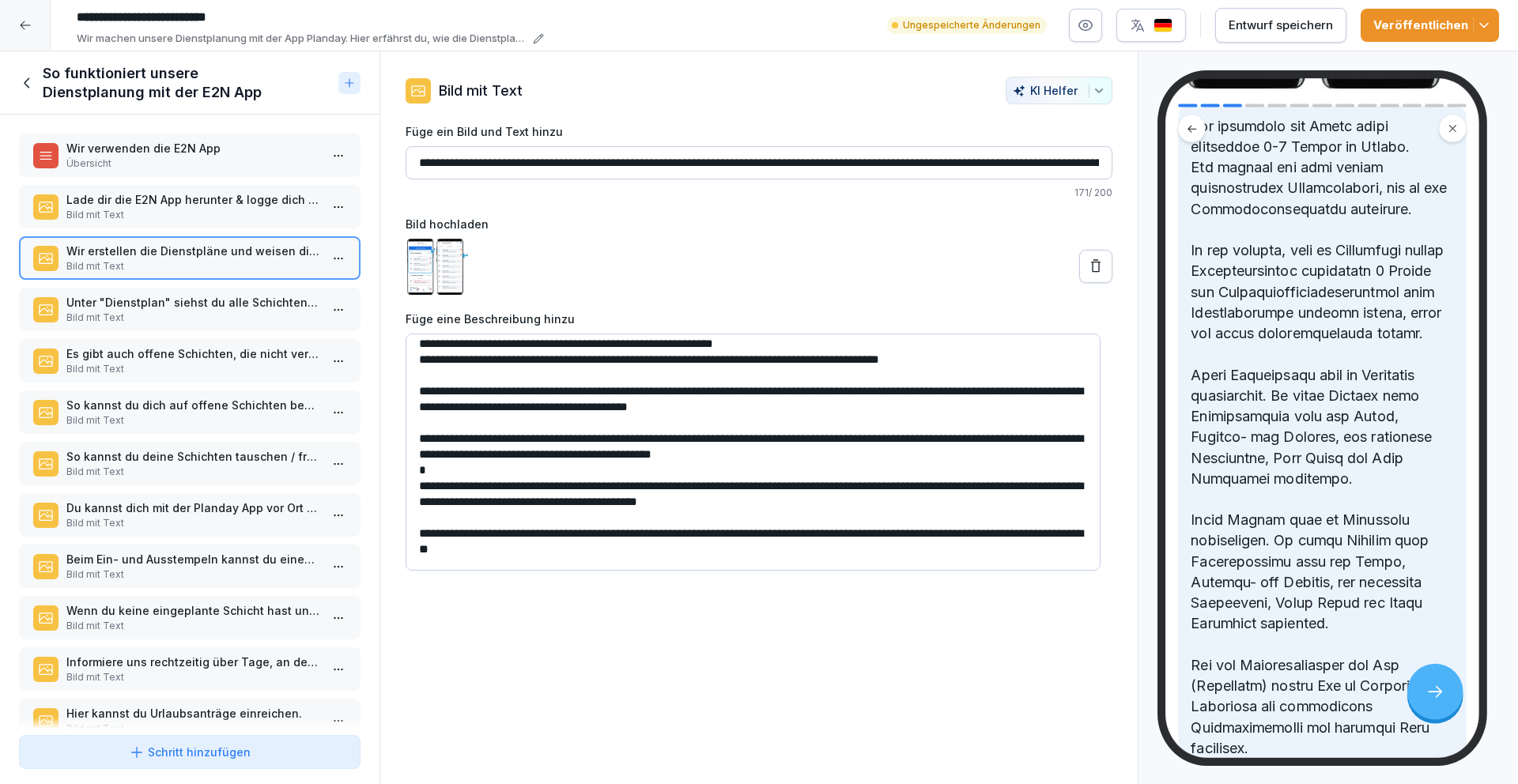
scroll to position [566, 0]
drag, startPoint x: 852, startPoint y: 458, endPoint x: 428, endPoint y: 429, distance: 425.0
click at [428, 429] on textarea at bounding box center [752, 452] width 695 height 237
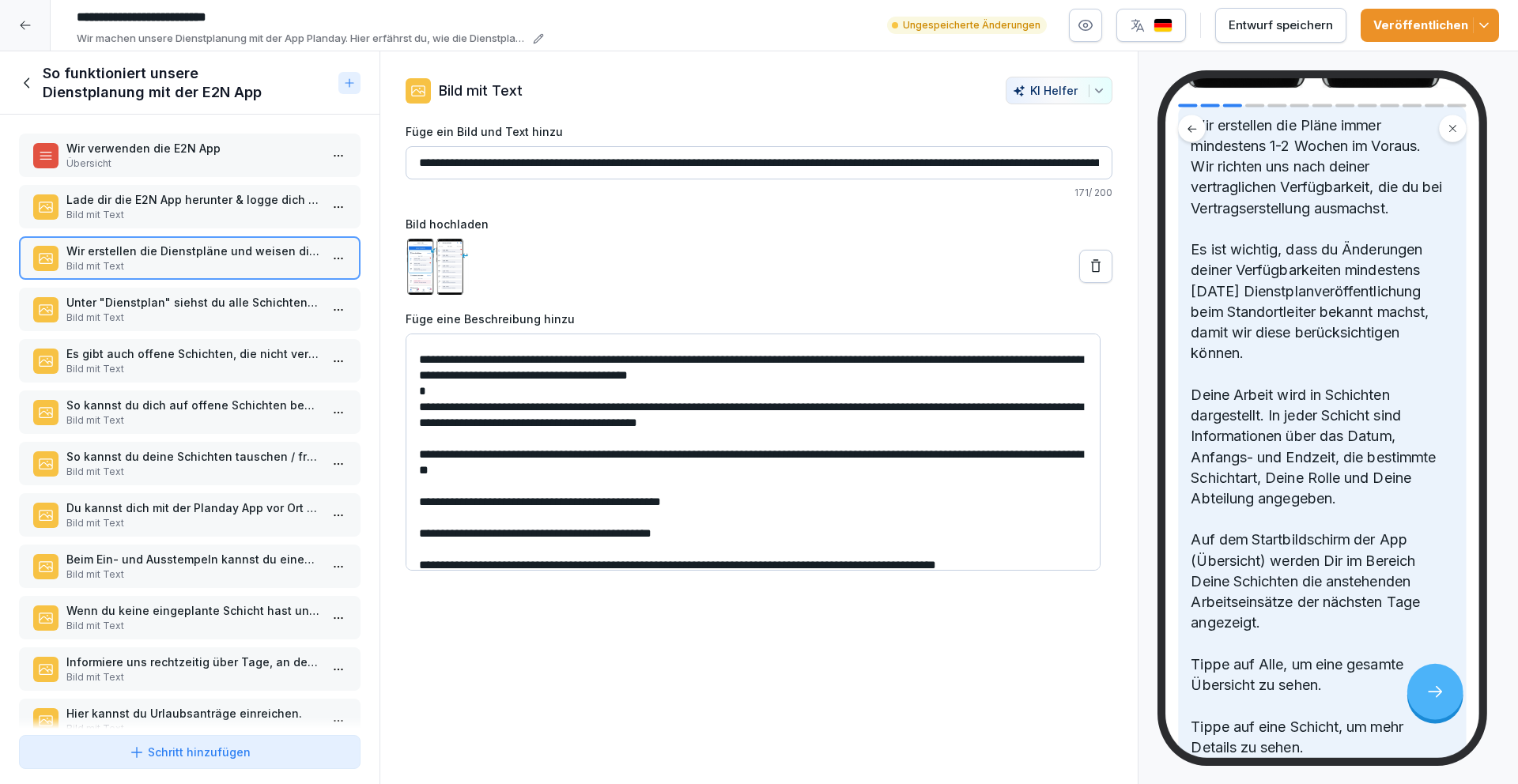
scroll to position [52, 0]
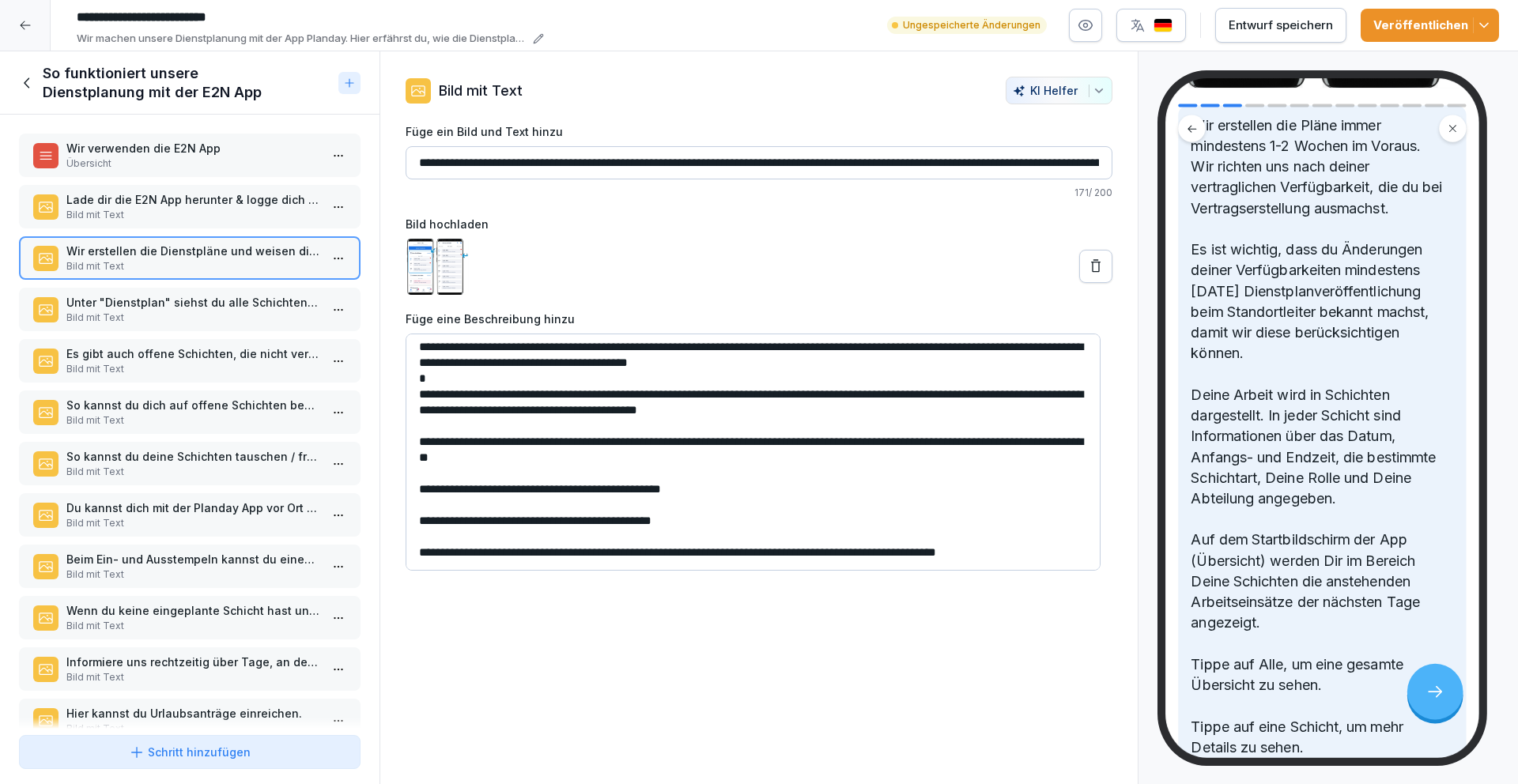
drag, startPoint x: 721, startPoint y: 492, endPoint x: 422, endPoint y: 491, distance: 299.0
click at [422, 491] on textarea "**********" at bounding box center [752, 452] width 695 height 237
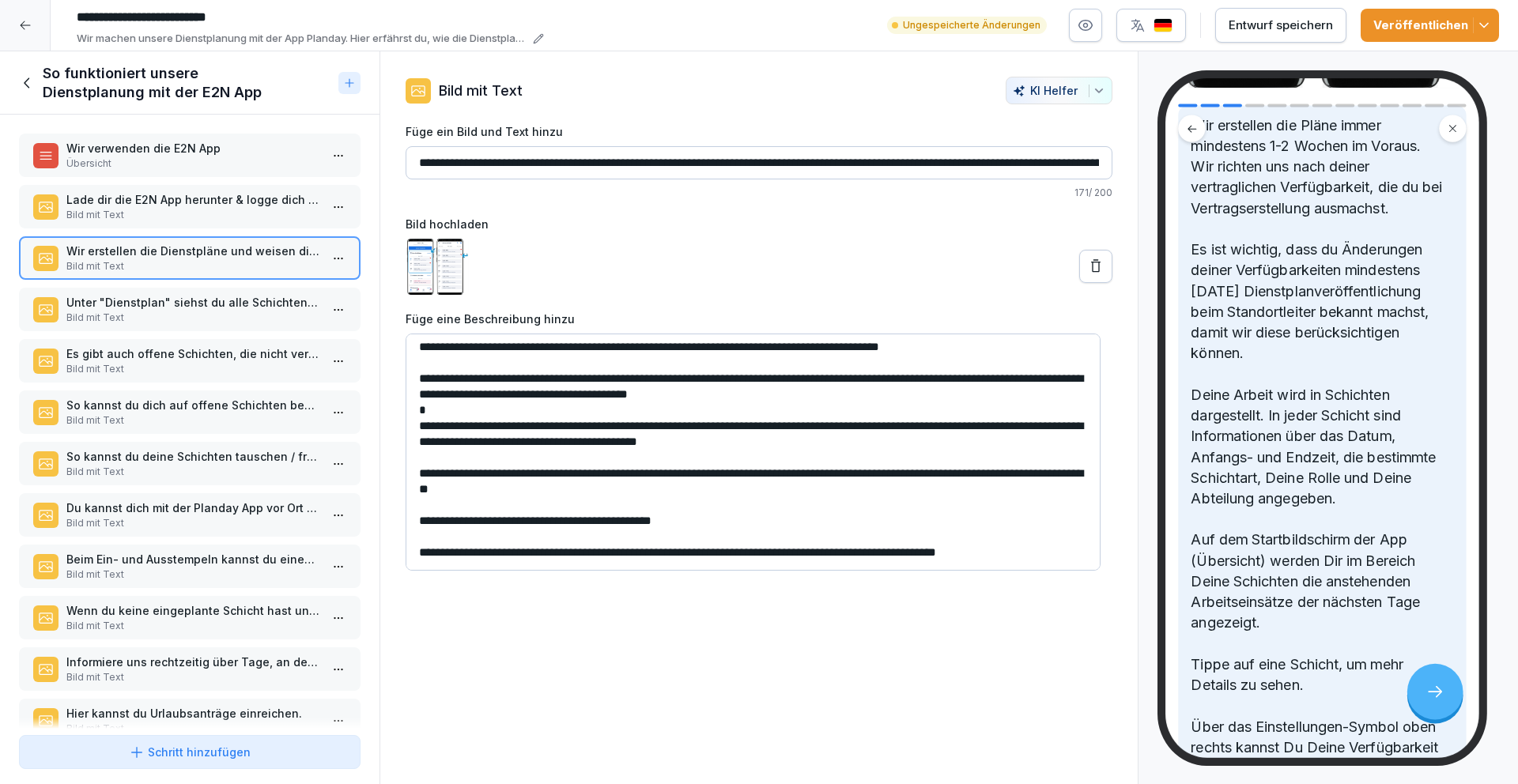
scroll to position [21, 0]
type textarea "**********"
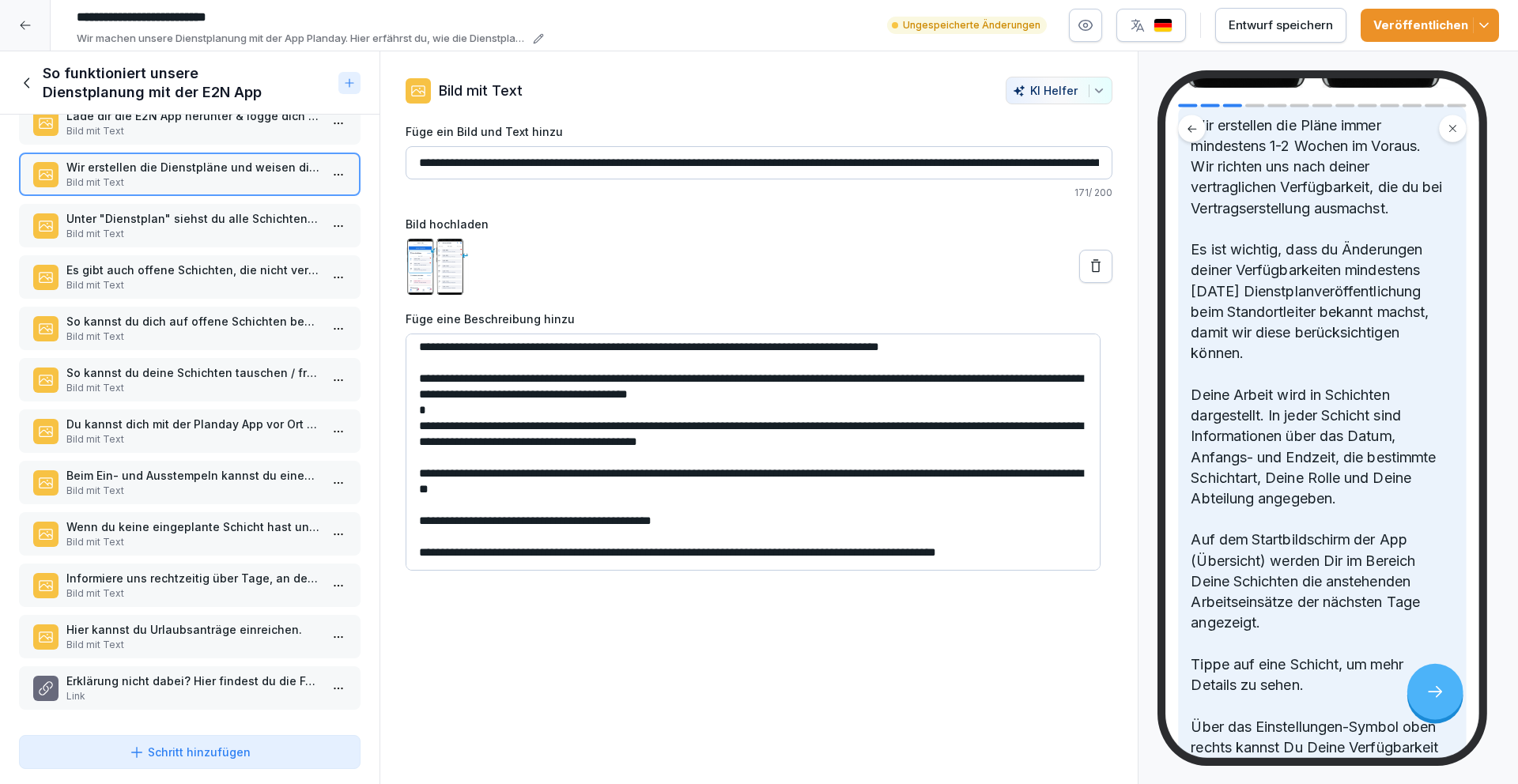
scroll to position [0, 0]
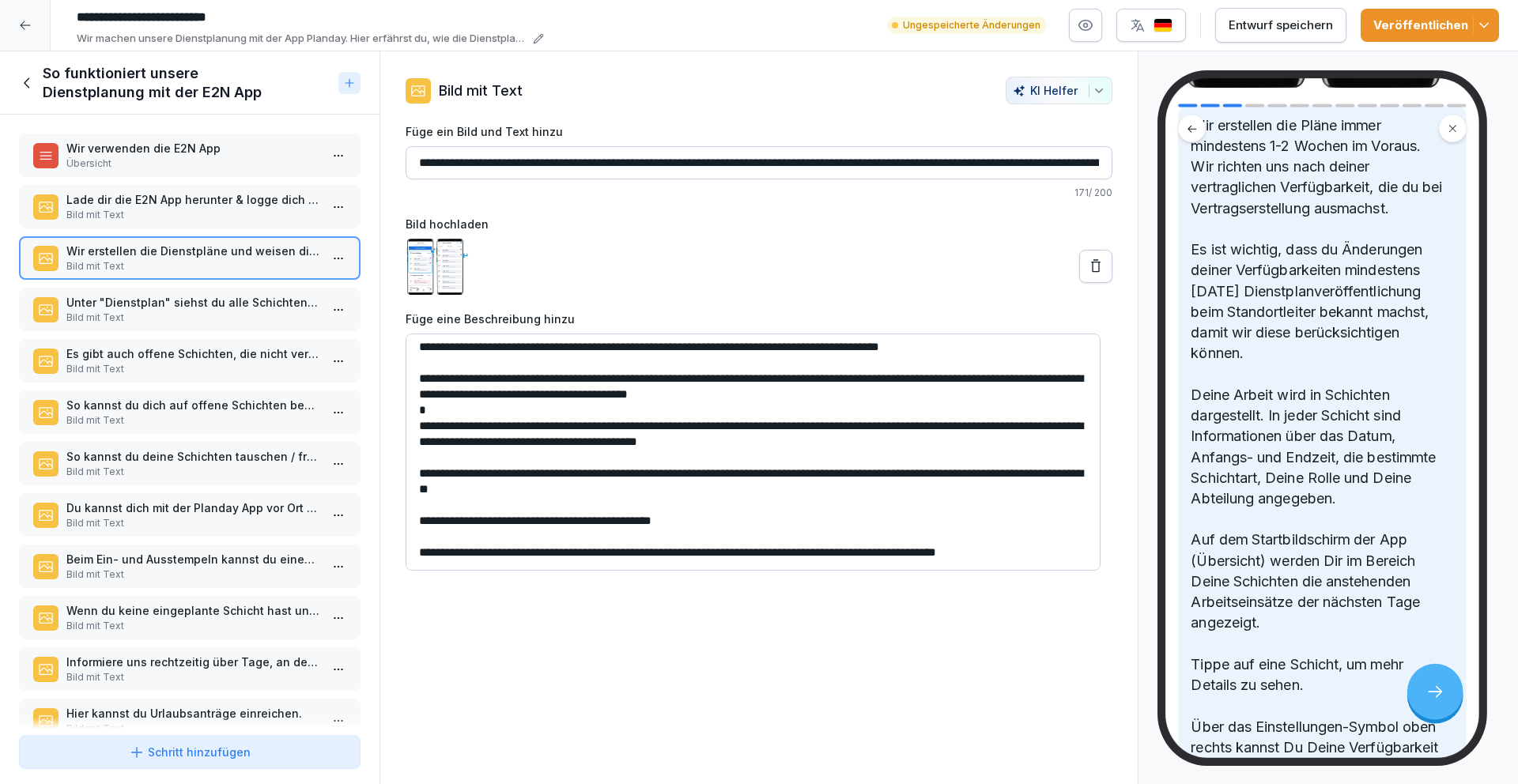
click at [1288, 20] on div "Entwurf speichern" at bounding box center [1281, 25] width 105 height 18
click at [28, 80] on icon at bounding box center [27, 82] width 18 height 18
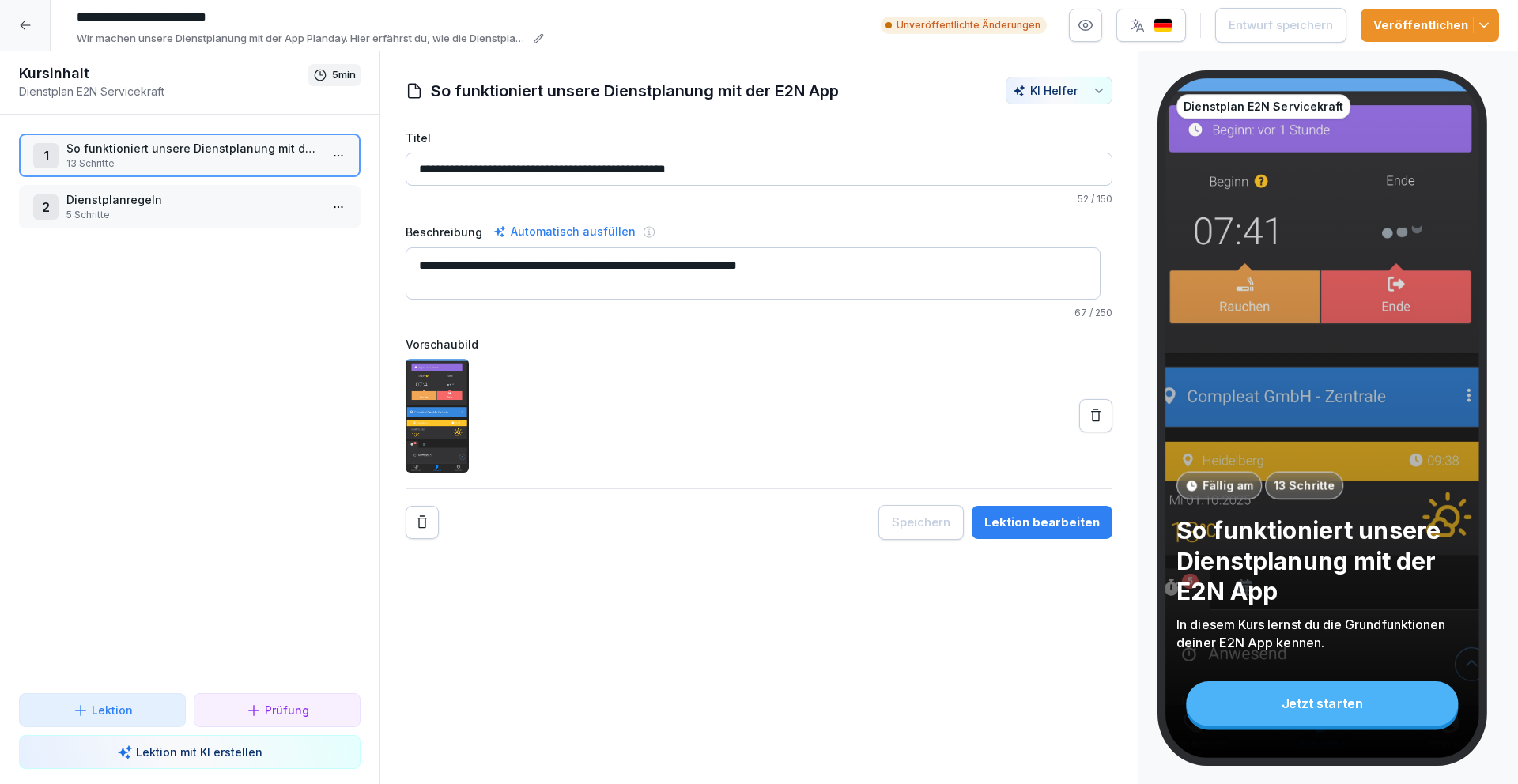
click at [32, 23] on div at bounding box center [25, 25] width 50 height 50
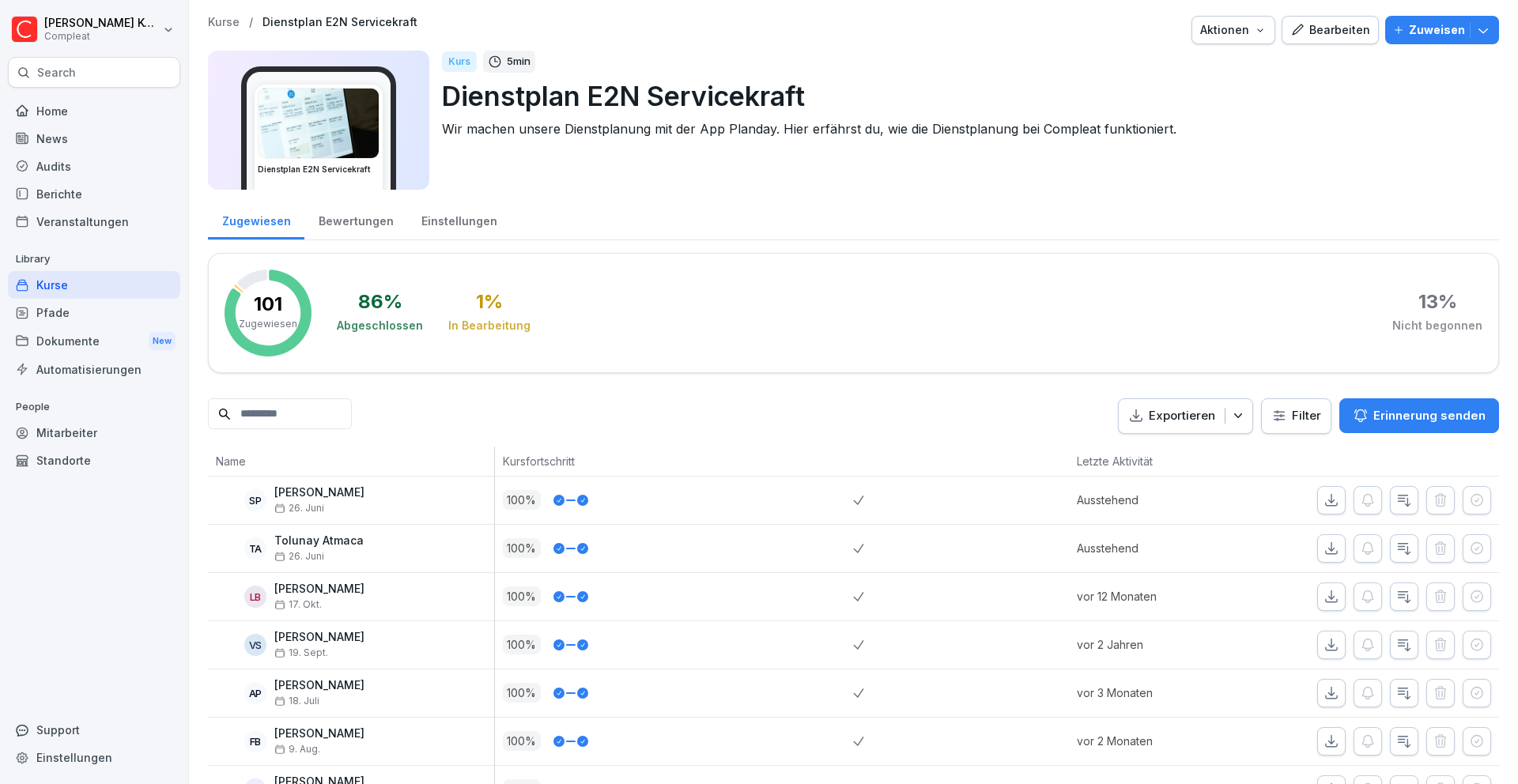
click at [77, 288] on div "Kurse" at bounding box center [93, 285] width 172 height 28
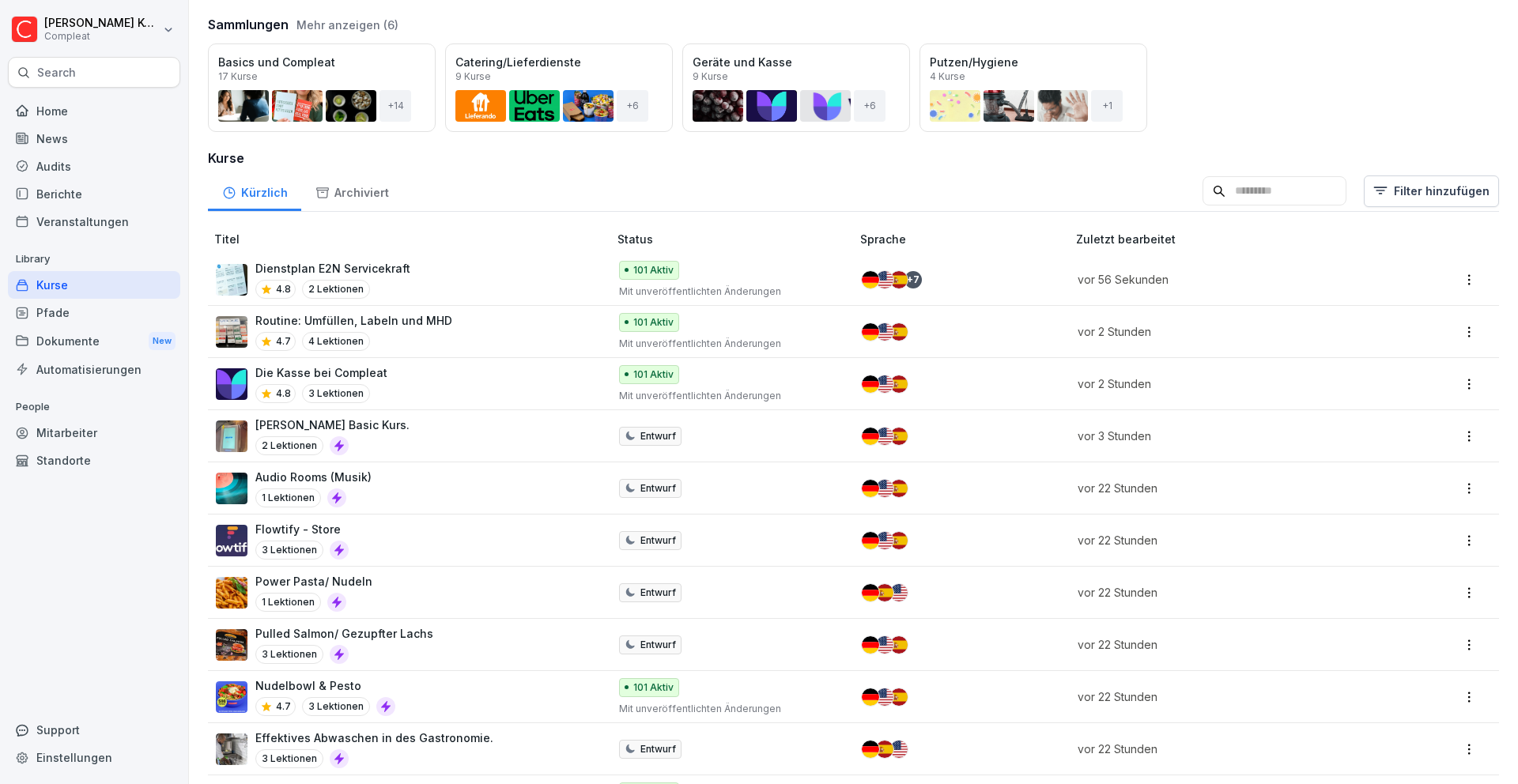
scroll to position [127, 0]
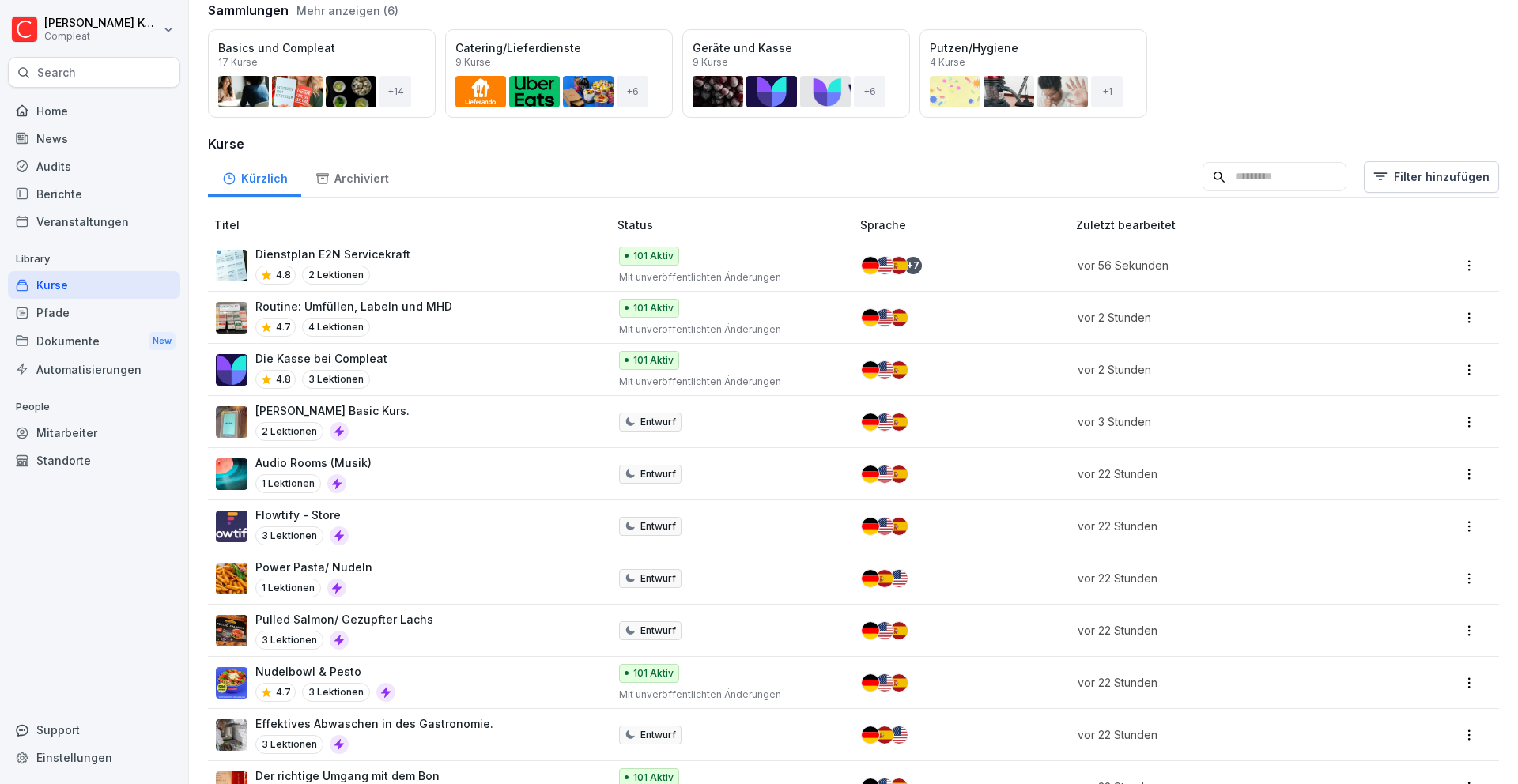
click at [1460, 270] on html "Moritz Kohler Compleat Search Home News Audits Berichte Veranstaltungen Library…" at bounding box center [759, 392] width 1518 height 784
click at [1457, 264] on html "Moritz Kohler Compleat Search Home News Audits Berichte Veranstaltungen Library…" at bounding box center [759, 392] width 1518 height 784
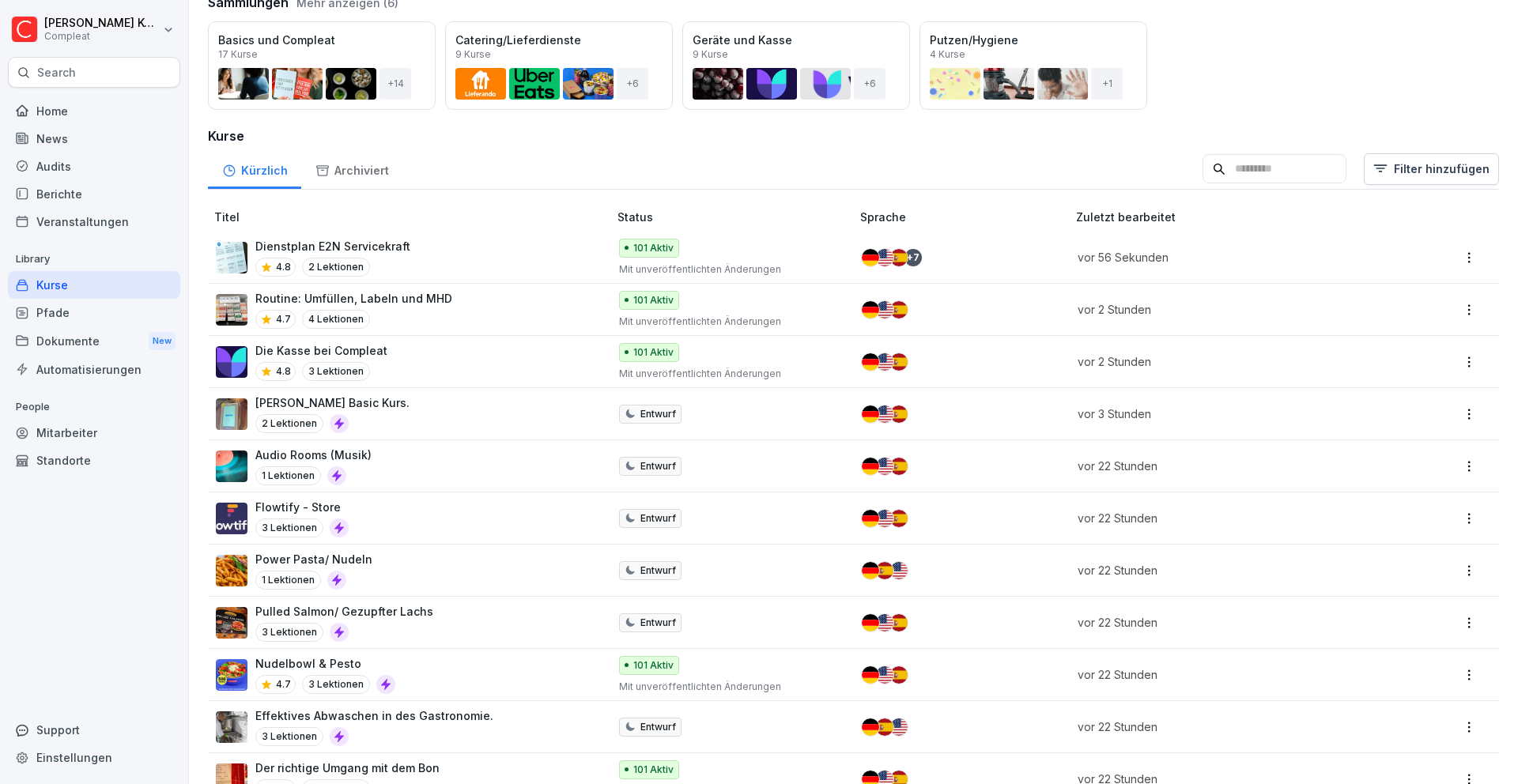
scroll to position [136, 0]
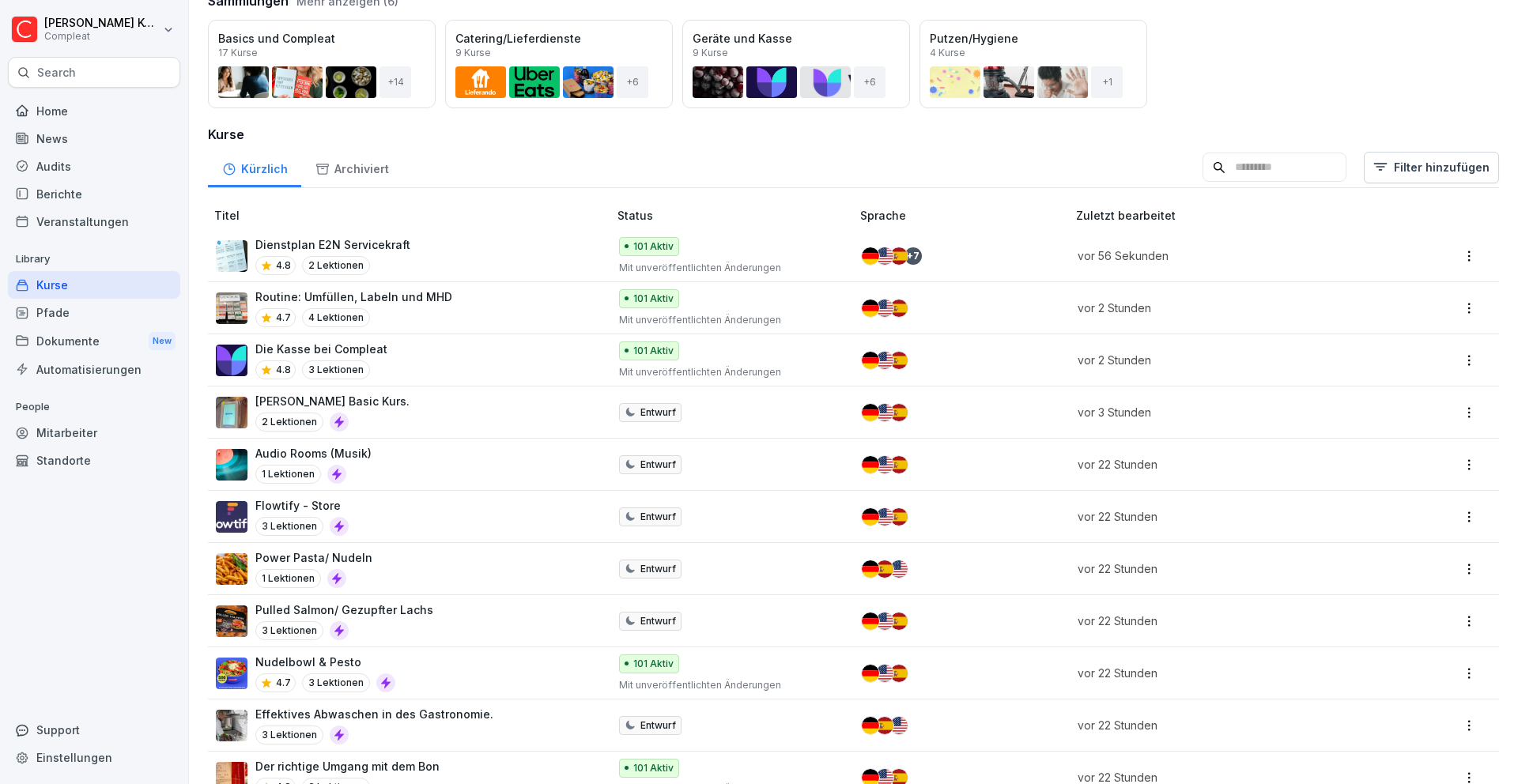
click at [1239, 153] on input at bounding box center [1274, 167] width 144 height 30
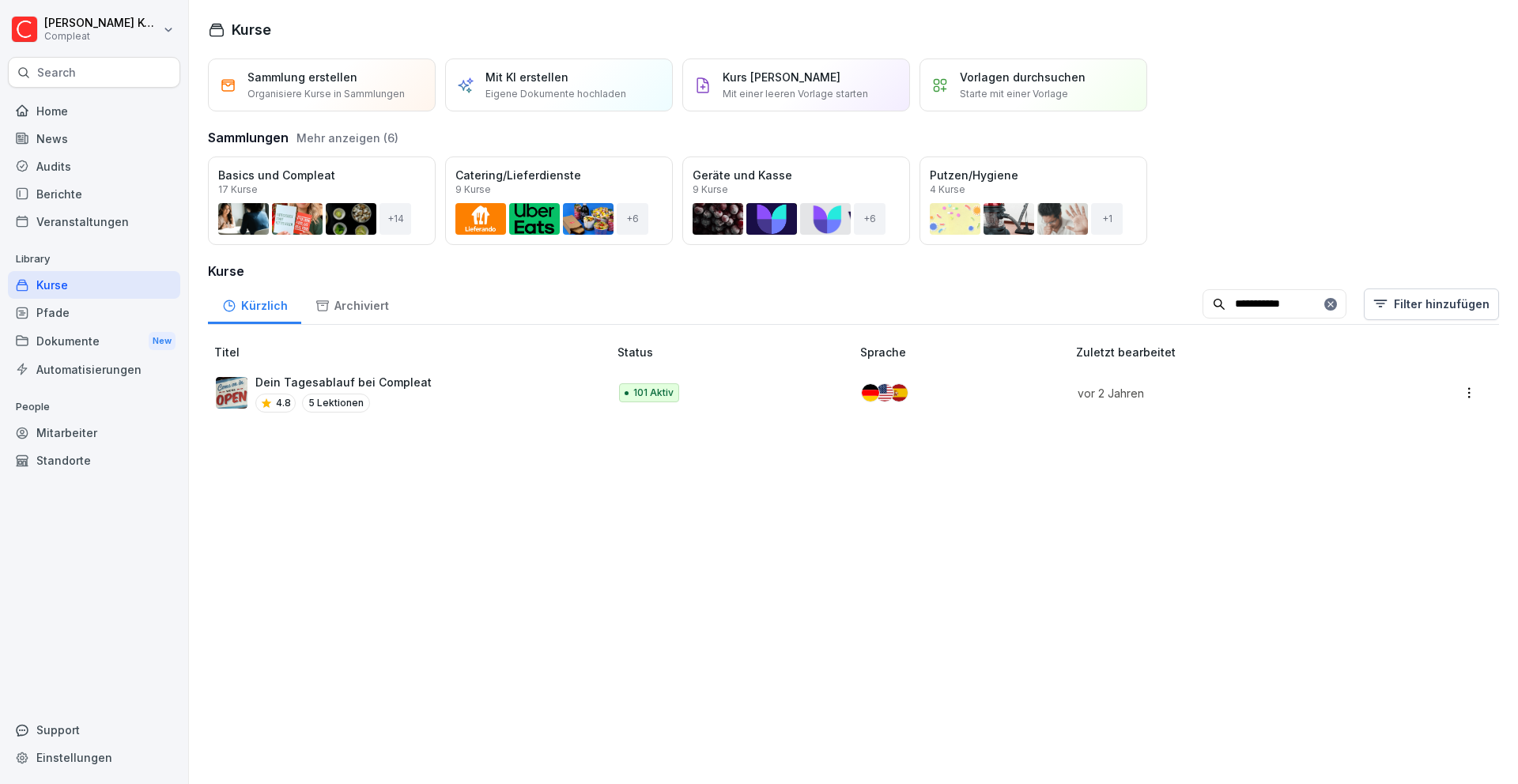
type input "**********"
click at [417, 380] on p "Dein Tagesablauf bei Compleat" at bounding box center [343, 382] width 177 height 17
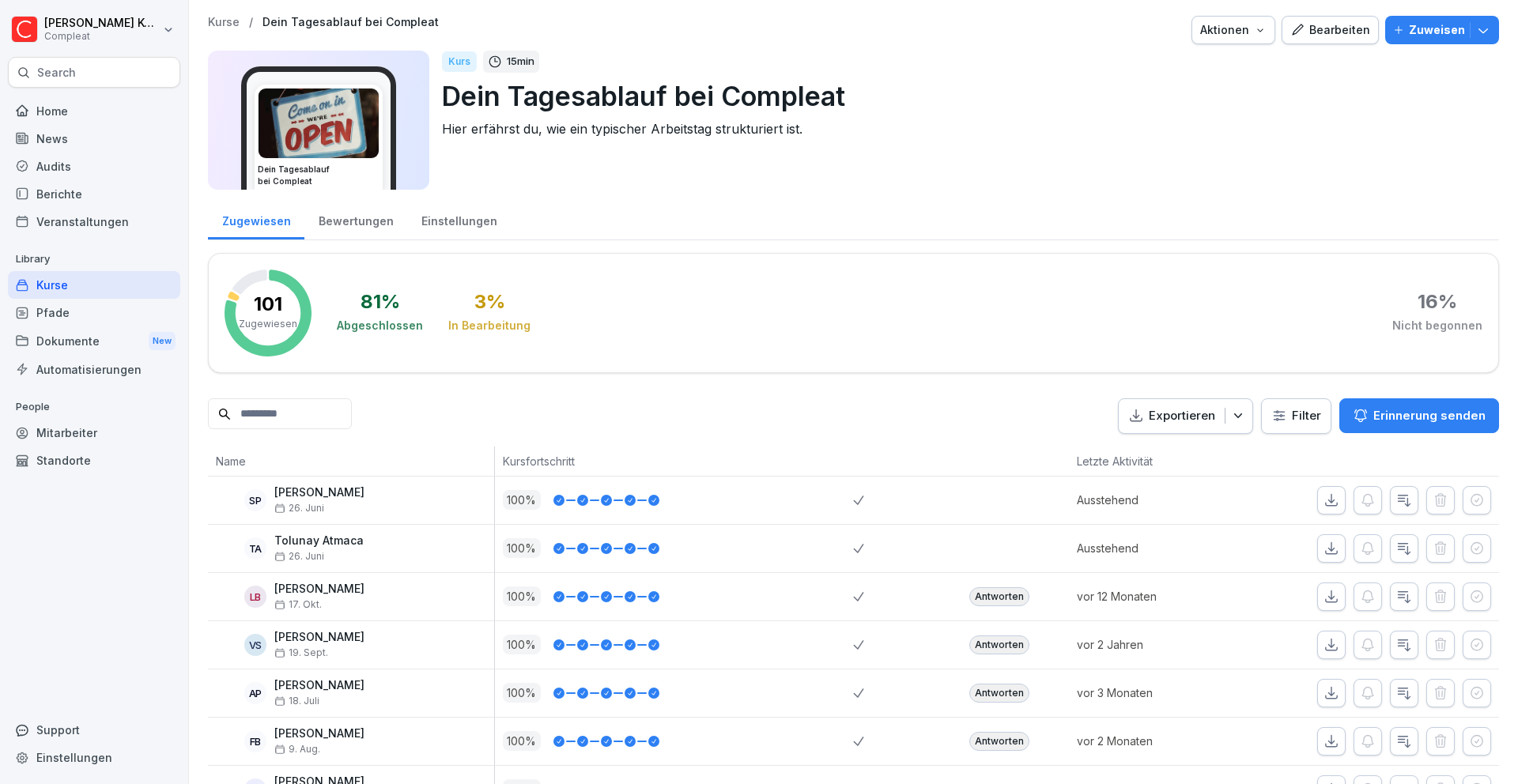
click at [1316, 28] on div "Bearbeiten" at bounding box center [1329, 30] width 79 height 18
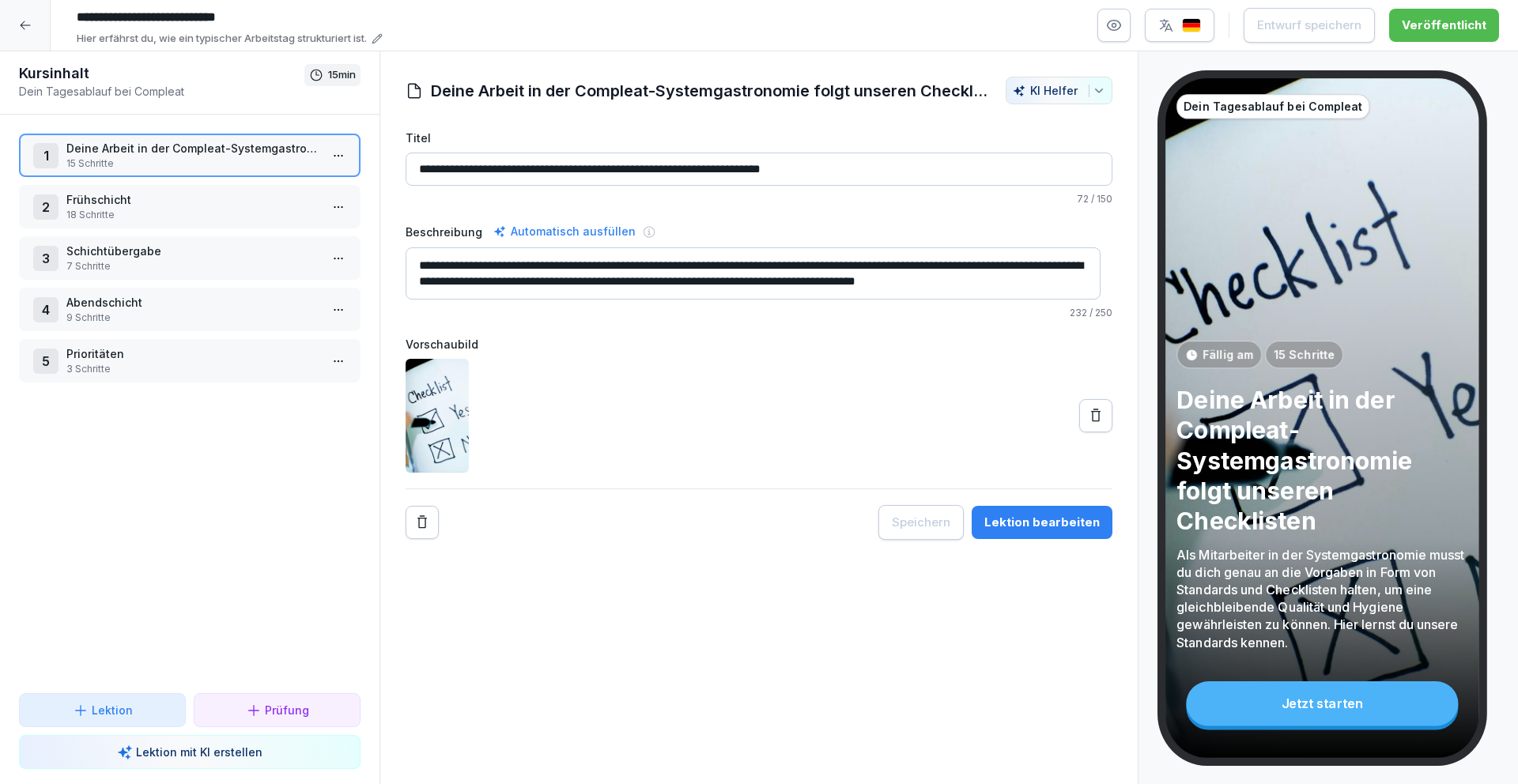
click at [1055, 529] on div "Lektion bearbeiten" at bounding box center [1041, 522] width 115 height 18
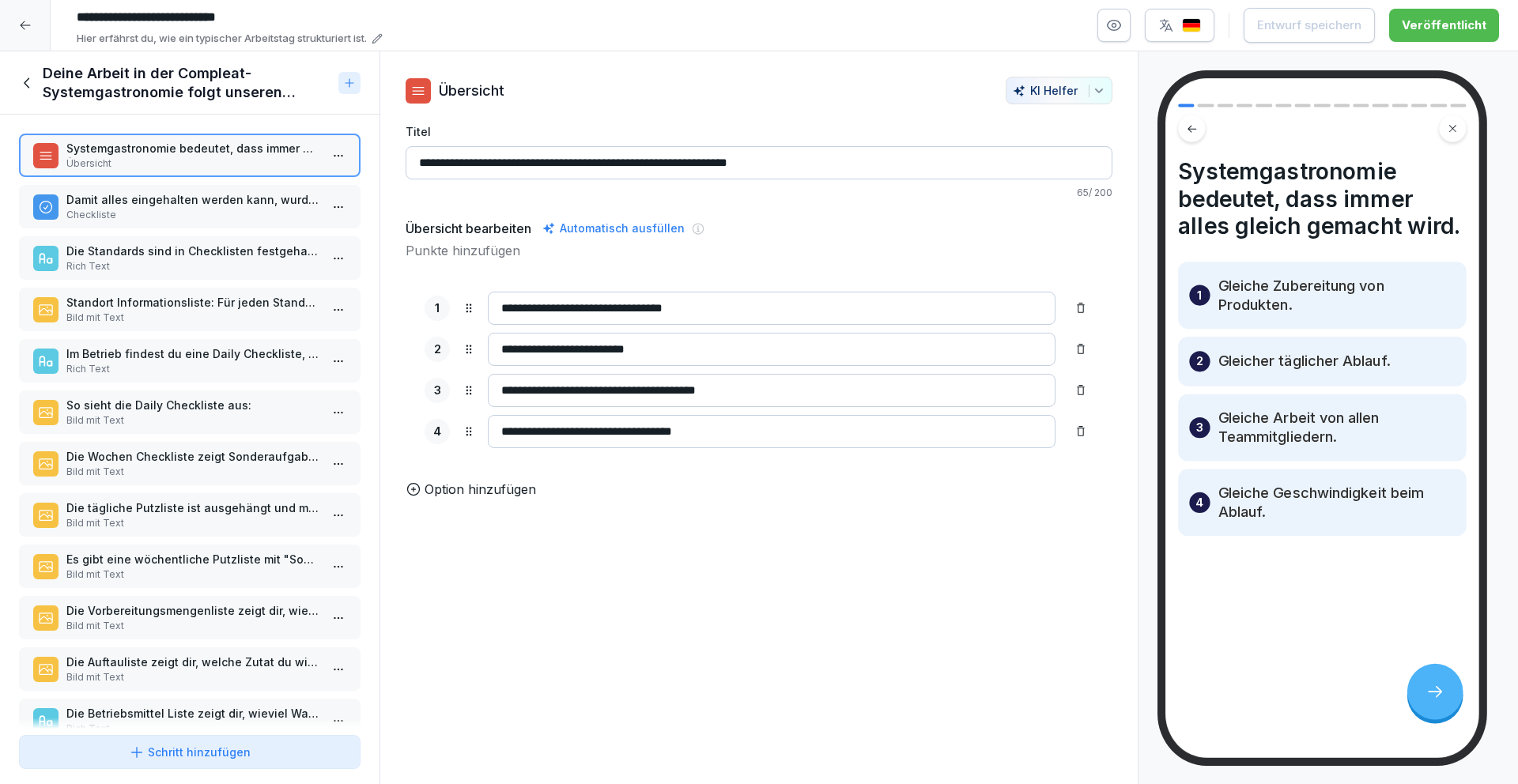
click at [169, 204] on p "Damit alles eingehalten werden kann, wurden Standards und Checklisten entwickel…" at bounding box center [193, 200] width 253 height 17
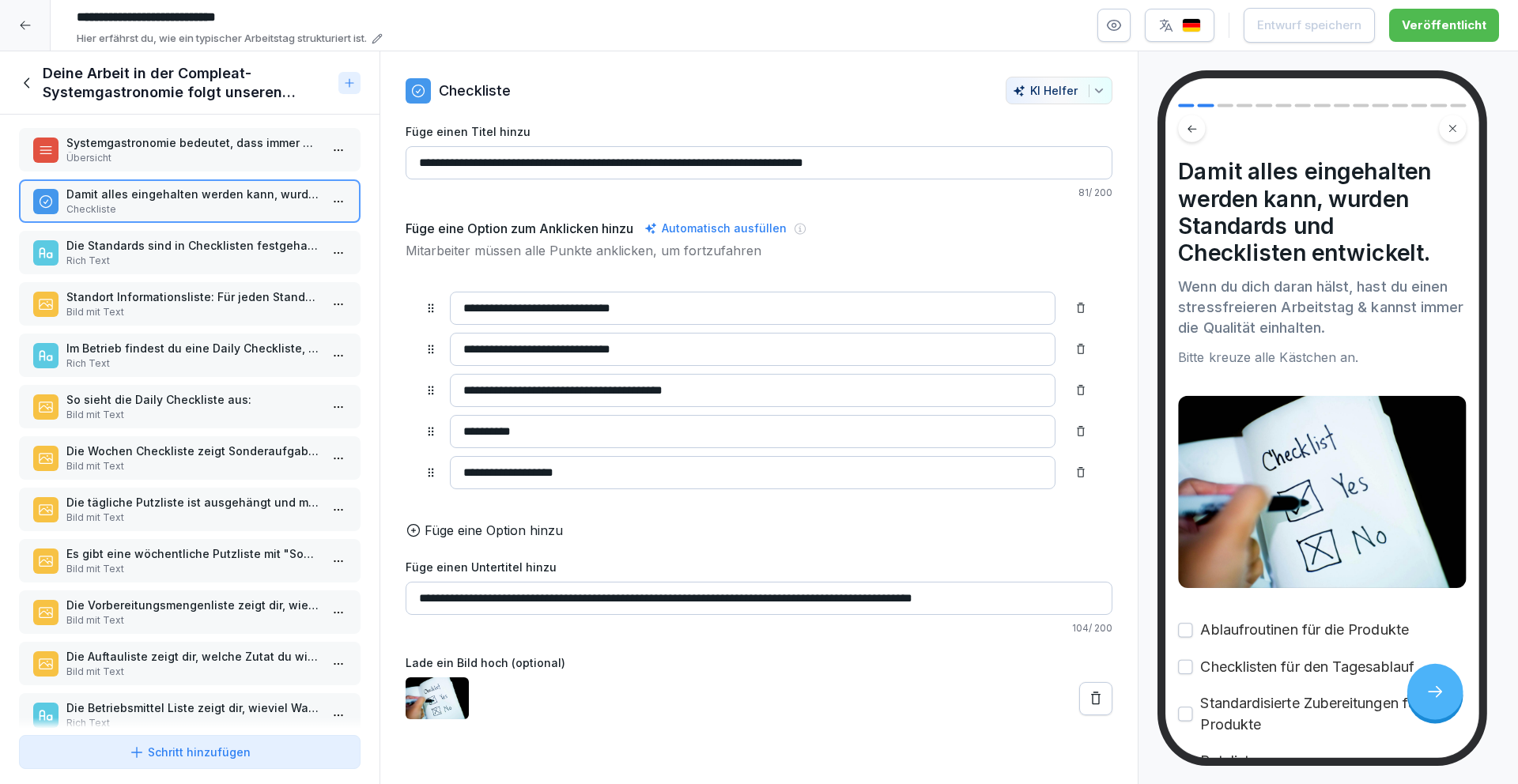
scroll to position [7, 0]
click at [162, 243] on p "Die Standards sind in Checklisten festgehalten." at bounding box center [193, 245] width 253 height 17
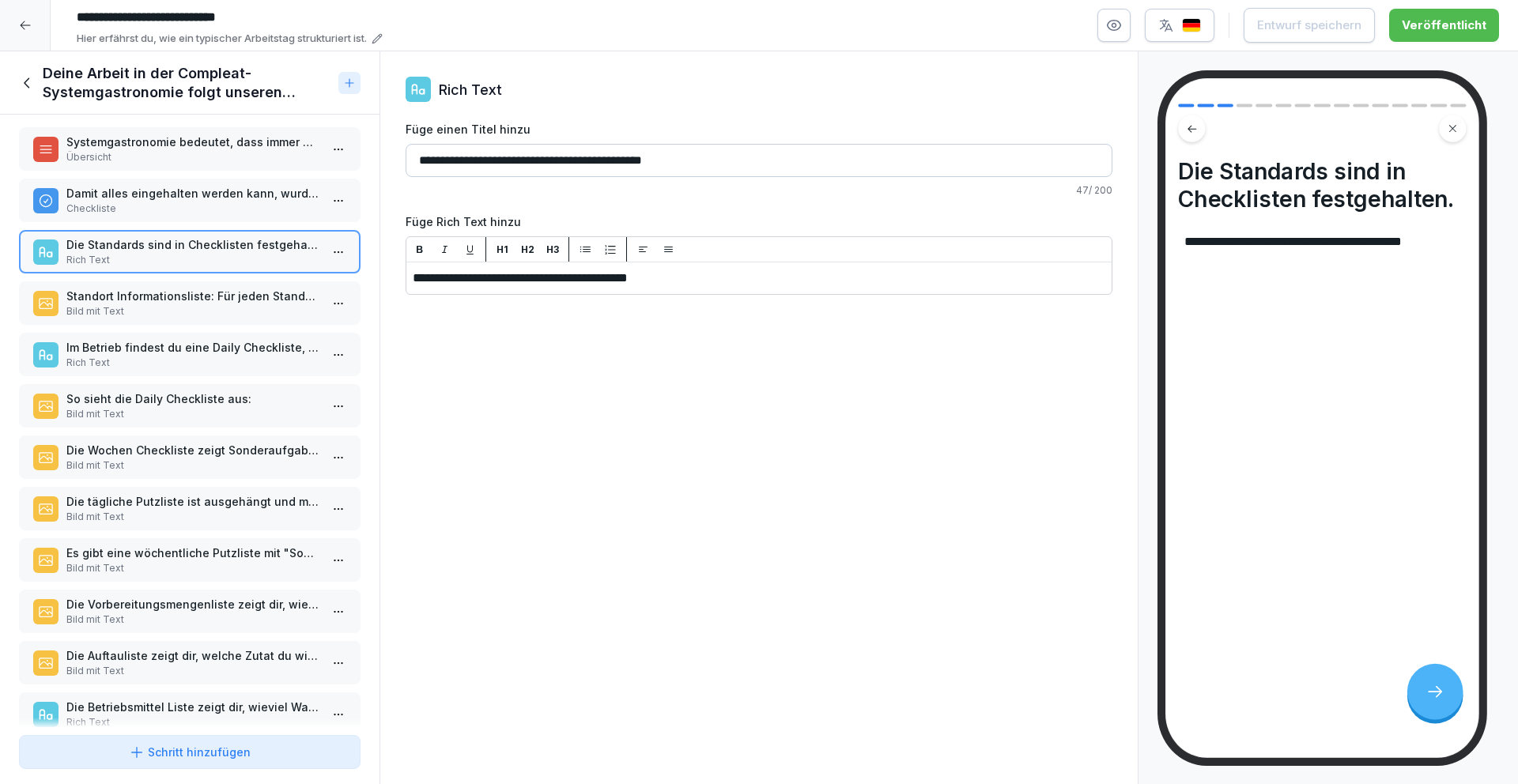
click at [22, 77] on icon at bounding box center [27, 82] width 18 height 18
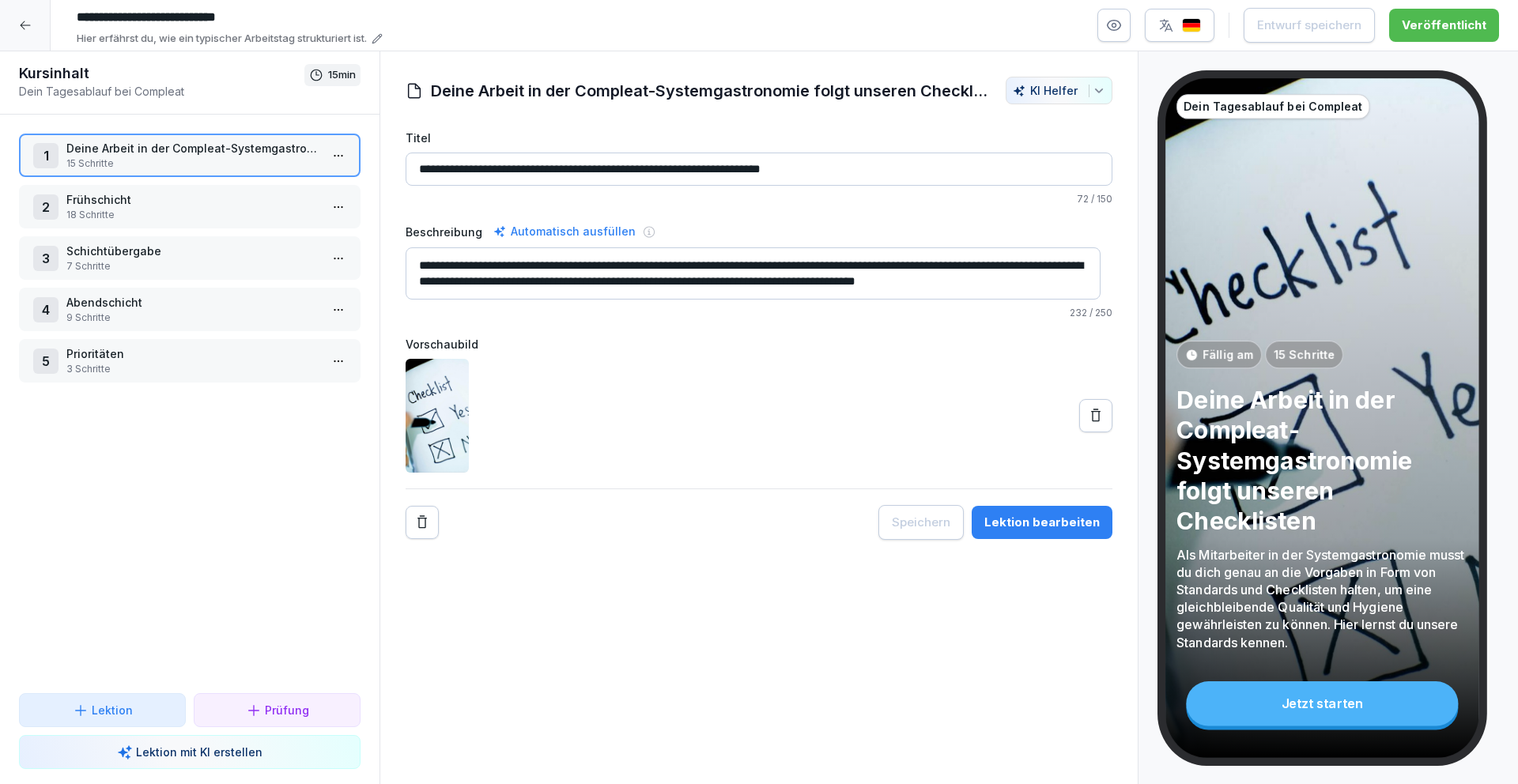
click at [130, 205] on p "Frühschicht" at bounding box center [193, 200] width 253 height 17
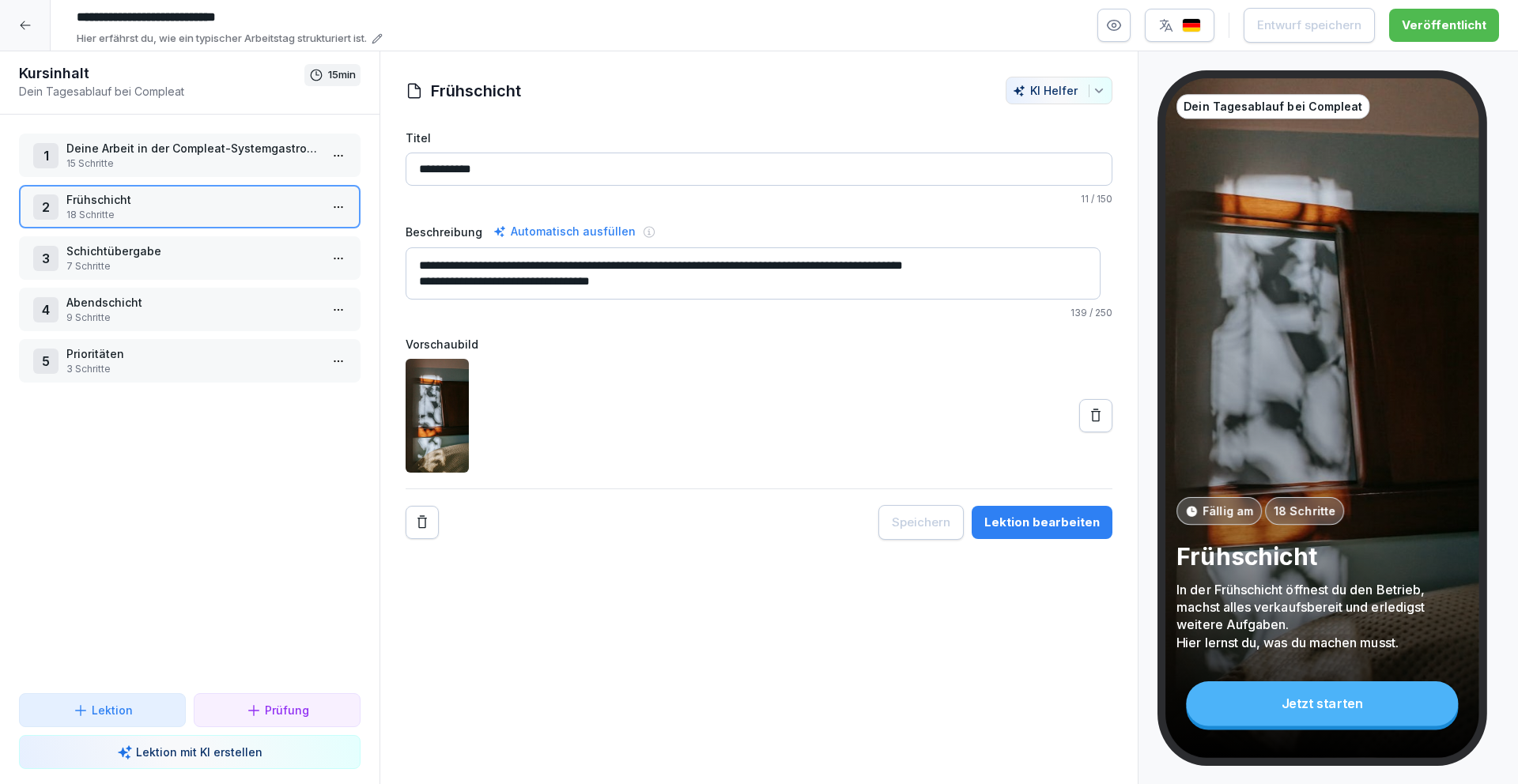
click at [224, 168] on p "15 Schritte" at bounding box center [193, 163] width 253 height 14
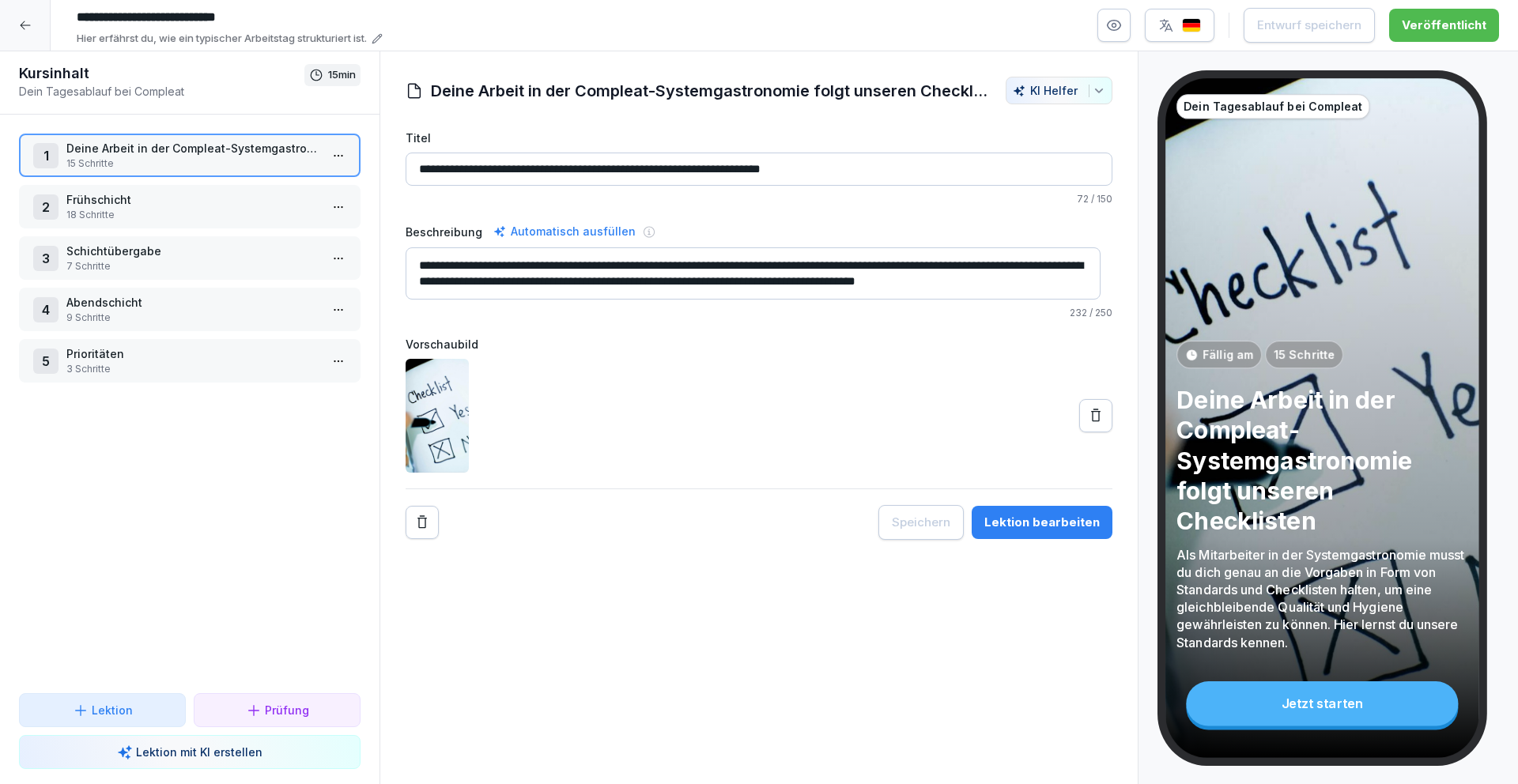
click at [1053, 533] on button "Lektion bearbeiten" at bounding box center [1041, 522] width 141 height 34
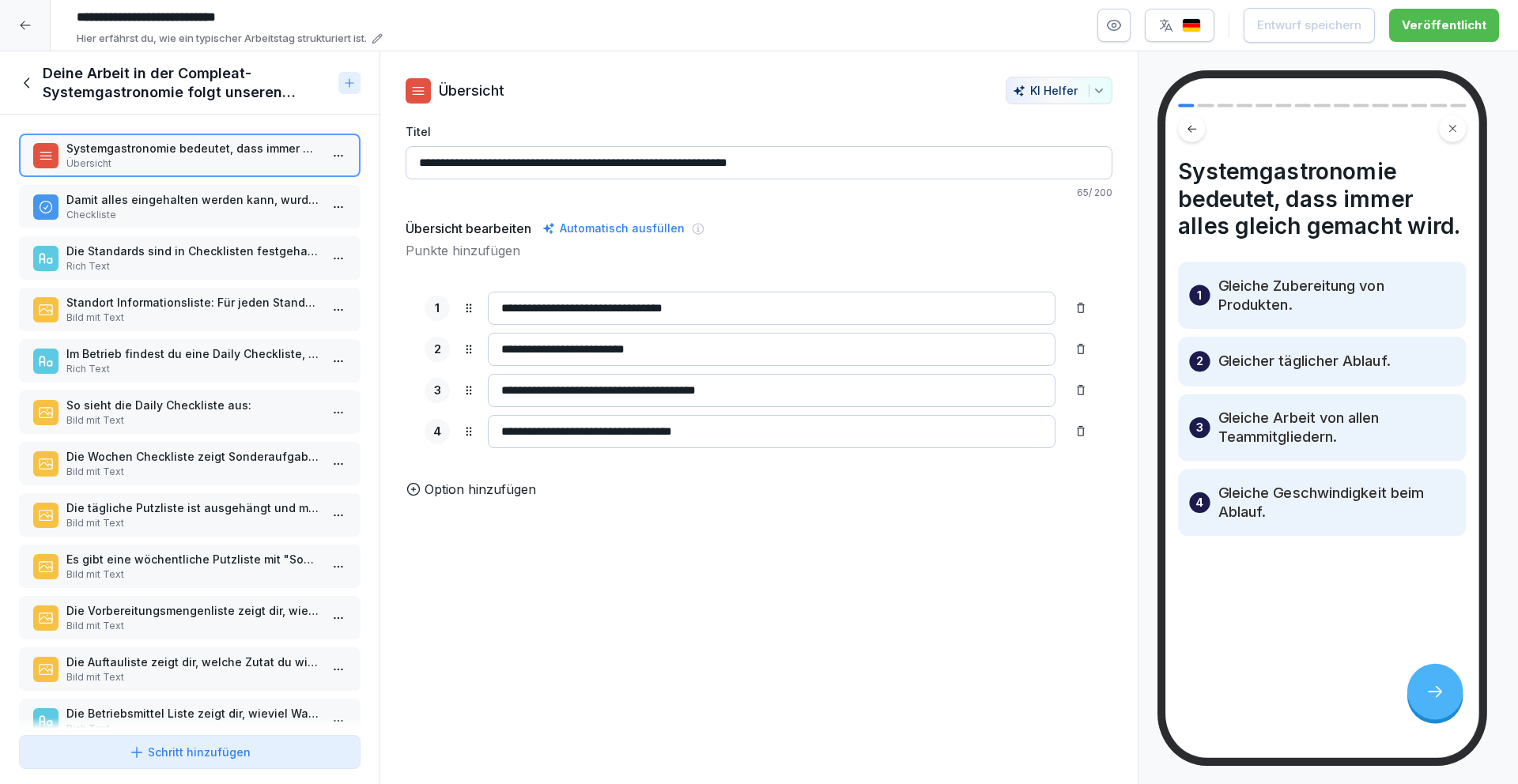
click at [139, 321] on p "Bild mit Text" at bounding box center [193, 317] width 253 height 14
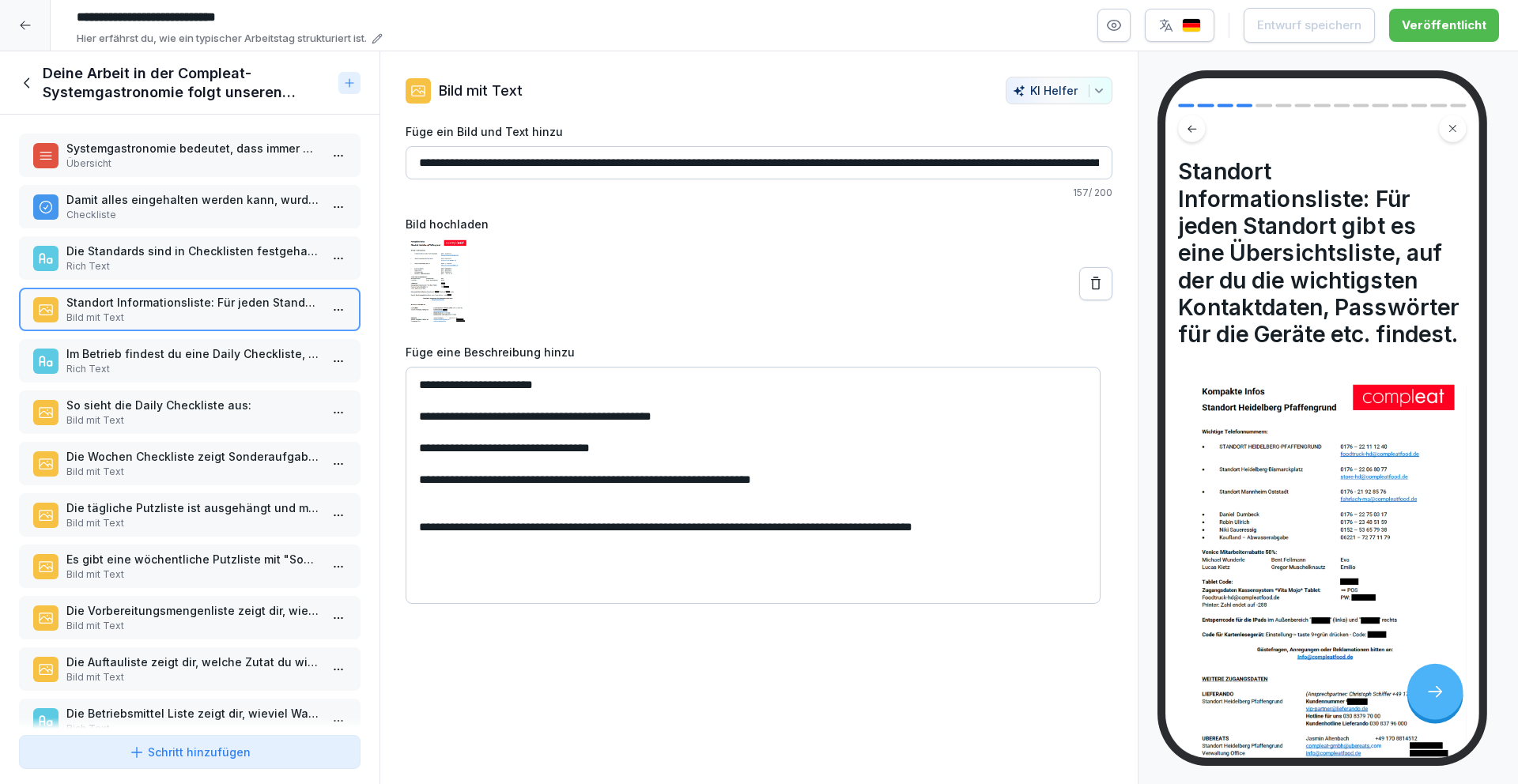
click at [565, 383] on textarea "**********" at bounding box center [752, 485] width 695 height 237
type textarea "**********"
click at [1291, 27] on div "Entwurf speichern" at bounding box center [1281, 25] width 105 height 18
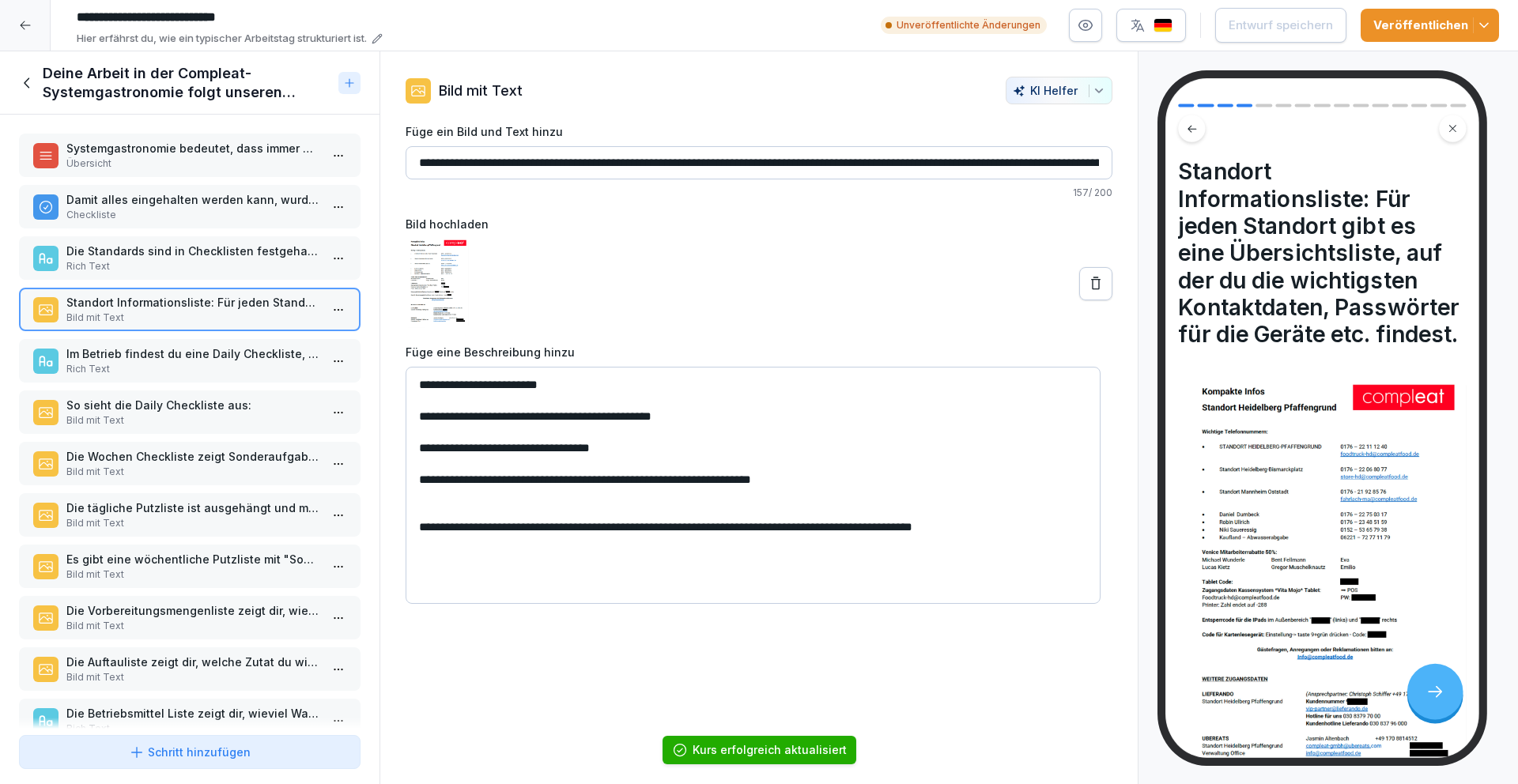
click at [23, 84] on icon at bounding box center [27, 82] width 18 height 18
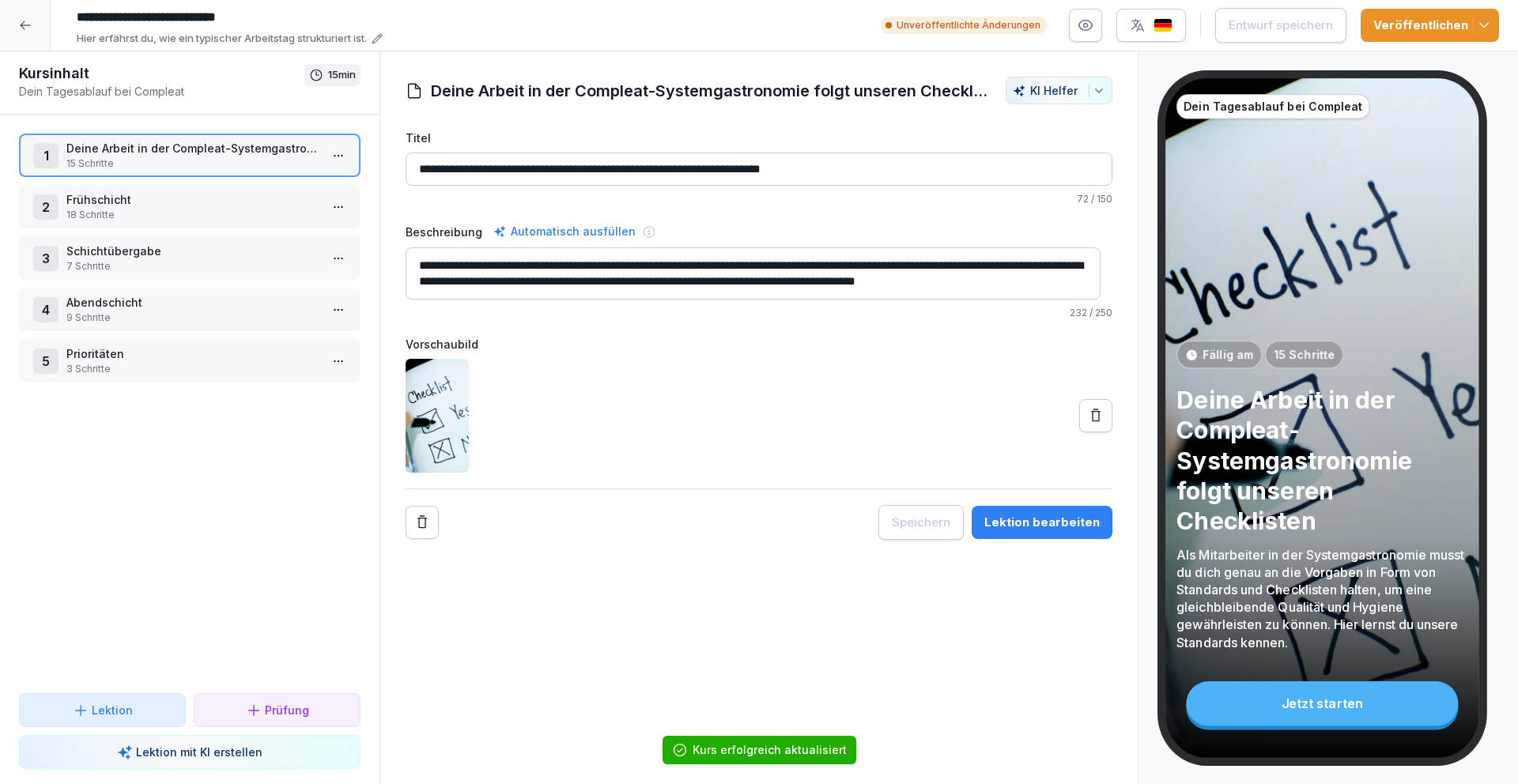
click at [23, 28] on icon at bounding box center [25, 25] width 13 height 13
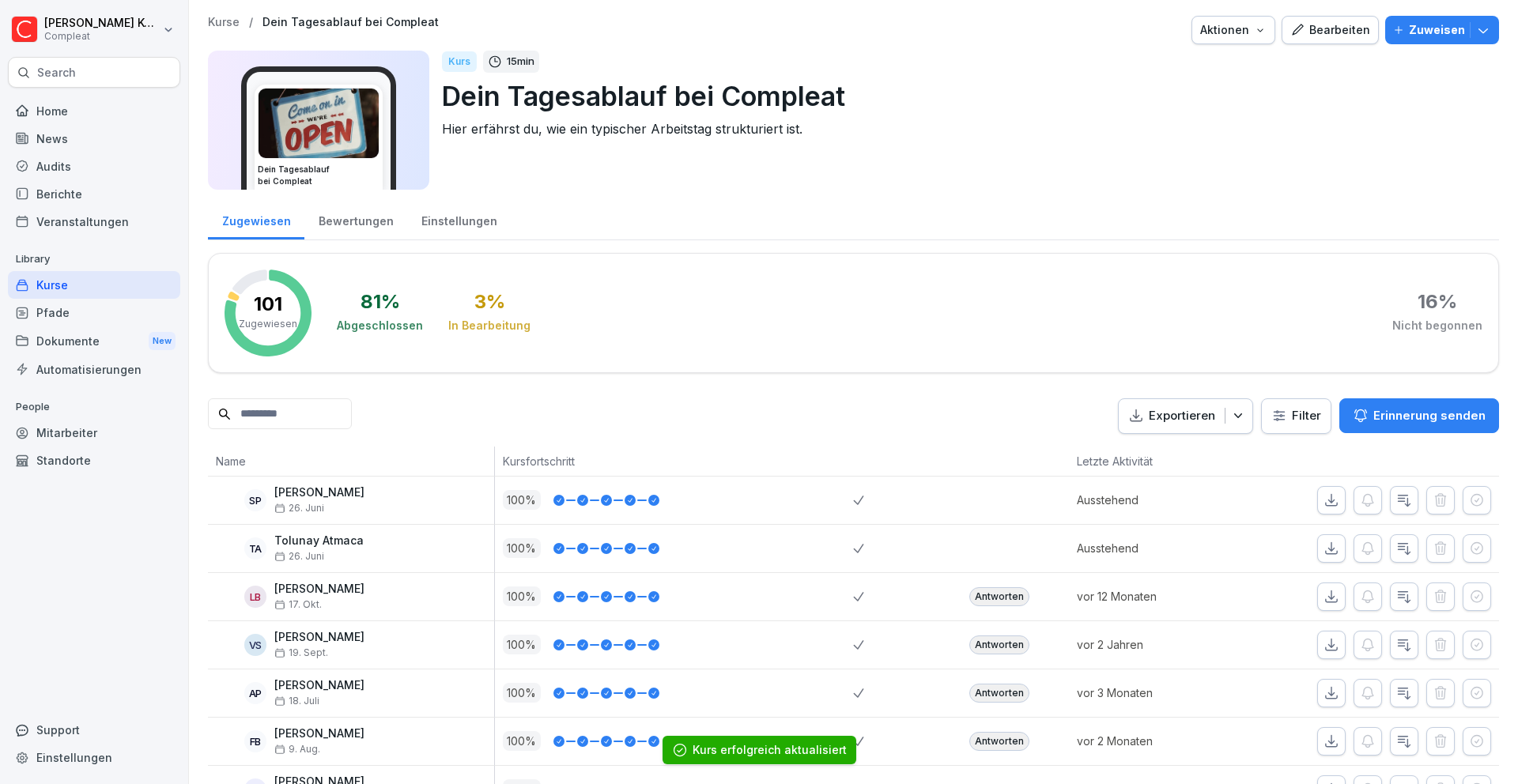
click at [110, 286] on div "Kurse" at bounding box center [93, 285] width 172 height 28
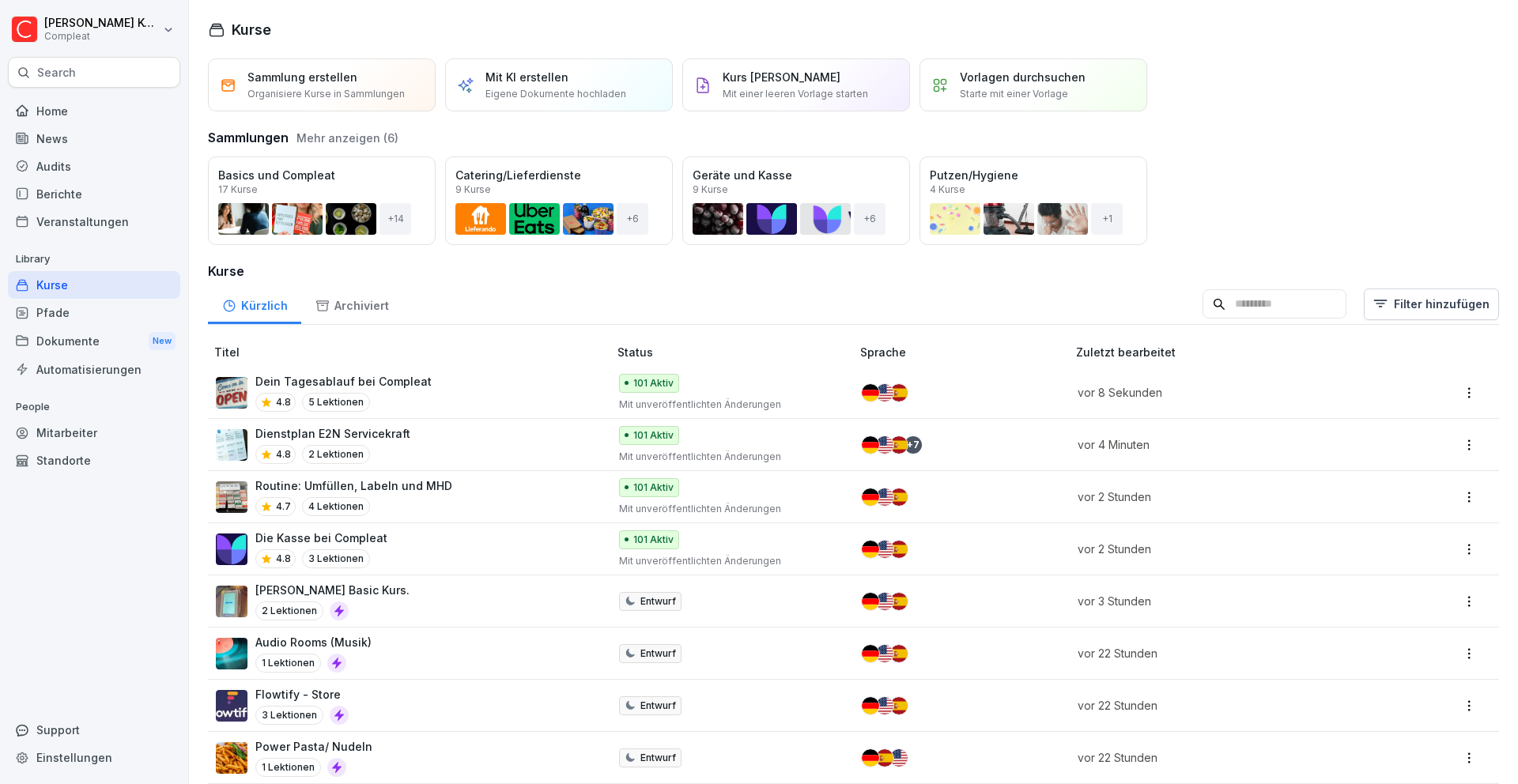
click at [105, 277] on div "Kurse" at bounding box center [93, 285] width 172 height 28
click at [521, 545] on div "Die Kasse bei Compleat 4.8 3 Lektionen" at bounding box center [404, 549] width 377 height 38
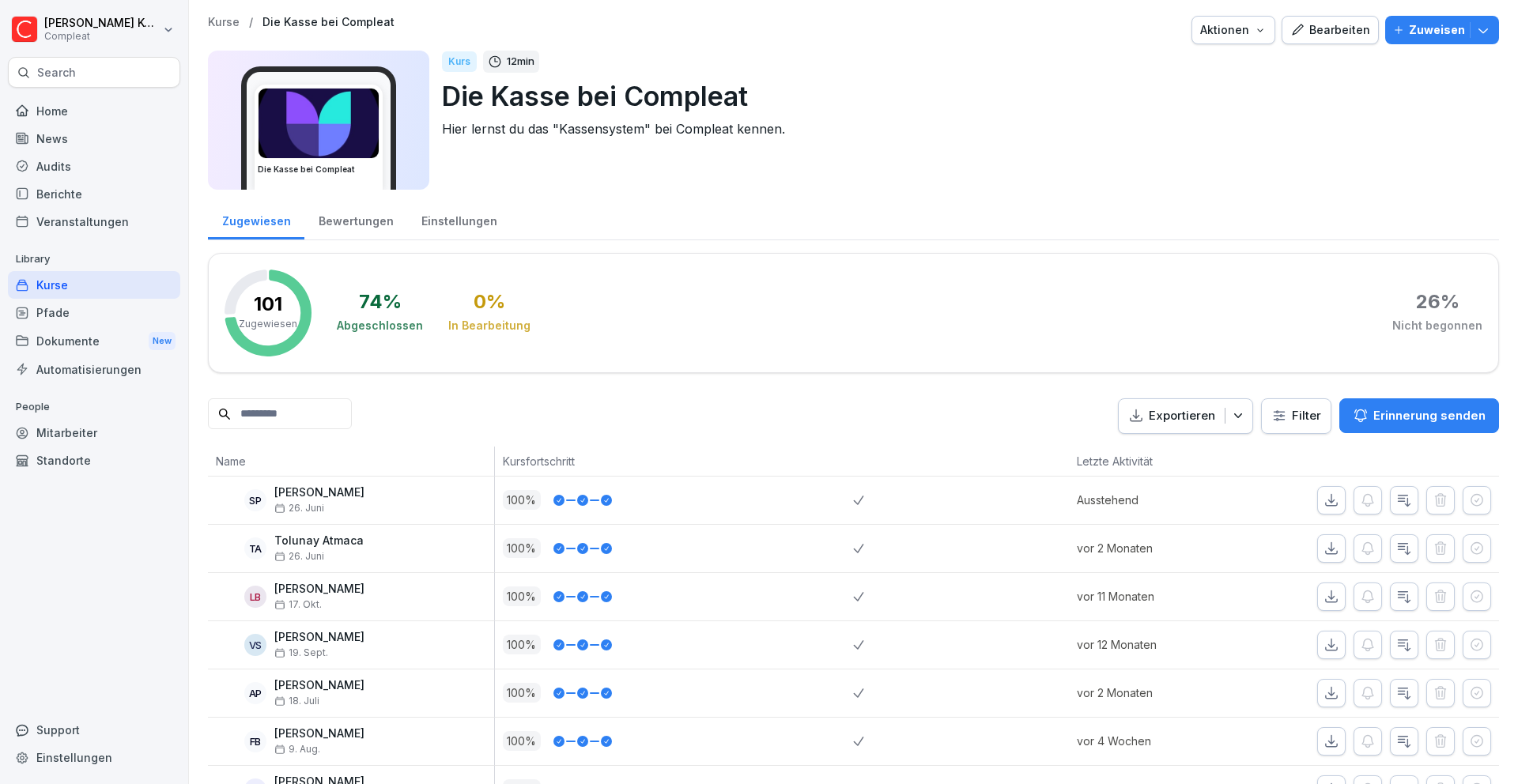
click at [1329, 23] on div "Bearbeiten" at bounding box center [1329, 30] width 79 height 18
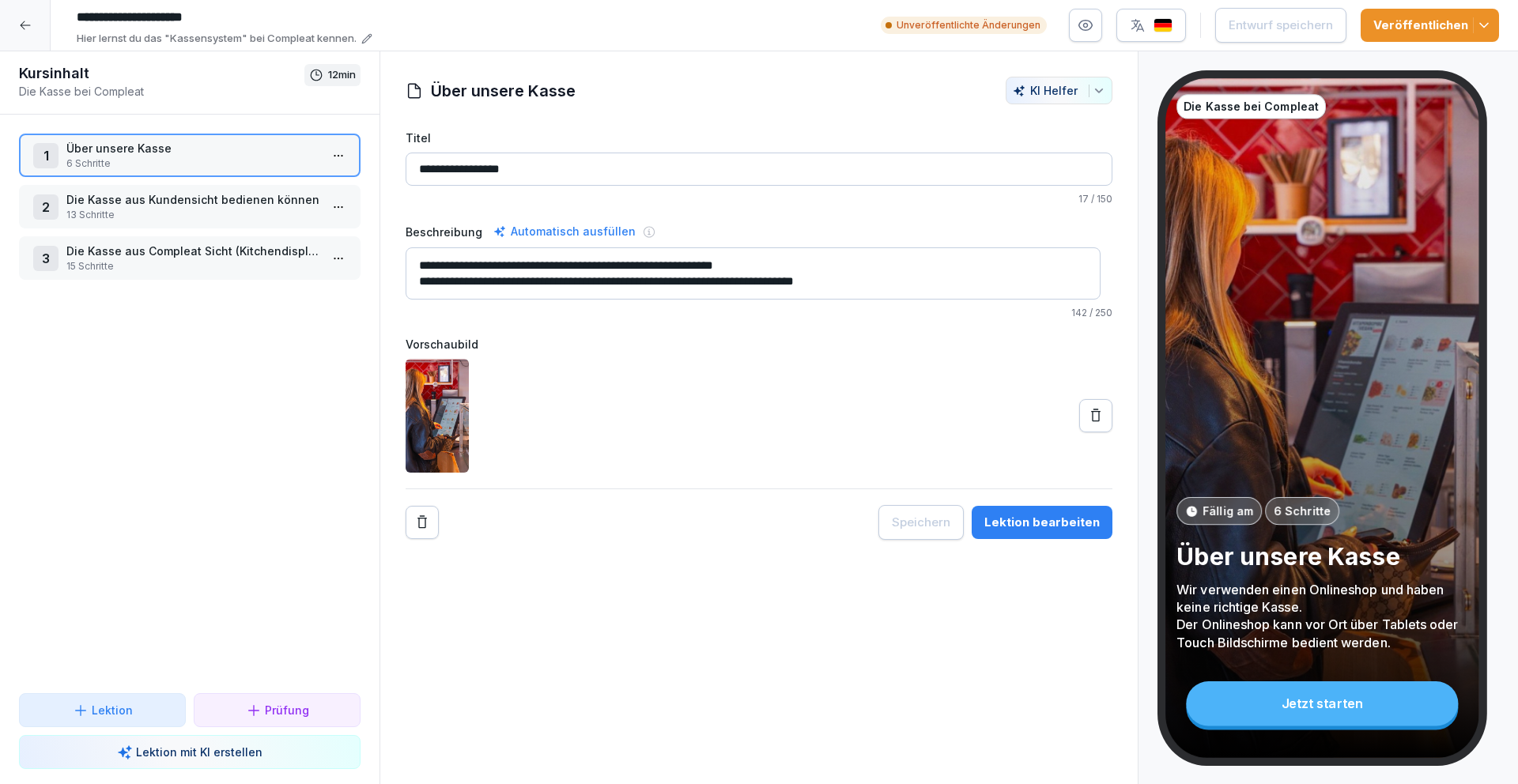
click at [228, 196] on p "Die Kasse aus Kundensicht bedienen können" at bounding box center [193, 200] width 253 height 17
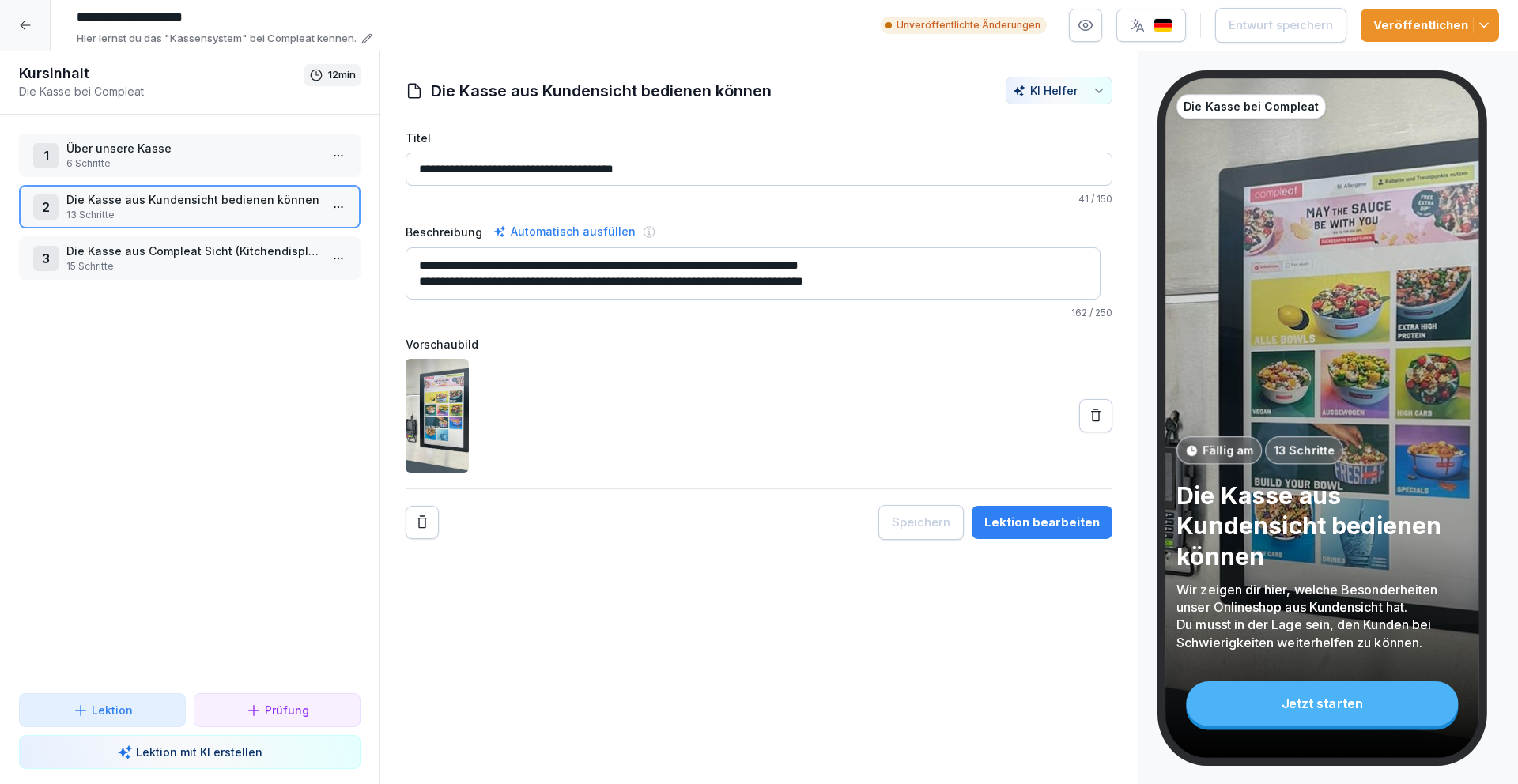
click at [1024, 511] on button "Lektion bearbeiten" at bounding box center [1041, 522] width 141 height 34
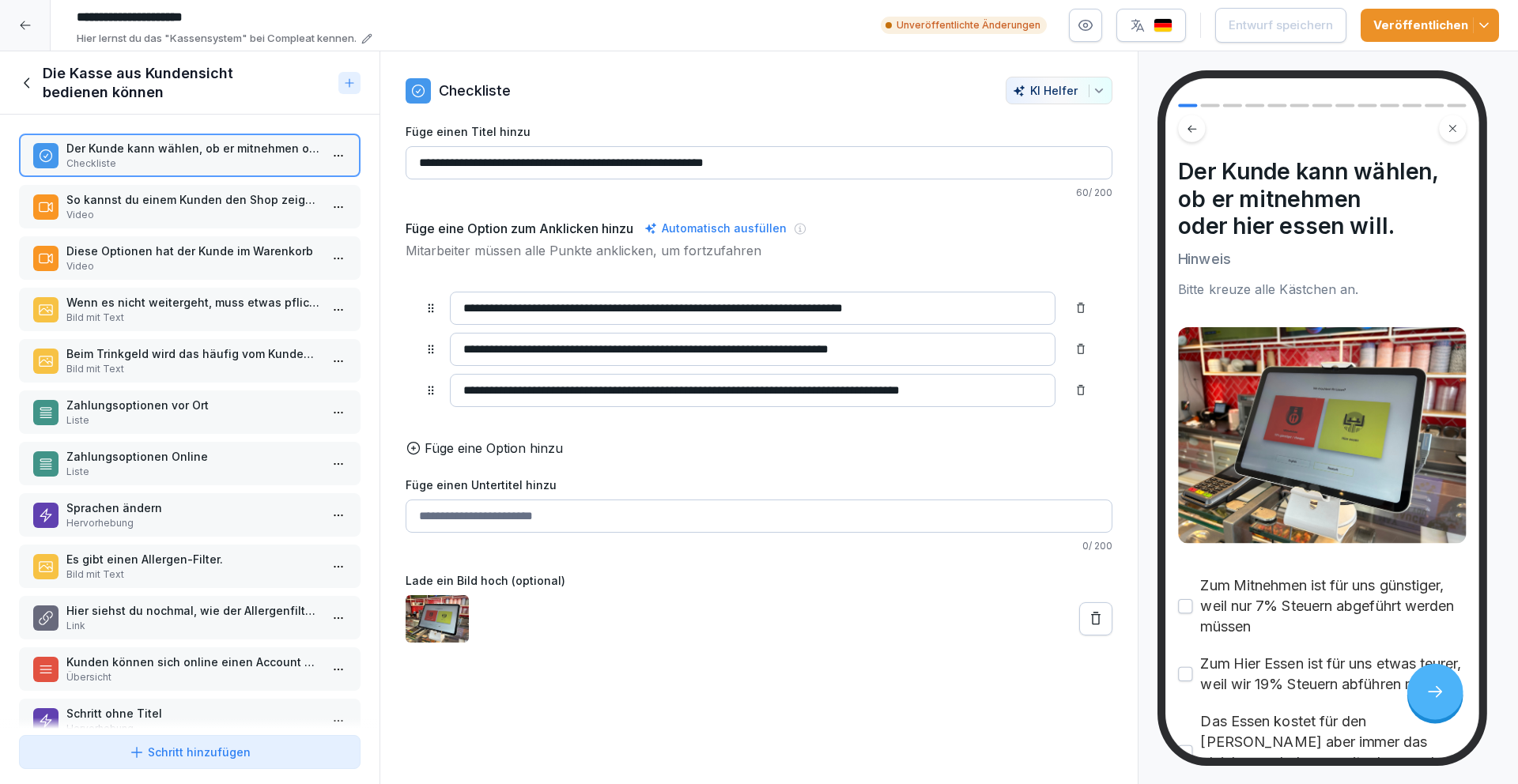
click at [214, 203] on p "So kannst du einem Kunden den Shop zeigen." at bounding box center [193, 200] width 253 height 17
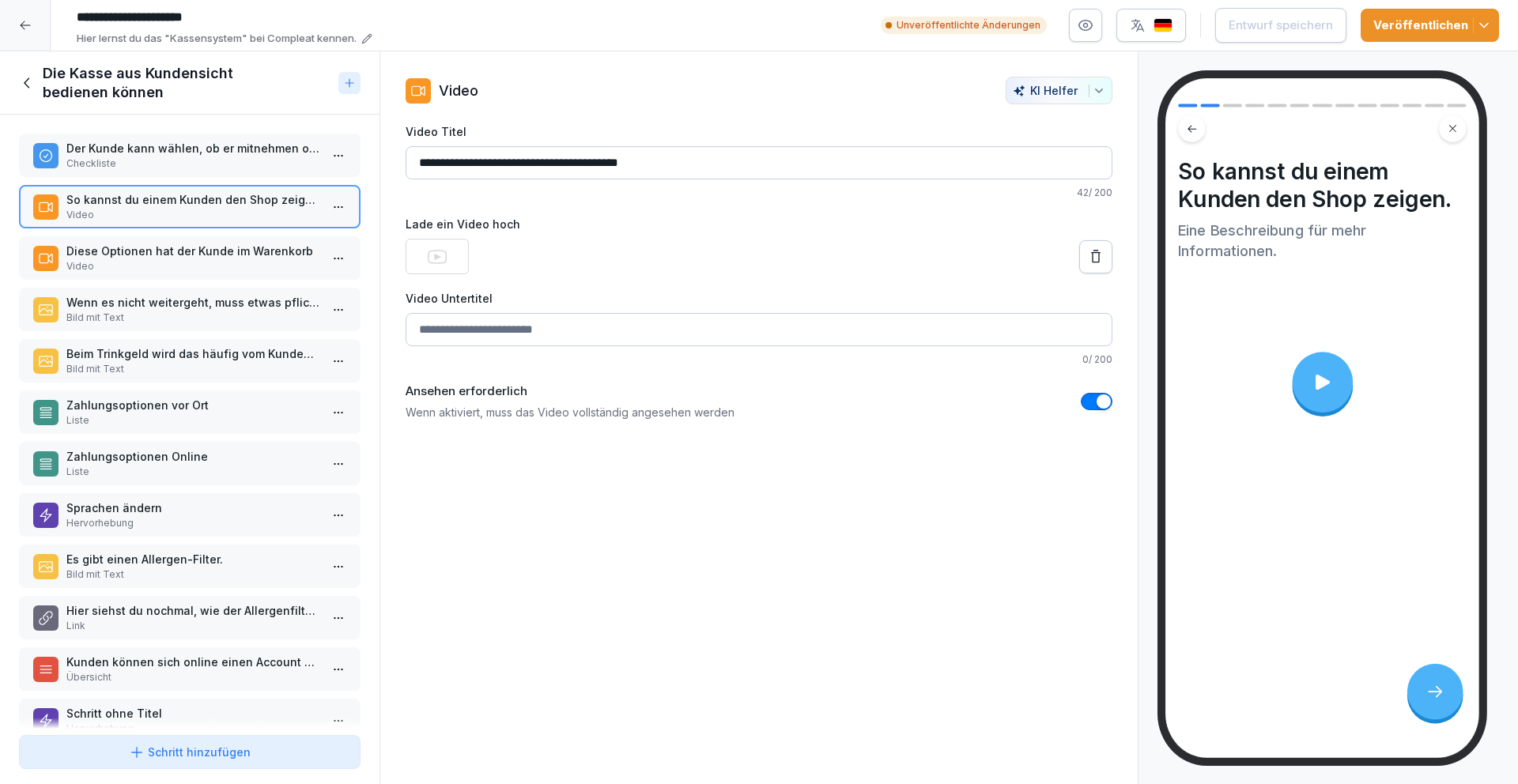
click at [14, 78] on div "Die Kasse aus Kundensicht bedienen können" at bounding box center [190, 83] width 380 height 64
click at [22, 79] on icon at bounding box center [27, 82] width 18 height 18
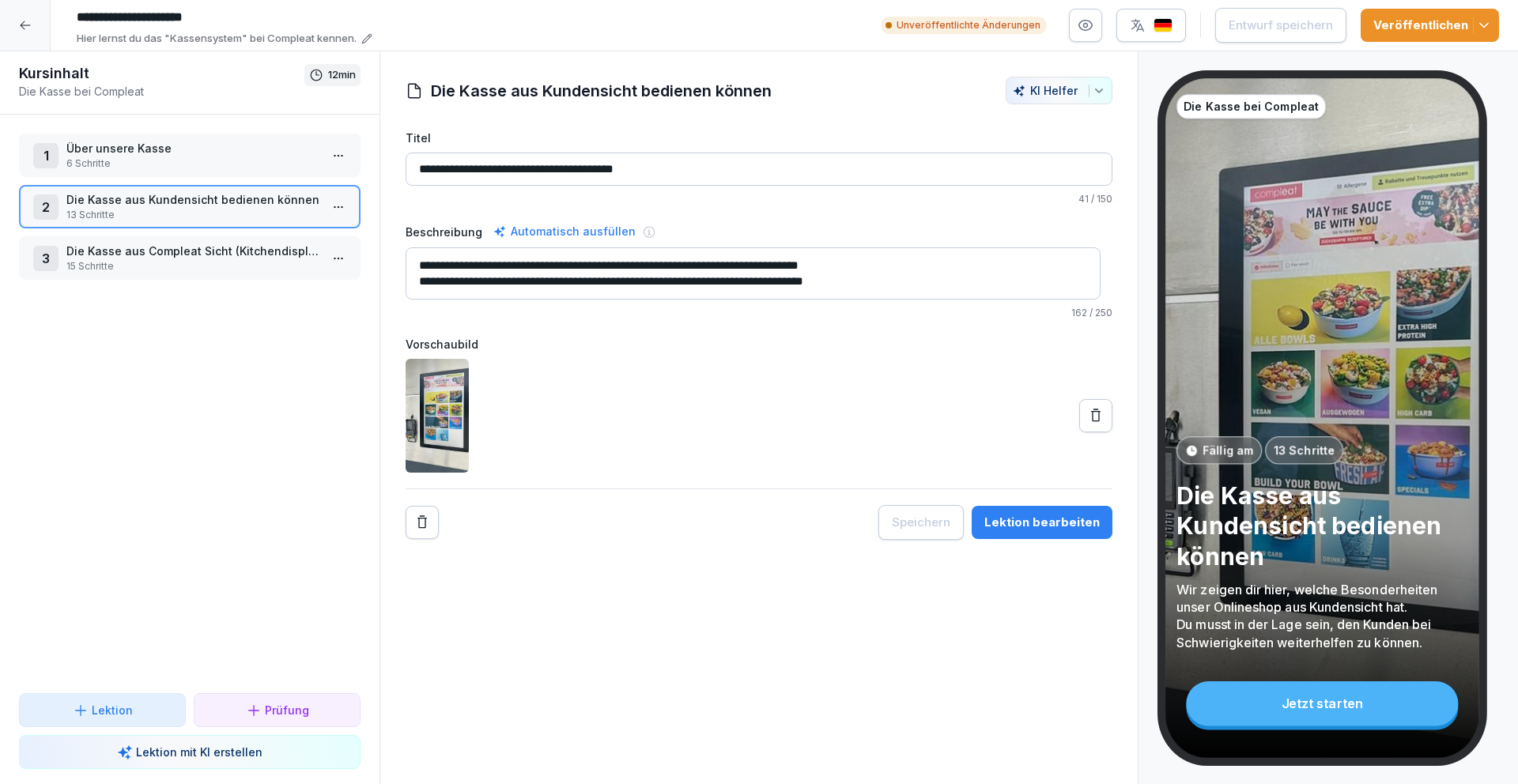
click at [109, 159] on p "6 Schritte" at bounding box center [193, 163] width 253 height 14
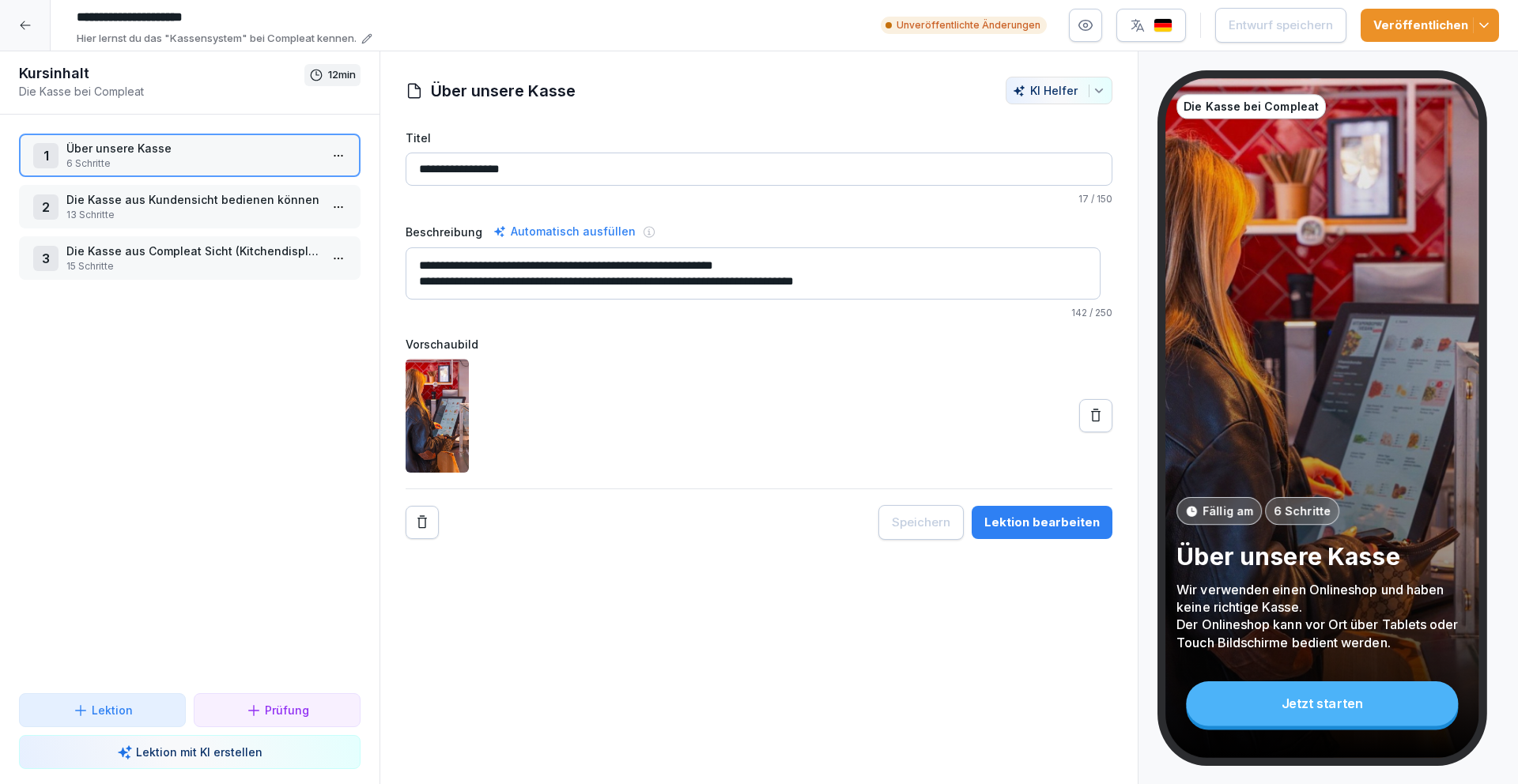
click at [1034, 530] on div "Lektion bearbeiten" at bounding box center [1041, 522] width 115 height 18
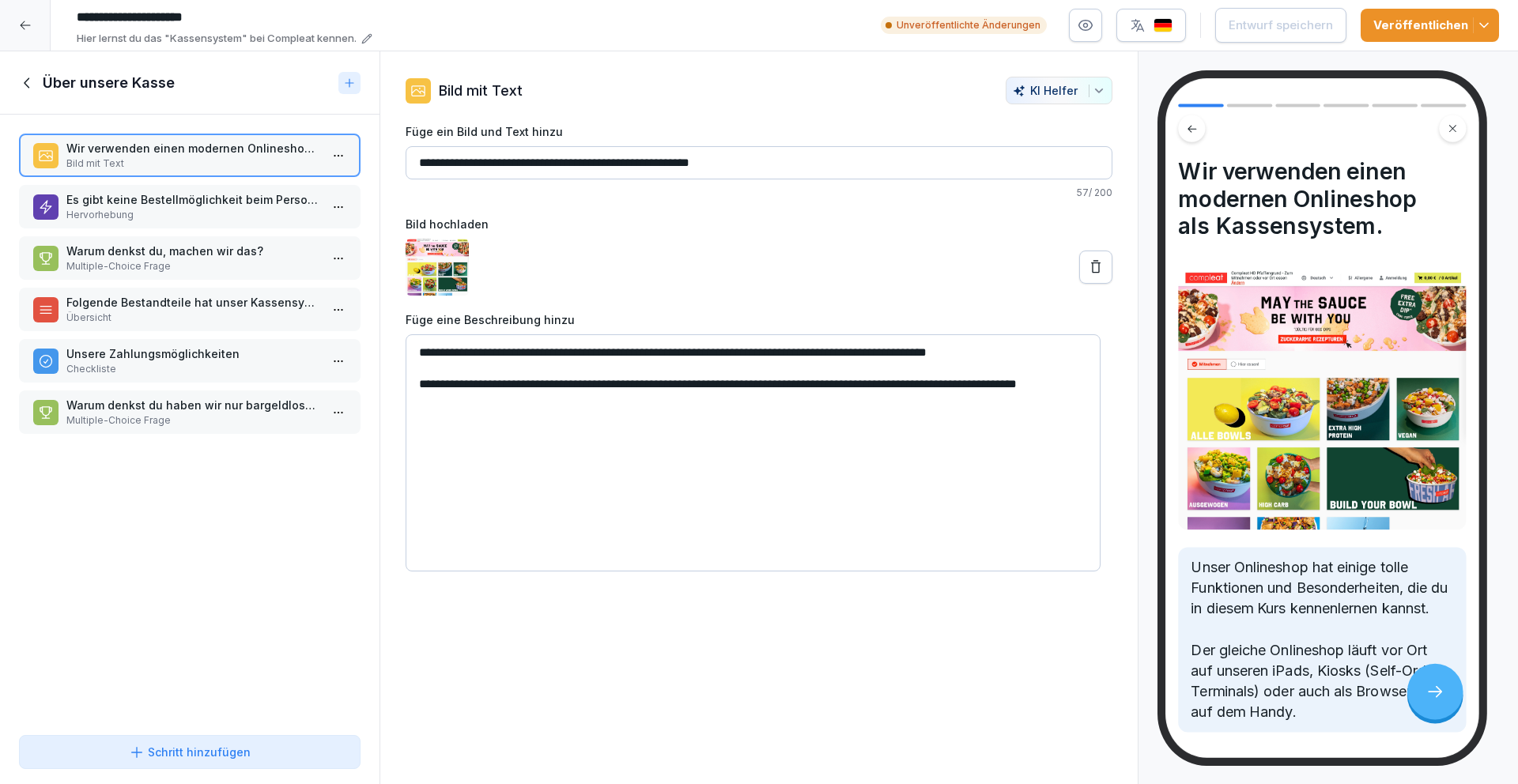
click at [247, 193] on p "Es gibt keine Bestellmöglichkeit beim Personal." at bounding box center [193, 200] width 253 height 17
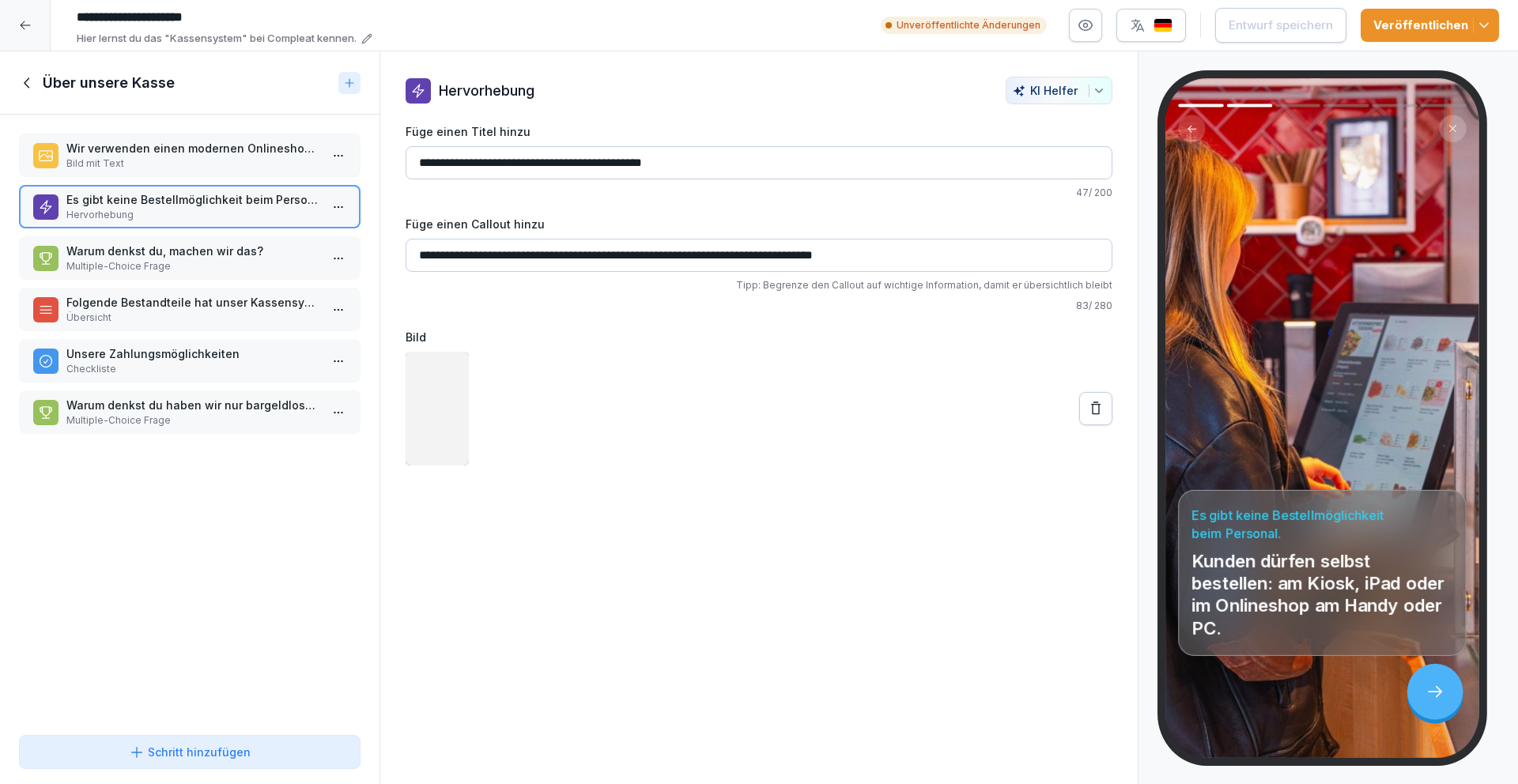
click at [216, 254] on p "Warum denkst du, machen wir das?" at bounding box center [193, 251] width 253 height 17
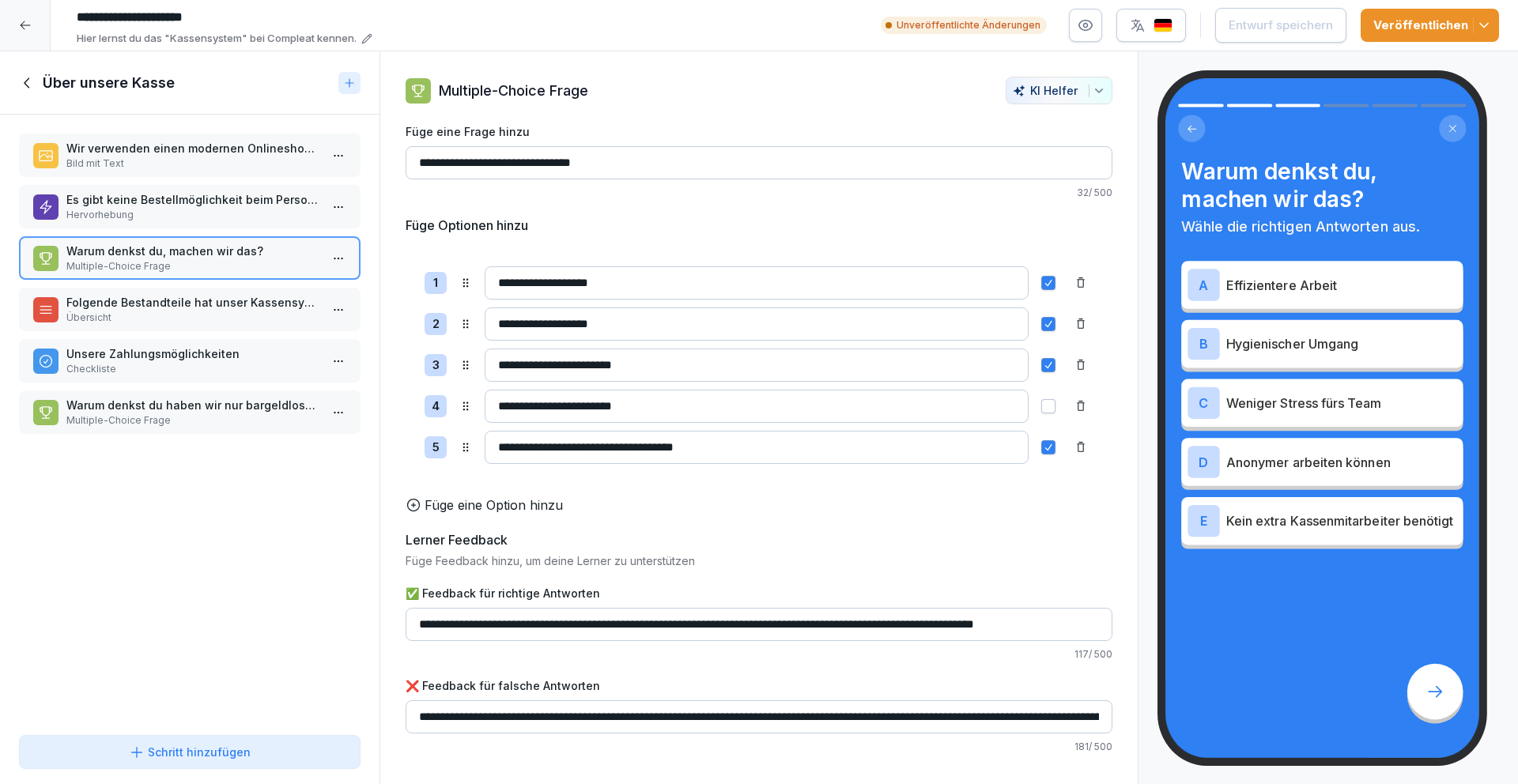
click at [219, 310] on p "Übersicht" at bounding box center [193, 317] width 253 height 14
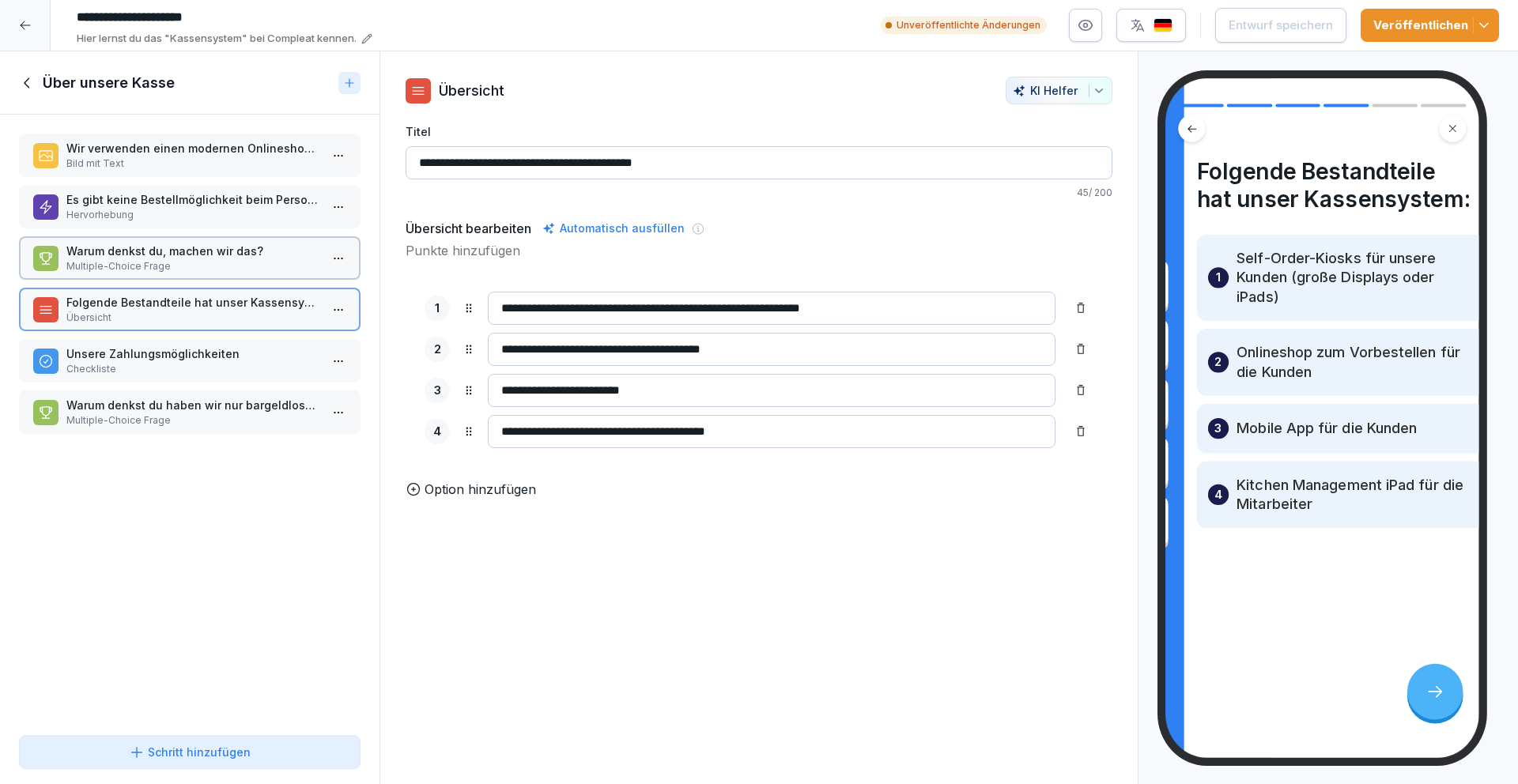
click at [212, 358] on p "Unsere Zahlungsmöglichkeiten" at bounding box center [193, 354] width 253 height 17
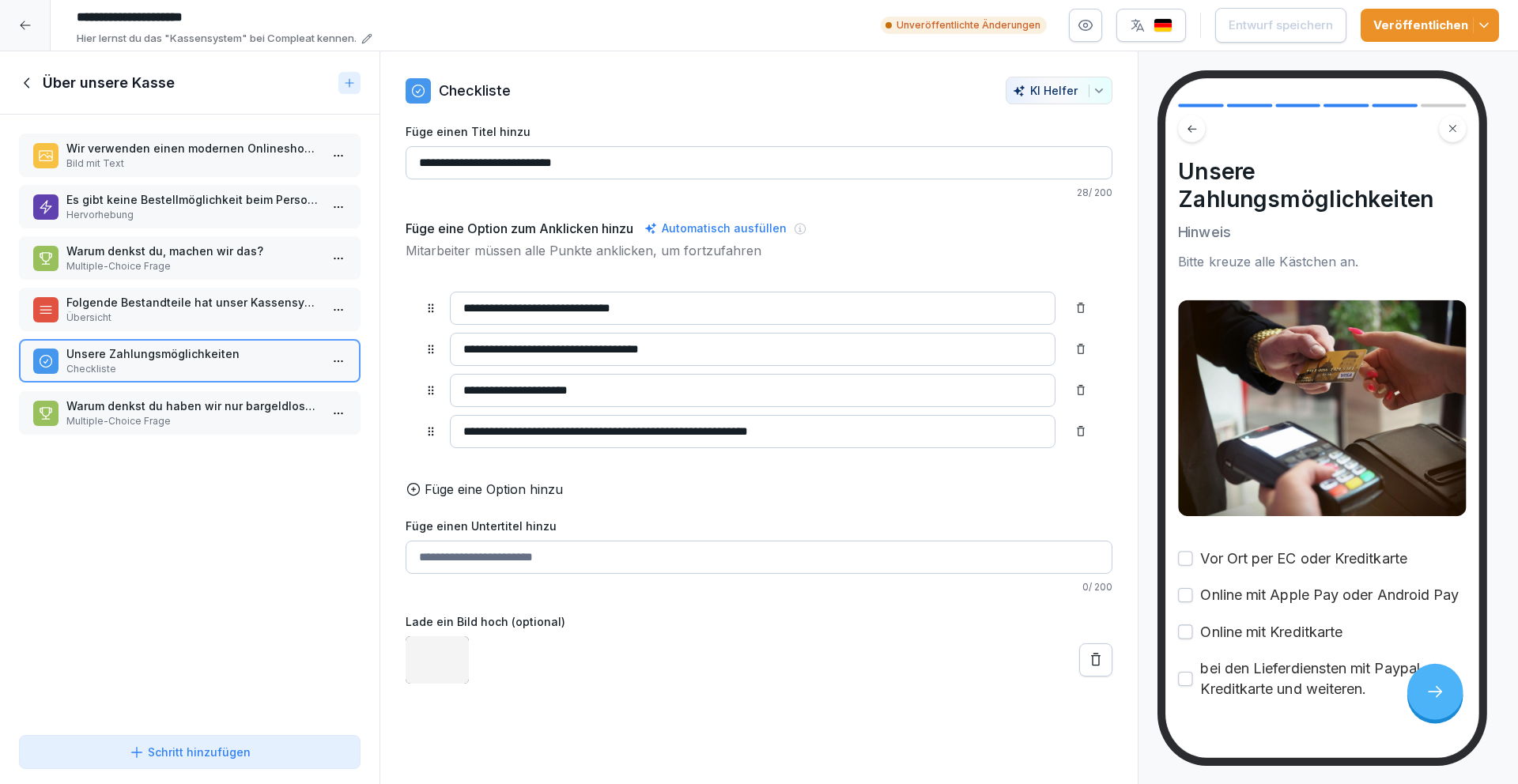
click at [223, 410] on p "Warum denkst du haben wir nur bargeldlose Zahlungen?" at bounding box center [193, 406] width 253 height 17
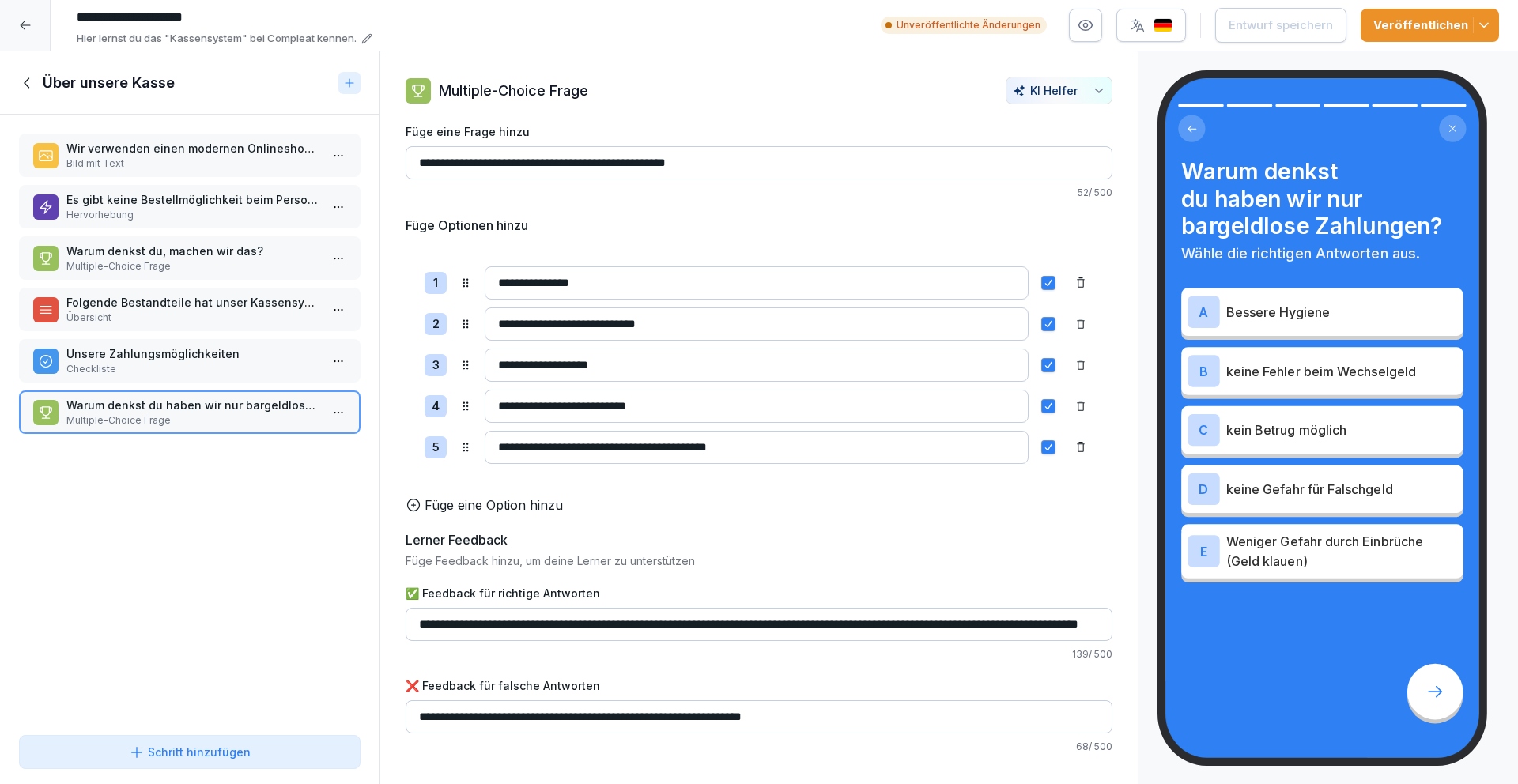
click at [31, 86] on icon at bounding box center [27, 82] width 18 height 18
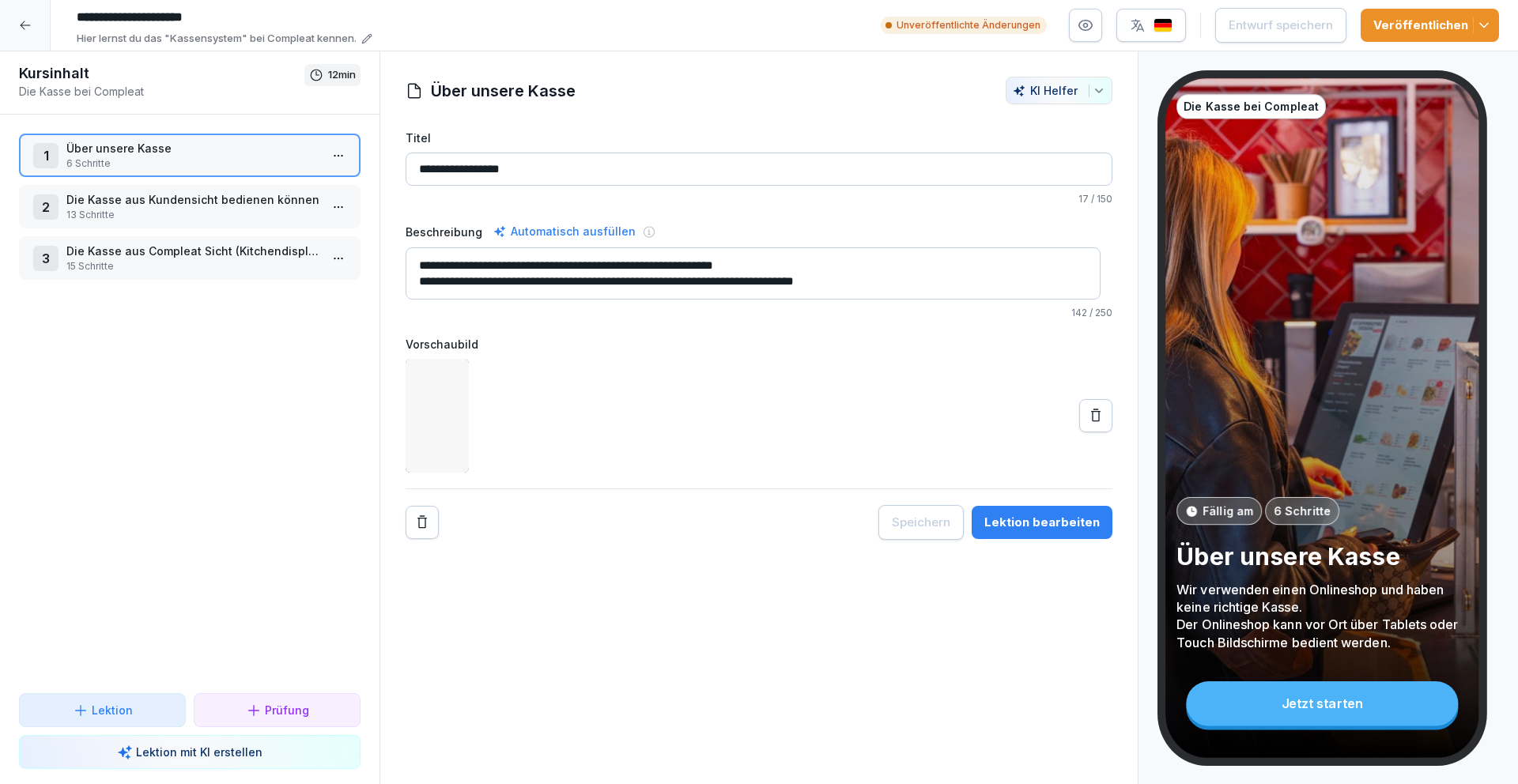
click at [106, 249] on p "Die Kasse aus Compleat Sicht (Kitchendisplay / Mitarbeiter iPad)" at bounding box center [193, 251] width 253 height 17
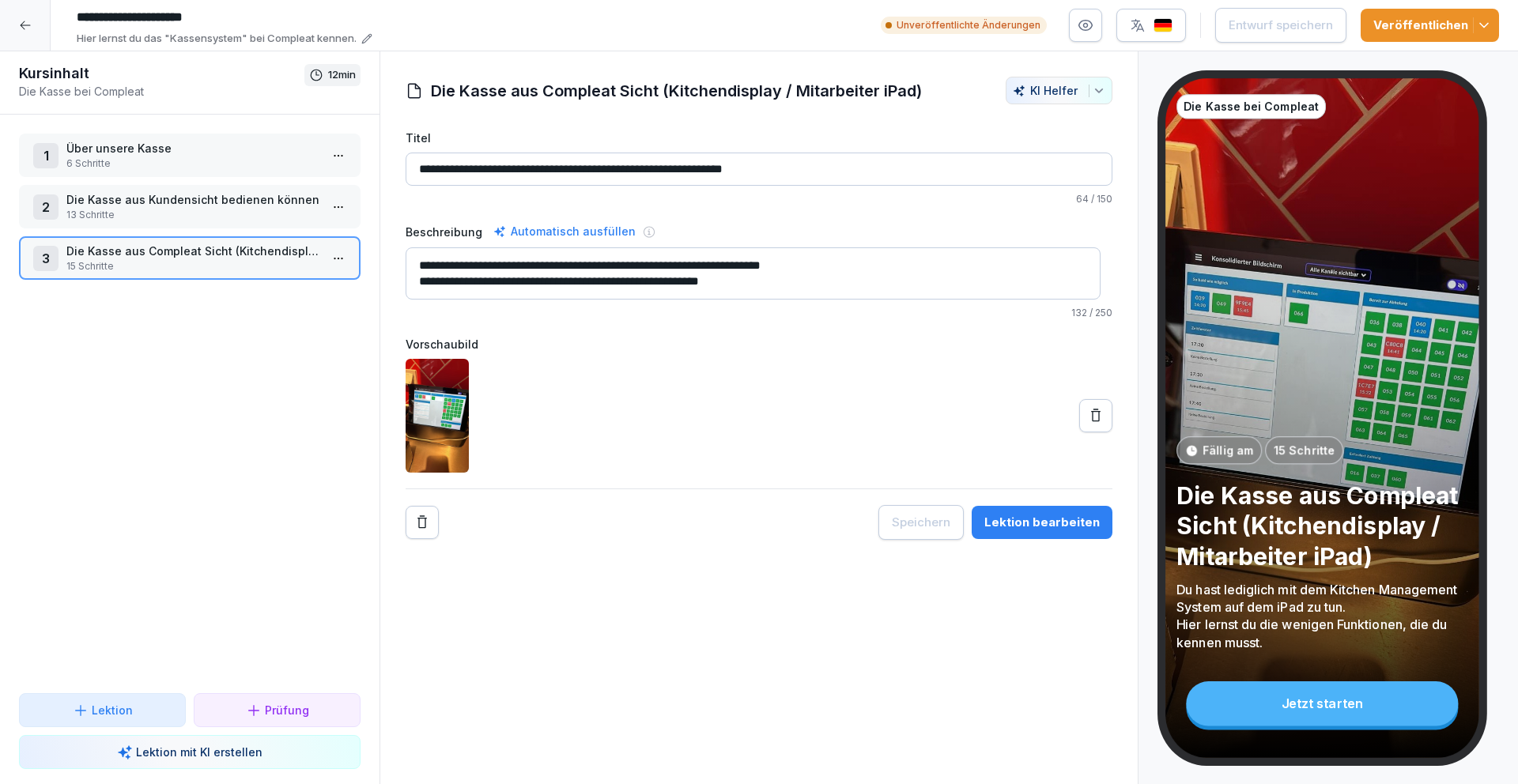
click at [1031, 520] on div "Lektion bearbeiten" at bounding box center [1041, 522] width 115 height 18
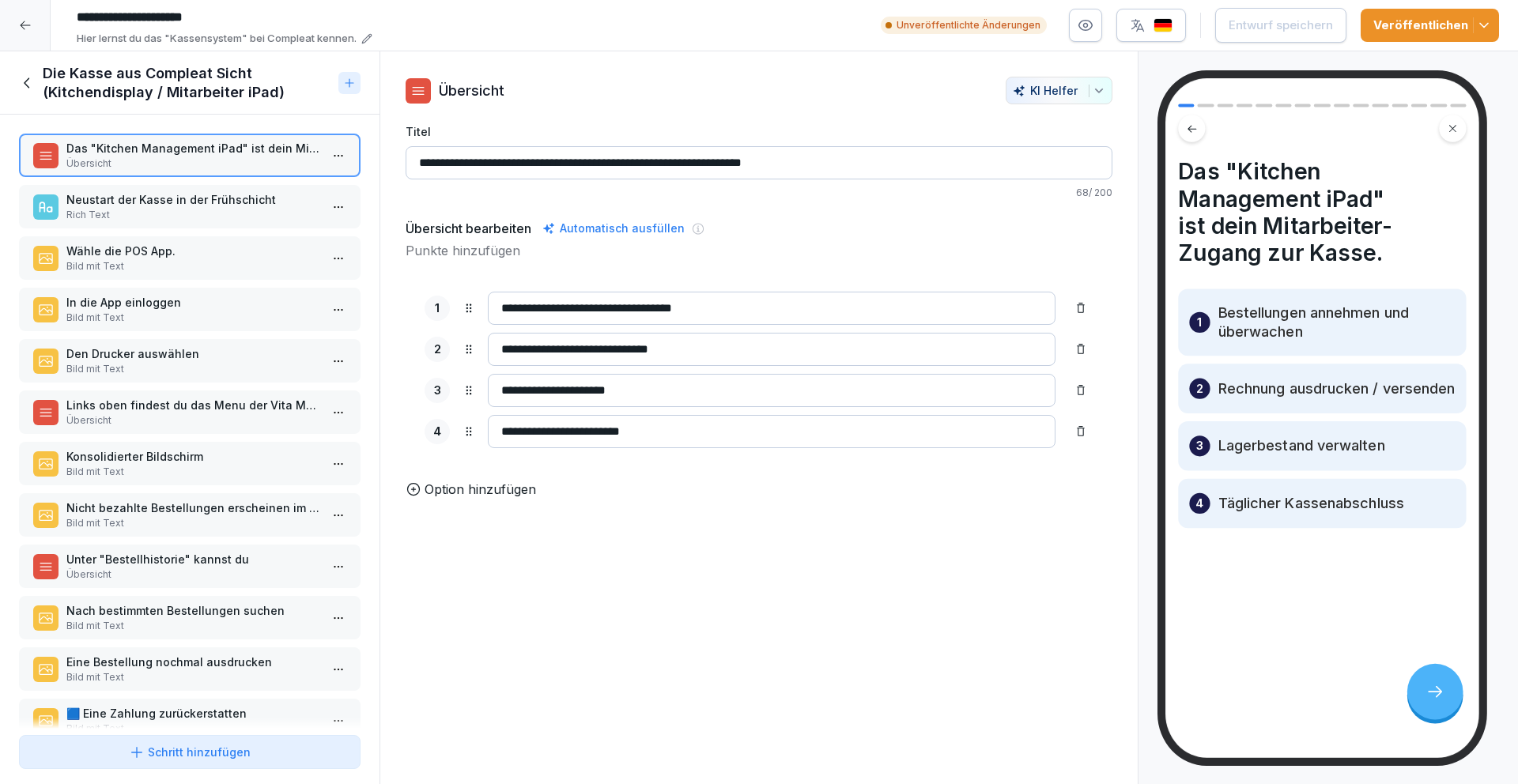
click at [189, 218] on p "Rich Text" at bounding box center [193, 214] width 253 height 14
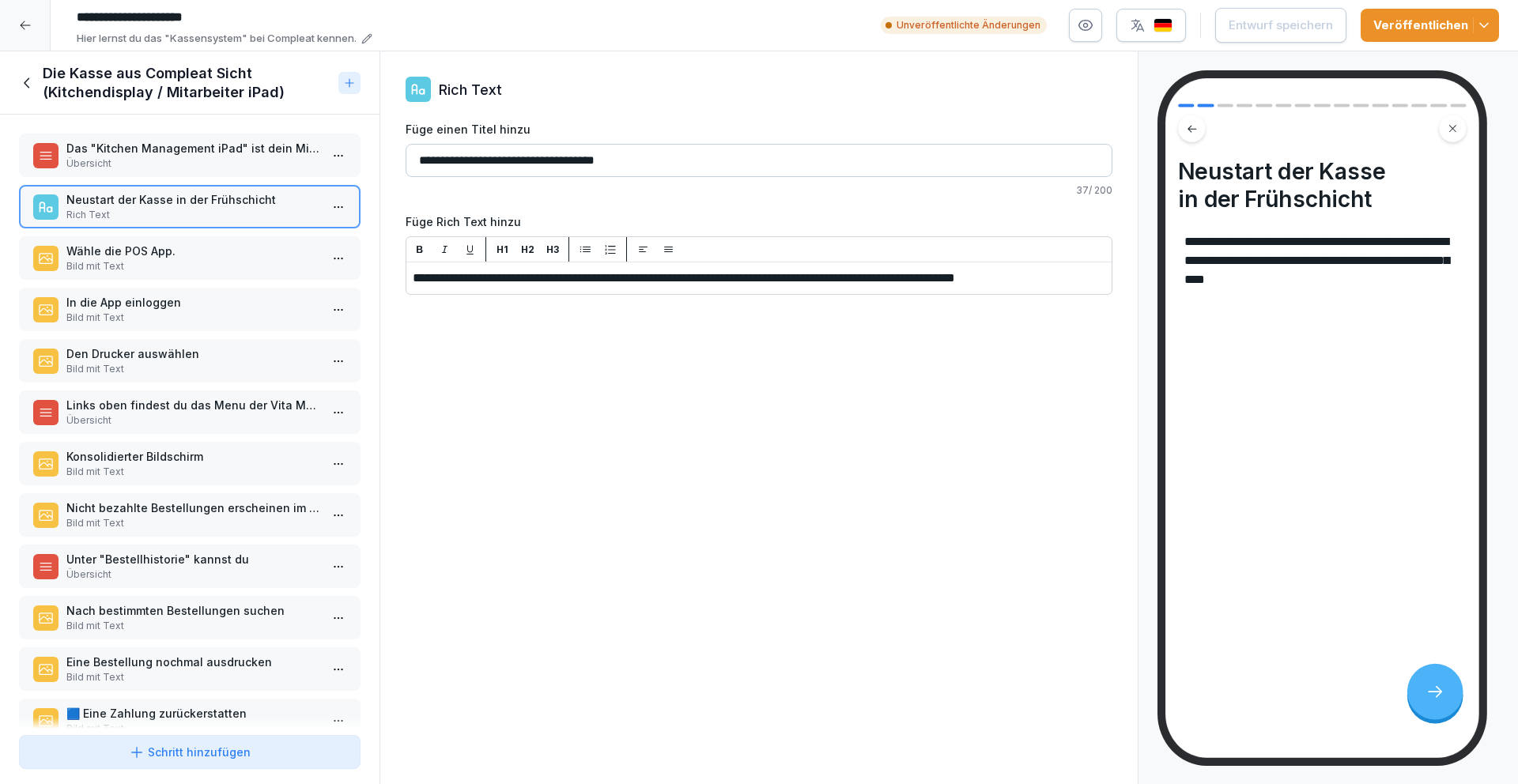
click at [202, 261] on p "Bild mit Text" at bounding box center [193, 265] width 253 height 14
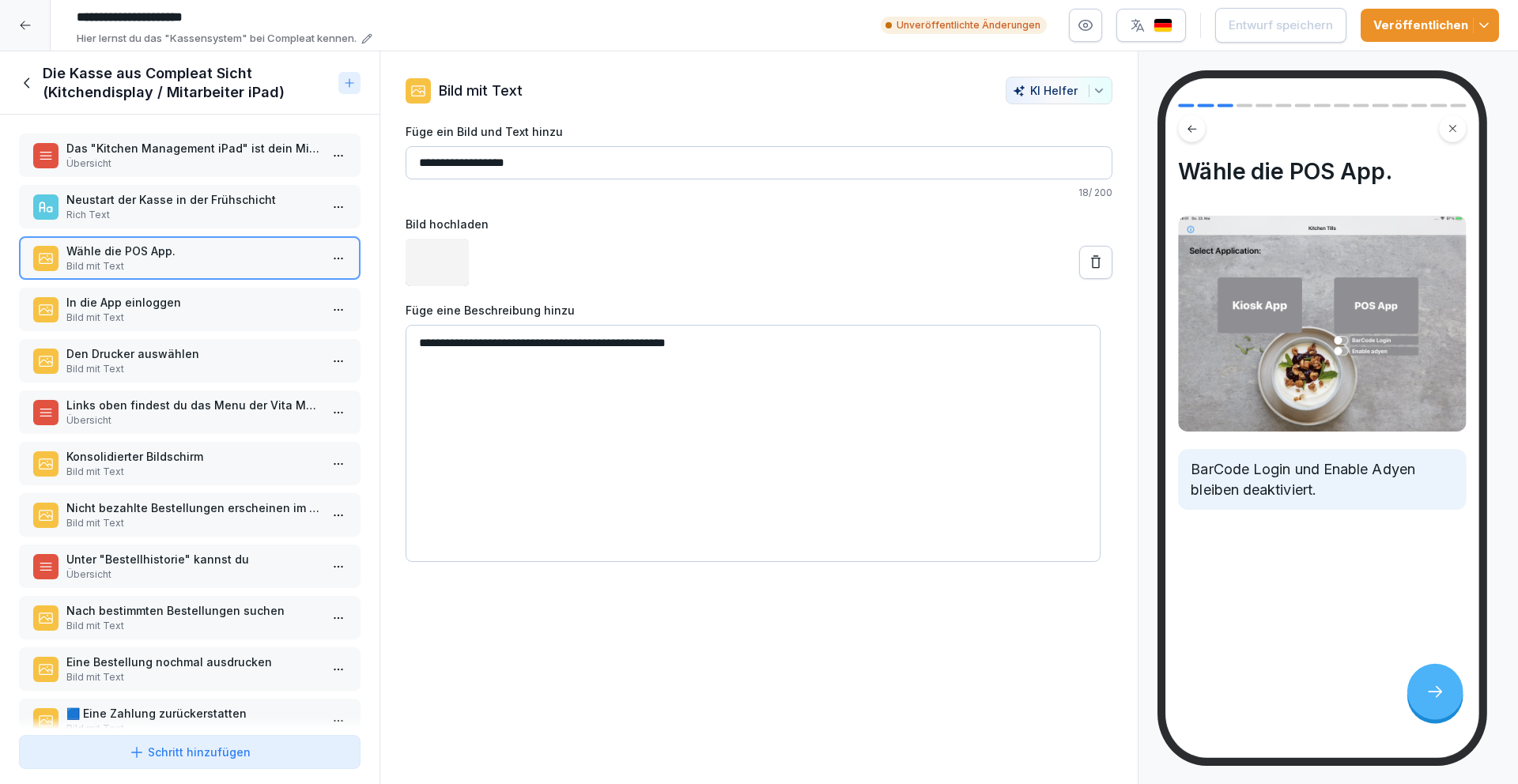
click at [225, 312] on p "Bild mit Text" at bounding box center [193, 317] width 253 height 14
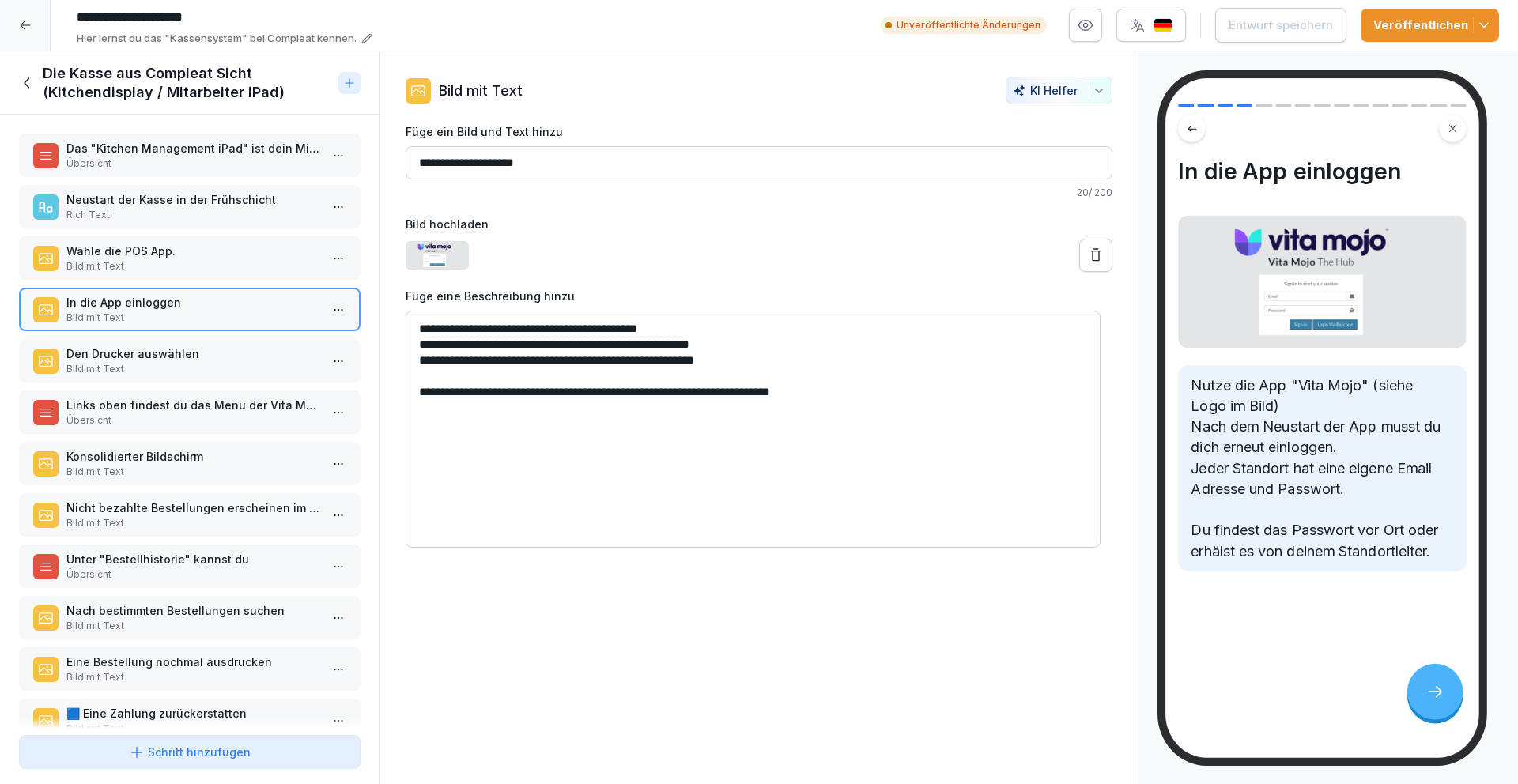
click at [230, 269] on p "Bild mit Text" at bounding box center [193, 265] width 253 height 14
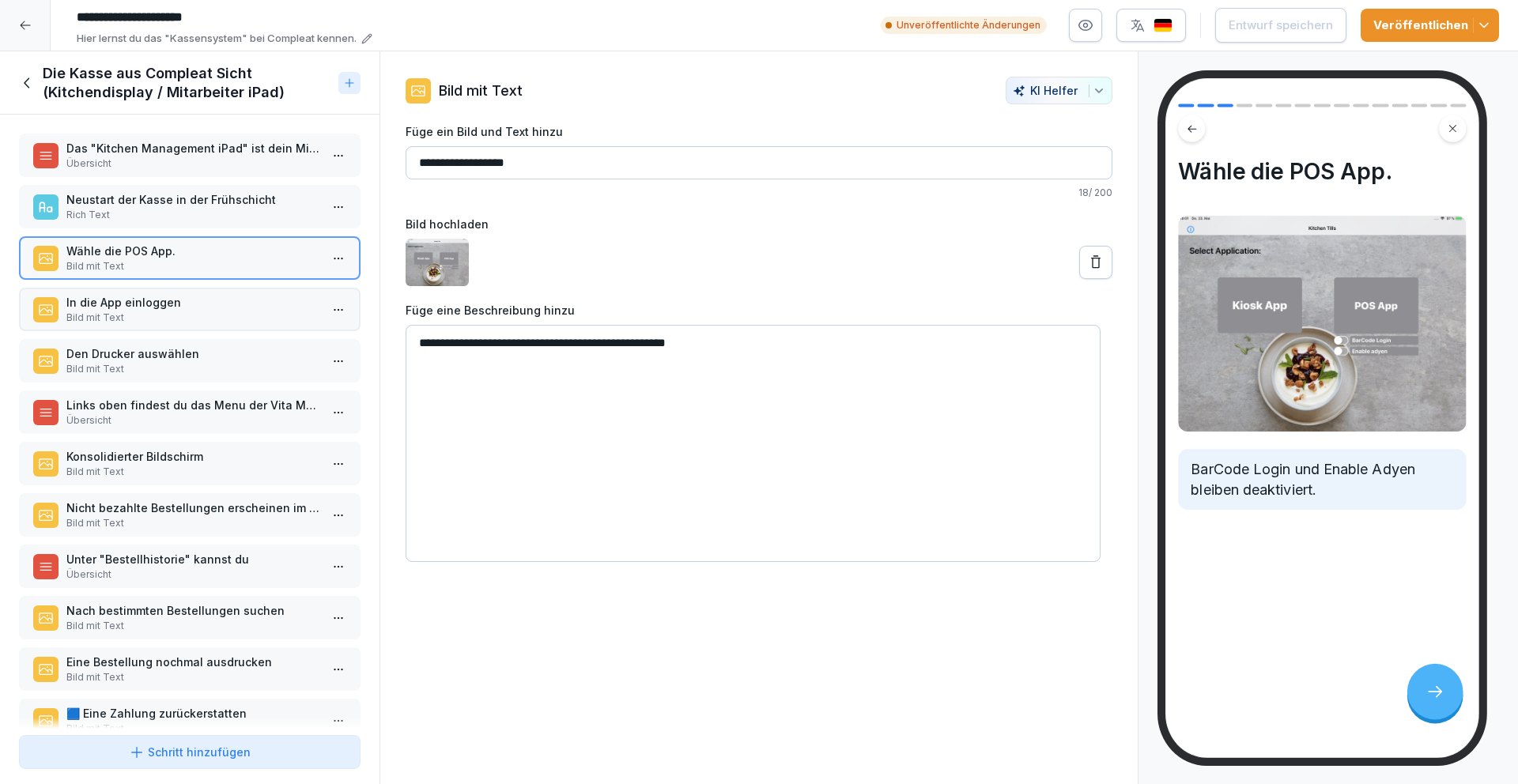
drag, startPoint x: 225, startPoint y: 384, endPoint x: 229, endPoint y: 448, distance: 64.1
click at [225, 384] on div "Das "Kitchen Management iPad" ist dein Mitarbeiter-Zugang zur Kasse. Übersicht …" at bounding box center [190, 421] width 380 height 614
click at [241, 491] on div "Das "Kitchen Management iPad" ist dein Mitarbeiter-Zugang zur Kasse. Übersicht …" at bounding box center [190, 421] width 380 height 614
click at [237, 475] on p "Bild mit Text" at bounding box center [193, 471] width 253 height 14
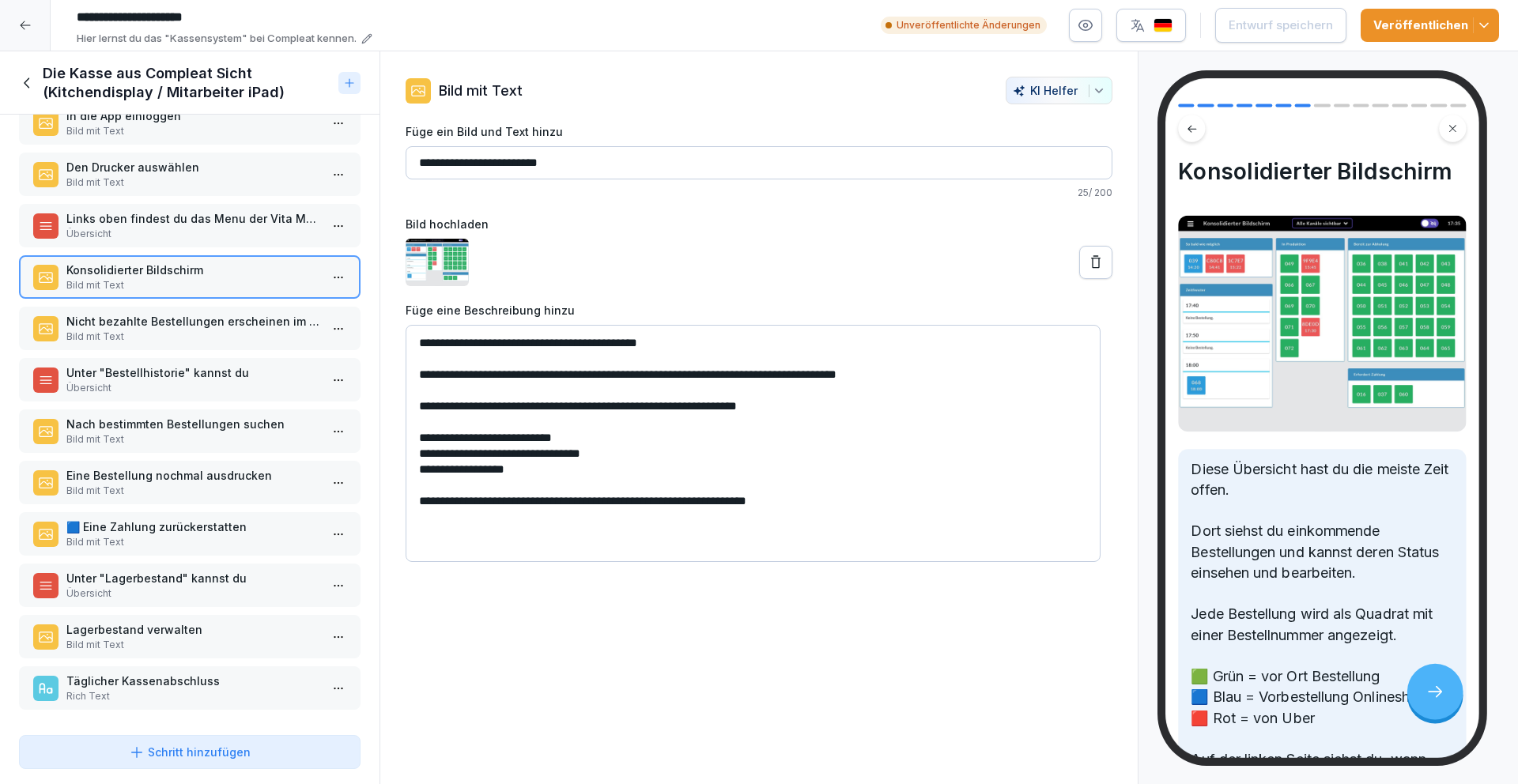
scroll to position [198, 0]
click at [222, 409] on div "Nach bestimmten Bestellungen suchen Bild mit Text" at bounding box center [189, 431] width 341 height 44
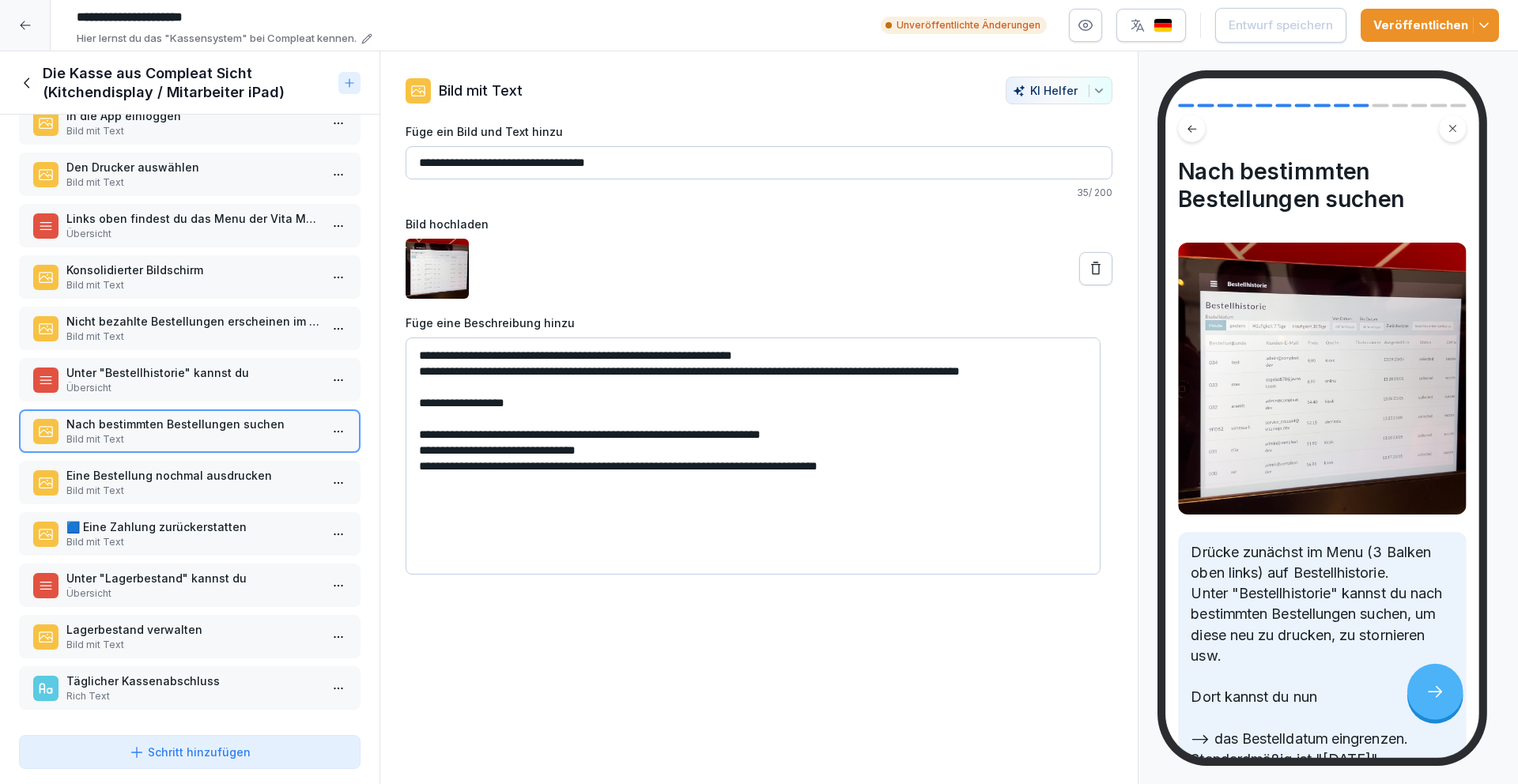
click at [197, 313] on p "Nicht bezahlte Bestellungen erscheinen im konsolidierten Bildschirm unten recht…" at bounding box center [193, 321] width 253 height 17
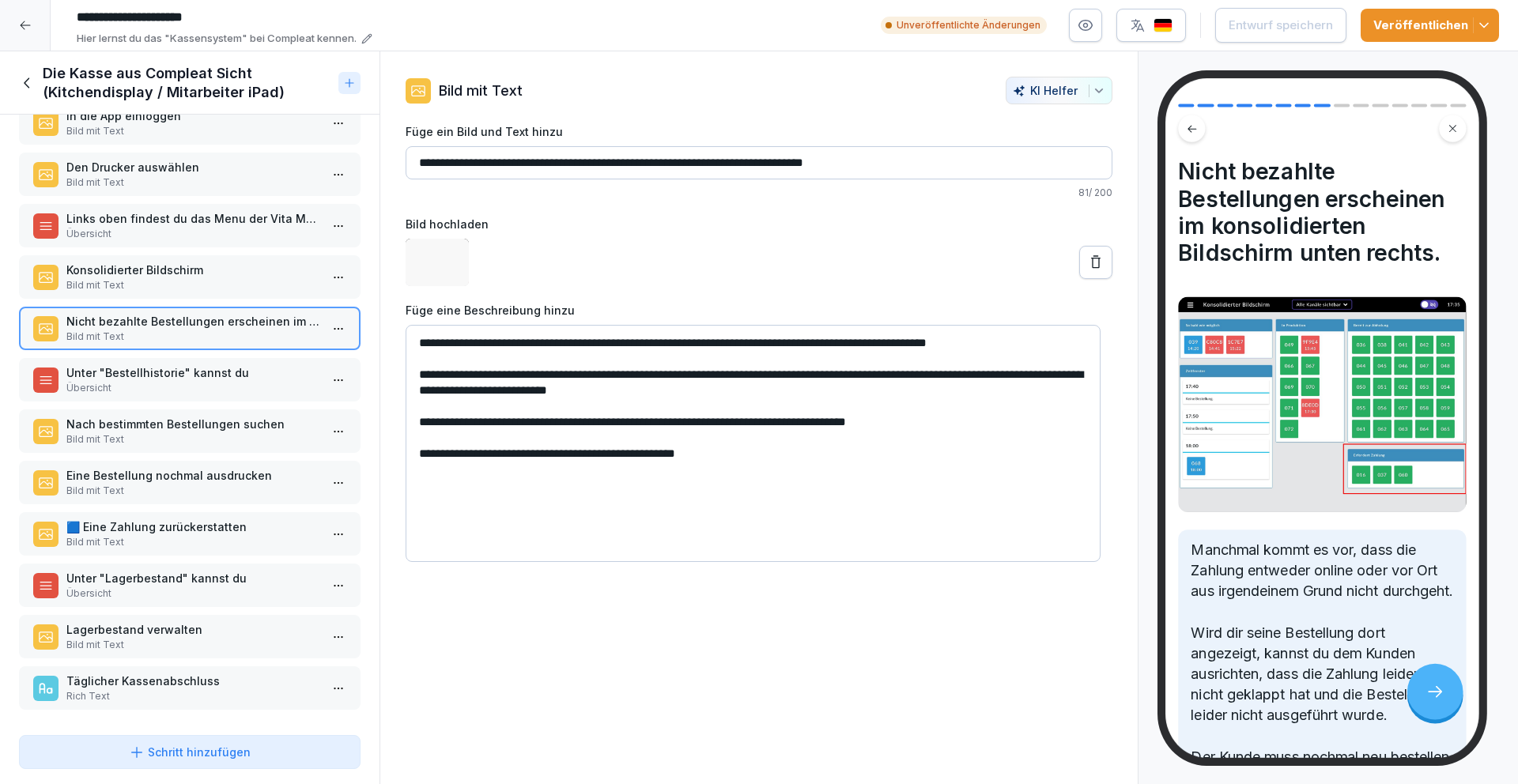
click at [208, 382] on p "Übersicht" at bounding box center [193, 388] width 253 height 14
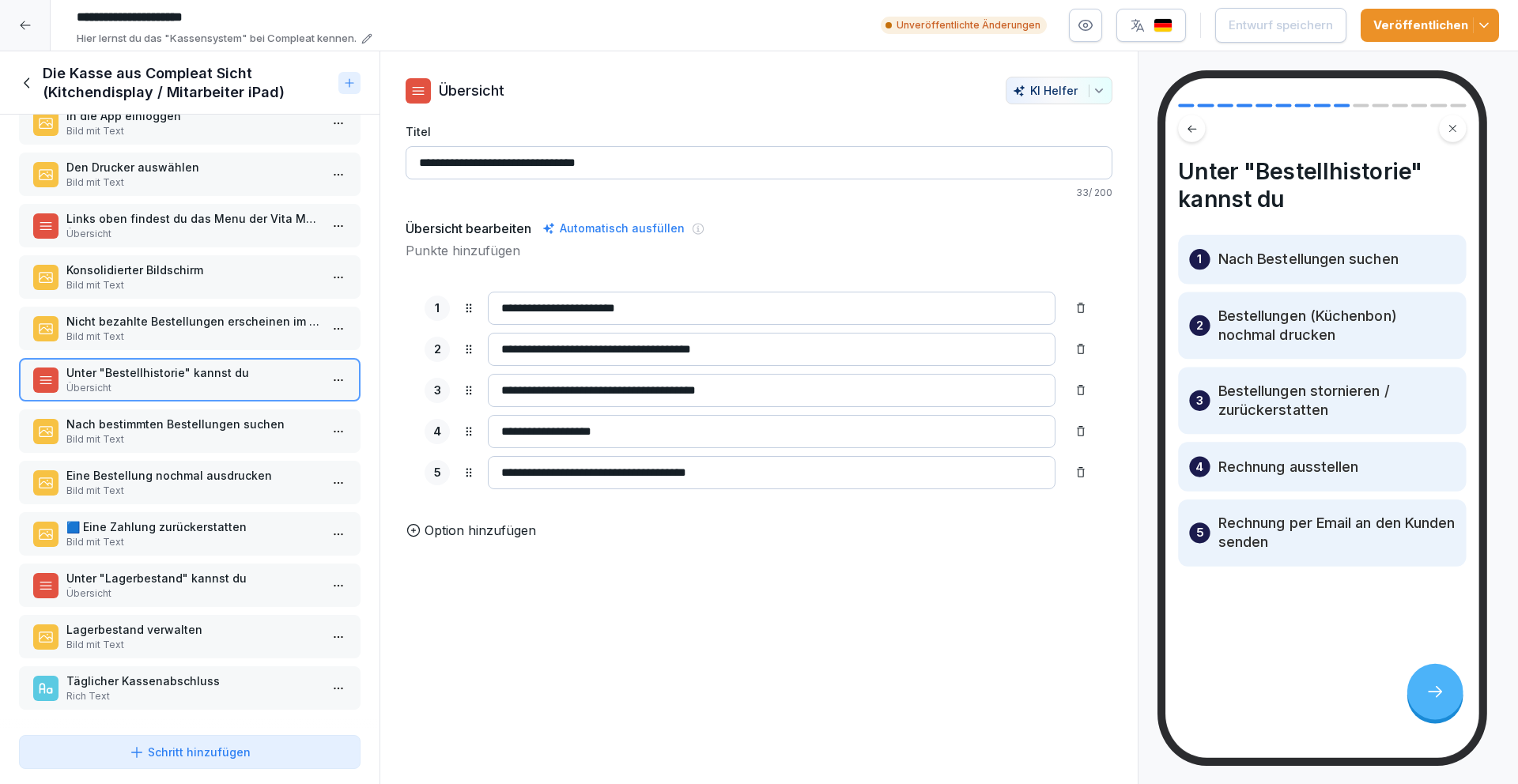
click at [208, 433] on p "Bild mit Text" at bounding box center [193, 439] width 253 height 14
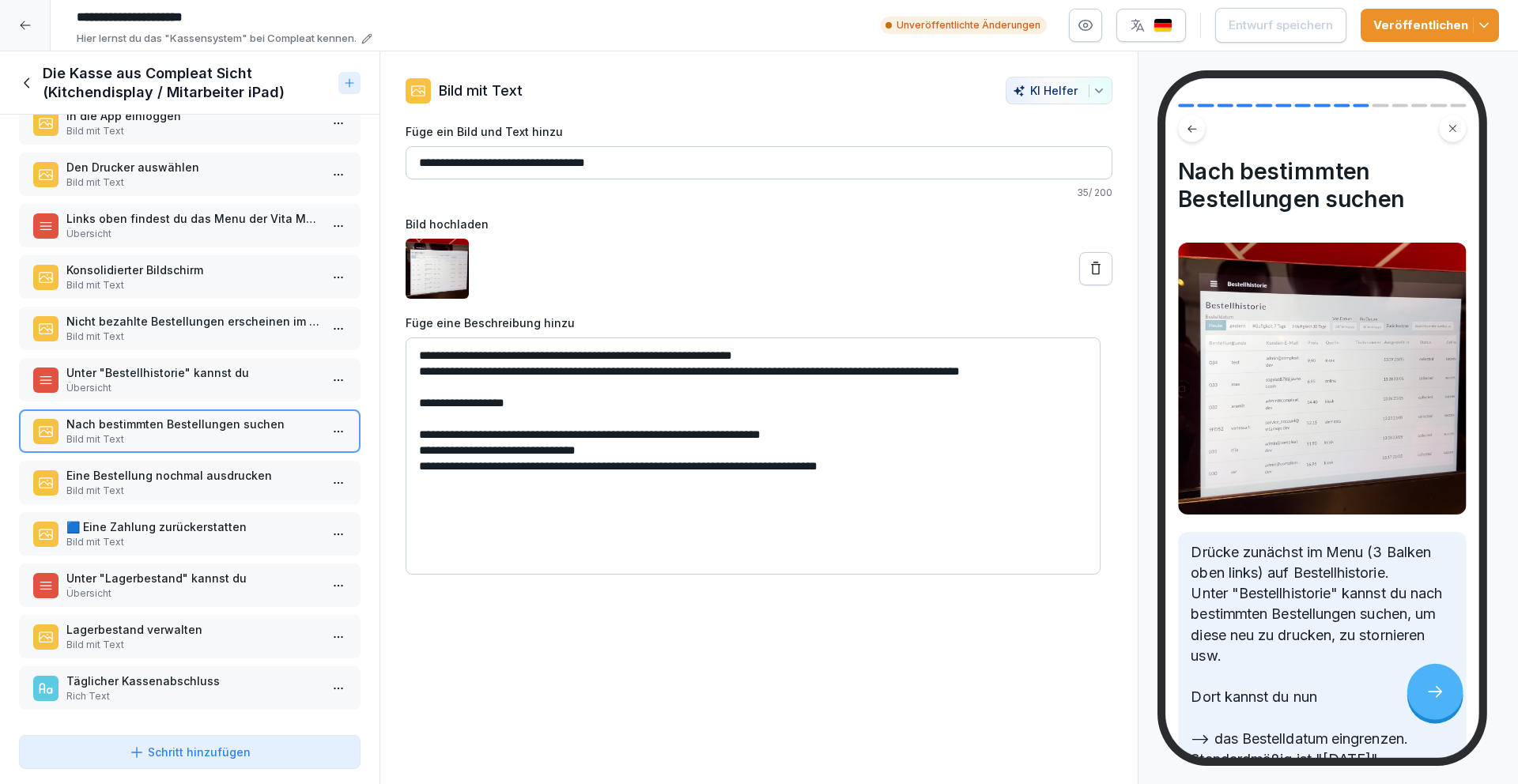
click at [208, 467] on p "Eine Bestellung nochmal ausdrucken" at bounding box center [193, 476] width 253 height 17
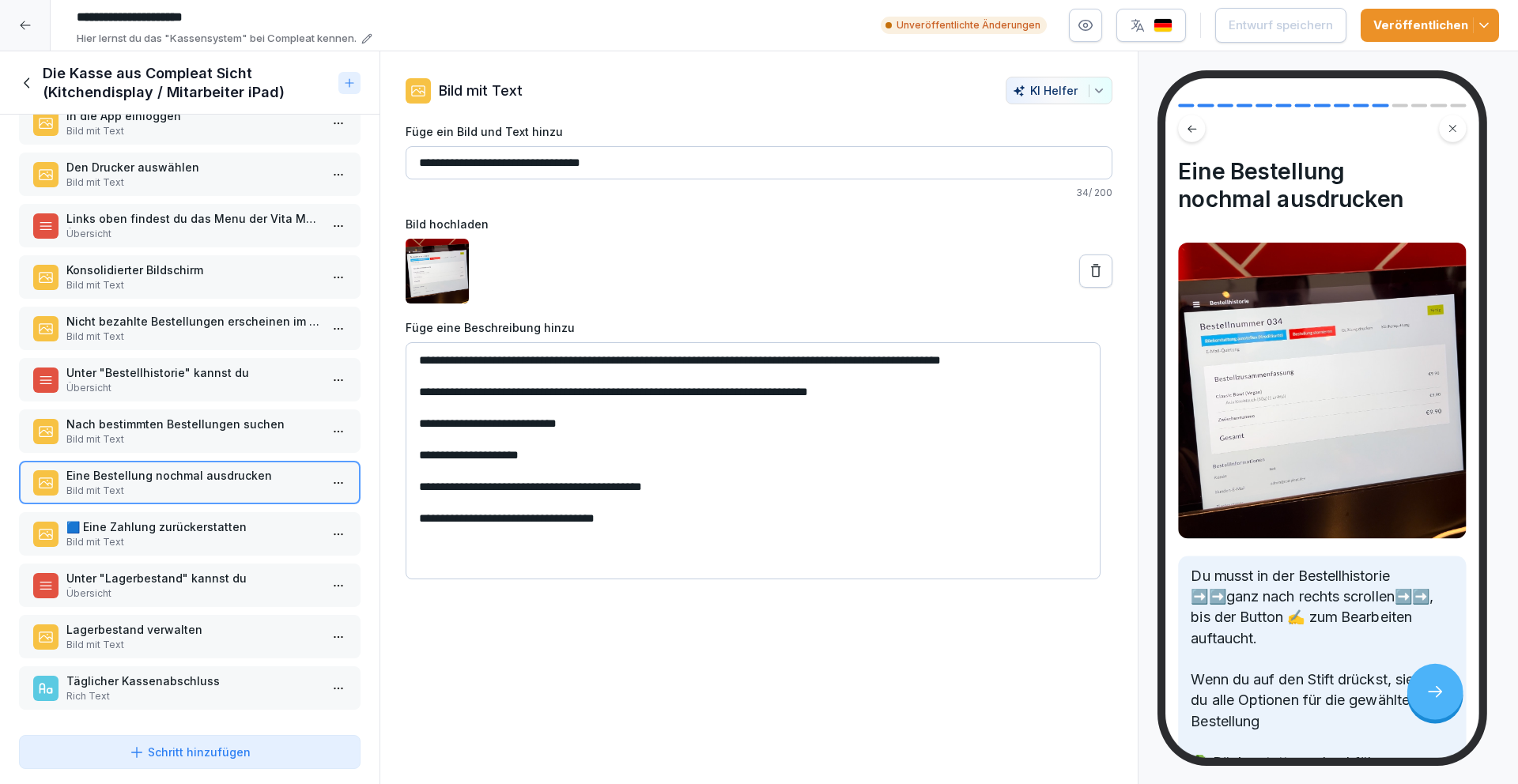
click at [208, 519] on p "🟦 Eine Zahlung zurückerstatten" at bounding box center [193, 527] width 253 height 17
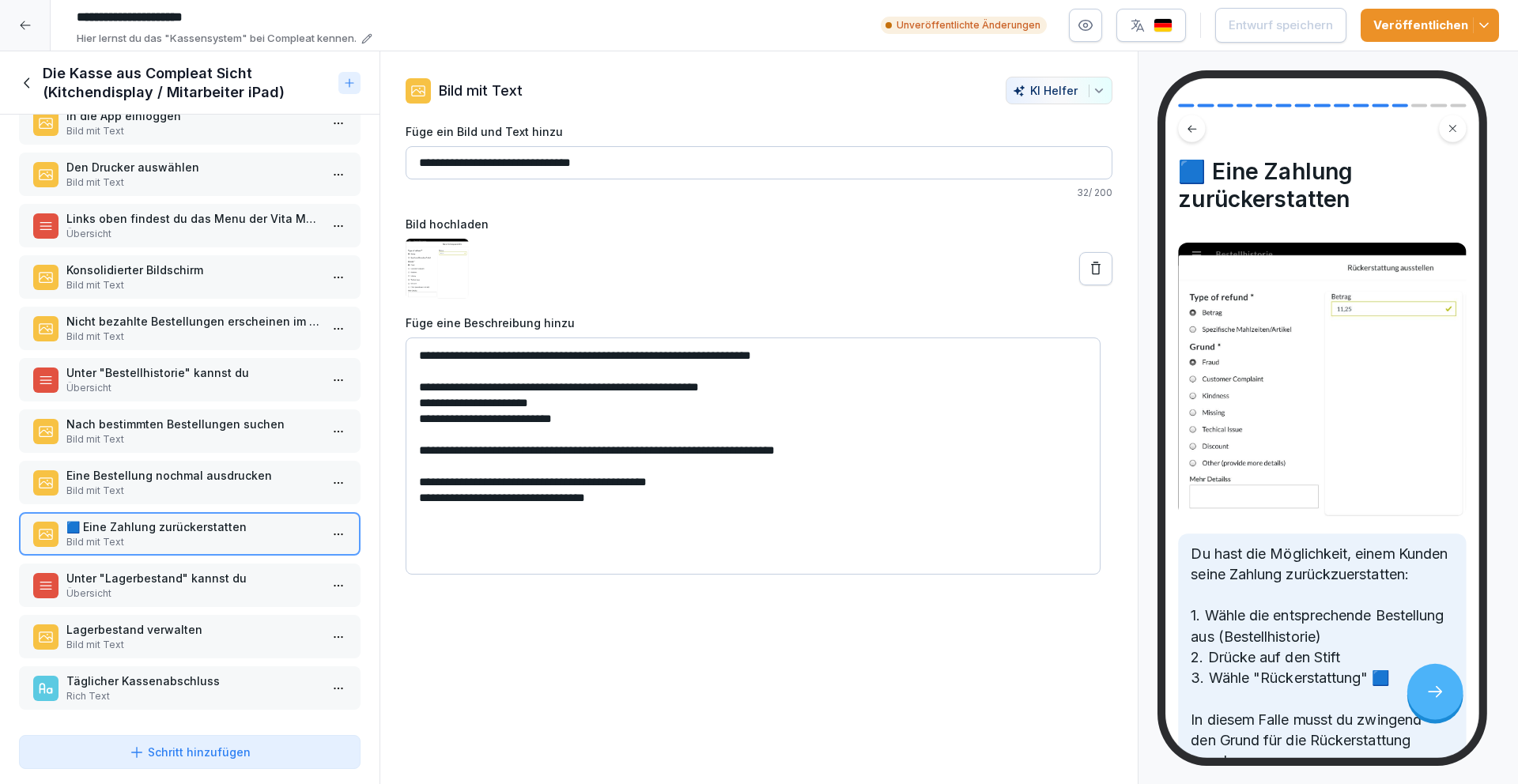
click at [178, 550] on div "Das "Kitchen Management iPad" ist dein Mitarbeiter-Zugang zur Kasse. Übersicht …" at bounding box center [190, 421] width 380 height 614
click at [32, 79] on icon at bounding box center [27, 82] width 18 height 18
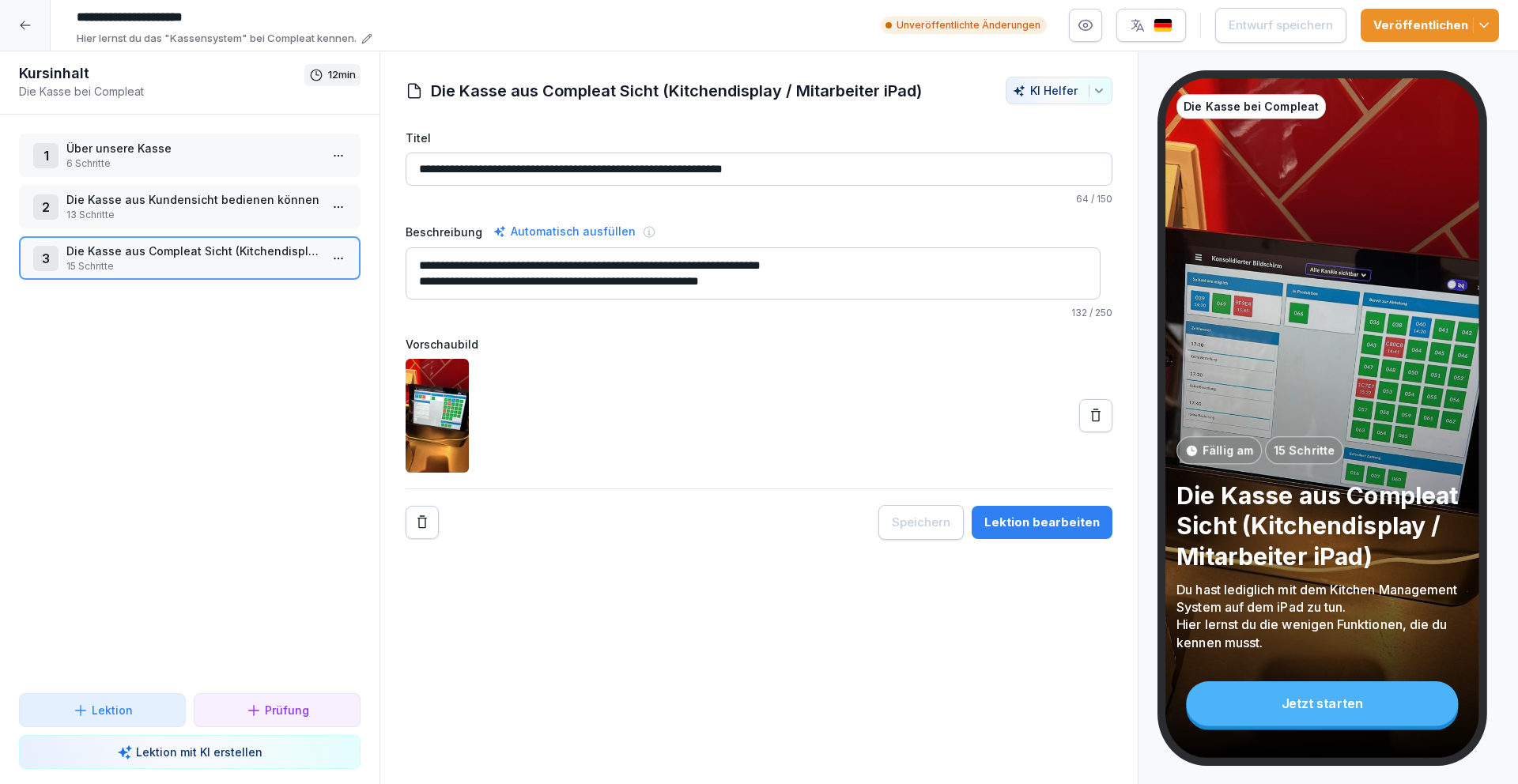
click at [37, 28] on div at bounding box center [25, 25] width 50 height 50
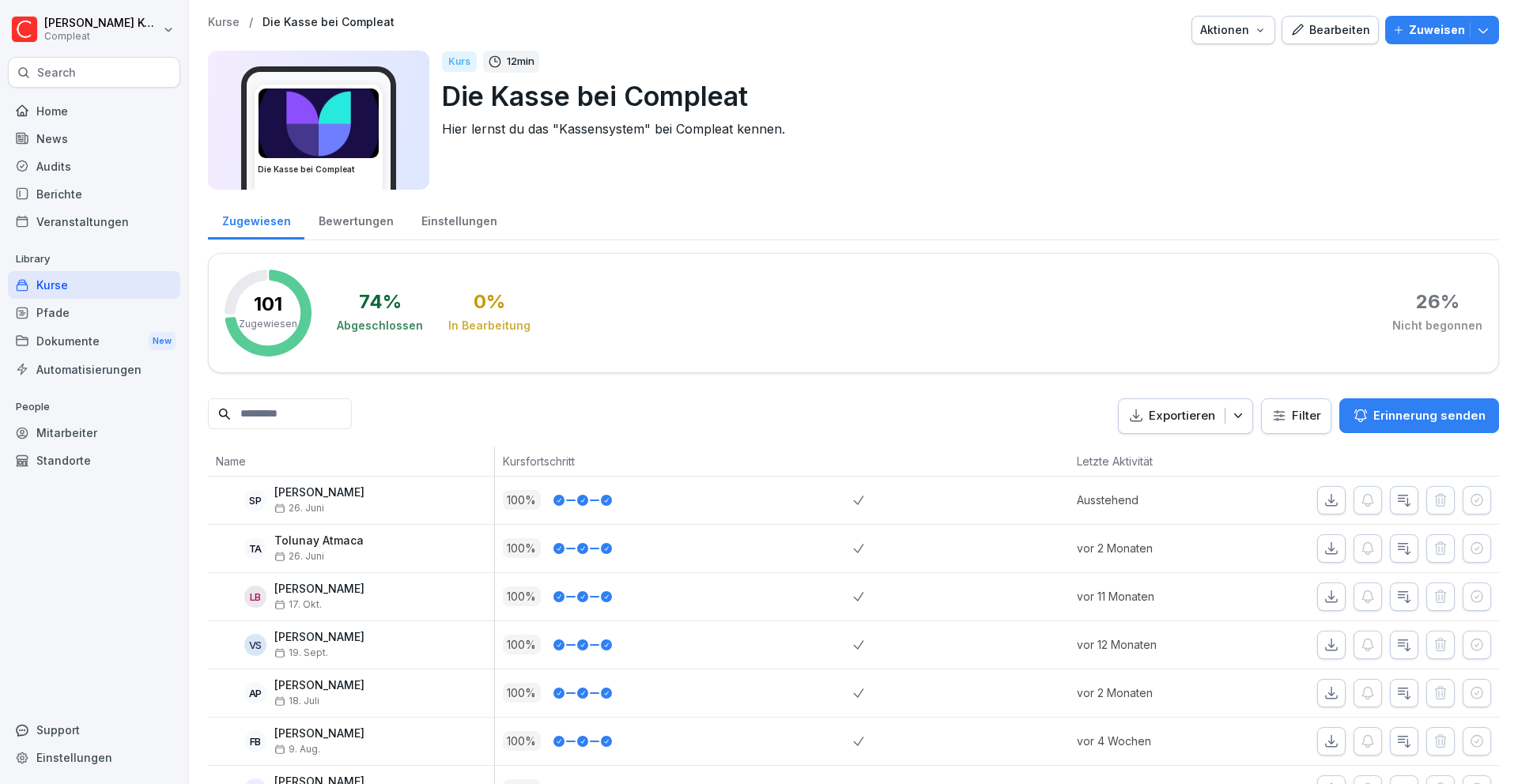
click at [110, 281] on div "Kurse" at bounding box center [93, 285] width 172 height 28
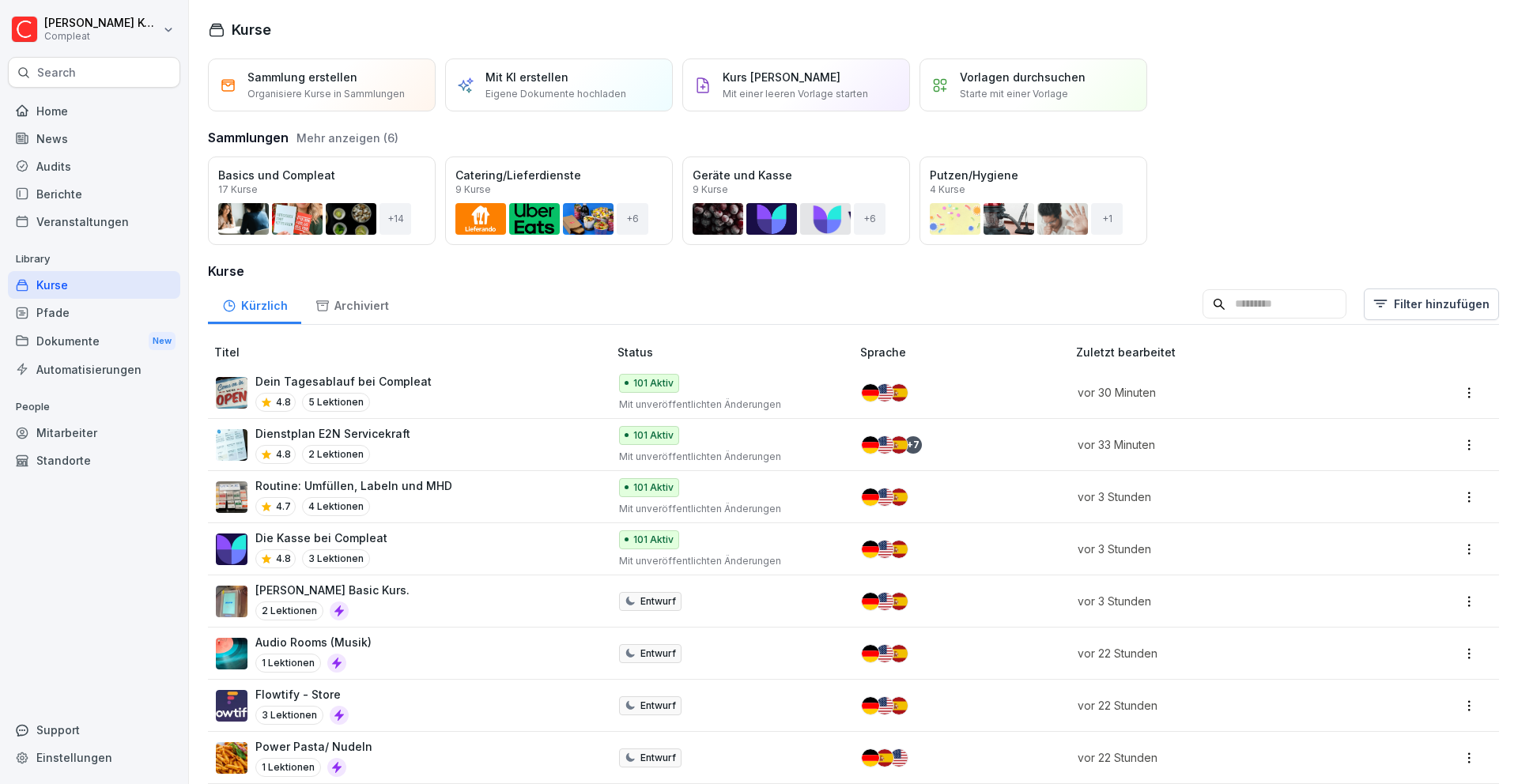
click at [435, 606] on div "Sato Drucker Basic Kurs. 2 Lektionen" at bounding box center [404, 600] width 377 height 38
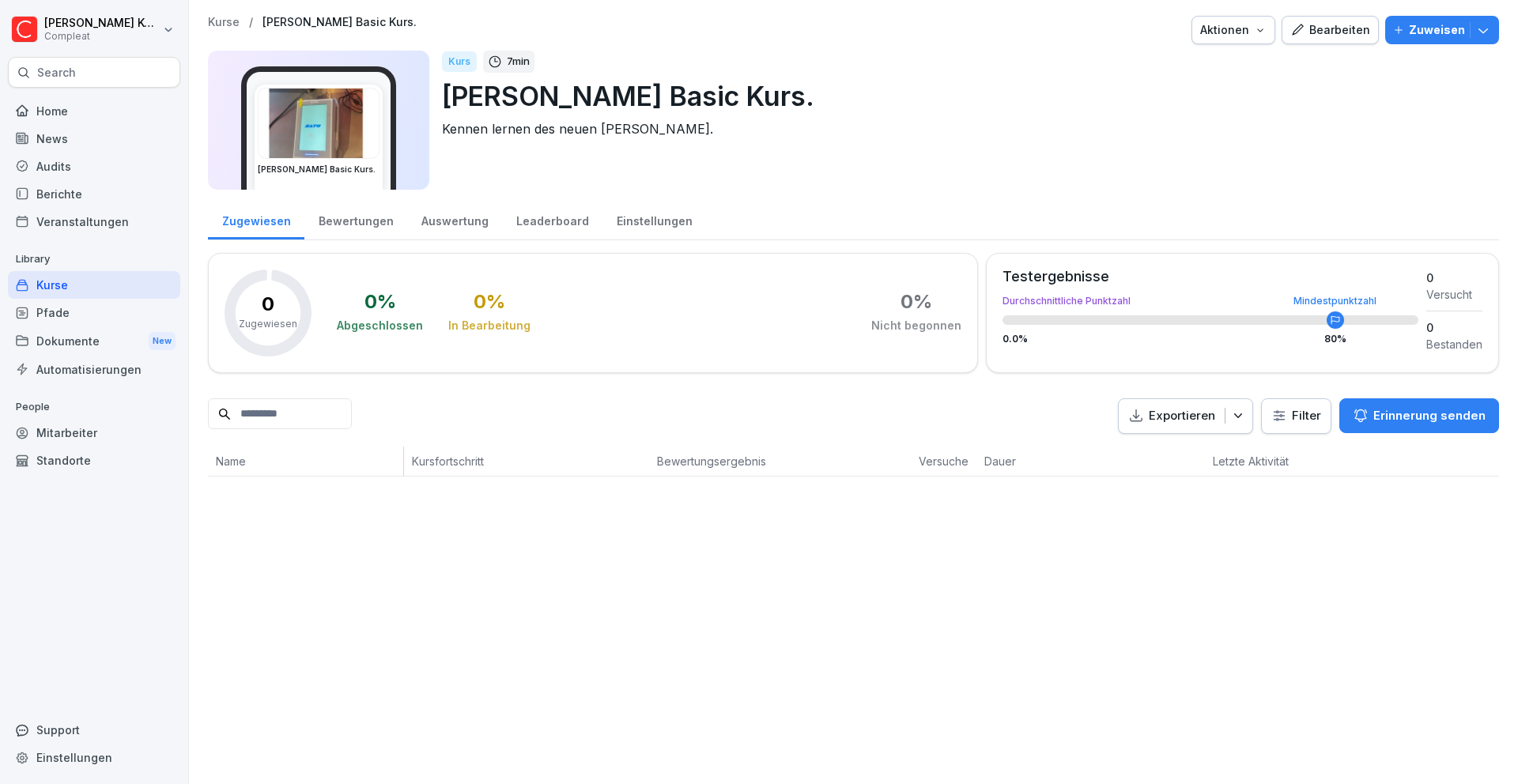
click at [1339, 24] on div "Bearbeiten" at bounding box center [1329, 30] width 79 height 18
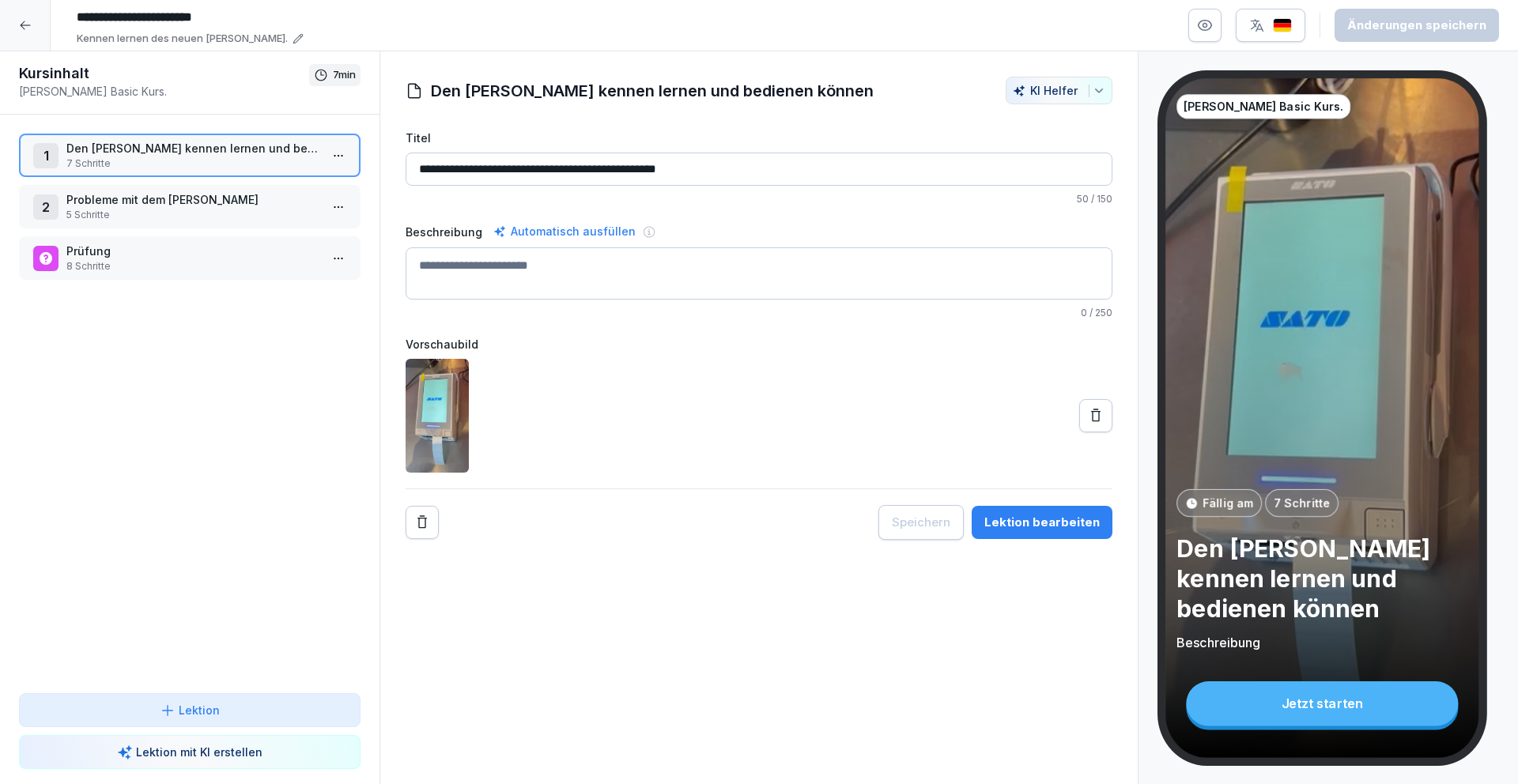
click at [110, 204] on p "Probleme mit dem [PERSON_NAME]" at bounding box center [193, 200] width 253 height 17
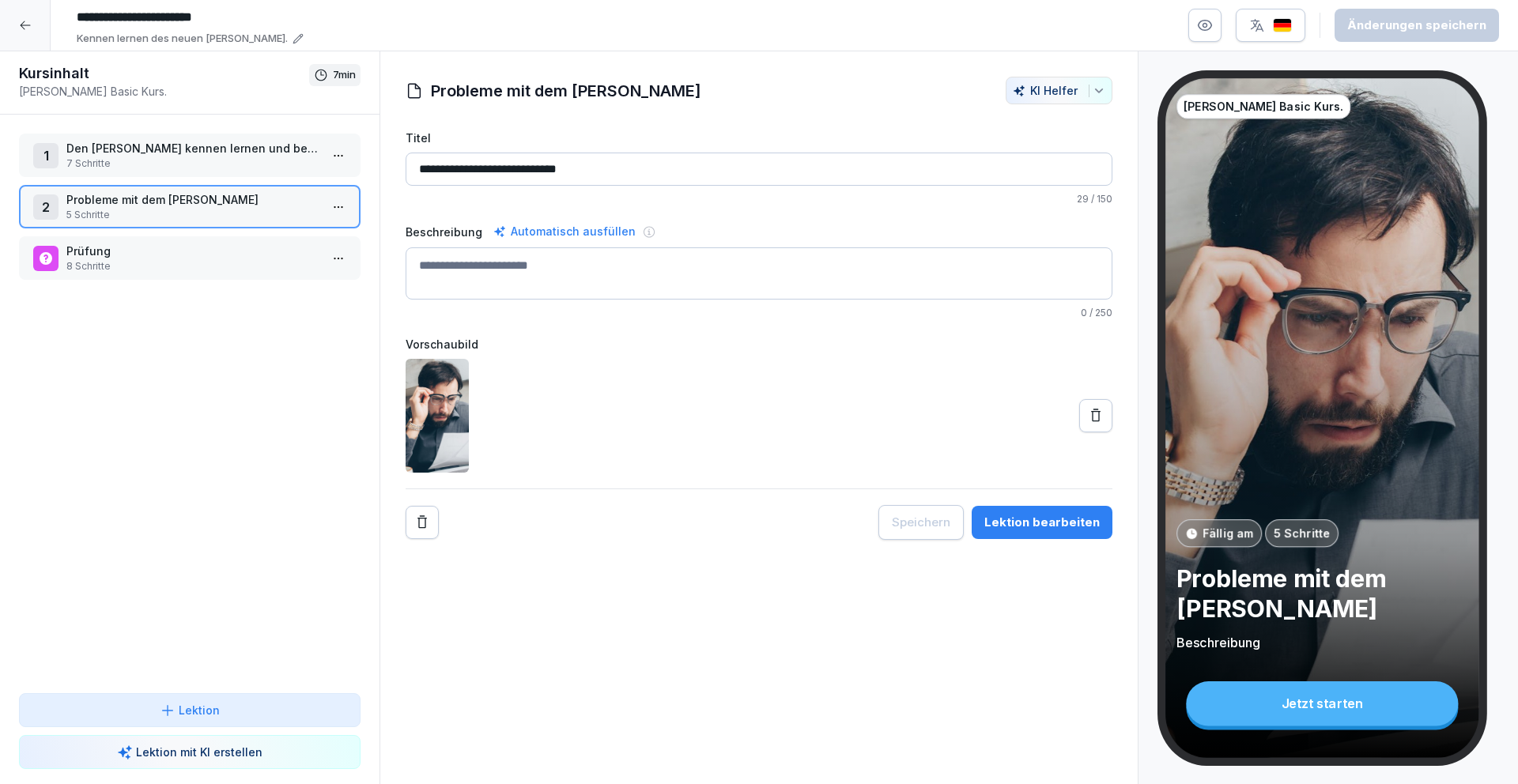
click at [1024, 517] on div "Lektion bearbeiten" at bounding box center [1041, 522] width 115 height 18
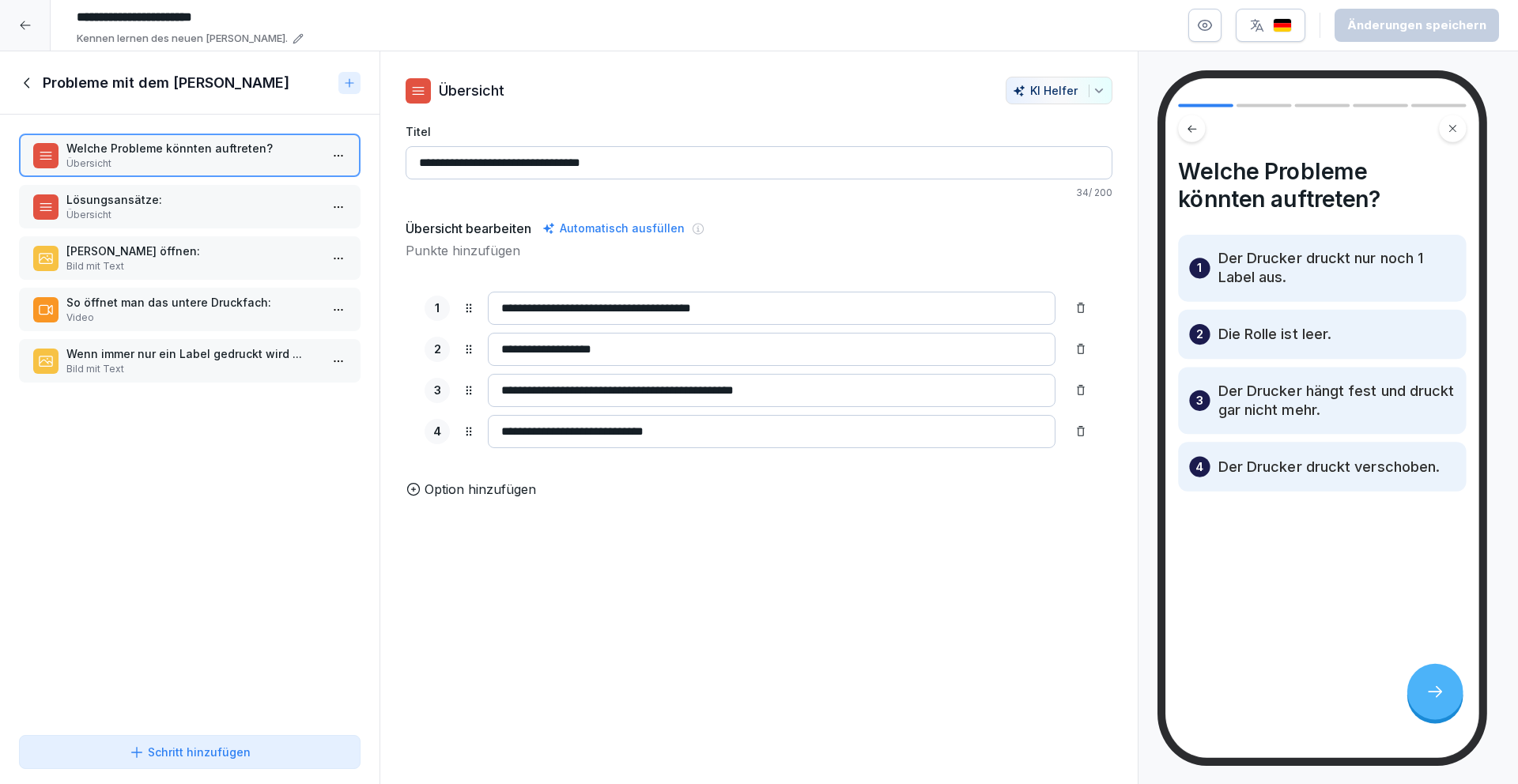
click at [30, 79] on icon at bounding box center [27, 82] width 18 height 18
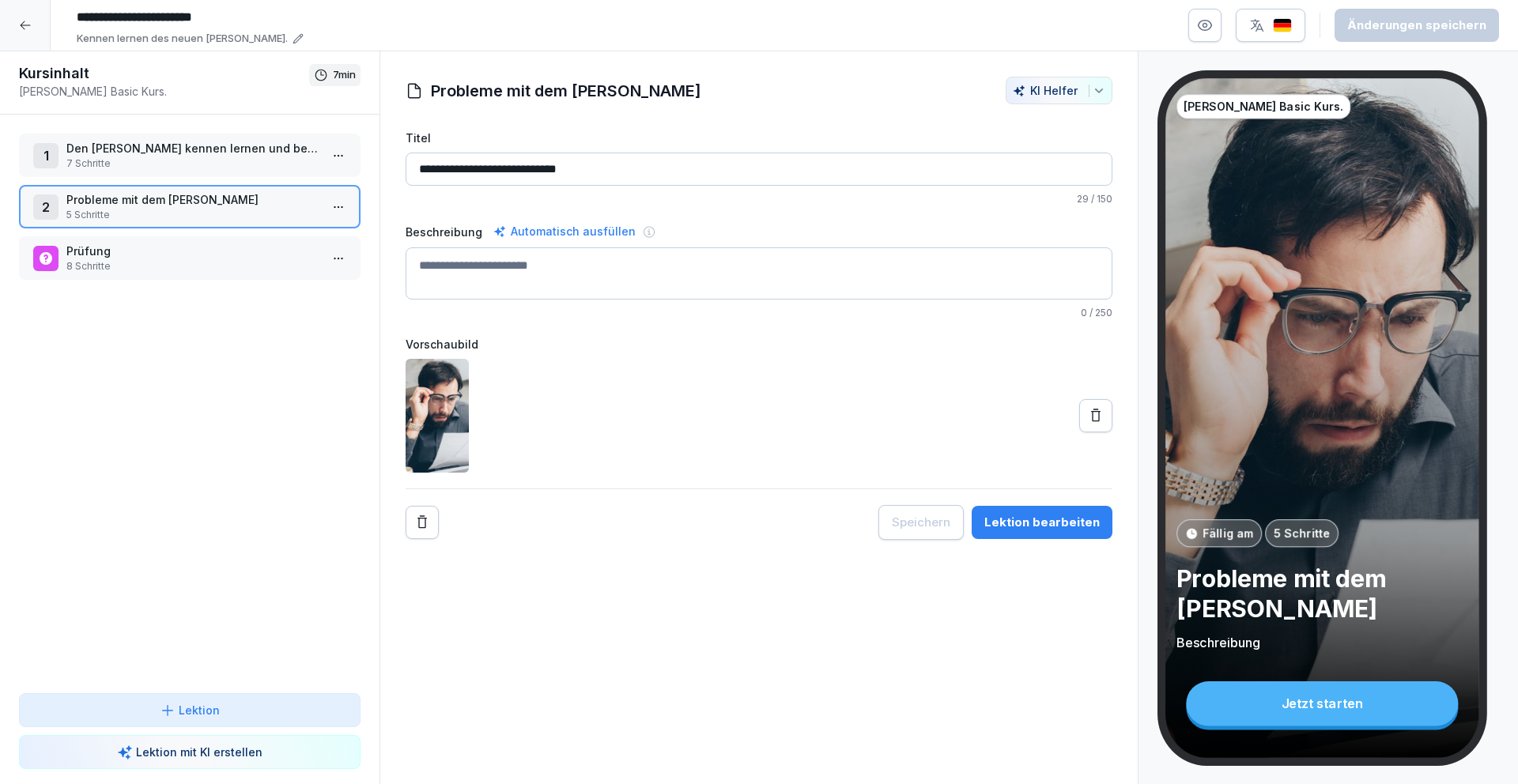
click at [31, 23] on div at bounding box center [25, 25] width 50 height 50
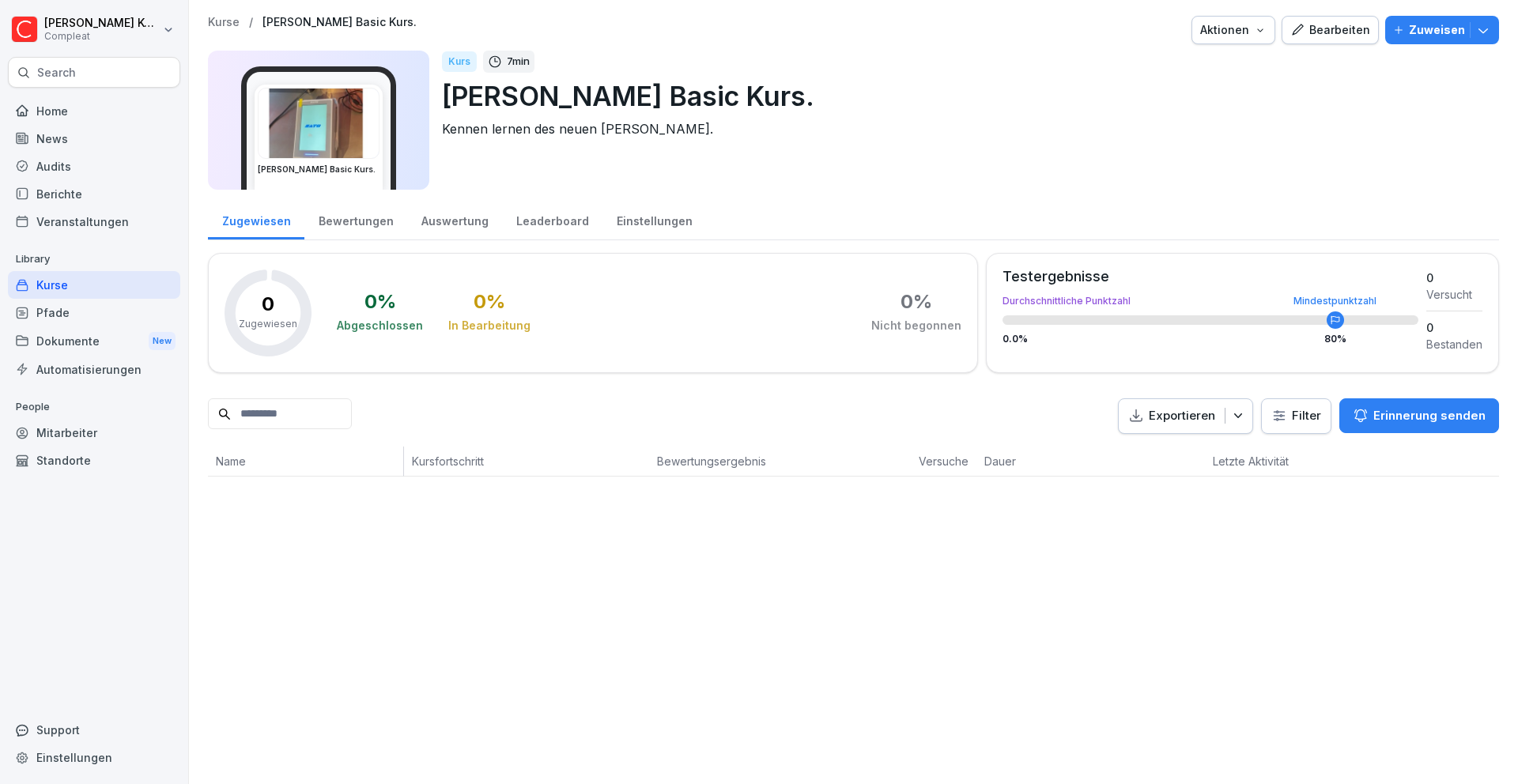
click at [121, 282] on div "Kurse" at bounding box center [93, 285] width 172 height 28
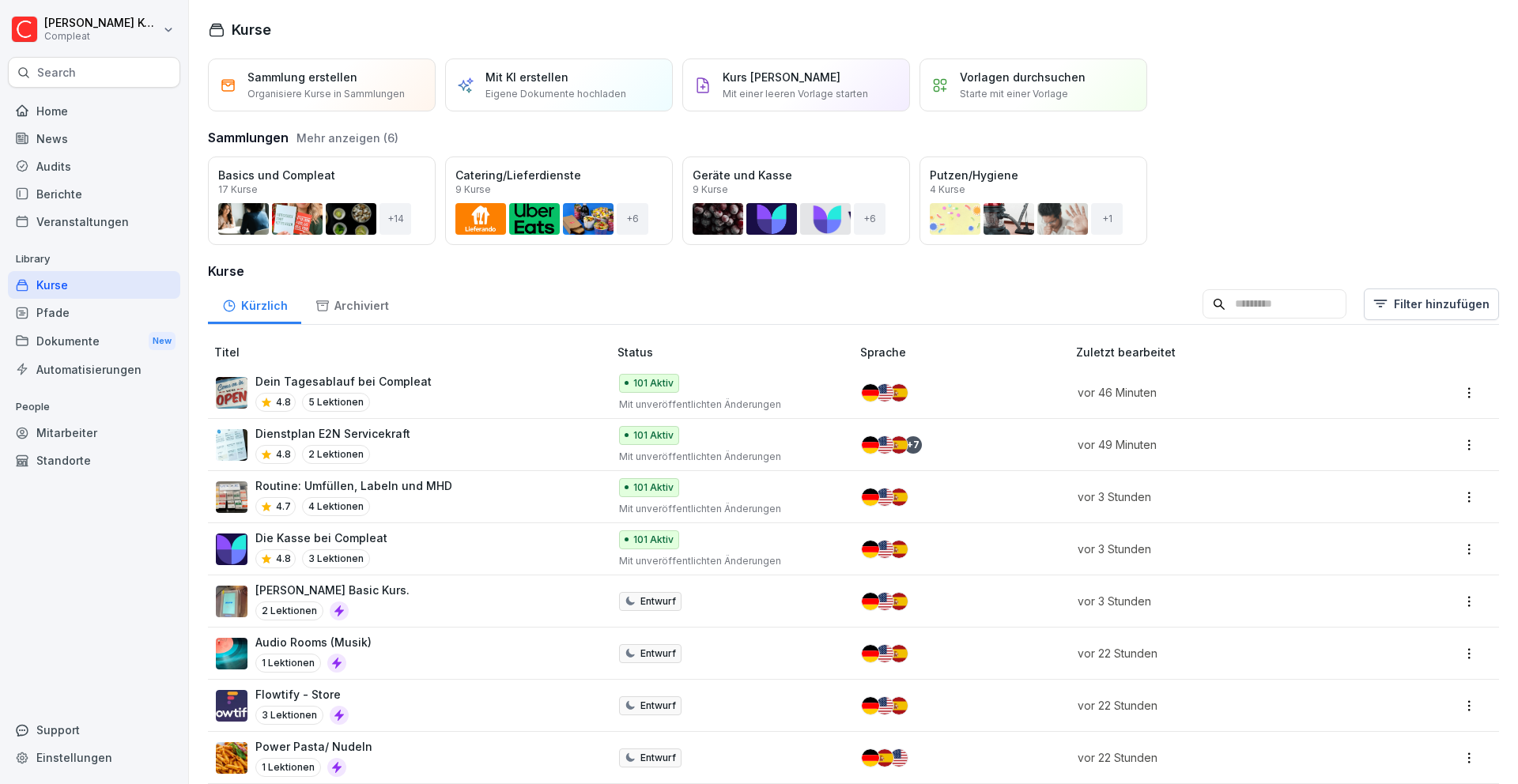
click at [473, 391] on div "Dein Tagesablauf bei Compleat 4.8 5 Lektionen" at bounding box center [404, 392] width 377 height 38
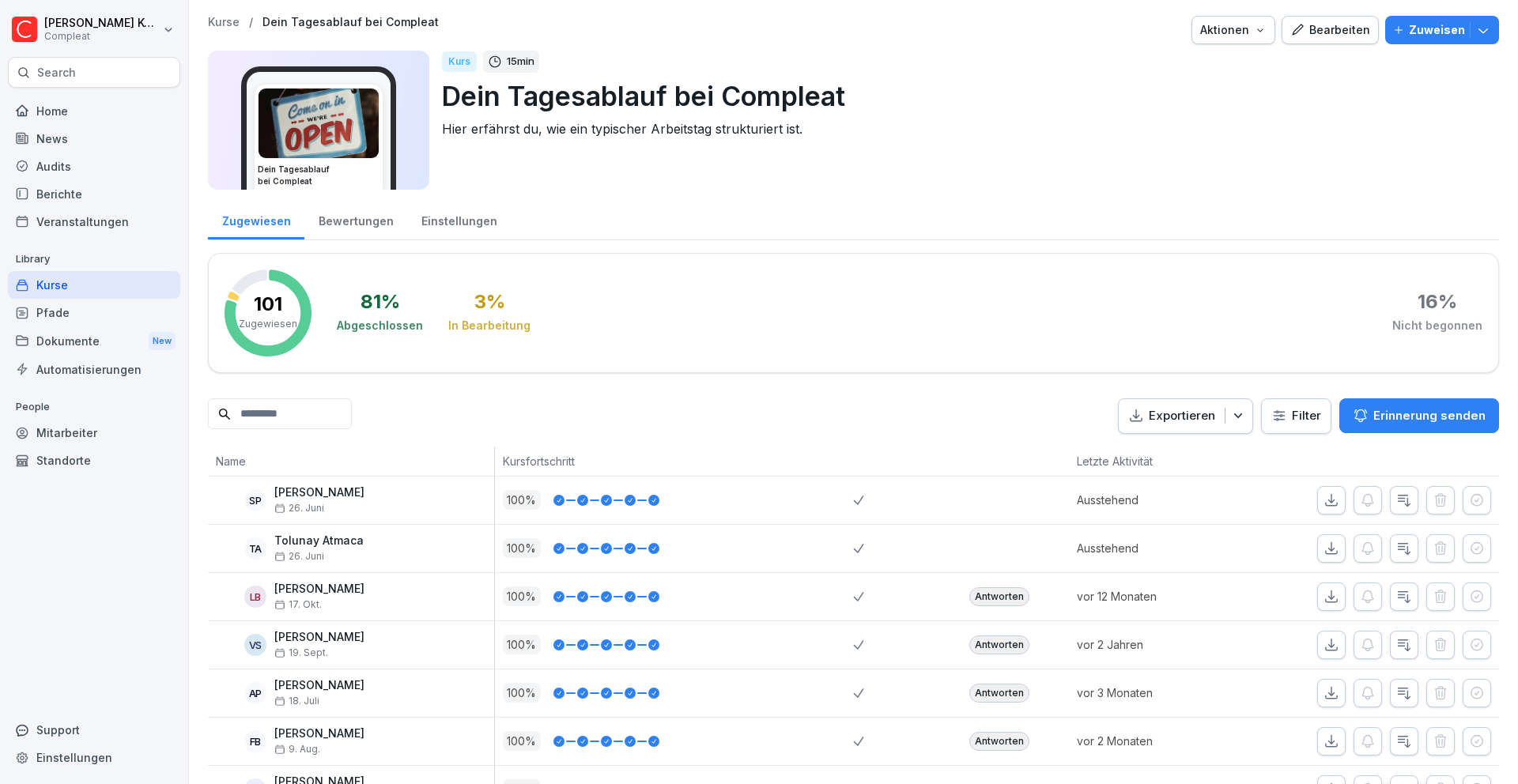
click at [1311, 34] on div "Bearbeiten" at bounding box center [1329, 30] width 79 height 18
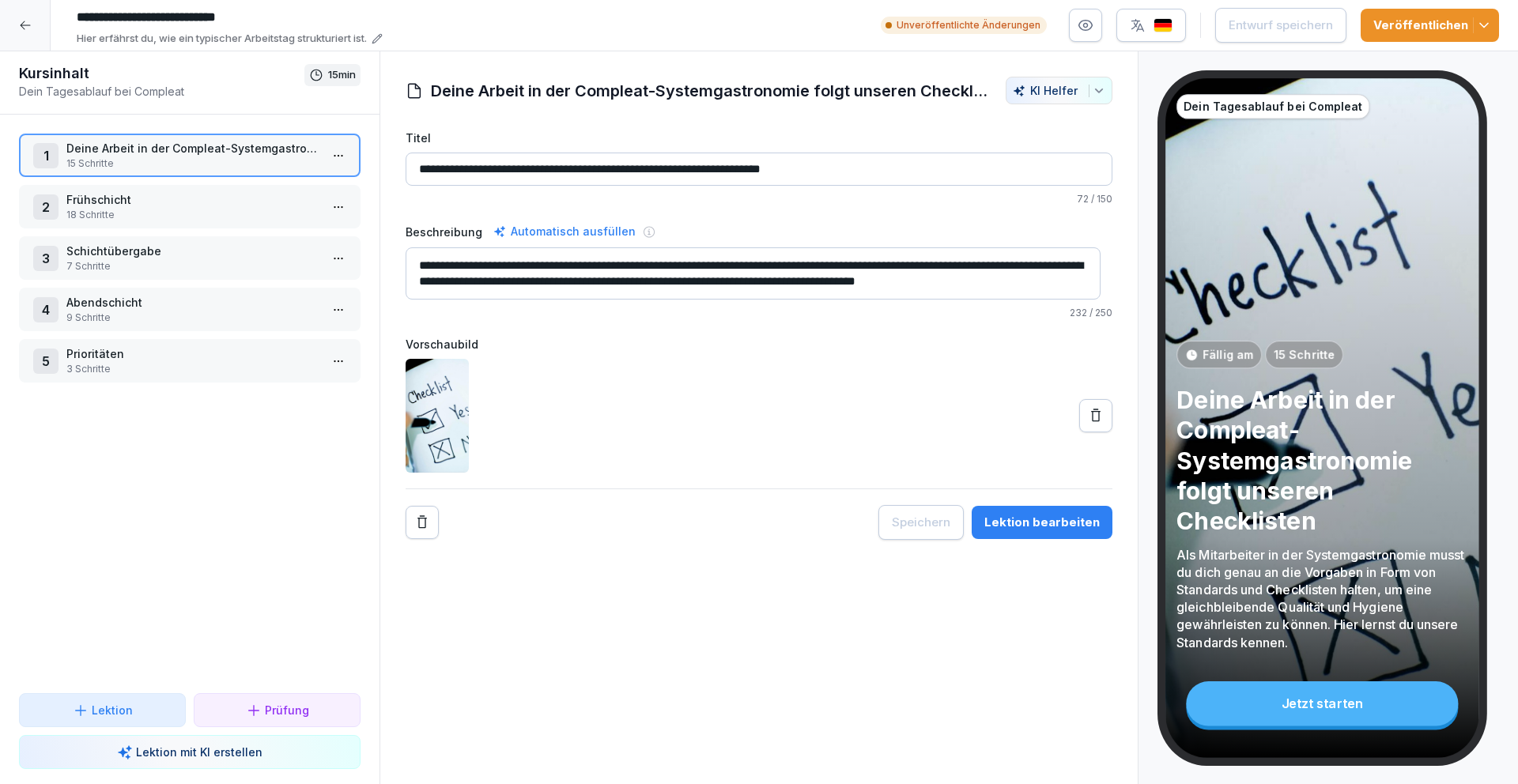
click at [226, 348] on p "Prioritäten" at bounding box center [193, 354] width 253 height 17
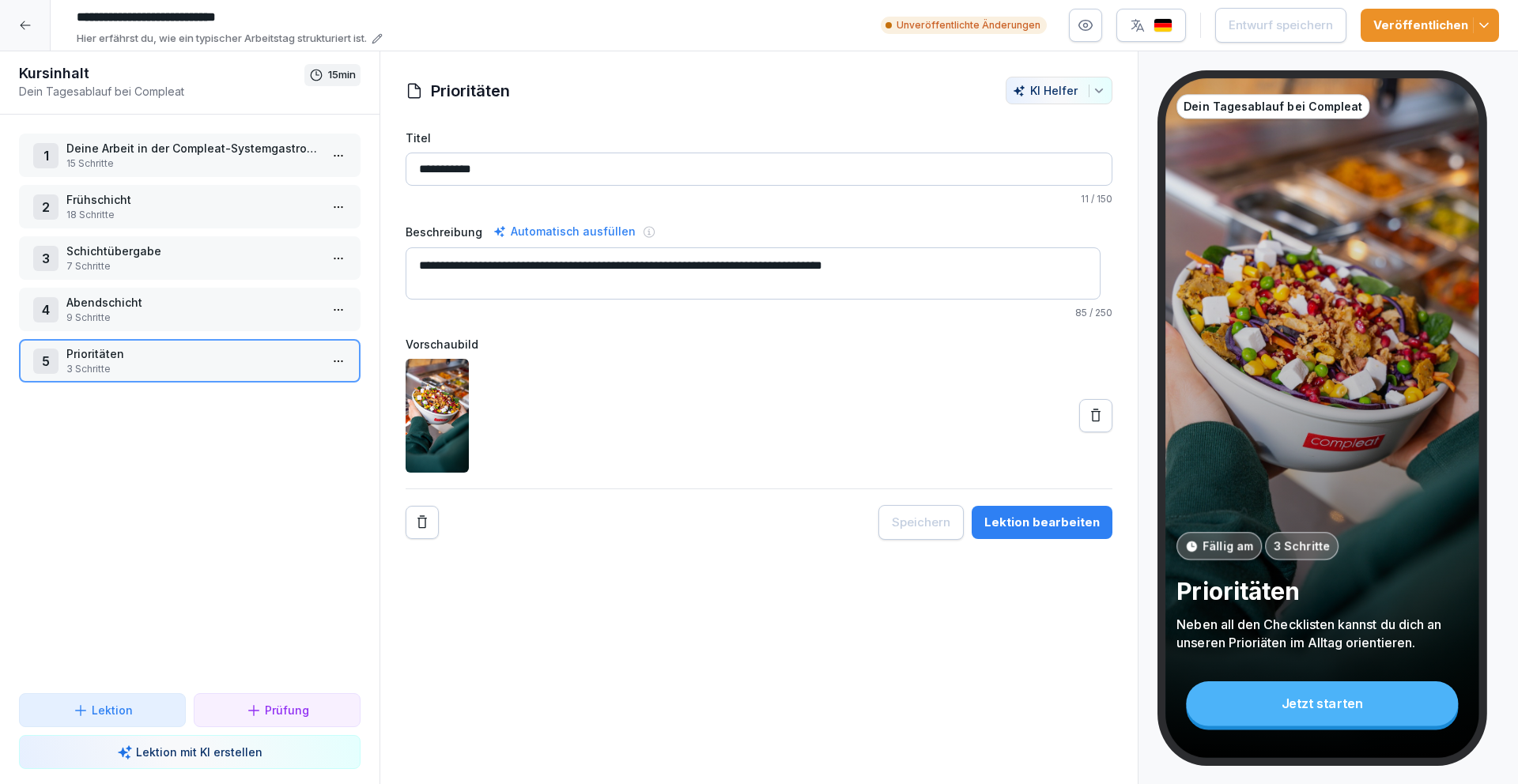
click at [1015, 510] on button "Lektion bearbeiten" at bounding box center [1041, 522] width 141 height 34
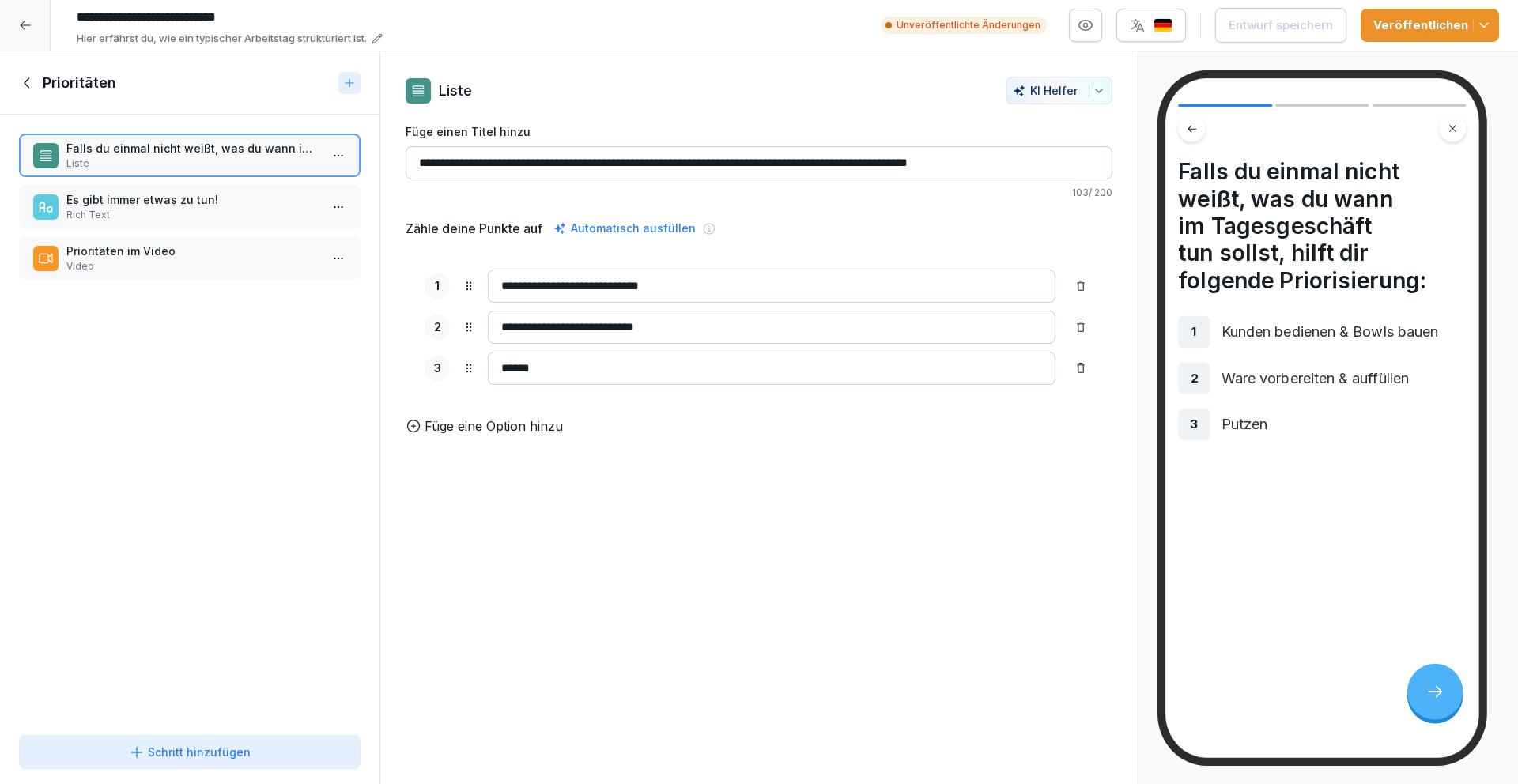
click at [162, 264] on p "Video" at bounding box center [193, 265] width 253 height 14
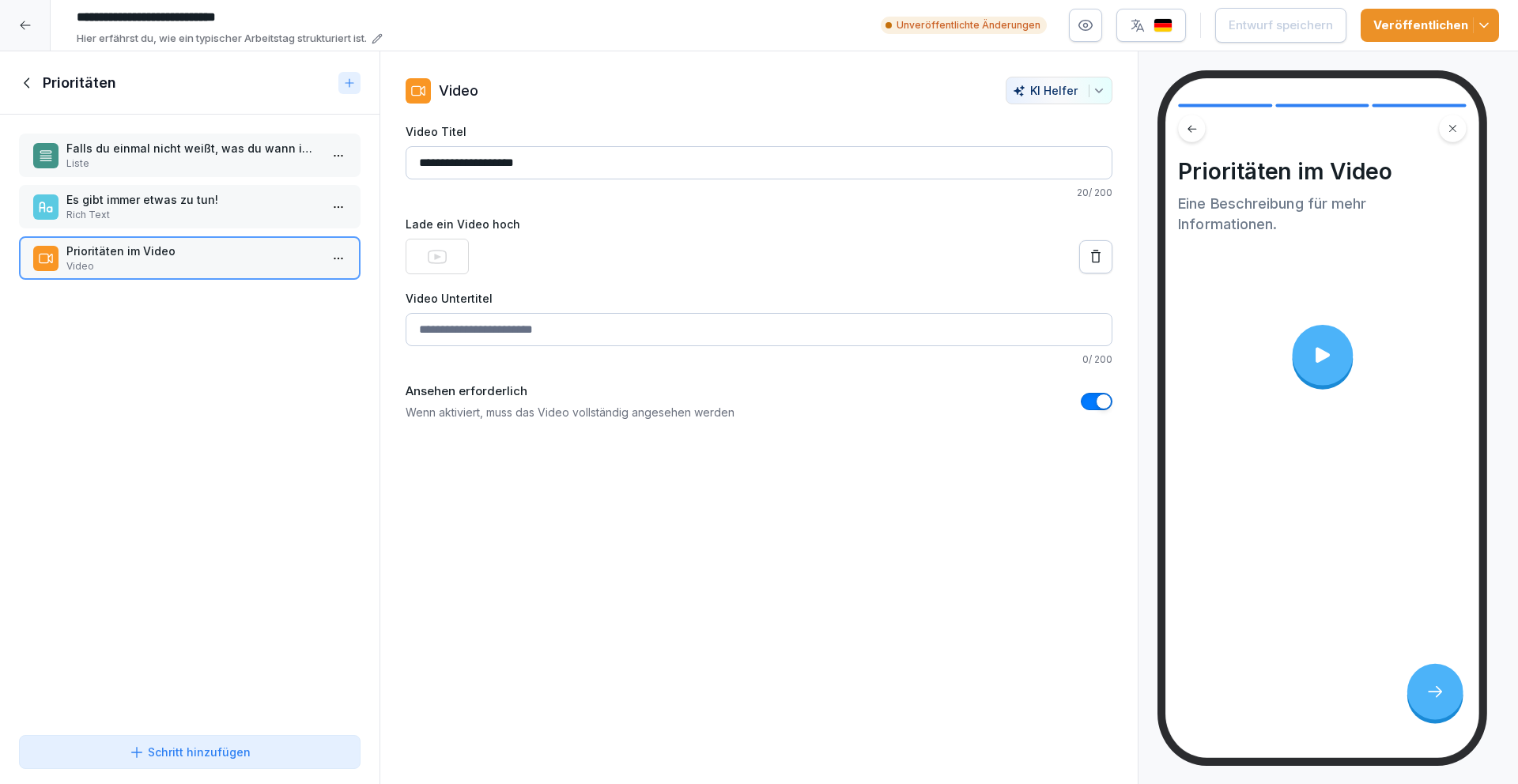
click at [158, 199] on p "Es gibt immer etwas zu tun!" at bounding box center [193, 200] width 253 height 17
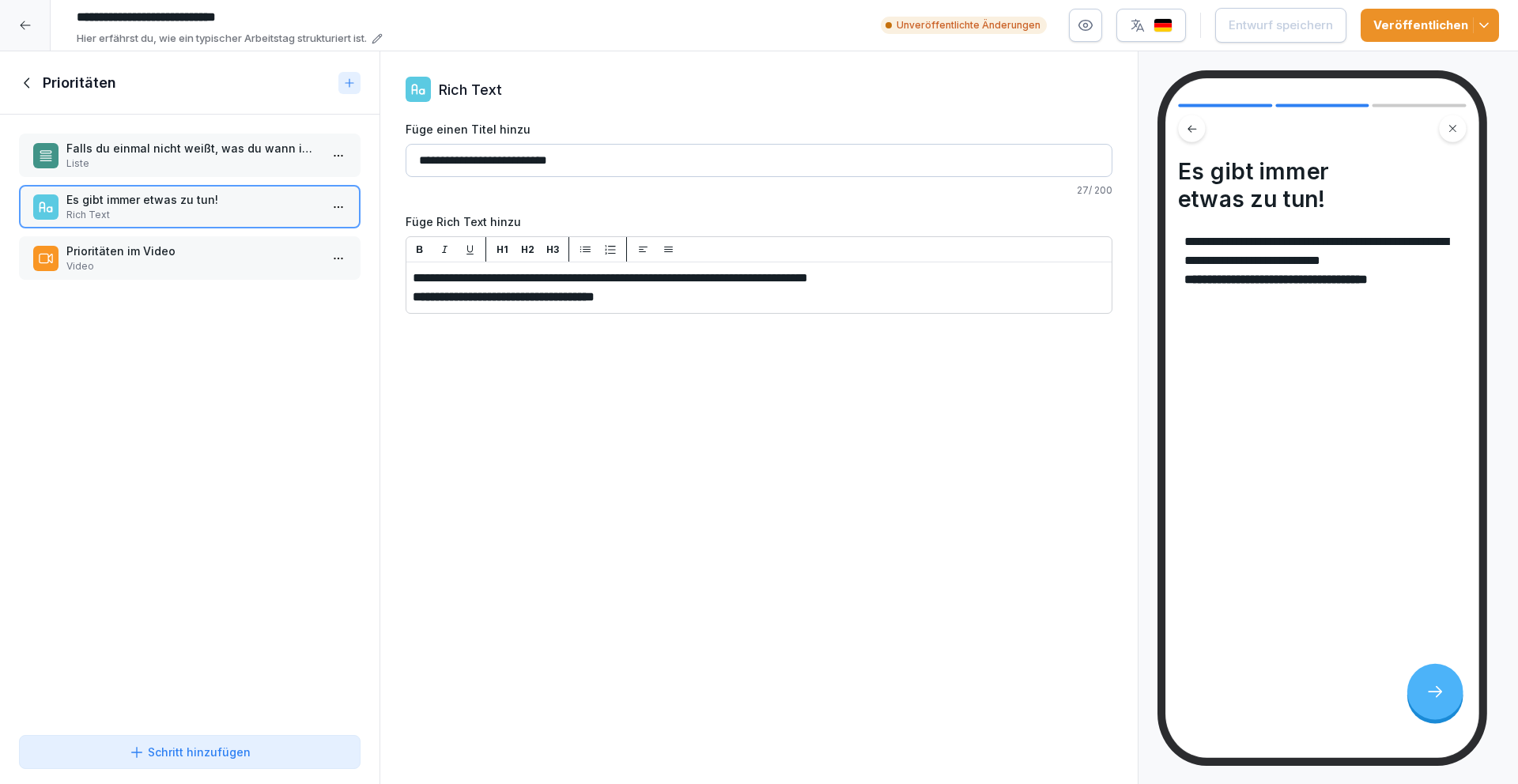
click at [160, 164] on p "Liste" at bounding box center [193, 163] width 253 height 14
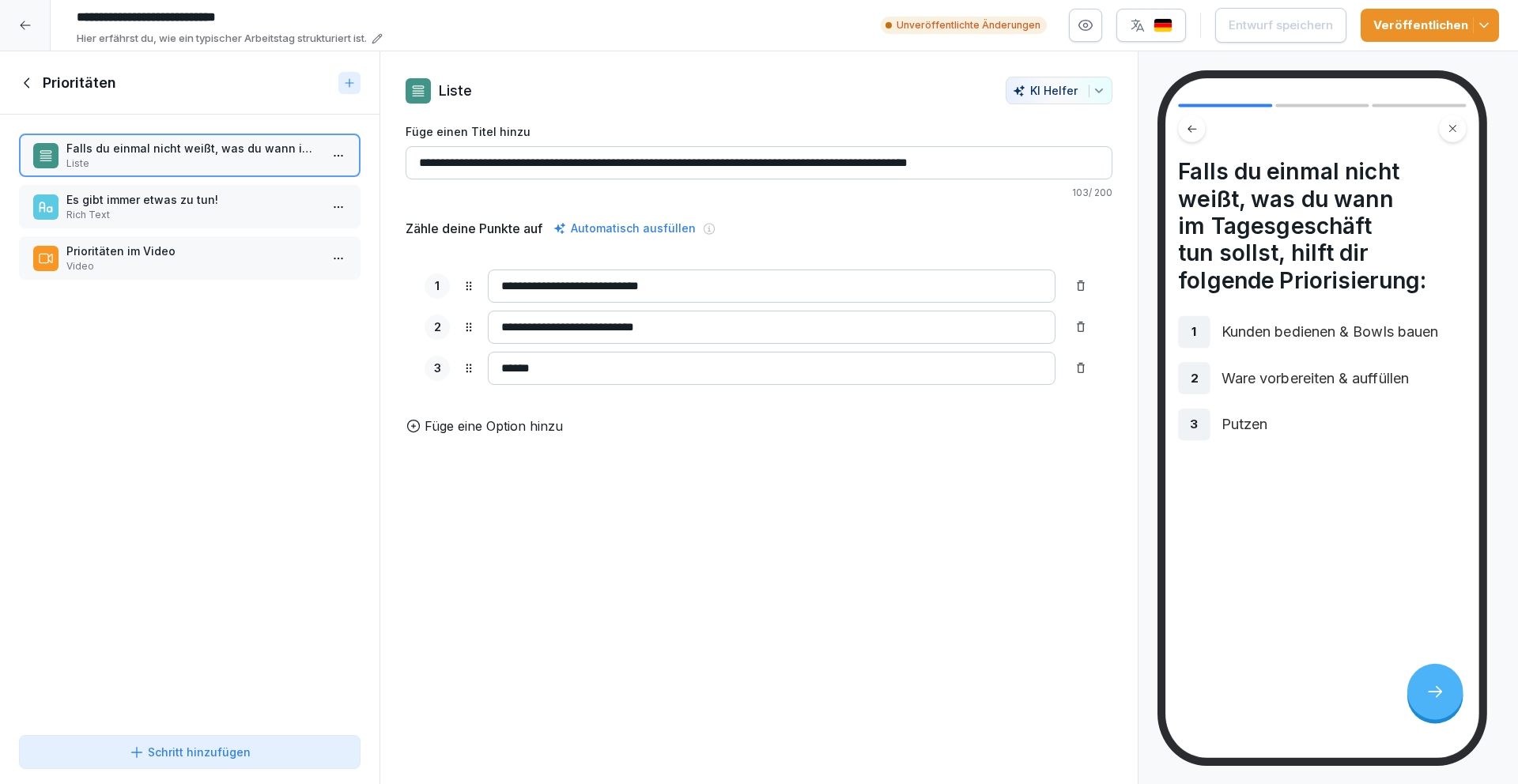
click at [151, 208] on p "Rich Text" at bounding box center [193, 214] width 253 height 14
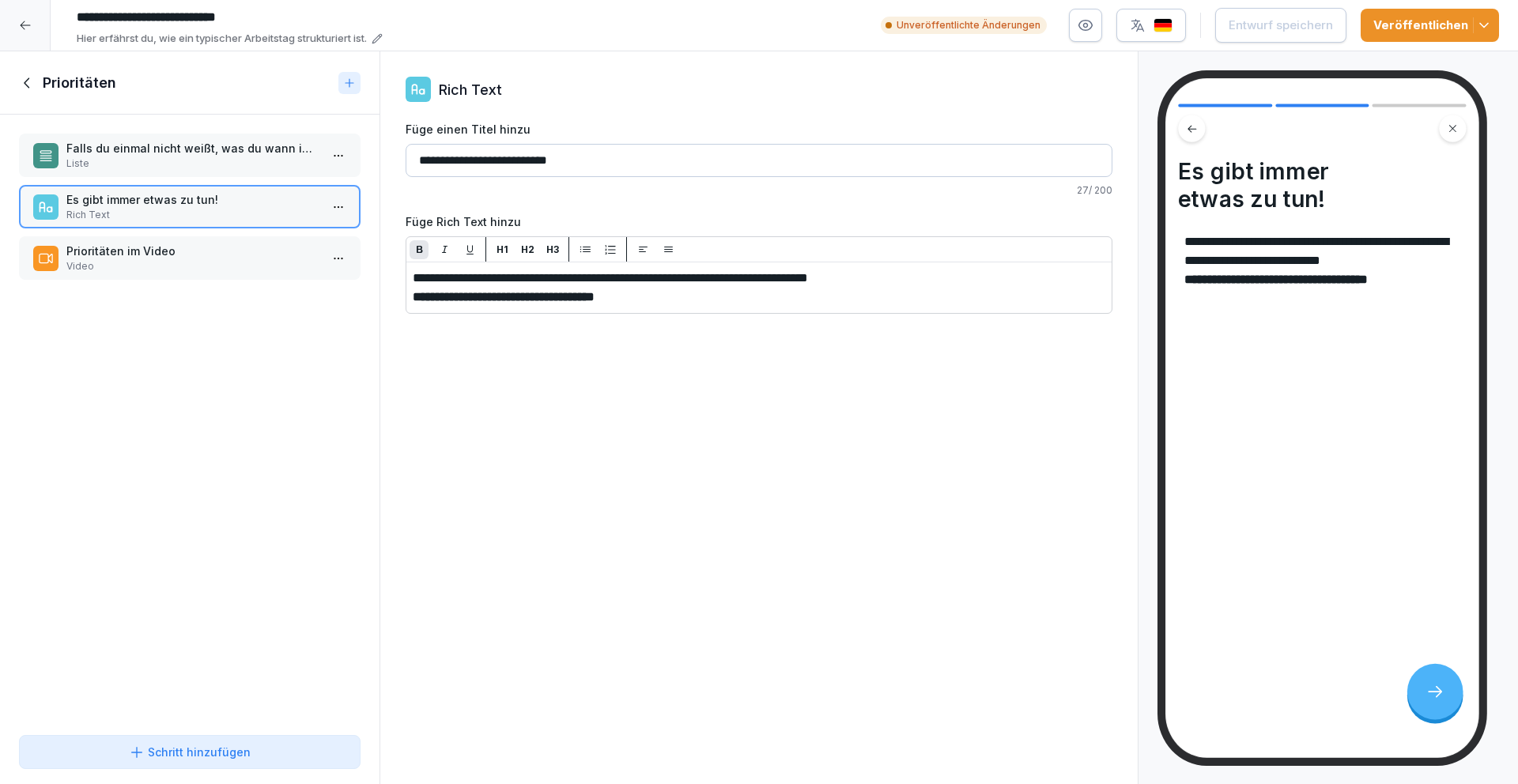
click at [700, 301] on p "**********" at bounding box center [758, 297] width 693 height 19
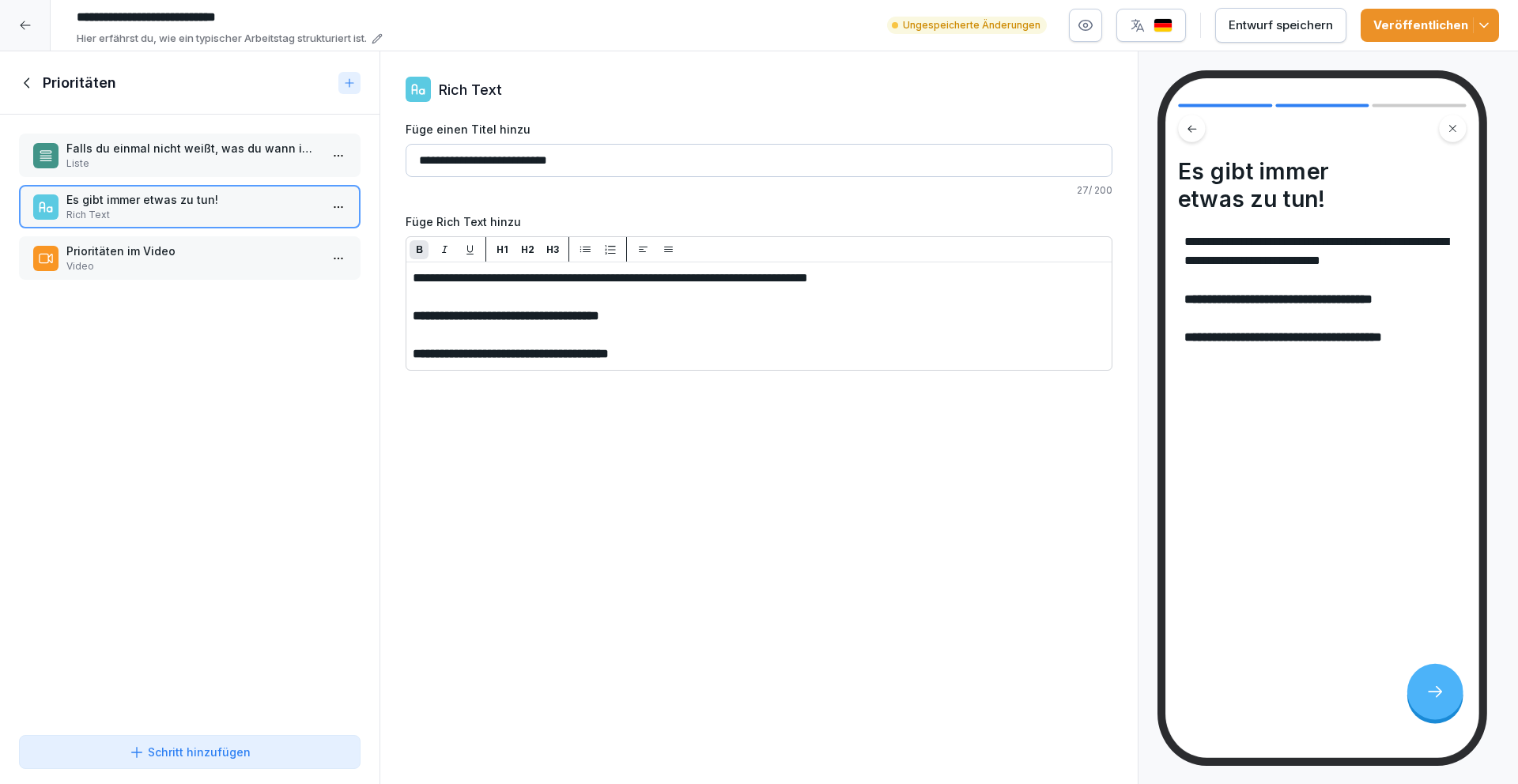
click at [309, 387] on div "Falls du einmal nicht weißt, was du wann im Tagesgeschäft tun sollst, hilft dir…" at bounding box center [190, 421] width 380 height 614
drag, startPoint x: 1239, startPoint y: 17, endPoint x: 1037, endPoint y: 39, distance: 203.2
click at [1240, 17] on div "Entwurf speichern" at bounding box center [1281, 25] width 105 height 18
click at [28, 80] on icon at bounding box center [27, 82] width 18 height 18
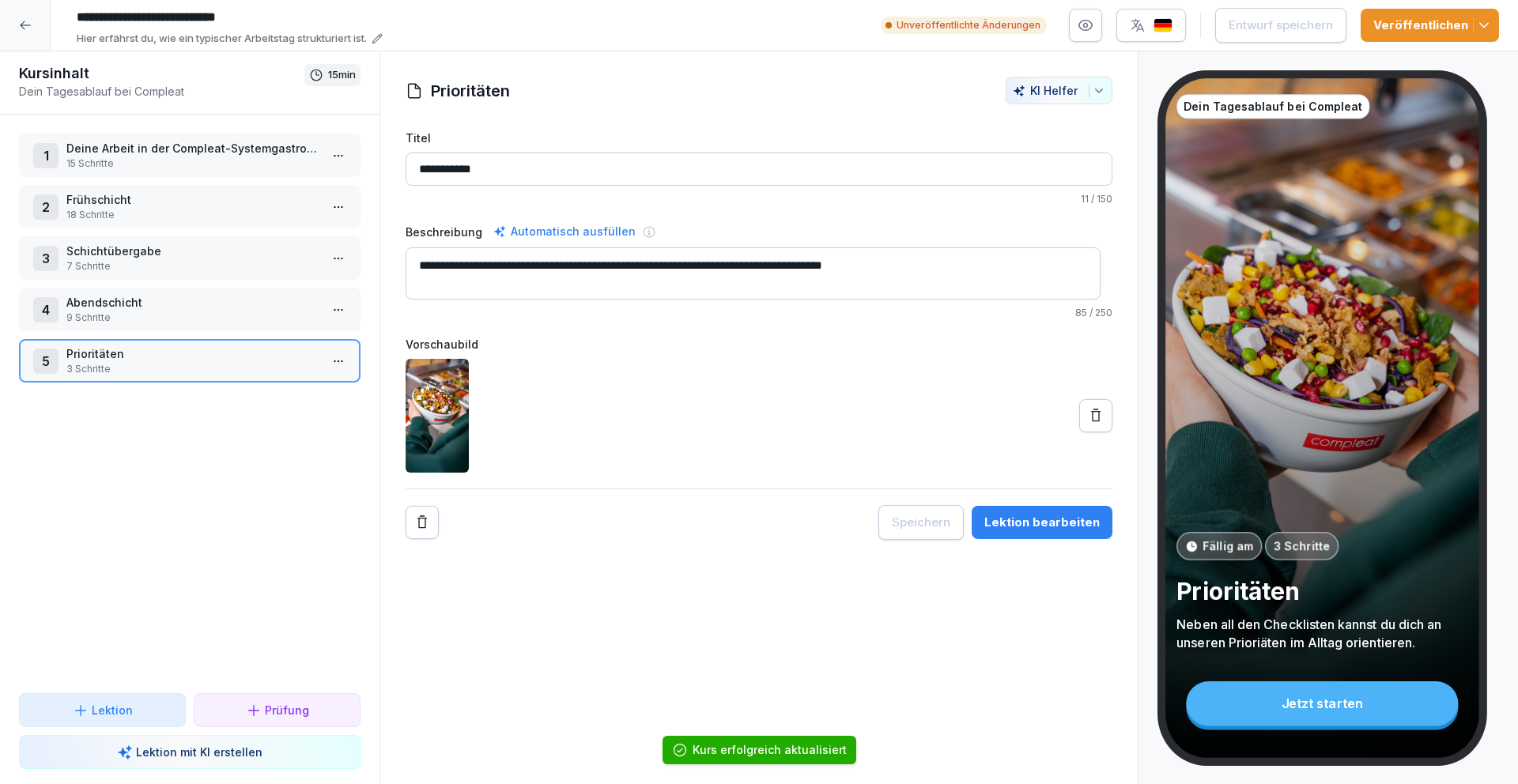
click at [169, 153] on p "Deine Arbeit in der Compleat-Systemgastronomie folgt unseren Checklisten" at bounding box center [193, 149] width 253 height 17
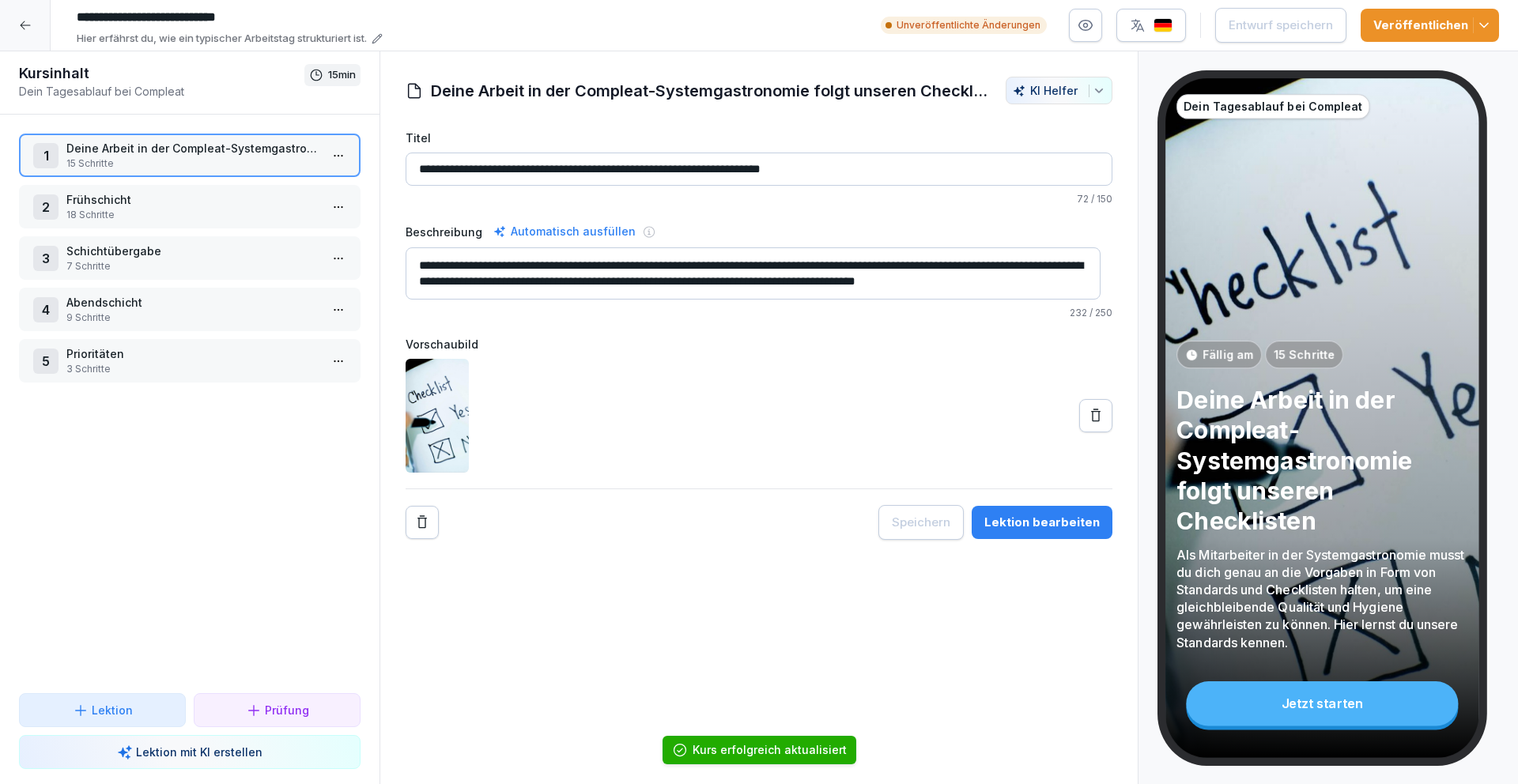
click at [1016, 535] on button "Lektion bearbeiten" at bounding box center [1041, 522] width 141 height 34
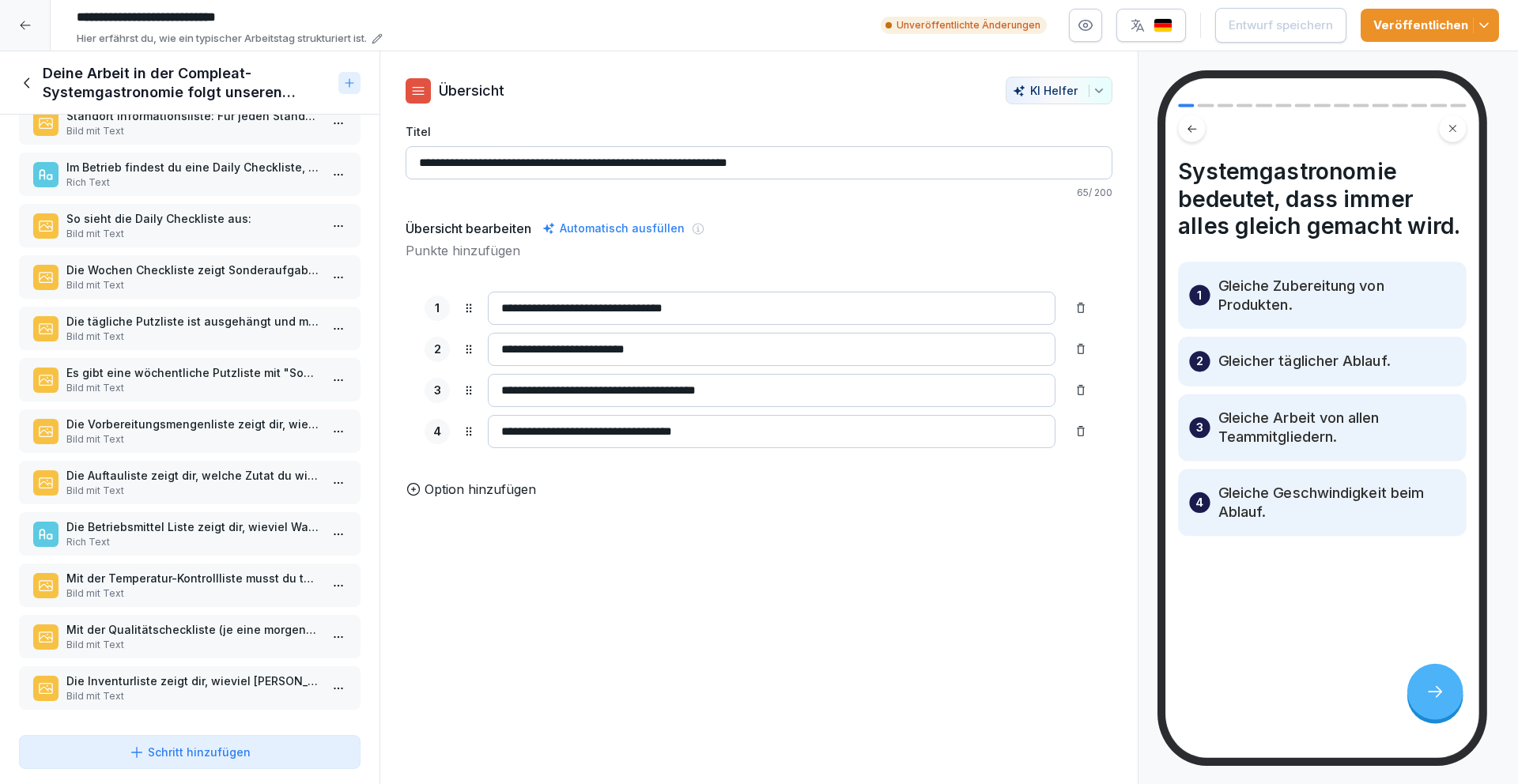
scroll to position [198, 0]
click at [233, 684] on p "Die Inventurliste zeigt dir, wieviel [PERSON_NAME] da sein soll und was du deme…" at bounding box center [193, 692] width 253 height 17
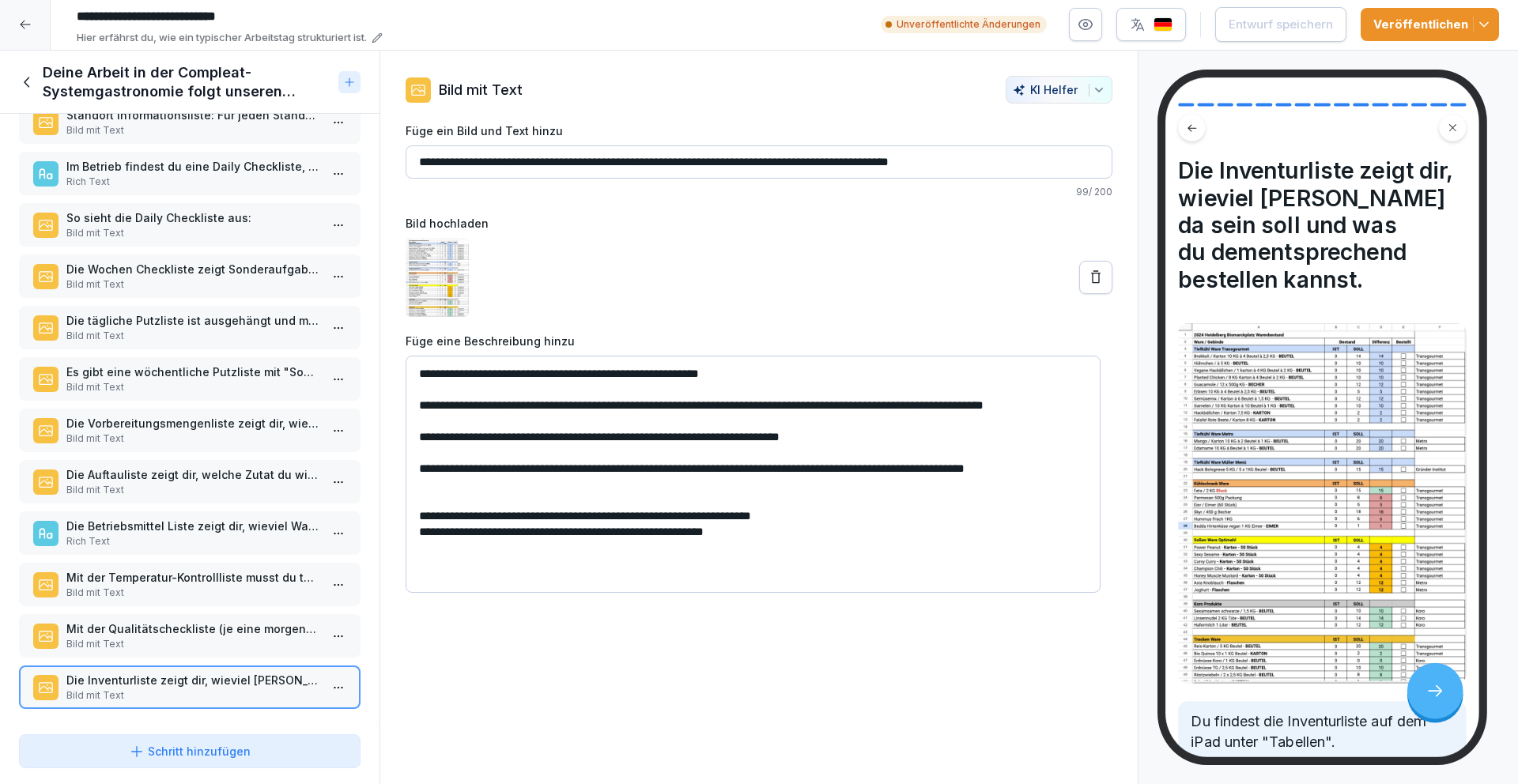
click at [128, 637] on p "Bild mit Text" at bounding box center [193, 644] width 253 height 14
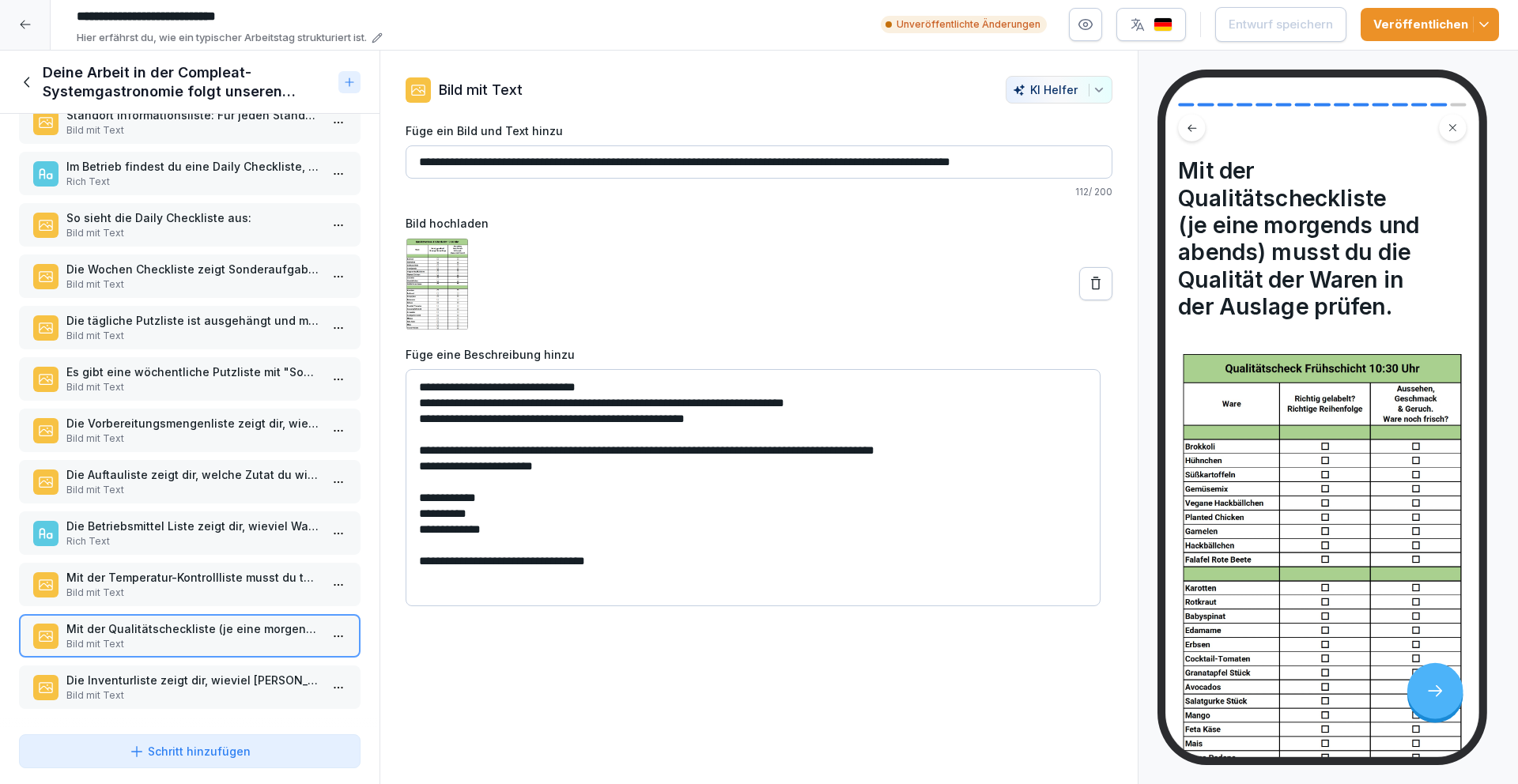
click at [141, 586] on p "Bild mit Text" at bounding box center [193, 592] width 253 height 14
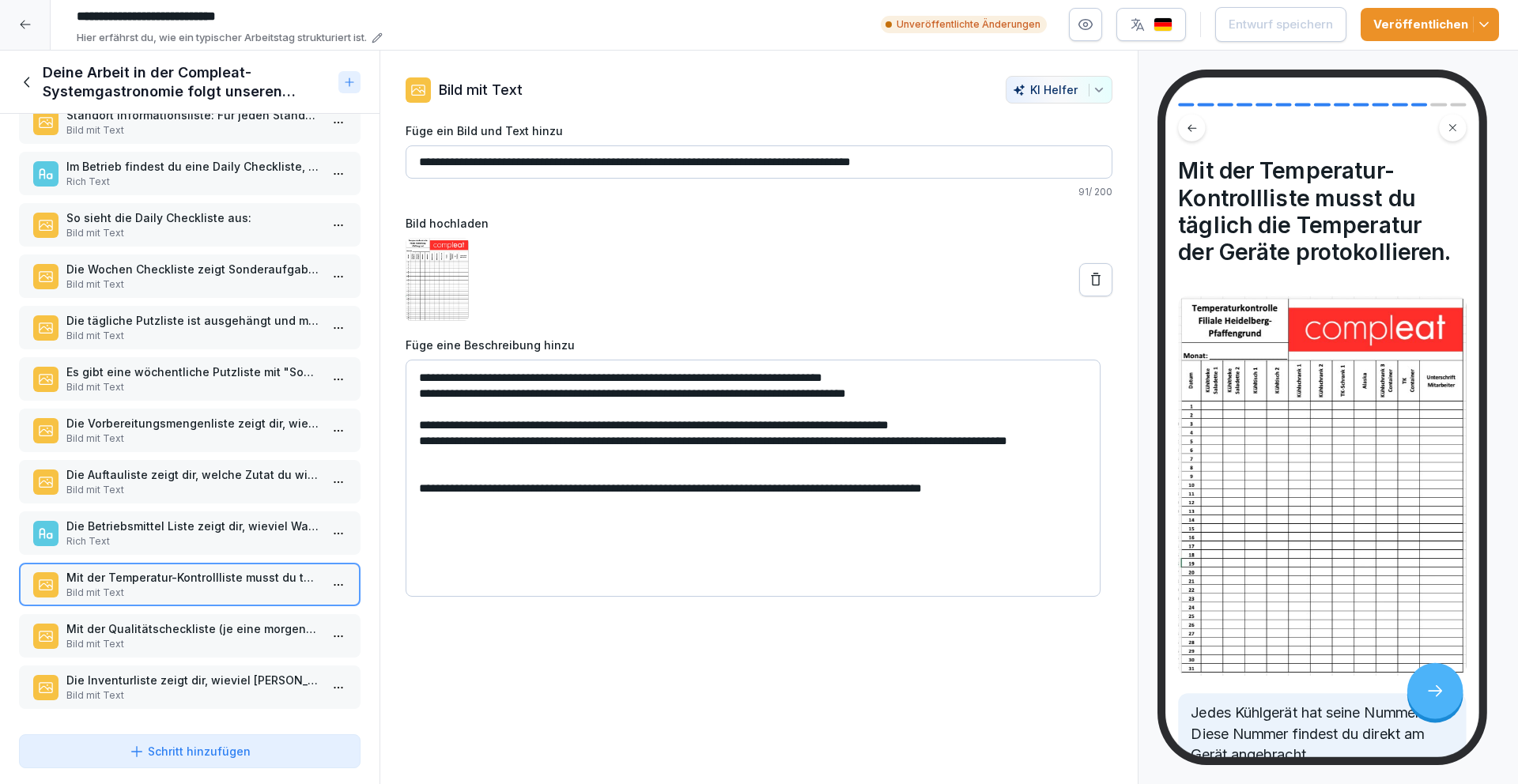
click at [25, 74] on icon at bounding box center [27, 82] width 18 height 18
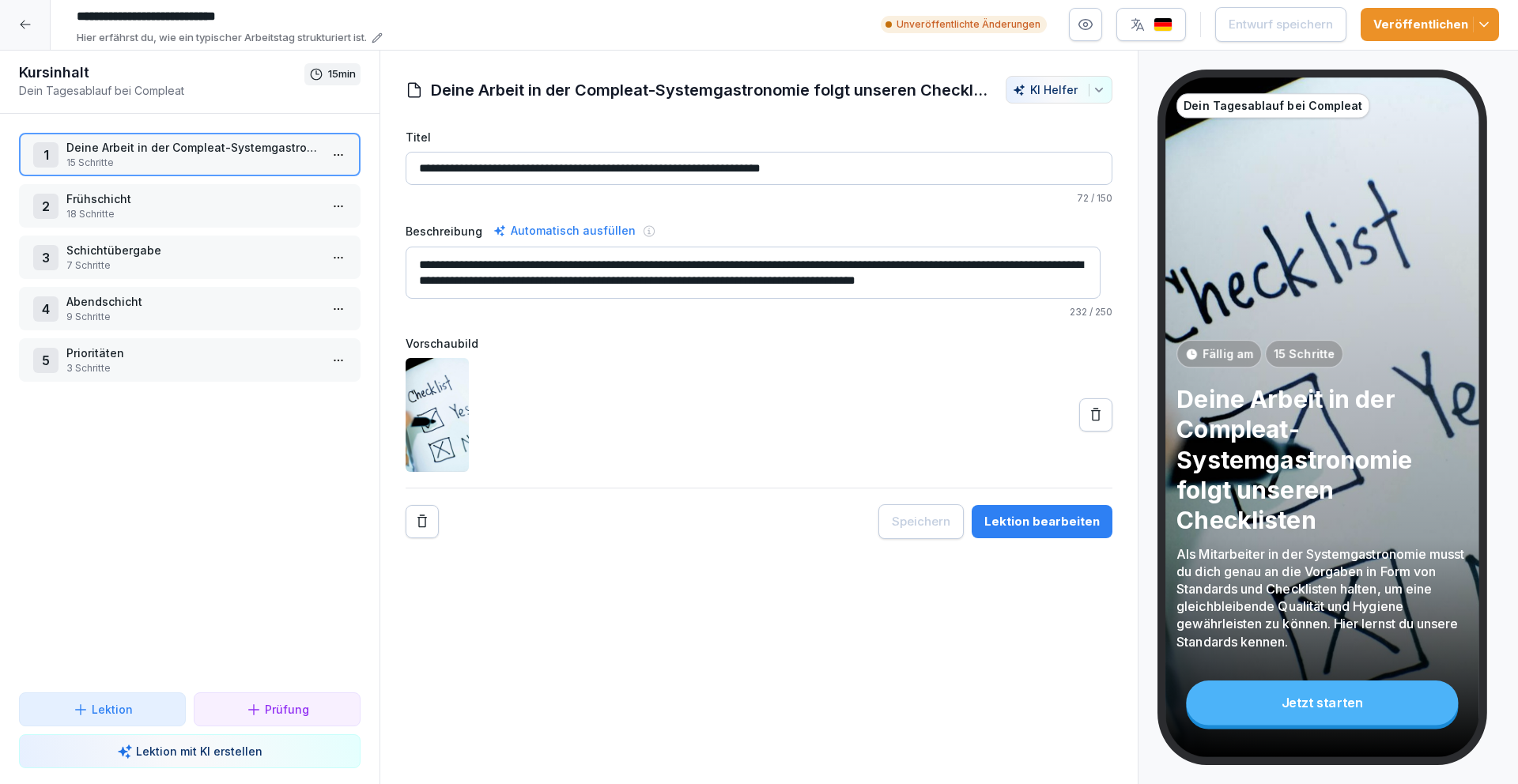
click at [24, 18] on icon at bounding box center [25, 24] width 13 height 13
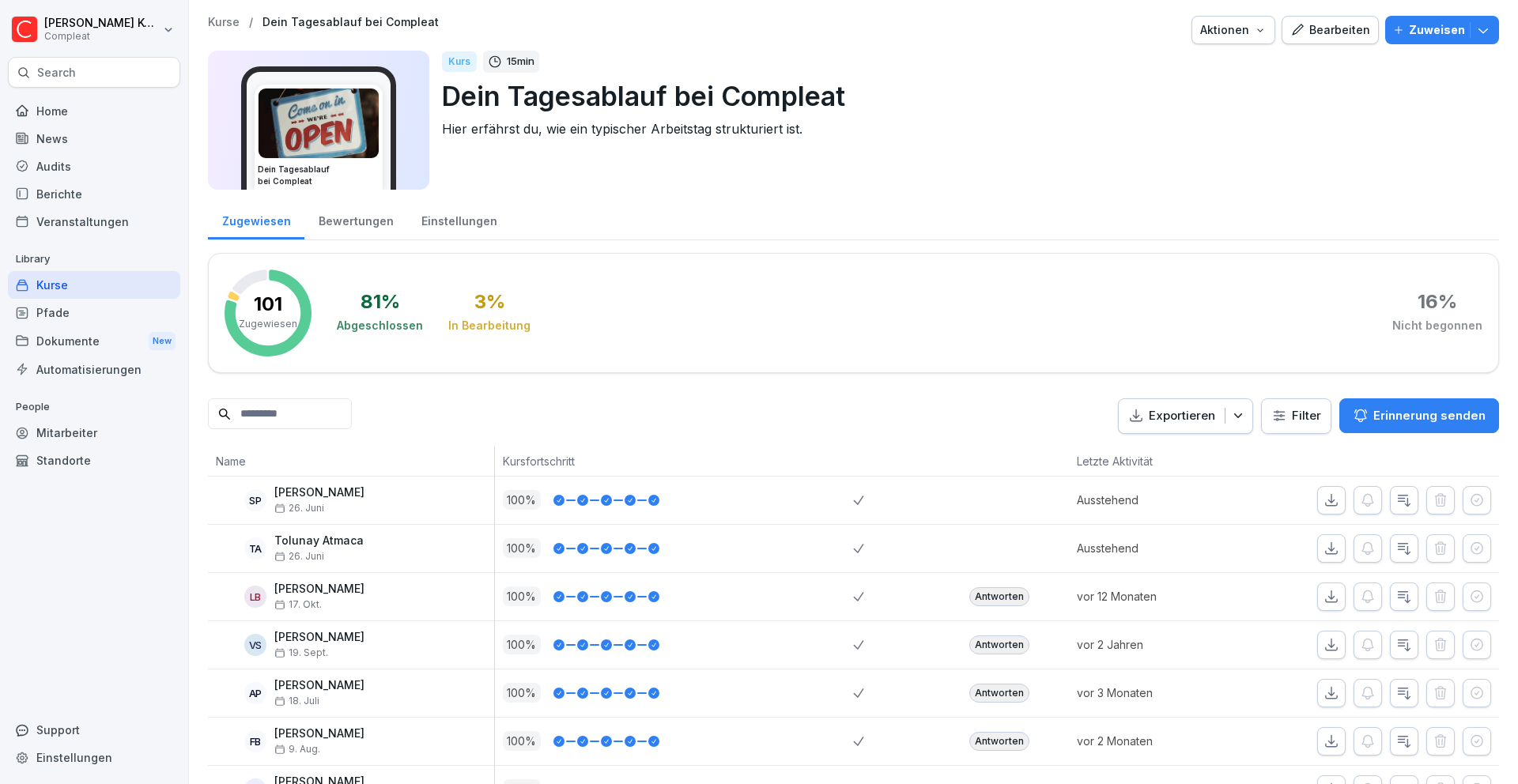
click at [83, 282] on div "Kurse" at bounding box center [93, 285] width 172 height 28
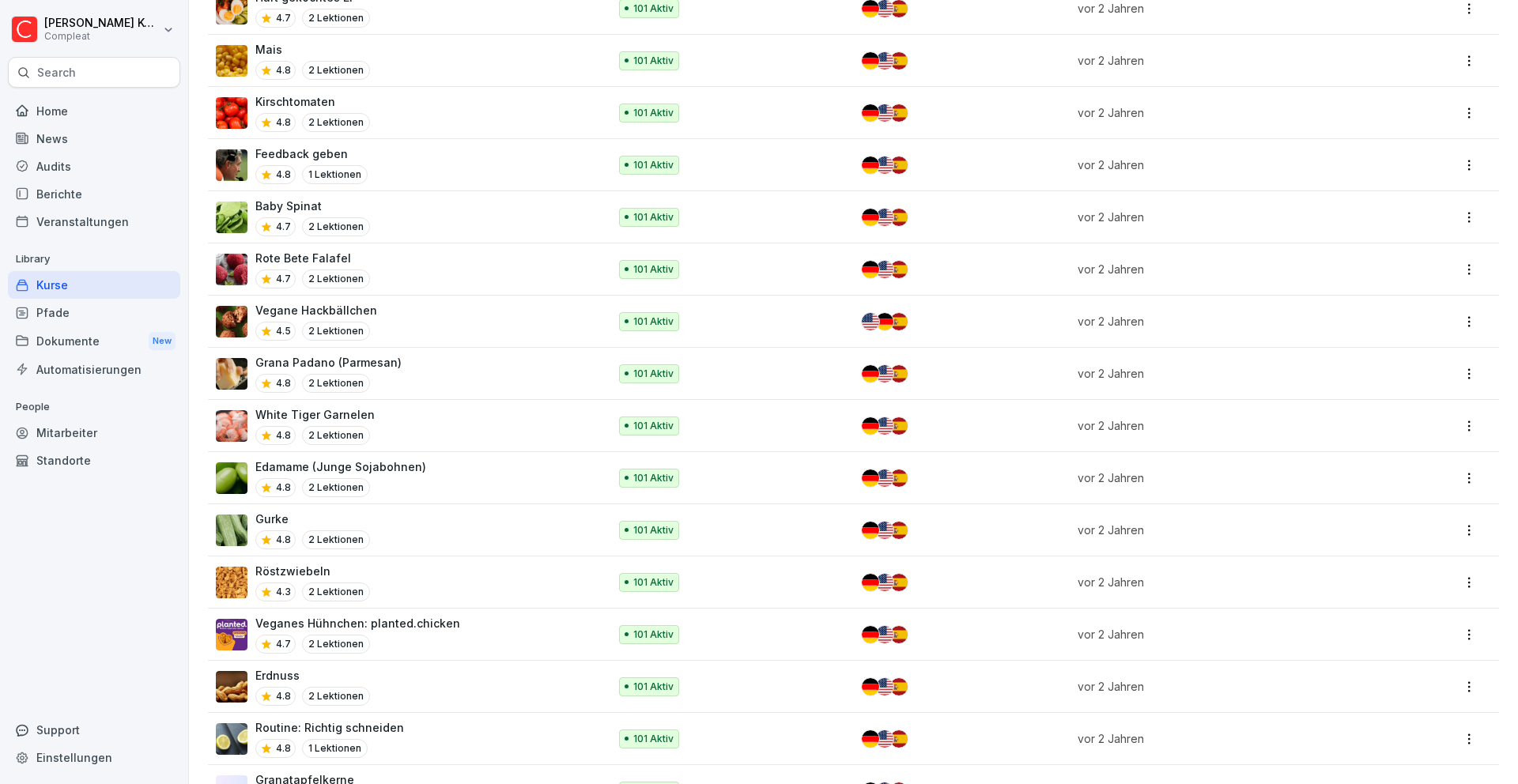
scroll to position [3935, 0]
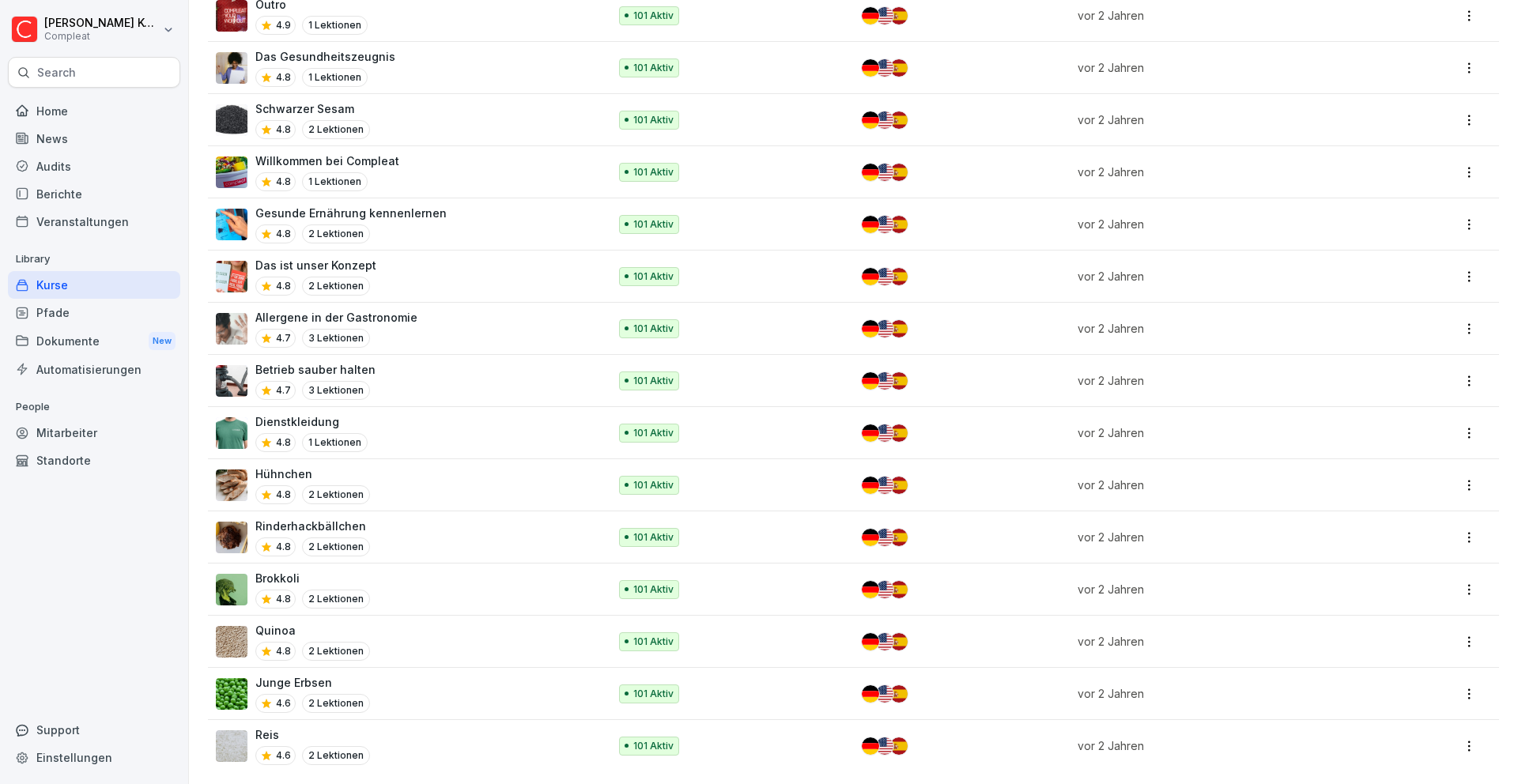
click at [75, 315] on div "Pfade" at bounding box center [93, 313] width 172 height 28
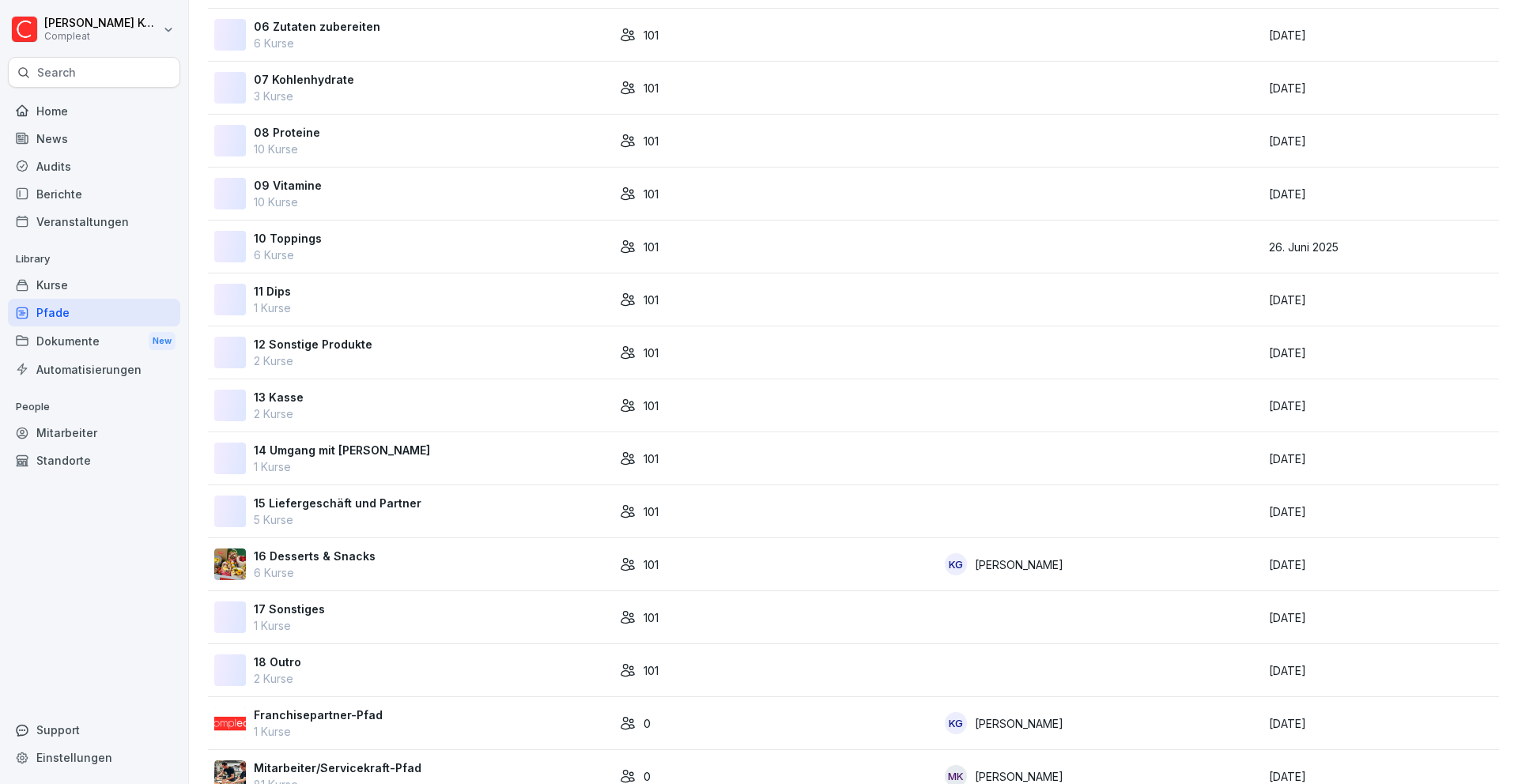
scroll to position [540, 0]
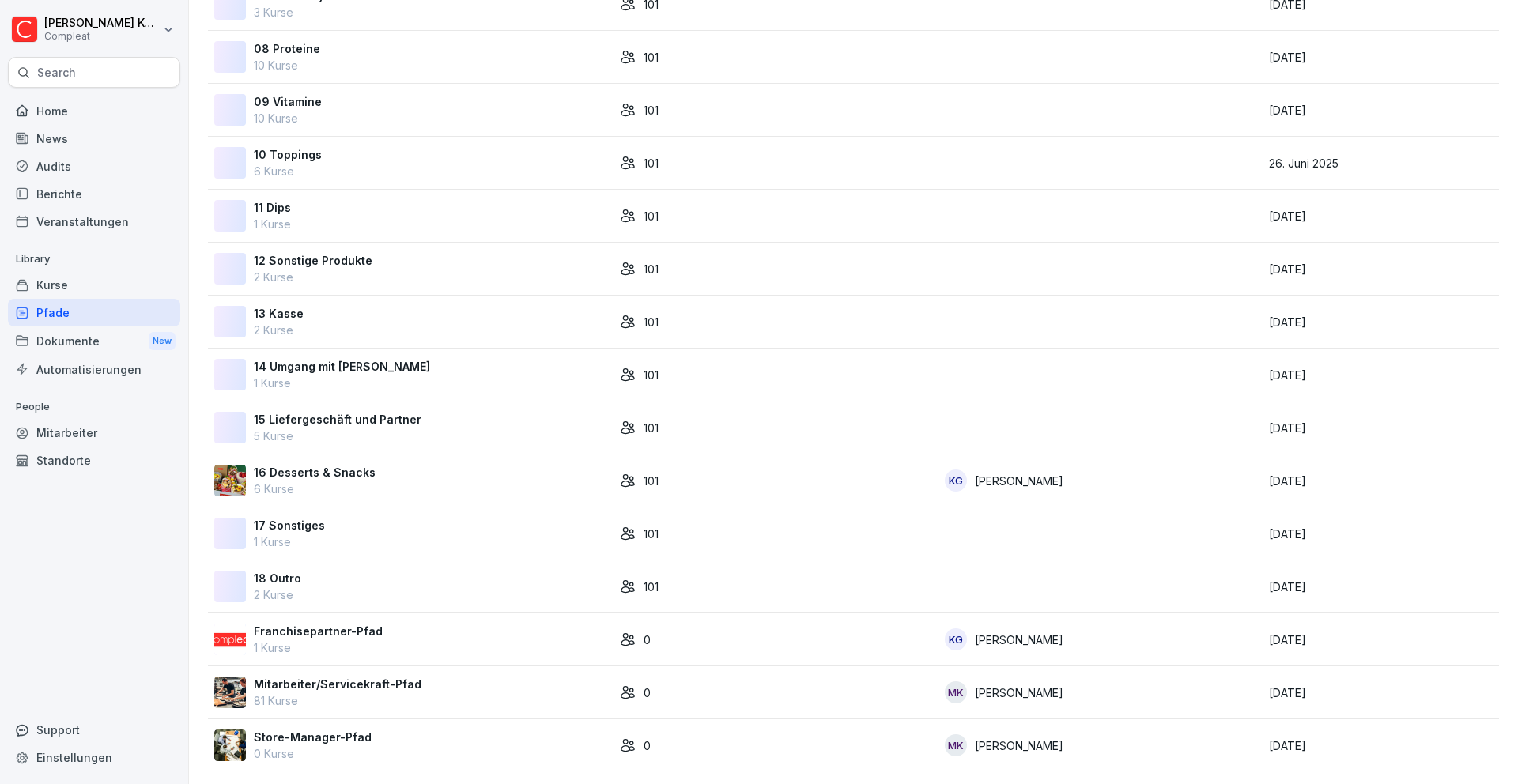
click at [388, 692] on p "81 Kurse" at bounding box center [337, 701] width 167 height 17
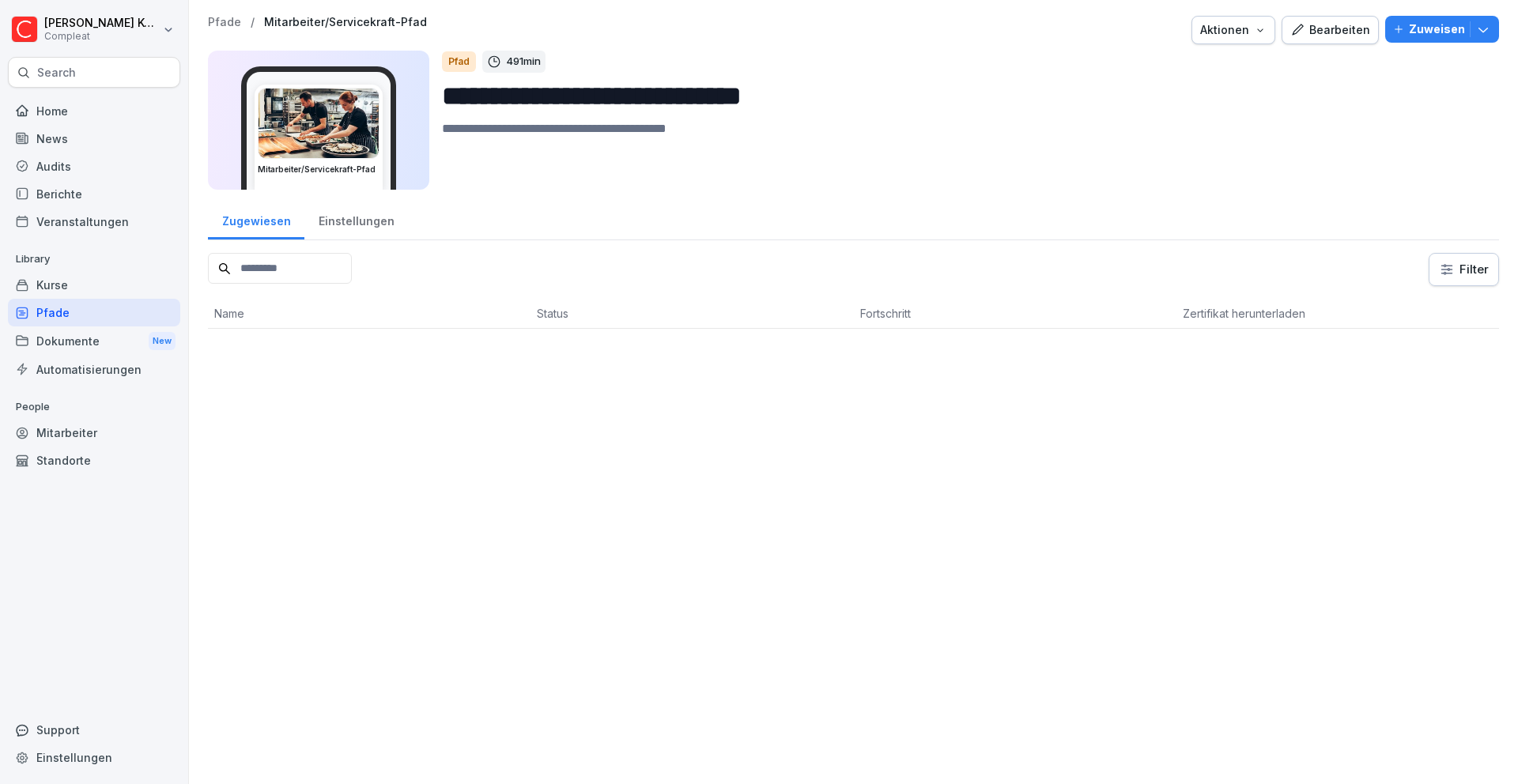
click at [1295, 23] on icon "button" at bounding box center [1296, 30] width 14 height 14
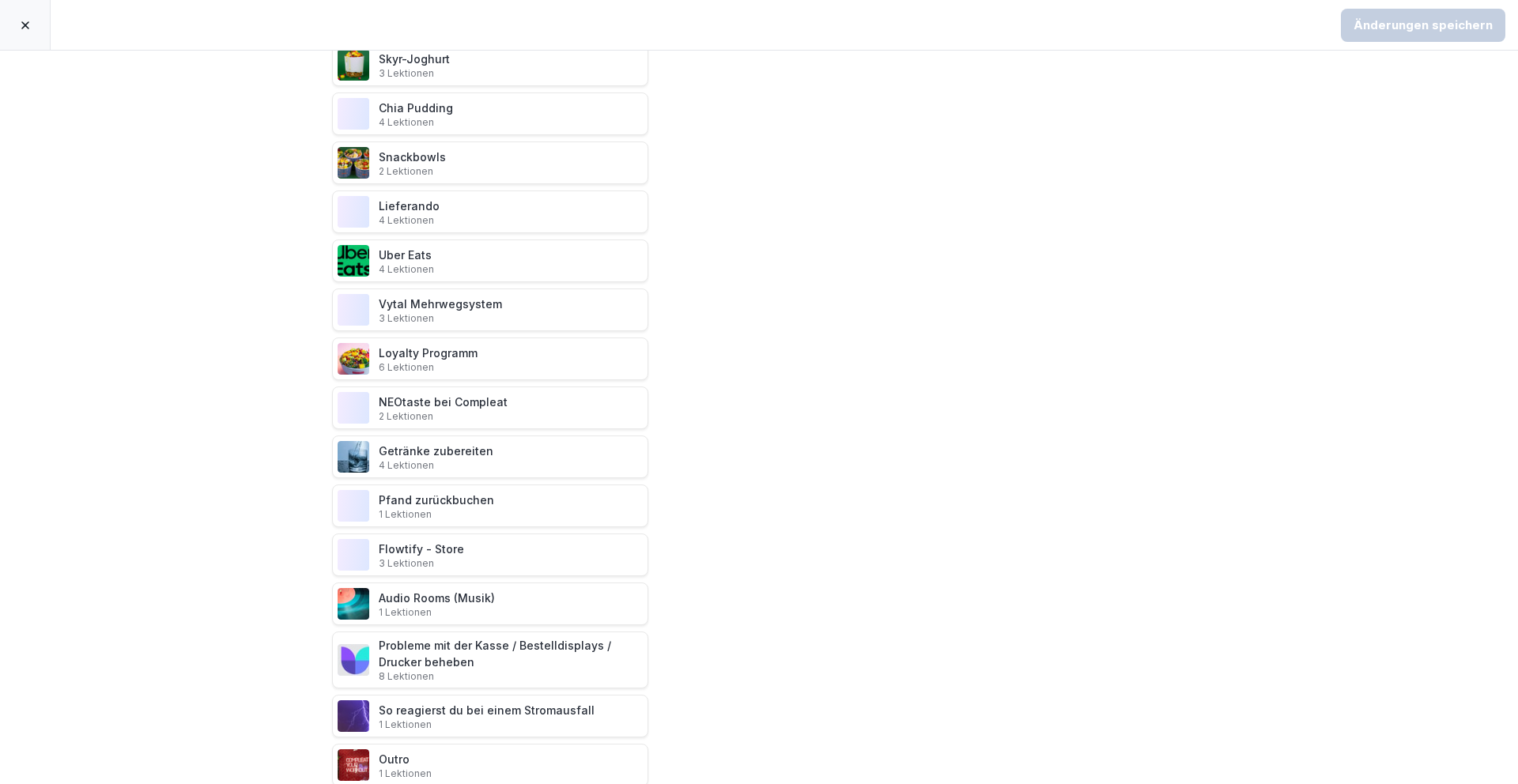
scroll to position [3394, 0]
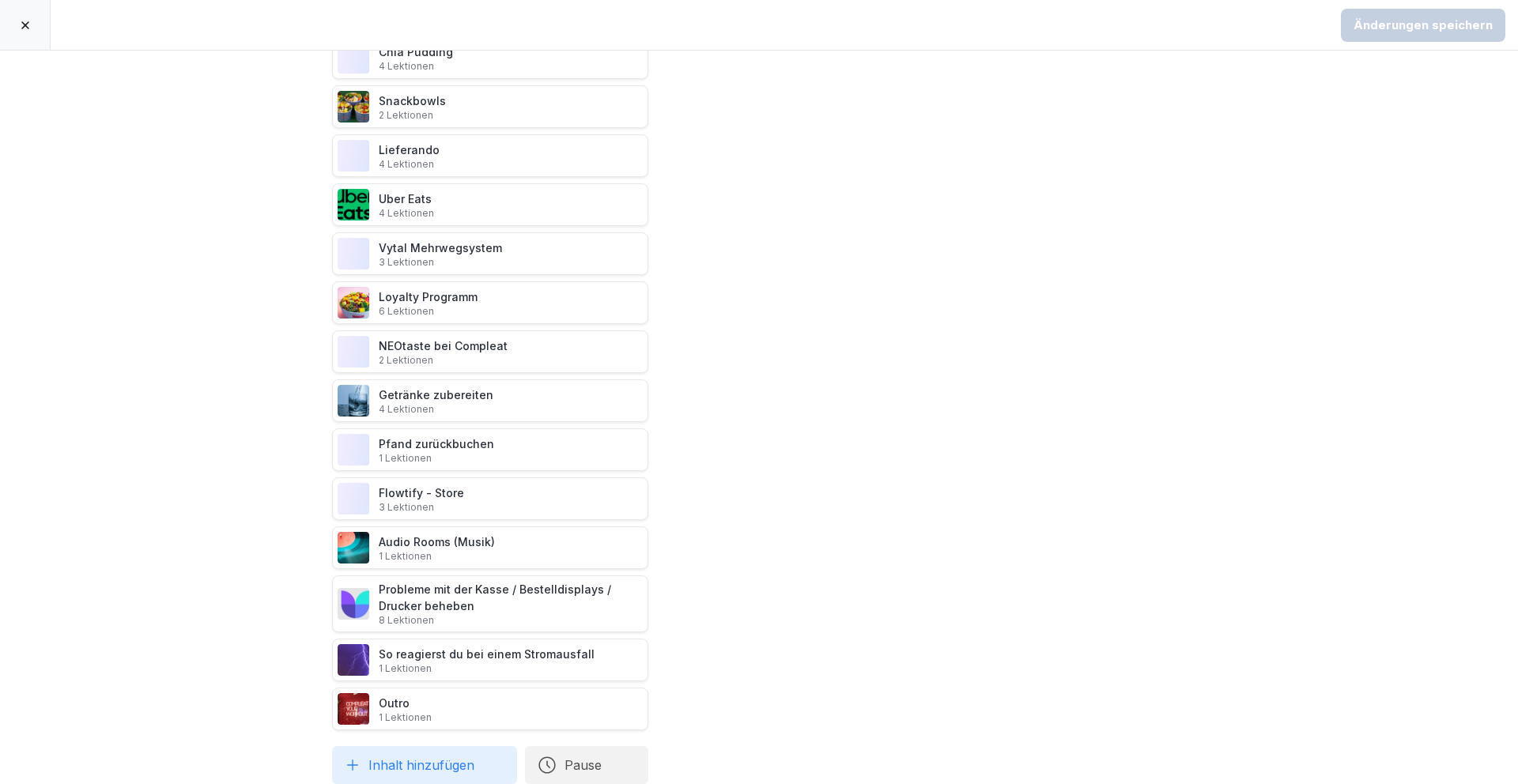
click at [32, 20] on div at bounding box center [25, 24] width 50 height 50
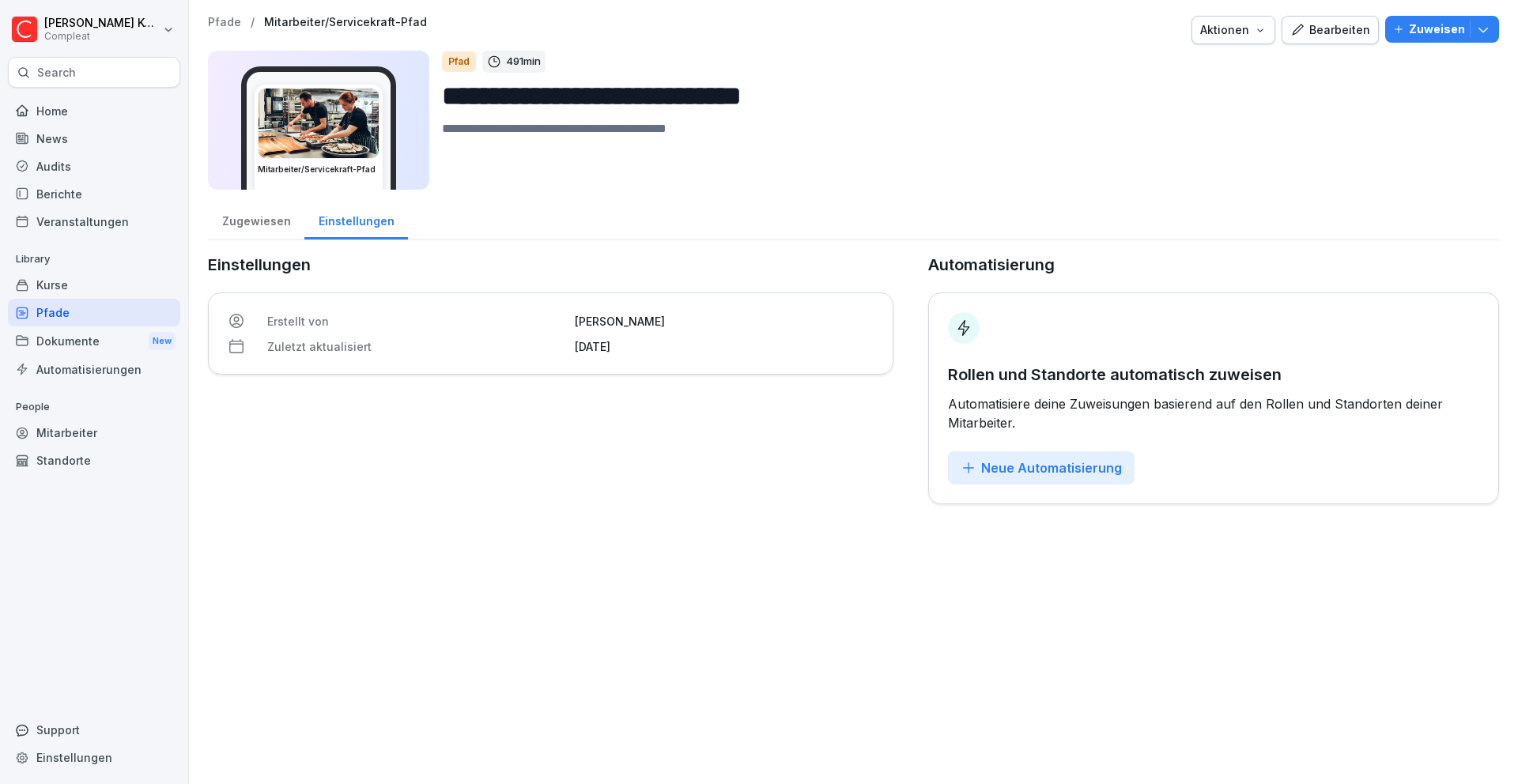
click at [90, 115] on div "Home" at bounding box center [93, 111] width 172 height 28
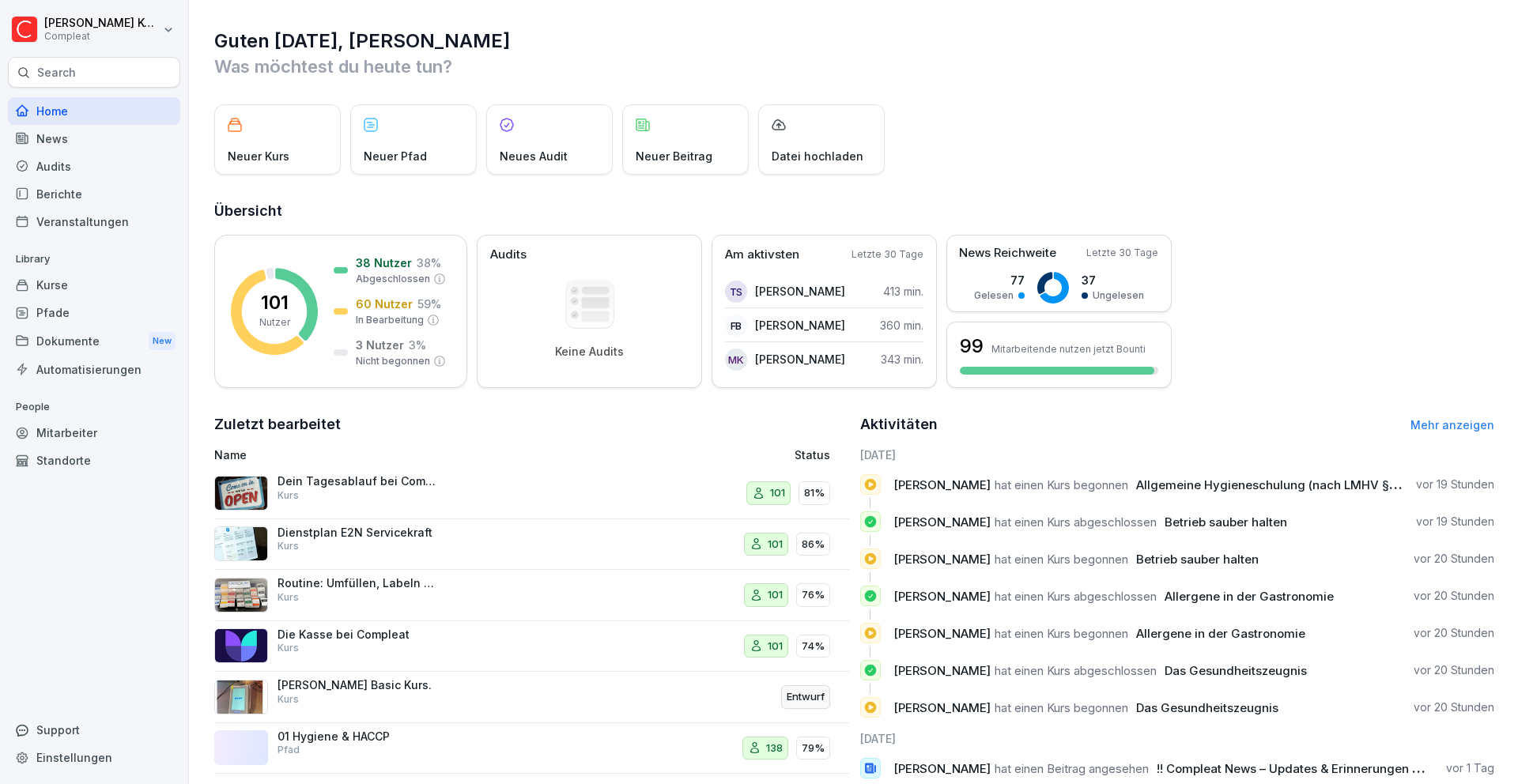
click at [95, 164] on div "Audits" at bounding box center [93, 166] width 172 height 28
click at [68, 167] on div "Audits" at bounding box center [93, 166] width 172 height 28
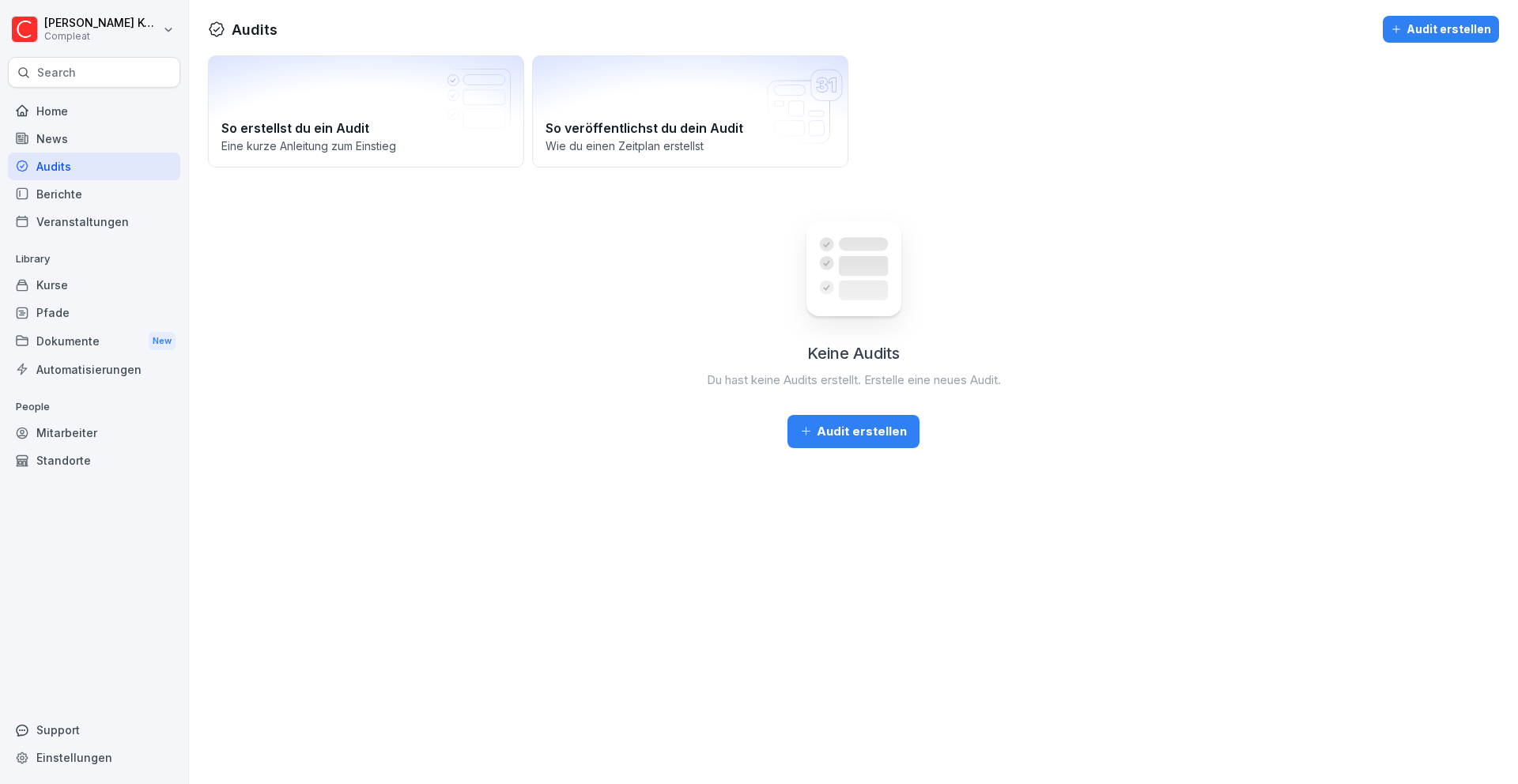
click at [107, 121] on div "Home" at bounding box center [93, 111] width 172 height 28
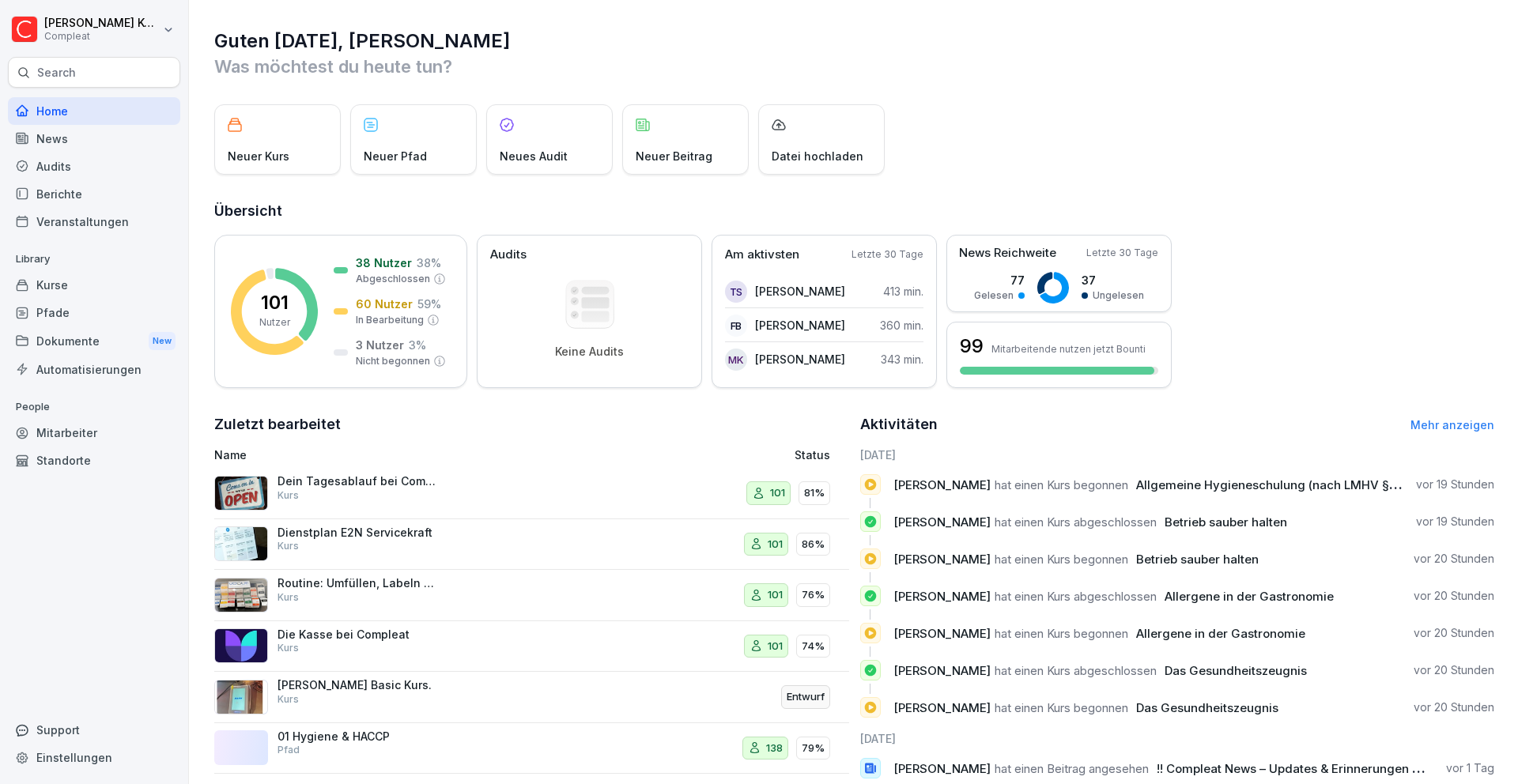
click at [81, 280] on div "Kurse" at bounding box center [93, 285] width 172 height 28
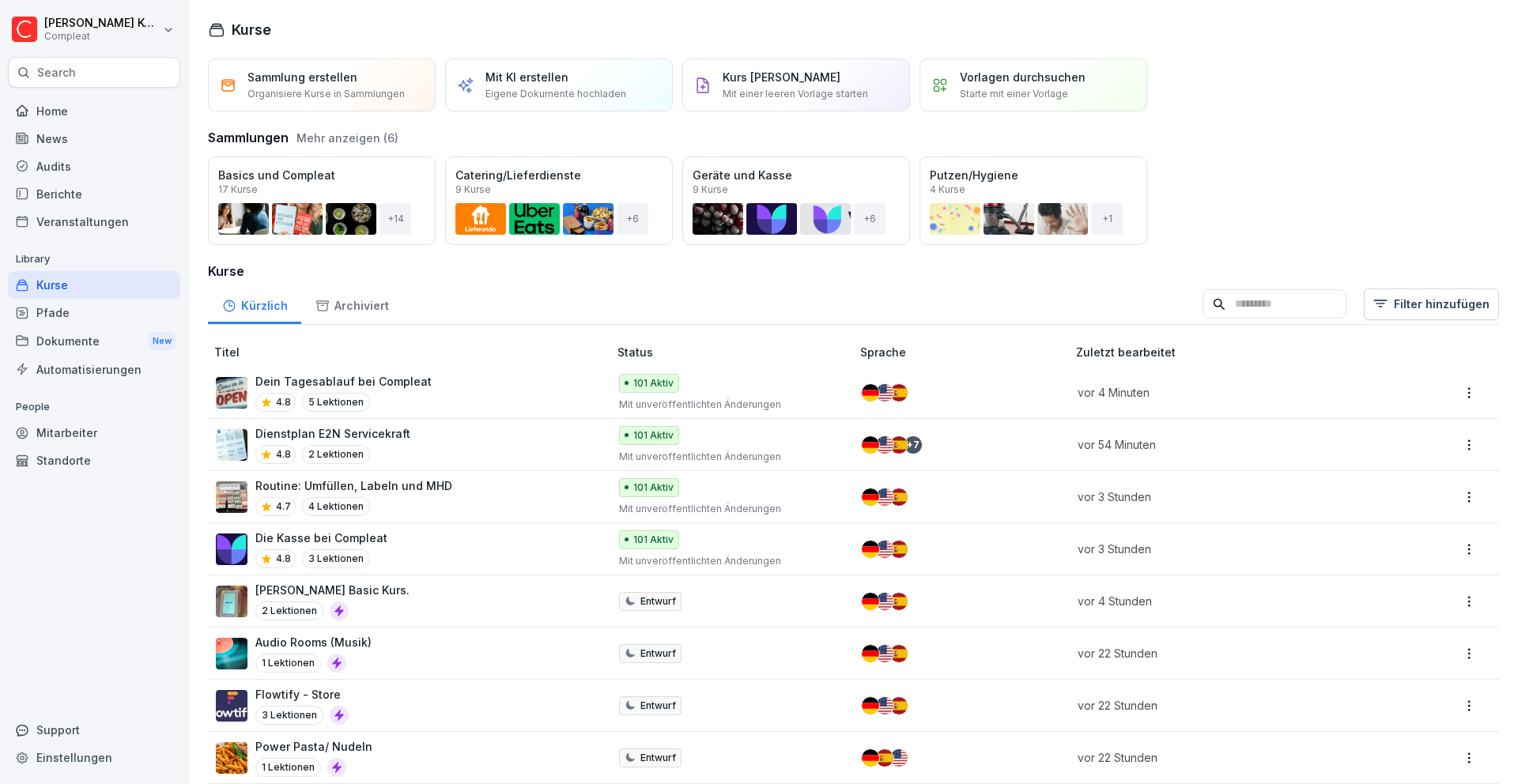
click at [80, 330] on div "Dokumente New" at bounding box center [93, 340] width 172 height 29
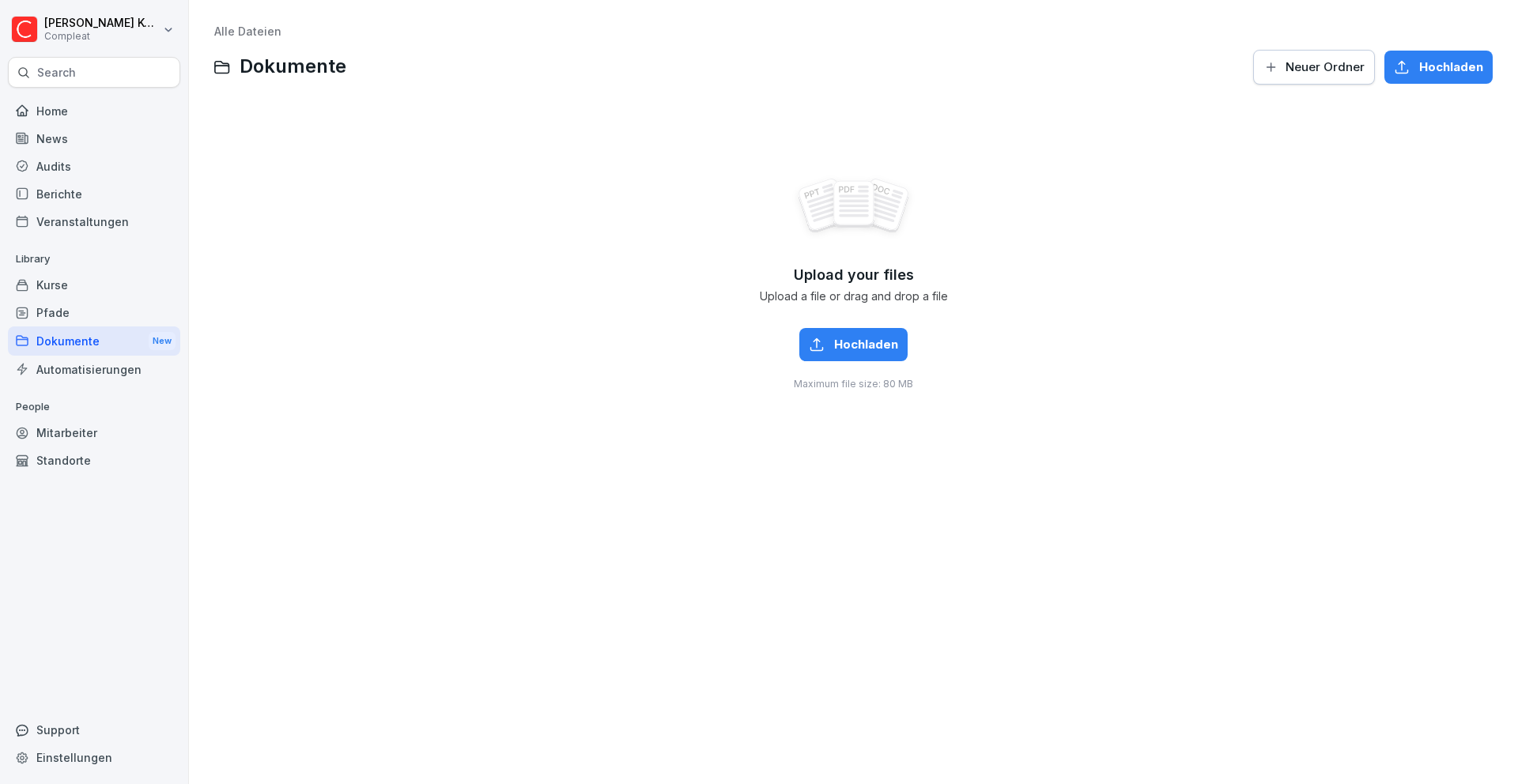
click at [85, 291] on div "Kurse" at bounding box center [93, 285] width 172 height 28
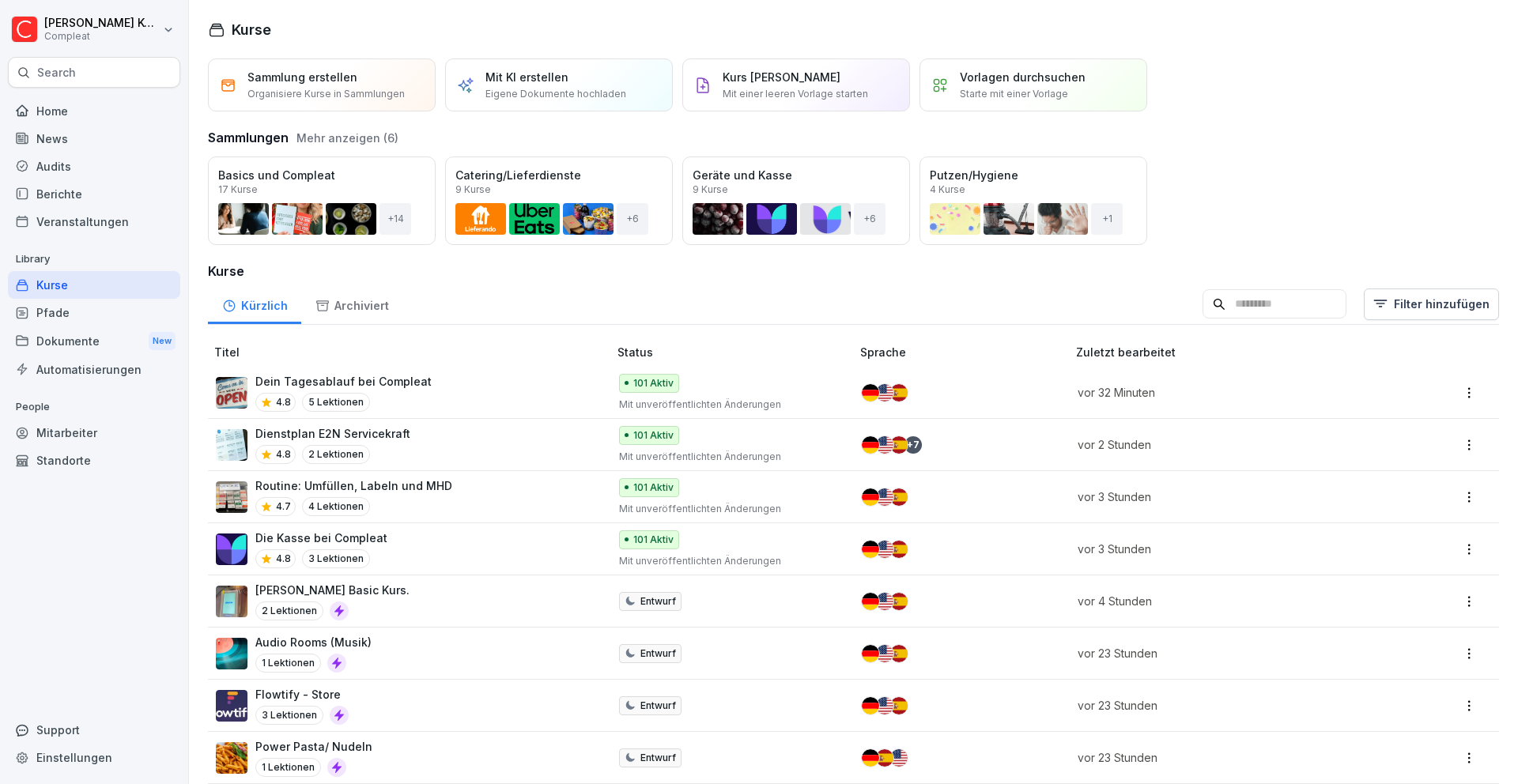
click at [1260, 304] on input at bounding box center [1274, 305] width 144 height 30
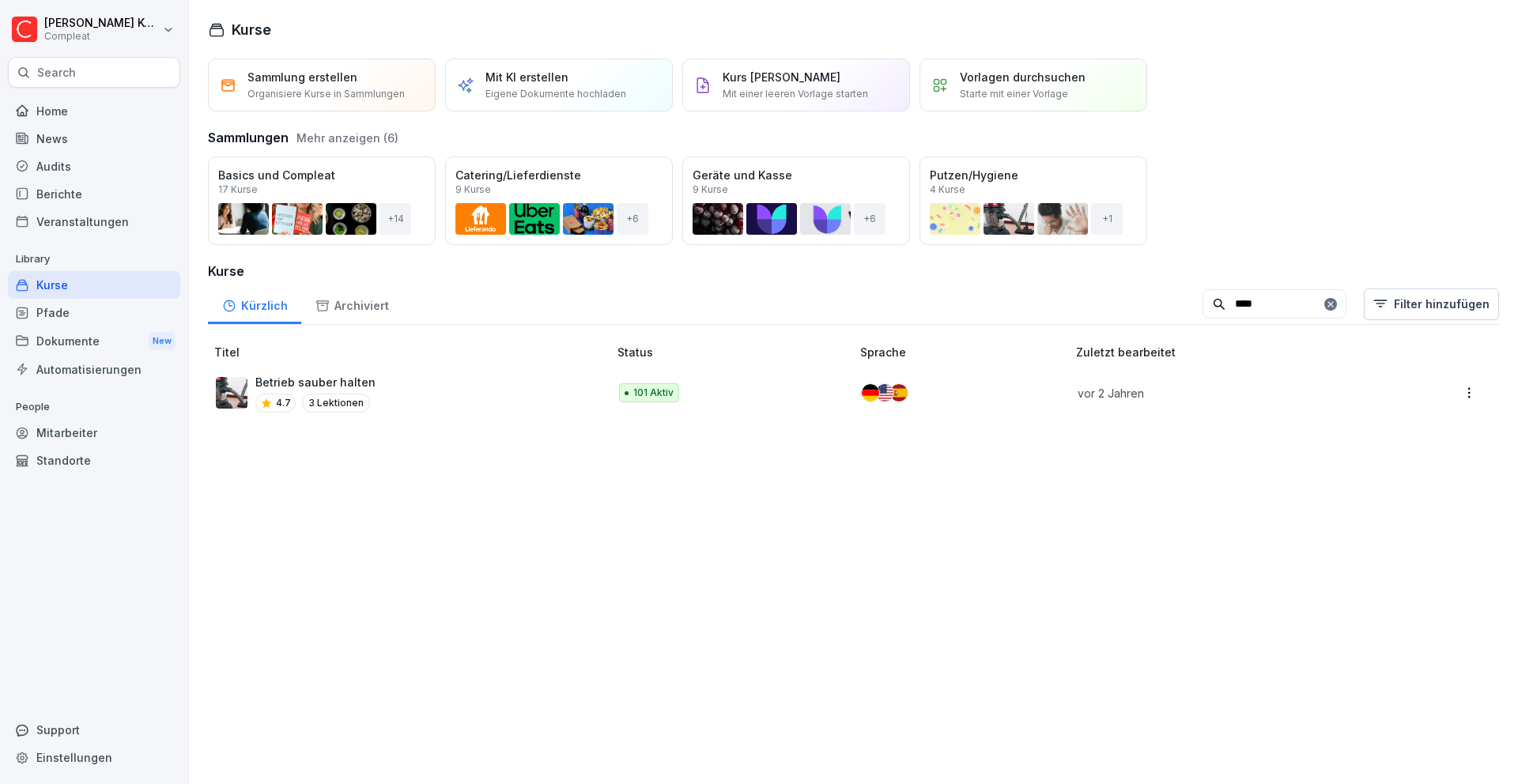
type input "****"
click at [465, 392] on div "Betrieb sauber halten 4.7 3 Lektionen" at bounding box center [404, 392] width 377 height 38
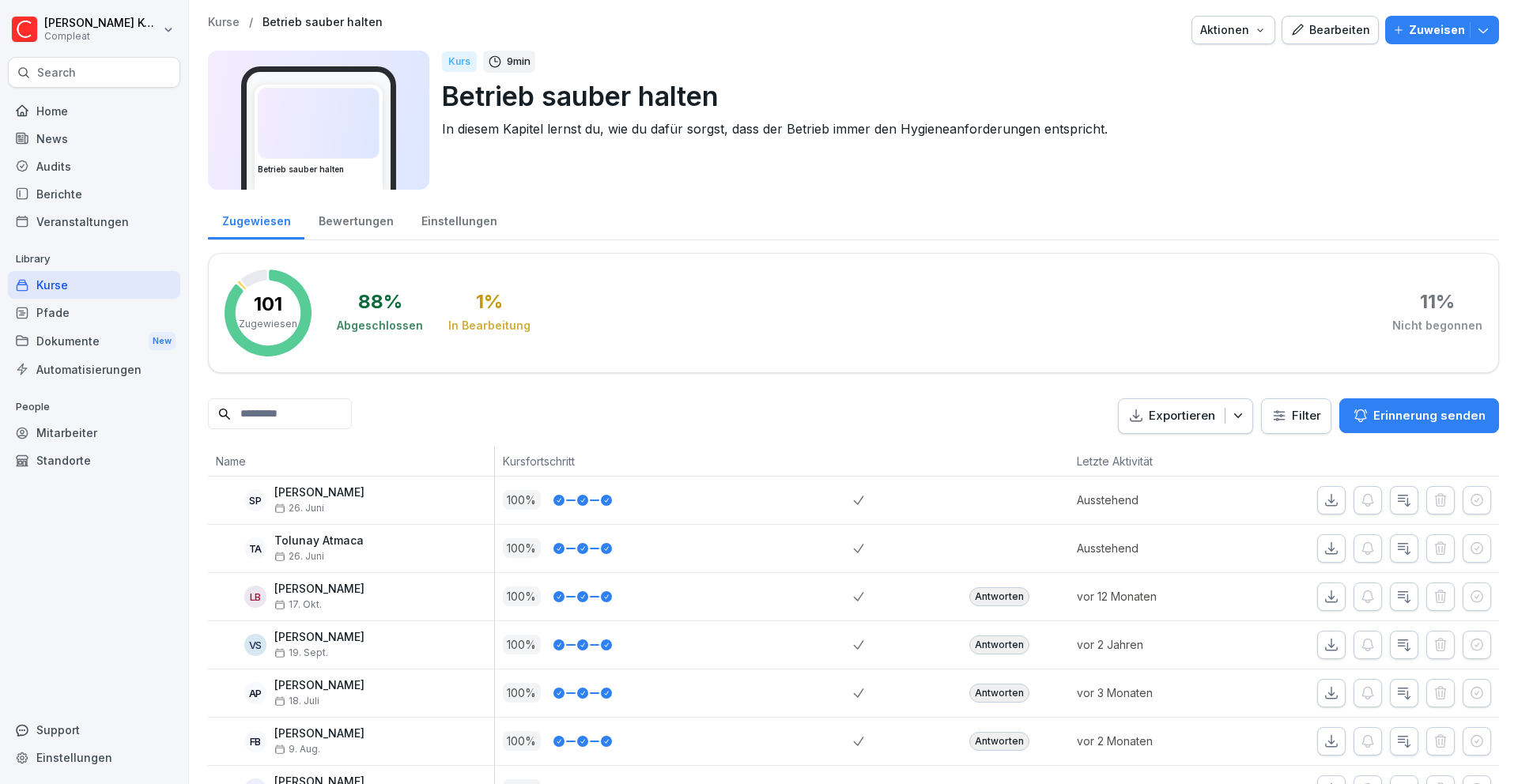
click at [1327, 38] on div "Bearbeiten" at bounding box center [1329, 30] width 79 height 18
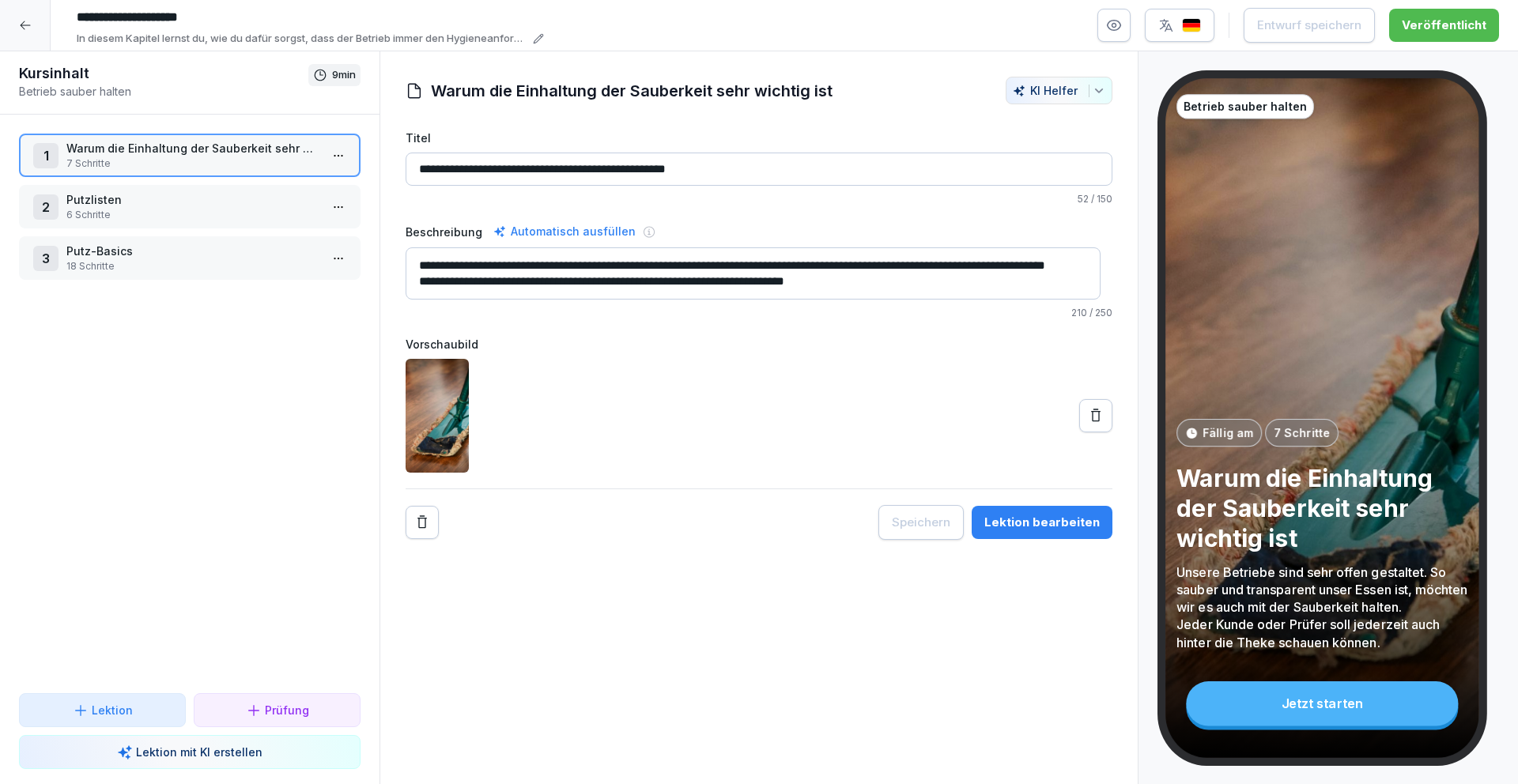
click at [724, 161] on input "**********" at bounding box center [759, 169] width 707 height 34
click at [728, 164] on input "**********" at bounding box center [759, 169] width 707 height 34
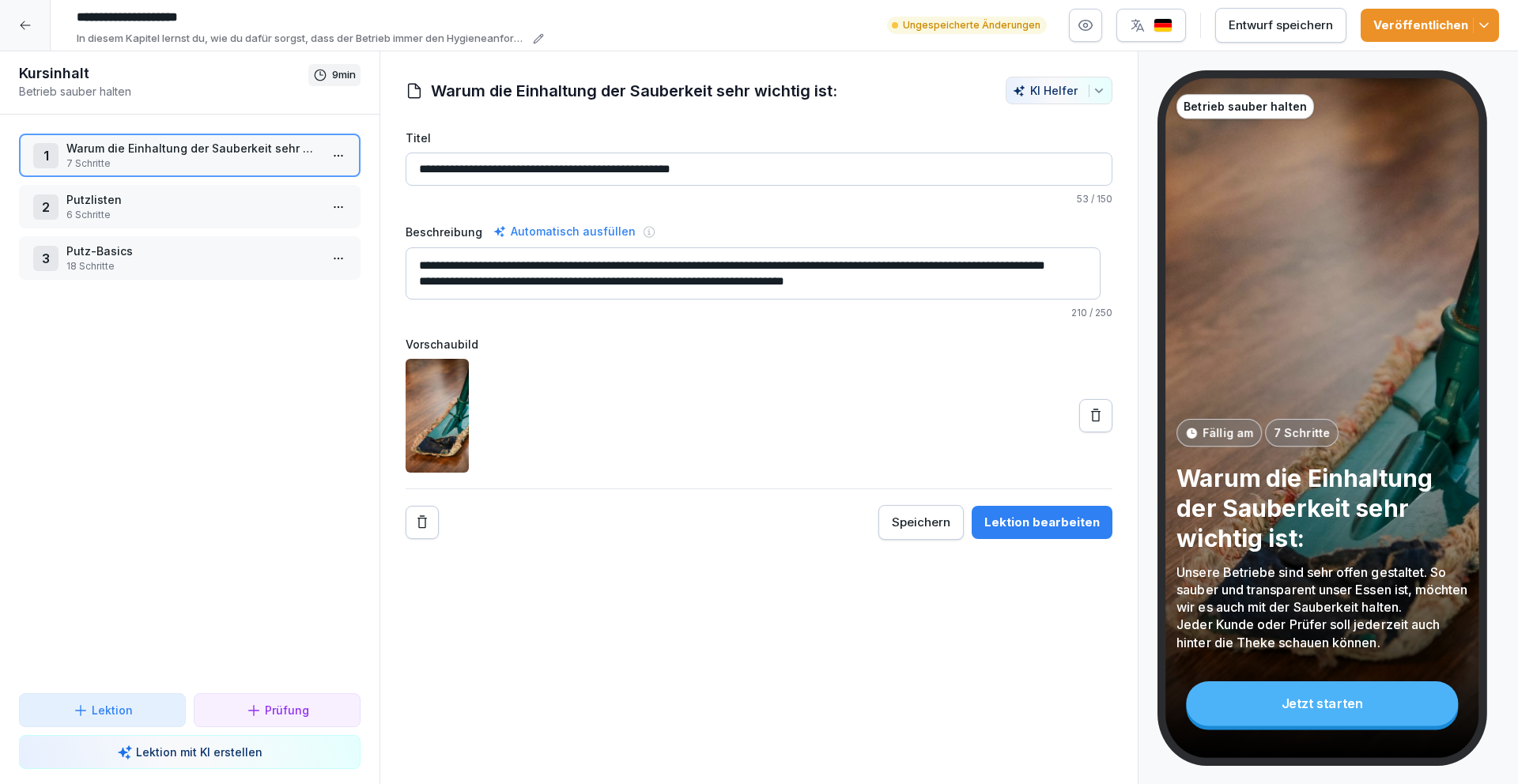
type input "**********"
click at [1253, 19] on div "Entwurf speichern" at bounding box center [1281, 25] width 105 height 18
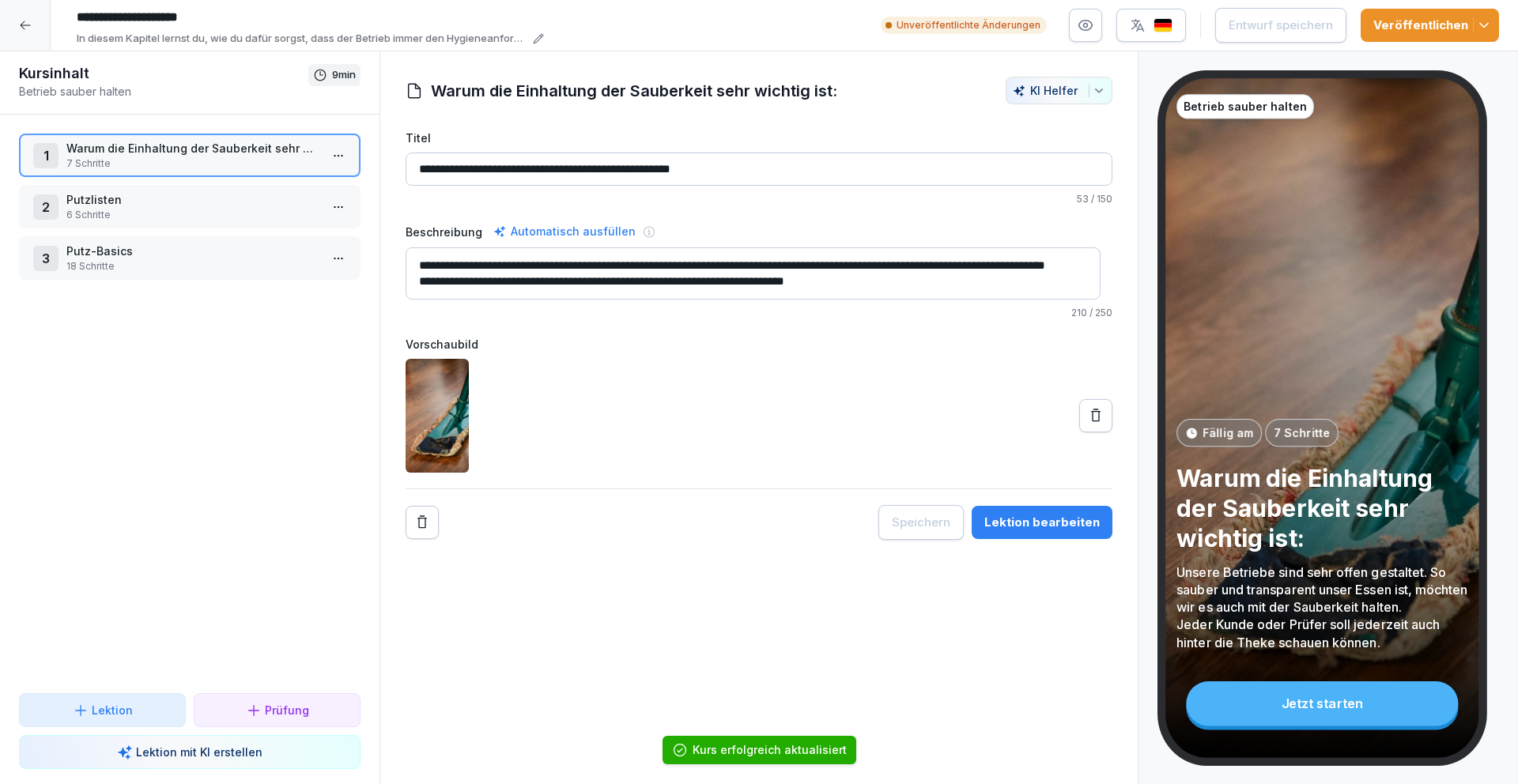
click at [24, 31] on icon at bounding box center [25, 25] width 13 height 13
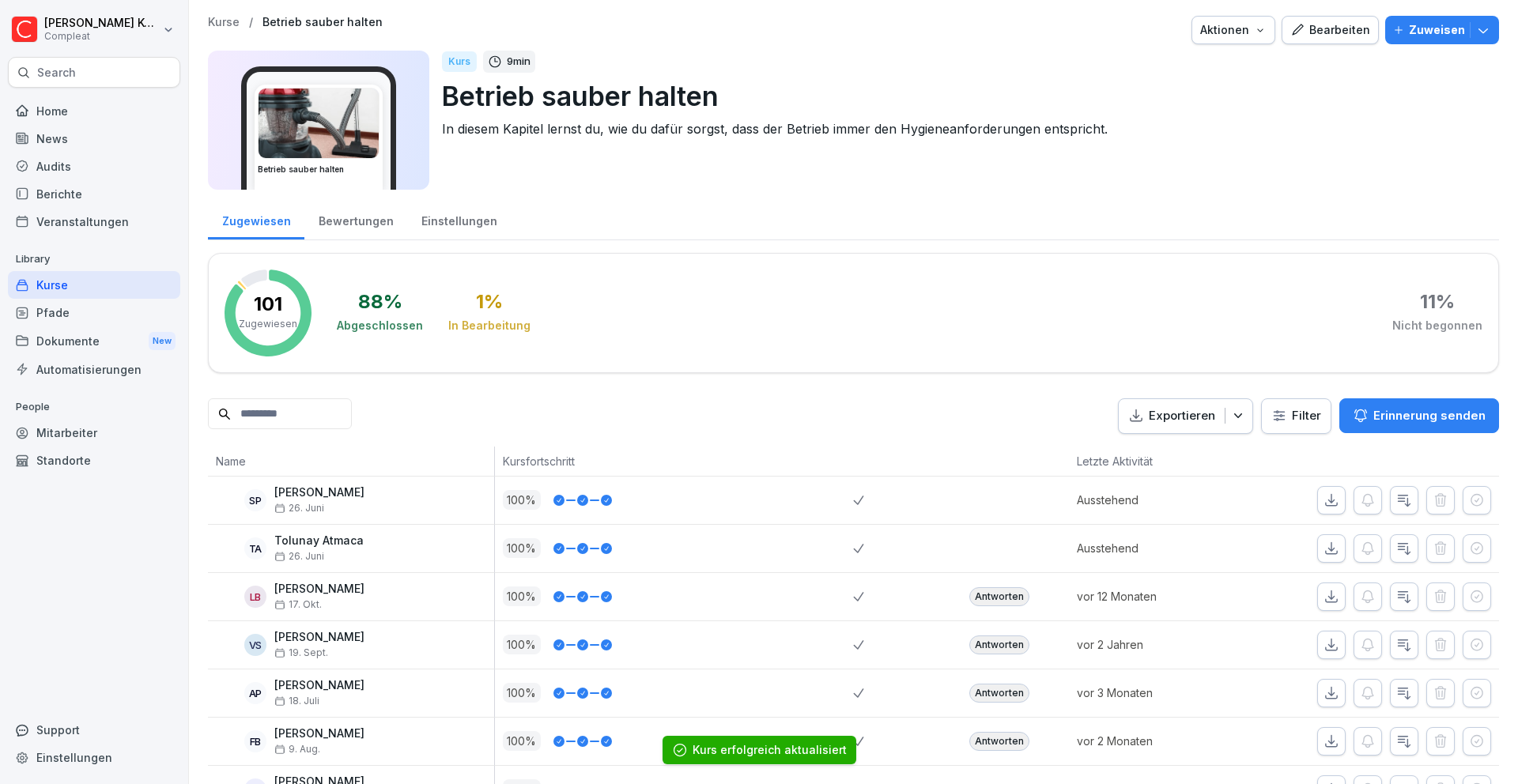
click at [105, 284] on div "Kurse" at bounding box center [93, 285] width 172 height 28
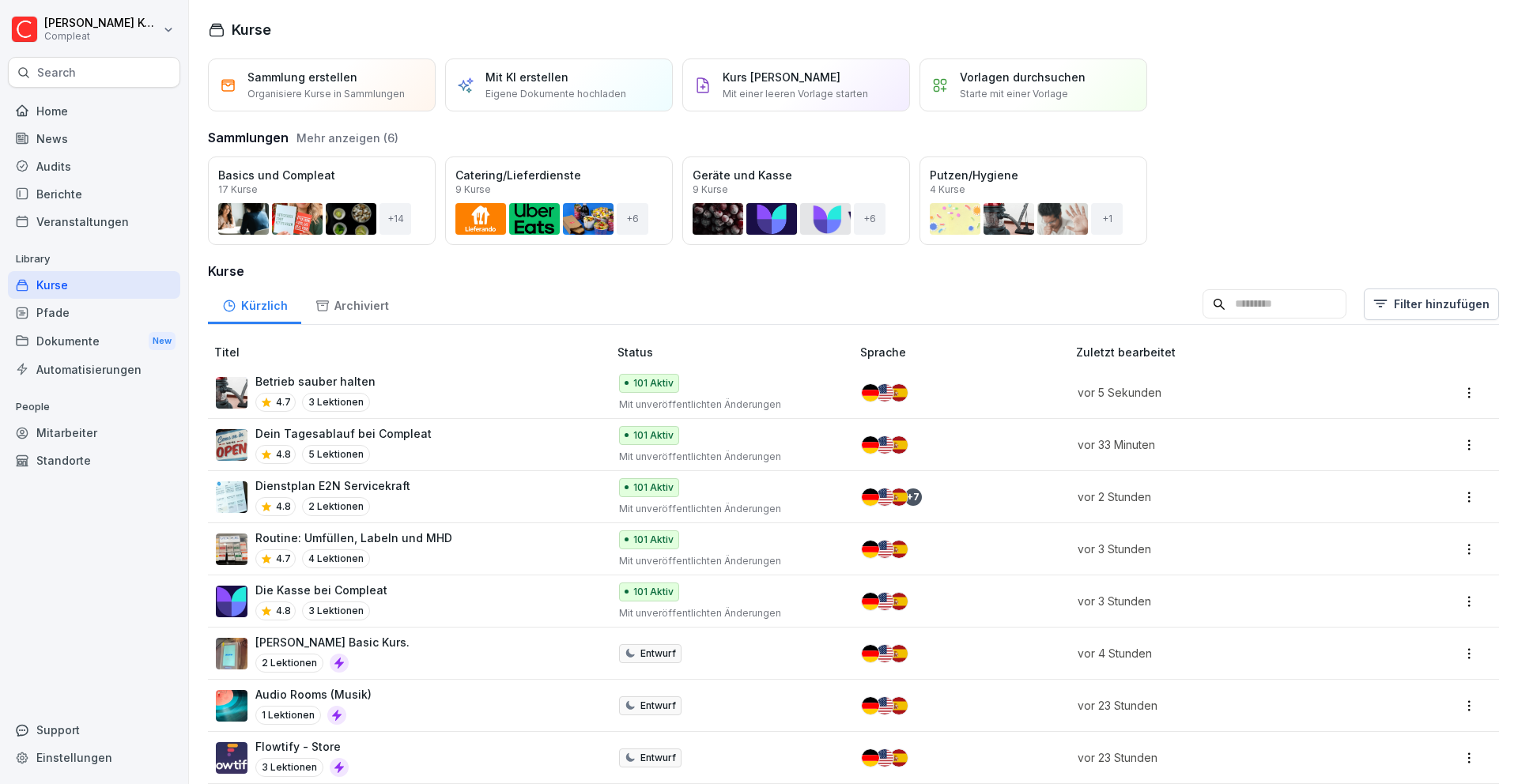
click at [449, 388] on div "Betrieb sauber halten 4.7 3 Lektionen" at bounding box center [404, 392] width 377 height 38
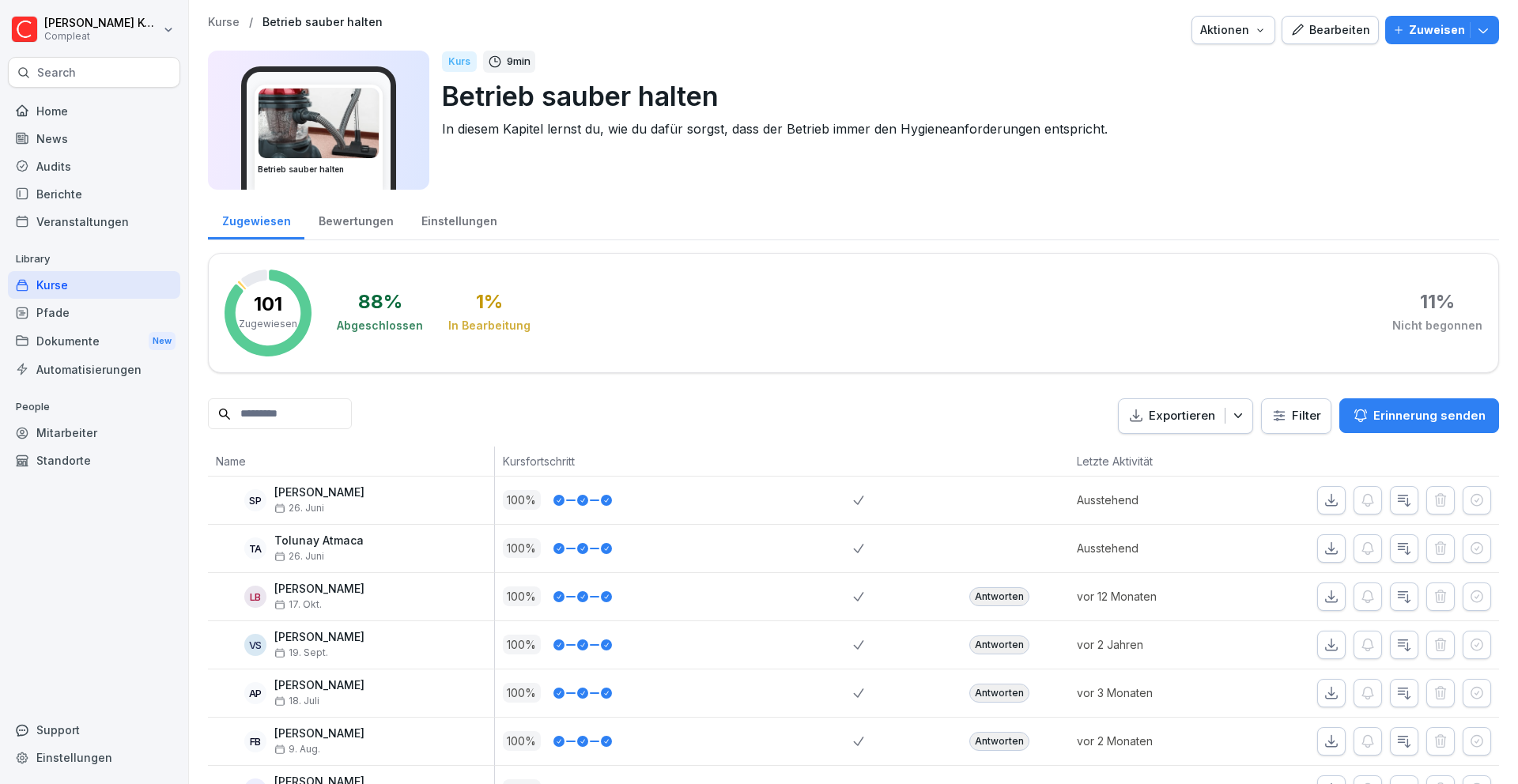
click at [140, 279] on div "Kurse" at bounding box center [93, 285] width 172 height 28
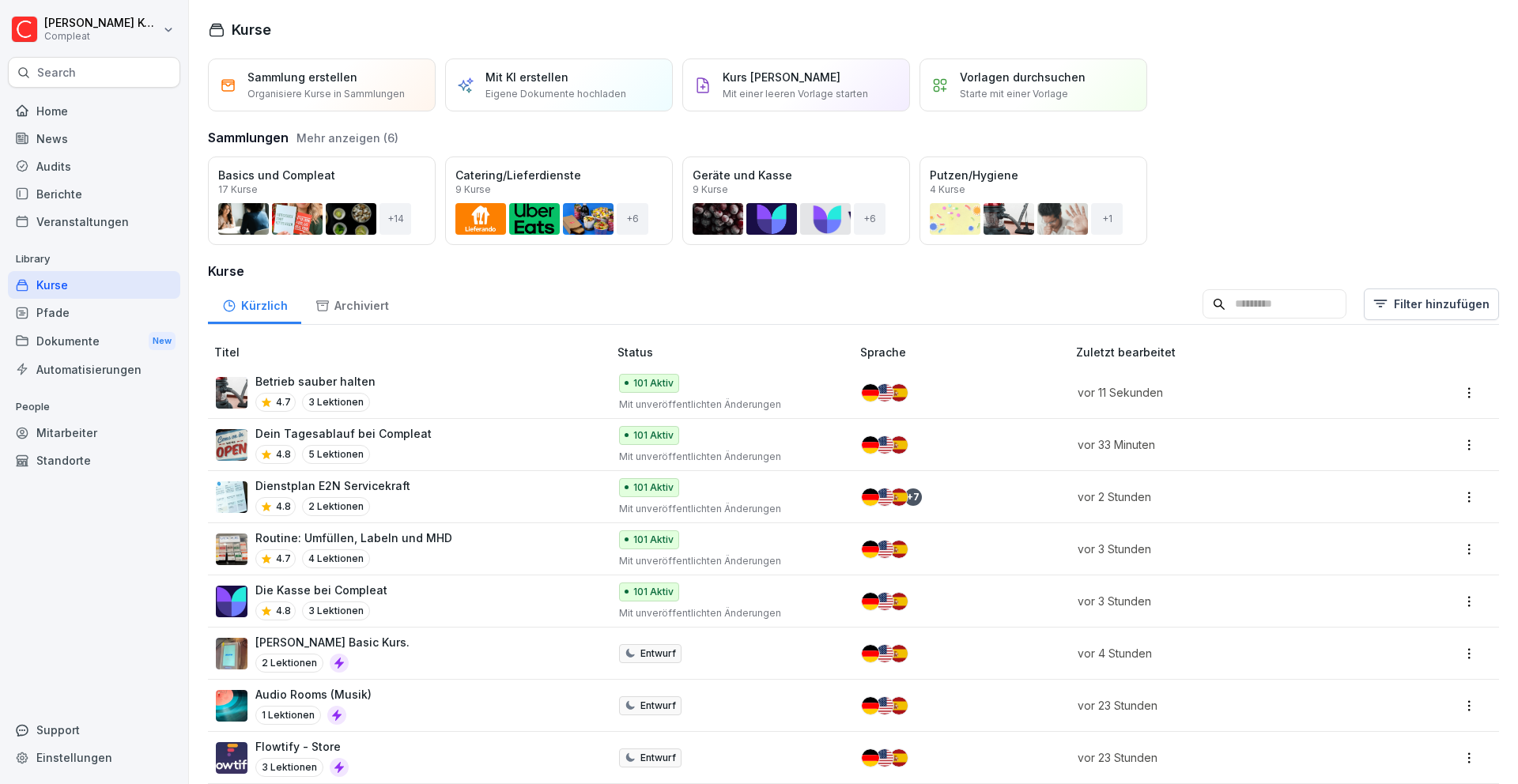
click at [1244, 295] on input at bounding box center [1274, 305] width 144 height 30
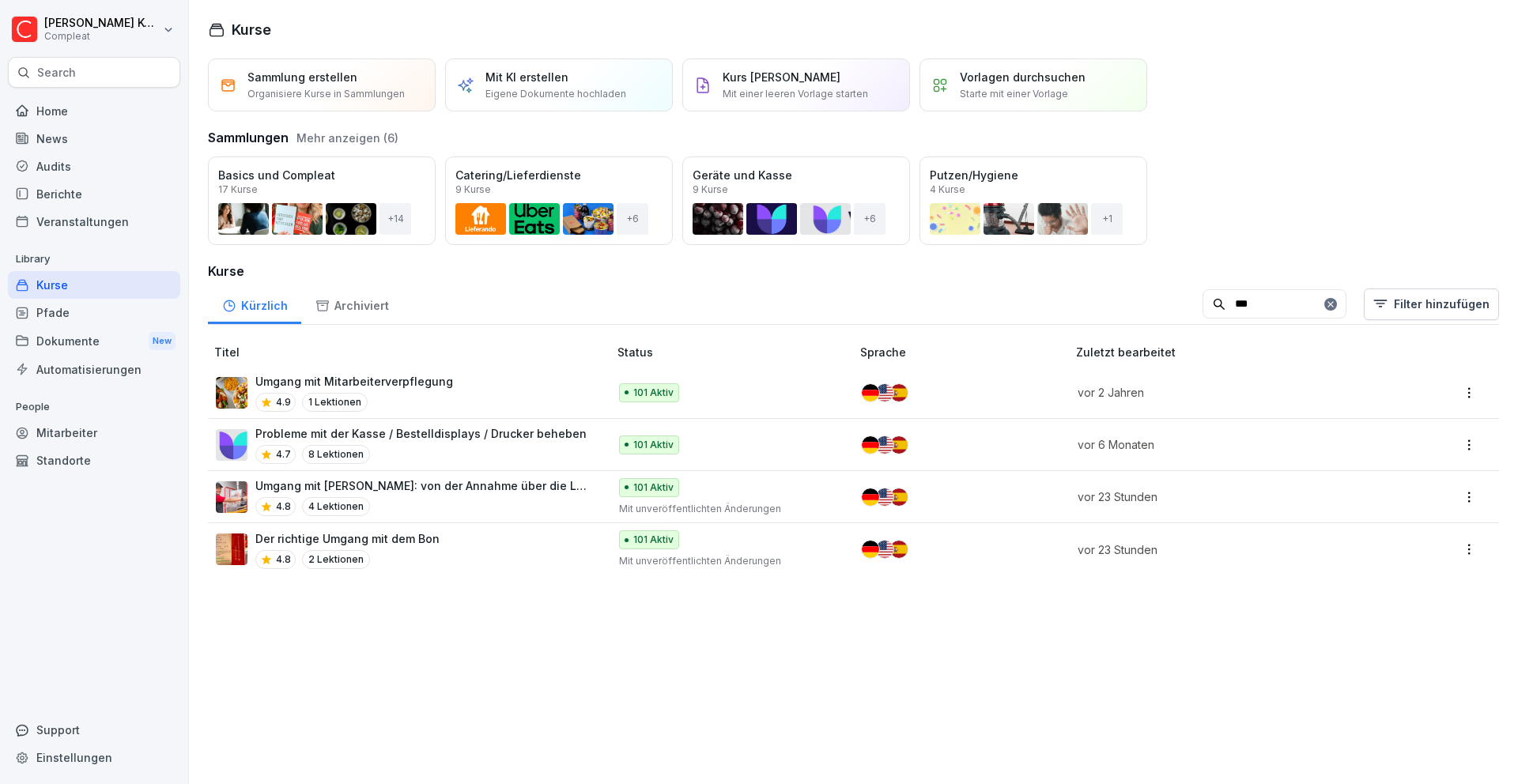
type input "***"
click at [514, 385] on div "Umgang mit Mitarbeiterverpflegung 4.9 1 Lektionen" at bounding box center [404, 392] width 377 height 38
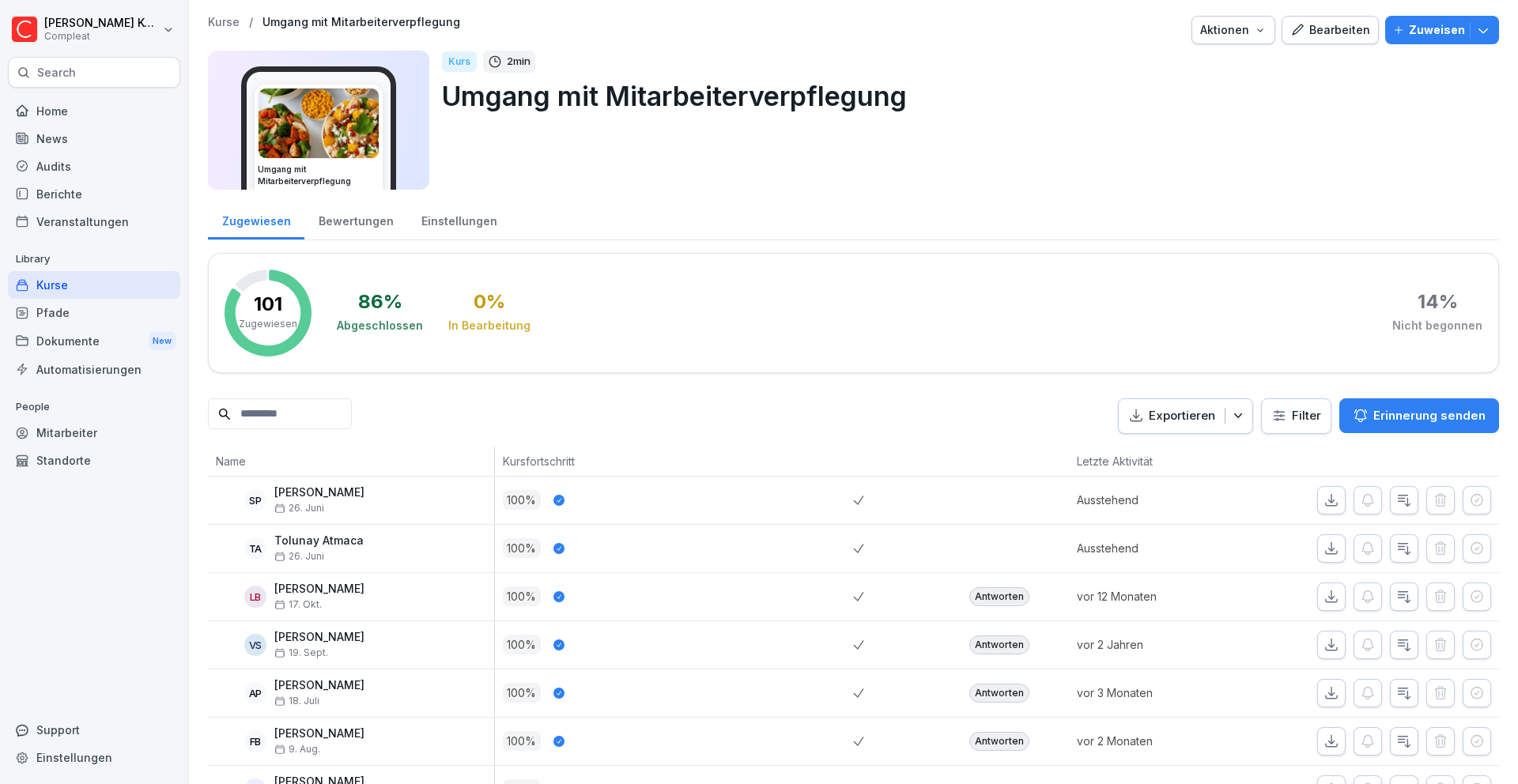
click at [1338, 37] on div "Bearbeiten" at bounding box center [1329, 30] width 79 height 18
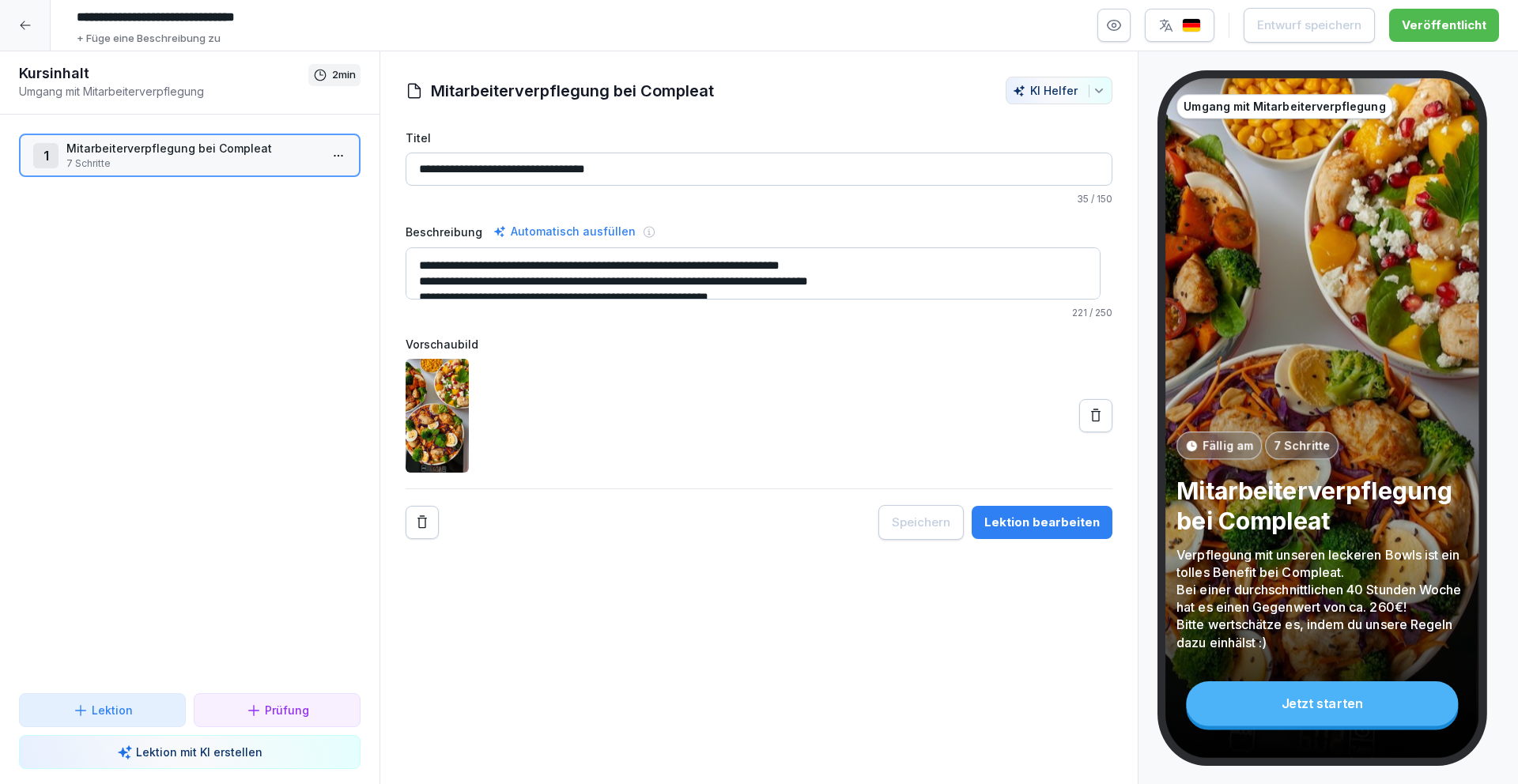
scroll to position [16, 0]
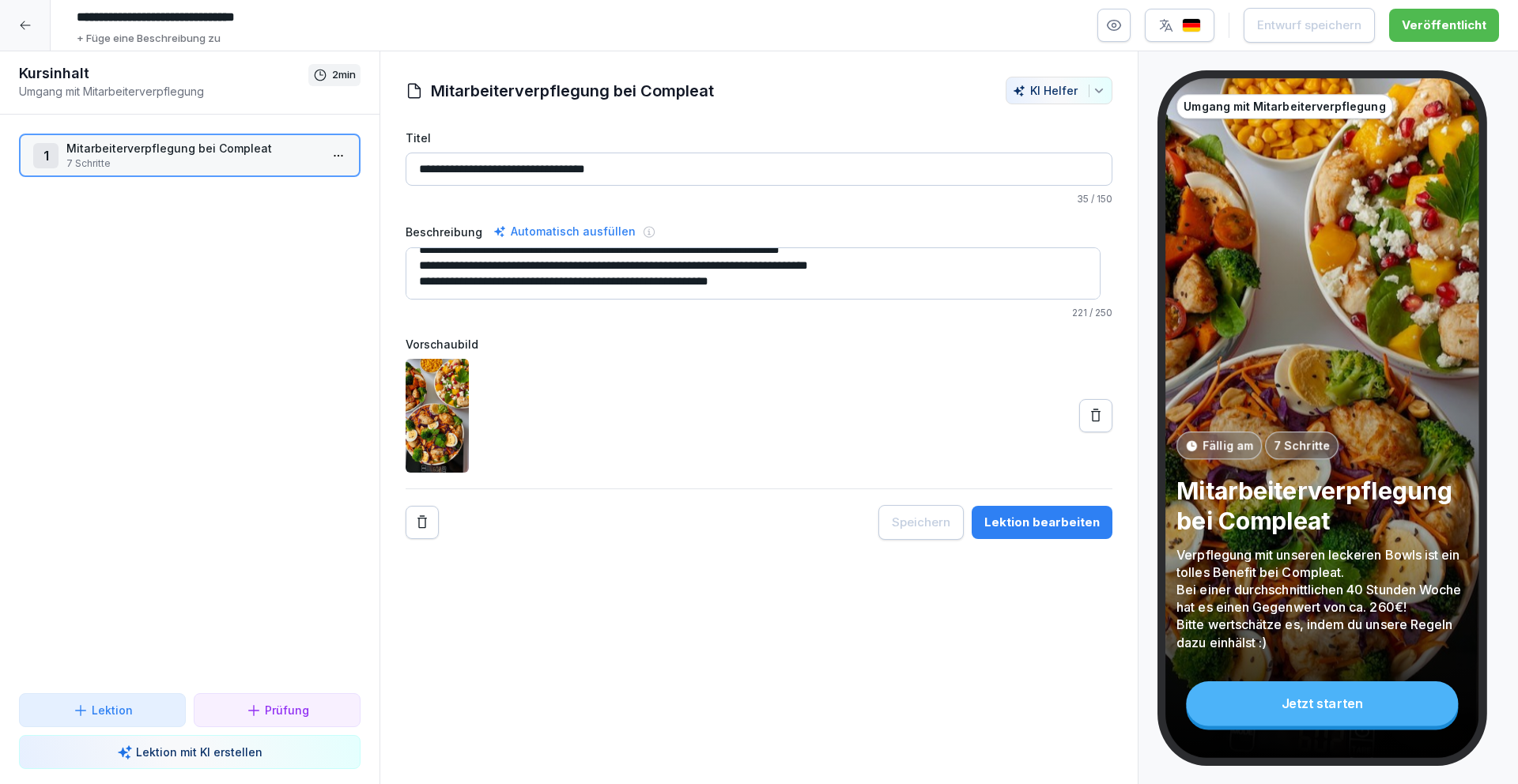
click at [770, 181] on input "**********" at bounding box center [759, 169] width 707 height 34
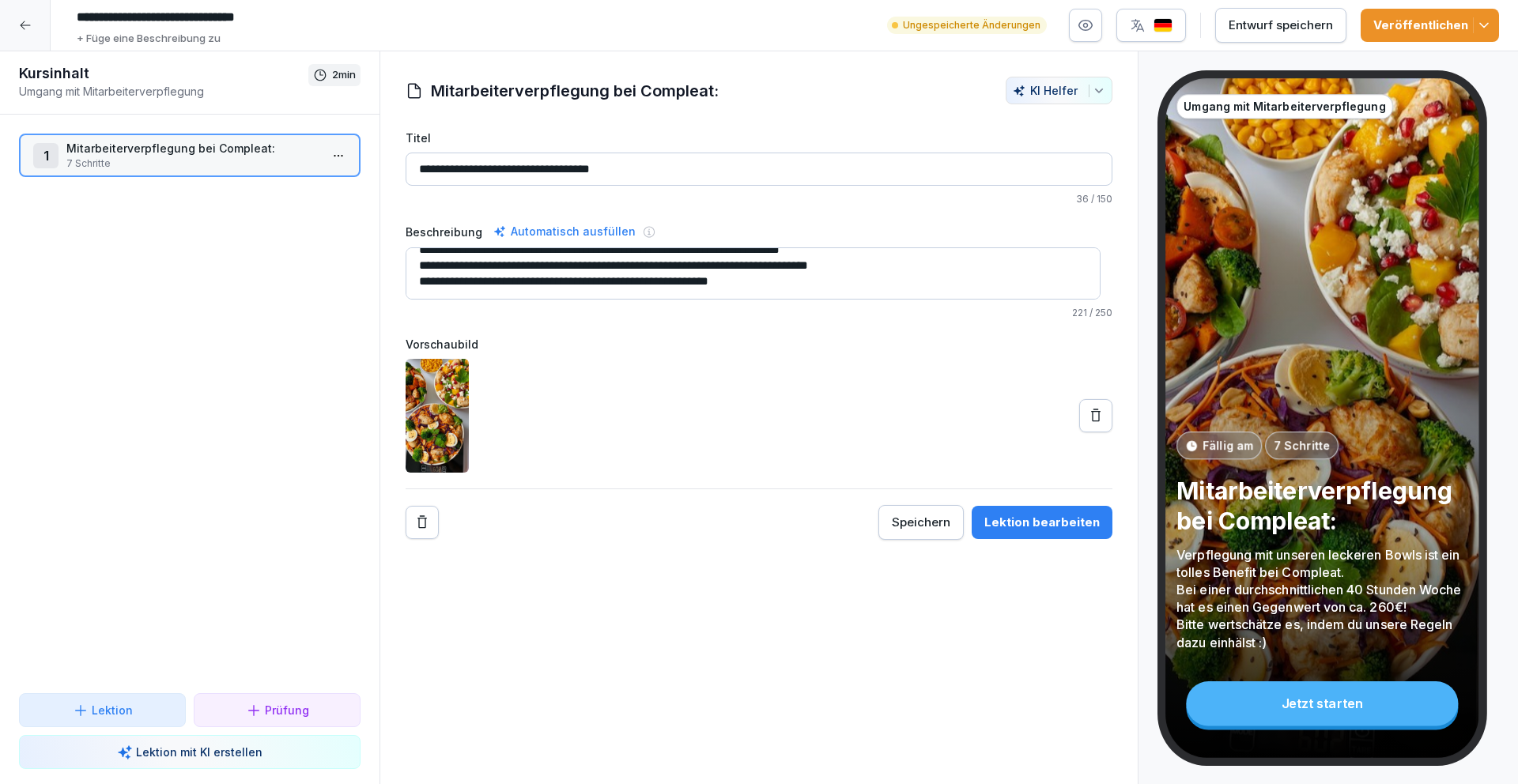
type input "**********"
click at [1232, 24] on button "Entwurf speichern" at bounding box center [1281, 24] width 131 height 35
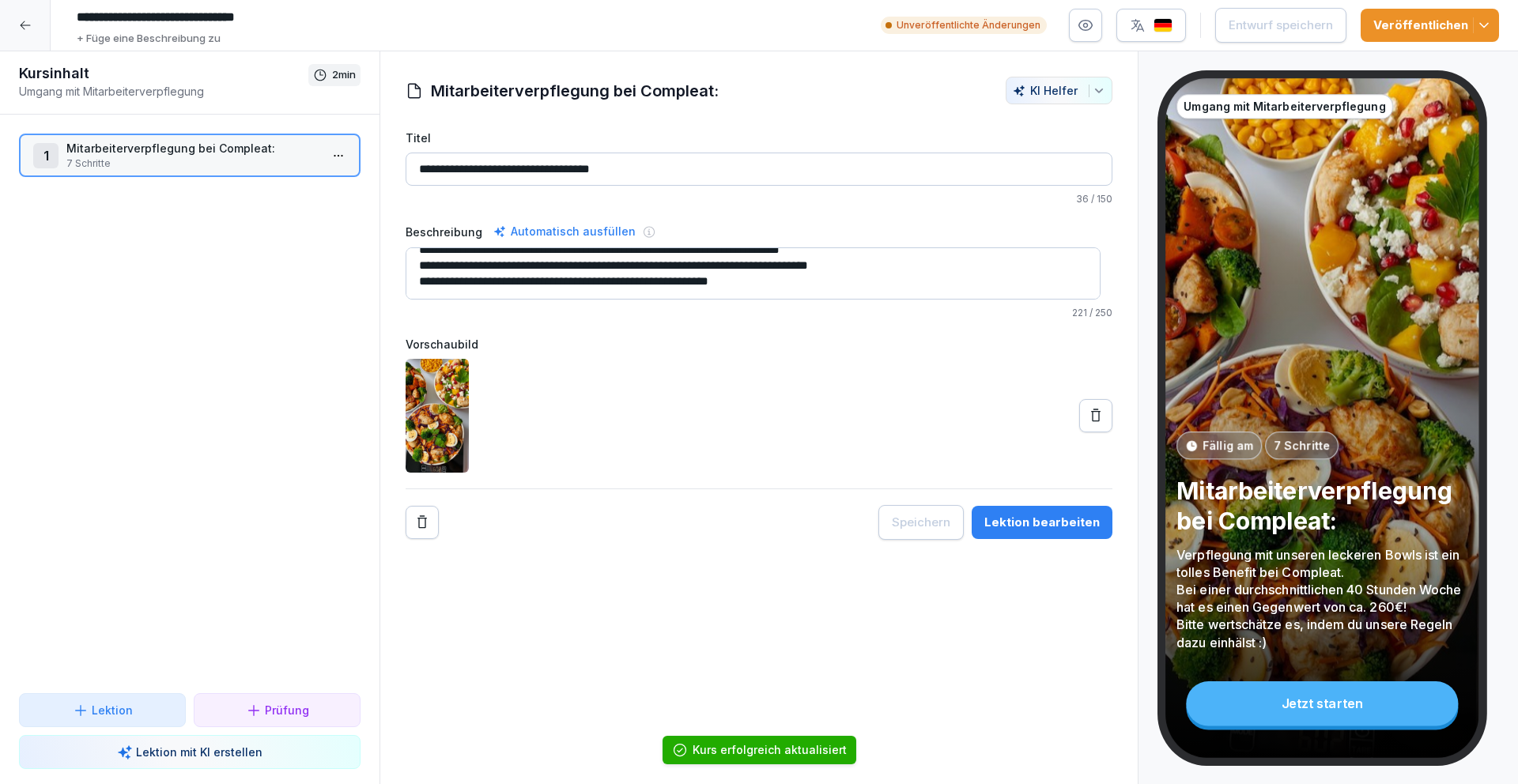
click at [1044, 525] on div "Lektion bearbeiten" at bounding box center [1041, 522] width 115 height 18
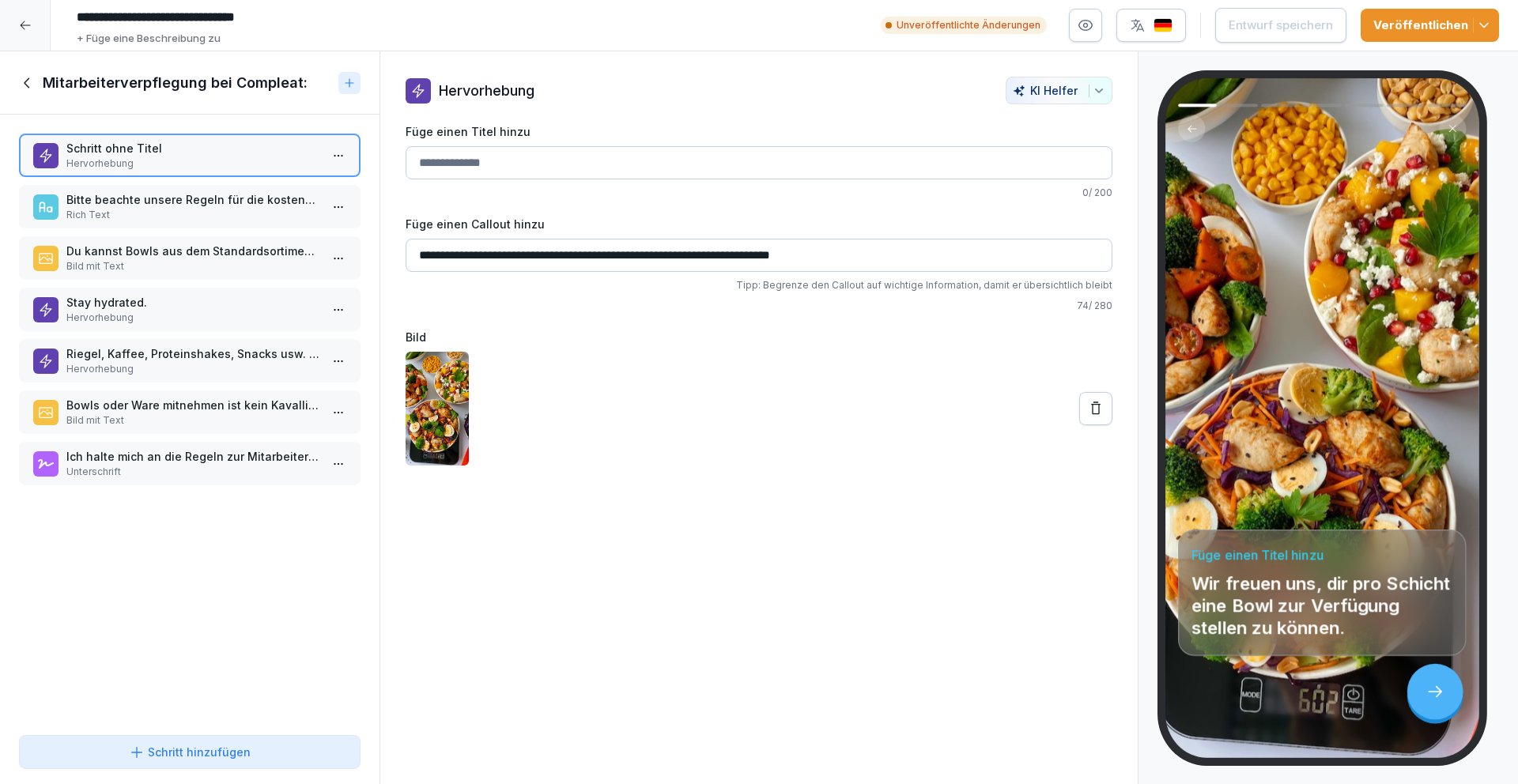
click at [175, 200] on p "Bitte beachte unsere Regeln für die kostenfreie Mitarbeiterverpflegung:" at bounding box center [193, 200] width 253 height 17
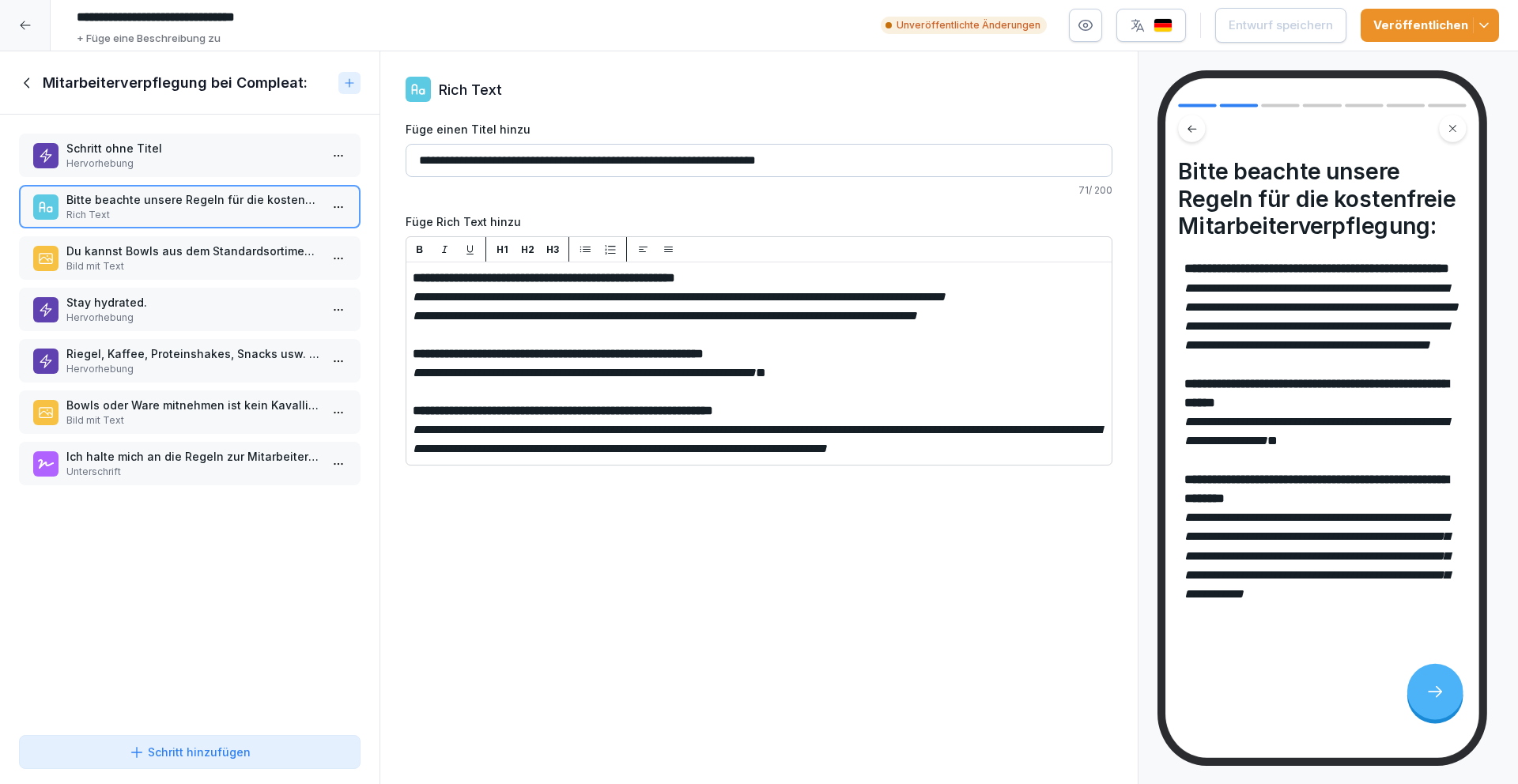
click at [204, 165] on p "Hervorhebung" at bounding box center [193, 163] width 253 height 14
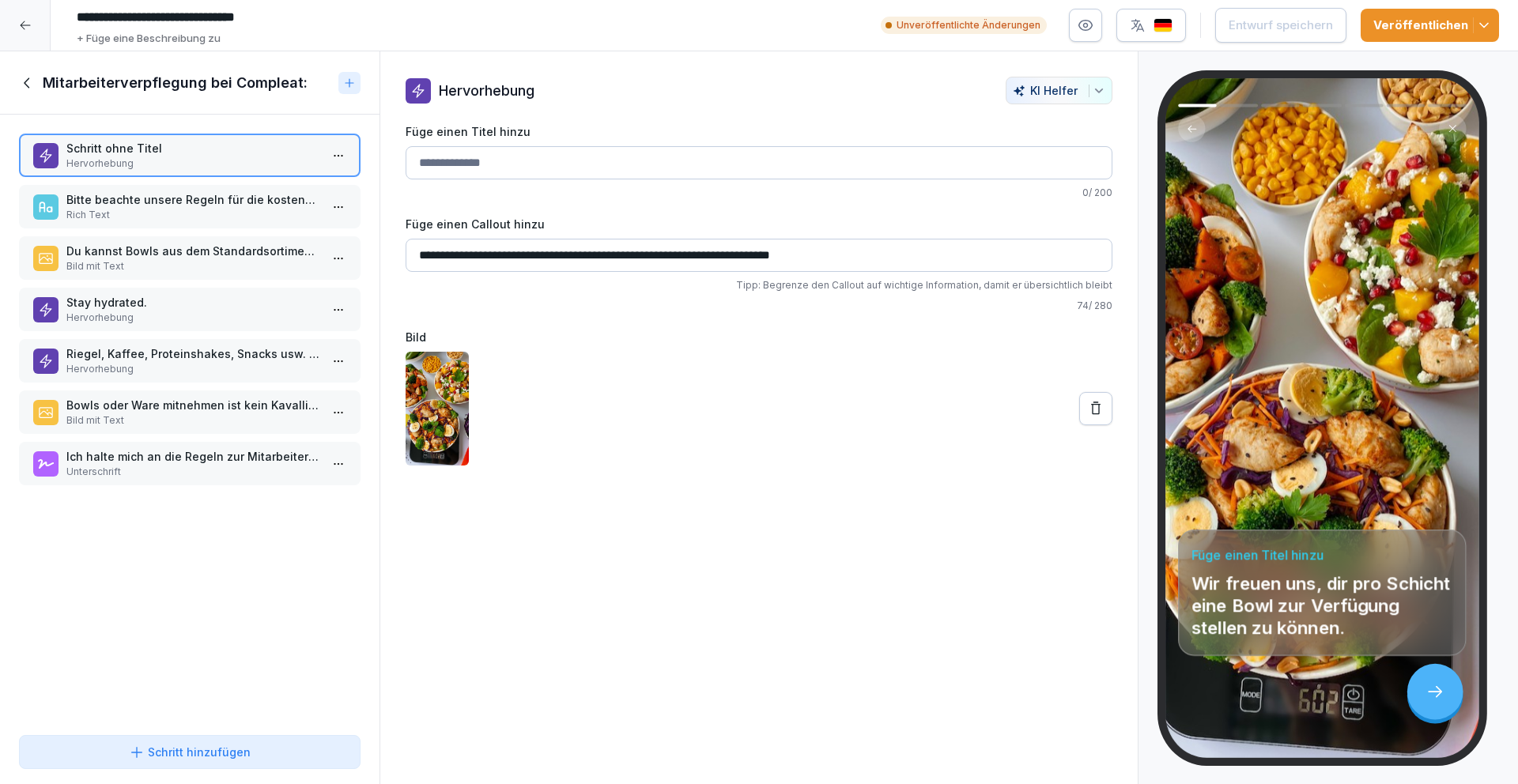
click at [237, 176] on div "Schritt ohne Titel Hervorhebung" at bounding box center [189, 155] width 341 height 44
click at [237, 187] on div "Bitte beachte unsere Regeln für die kostenfreie Mitarbeiterverpflegung: Rich Te…" at bounding box center [189, 207] width 341 height 44
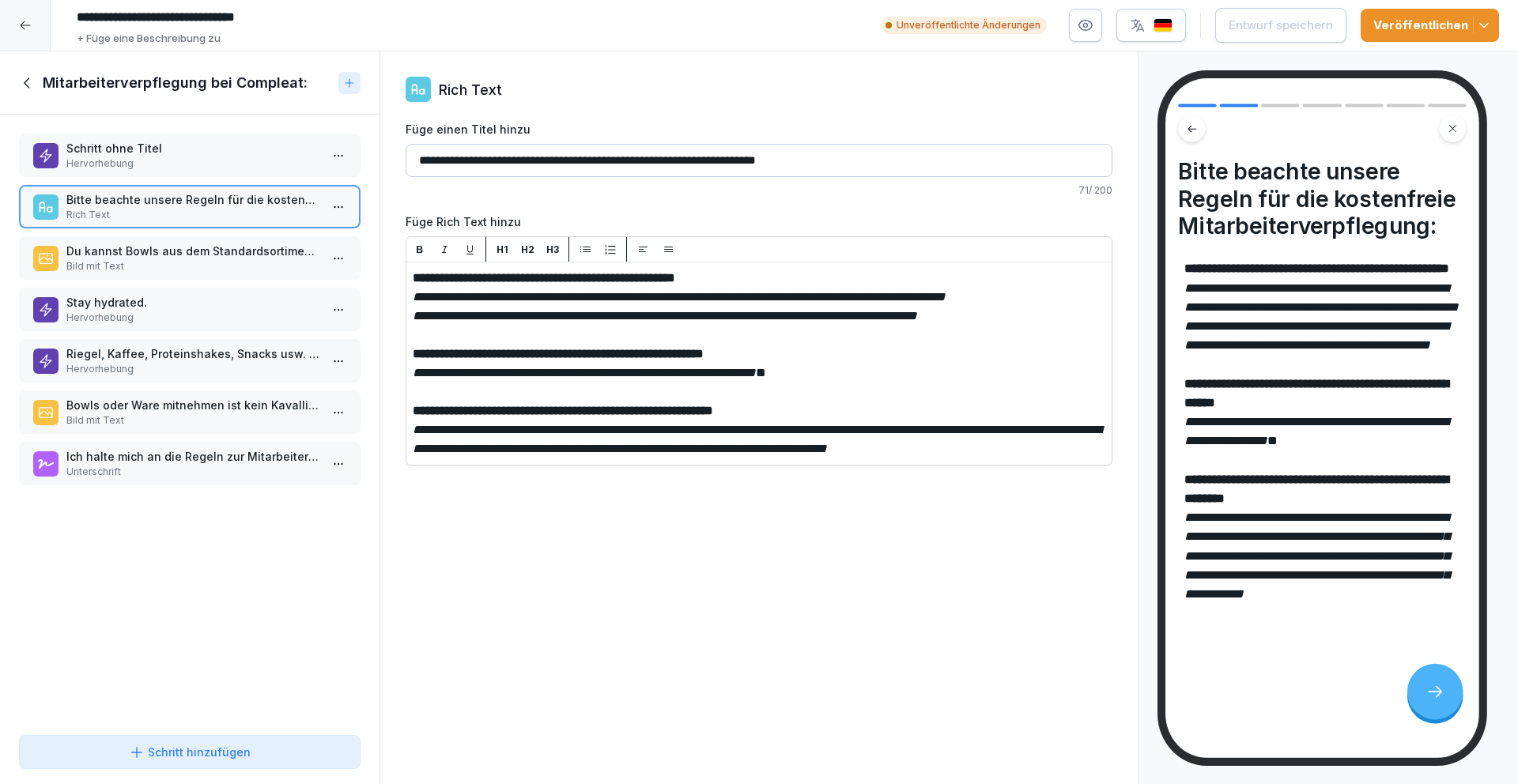
click at [244, 251] on p "Du kannst Bowls aus dem Standardsortiment wählen." at bounding box center [193, 251] width 253 height 17
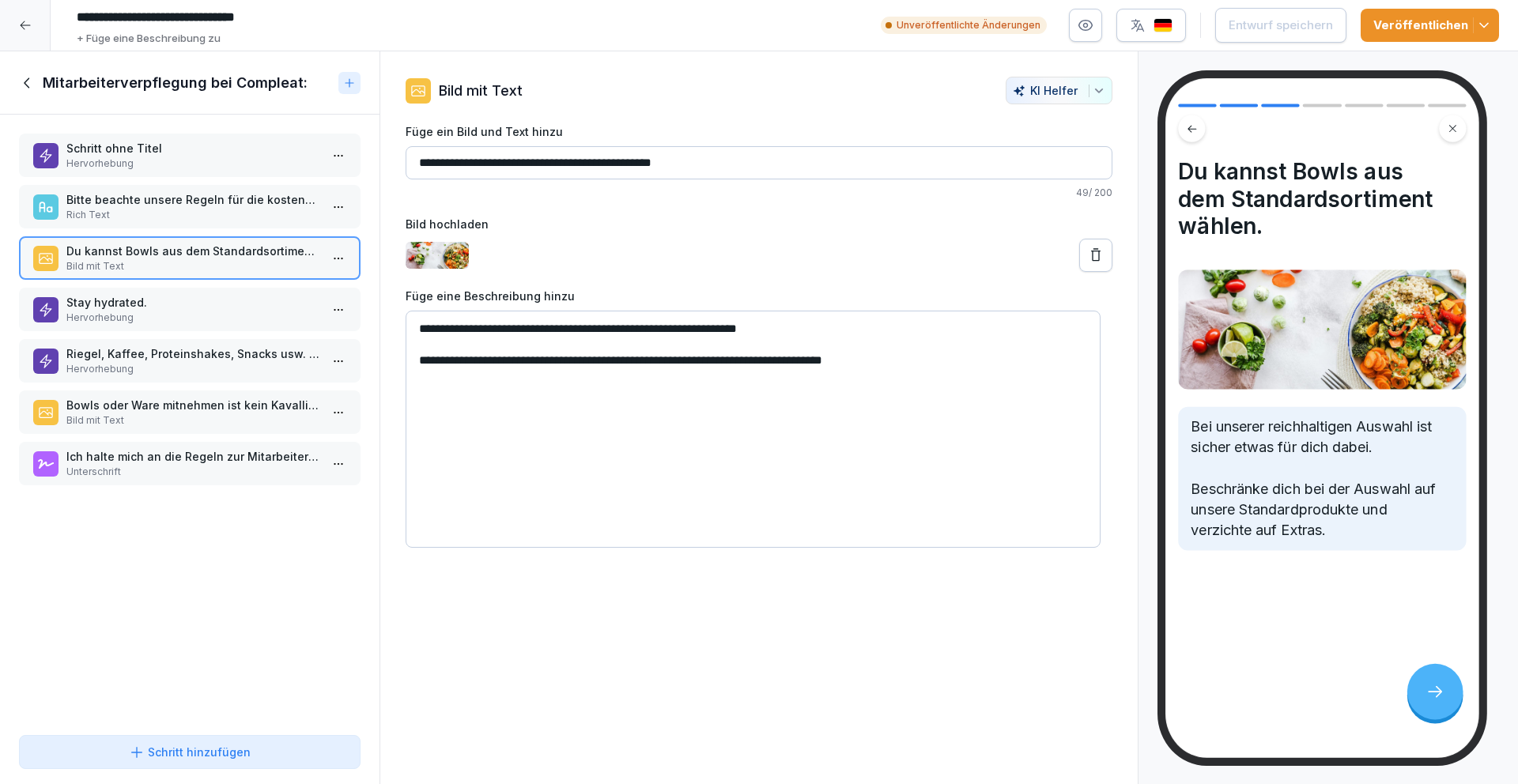
click at [858, 361] on textarea "**********" at bounding box center [752, 429] width 695 height 237
type textarea "**********"
click at [259, 320] on p "Hervorhebung" at bounding box center [193, 317] width 253 height 14
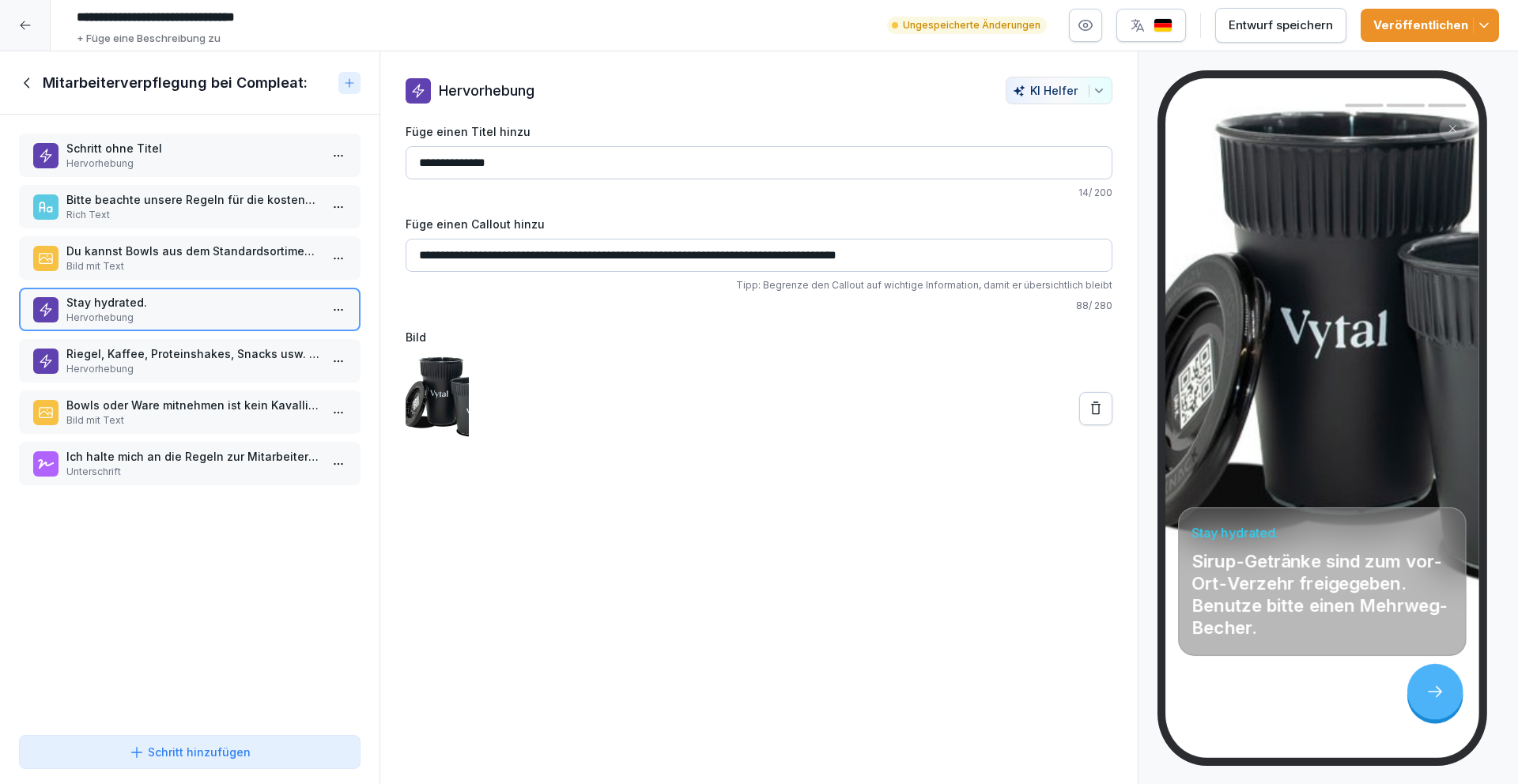
click at [176, 356] on p "Riegel, Kaffee, Proteinshakes, Snacks usw. sind vom Verzehr ausgeschlossen." at bounding box center [193, 354] width 253 height 17
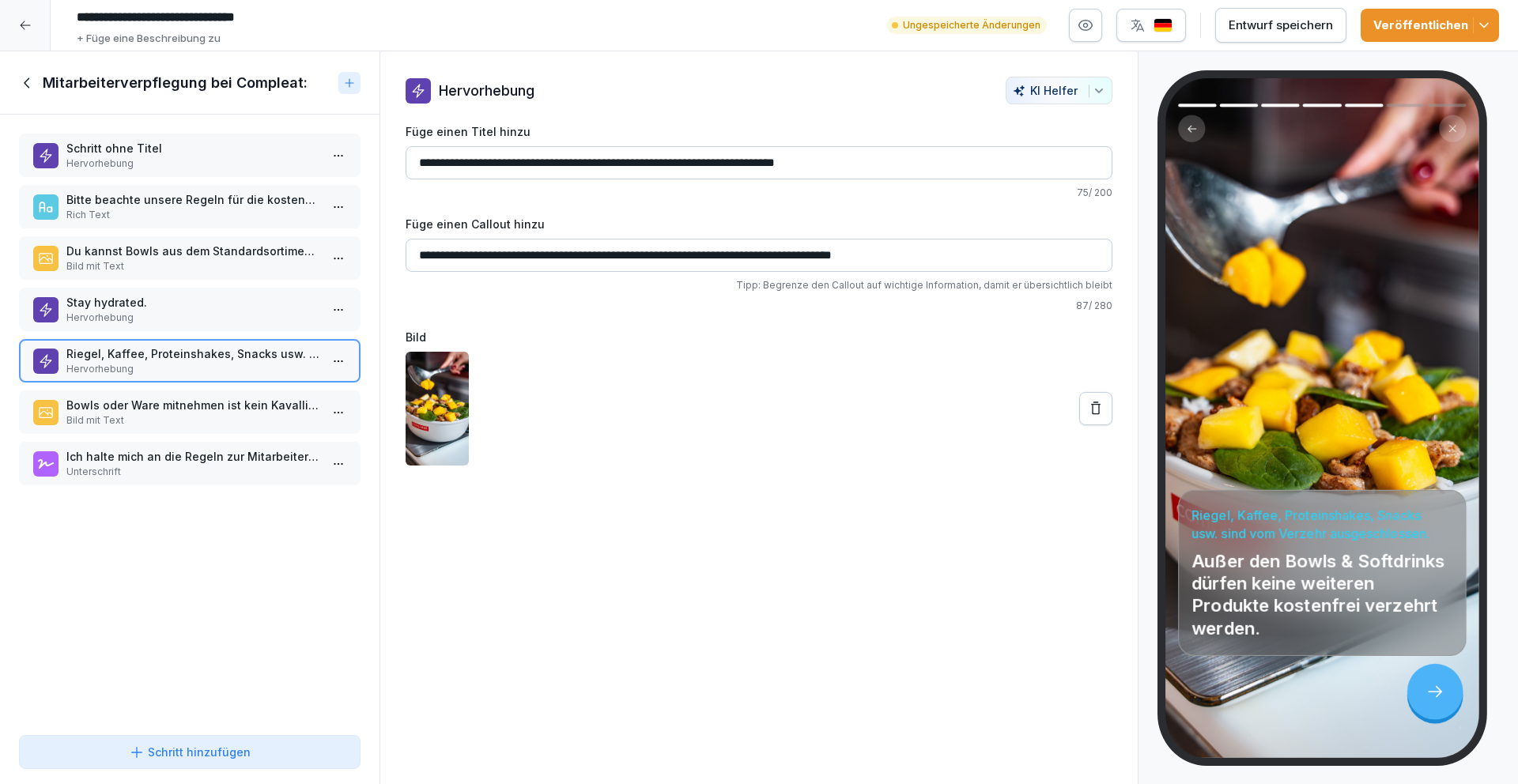
click at [202, 405] on p "Bowls oder Ware mitnehmen ist kein Kavalliersdelikt!" at bounding box center [193, 406] width 253 height 17
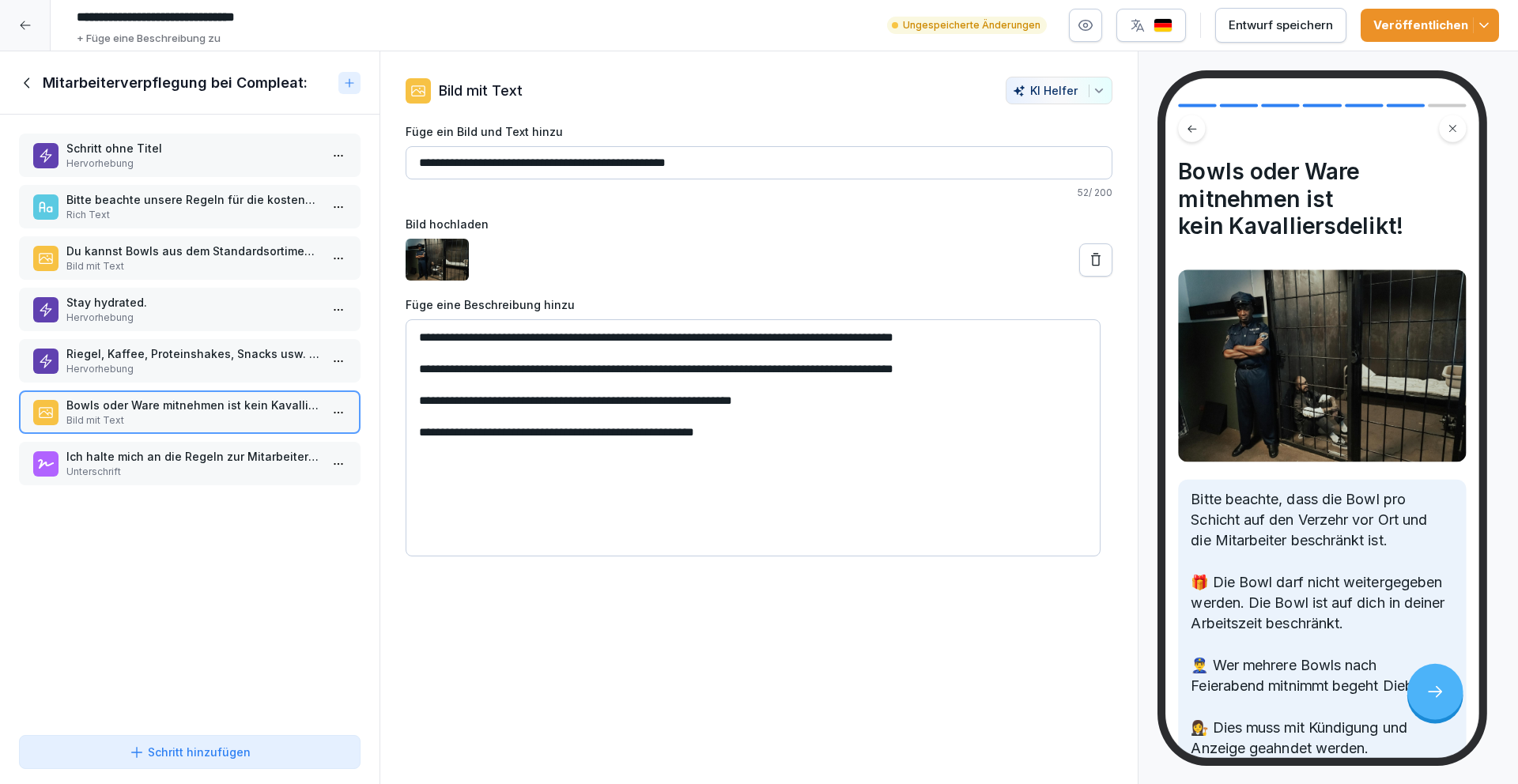
click at [192, 458] on p "Ich halte mich an die Regeln zur Mitarbeiterverpflegung." at bounding box center [193, 456] width 253 height 17
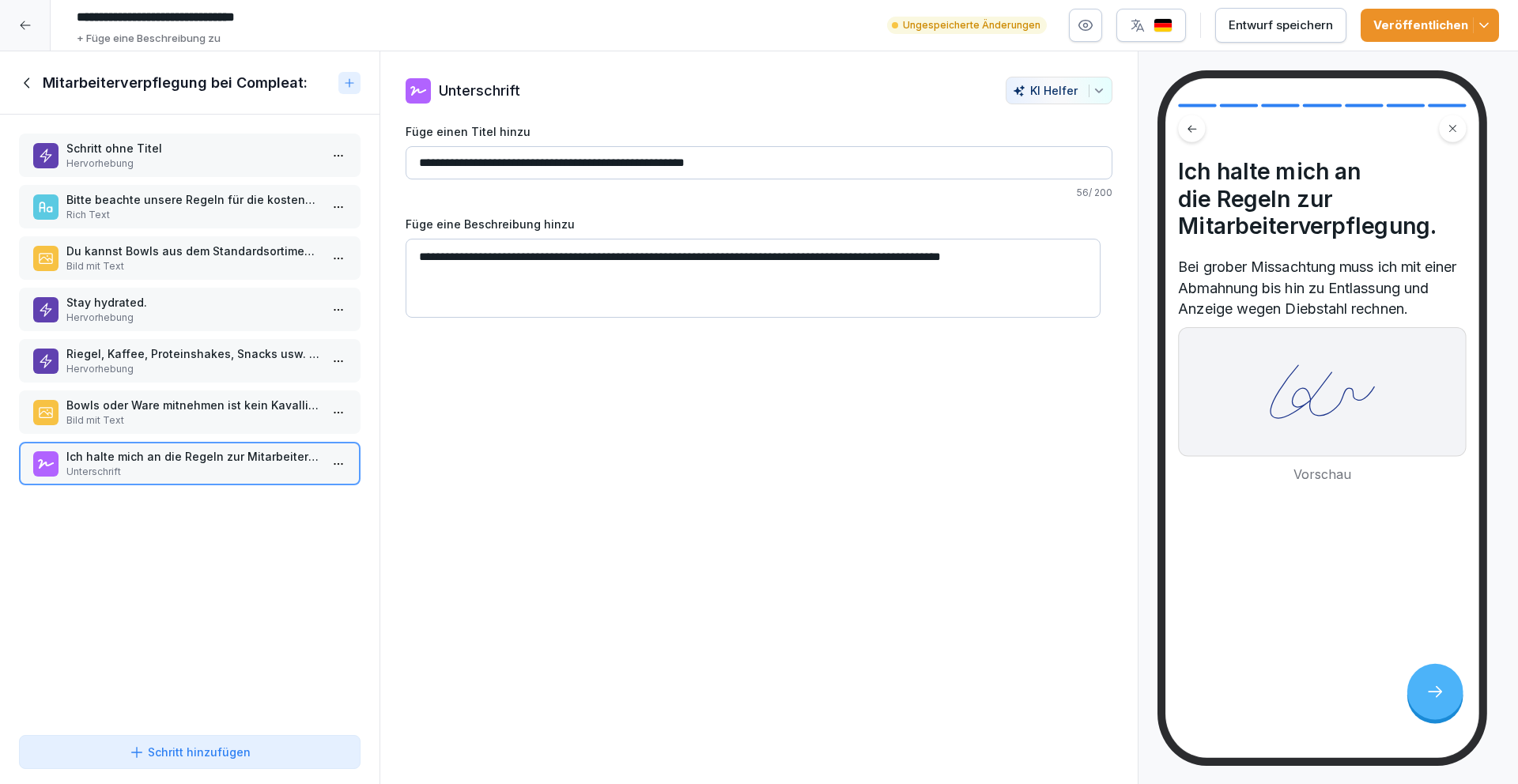
click at [204, 366] on p "Hervorhebung" at bounding box center [193, 368] width 253 height 14
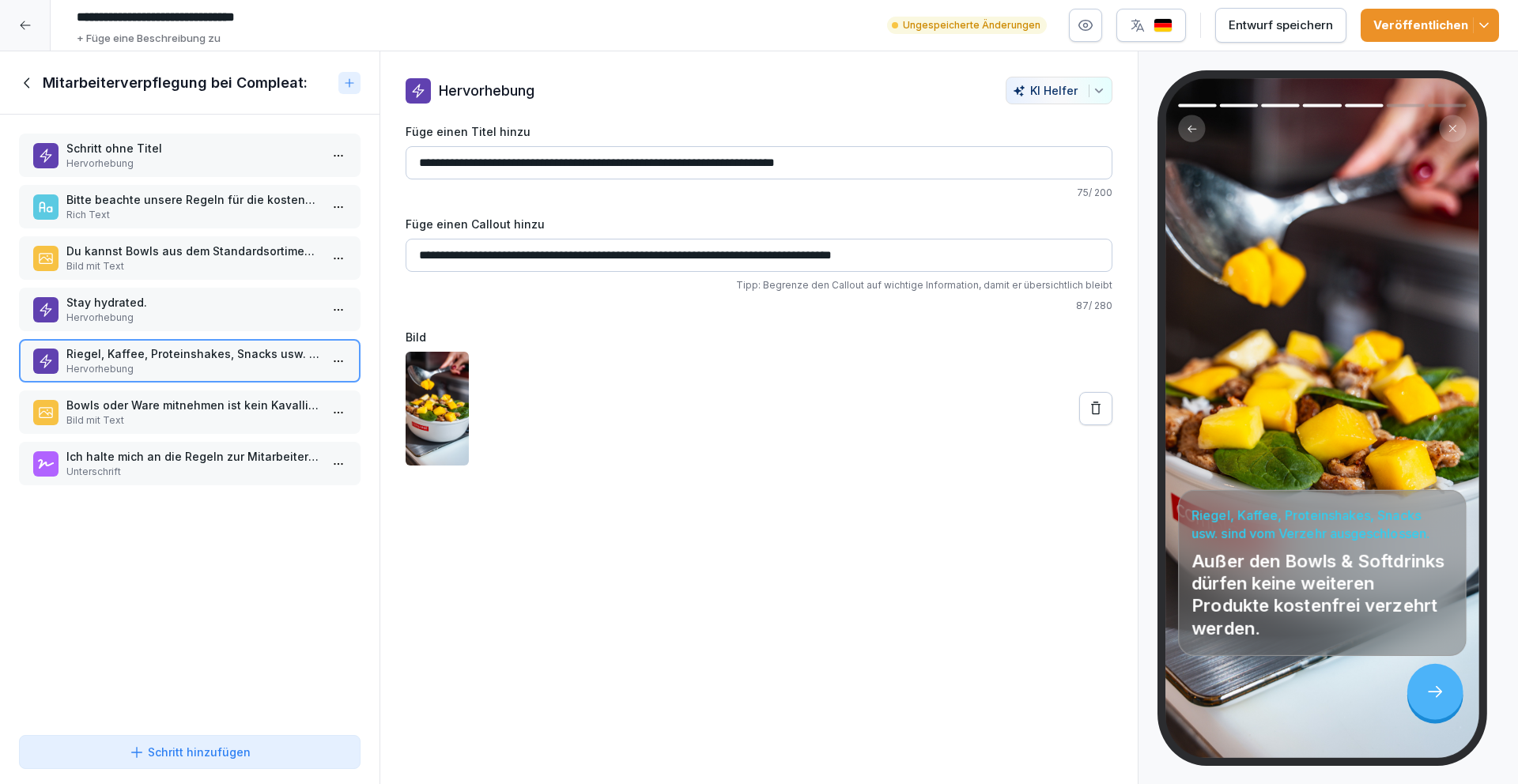
click at [208, 330] on div "Stay hydrated. Hervorhebung" at bounding box center [189, 309] width 341 height 44
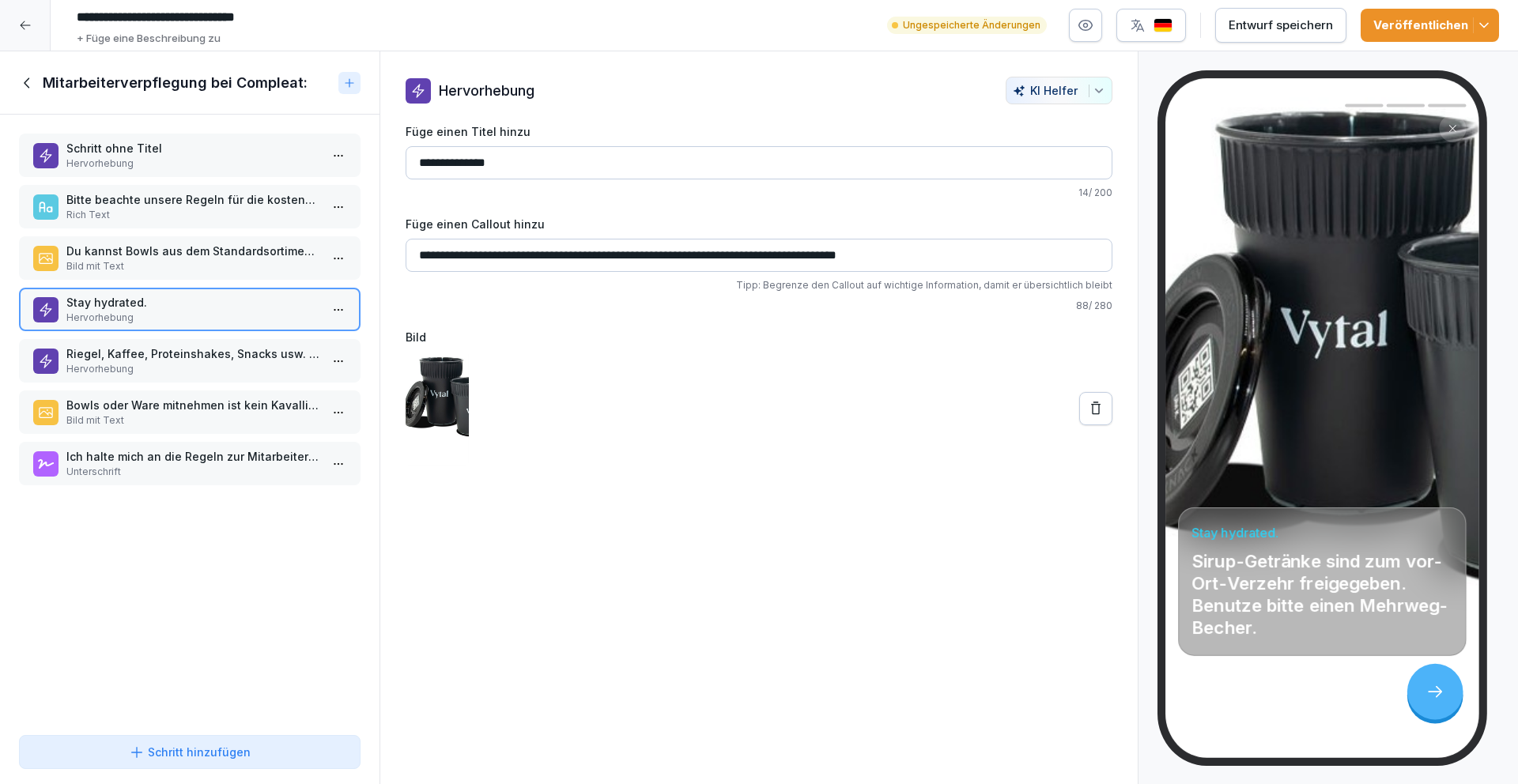
click at [322, 305] on html "**********" at bounding box center [759, 392] width 1518 height 784
click at [269, 345] on div "Kopieren ⌘C" at bounding box center [268, 341] width 122 height 17
click at [21, 80] on icon at bounding box center [27, 82] width 18 height 18
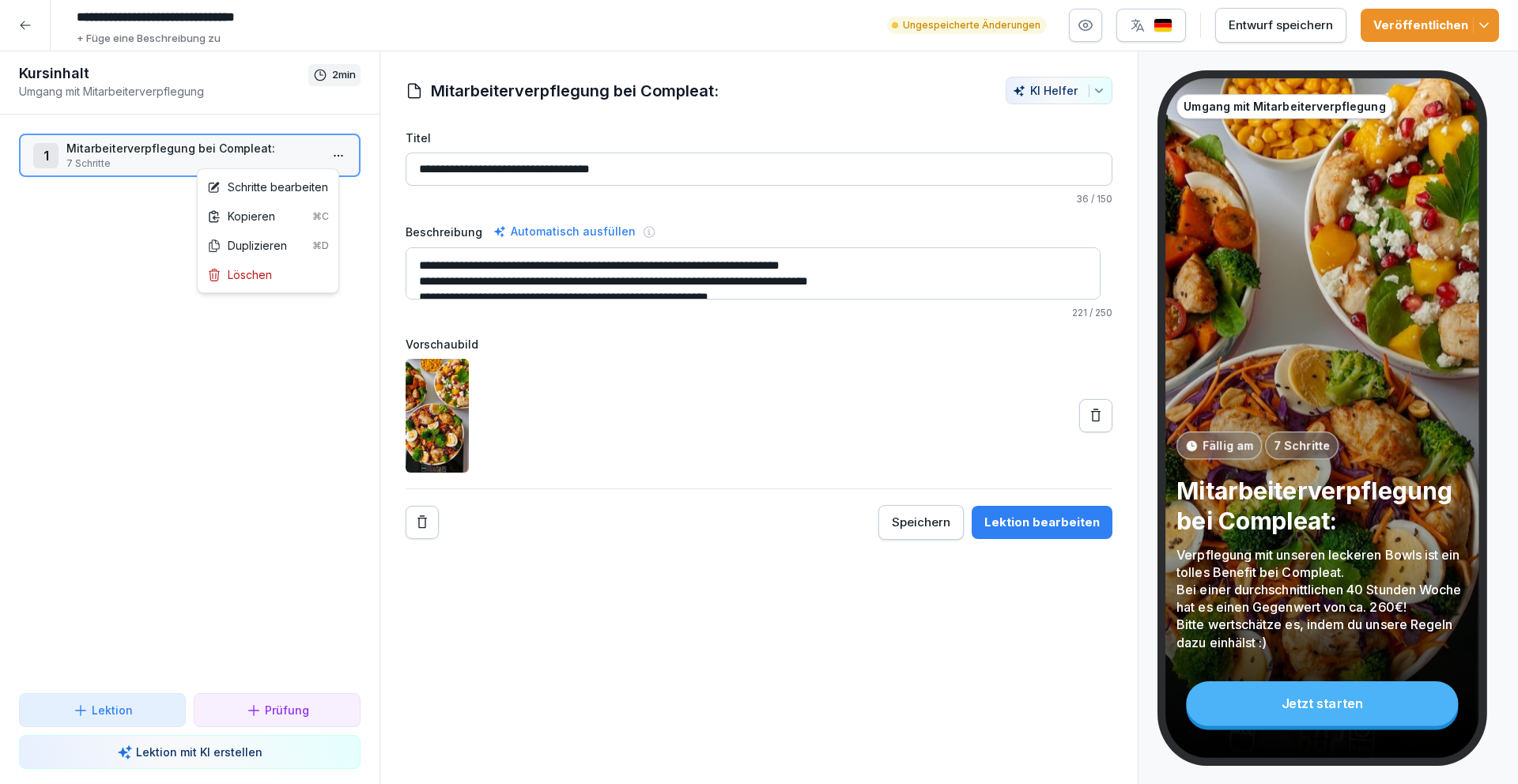
click at [322, 162] on html "**********" at bounding box center [759, 392] width 1518 height 784
click at [315, 449] on html "**********" at bounding box center [759, 392] width 1518 height 784
click at [1272, 23] on div "Entwurf speichern" at bounding box center [1281, 25] width 105 height 18
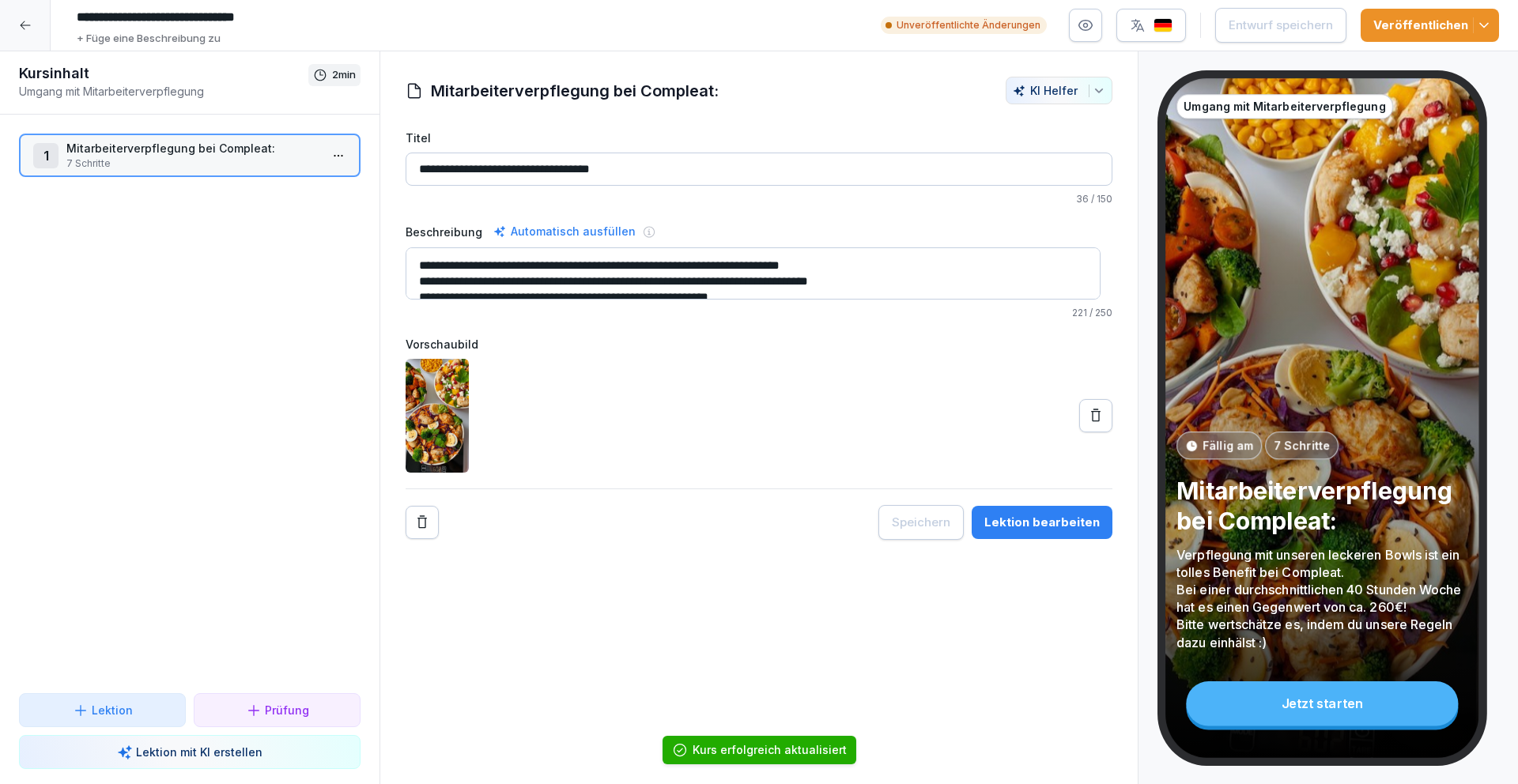
click at [29, 22] on icon at bounding box center [25, 25] width 13 height 13
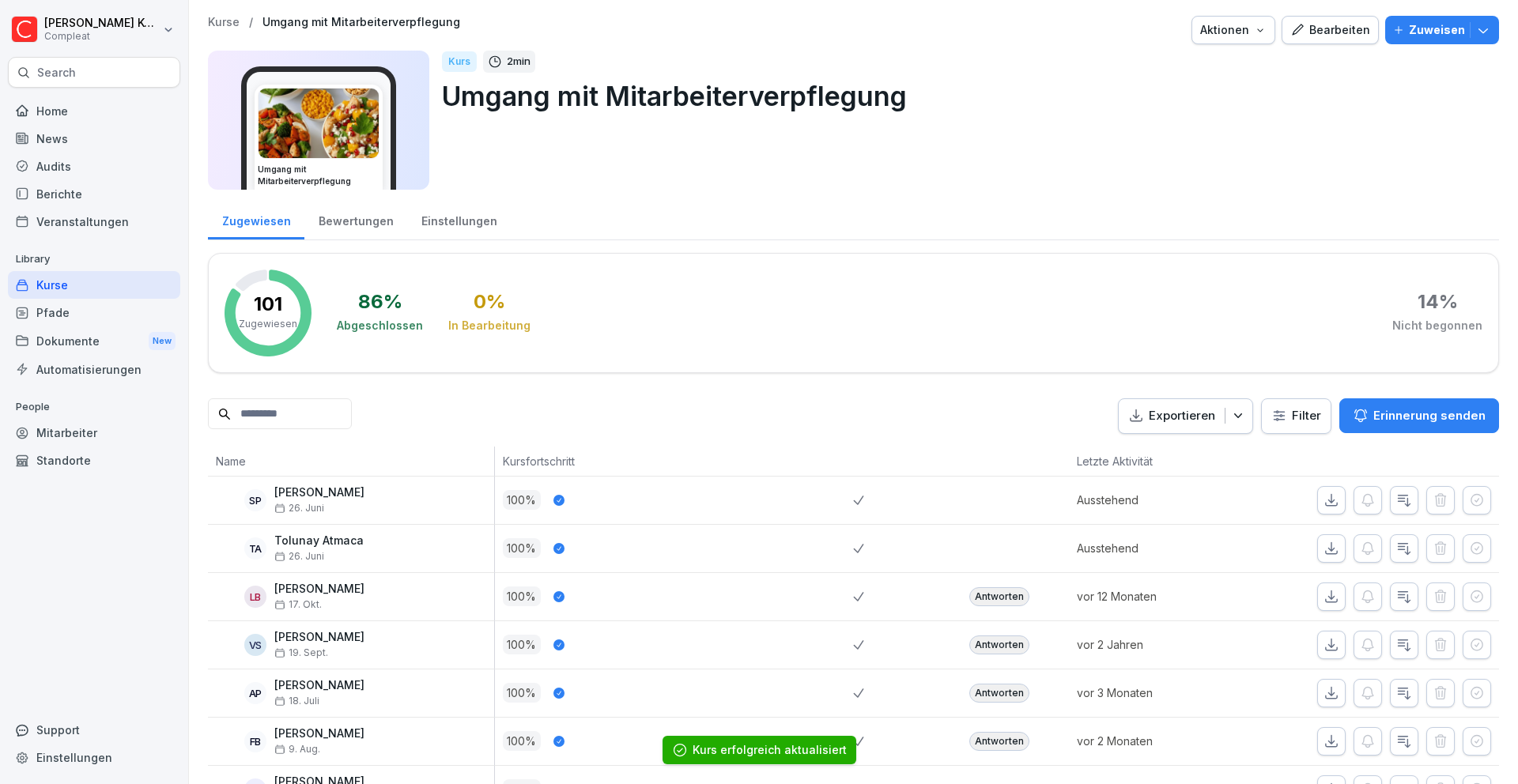
click at [92, 281] on div "Kurse" at bounding box center [93, 285] width 172 height 28
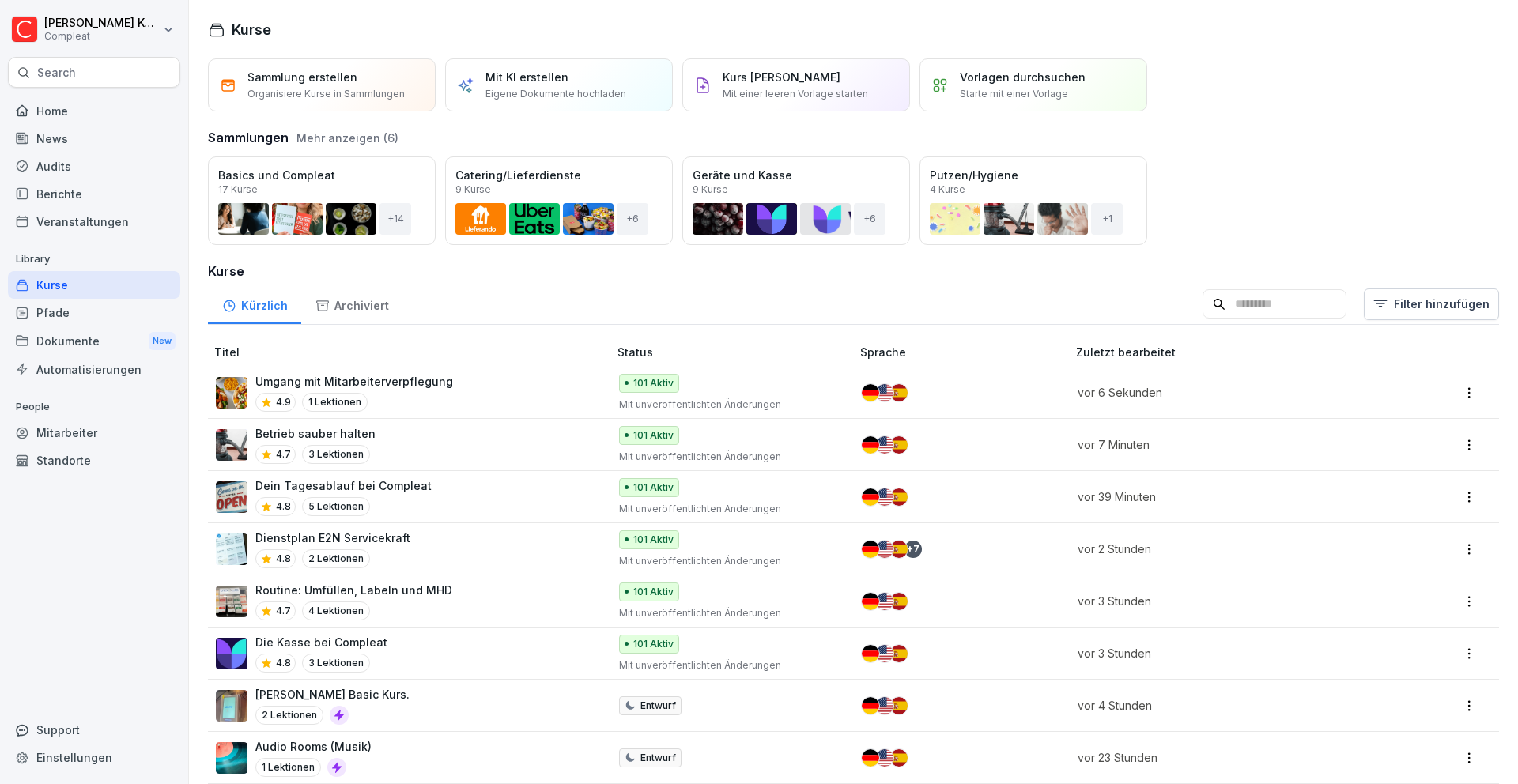
click at [353, 300] on div "Archiviert" at bounding box center [351, 304] width 101 height 40
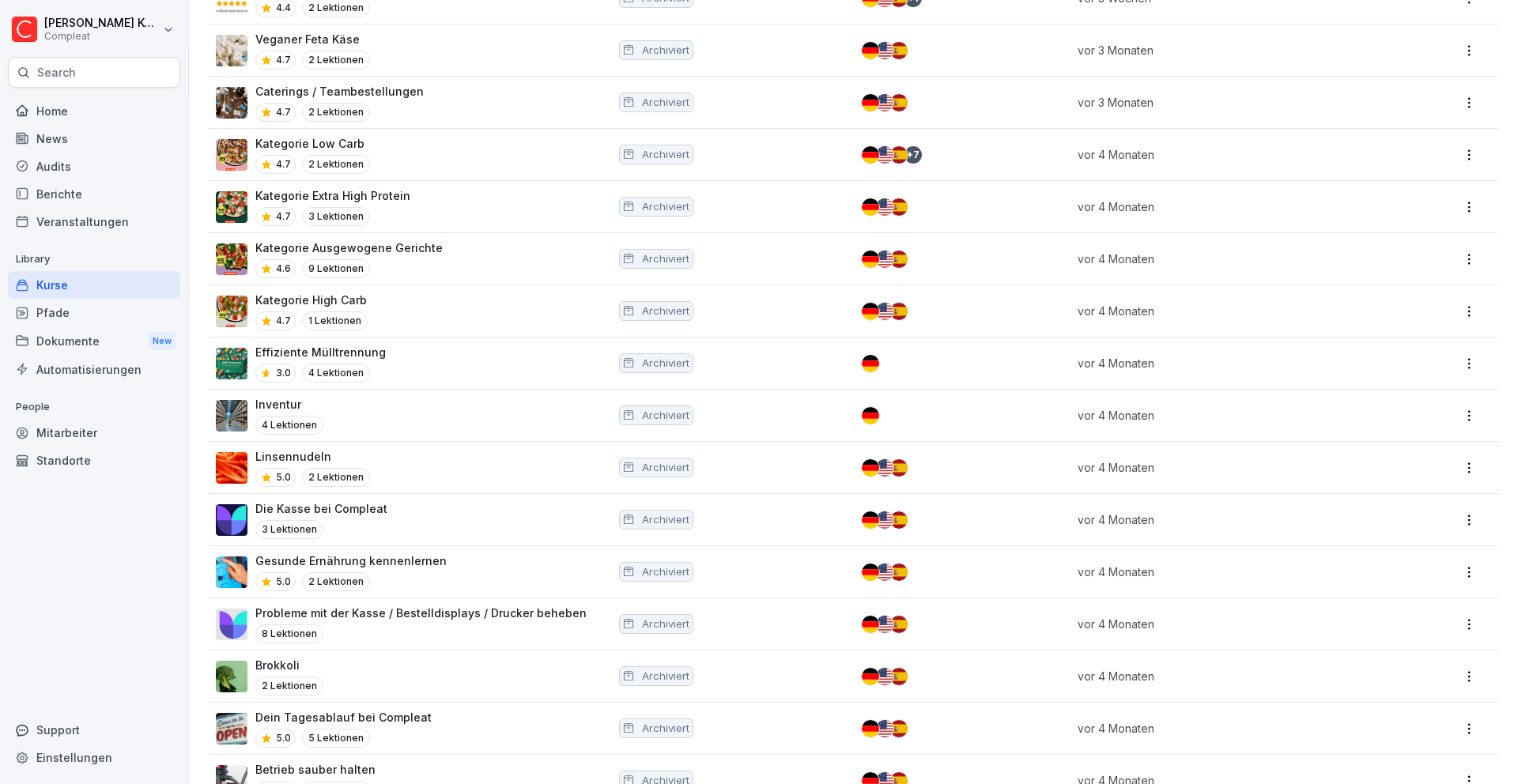
scroll to position [650, 0]
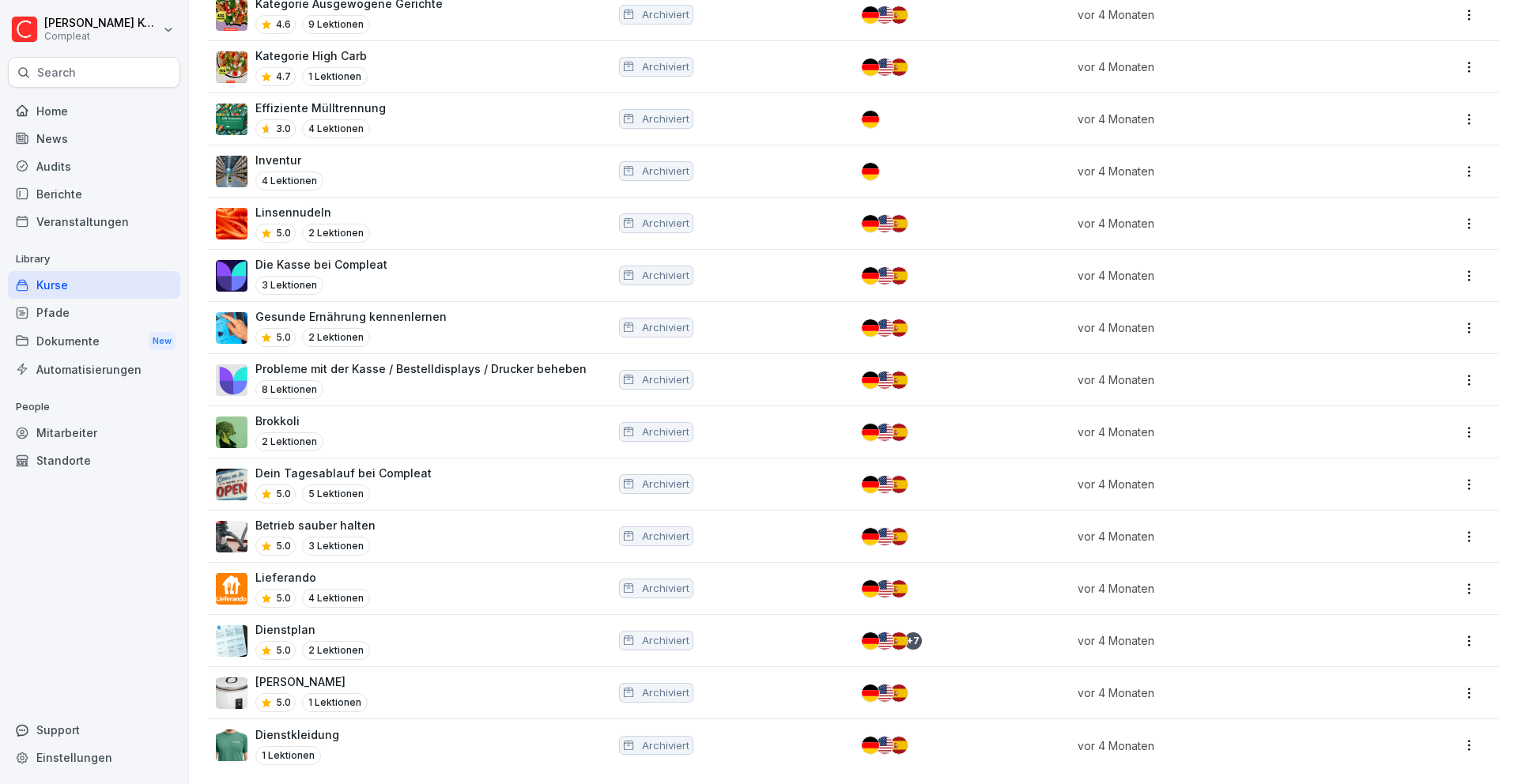
click at [135, 290] on div "Kurse" at bounding box center [93, 285] width 172 height 28
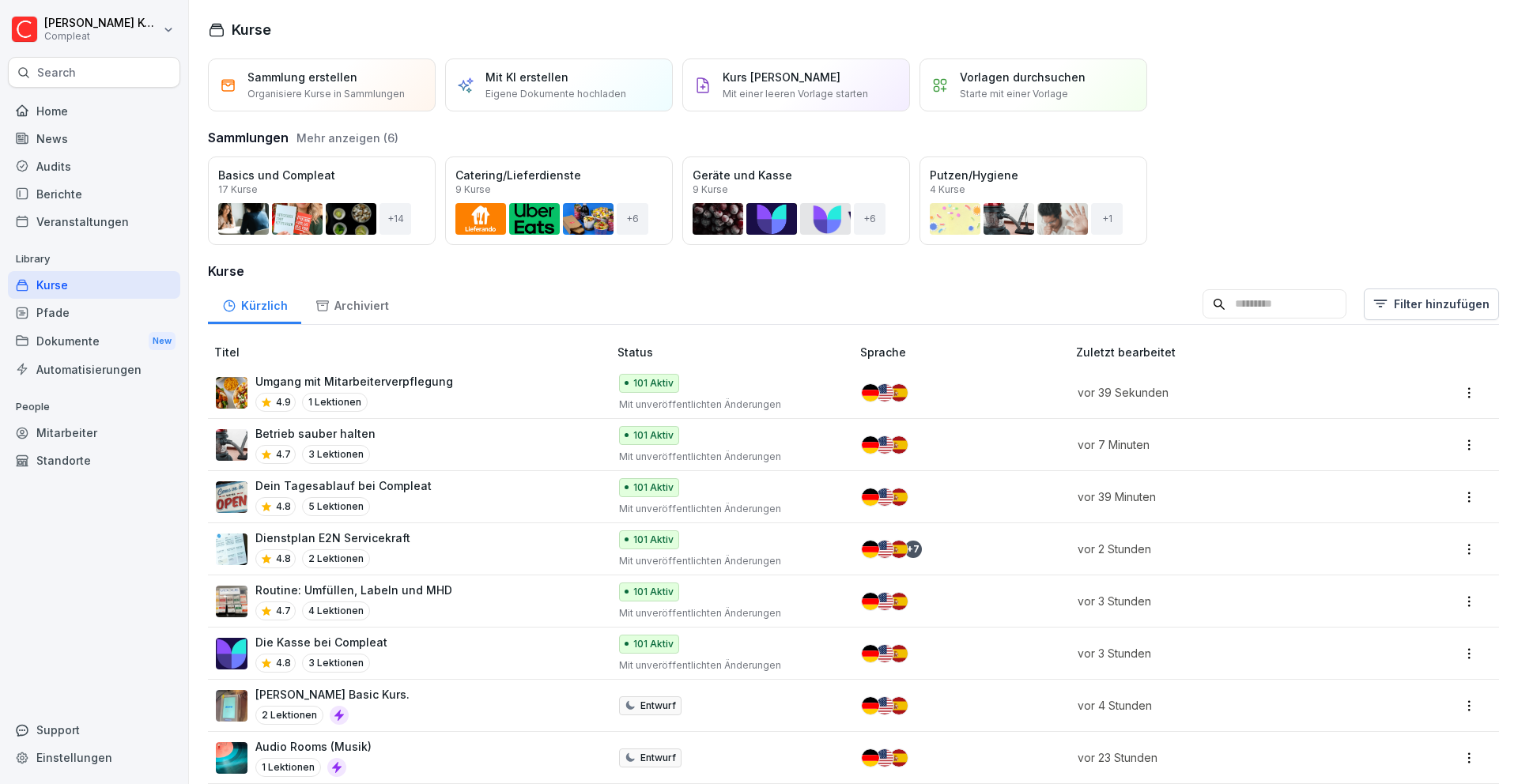
click at [1454, 396] on html "[PERSON_NAME] Compleat Search Home News Audits Berichte Veranstaltungen Library…" at bounding box center [759, 392] width 1518 height 784
click at [1396, 456] on div "Duplizieren" at bounding box center [1380, 452] width 169 height 29
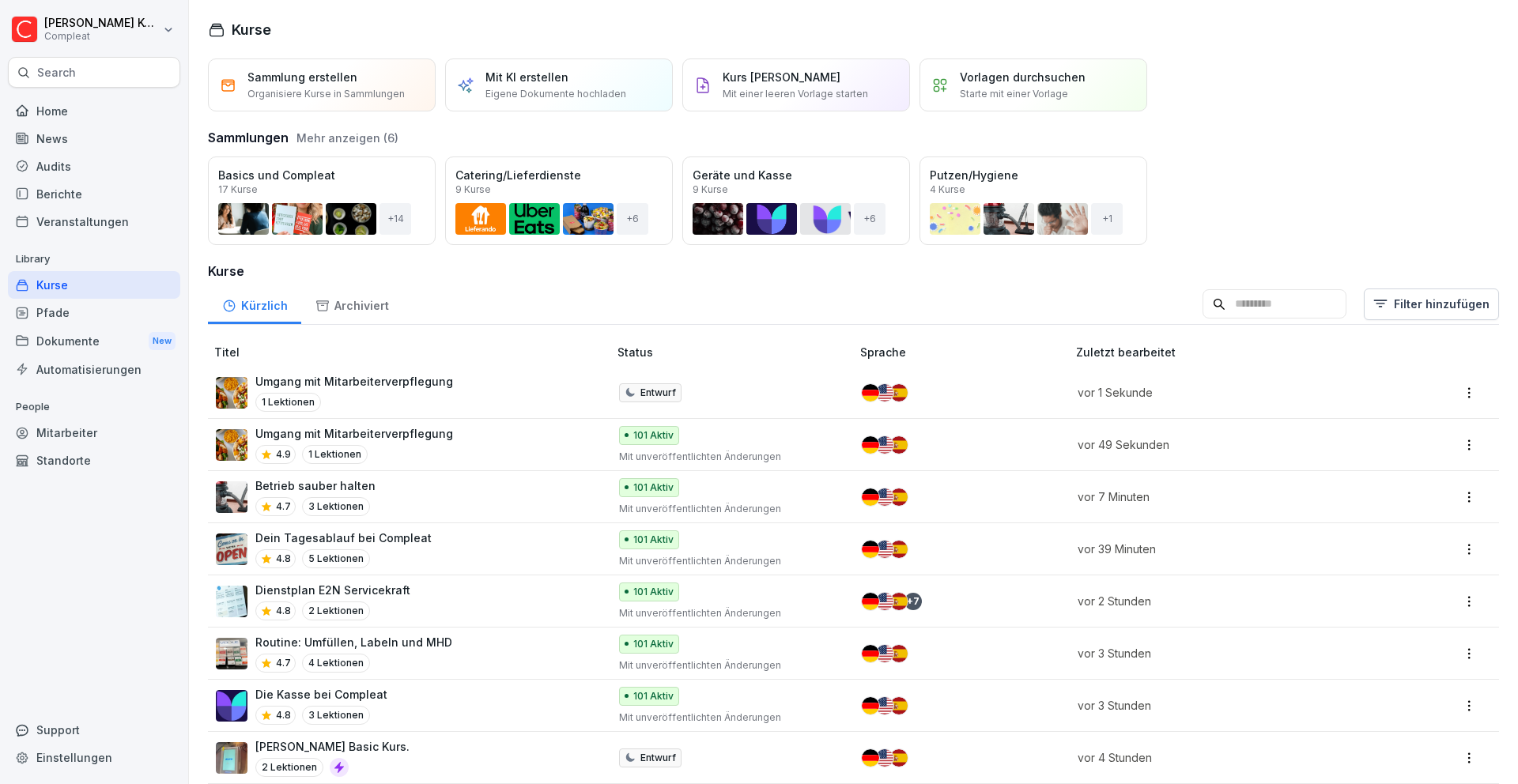
click at [1454, 387] on html "[PERSON_NAME] Compleat Search Home News Audits Berichte Veranstaltungen Library…" at bounding box center [759, 392] width 1518 height 784
click at [1375, 510] on div "Archivieren" at bounding box center [1353, 519] width 59 height 17
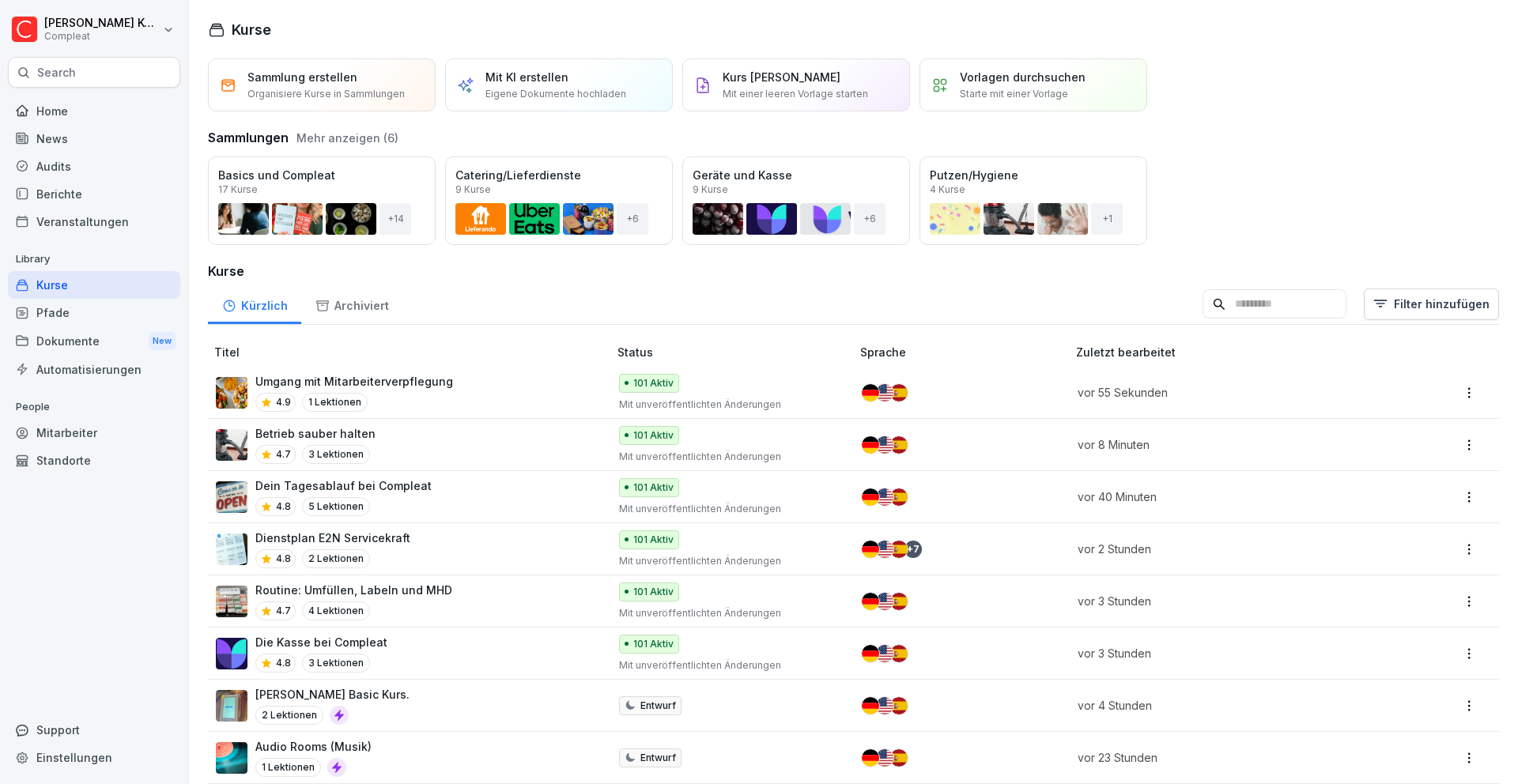
click at [441, 384] on p "Umgang mit Mitarbeiterverpflegung" at bounding box center [353, 381] width 197 height 17
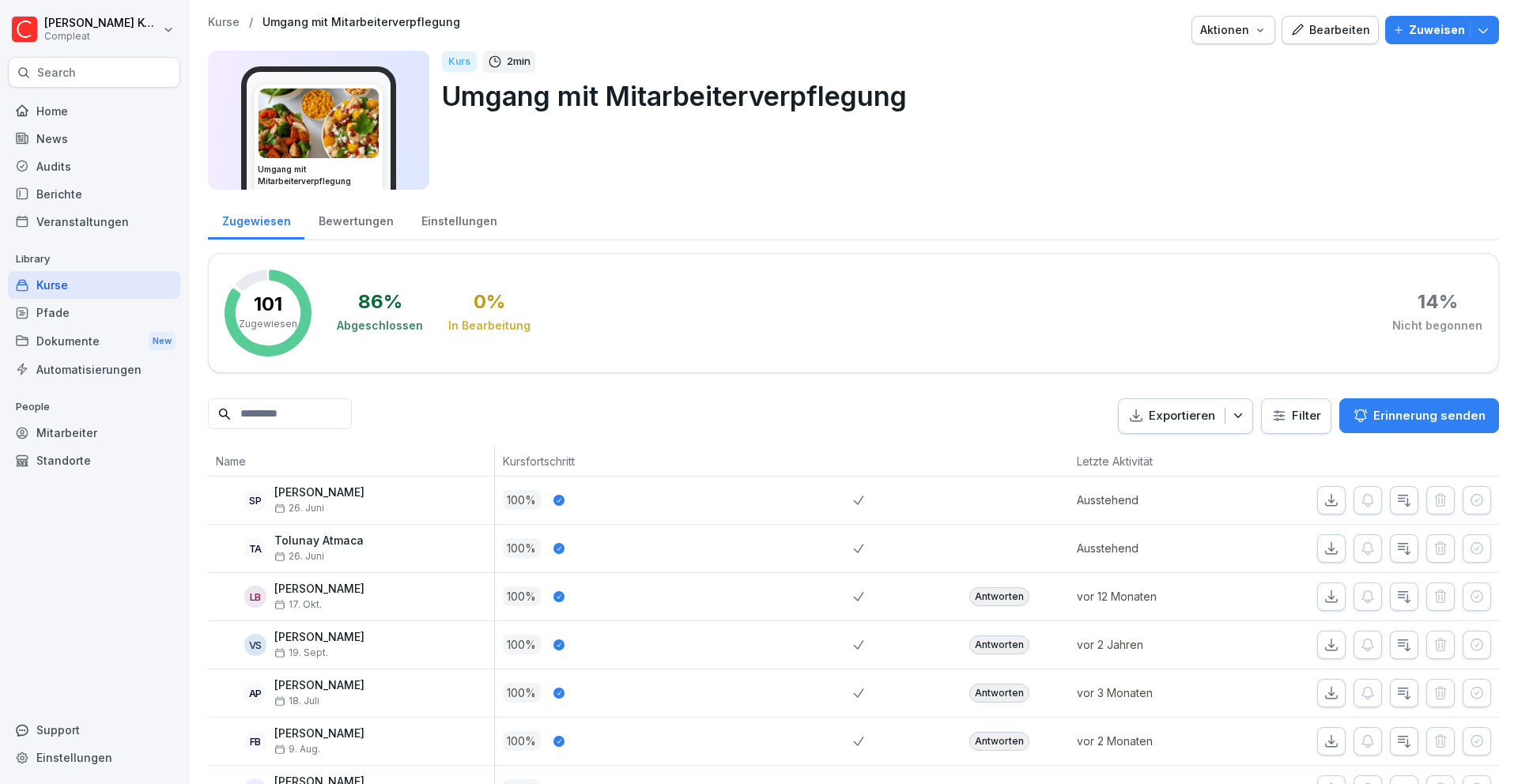
click at [1311, 34] on div "Bearbeiten" at bounding box center [1329, 30] width 79 height 18
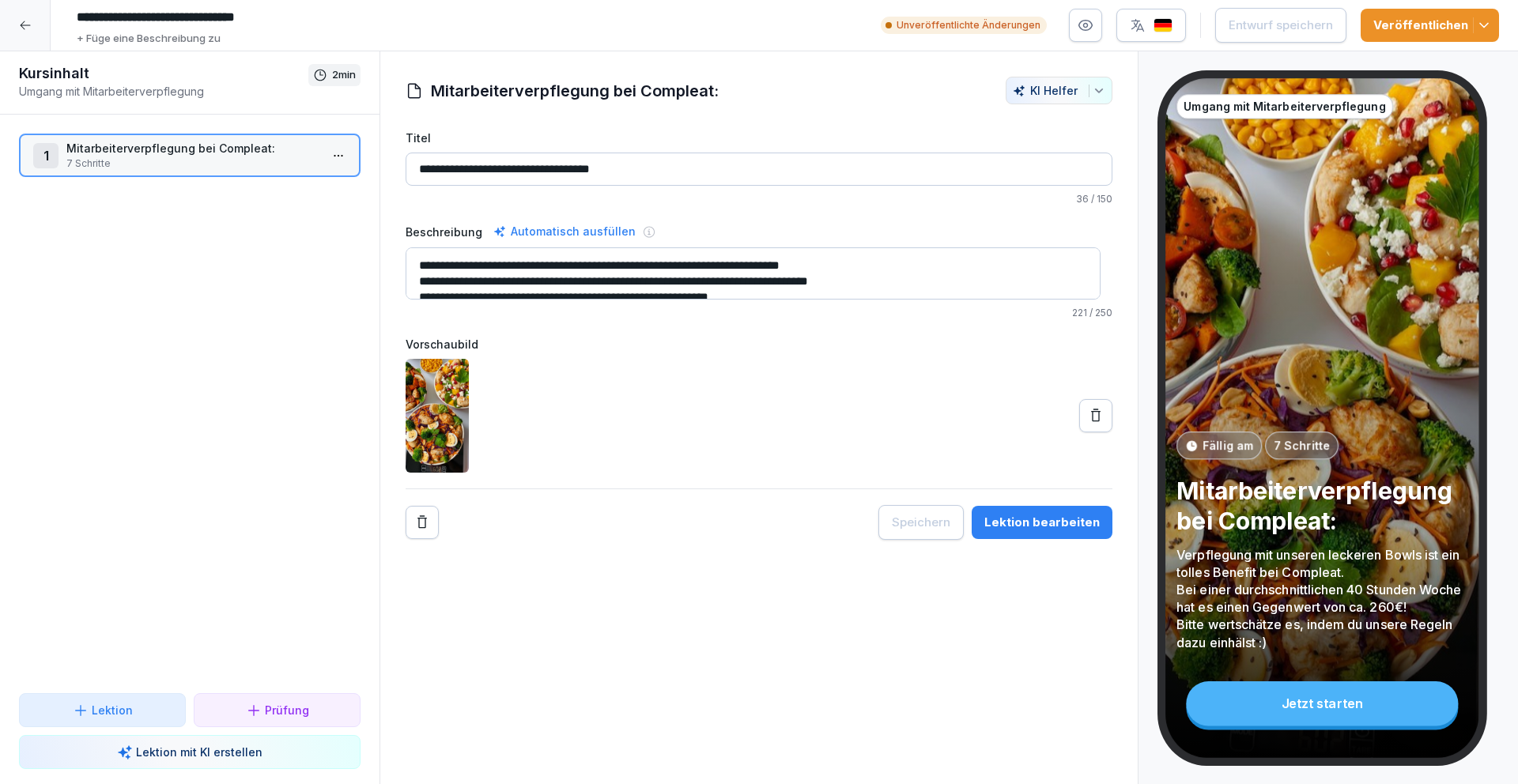
click at [1018, 511] on button "Lektion bearbeiten" at bounding box center [1041, 522] width 141 height 34
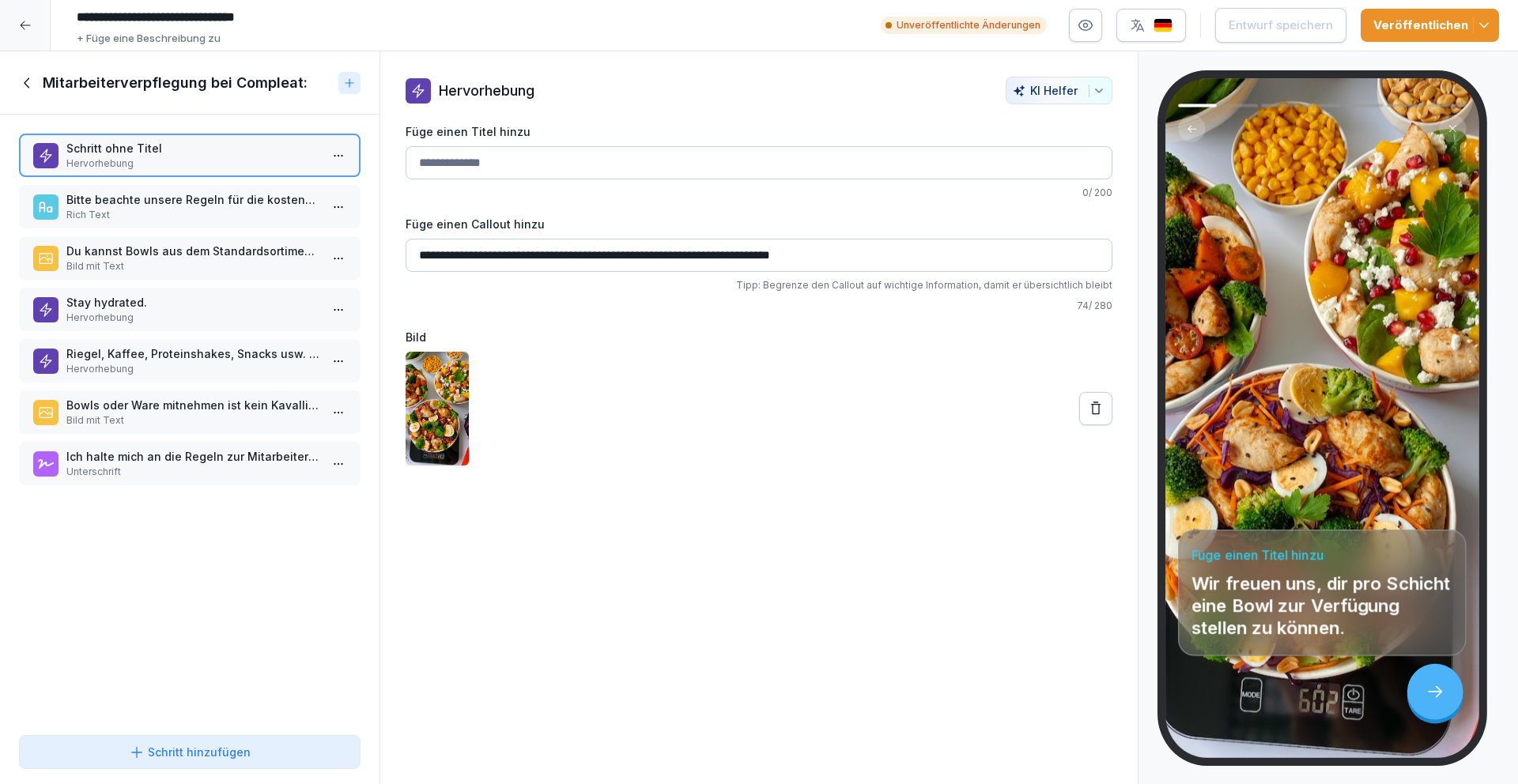
click at [191, 251] on p "Du kannst Bowls aus dem Standardsortiment wählen." at bounding box center [193, 251] width 253 height 17
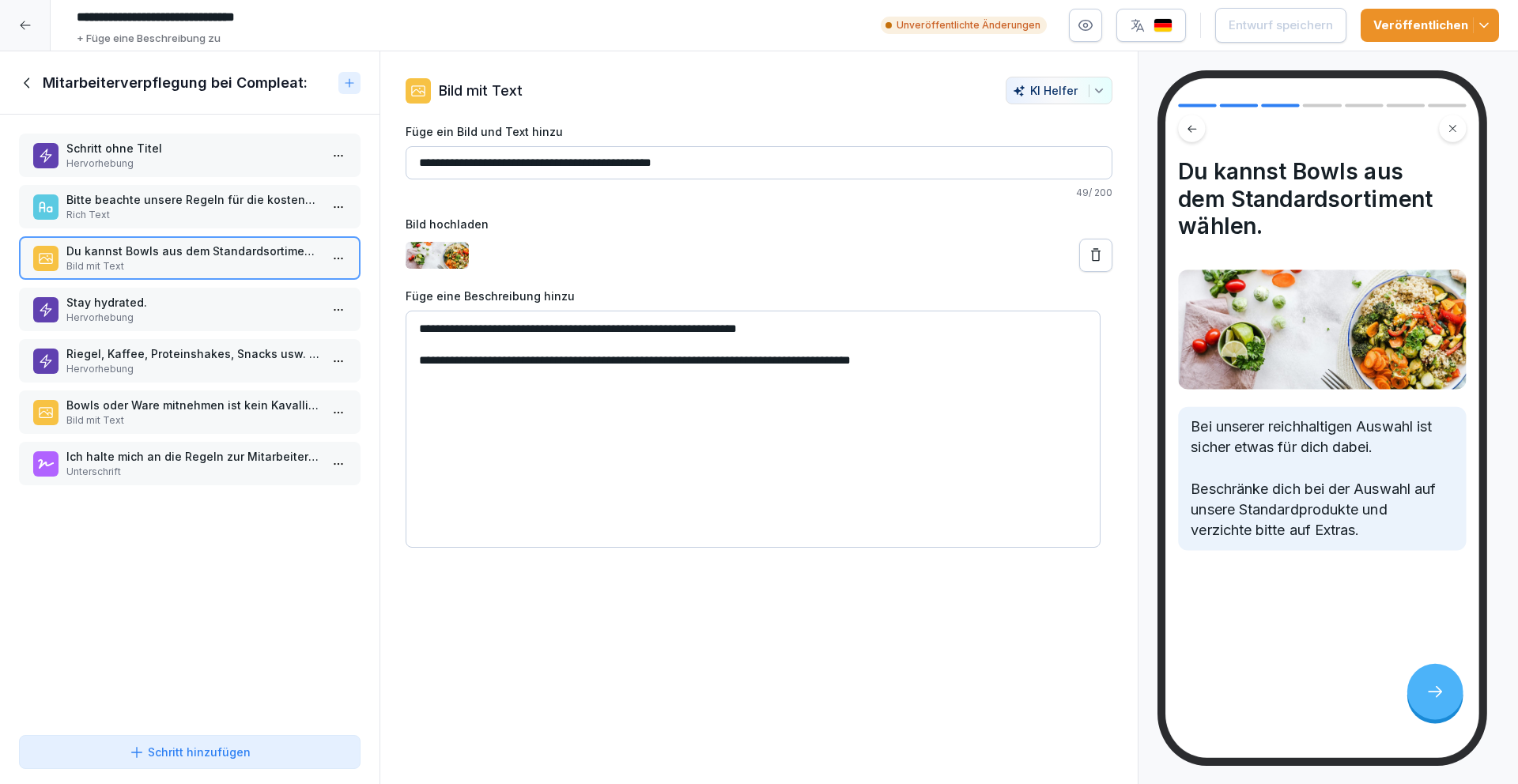
click at [259, 310] on p "Hervorhebung" at bounding box center [193, 317] width 253 height 14
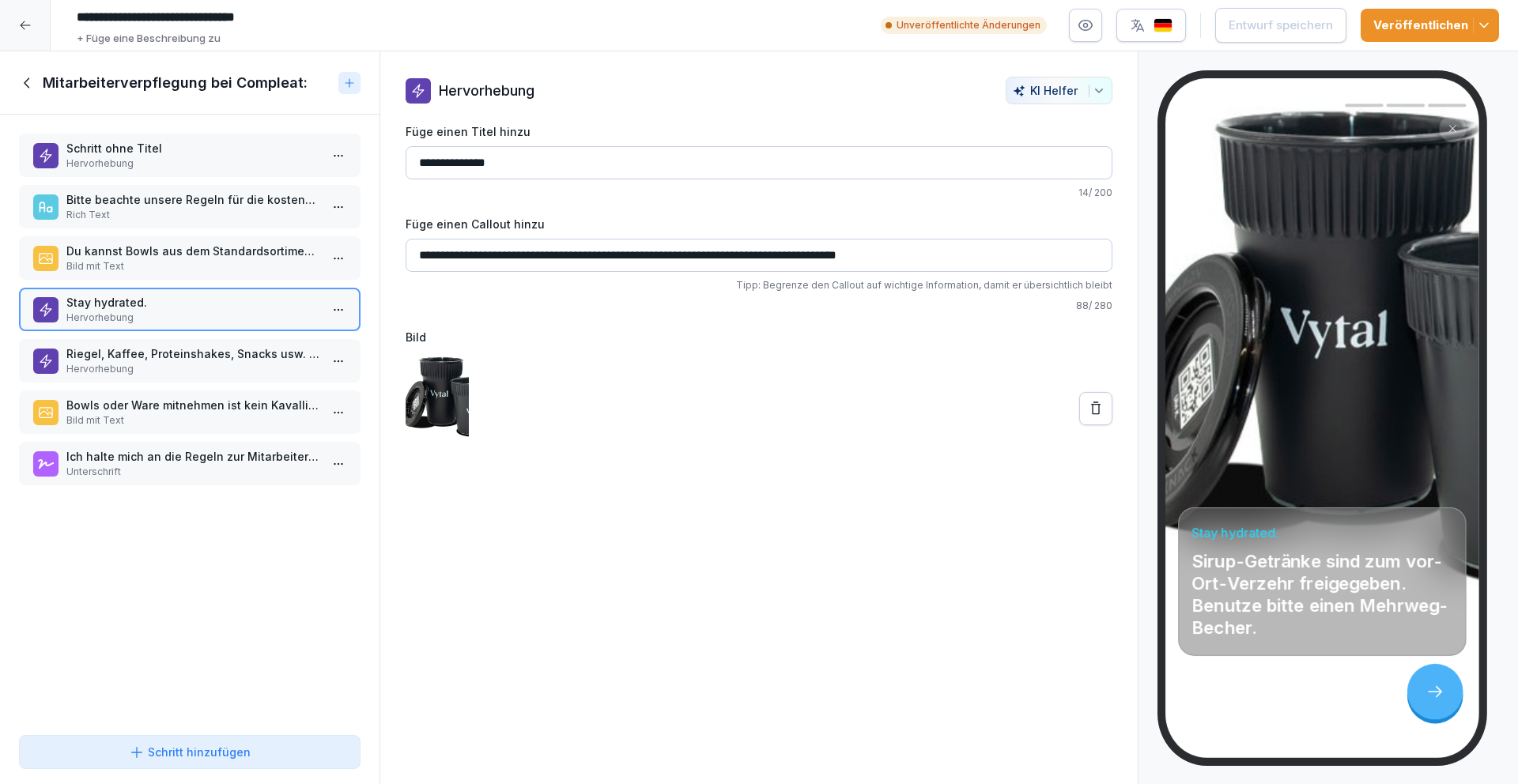
click at [1091, 412] on icon at bounding box center [1096, 408] width 9 height 13
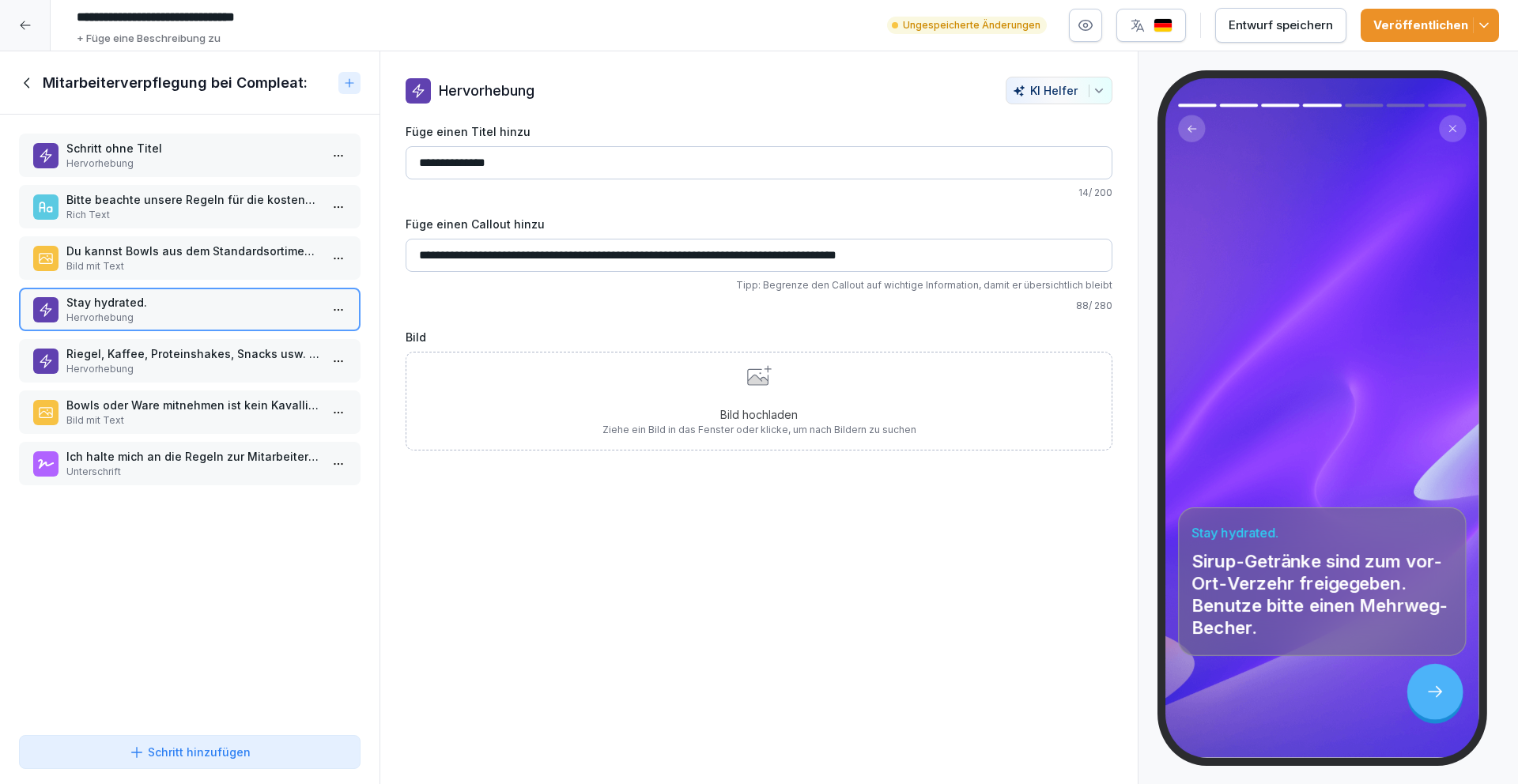
drag, startPoint x: 994, startPoint y: 254, endPoint x: 413, endPoint y: 258, distance: 581.0
click at [413, 258] on input "**********" at bounding box center [759, 255] width 707 height 34
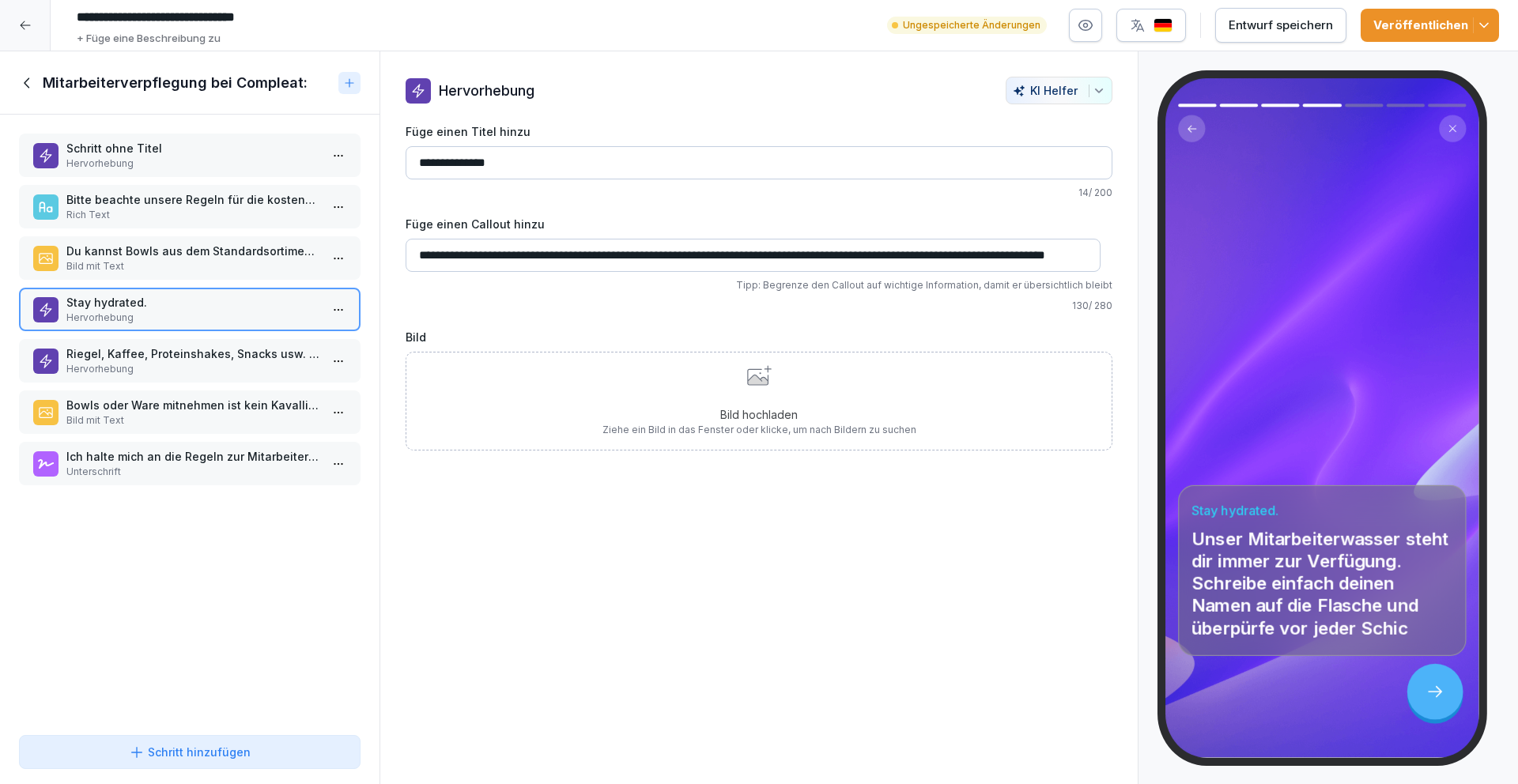
scroll to position [0, 97]
click at [977, 259] on input "**********" at bounding box center [752, 255] width 695 height 34
drag, startPoint x: 1041, startPoint y: 257, endPoint x: 1134, endPoint y: 244, distance: 93.9
click at [1134, 245] on div "**********" at bounding box center [759, 418] width 759 height 734
click at [1089, 256] on input "**********" at bounding box center [752, 255] width 695 height 34
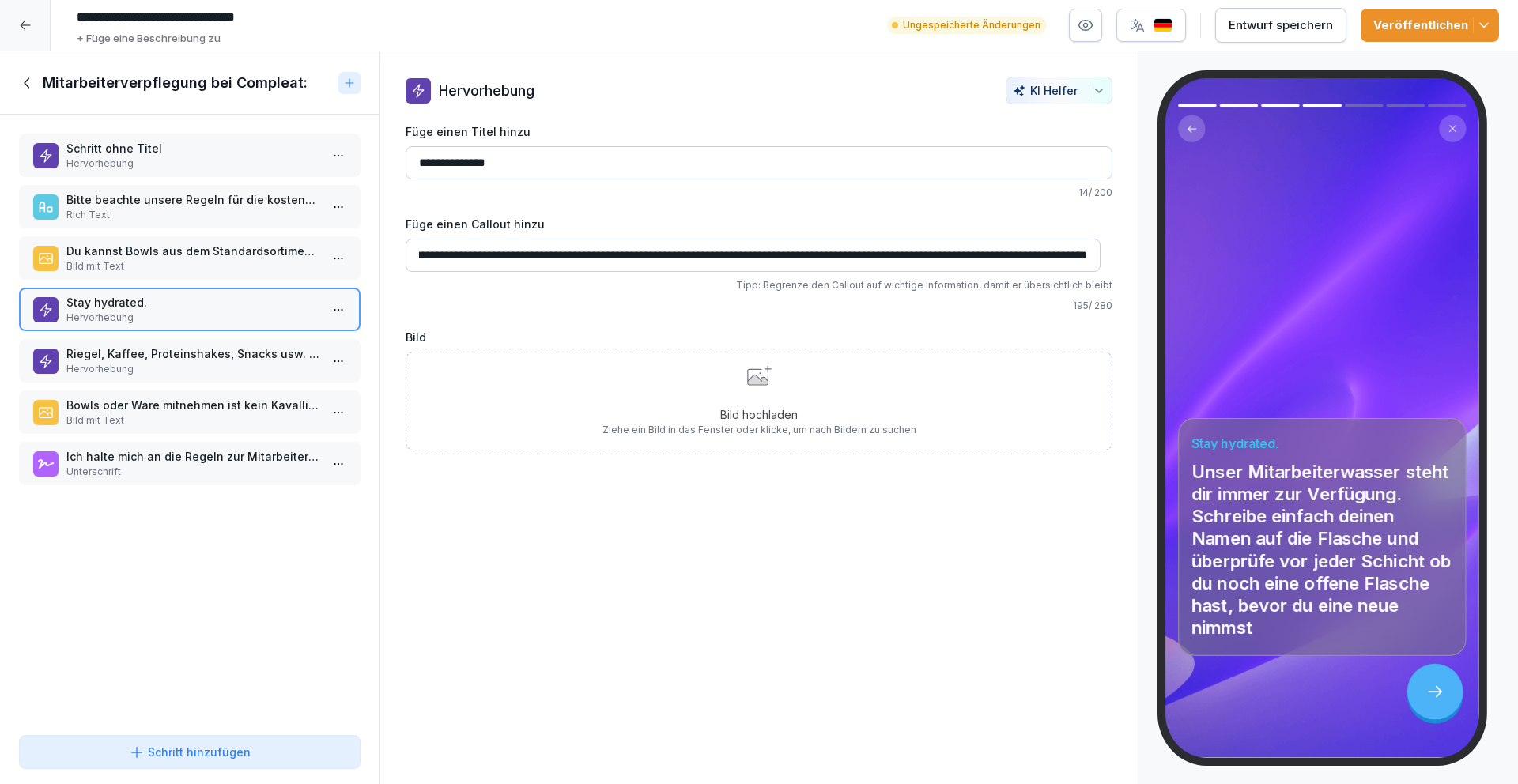
scroll to position [0, 466]
type input "**********"
click at [721, 372] on div "Bild hochladen Ziehe ein Bild in das Fenster oder klicke, um nach Bildern zu su…" at bounding box center [759, 401] width 314 height 72
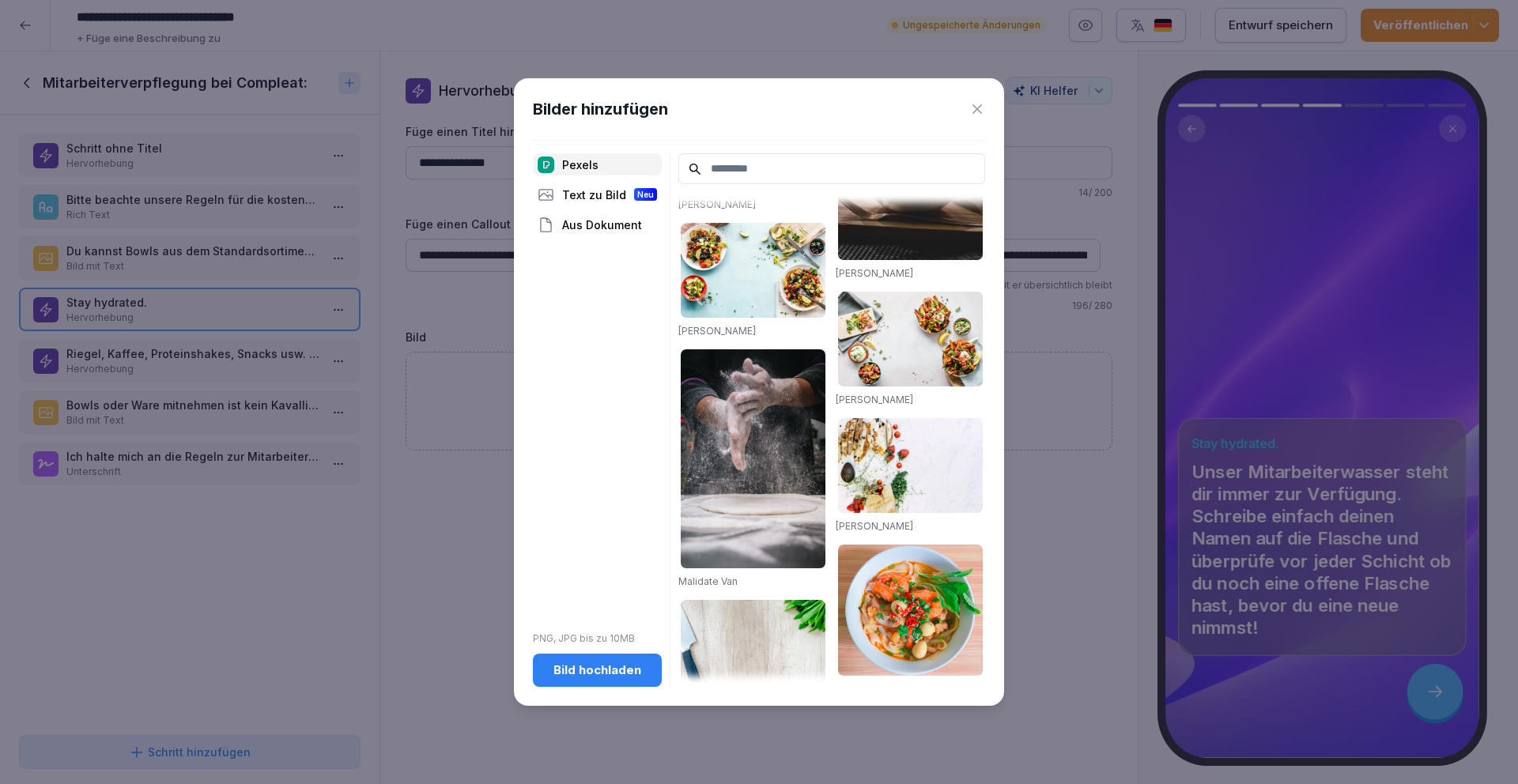
scroll to position [1019, 0]
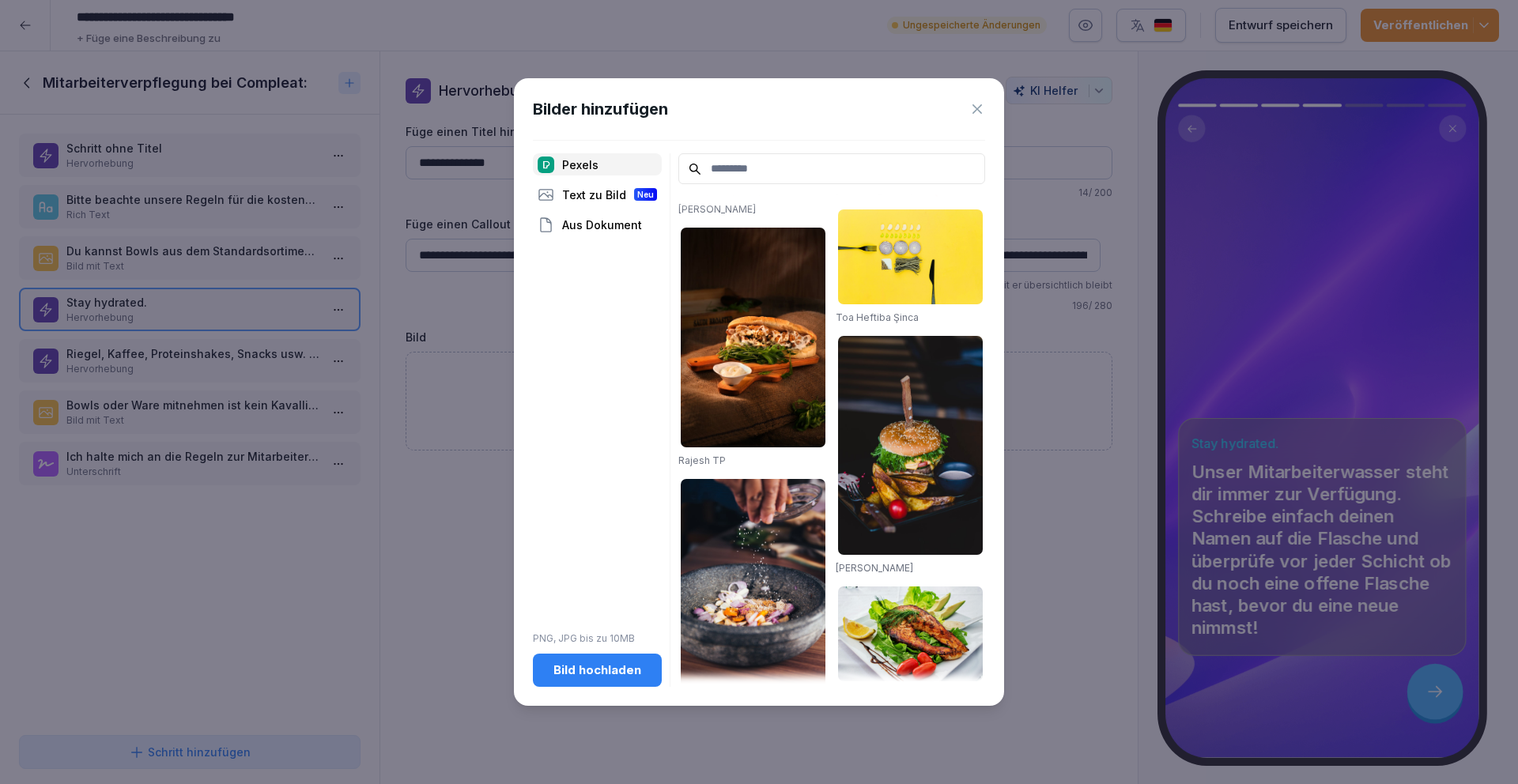
drag, startPoint x: 637, startPoint y: 687, endPoint x: 639, endPoint y: 676, distance: 11.2
click at [637, 686] on div "Bilder hinzufügen Pexels Text zu Bild Neu Aus Dokument PNG, JPG bis zu 10MB Bil…" at bounding box center [759, 392] width 490 height 627
click at [639, 673] on div "Bild hochladen" at bounding box center [596, 670] width 104 height 18
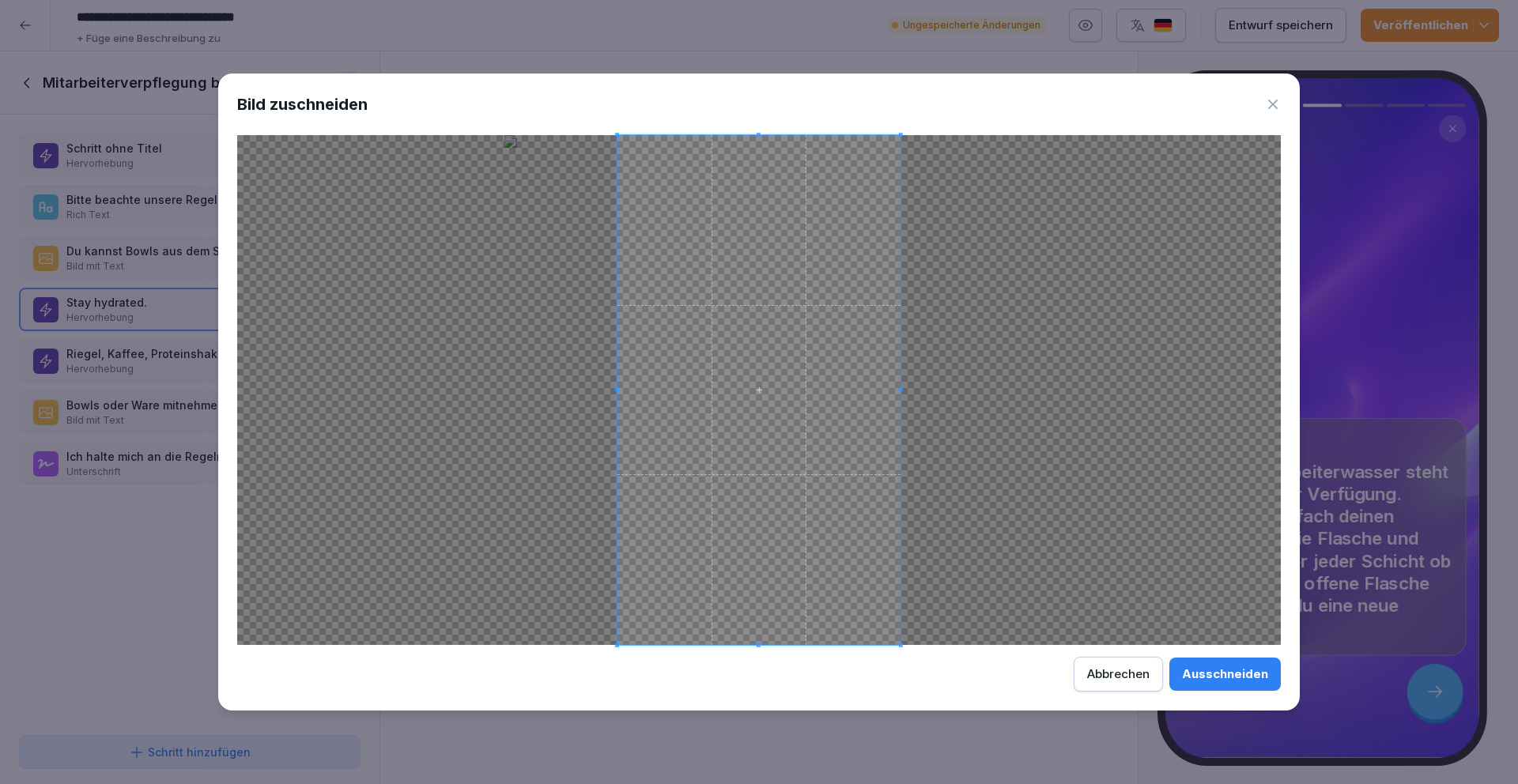
click at [1237, 672] on div "Ausschneiden" at bounding box center [1224, 674] width 86 height 18
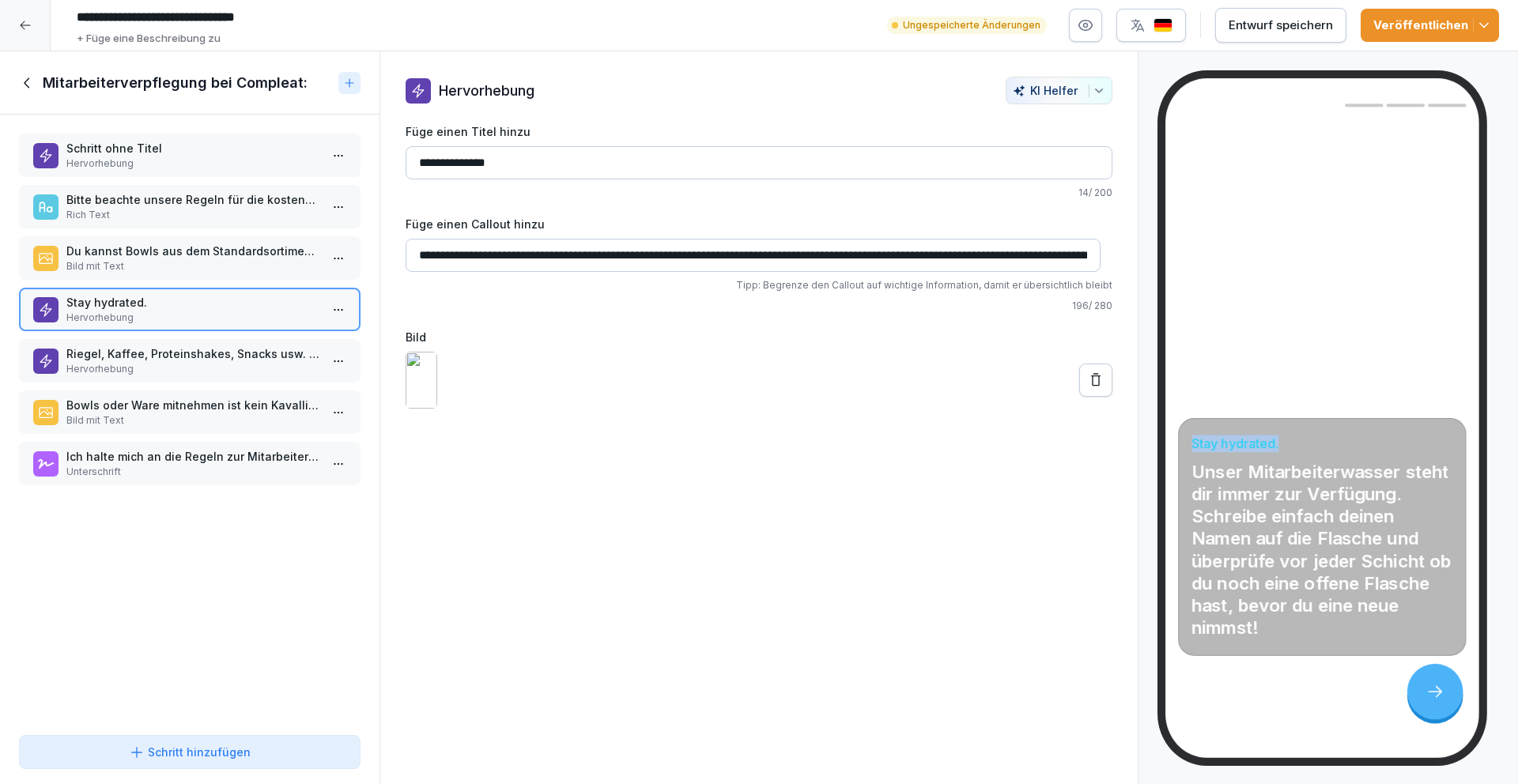
drag, startPoint x: 1294, startPoint y: 440, endPoint x: 1294, endPoint y: 406, distance: 34.0
click at [1294, 406] on div "Stay hydrated. Unser Mitarbeiterwasser steht dir immer zur Verfügung. Schreibe …" at bounding box center [1322, 418] width 314 height 679
click at [732, 207] on div "**********" at bounding box center [759, 265] width 707 height 285
click at [1079, 397] on button at bounding box center [1096, 380] width 34 height 34
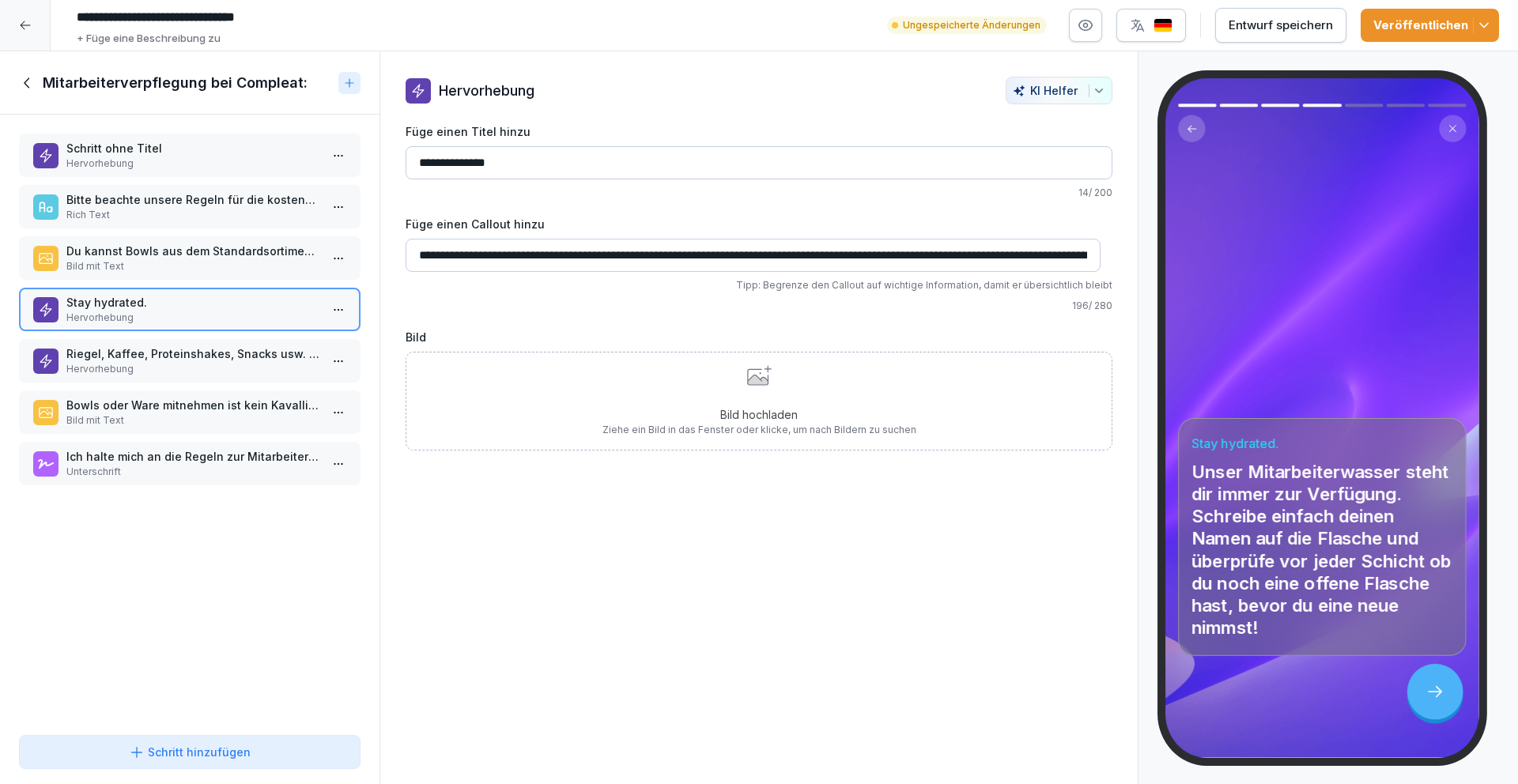
click at [981, 412] on div "Bild hochladen Ziehe ein Bild in das Fenster oder klicke, um nach Bildern zu su…" at bounding box center [759, 401] width 707 height 99
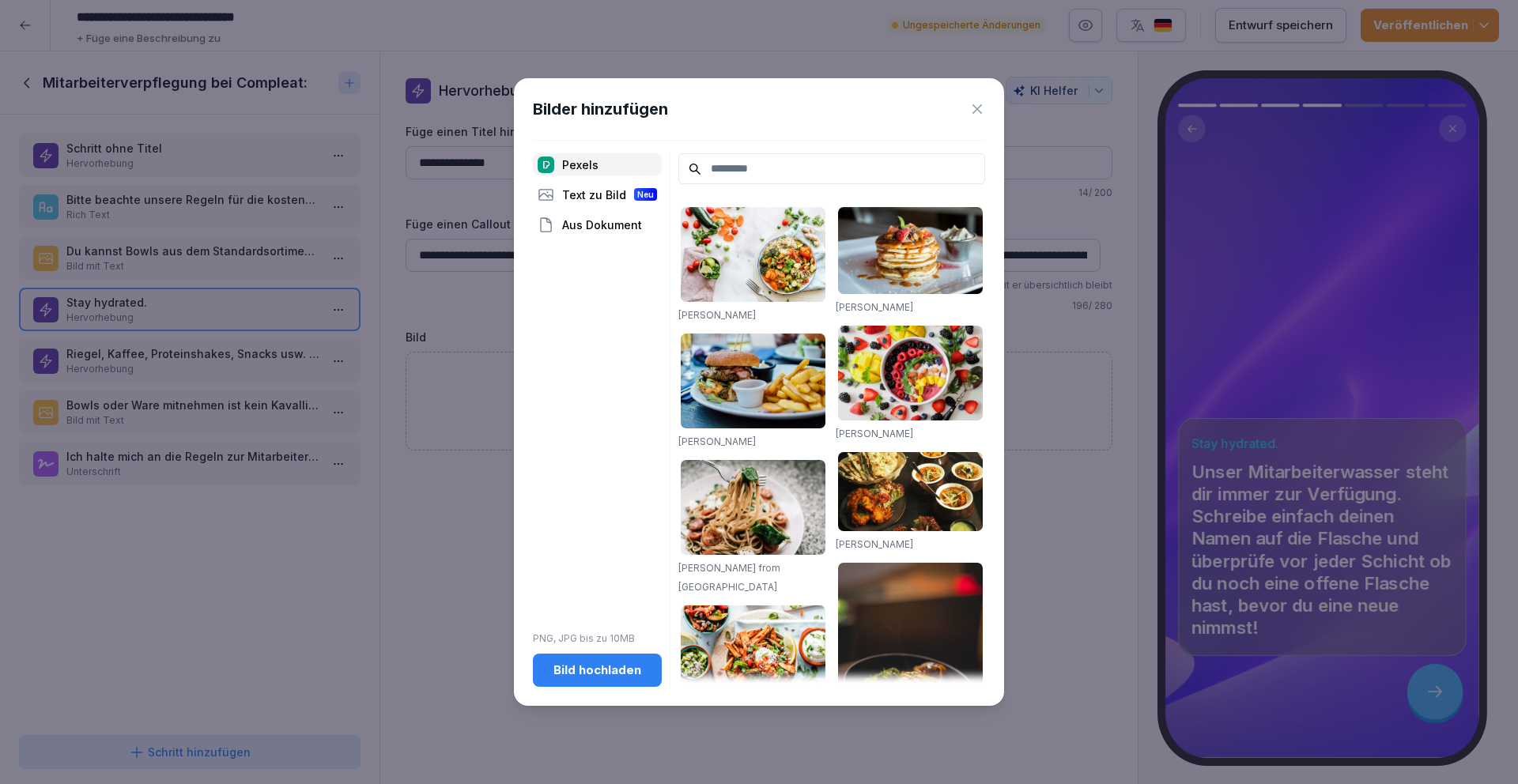
click at [607, 683] on button "Bild hochladen" at bounding box center [597, 670] width 129 height 34
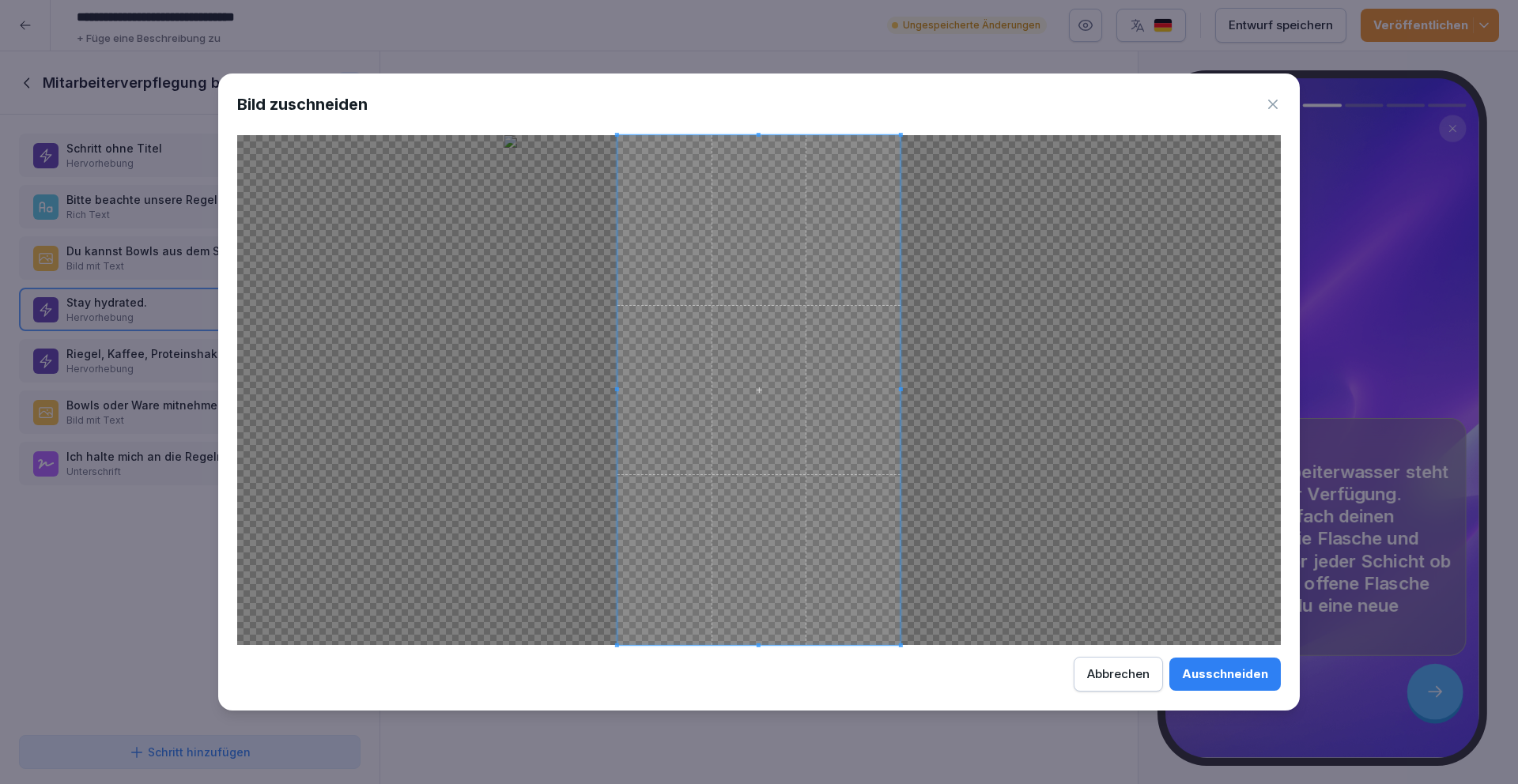
click at [1275, 100] on icon at bounding box center [1272, 104] width 16 height 16
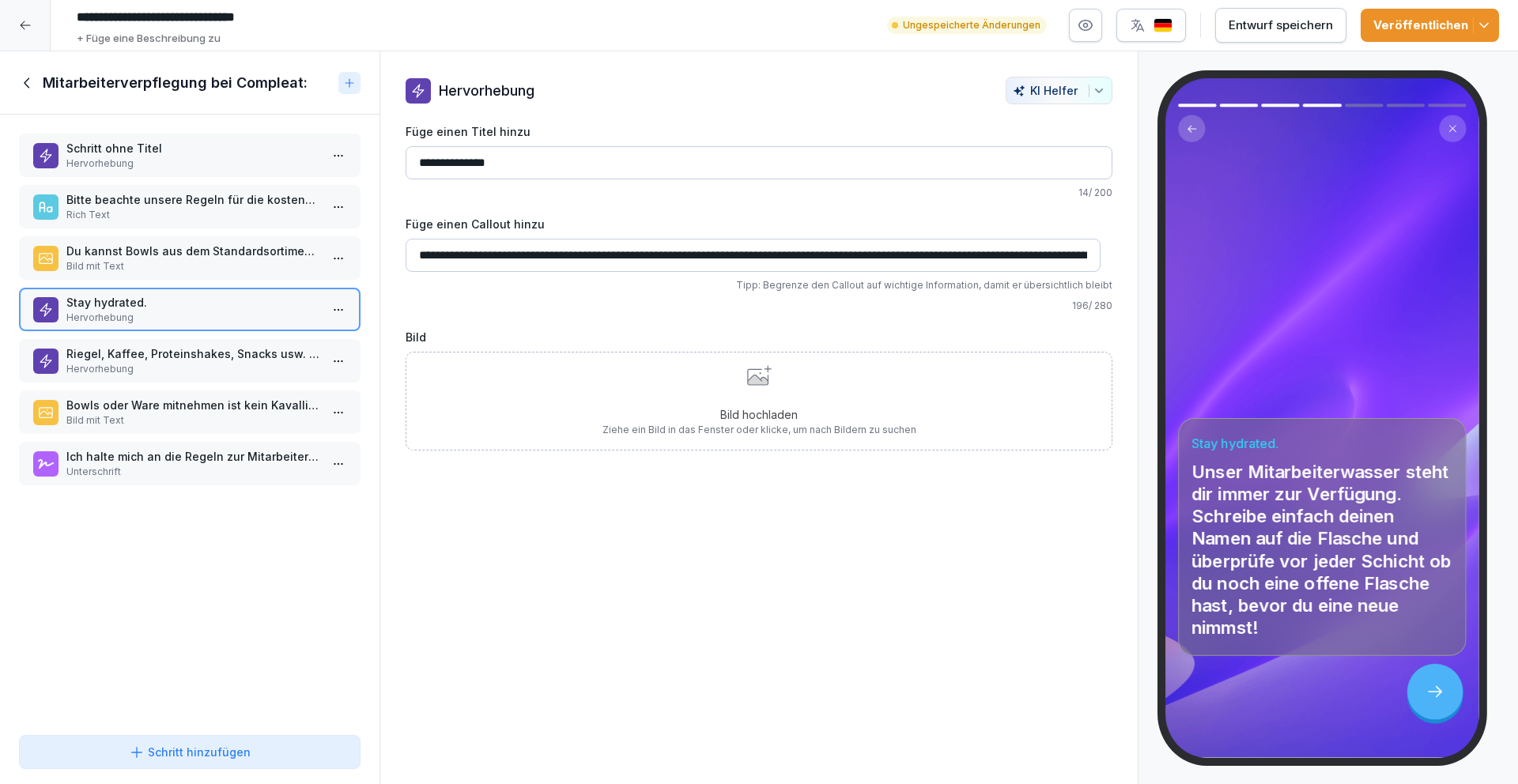
click at [795, 363] on div "Bild hochladen Ziehe ein Bild in das Fenster oder klicke, um nach Bildern zu su…" at bounding box center [759, 401] width 707 height 99
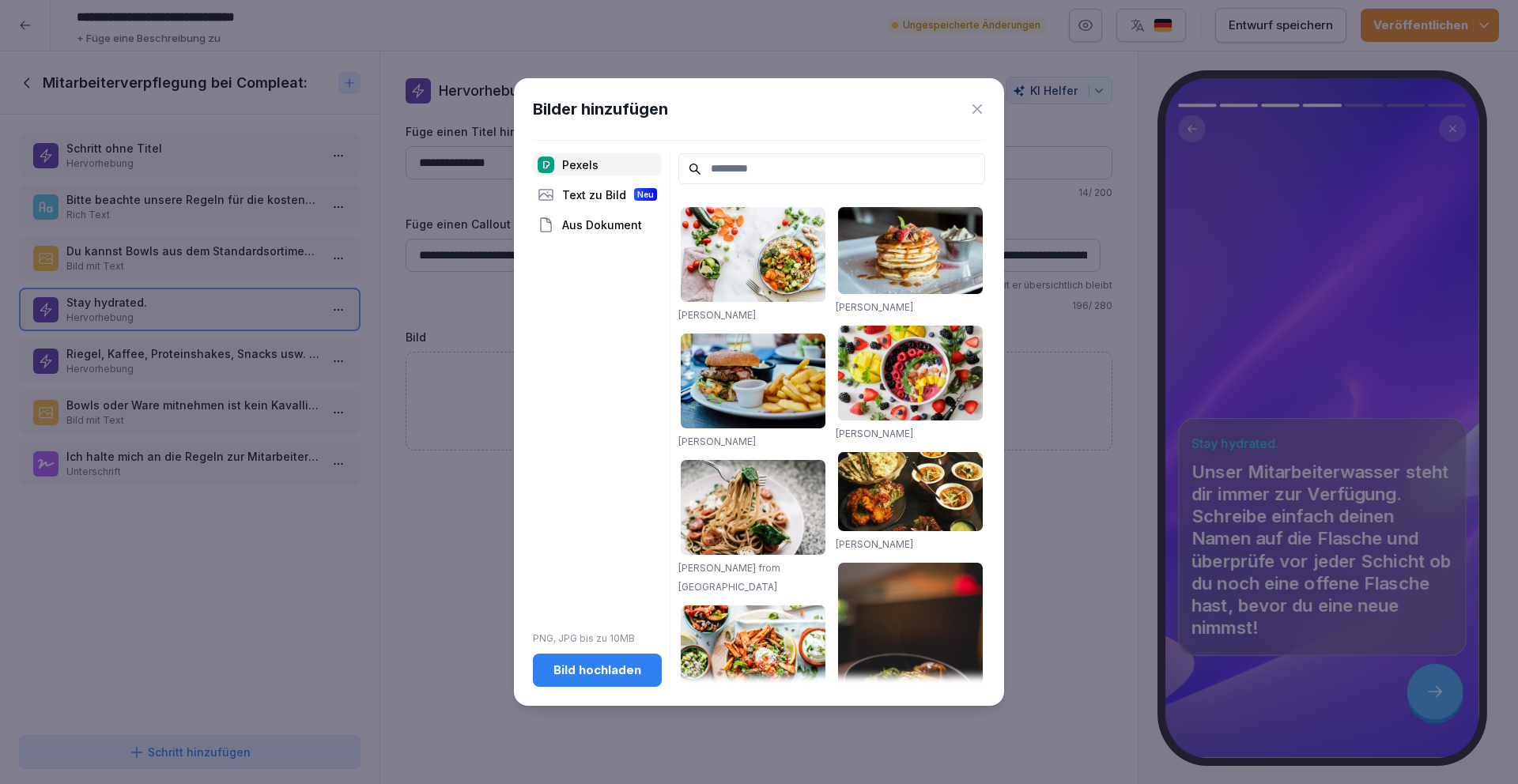
click at [620, 663] on div "Bild hochladen" at bounding box center [596, 670] width 104 height 18
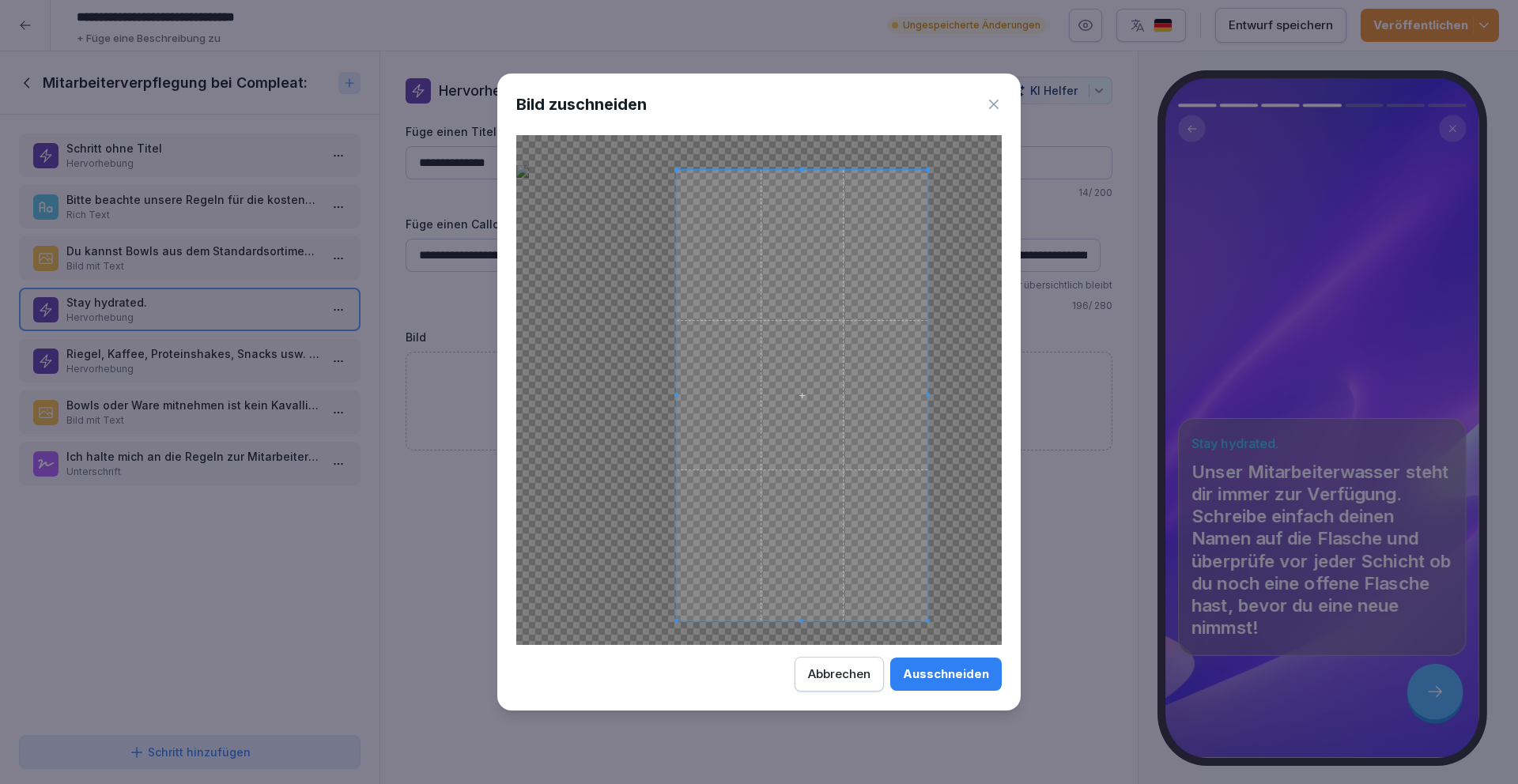
click at [866, 389] on span at bounding box center [802, 395] width 251 height 450
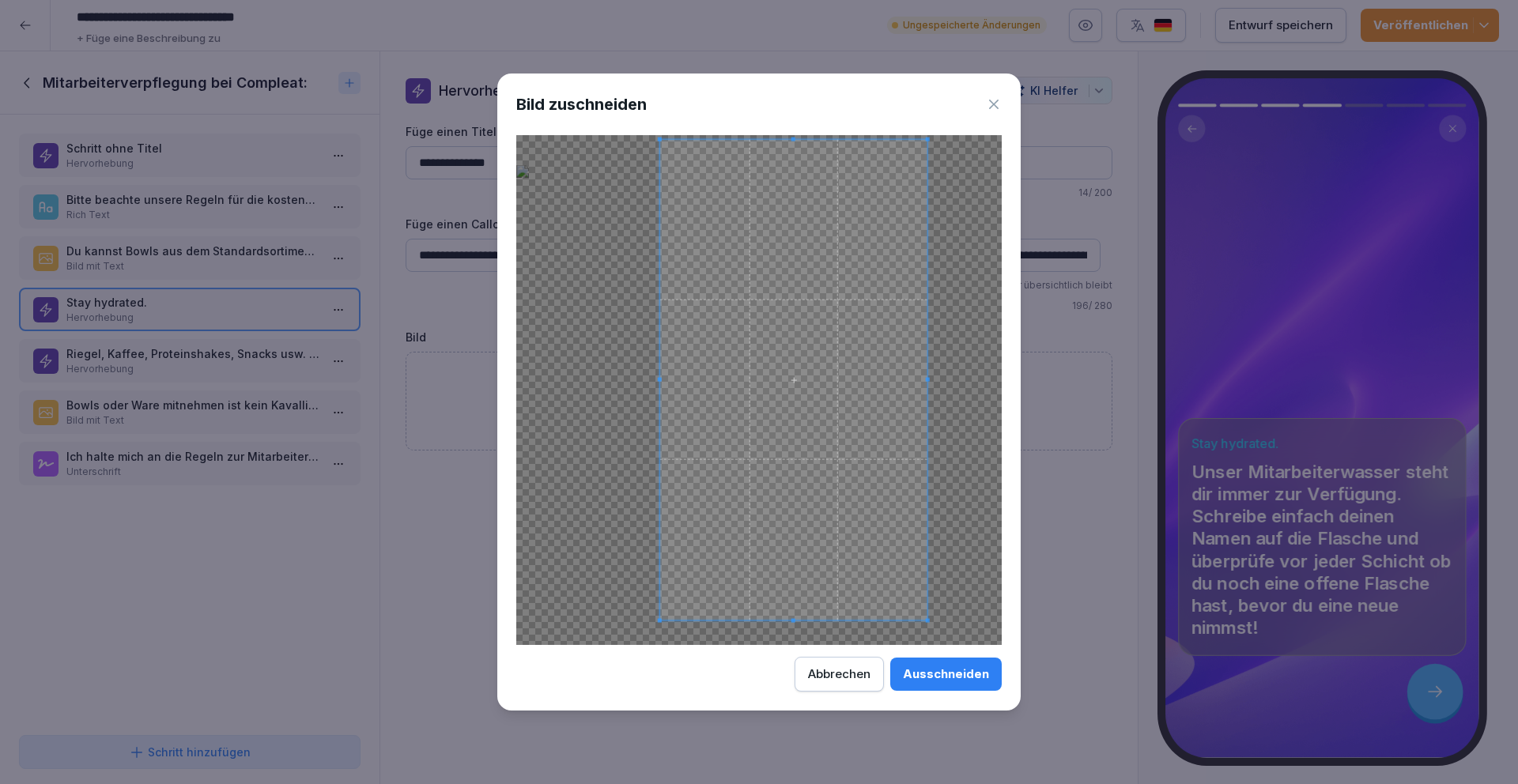
click at [646, 140] on div at bounding box center [758, 390] width 485 height 509
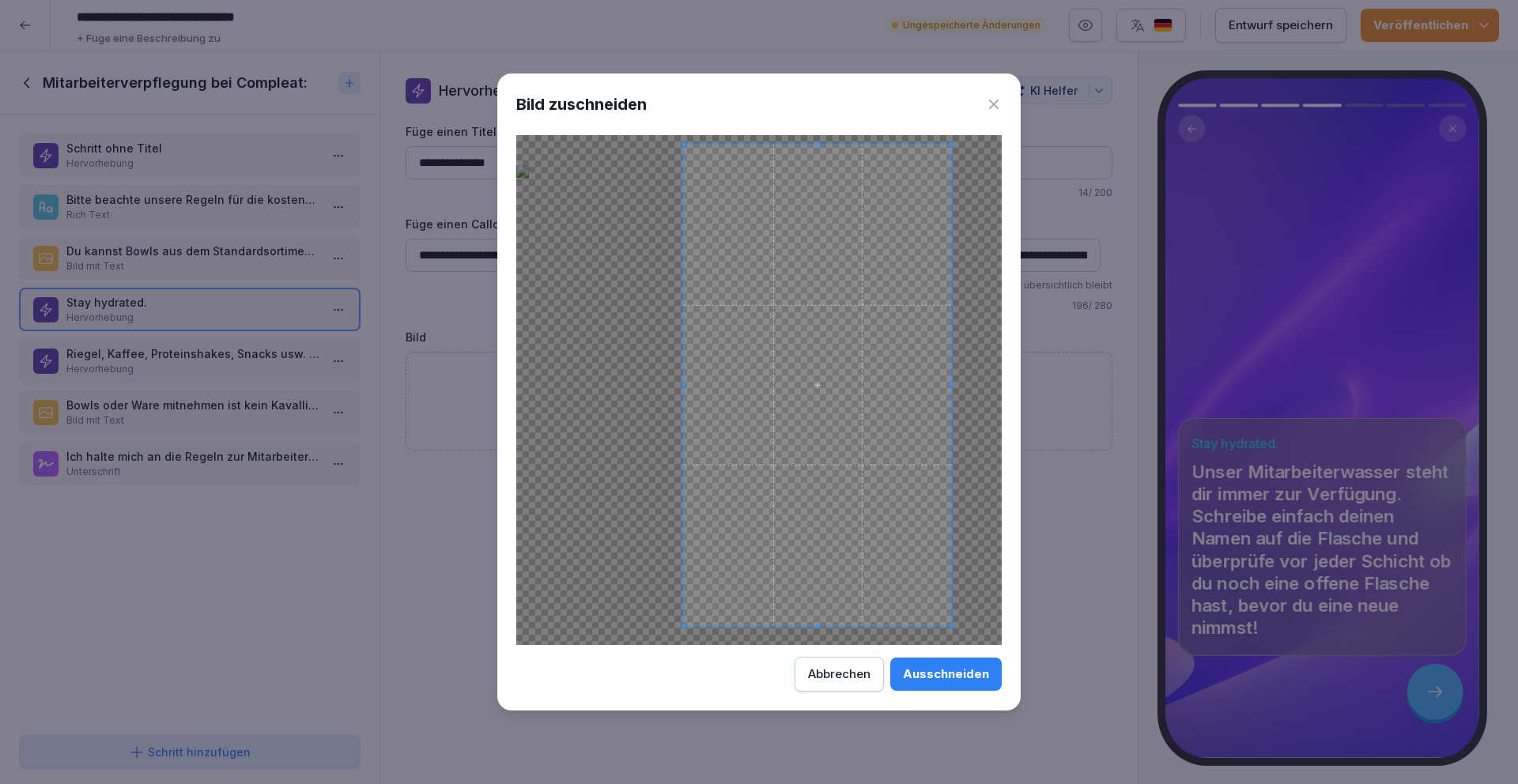
click at [776, 251] on span at bounding box center [817, 384] width 267 height 481
click at [969, 675] on div "Ausschneiden" at bounding box center [946, 674] width 86 height 18
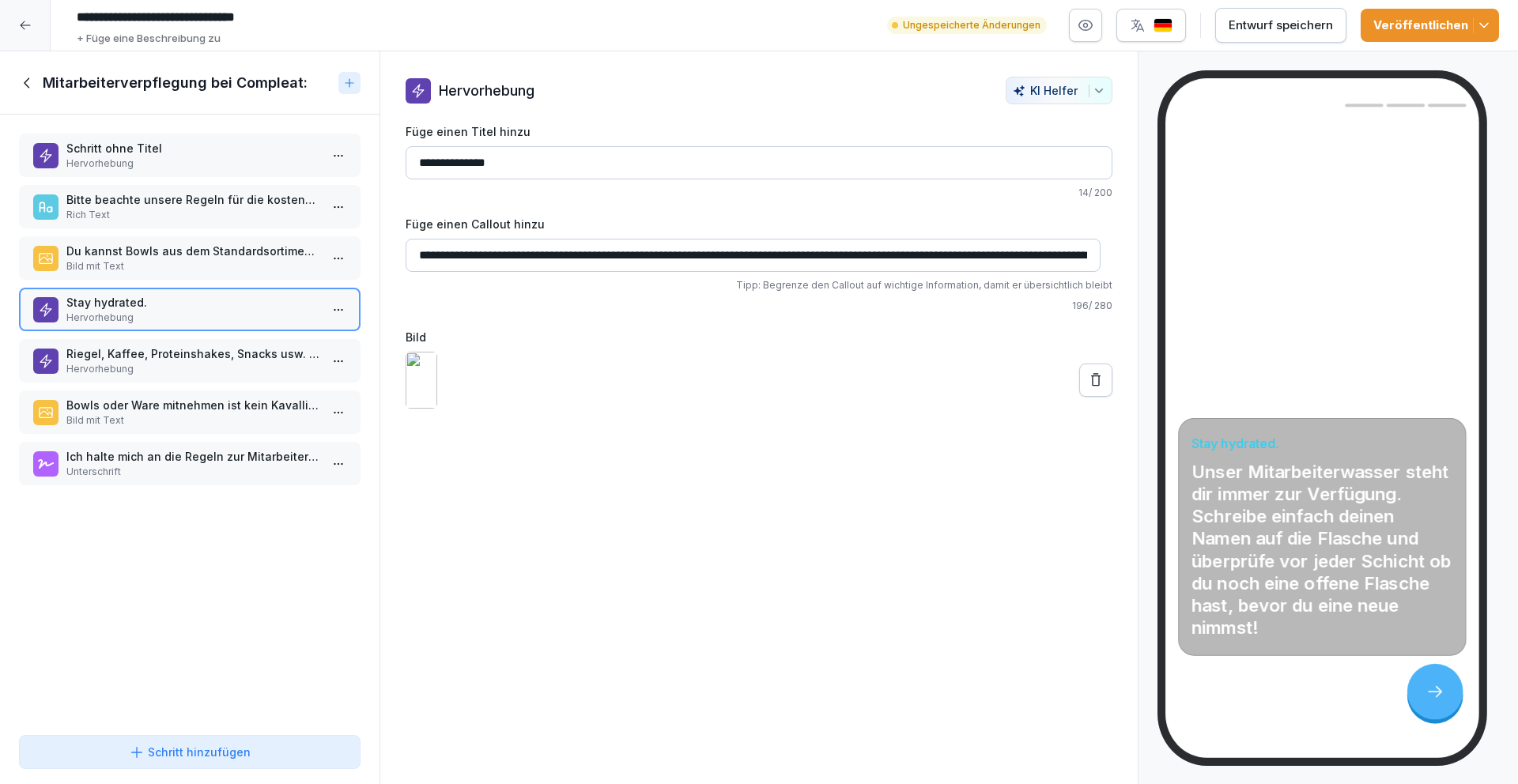
click at [1092, 397] on button at bounding box center [1096, 380] width 34 height 34
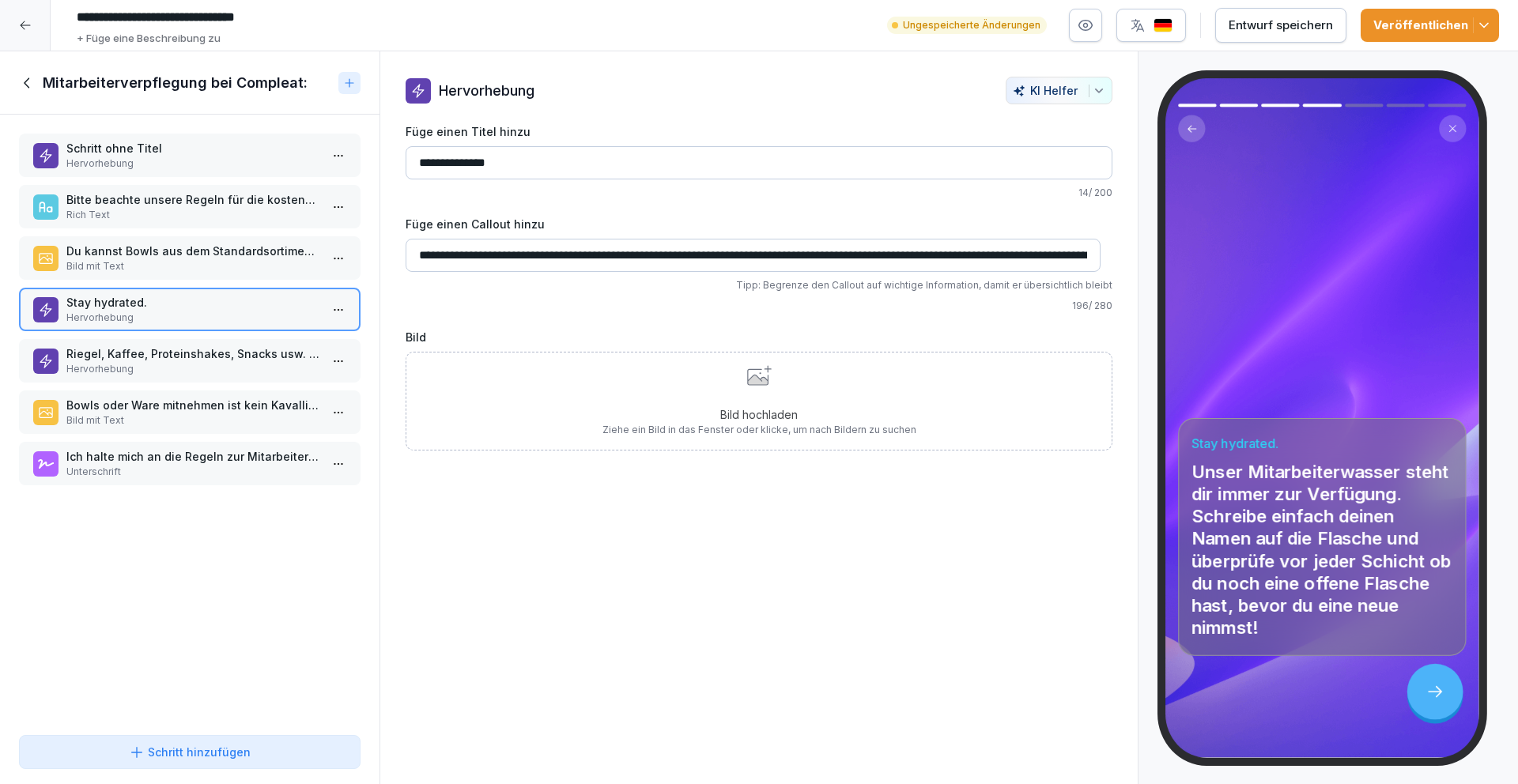
click at [795, 390] on div "Bild hochladen Ziehe ein Bild in das Fenster oder klicke, um nach Bildern zu su…" at bounding box center [759, 401] width 314 height 72
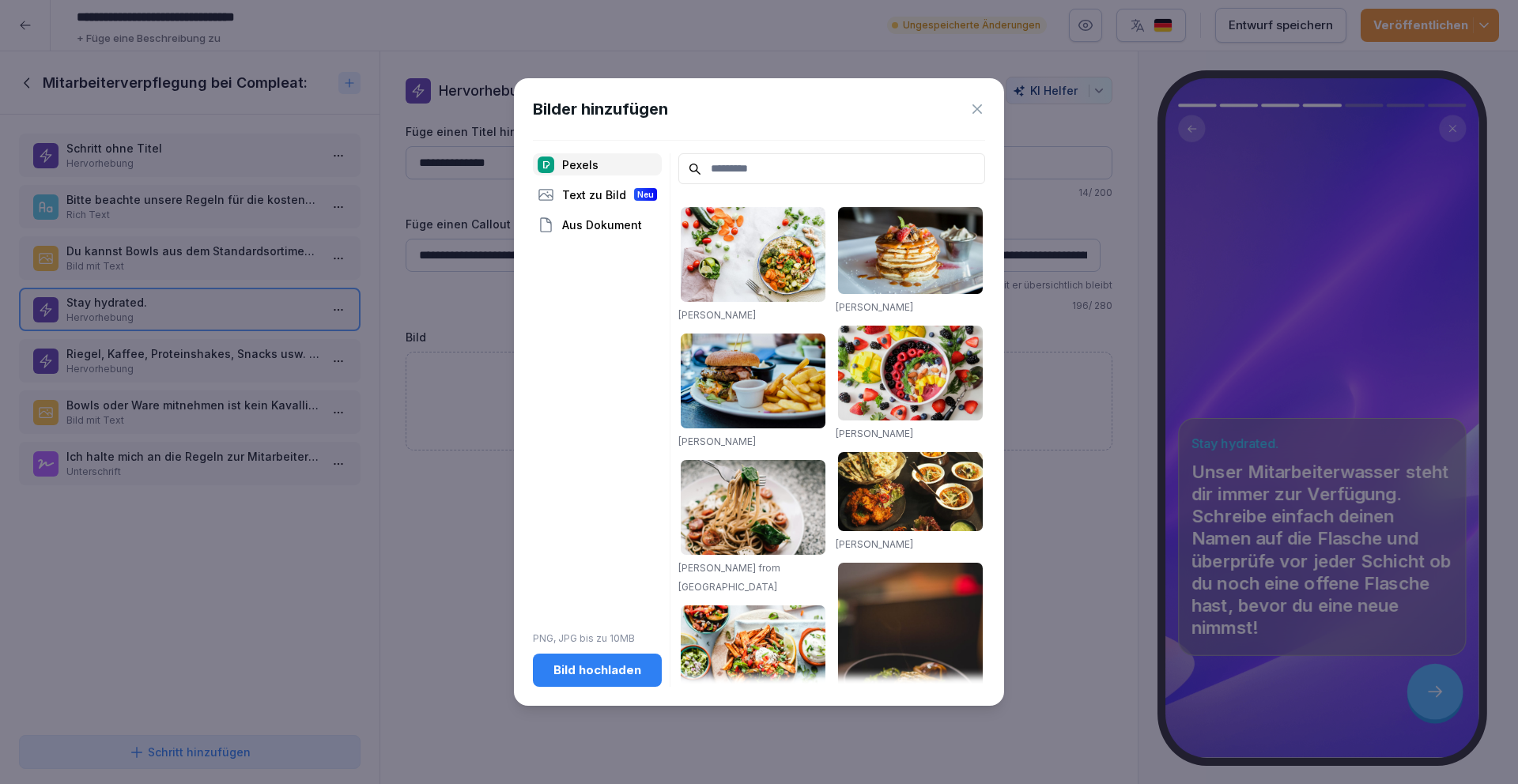
click at [623, 670] on div "Bild hochladen" at bounding box center [596, 670] width 104 height 18
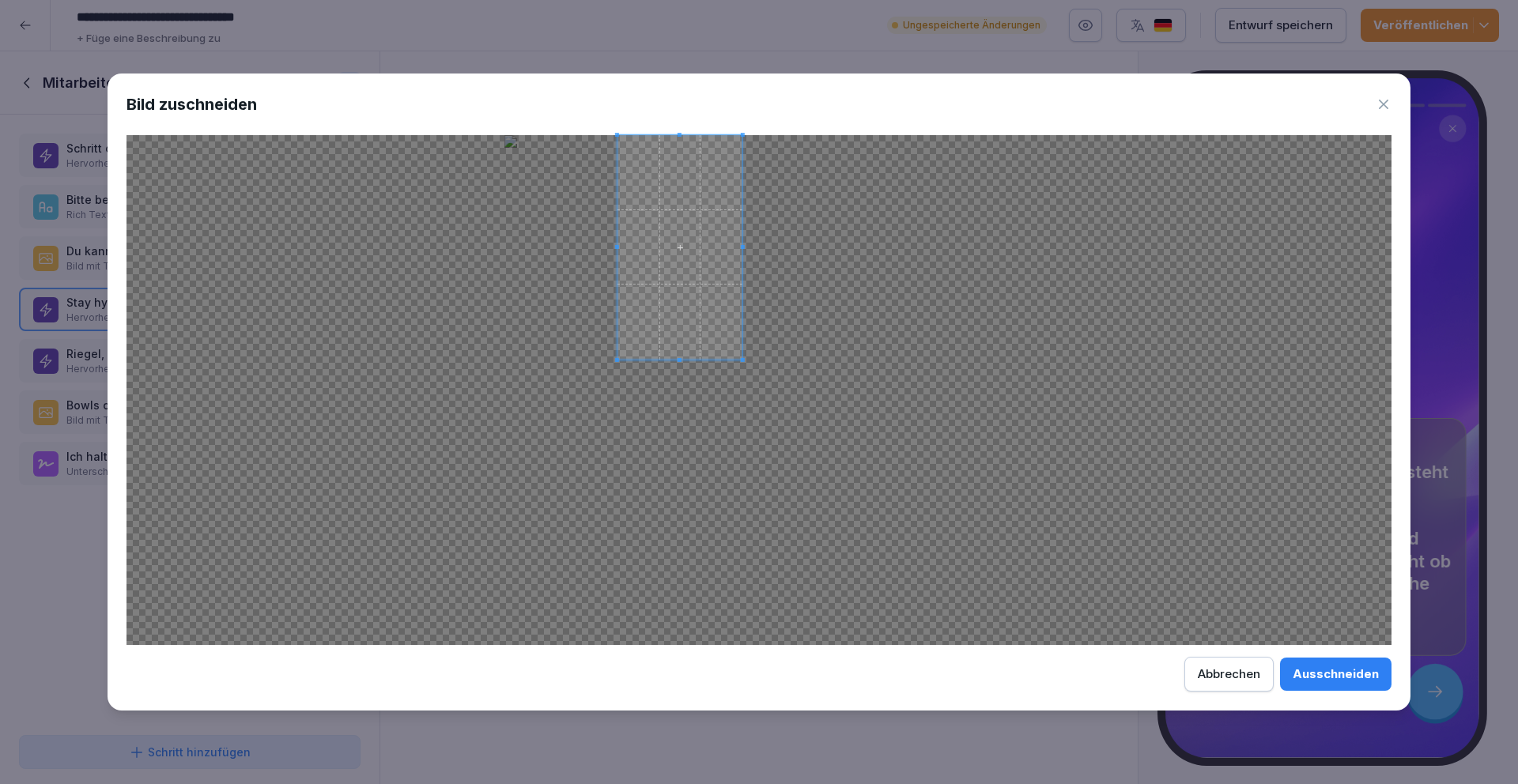
click at [740, 436] on div at bounding box center [758, 390] width 1265 height 509
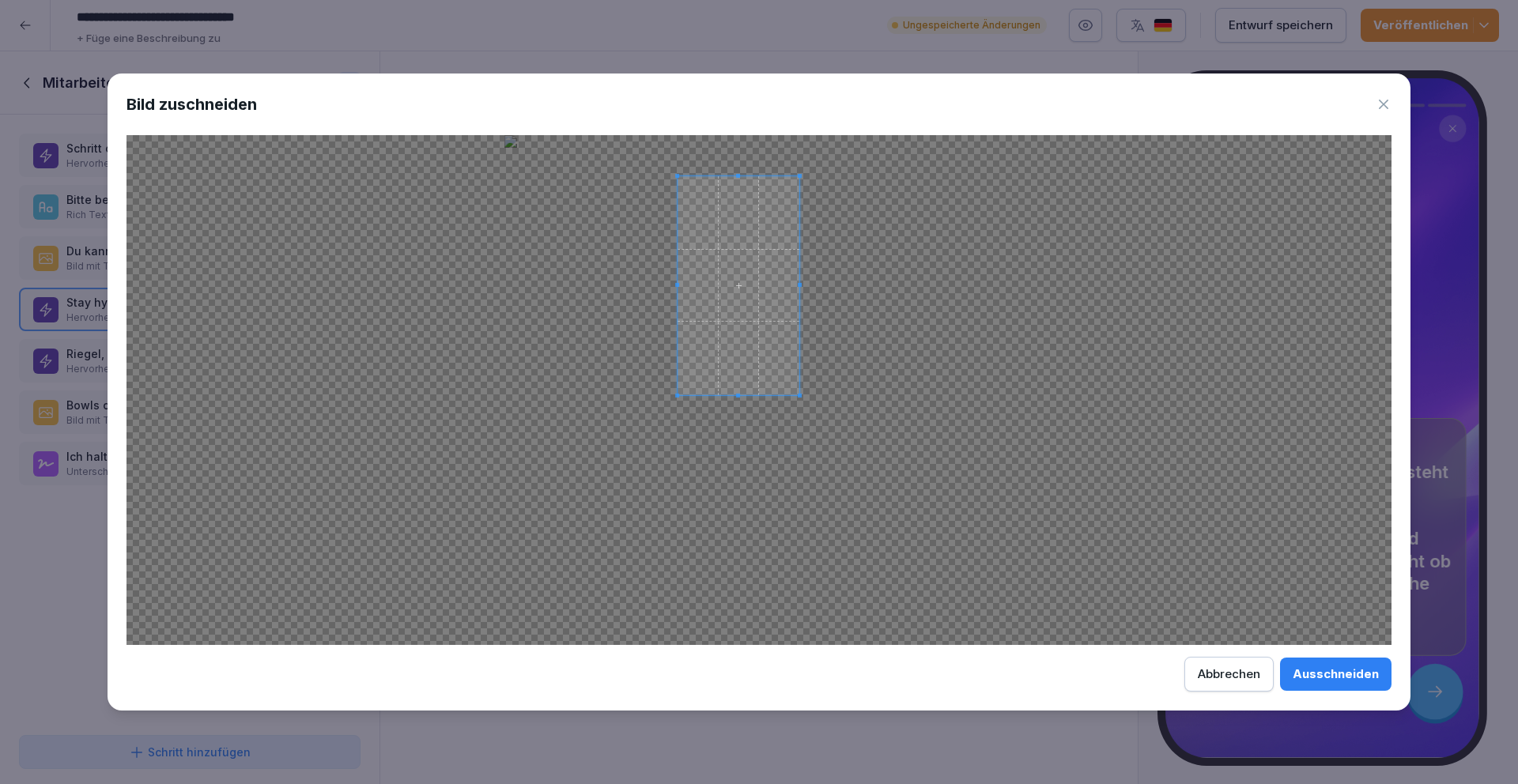
click at [751, 376] on span at bounding box center [738, 286] width 122 height 219
click at [788, 386] on div at bounding box center [758, 390] width 1265 height 509
click at [748, 310] on span at bounding box center [734, 280] width 110 height 198
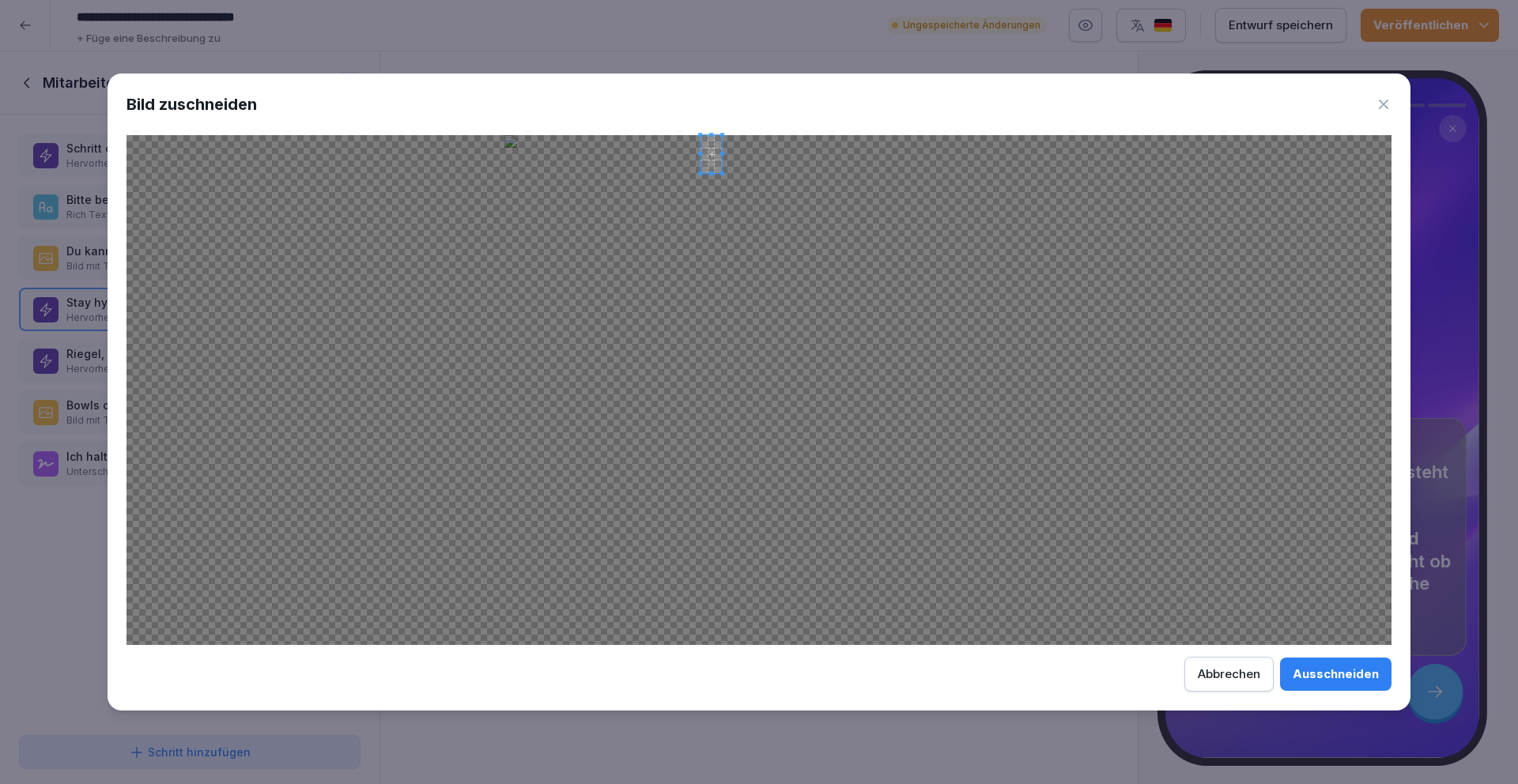
click at [952, 189] on div at bounding box center [758, 390] width 1265 height 509
click at [717, 213] on span at bounding box center [719, 213] width 21 height 38
click at [867, 135] on div at bounding box center [758, 390] width 1265 height 509
click at [705, 239] on div at bounding box center [734, 187] width 58 height 104
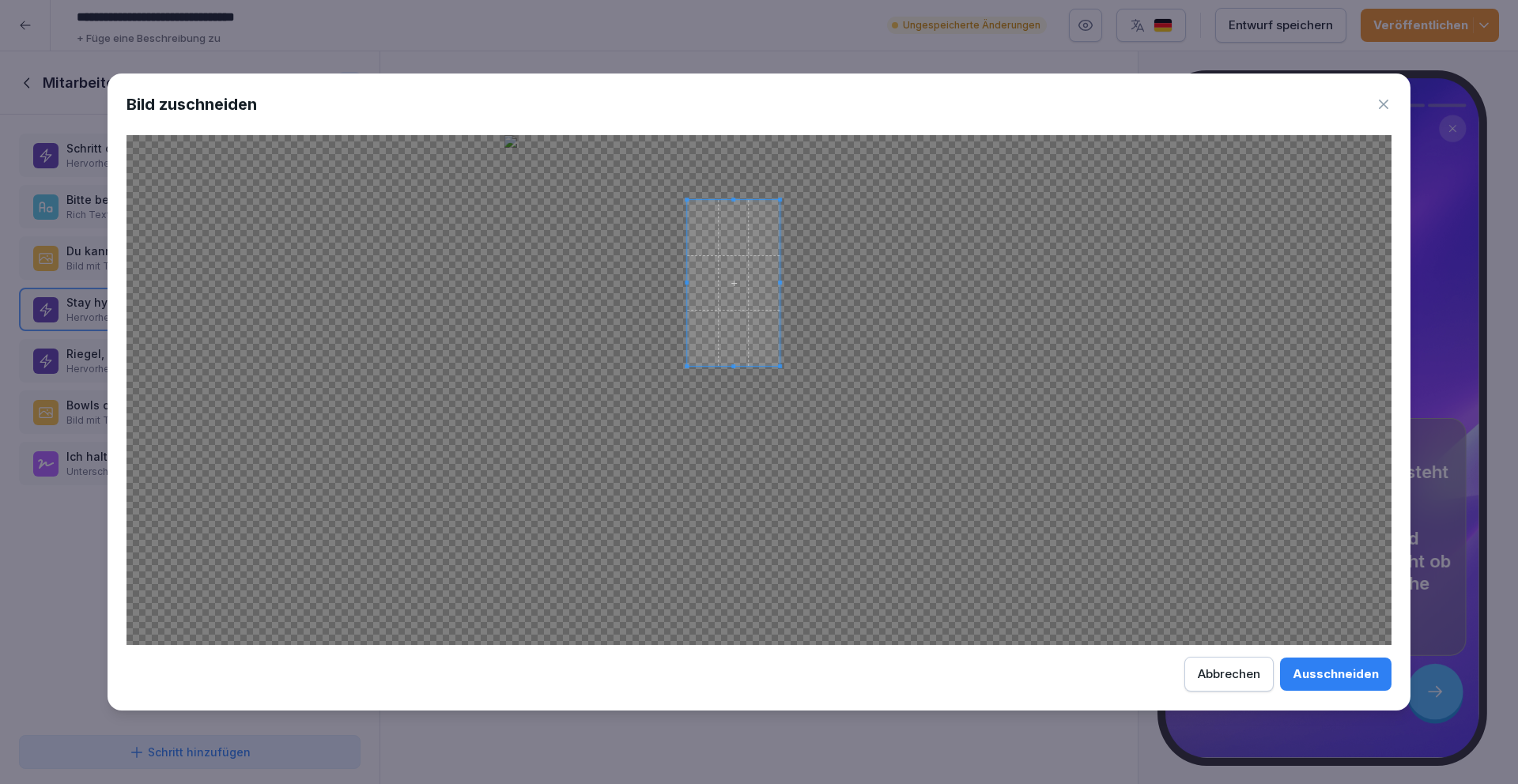
click at [711, 298] on span at bounding box center [733, 283] width 93 height 166
click at [616, 188] on div at bounding box center [758, 390] width 1265 height 509
click at [745, 230] on span at bounding box center [731, 278] width 99 height 177
click at [659, 186] on div at bounding box center [758, 390] width 1265 height 509
click at [751, 249] on span at bounding box center [733, 282] width 101 height 182
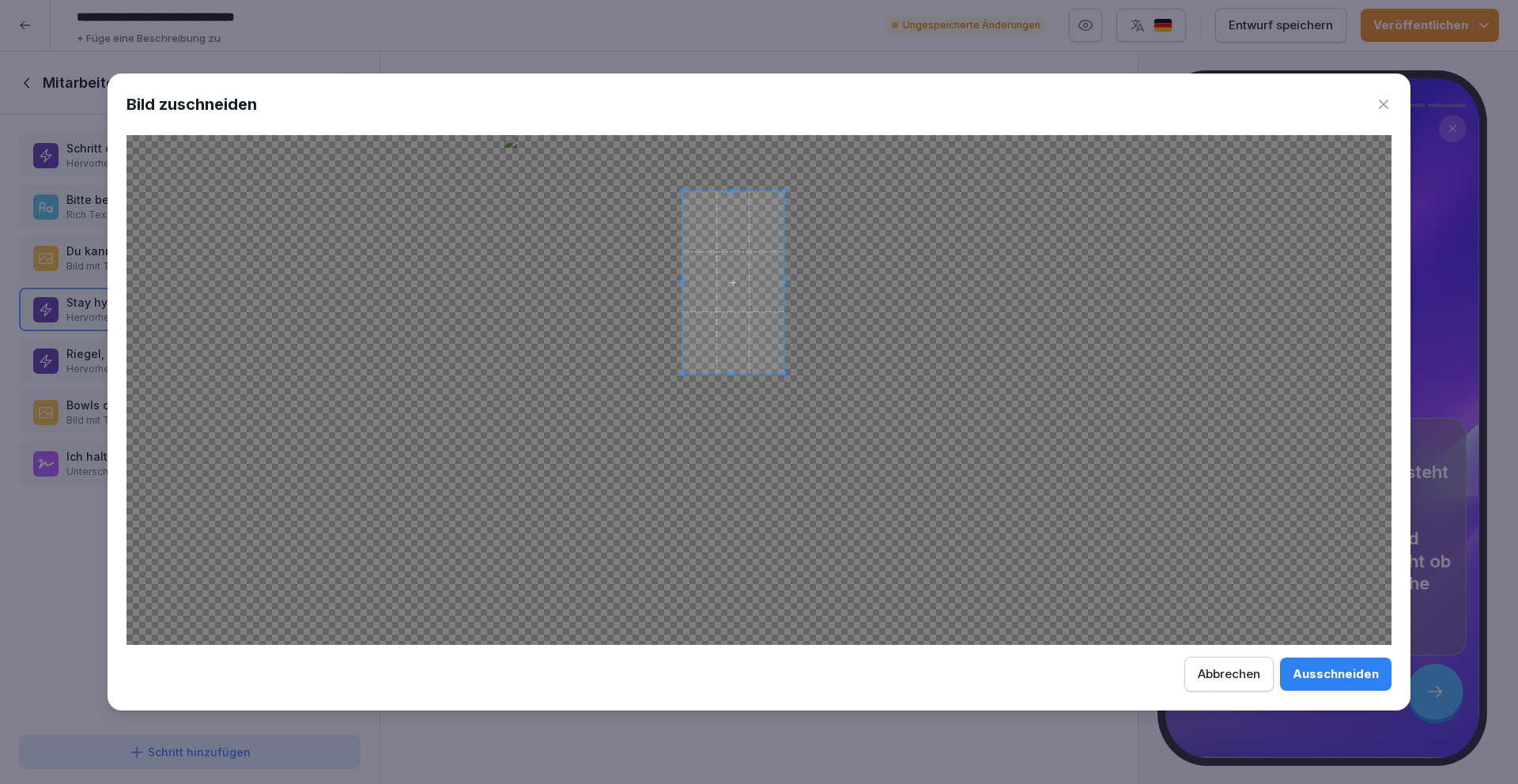
click at [1372, 677] on div "Ausschneiden" at bounding box center [1336, 674] width 86 height 18
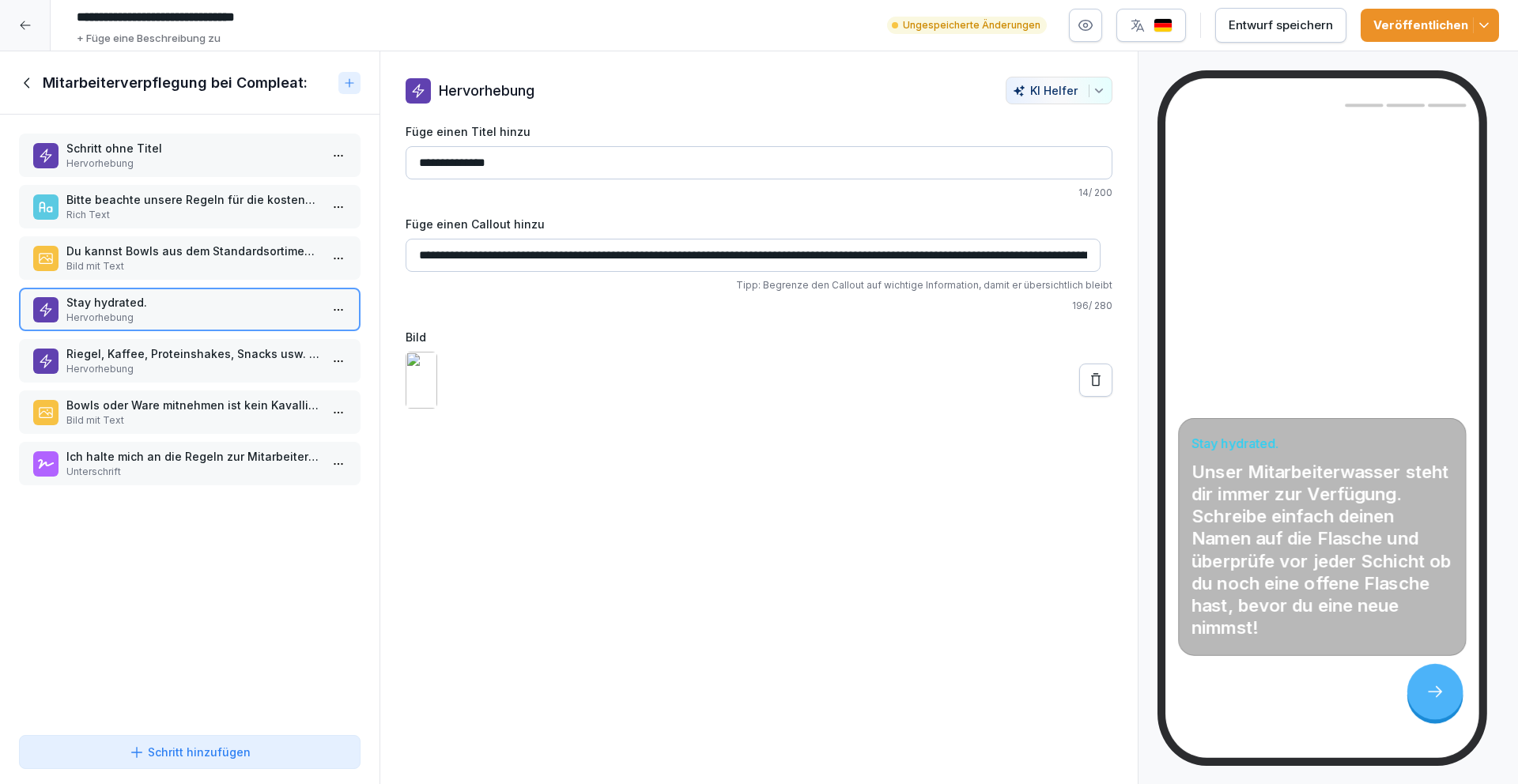
click at [202, 370] on p "Hervorhebung" at bounding box center [193, 368] width 253 height 14
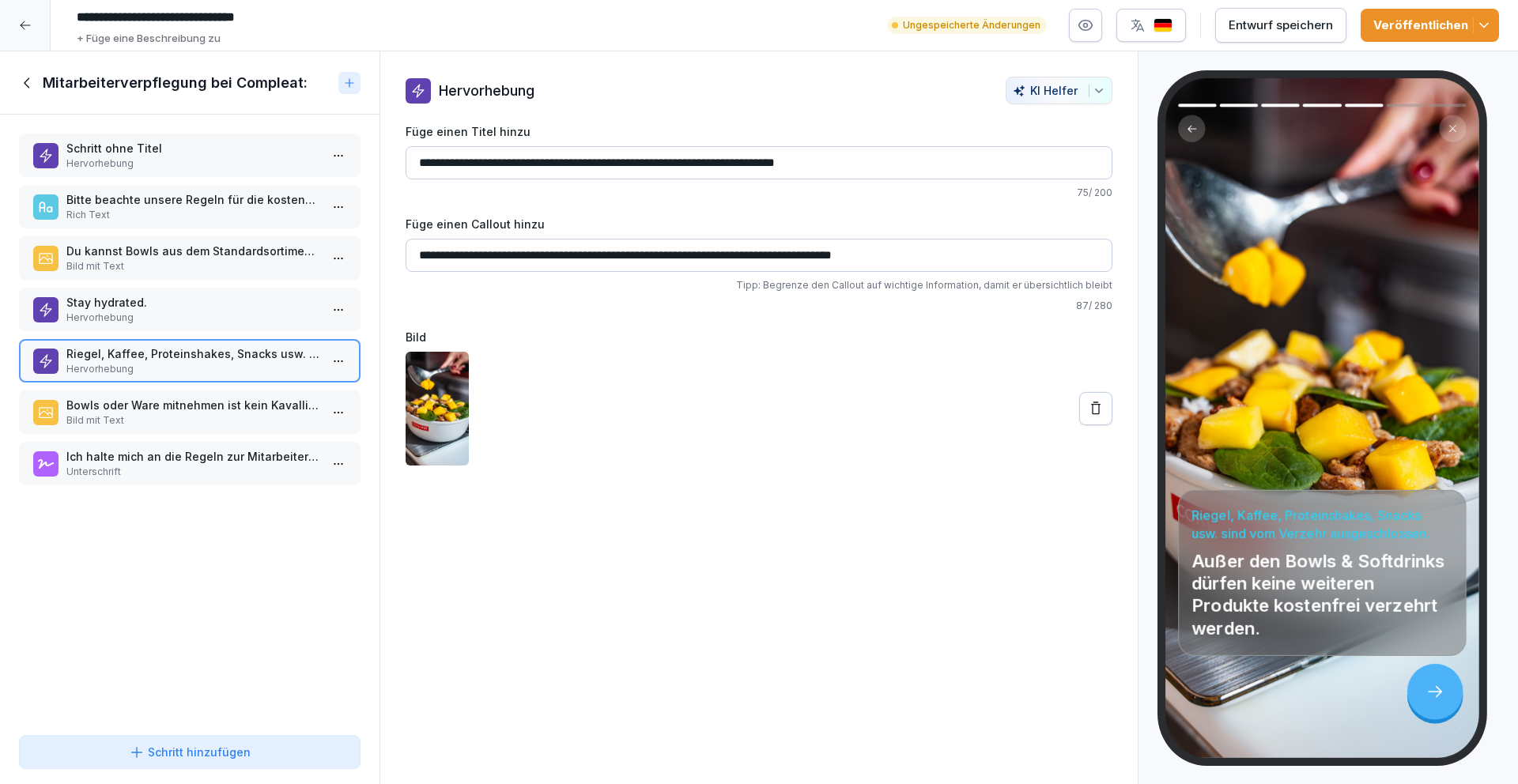
click at [171, 263] on p "Bild mit Text" at bounding box center [193, 265] width 253 height 14
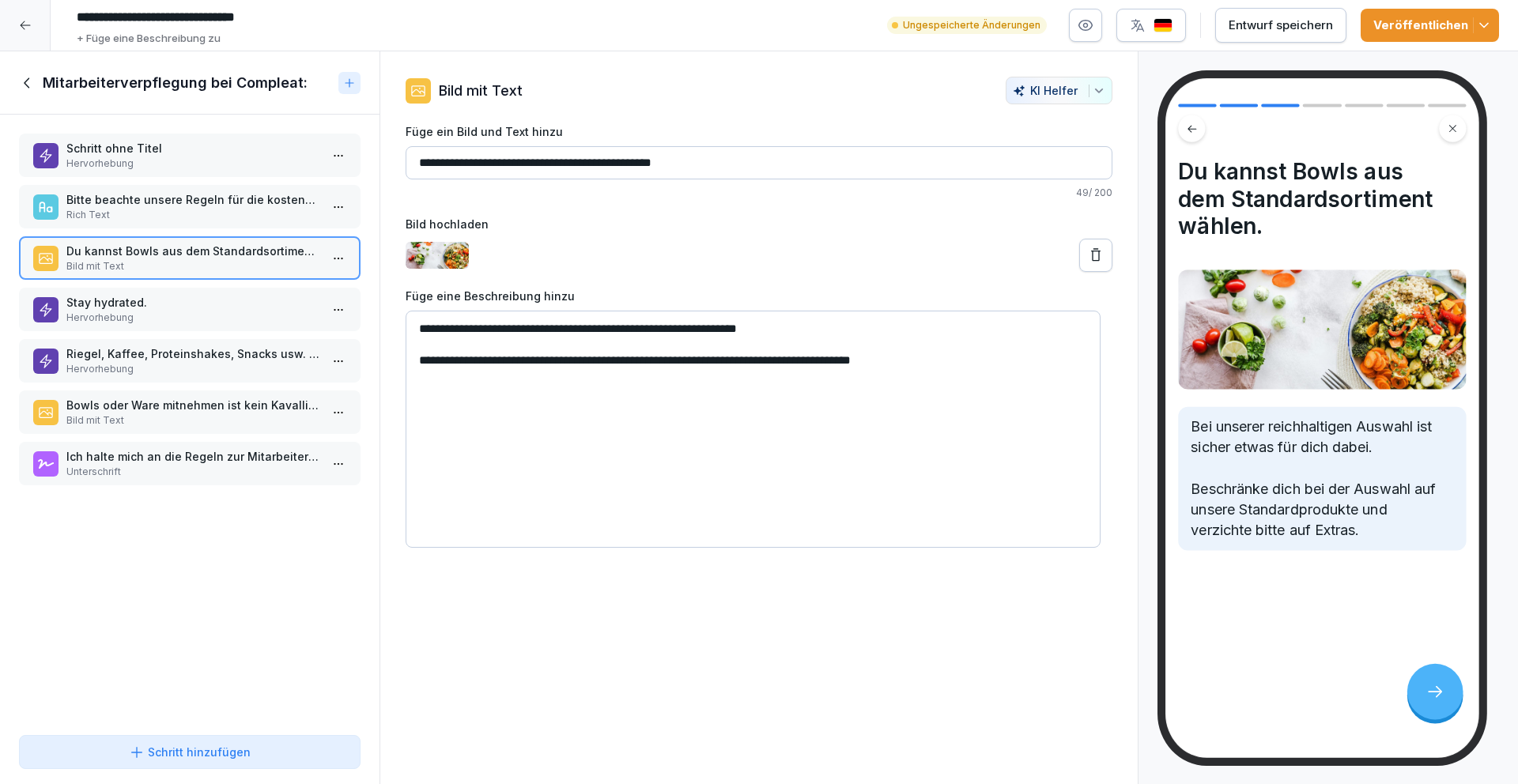
click at [173, 215] on p "Rich Text" at bounding box center [193, 214] width 253 height 14
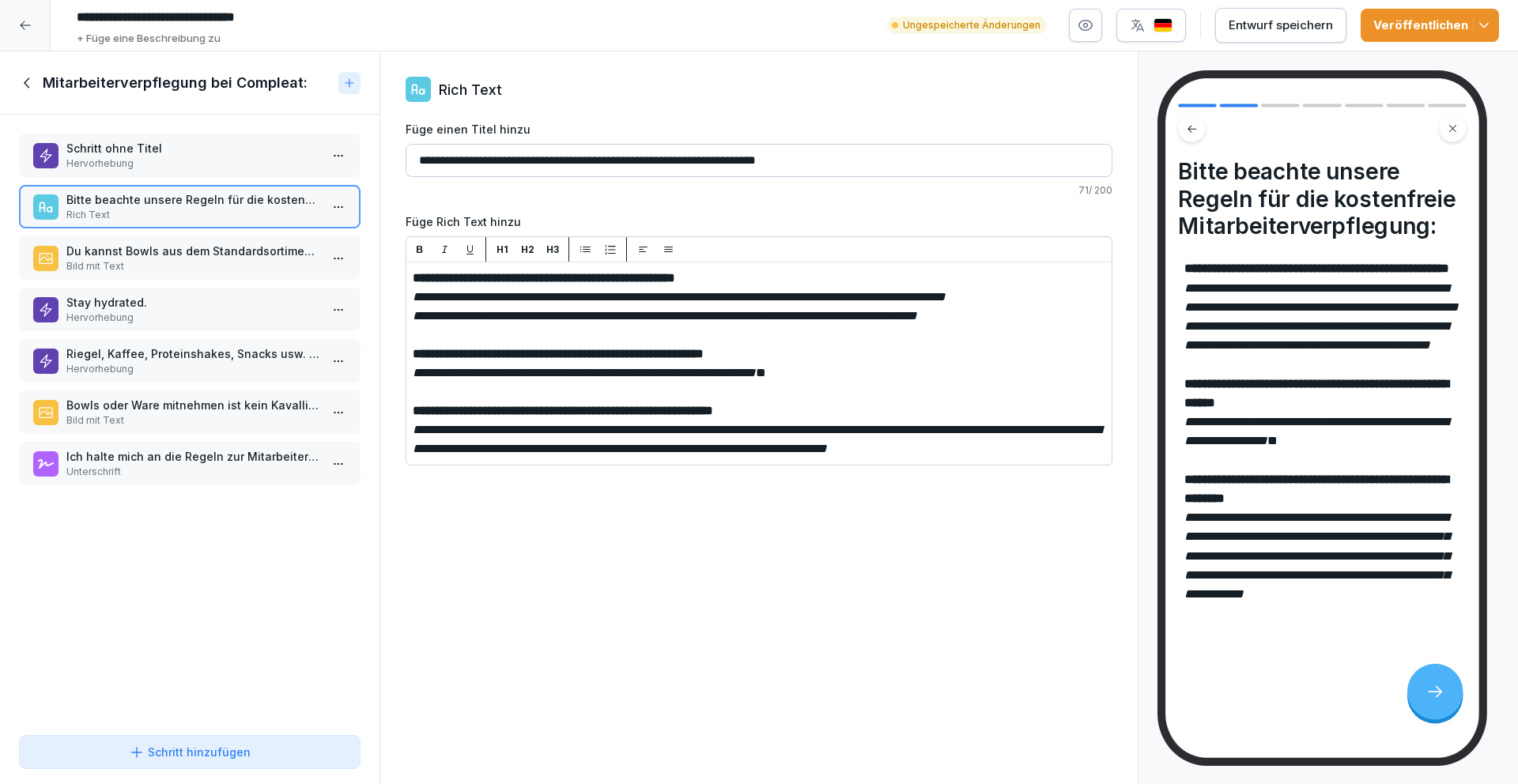
click at [1242, 12] on button "Entwurf speichern" at bounding box center [1281, 24] width 131 height 35
click at [28, 79] on icon at bounding box center [27, 82] width 18 height 18
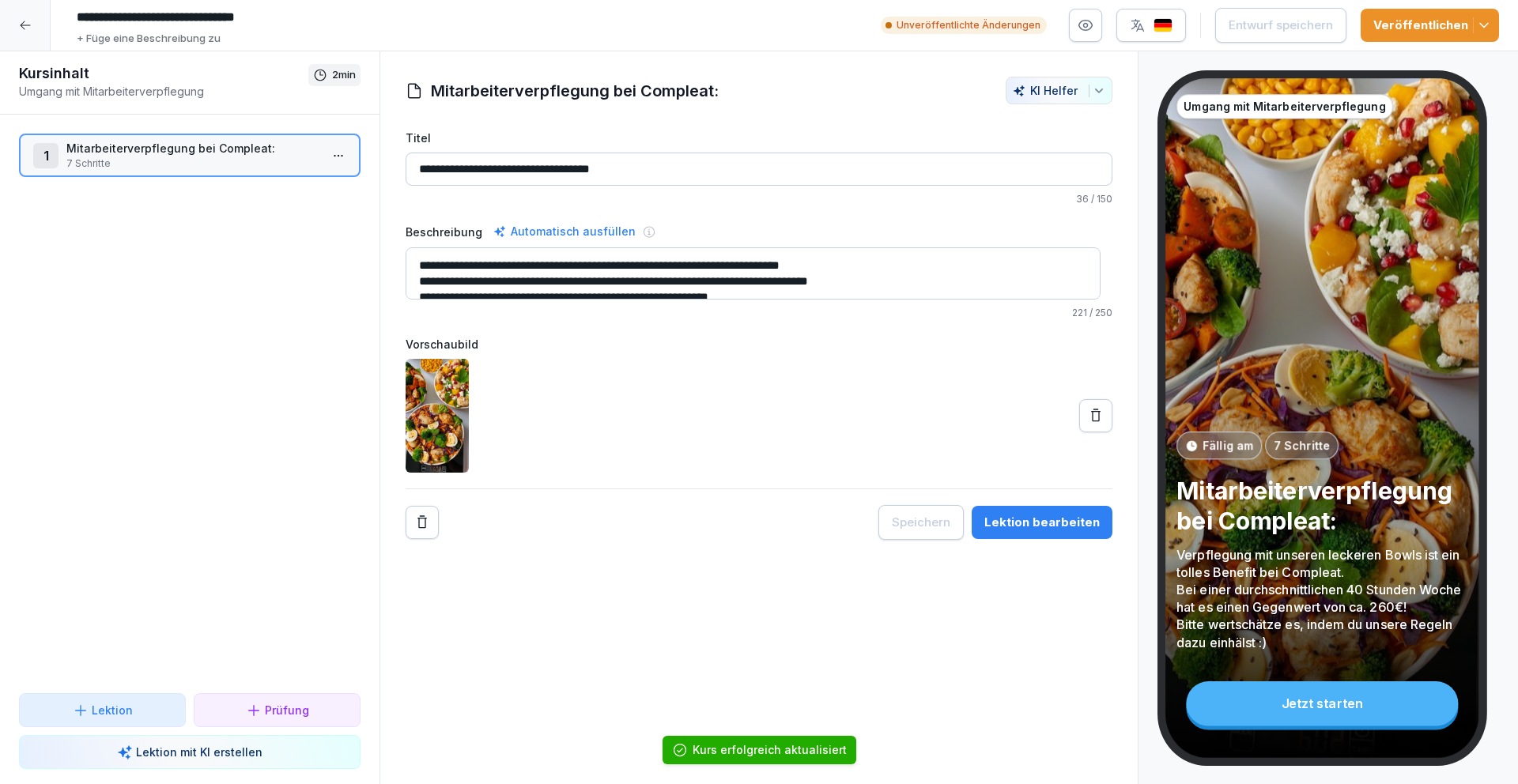
click at [28, 21] on icon at bounding box center [25, 25] width 13 height 13
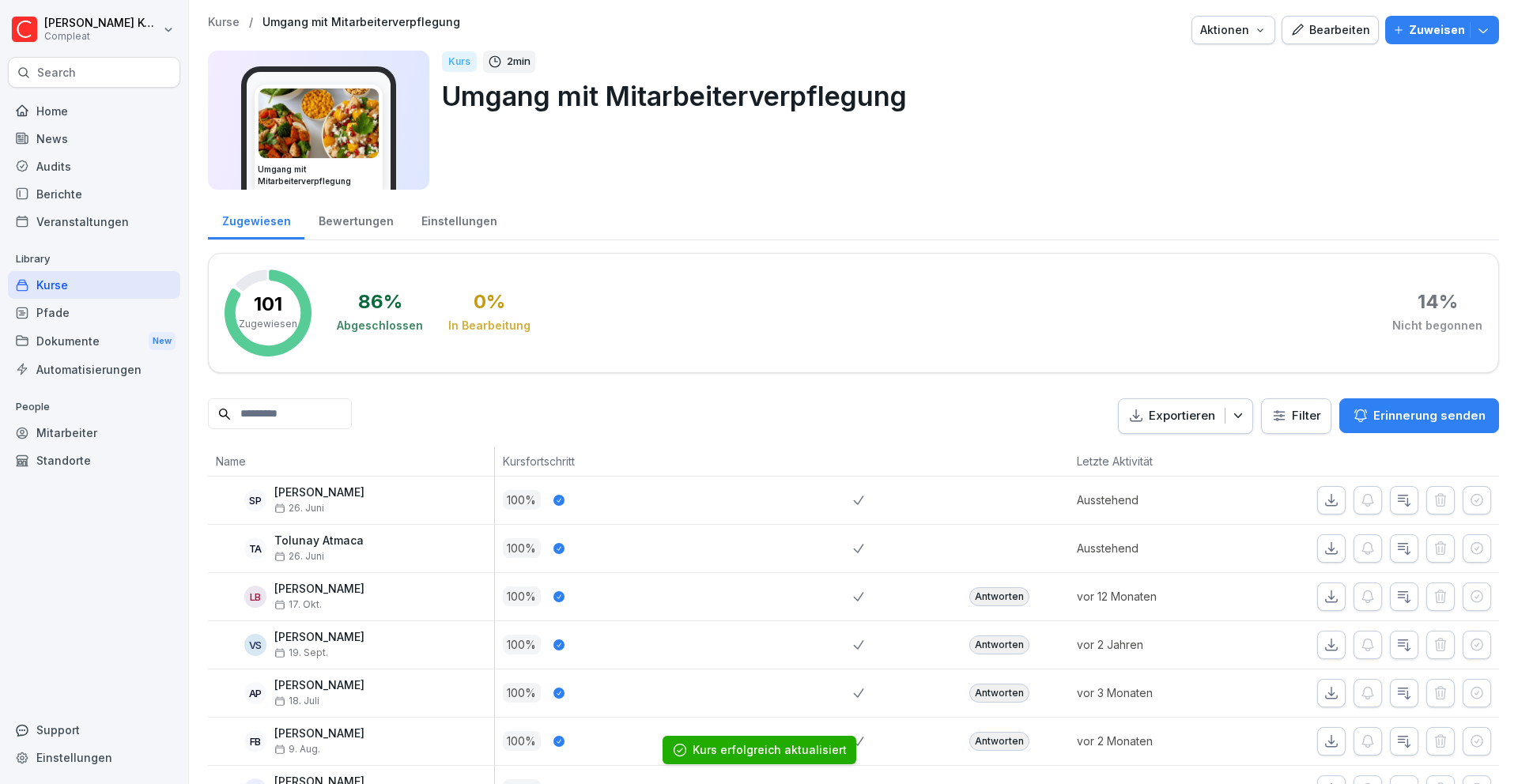
click at [74, 288] on div "Kurse" at bounding box center [93, 285] width 172 height 28
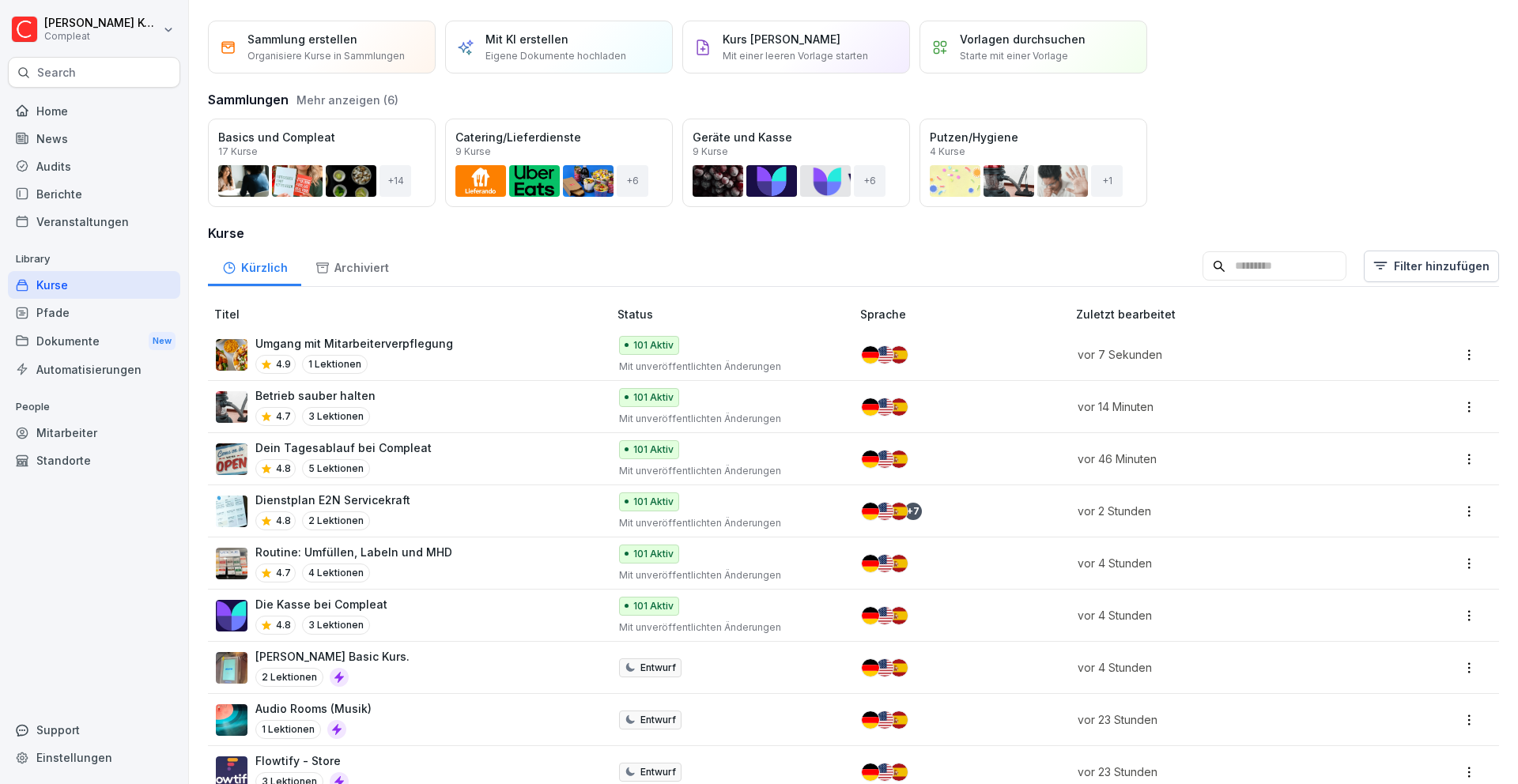
scroll to position [40, 0]
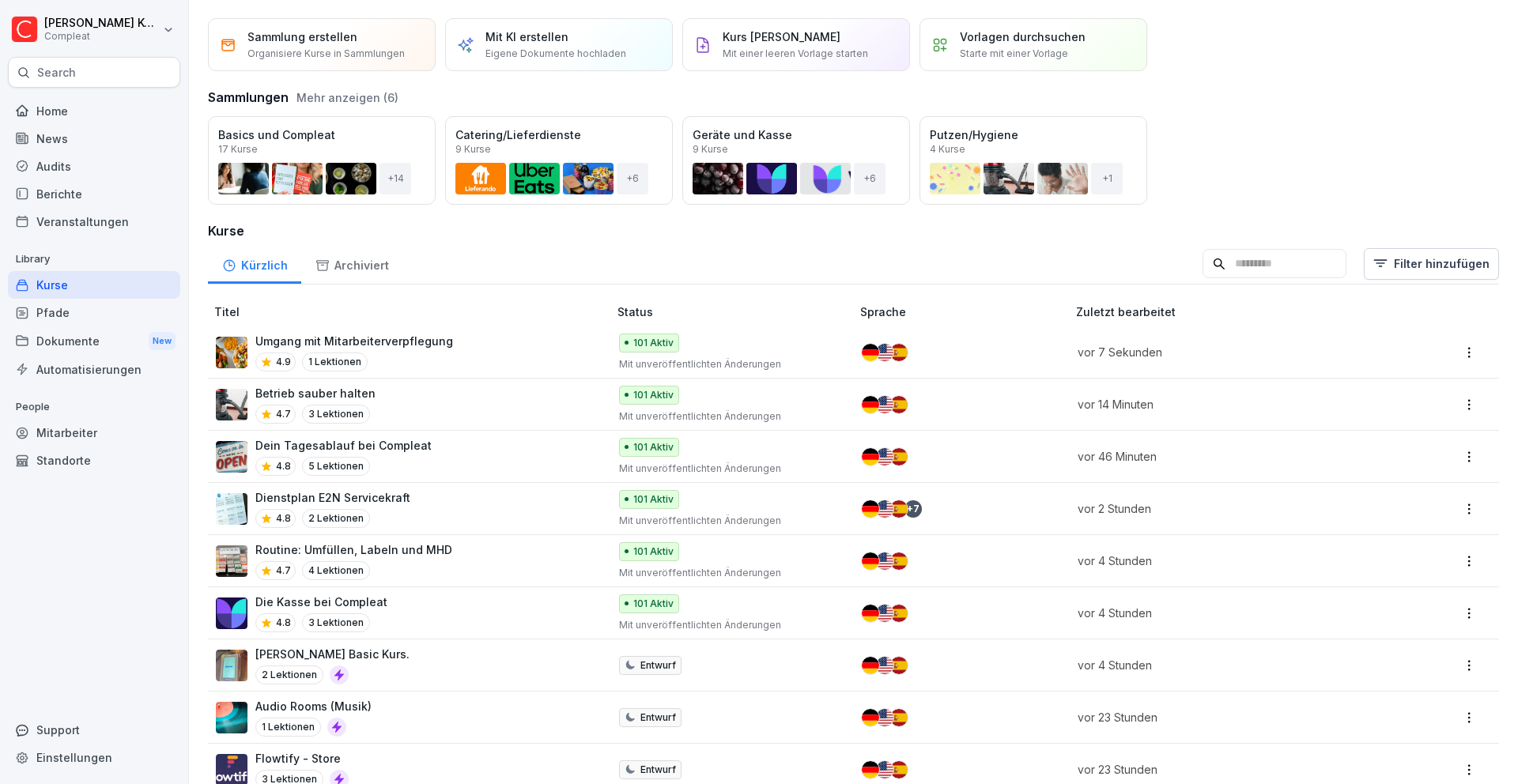
click at [351, 265] on div "Archiviert" at bounding box center [351, 263] width 101 height 40
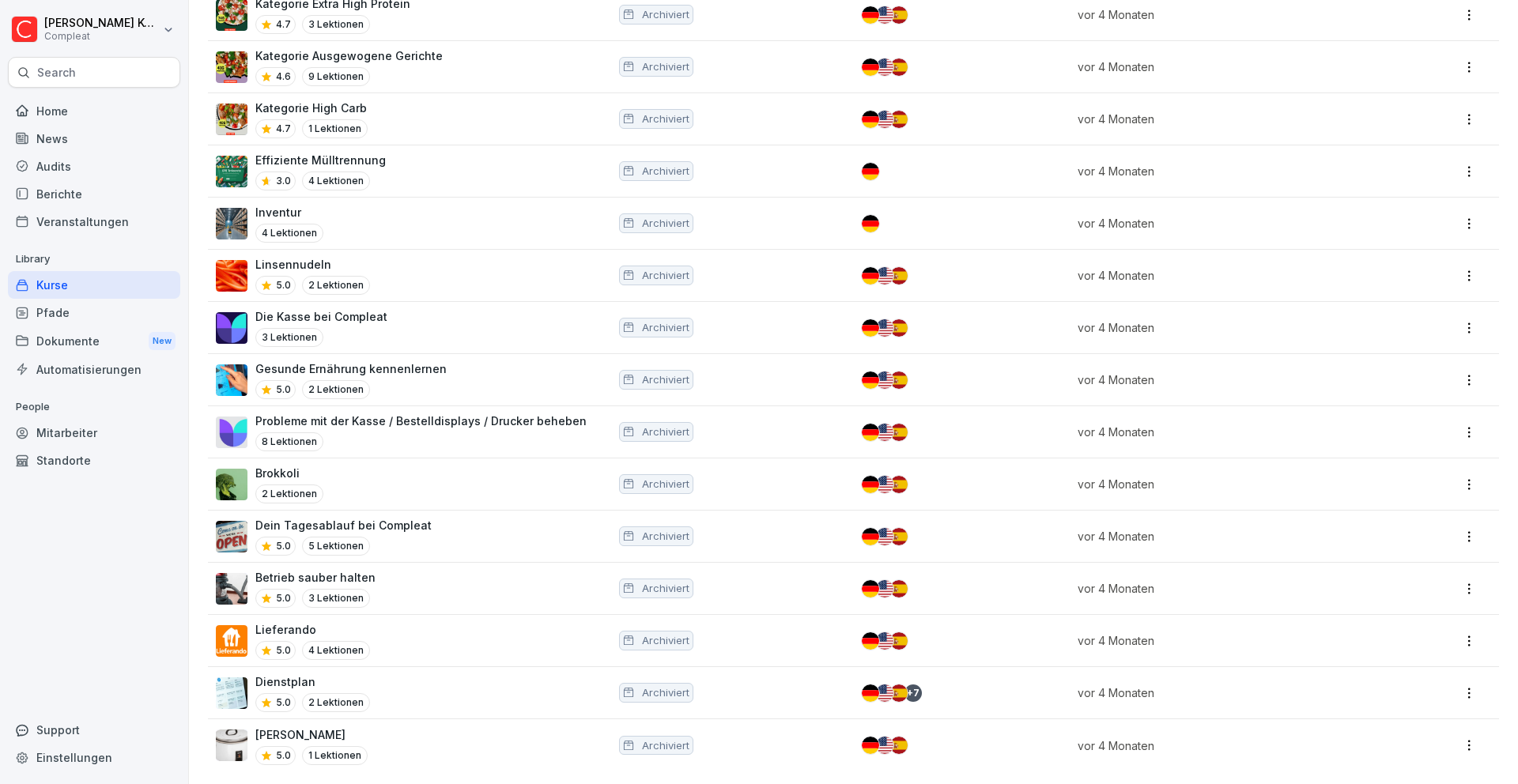
scroll to position [650, 0]
click at [428, 683] on div "Dienstplan 5.0 2 Lektionen" at bounding box center [404, 691] width 377 height 38
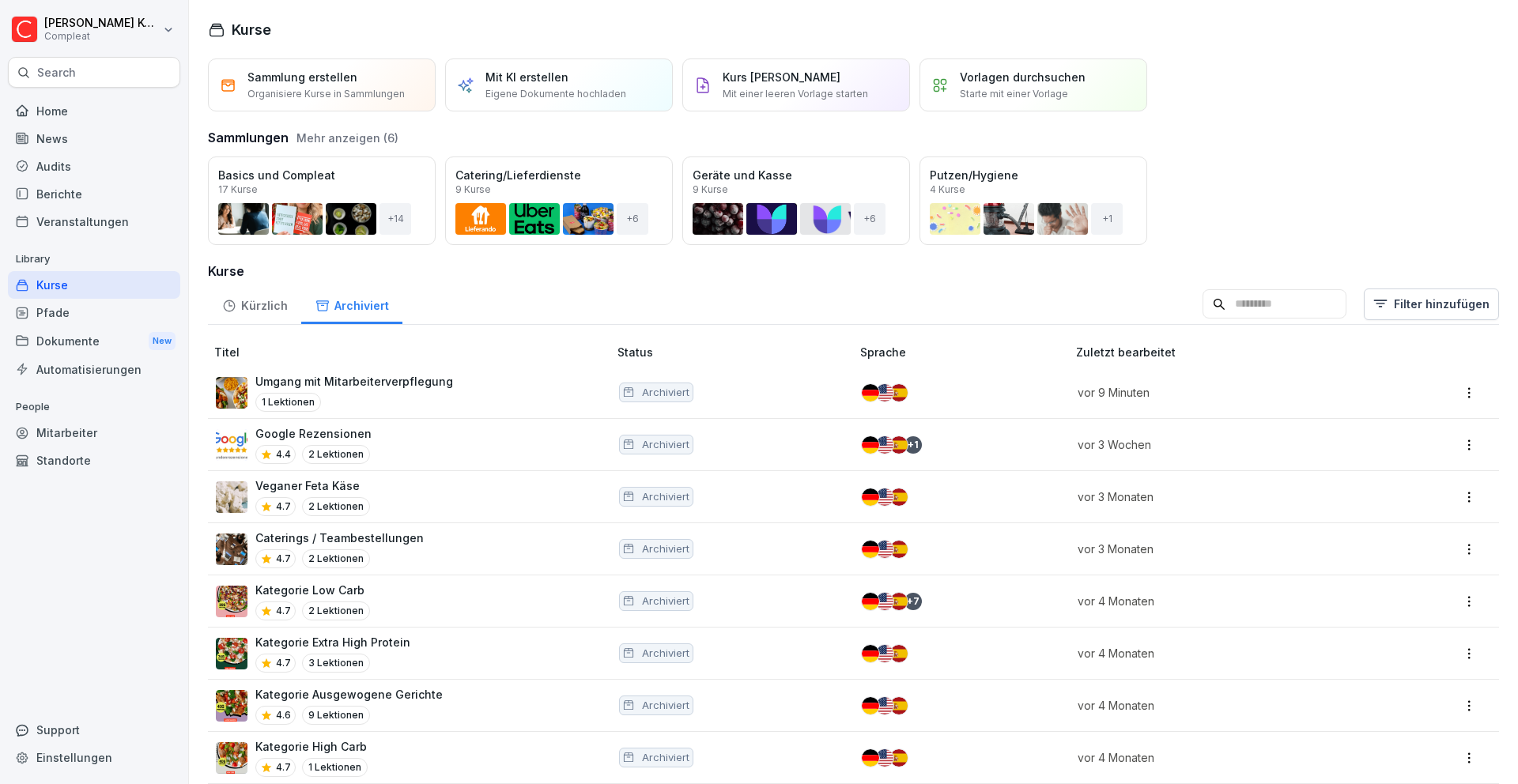
click at [269, 306] on div "Kürzlich" at bounding box center [254, 304] width 93 height 40
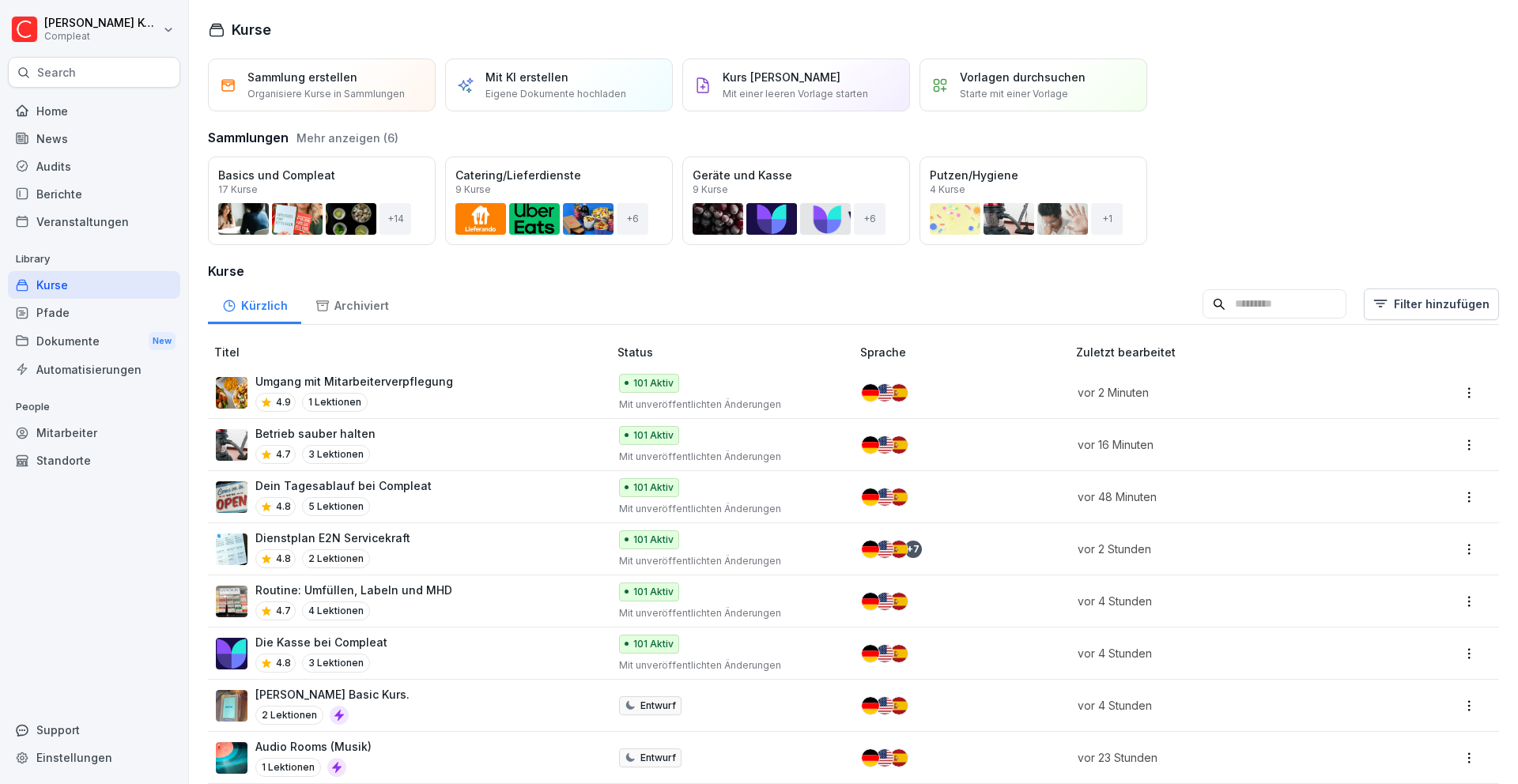
click at [327, 303] on div "Archiviert" at bounding box center [351, 304] width 101 height 40
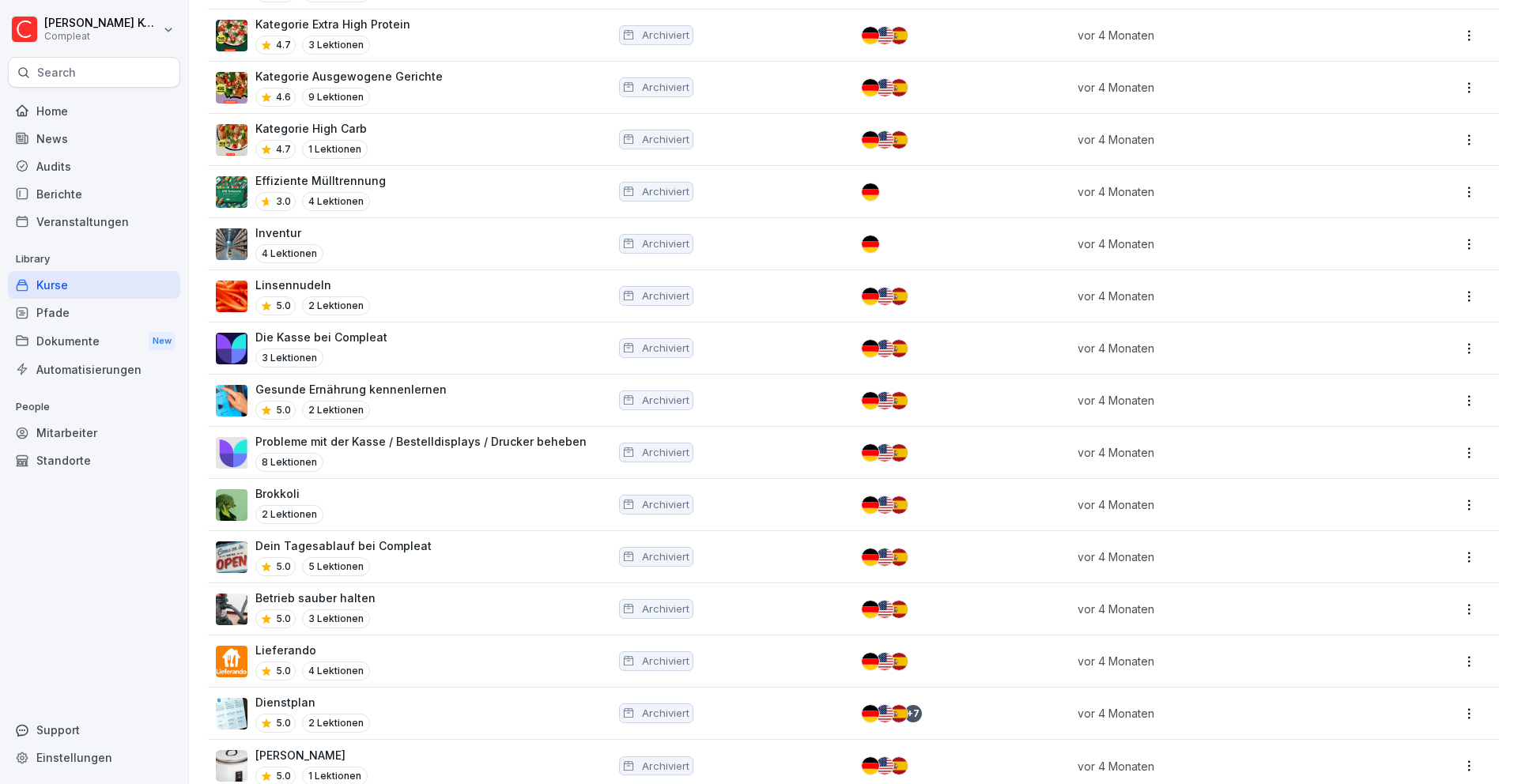
scroll to position [650, 0]
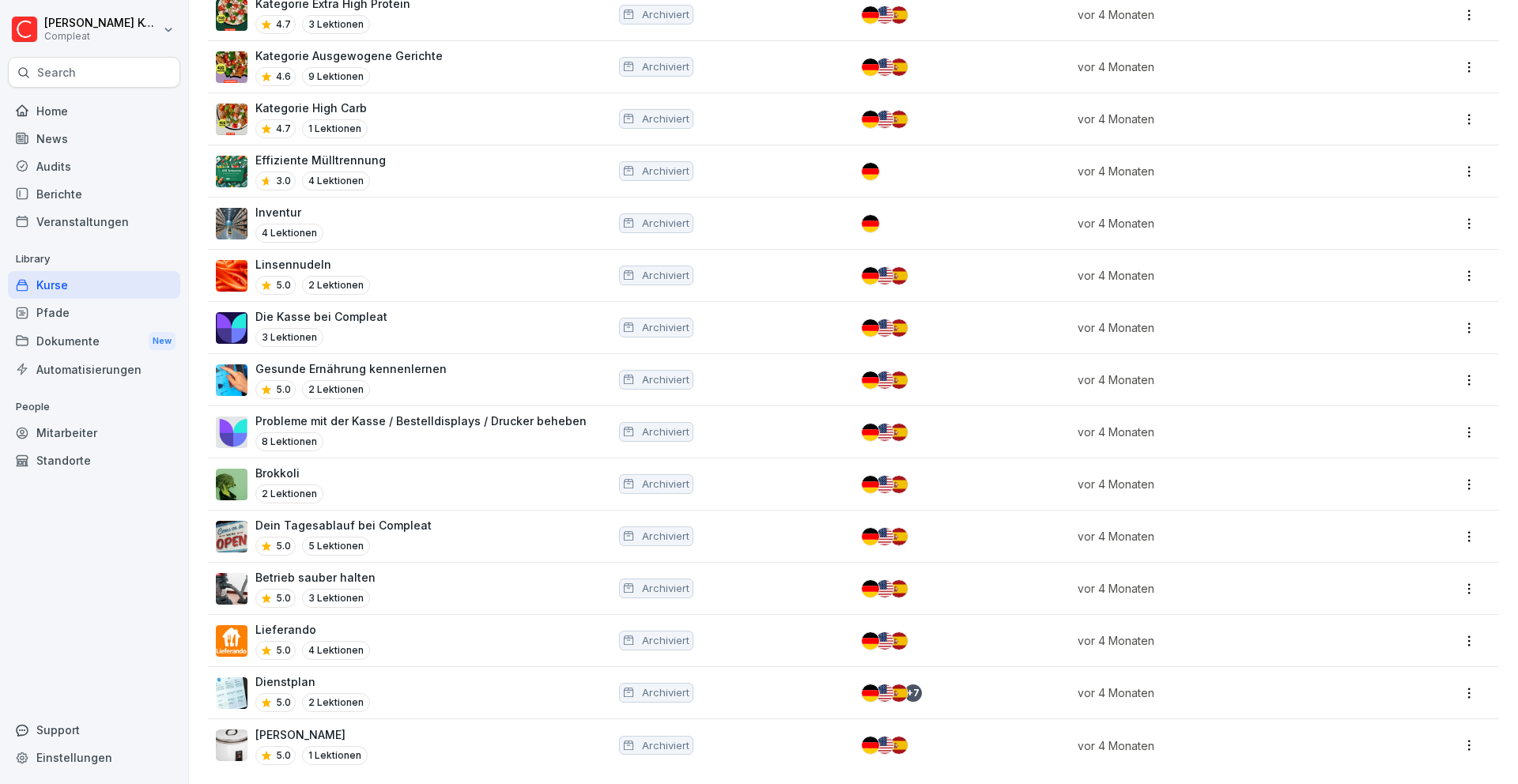
click at [413, 677] on div "Dienstplan 5.0 2 Lektionen" at bounding box center [404, 691] width 377 height 38
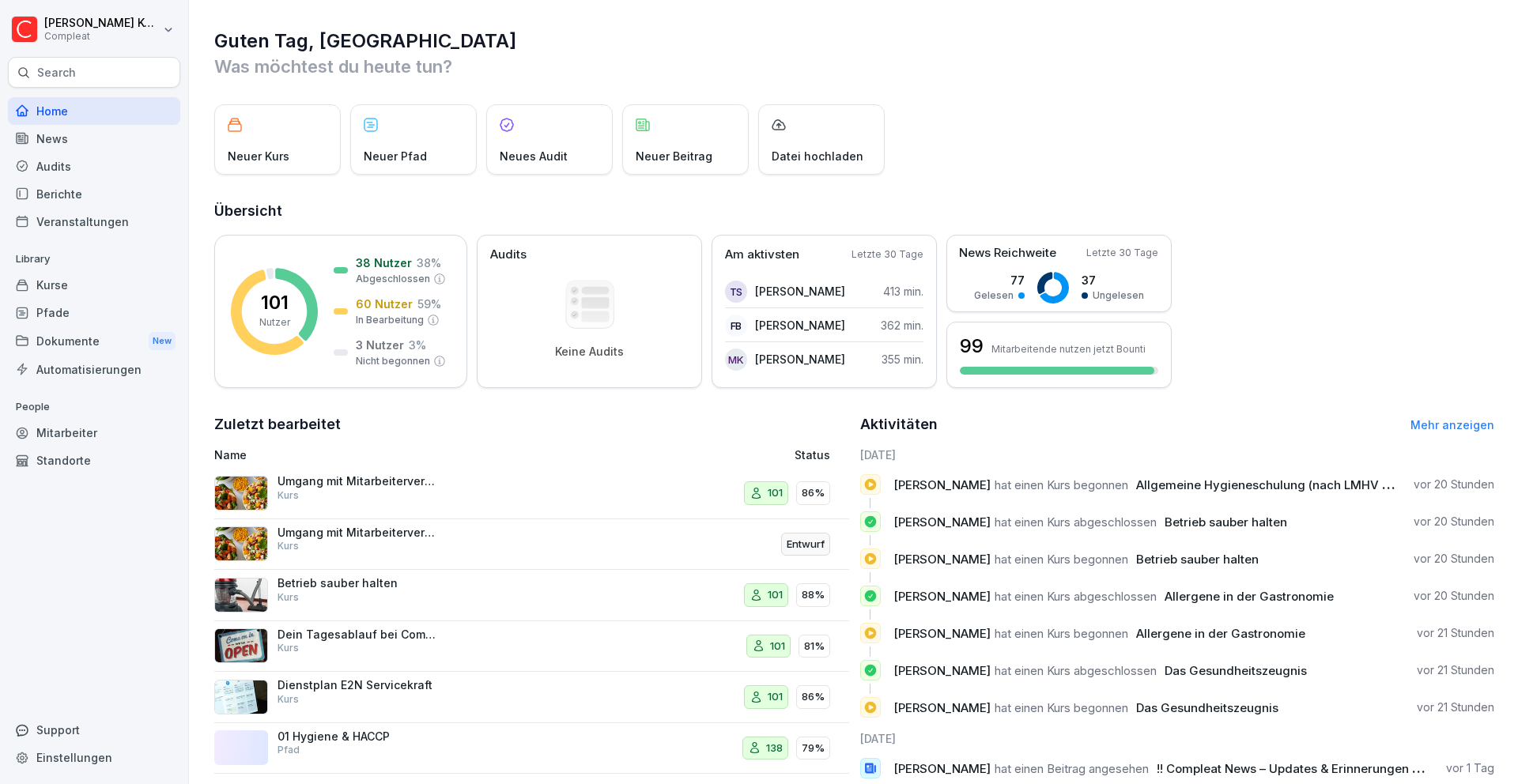
click at [105, 110] on div "Home" at bounding box center [93, 111] width 172 height 28
click at [76, 293] on div "Kurse" at bounding box center [93, 285] width 172 height 28
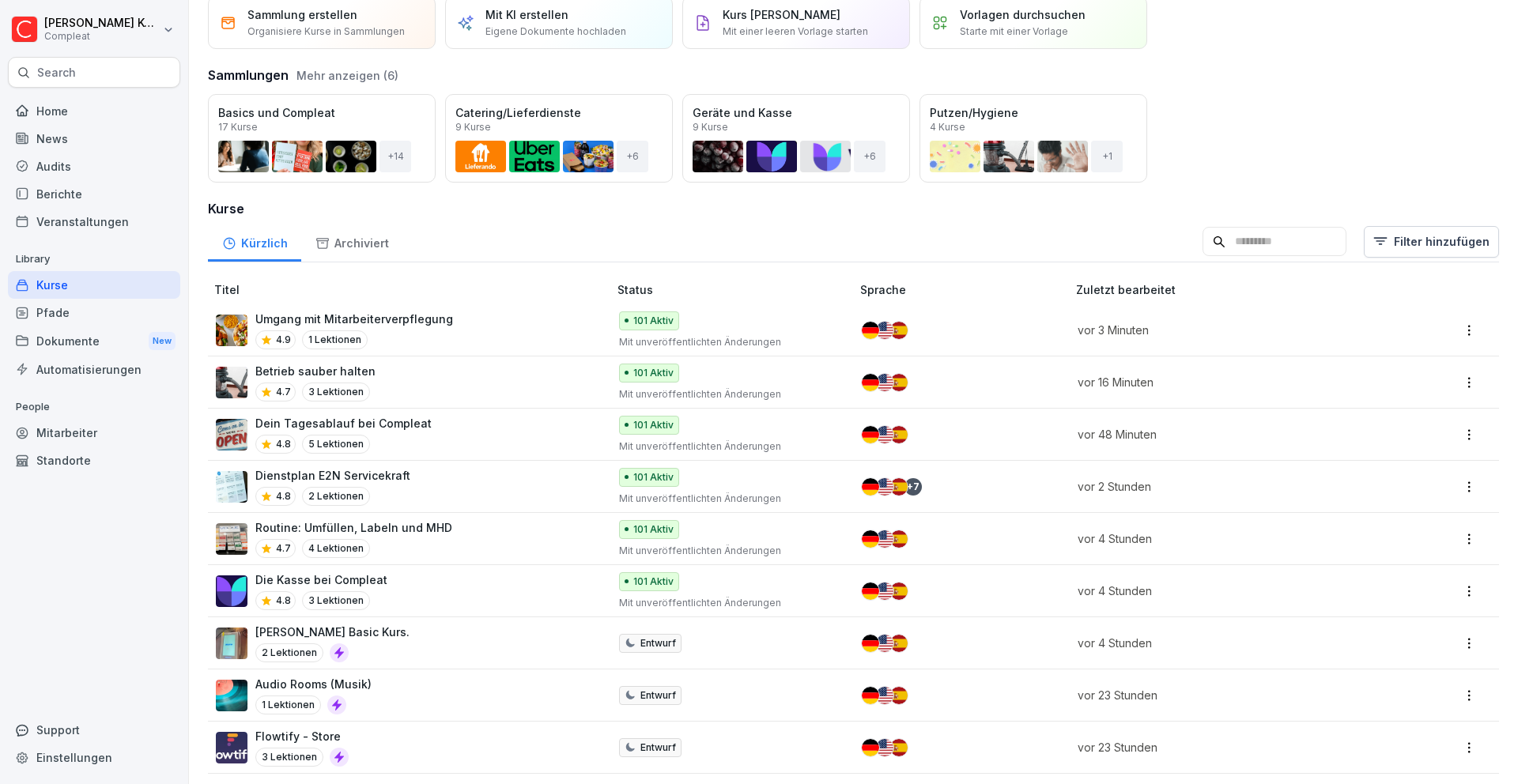
scroll to position [64, 0]
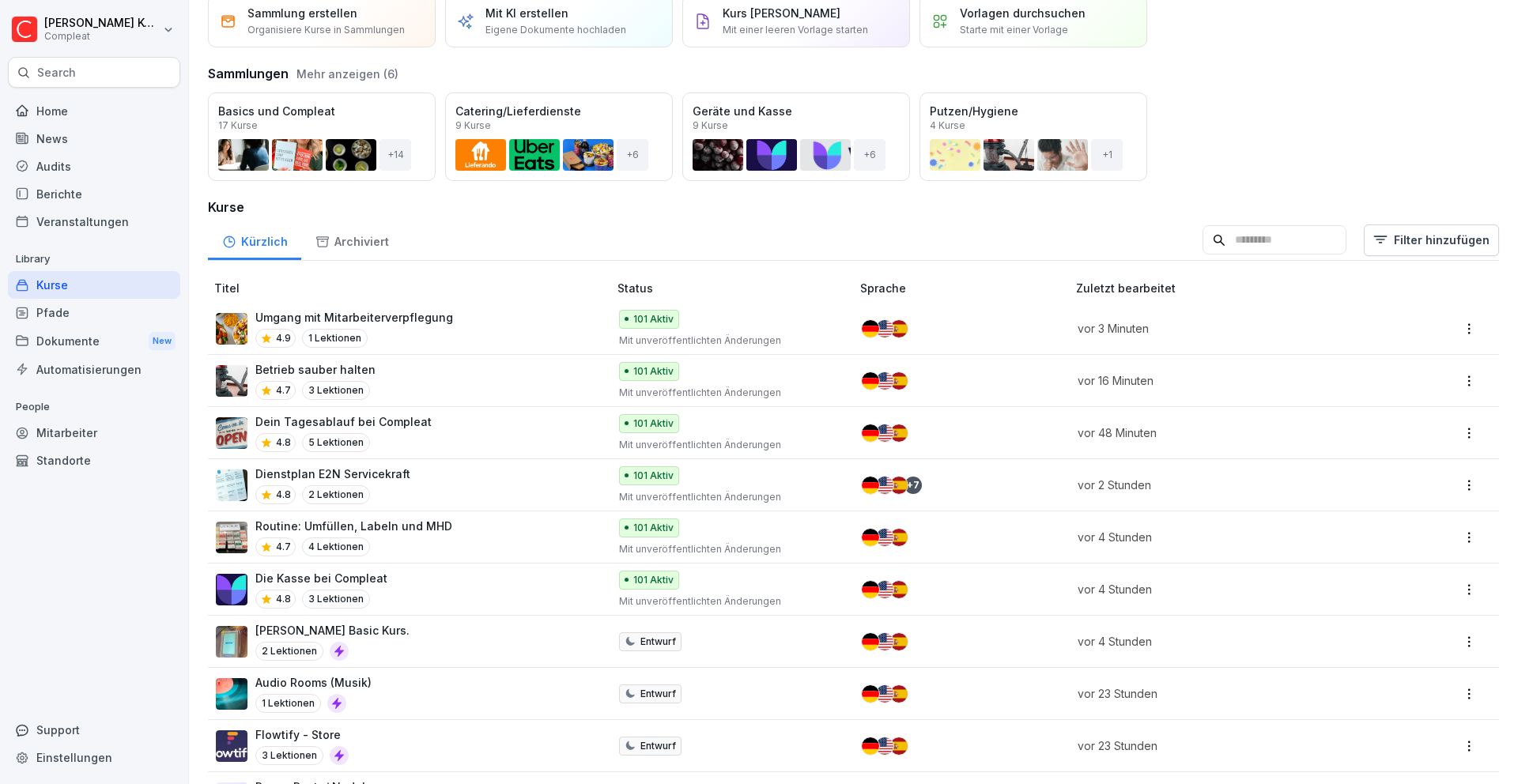
click at [108, 117] on div "Home" at bounding box center [93, 111] width 172 height 28
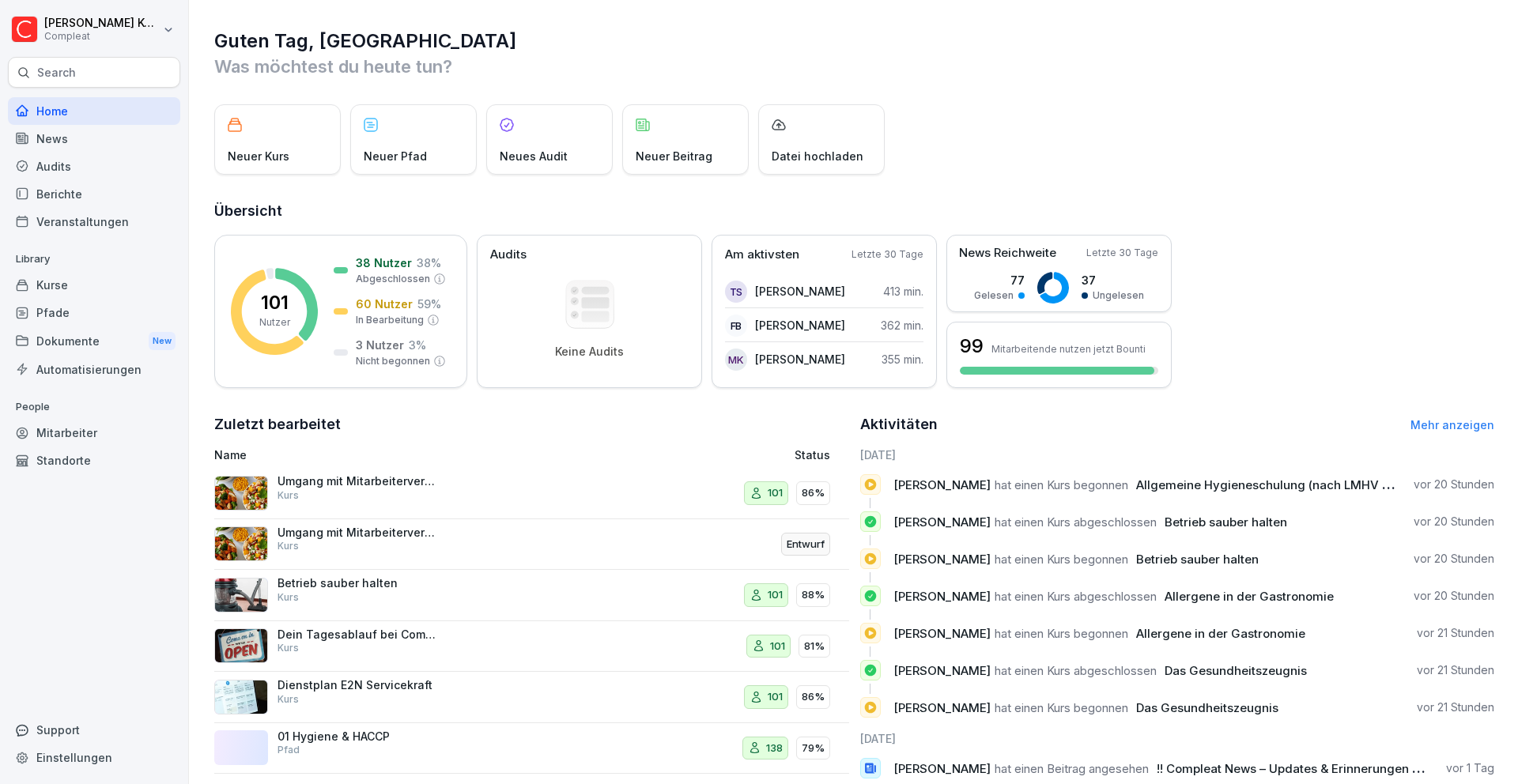
click at [94, 294] on div "Kurse" at bounding box center [93, 285] width 172 height 28
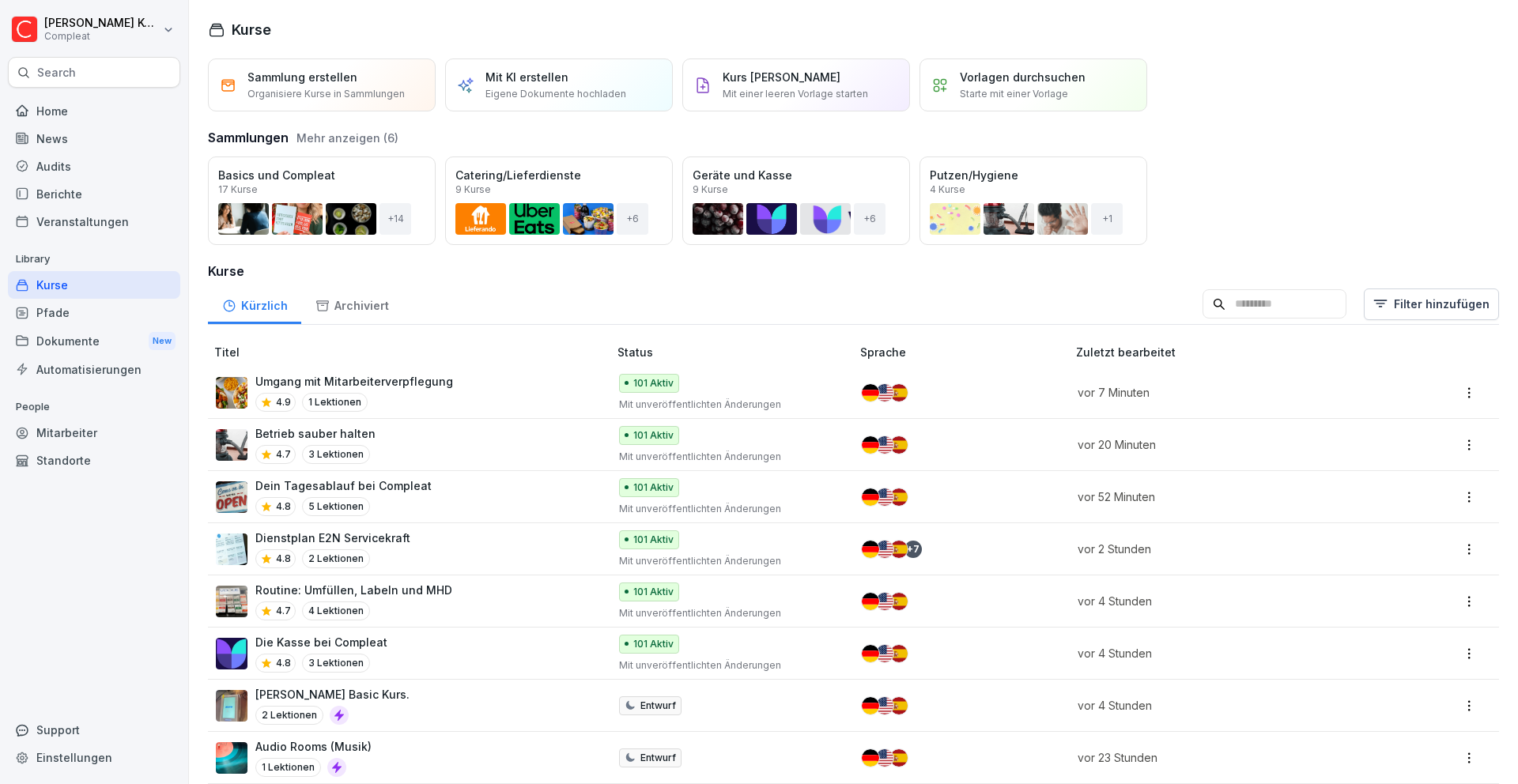
click at [1234, 299] on input at bounding box center [1274, 305] width 144 height 30
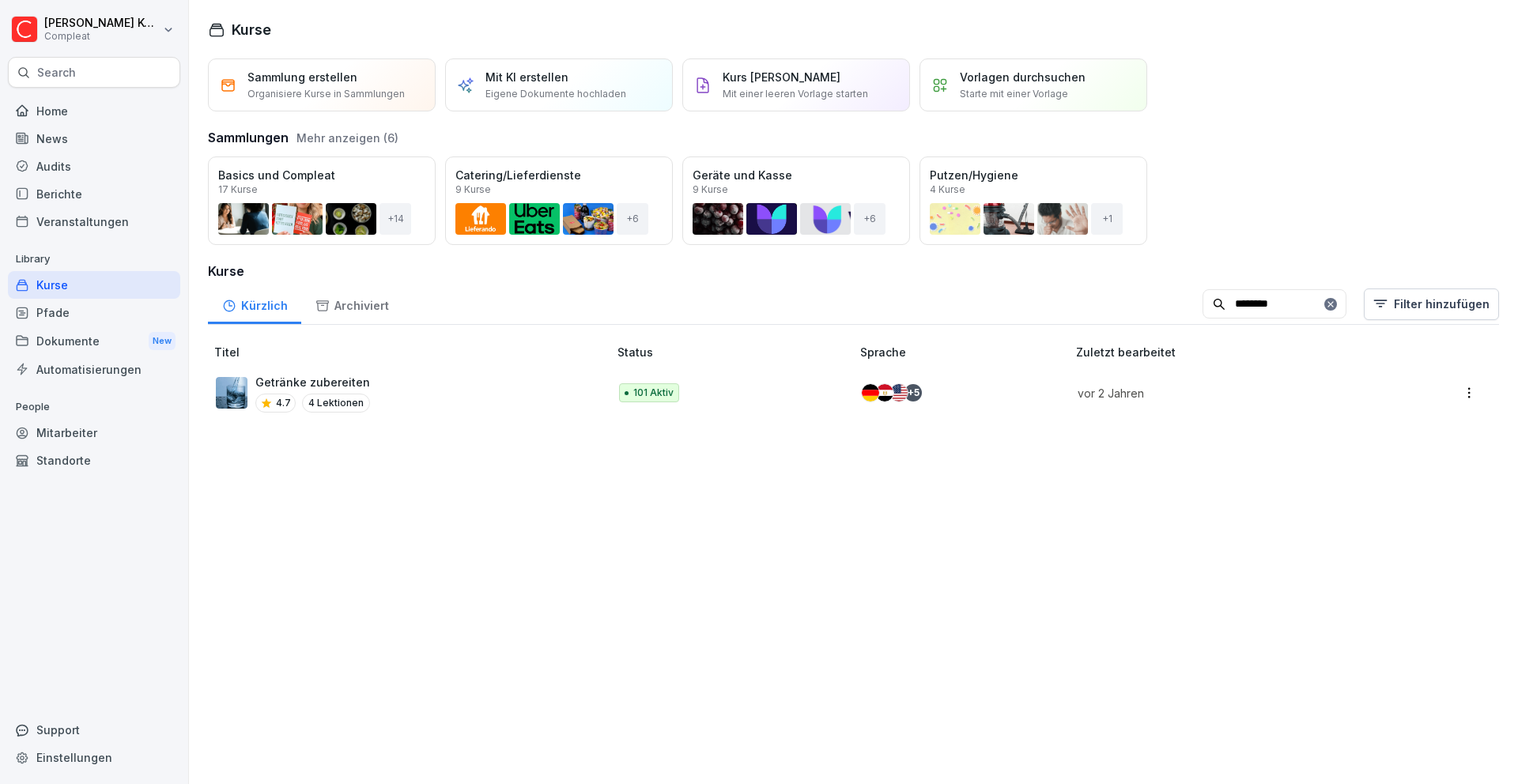
type input "********"
click at [545, 374] on div "Getränke zubereiten 4.7 4 Lektionen" at bounding box center [404, 392] width 377 height 38
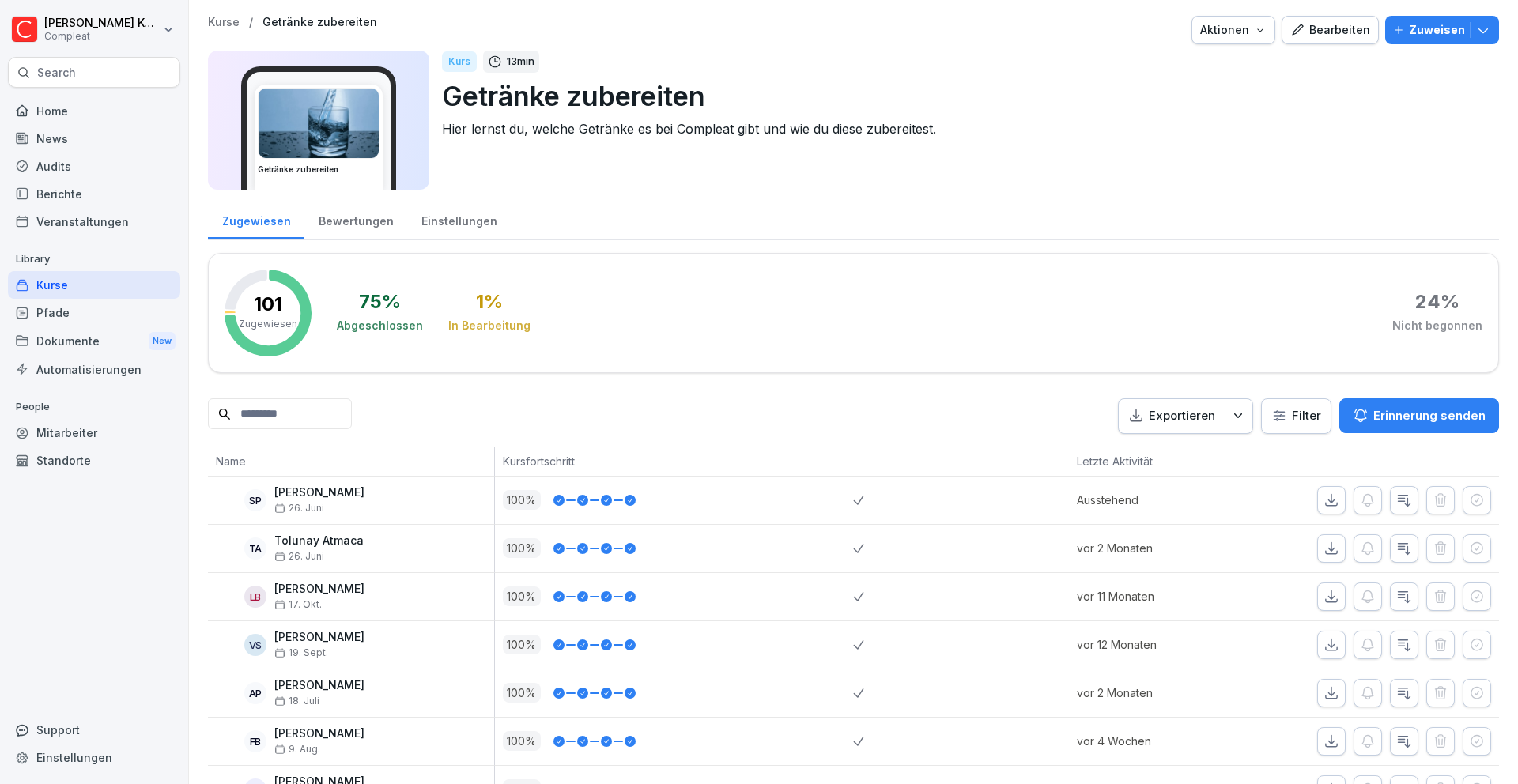
click at [132, 291] on div "Kurse" at bounding box center [93, 285] width 172 height 28
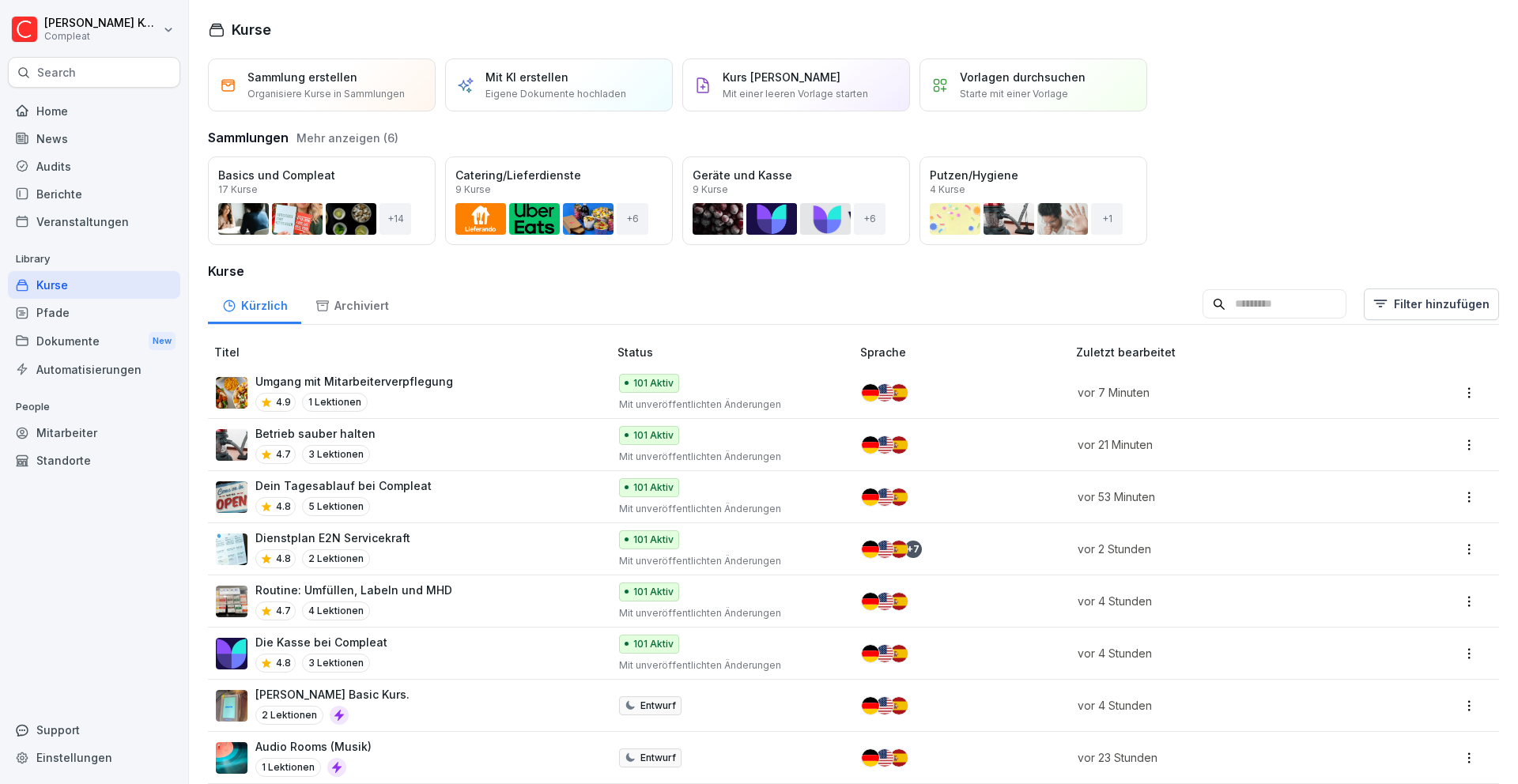
click at [1279, 309] on input at bounding box center [1274, 305] width 144 height 30
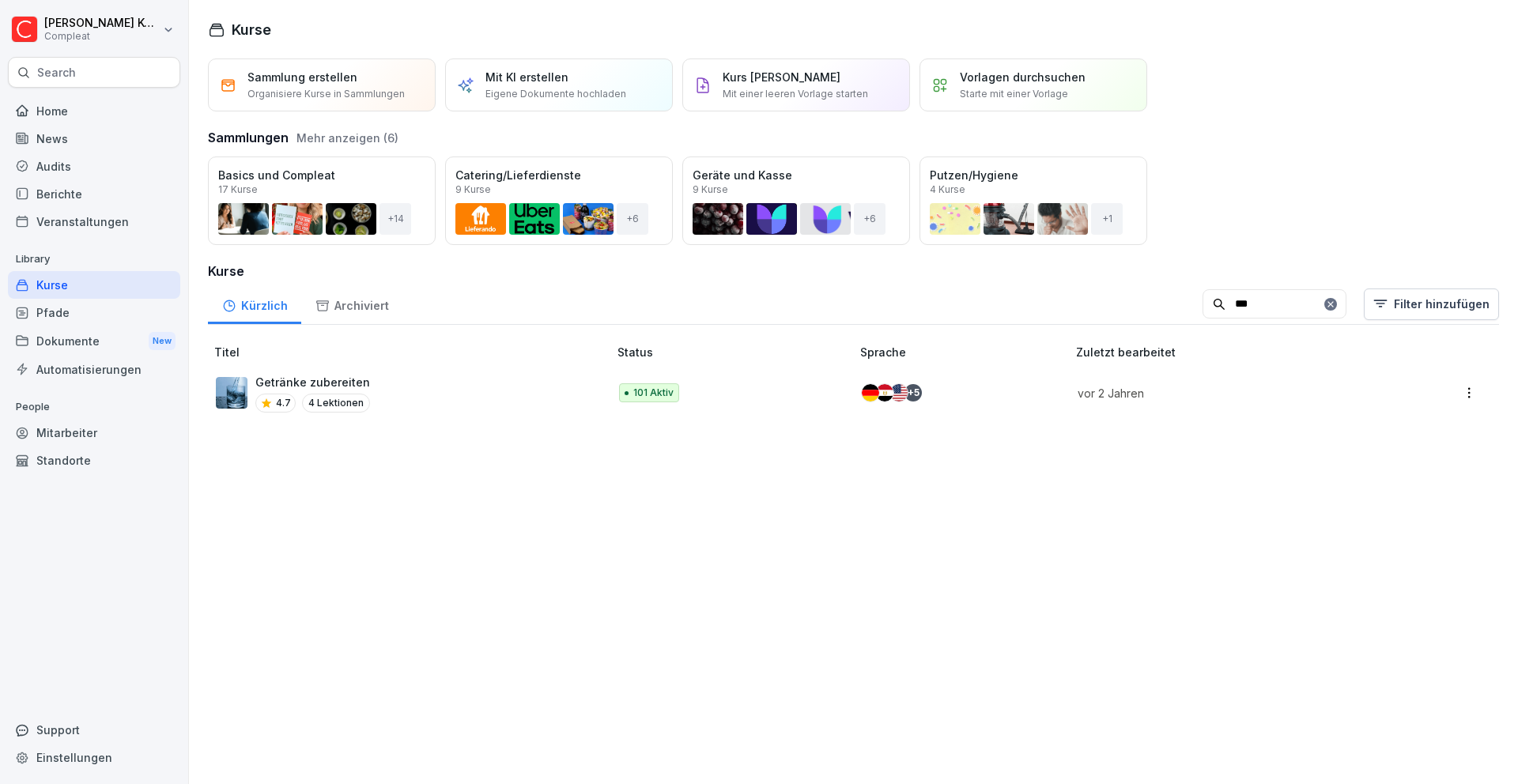
type input "***"
click at [432, 391] on div "Getränke zubereiten 4.7 4 Lektionen" at bounding box center [404, 392] width 377 height 38
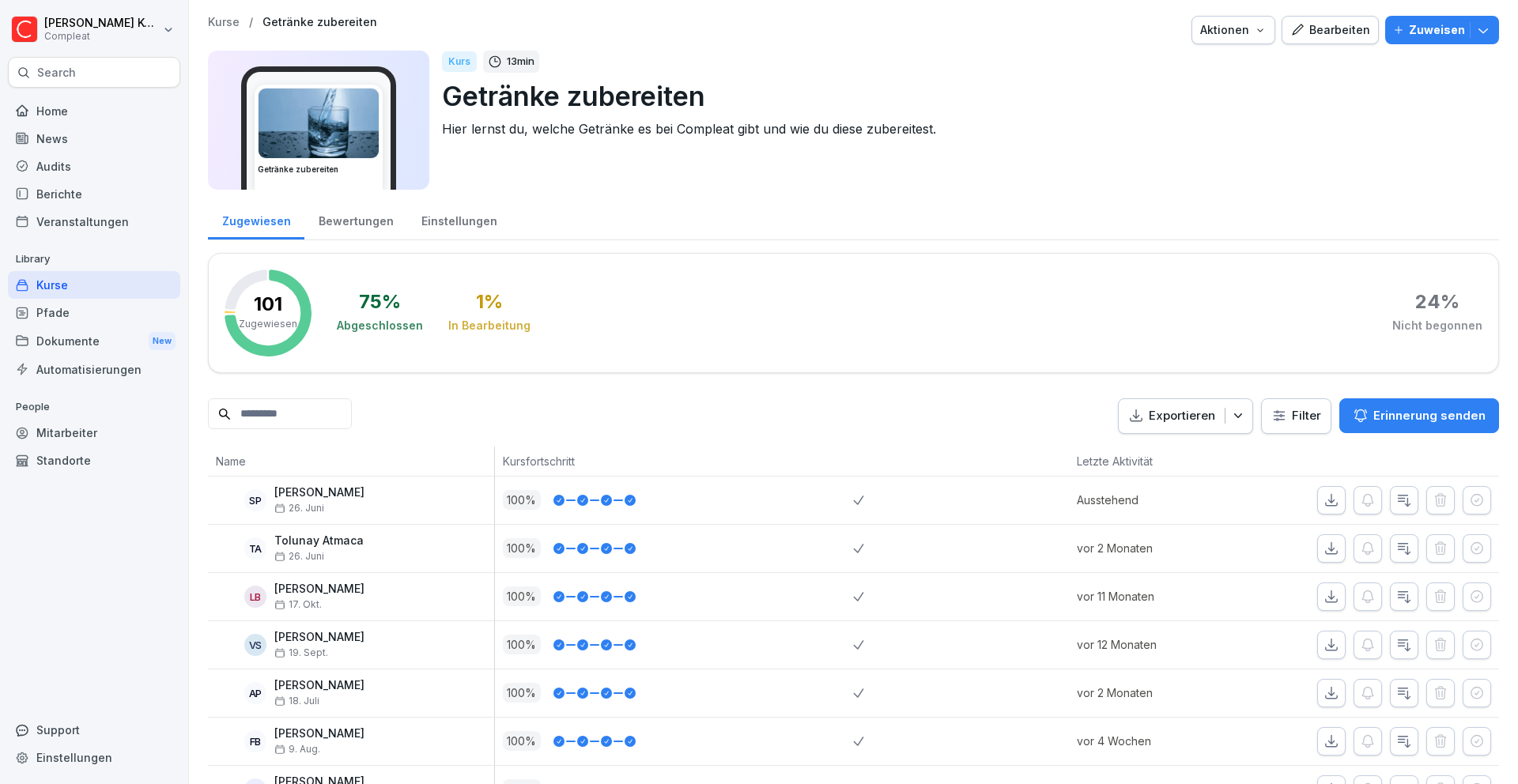
click at [1328, 28] on div "Bearbeiten" at bounding box center [1329, 30] width 79 height 18
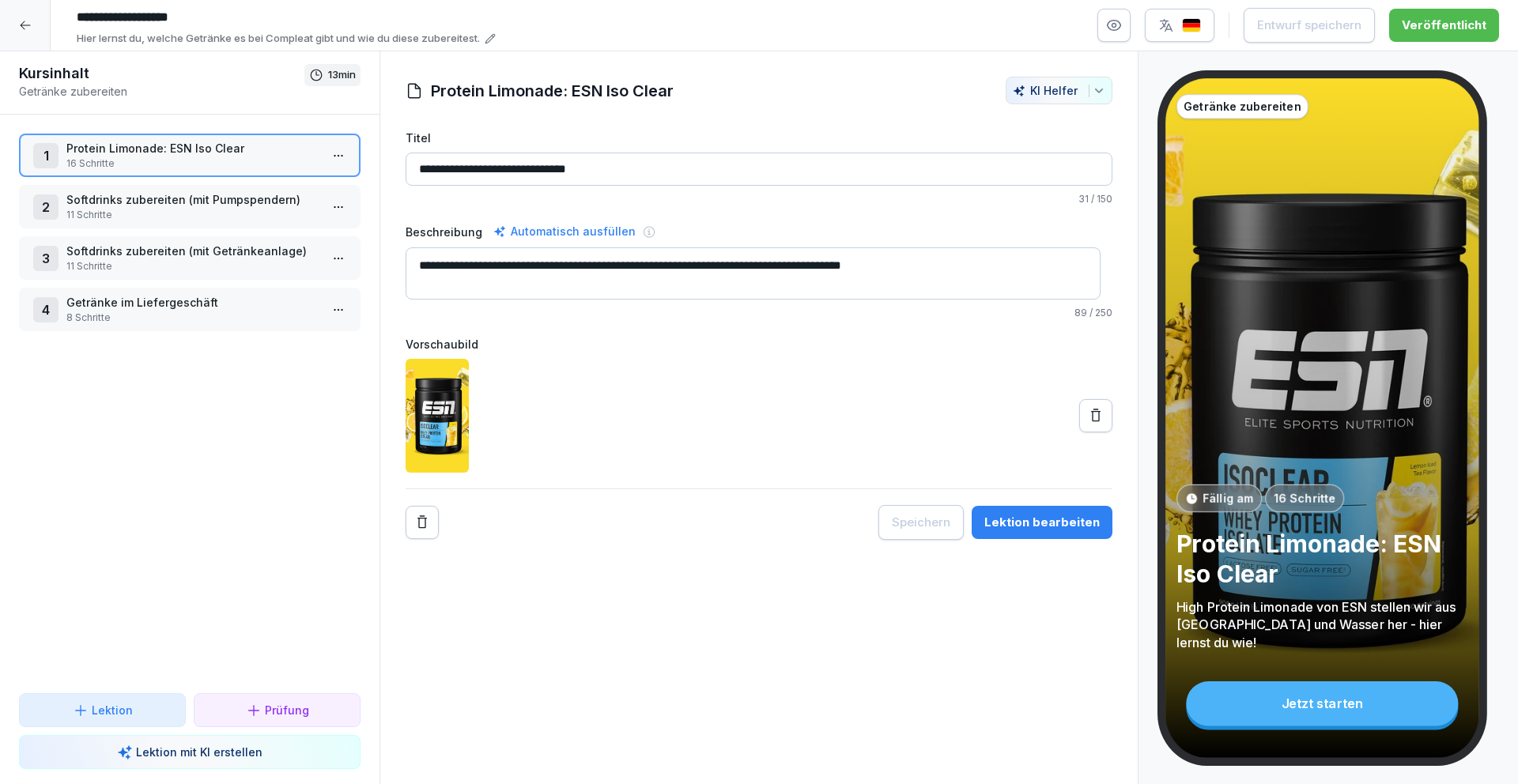
click at [280, 192] on p "Softdrinks zubereiten (mit Pumpspendern)" at bounding box center [193, 200] width 253 height 17
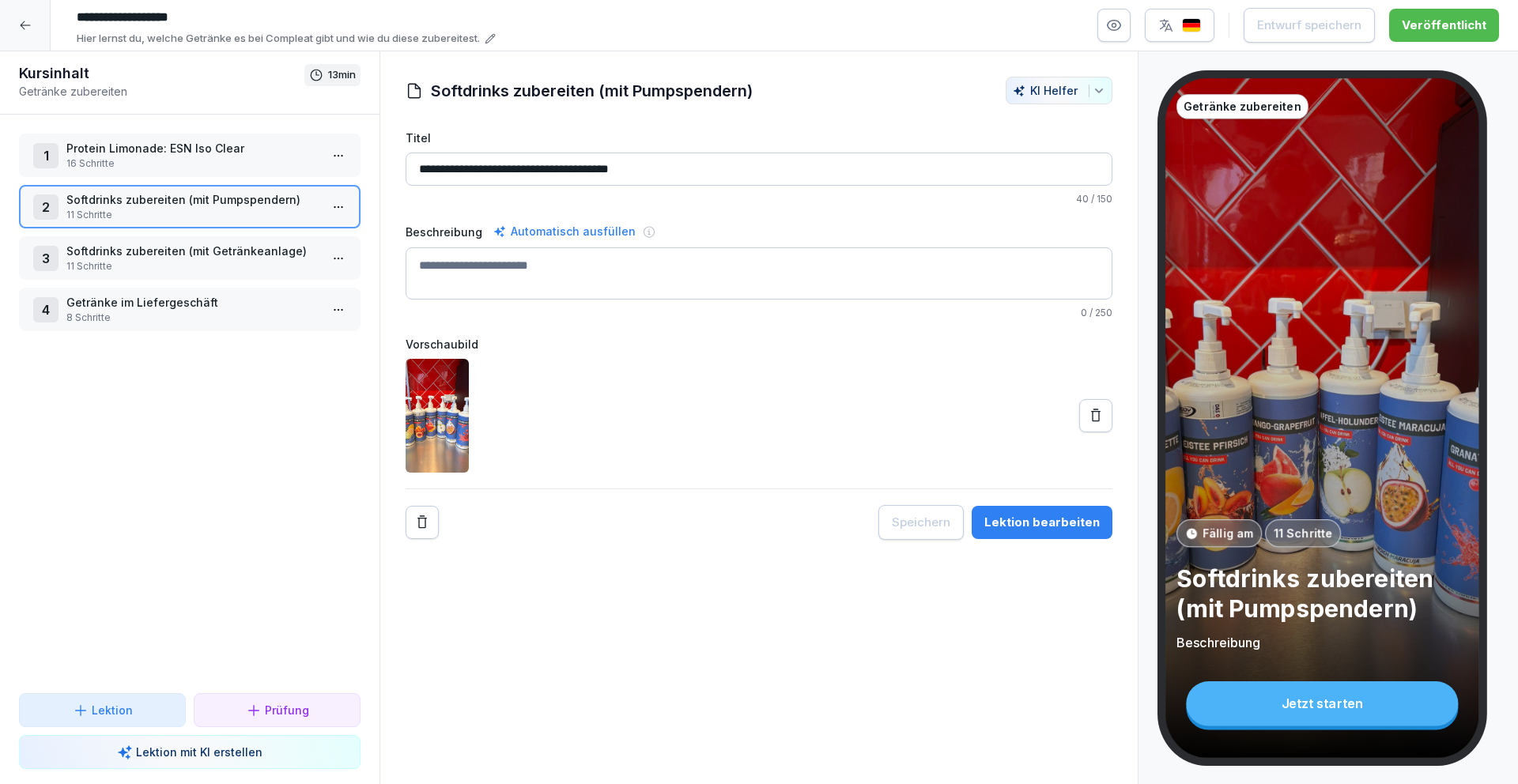
click at [218, 248] on p "Softdrinks zubereiten (mit Getränkeanlage)" at bounding box center [193, 251] width 253 height 17
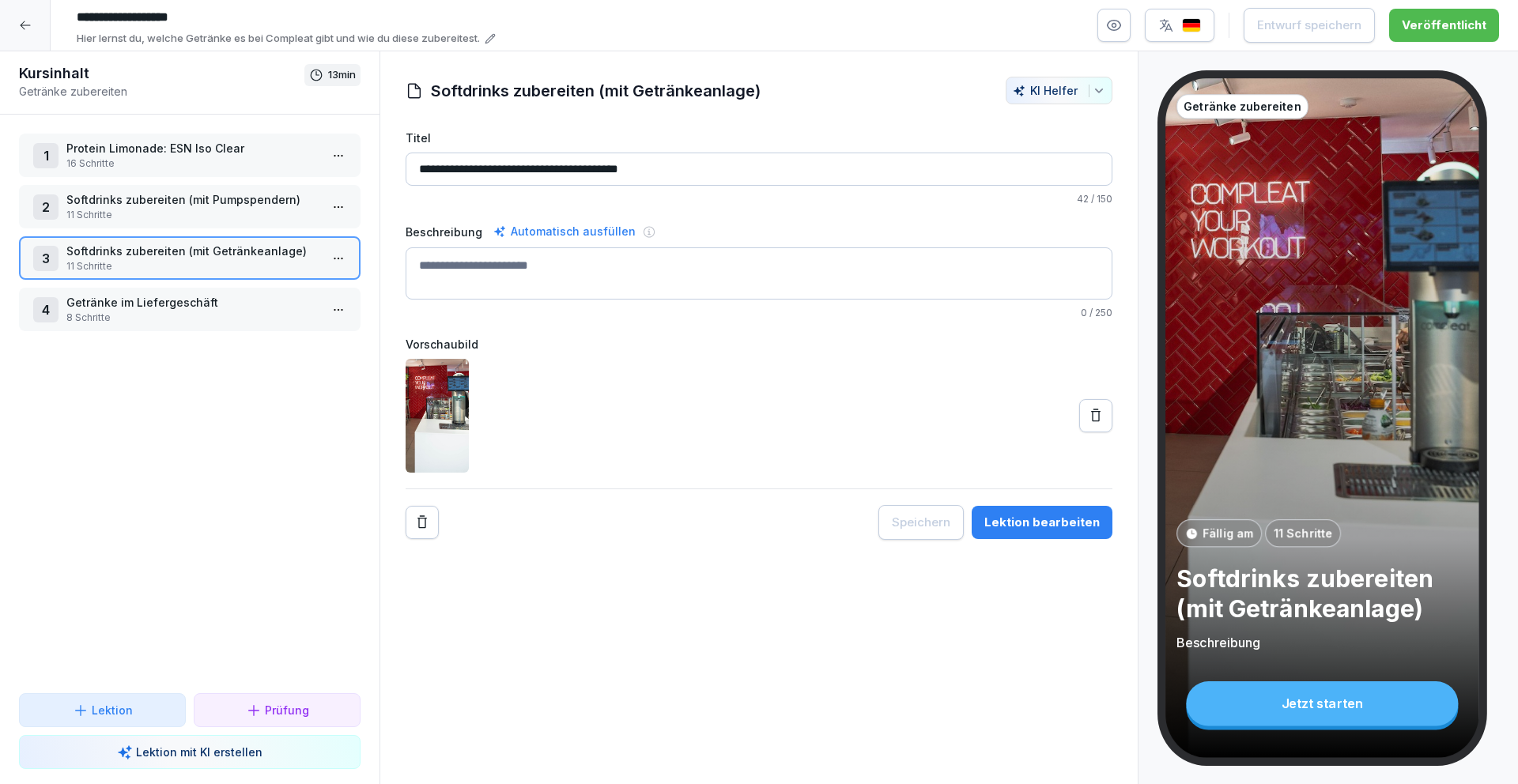
click at [218, 308] on p "Getränke im Liefergeschäft" at bounding box center [193, 303] width 253 height 17
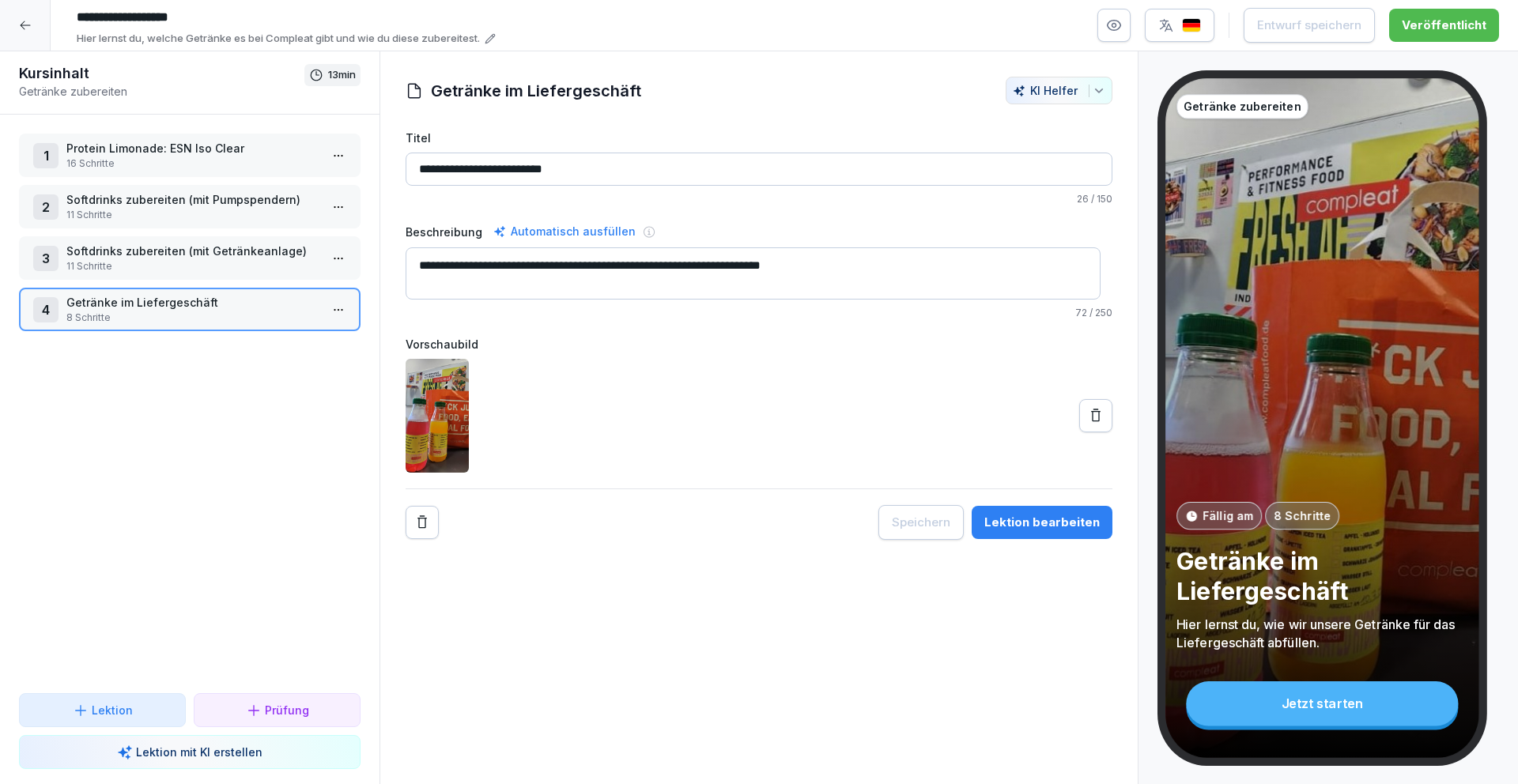
click at [172, 265] on p "11 Schritte" at bounding box center [193, 265] width 253 height 14
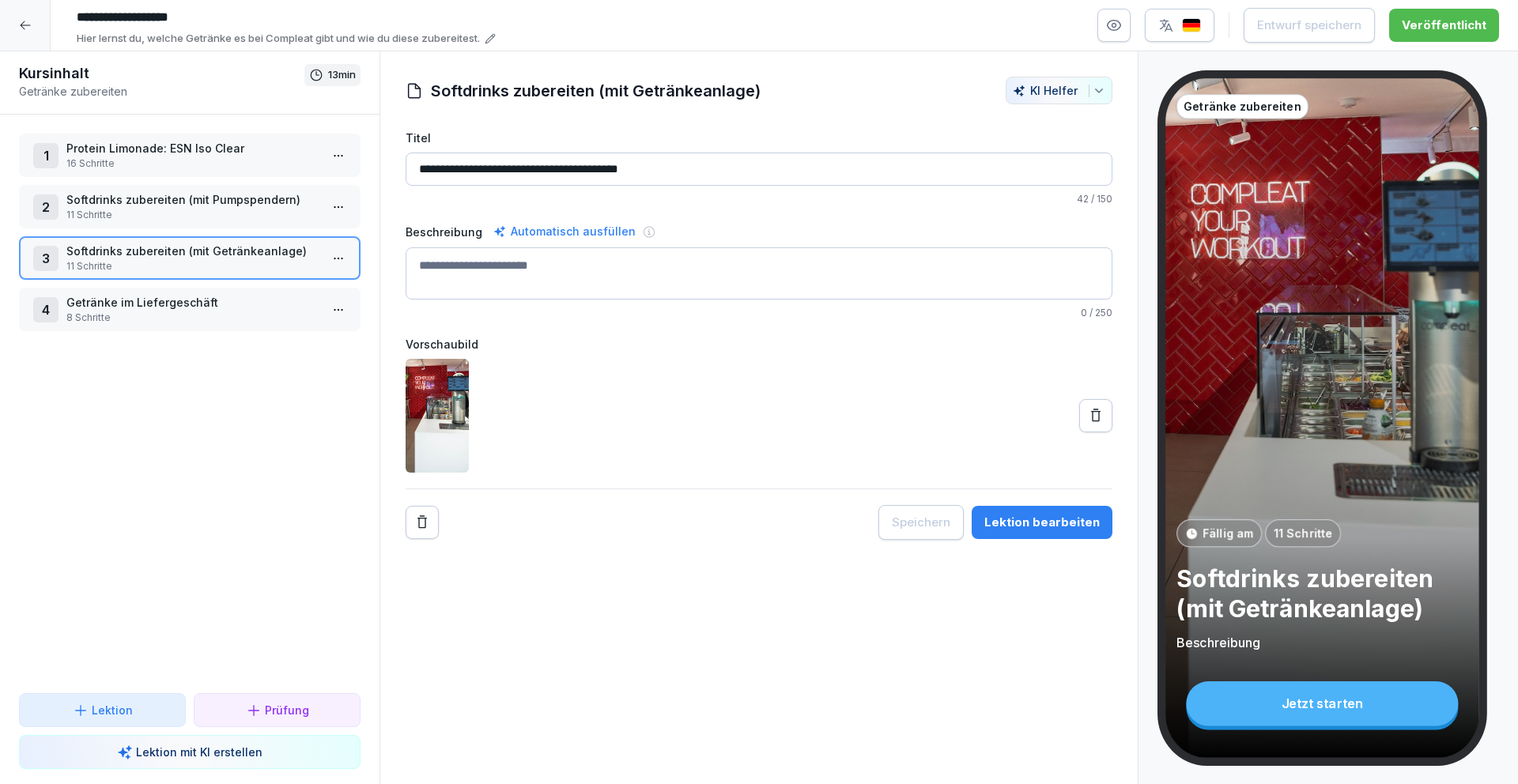
click at [1050, 514] on div "Lektion bearbeiten" at bounding box center [1041, 522] width 115 height 18
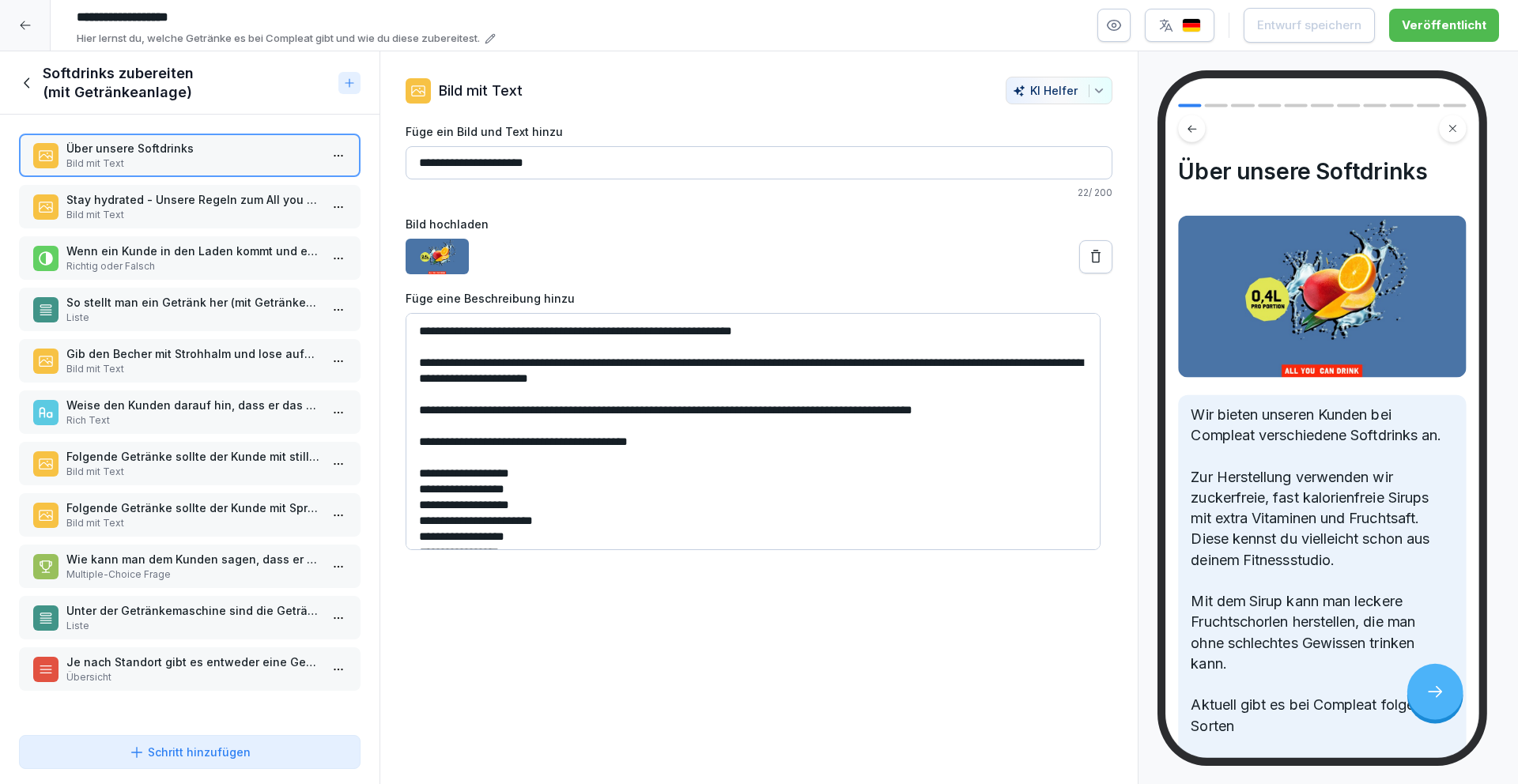
click at [215, 197] on p "Stay hydrated - Unsere Regeln zum All you Can Drink:" at bounding box center [193, 200] width 253 height 17
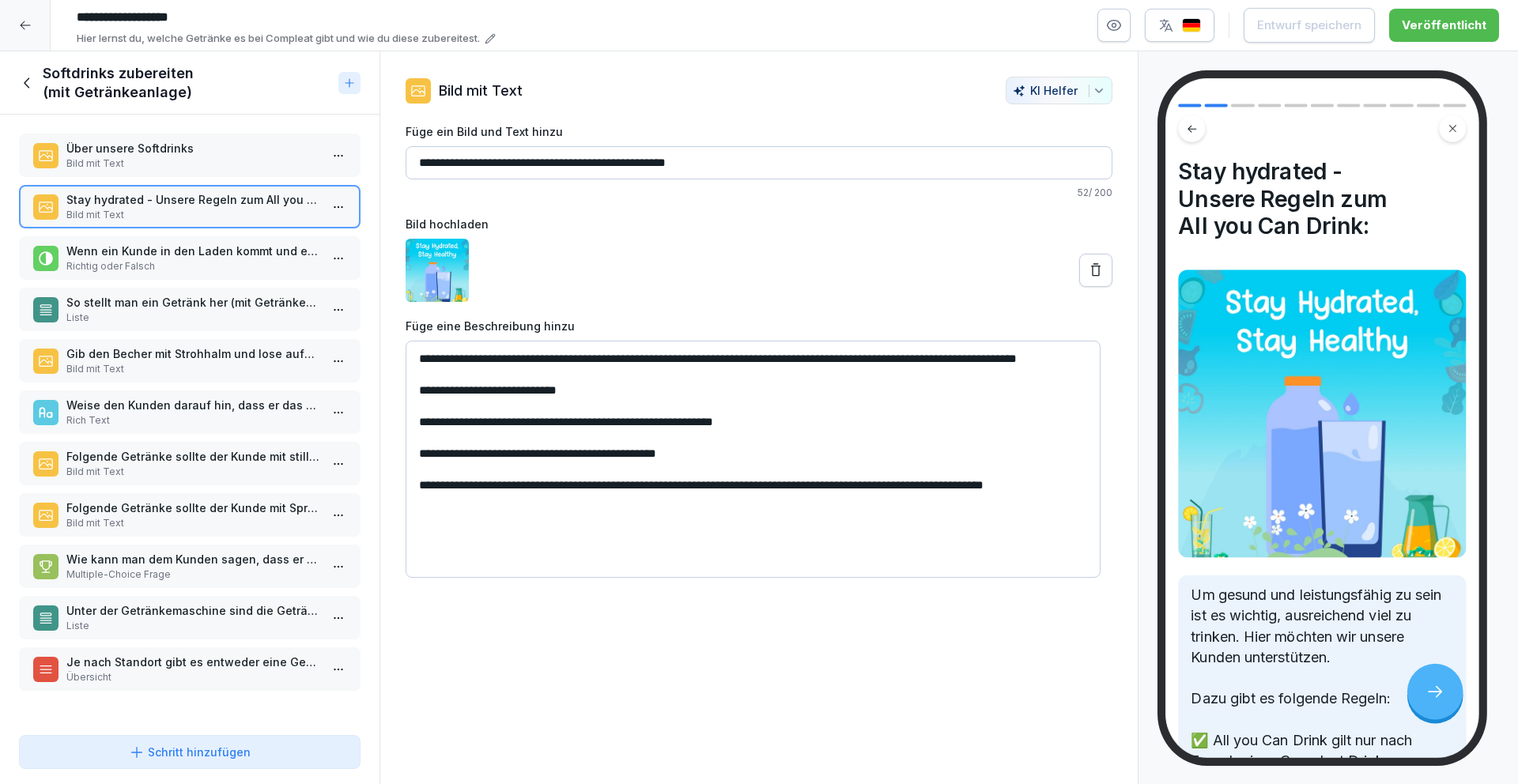
click at [211, 259] on p "Richtig oder Falsch" at bounding box center [193, 265] width 253 height 14
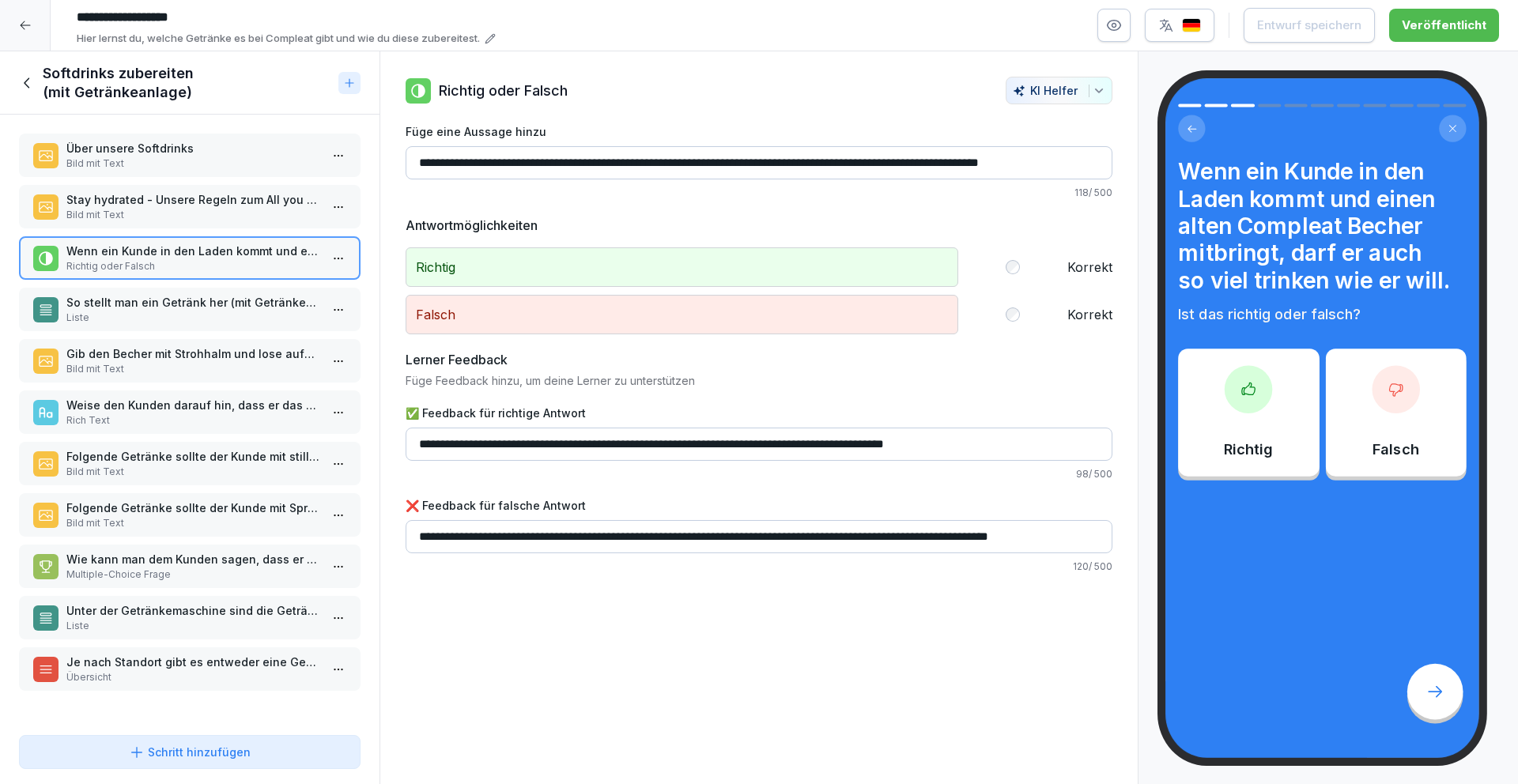
click at [209, 346] on p "Gib den Becher mit Strohhalm und lose aufgestecktem Deckel heraus." at bounding box center [193, 354] width 253 height 17
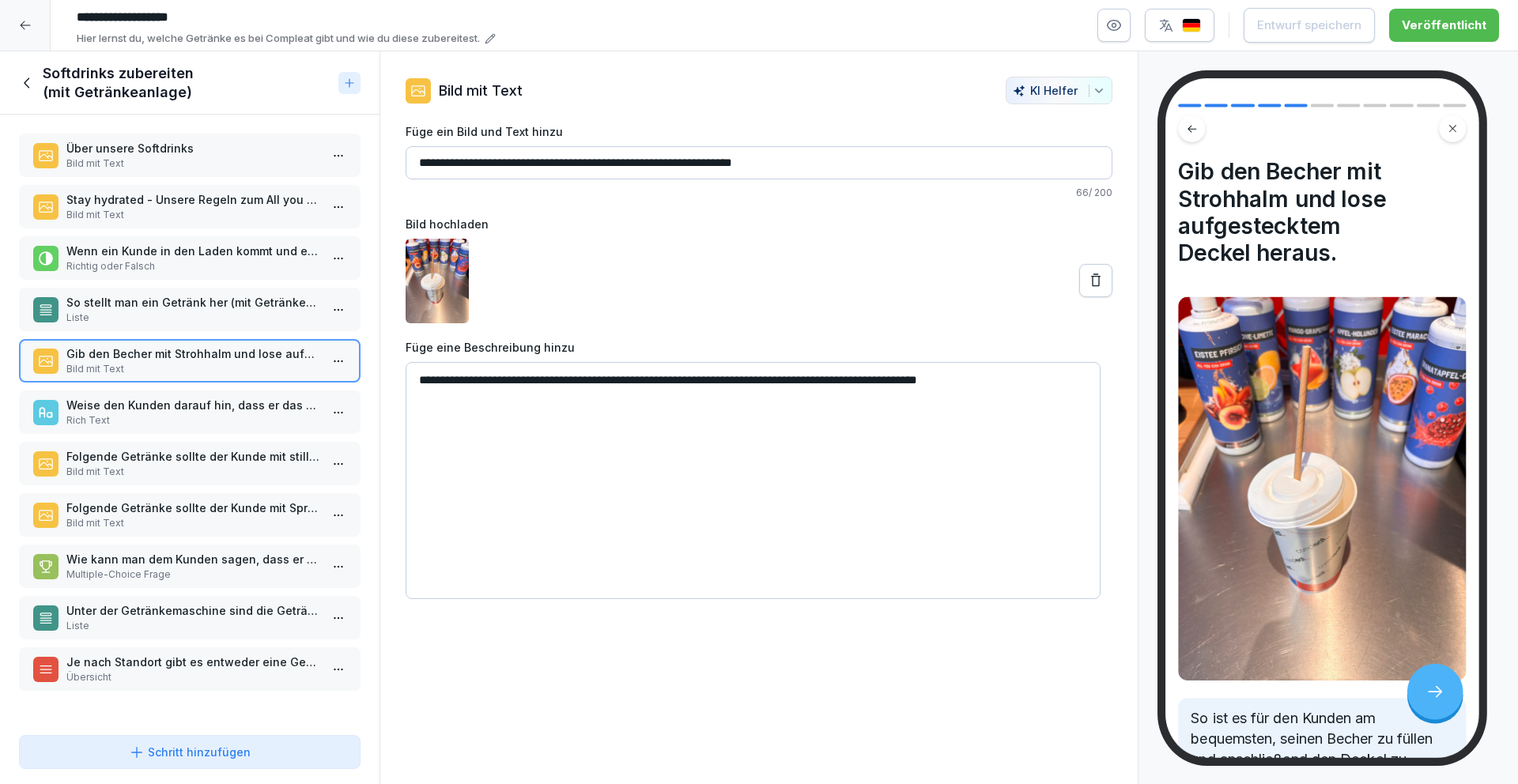
click at [214, 264] on p "Richtig oder Falsch" at bounding box center [193, 265] width 253 height 14
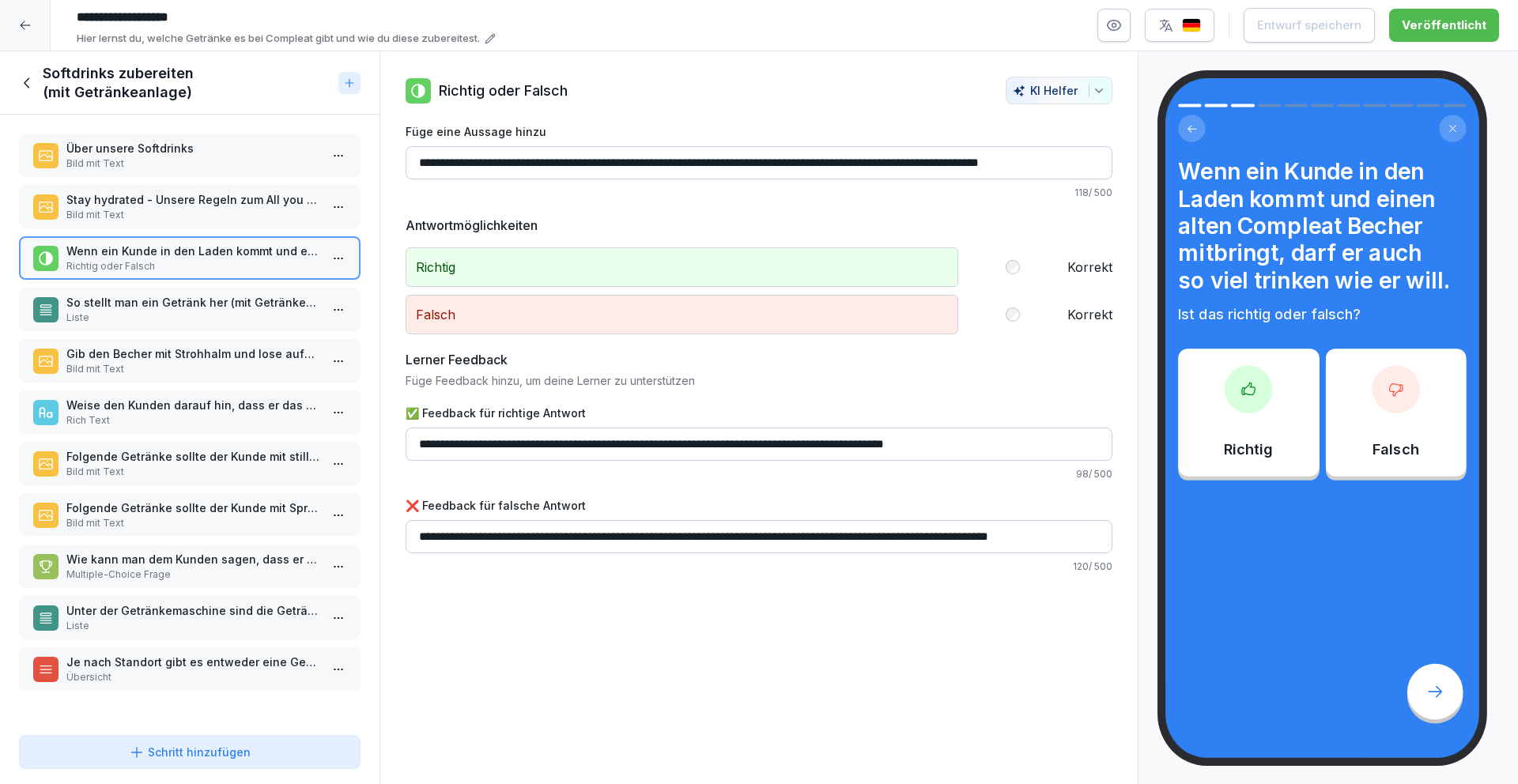
click at [216, 207] on p "Stay hydrated - Unsere Regeln zum All you Can Drink:" at bounding box center [193, 200] width 253 height 17
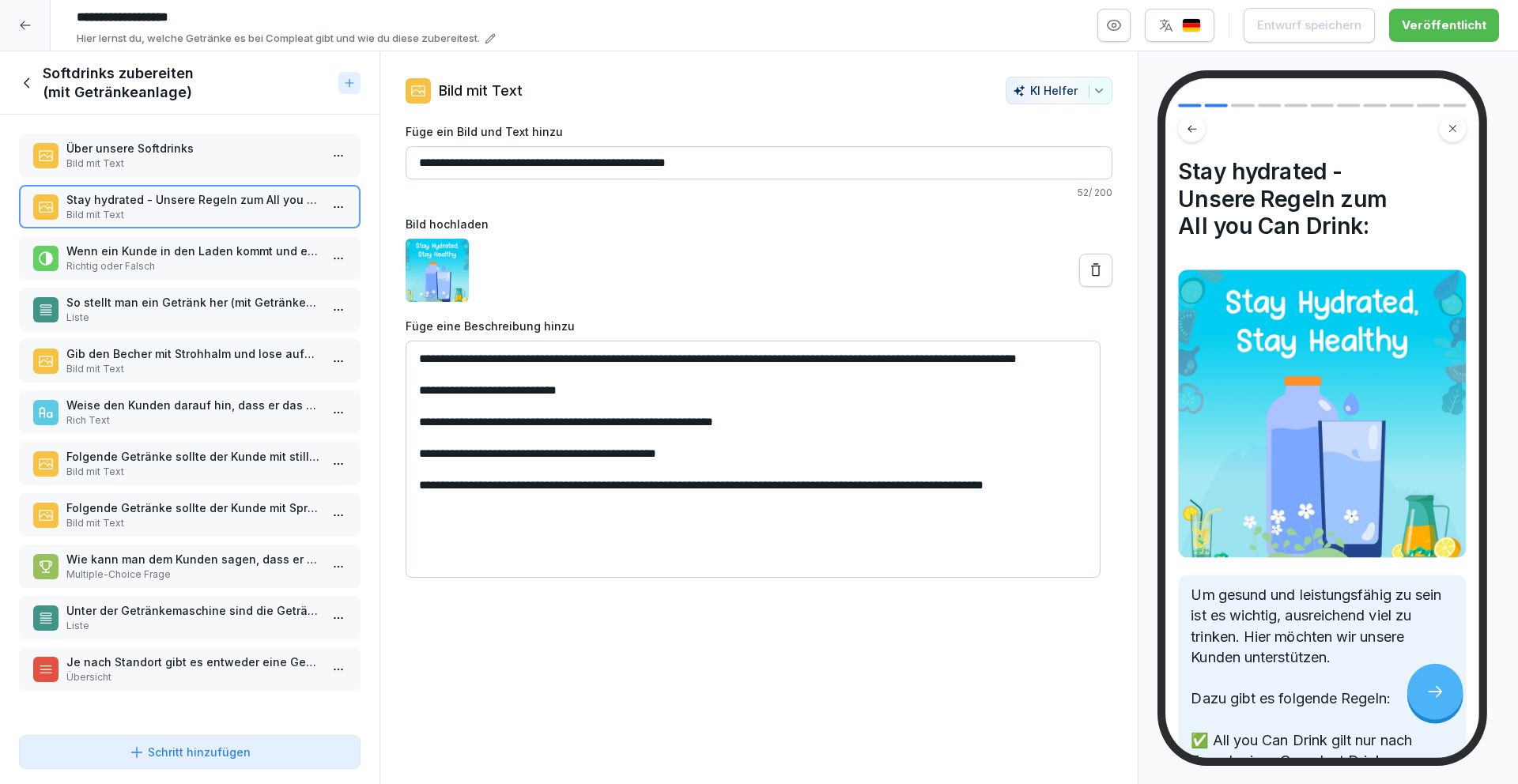
click at [187, 418] on p "Rich Text" at bounding box center [193, 420] width 253 height 14
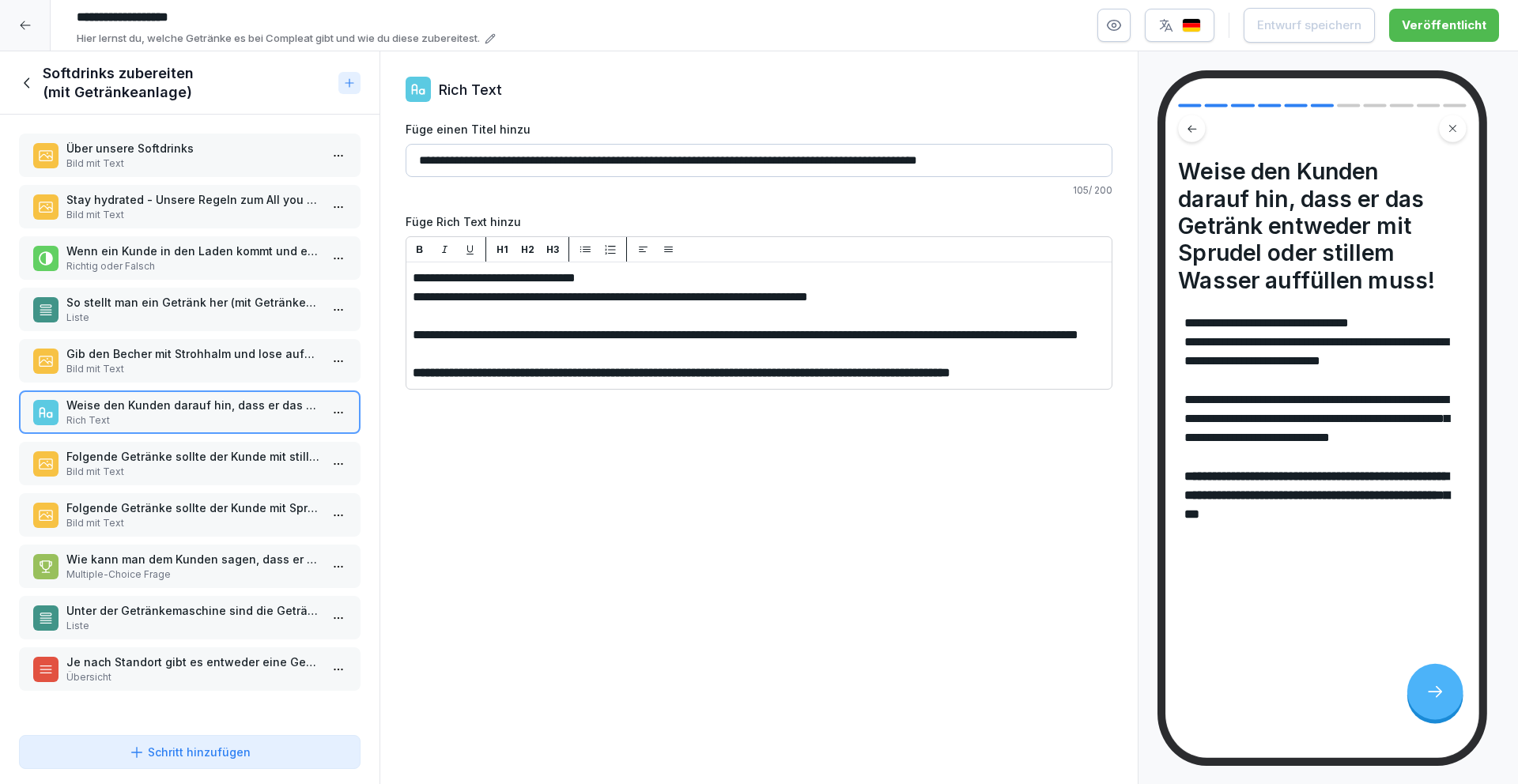
click at [199, 625] on p "Liste" at bounding box center [193, 625] width 253 height 14
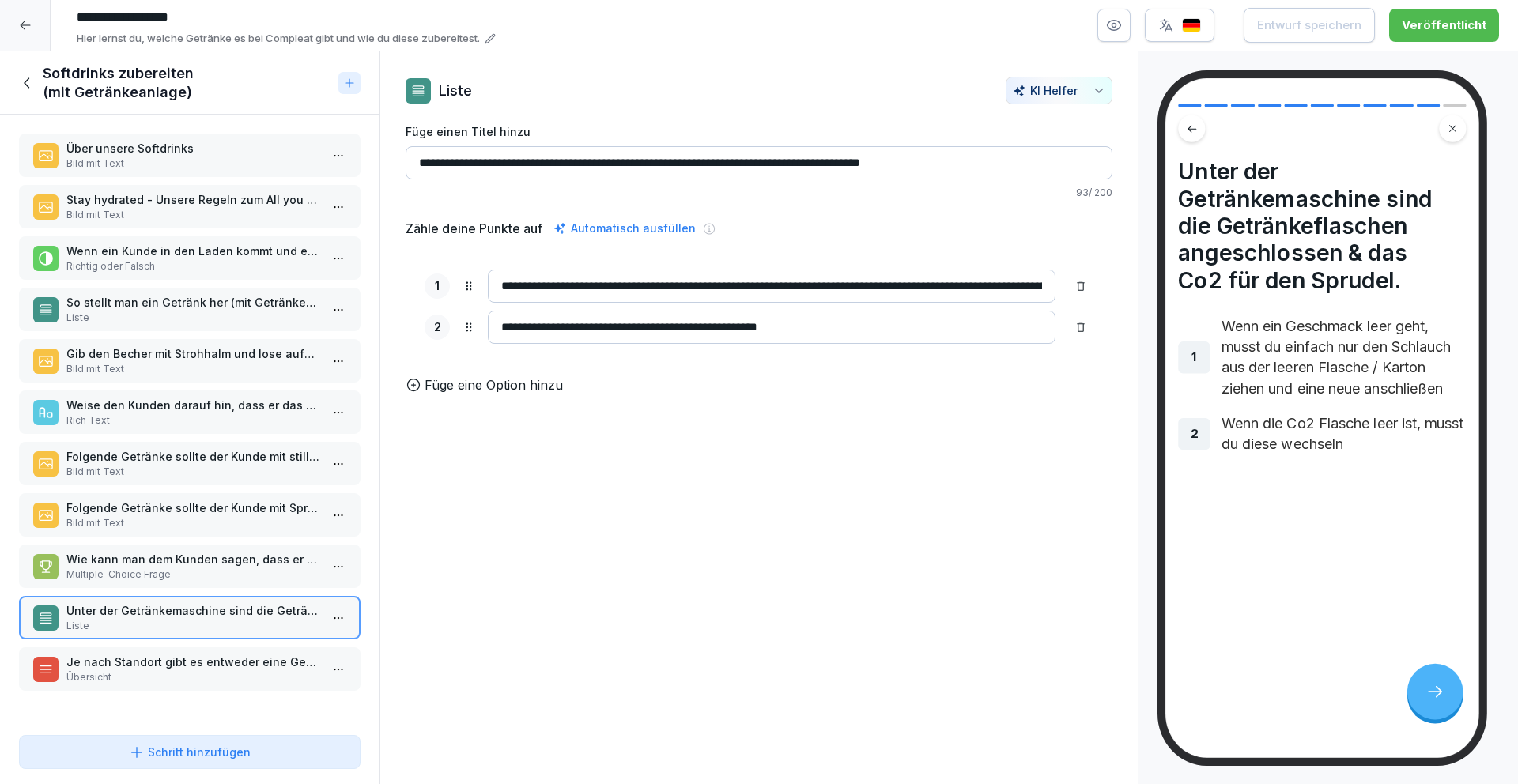
click at [205, 668] on p "Je nach Standort gibt es entweder eine Getränkemaschine oder Pumpflaschen." at bounding box center [193, 662] width 253 height 17
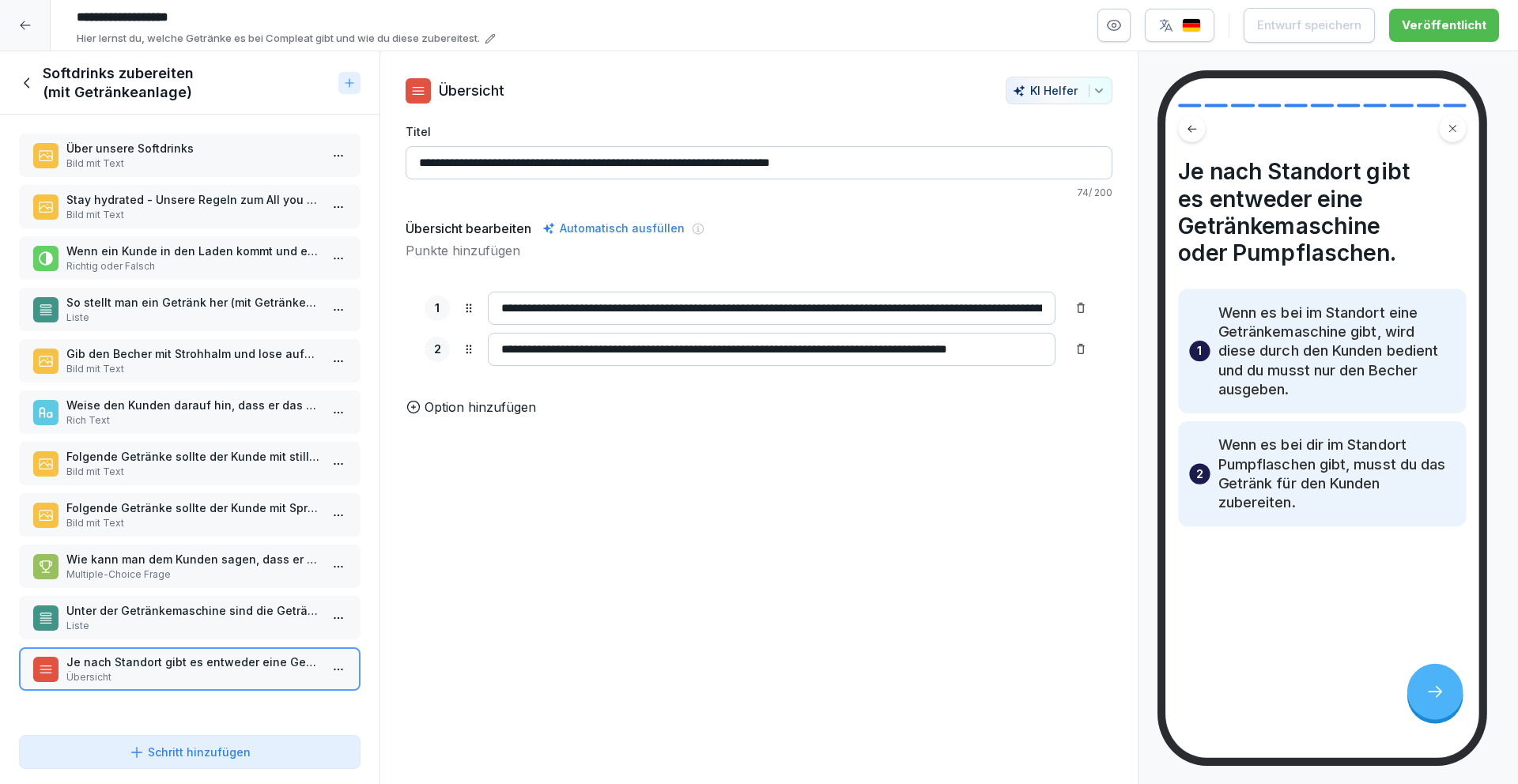
click at [22, 82] on icon at bounding box center [27, 82] width 18 height 18
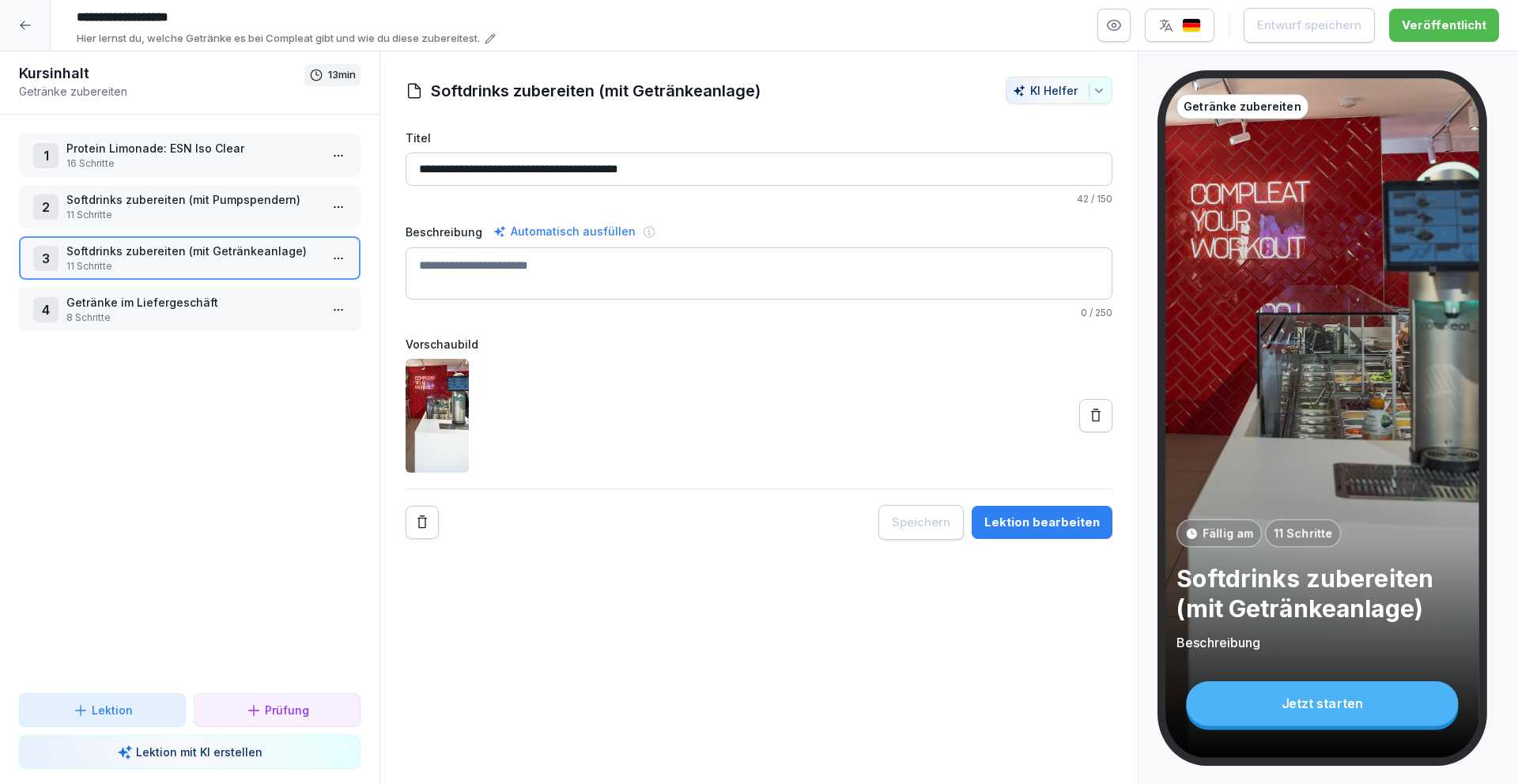
click at [135, 212] on p "11 Schritte" at bounding box center [193, 214] width 253 height 14
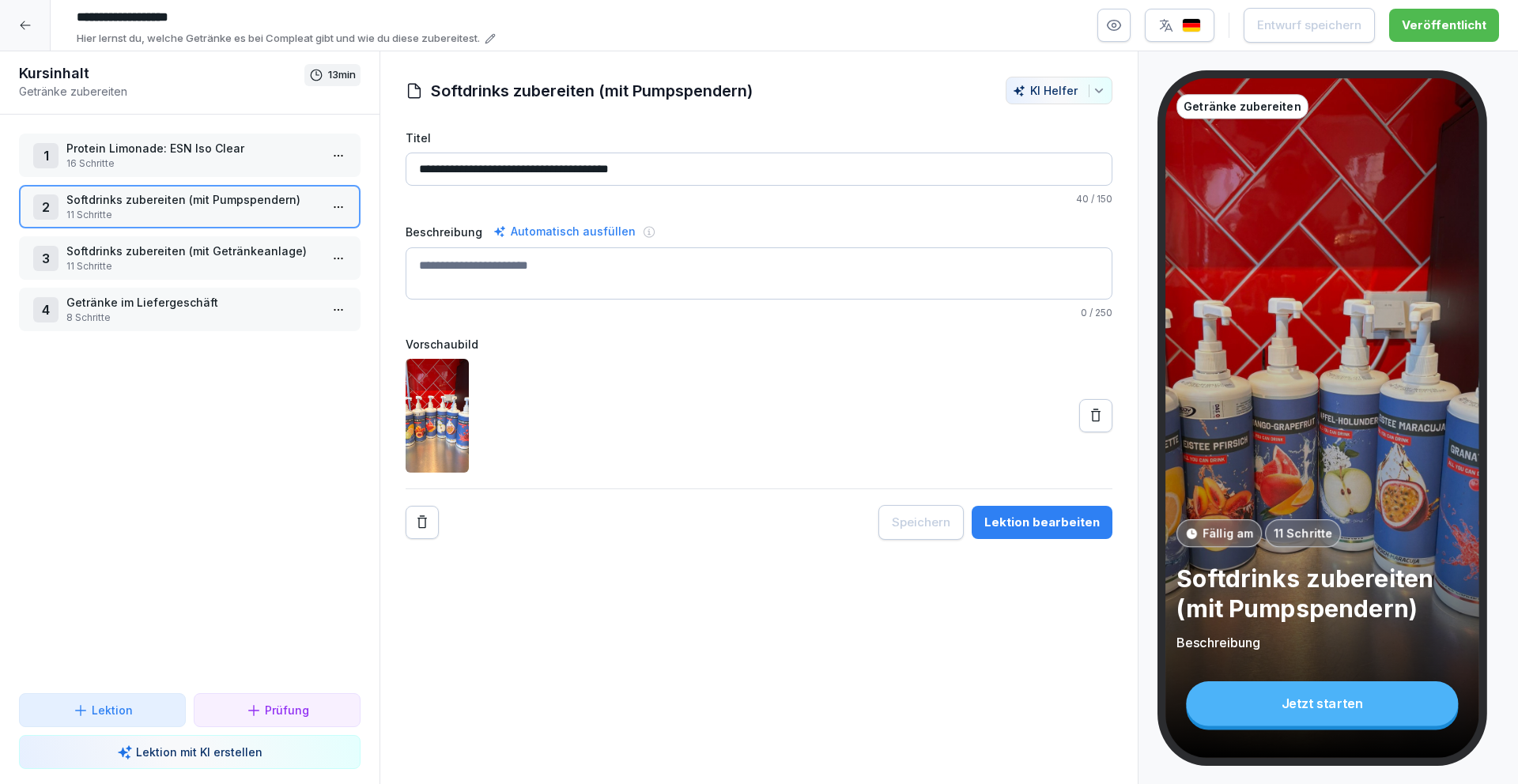
click at [179, 306] on p "Getränke im Liefergeschäft" at bounding box center [193, 303] width 253 height 17
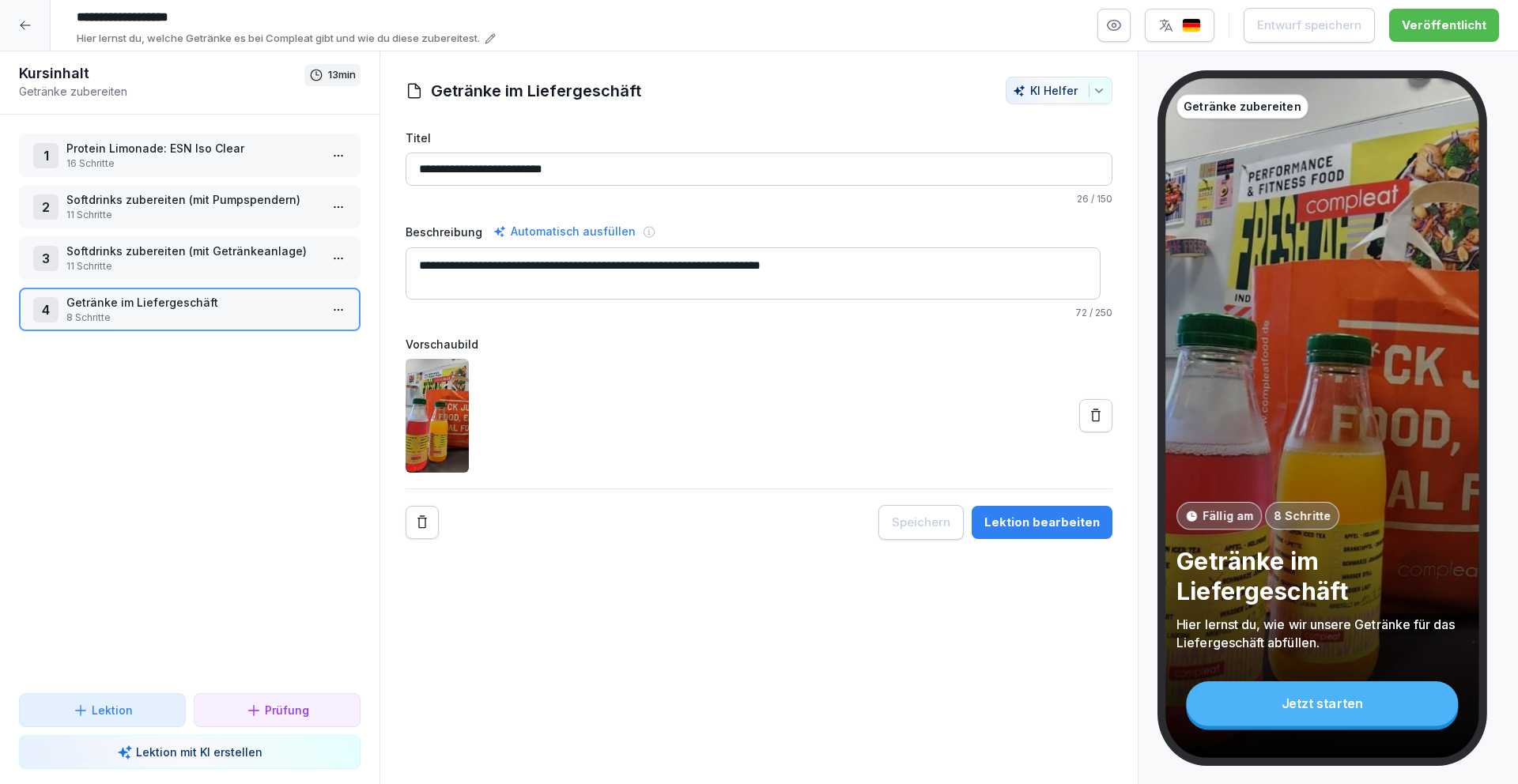
click at [180, 164] on p "16 Schritte" at bounding box center [193, 163] width 253 height 14
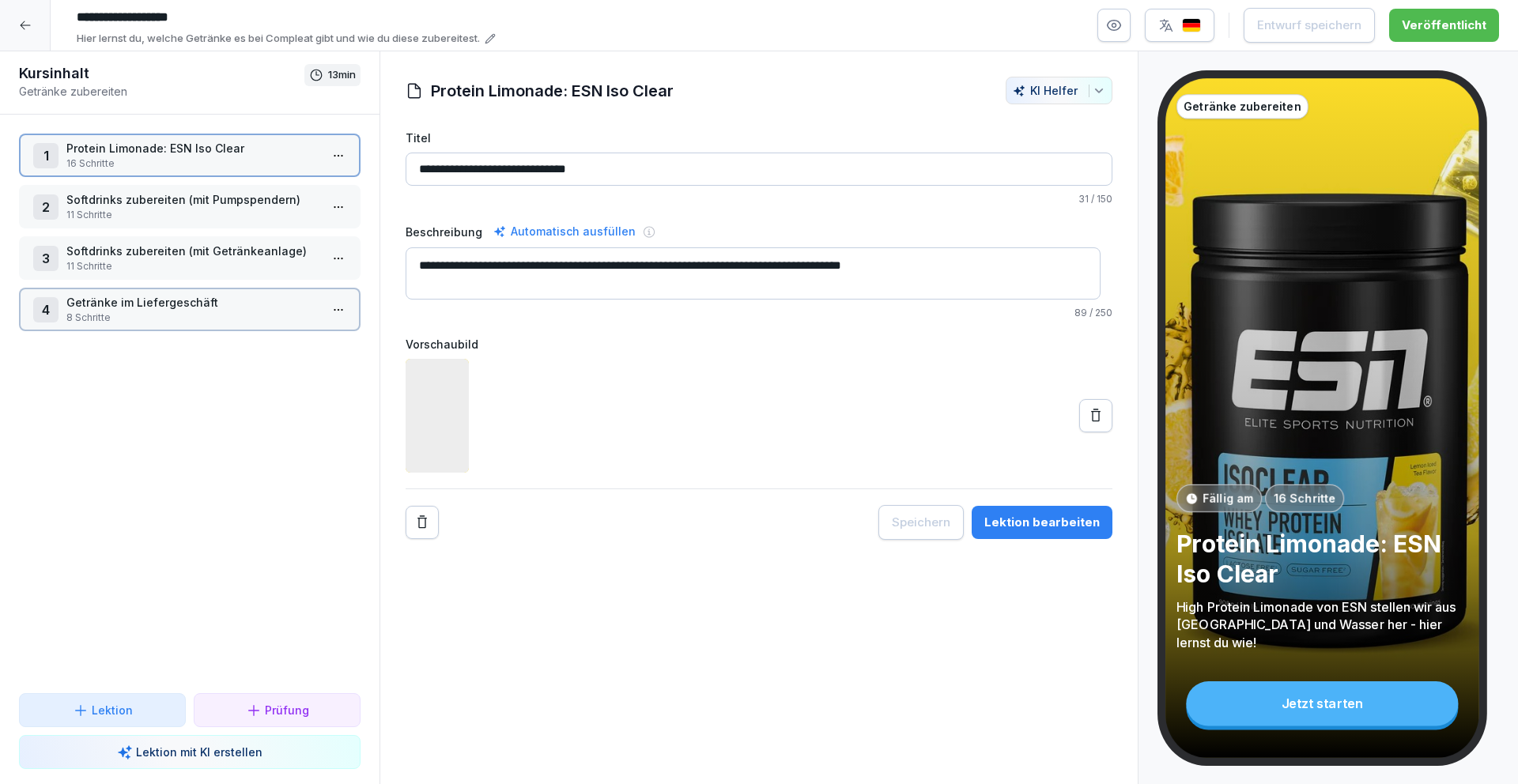
click at [172, 221] on p "11 Schritte" at bounding box center [193, 214] width 253 height 14
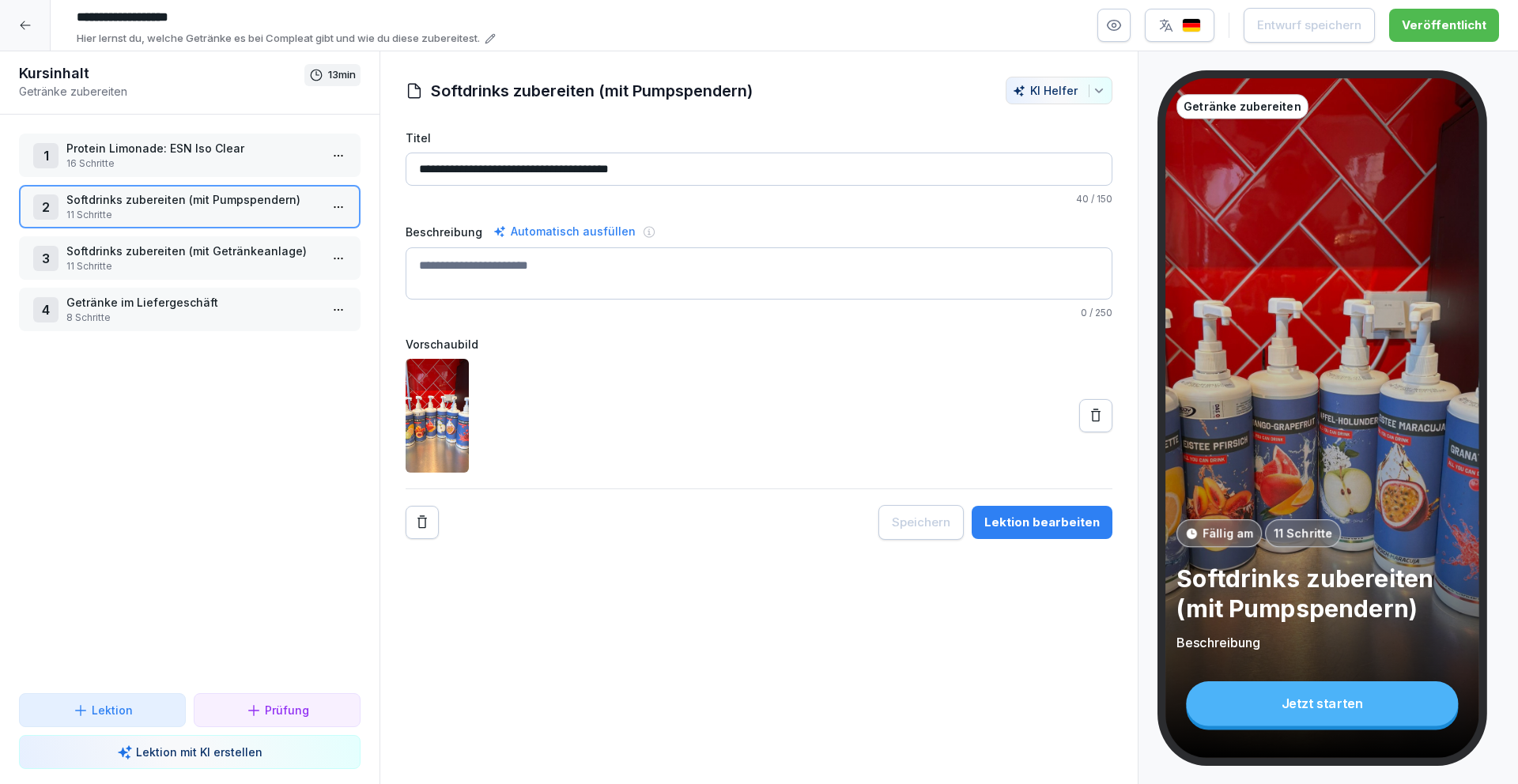
click at [1067, 525] on div "Lektion bearbeiten" at bounding box center [1041, 522] width 115 height 18
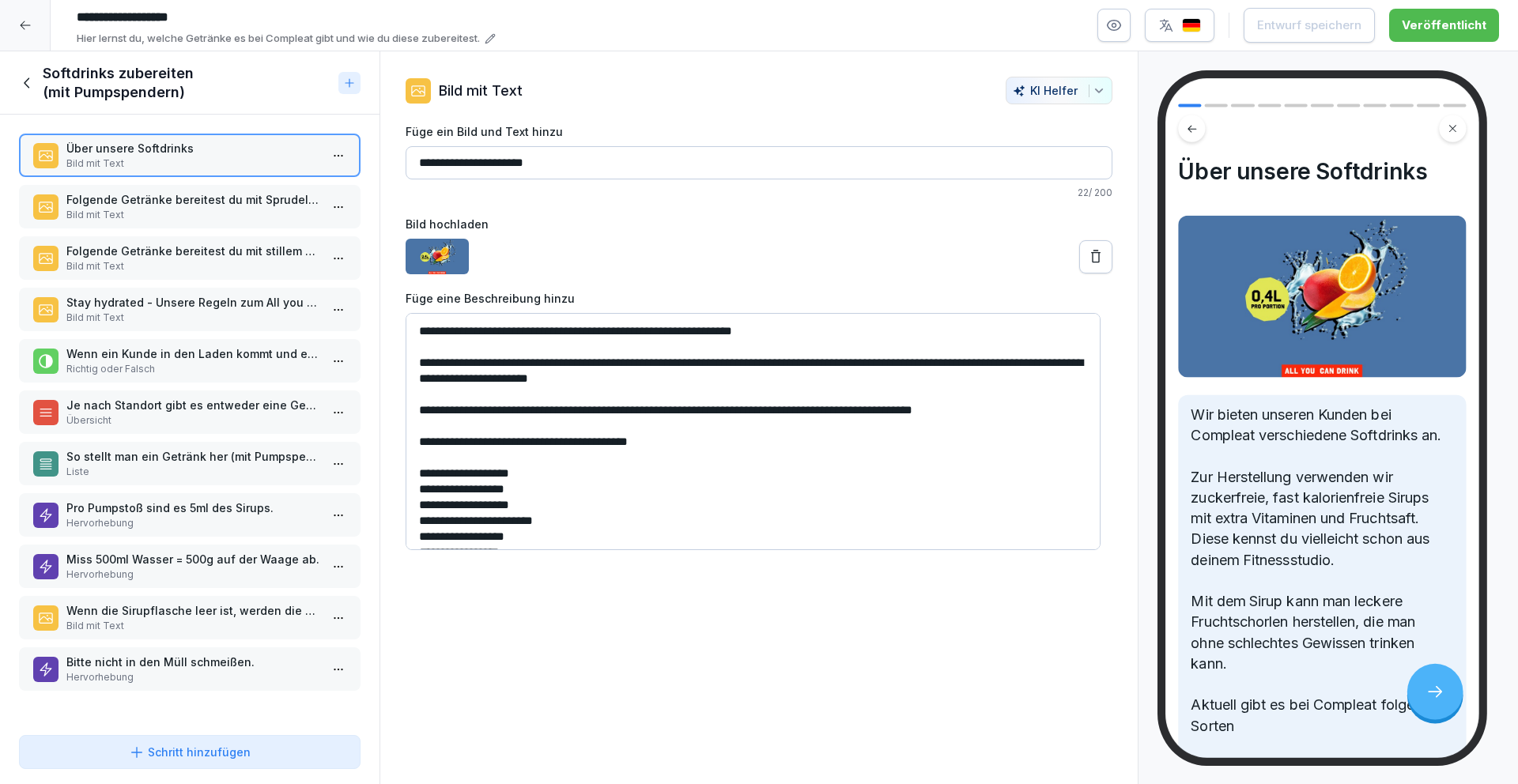
click at [619, 156] on input "**********" at bounding box center [759, 163] width 707 height 34
type input "**********"
drag, startPoint x: 1265, startPoint y: 26, endPoint x: 1246, endPoint y: 22, distance: 19.4
click at [1265, 26] on div "Entwurf speichern" at bounding box center [1281, 25] width 105 height 18
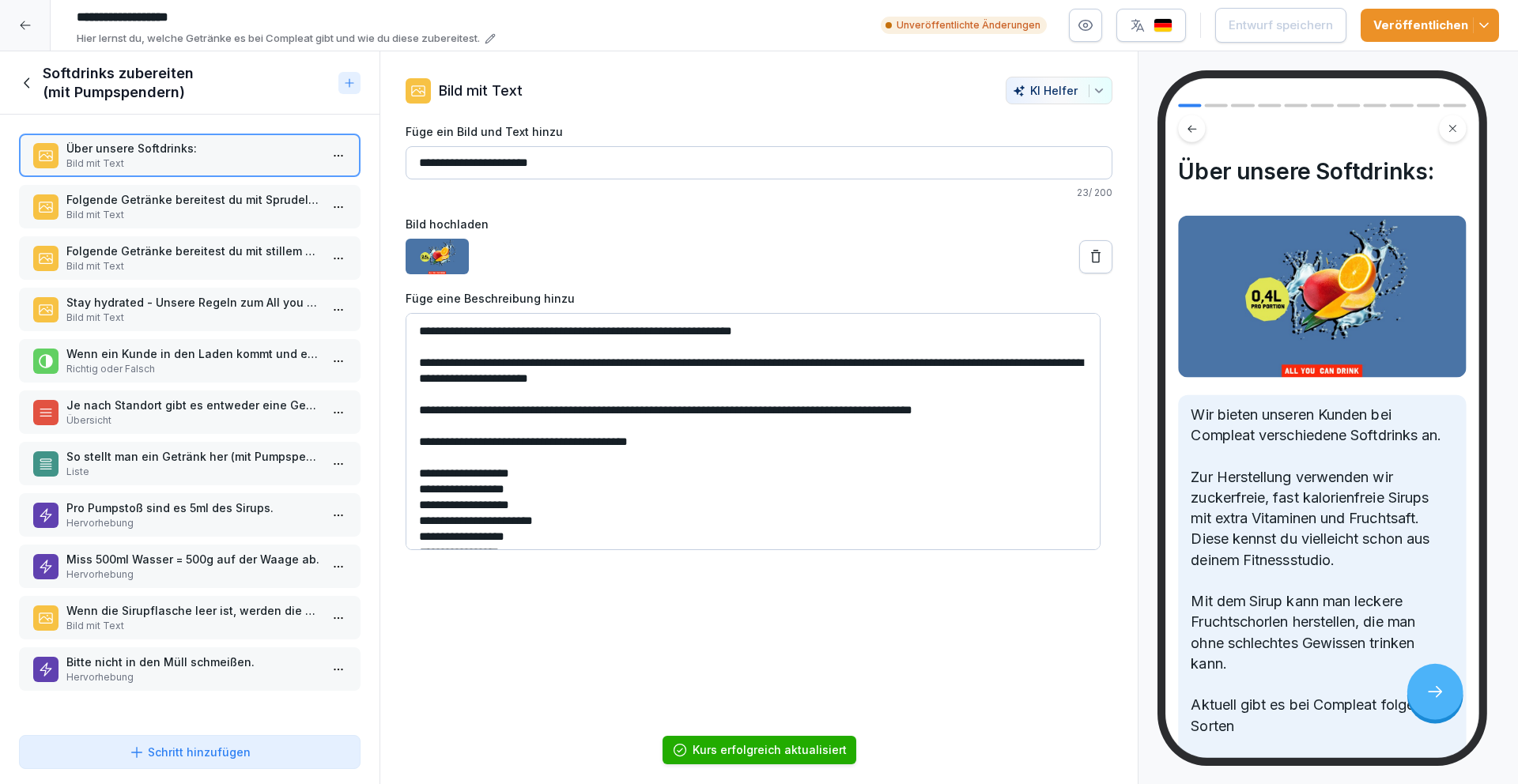
click at [24, 31] on icon at bounding box center [25, 25] width 13 height 13
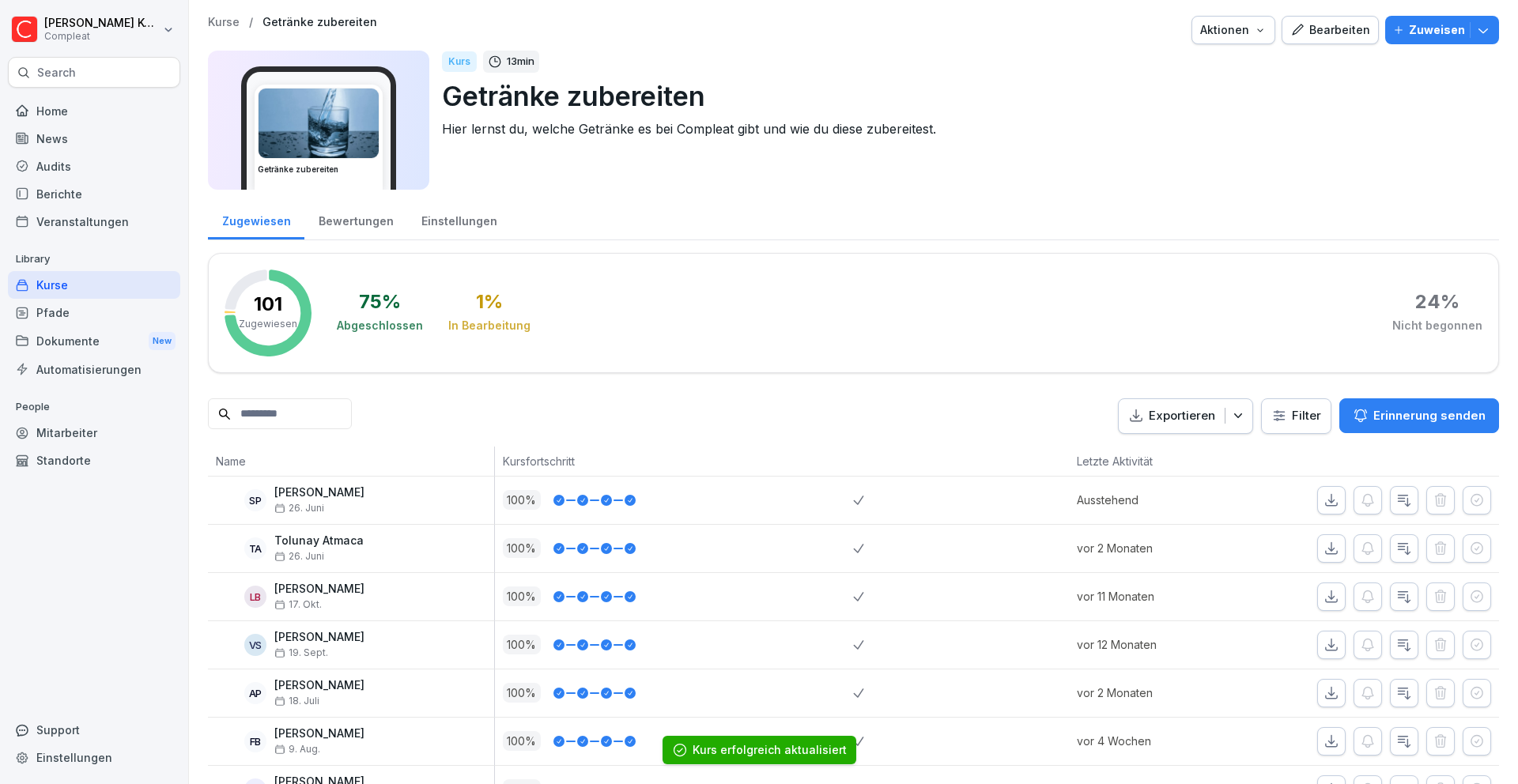
click at [61, 284] on div "Kurse" at bounding box center [93, 285] width 172 height 28
